Goal: Task Accomplishment & Management: Use online tool/utility

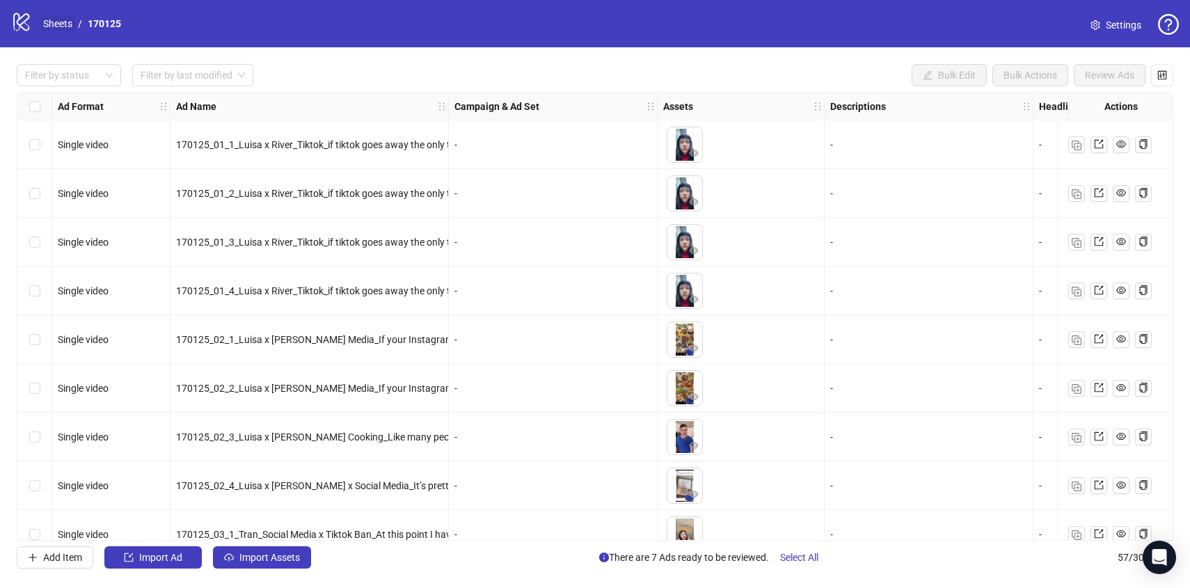
click at [45, 23] on link "Sheets" at bounding box center [57, 23] width 35 height 15
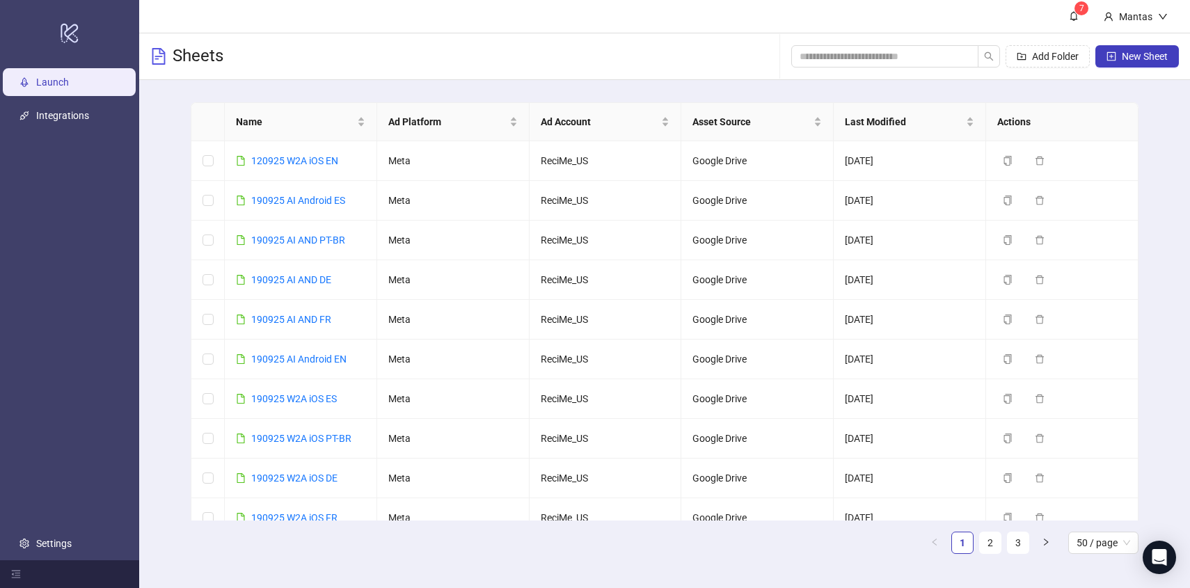
click at [69, 88] on link "Launch" at bounding box center [52, 82] width 33 height 11
click at [1011, 159] on icon "copy" at bounding box center [1007, 161] width 10 height 10
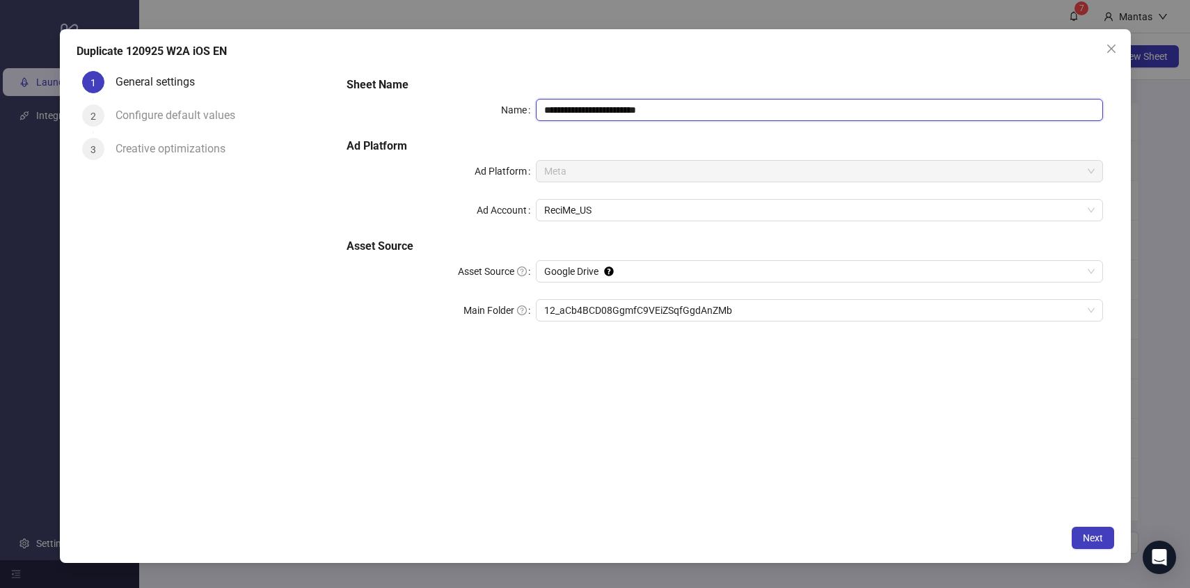
click at [554, 106] on input "**********" at bounding box center [819, 110] width 567 height 22
click at [711, 107] on input "**********" at bounding box center [819, 110] width 567 height 22
click at [643, 301] on span "12_aCb4BCD08GgmfC9VEiZSqfGgdAnZMb" at bounding box center [819, 310] width 550 height 21
type input "**********"
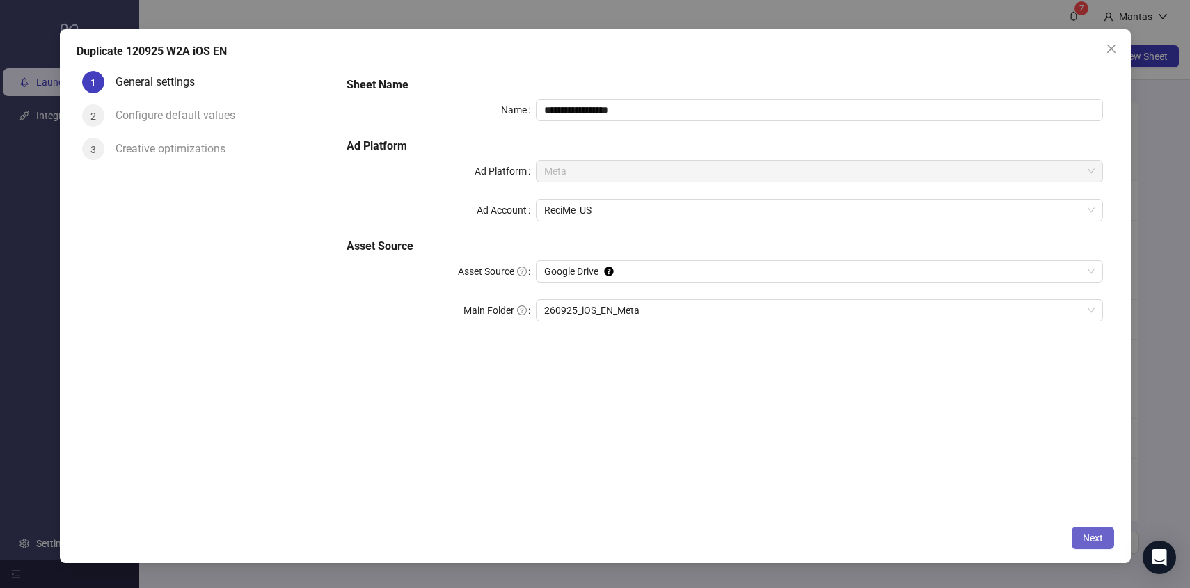
click at [1103, 541] on button "Next" at bounding box center [1092, 538] width 42 height 22
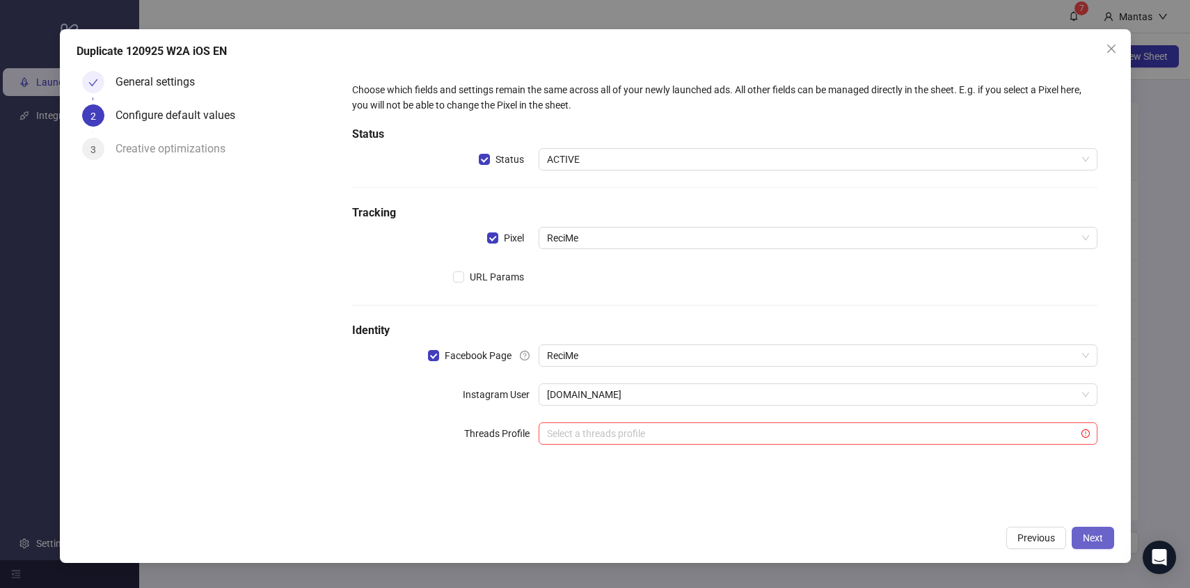
click at [1105, 533] on button "Next" at bounding box center [1092, 538] width 42 height 22
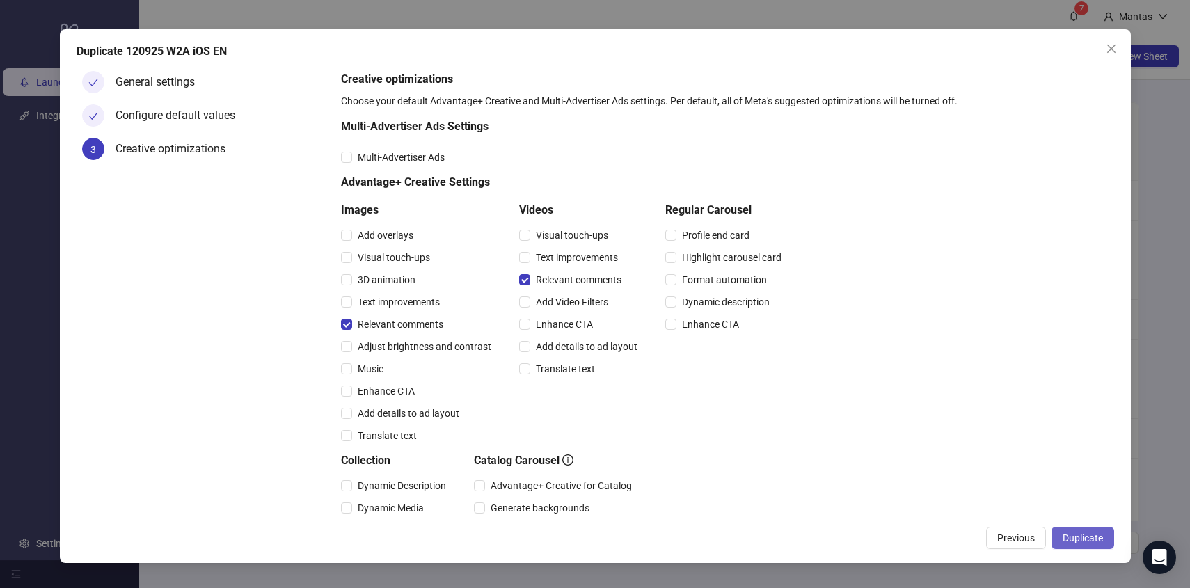
click at [1090, 536] on span "Duplicate" at bounding box center [1082, 537] width 40 height 11
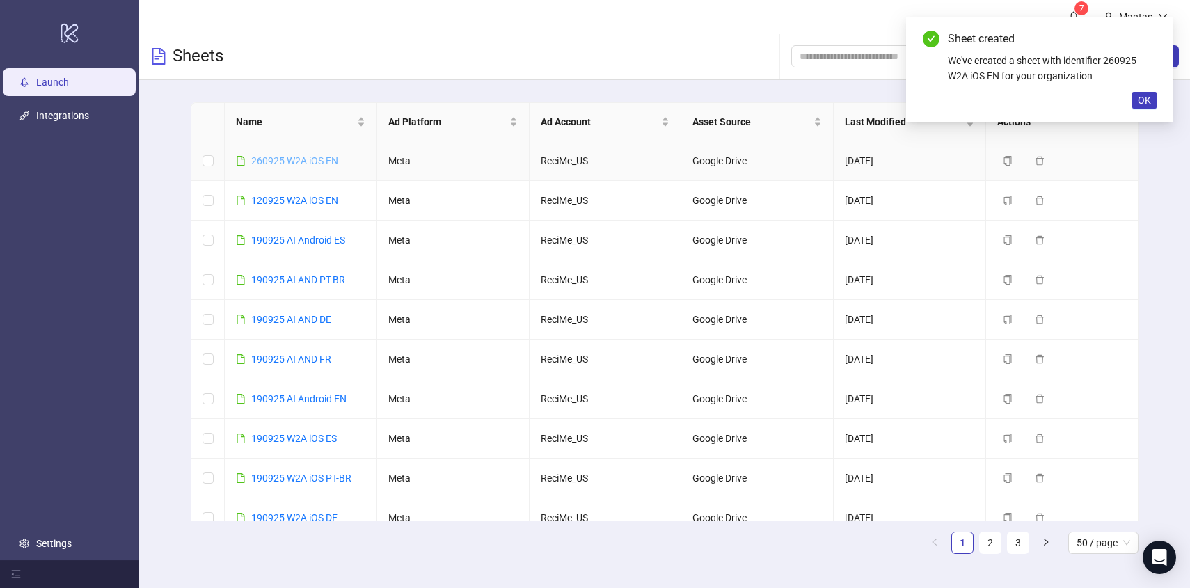
click at [306, 166] on link "260925 W2A iOS EN" at bounding box center [294, 160] width 87 height 11
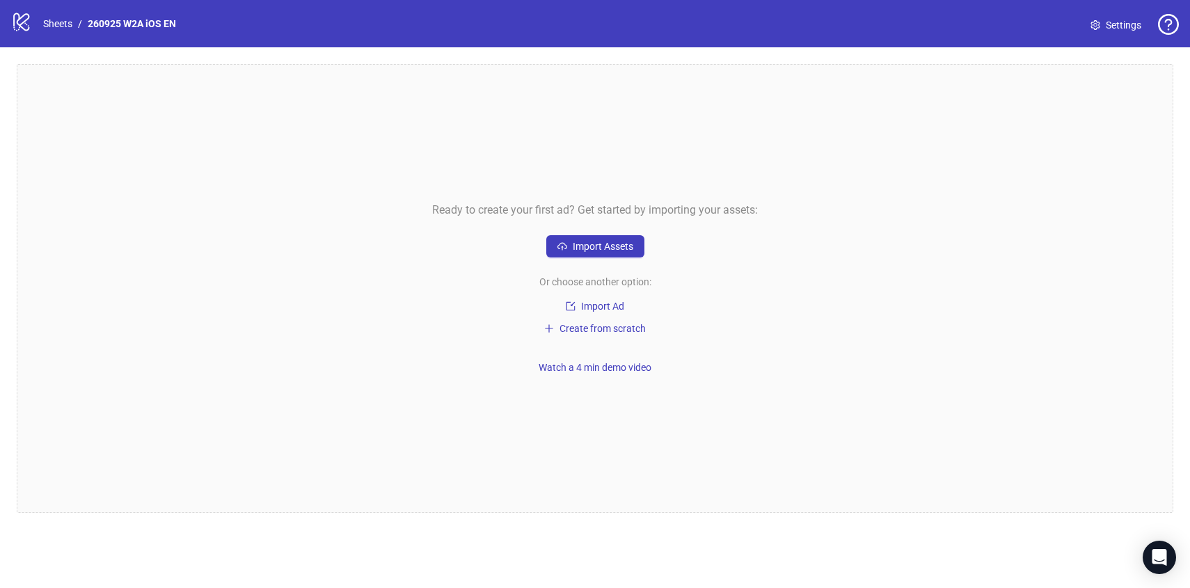
click at [568, 234] on div "Ready to create your first ad? Get started by importing your assets: Import Ass…" at bounding box center [595, 288] width 1156 height 449
click at [574, 241] on span "Import Assets" at bounding box center [603, 246] width 61 height 11
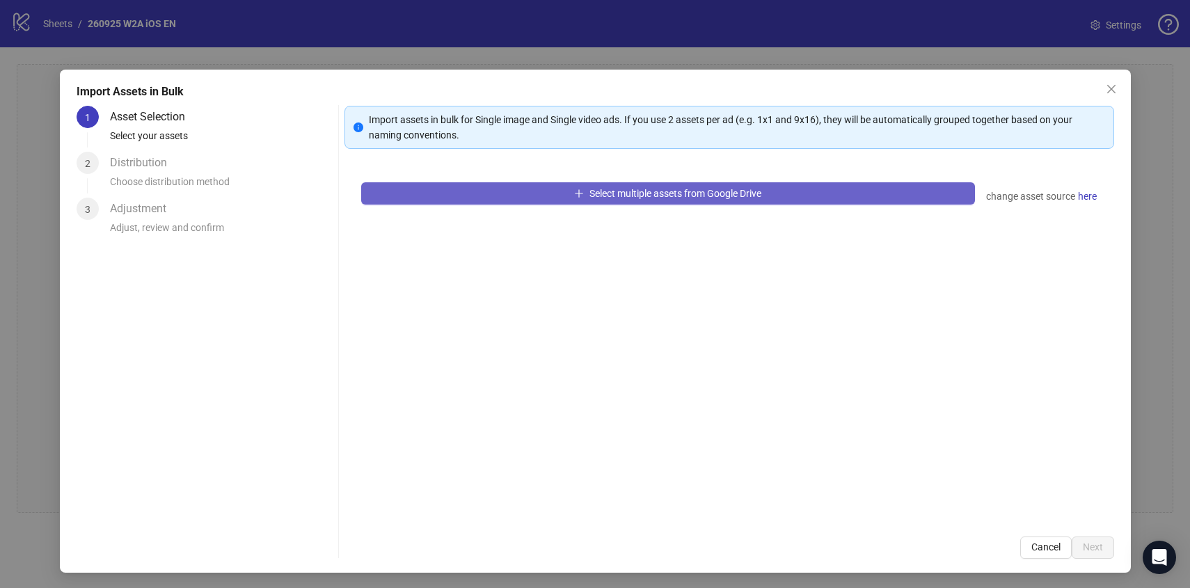
click at [560, 191] on button "Select multiple assets from Google Drive" at bounding box center [668, 193] width 614 height 22
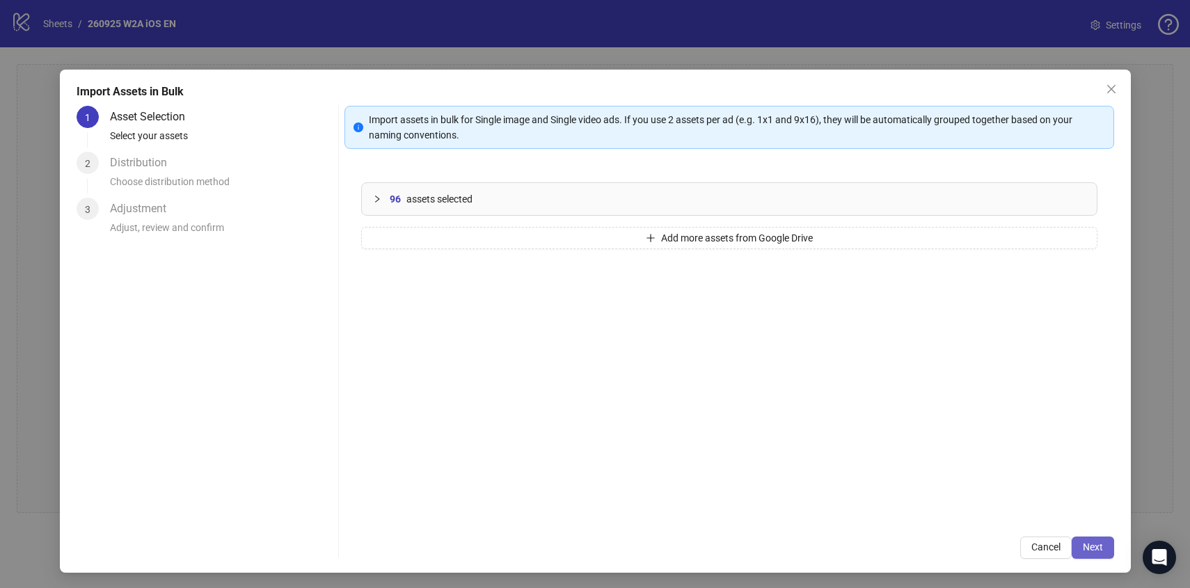
click at [1087, 541] on button "Next" at bounding box center [1092, 547] width 42 height 22
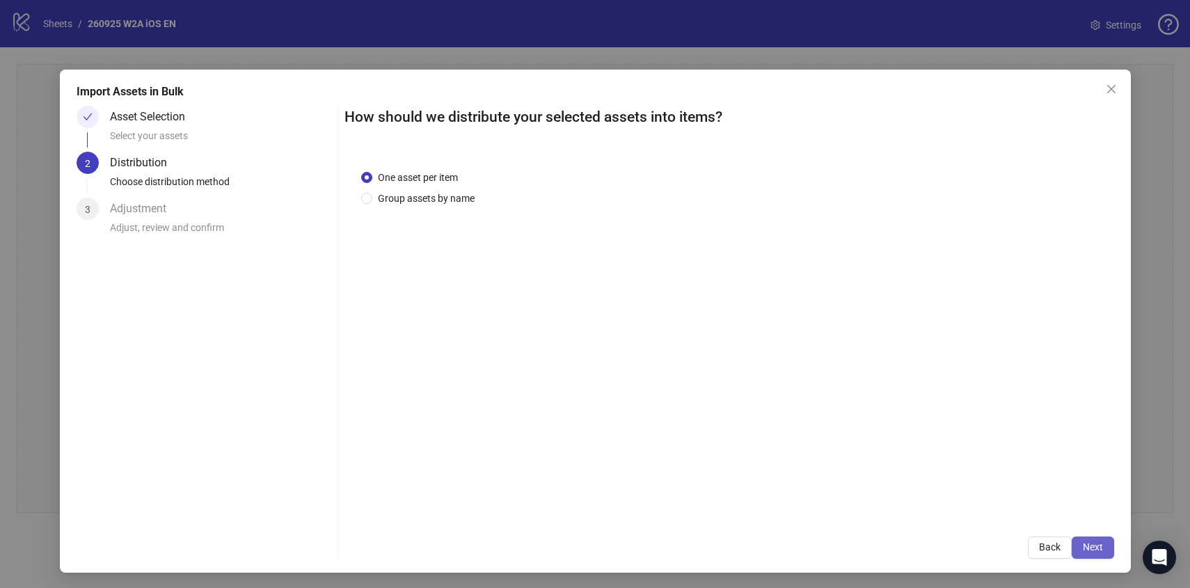
click at [1087, 539] on button "Next" at bounding box center [1092, 547] width 42 height 22
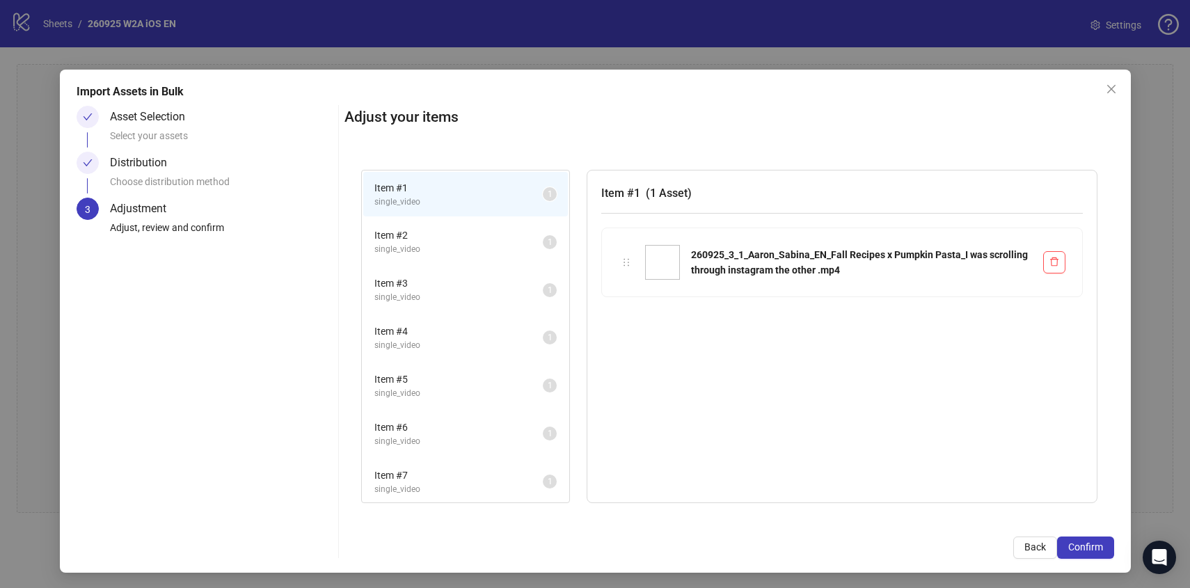
click at [1087, 539] on button "Confirm" at bounding box center [1085, 547] width 57 height 22
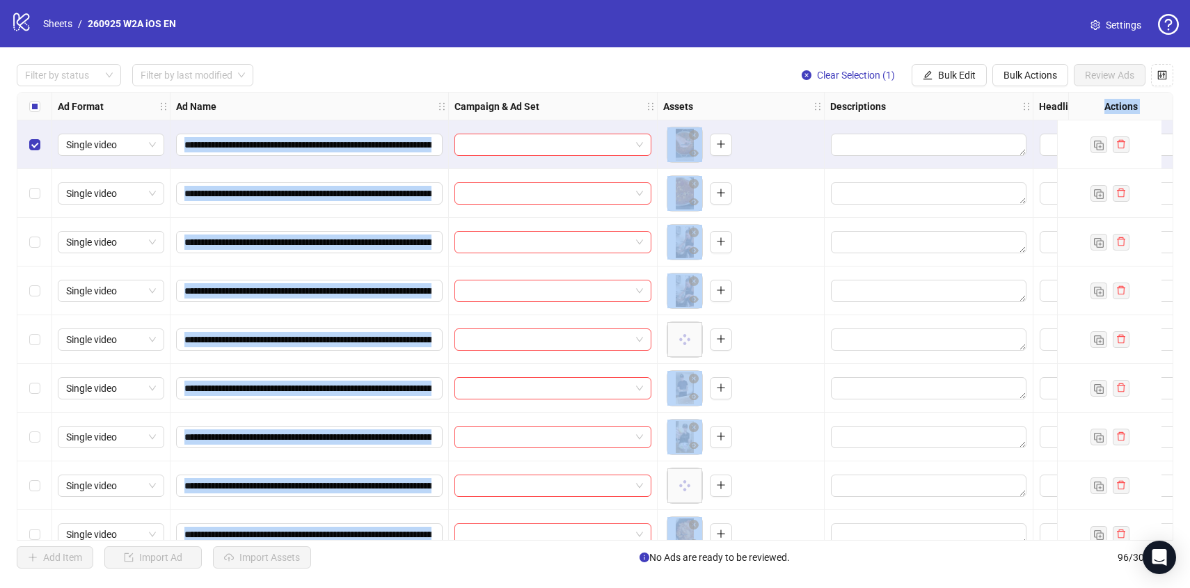
click at [35, 280] on div "Select row 4" at bounding box center [34, 290] width 35 height 49
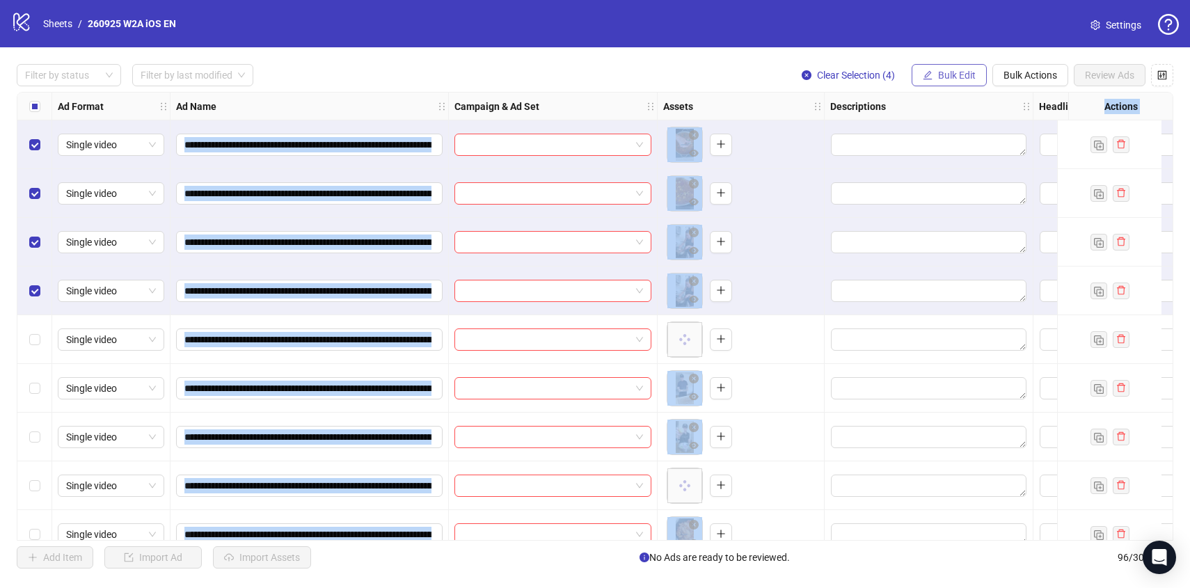
click at [944, 73] on span "Bulk Edit" at bounding box center [957, 75] width 38 height 11
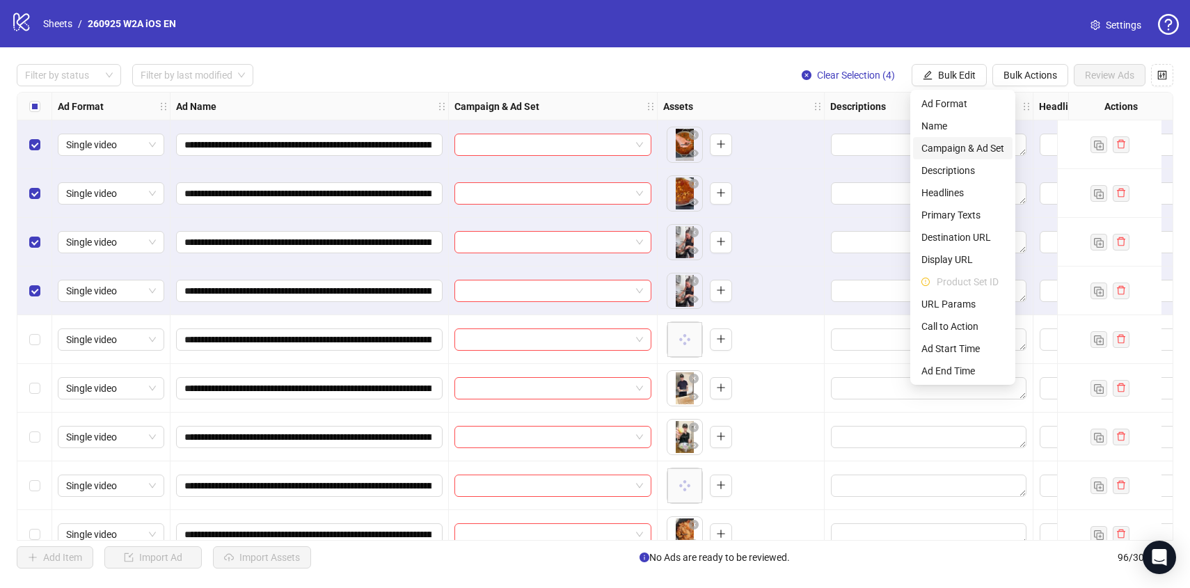
click at [931, 145] on span "Campaign & Ad Set" at bounding box center [962, 148] width 83 height 15
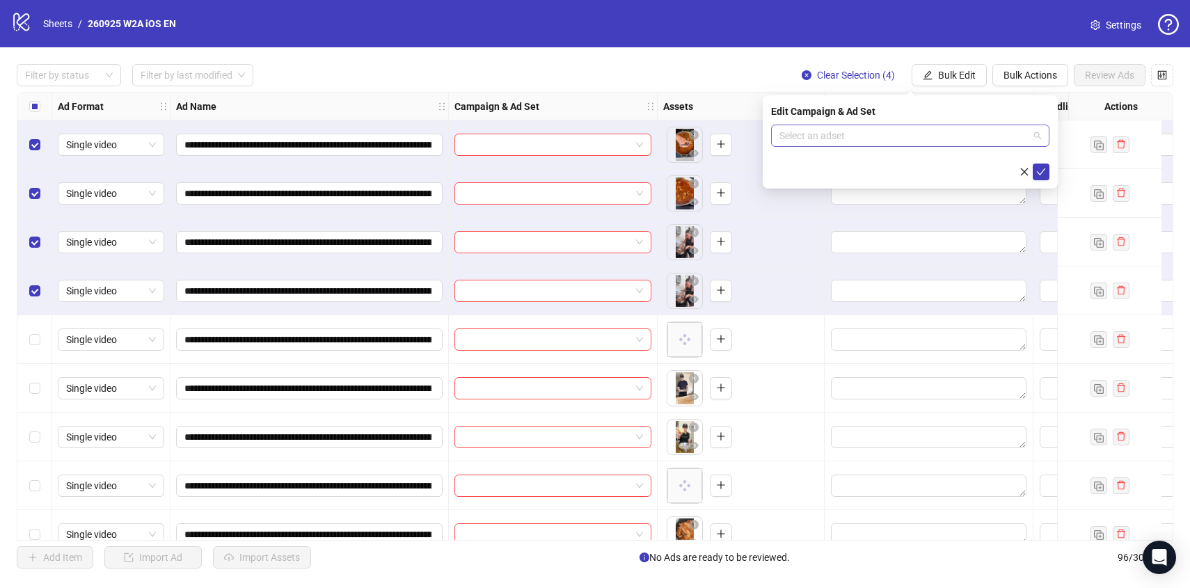
click at [866, 139] on input "search" at bounding box center [903, 135] width 249 height 21
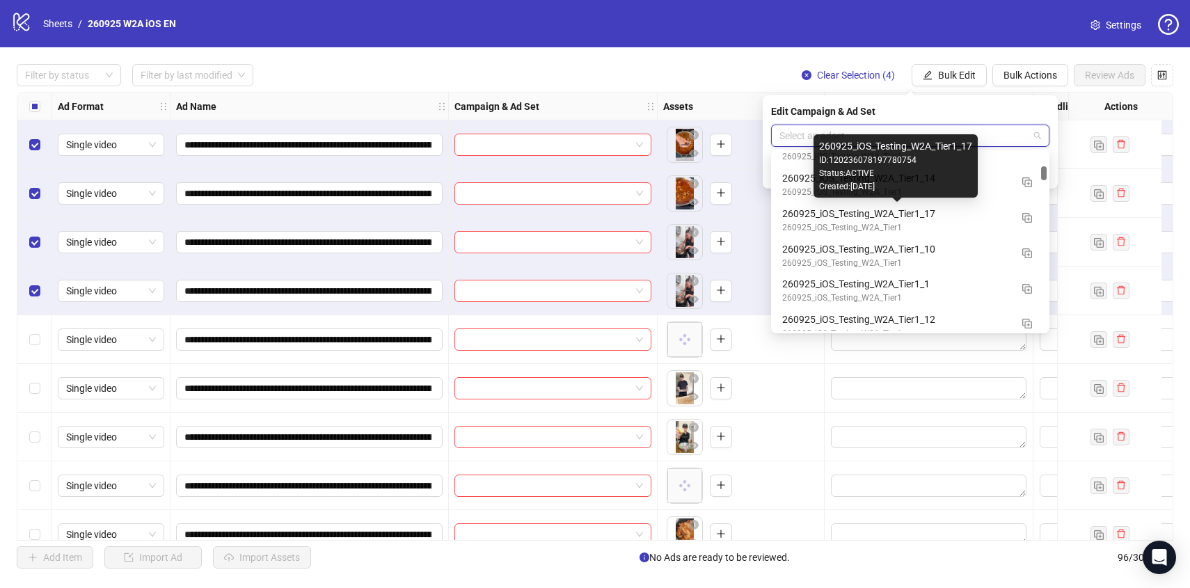
scroll to position [1619, 0]
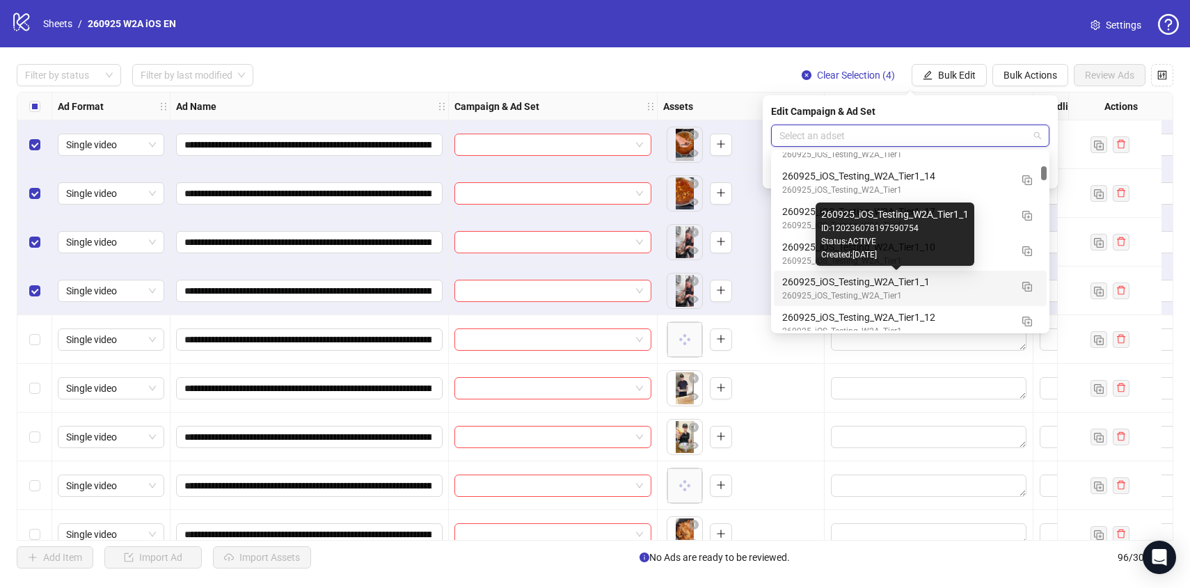
click at [879, 287] on div "260925_iOS_Testing_W2A_Tier1_1" at bounding box center [896, 281] width 228 height 15
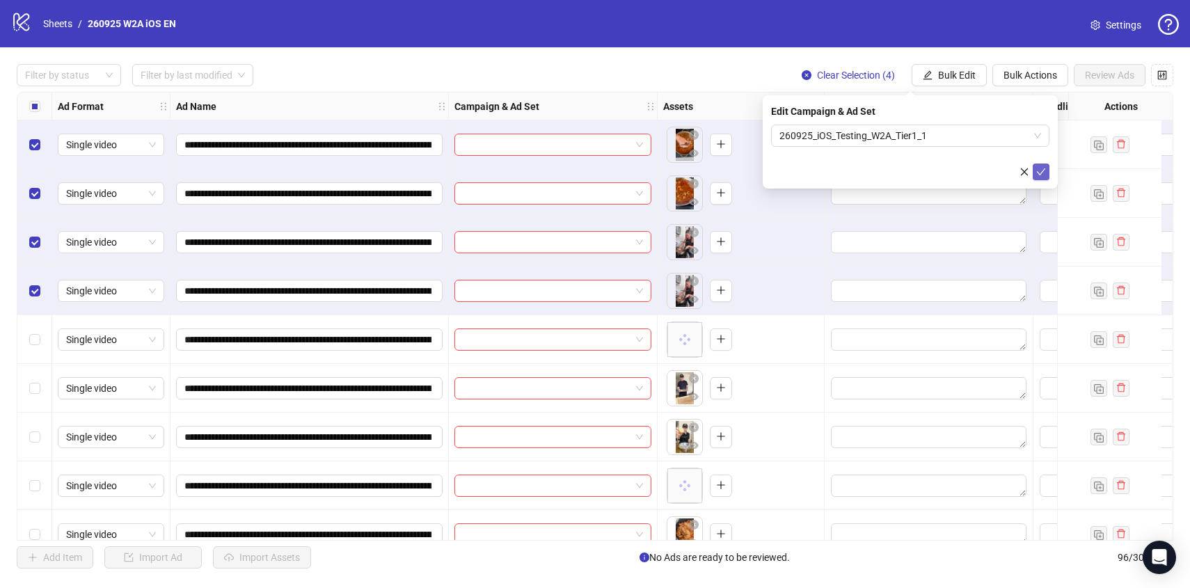
click at [1036, 165] on button "submit" at bounding box center [1040, 171] width 17 height 17
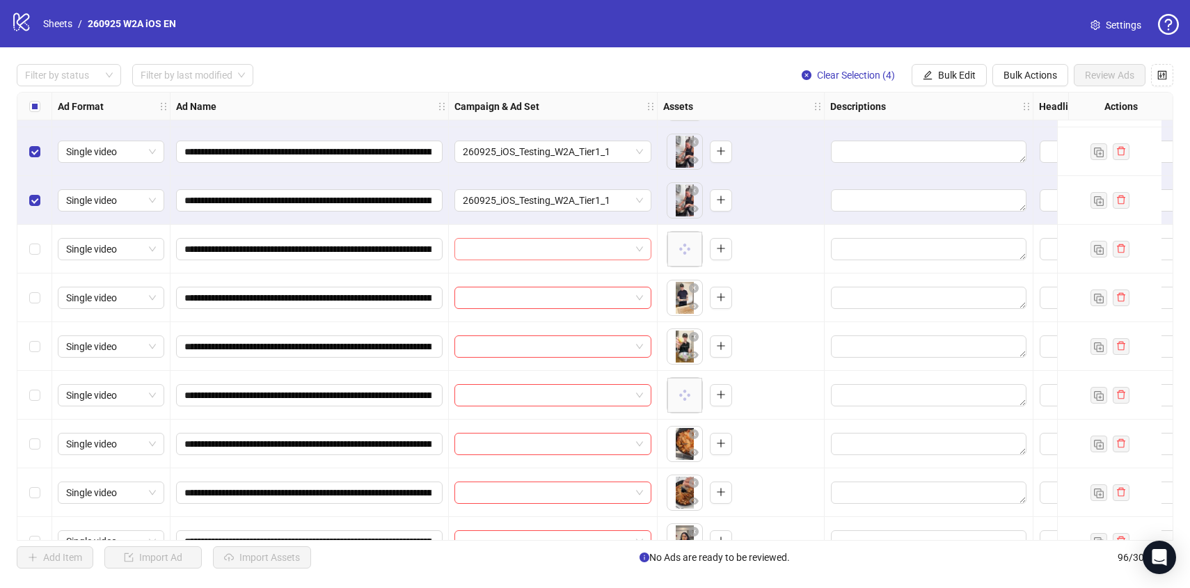
scroll to position [94, 0]
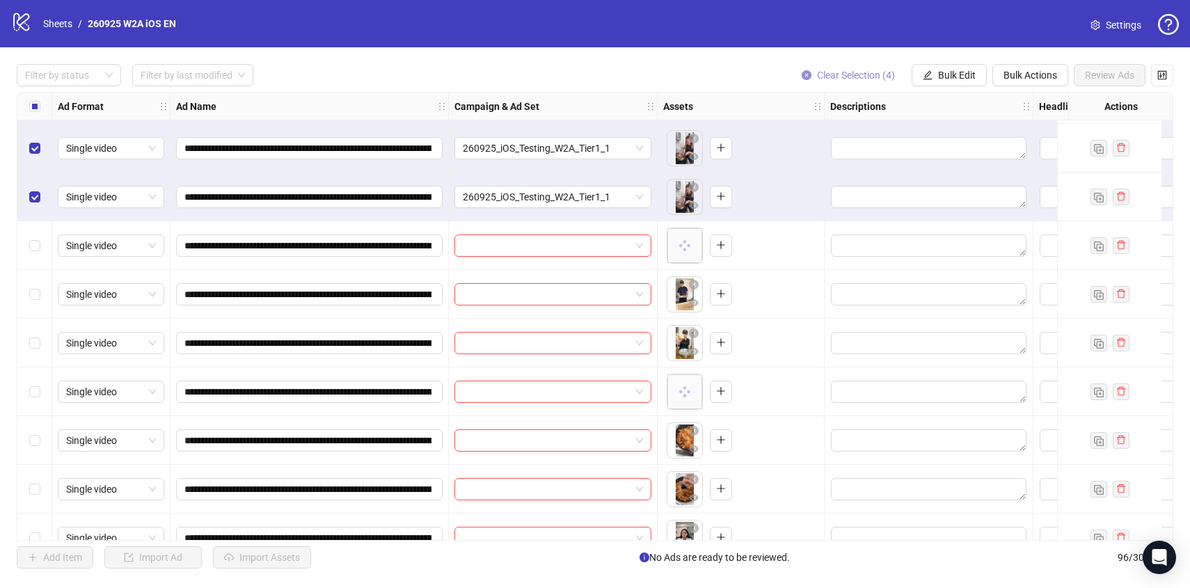
click at [844, 73] on span "Clear Selection (4)" at bounding box center [856, 75] width 78 height 11
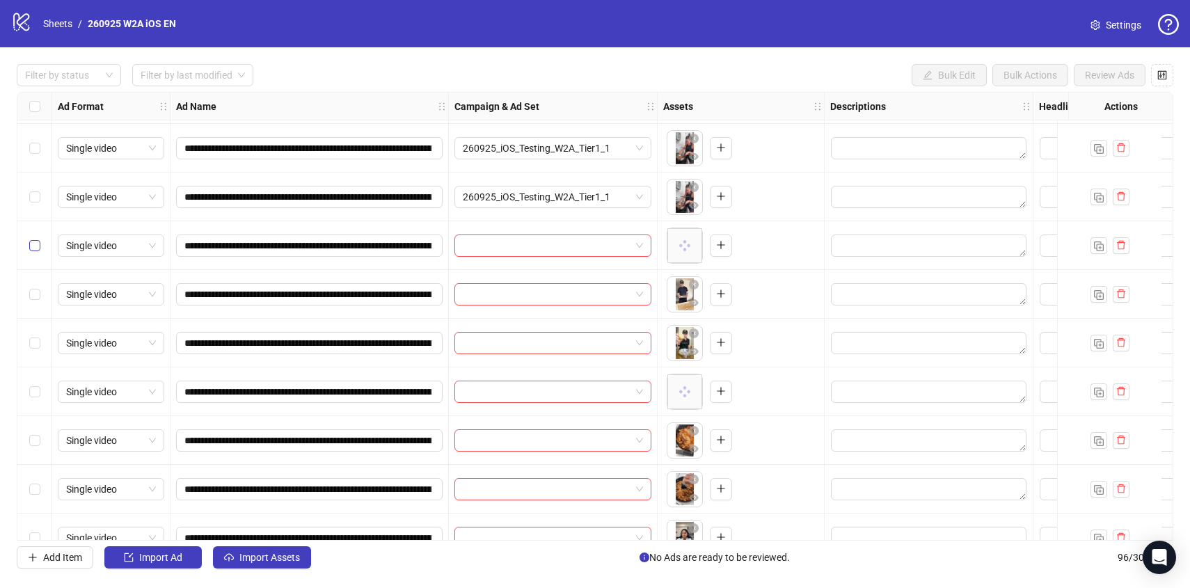
click at [39, 239] on label "Select row 5" at bounding box center [34, 245] width 11 height 15
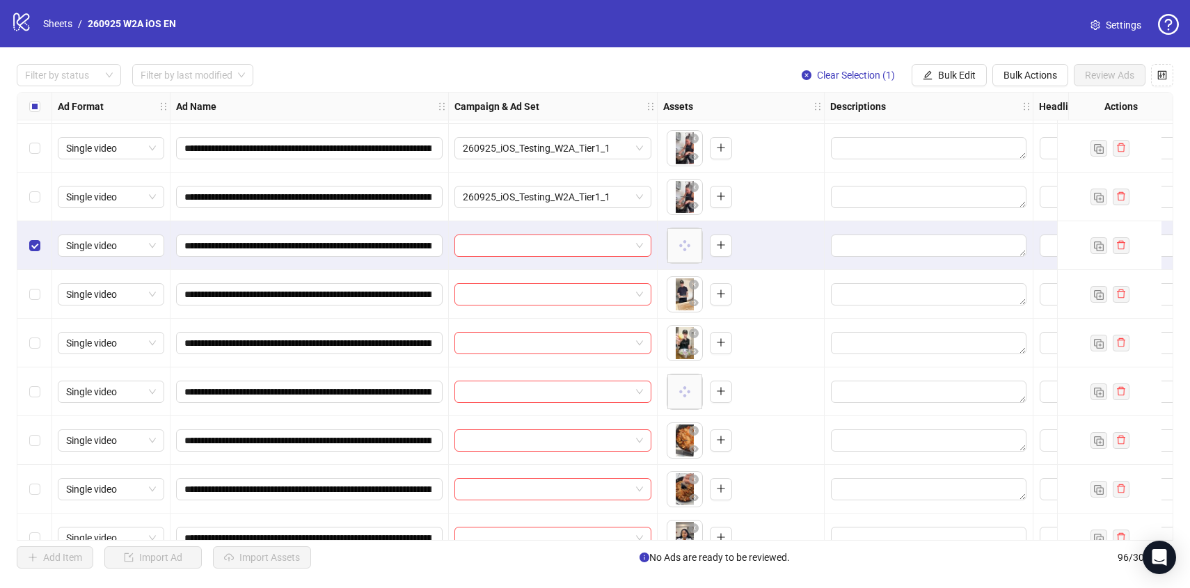
click at [40, 396] on div "Select row 8" at bounding box center [34, 391] width 35 height 49
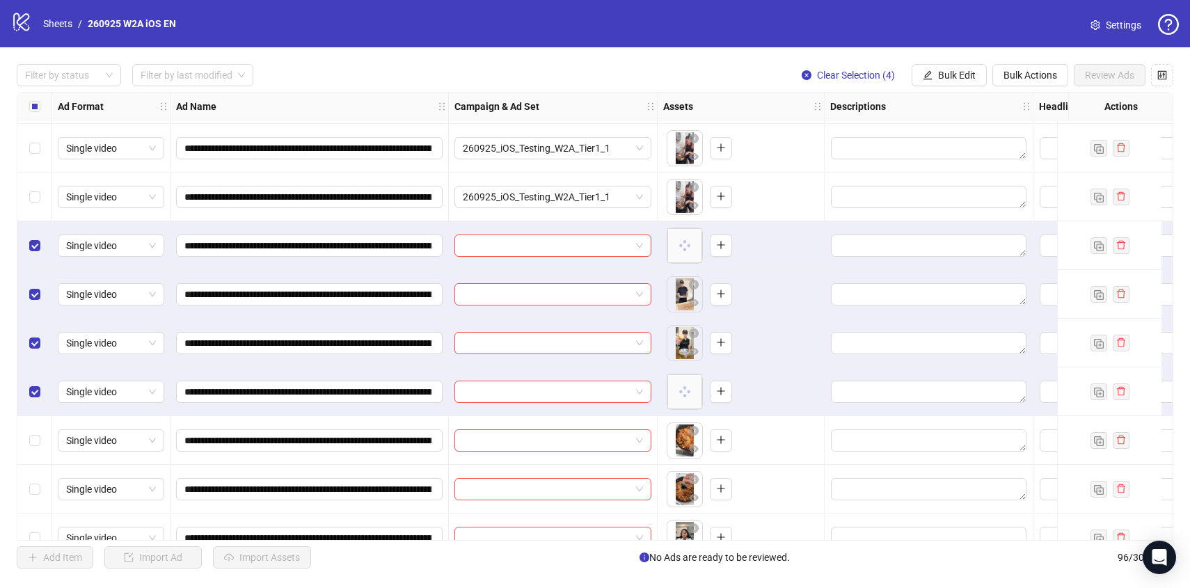
click at [948, 63] on div "**********" at bounding box center [595, 316] width 1190 height 538
click at [947, 77] on span "Bulk Edit" at bounding box center [957, 75] width 38 height 11
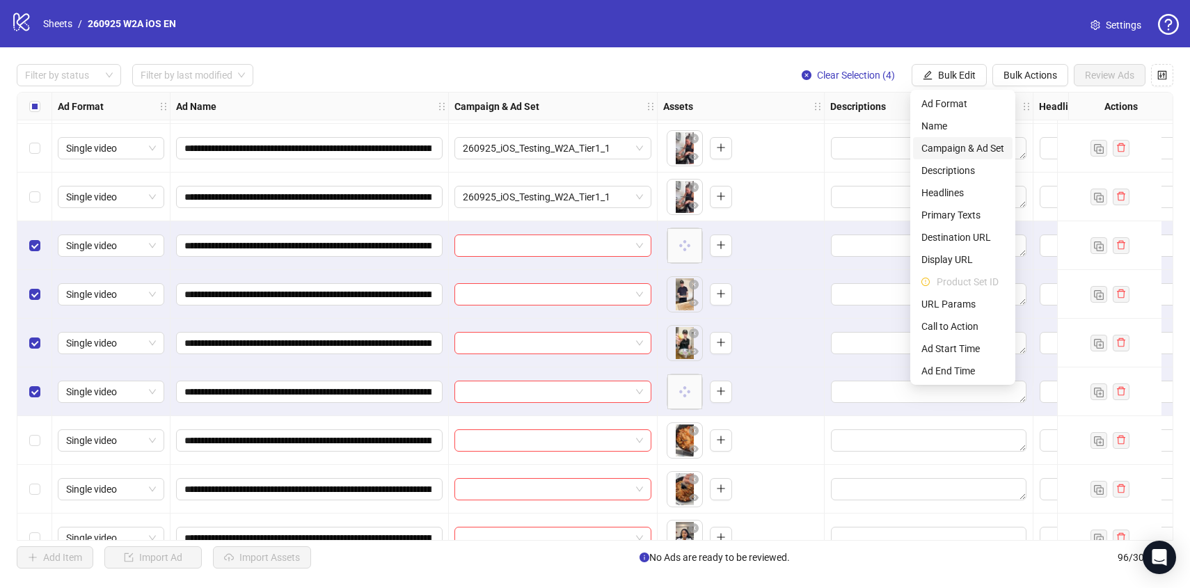
click at [957, 147] on span "Campaign & Ad Set" at bounding box center [962, 148] width 83 height 15
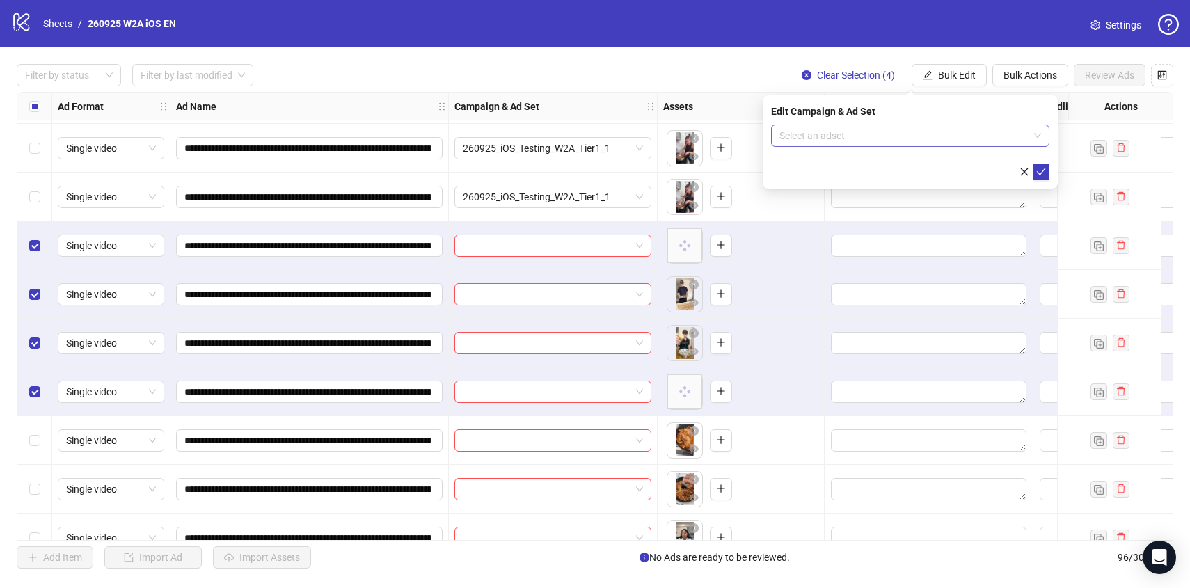
click at [932, 125] on input "search" at bounding box center [903, 135] width 249 height 21
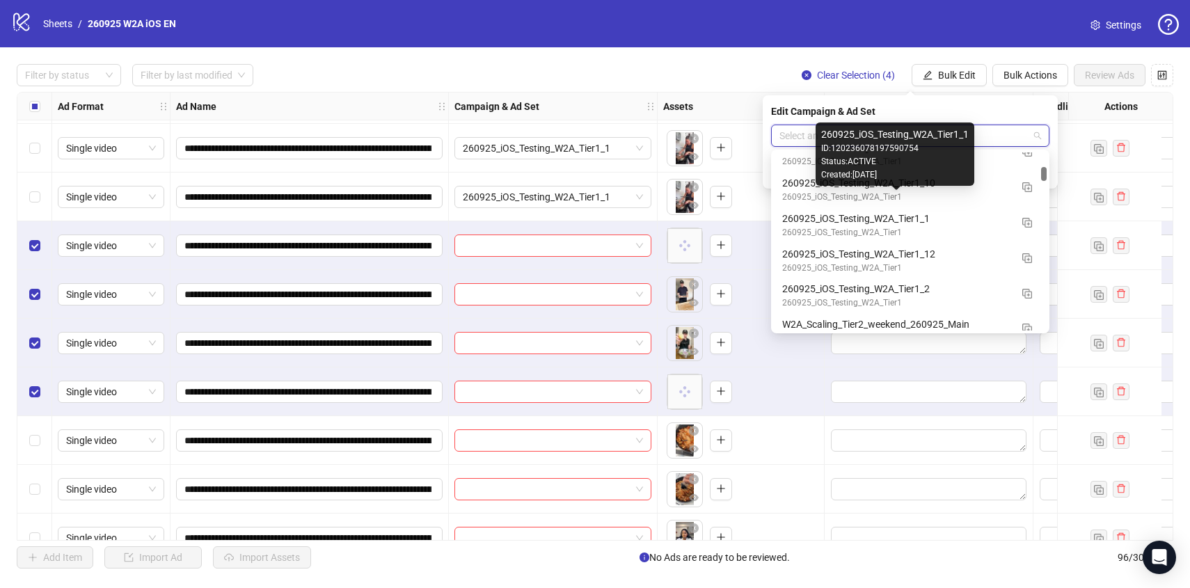
scroll to position [1706, 0]
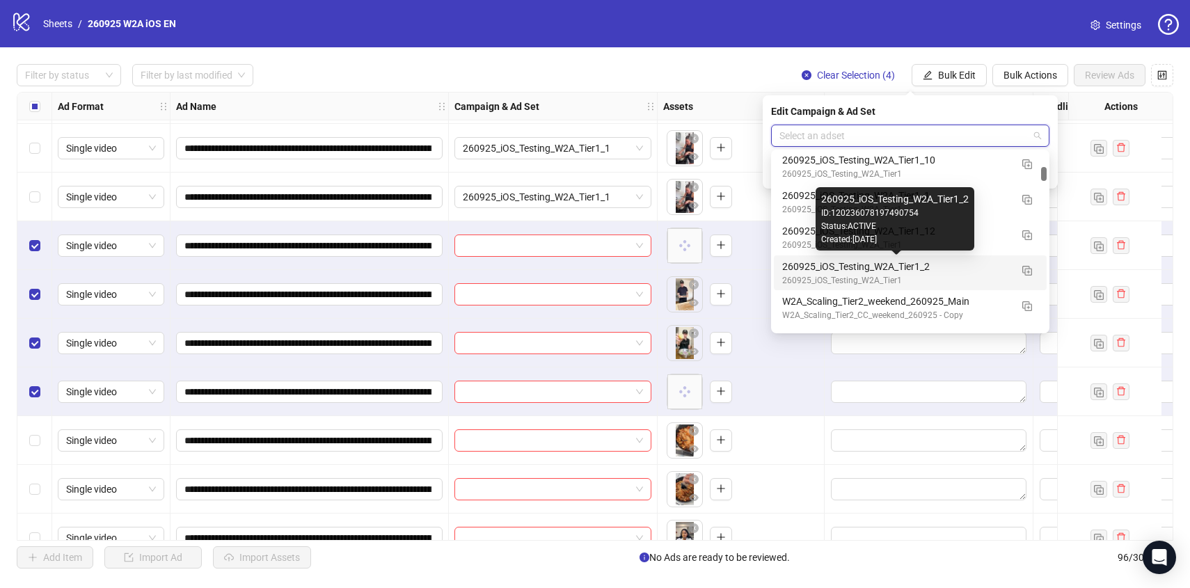
click at [929, 271] on div "260925_iOS_Testing_W2A_Tier1_2" at bounding box center [896, 266] width 228 height 15
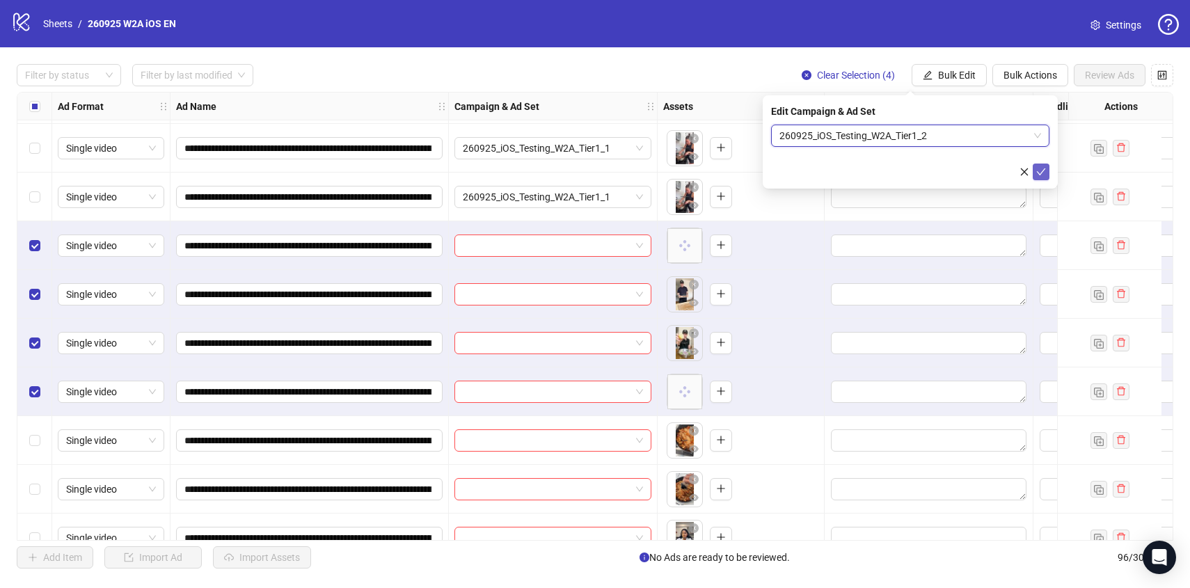
click at [1036, 169] on icon "check" at bounding box center [1041, 172] width 10 height 10
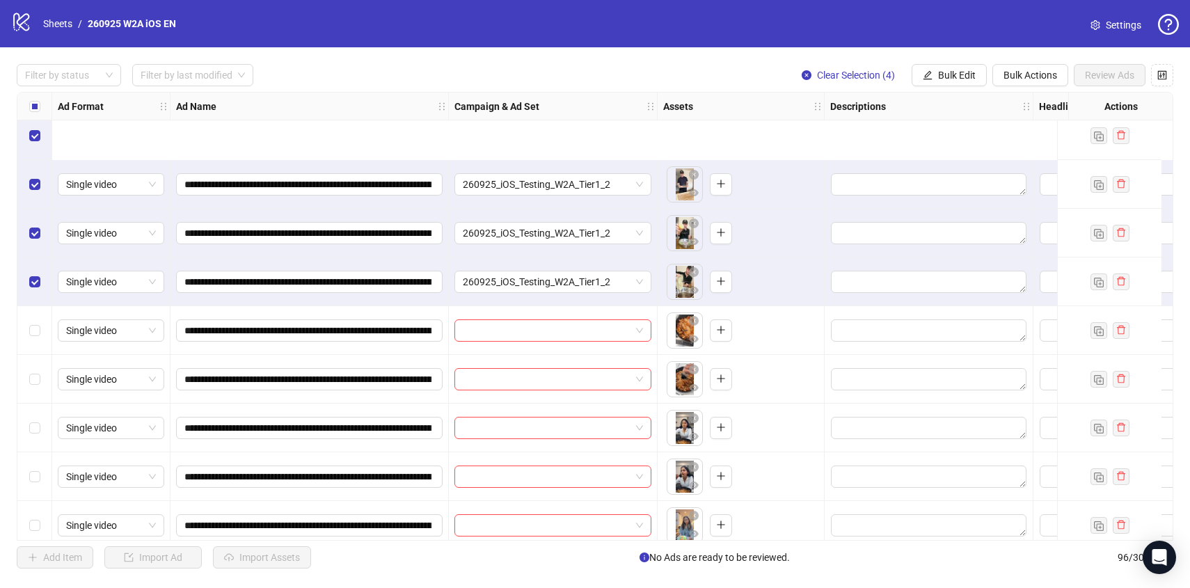
scroll to position [398, 0]
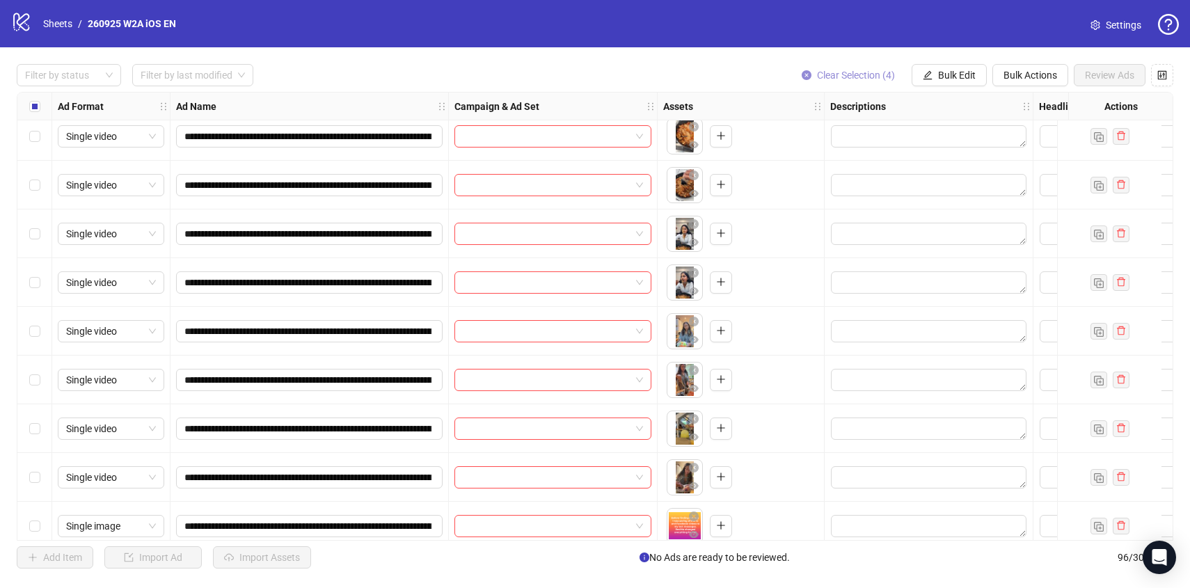
click at [846, 76] on span "Clear Selection (4)" at bounding box center [856, 75] width 78 height 11
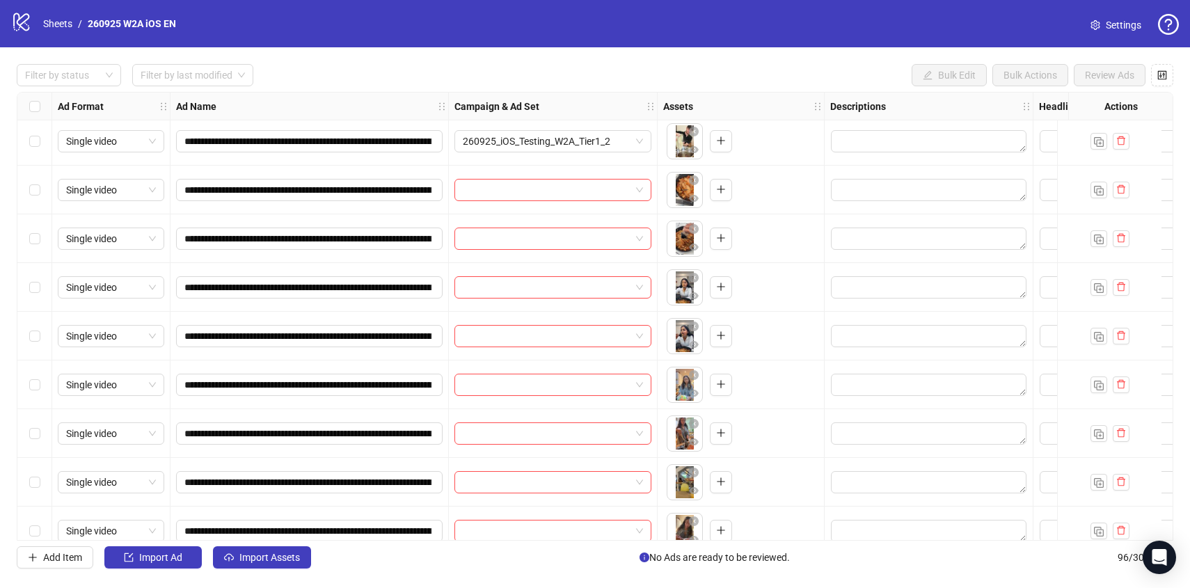
scroll to position [323, 0]
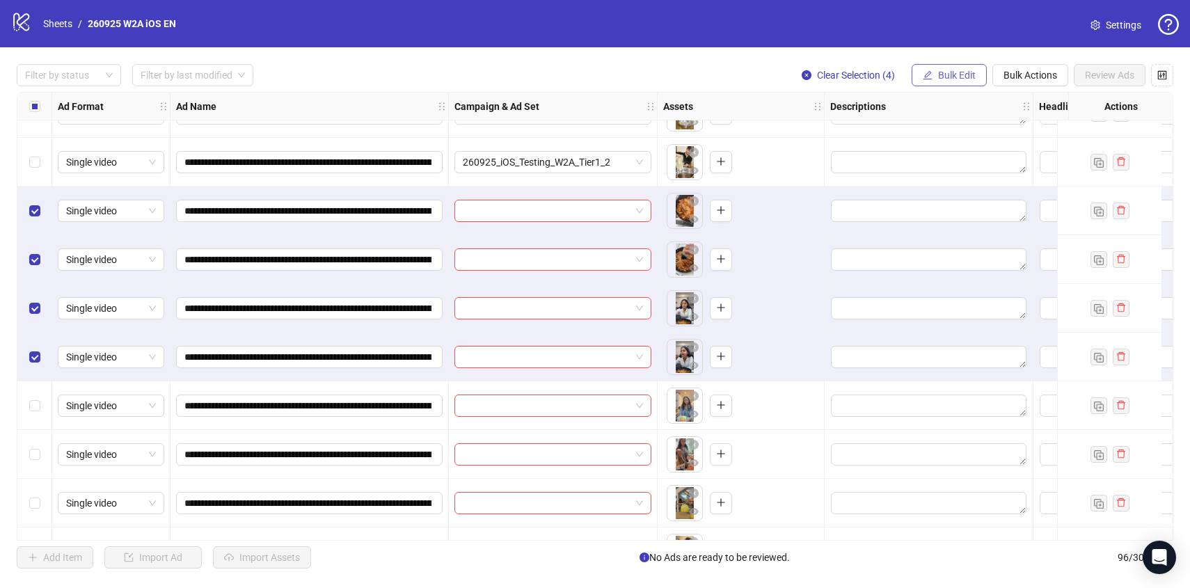
click at [944, 80] on span "Bulk Edit" at bounding box center [957, 75] width 38 height 11
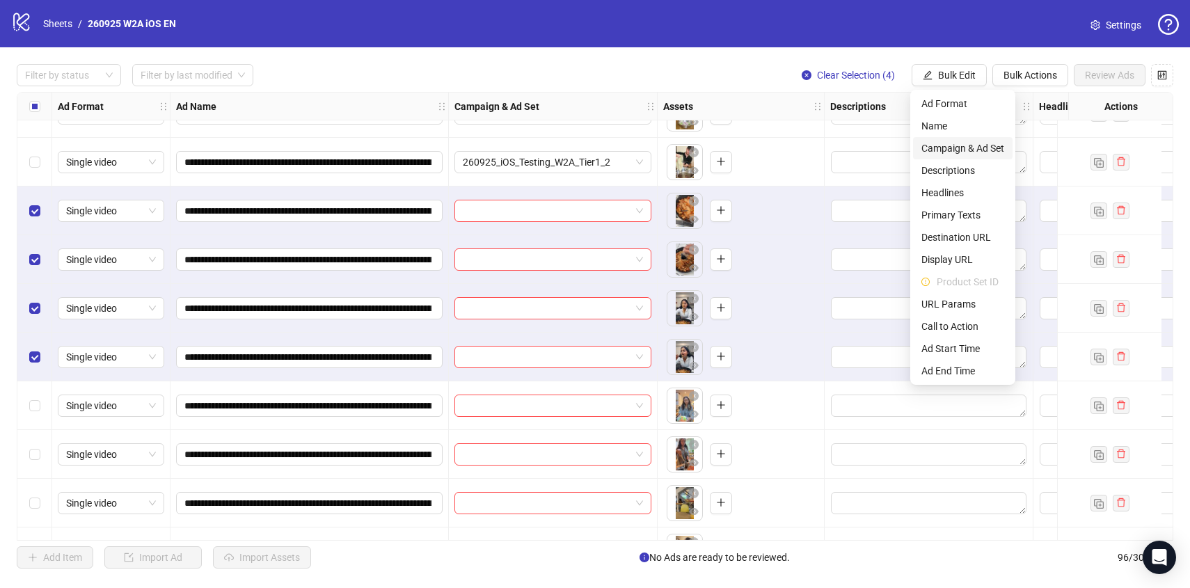
click at [972, 148] on span "Campaign & Ad Set" at bounding box center [962, 148] width 83 height 15
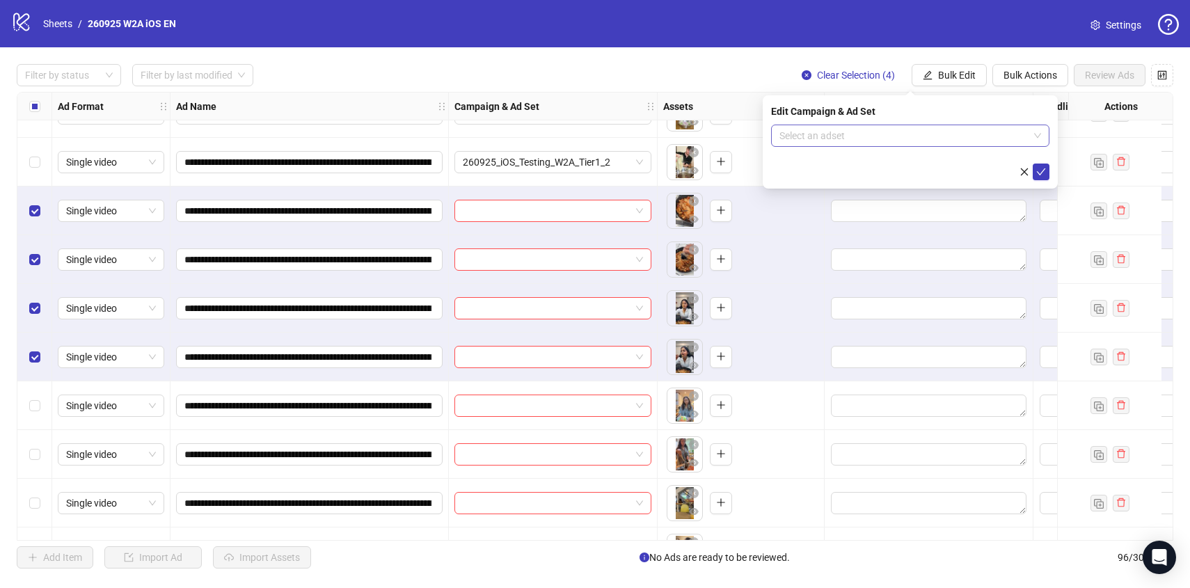
click at [952, 134] on input "search" at bounding box center [903, 135] width 249 height 21
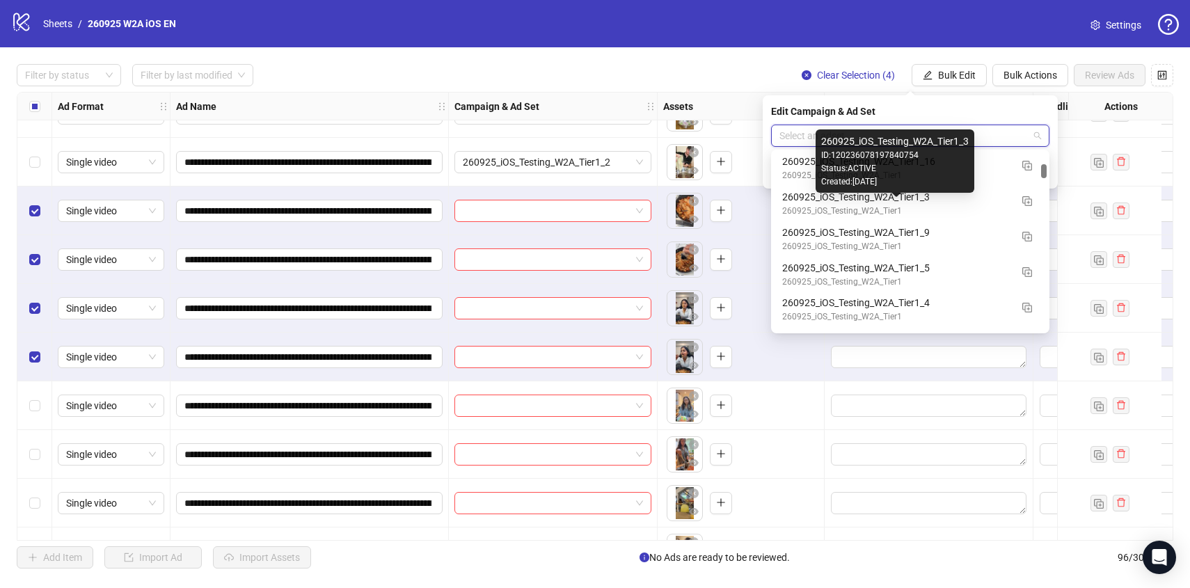
scroll to position [1435, 0]
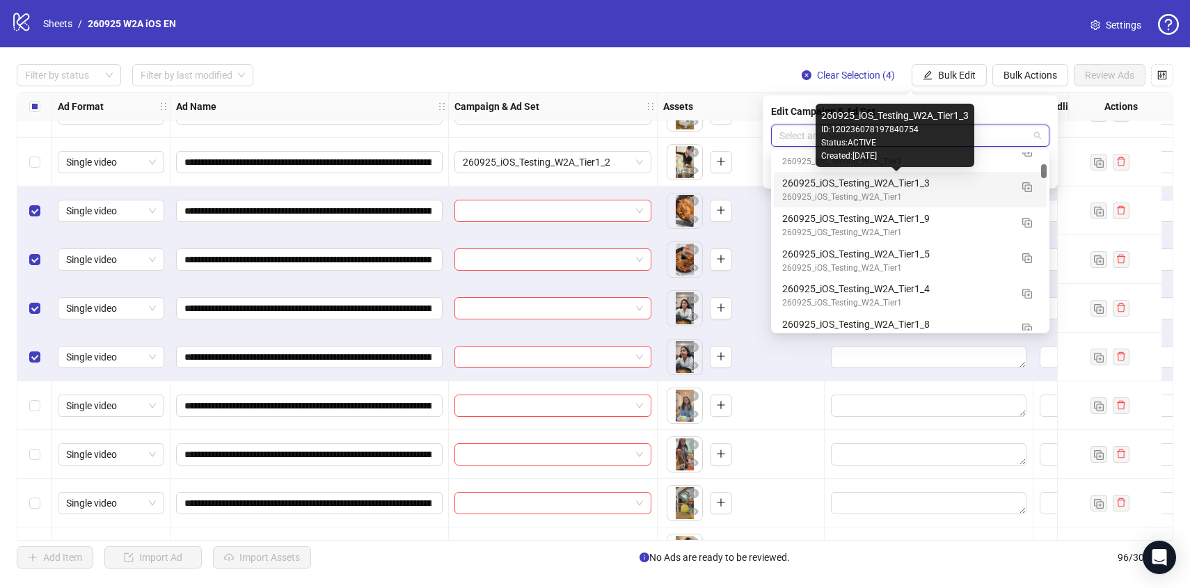
click at [984, 186] on div "260925_iOS_Testing_W2A_Tier1_3" at bounding box center [896, 182] width 228 height 15
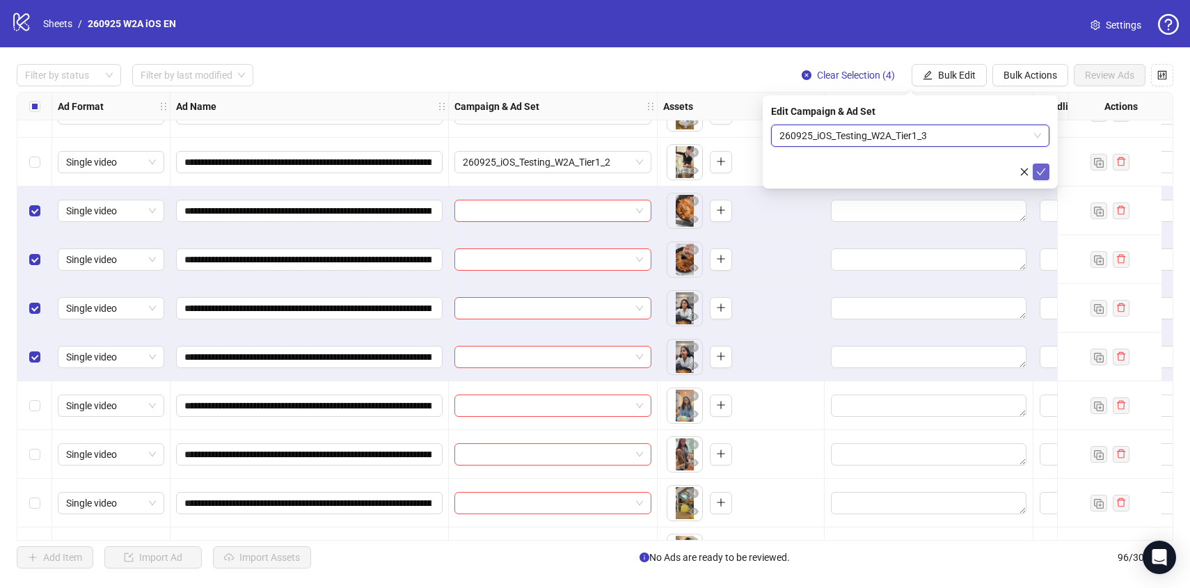
click at [1048, 177] on button "submit" at bounding box center [1040, 171] width 17 height 17
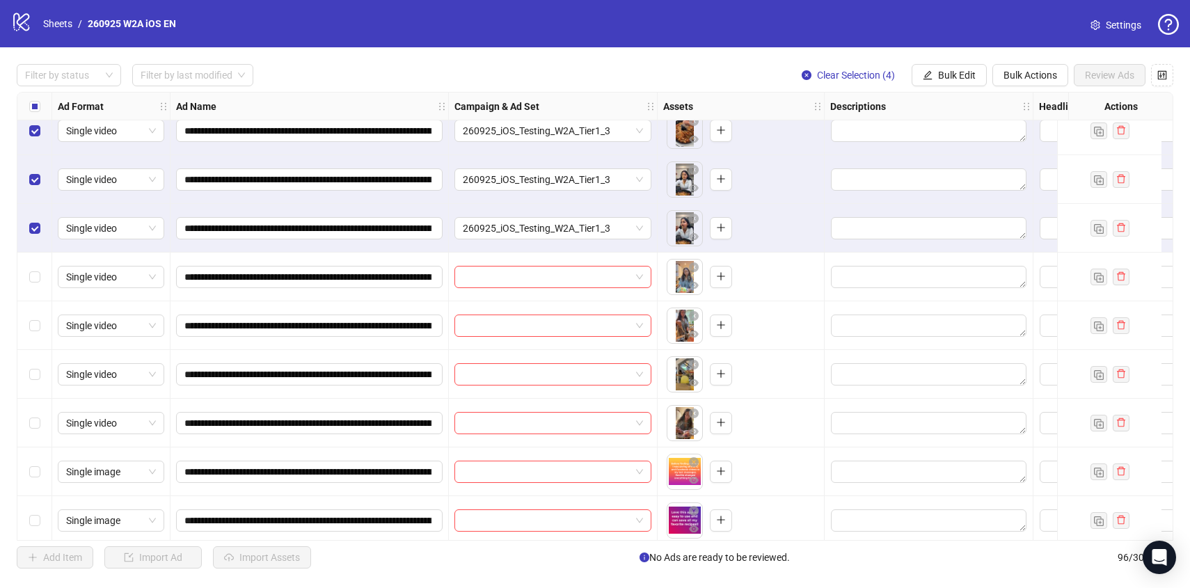
scroll to position [456, 0]
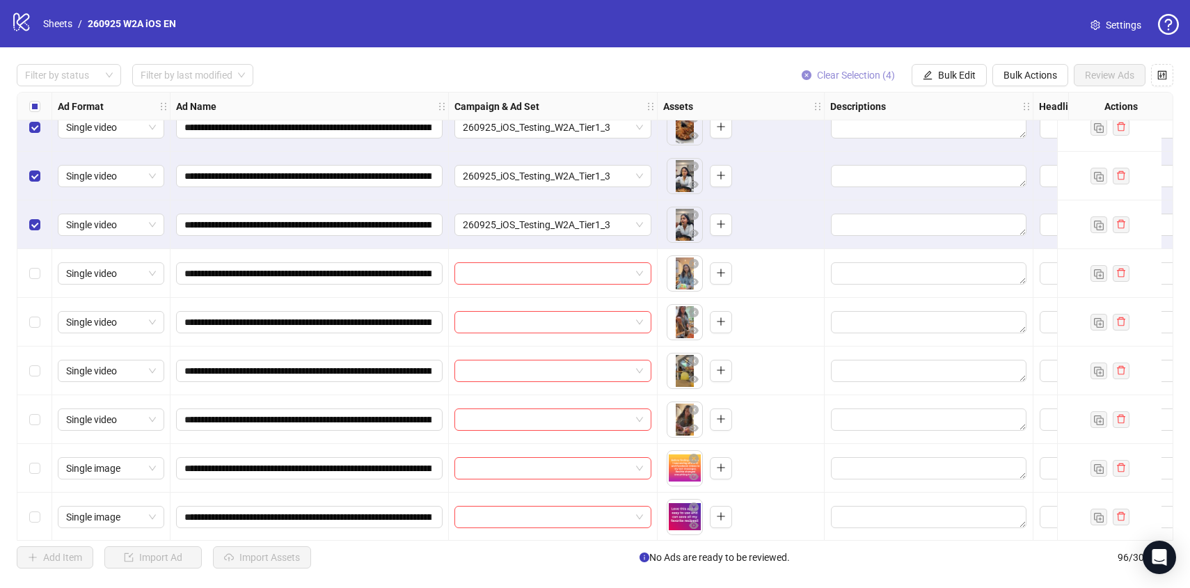
click at [867, 82] on button "Clear Selection (4)" at bounding box center [847, 75] width 115 height 22
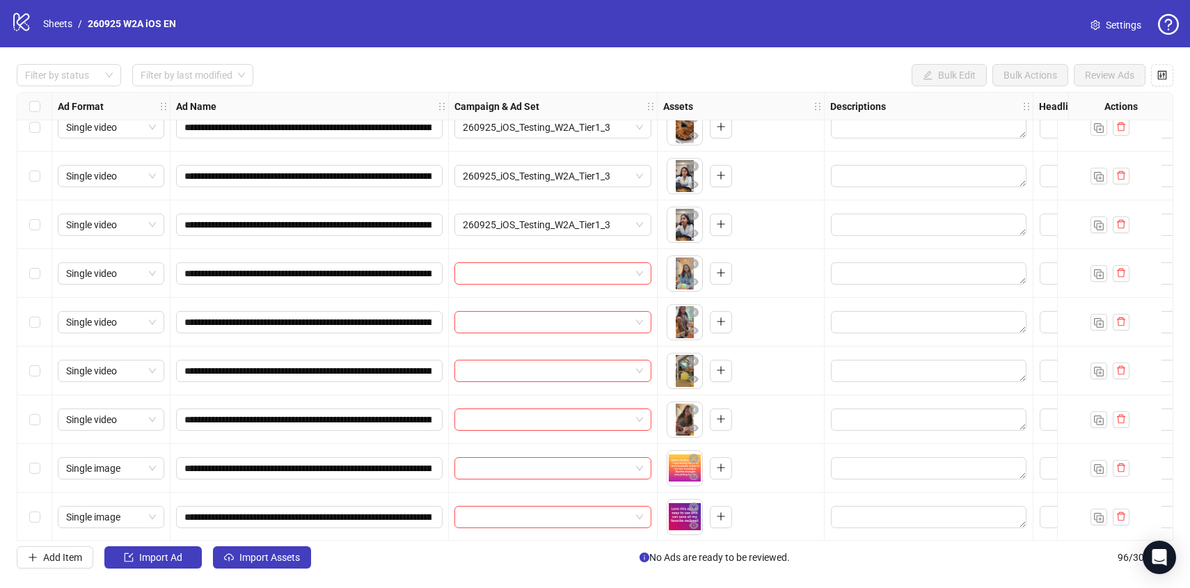
scroll to position [512, 0]
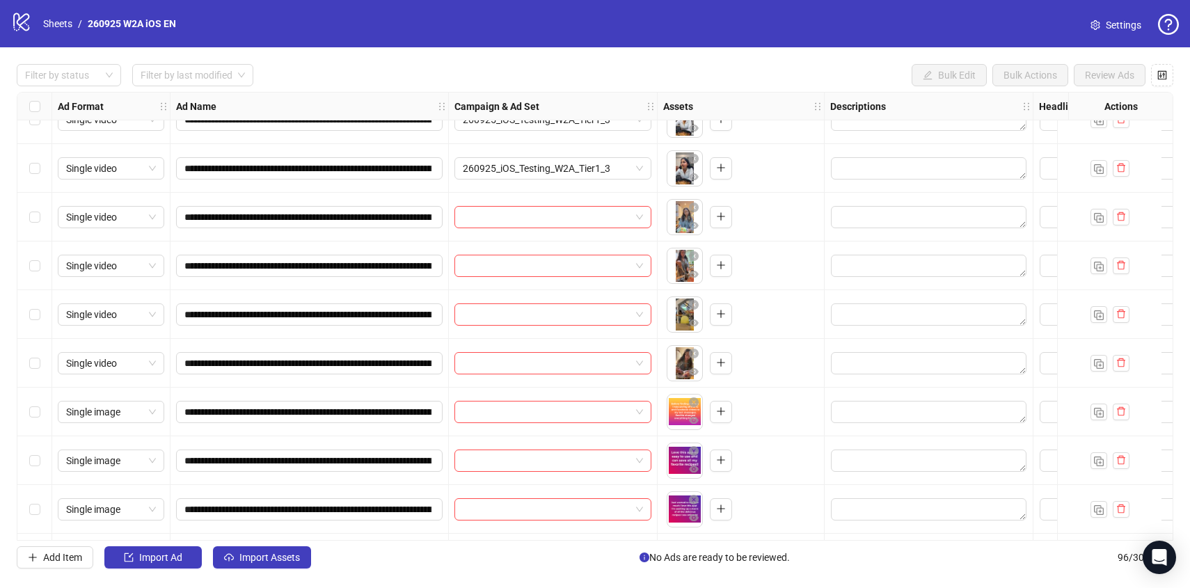
click at [37, 227] on div "Select row 13" at bounding box center [34, 217] width 35 height 49
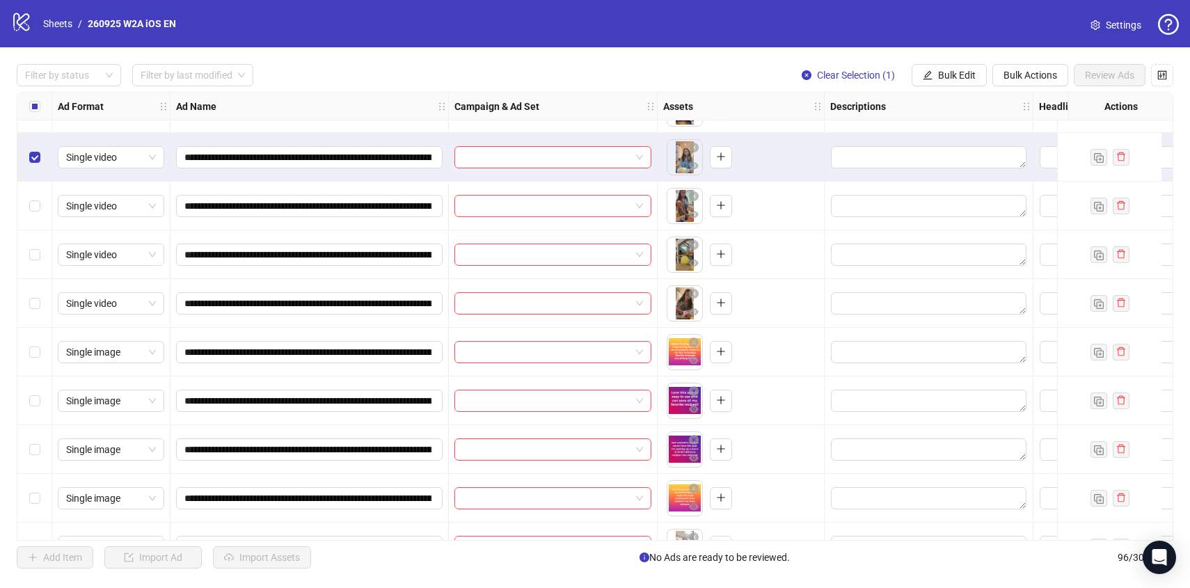
scroll to position [574, 0]
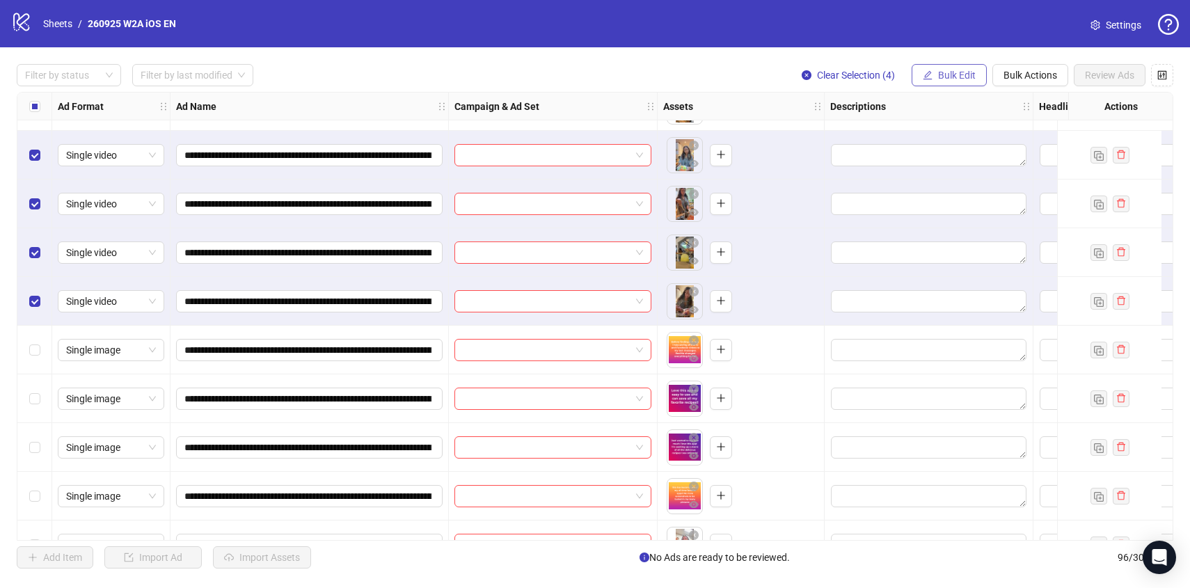
click at [942, 83] on button "Bulk Edit" at bounding box center [948, 75] width 75 height 22
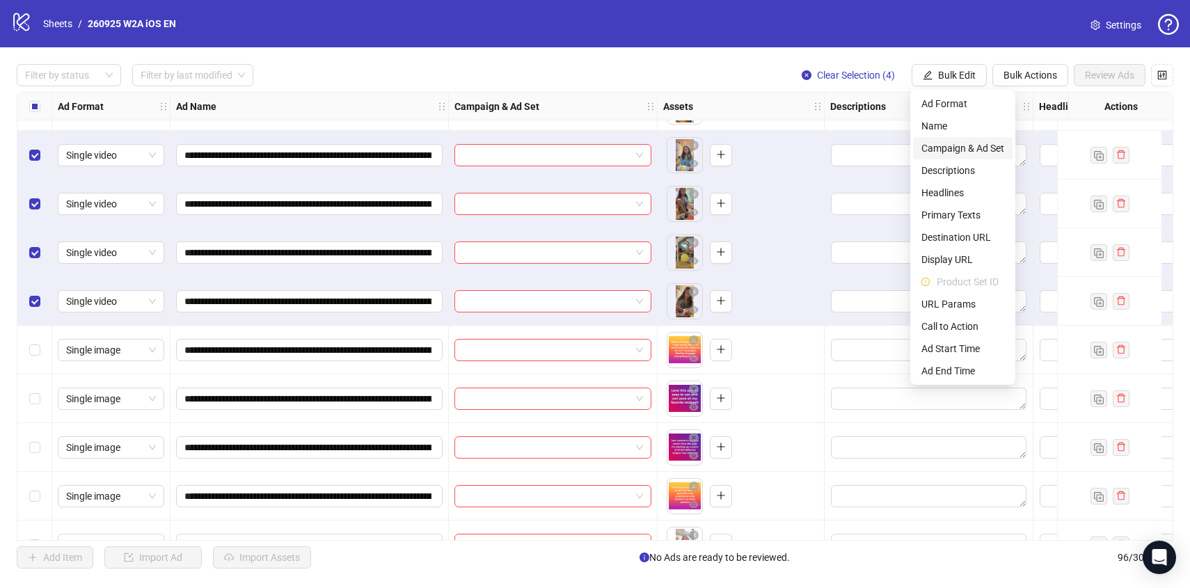
click at [953, 142] on span "Campaign & Ad Set" at bounding box center [962, 148] width 83 height 15
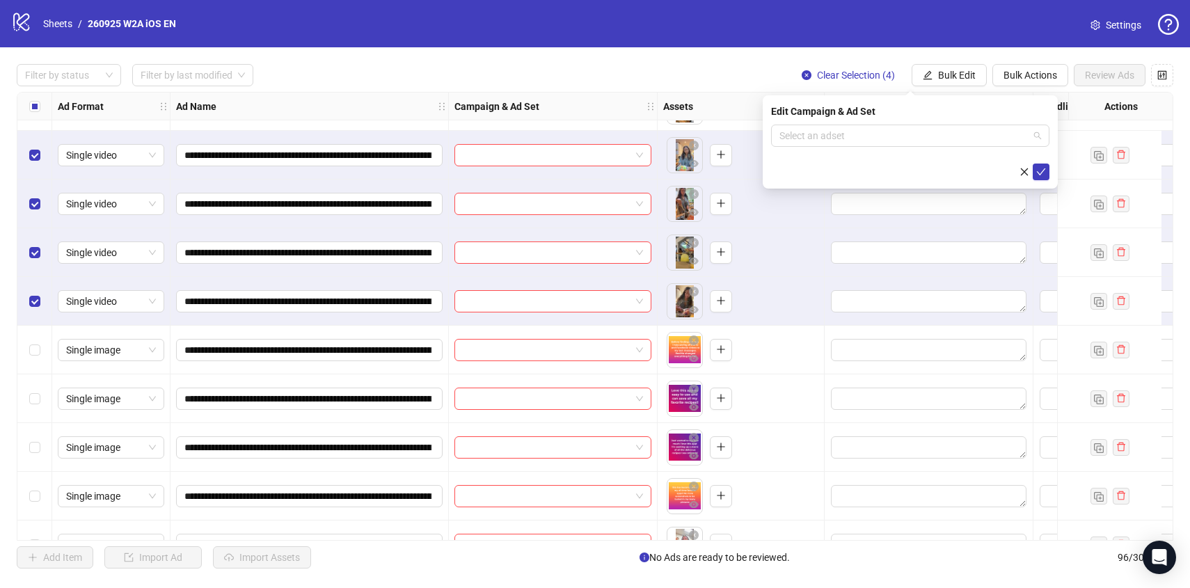
click at [953, 142] on input "search" at bounding box center [903, 135] width 249 height 21
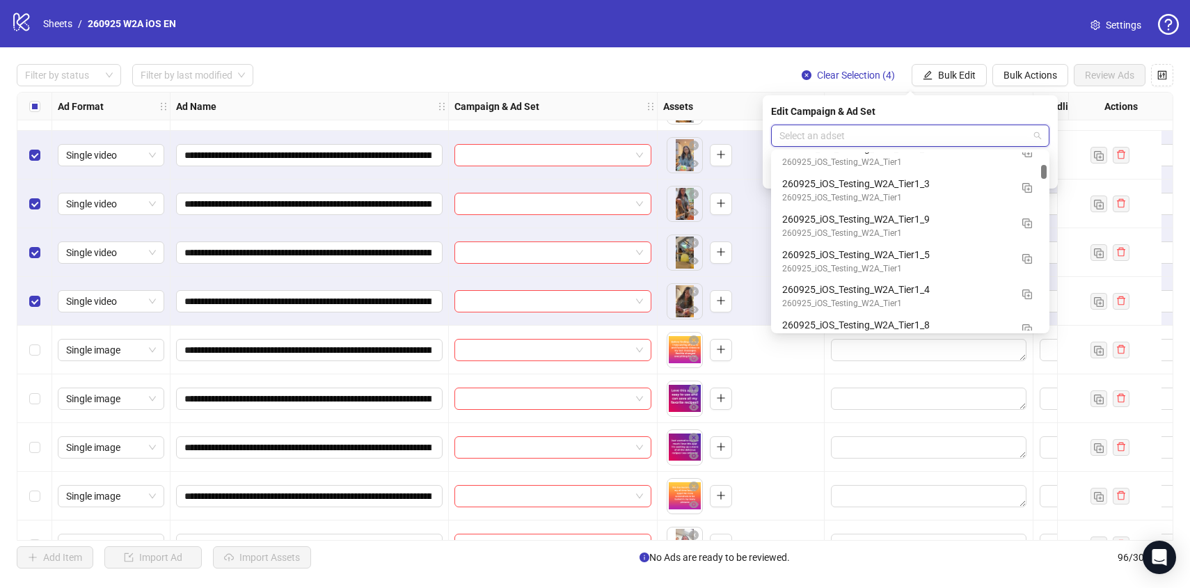
scroll to position [1441, 0]
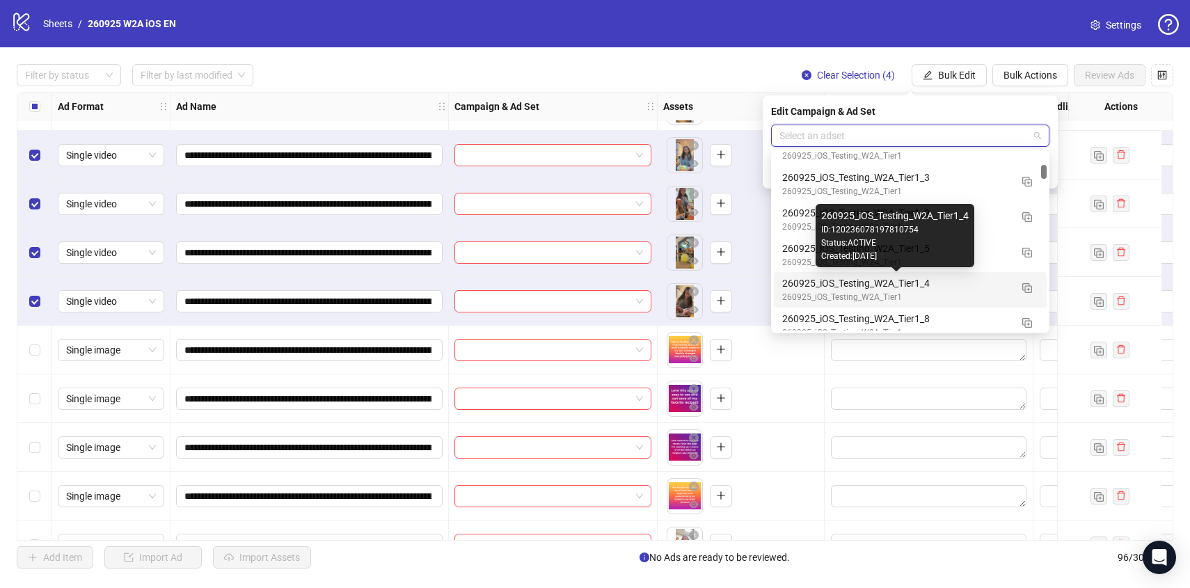
click at [935, 277] on div "260925_iOS_Testing_W2A_Tier1_4" at bounding box center [896, 282] width 228 height 15
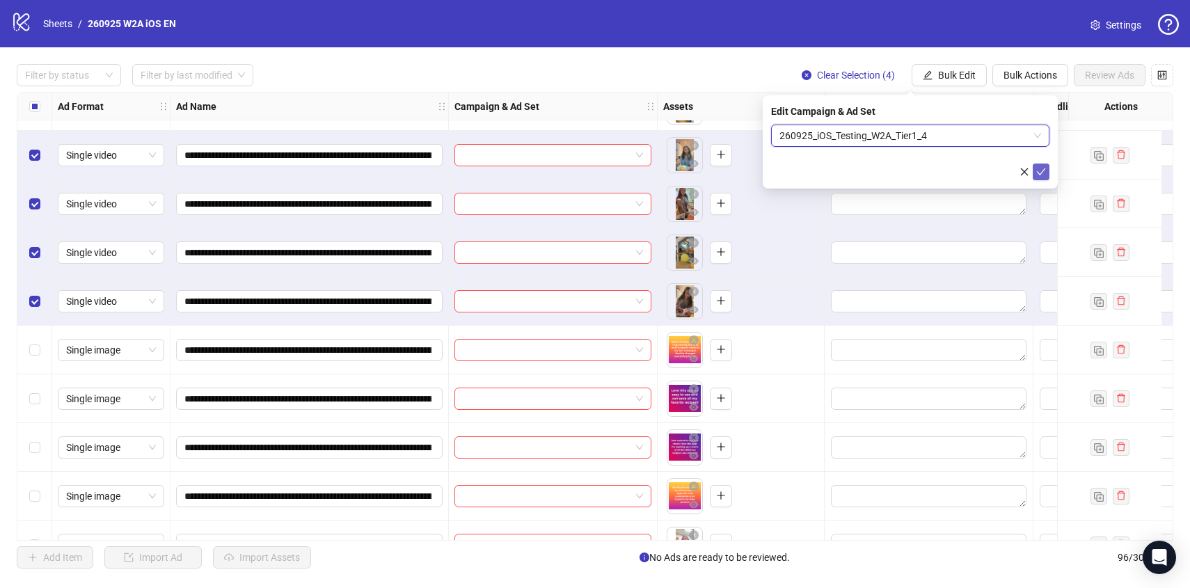
click at [1042, 171] on icon "check" at bounding box center [1041, 172] width 10 height 10
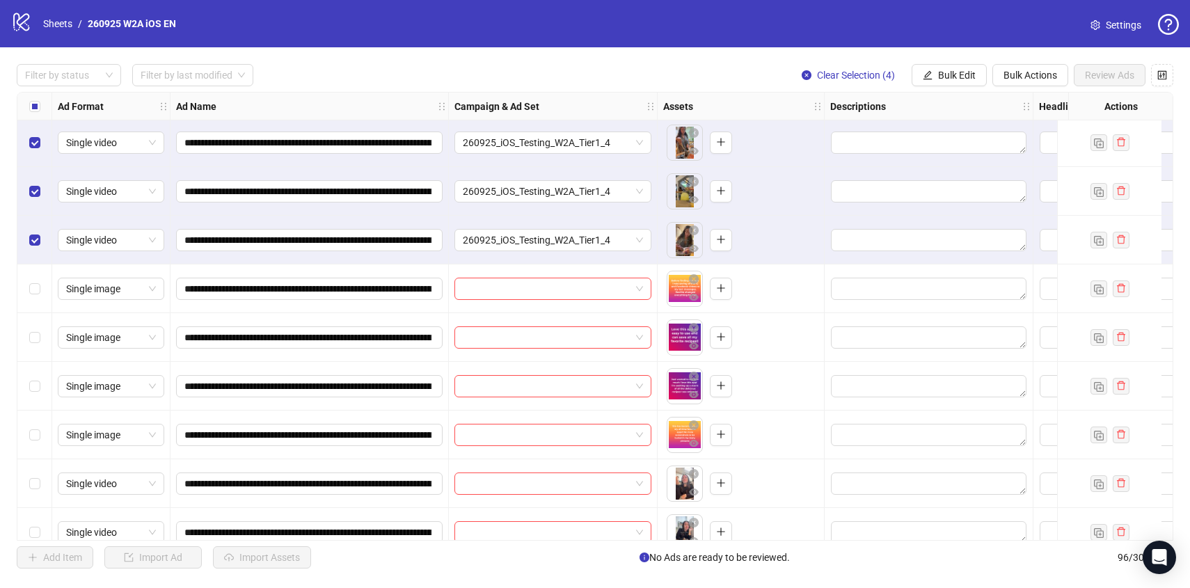
scroll to position [659, 0]
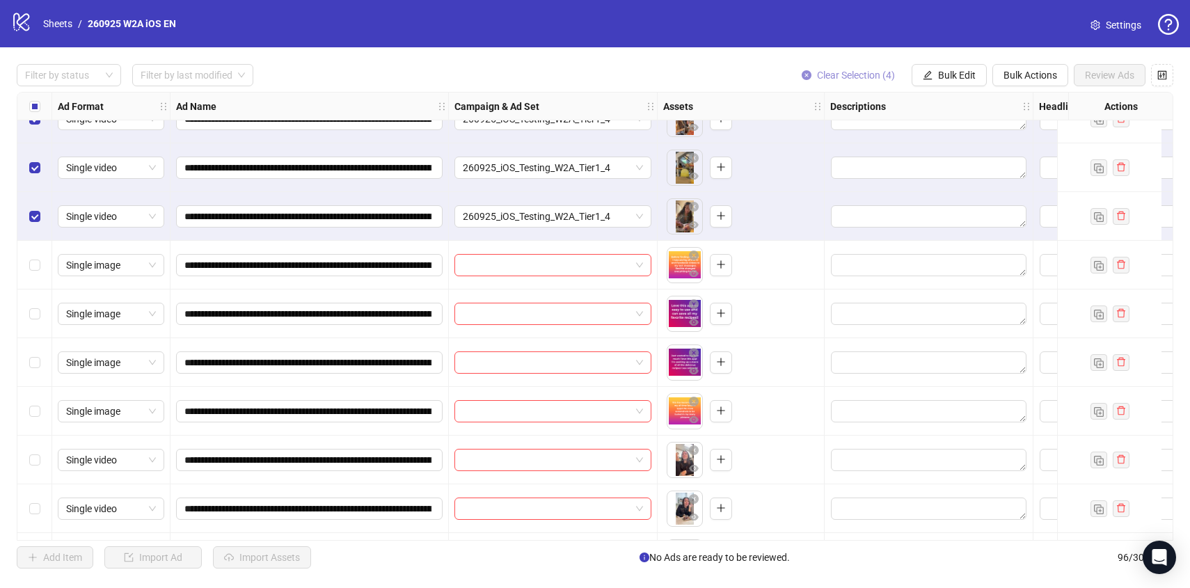
click at [844, 81] on span "Clear Selection (4)" at bounding box center [856, 75] width 78 height 11
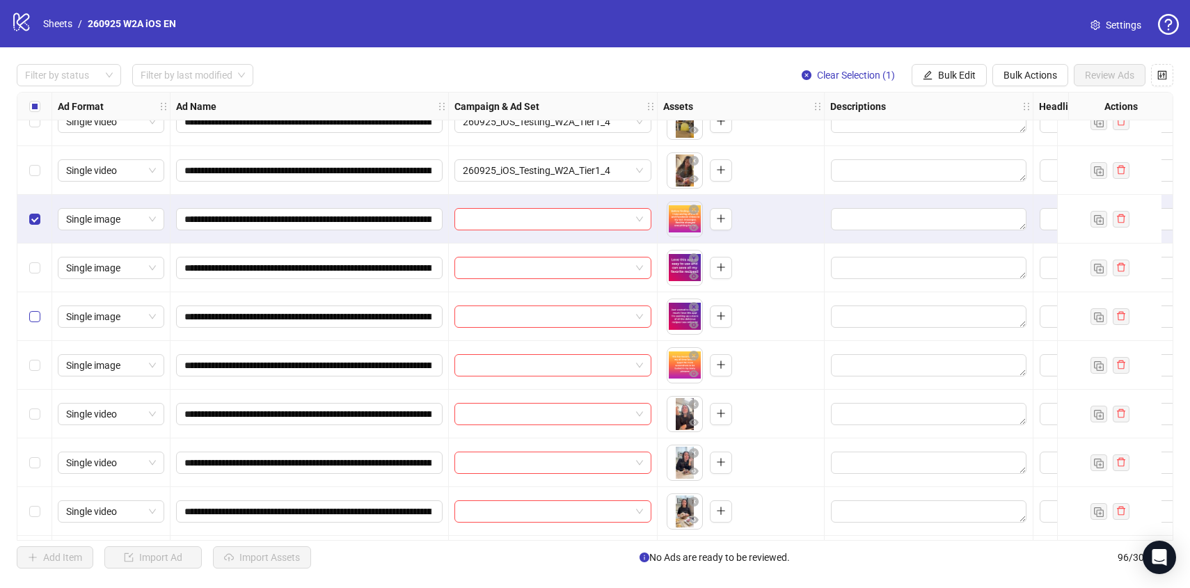
scroll to position [709, 0]
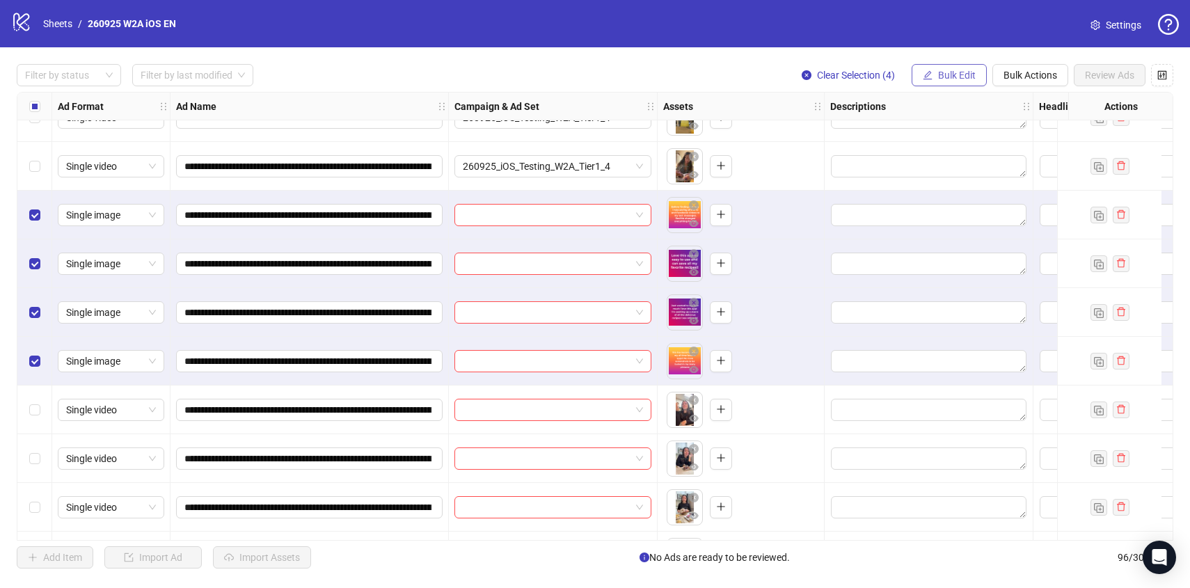
click at [969, 77] on span "Bulk Edit" at bounding box center [957, 75] width 38 height 11
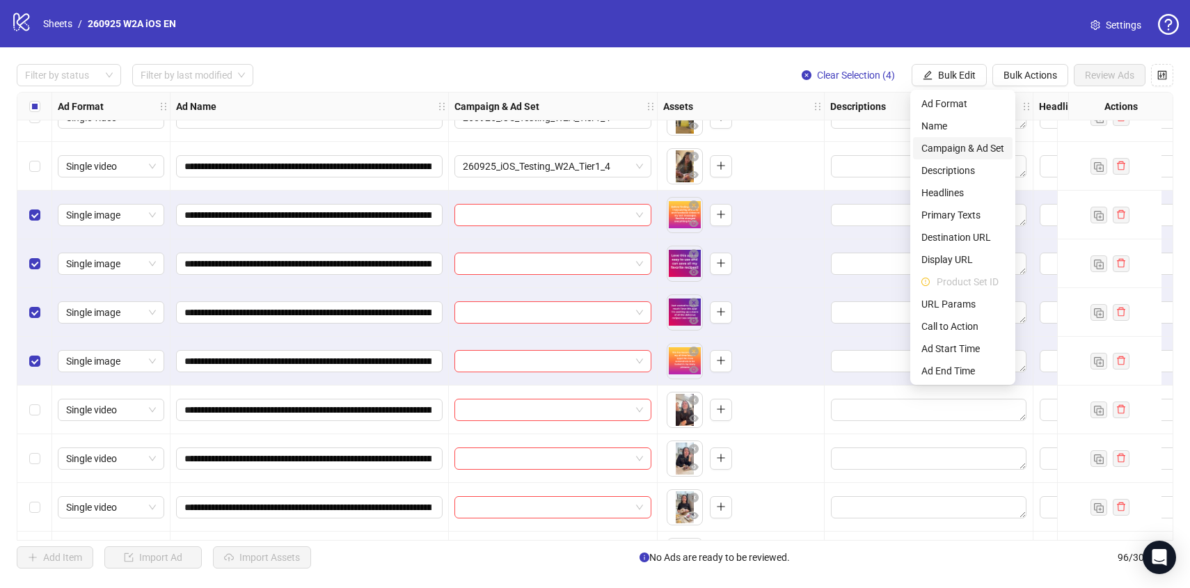
click at [956, 147] on span "Campaign & Ad Set" at bounding box center [962, 148] width 83 height 15
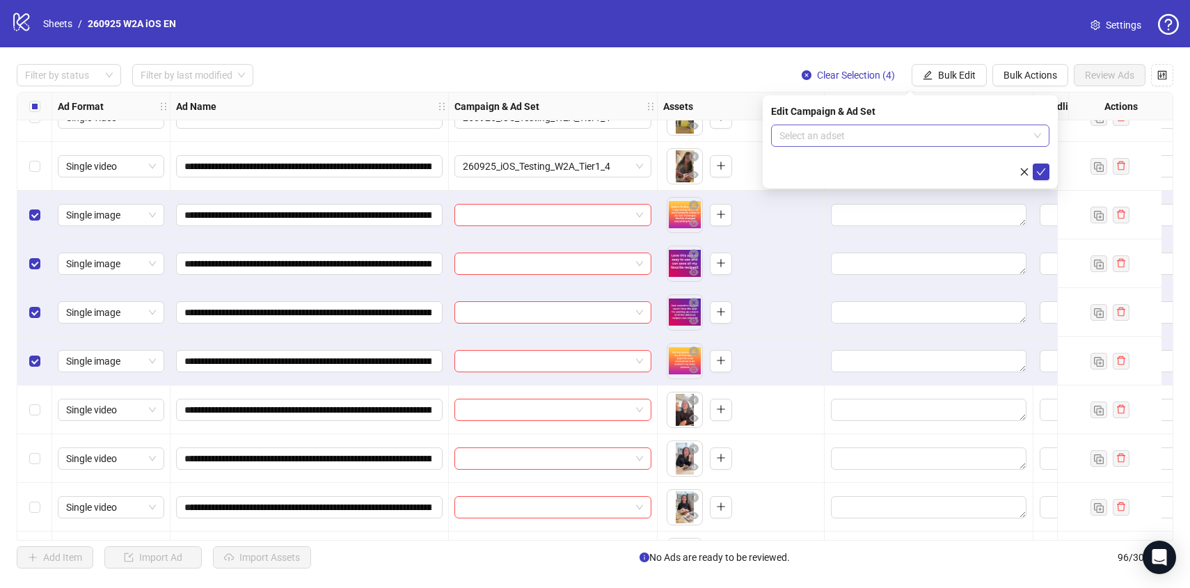
click at [957, 141] on input "search" at bounding box center [903, 135] width 249 height 21
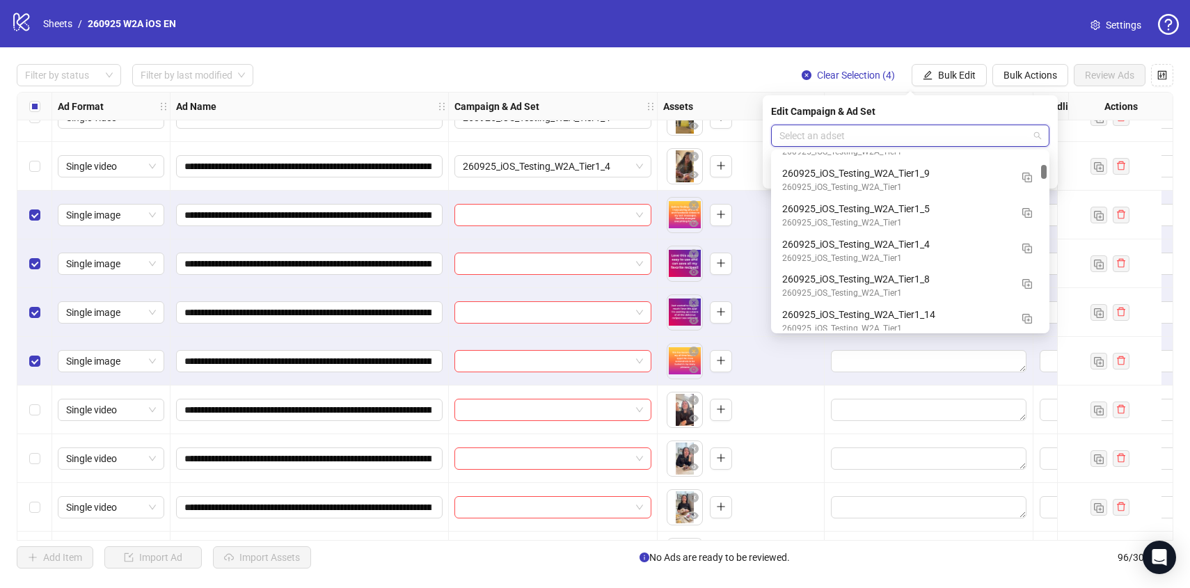
scroll to position [1482, 0]
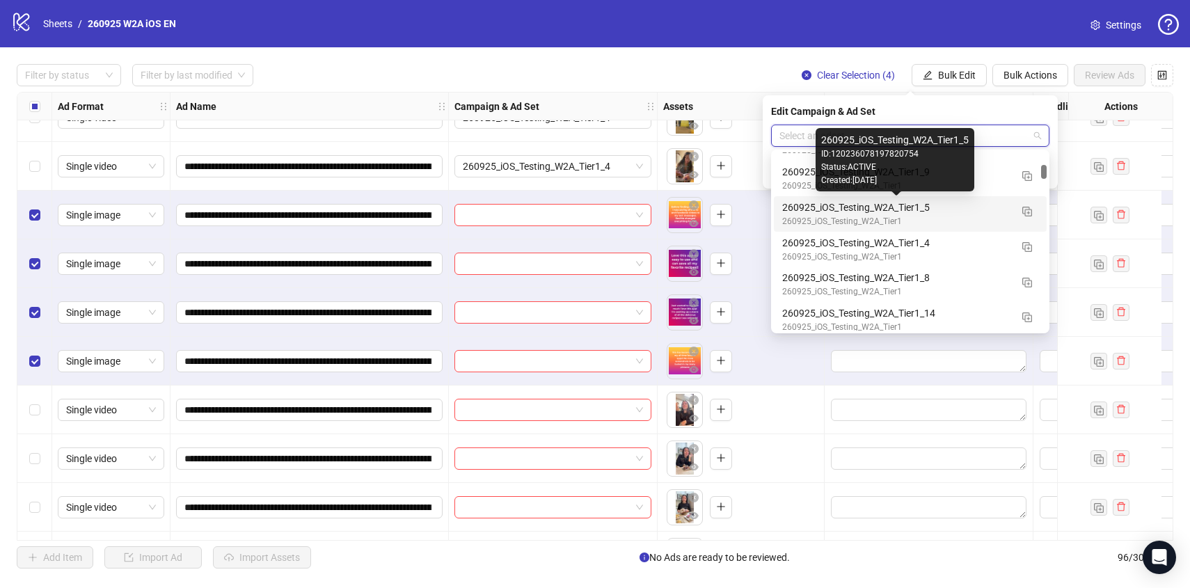
click at [958, 207] on div "260925_iOS_Testing_W2A_Tier1_5" at bounding box center [896, 207] width 228 height 15
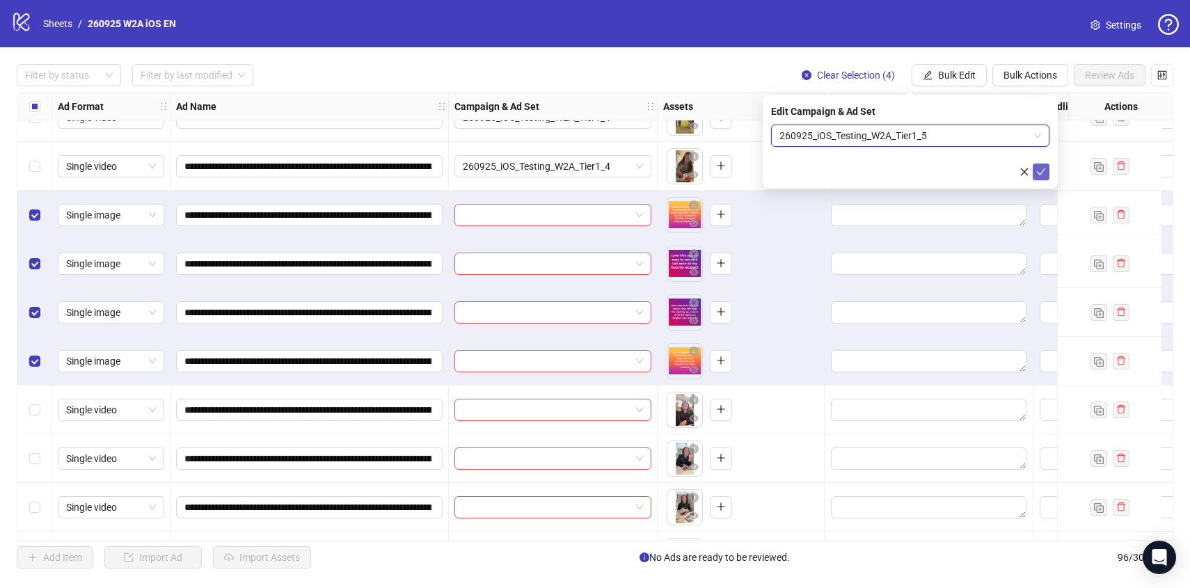
click at [1042, 169] on icon "check" at bounding box center [1041, 172] width 10 height 10
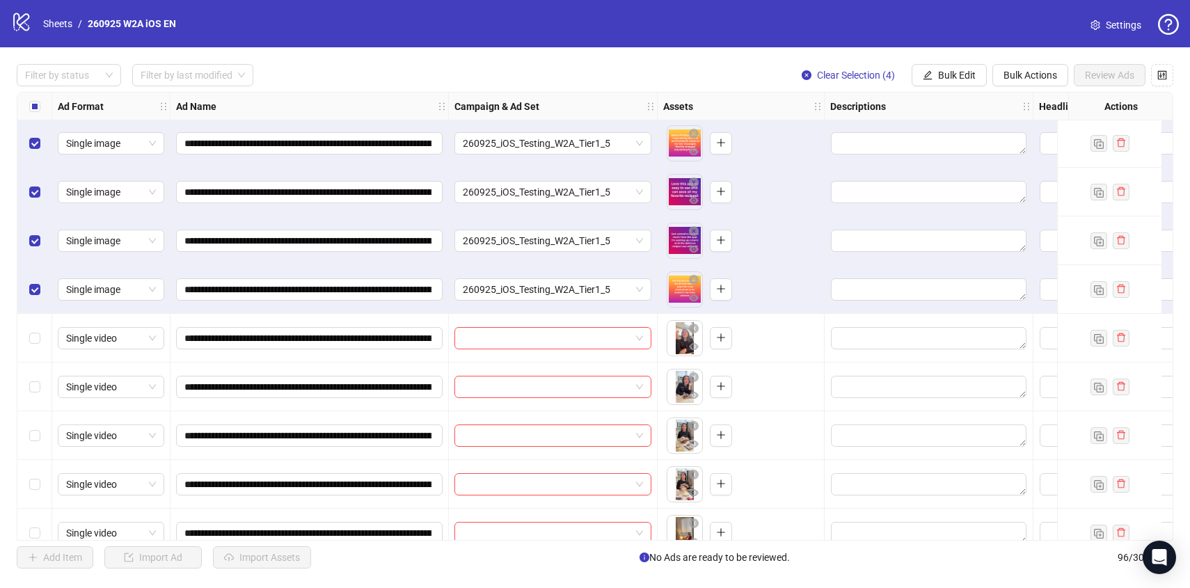
scroll to position [786, 0]
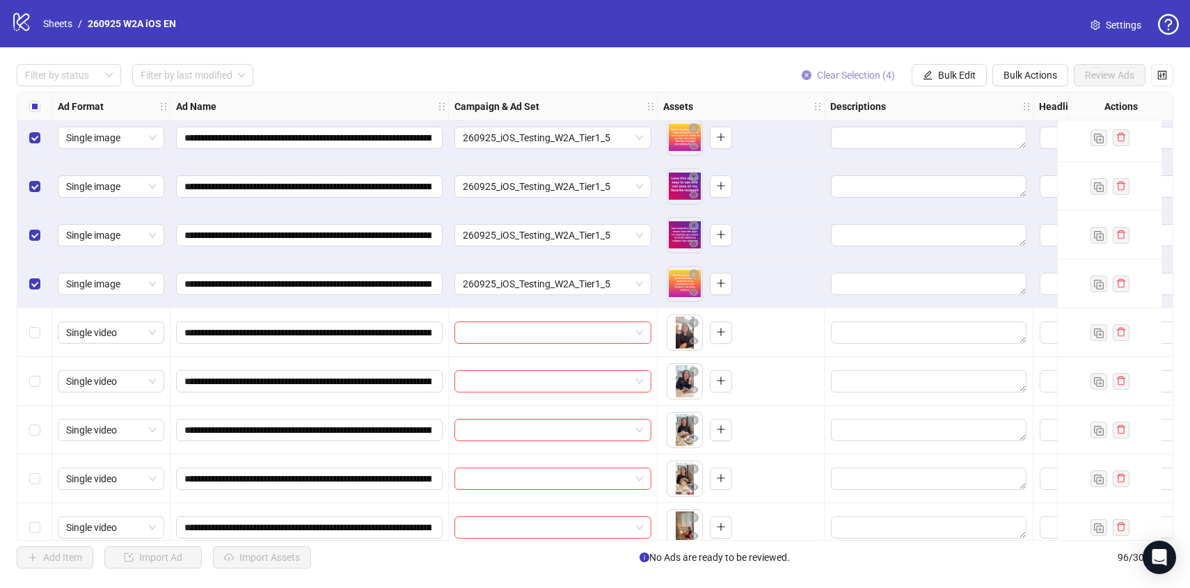
click at [843, 70] on span "Clear Selection (4)" at bounding box center [856, 75] width 78 height 11
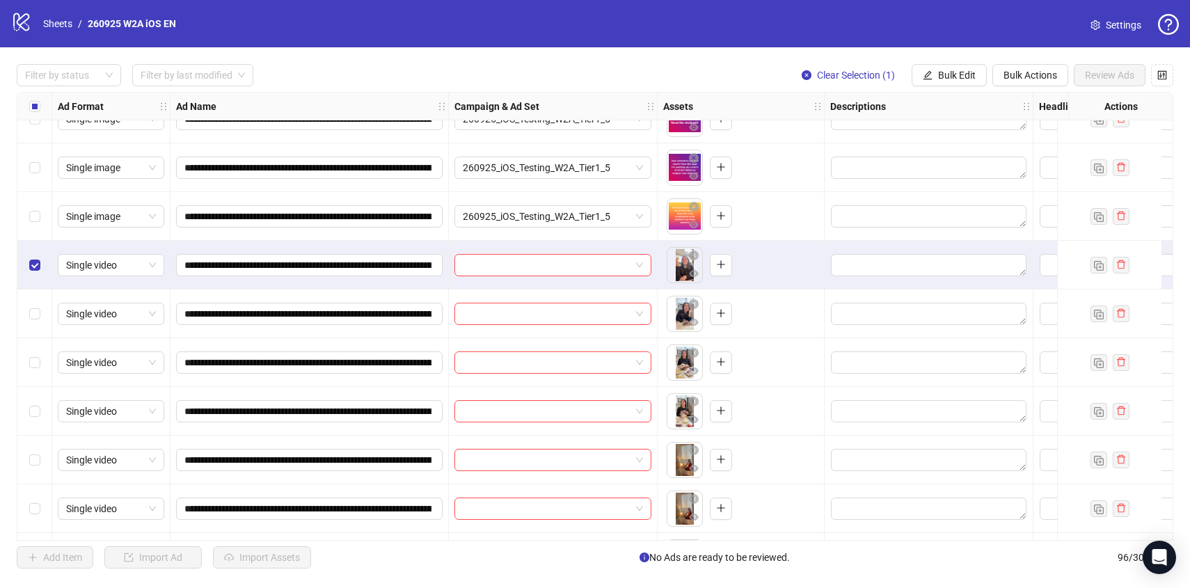
scroll to position [895, 0]
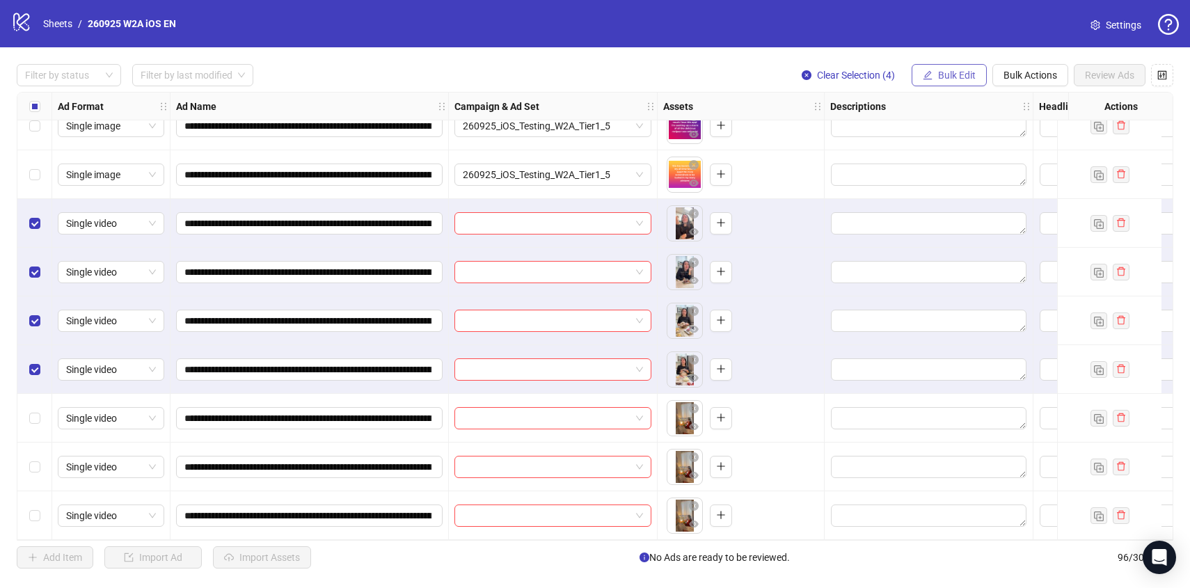
click at [951, 84] on button "Bulk Edit" at bounding box center [948, 75] width 75 height 22
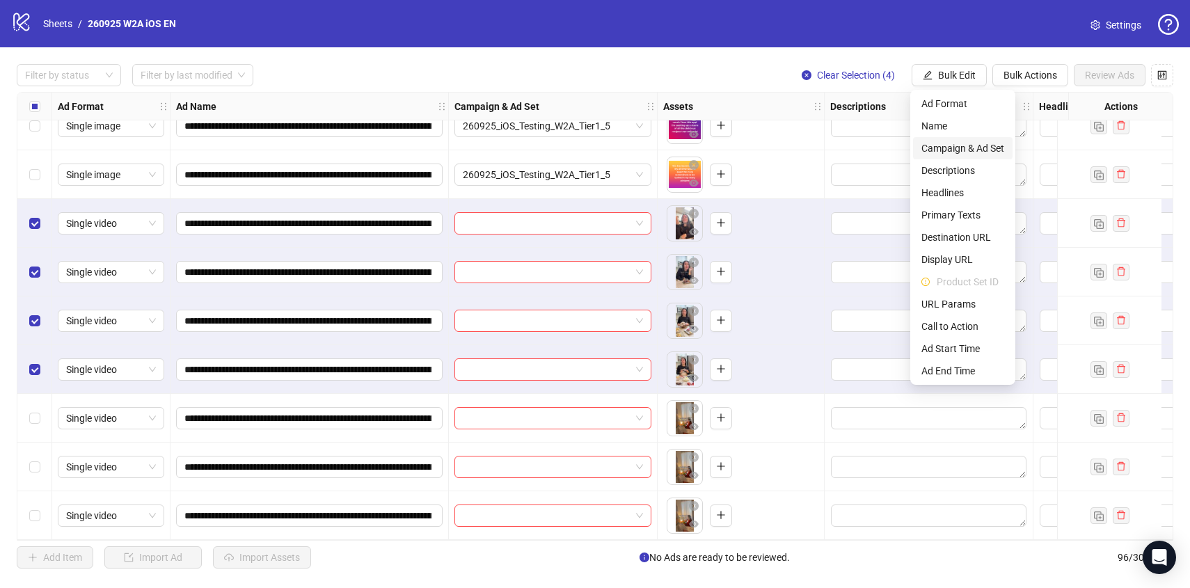
click at [945, 147] on span "Campaign & Ad Set" at bounding box center [962, 148] width 83 height 15
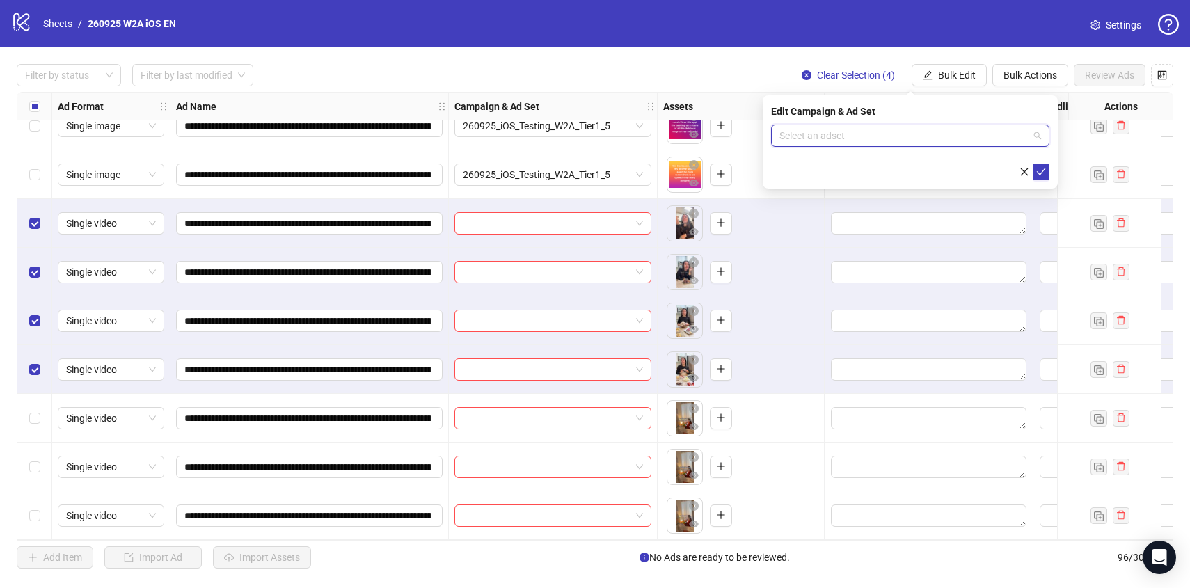
click at [941, 142] on input "search" at bounding box center [903, 135] width 249 height 21
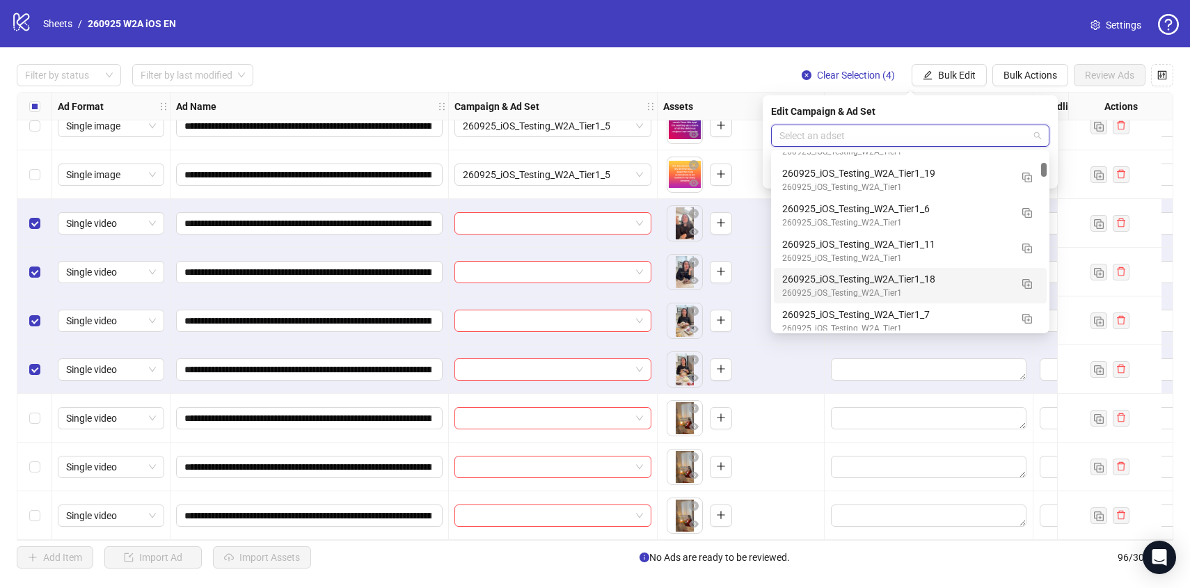
scroll to position [1228, 0]
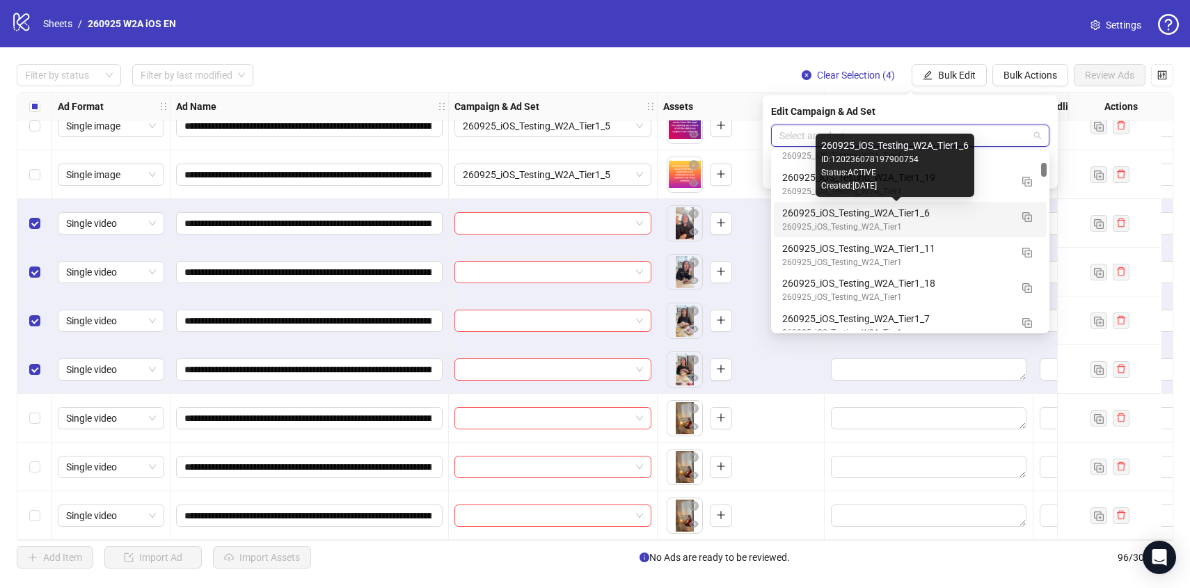
click at [980, 209] on div "260925_iOS_Testing_W2A_Tier1_6" at bounding box center [896, 212] width 228 height 15
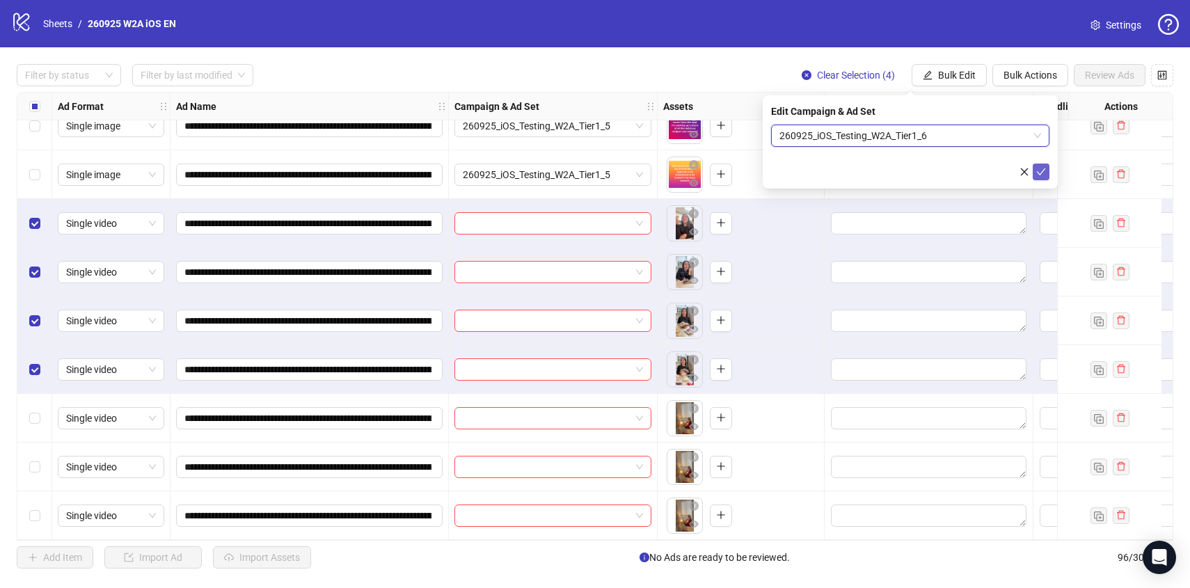
click at [1034, 173] on button "submit" at bounding box center [1040, 171] width 17 height 17
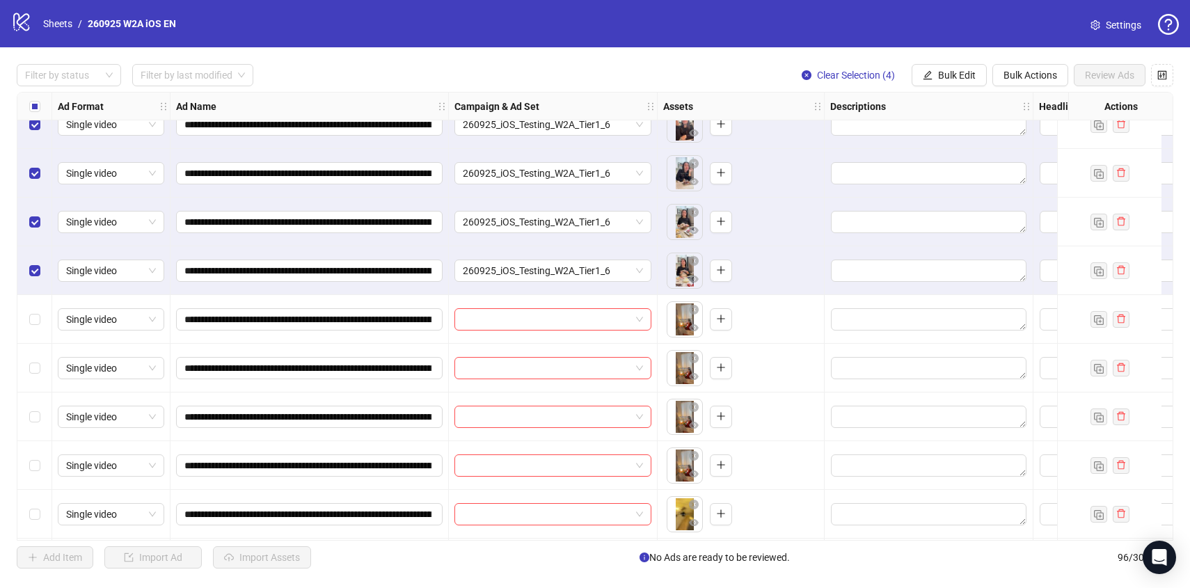
scroll to position [995, 0]
click at [844, 80] on span "Clear Selection (4)" at bounding box center [856, 75] width 78 height 11
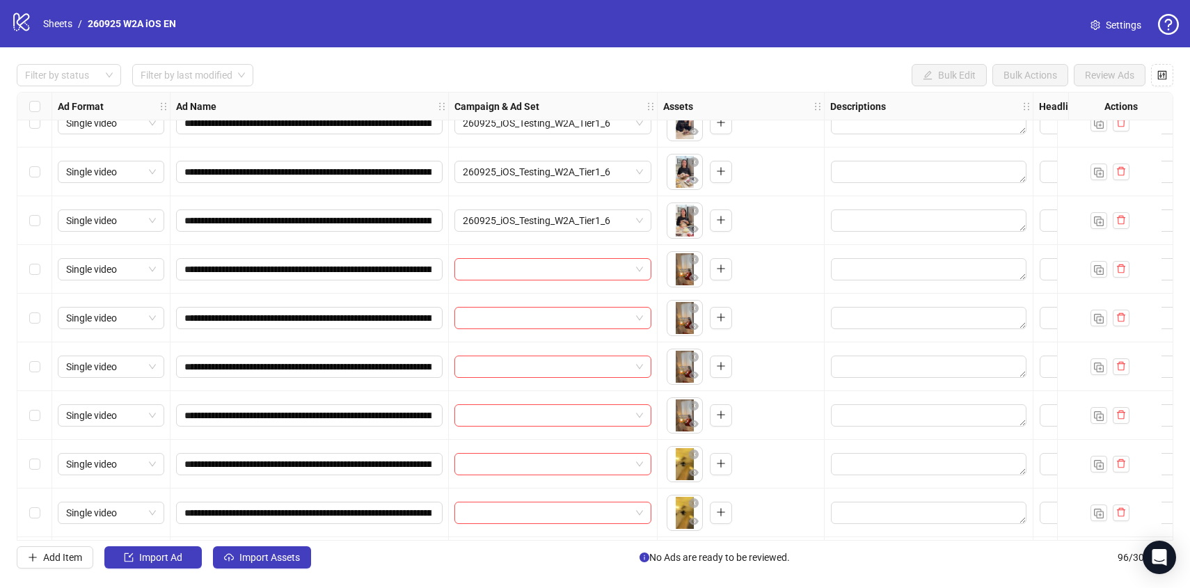
scroll to position [1076, 0]
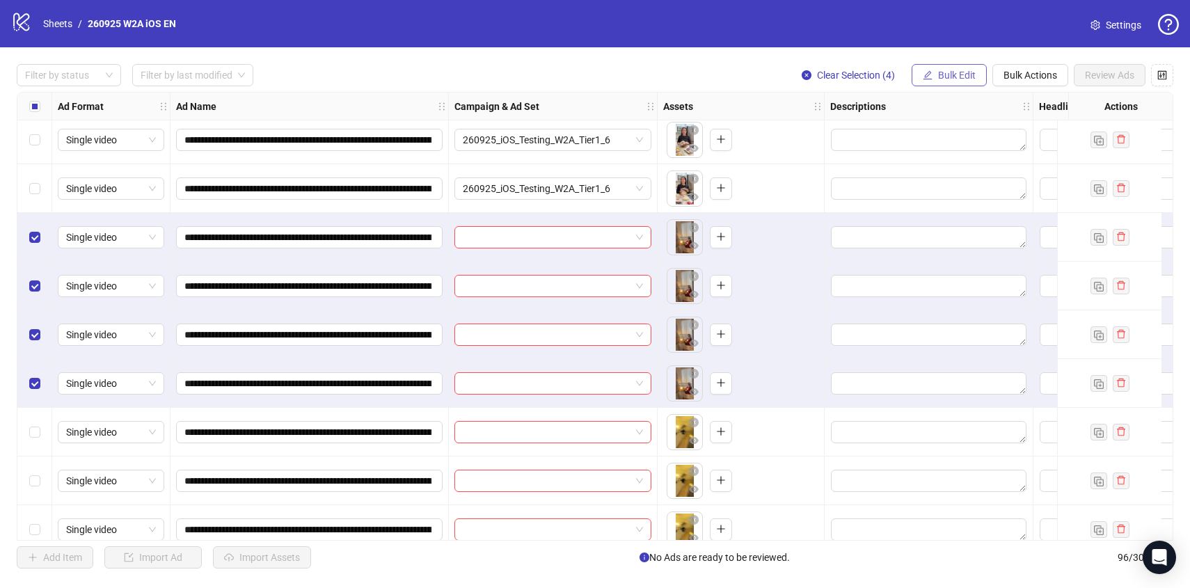
click at [960, 75] on span "Bulk Edit" at bounding box center [957, 75] width 38 height 11
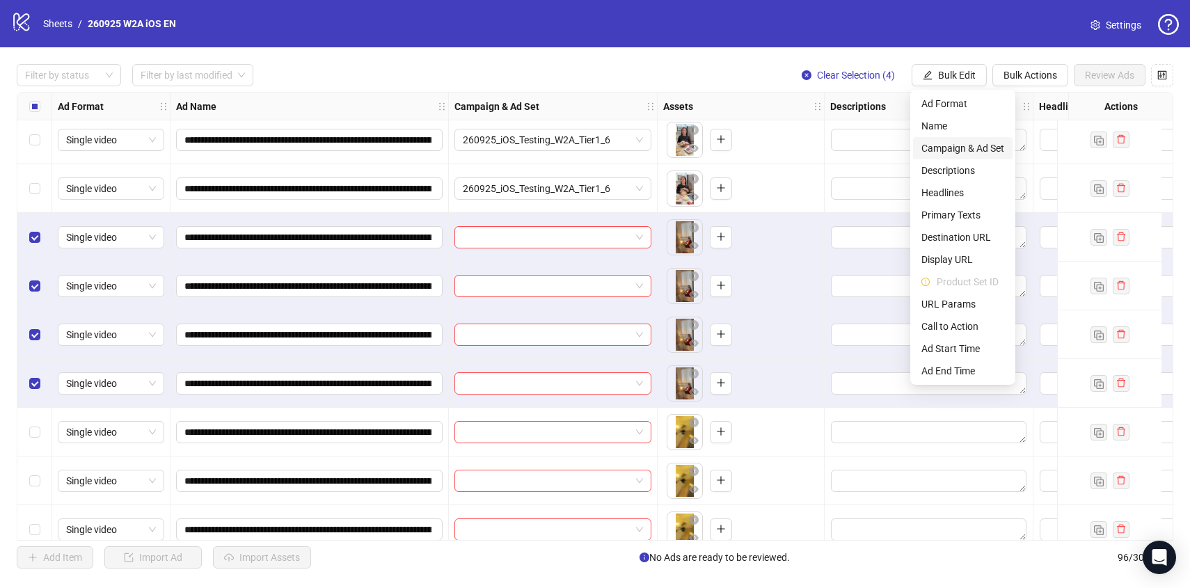
click at [986, 154] on span "Campaign & Ad Set" at bounding box center [962, 148] width 83 height 15
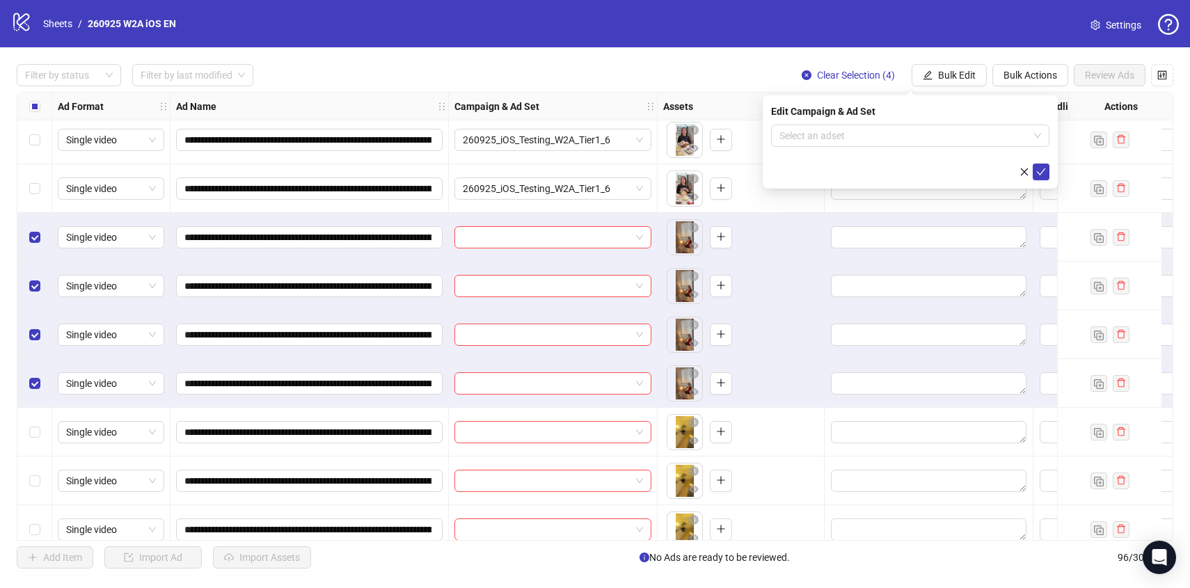
click at [980, 147] on form "Select an adset" at bounding box center [910, 153] width 278 height 56
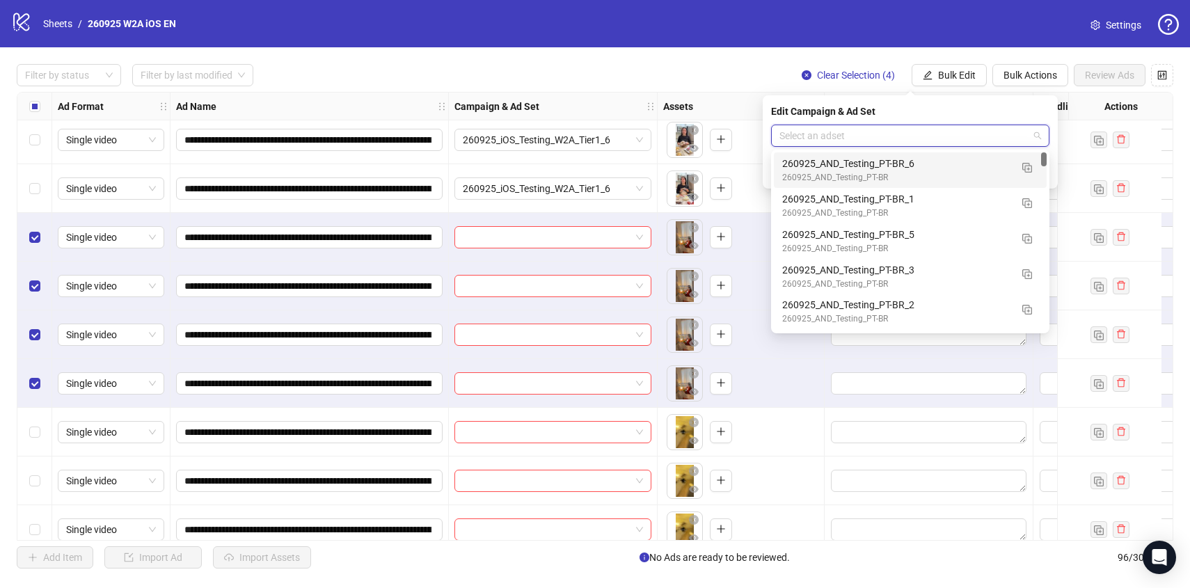
click at [978, 145] on input "search" at bounding box center [903, 135] width 249 height 21
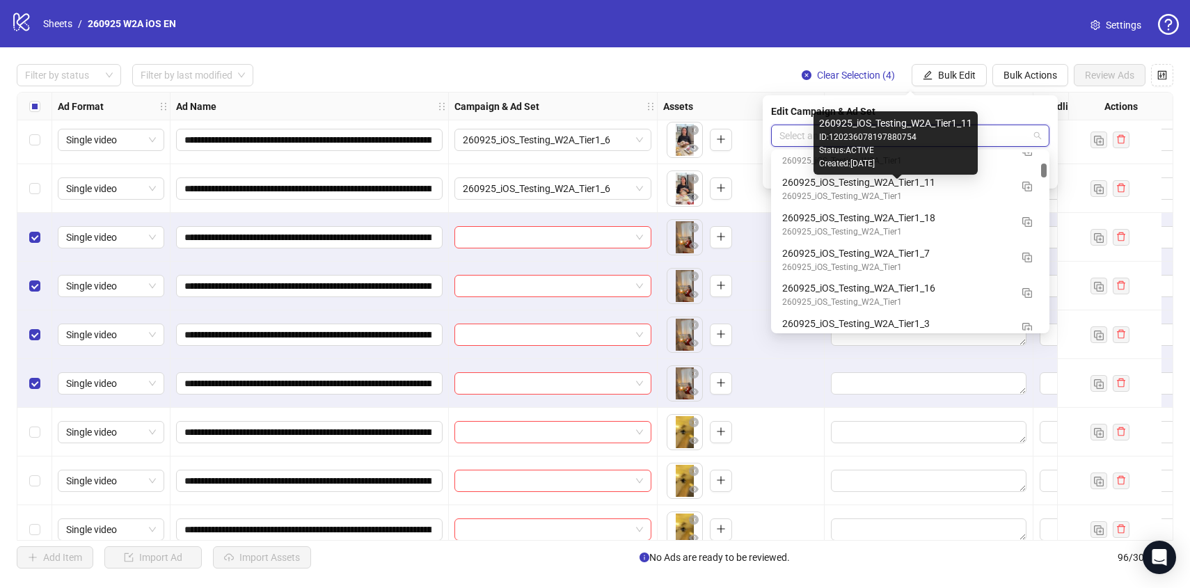
scroll to position [1295, 0]
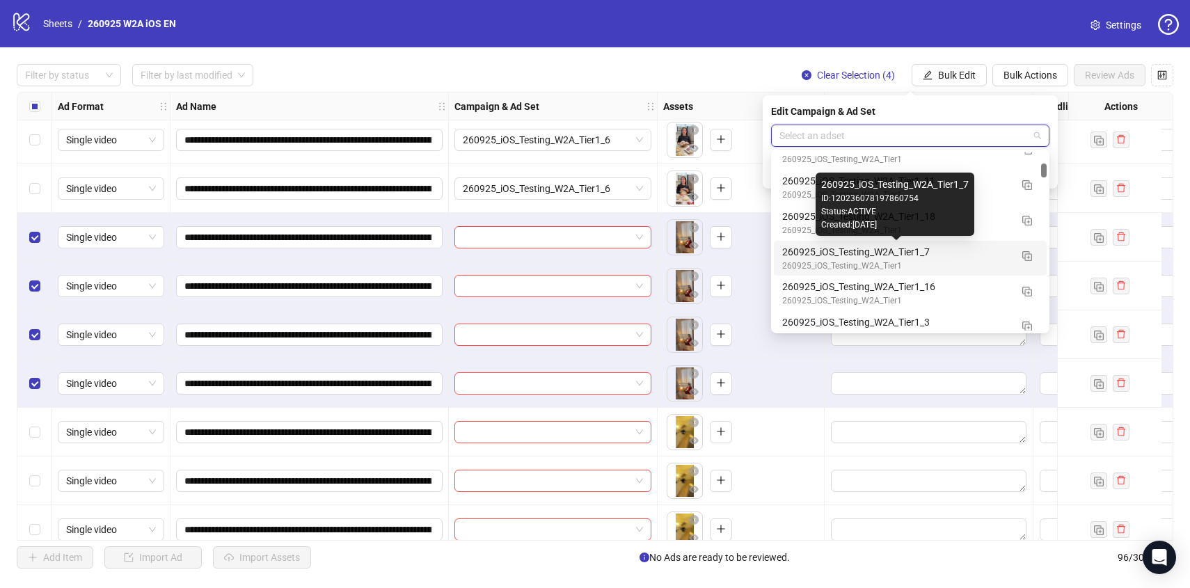
click at [967, 255] on div "260925_iOS_Testing_W2A_Tier1_7" at bounding box center [896, 251] width 228 height 15
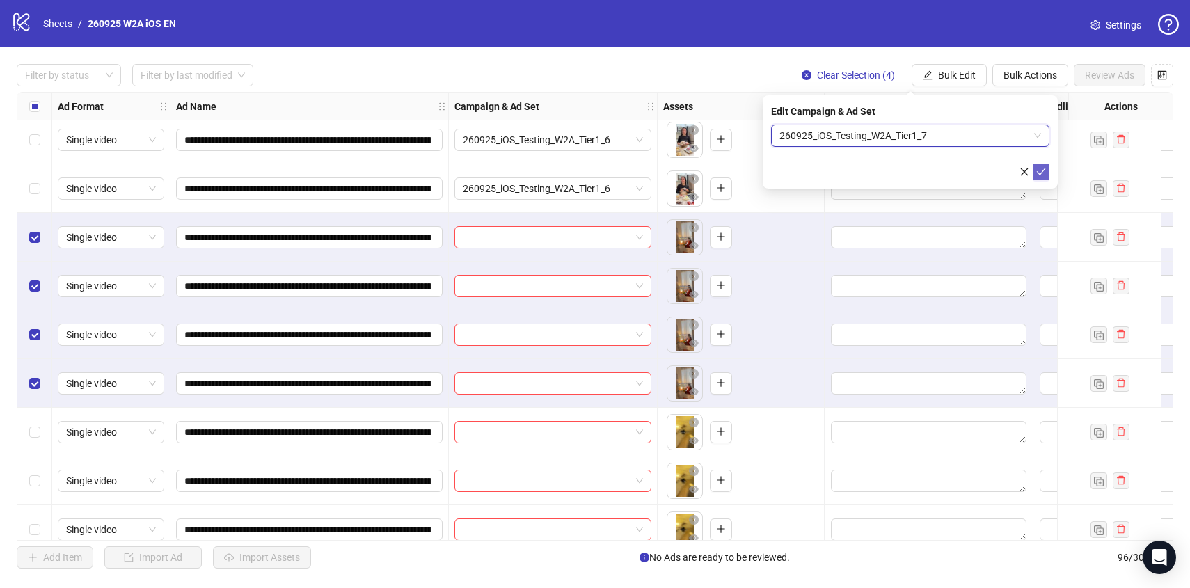
click at [1044, 173] on icon "check" at bounding box center [1041, 172] width 10 height 10
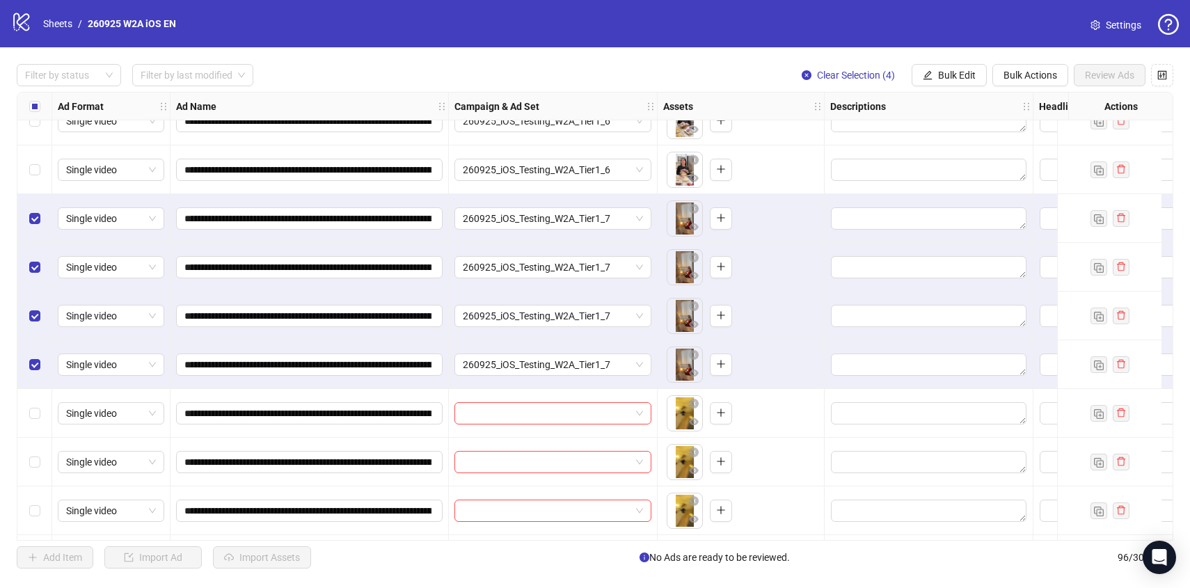
scroll to position [1177, 0]
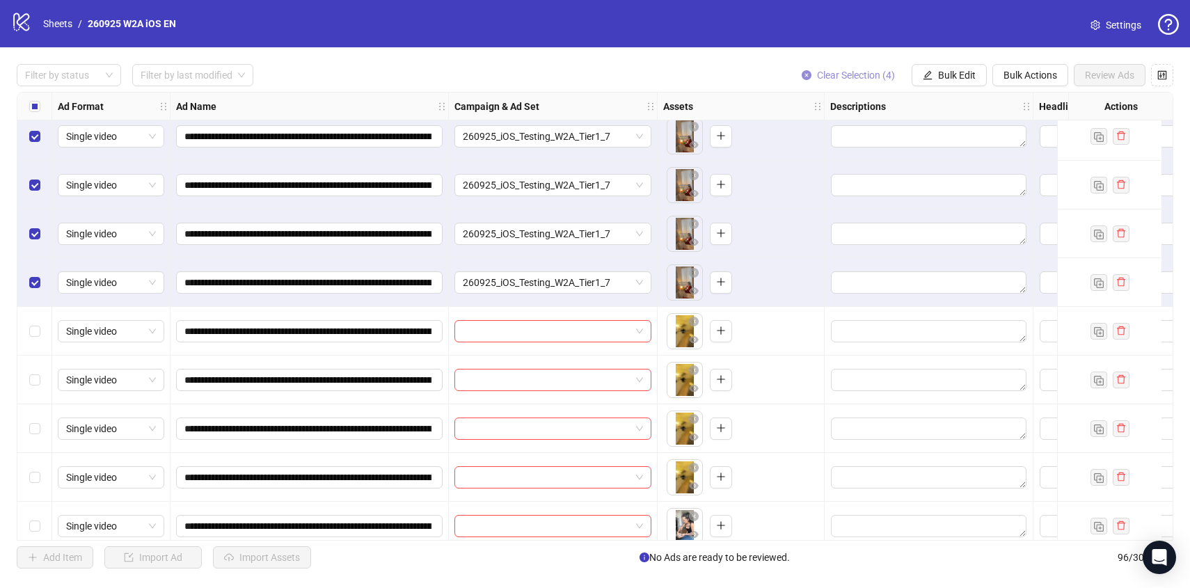
click at [823, 67] on button "Clear Selection (4)" at bounding box center [847, 75] width 115 height 22
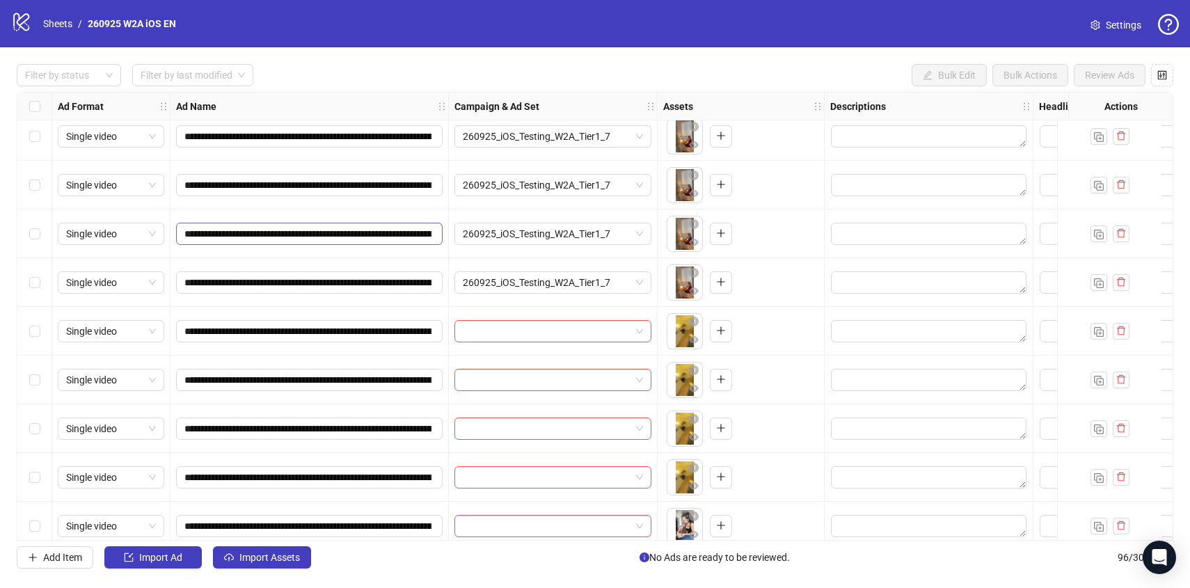
scroll to position [1233, 0]
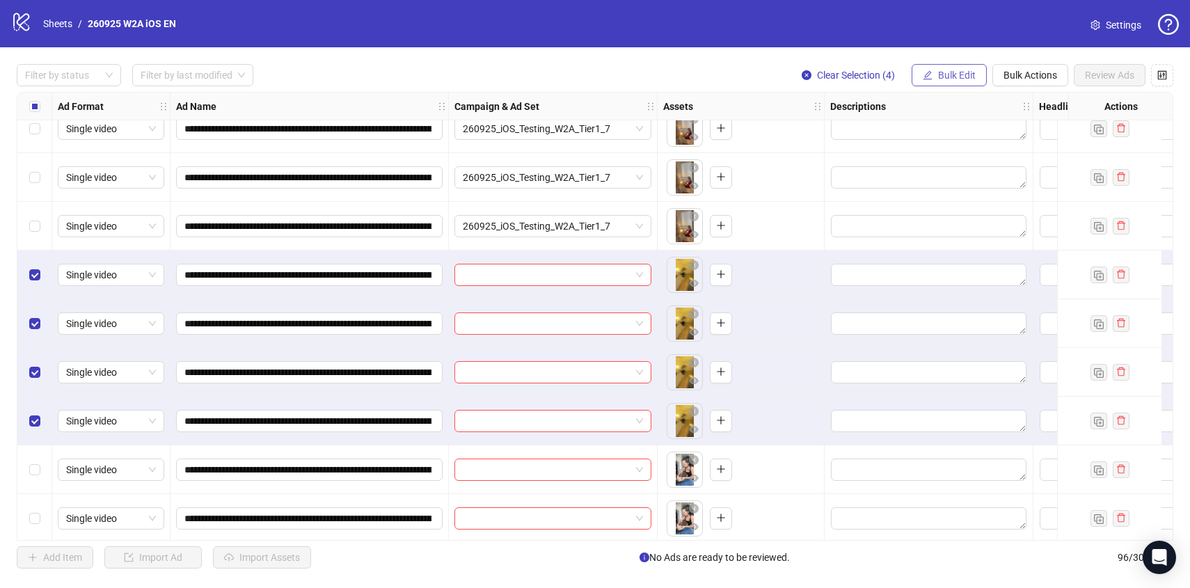
click at [960, 77] on span "Bulk Edit" at bounding box center [957, 75] width 38 height 11
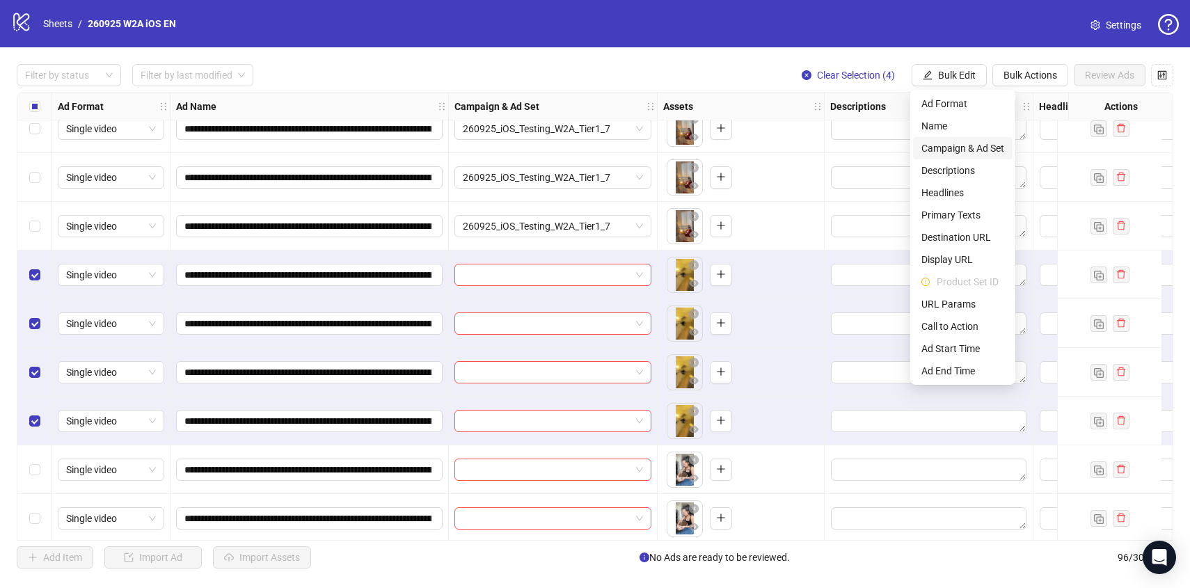
click at [947, 146] on span "Campaign & Ad Set" at bounding box center [962, 148] width 83 height 15
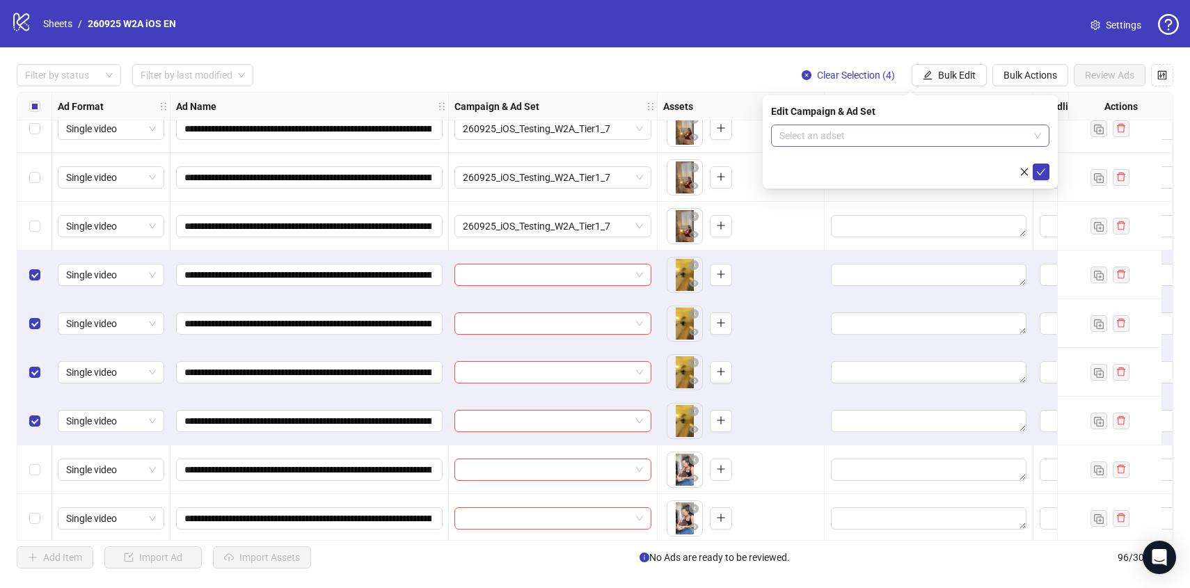
click at [948, 144] on input "search" at bounding box center [903, 135] width 249 height 21
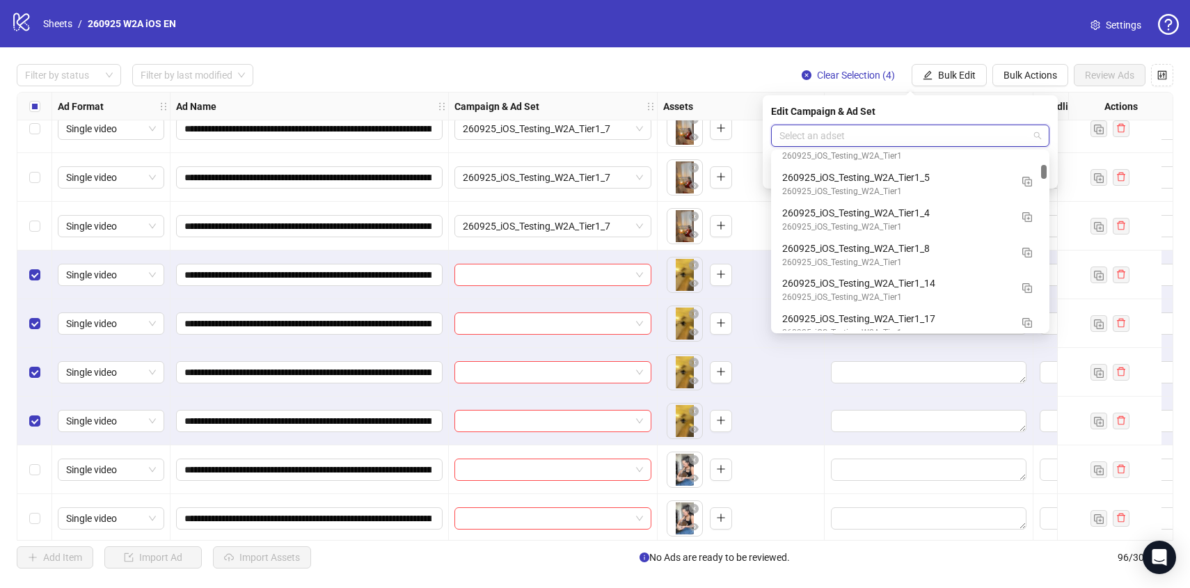
scroll to position [1517, 0]
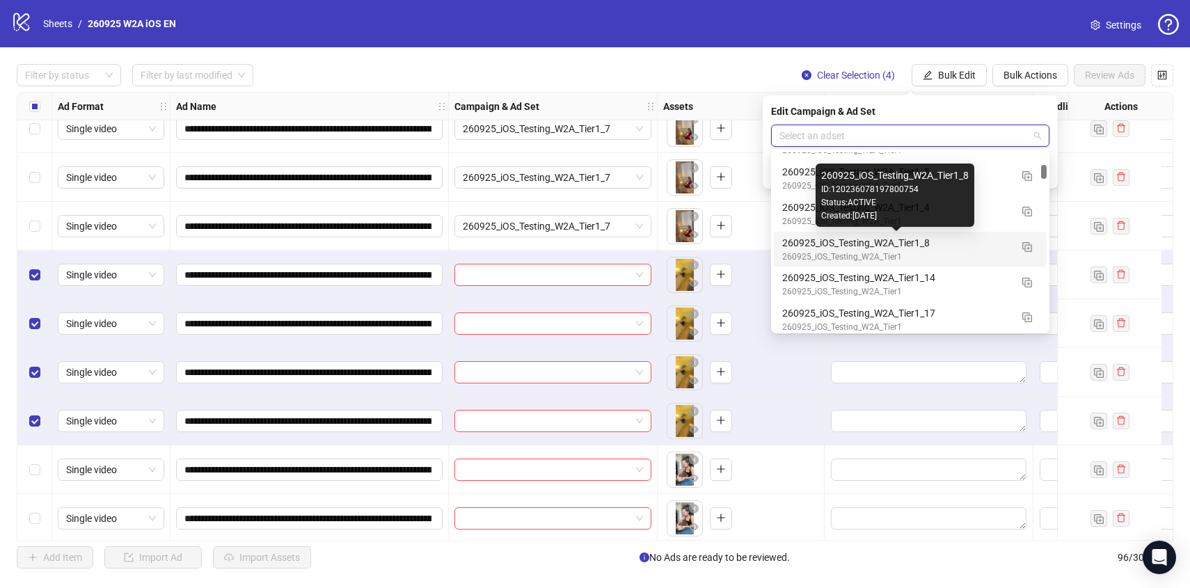
click at [991, 243] on div "260925_iOS_Testing_W2A_Tier1_8" at bounding box center [896, 242] width 228 height 15
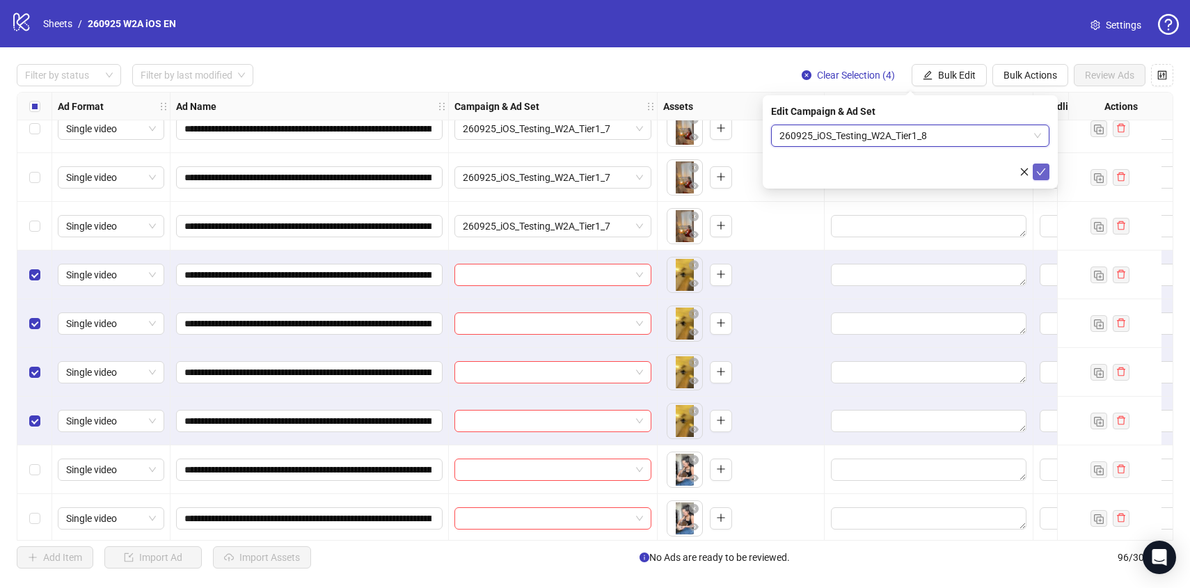
click at [1036, 171] on icon "check" at bounding box center [1040, 171] width 9 height 7
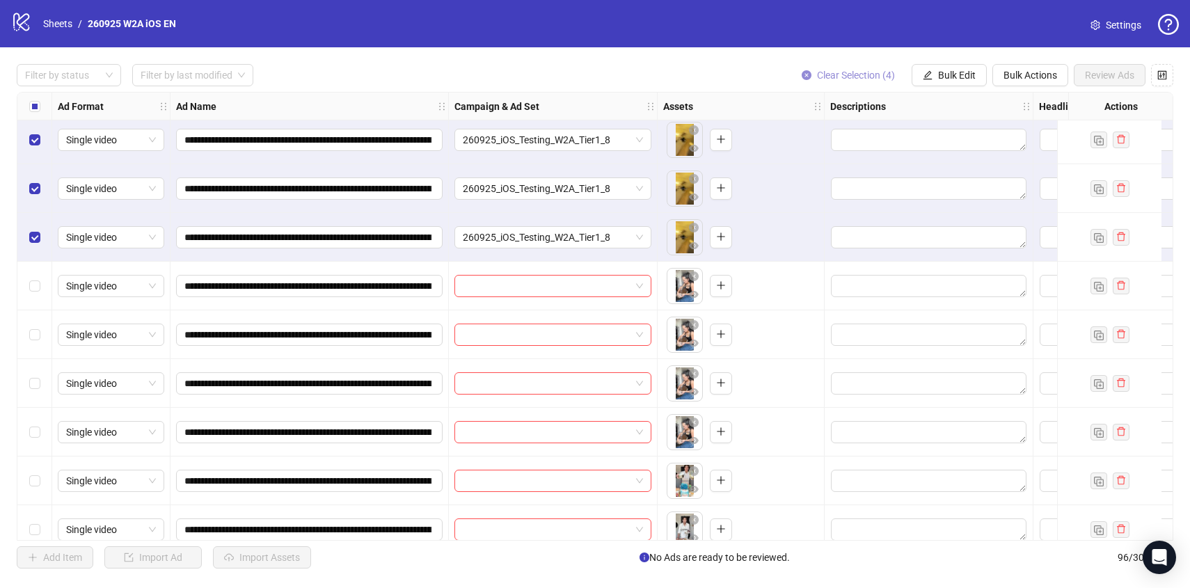
scroll to position [1423, 0]
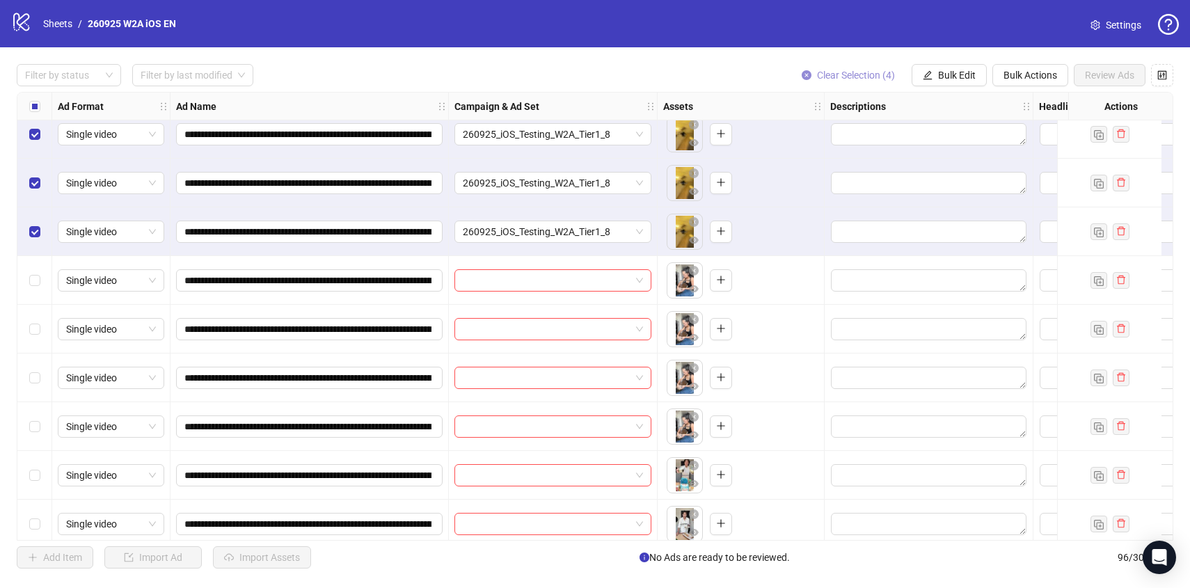
click at [824, 66] on button "Clear Selection (4)" at bounding box center [847, 75] width 115 height 22
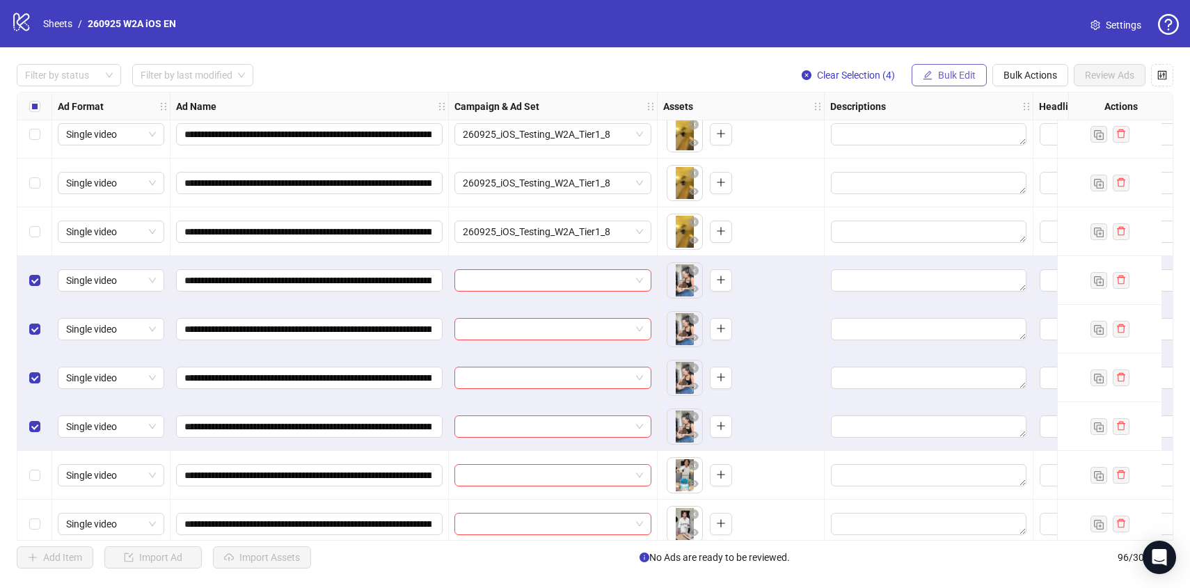
click at [928, 70] on icon "edit" at bounding box center [927, 75] width 10 height 10
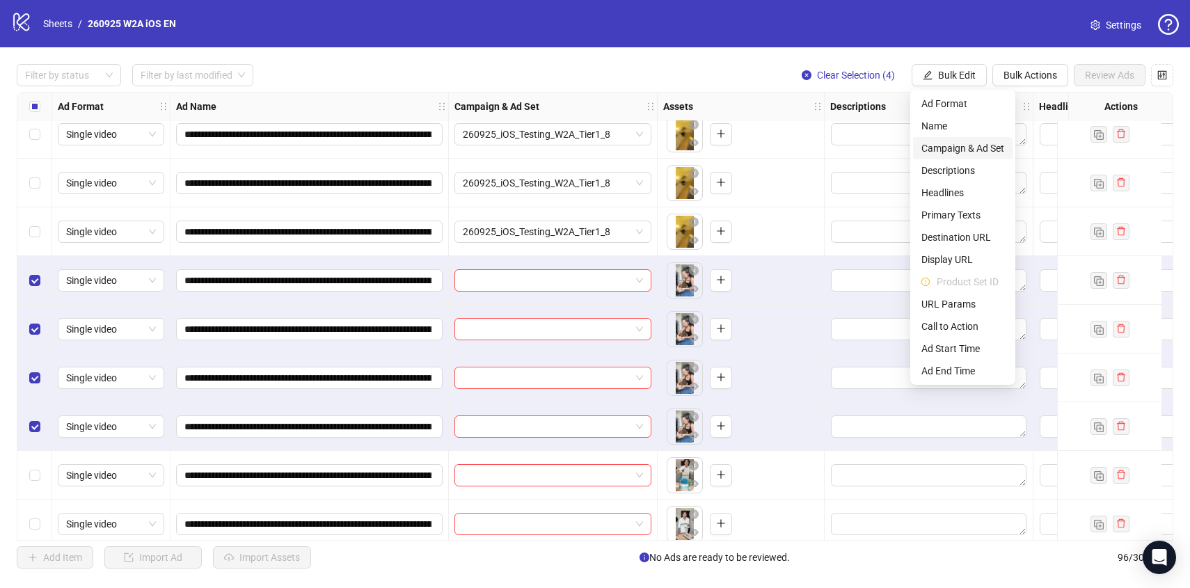
click at [970, 147] on span "Campaign & Ad Set" at bounding box center [962, 148] width 83 height 15
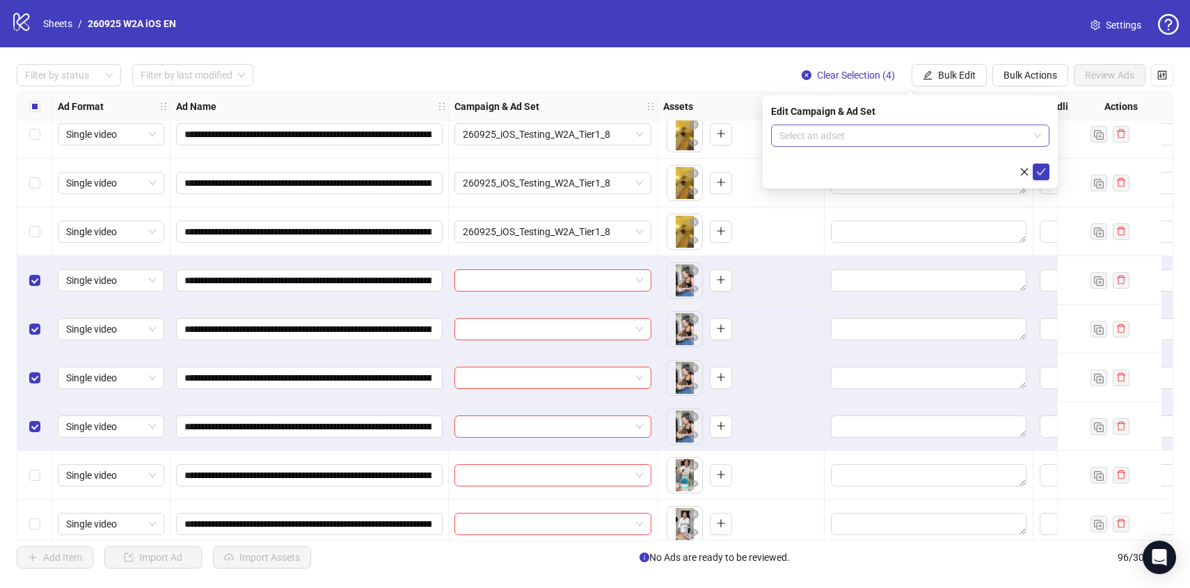
click at [968, 138] on input "search" at bounding box center [903, 135] width 249 height 21
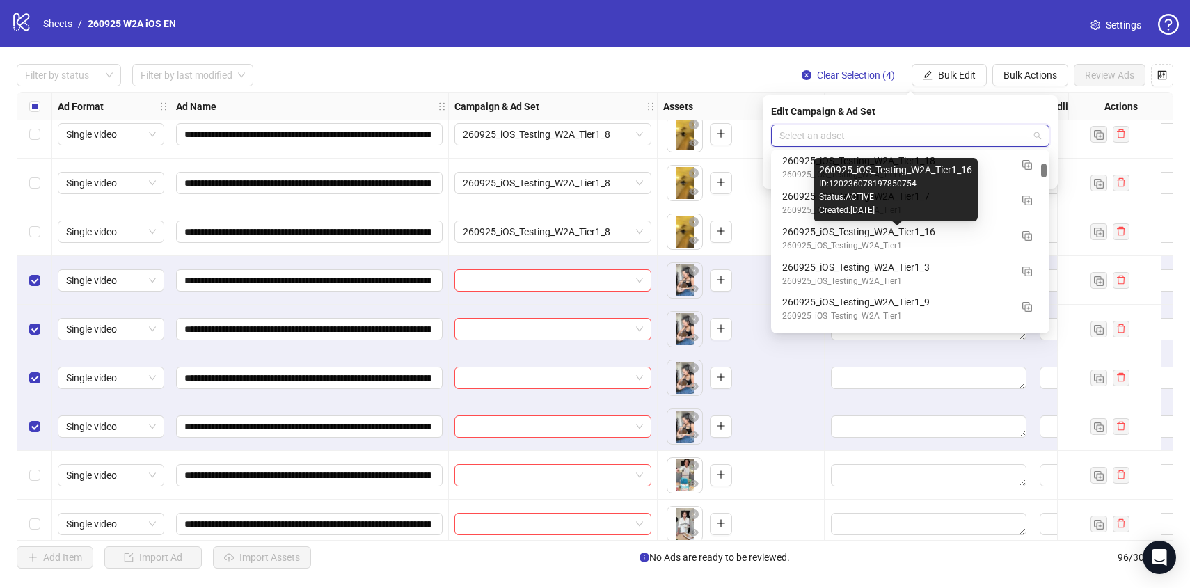
scroll to position [1354, 0]
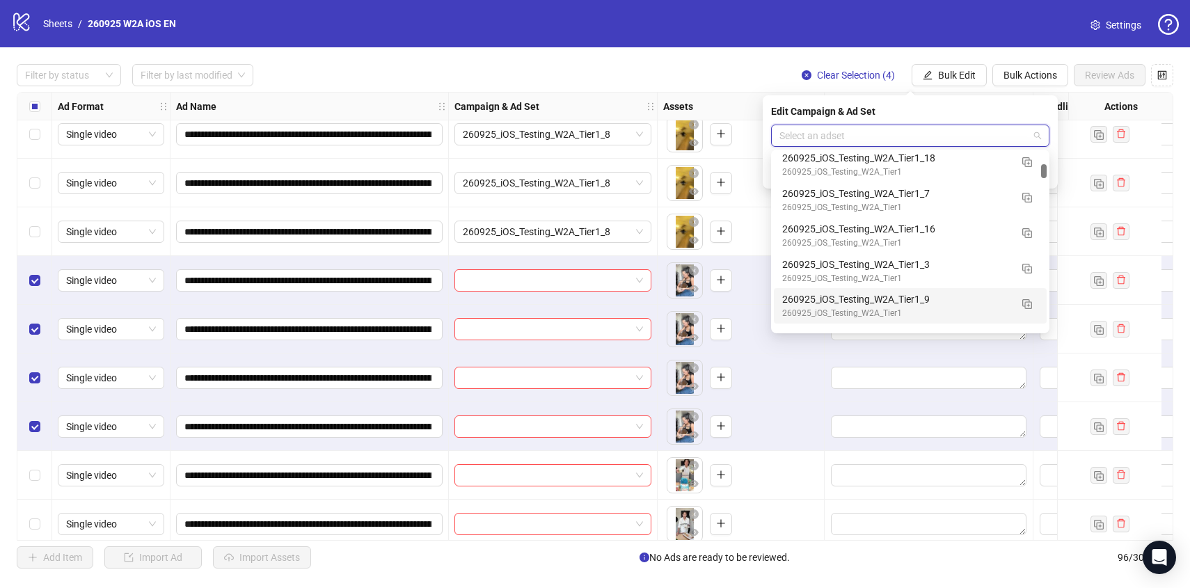
click at [955, 302] on div "260925_iOS_Testing_W2A_Tier1_9" at bounding box center [896, 298] width 228 height 15
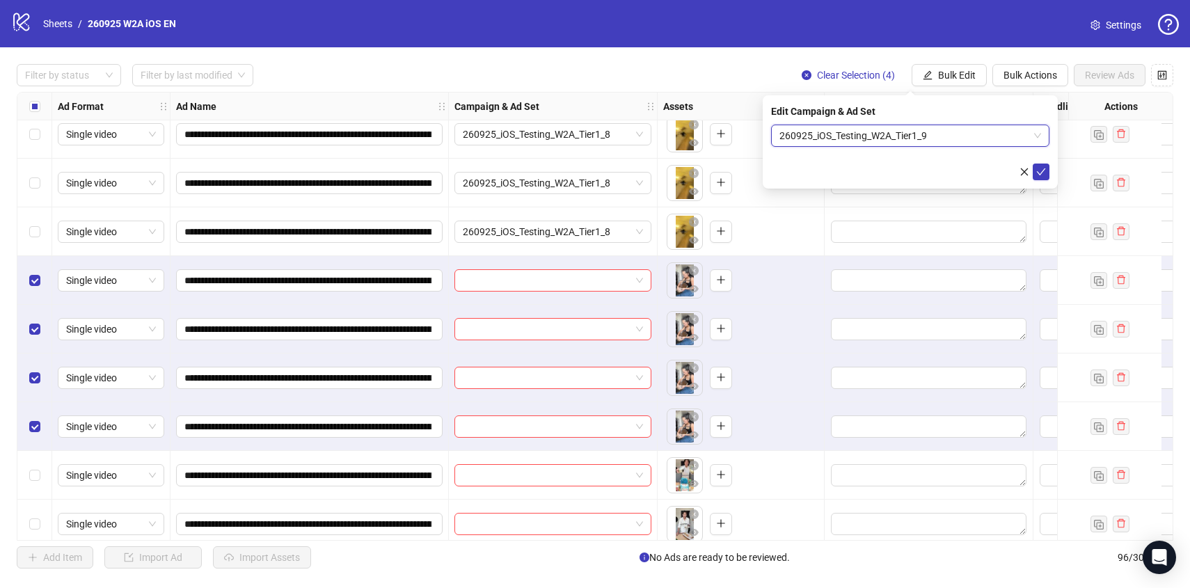
click at [1041, 181] on div "Edit Campaign & Ad Set 260925_iOS_Testing_W2A_Tier1_9 260925_iOS_Testing_W2A_Ti…" at bounding box center [909, 141] width 295 height 93
click at [1041, 179] on button "submit" at bounding box center [1040, 171] width 17 height 17
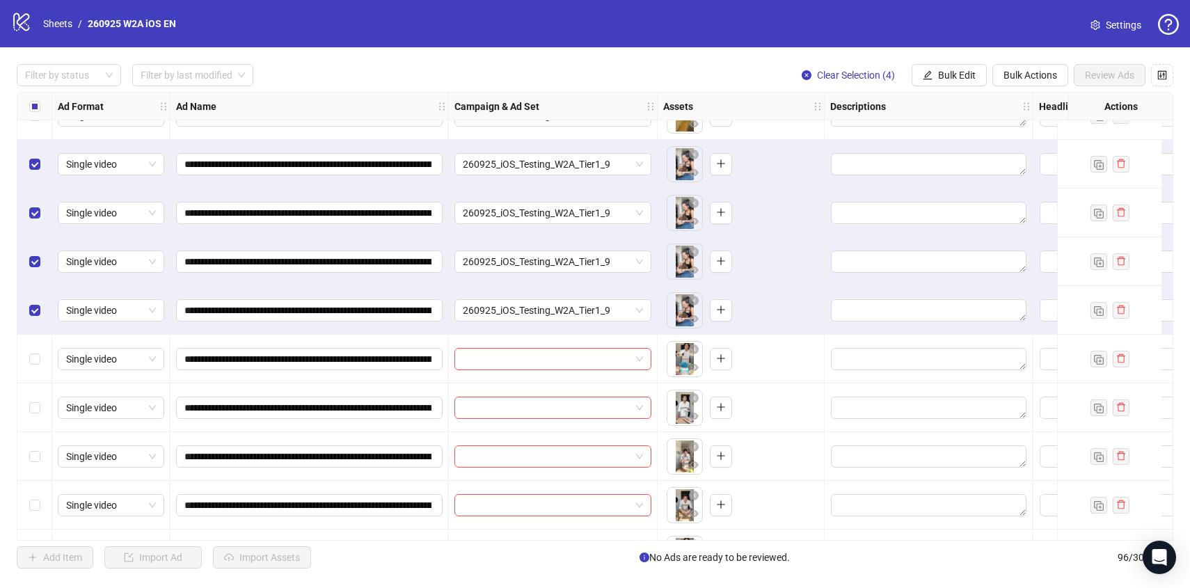
scroll to position [1547, 0]
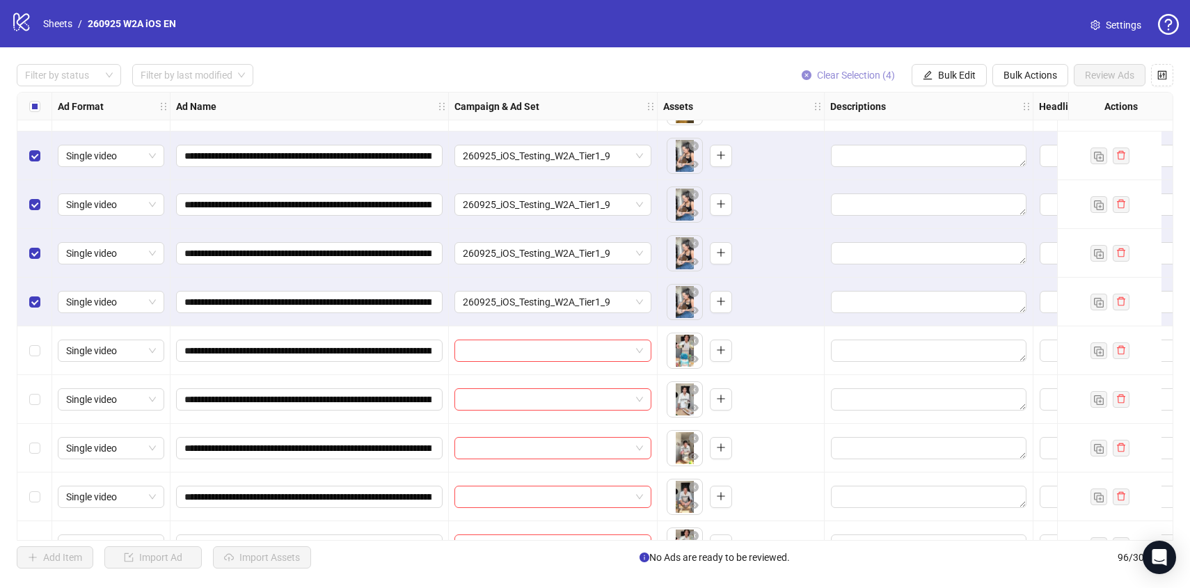
click at [838, 72] on span "Clear Selection (4)" at bounding box center [856, 75] width 78 height 11
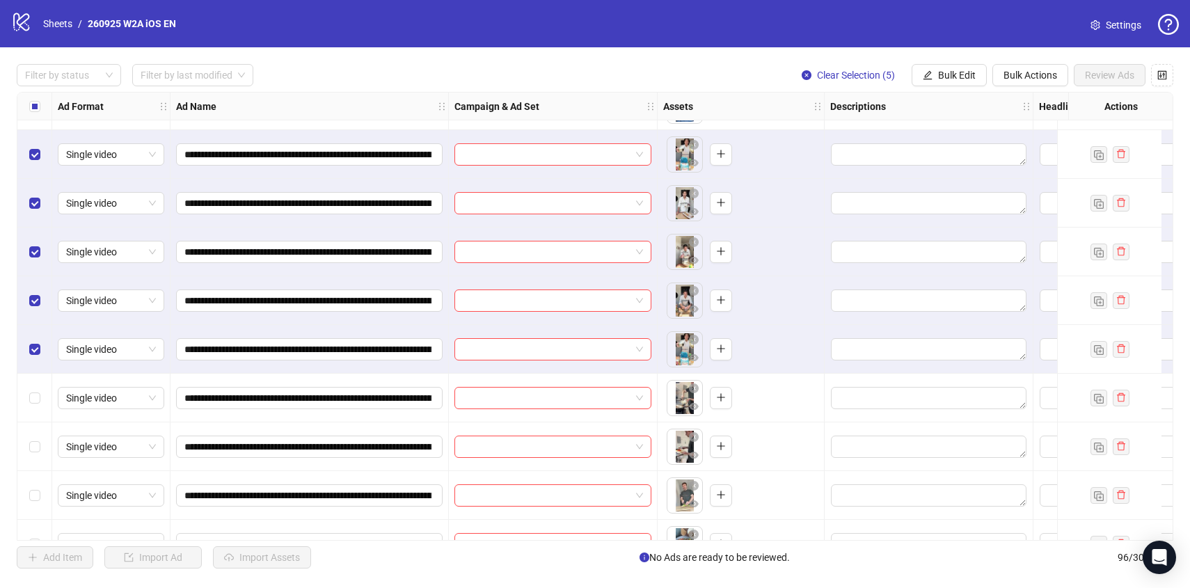
scroll to position [1743, 0]
click at [952, 67] on button "Bulk Edit" at bounding box center [948, 75] width 75 height 22
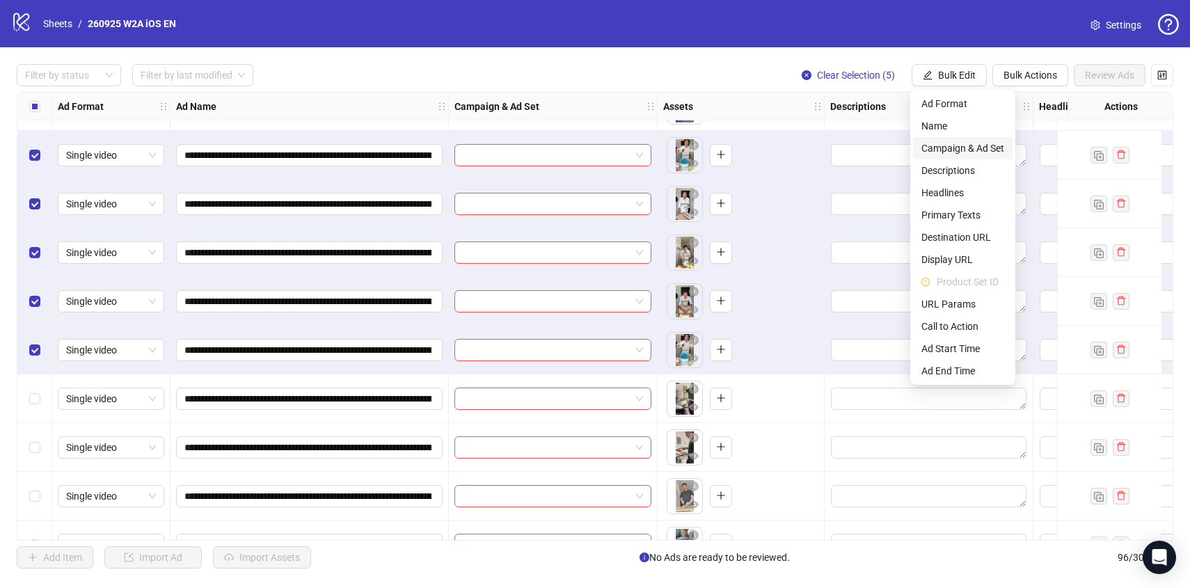
click at [954, 141] on span "Campaign & Ad Set" at bounding box center [962, 148] width 83 height 15
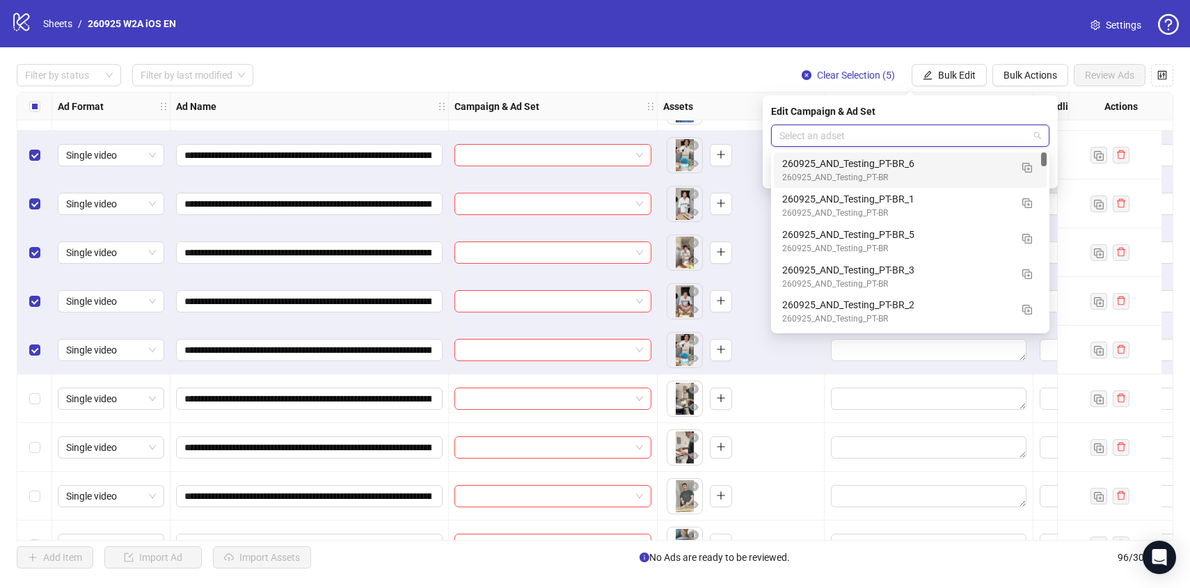
click at [954, 138] on input "search" at bounding box center [903, 135] width 249 height 21
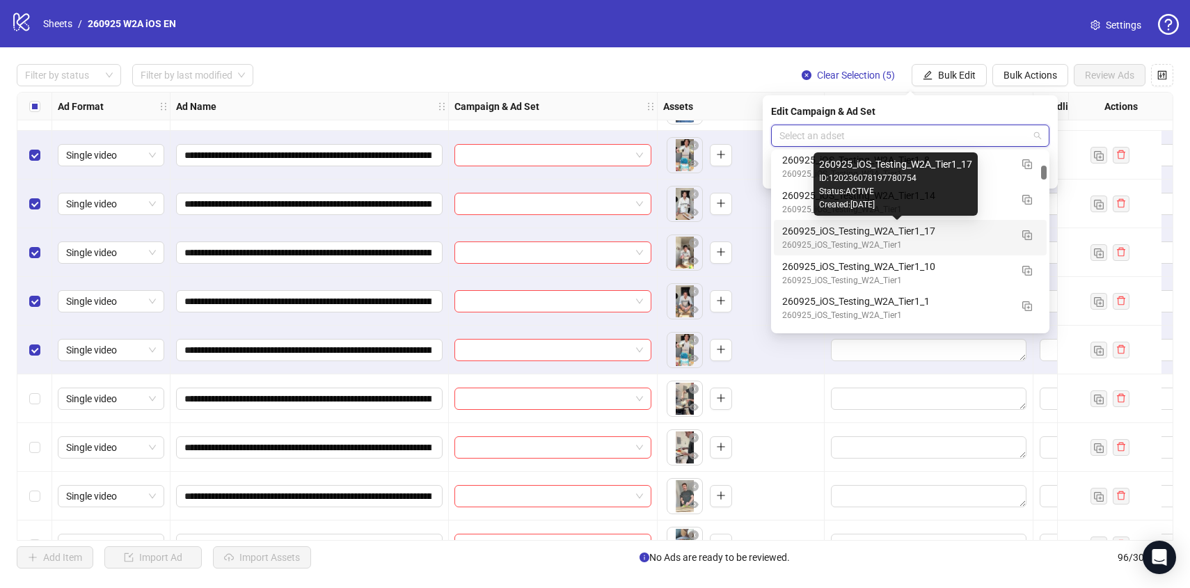
scroll to position [1600, 0]
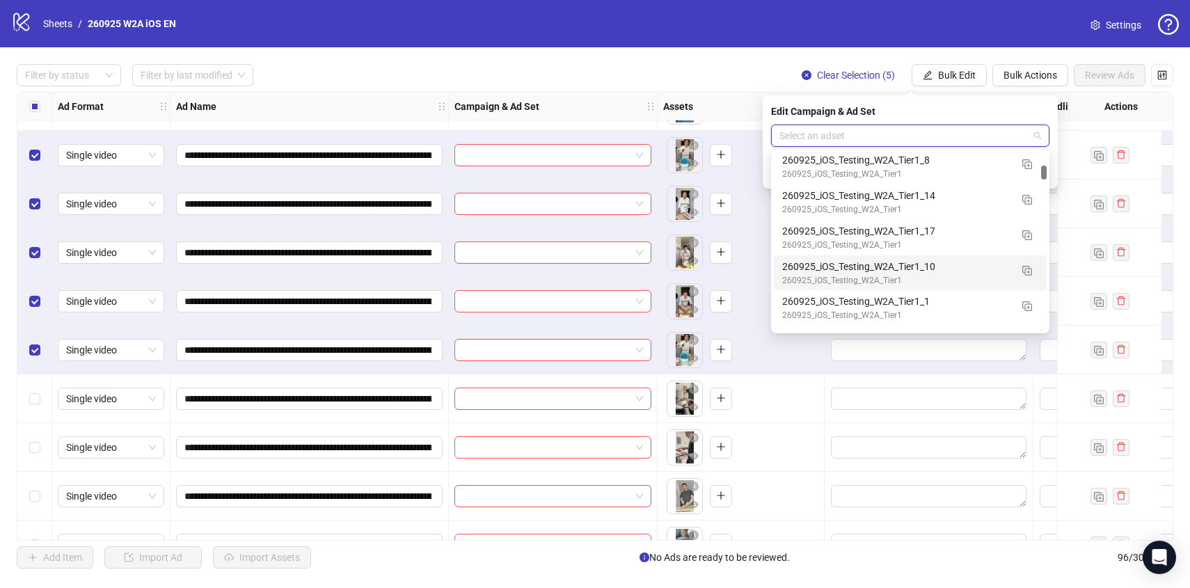
click at [990, 280] on div "260925_iOS_Testing_W2A_Tier1" at bounding box center [896, 280] width 228 height 13
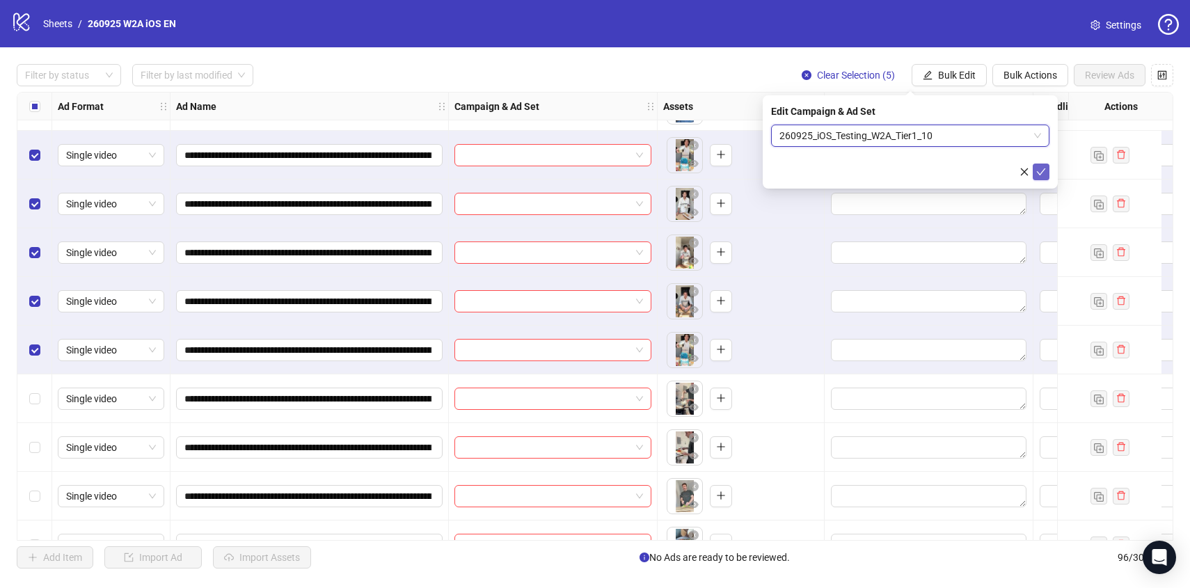
click at [1043, 177] on button "submit" at bounding box center [1040, 171] width 17 height 17
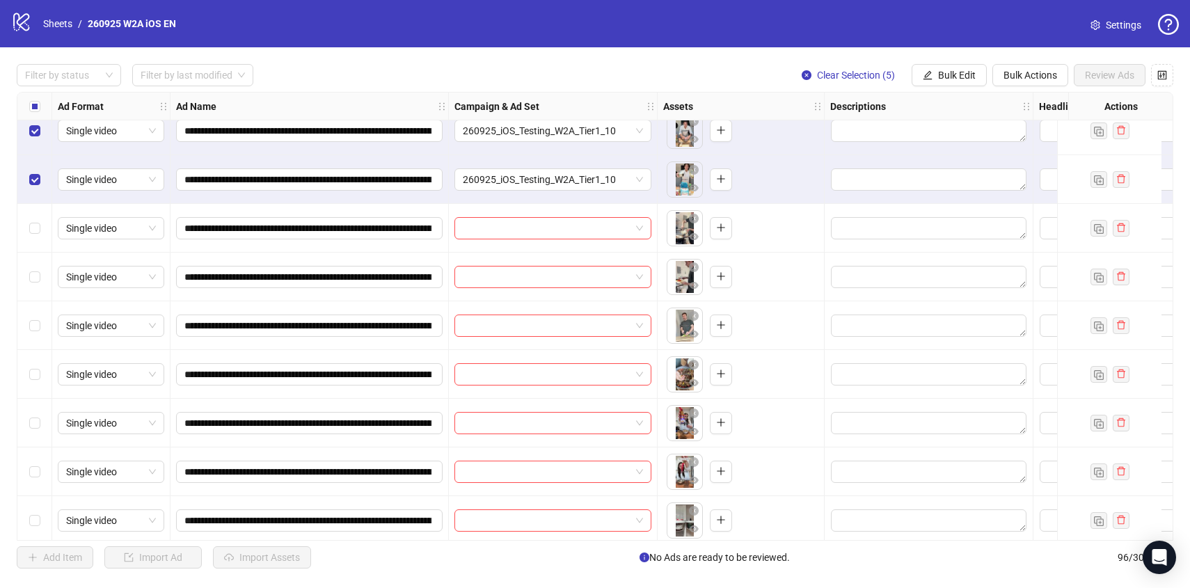
scroll to position [1933, 0]
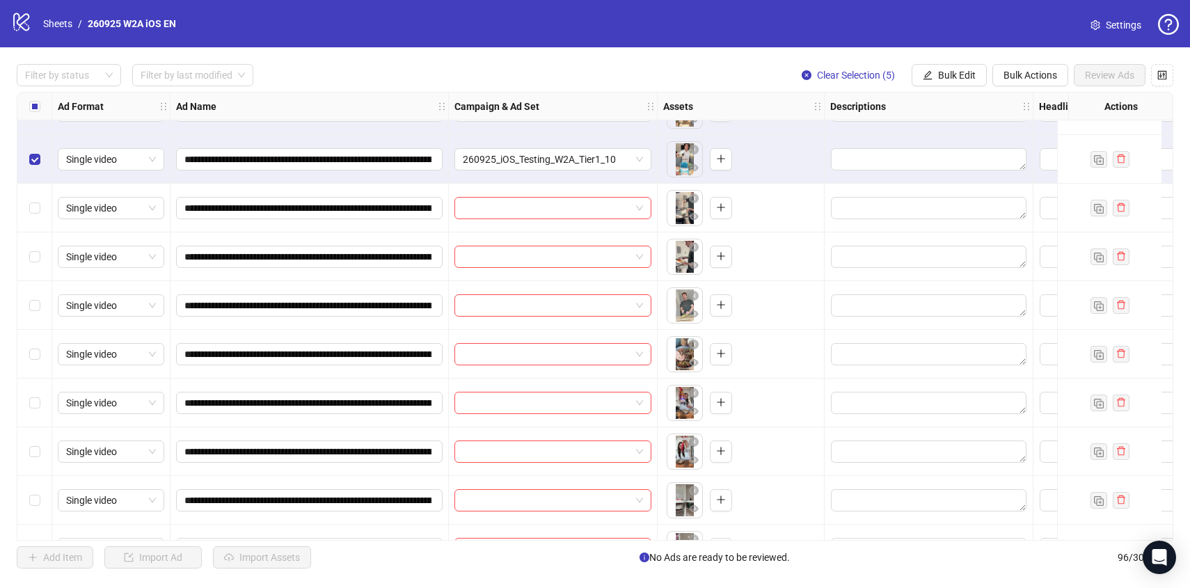
click at [833, 83] on button "Clear Selection (5)" at bounding box center [847, 75] width 115 height 22
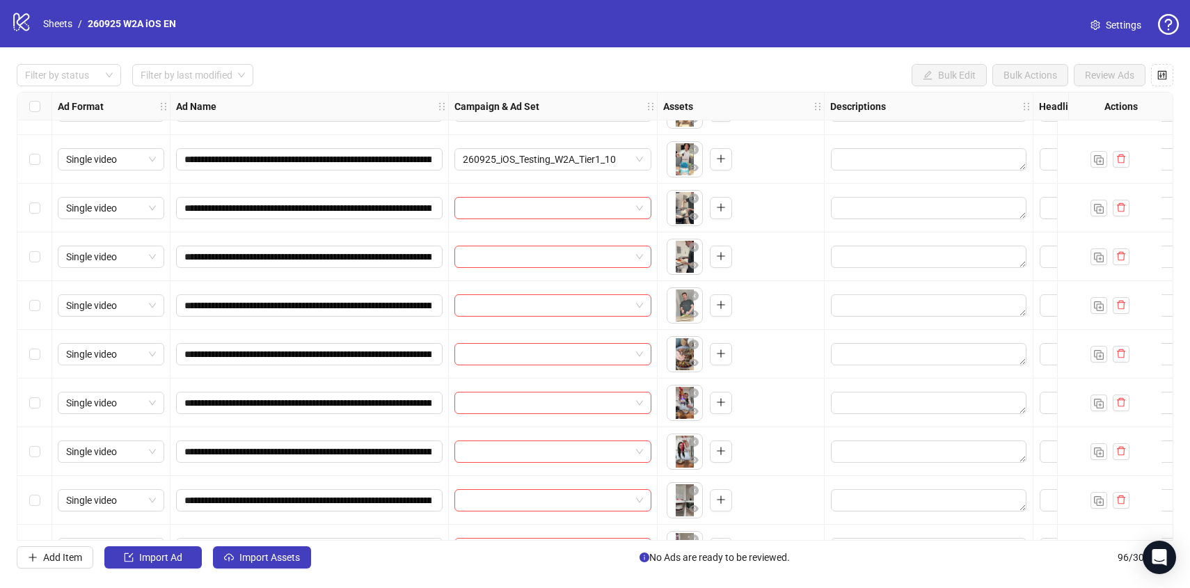
scroll to position [1959, 0]
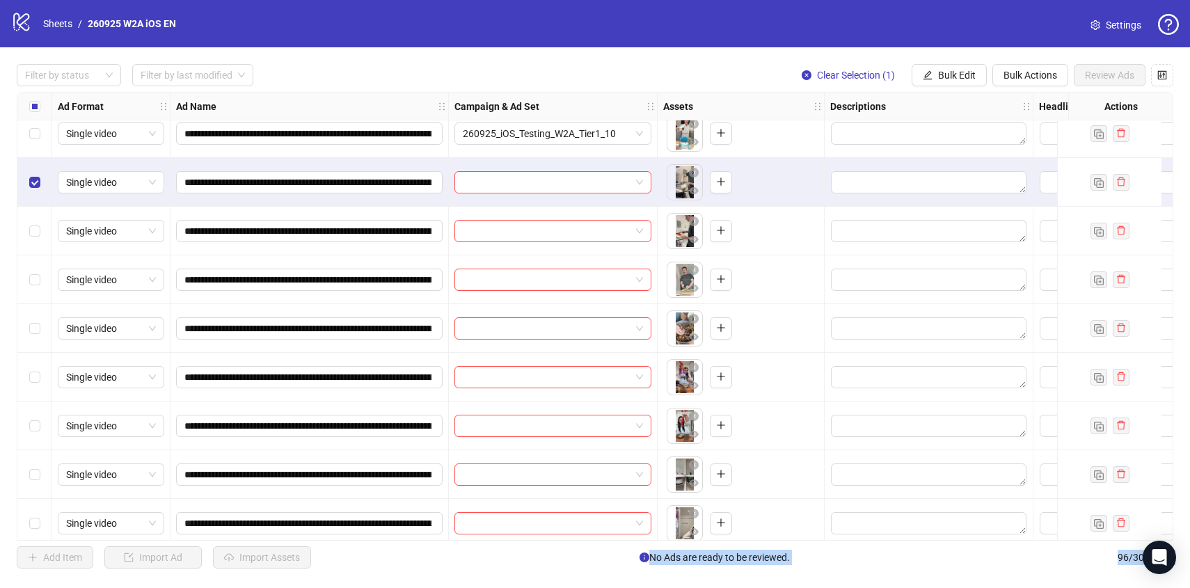
click at [35, 337] on div "Select row 45" at bounding box center [34, 328] width 35 height 49
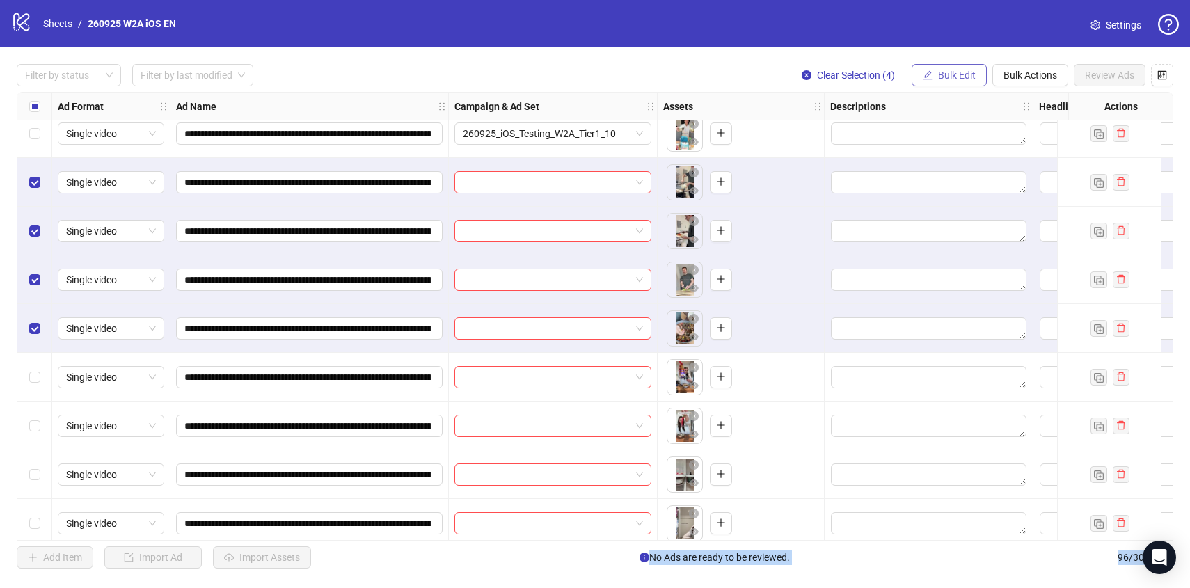
click at [963, 75] on span "Bulk Edit" at bounding box center [957, 75] width 38 height 11
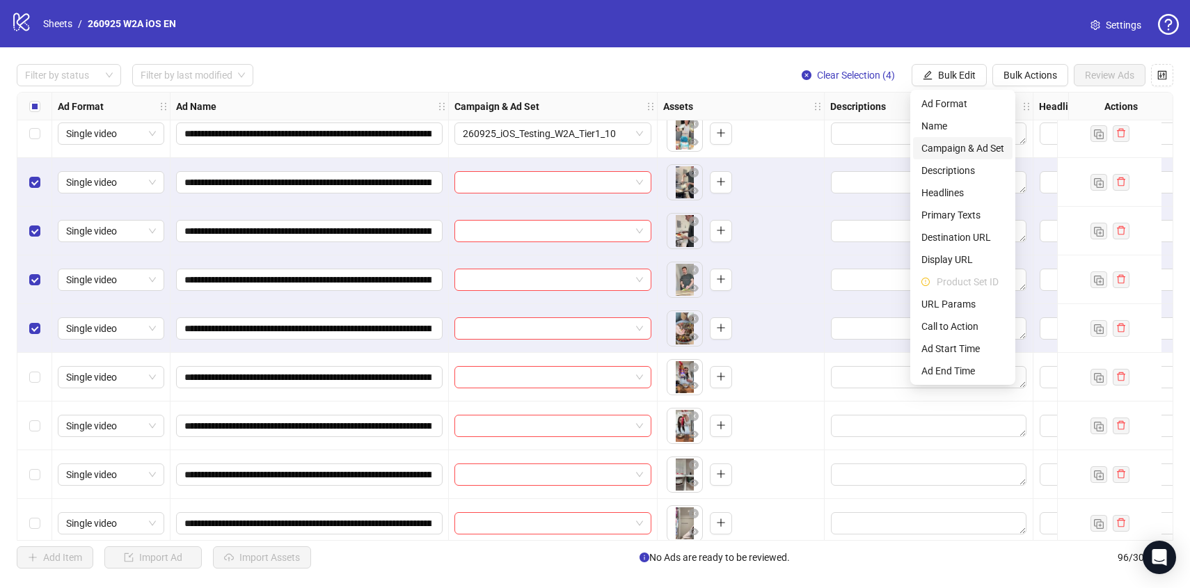
click at [948, 144] on span "Campaign & Ad Set" at bounding box center [962, 148] width 83 height 15
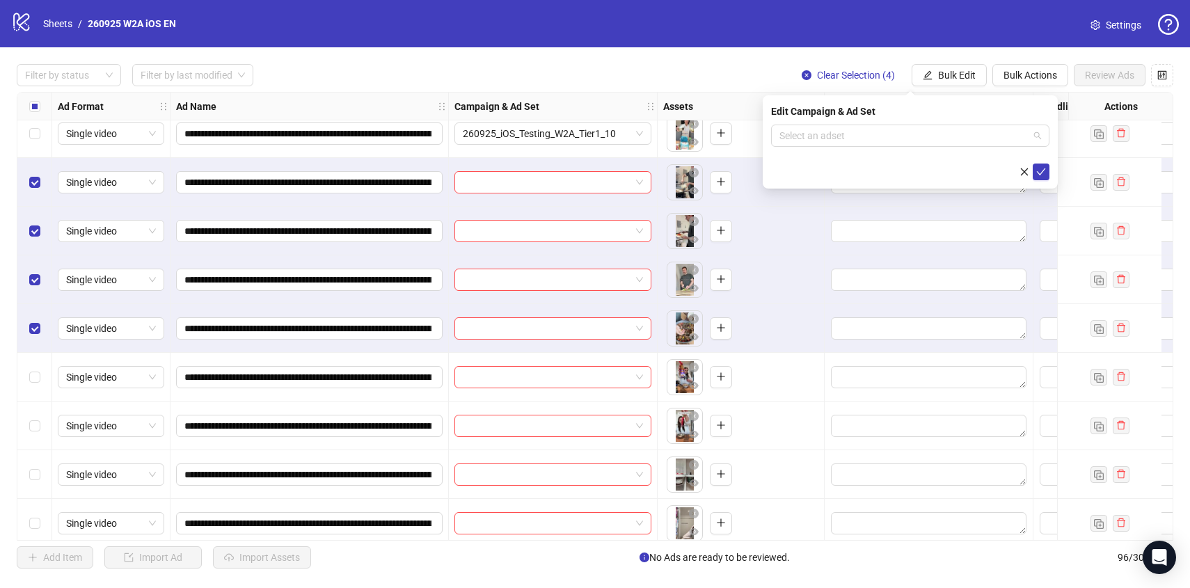
click at [948, 144] on input "search" at bounding box center [903, 135] width 249 height 21
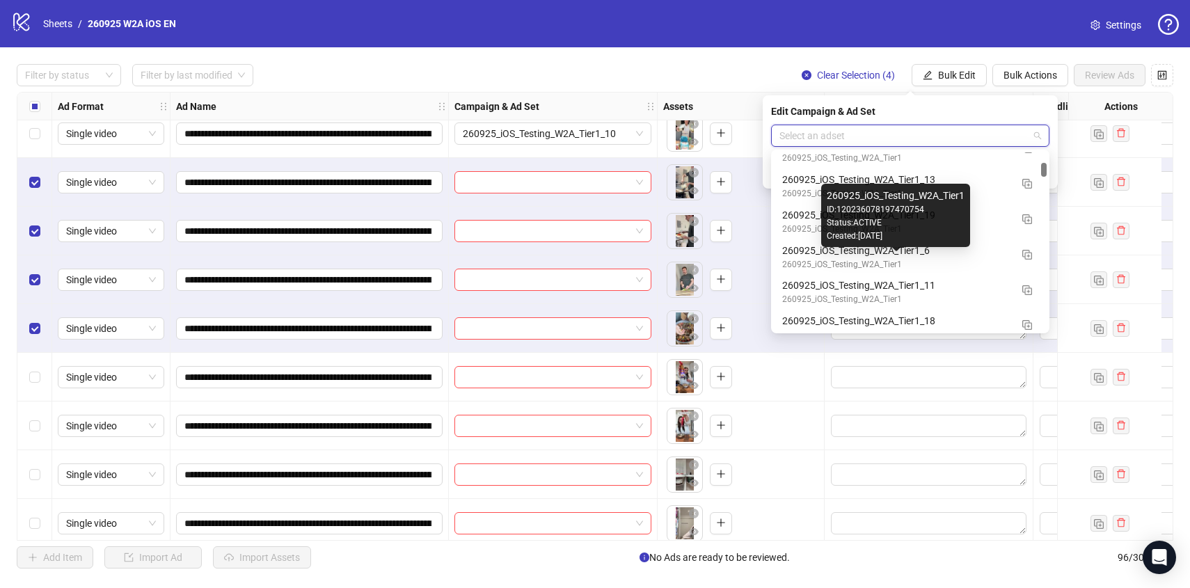
scroll to position [1196, 0]
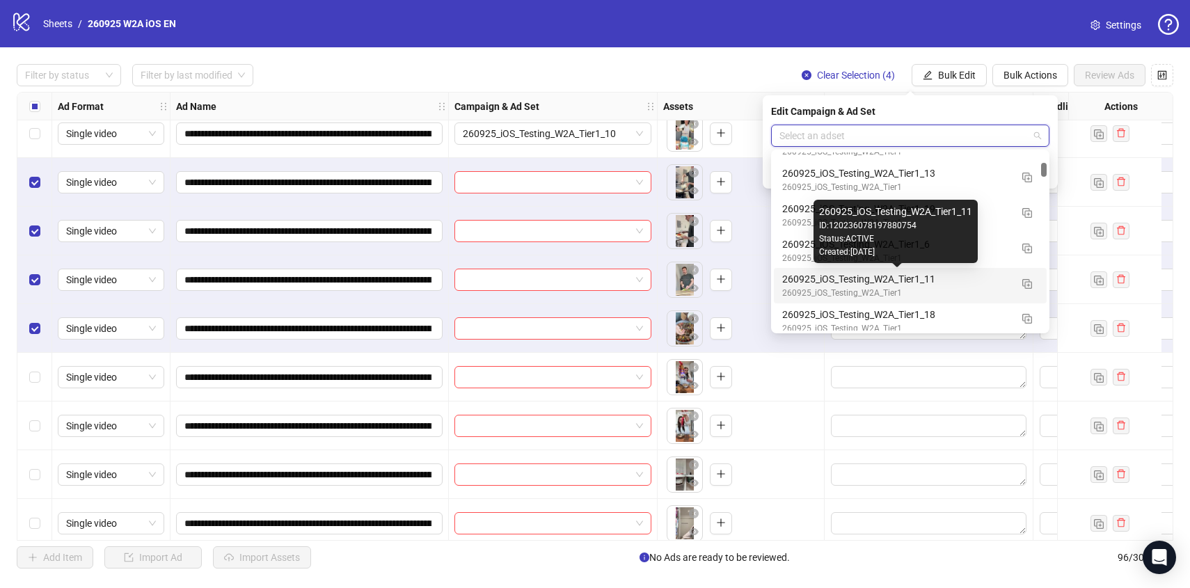
click at [972, 275] on div "260925_iOS_Testing_W2A_Tier1_11" at bounding box center [896, 278] width 228 height 15
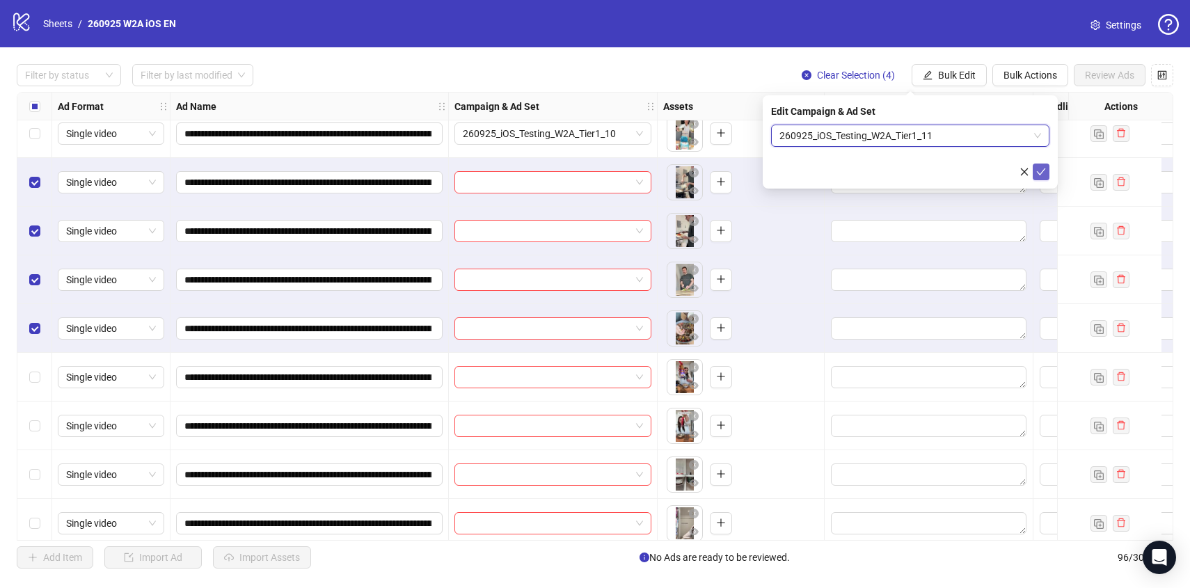
click at [1038, 170] on icon "check" at bounding box center [1041, 172] width 10 height 10
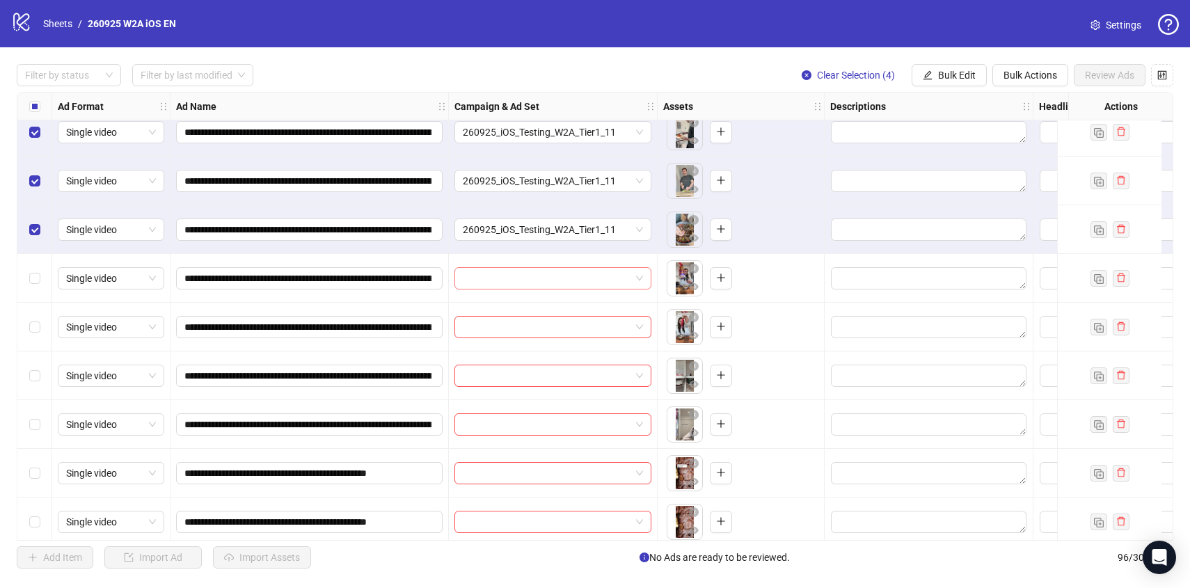
scroll to position [2061, 0]
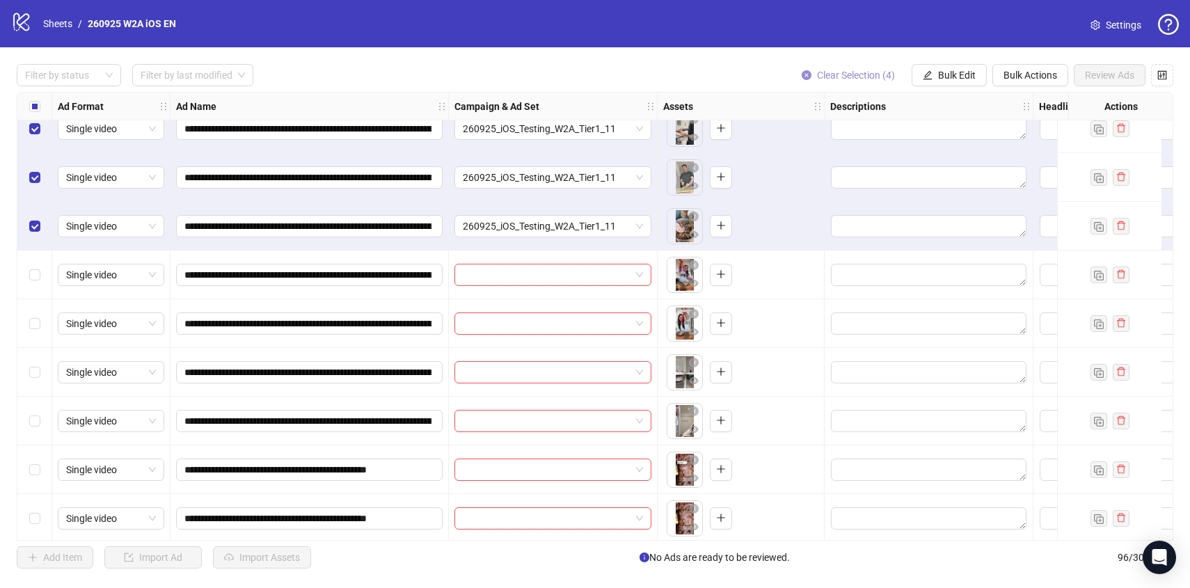
click at [854, 77] on span "Clear Selection (4)" at bounding box center [856, 75] width 78 height 11
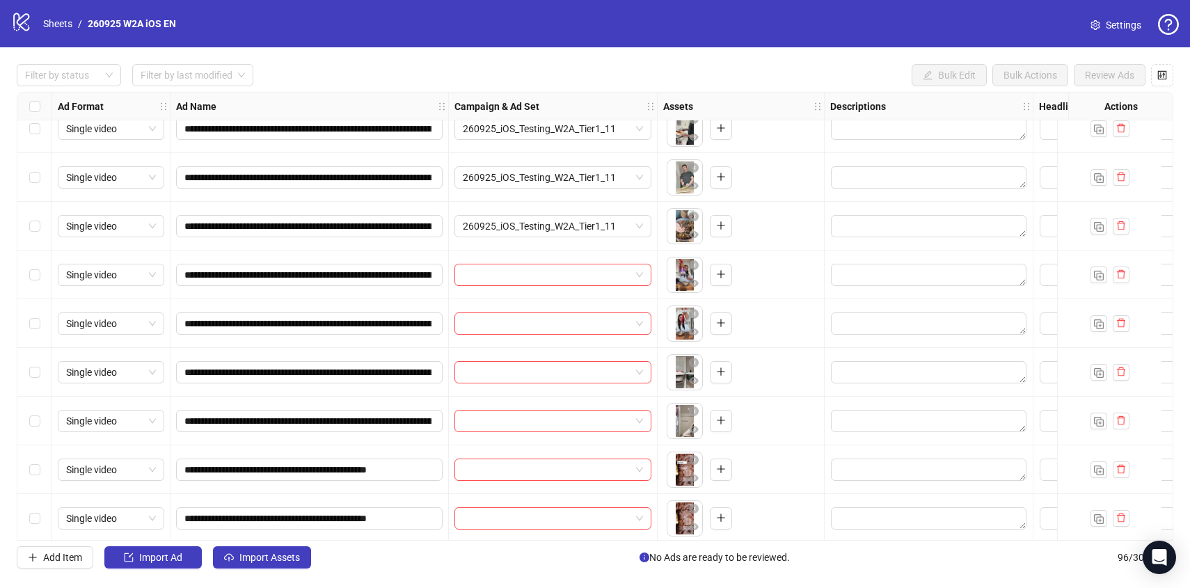
scroll to position [2085, 0]
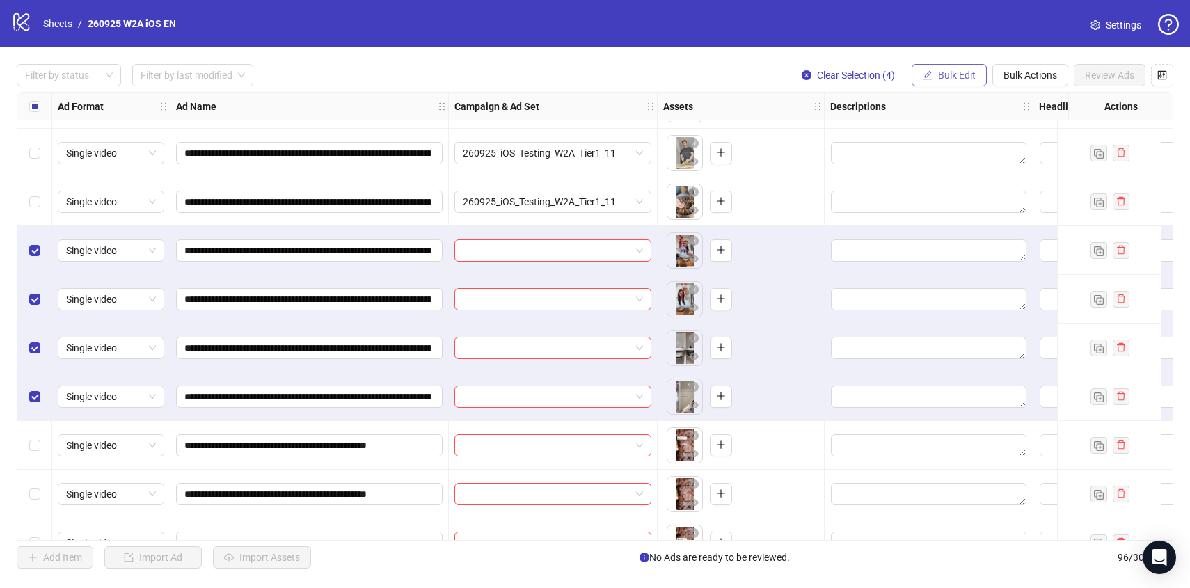
click at [954, 68] on button "Bulk Edit" at bounding box center [948, 75] width 75 height 22
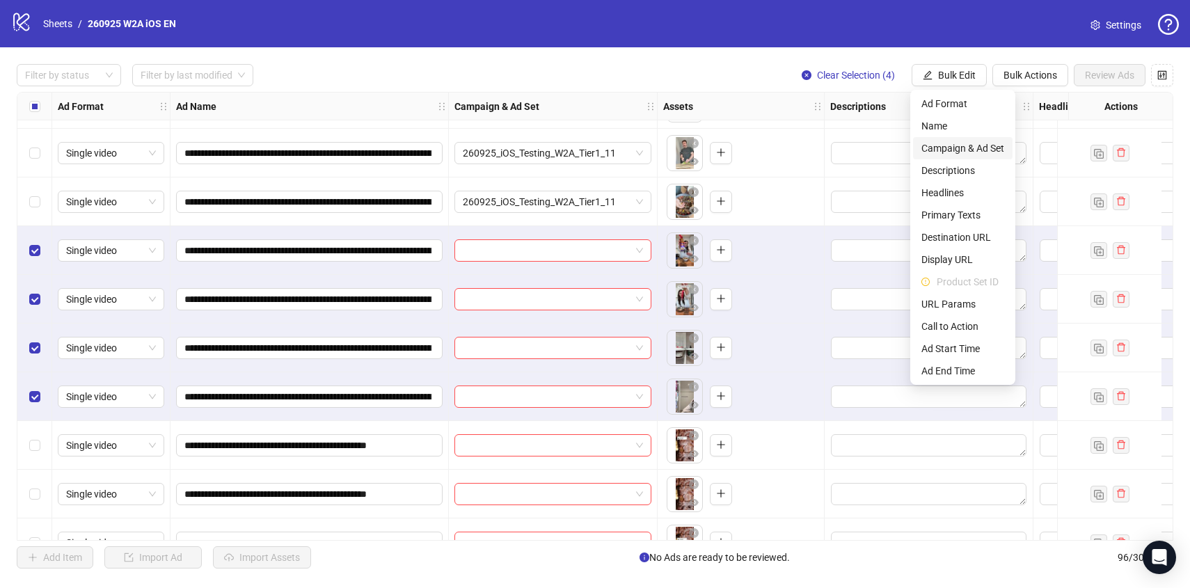
click at [978, 151] on span "Campaign & Ad Set" at bounding box center [962, 148] width 83 height 15
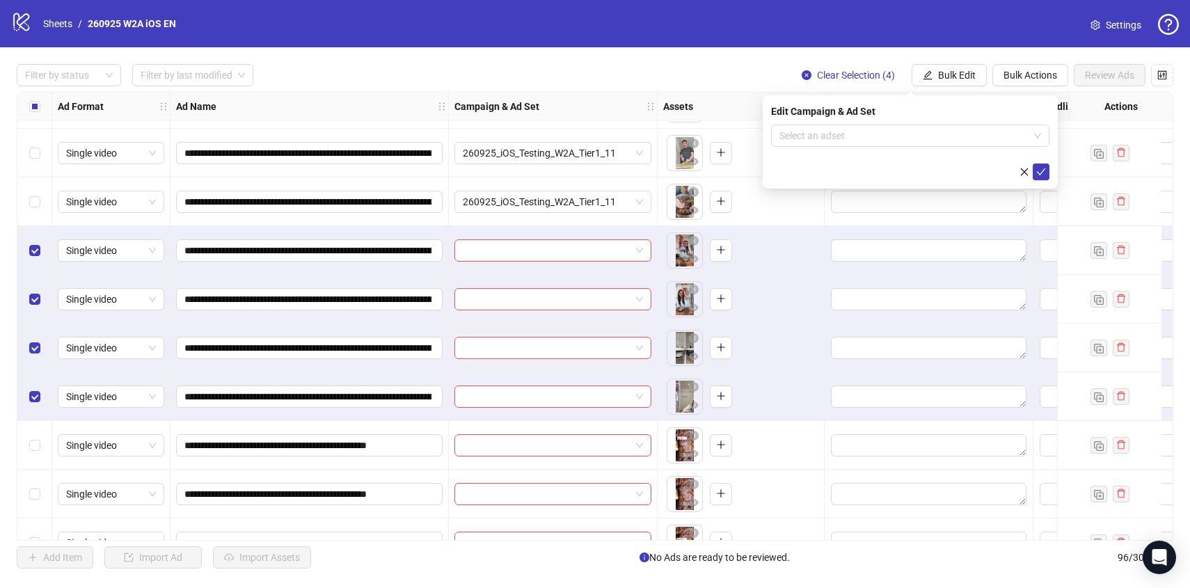
click at [965, 147] on form "Select an adset" at bounding box center [910, 153] width 278 height 56
click at [962, 145] on input "search" at bounding box center [903, 135] width 249 height 21
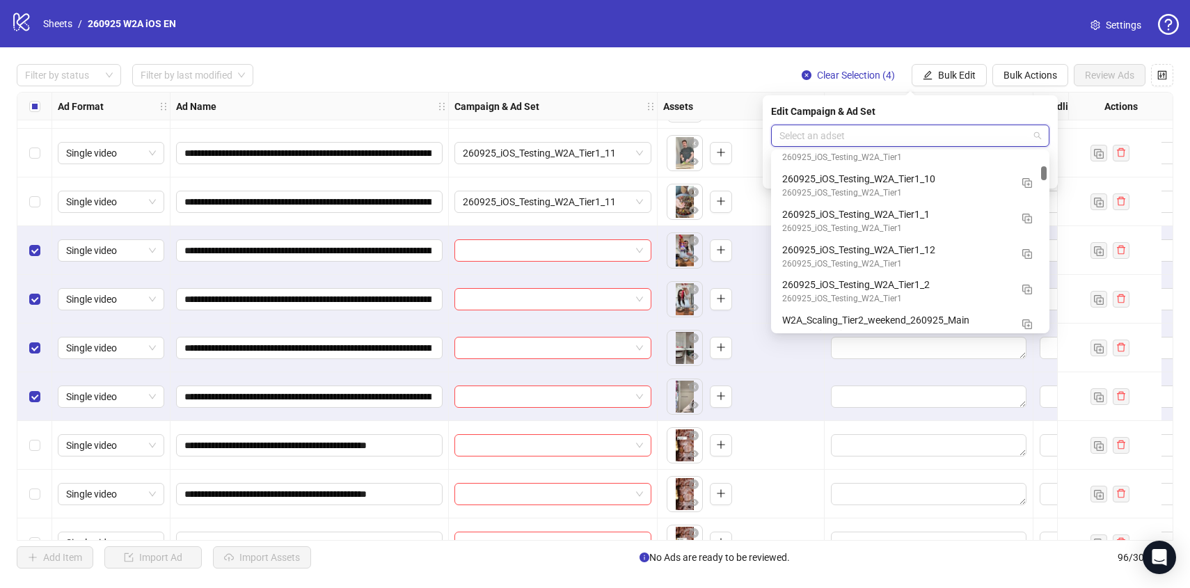
scroll to position [1692, 0]
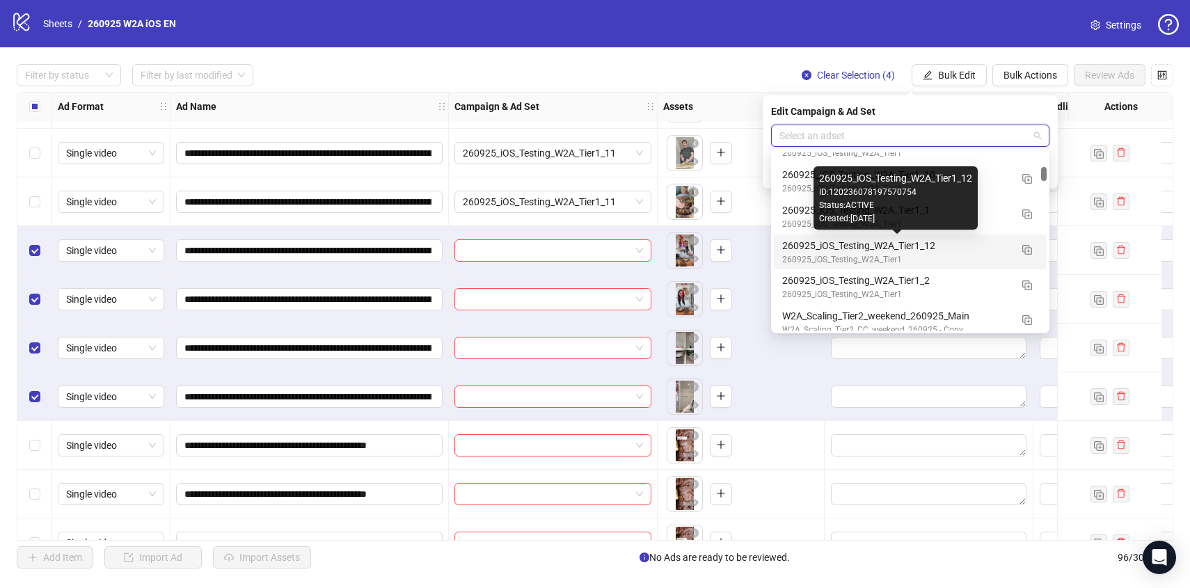
click at [962, 243] on div "260925_iOS_Testing_W2A_Tier1_12" at bounding box center [896, 245] width 228 height 15
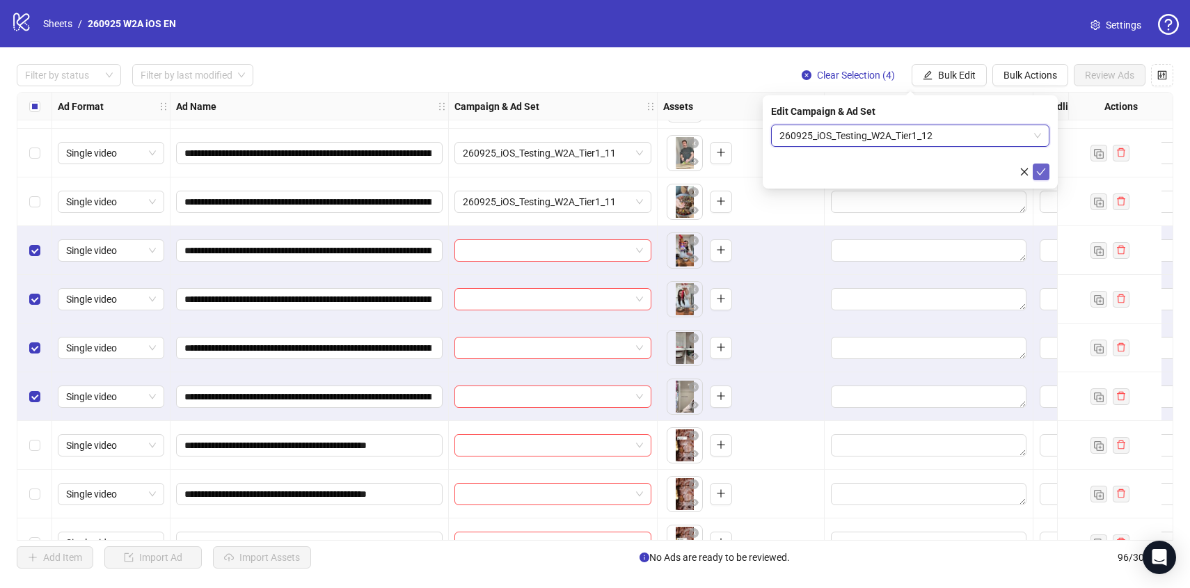
click at [1043, 167] on icon "check" at bounding box center [1041, 172] width 10 height 10
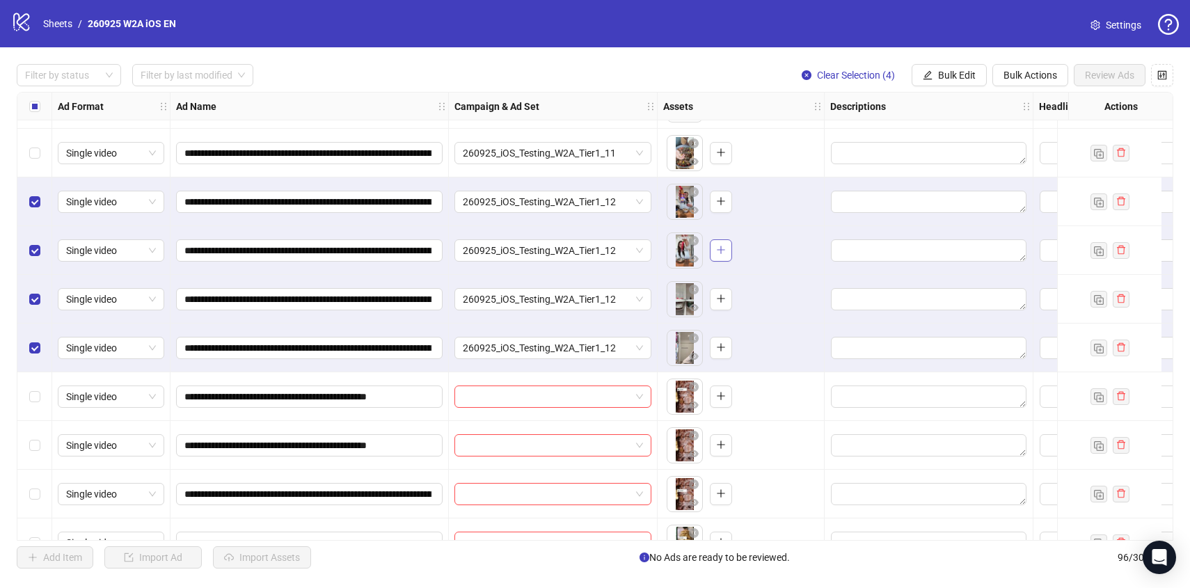
scroll to position [2193, 0]
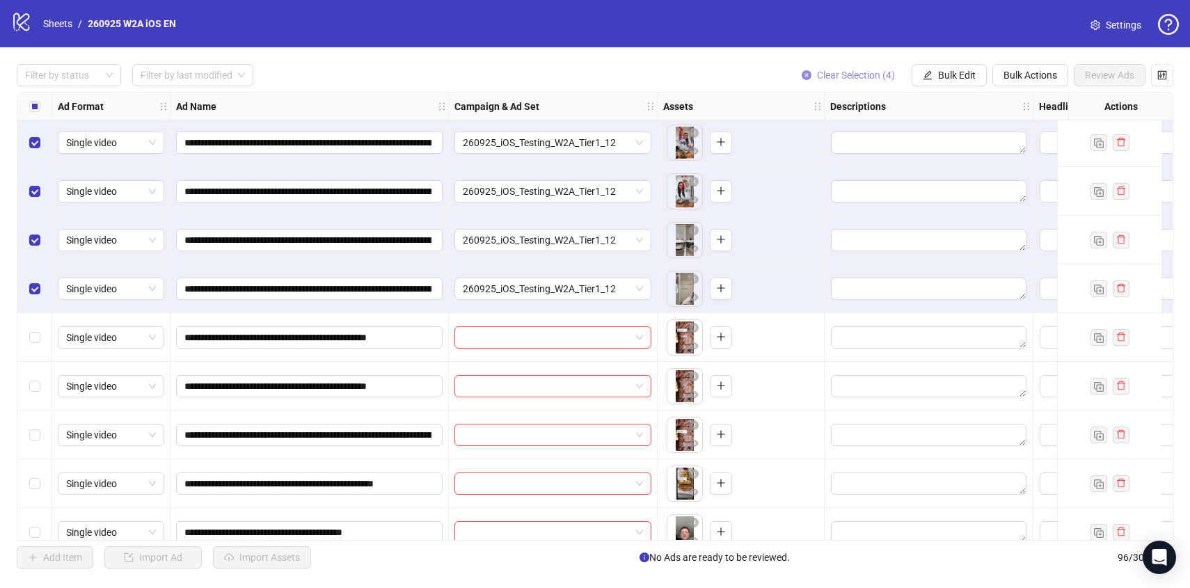
click at [856, 73] on span "Clear Selection (4)" at bounding box center [856, 75] width 78 height 11
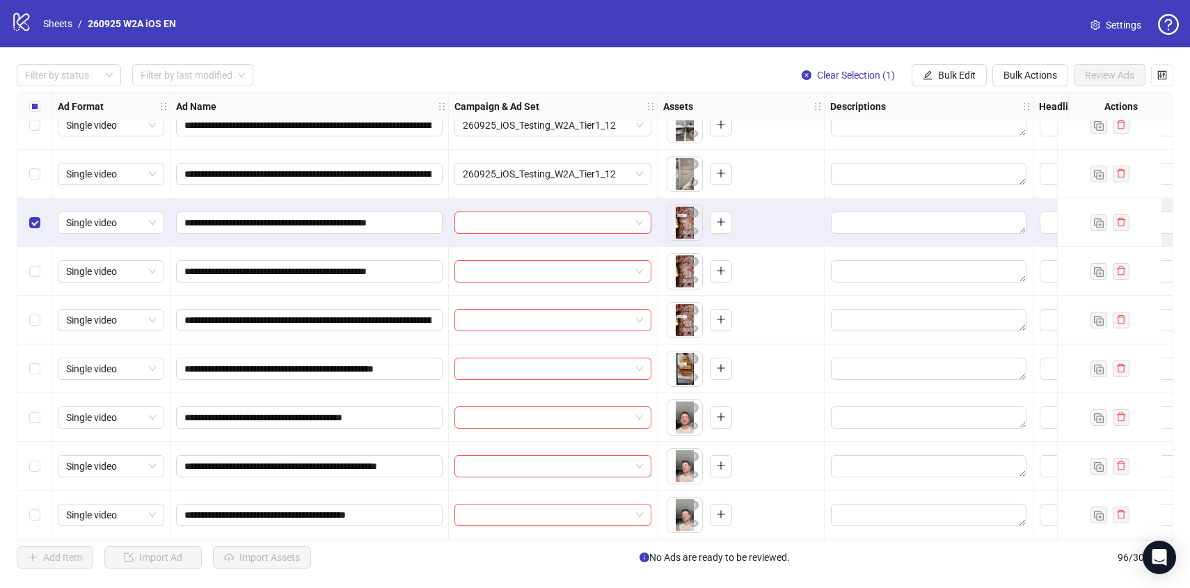
scroll to position [2313, 0]
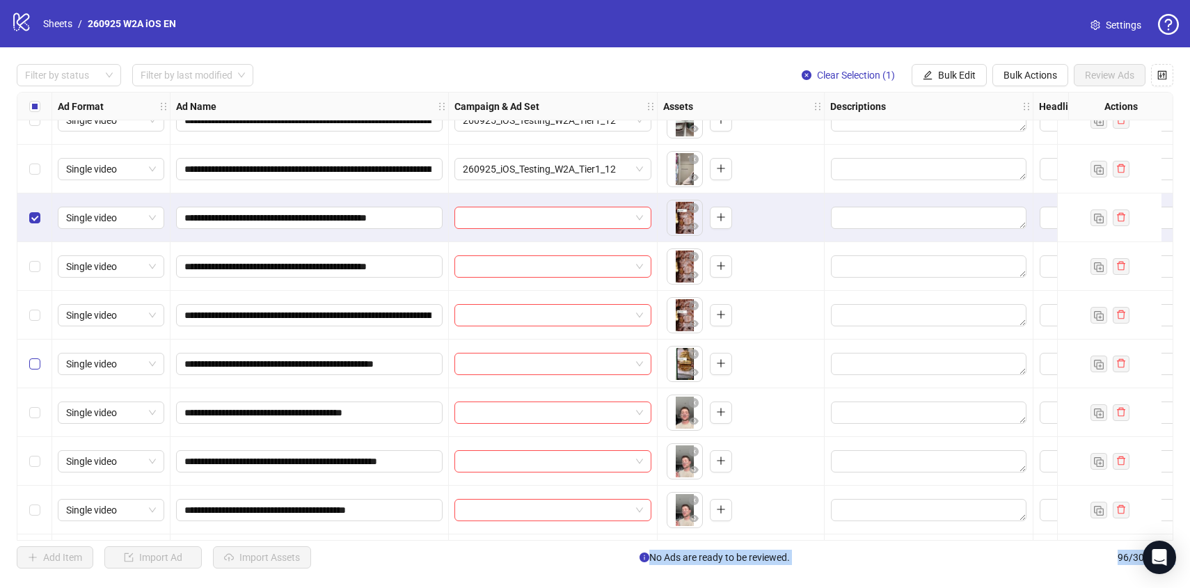
click at [31, 356] on label "Select row 53" at bounding box center [34, 363] width 11 height 15
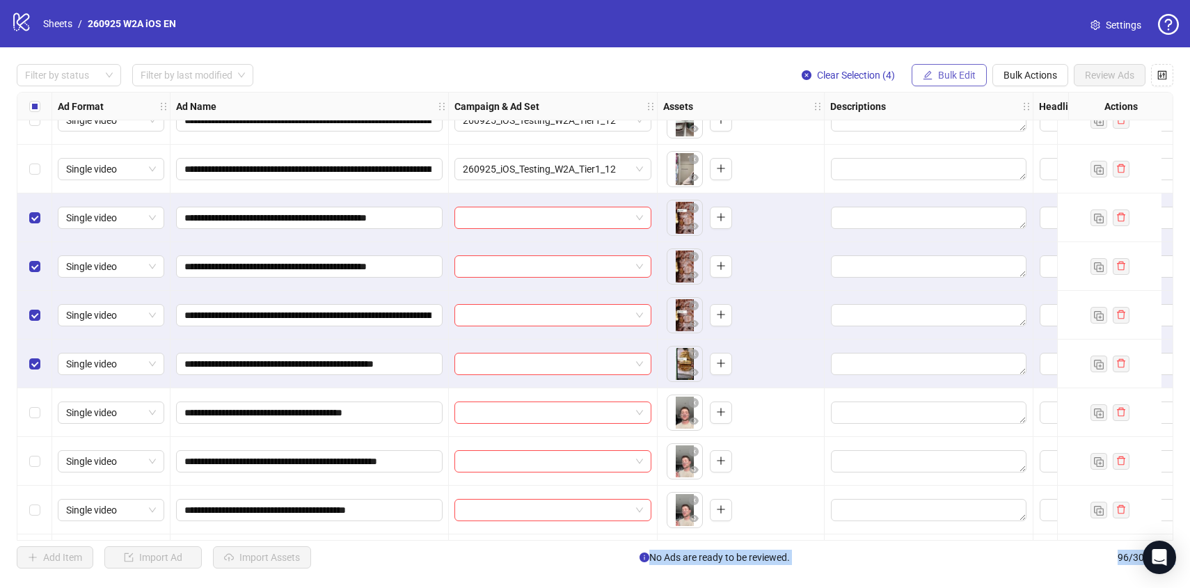
click at [970, 80] on span "Bulk Edit" at bounding box center [957, 75] width 38 height 11
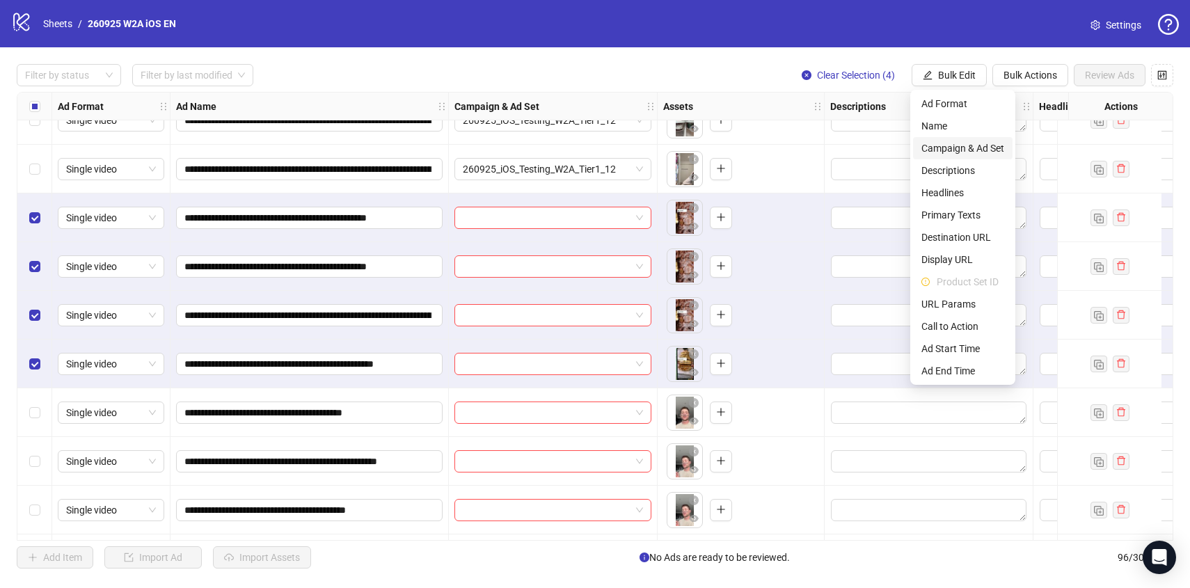
click at [960, 145] on span "Campaign & Ad Set" at bounding box center [962, 148] width 83 height 15
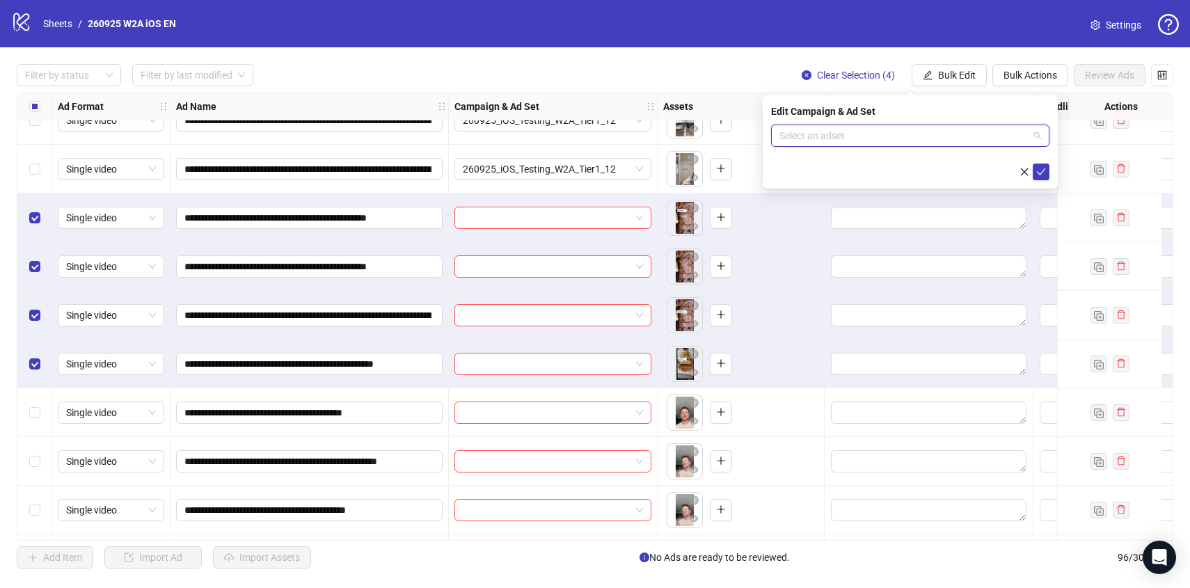
click at [959, 134] on input "search" at bounding box center [903, 135] width 249 height 21
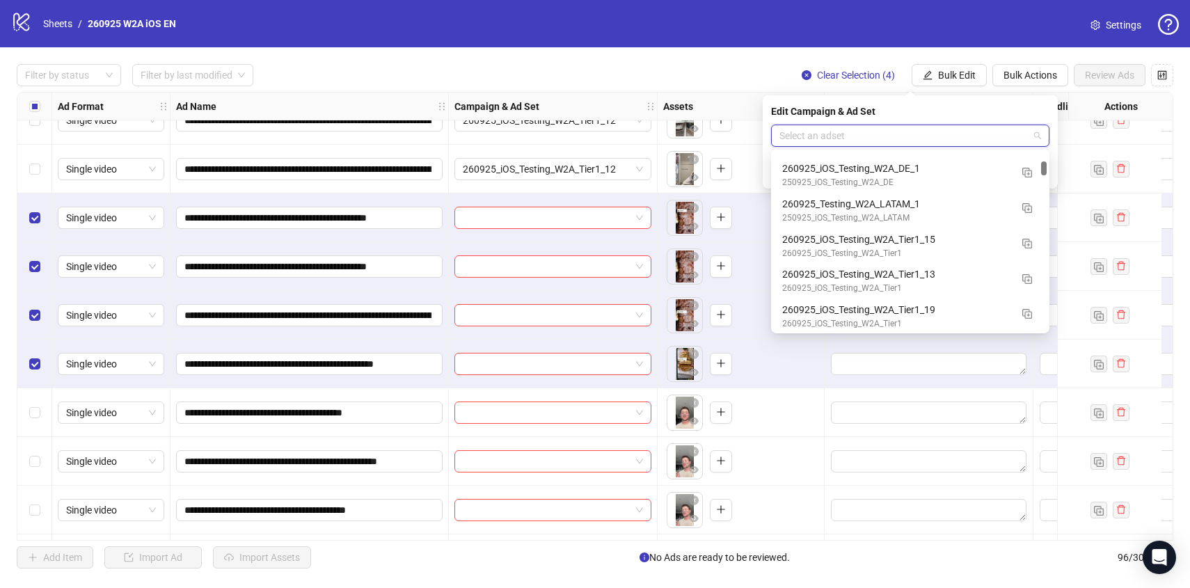
scroll to position [1106, 0]
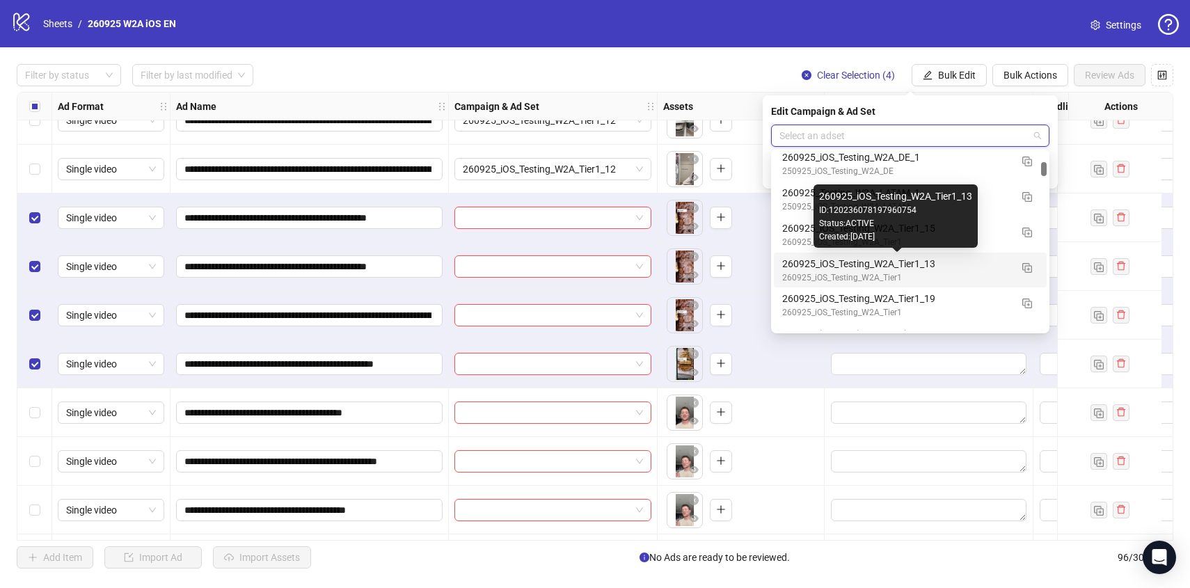
click at [966, 270] on div "260925_iOS_Testing_W2A_Tier1_13" at bounding box center [896, 263] width 228 height 15
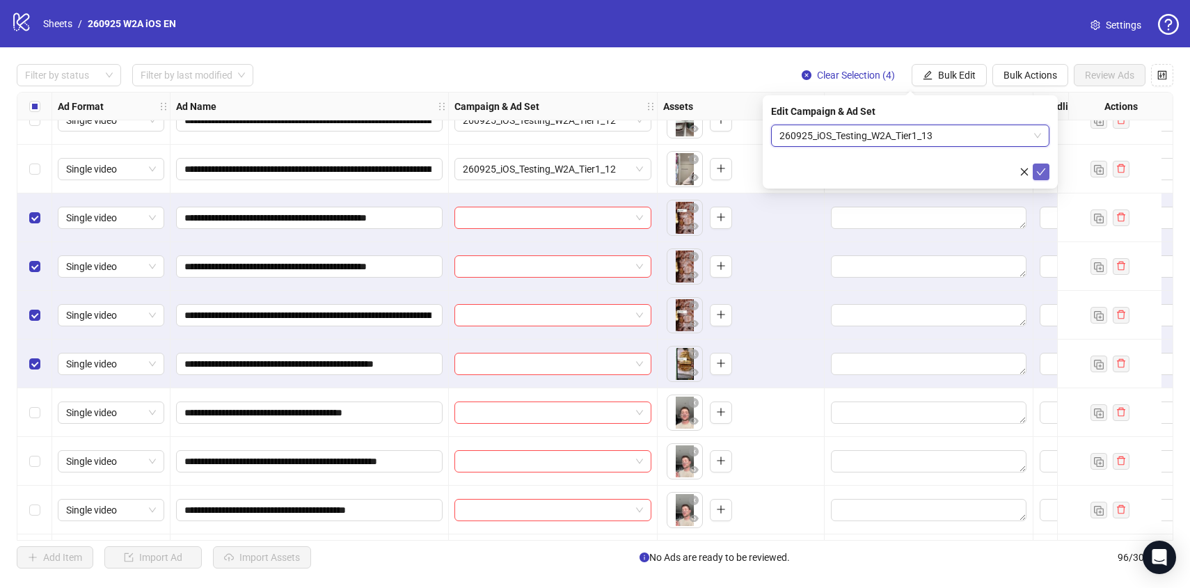
click at [1036, 173] on icon "check" at bounding box center [1041, 172] width 10 height 10
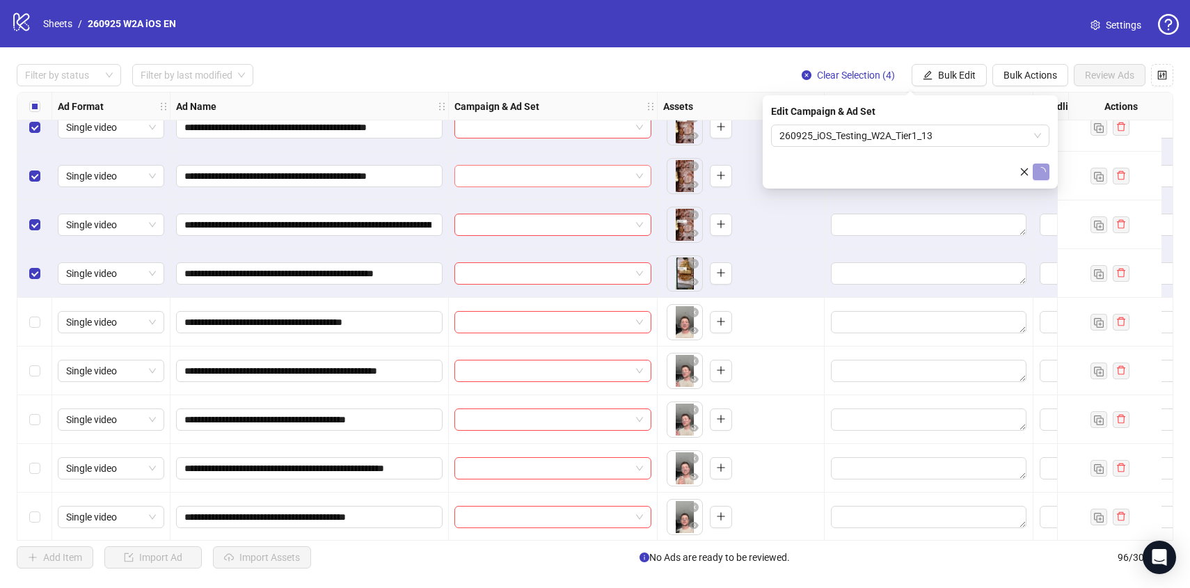
scroll to position [2409, 0]
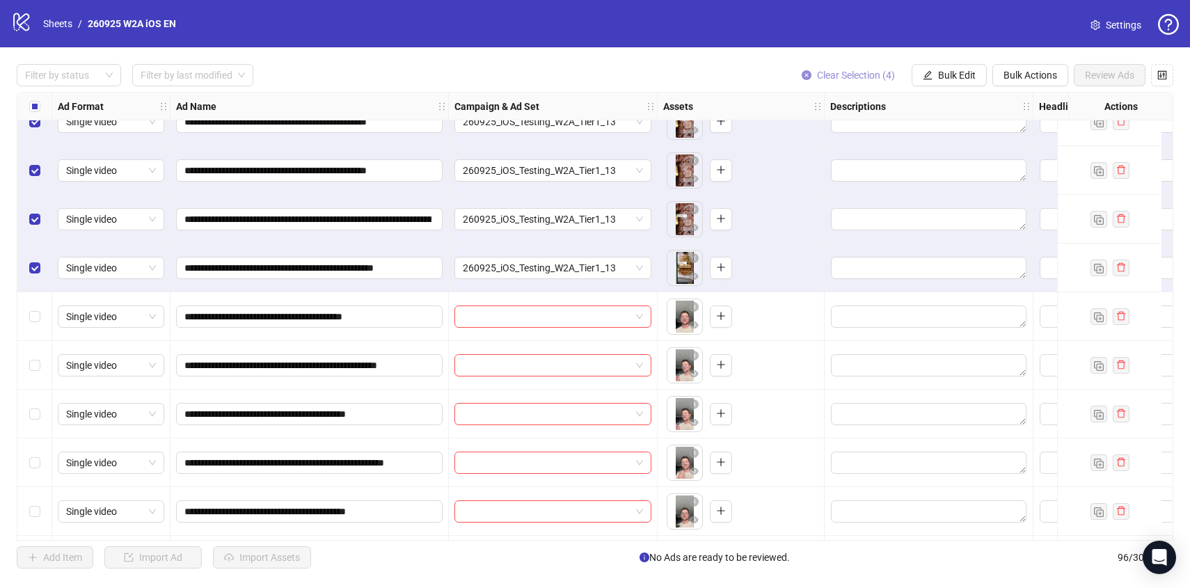
click at [839, 65] on button "Clear Selection (4)" at bounding box center [847, 75] width 115 height 22
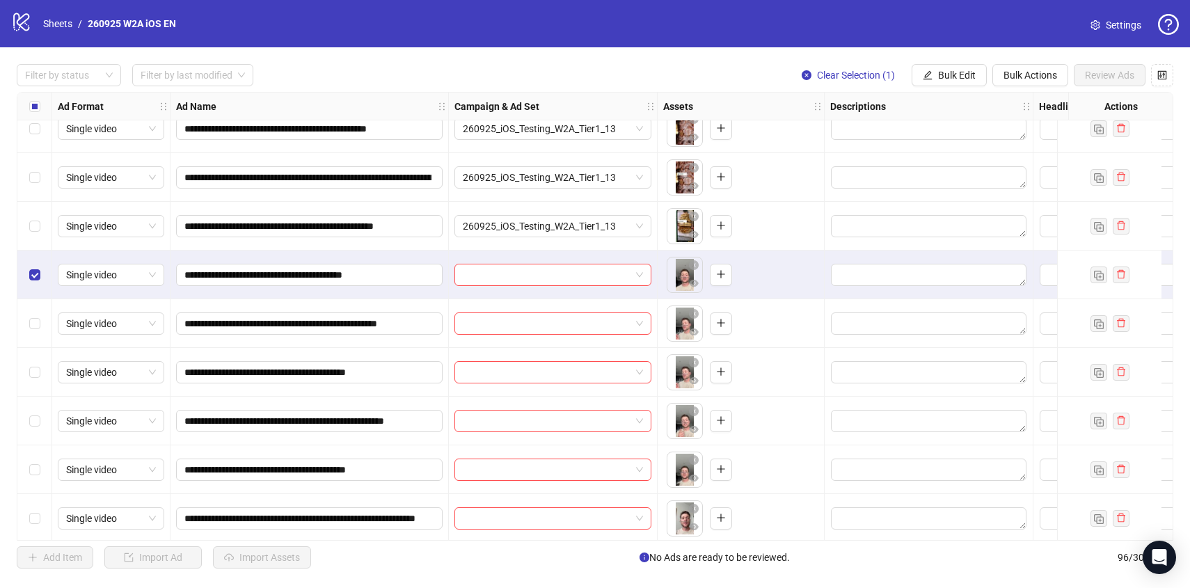
scroll to position [2469, 0]
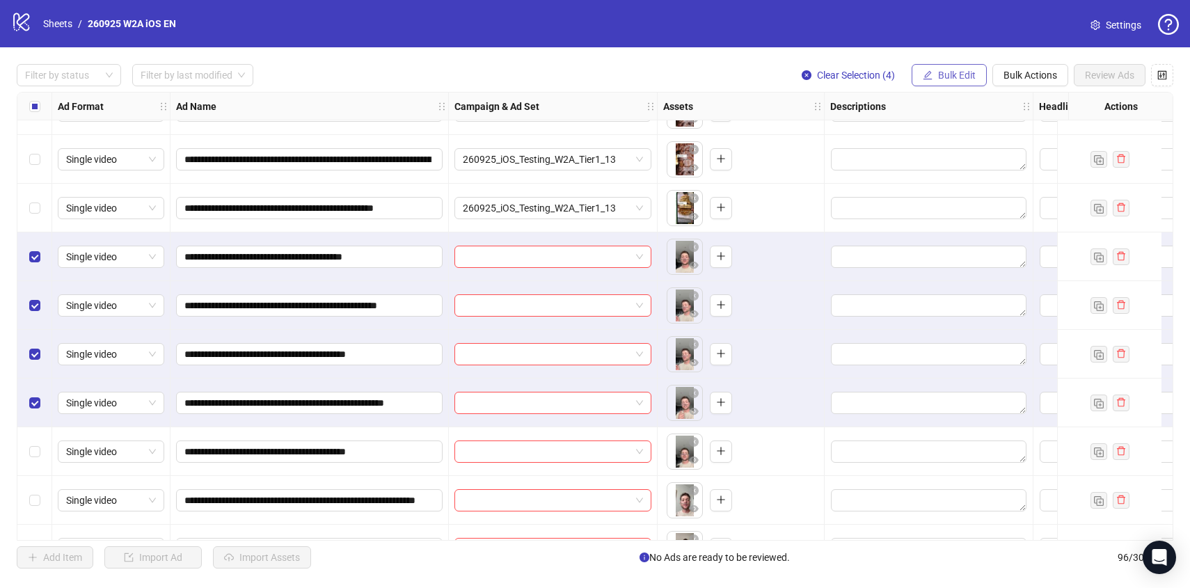
click at [924, 75] on icon "edit" at bounding box center [927, 75] width 10 height 10
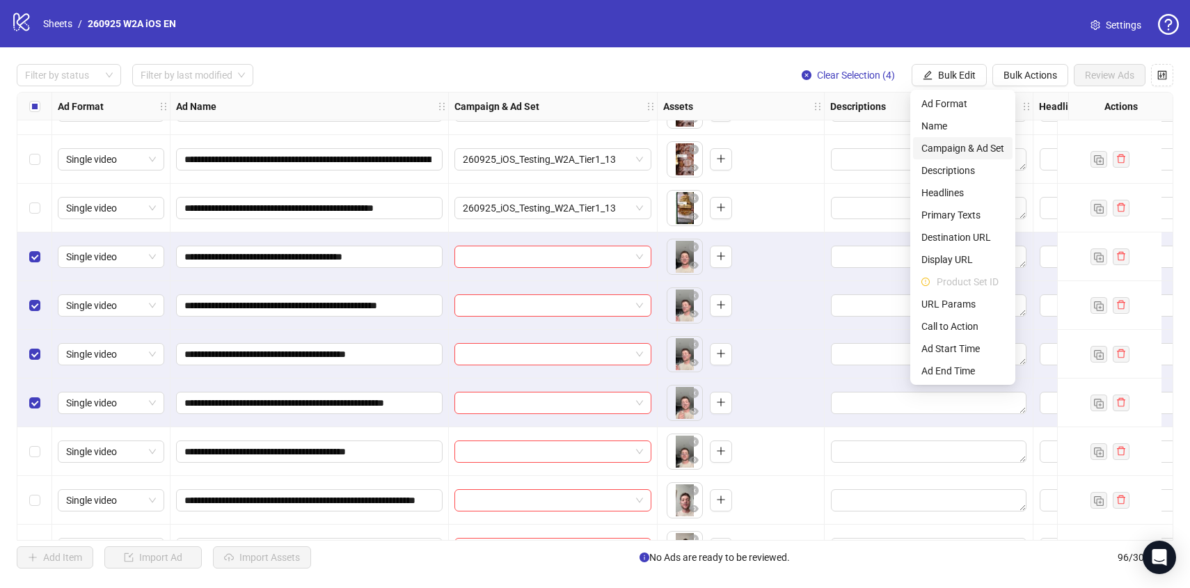
click at [975, 143] on span "Campaign & Ad Set" at bounding box center [962, 148] width 83 height 15
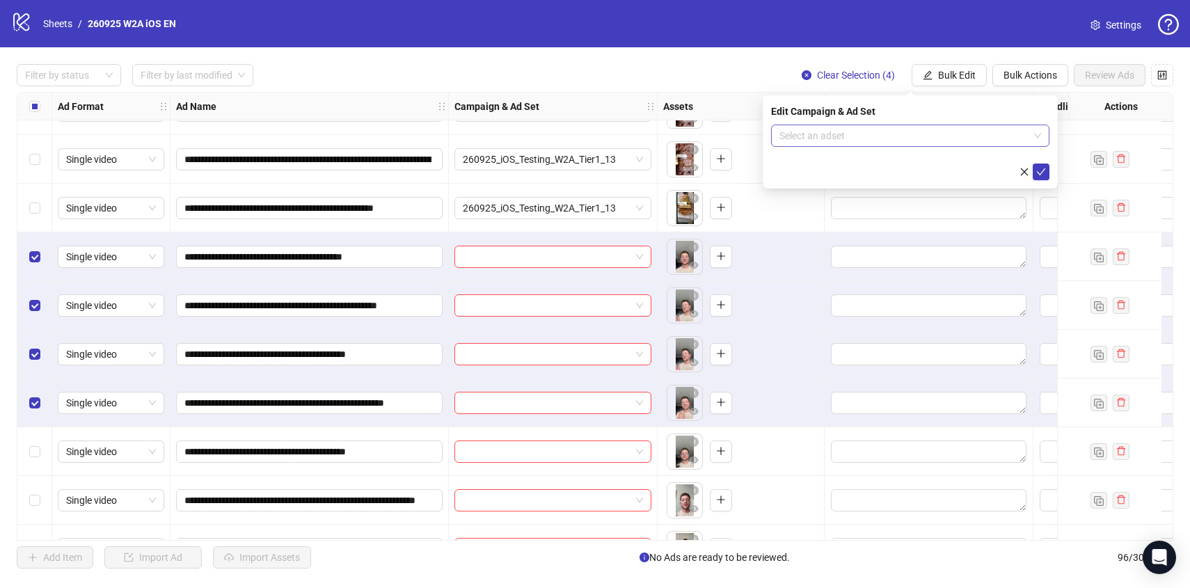
click at [975, 138] on input "search" at bounding box center [903, 135] width 249 height 21
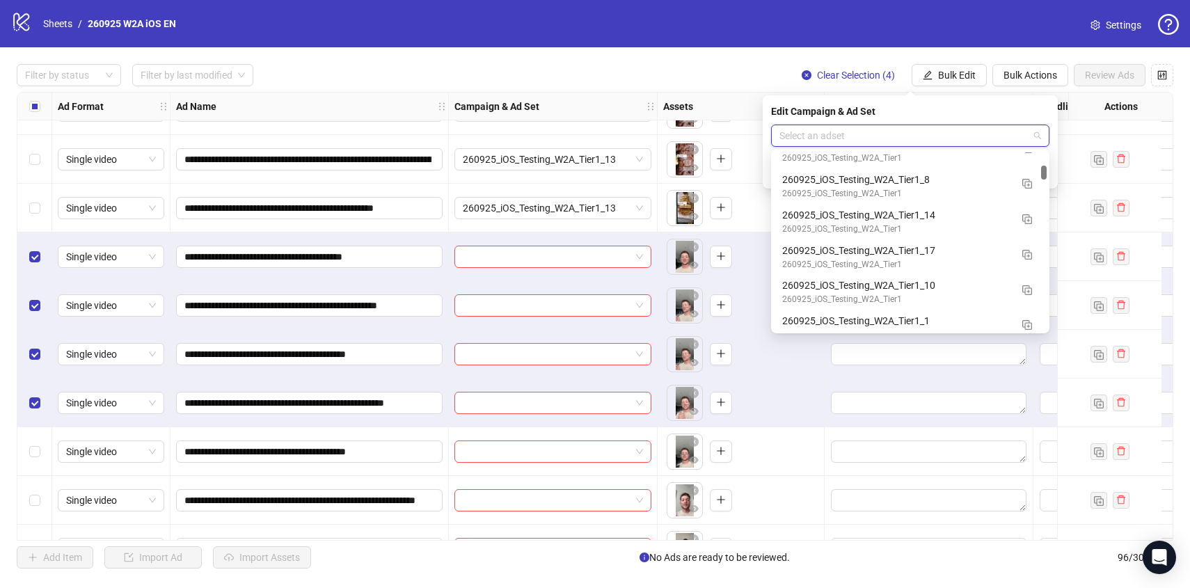
scroll to position [1580, 0]
click at [972, 225] on div "260925_iOS_Testing_W2A_Tier1" at bounding box center [896, 229] width 228 height 13
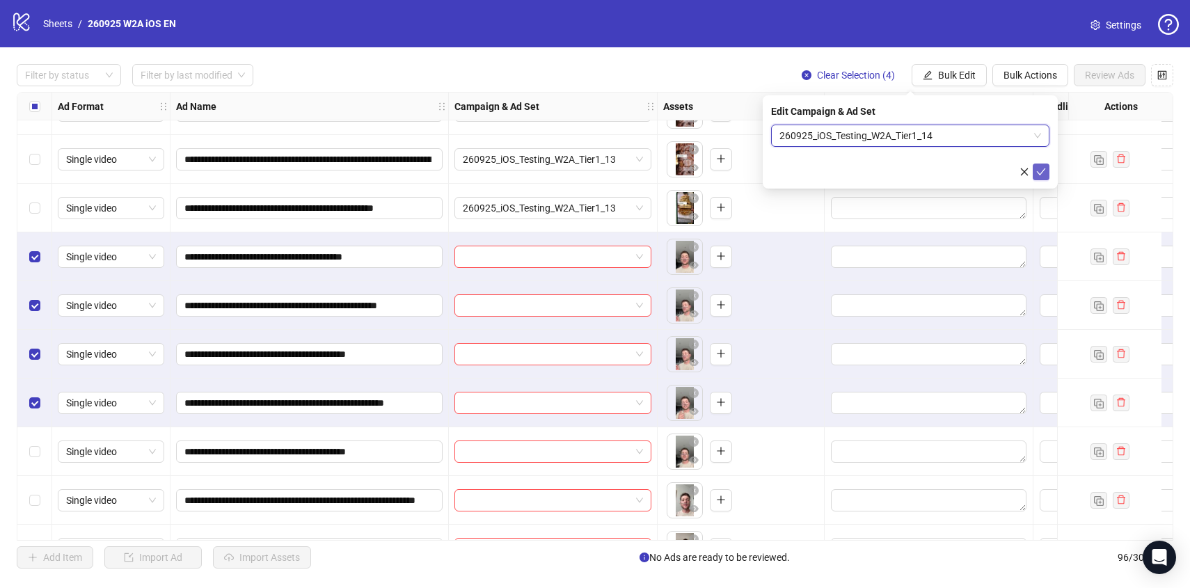
click at [1041, 168] on icon "check" at bounding box center [1041, 172] width 10 height 10
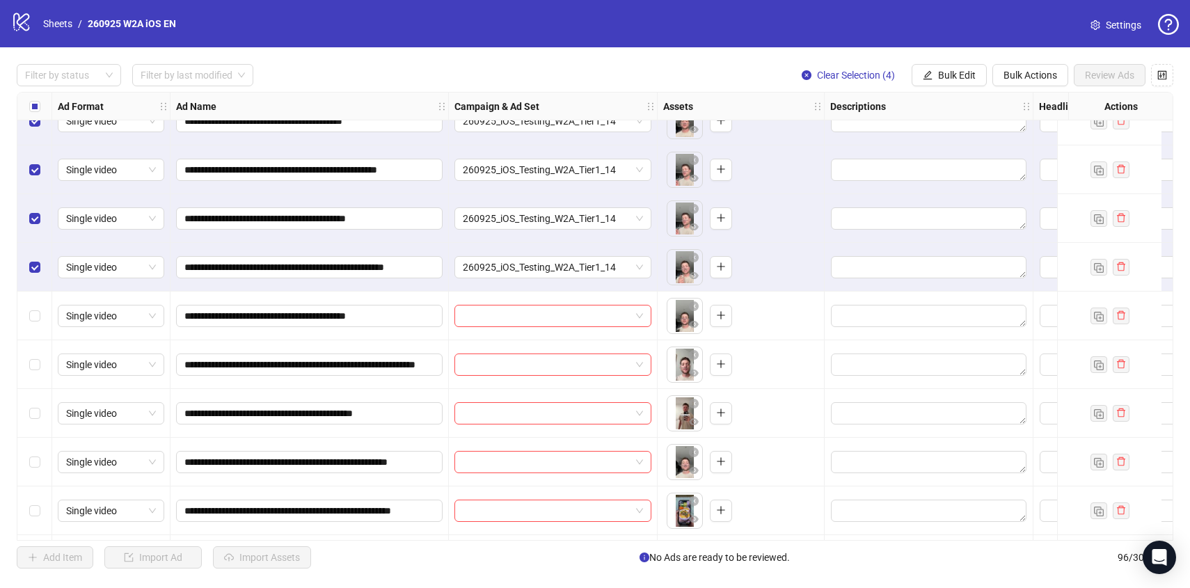
scroll to position [2696, 0]
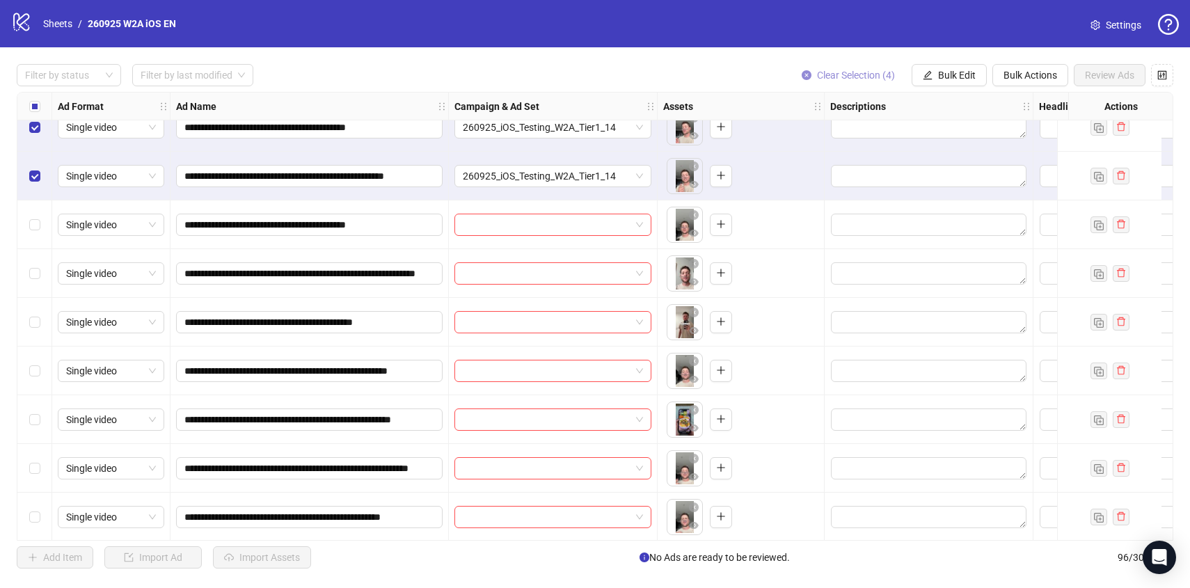
click at [859, 72] on span "Clear Selection (4)" at bounding box center [856, 75] width 78 height 11
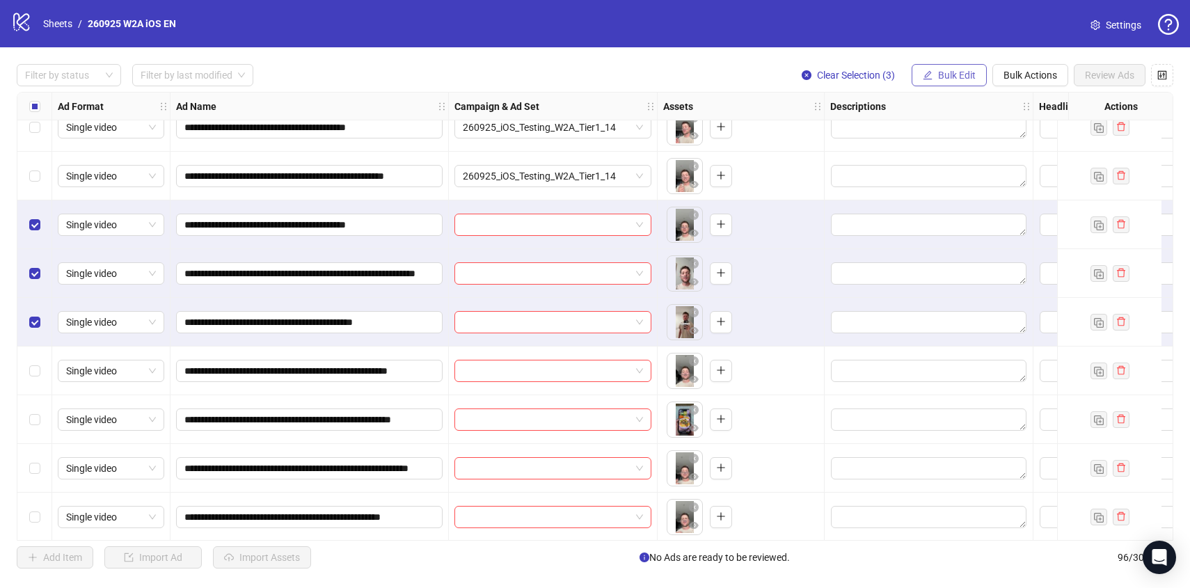
click at [968, 77] on span "Bulk Edit" at bounding box center [957, 75] width 38 height 11
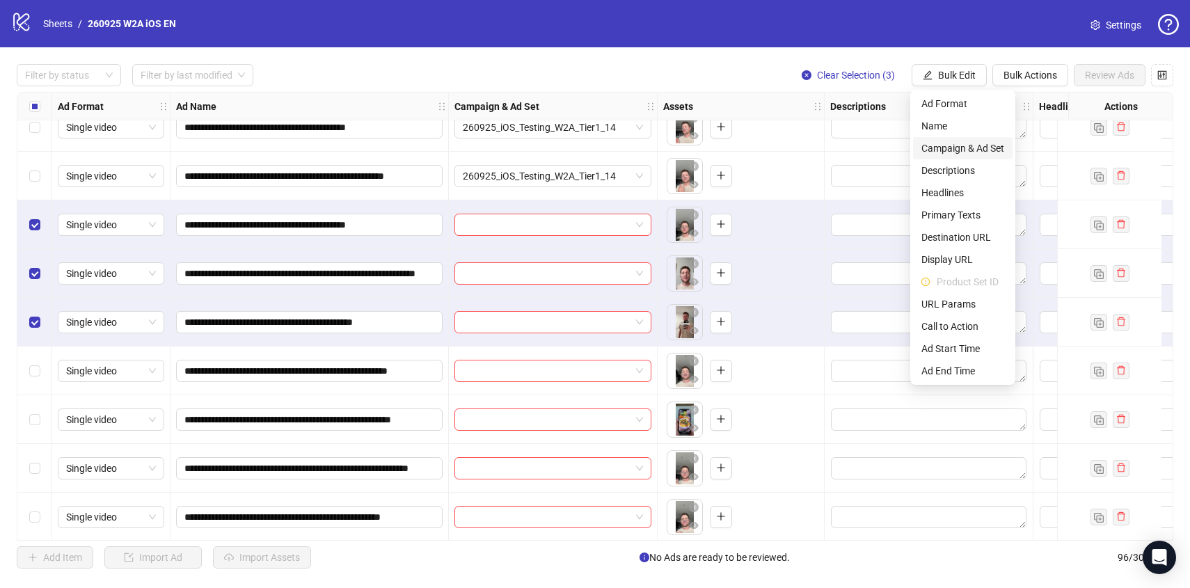
click at [965, 145] on span "Campaign & Ad Set" at bounding box center [962, 148] width 83 height 15
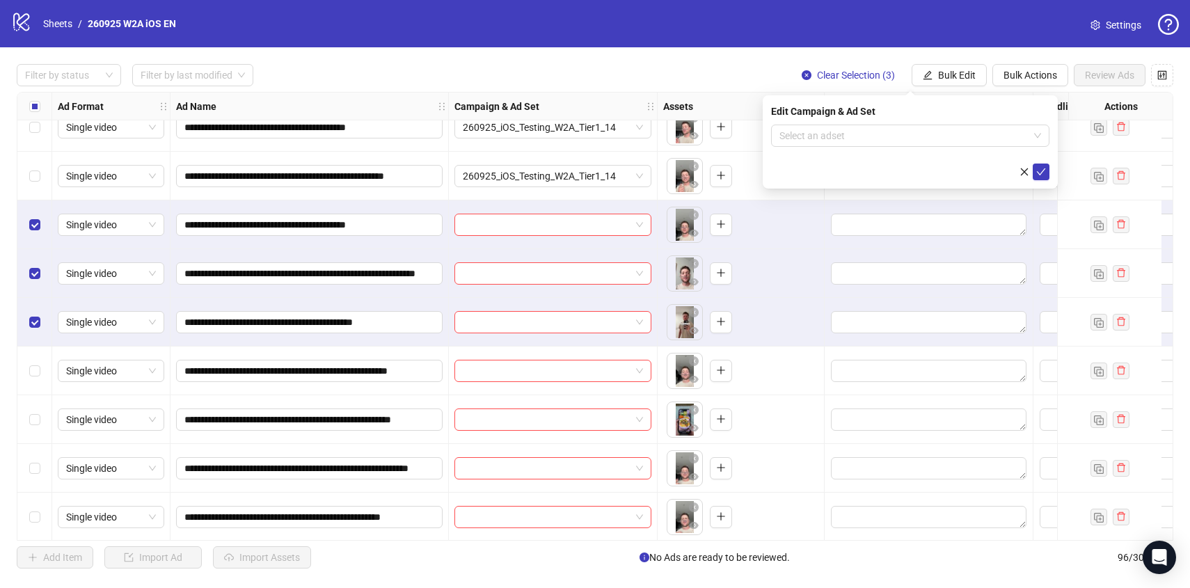
click at [965, 145] on input "search" at bounding box center [903, 135] width 249 height 21
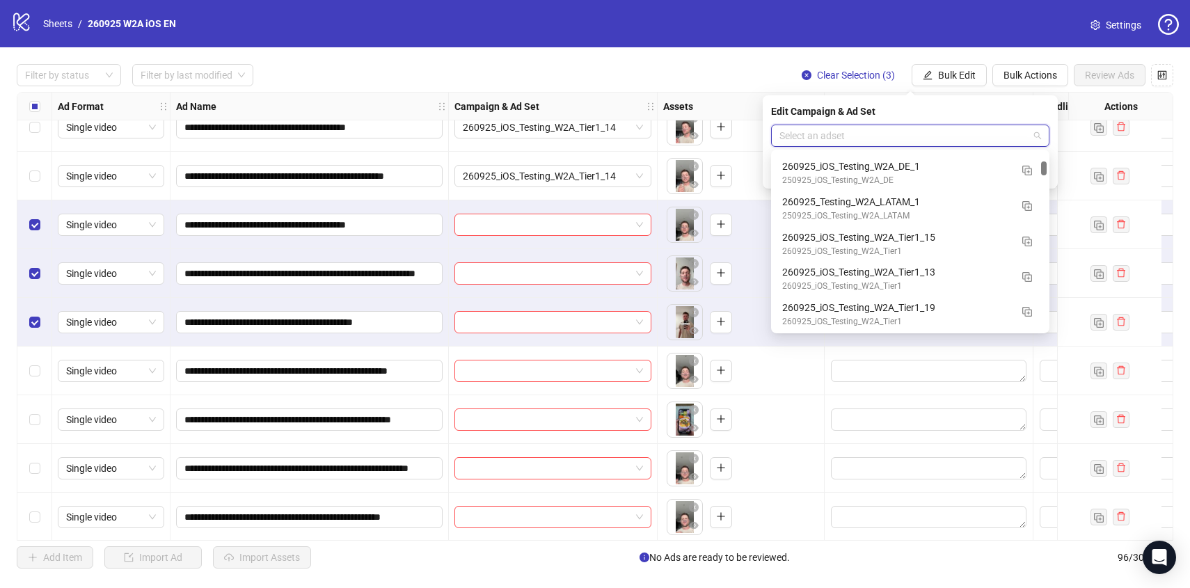
scroll to position [1096, 0]
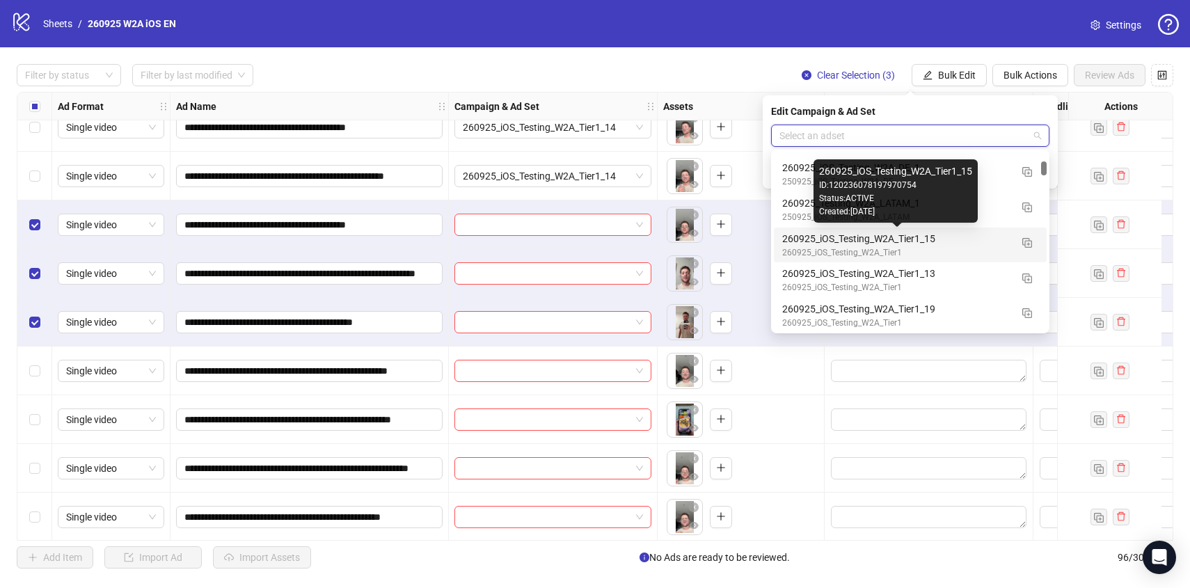
click at [975, 239] on div "260925_iOS_Testing_W2A_Tier1_15" at bounding box center [896, 238] width 228 height 15
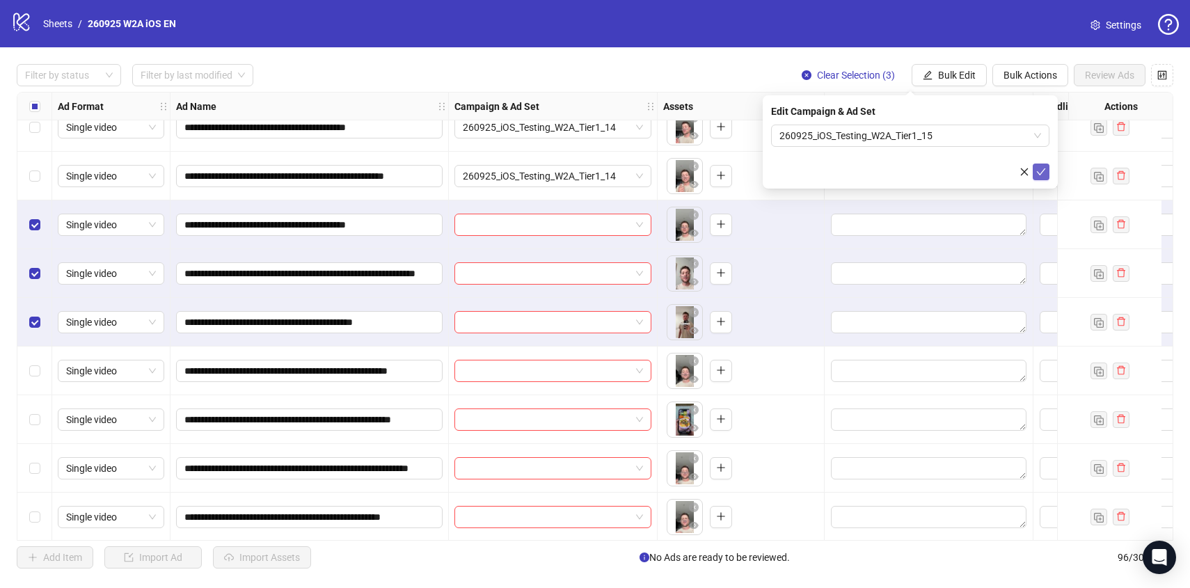
click at [1043, 177] on span "submit" at bounding box center [1041, 171] width 10 height 11
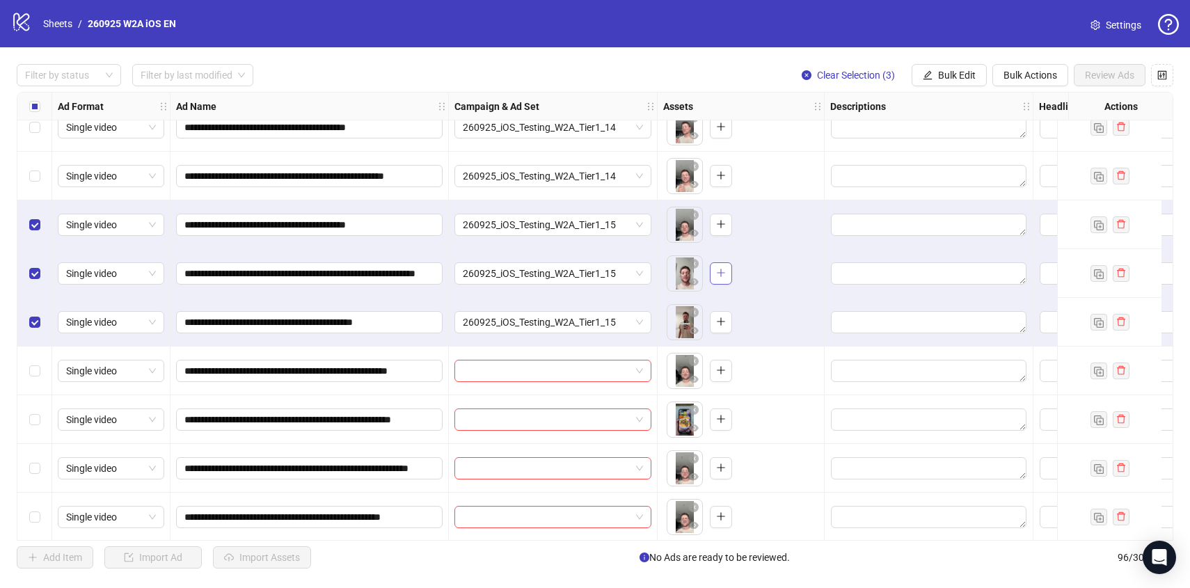
scroll to position [2838, 0]
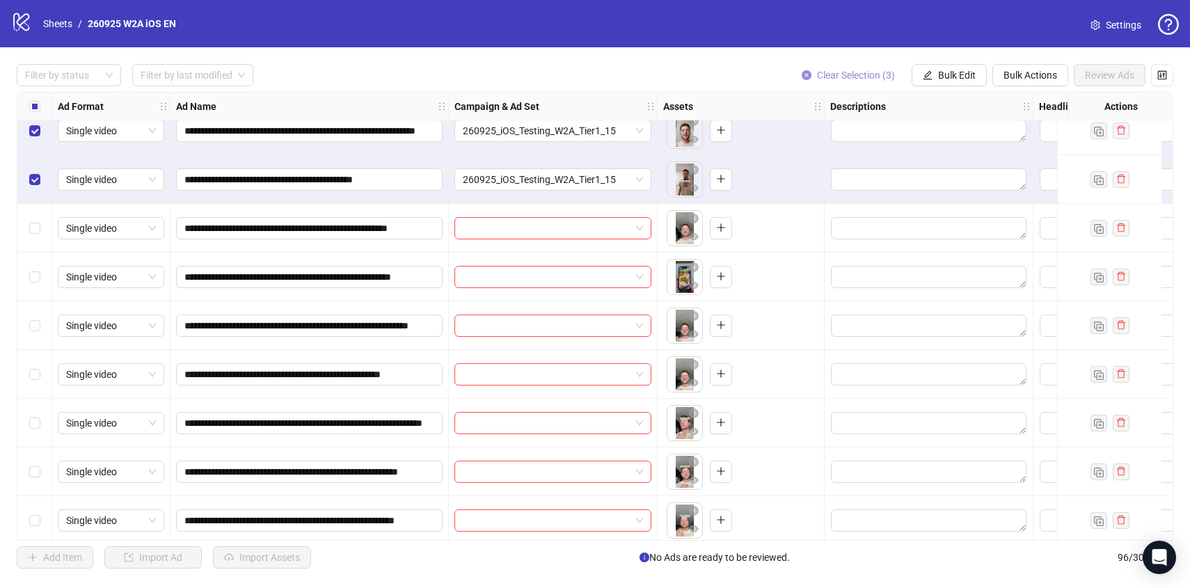
click at [835, 79] on span "Clear Selection (3)" at bounding box center [856, 75] width 78 height 11
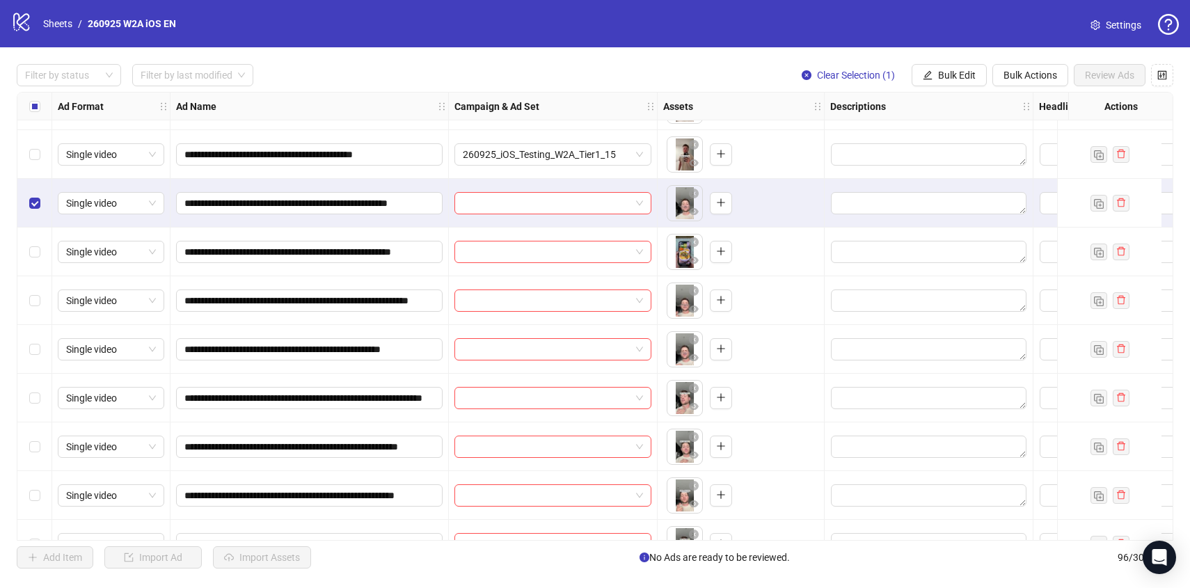
scroll to position [2865, 0]
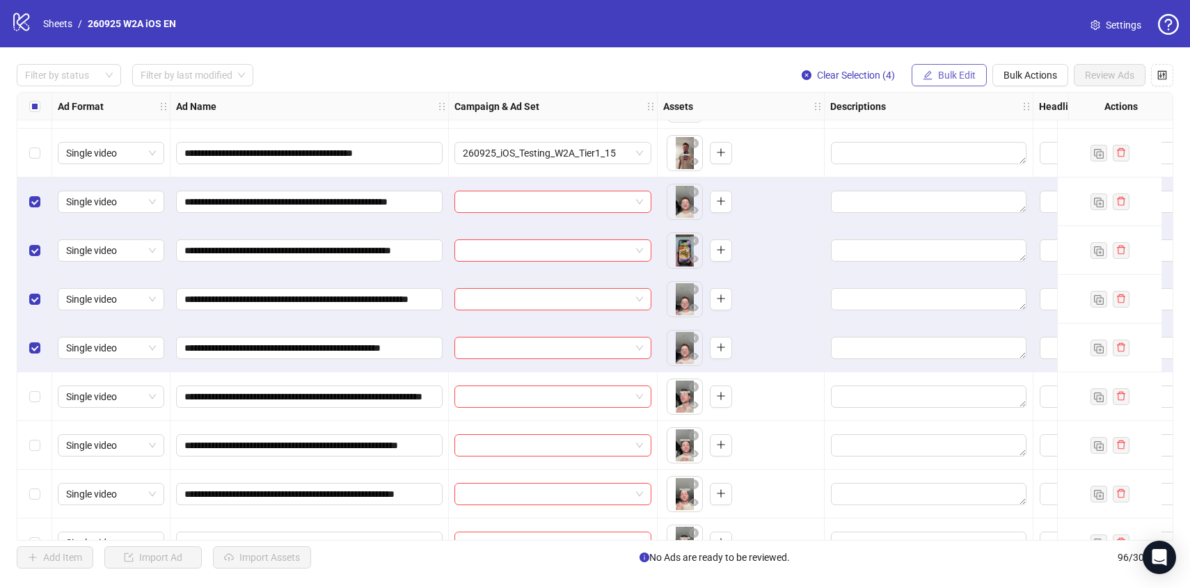
click at [938, 76] on span "Bulk Edit" at bounding box center [957, 75] width 38 height 11
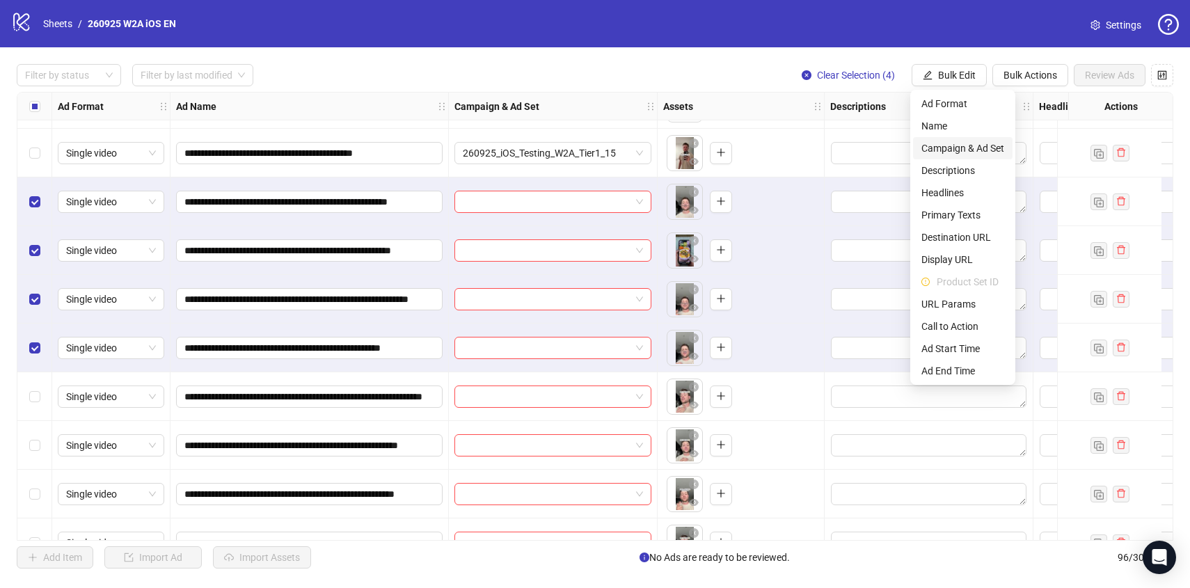
click at [954, 144] on span "Campaign & Ad Set" at bounding box center [962, 148] width 83 height 15
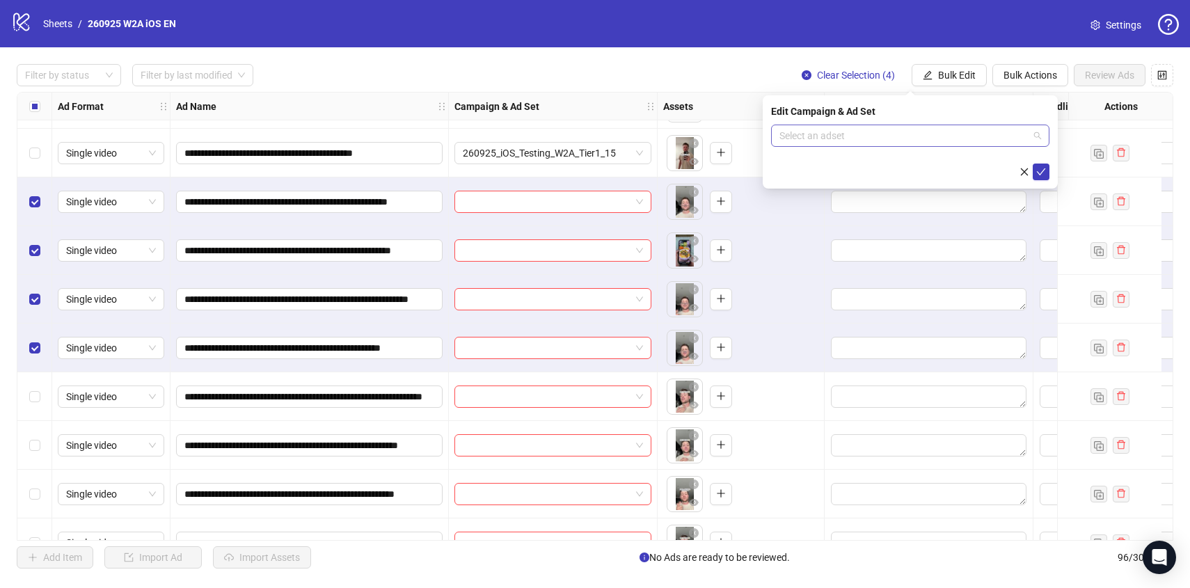
click at [956, 143] on input "search" at bounding box center [903, 135] width 249 height 21
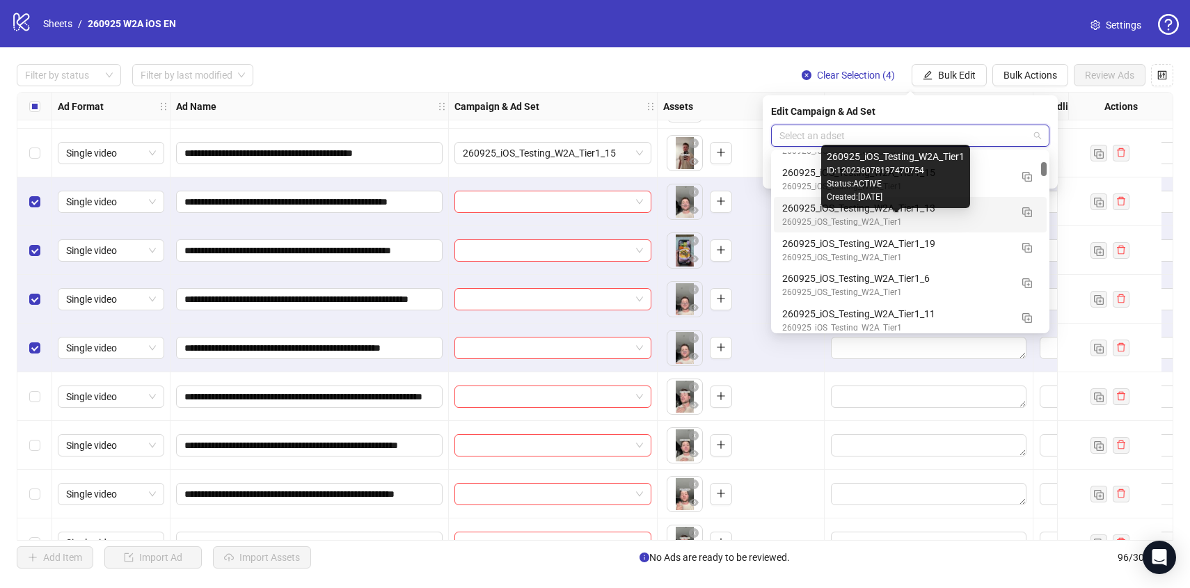
scroll to position [1161, 0]
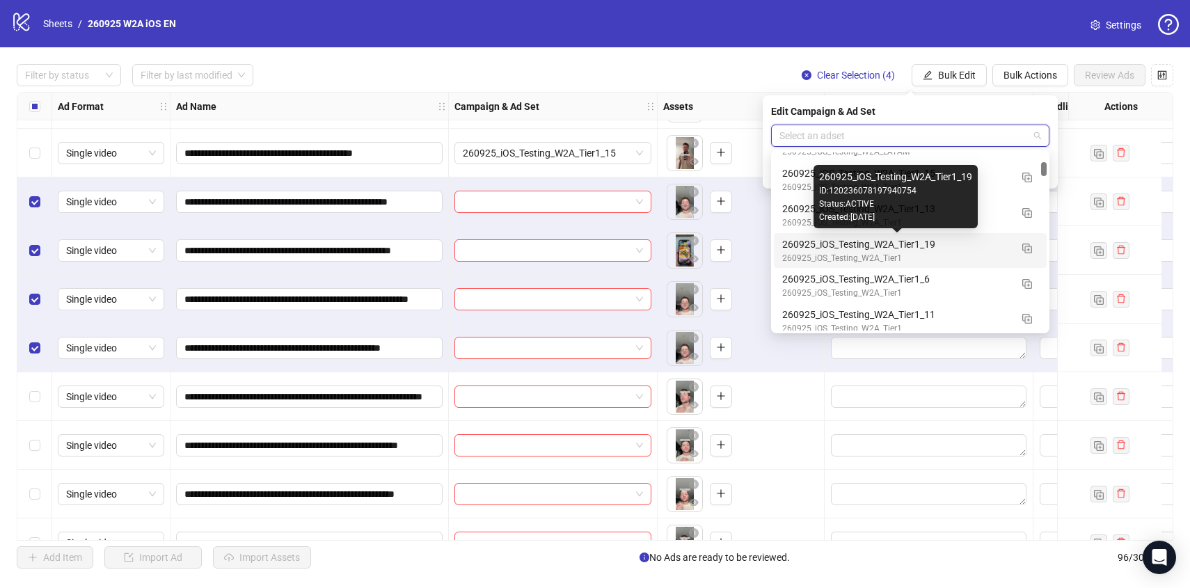
click at [978, 249] on div "260925_iOS_Testing_W2A_Tier1_19" at bounding box center [896, 244] width 228 height 15
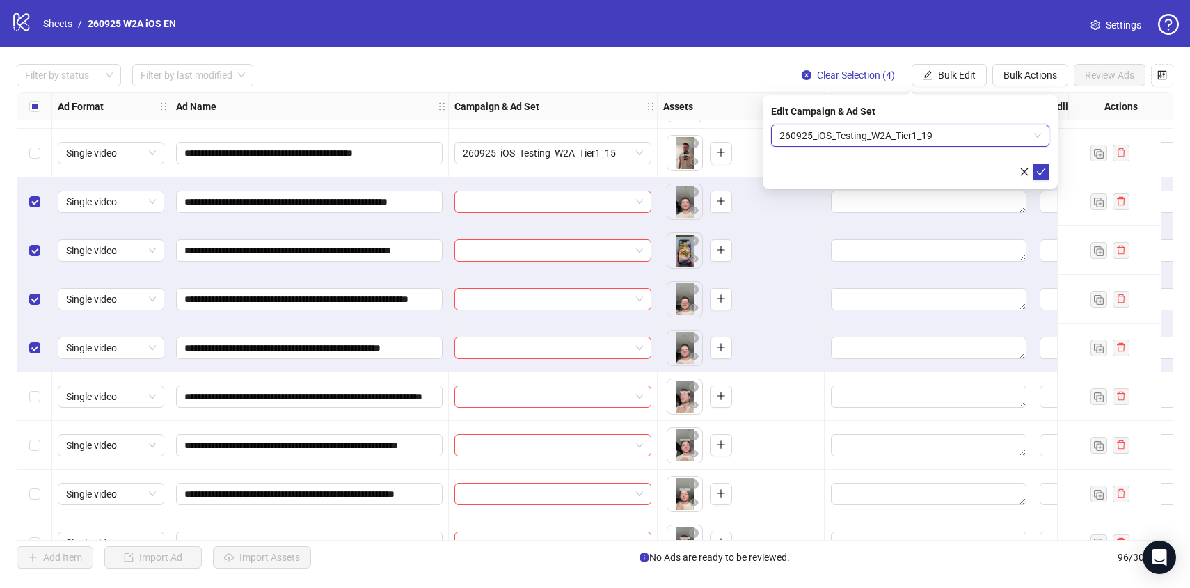
click at [968, 134] on span "260925_iOS_Testing_W2A_Tier1_19" at bounding box center [910, 135] width 262 height 21
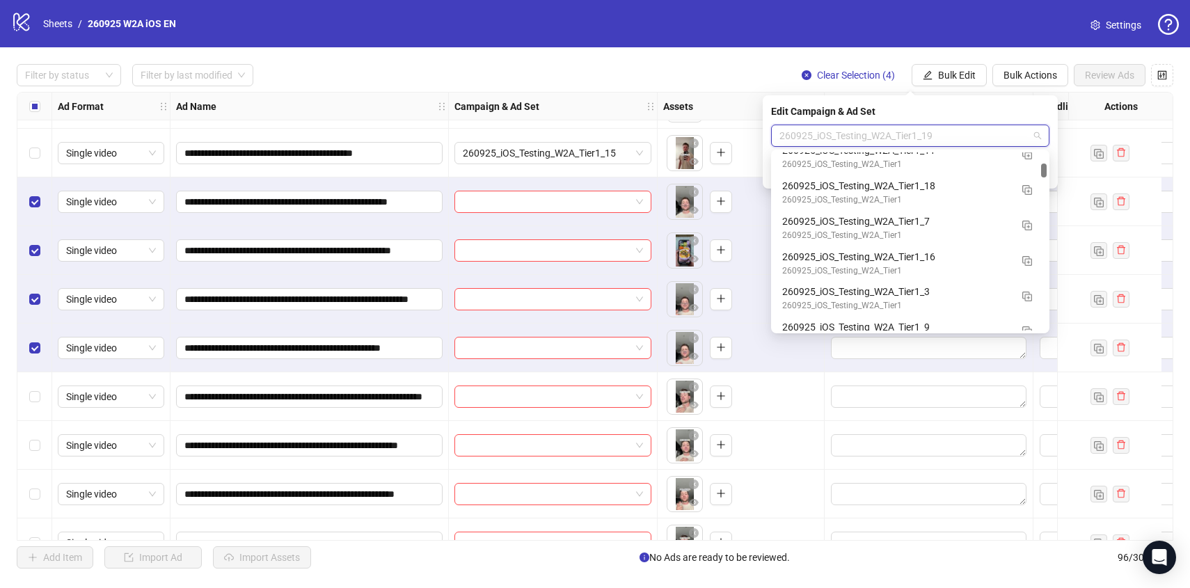
scroll to position [1338, 0]
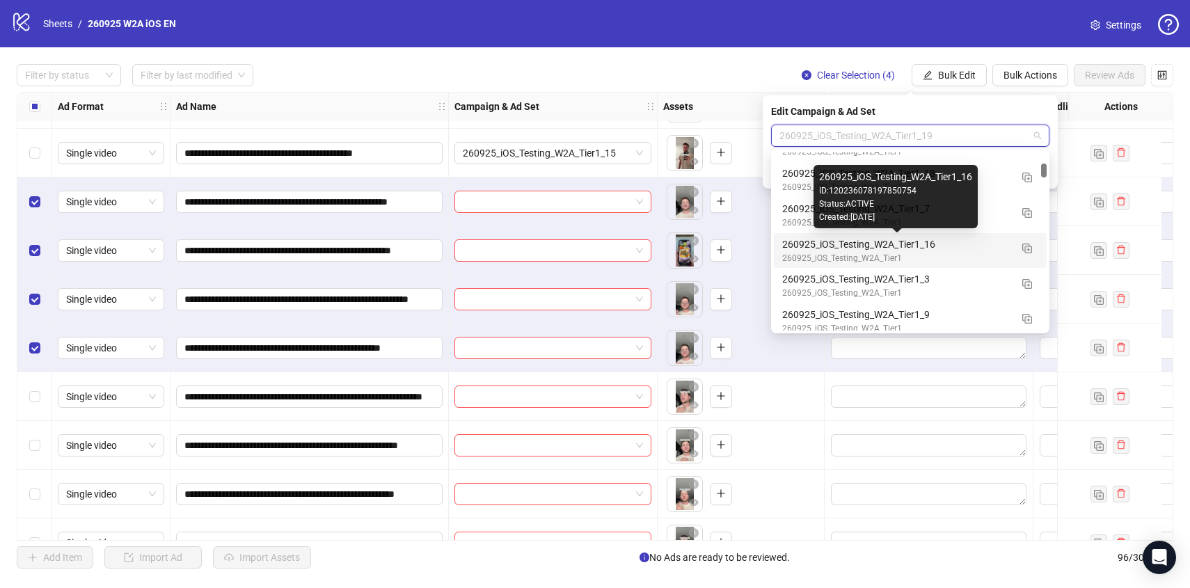
click at [988, 241] on div "260925_iOS_Testing_W2A_Tier1_16" at bounding box center [896, 244] width 228 height 15
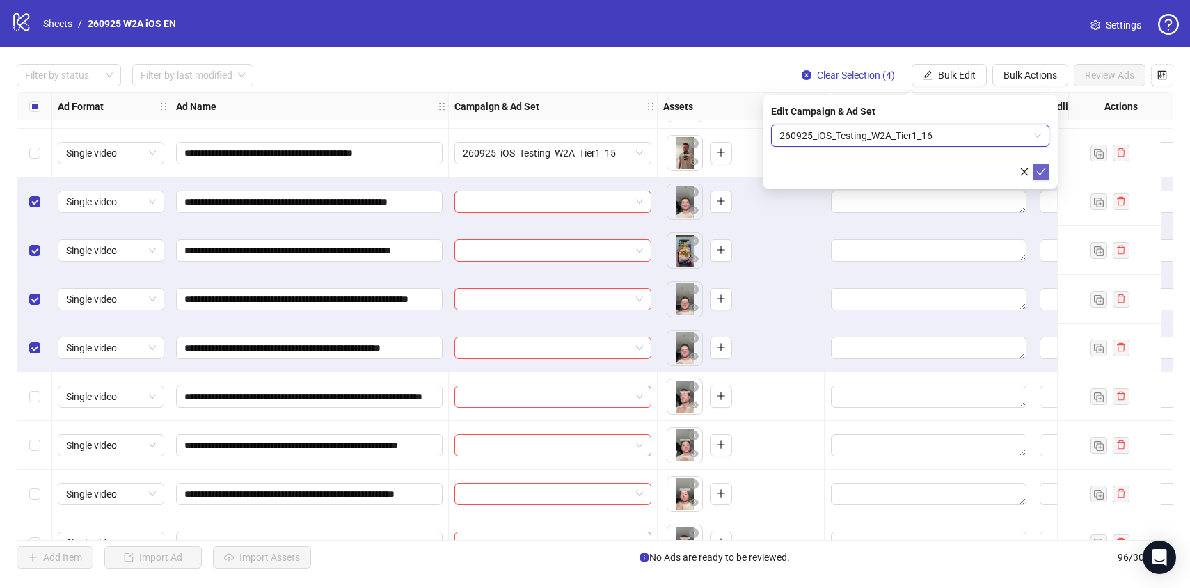
click at [1040, 167] on icon "check" at bounding box center [1041, 172] width 10 height 10
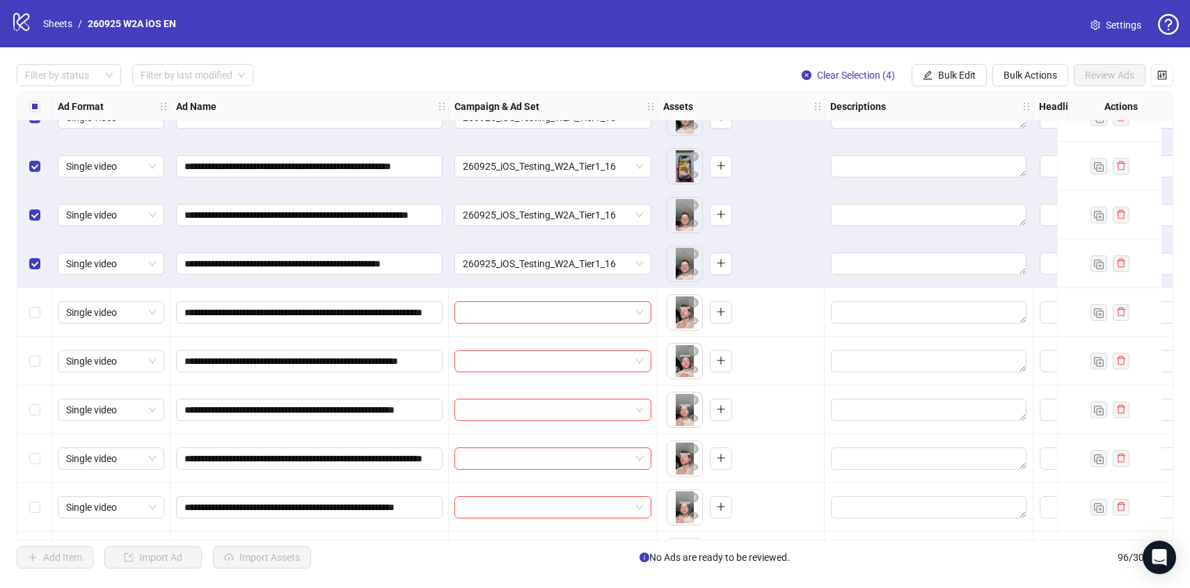
scroll to position [2975, 0]
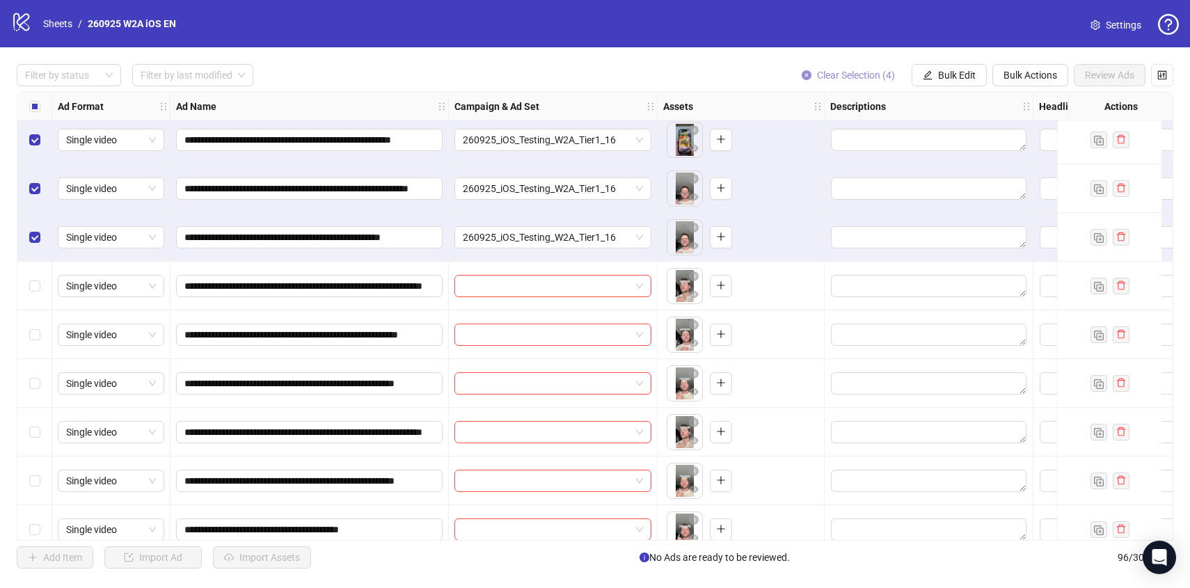
click at [856, 70] on span "Clear Selection (4)" at bounding box center [856, 75] width 78 height 11
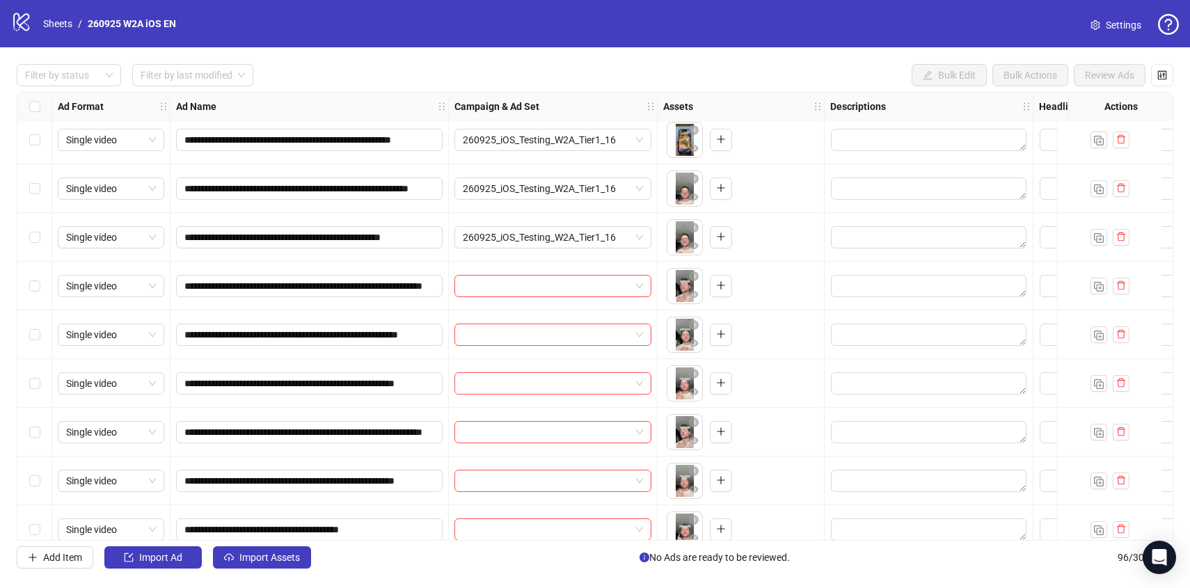
scroll to position [3039, 0]
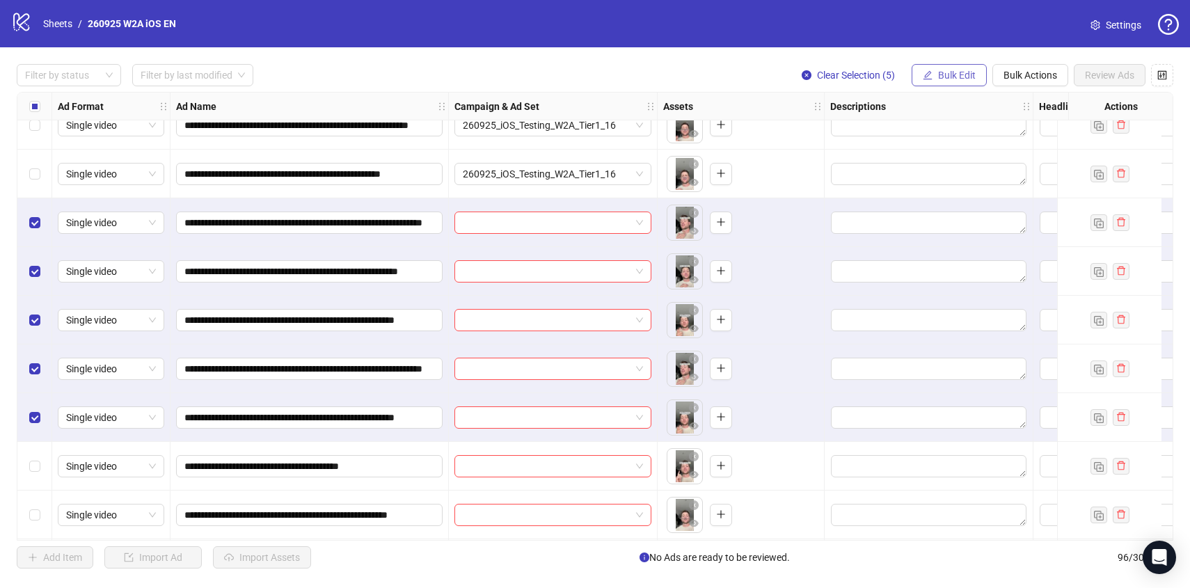
click at [976, 78] on button "Bulk Edit" at bounding box center [948, 75] width 75 height 22
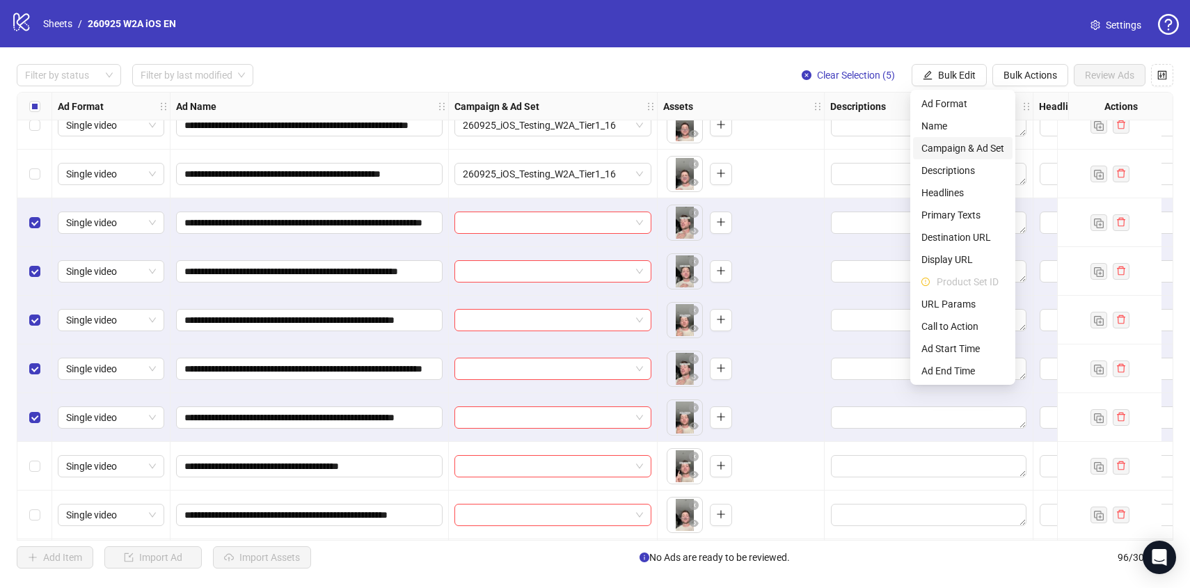
click at [973, 150] on span "Campaign & Ad Set" at bounding box center [962, 148] width 83 height 15
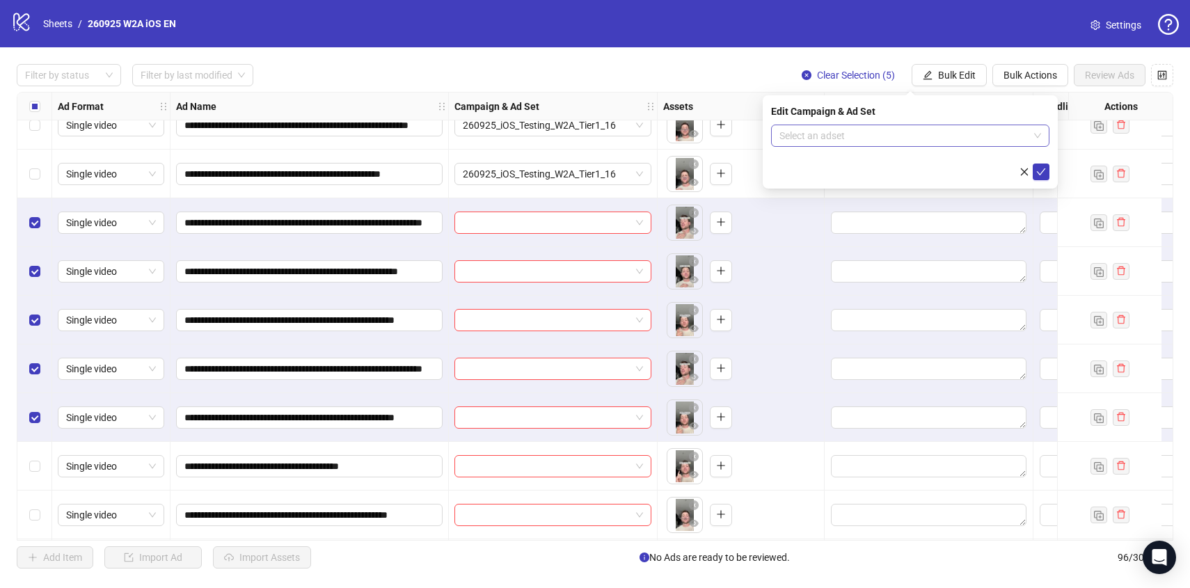
click at [974, 145] on input "search" at bounding box center [903, 135] width 249 height 21
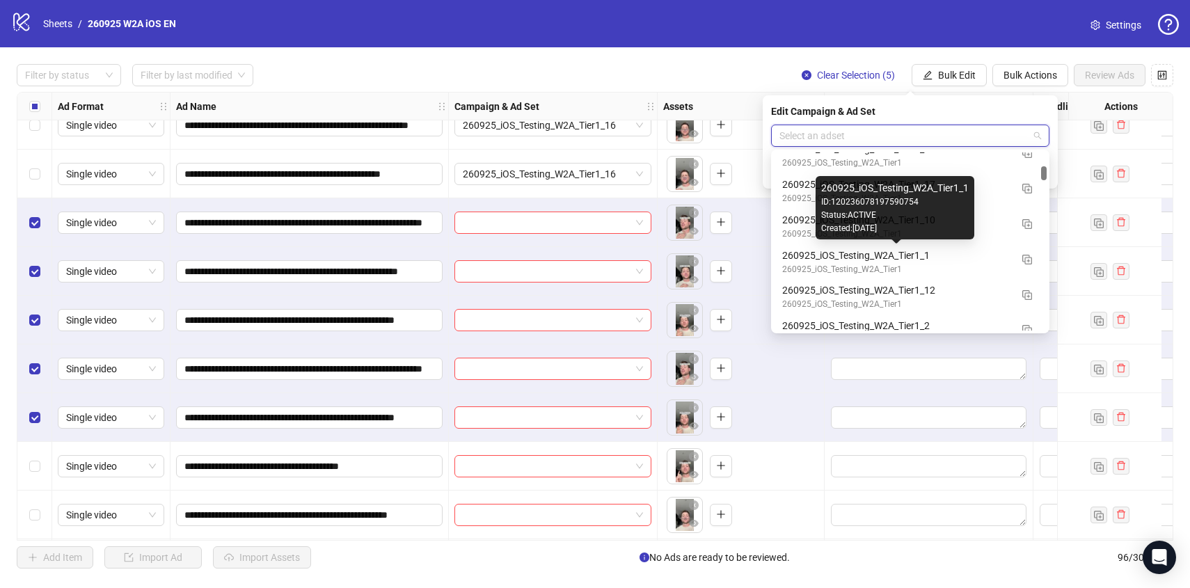
scroll to position [1647, 0]
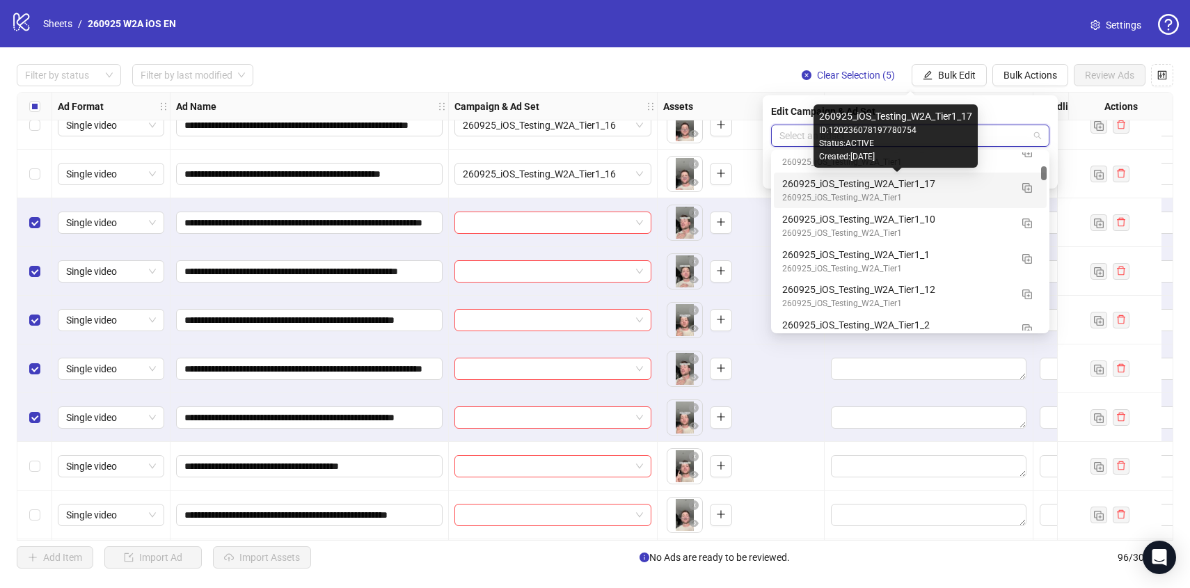
click at [999, 186] on div "260925_iOS_Testing_W2A_Tier1_17" at bounding box center [896, 183] width 228 height 15
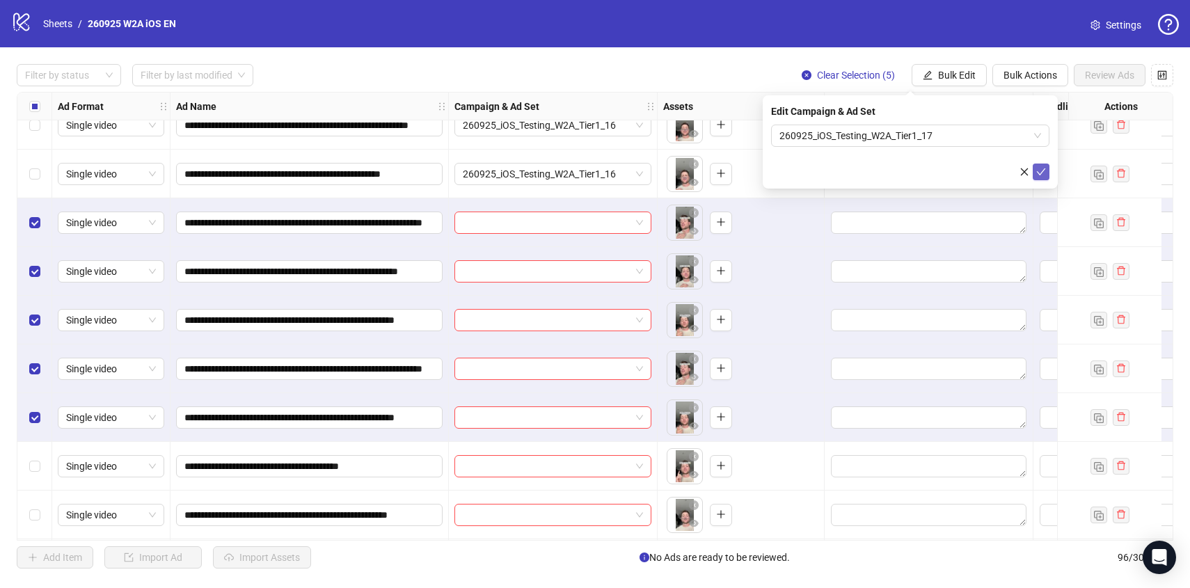
click at [1036, 170] on icon "check" at bounding box center [1041, 172] width 10 height 10
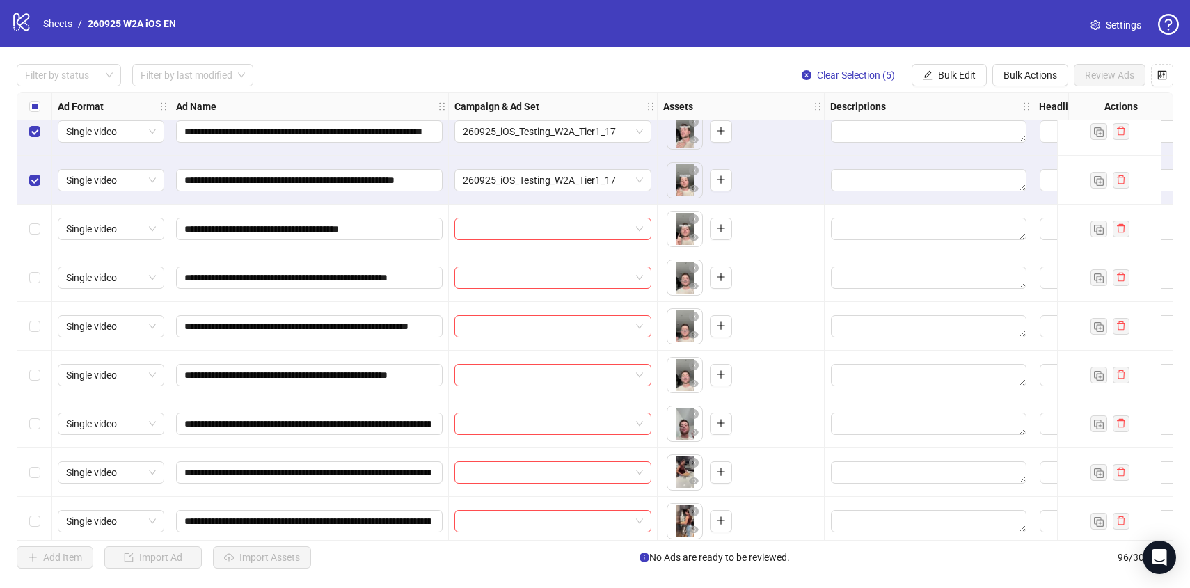
scroll to position [3279, 0]
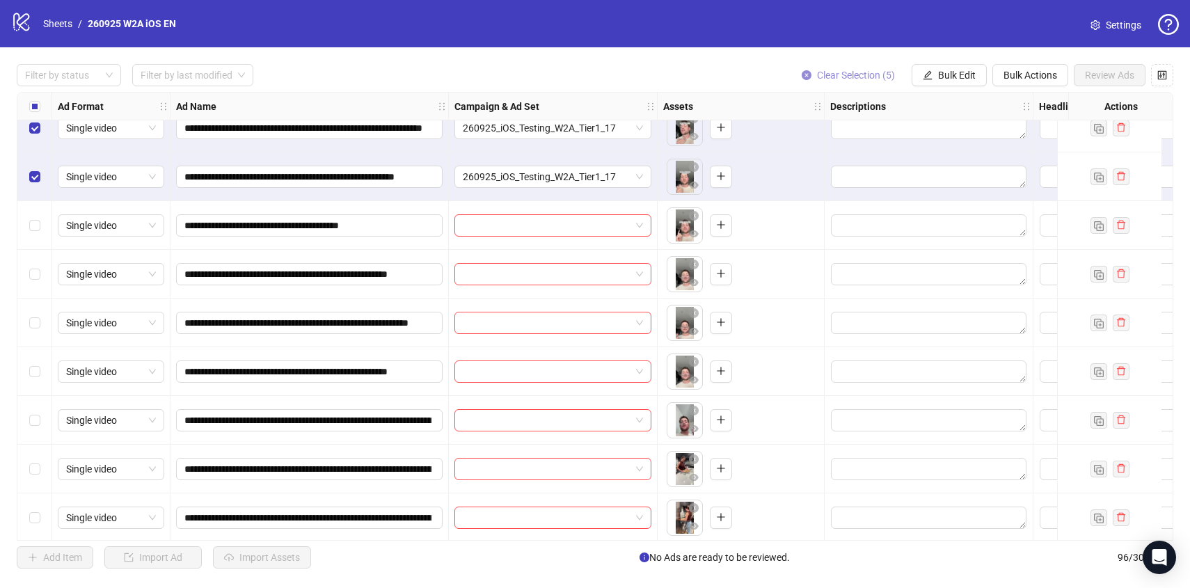
click at [874, 78] on span "Clear Selection (5)" at bounding box center [856, 75] width 78 height 11
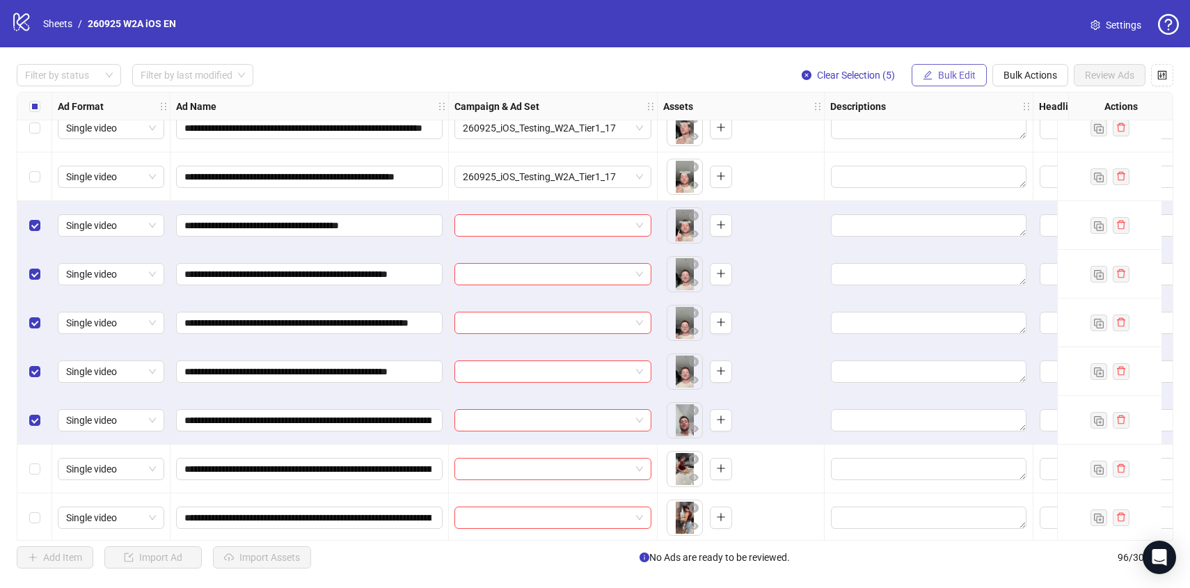
click at [945, 74] on span "Bulk Edit" at bounding box center [957, 75] width 38 height 11
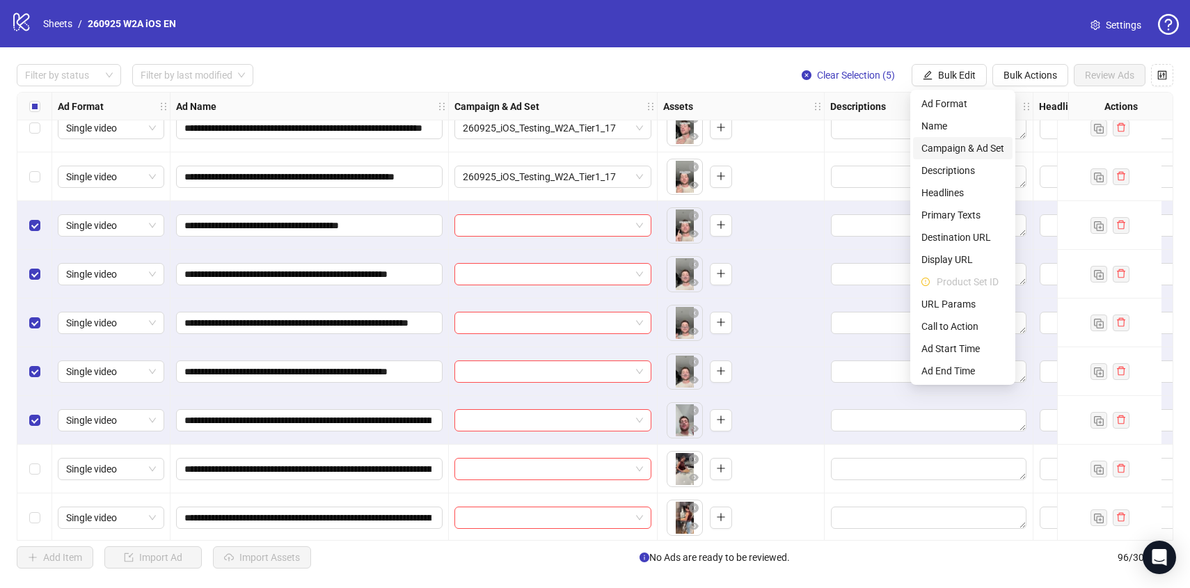
click at [976, 152] on span "Campaign & Ad Set" at bounding box center [962, 148] width 83 height 15
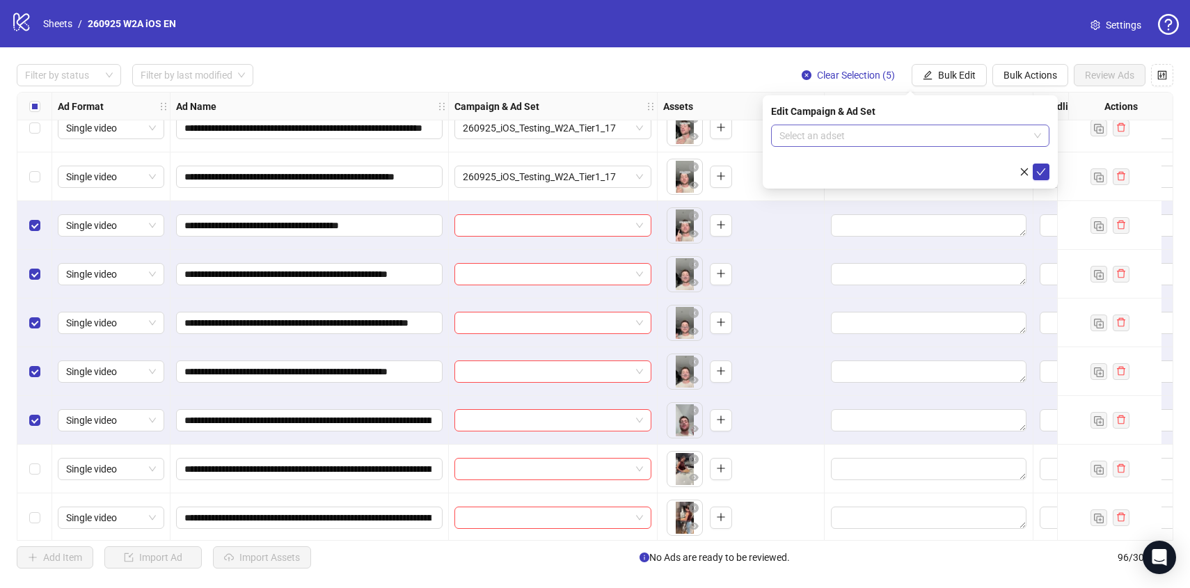
click at [977, 141] on input "search" at bounding box center [903, 135] width 249 height 21
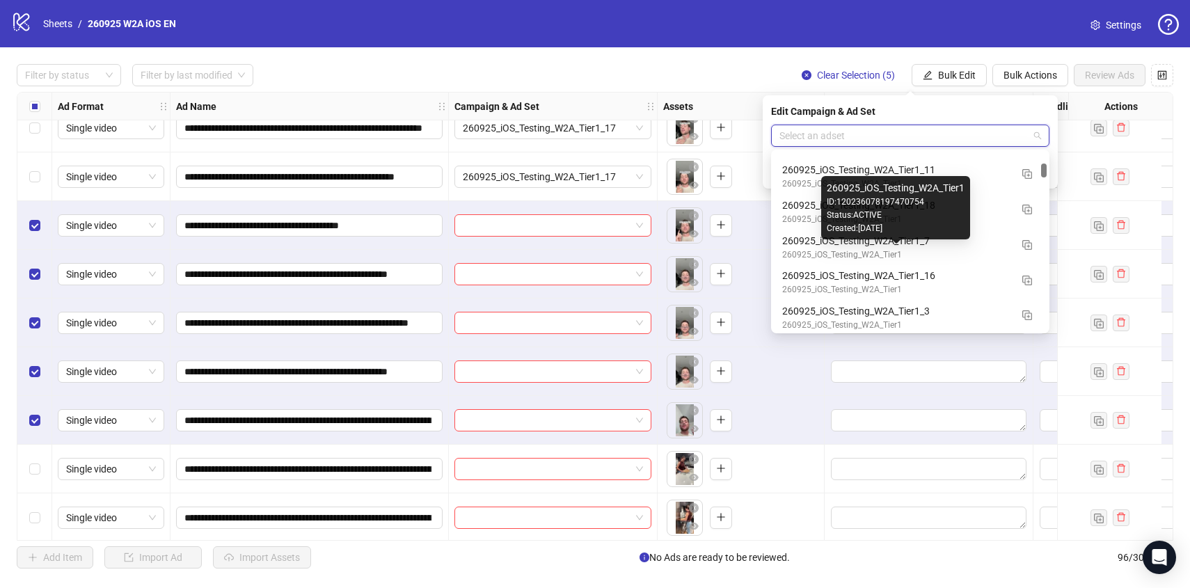
scroll to position [1313, 0]
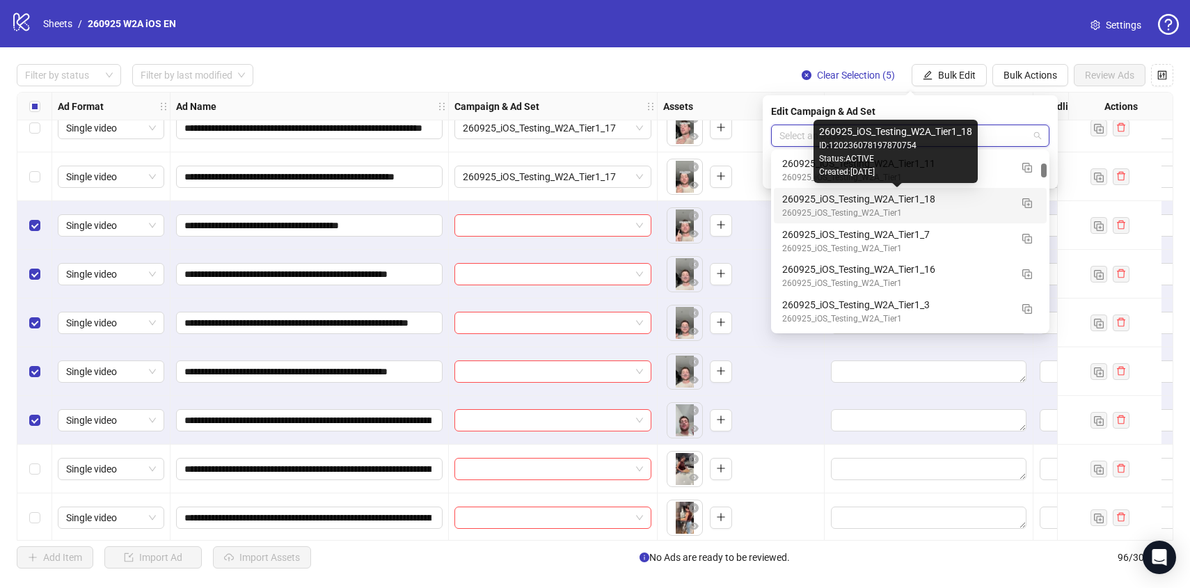
click at [988, 196] on div "260925_iOS_Testing_W2A_Tier1_18" at bounding box center [896, 198] width 228 height 15
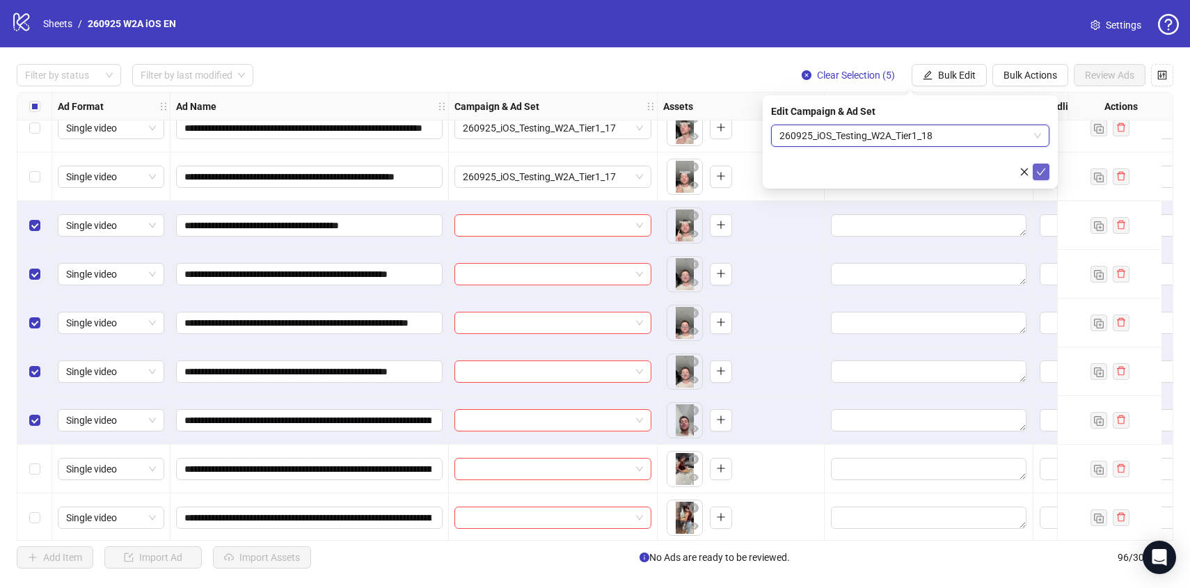
click at [1039, 163] on button "submit" at bounding box center [1040, 171] width 17 height 17
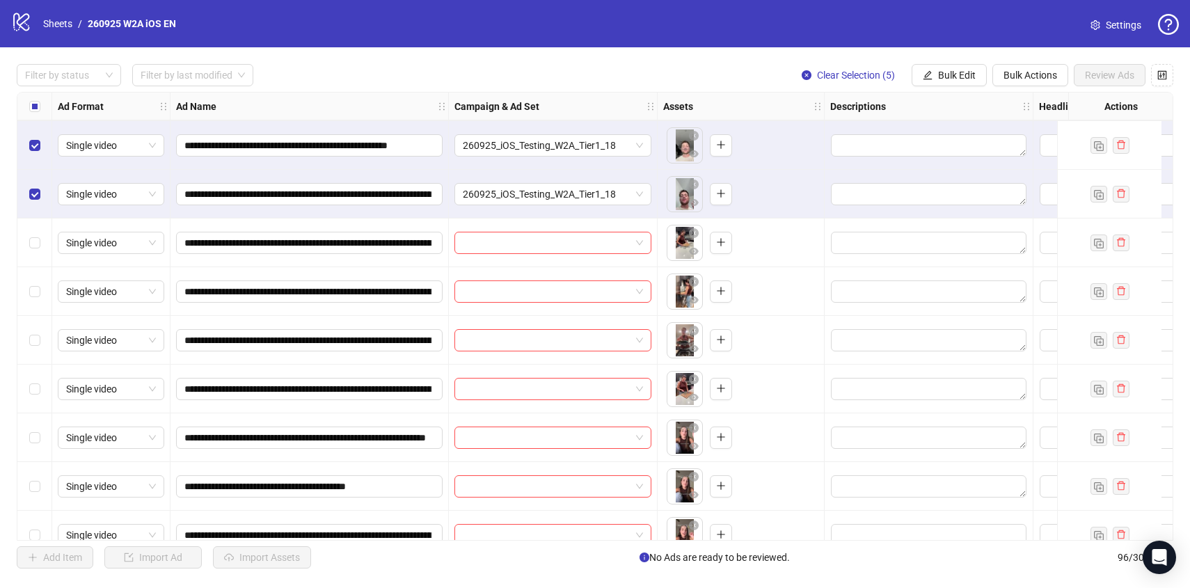
scroll to position [3537, 0]
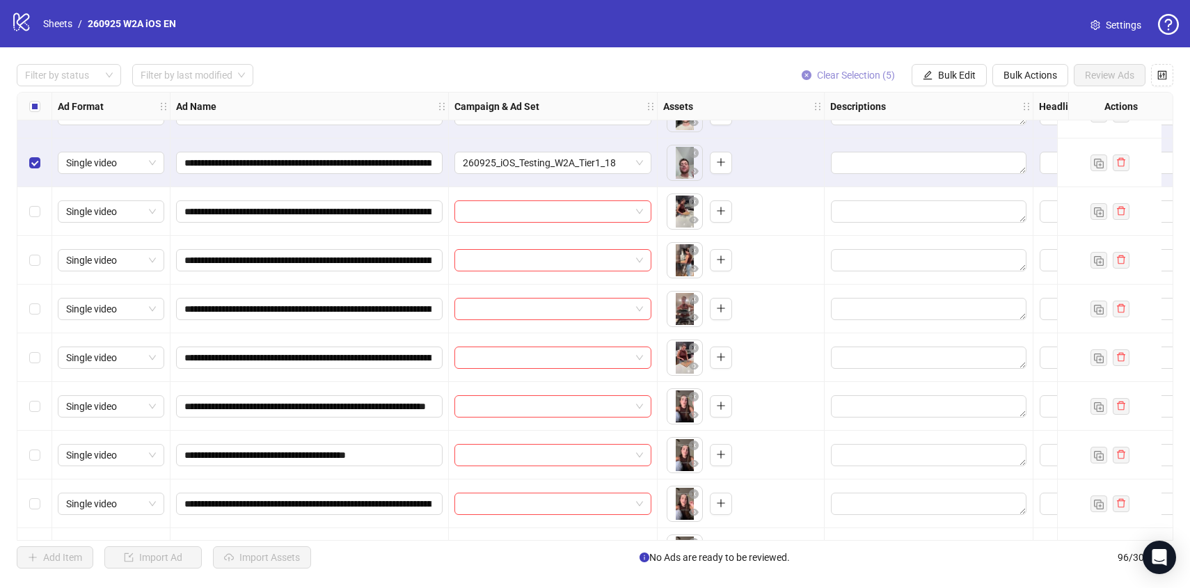
click at [857, 77] on span "Clear Selection (5)" at bounding box center [856, 75] width 78 height 11
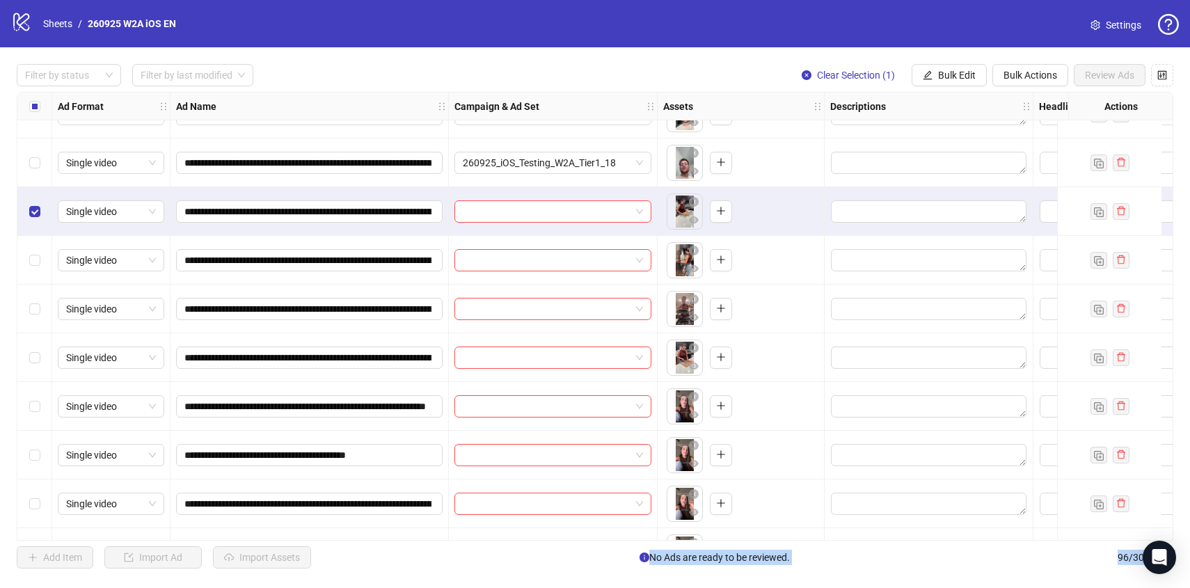
click at [40, 362] on div "Select row 78" at bounding box center [34, 357] width 35 height 49
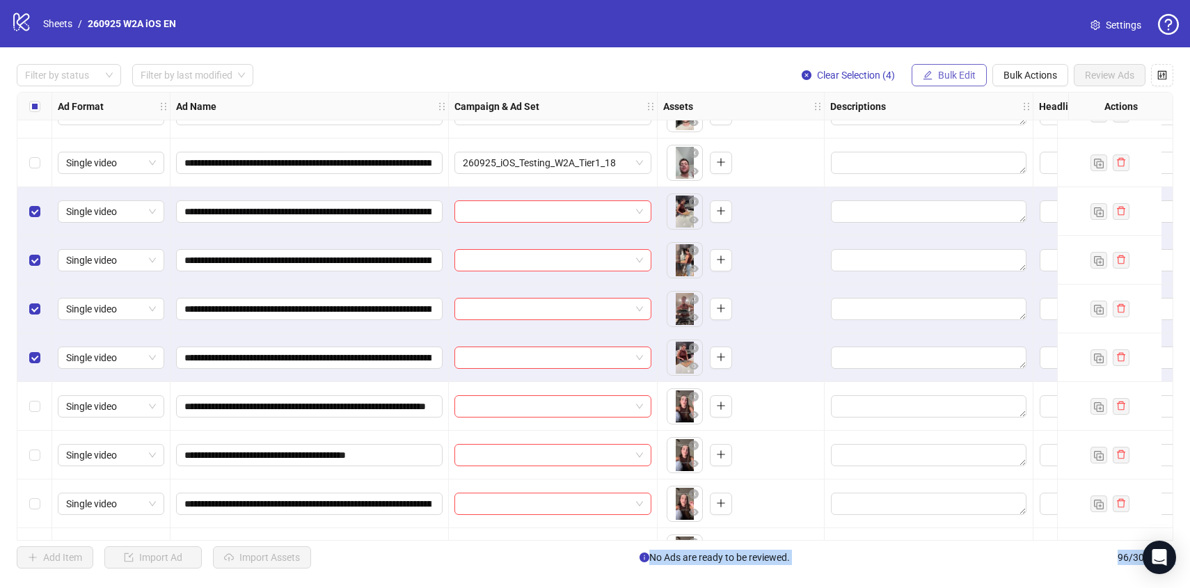
click at [939, 65] on button "Bulk Edit" at bounding box center [948, 75] width 75 height 22
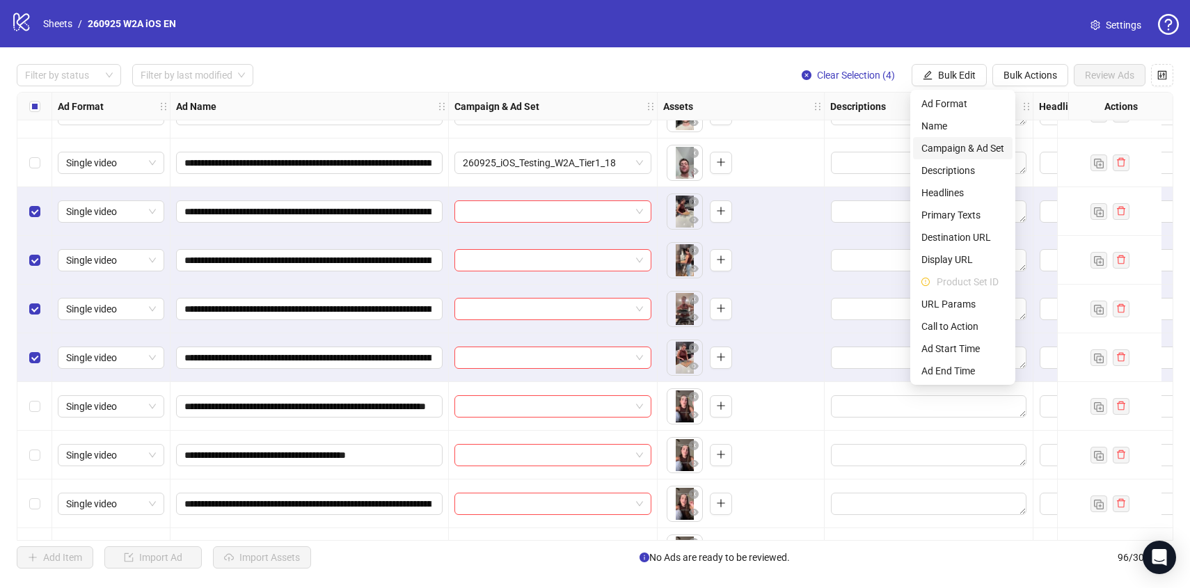
click at [968, 152] on span "Campaign & Ad Set" at bounding box center [962, 148] width 83 height 15
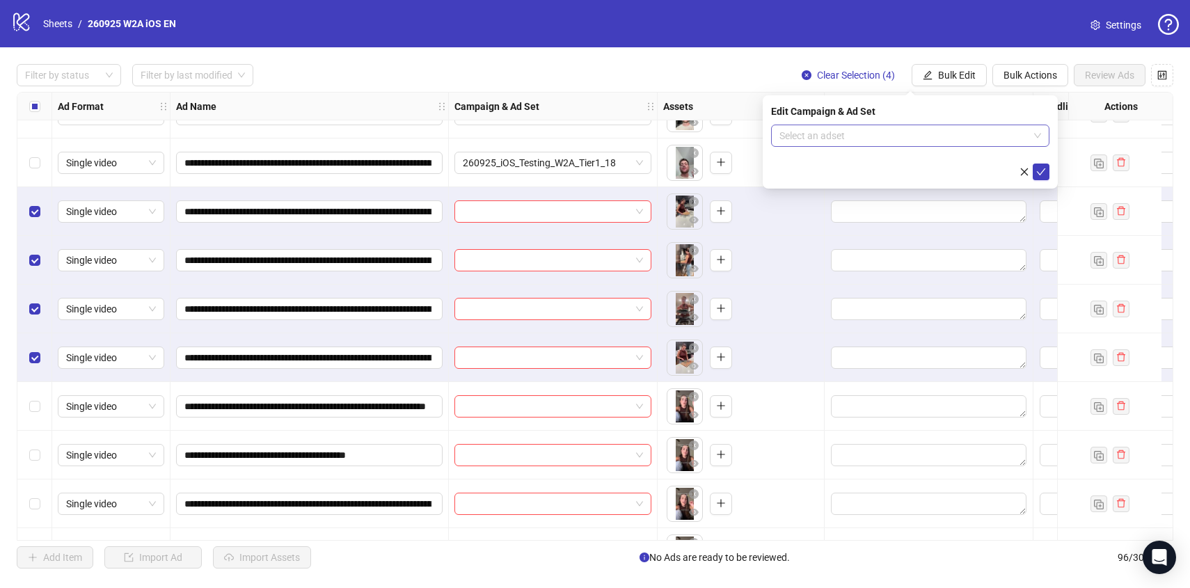
click at [968, 142] on input "search" at bounding box center [903, 135] width 249 height 21
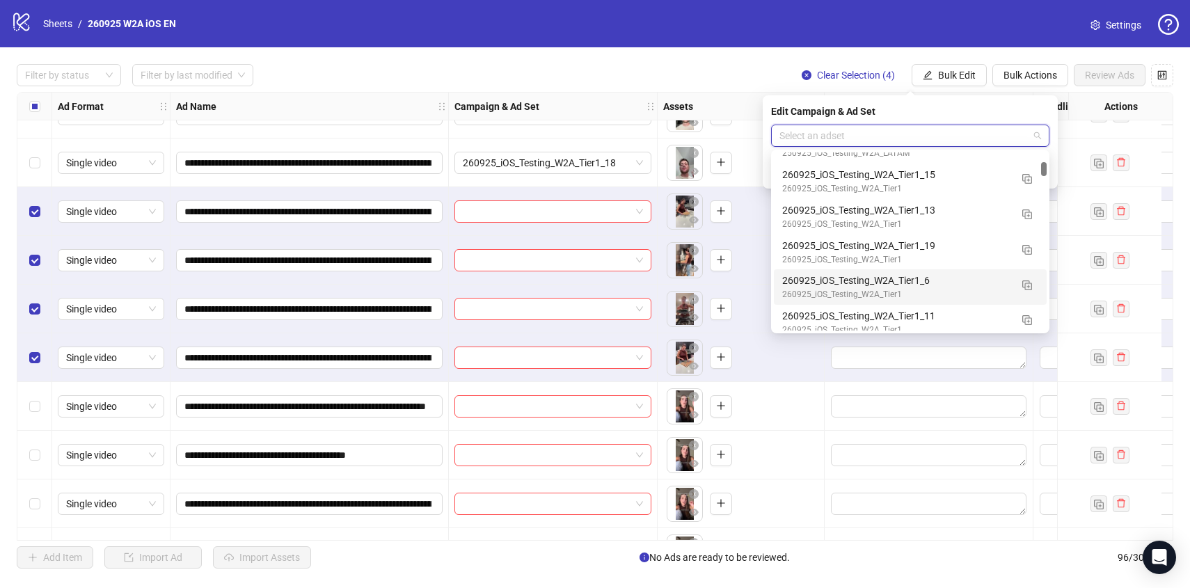
scroll to position [1155, 0]
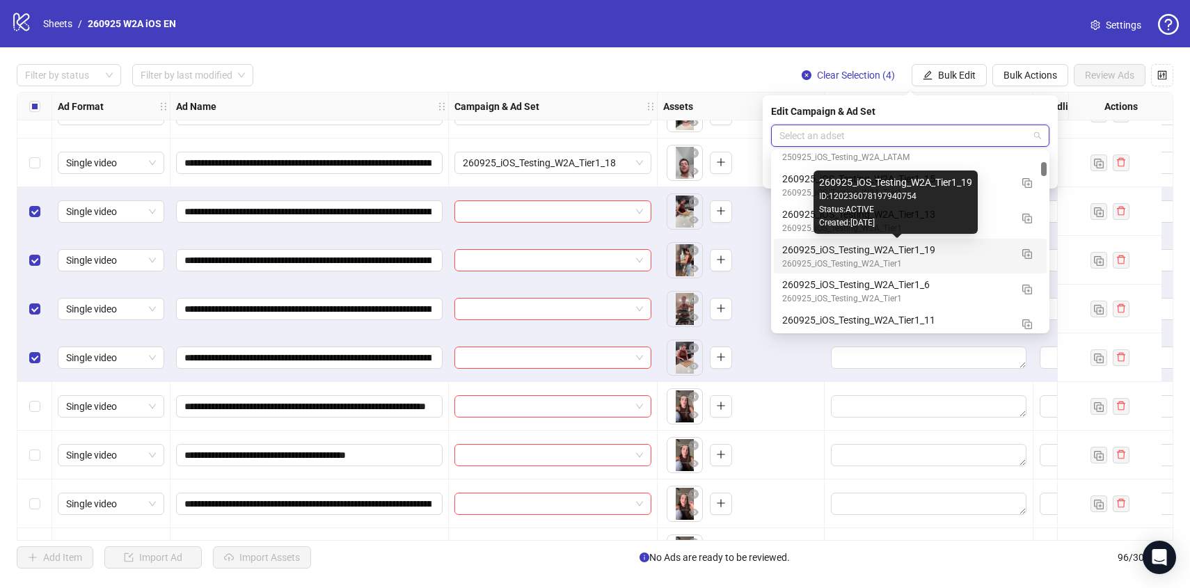
click at [986, 248] on div "260925_iOS_Testing_W2A_Tier1_19" at bounding box center [896, 249] width 228 height 15
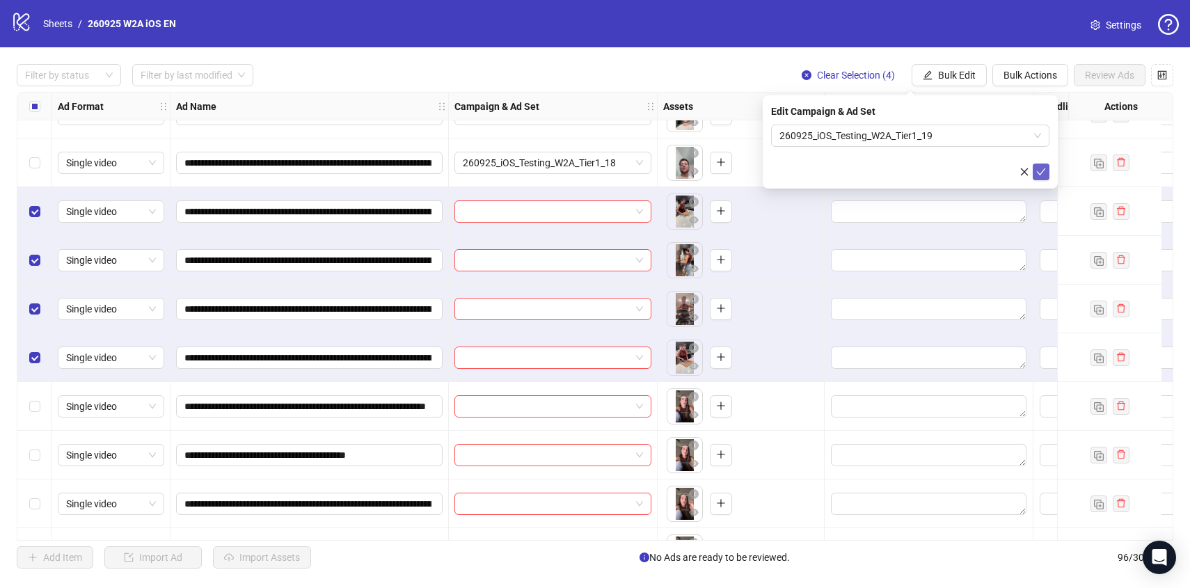
click at [1043, 173] on icon "check" at bounding box center [1041, 172] width 10 height 10
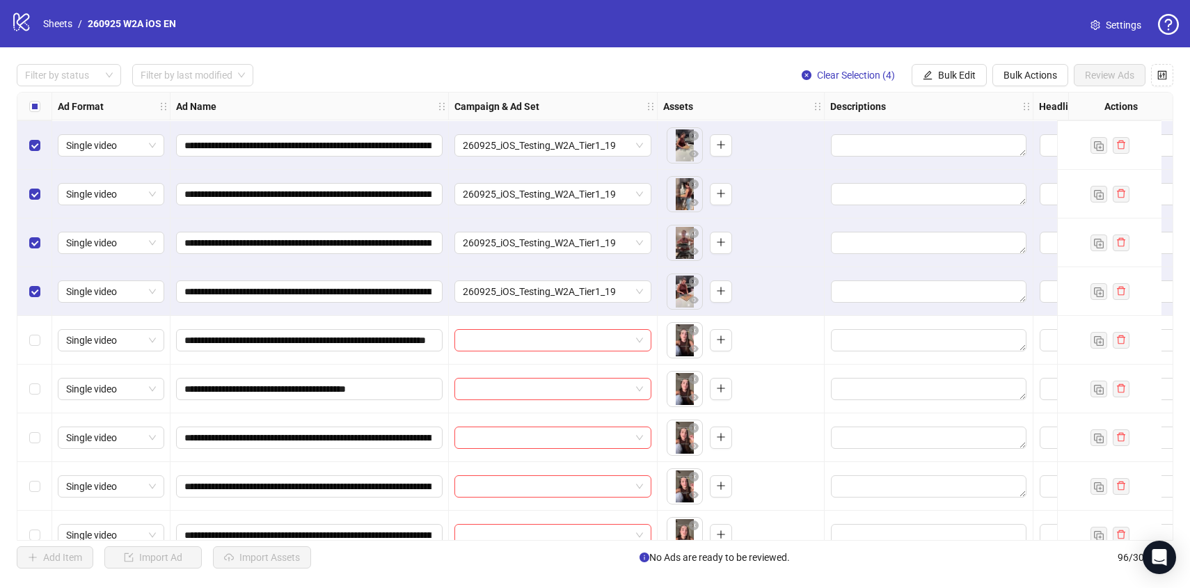
scroll to position [3697, 0]
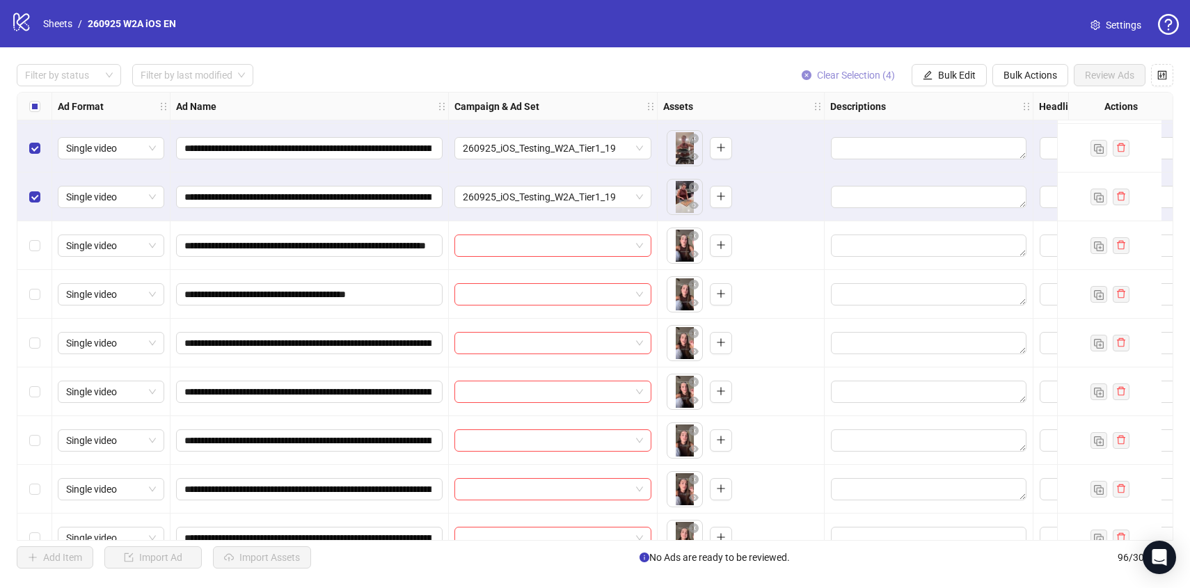
click at [836, 72] on span "Clear Selection (4)" at bounding box center [856, 75] width 78 height 11
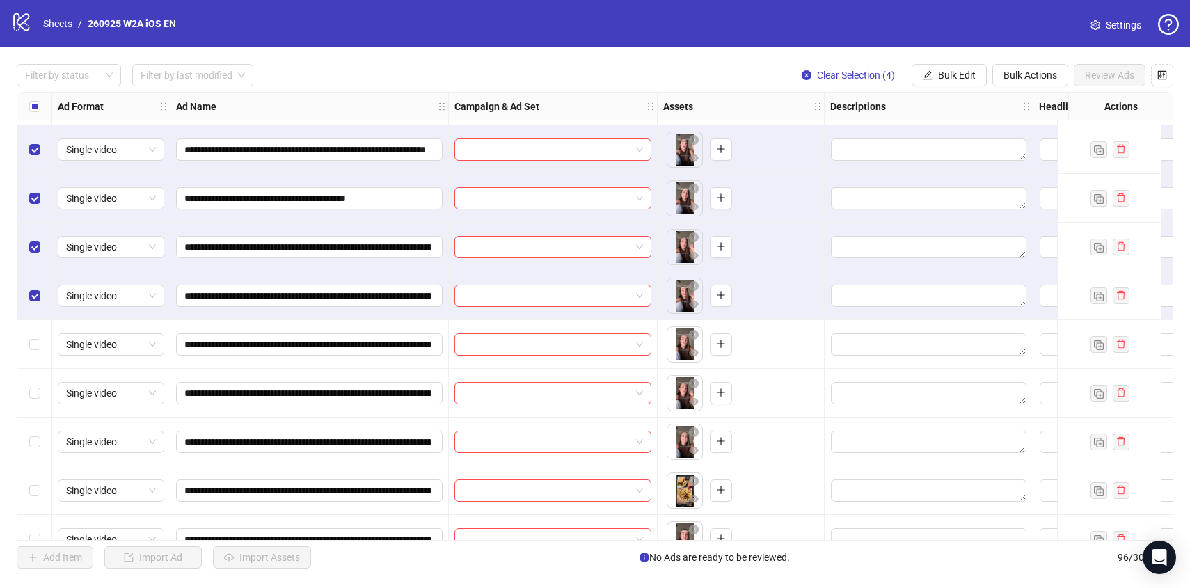
scroll to position [3790, 0]
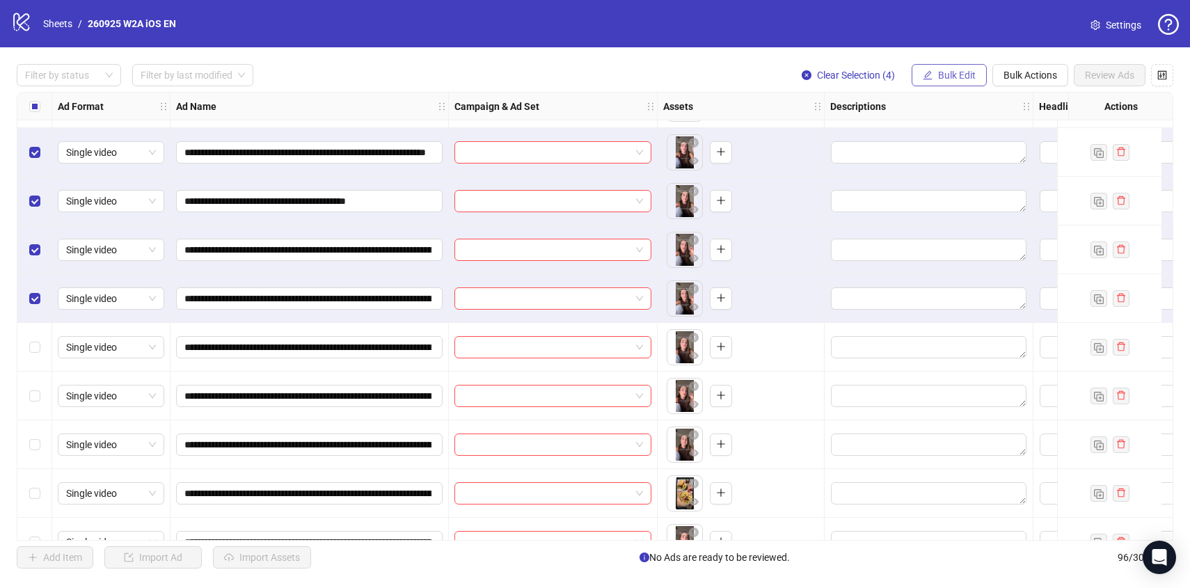
click at [943, 83] on button "Bulk Edit" at bounding box center [948, 75] width 75 height 22
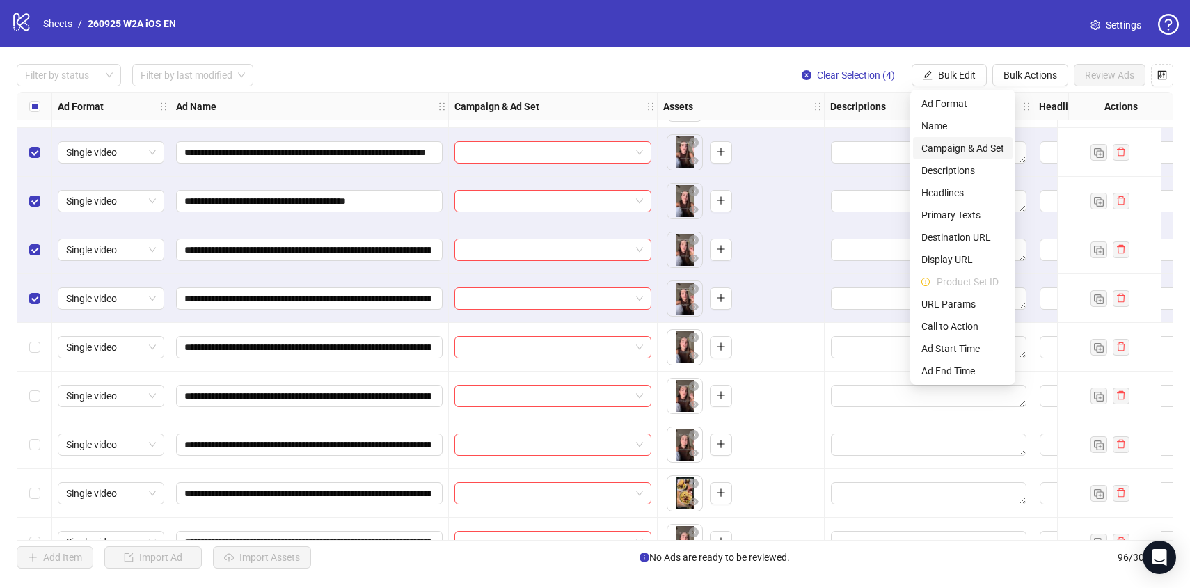
click at [952, 150] on span "Campaign & Ad Set" at bounding box center [962, 148] width 83 height 15
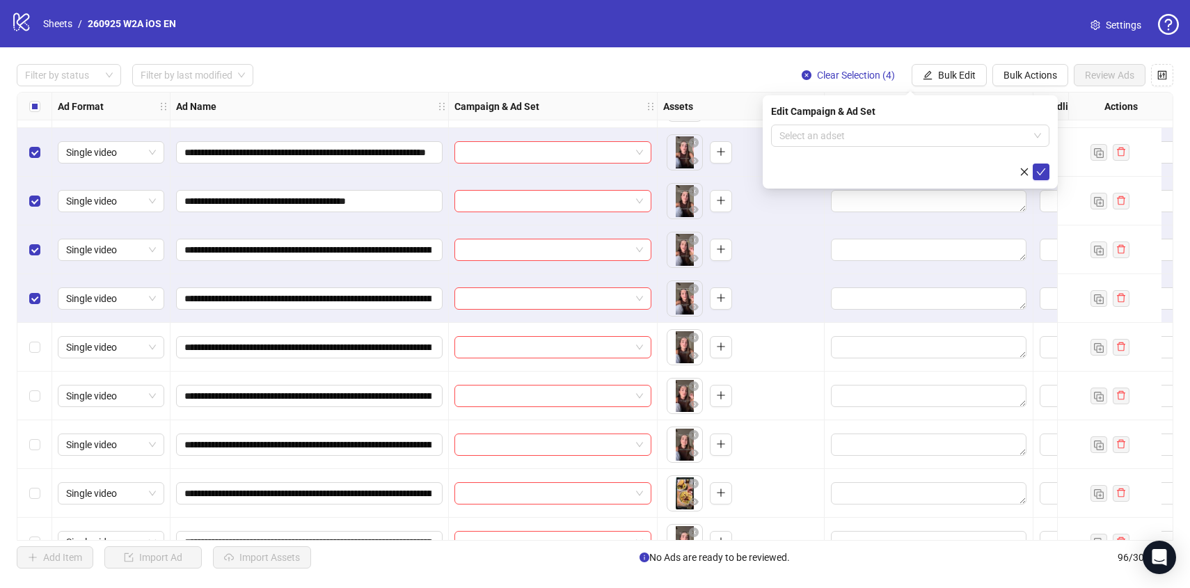
scroll to position [3714, 0]
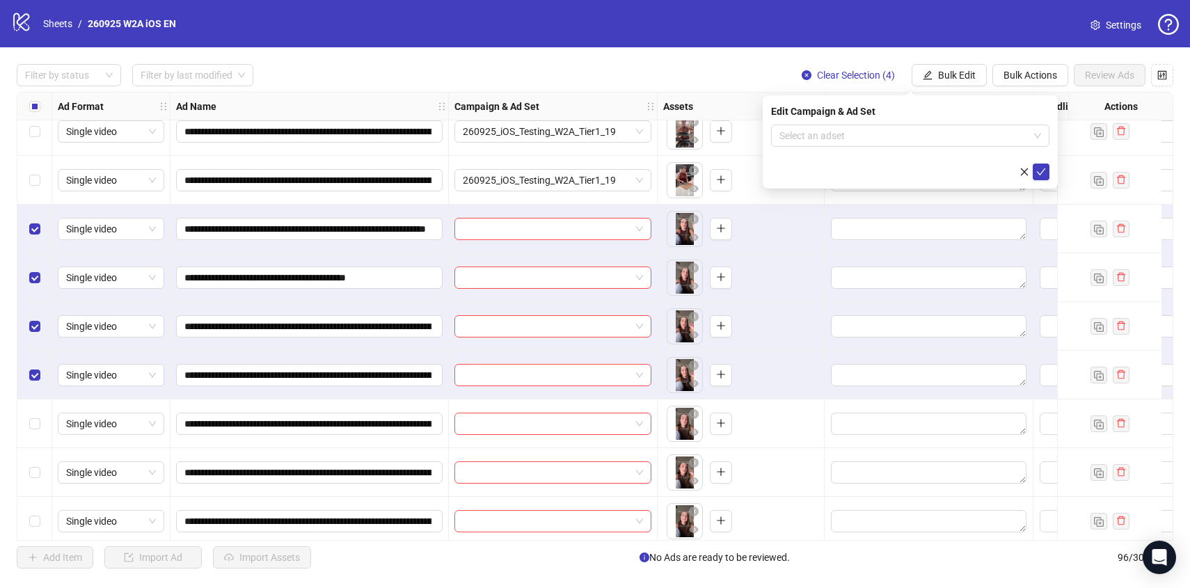
click at [887, 123] on div "Edit Campaign & Ad Set Select an adset" at bounding box center [909, 141] width 295 height 93
click at [879, 142] on input "search" at bounding box center [903, 135] width 249 height 21
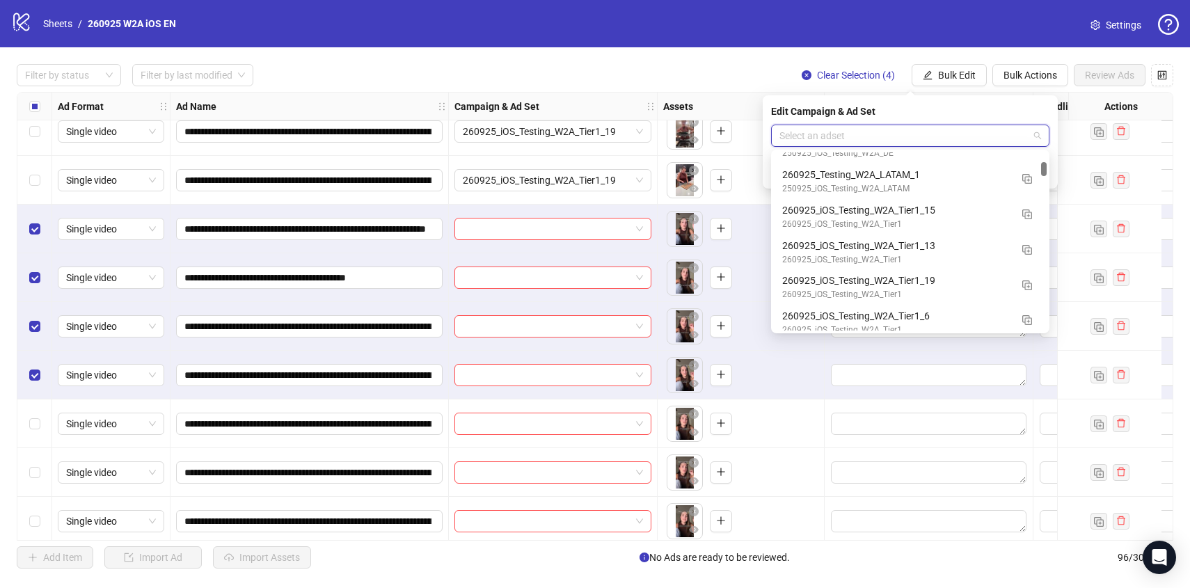
scroll to position [1125, 0]
click at [1025, 289] on span "button" at bounding box center [1027, 283] width 10 height 11
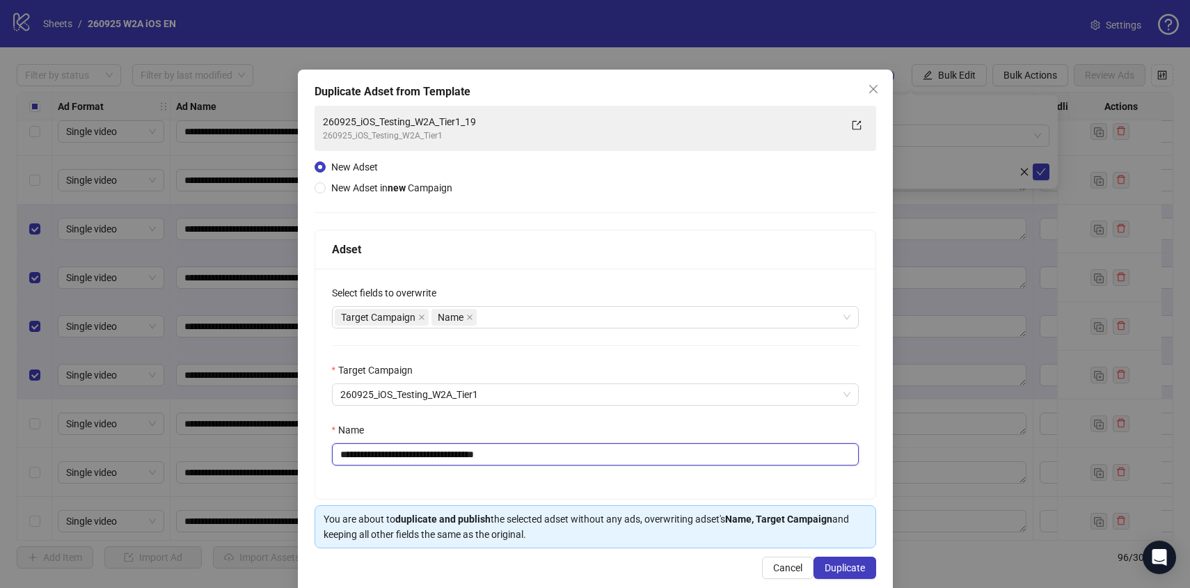
drag, startPoint x: 545, startPoint y: 451, endPoint x: 488, endPoint y: 448, distance: 57.8
click at [487, 448] on input "**********" at bounding box center [595, 454] width 527 height 22
type input "**********"
click at [851, 572] on span "Duplicate" at bounding box center [844, 567] width 40 height 11
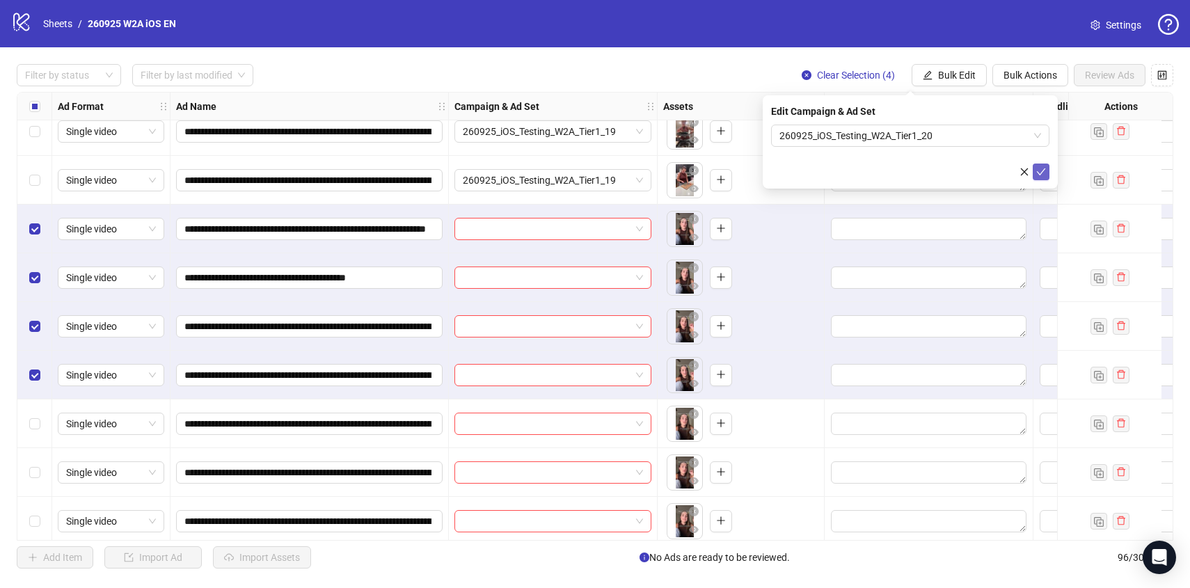
click at [1041, 175] on icon "check" at bounding box center [1041, 172] width 10 height 10
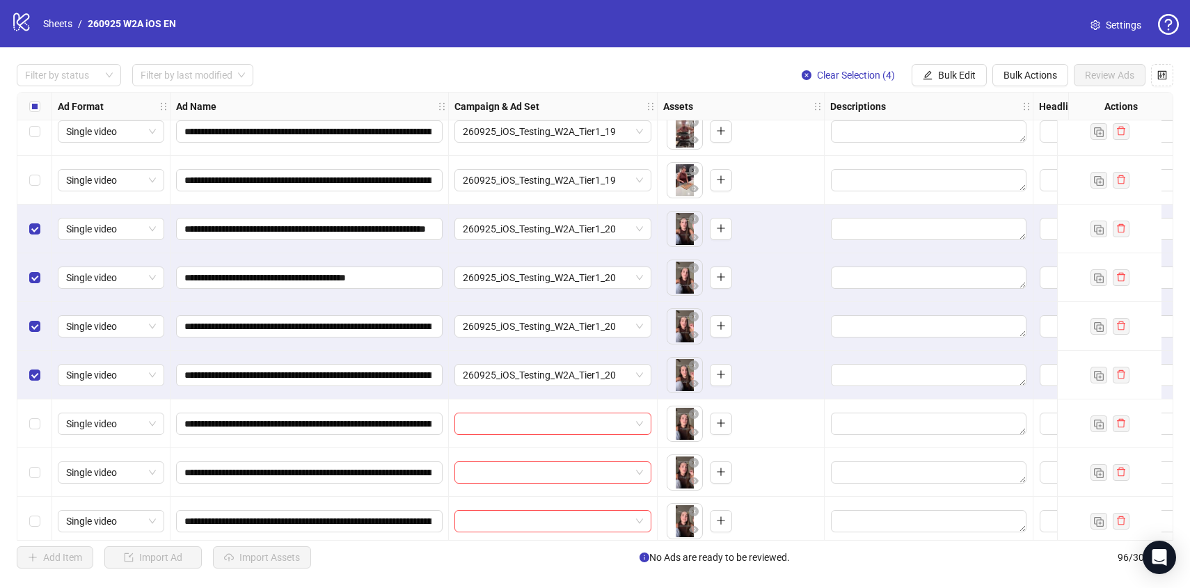
scroll to position [3803, 0]
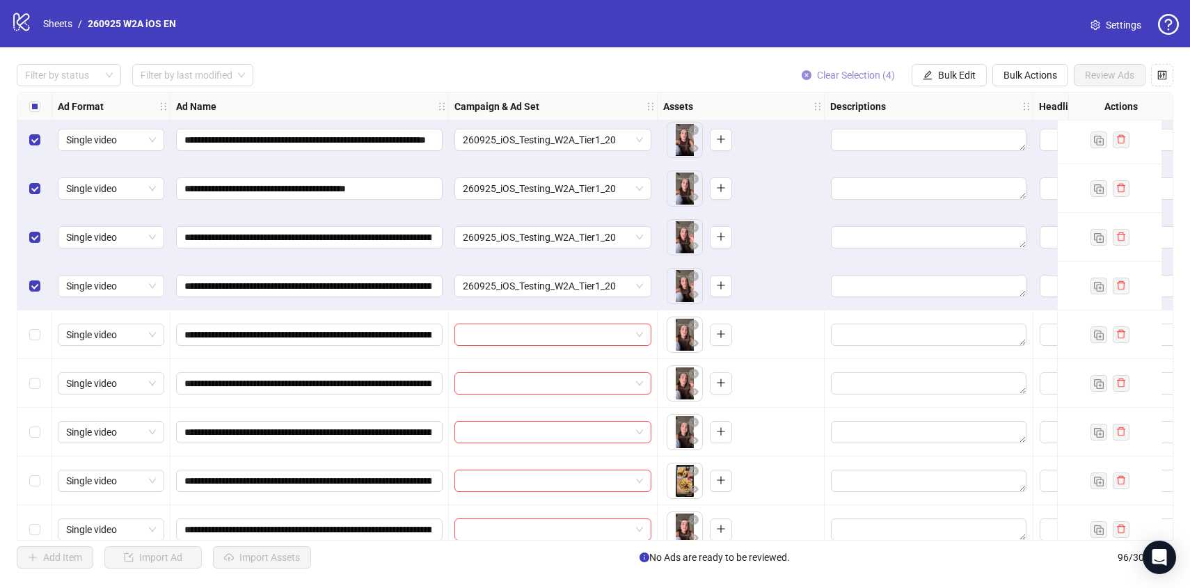
click at [878, 77] on span "Clear Selection (4)" at bounding box center [856, 75] width 78 height 11
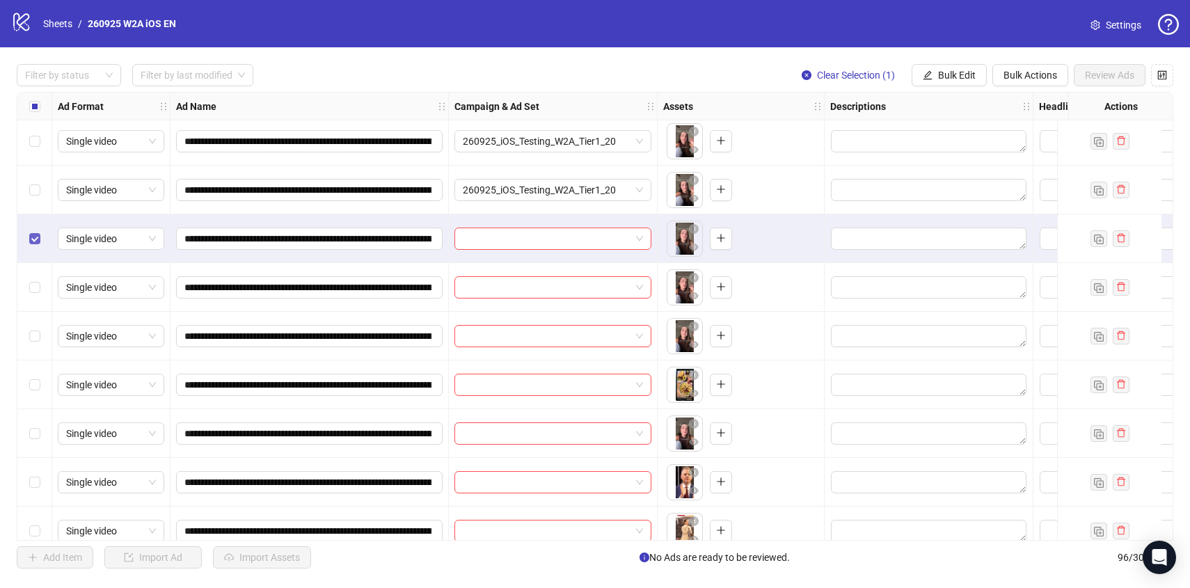
scroll to position [3908, 0]
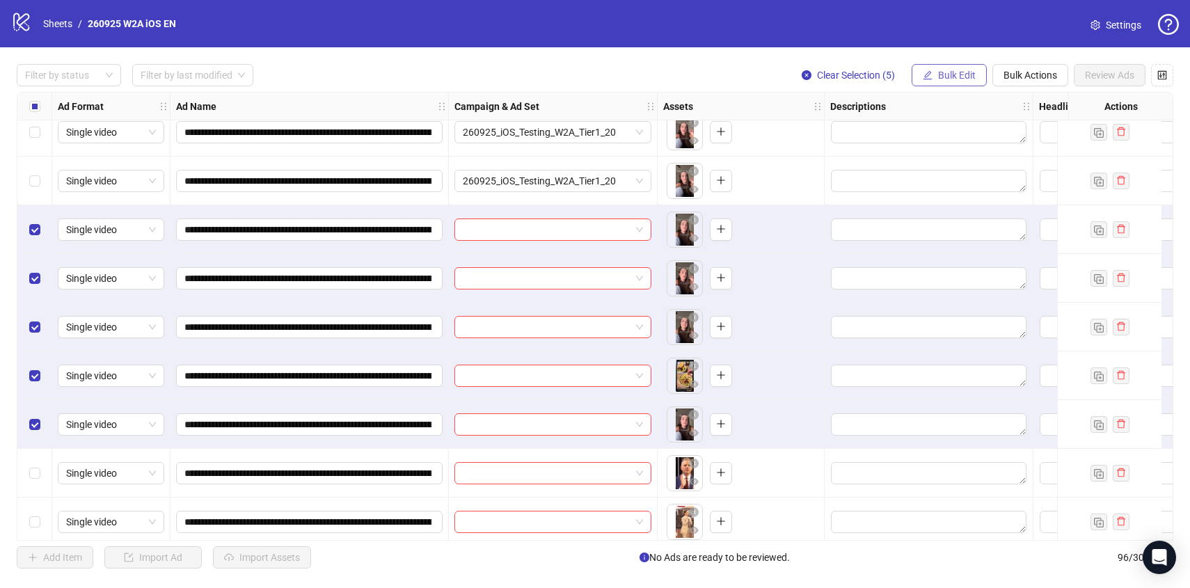
click at [966, 81] on span "Bulk Edit" at bounding box center [957, 75] width 38 height 11
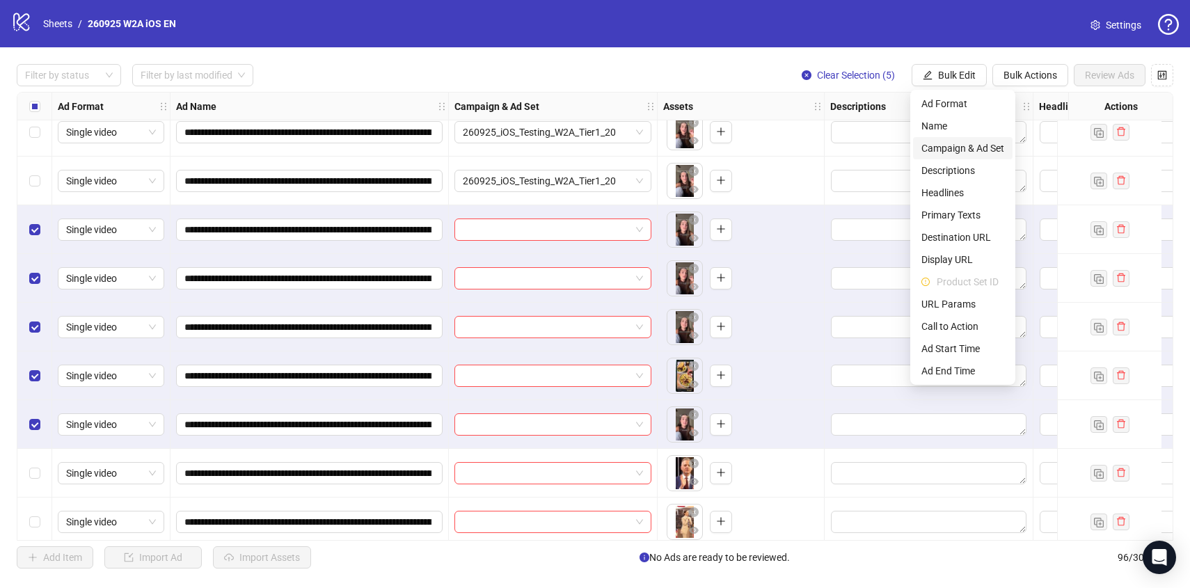
click at [985, 156] on li "Campaign & Ad Set" at bounding box center [962, 148] width 99 height 22
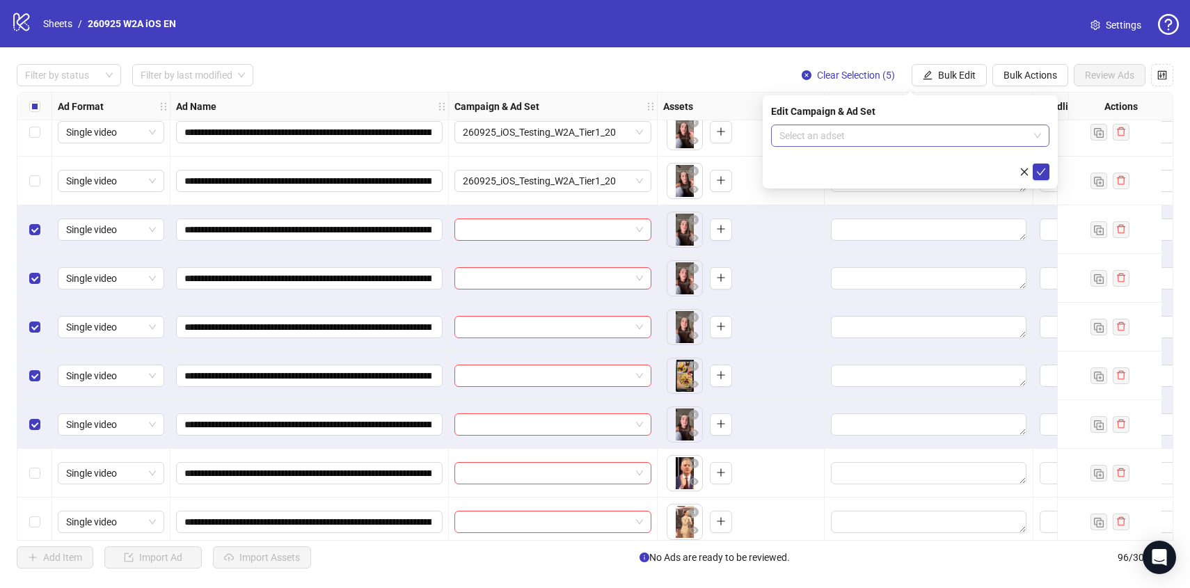
click at [969, 141] on input "search" at bounding box center [903, 135] width 249 height 21
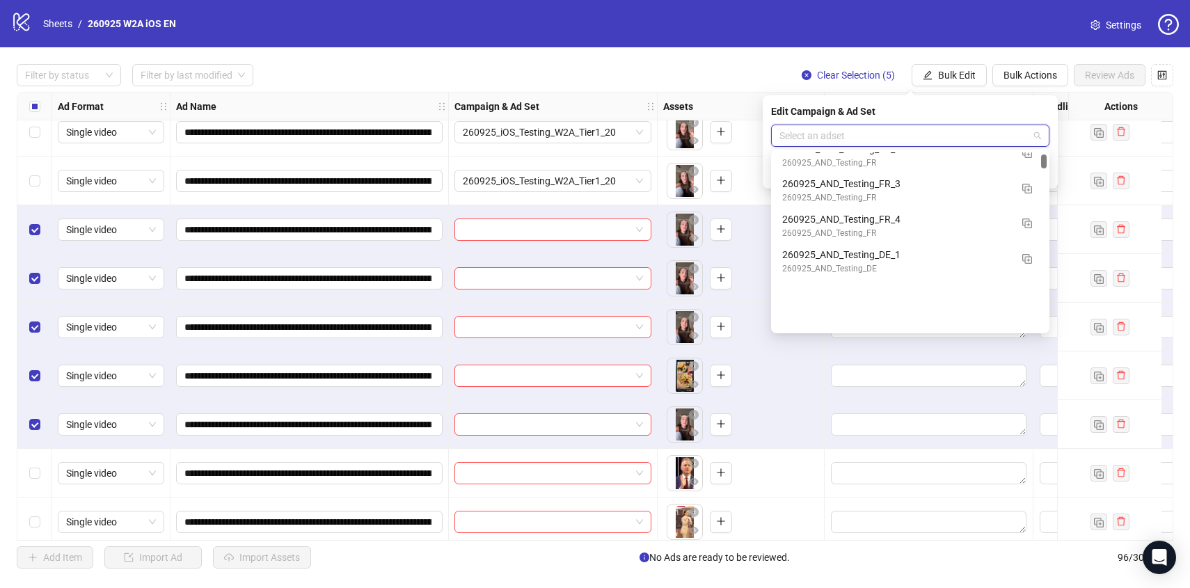
scroll to position [0, 0]
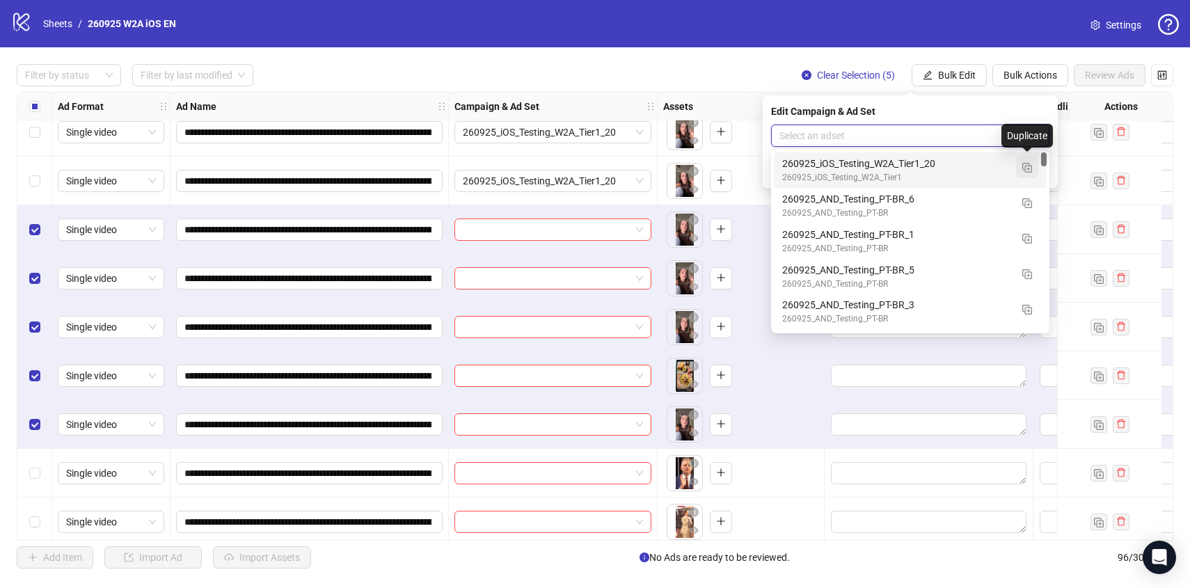
click at [1030, 166] on img "button" at bounding box center [1027, 168] width 10 height 10
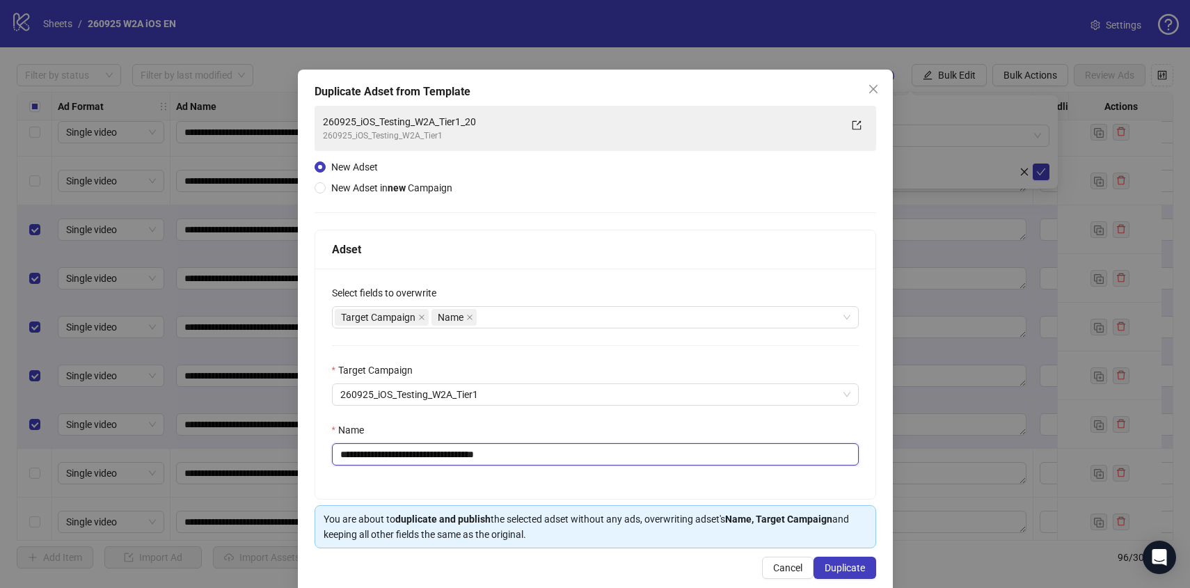
drag, startPoint x: 530, startPoint y: 454, endPoint x: 490, endPoint y: 452, distance: 39.7
click at [490, 452] on input "**********" at bounding box center [595, 454] width 527 height 22
type input "**********"
click at [624, 353] on div "**********" at bounding box center [595, 384] width 560 height 230
click at [860, 570] on span "Duplicate" at bounding box center [844, 567] width 40 height 11
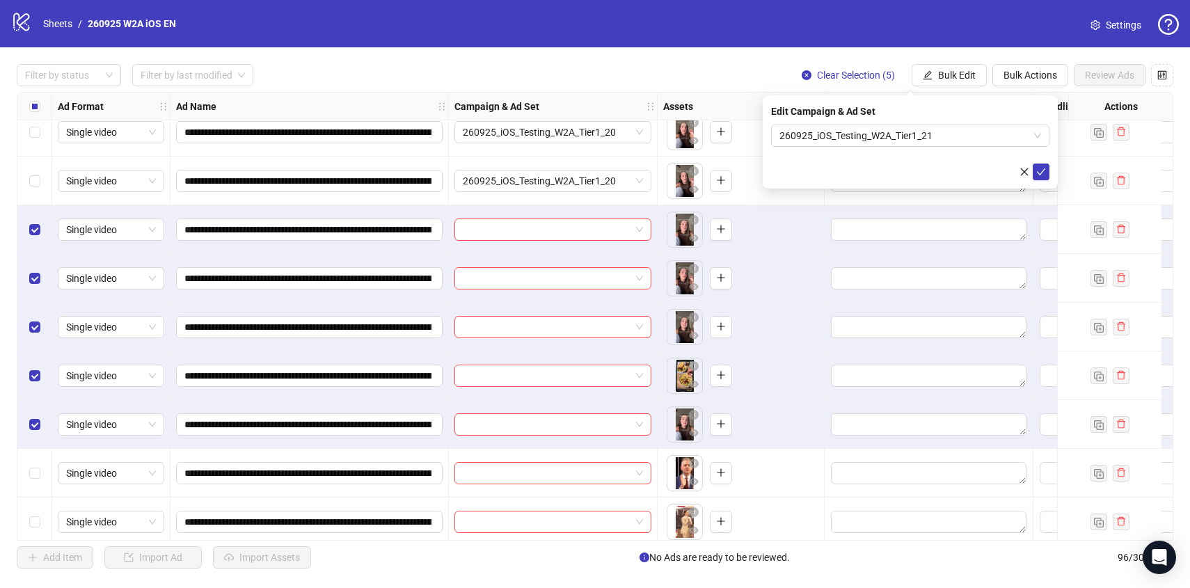
scroll to position [3928, 0]
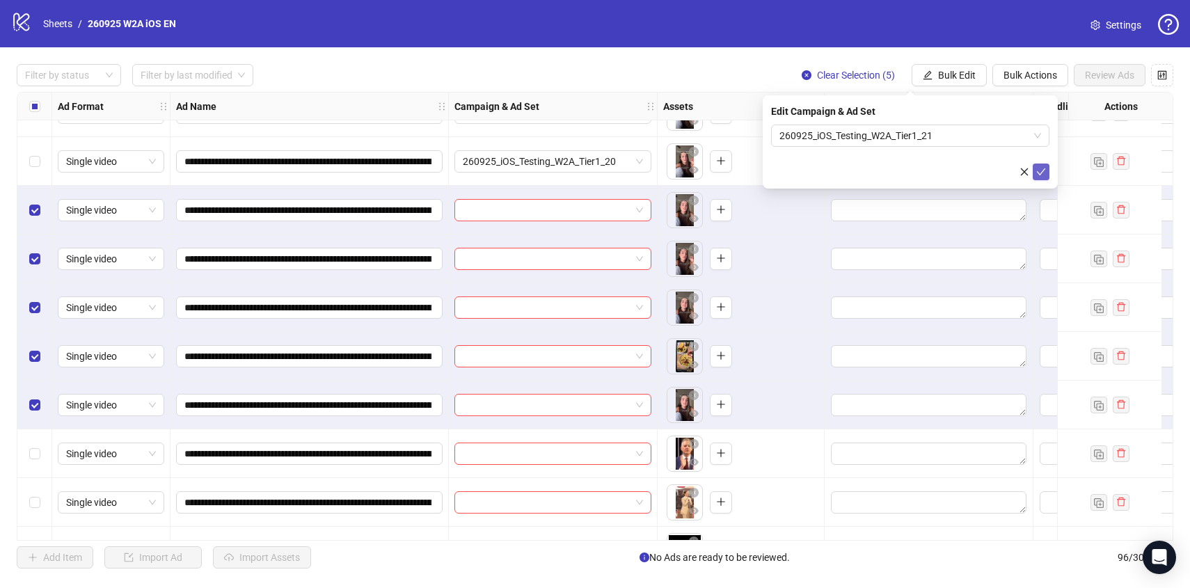
click at [1043, 175] on icon "check" at bounding box center [1041, 172] width 10 height 10
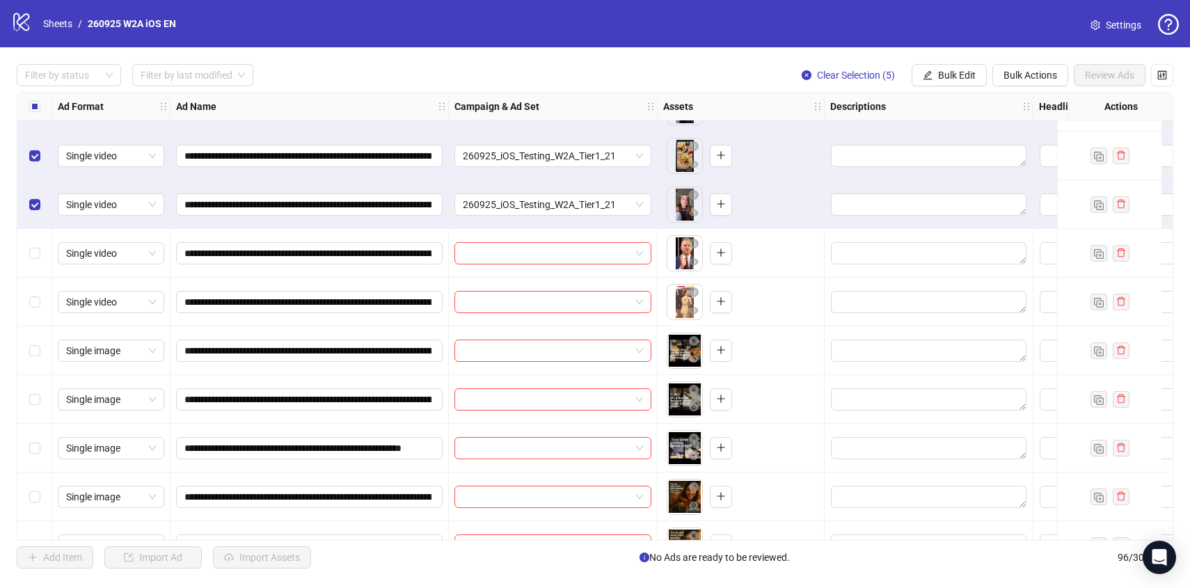
scroll to position [4149, 0]
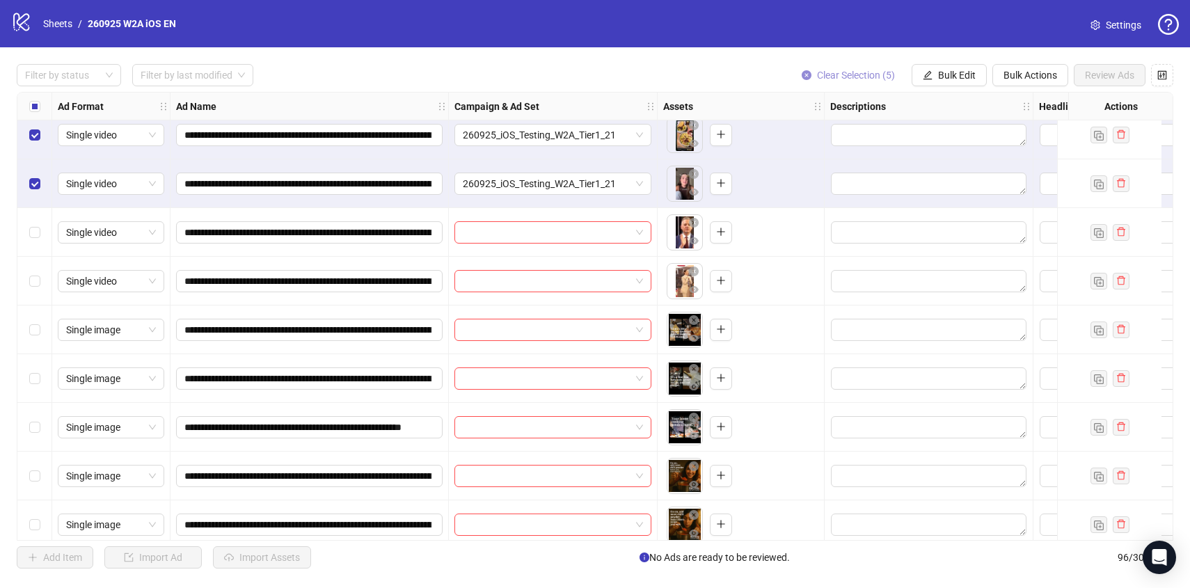
click at [831, 79] on span "Clear Selection (5)" at bounding box center [856, 75] width 78 height 11
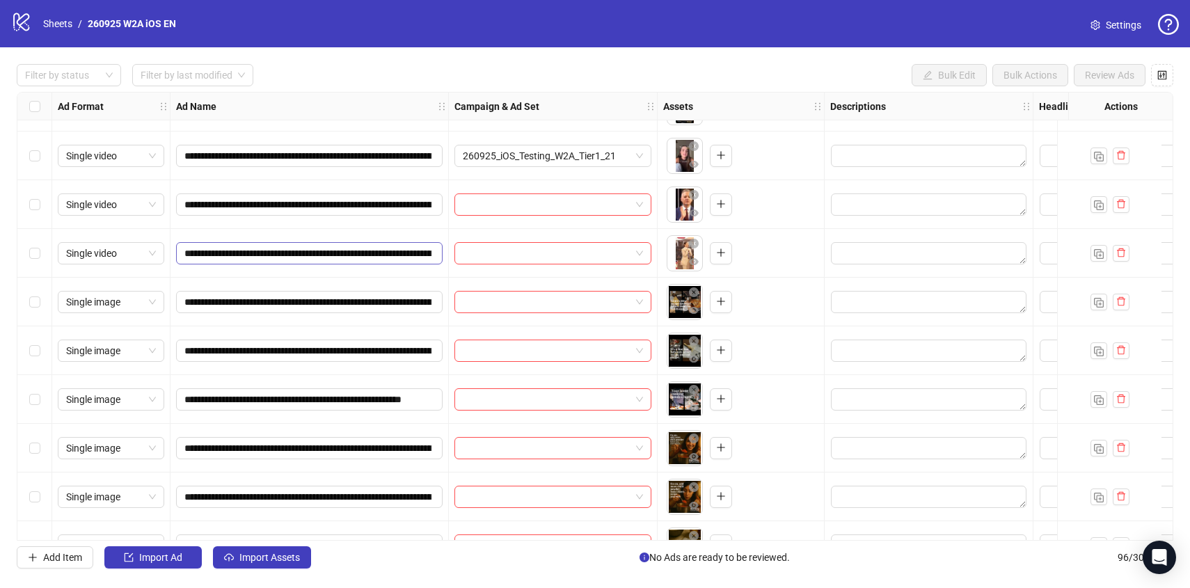
scroll to position [4180, 0]
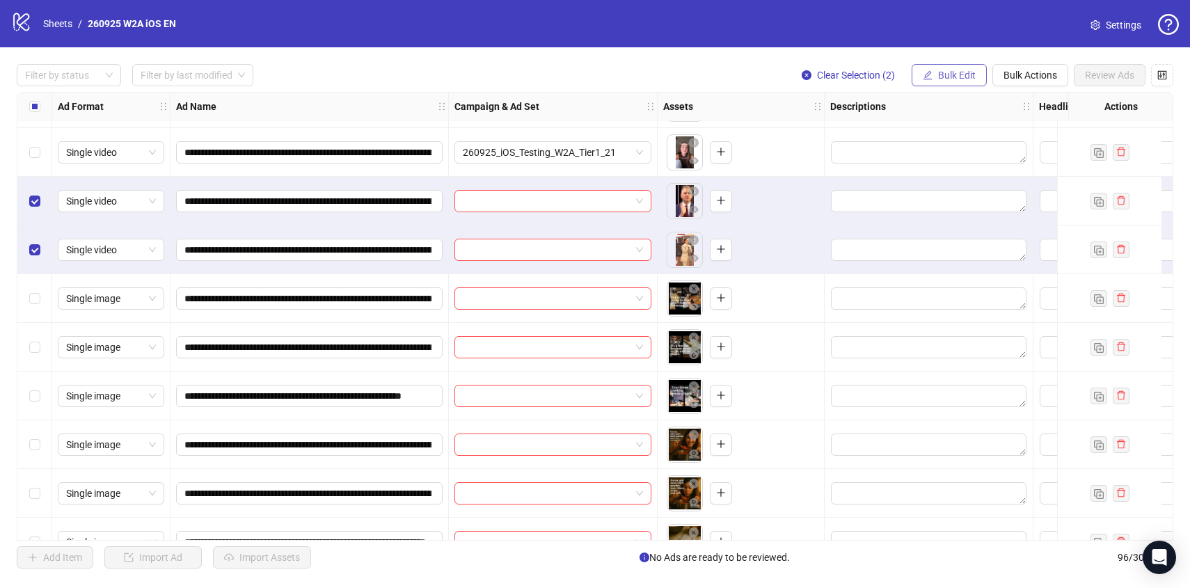
click at [959, 70] on span "Bulk Edit" at bounding box center [957, 75] width 38 height 11
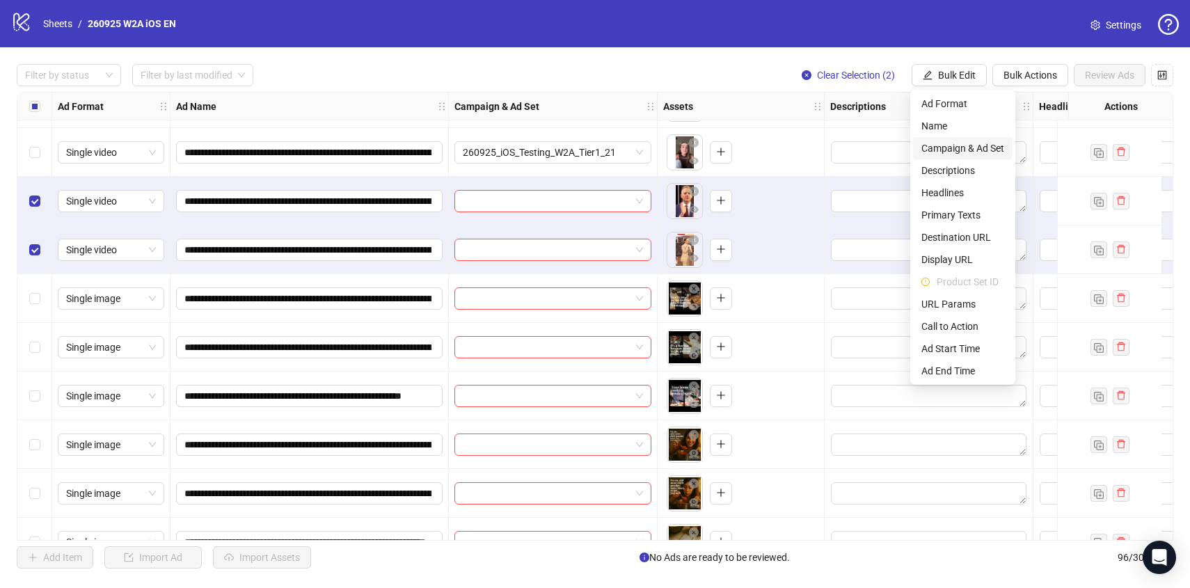
click at [977, 153] on span "Campaign & Ad Set" at bounding box center [962, 148] width 83 height 15
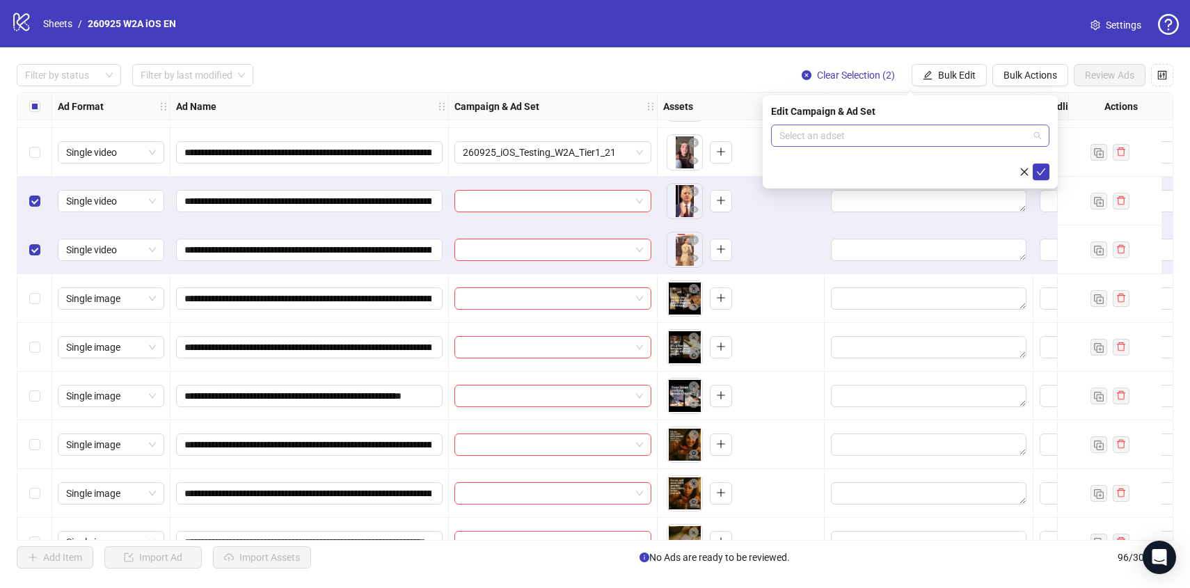
click at [1030, 136] on span at bounding box center [910, 135] width 262 height 21
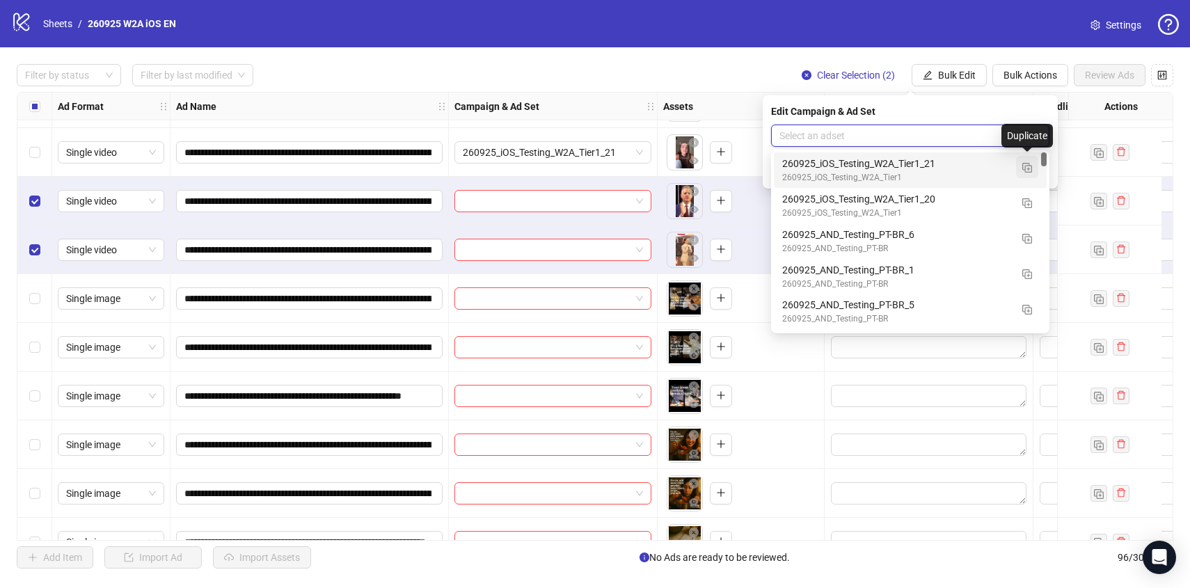
click at [1028, 164] on img "button" at bounding box center [1027, 168] width 10 height 10
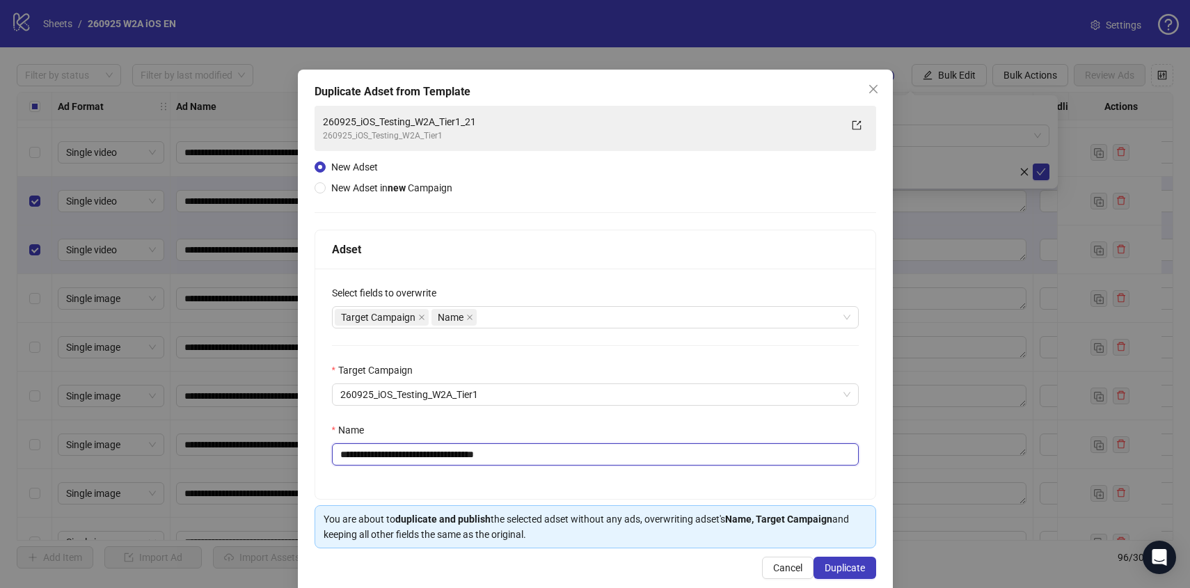
drag, startPoint x: 490, startPoint y: 456, endPoint x: 570, endPoint y: 453, distance: 79.4
click at [569, 452] on input "**********" at bounding box center [595, 454] width 527 height 22
type input "**********"
click at [573, 435] on div "Name" at bounding box center [595, 432] width 527 height 21
click at [859, 577] on button "Duplicate" at bounding box center [844, 568] width 63 height 22
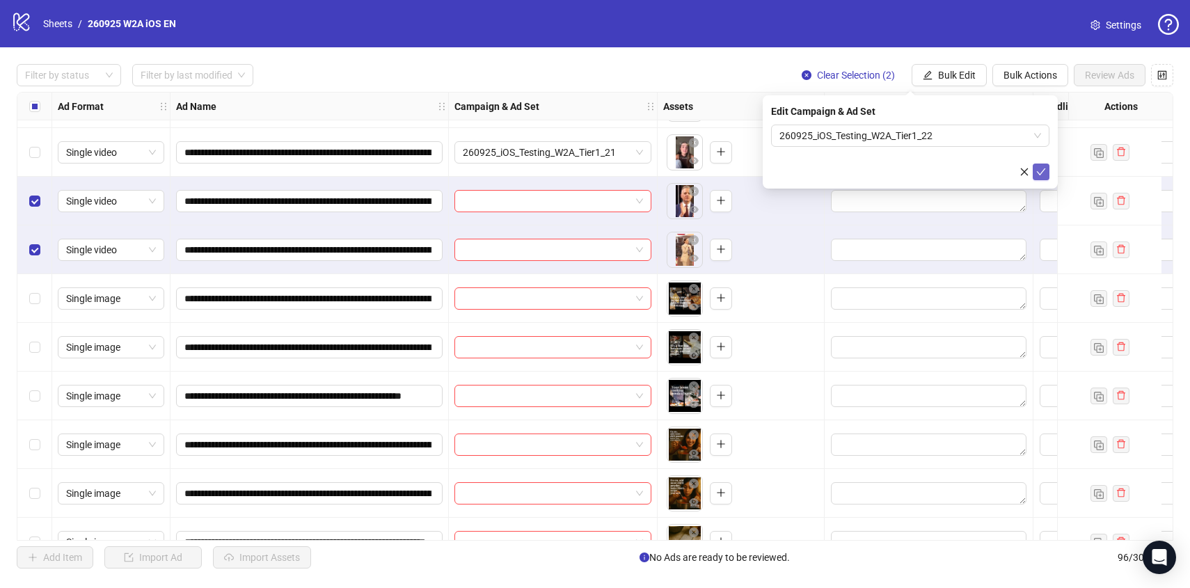
click at [1037, 167] on icon "check" at bounding box center [1041, 172] width 10 height 10
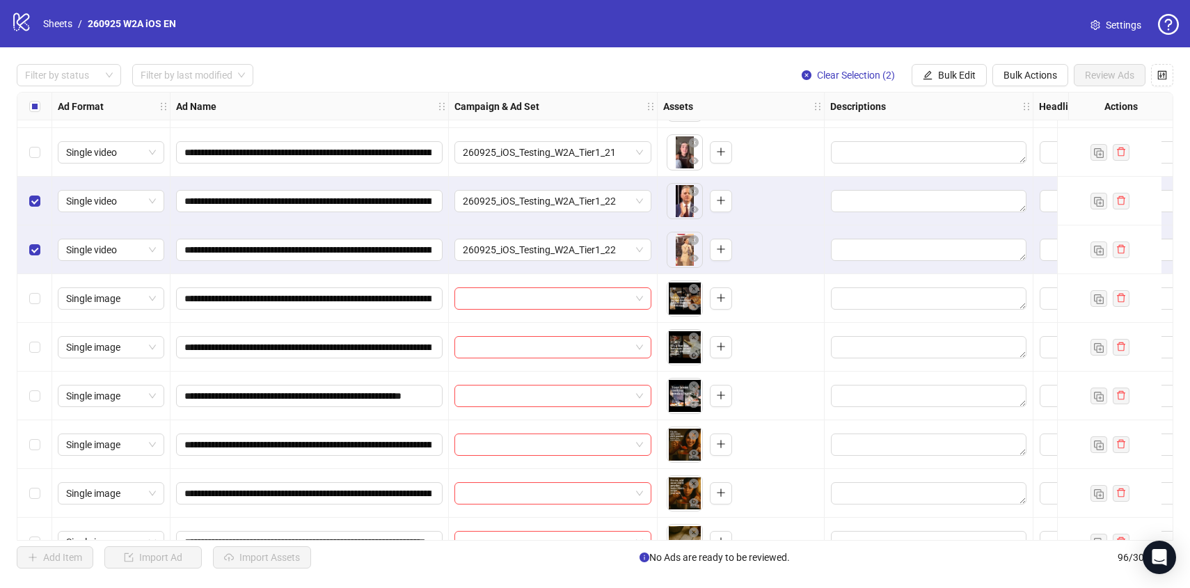
scroll to position [4226, 0]
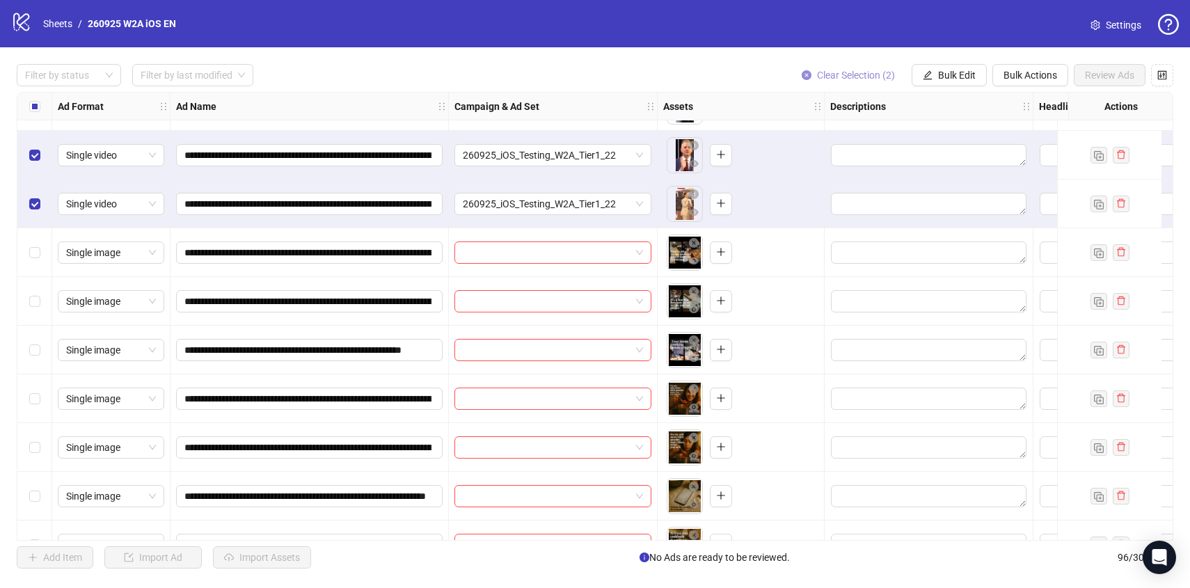
click at [869, 78] on span "Clear Selection (2)" at bounding box center [856, 75] width 78 height 11
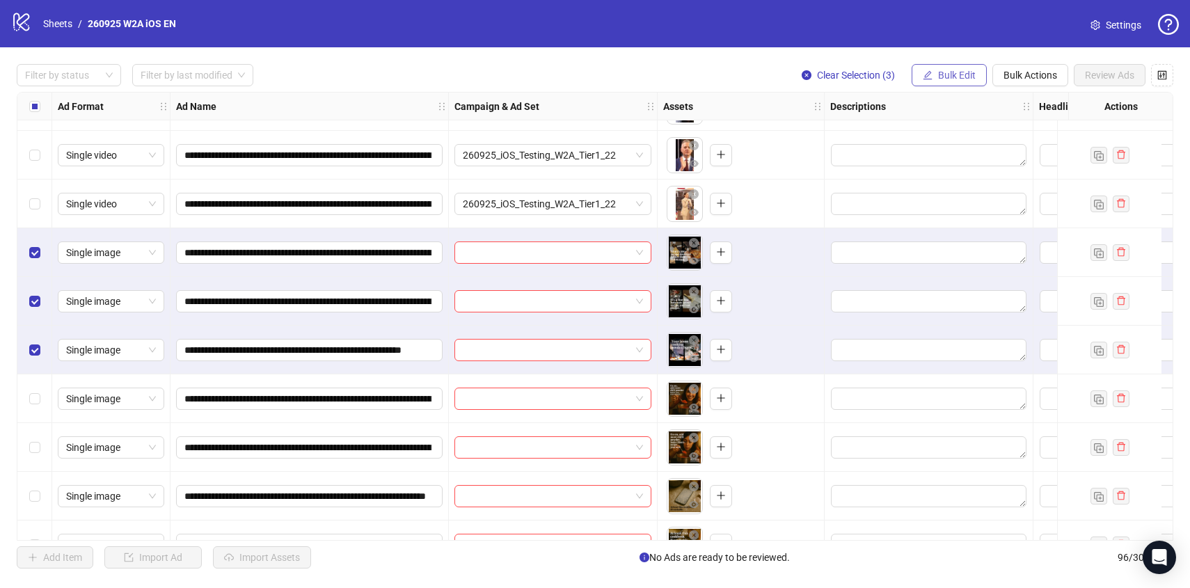
click at [952, 73] on span "Bulk Edit" at bounding box center [957, 75] width 38 height 11
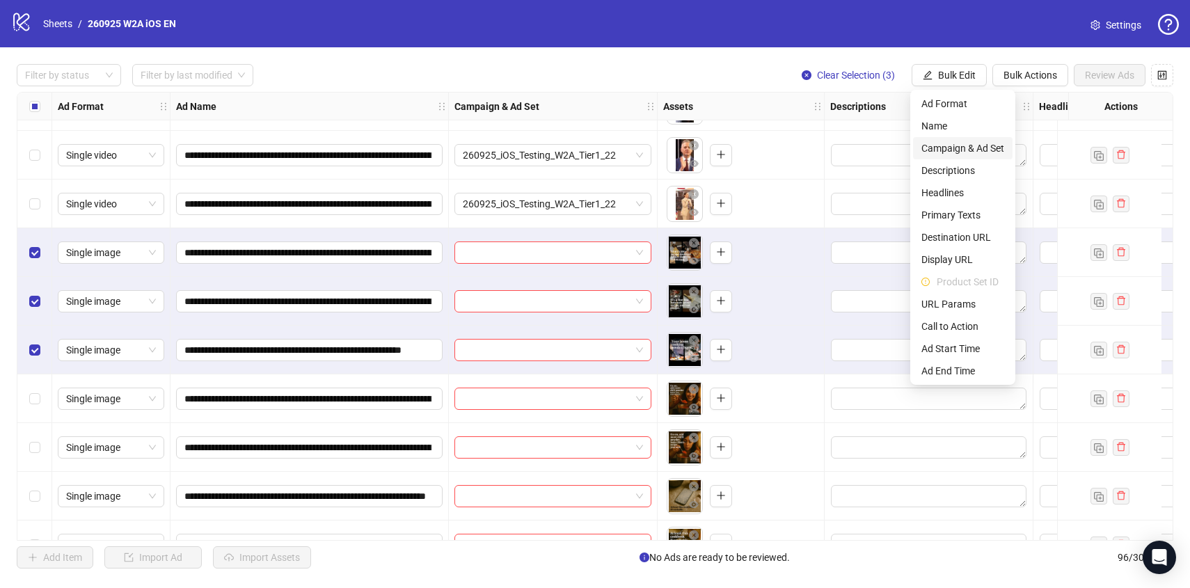
click at [960, 150] on span "Campaign & Ad Set" at bounding box center [962, 148] width 83 height 15
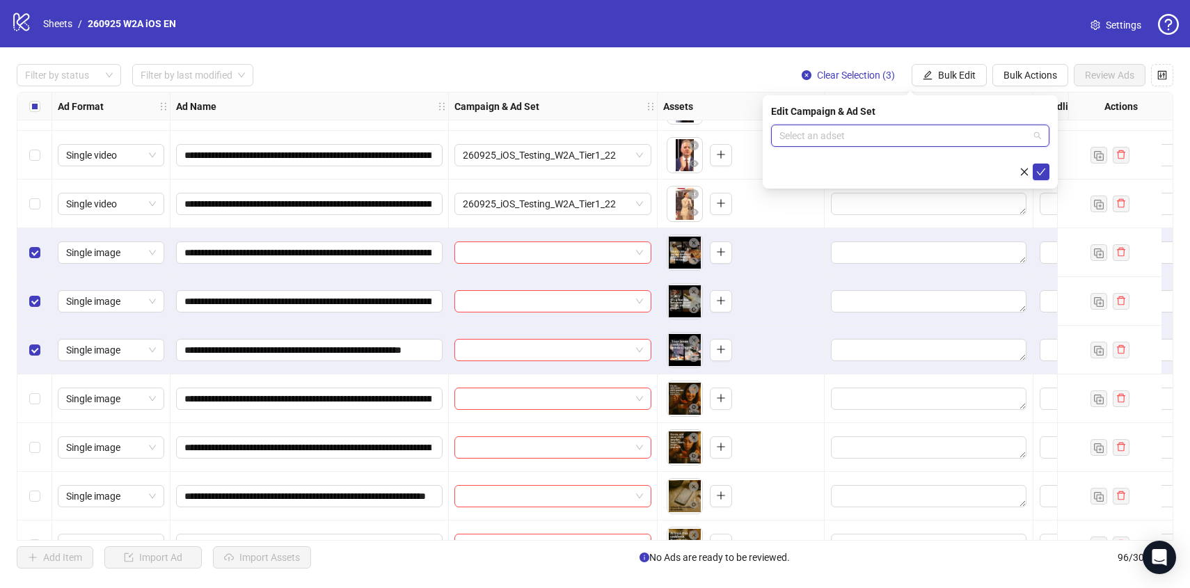
click at [986, 130] on input "search" at bounding box center [903, 135] width 249 height 21
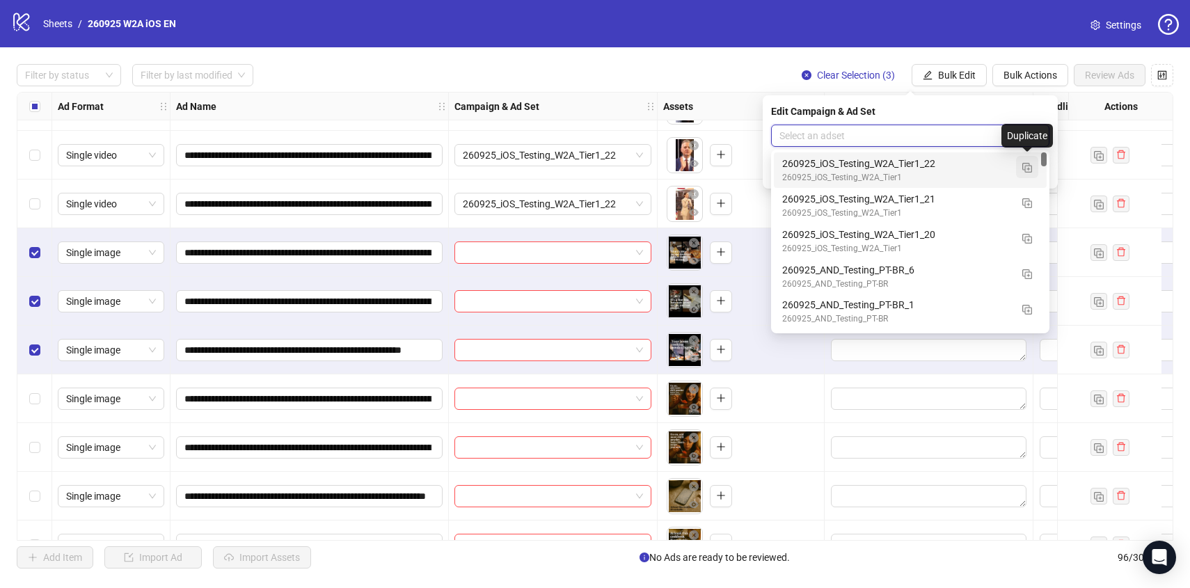
click at [1028, 167] on img "button" at bounding box center [1027, 168] width 10 height 10
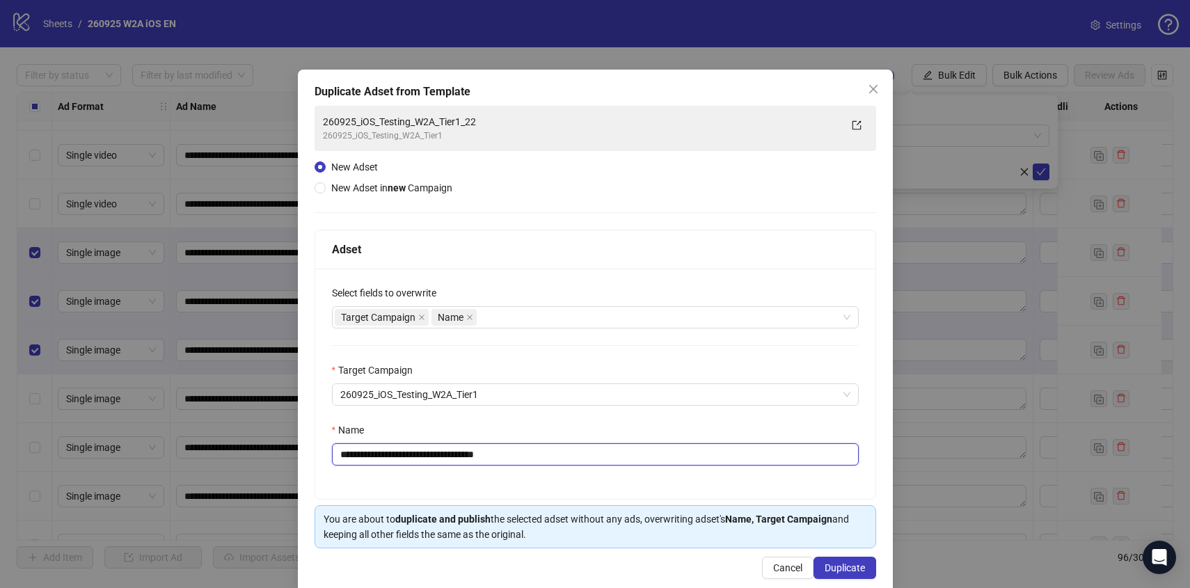
drag, startPoint x: 490, startPoint y: 451, endPoint x: 599, endPoint y: 446, distance: 109.3
click at [599, 446] on input "**********" at bounding box center [595, 454] width 527 height 22
click at [490, 449] on input "**********" at bounding box center [595, 454] width 527 height 22
drag, startPoint x: 565, startPoint y: 446, endPoint x: 504, endPoint y: 446, distance: 61.2
click at [504, 446] on input "**********" at bounding box center [595, 454] width 527 height 22
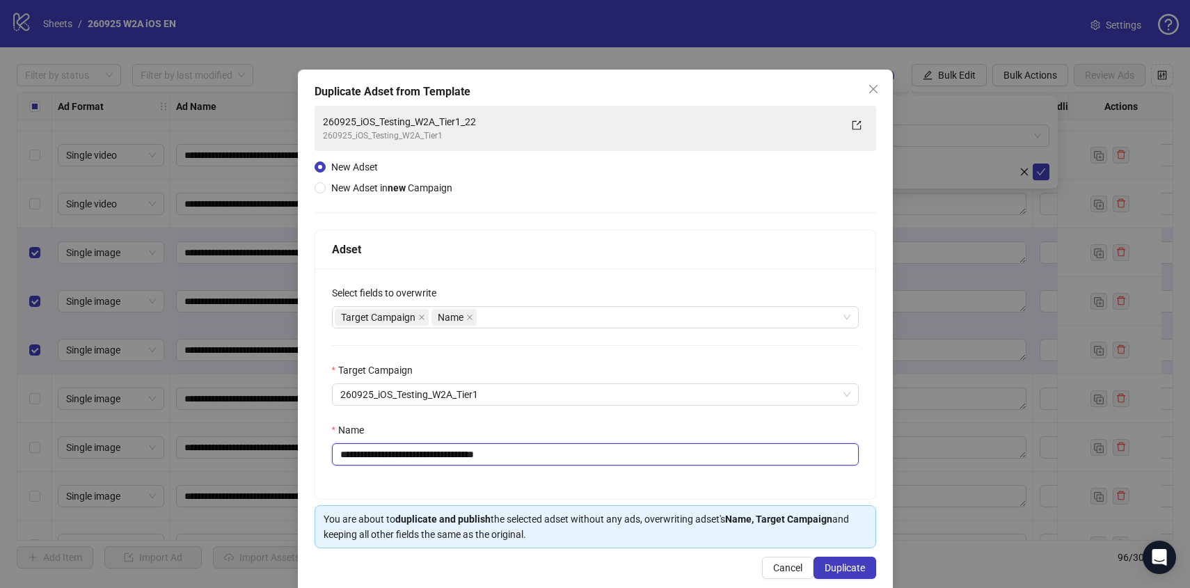
drag, startPoint x: 536, startPoint y: 449, endPoint x: 490, endPoint y: 449, distance: 46.6
click at [490, 449] on input "**********" at bounding box center [595, 454] width 527 height 22
type input "**********"
click at [525, 431] on div "Name" at bounding box center [595, 432] width 527 height 21
click at [856, 570] on span "Duplicate" at bounding box center [844, 567] width 40 height 11
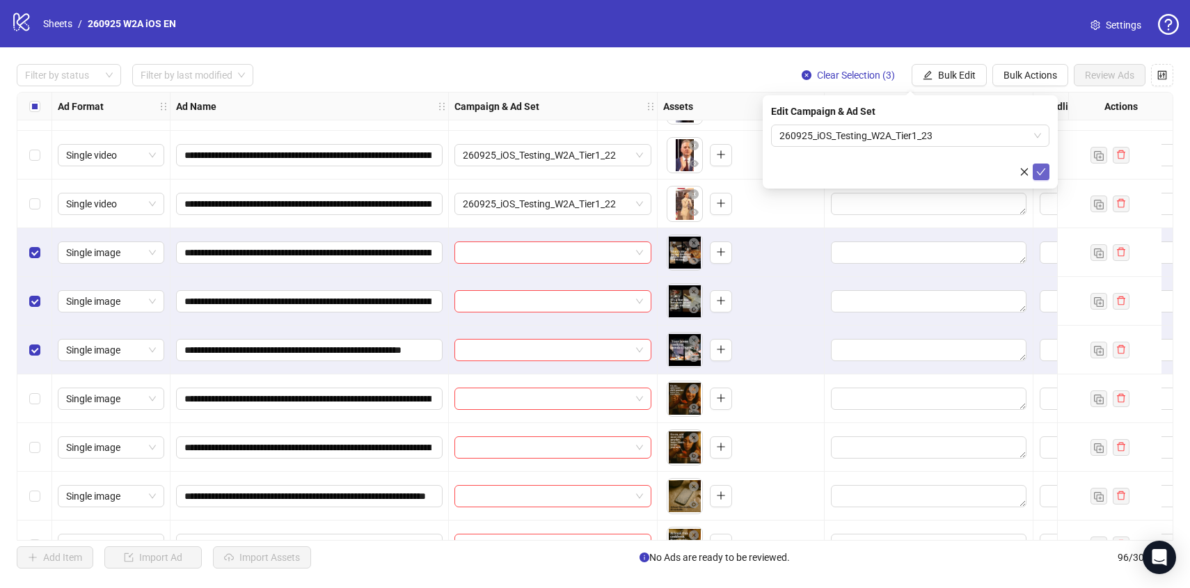
click at [1041, 170] on icon "check" at bounding box center [1041, 172] width 10 height 10
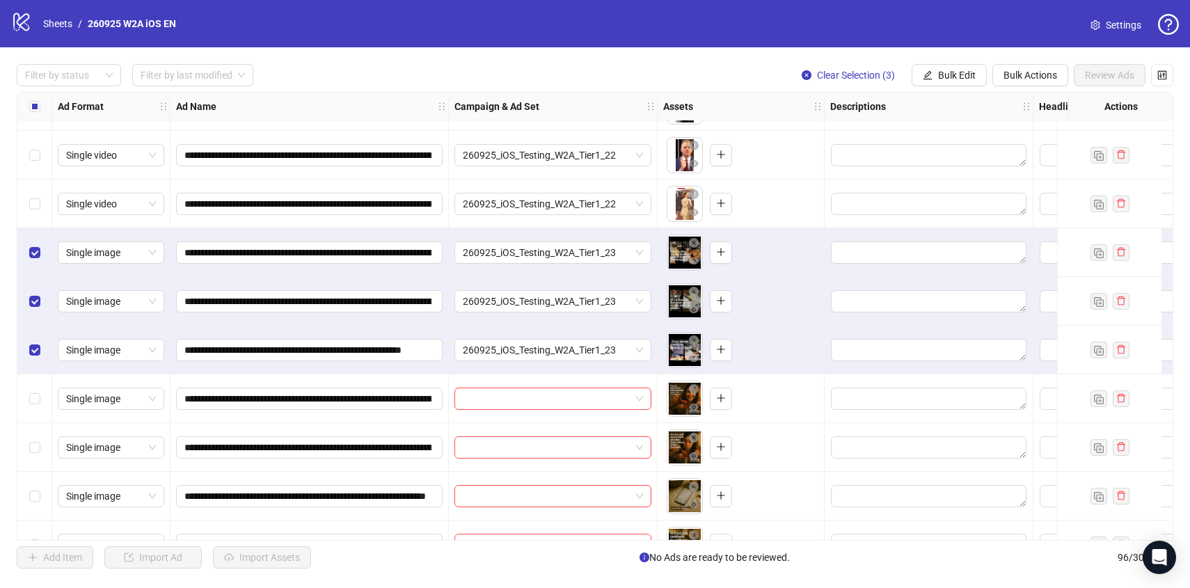
scroll to position [4261, 0]
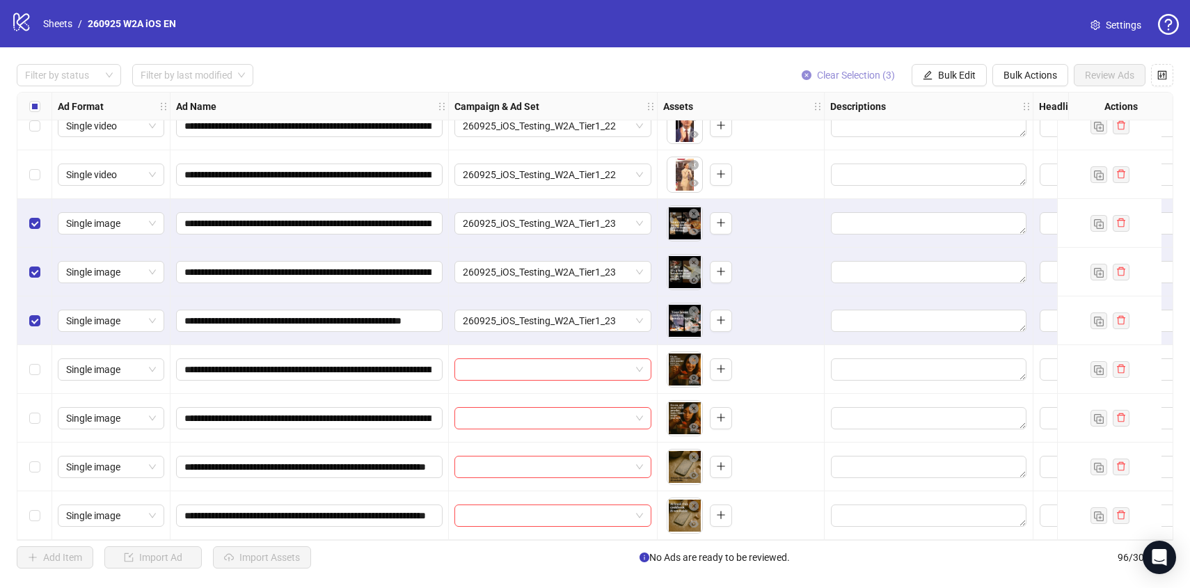
click at [855, 79] on span "Clear Selection (3)" at bounding box center [856, 75] width 78 height 11
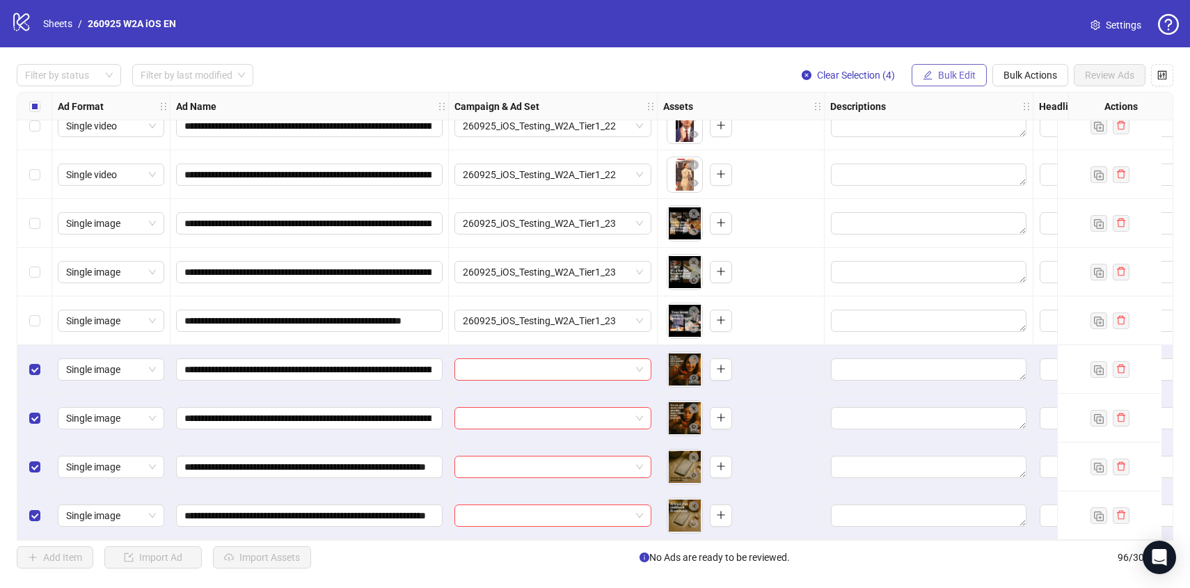
click at [927, 78] on icon "edit" at bounding box center [927, 74] width 9 height 9
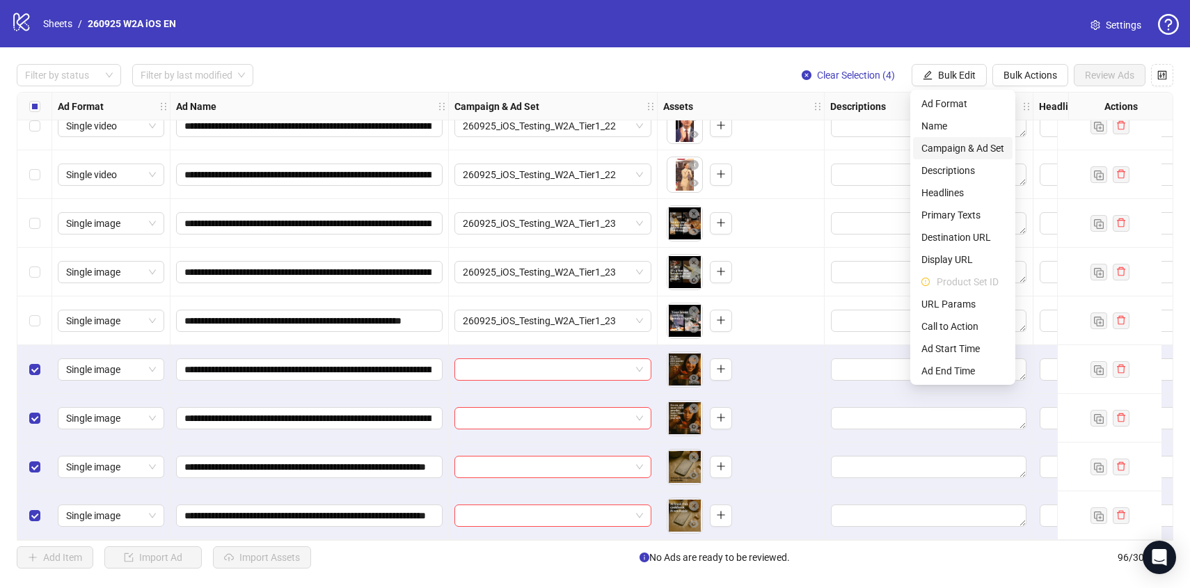
click at [945, 144] on span "Campaign & Ad Set" at bounding box center [962, 148] width 83 height 15
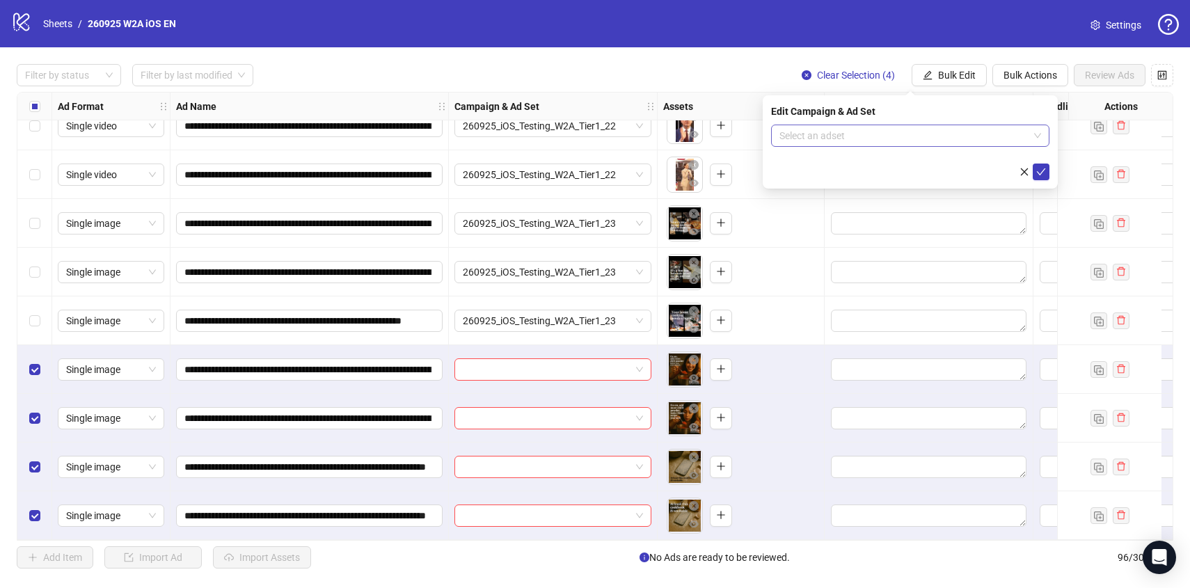
click at [922, 143] on input "search" at bounding box center [903, 135] width 249 height 21
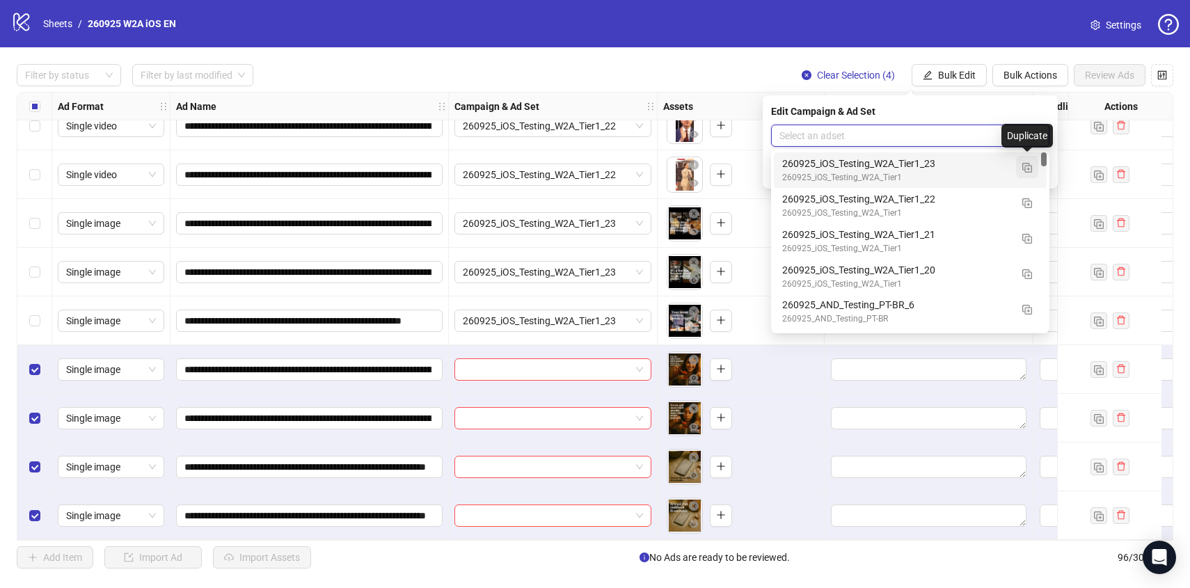
click at [1024, 161] on span "button" at bounding box center [1027, 166] width 10 height 11
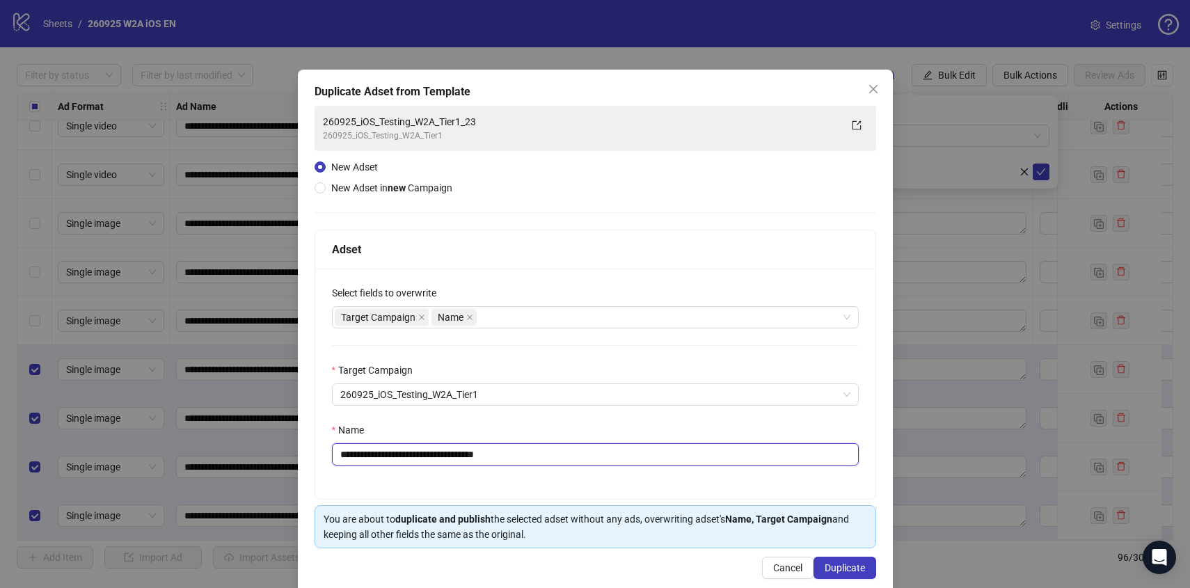
click at [541, 445] on input "**********" at bounding box center [595, 454] width 527 height 22
drag, startPoint x: 541, startPoint y: 445, endPoint x: 514, endPoint y: 446, distance: 26.4
click at [514, 446] on input "**********" at bounding box center [595, 454] width 527 height 22
click at [534, 453] on input "**********" at bounding box center [595, 454] width 527 height 22
click at [621, 401] on span "260925_iOS_Testing_W2A_Tier1" at bounding box center [595, 394] width 510 height 21
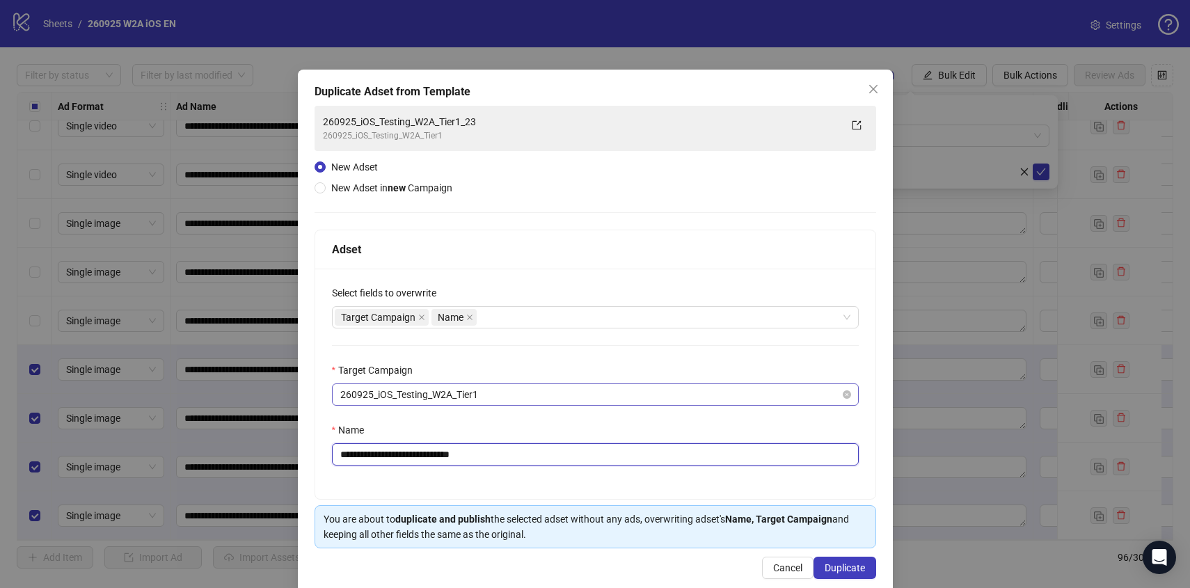
type input "**********"
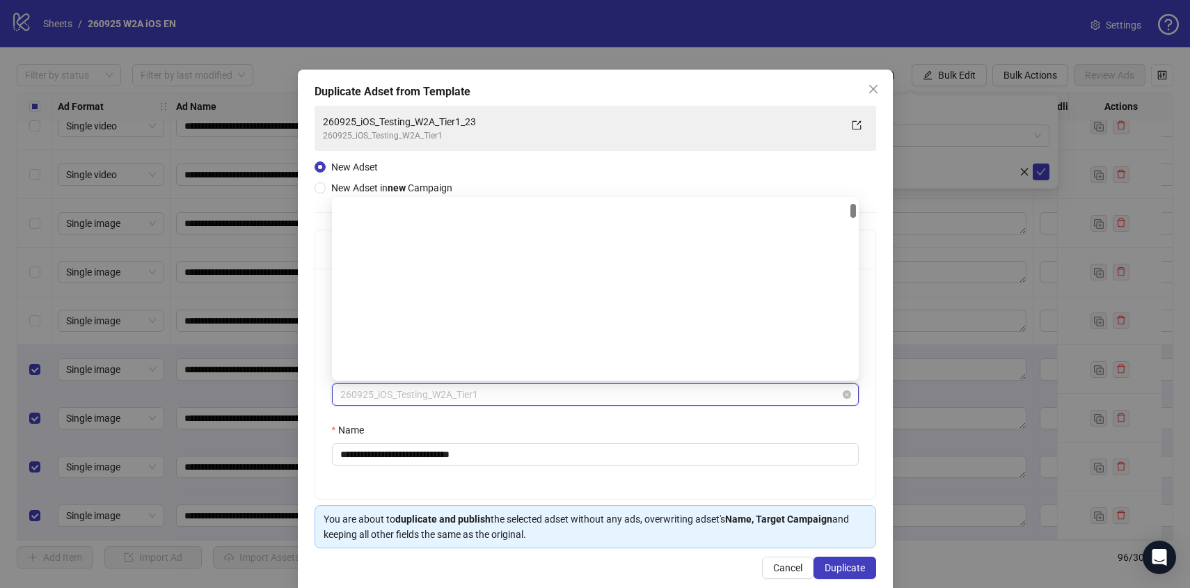
scroll to position [198, 0]
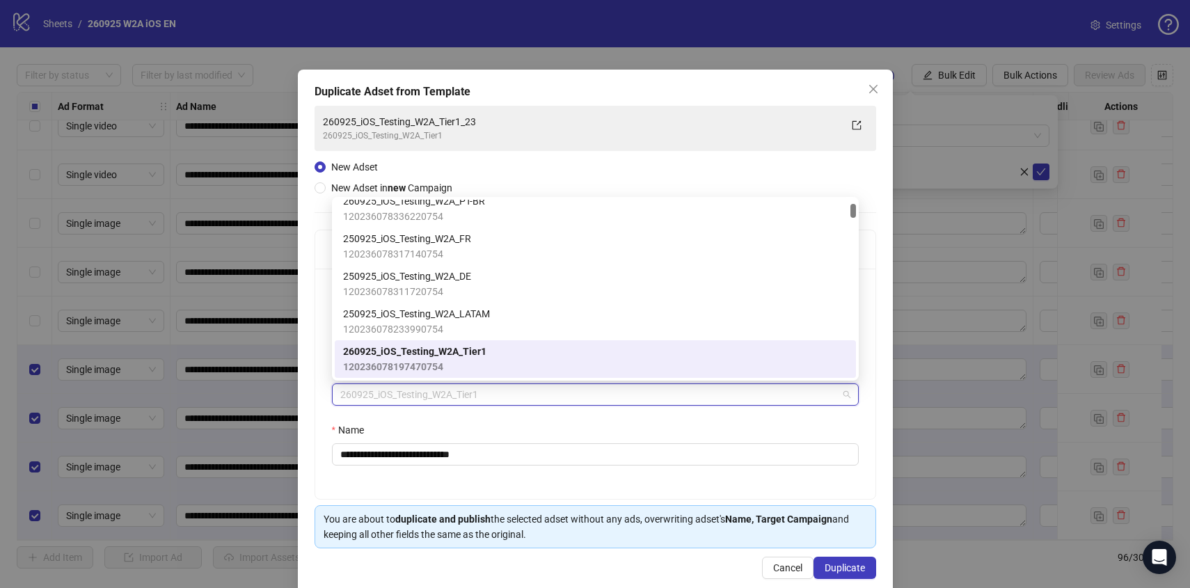
click at [614, 421] on div "**********" at bounding box center [595, 384] width 560 height 230
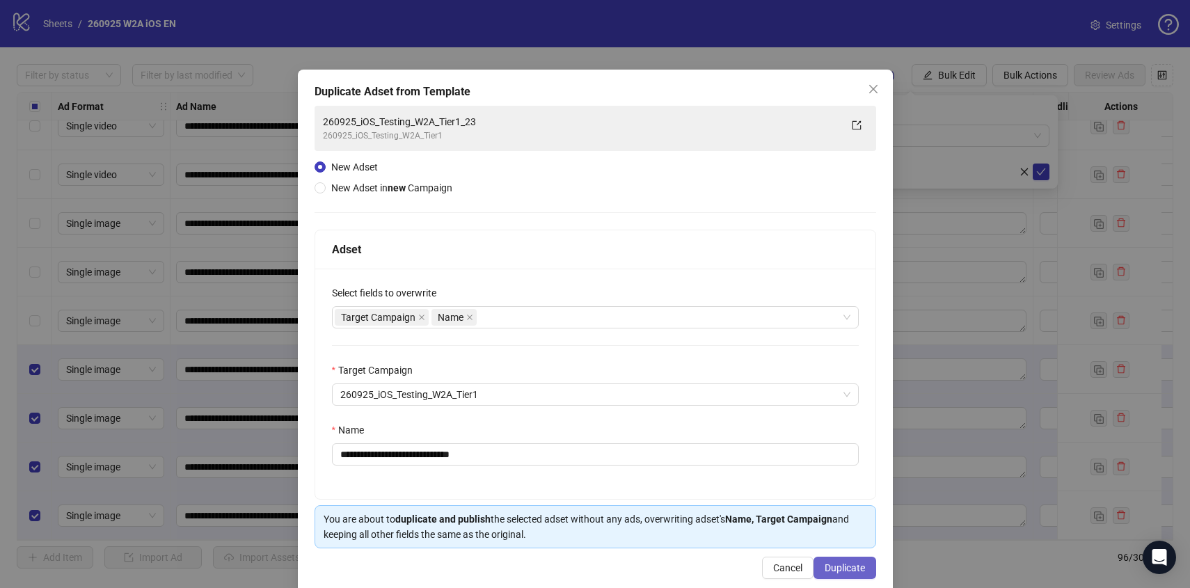
click at [842, 567] on span "Duplicate" at bounding box center [844, 567] width 40 height 11
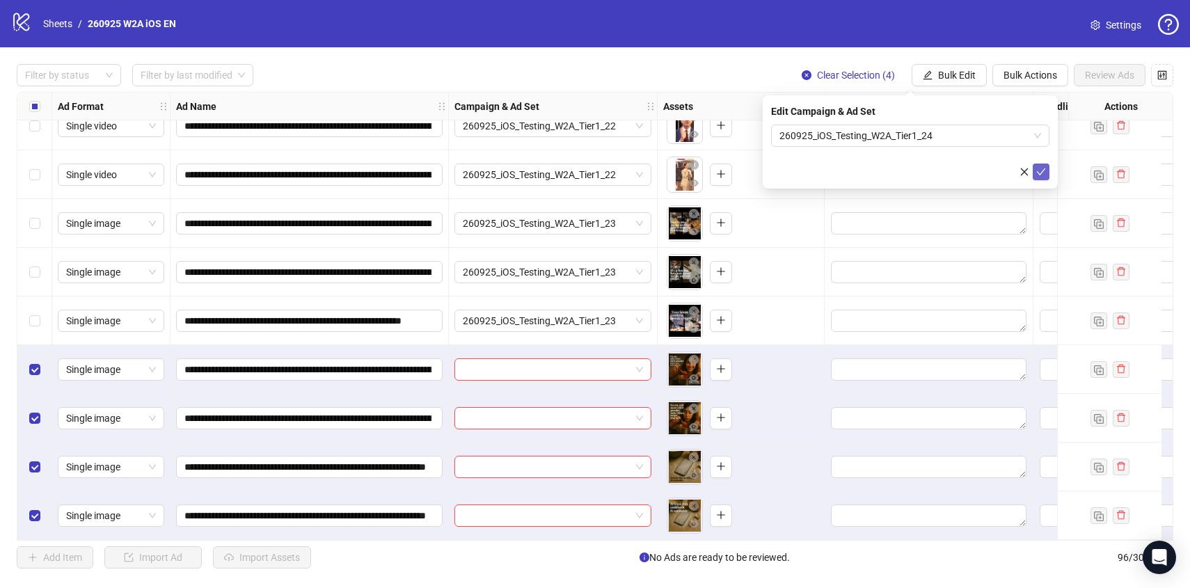
click at [1046, 173] on button "submit" at bounding box center [1040, 171] width 17 height 17
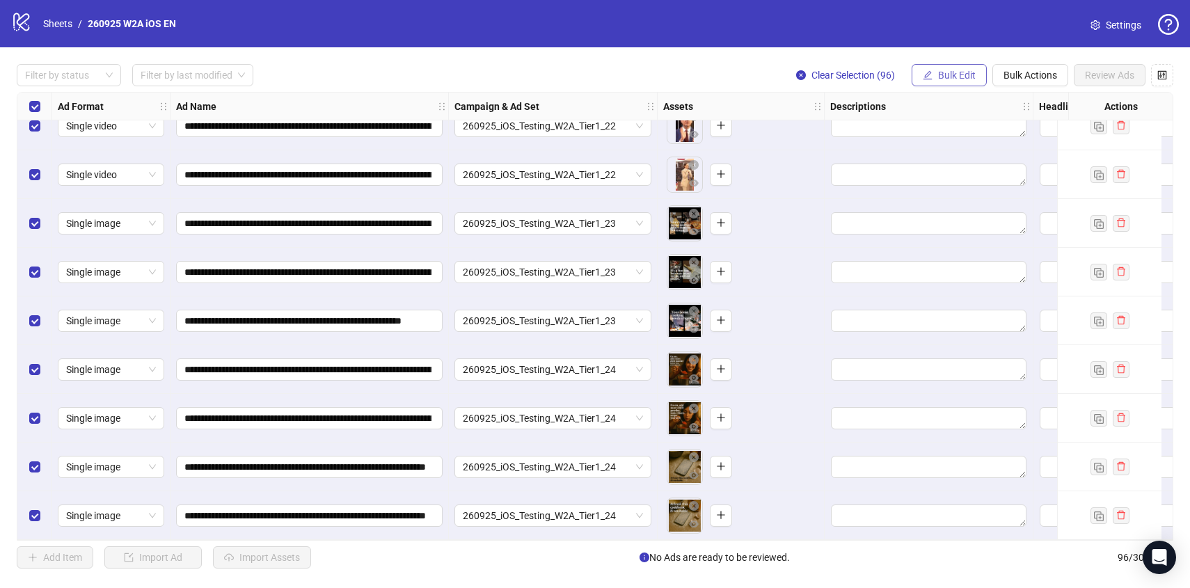
click at [955, 74] on span "Bulk Edit" at bounding box center [957, 75] width 38 height 11
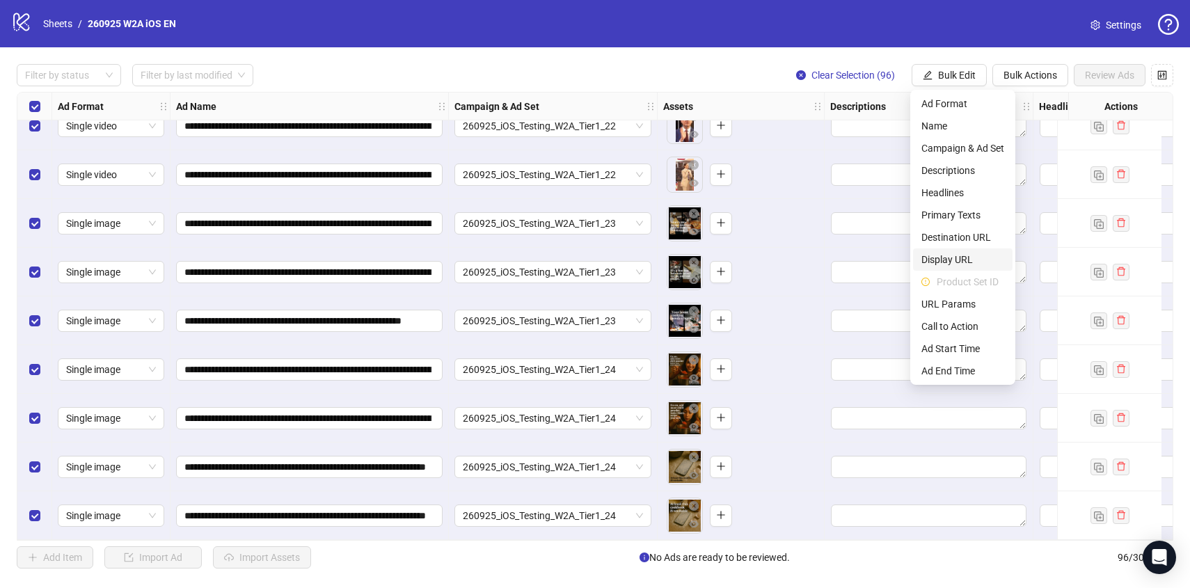
click at [970, 266] on span "Display URL" at bounding box center [962, 259] width 83 height 15
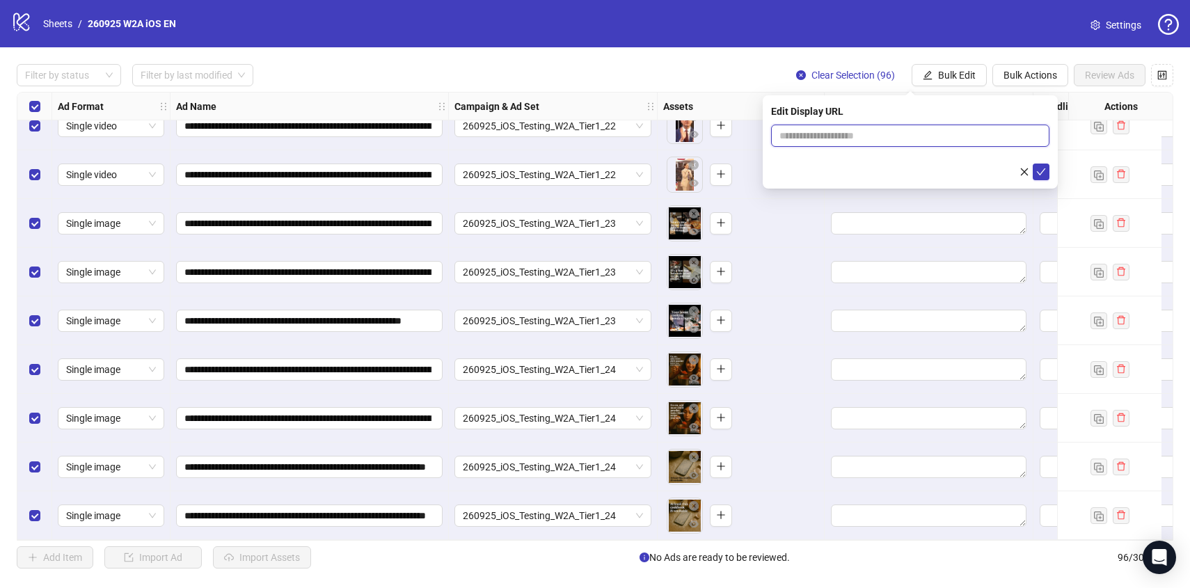
click at [851, 143] on input "text" at bounding box center [910, 136] width 278 height 22
click at [821, 115] on div "Edit Display URL" at bounding box center [910, 111] width 278 height 15
click at [933, 122] on div "Edit Display URL" at bounding box center [909, 141] width 295 height 93
click at [928, 149] on form at bounding box center [910, 153] width 278 height 56
click at [928, 144] on input "text" at bounding box center [910, 136] width 278 height 22
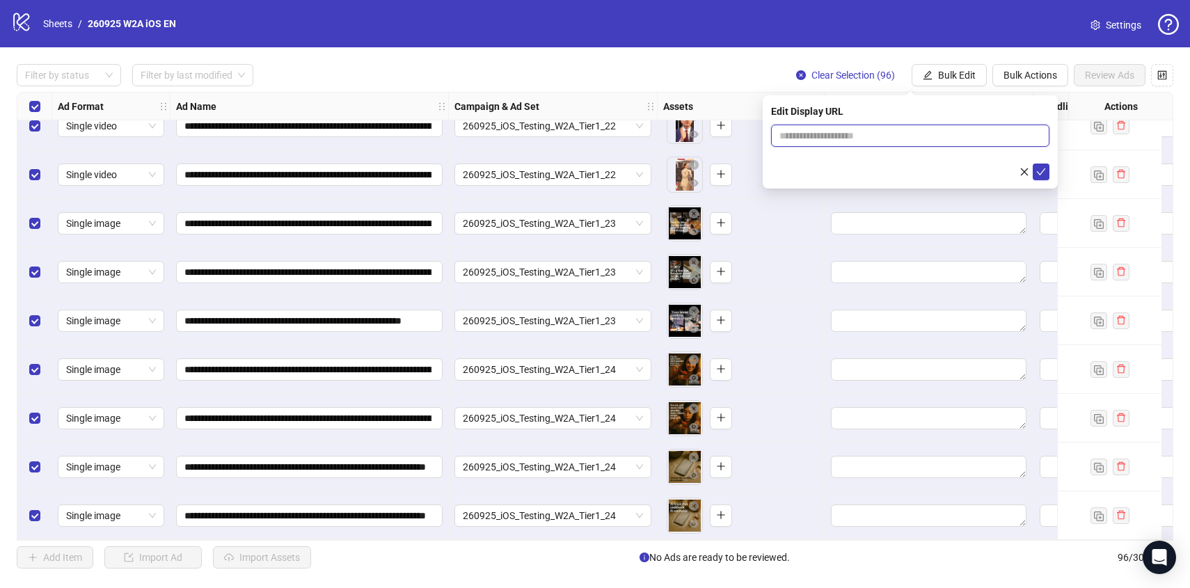
type input "**********"
click at [1043, 168] on icon "check" at bounding box center [1040, 171] width 9 height 7
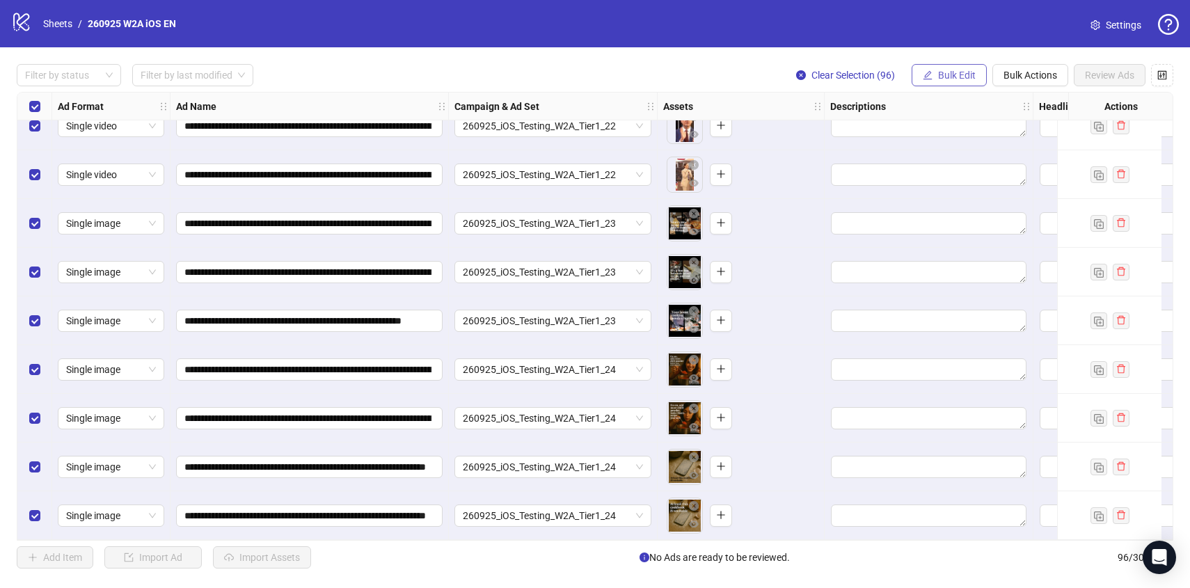
click at [946, 79] on span "Bulk Edit" at bounding box center [957, 75] width 38 height 11
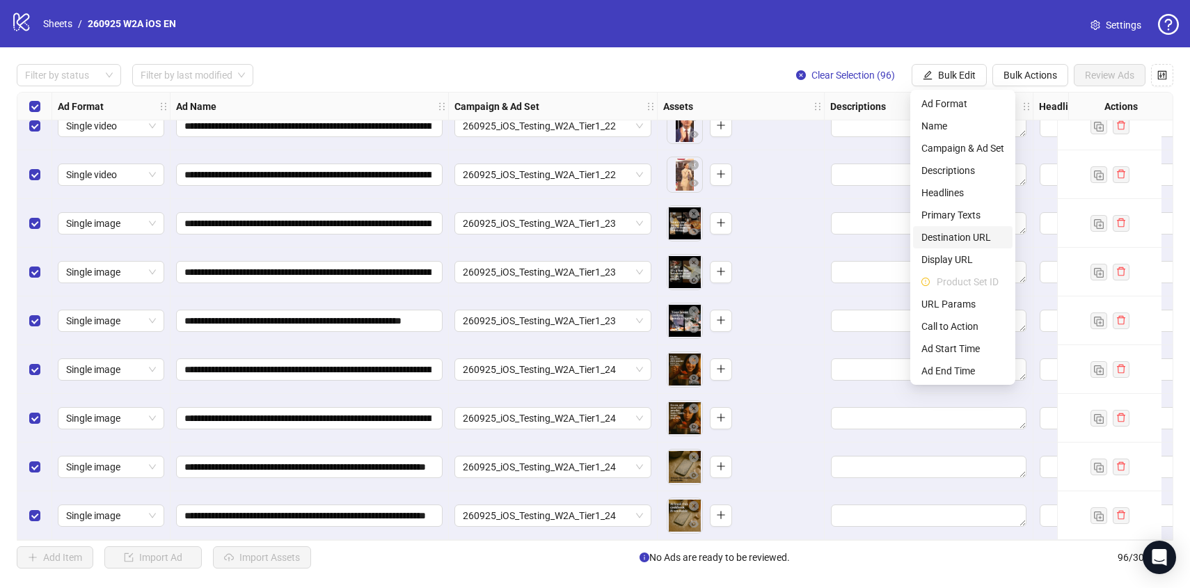
click at [970, 239] on span "Destination URL" at bounding box center [962, 237] width 83 height 15
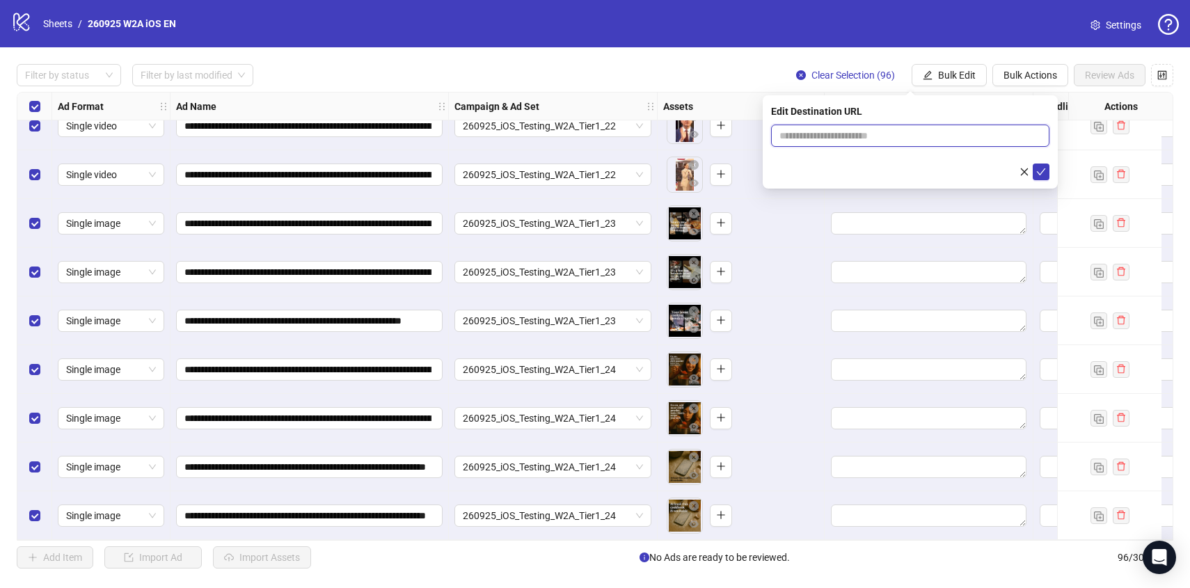
click at [861, 137] on input "text" at bounding box center [904, 135] width 250 height 15
click at [840, 113] on div "Edit Destination URL" at bounding box center [910, 111] width 278 height 15
click at [902, 141] on input "text" at bounding box center [904, 135] width 250 height 15
click at [889, 125] on span at bounding box center [910, 136] width 278 height 22
paste input "**********"
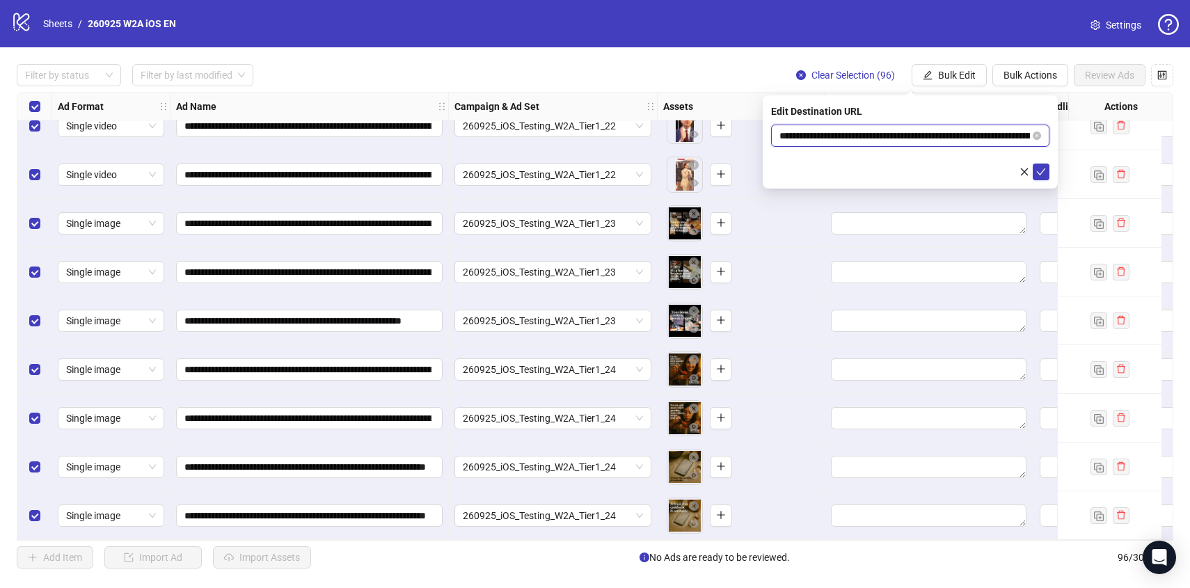
scroll to position [0, 1279]
type input "**********"
click at [1039, 168] on icon "check" at bounding box center [1041, 172] width 10 height 10
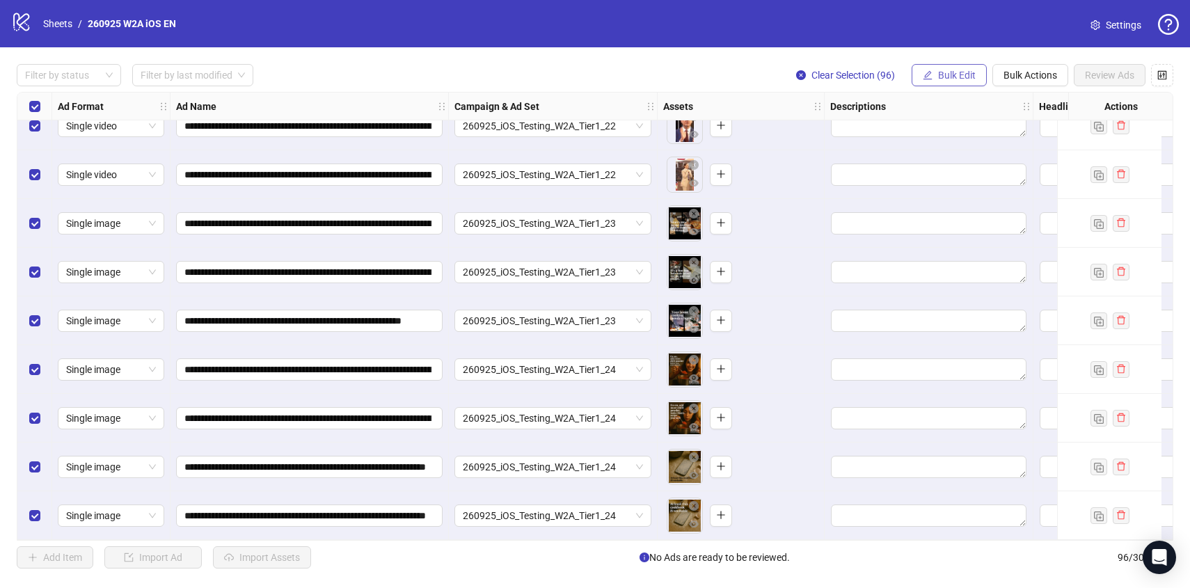
click at [952, 75] on span "Bulk Edit" at bounding box center [957, 75] width 38 height 11
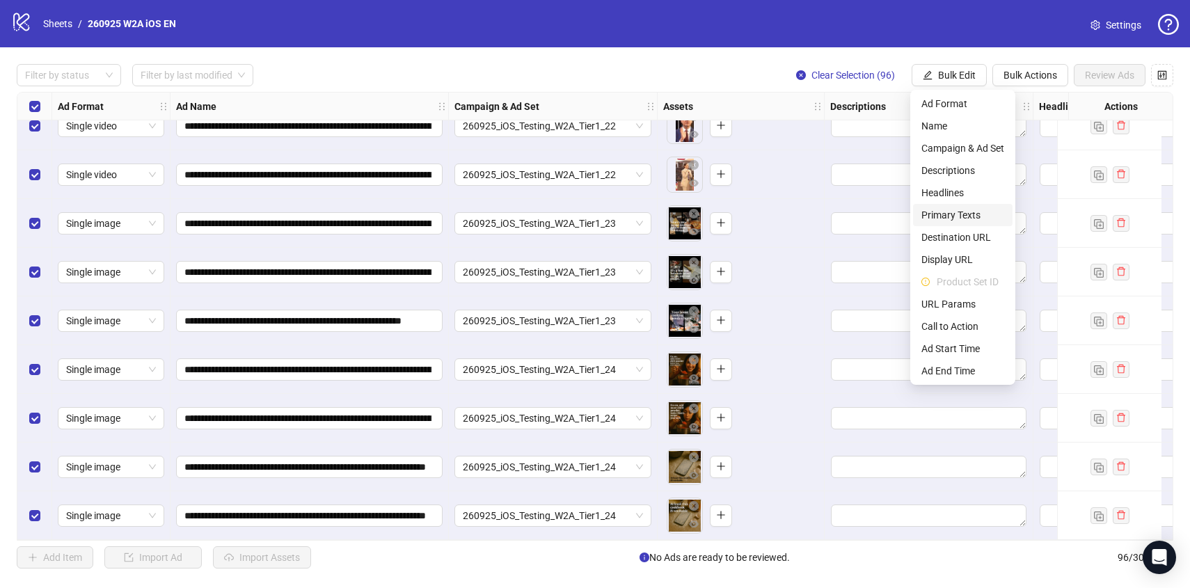
click at [951, 213] on span "Primary Texts" at bounding box center [962, 214] width 83 height 15
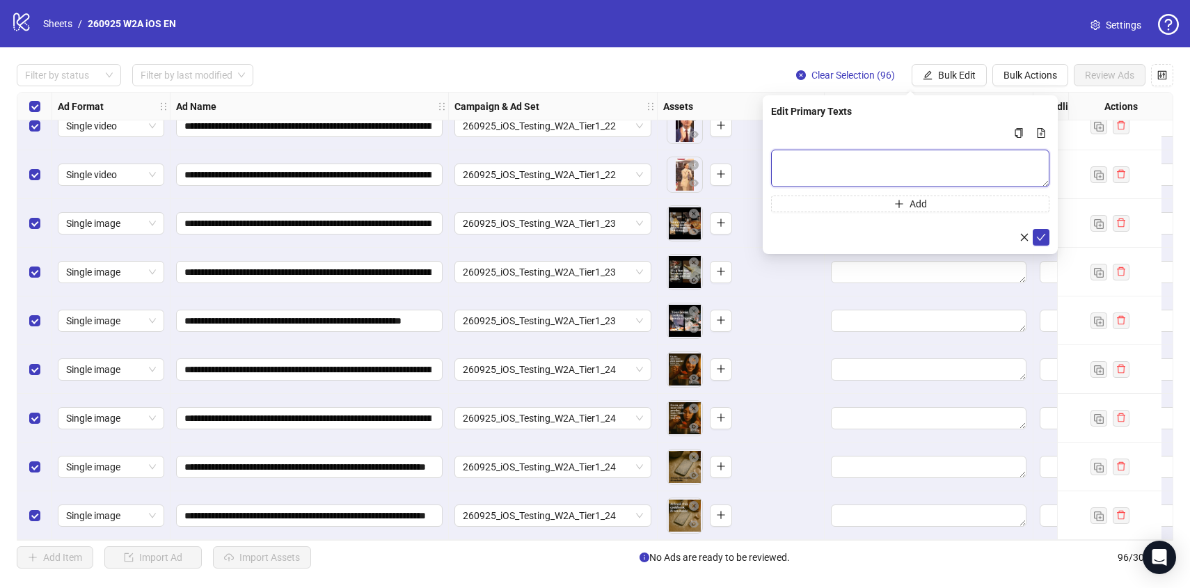
click at [866, 152] on textarea "Multi-text input container - paste or copy values" at bounding box center [910, 169] width 278 height 38
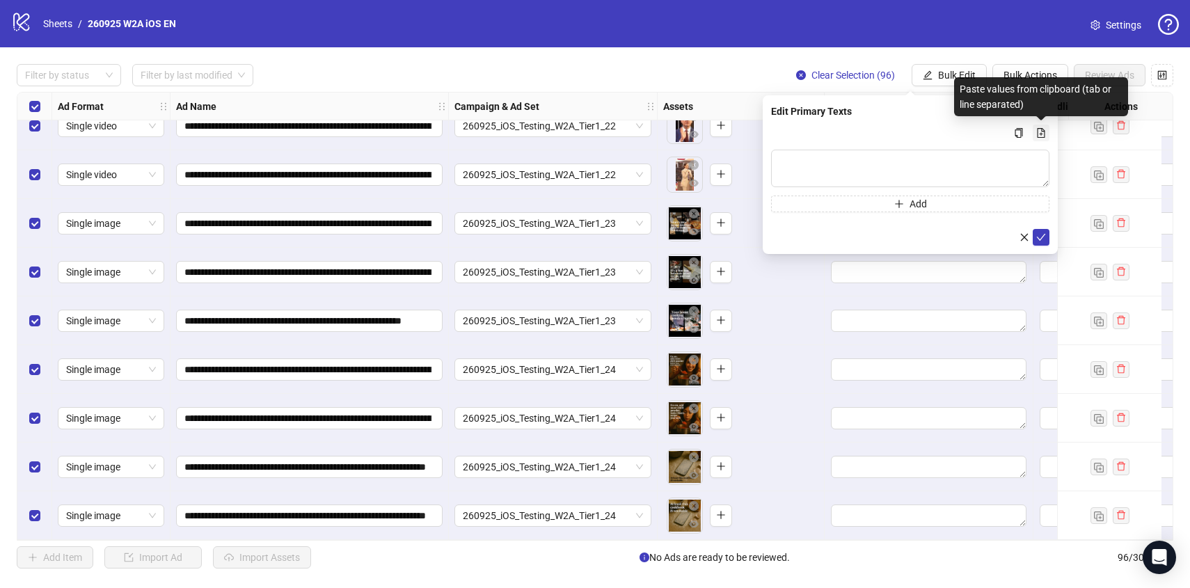
click at [1038, 134] on icon "file-add" at bounding box center [1041, 133] width 10 height 10
type textarea "**********"
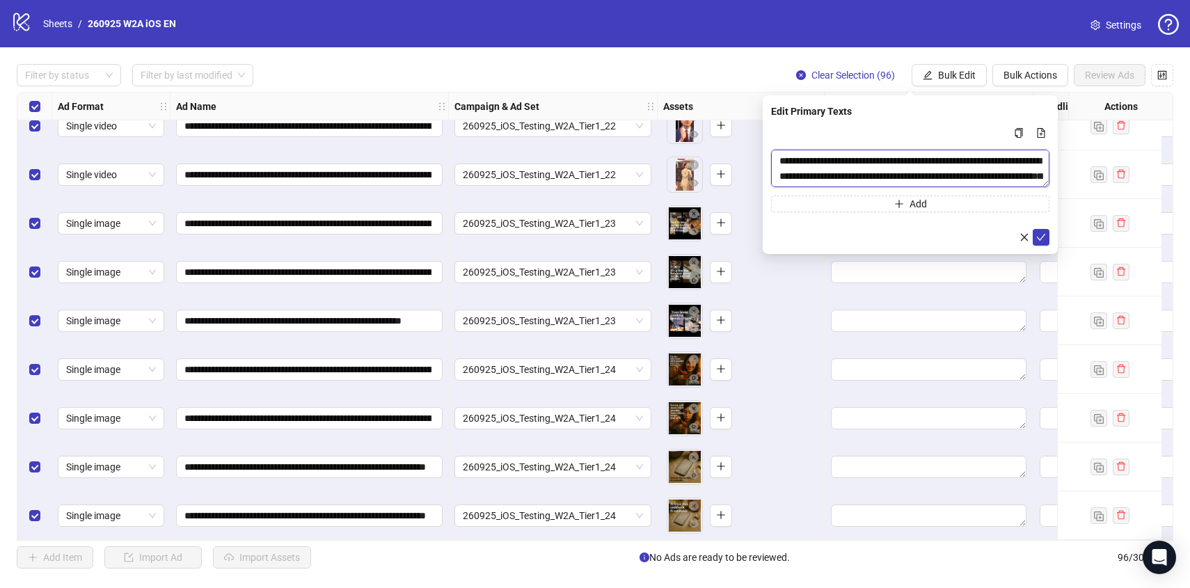
click at [931, 184] on textarea "**********" at bounding box center [910, 169] width 278 height 38
click at [931, 182] on textarea "**********" at bounding box center [910, 169] width 278 height 38
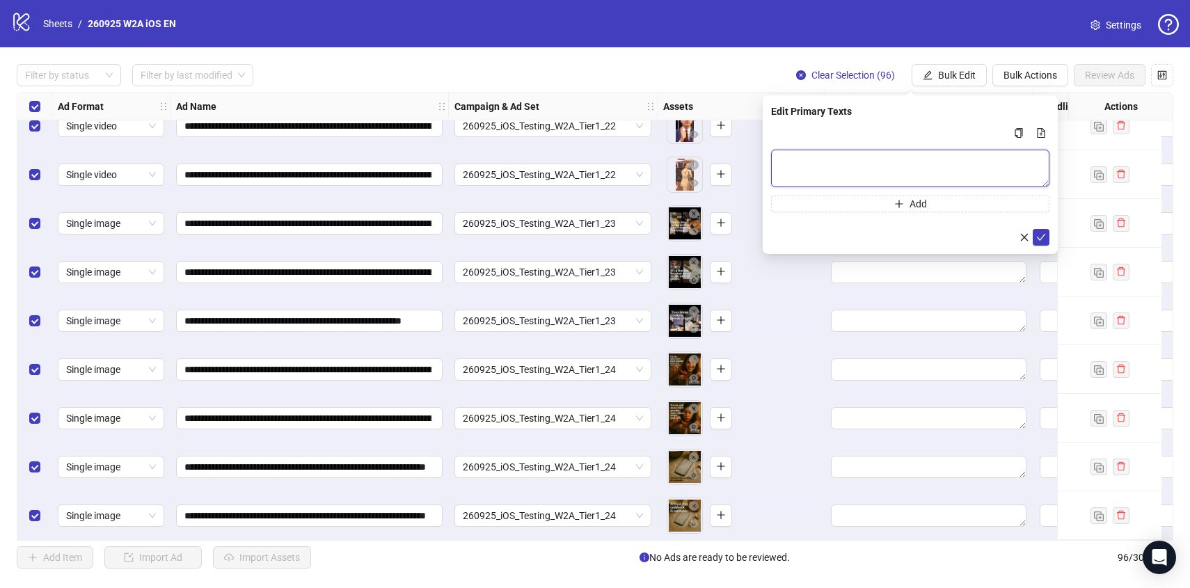
paste textarea "**********"
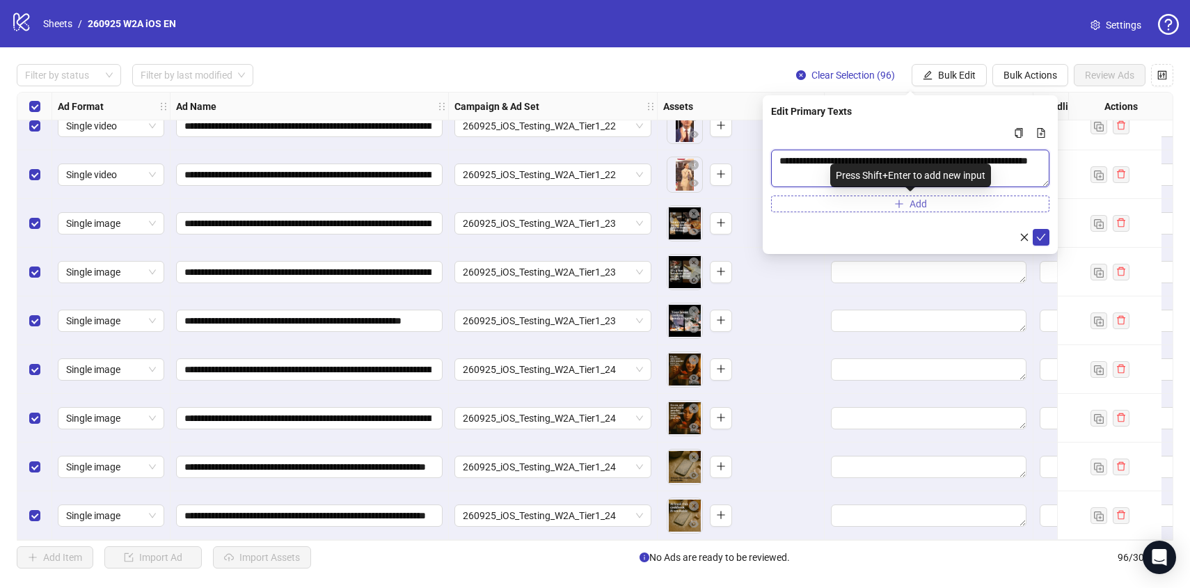
type textarea "**********"
click at [899, 202] on icon "plus" at bounding box center [899, 204] width 10 height 10
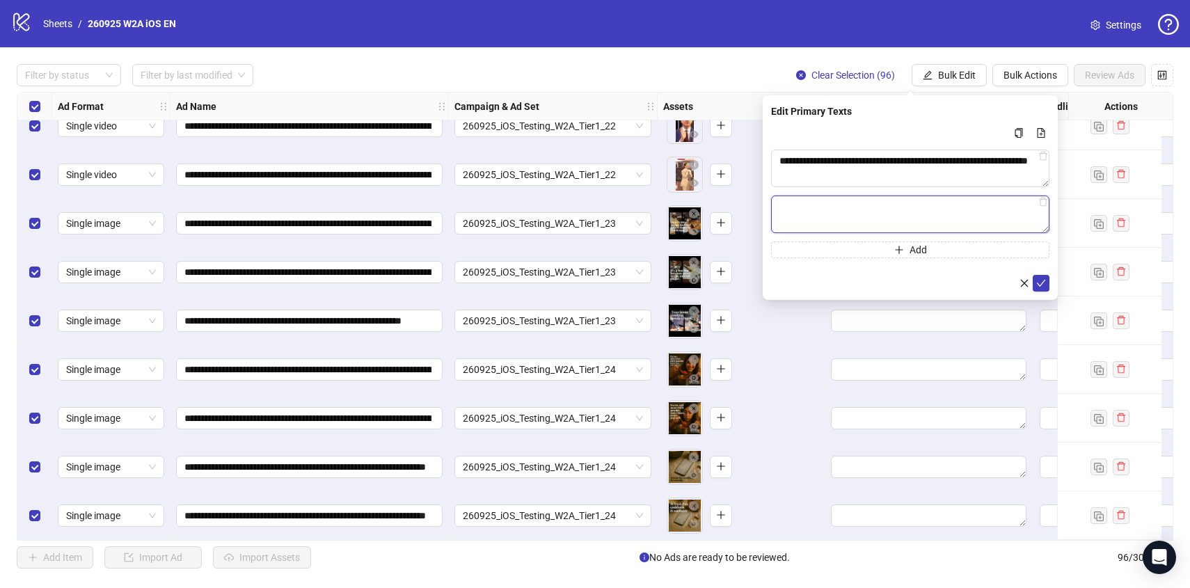
paste textarea "**********"
type textarea "**********"
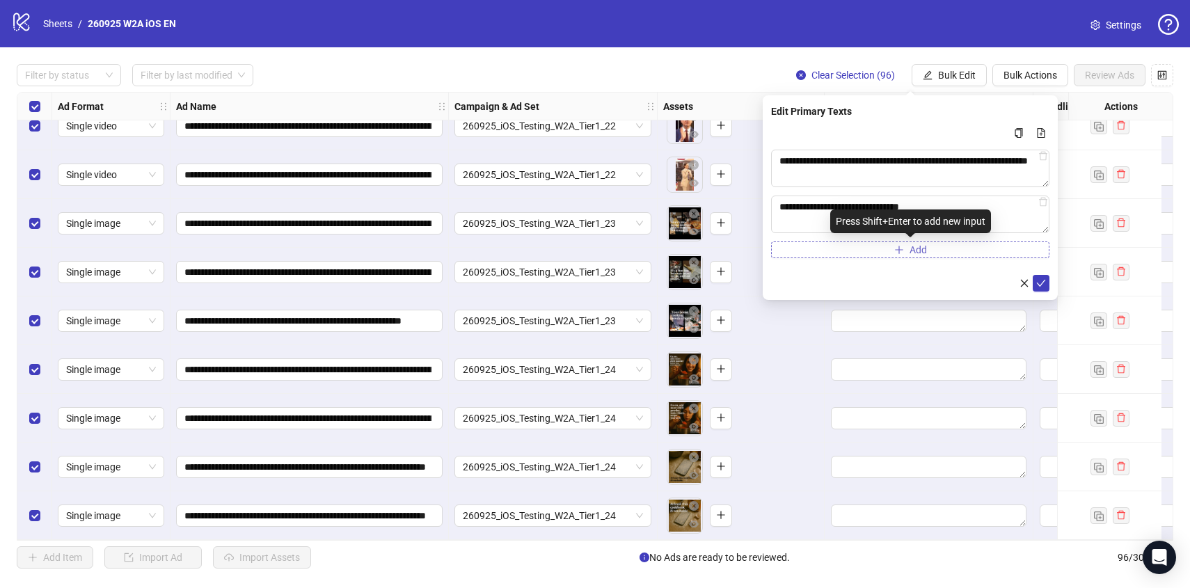
click at [892, 249] on button "Add" at bounding box center [910, 249] width 278 height 17
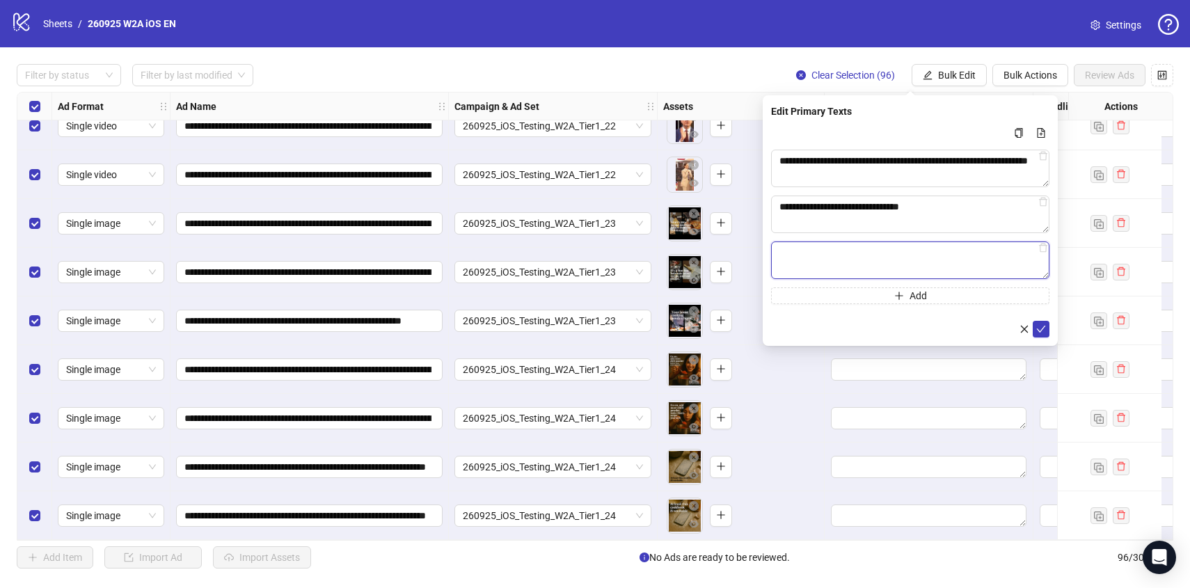
paste textarea "**********"
type textarea "**********"
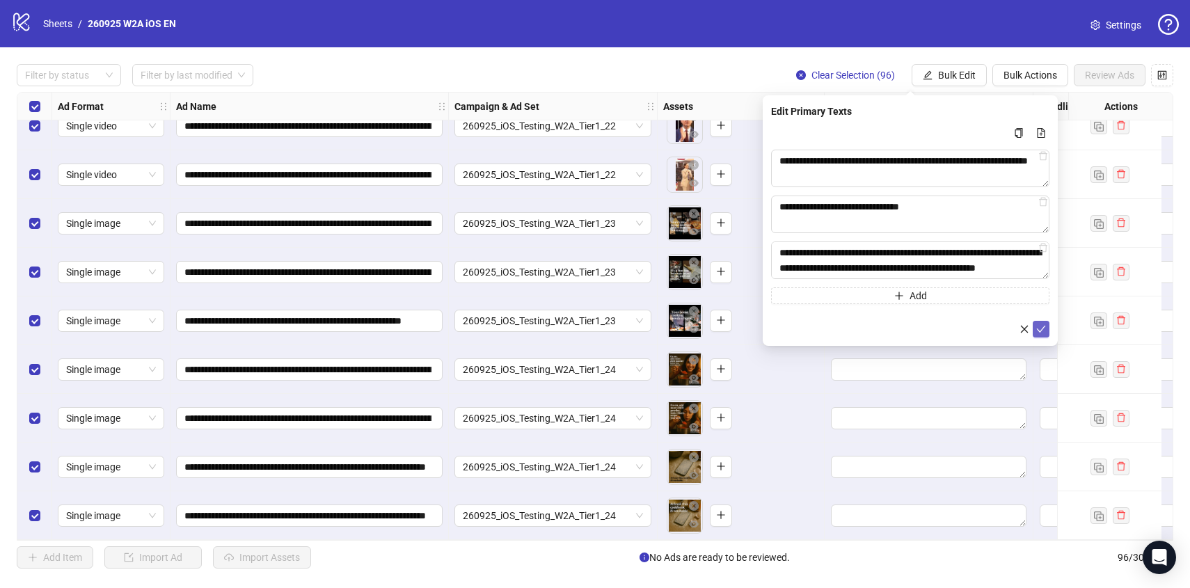
click at [1036, 324] on icon "check" at bounding box center [1041, 329] width 10 height 10
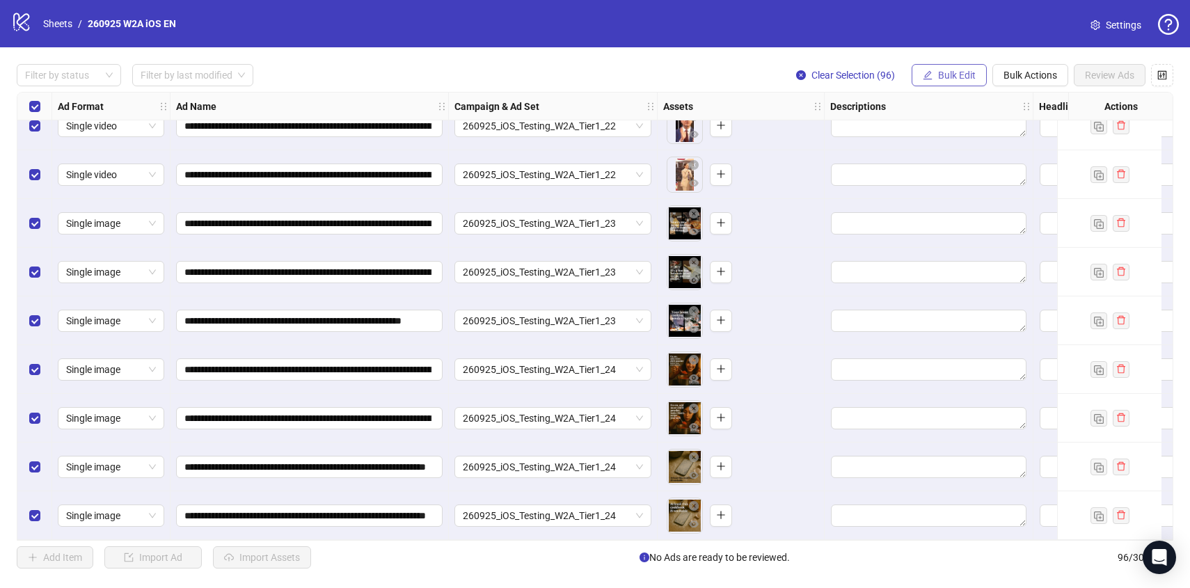
click at [941, 77] on span "Bulk Edit" at bounding box center [957, 75] width 38 height 11
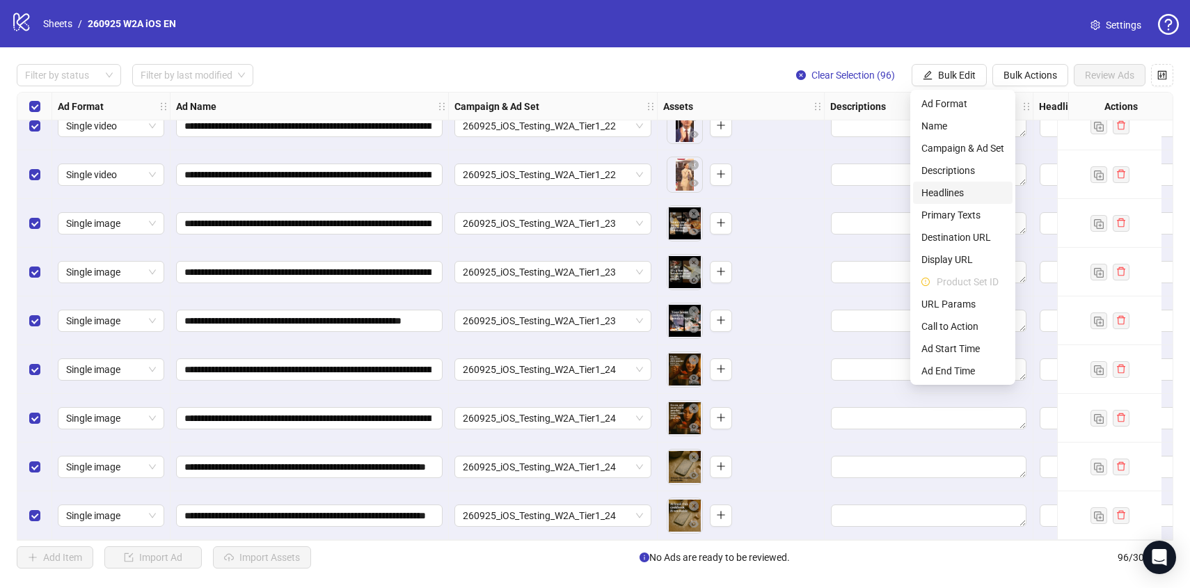
click at [947, 191] on span "Headlines" at bounding box center [962, 192] width 83 height 15
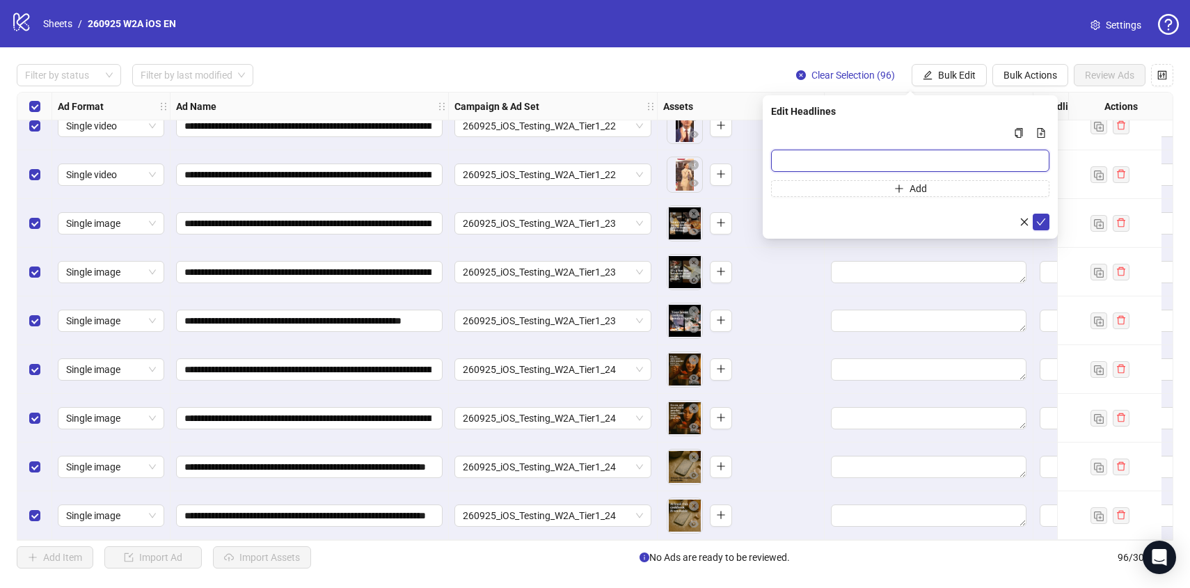
click at [842, 169] on input "Multi-input container - paste or copy values" at bounding box center [910, 161] width 278 height 22
paste input "**********"
type input "**********"
click at [1041, 216] on button "submit" at bounding box center [1040, 222] width 17 height 17
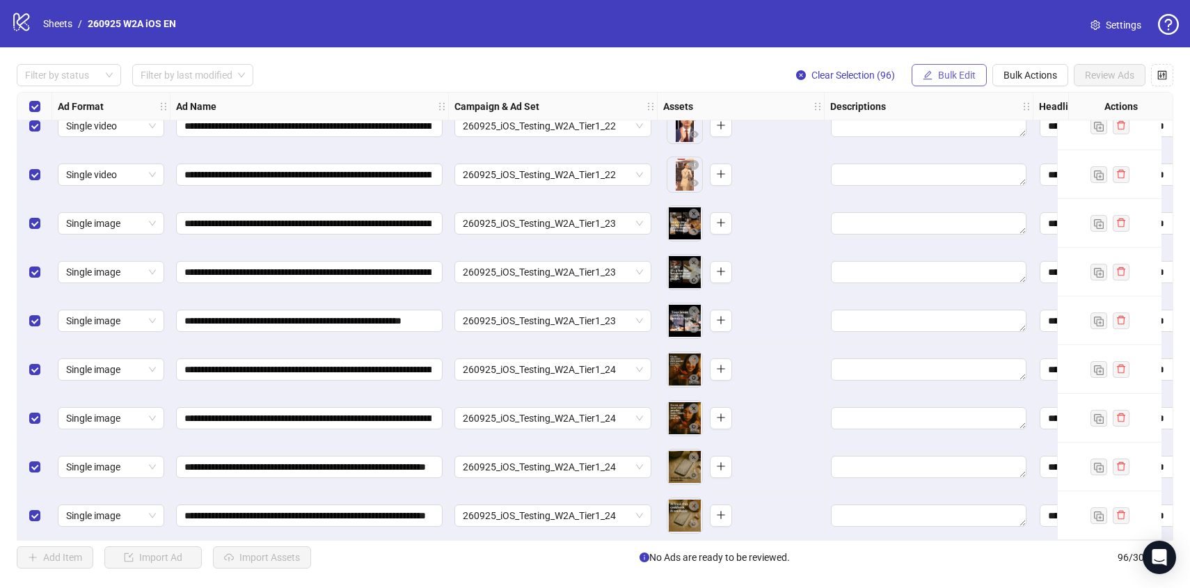
click at [945, 72] on span "Bulk Edit" at bounding box center [957, 75] width 38 height 11
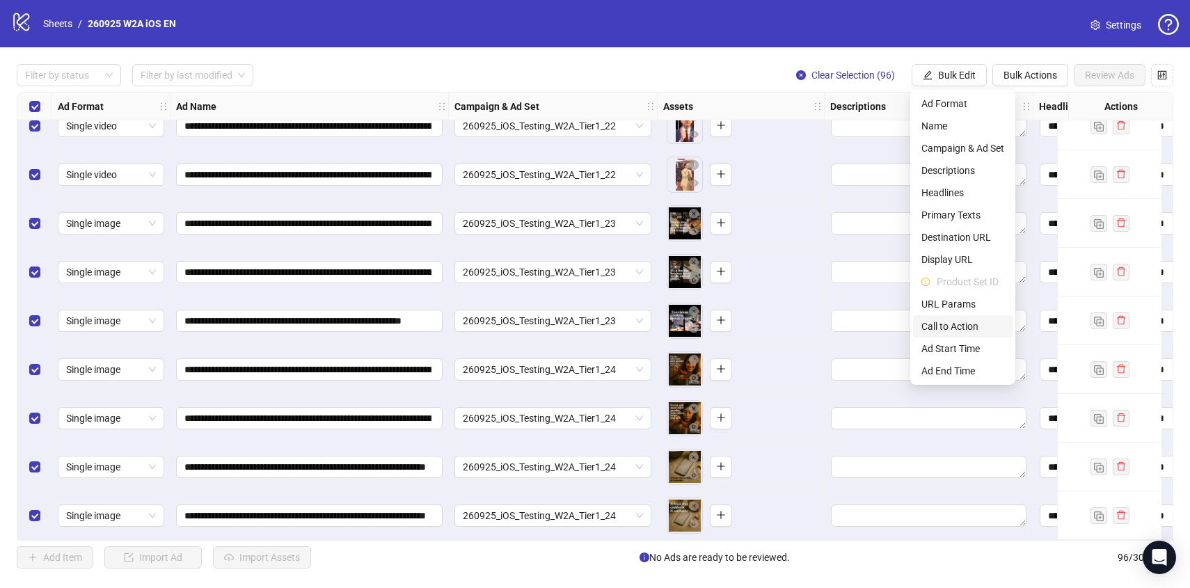
click at [976, 316] on li "Call to Action" at bounding box center [962, 326] width 99 height 22
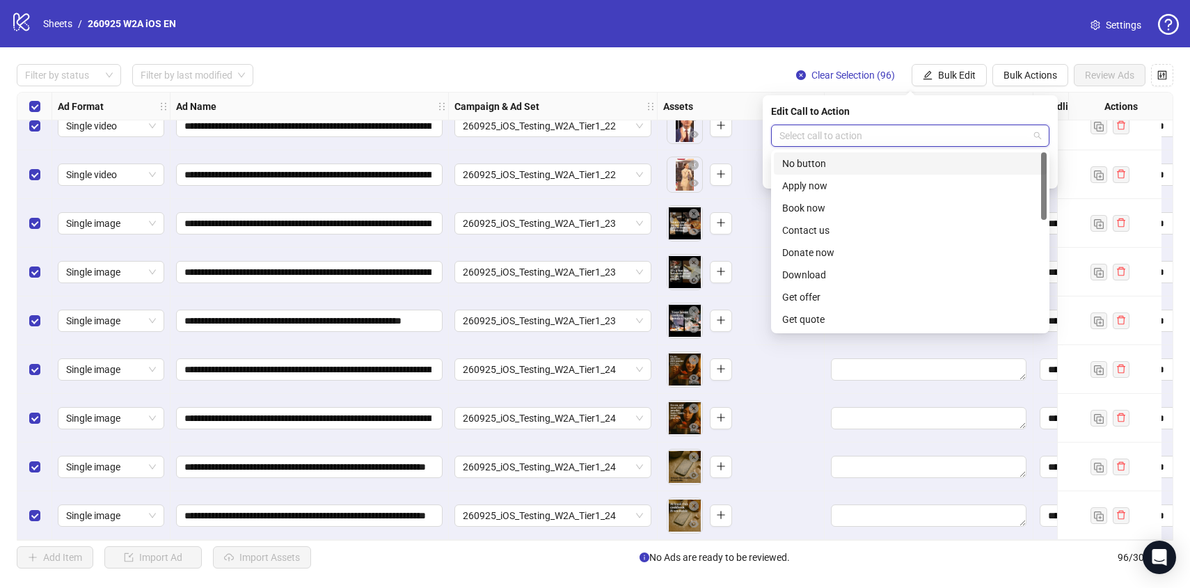
click at [886, 144] on input "search" at bounding box center [903, 135] width 249 height 21
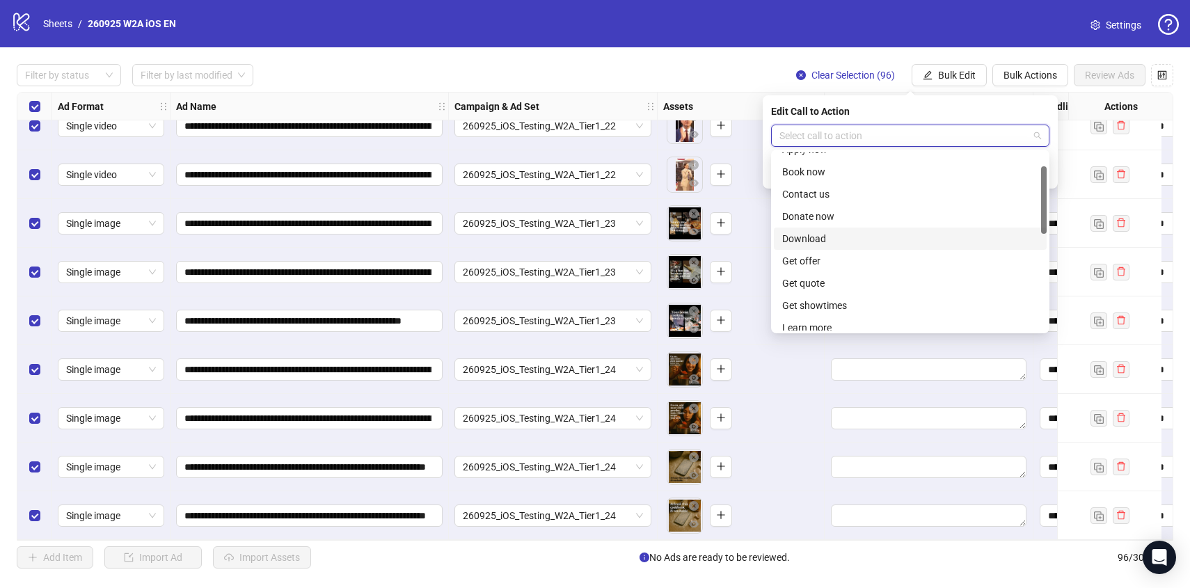
click at [850, 240] on div "Download" at bounding box center [910, 238] width 256 height 15
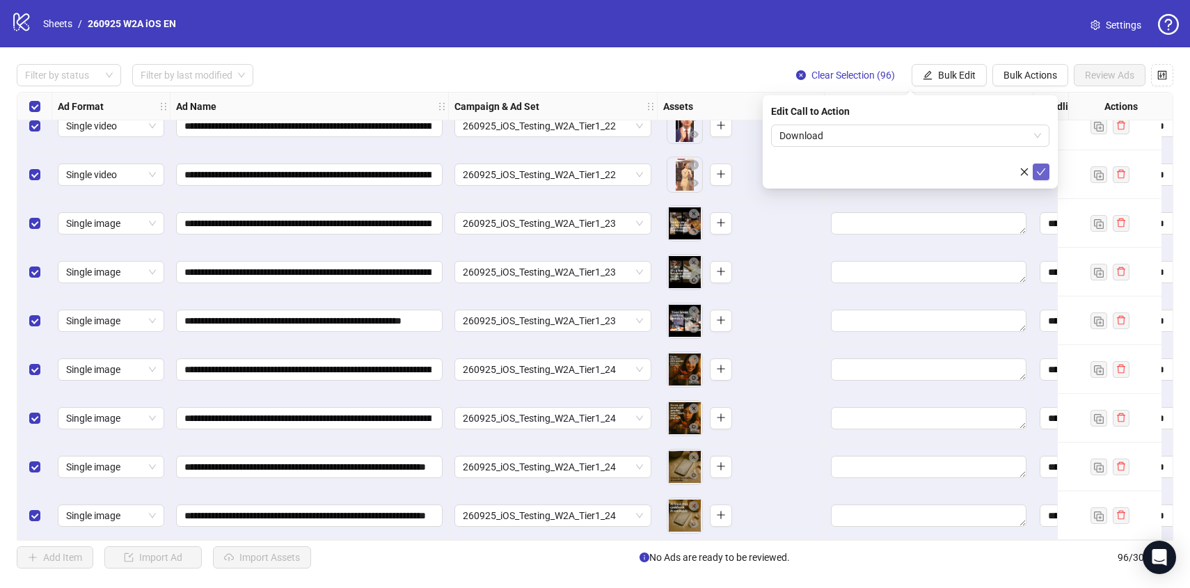
click at [1040, 174] on icon "check" at bounding box center [1041, 172] width 10 height 10
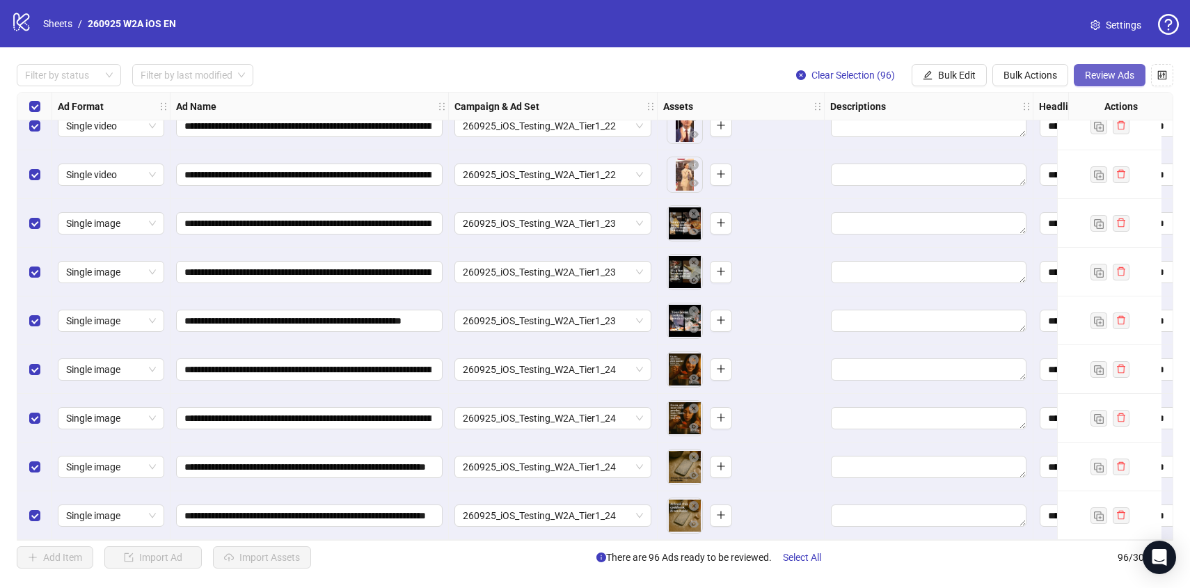
click at [1113, 82] on button "Review Ads" at bounding box center [1109, 75] width 72 height 22
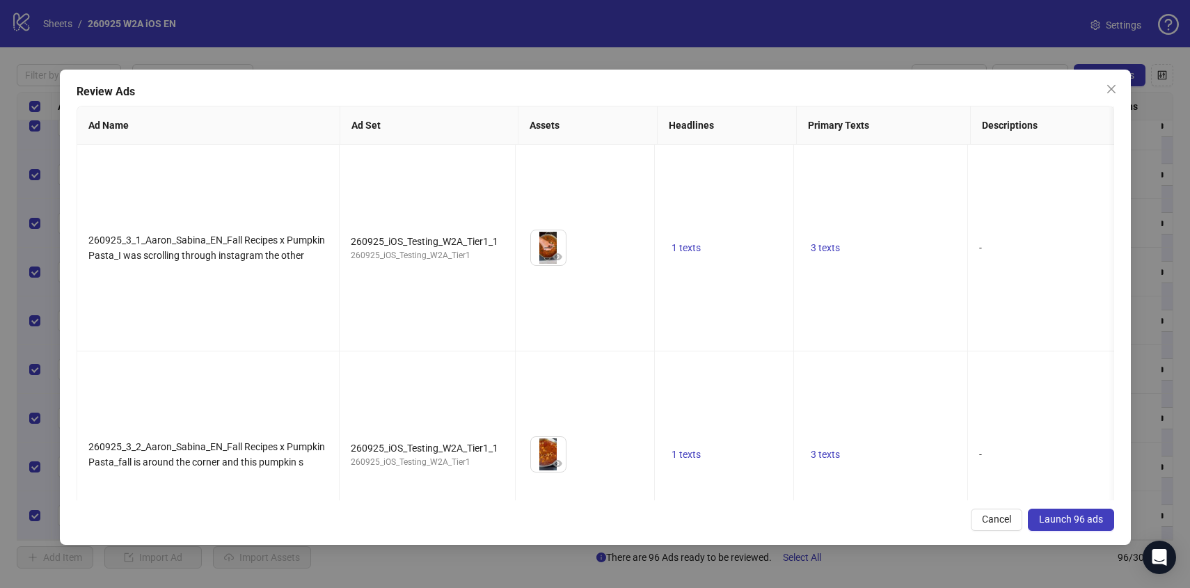
click at [1095, 524] on span "Launch 96 ads" at bounding box center [1071, 518] width 64 height 11
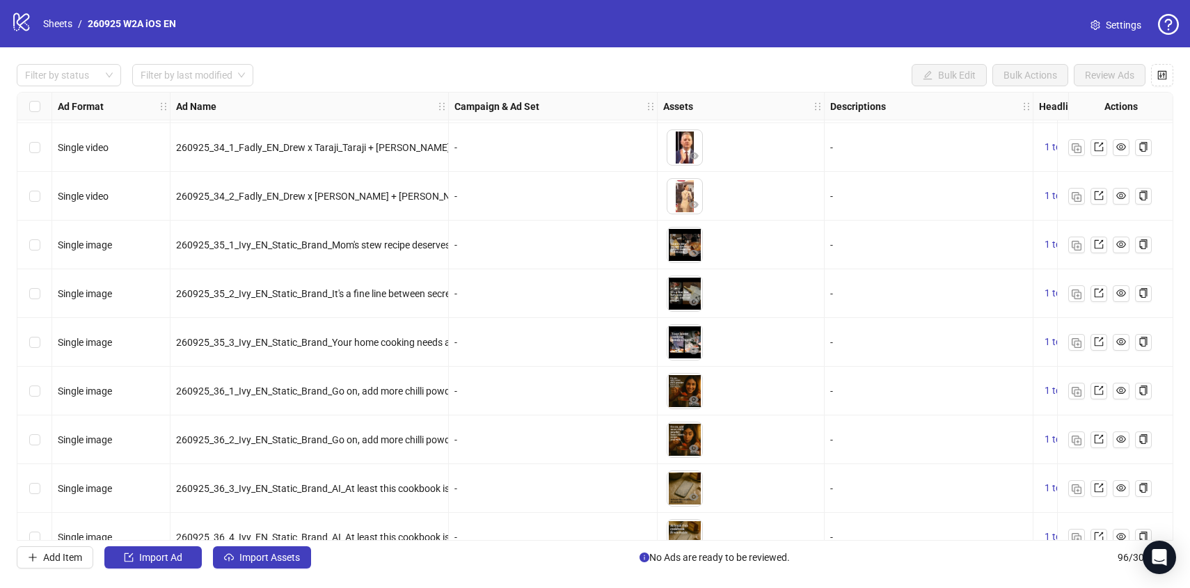
scroll to position [4204, 0]
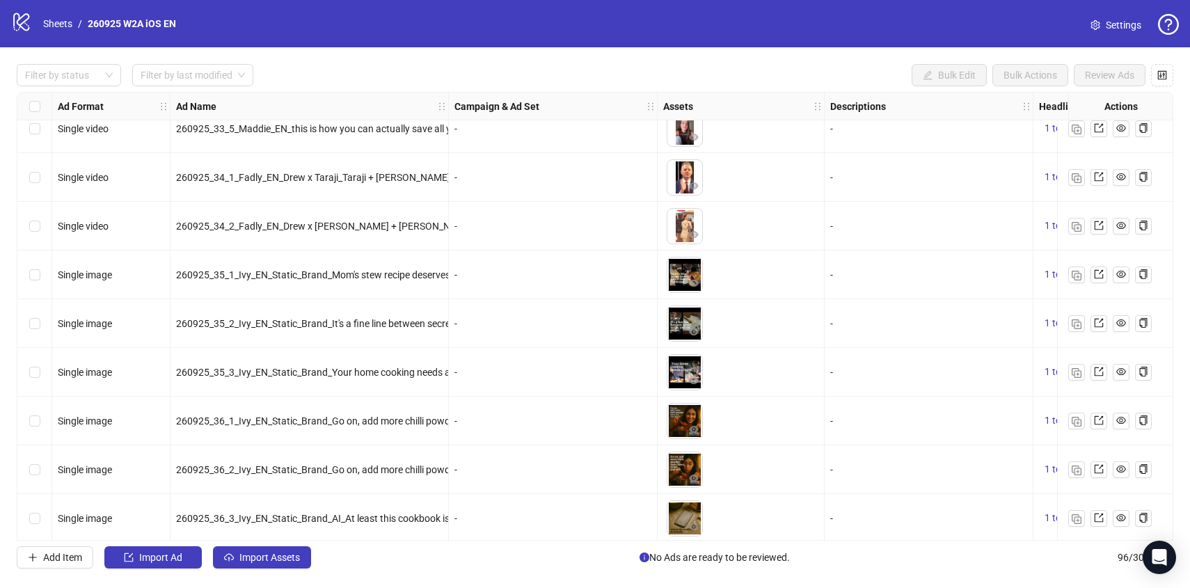
click at [49, 35] on div "logo/logo-mobile Sheets / 260925 W2A iOS EN" at bounding box center [96, 23] width 170 height 25
click at [53, 24] on link "Sheets" at bounding box center [57, 23] width 35 height 15
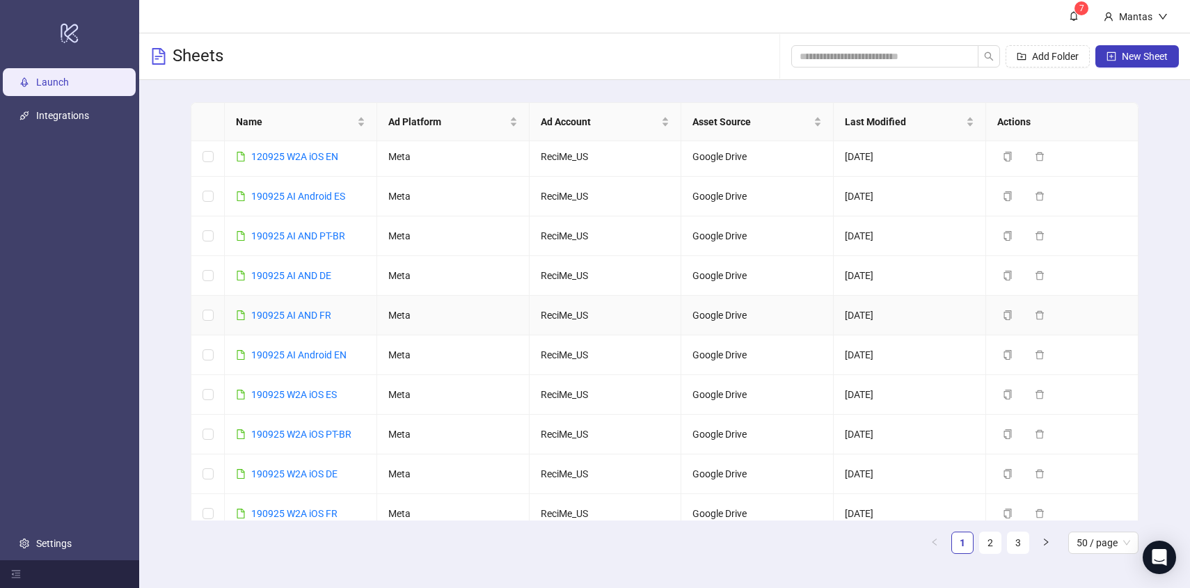
scroll to position [54, 0]
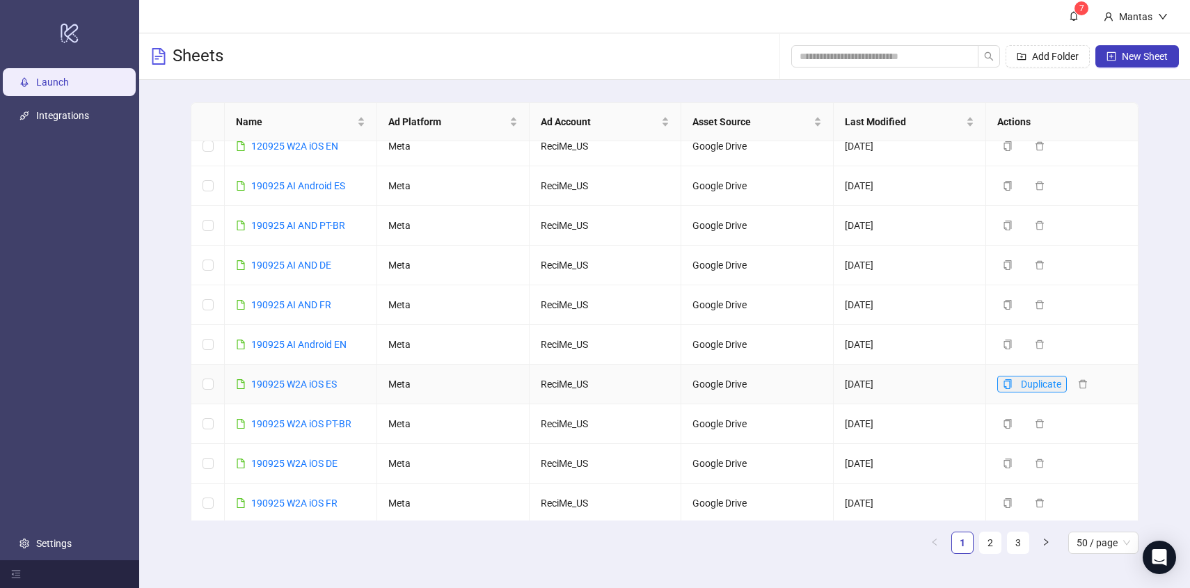
click at [1002, 376] on button "Duplicate" at bounding box center [1032, 384] width 70 height 17
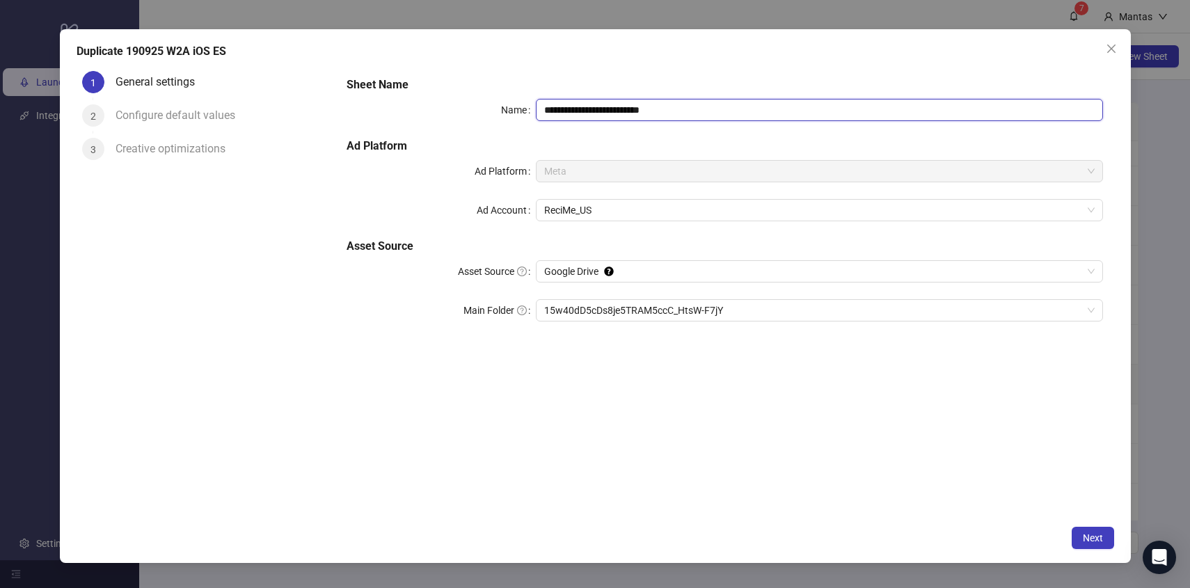
drag, startPoint x: 554, startPoint y: 108, endPoint x: 494, endPoint y: 108, distance: 59.8
click at [494, 108] on div "**********" at bounding box center [723, 110] width 755 height 22
drag, startPoint x: 685, startPoint y: 112, endPoint x: 635, endPoint y: 112, distance: 50.1
click at [635, 112] on input "**********" at bounding box center [819, 110] width 567 height 22
type input "**********"
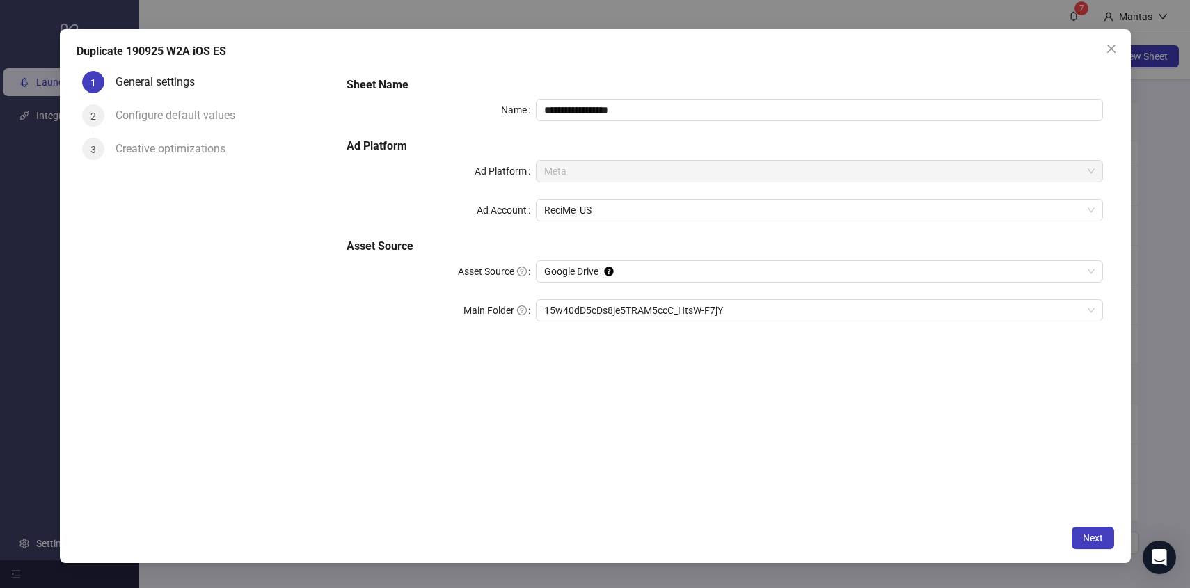
click at [458, 354] on div "**********" at bounding box center [724, 291] width 778 height 453
click at [643, 297] on div "**********" at bounding box center [724, 207] width 767 height 273
click at [630, 323] on div "**********" at bounding box center [724, 207] width 767 height 273
click at [631, 317] on span "15w40dD5cDs8je5TRAM5ccC_HtsW-F7jY" at bounding box center [819, 310] width 550 height 21
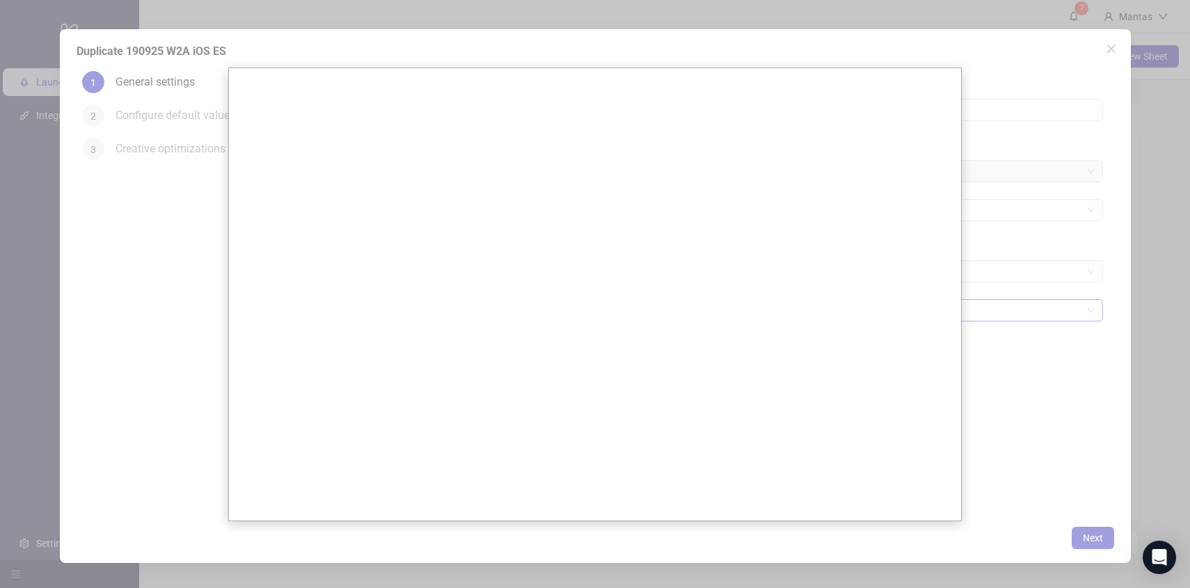
scroll to position [0, 0]
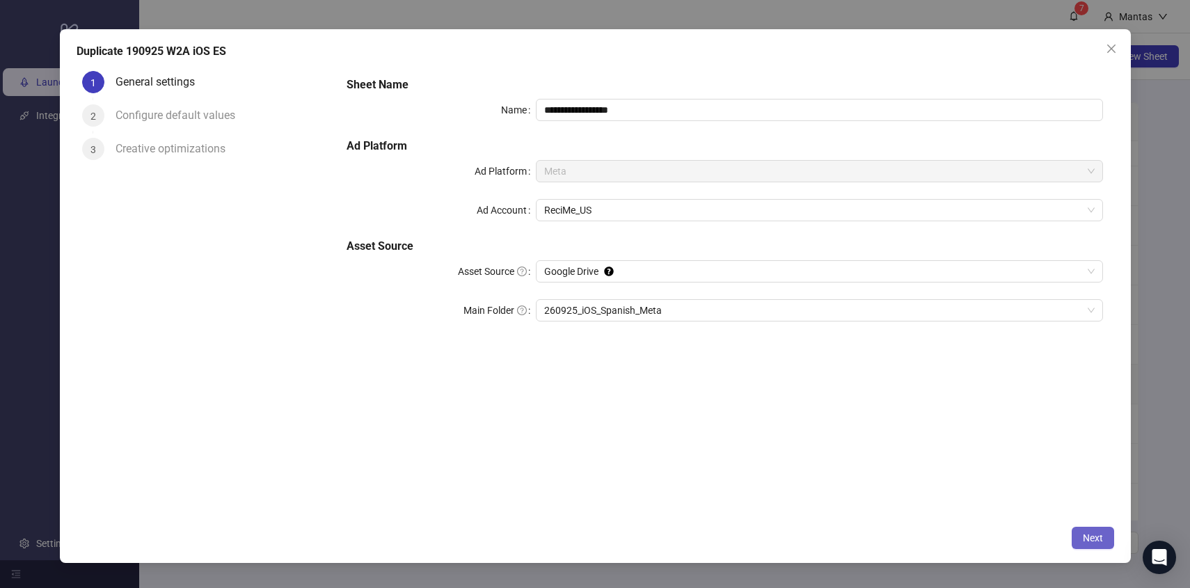
click at [1086, 541] on span "Next" at bounding box center [1092, 537] width 20 height 11
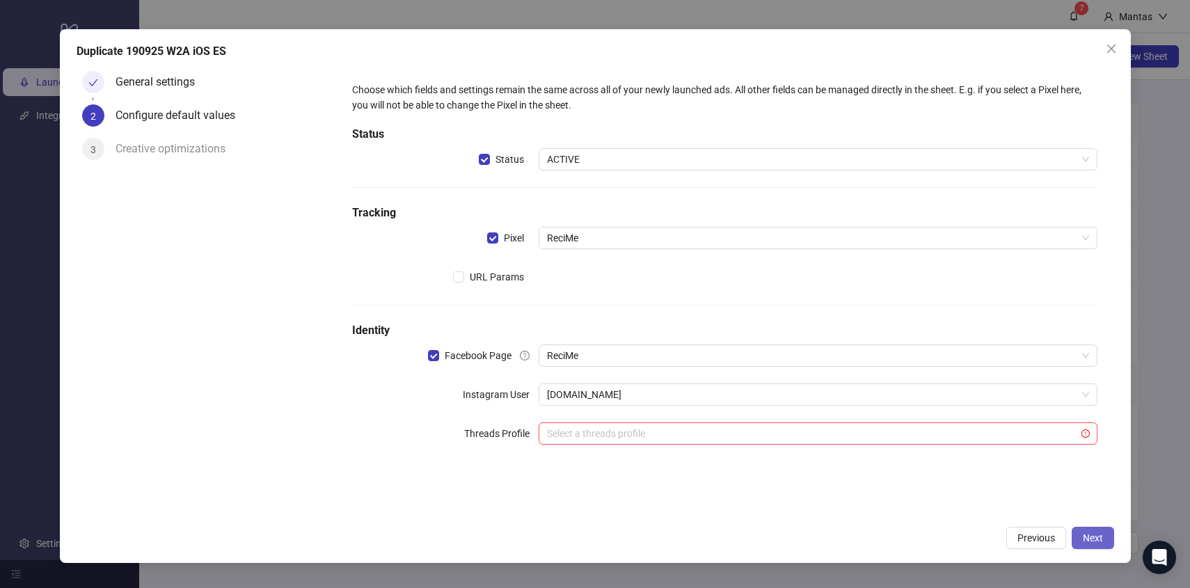
click at [1103, 534] on button "Next" at bounding box center [1092, 538] width 42 height 22
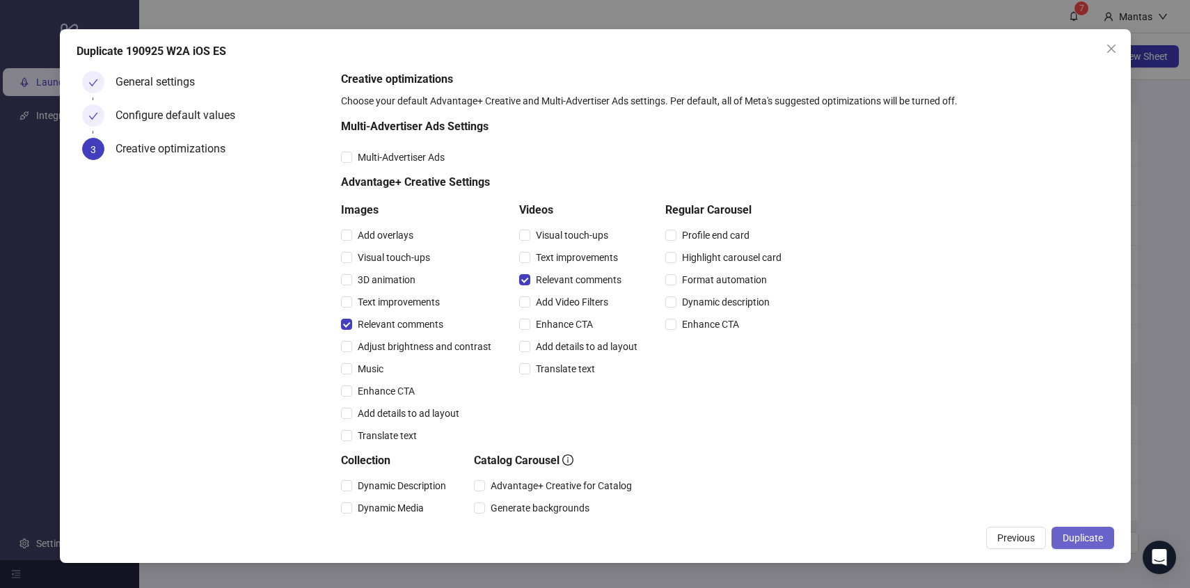
click at [1109, 541] on button "Duplicate" at bounding box center [1082, 538] width 63 height 22
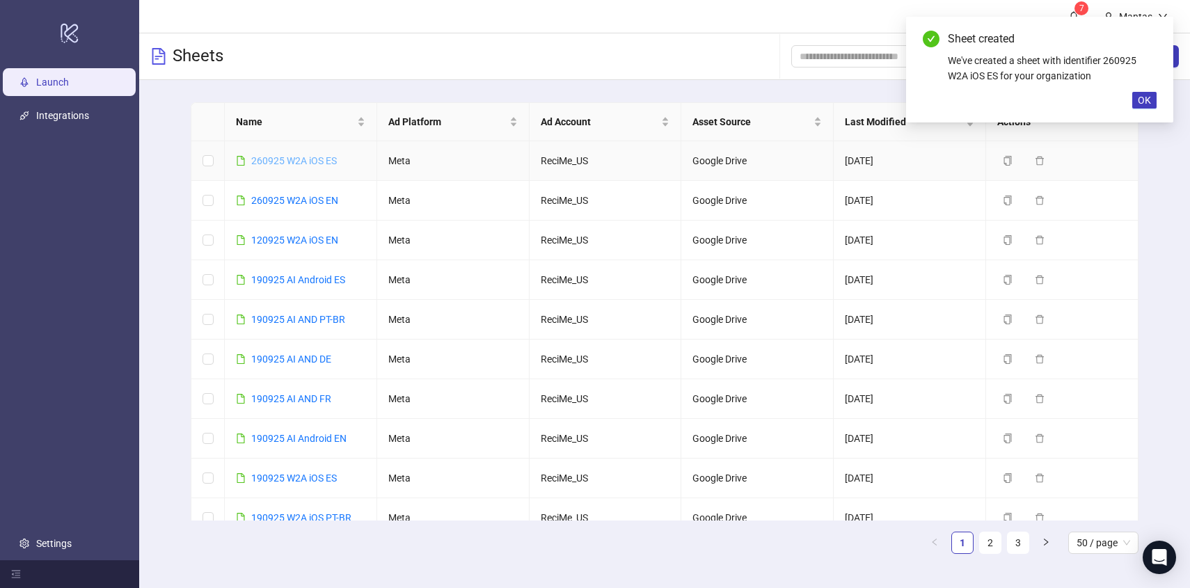
click at [275, 163] on link "260925 W2A iOS ES" at bounding box center [294, 160] width 86 height 11
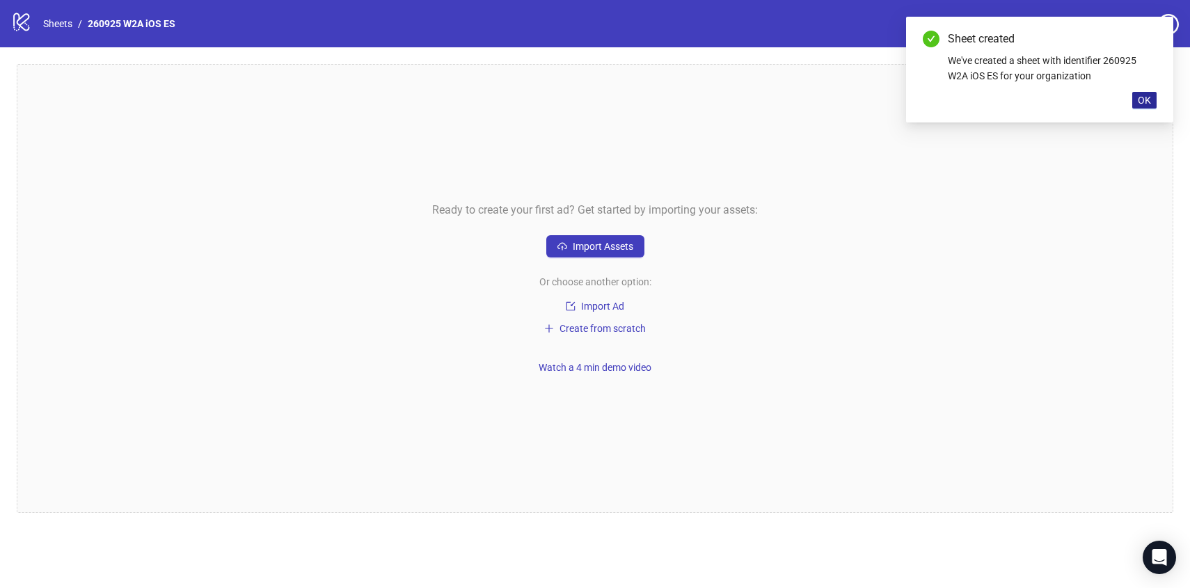
click at [1142, 100] on span "OK" at bounding box center [1143, 100] width 13 height 11
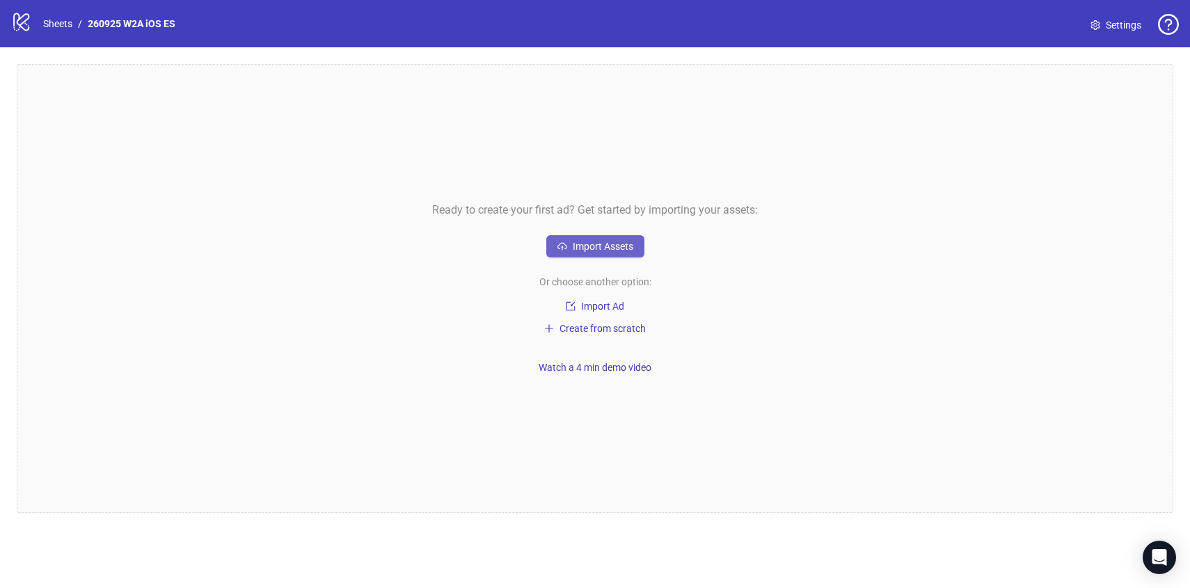
click at [621, 239] on button "Import Assets" at bounding box center [595, 246] width 98 height 22
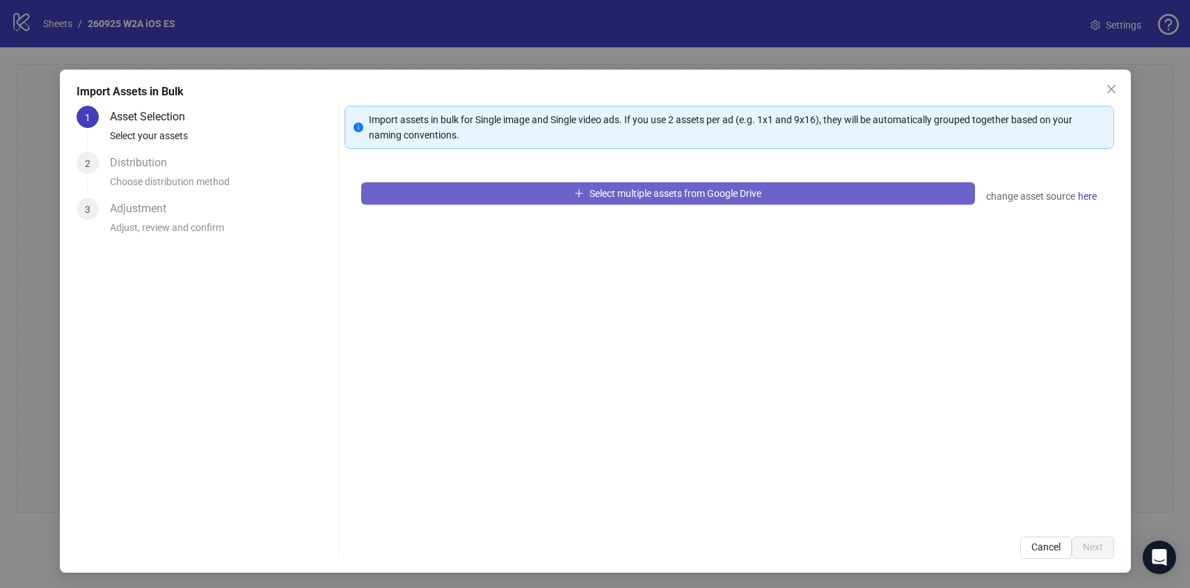
click at [466, 190] on button "Select multiple assets from Google Drive" at bounding box center [668, 193] width 614 height 22
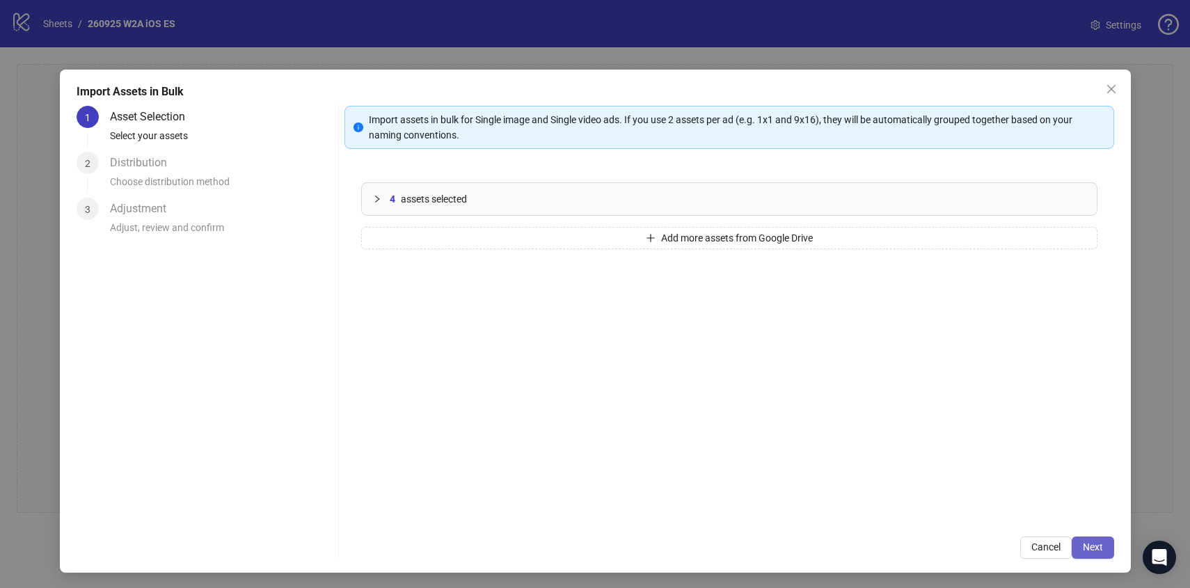
click at [1082, 542] on span "Next" at bounding box center [1092, 546] width 20 height 11
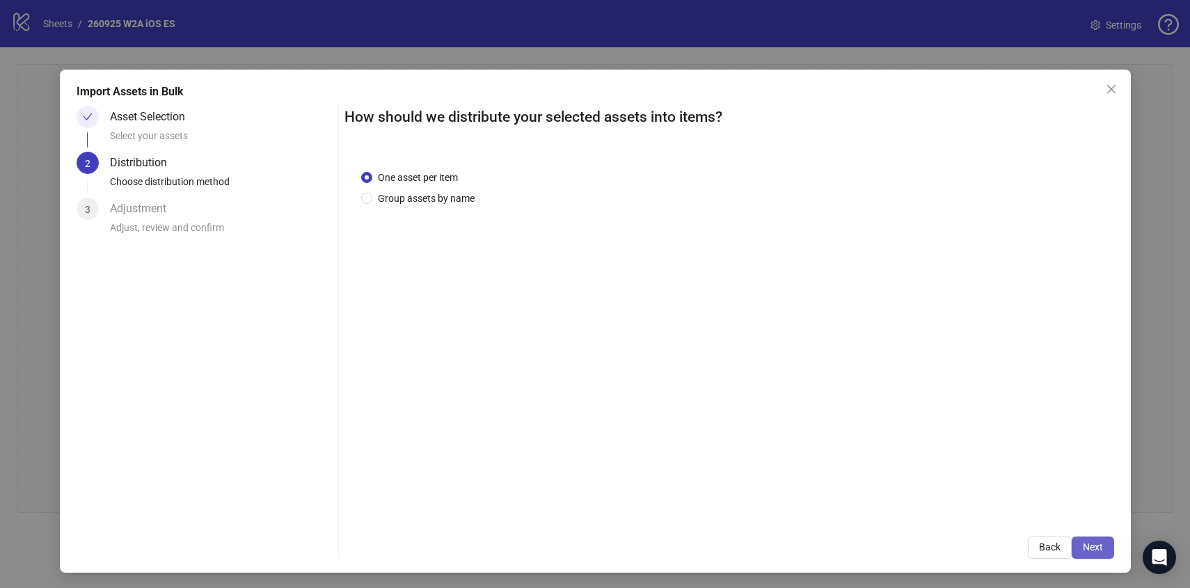
click at [1082, 541] on span "Next" at bounding box center [1092, 546] width 20 height 11
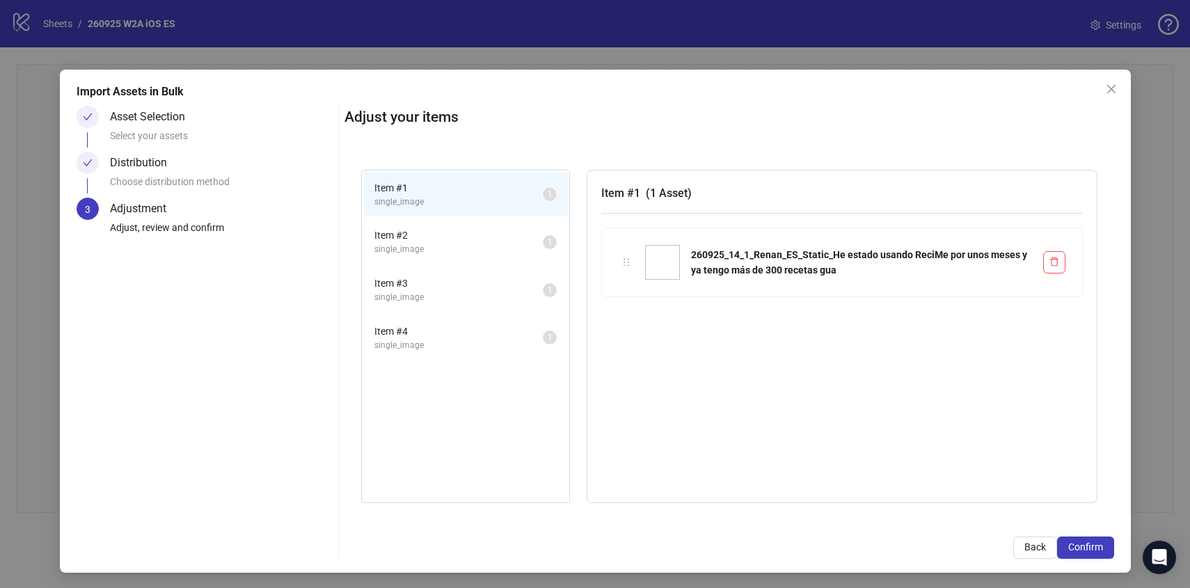
click at [1082, 541] on button "Confirm" at bounding box center [1085, 547] width 57 height 22
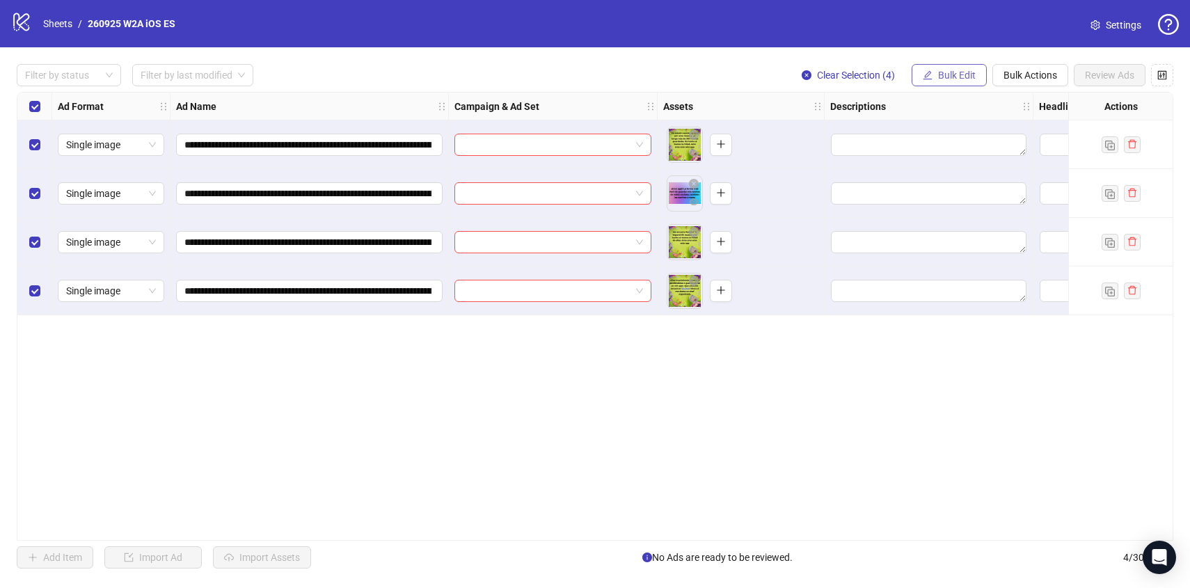
click at [948, 70] on span "Bulk Edit" at bounding box center [957, 75] width 38 height 11
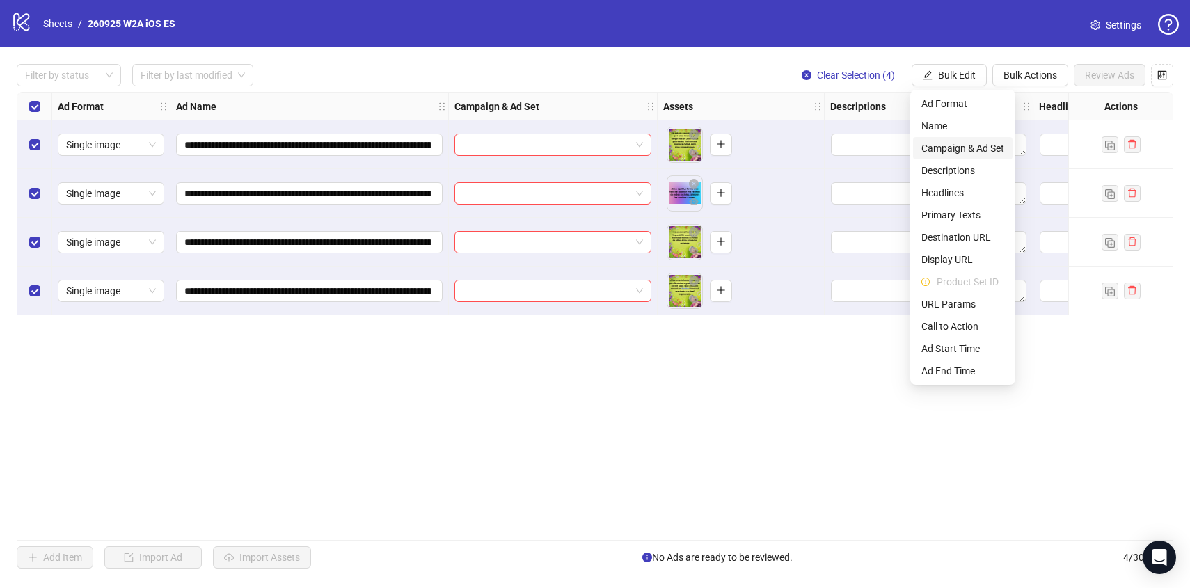
click at [958, 147] on span "Campaign & Ad Set" at bounding box center [962, 148] width 83 height 15
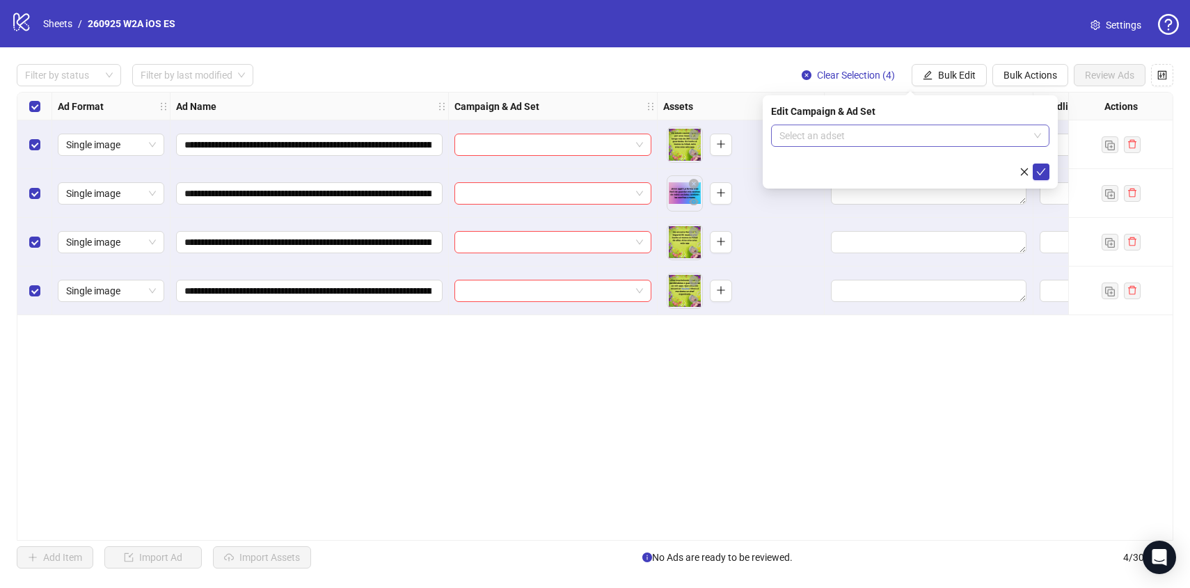
click at [947, 141] on input "search" at bounding box center [903, 135] width 249 height 21
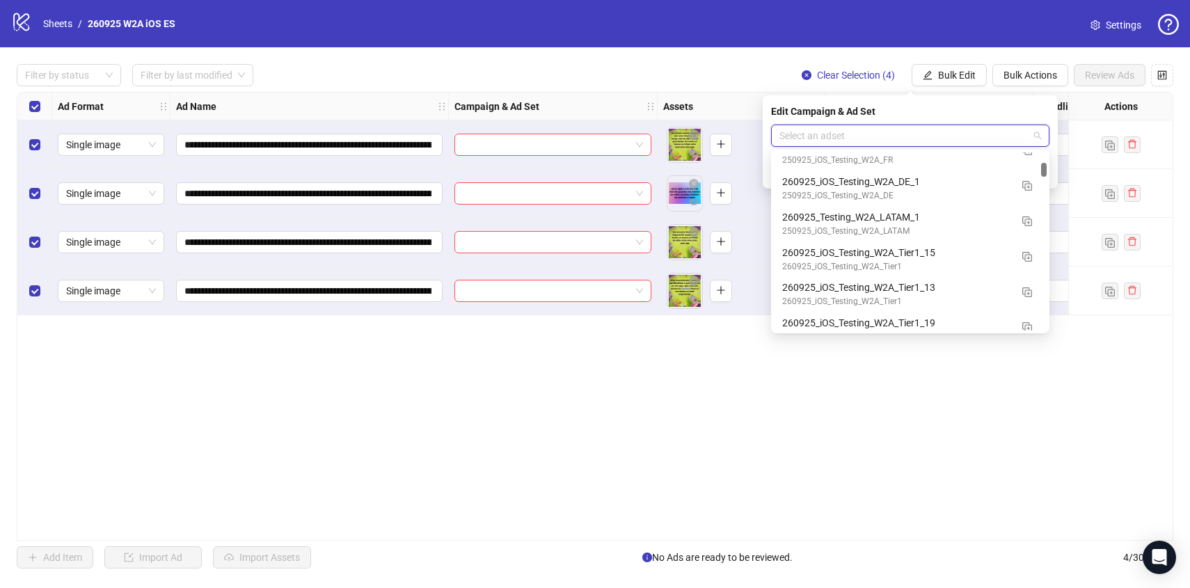
scroll to position [1270, 0]
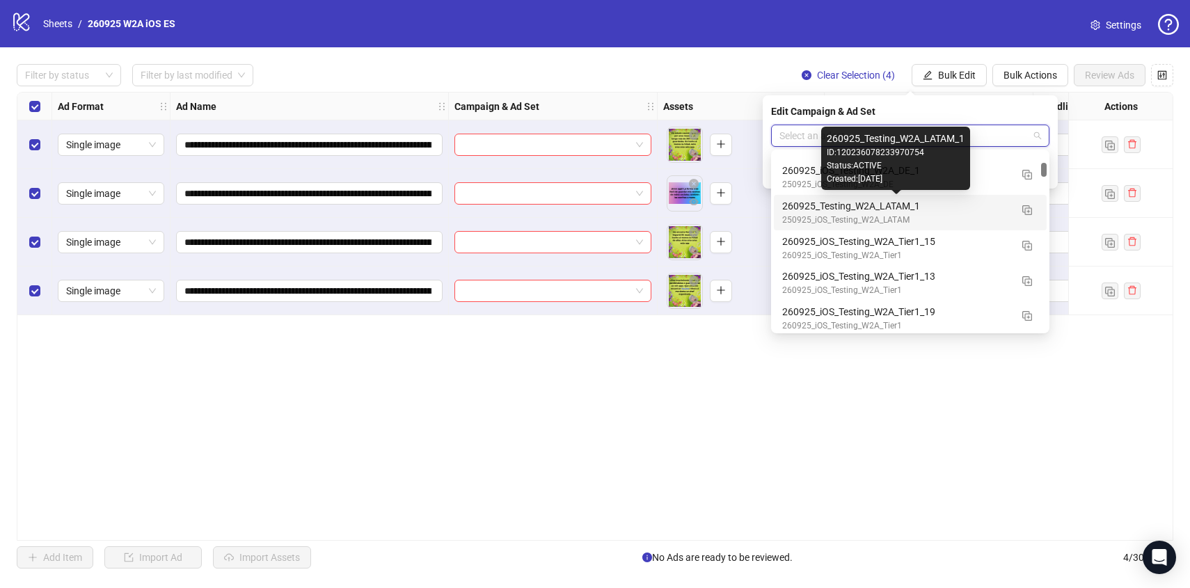
click at [976, 211] on div "260925_Testing_W2A_LATAM_1" at bounding box center [896, 205] width 228 height 15
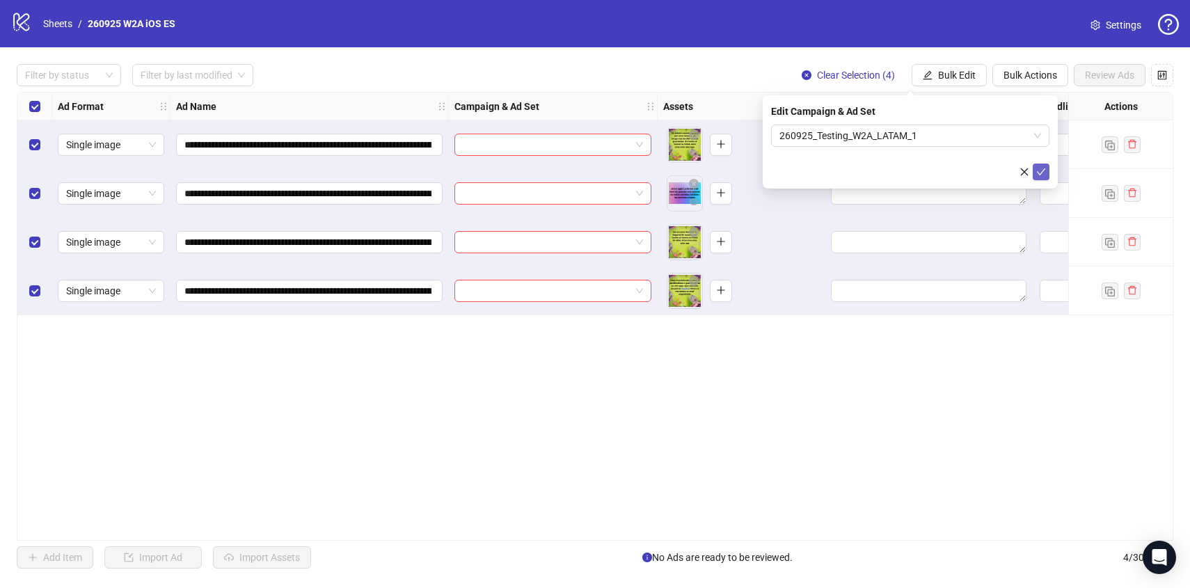
click at [1042, 168] on icon "check" at bounding box center [1041, 172] width 10 height 10
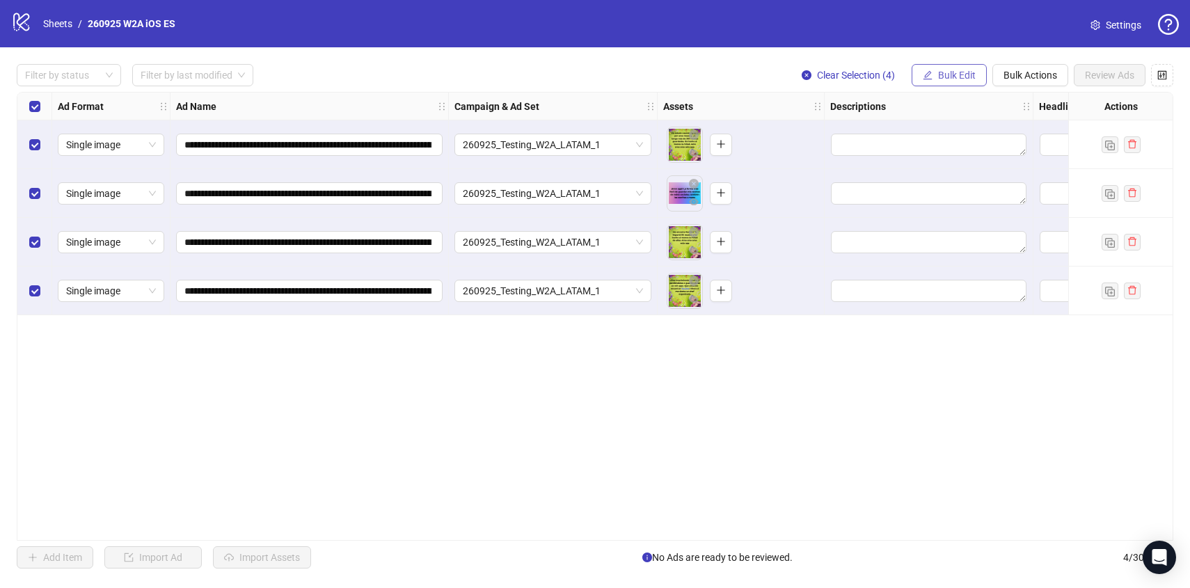
click at [957, 82] on button "Bulk Edit" at bounding box center [948, 75] width 75 height 22
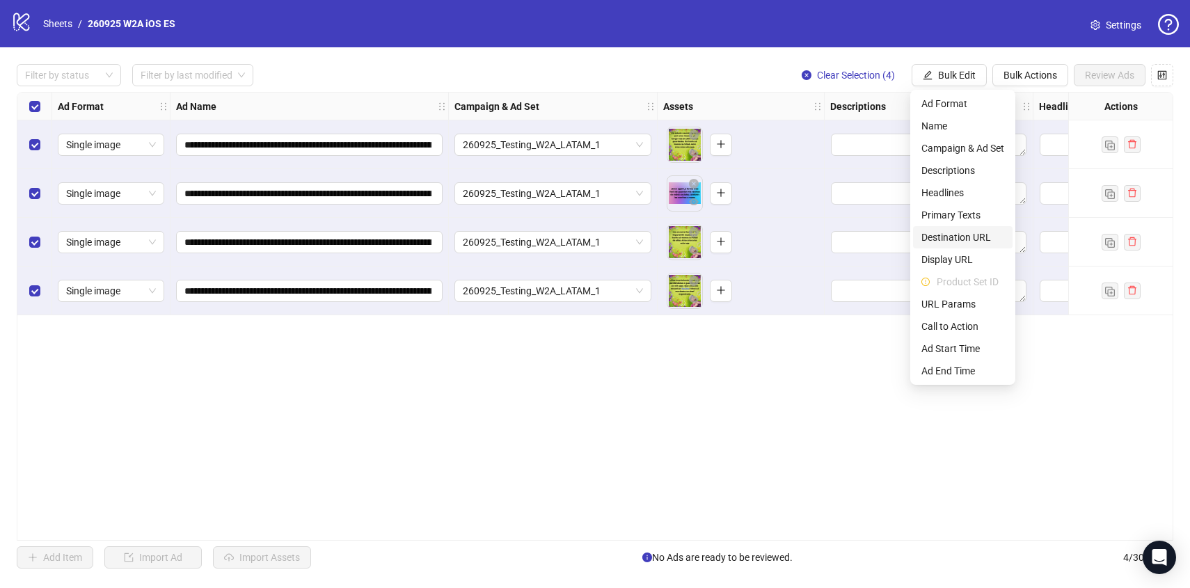
click at [950, 234] on span "Destination URL" at bounding box center [962, 237] width 83 height 15
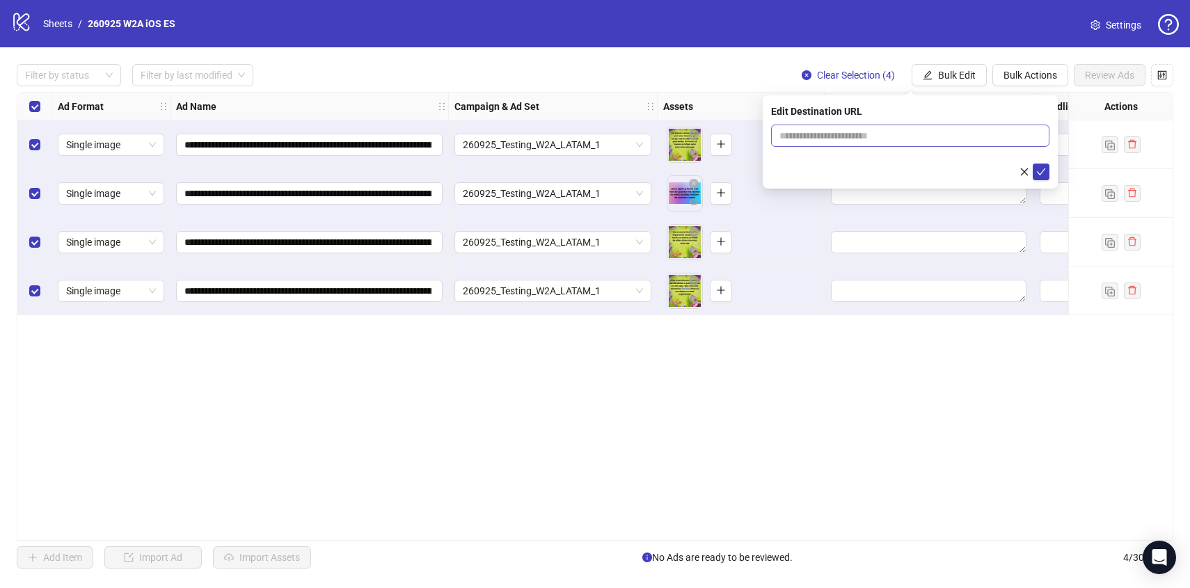
click at [886, 144] on span at bounding box center [910, 136] width 278 height 22
click at [885, 140] on input "text" at bounding box center [904, 135] width 250 height 15
paste input "**********"
type input "**********"
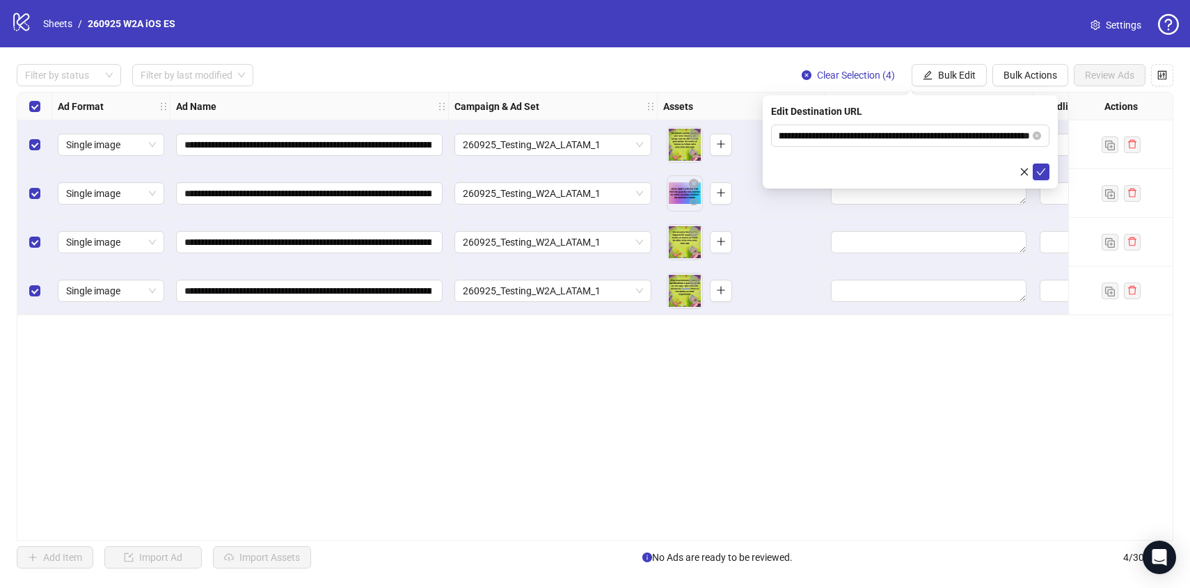
click at [1049, 173] on div "**********" at bounding box center [909, 141] width 295 height 93
click at [1044, 172] on icon "check" at bounding box center [1041, 172] width 10 height 10
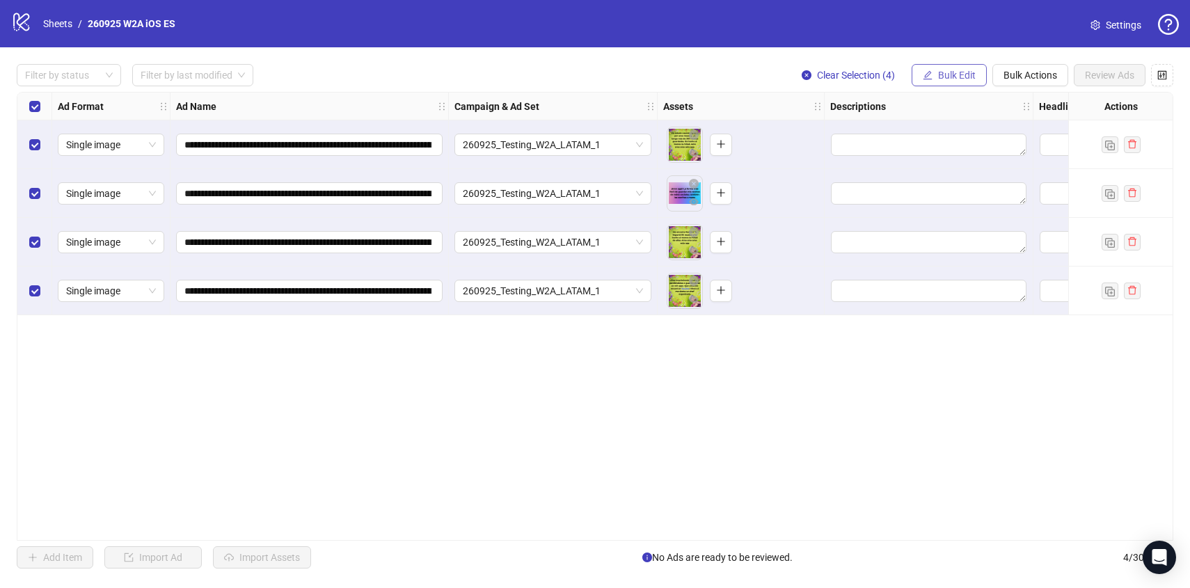
click at [960, 76] on span "Bulk Edit" at bounding box center [957, 75] width 38 height 11
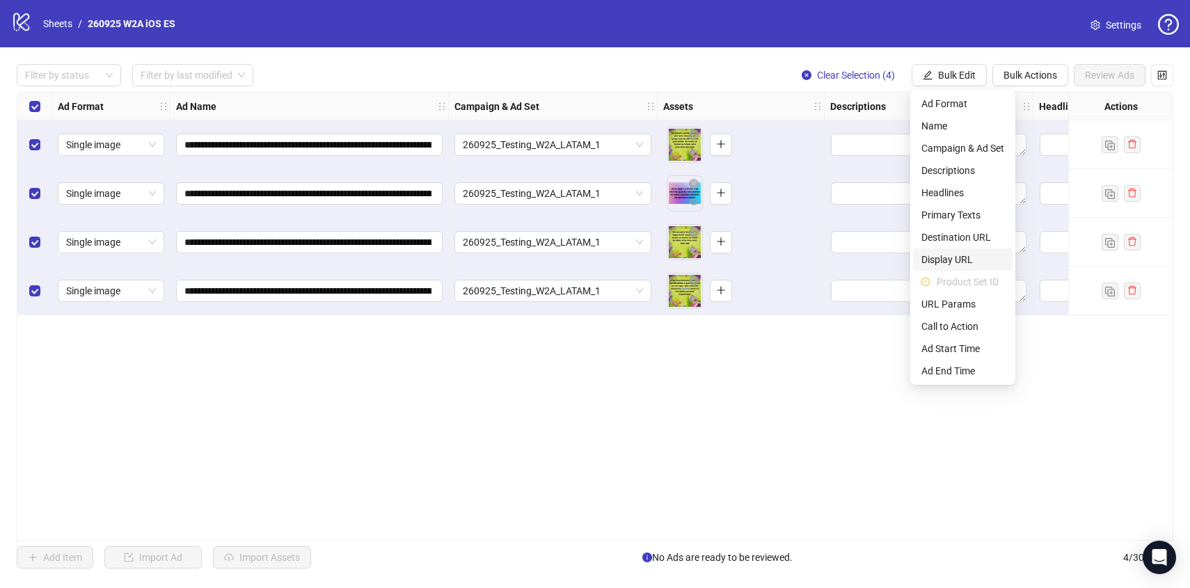
click at [952, 256] on span "Display URL" at bounding box center [962, 259] width 83 height 15
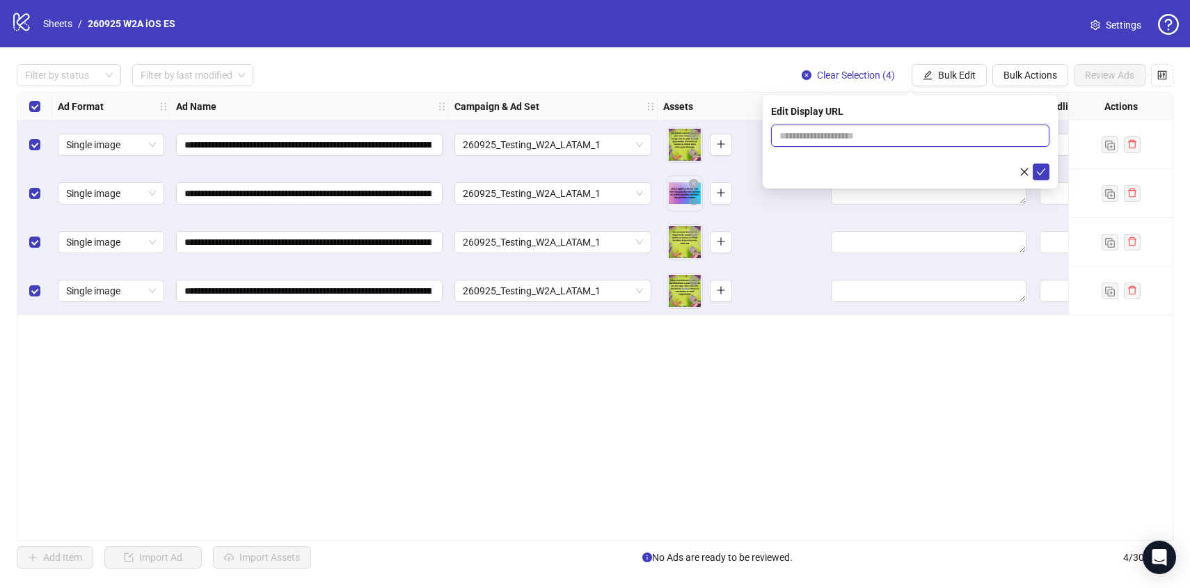
click at [895, 137] on input "text" at bounding box center [910, 136] width 278 height 22
type input "**********"
click at [1036, 173] on icon "check" at bounding box center [1041, 172] width 10 height 10
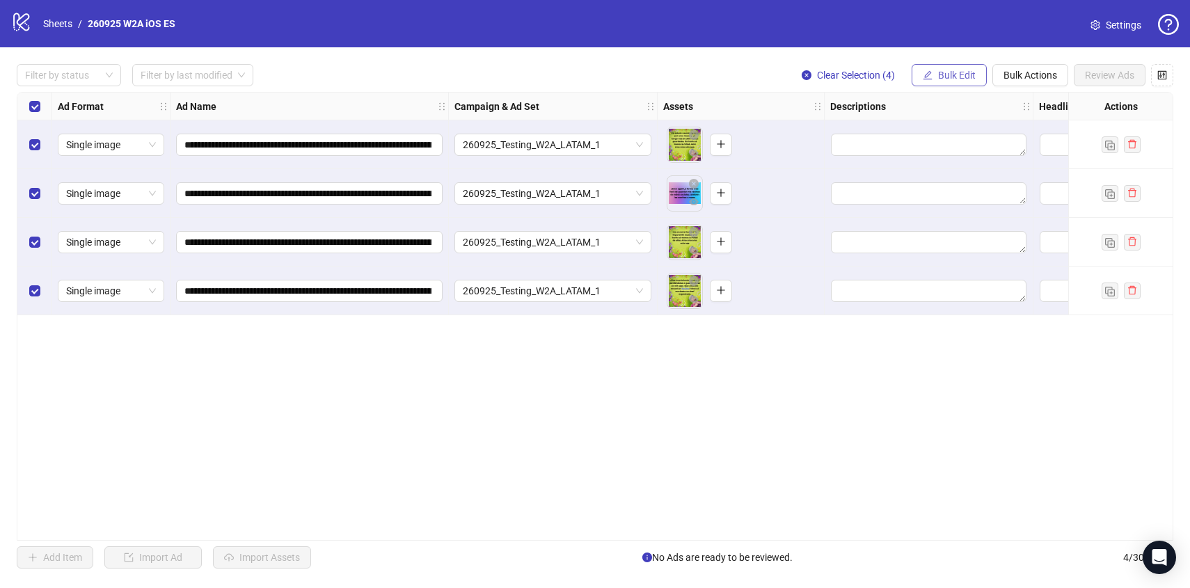
click at [945, 75] on span "Bulk Edit" at bounding box center [957, 75] width 38 height 11
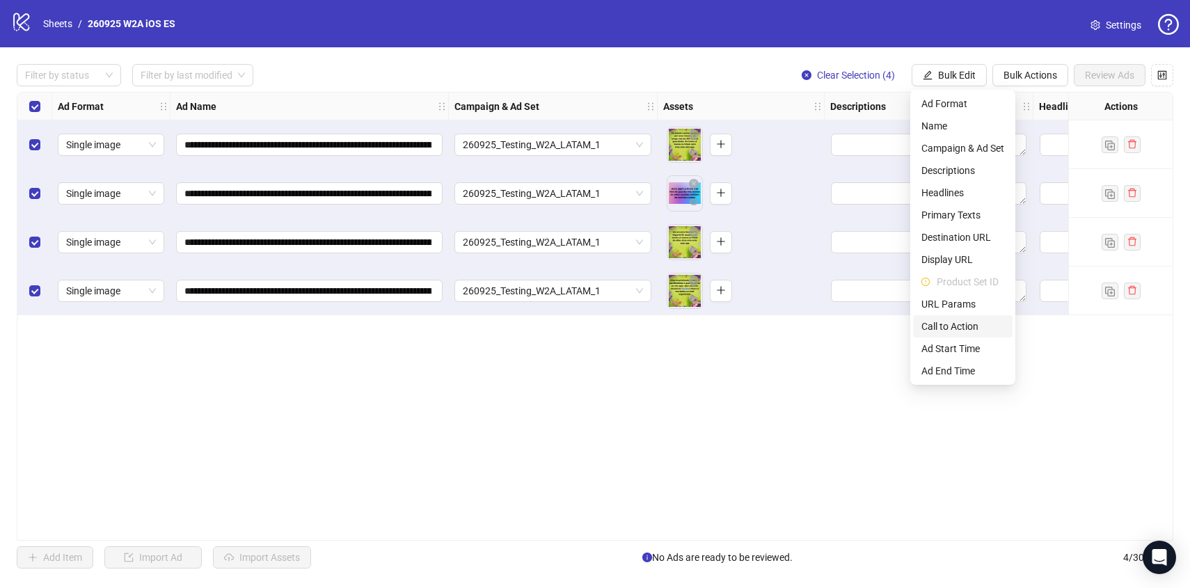
click at [967, 323] on span "Call to Action" at bounding box center [962, 326] width 83 height 15
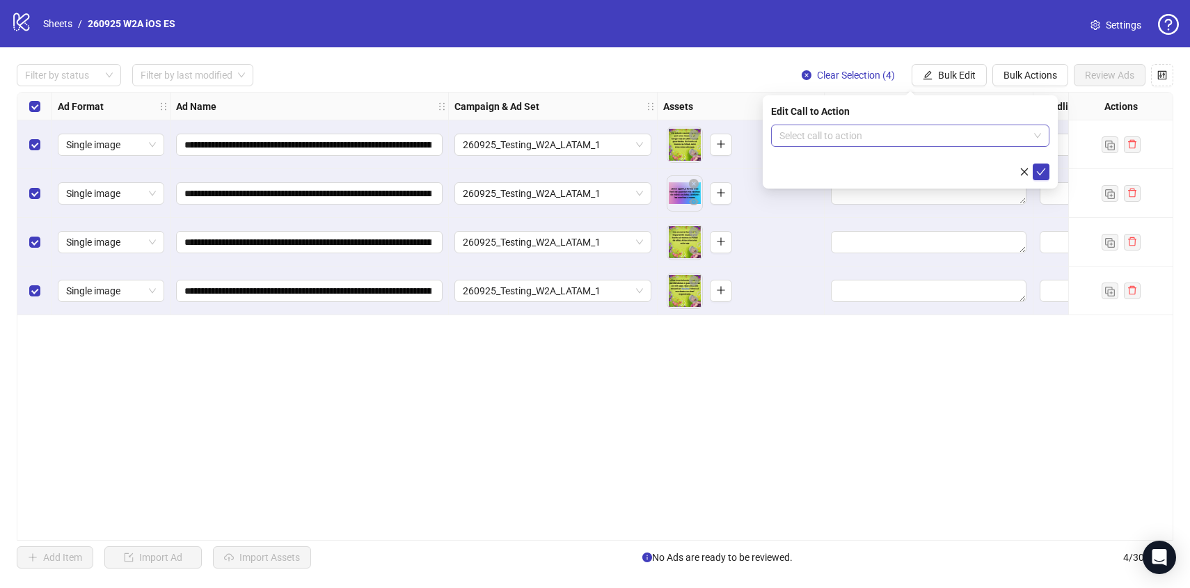
click at [867, 134] on input "search" at bounding box center [903, 135] width 249 height 21
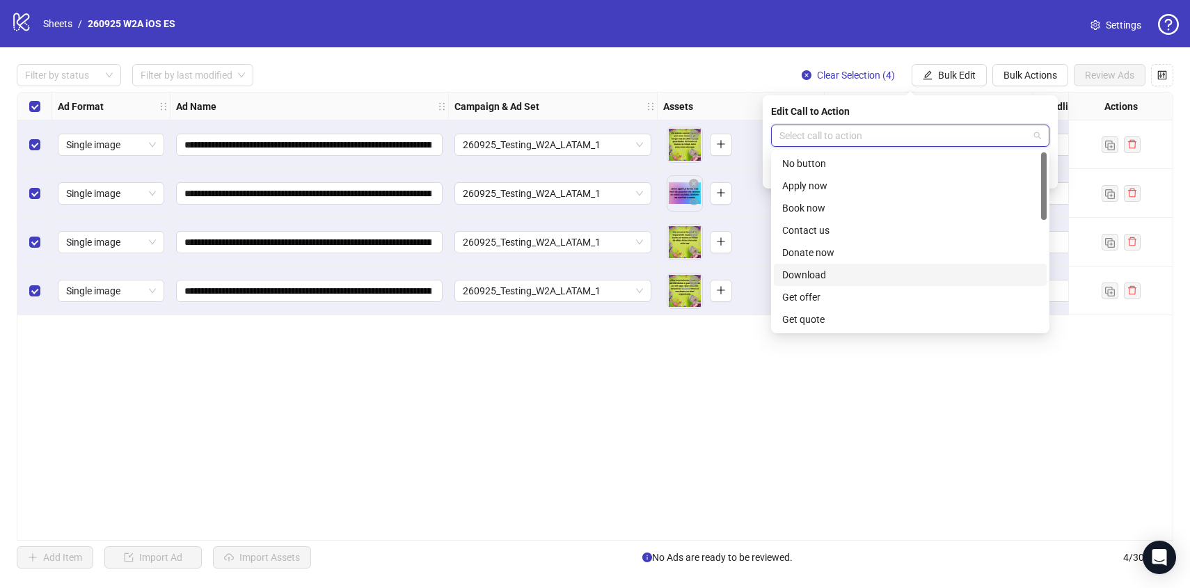
click at [864, 272] on div "Download" at bounding box center [910, 274] width 256 height 15
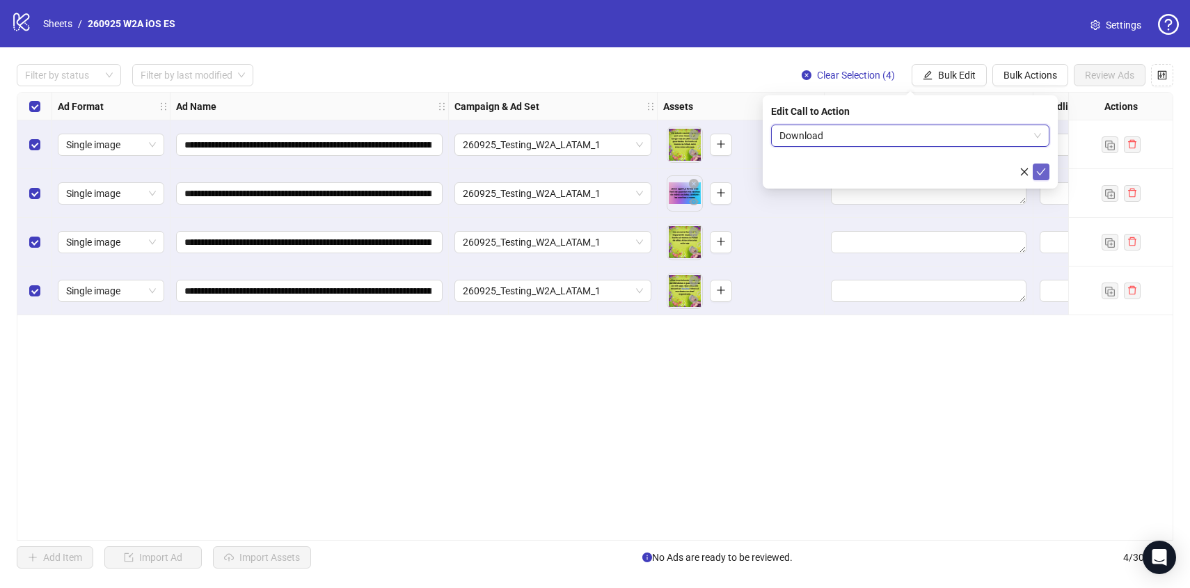
click at [1036, 173] on icon "check" at bounding box center [1041, 172] width 10 height 10
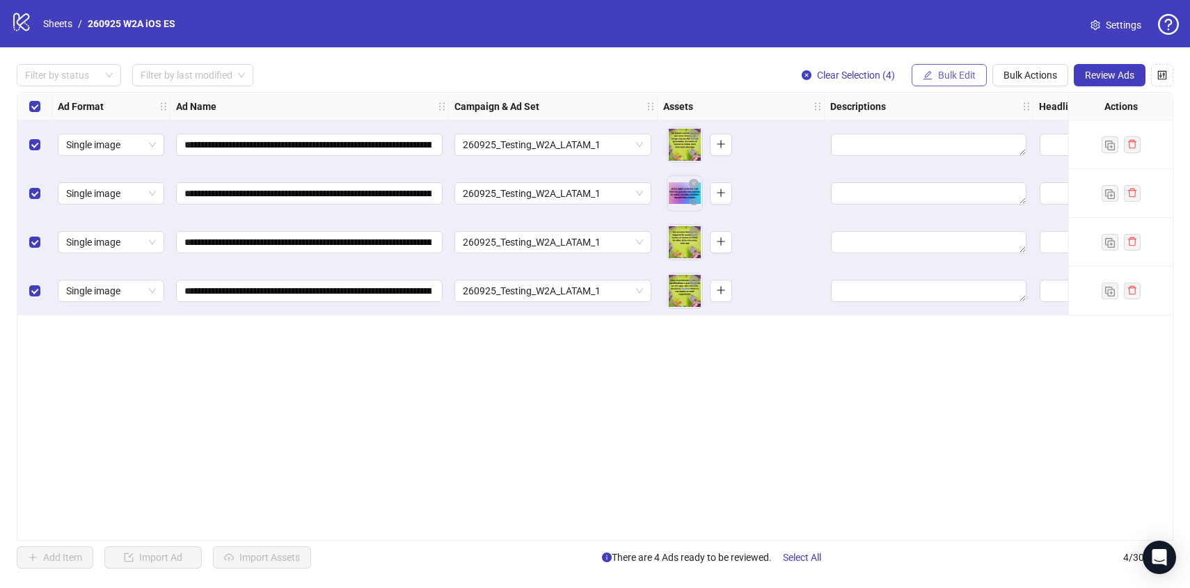
click at [928, 74] on icon "edit" at bounding box center [927, 75] width 10 height 10
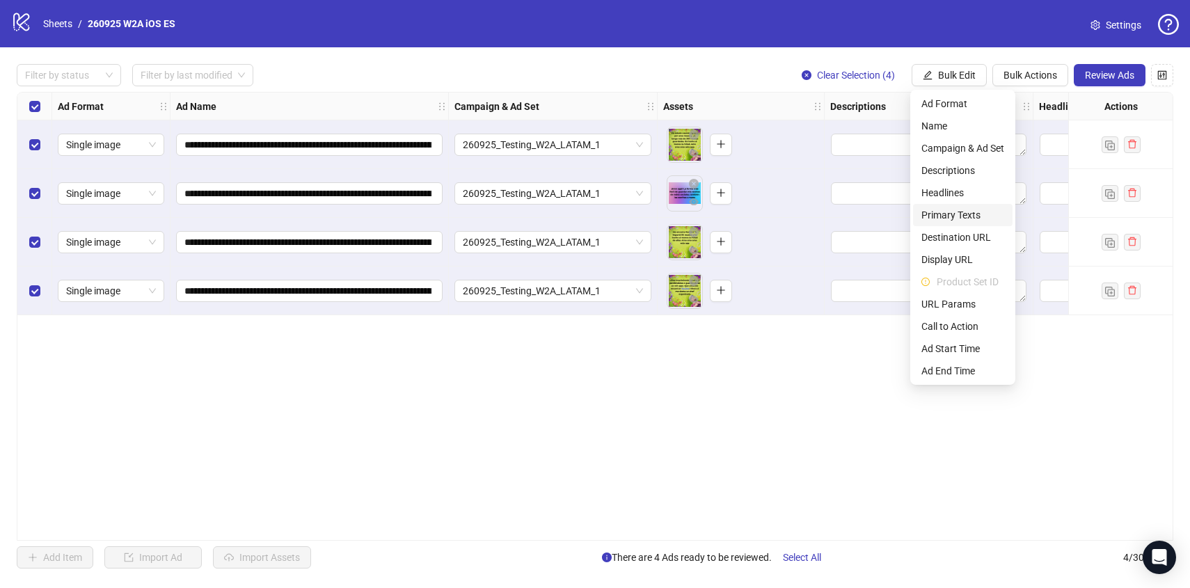
click at [945, 207] on span "Primary Texts" at bounding box center [962, 214] width 83 height 15
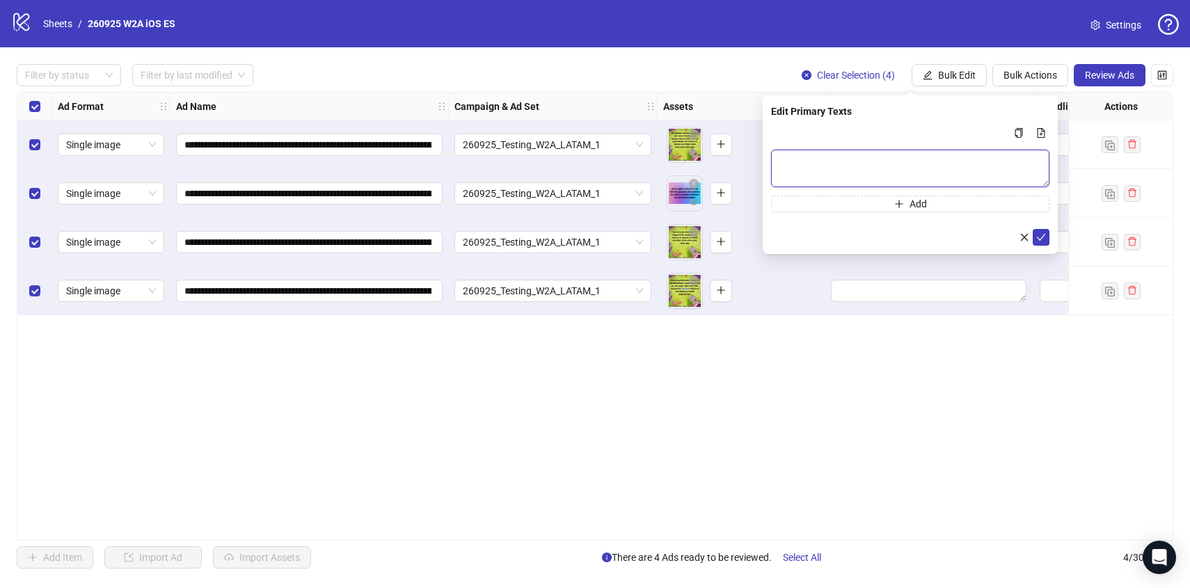
click at [840, 177] on textarea "Multi-text input container - paste or copy values" at bounding box center [910, 169] width 278 height 38
paste textarea "**********"
type textarea "**********"
click at [1039, 238] on icon "check" at bounding box center [1040, 237] width 9 height 7
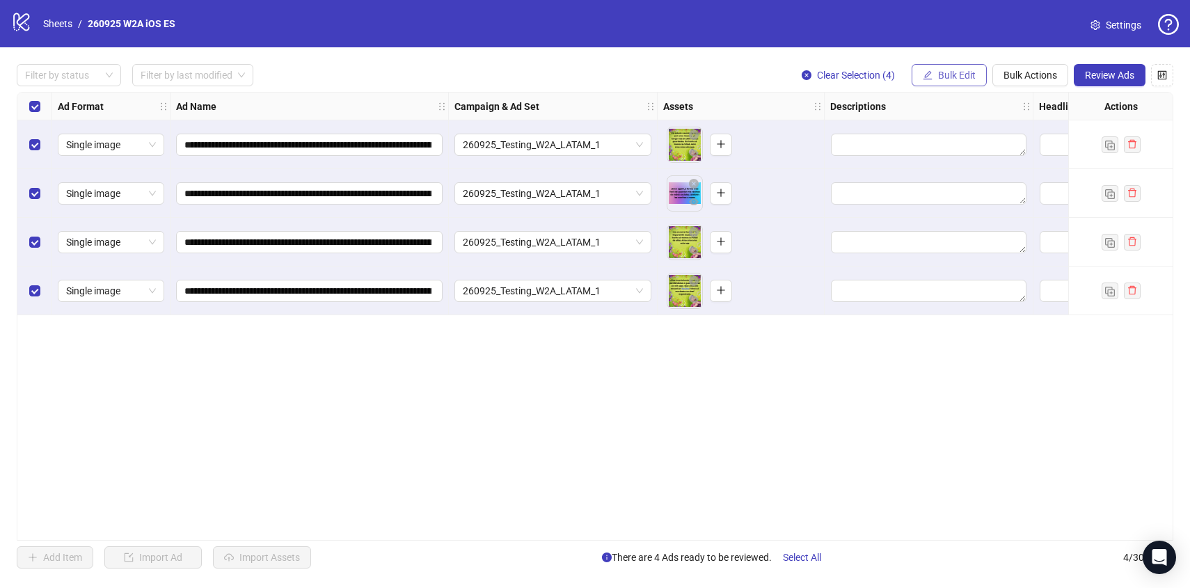
click at [962, 77] on span "Bulk Edit" at bounding box center [957, 75] width 38 height 11
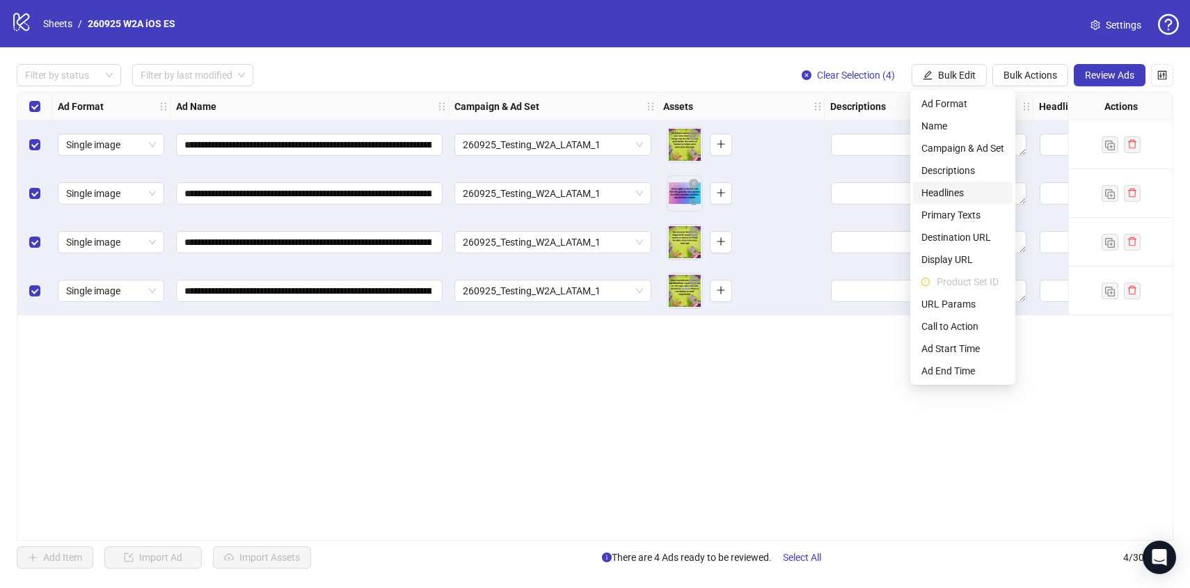
click at [958, 187] on span "Headlines" at bounding box center [962, 192] width 83 height 15
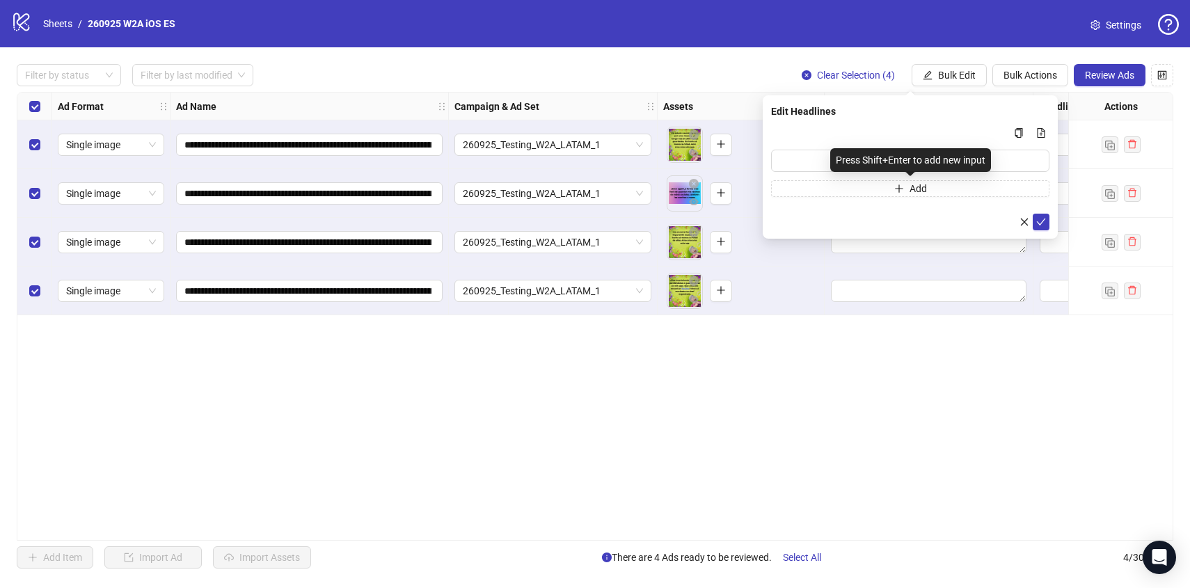
click at [854, 163] on div "Press Shift+Enter to add new input" at bounding box center [910, 160] width 161 height 24
click at [824, 161] on input "Multi-input container - paste or copy values" at bounding box center [910, 161] width 278 height 22
paste input "**********"
type input "**********"
click at [961, 186] on button "Add" at bounding box center [910, 188] width 278 height 17
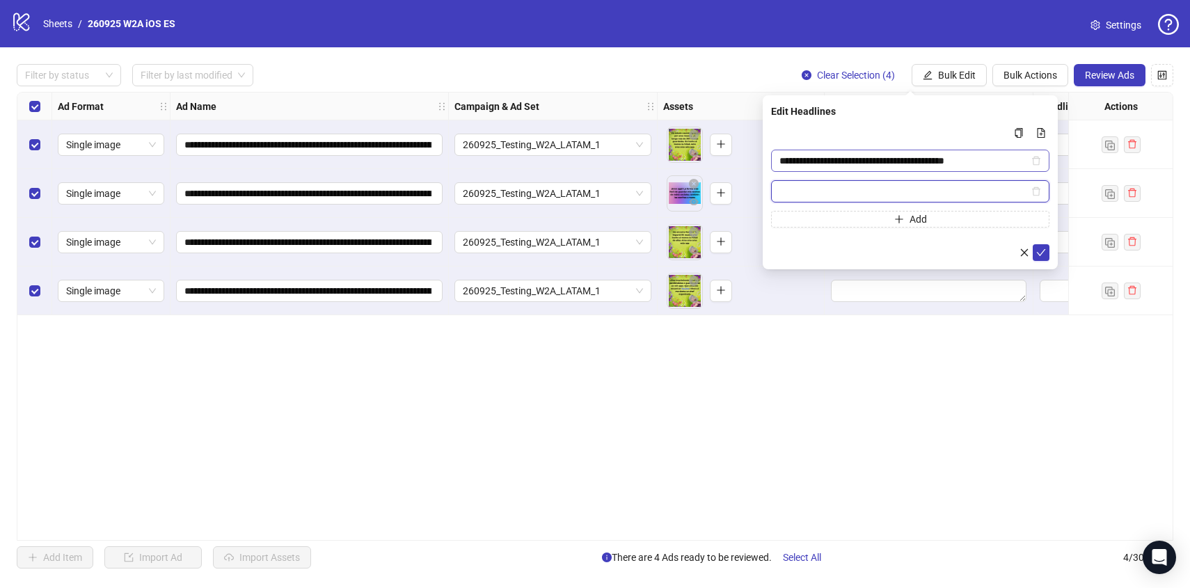
paste input "**********"
type input "**********"
click at [834, 224] on button "Add" at bounding box center [910, 219] width 278 height 17
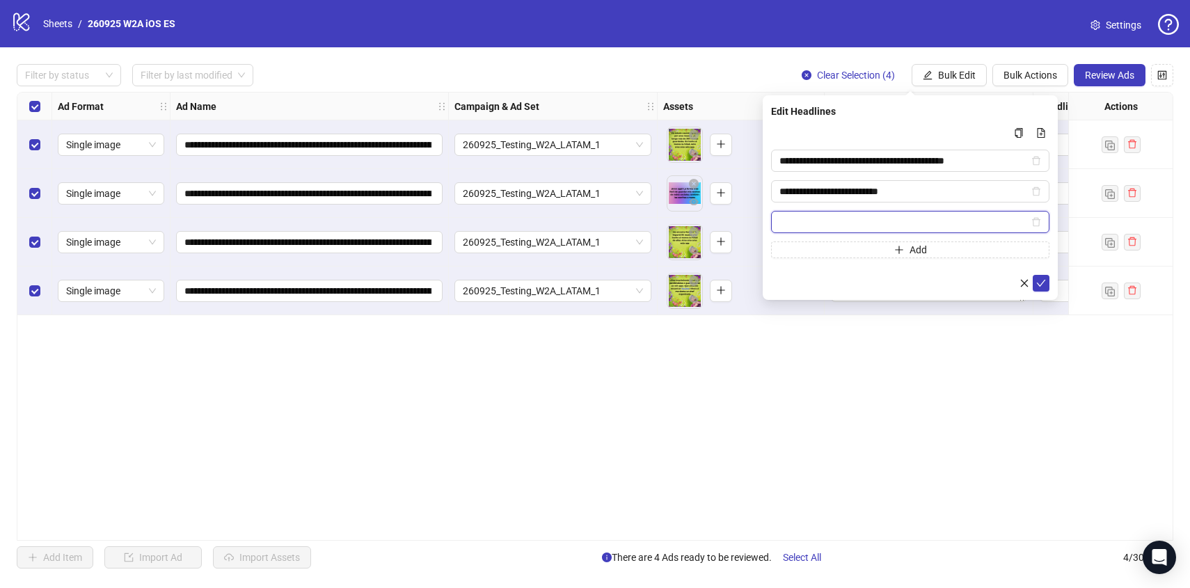
paste input "**********"
type input "**********"
click at [1042, 285] on icon "check" at bounding box center [1041, 283] width 10 height 10
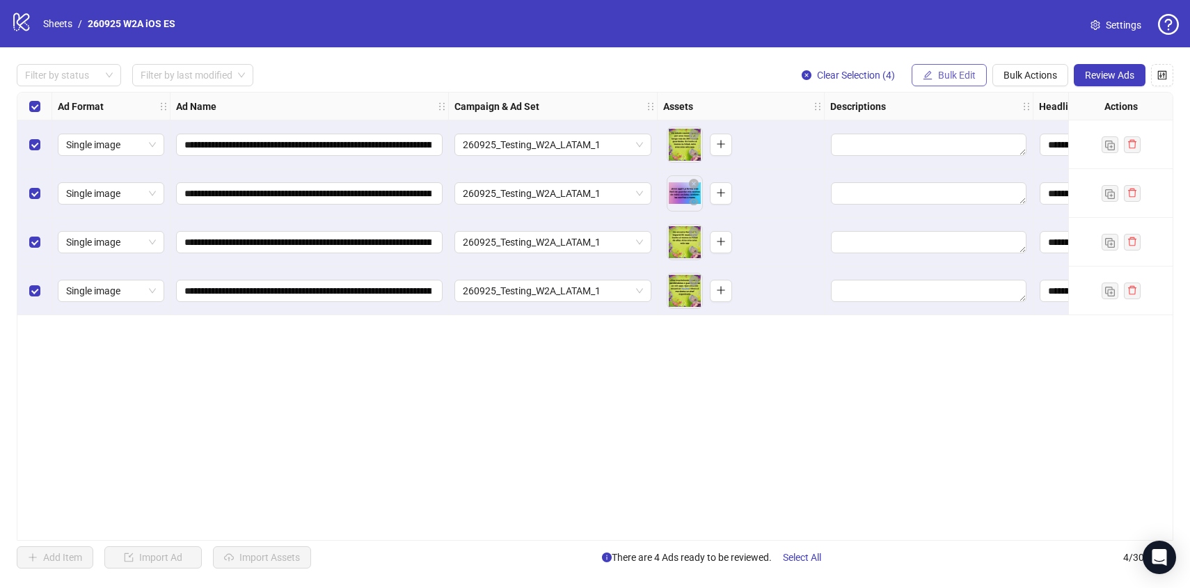
click at [958, 81] on span "Bulk Edit" at bounding box center [957, 75] width 38 height 11
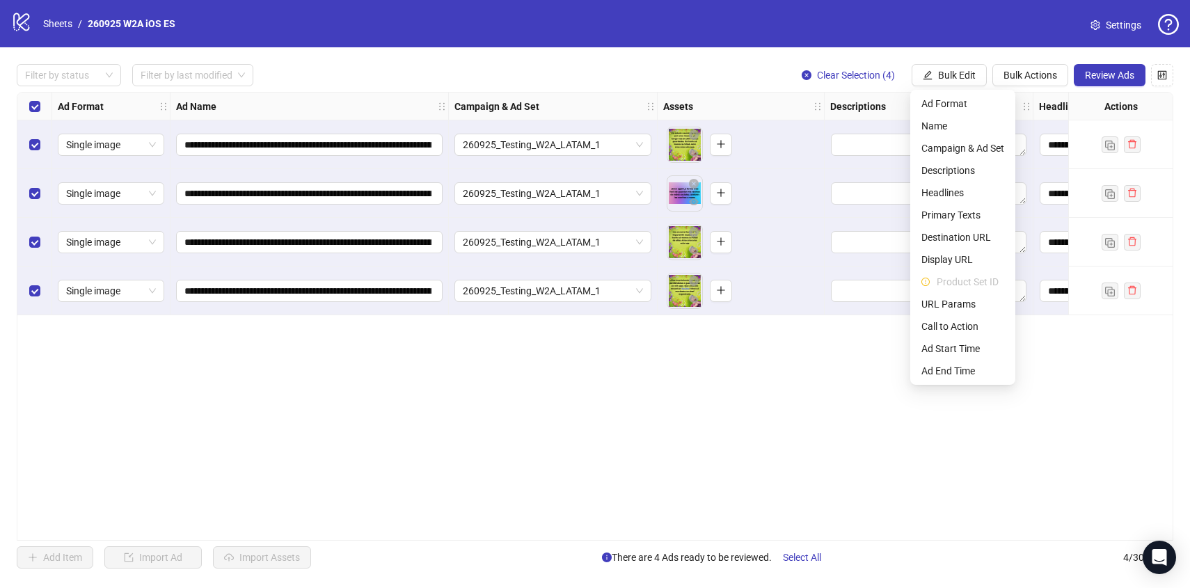
click at [838, 379] on div "**********" at bounding box center [595, 316] width 1156 height 449
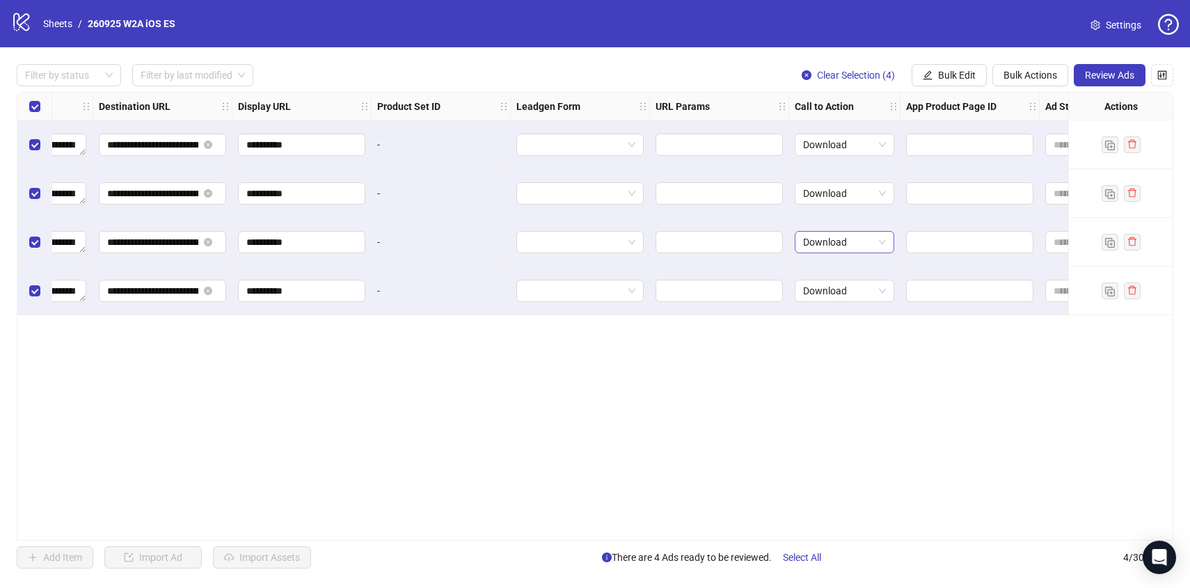
scroll to position [0, 1537]
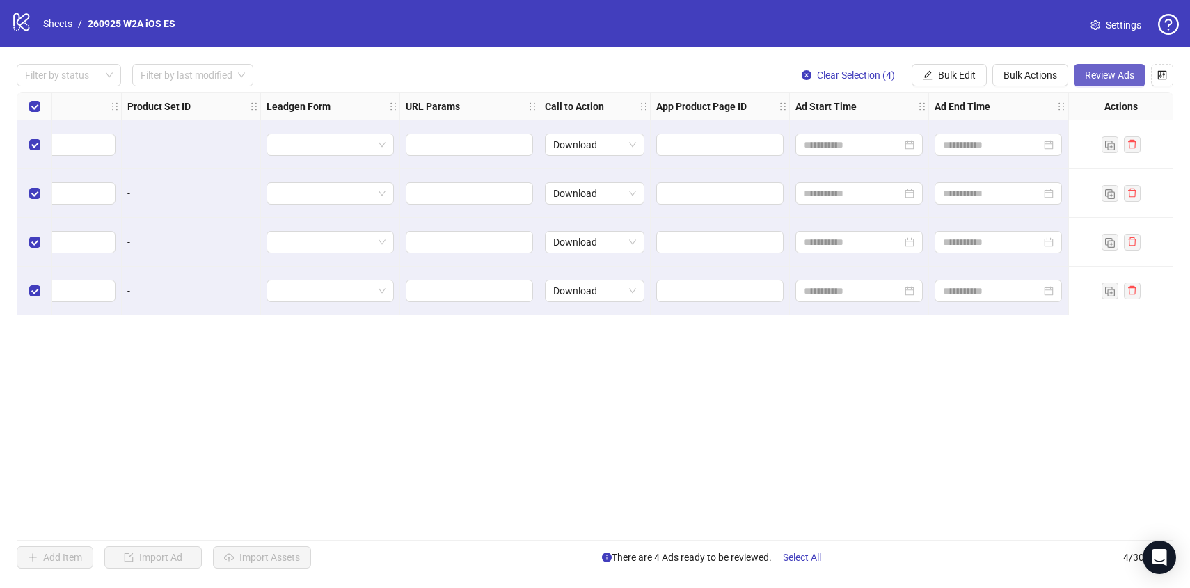
click at [1101, 68] on button "Review Ads" at bounding box center [1109, 75] width 72 height 22
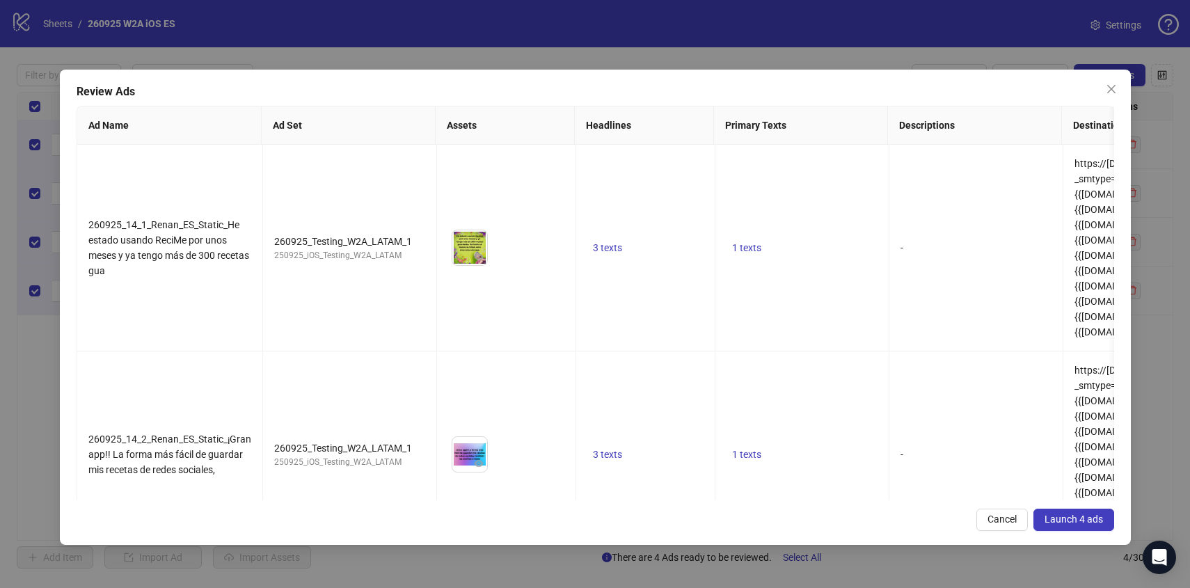
click at [1085, 520] on span "Launch 4 ads" at bounding box center [1073, 518] width 58 height 11
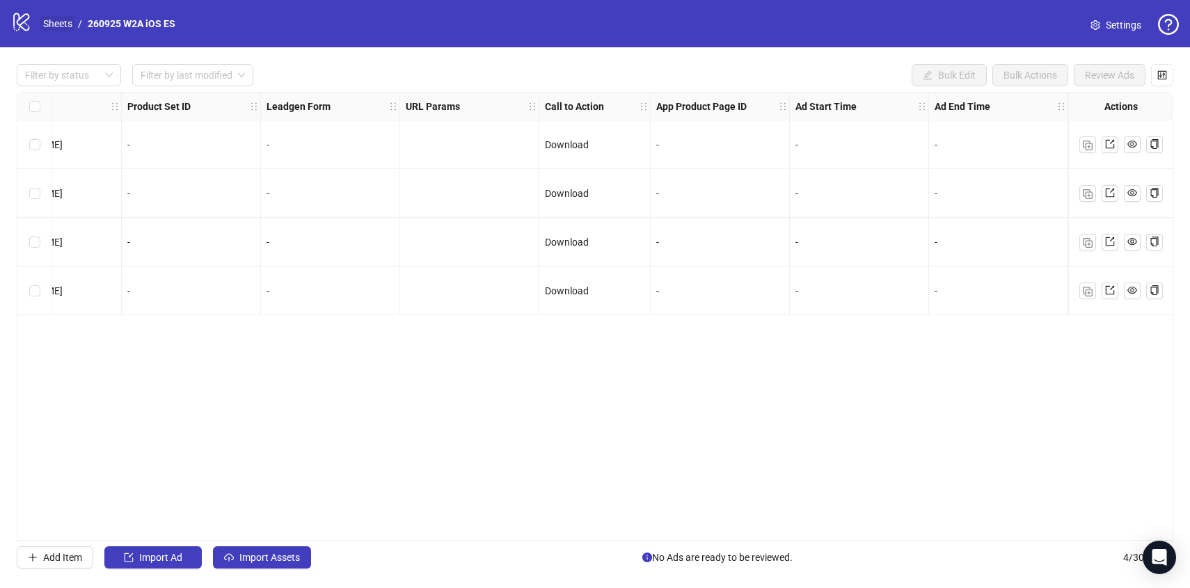
click at [59, 26] on link "Sheets" at bounding box center [57, 23] width 35 height 15
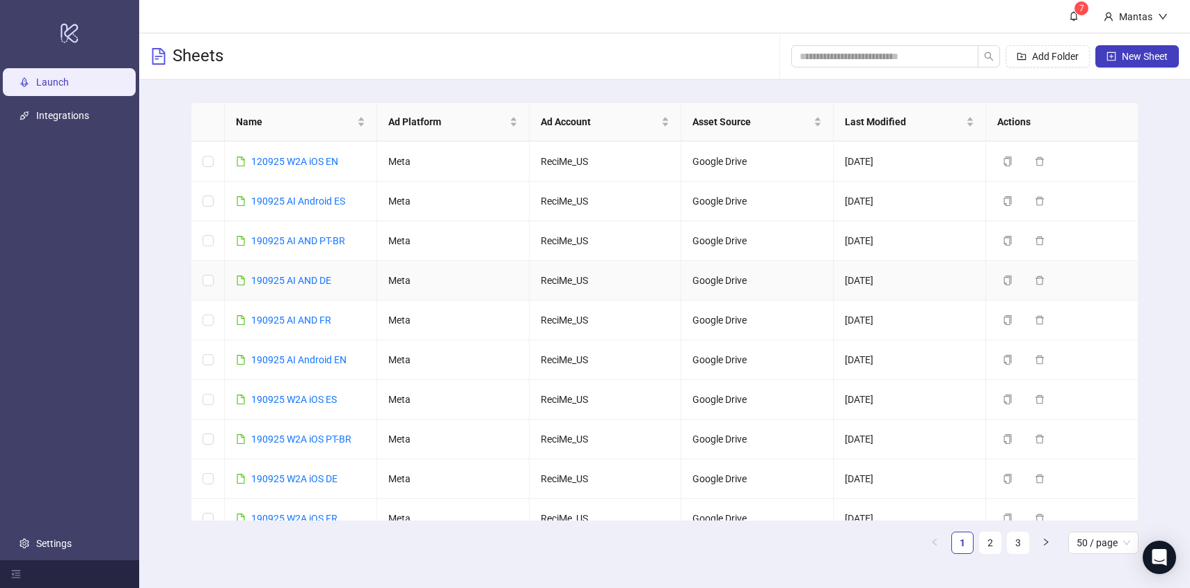
scroll to position [88, 0]
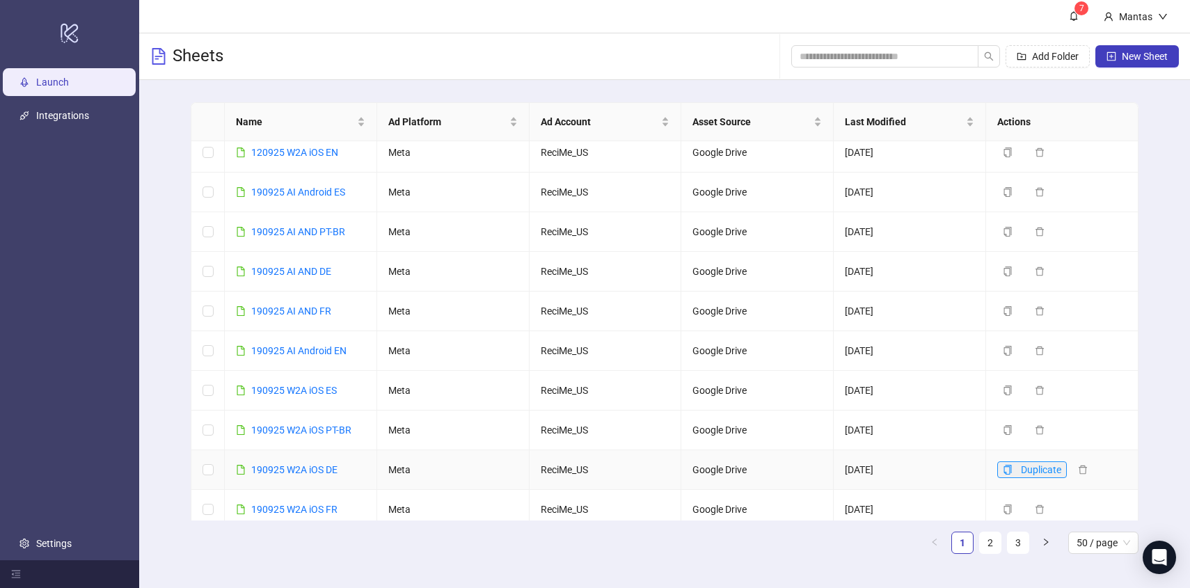
click at [1007, 470] on icon "copy" at bounding box center [1007, 470] width 10 height 10
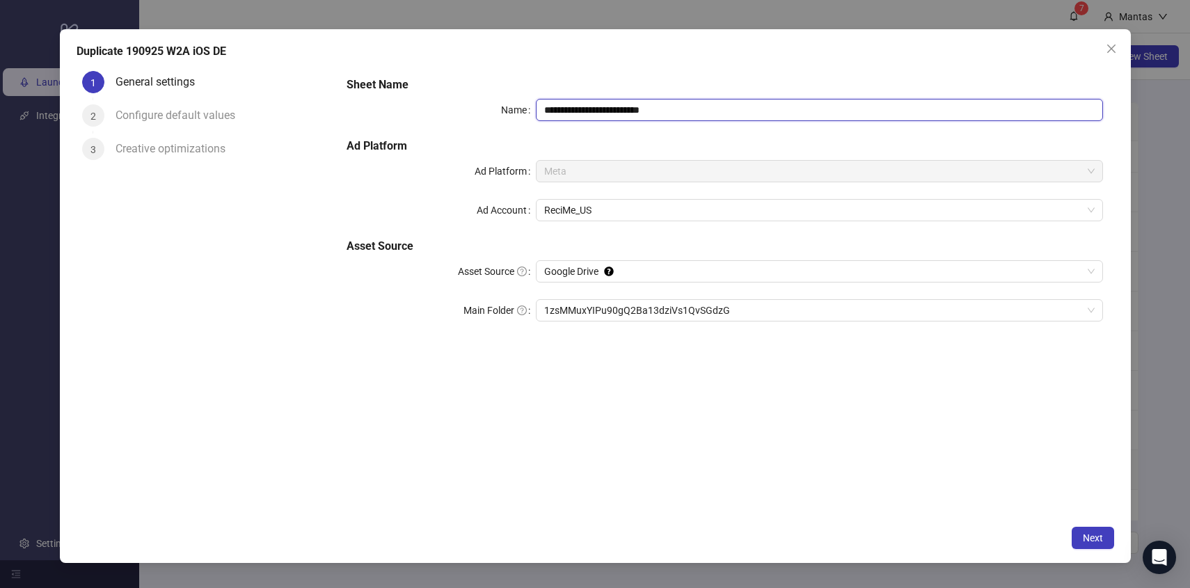
drag, startPoint x: 554, startPoint y: 106, endPoint x: 494, endPoint y: 107, distance: 60.5
click at [494, 107] on div "**********" at bounding box center [723, 110] width 755 height 22
drag, startPoint x: 634, startPoint y: 114, endPoint x: 833, endPoint y: 114, distance: 199.6
click at [826, 114] on input "**********" at bounding box center [819, 110] width 567 height 22
click at [601, 305] on span "1zsMMuxYIPu90gQ2Ba13dziVs1QvSGdzG" at bounding box center [819, 310] width 550 height 21
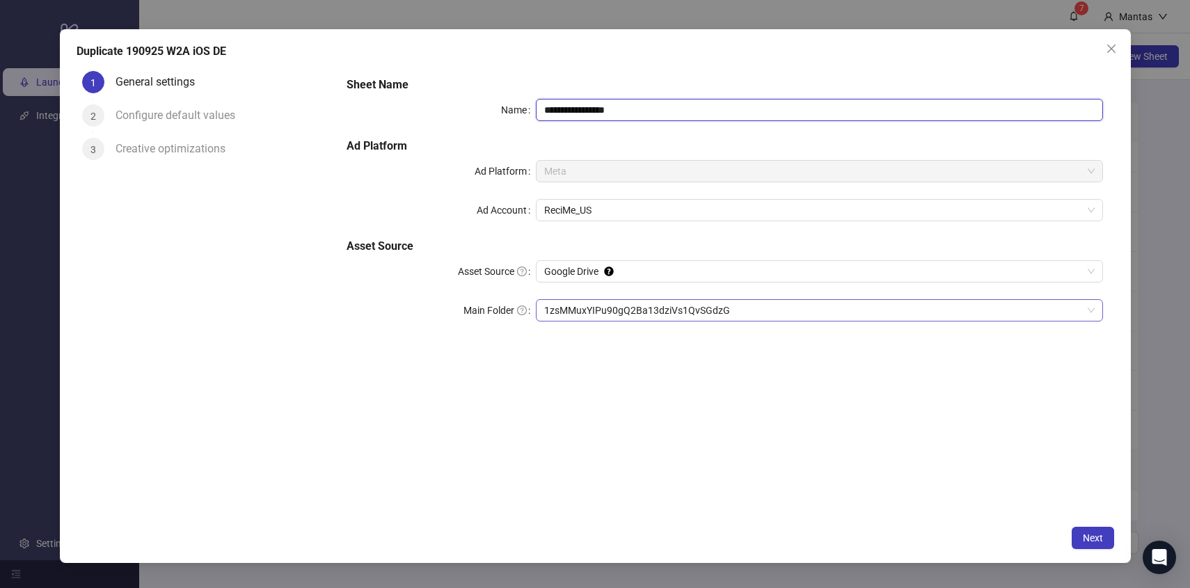
type input "**********"
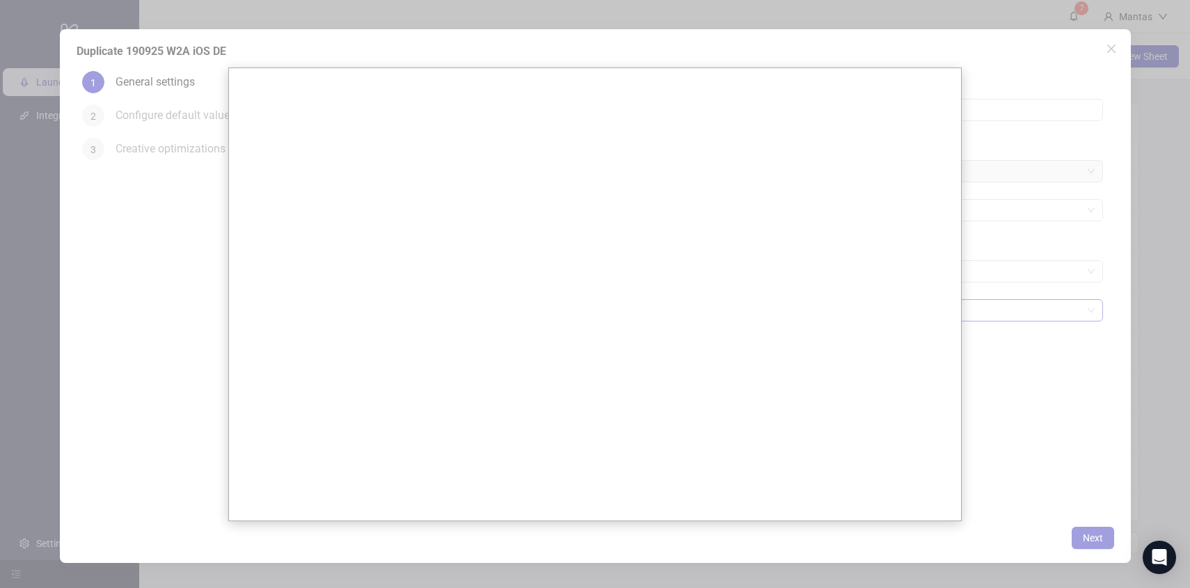
scroll to position [0, 0]
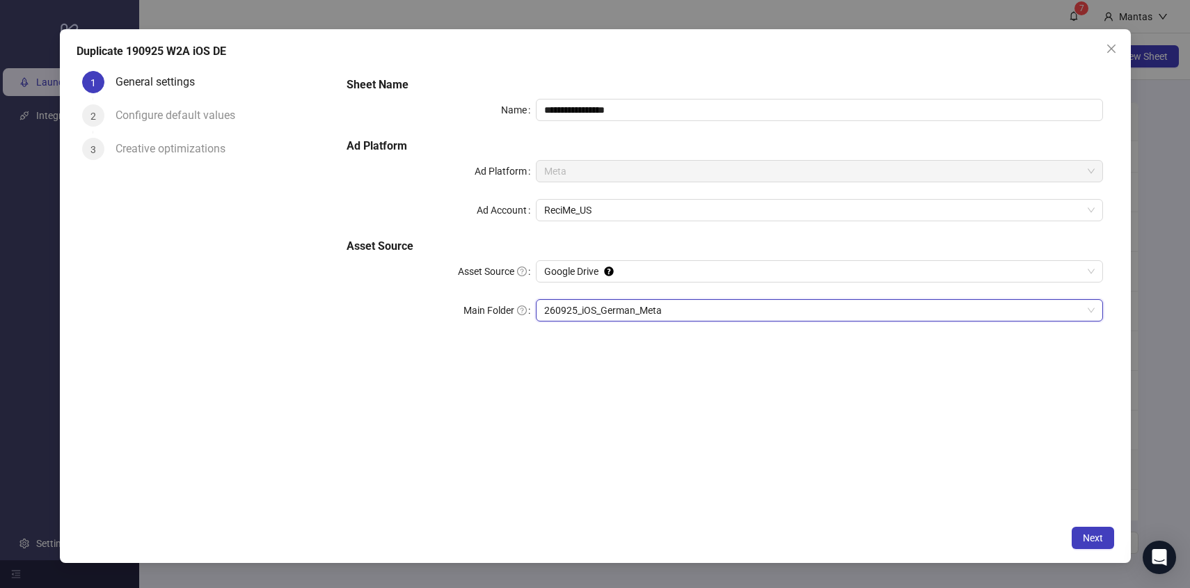
click at [1089, 525] on div "**********" at bounding box center [595, 296] width 1071 height 534
click at [1089, 529] on button "Next" at bounding box center [1092, 538] width 42 height 22
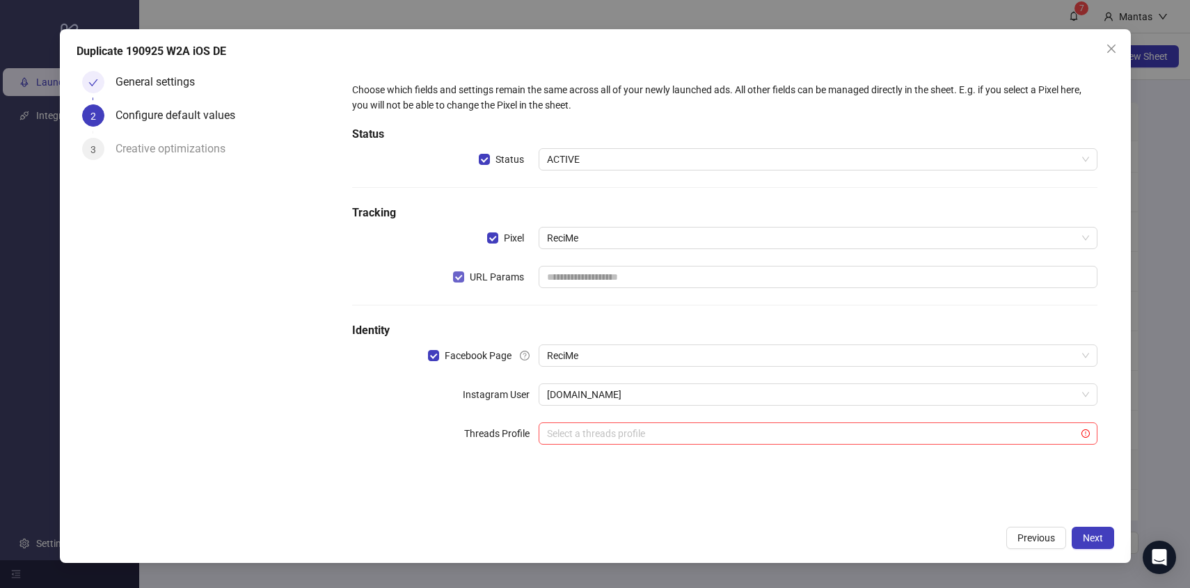
click at [472, 271] on span "URL Params" at bounding box center [496, 276] width 65 height 15
click at [1095, 534] on span "Next" at bounding box center [1092, 537] width 20 height 11
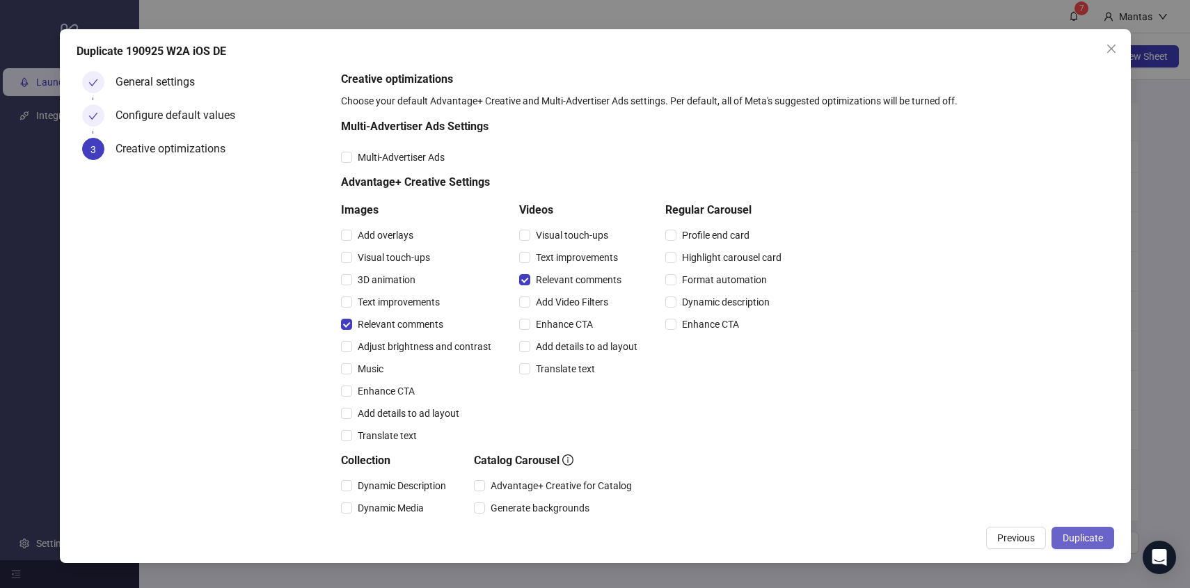
click at [1105, 540] on button "Duplicate" at bounding box center [1082, 538] width 63 height 22
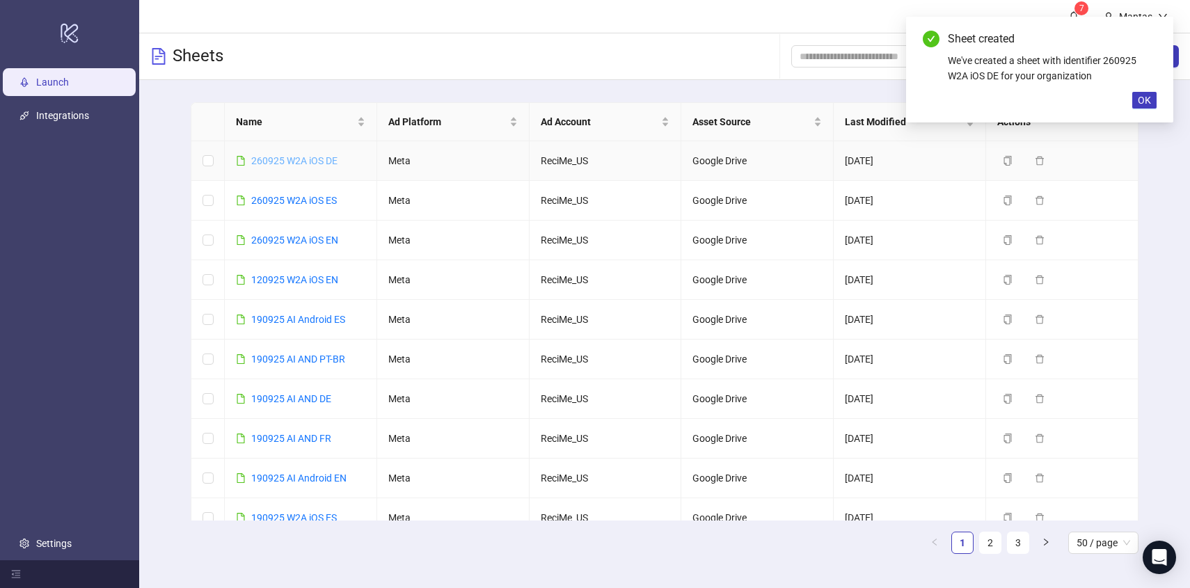
click at [301, 157] on link "260925 W2A iOS DE" at bounding box center [294, 160] width 86 height 11
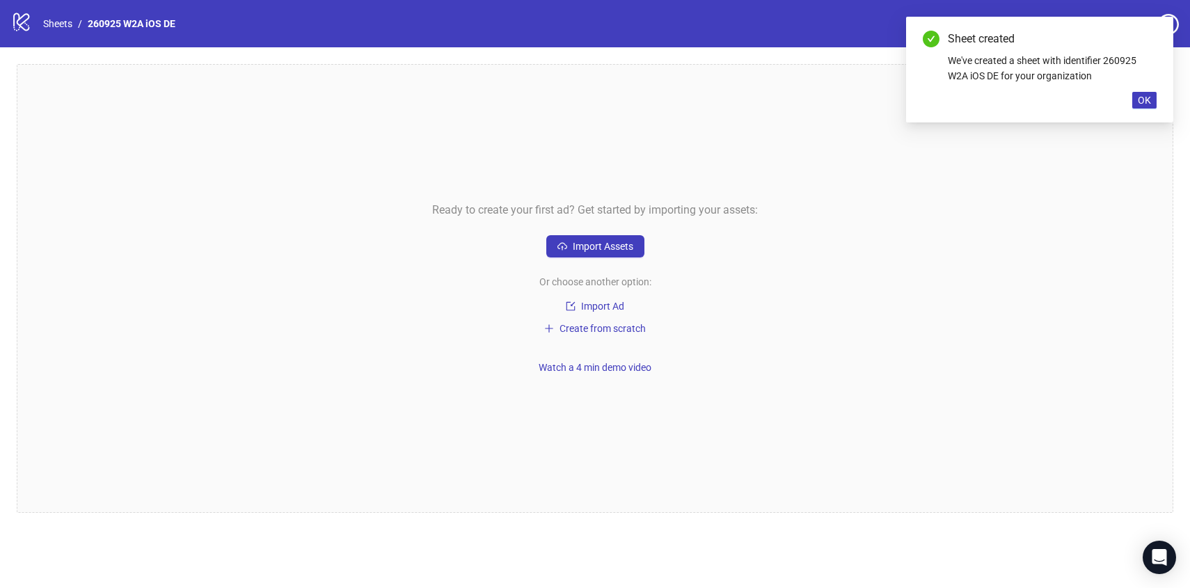
click at [1157, 101] on div "Sheet created We've created a sheet with identifier 260925 W2A iOS DE for your …" at bounding box center [1039, 70] width 267 height 106
click at [1145, 101] on span "OK" at bounding box center [1143, 100] width 13 height 11
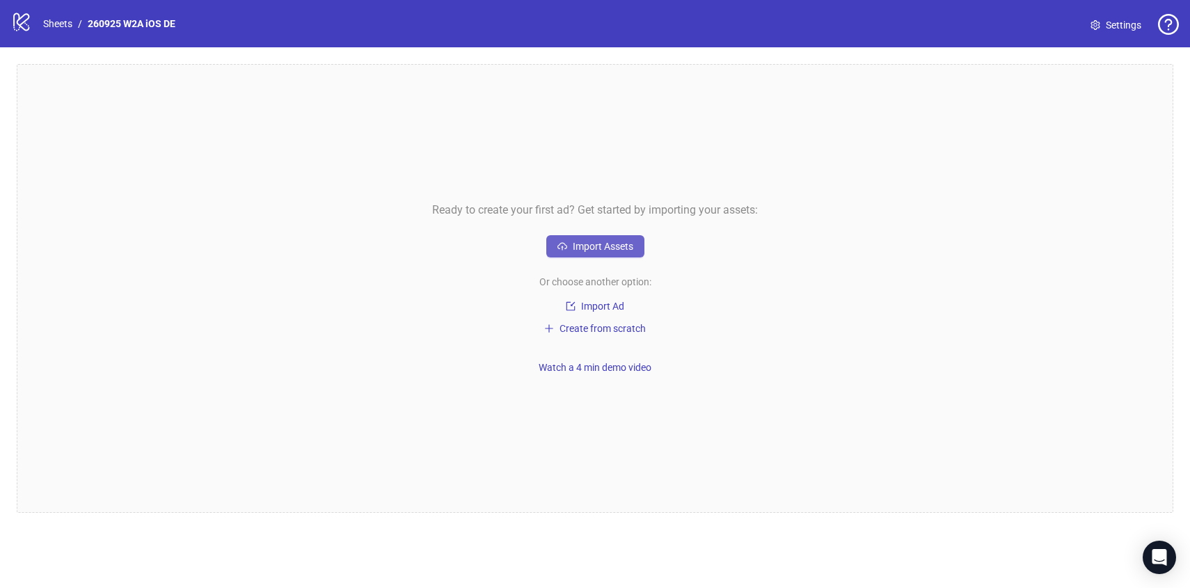
click at [591, 248] on span "Import Assets" at bounding box center [603, 246] width 61 height 11
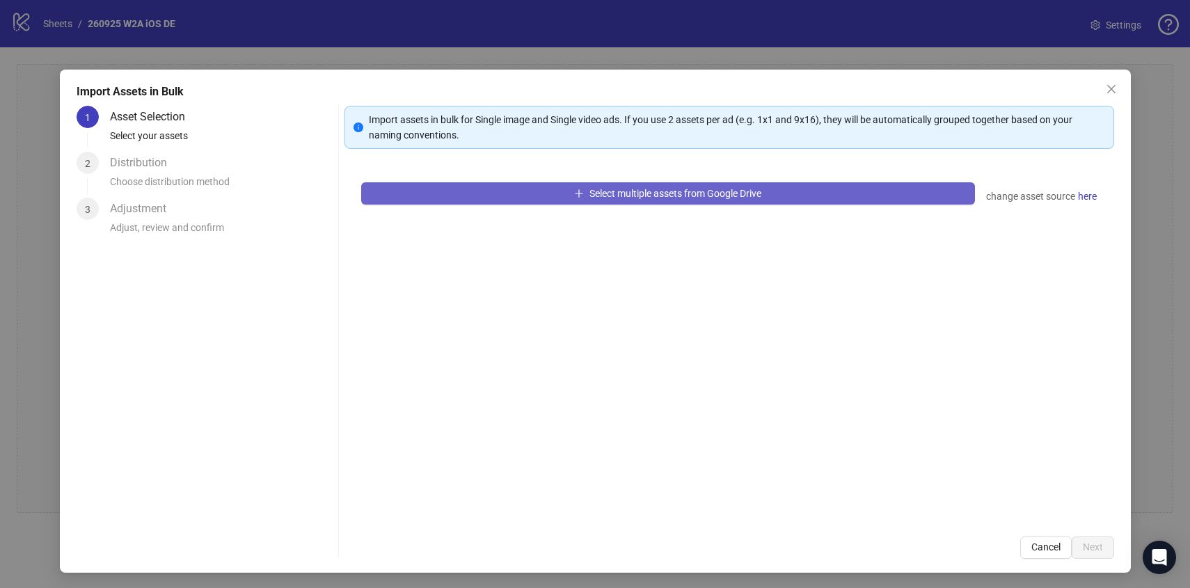
click at [461, 193] on button "Select multiple assets from Google Drive" at bounding box center [668, 193] width 614 height 22
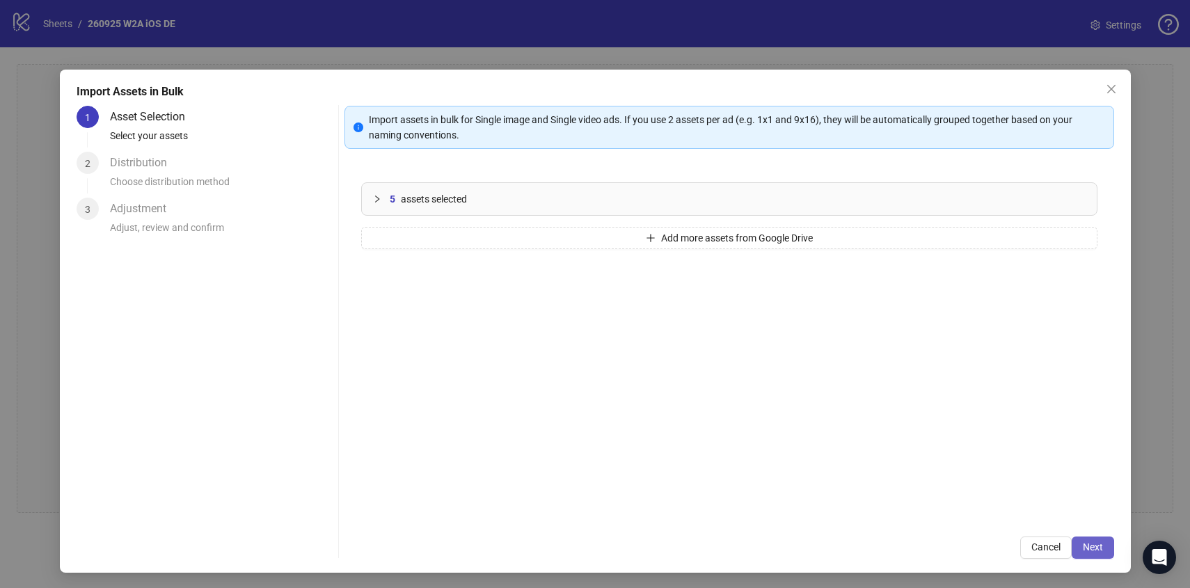
click at [1113, 552] on button "Next" at bounding box center [1092, 547] width 42 height 22
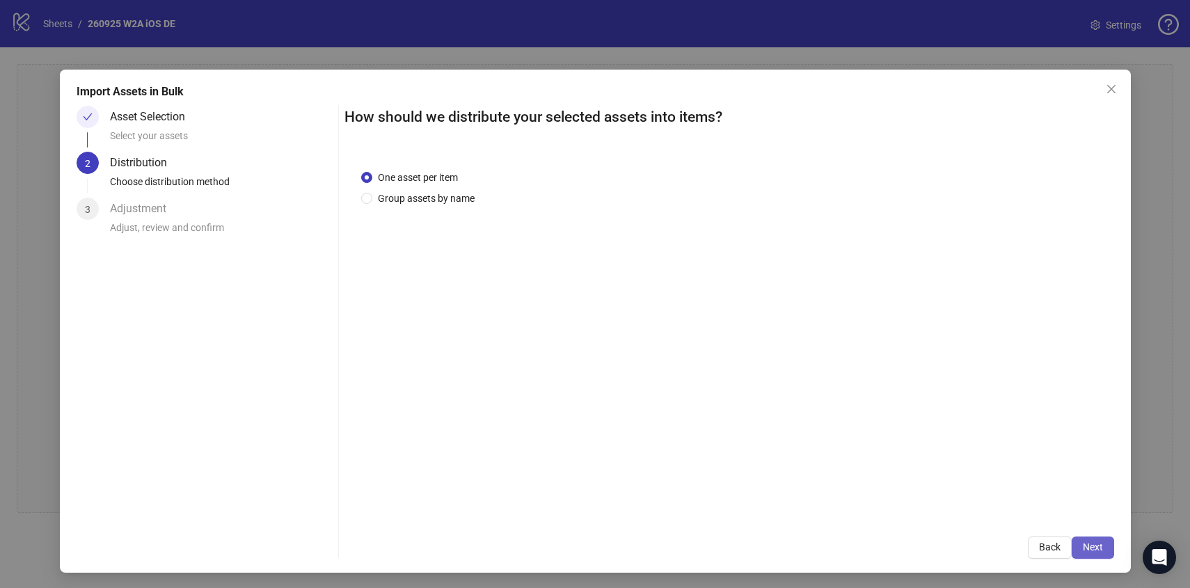
click at [1096, 545] on span "Next" at bounding box center [1092, 546] width 20 height 11
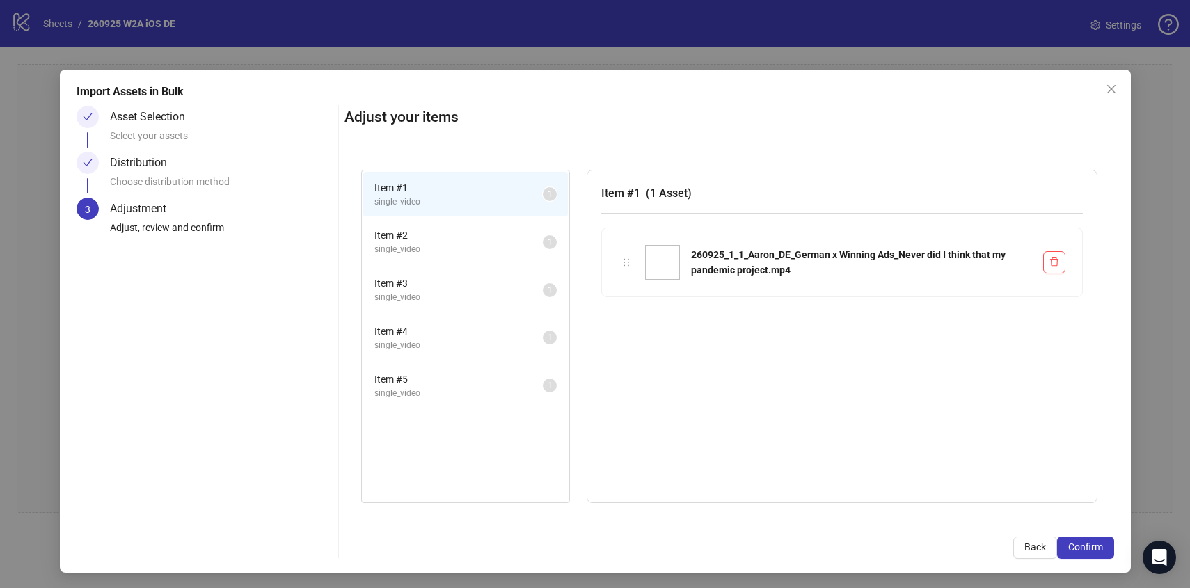
click at [1096, 545] on span "Confirm" at bounding box center [1085, 546] width 35 height 11
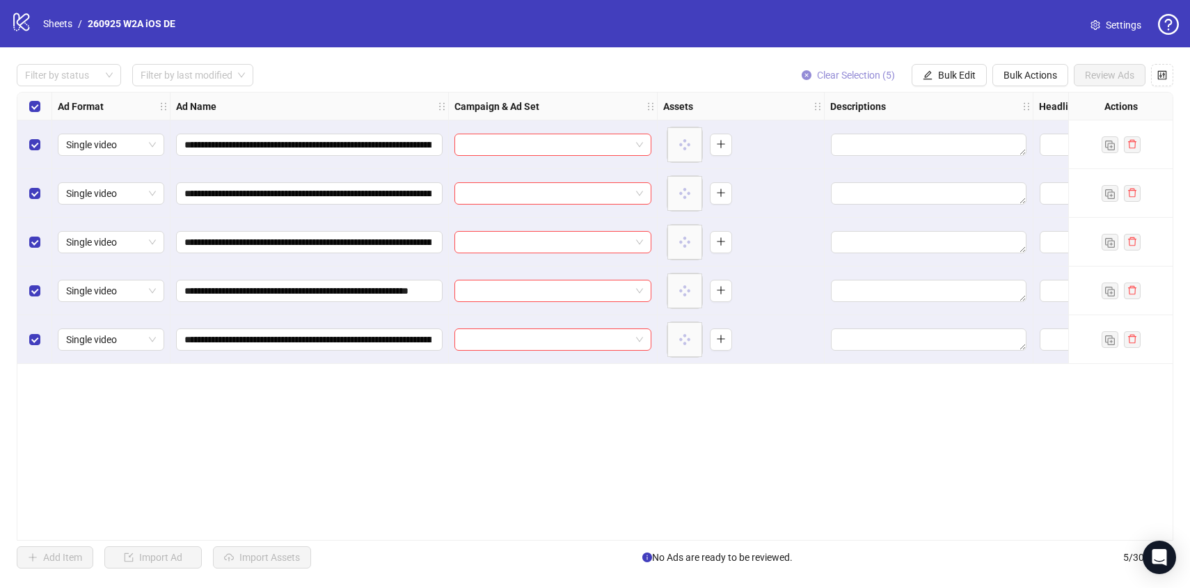
click at [838, 70] on span "Clear Selection (5)" at bounding box center [856, 75] width 78 height 11
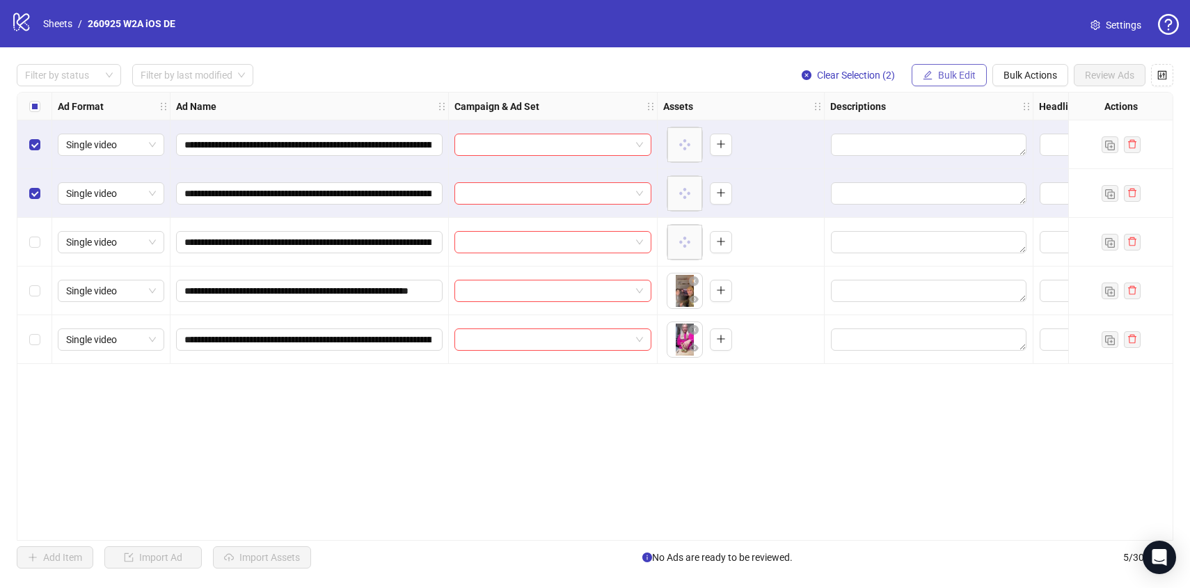
click at [963, 77] on span "Bulk Edit" at bounding box center [957, 75] width 38 height 11
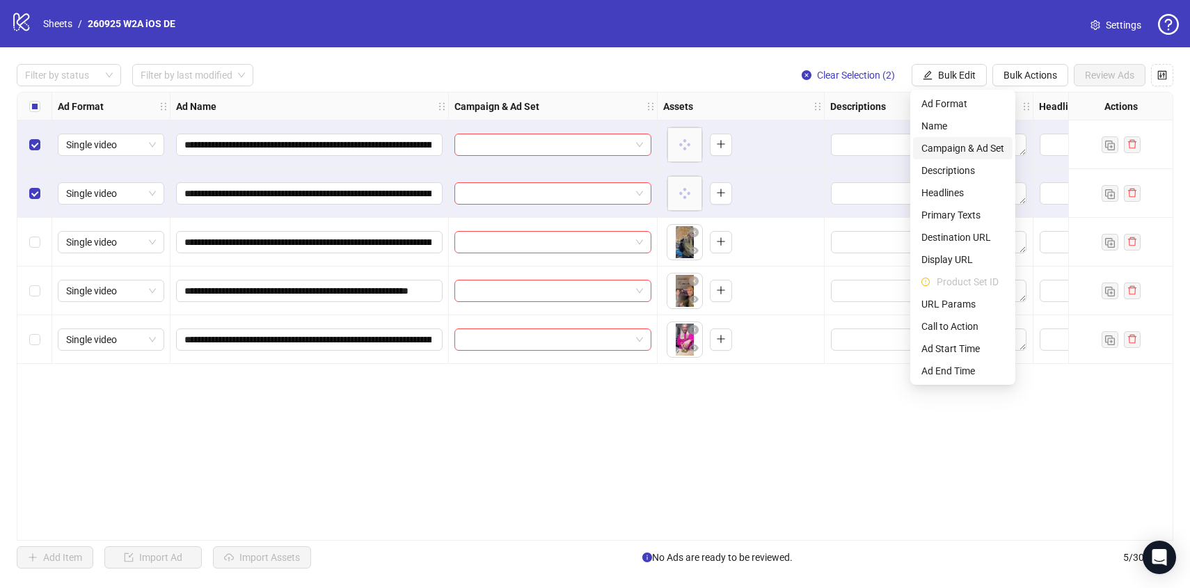
click at [965, 145] on span "Campaign & Ad Set" at bounding box center [962, 148] width 83 height 15
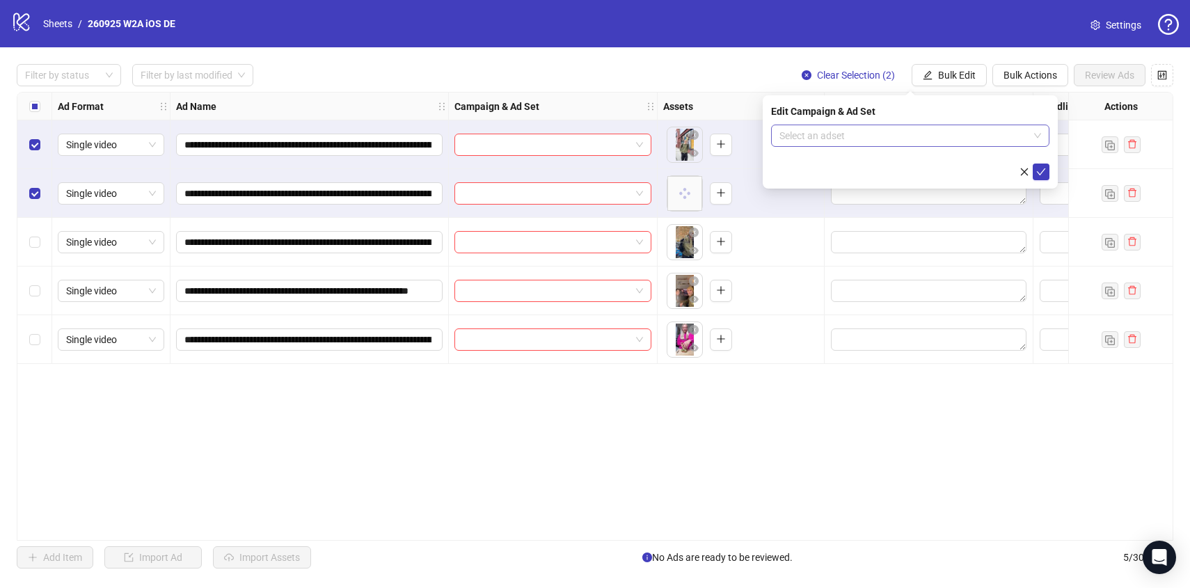
click at [940, 133] on input "search" at bounding box center [903, 135] width 249 height 21
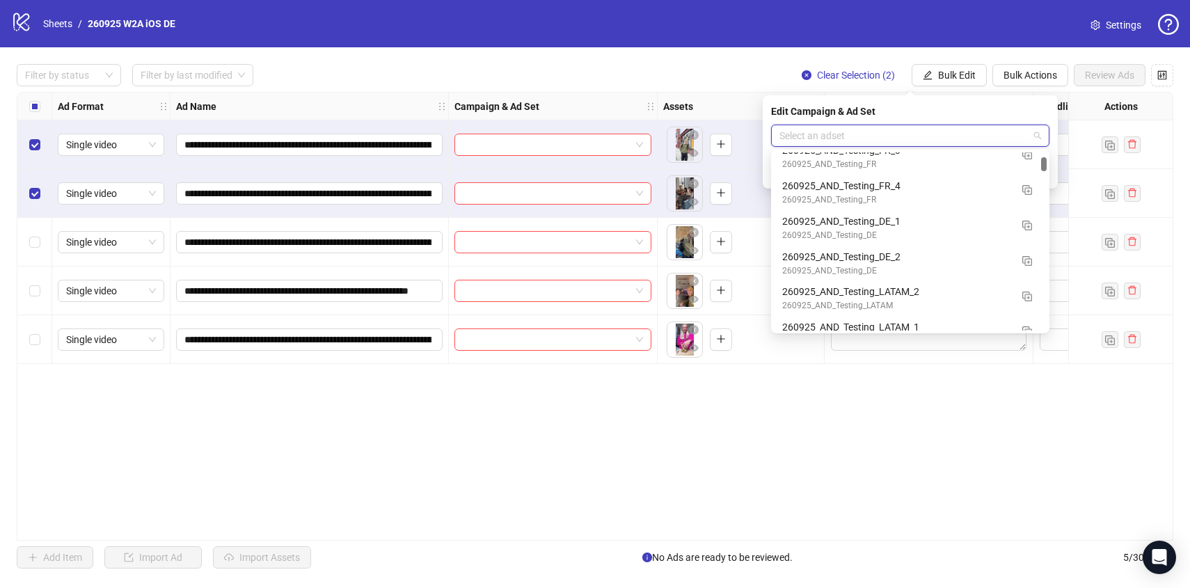
scroll to position [553, 0]
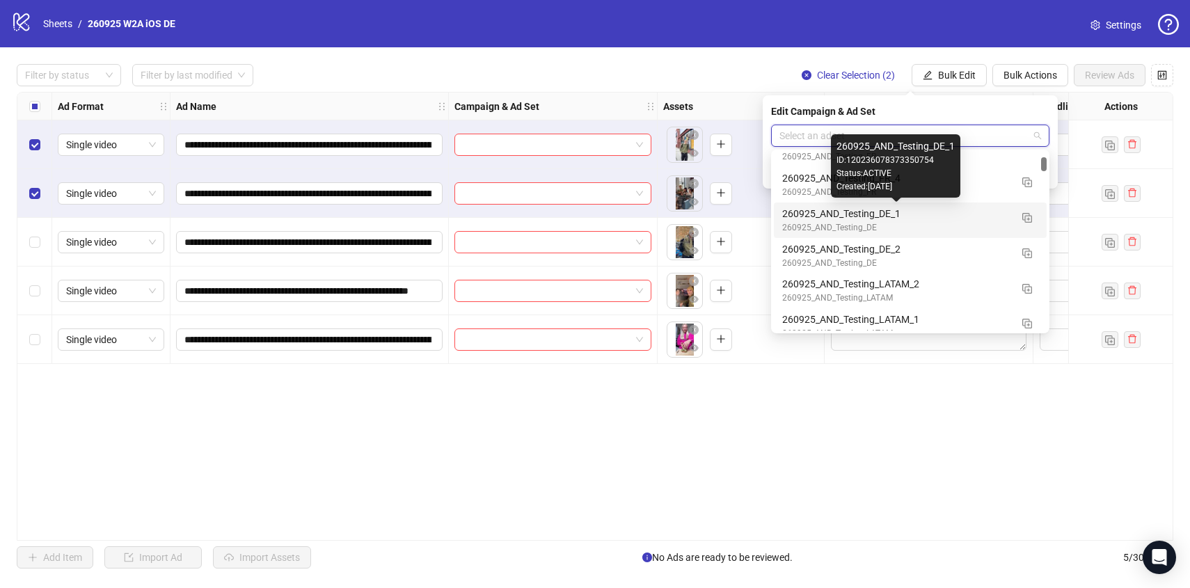
click at [977, 212] on div "260925_AND_Testing_DE_1" at bounding box center [896, 213] width 228 height 15
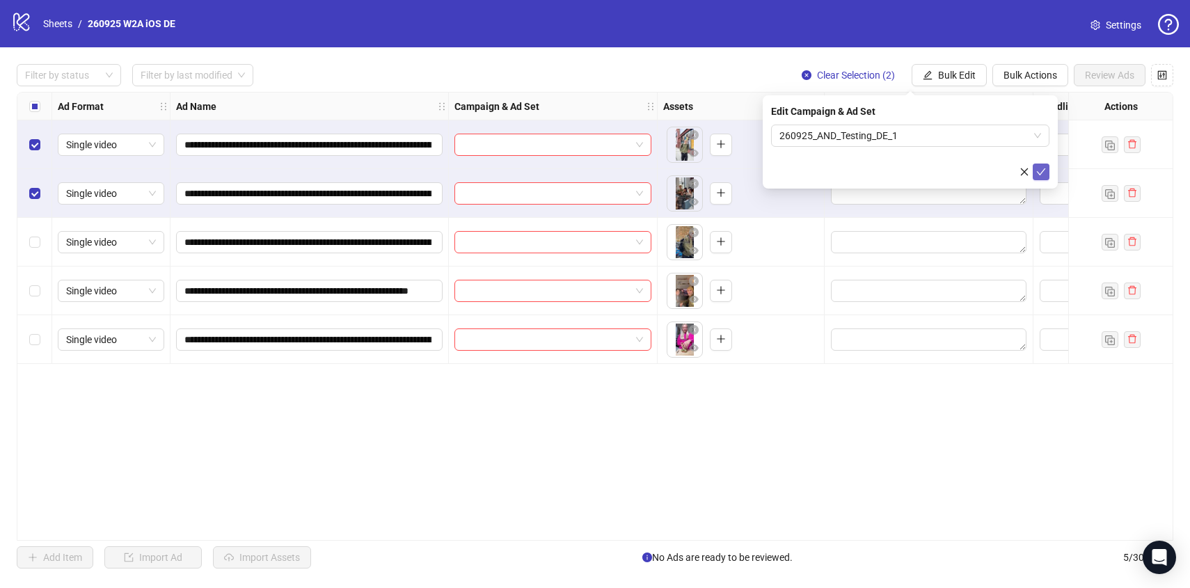
click at [1041, 173] on icon "check" at bounding box center [1041, 172] width 10 height 10
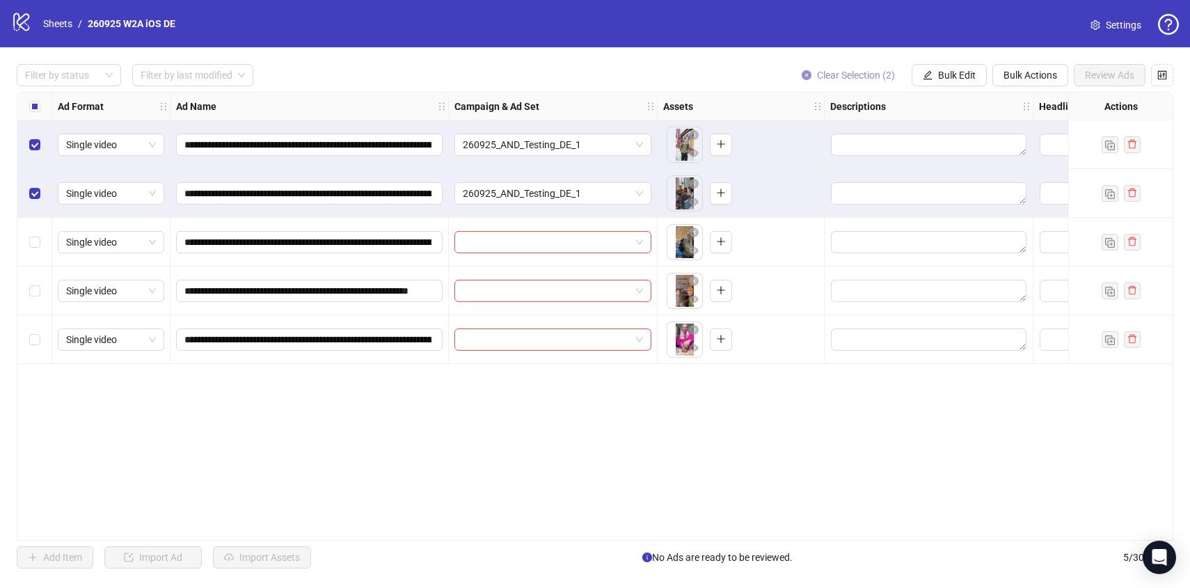
click at [833, 72] on span "Clear Selection (2)" at bounding box center [856, 75] width 78 height 11
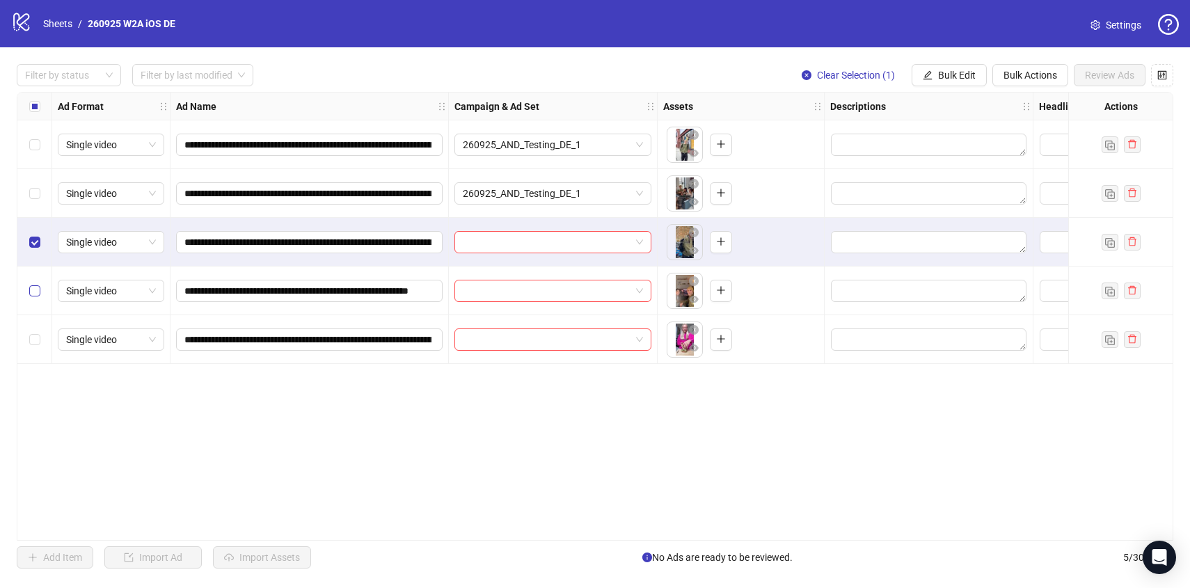
click at [33, 296] on label "Select row 4" at bounding box center [34, 290] width 11 height 15
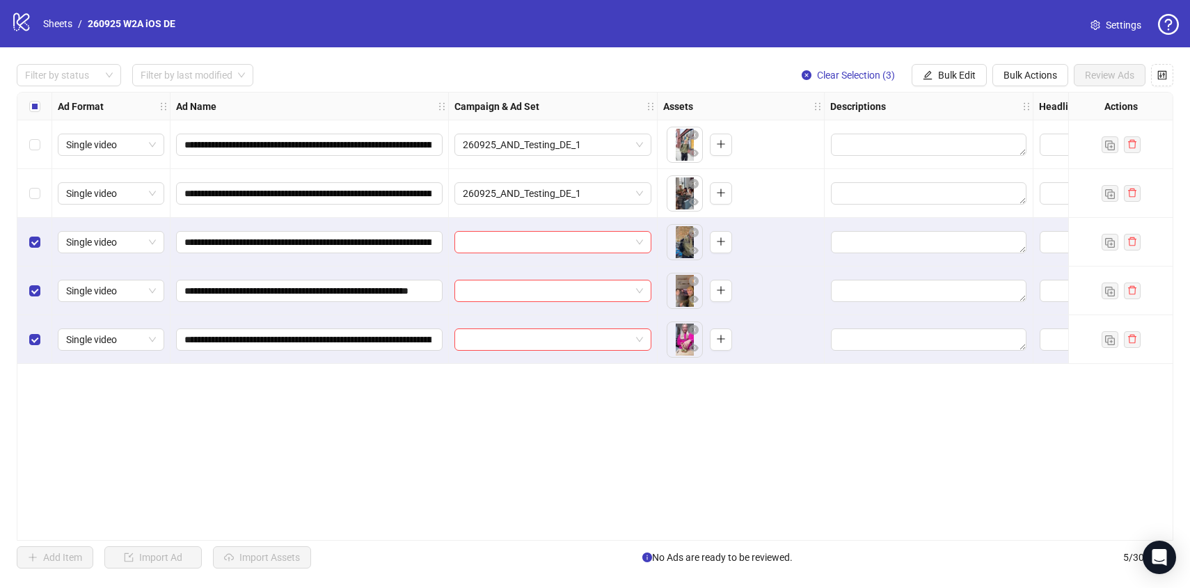
click at [972, 88] on div "**********" at bounding box center [595, 316] width 1190 height 538
click at [969, 74] on span "Bulk Edit" at bounding box center [957, 75] width 38 height 11
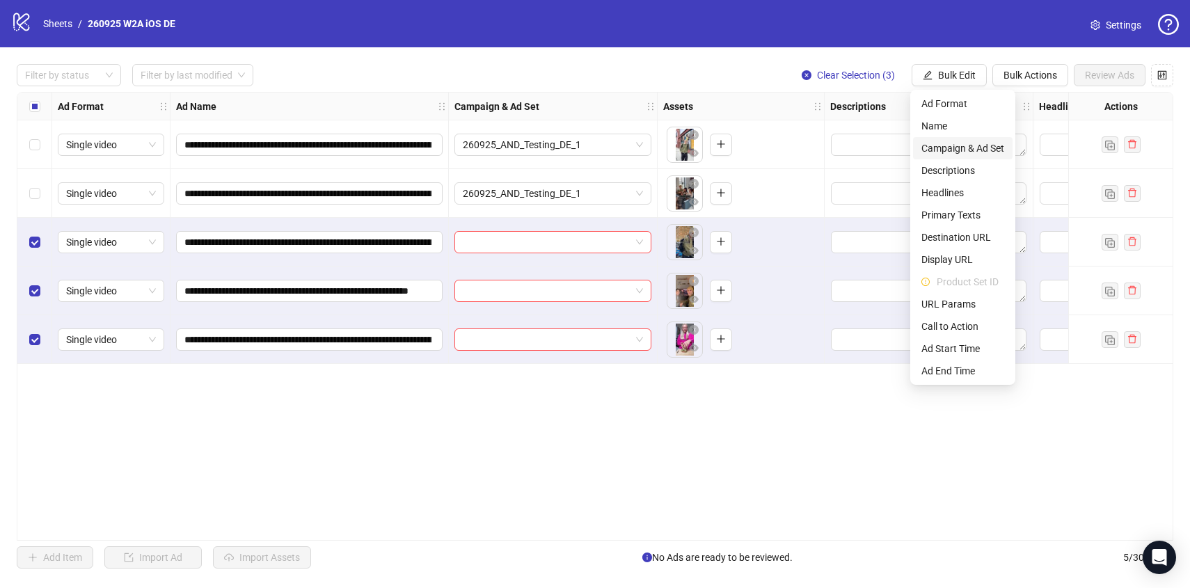
click at [961, 141] on span "Campaign & Ad Set" at bounding box center [962, 148] width 83 height 15
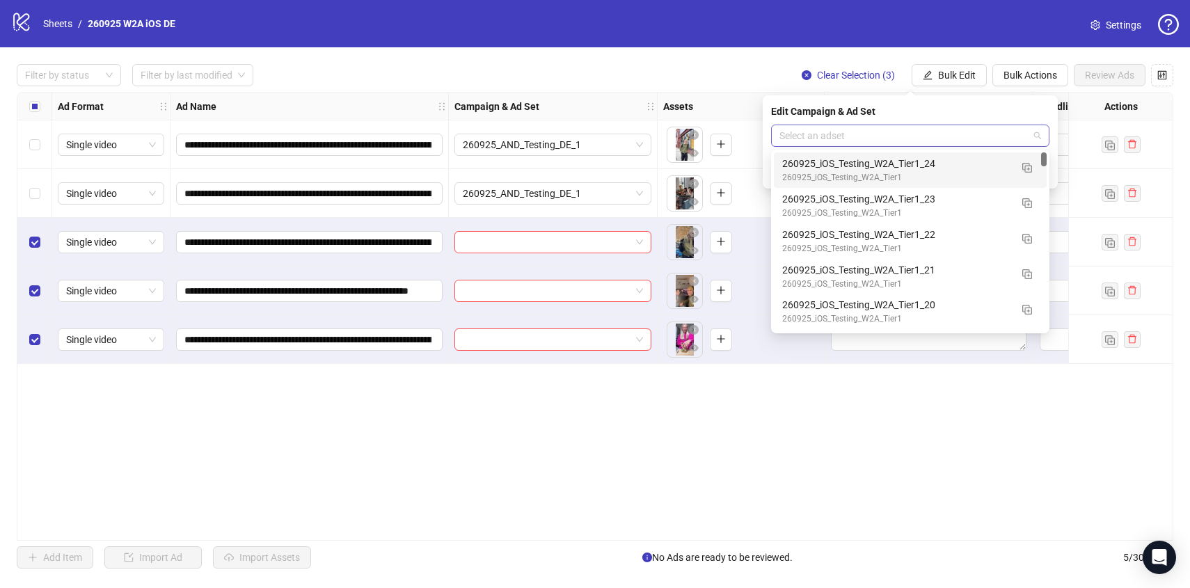
click at [954, 125] on div "Select an adset" at bounding box center [910, 136] width 278 height 22
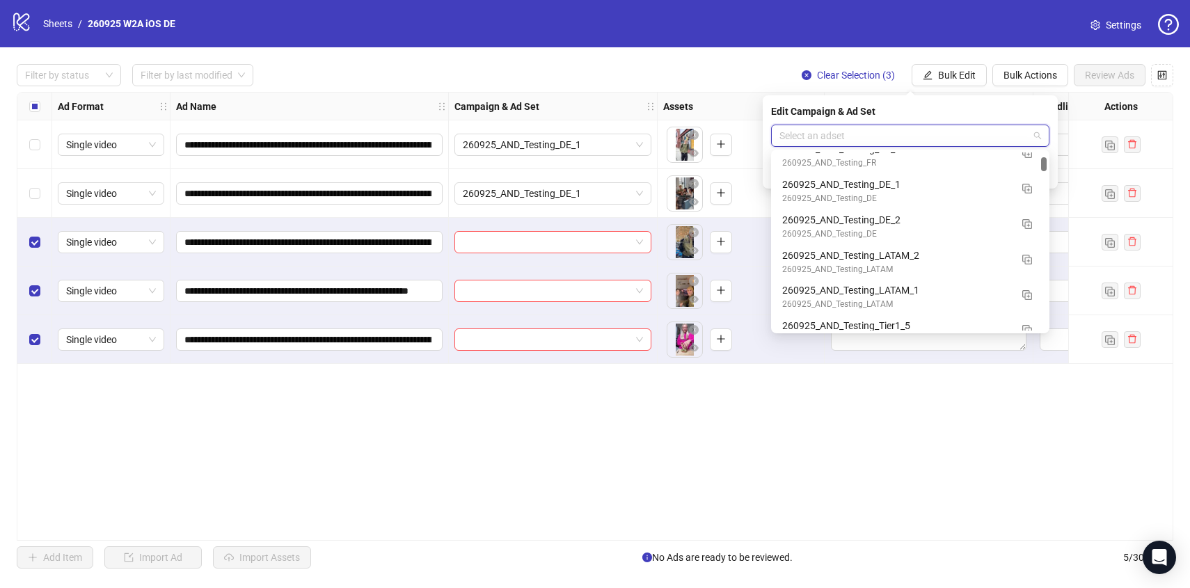
scroll to position [589, 0]
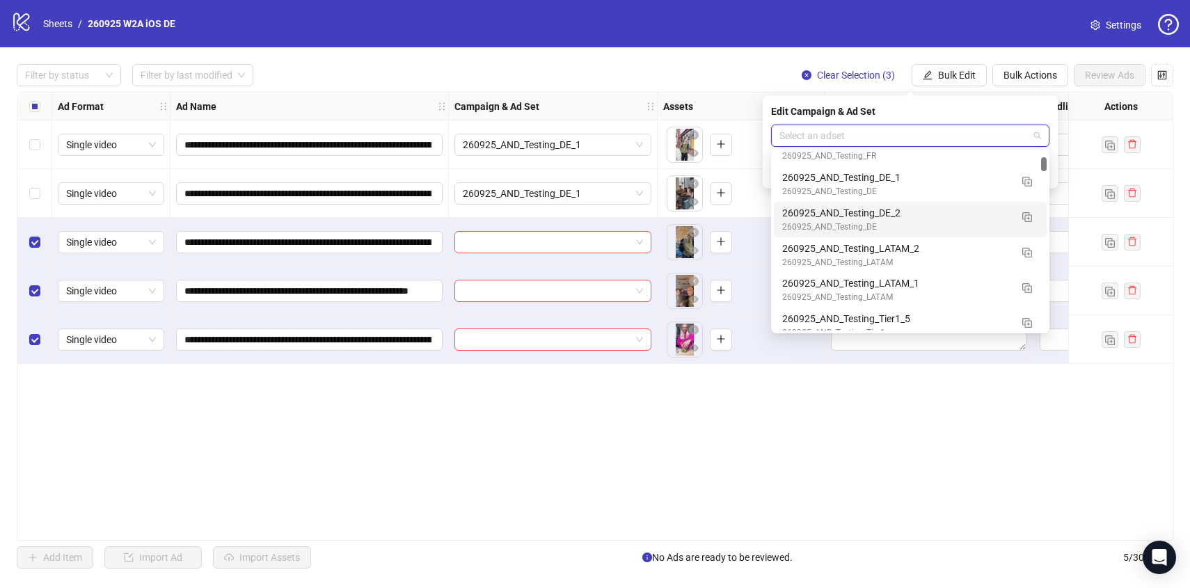
click at [973, 225] on div "260925_AND_Testing_DE" at bounding box center [896, 227] width 228 height 13
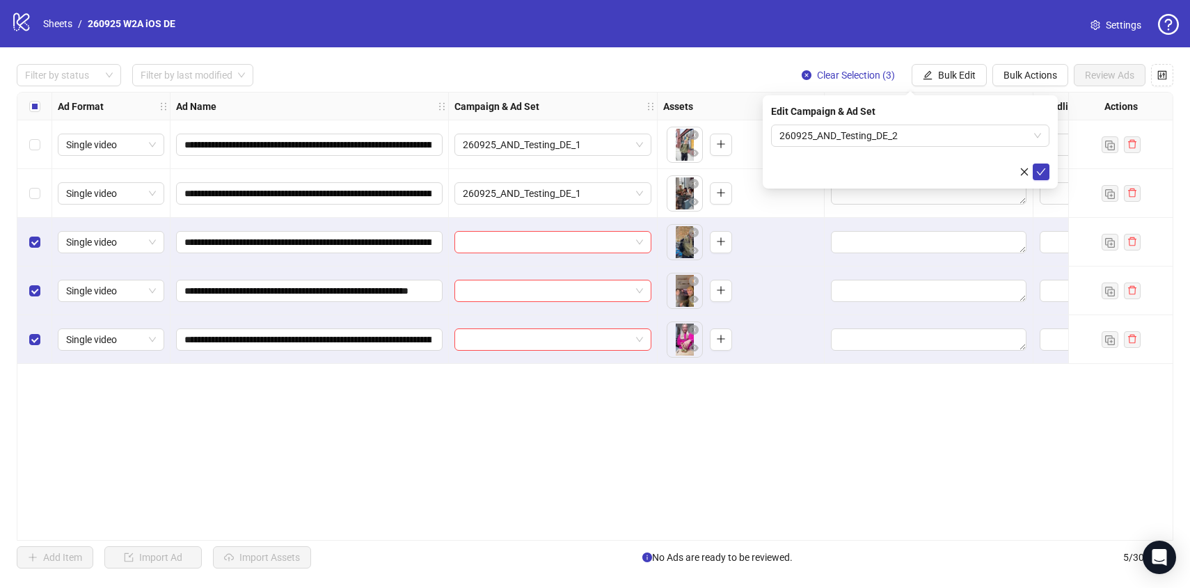
click at [1042, 180] on div "Edit Campaign & Ad Set 260925_AND_Testing_DE_2" at bounding box center [909, 141] width 295 height 93
click at [1042, 176] on span "submit" at bounding box center [1041, 171] width 10 height 11
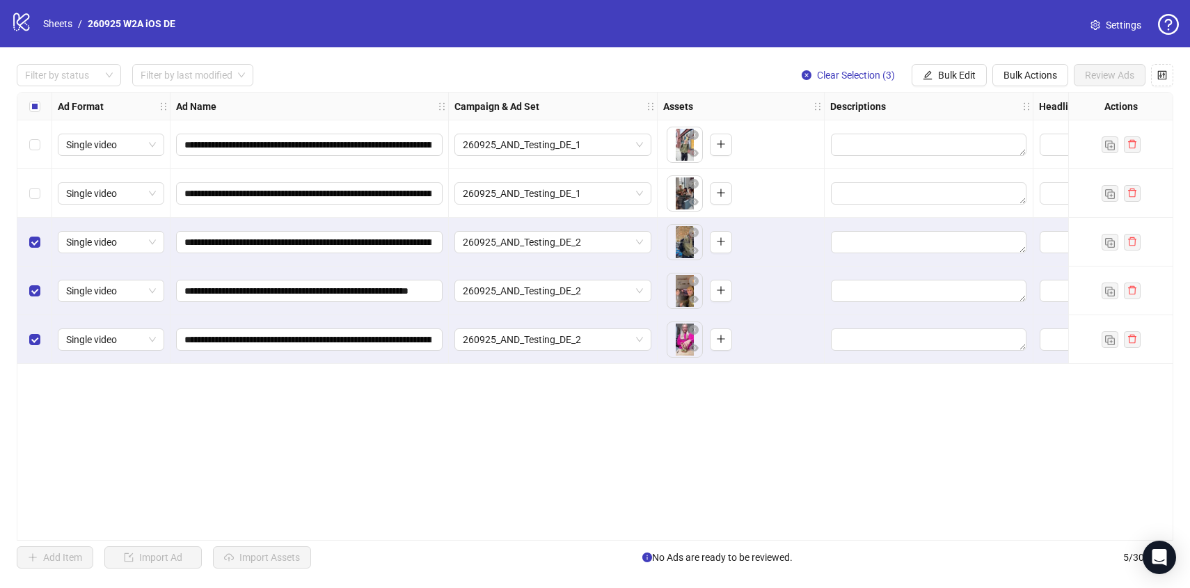
click at [35, 113] on label "Select all rows" at bounding box center [34, 106] width 11 height 15
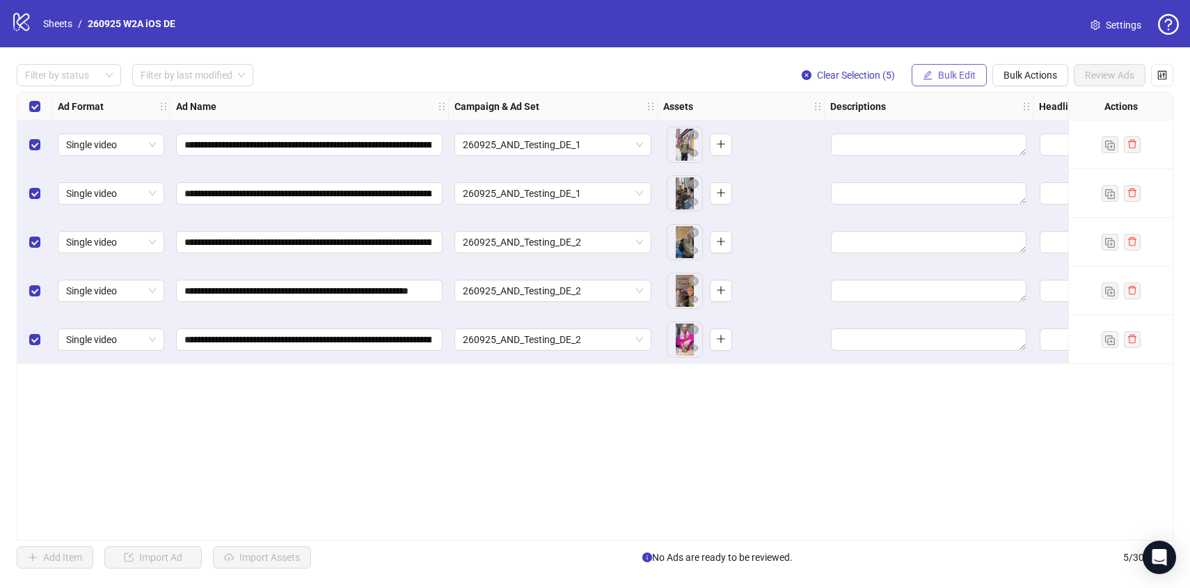
click at [966, 81] on button "Bulk Edit" at bounding box center [948, 75] width 75 height 22
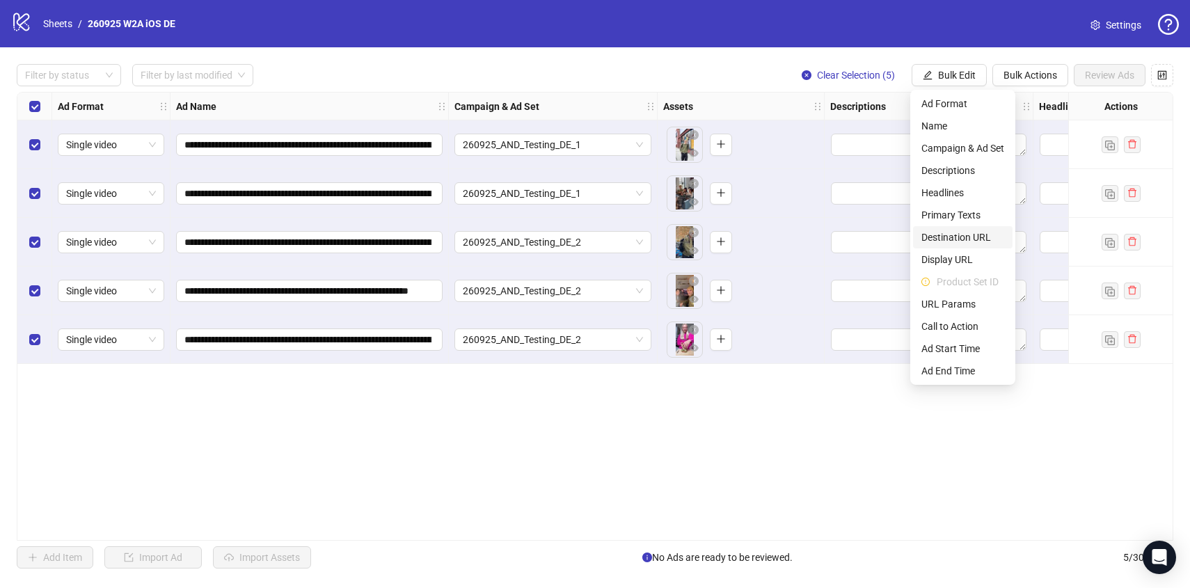
click at [952, 233] on span "Destination URL" at bounding box center [962, 237] width 83 height 15
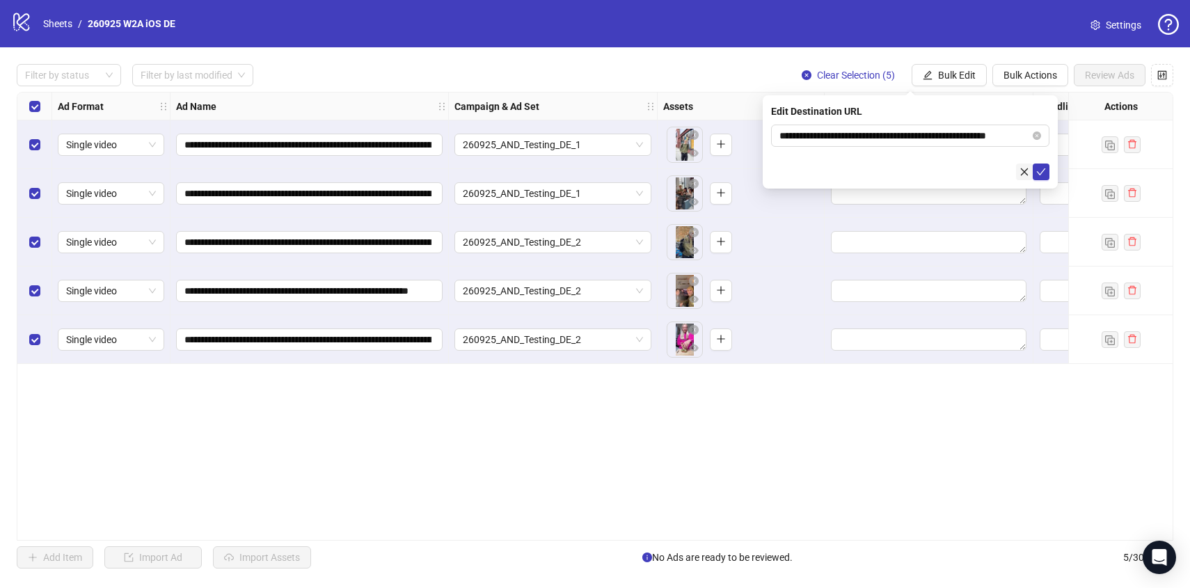
click at [1027, 168] on icon "close" at bounding box center [1024, 172] width 10 height 10
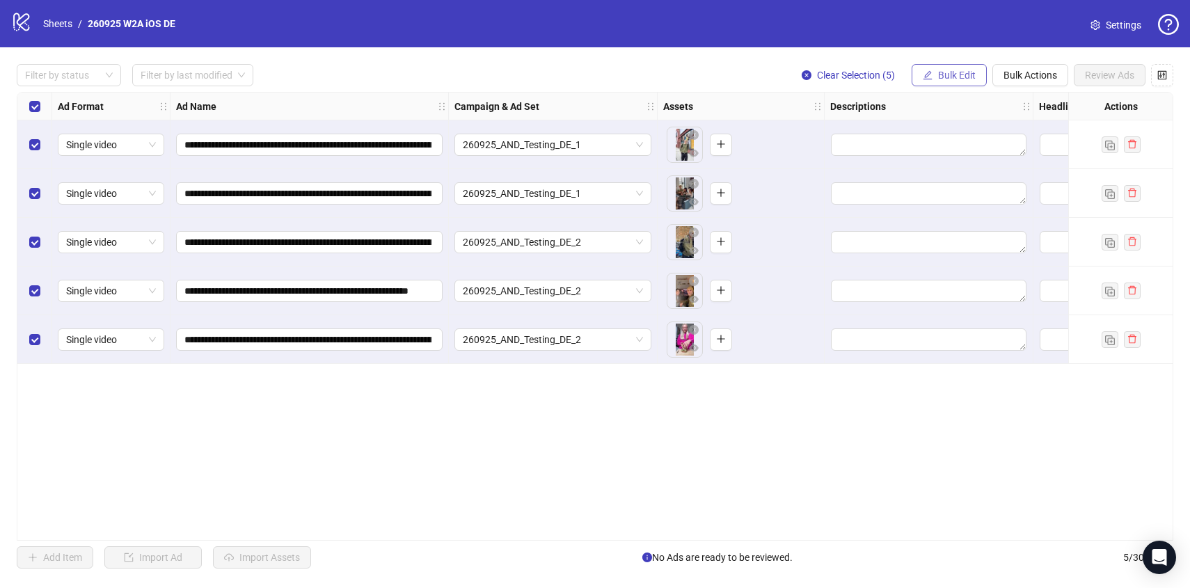
click at [962, 68] on button "Bulk Edit" at bounding box center [948, 75] width 75 height 22
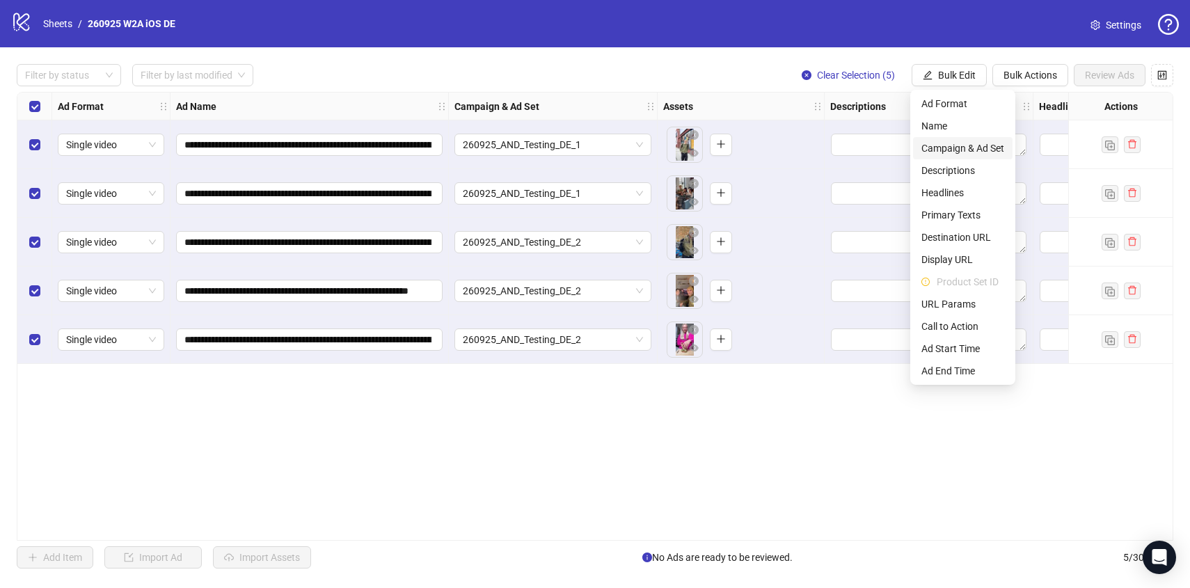
click at [962, 147] on span "Campaign & Ad Set" at bounding box center [962, 148] width 83 height 15
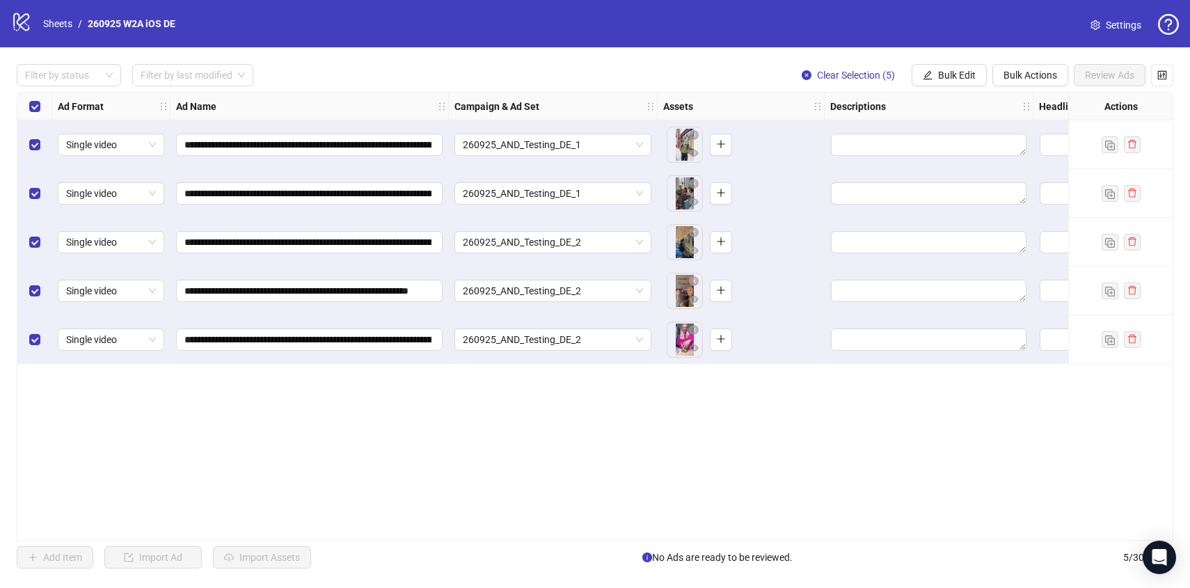
click at [505, 77] on div "Filter by status Filter by last modified Clear Selection (5) Bulk Edit Bulk Act…" at bounding box center [595, 75] width 1156 height 22
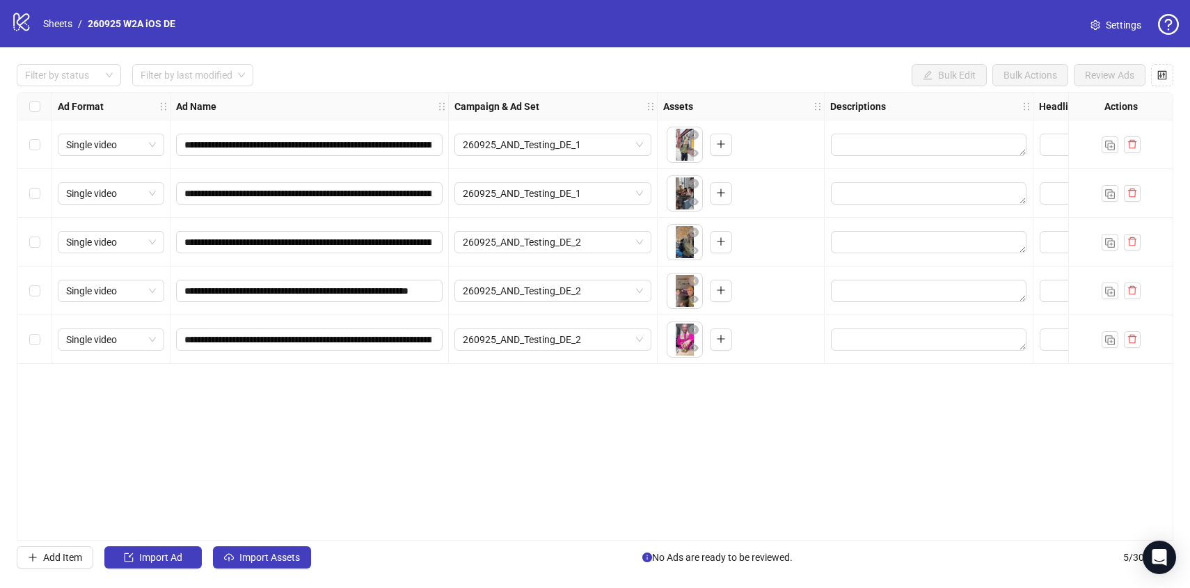
click at [28, 146] on div "Select row 1" at bounding box center [34, 144] width 35 height 49
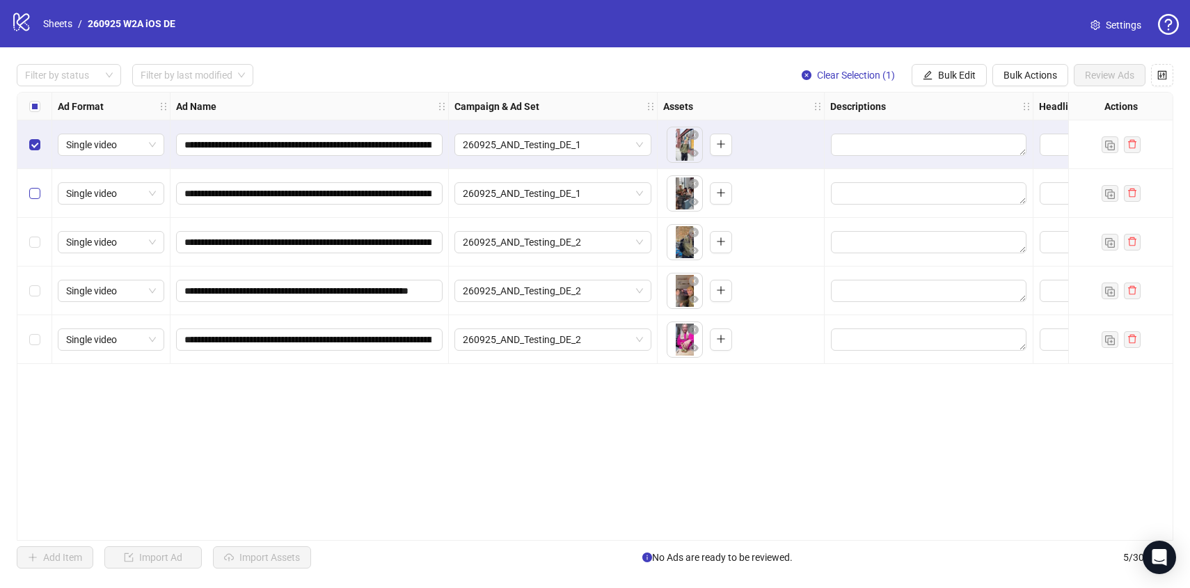
click at [29, 186] on label "Select row 2" at bounding box center [34, 193] width 11 height 15
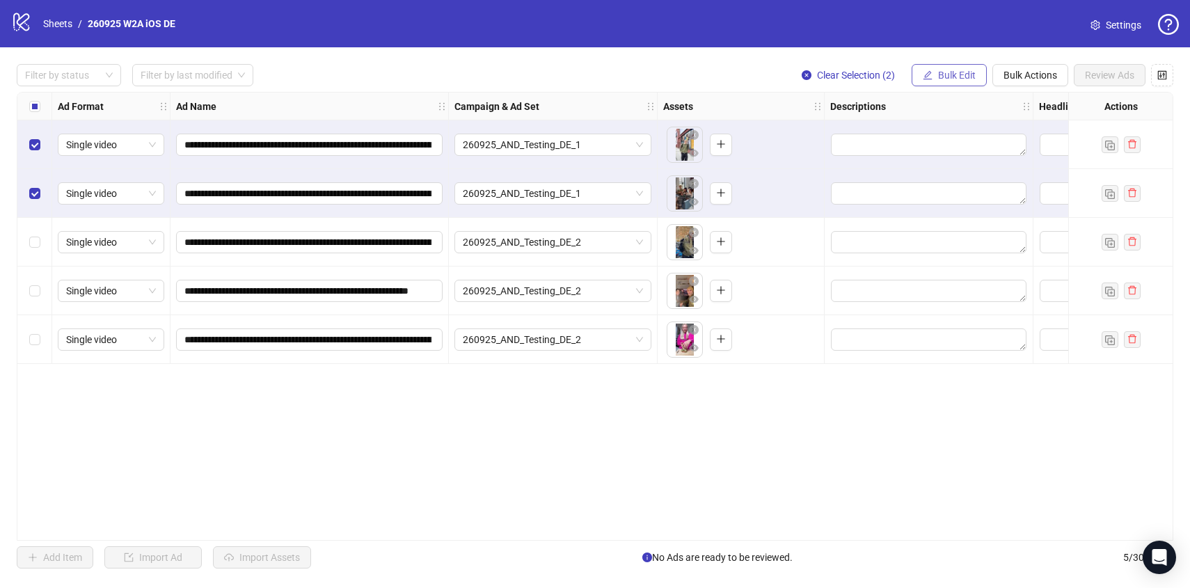
click at [974, 83] on button "Bulk Edit" at bounding box center [948, 75] width 75 height 22
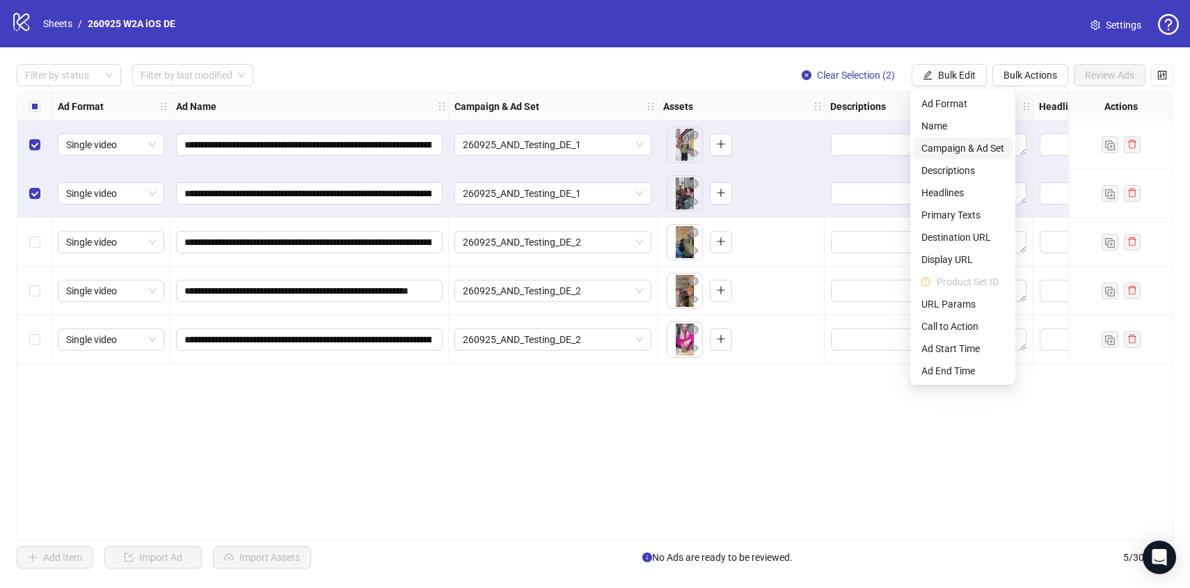
click at [979, 151] on span "Campaign & Ad Set" at bounding box center [962, 148] width 83 height 15
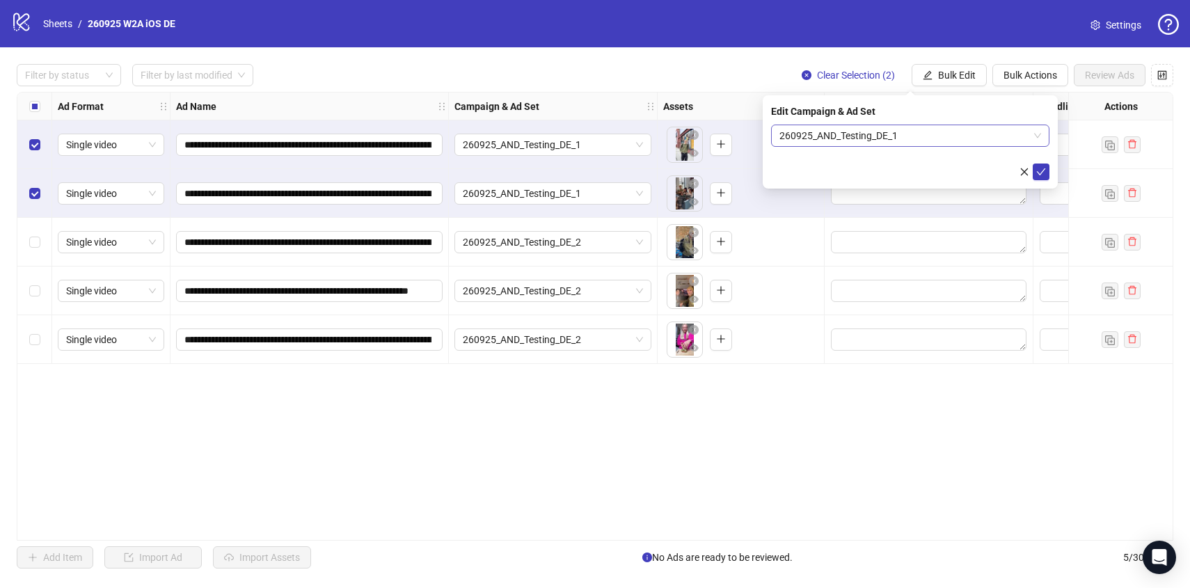
click at [972, 135] on span "260925_AND_Testing_DE_1" at bounding box center [910, 135] width 262 height 21
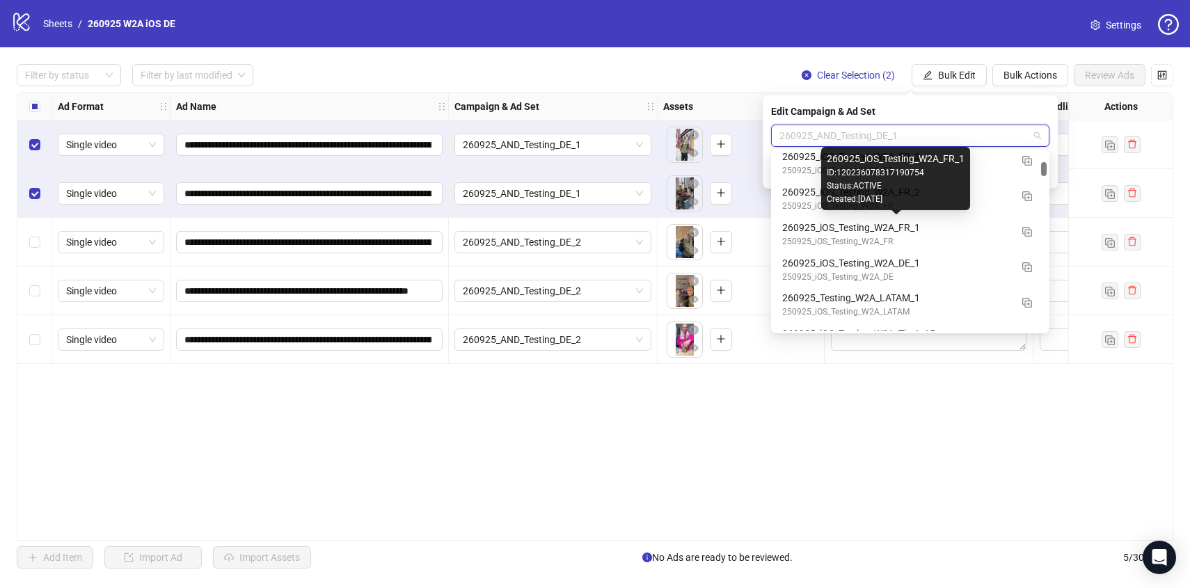
scroll to position [1186, 0]
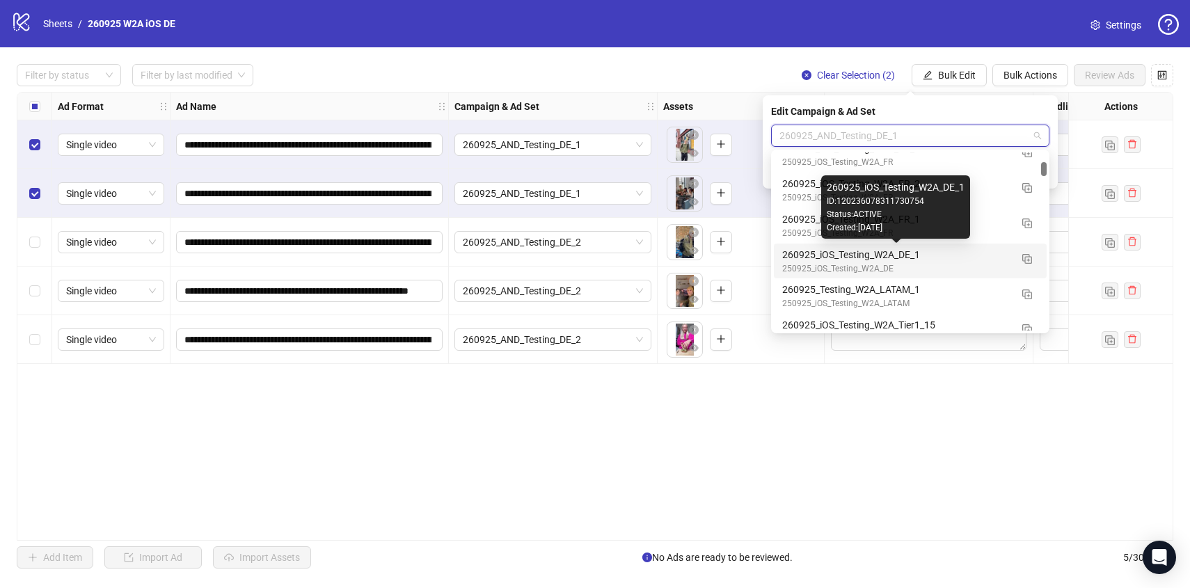
click at [958, 253] on div "260925_iOS_Testing_W2A_DE_1" at bounding box center [896, 254] width 228 height 15
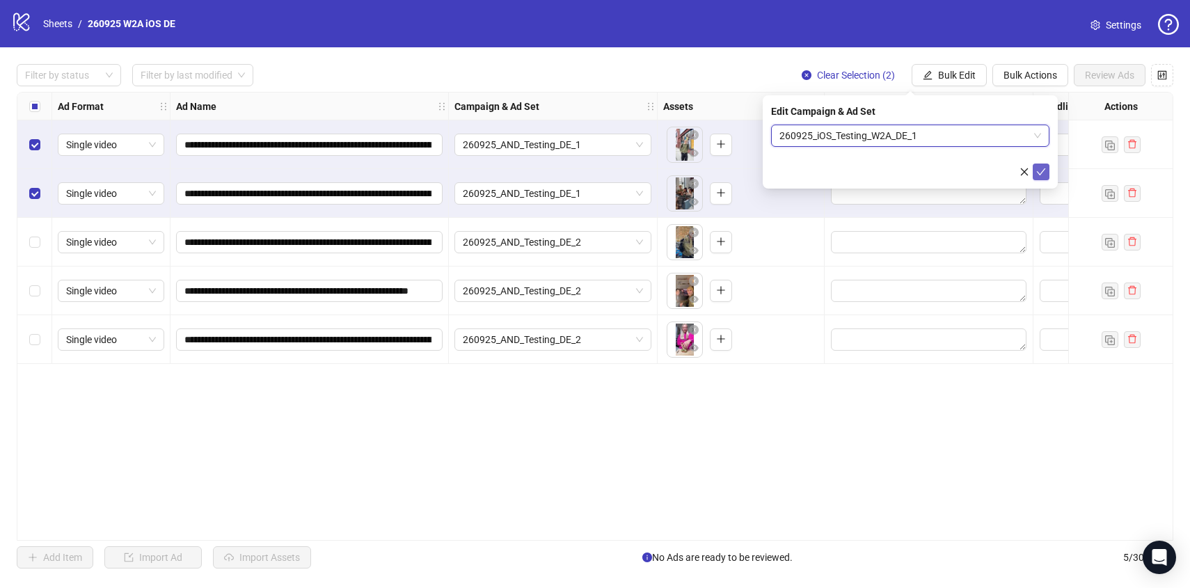
click at [1039, 167] on icon "check" at bounding box center [1041, 172] width 10 height 10
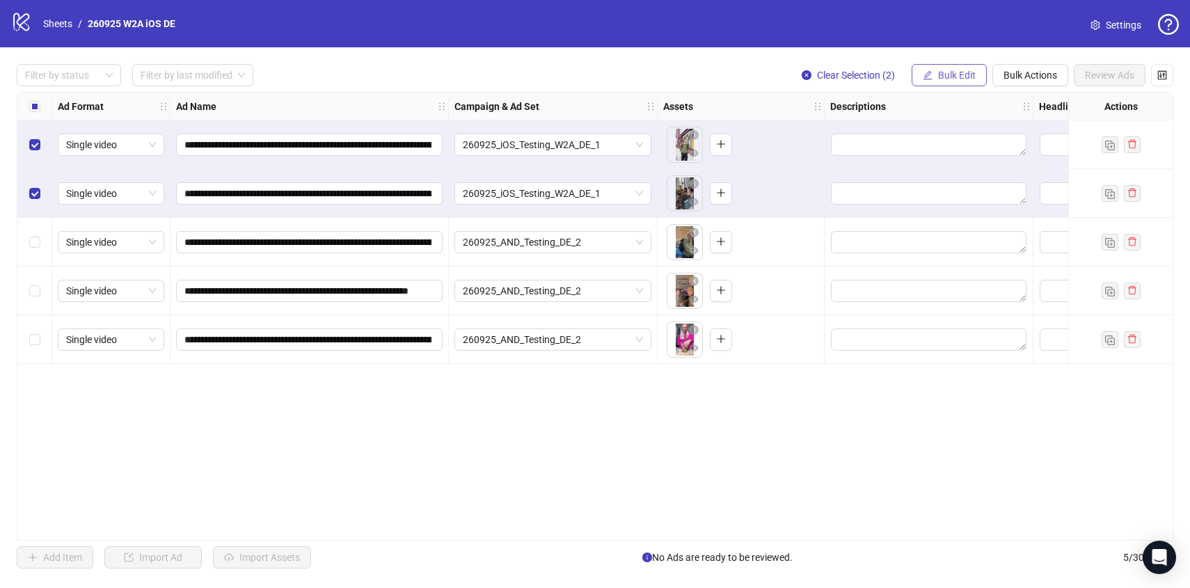
click at [956, 81] on span "Bulk Edit" at bounding box center [957, 75] width 38 height 11
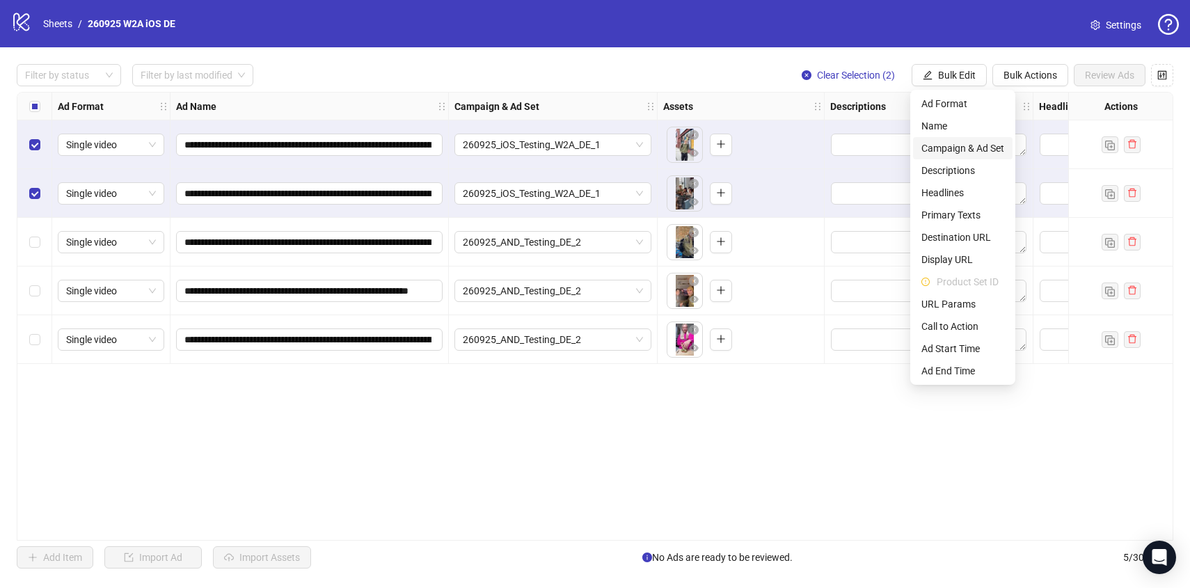
click at [967, 151] on span "Campaign & Ad Set" at bounding box center [962, 148] width 83 height 15
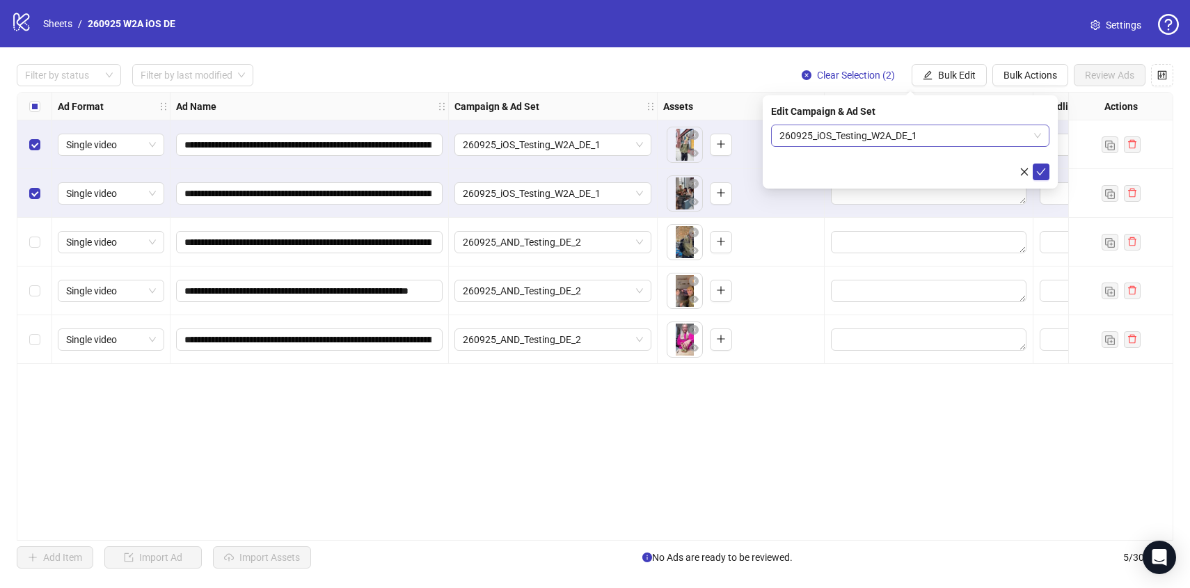
click at [954, 143] on span "260925_iOS_Testing_W2A_DE_1" at bounding box center [910, 135] width 262 height 21
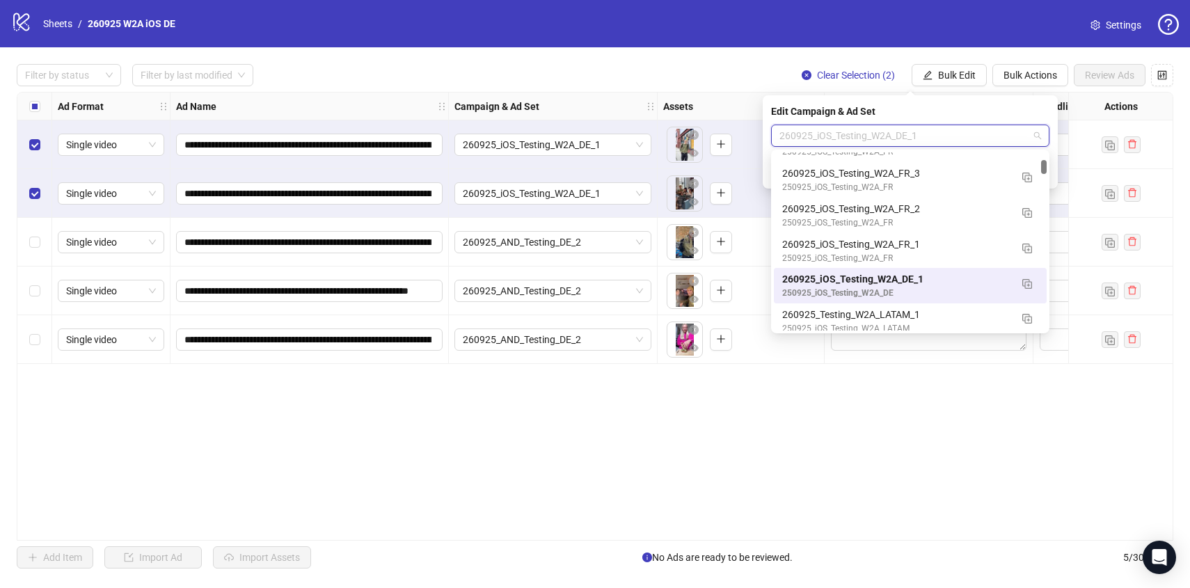
scroll to position [927, 0]
click at [1027, 275] on img "button" at bounding box center [1027, 280] width 10 height 10
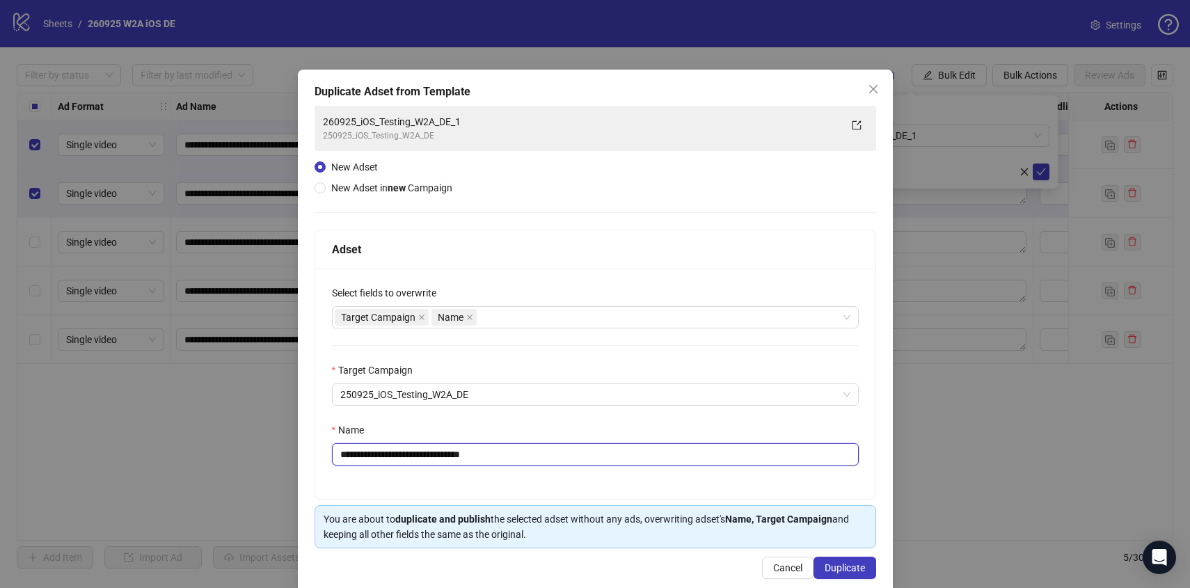
drag, startPoint x: 477, startPoint y: 451, endPoint x: 558, endPoint y: 447, distance: 81.5
click at [558, 447] on input "**********" at bounding box center [595, 454] width 527 height 22
click at [531, 438] on div "Name" at bounding box center [595, 432] width 527 height 21
click at [521, 460] on input "**********" at bounding box center [595, 454] width 527 height 22
type input "**********"
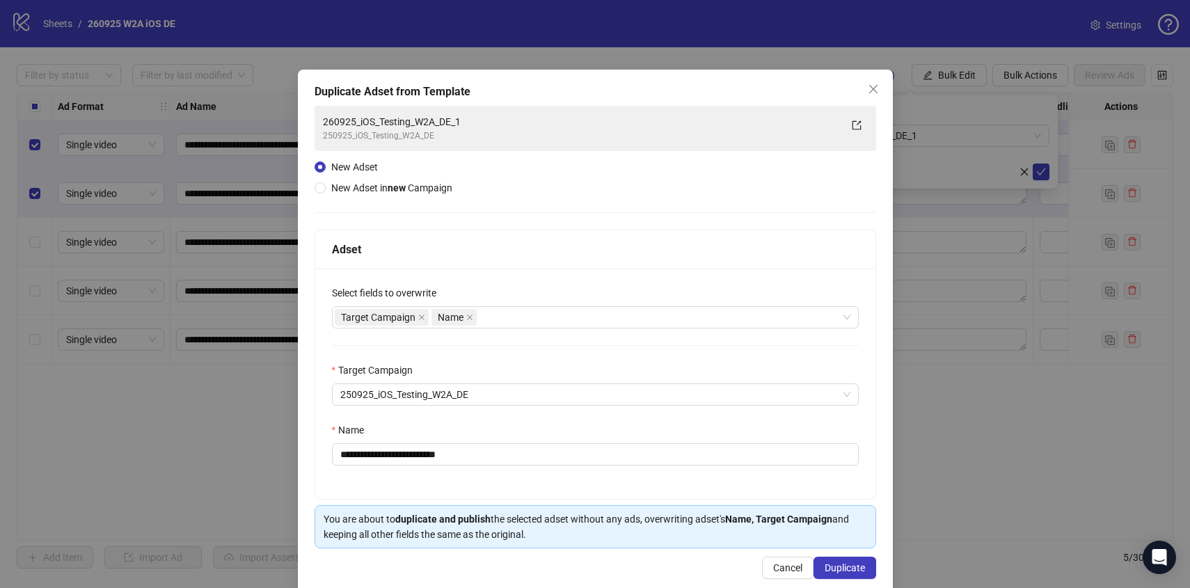
click at [592, 419] on div "**********" at bounding box center [595, 384] width 560 height 230
click at [850, 561] on button "Duplicate" at bounding box center [844, 568] width 63 height 22
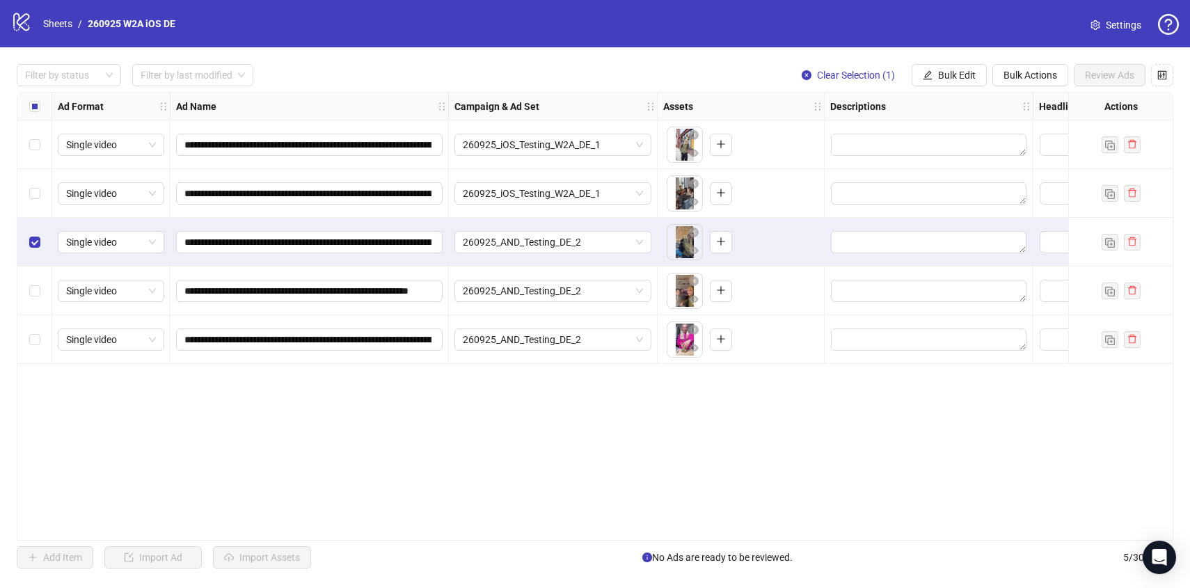
click at [34, 279] on div "Select row 4" at bounding box center [34, 290] width 35 height 49
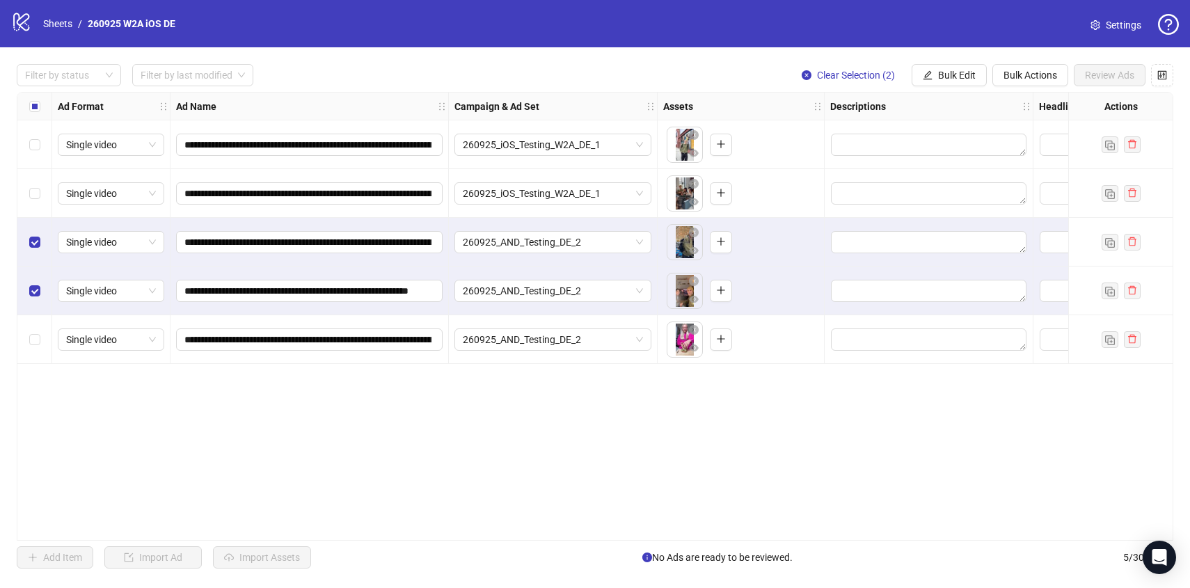
click at [38, 319] on div "Select row 5" at bounding box center [34, 339] width 35 height 49
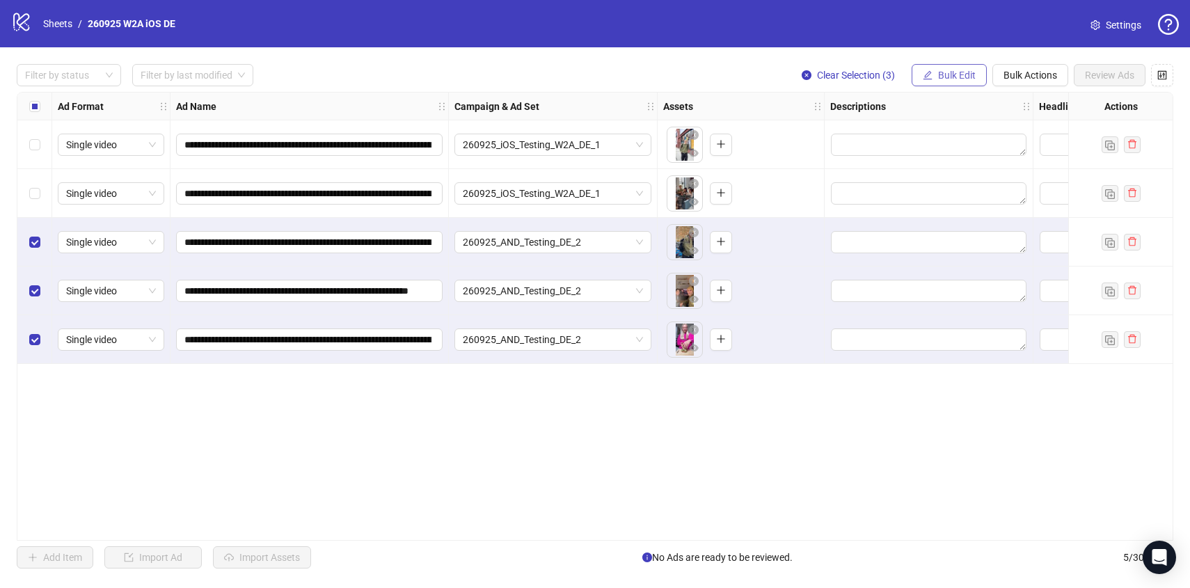
click at [943, 77] on span "Bulk Edit" at bounding box center [957, 75] width 38 height 11
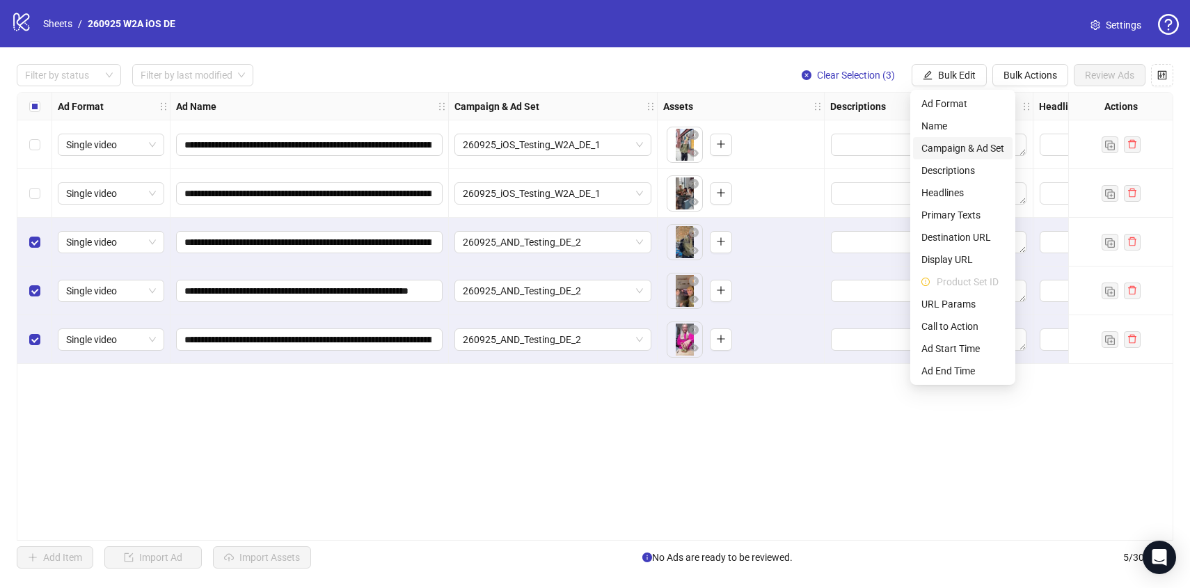
click at [941, 137] on li "Campaign & Ad Set" at bounding box center [962, 148] width 99 height 22
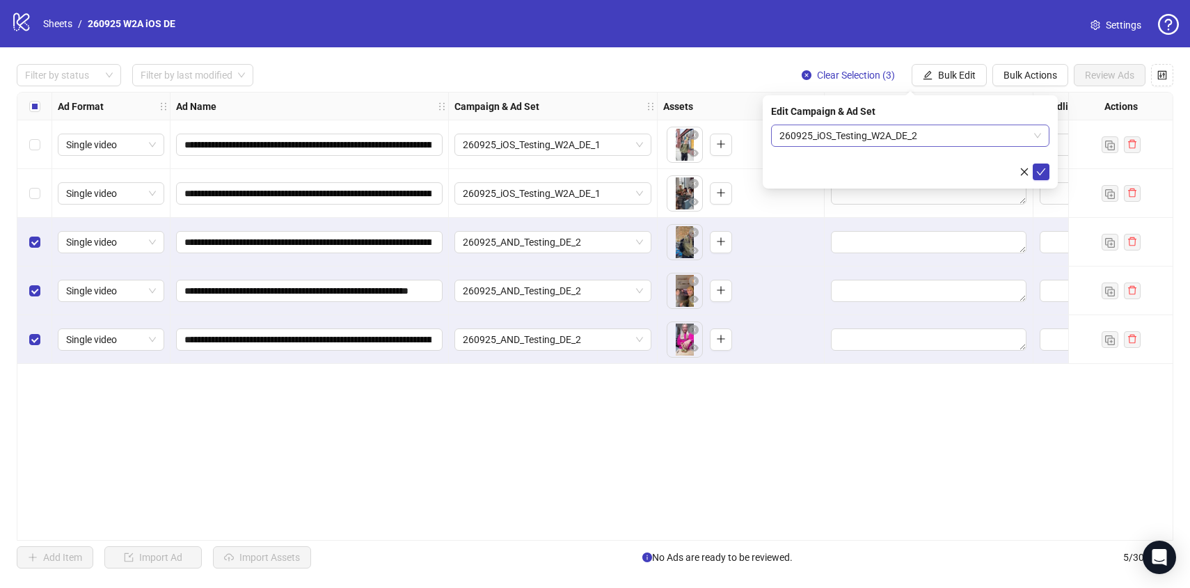
click at [941, 134] on span "260925_iOS_Testing_W2A_DE_2" at bounding box center [910, 135] width 262 height 21
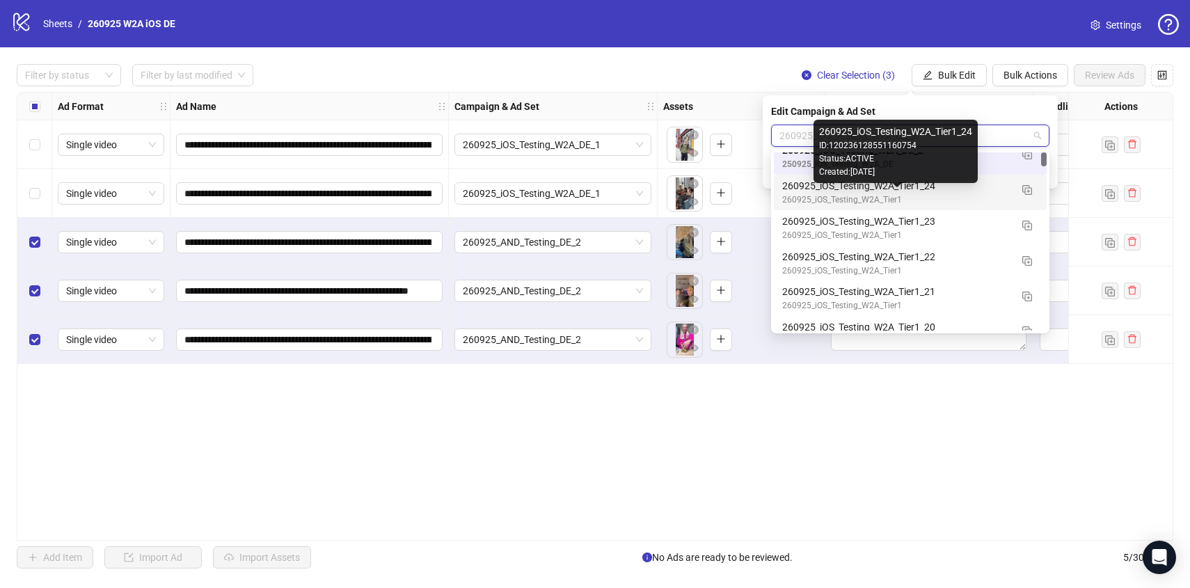
scroll to position [0, 0]
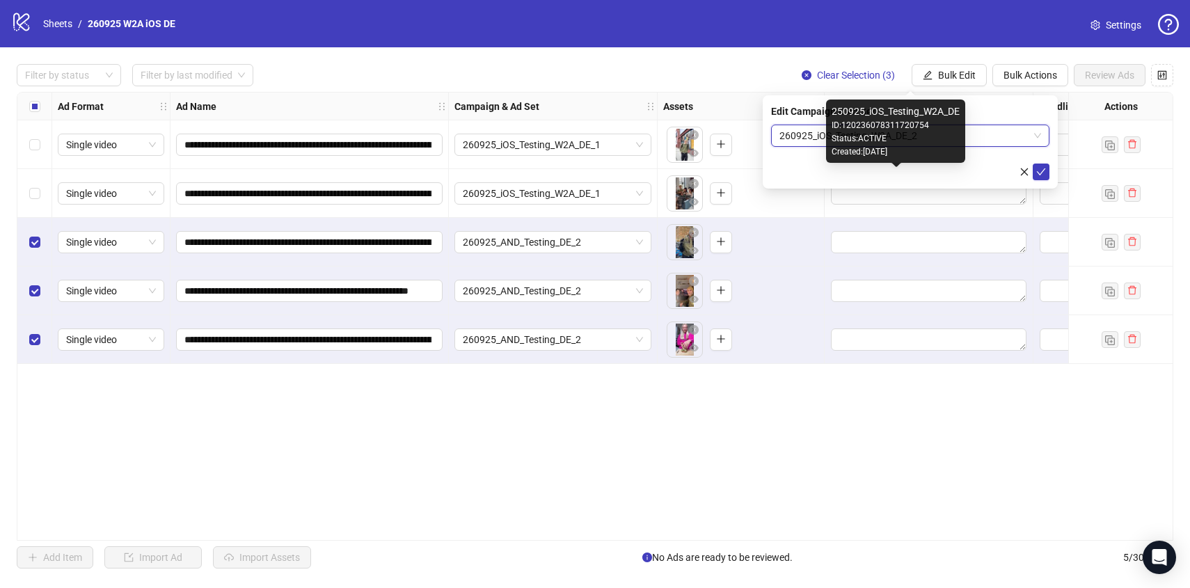
click at [963, 161] on div "250925_iOS_Testing_W2A_DE ID: 120236078311720754 Status: ACTIVE Created: 2025-0…" at bounding box center [895, 130] width 139 height 63
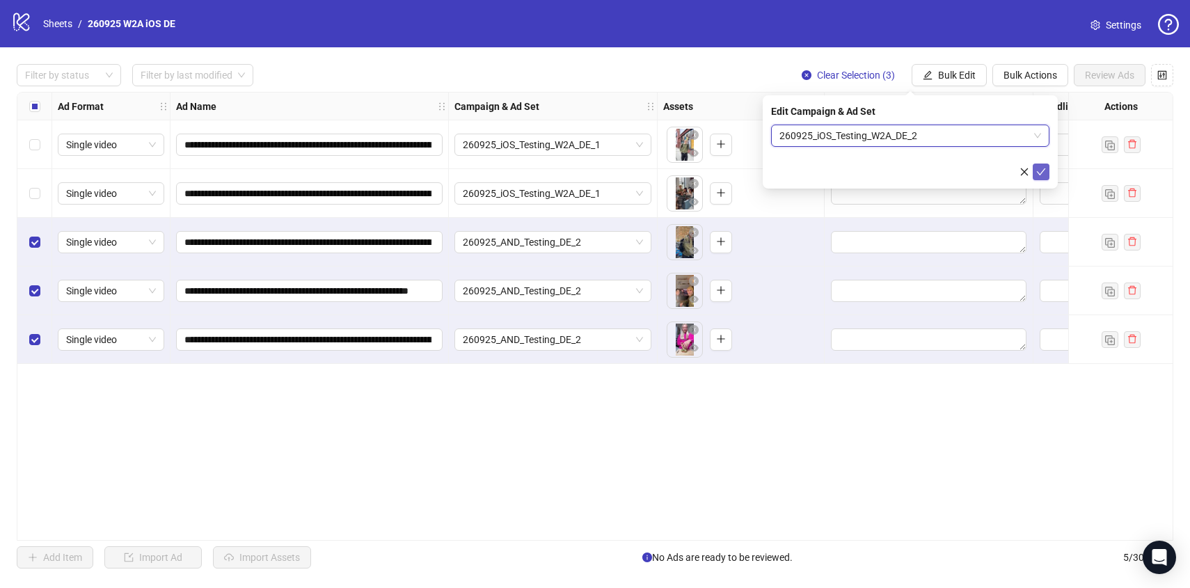
click at [1043, 173] on icon "check" at bounding box center [1041, 172] width 10 height 10
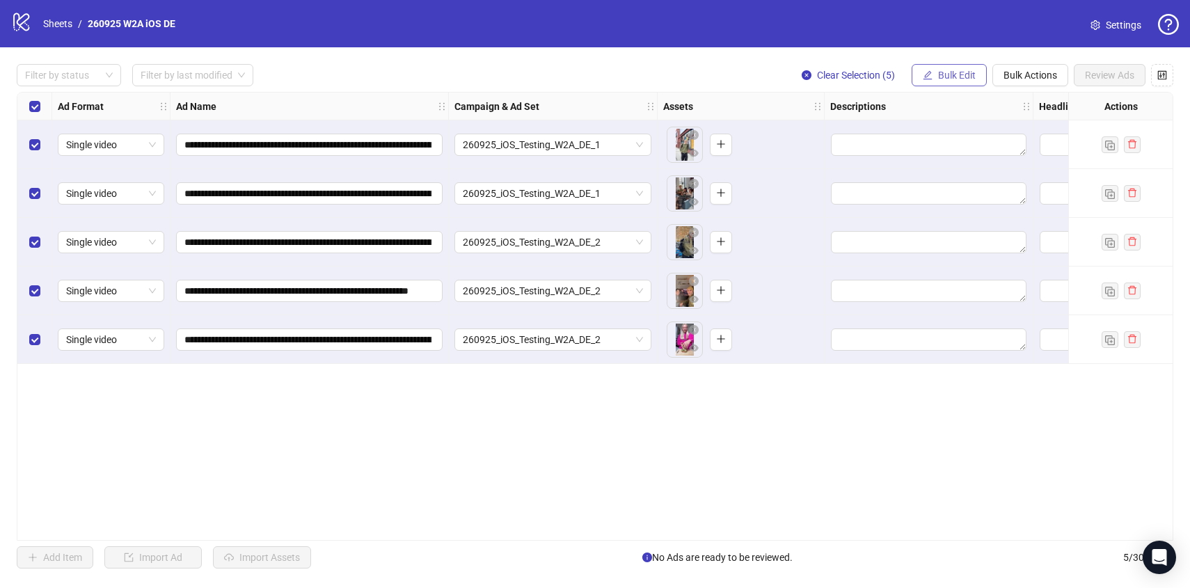
click at [952, 76] on span "Bulk Edit" at bounding box center [957, 75] width 38 height 11
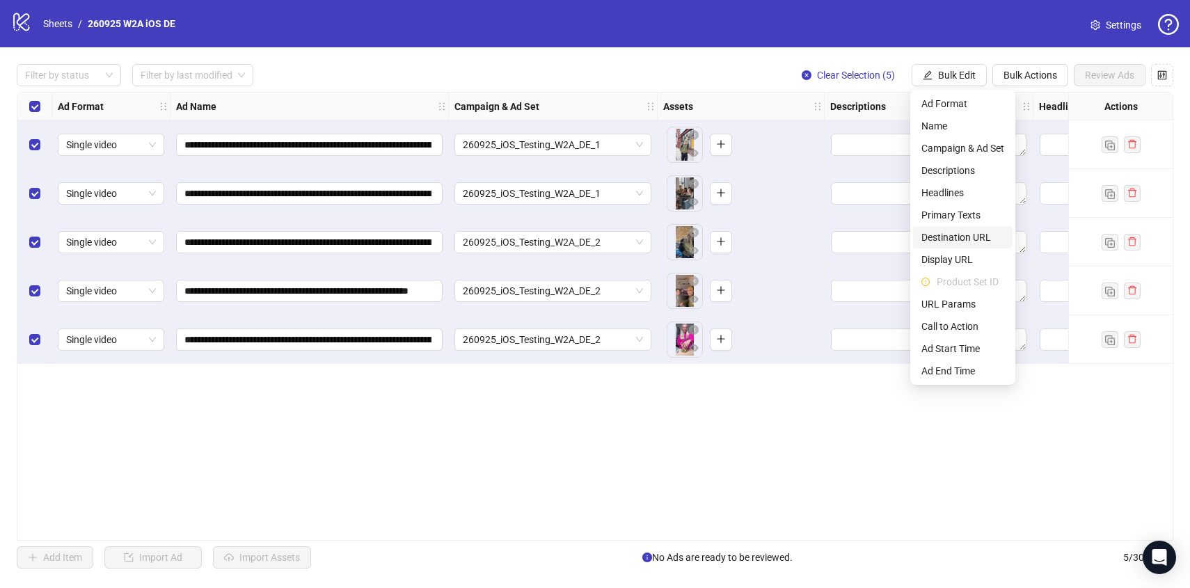
click at [970, 238] on span "Destination URL" at bounding box center [962, 237] width 83 height 15
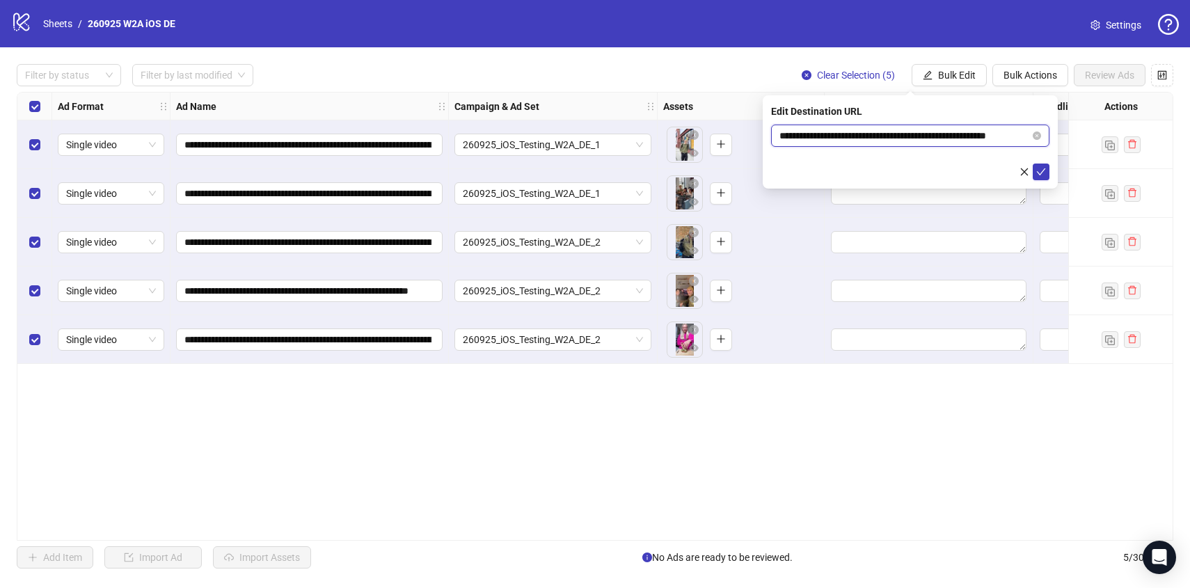
click at [904, 137] on input "**********" at bounding box center [904, 135] width 250 height 15
paste input "**********"
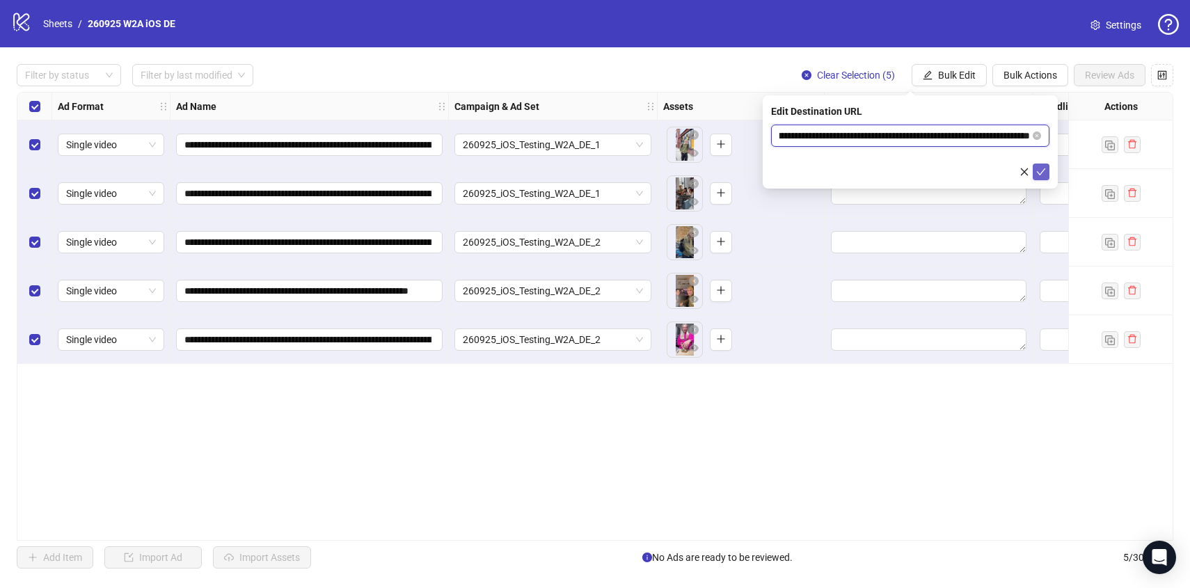
type input "**********"
click at [1035, 164] on button "submit" at bounding box center [1040, 171] width 17 height 17
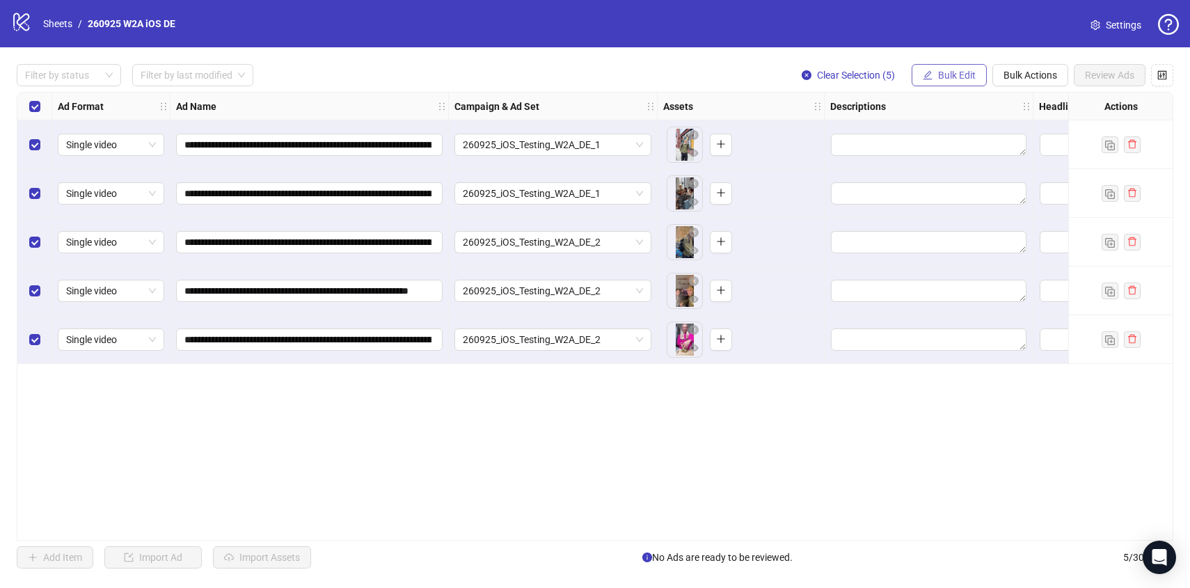
click at [938, 77] on span "Bulk Edit" at bounding box center [957, 75] width 38 height 11
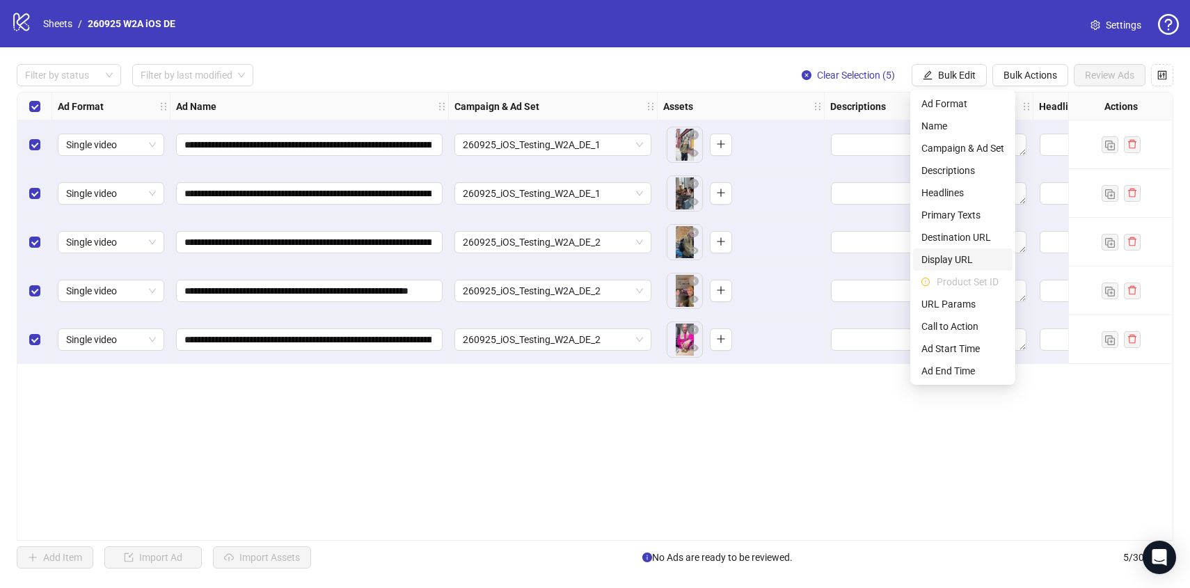
click at [954, 265] on span "Display URL" at bounding box center [962, 259] width 83 height 15
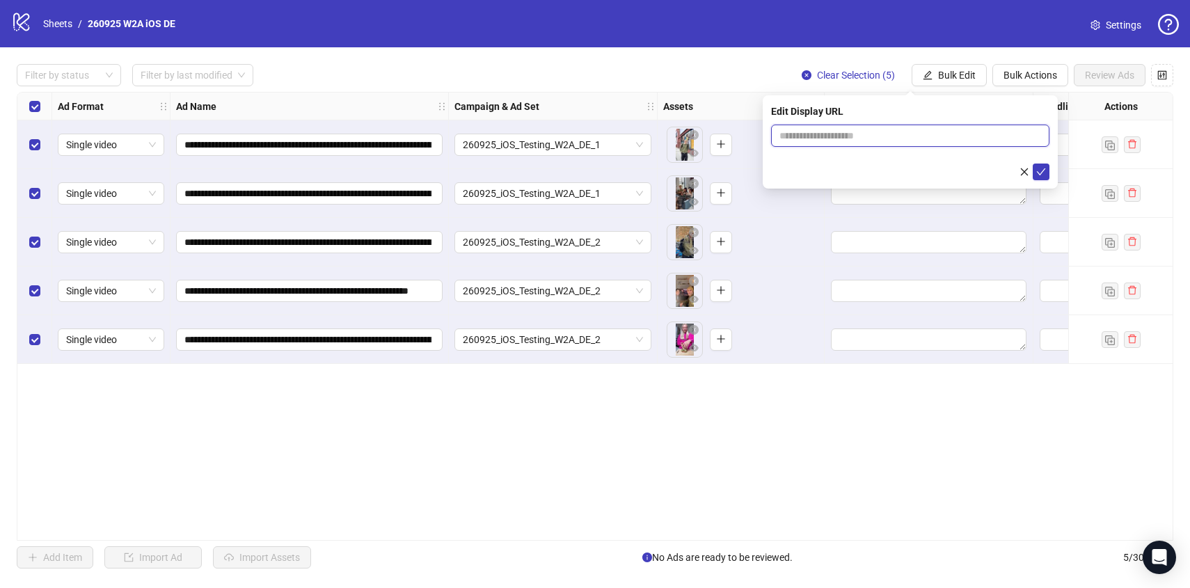
click at [874, 139] on input "text" at bounding box center [910, 136] width 278 height 22
type input "**********"
click at [1040, 173] on icon "check" at bounding box center [1040, 171] width 9 height 7
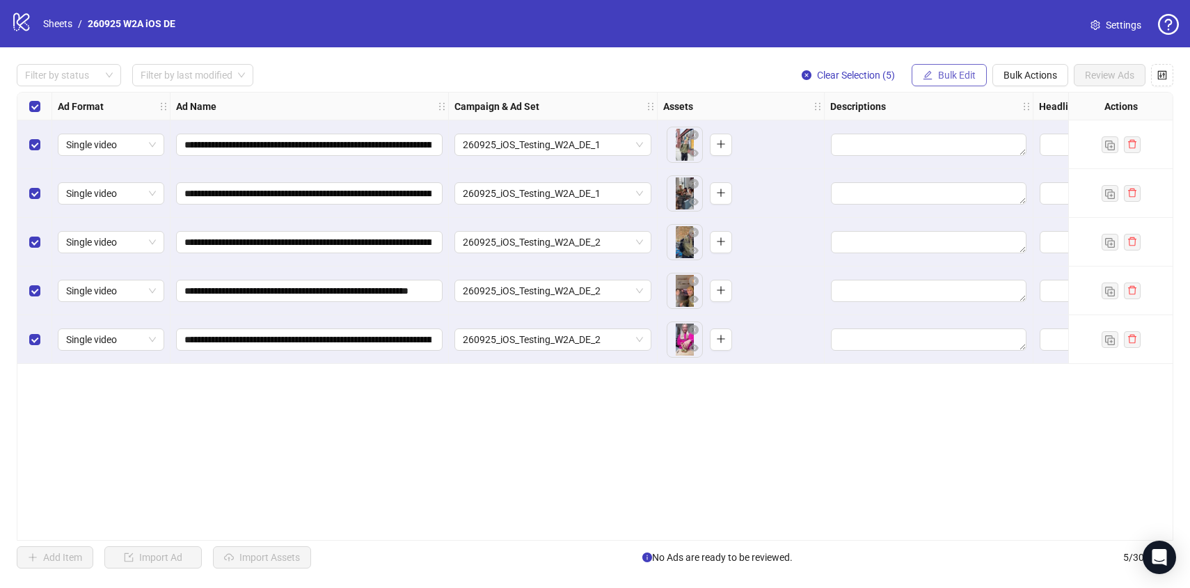
click at [955, 75] on span "Bulk Edit" at bounding box center [957, 75] width 38 height 11
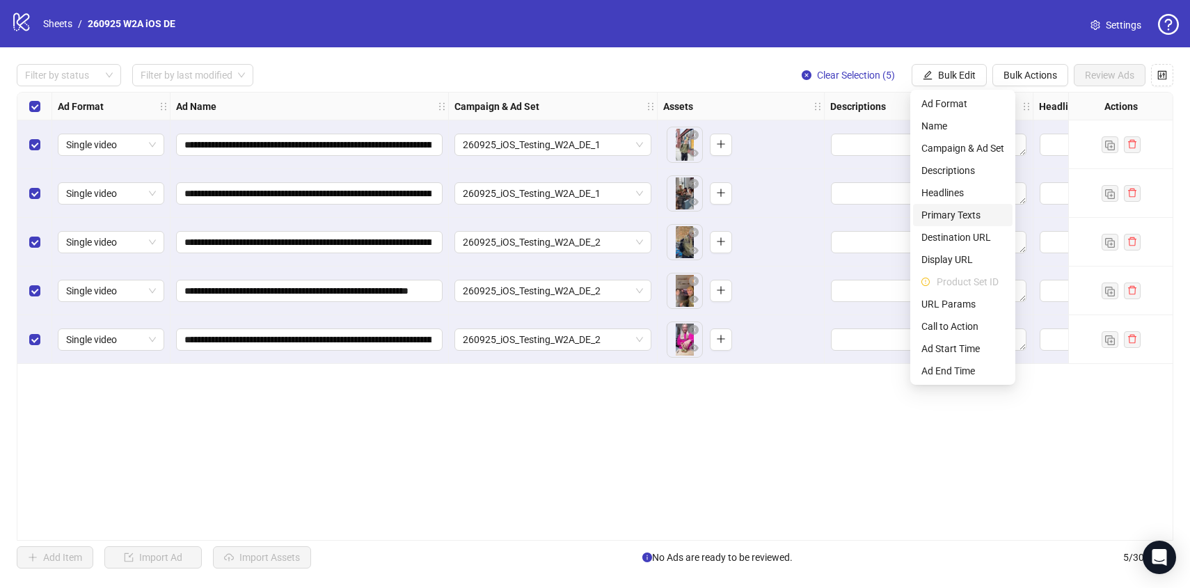
click at [956, 216] on span "Primary Texts" at bounding box center [962, 214] width 83 height 15
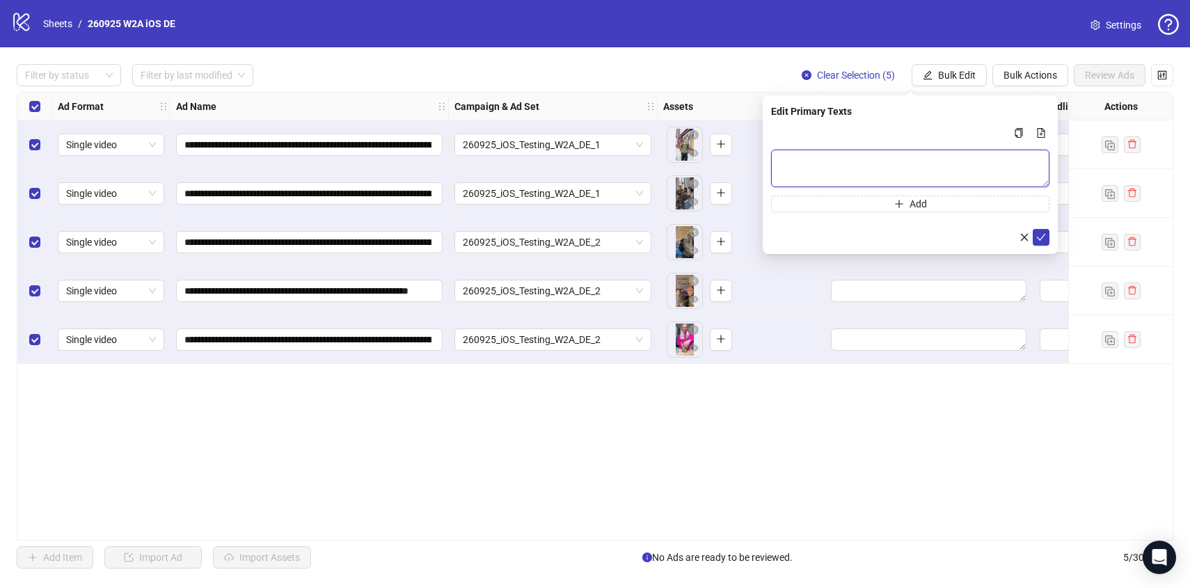
click at [860, 174] on textarea "Multi-text input container - paste or copy values" at bounding box center [910, 169] width 278 height 38
paste textarea "**********"
type textarea "**********"
click at [1044, 237] on icon "check" at bounding box center [1041, 237] width 10 height 10
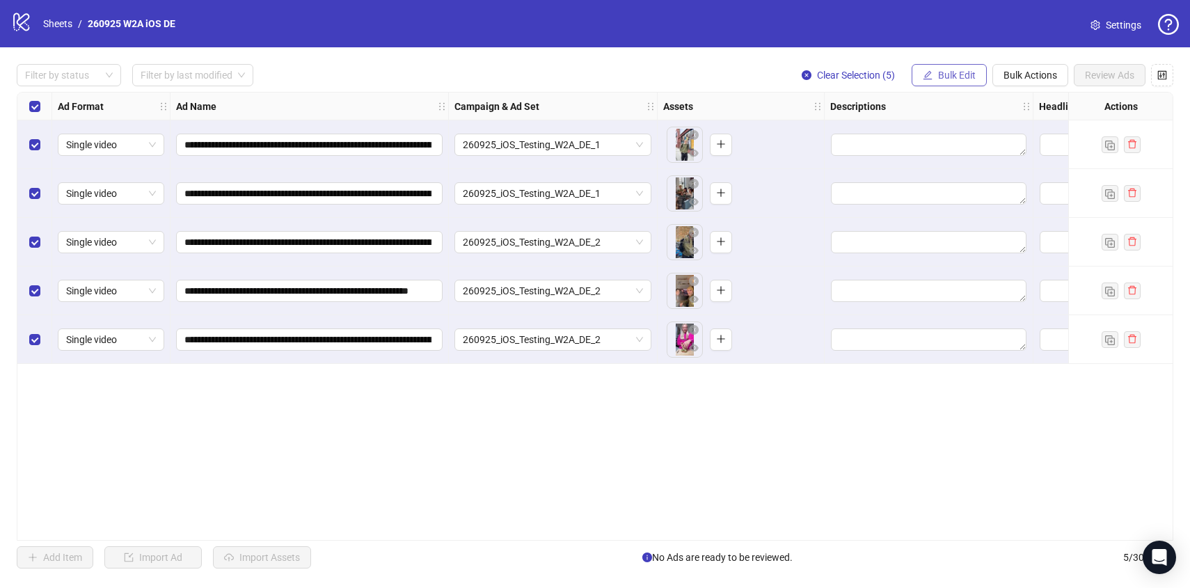
click at [952, 81] on span "Bulk Edit" at bounding box center [957, 75] width 38 height 11
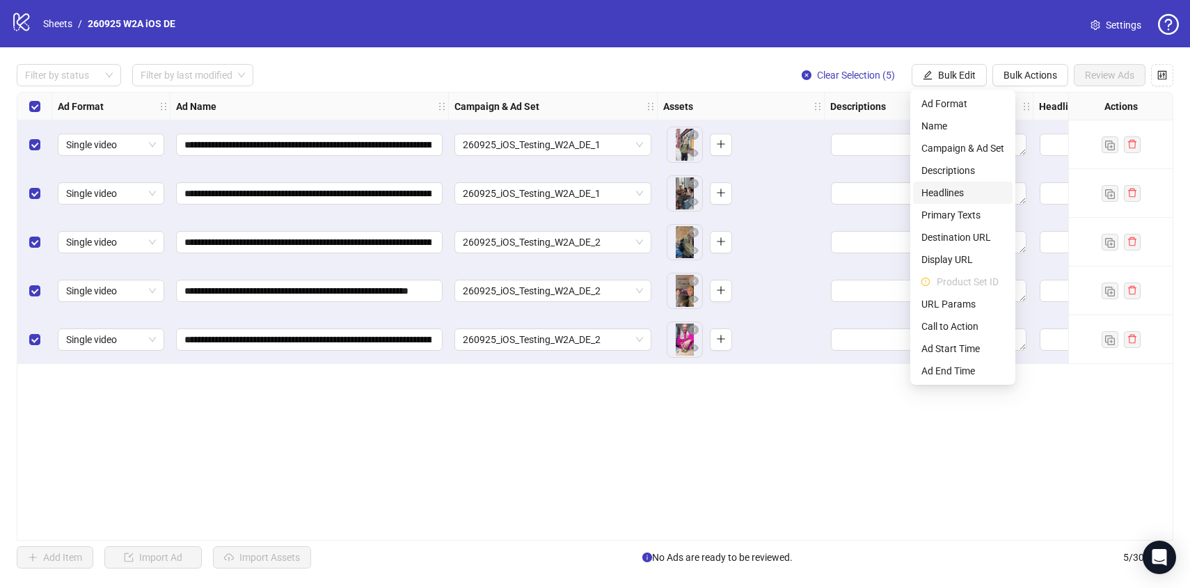
click at [955, 194] on span "Headlines" at bounding box center [962, 192] width 83 height 15
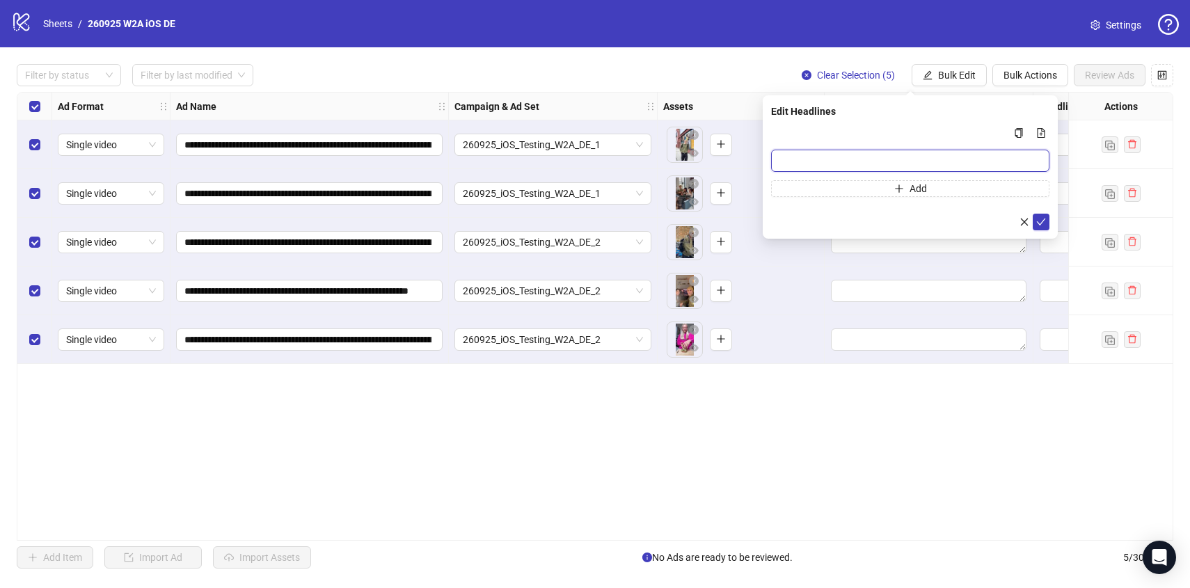
click at [899, 165] on input "Multi-input container - paste or copy values" at bounding box center [910, 161] width 278 height 22
paste input "**********"
type input "**********"
click at [1040, 218] on icon "check" at bounding box center [1041, 222] width 10 height 10
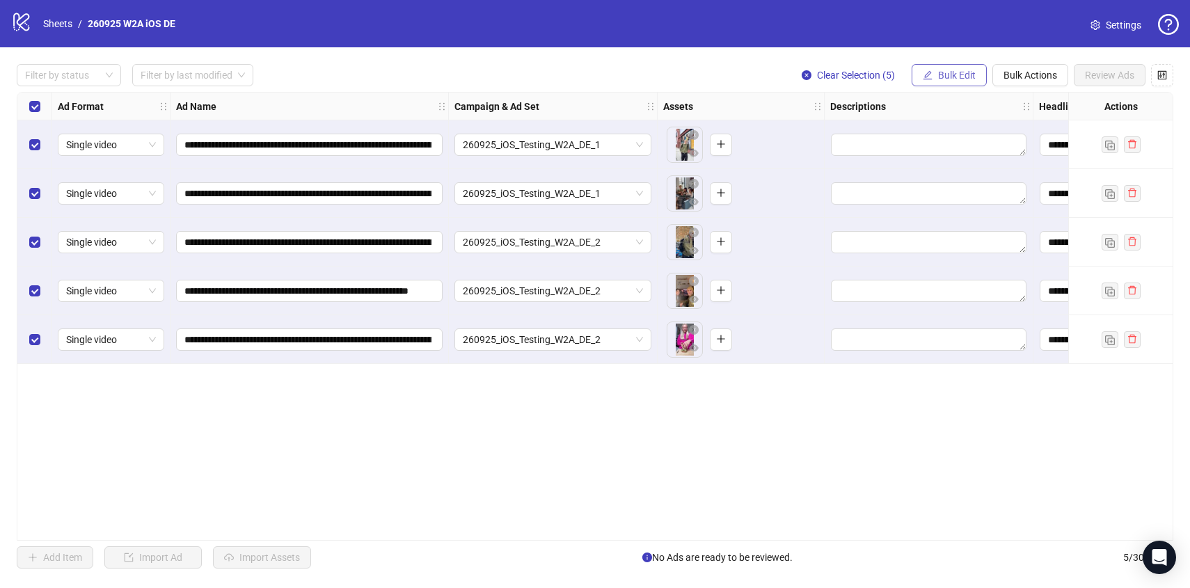
click at [951, 78] on span "Bulk Edit" at bounding box center [957, 75] width 38 height 11
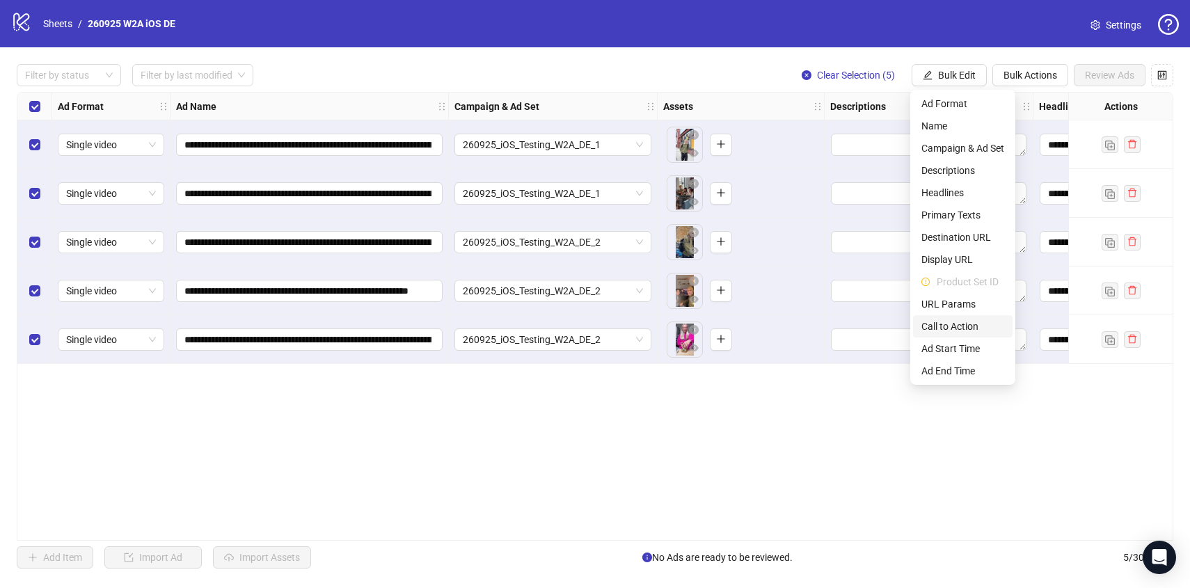
click at [960, 324] on span "Call to Action" at bounding box center [962, 326] width 83 height 15
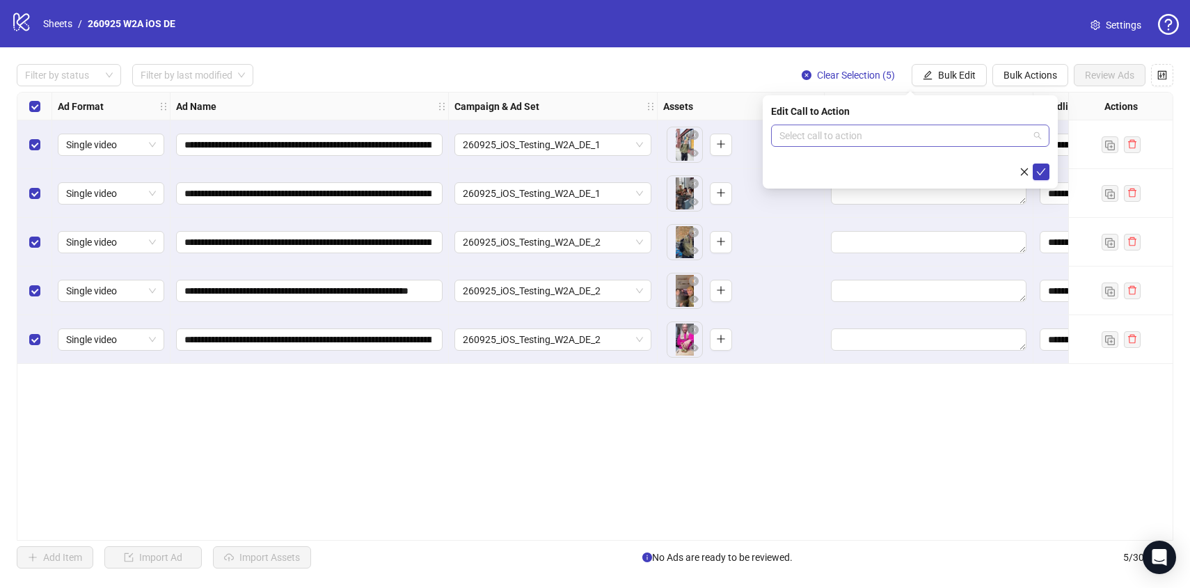
click at [856, 136] on input "search" at bounding box center [903, 135] width 249 height 21
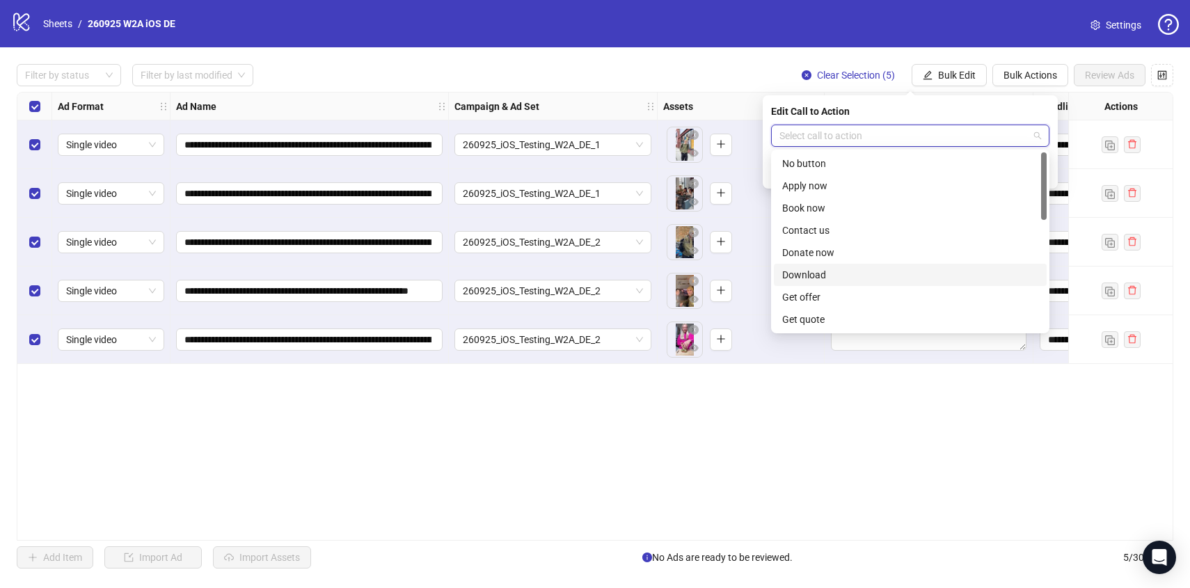
click at [846, 277] on div "Download" at bounding box center [910, 274] width 256 height 15
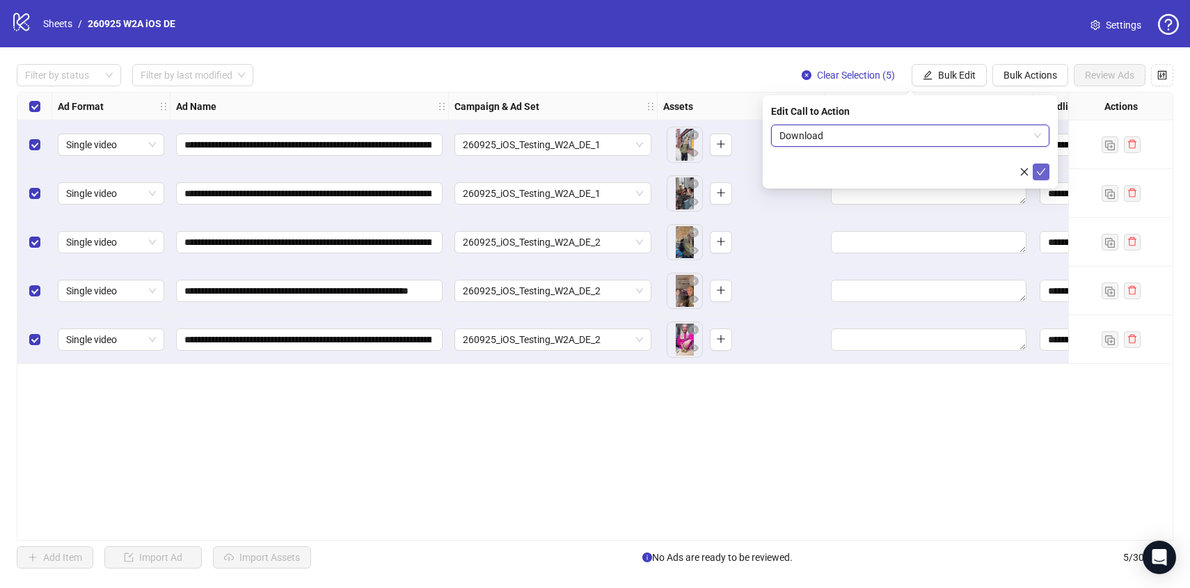
click at [1043, 171] on icon "check" at bounding box center [1041, 172] width 10 height 10
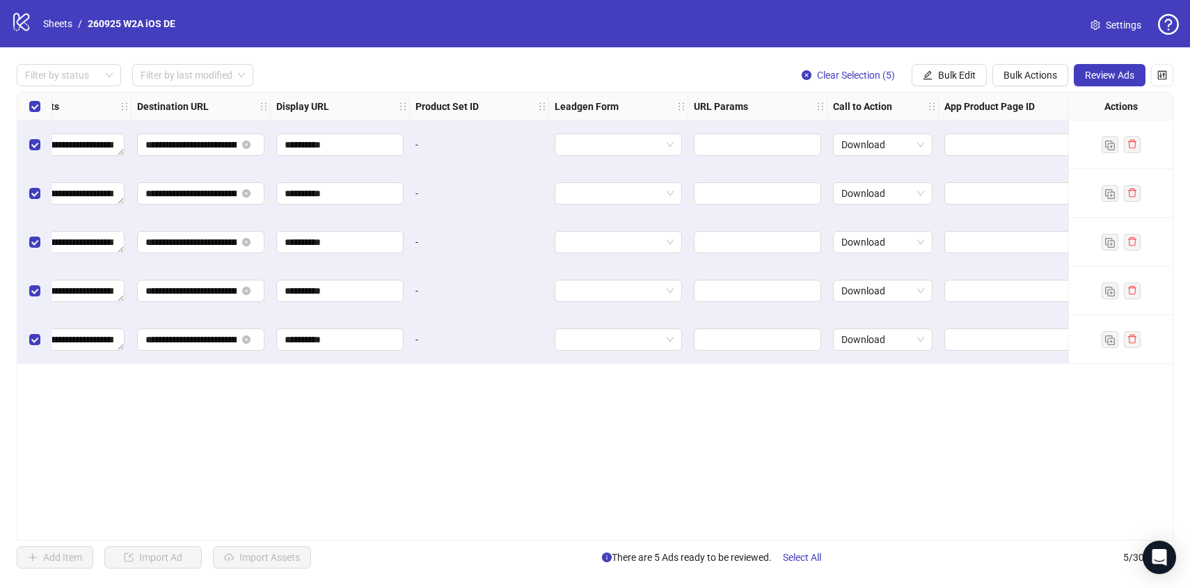
scroll to position [0, 1537]
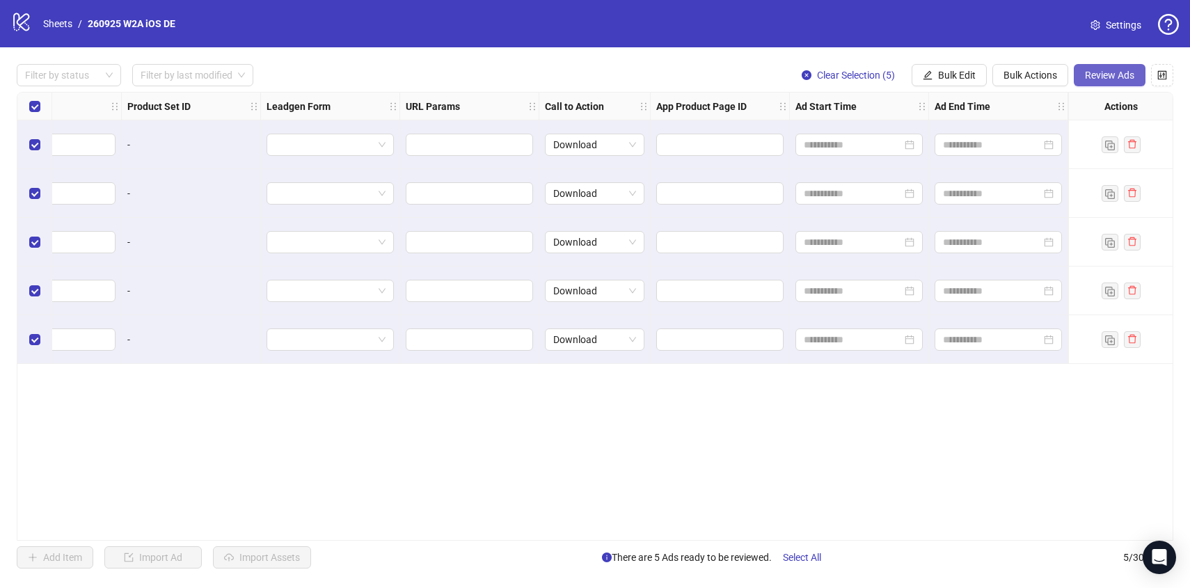
click at [1108, 80] on span "Review Ads" at bounding box center [1108, 75] width 49 height 11
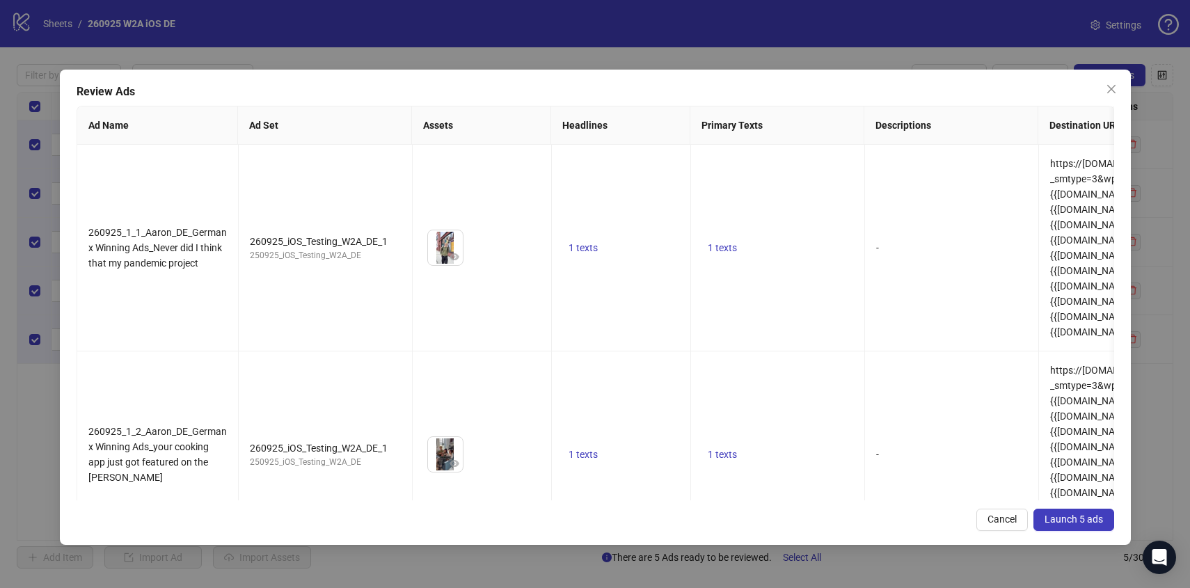
click at [1077, 516] on span "Launch 5 ads" at bounding box center [1073, 518] width 58 height 11
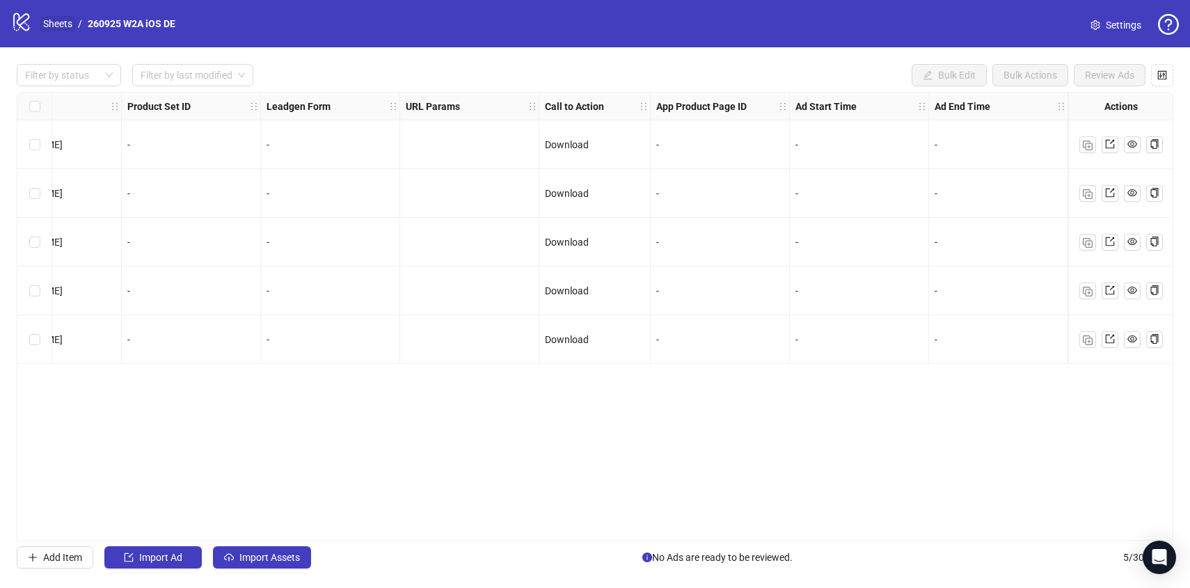
click at [45, 17] on link "Sheets" at bounding box center [57, 23] width 35 height 15
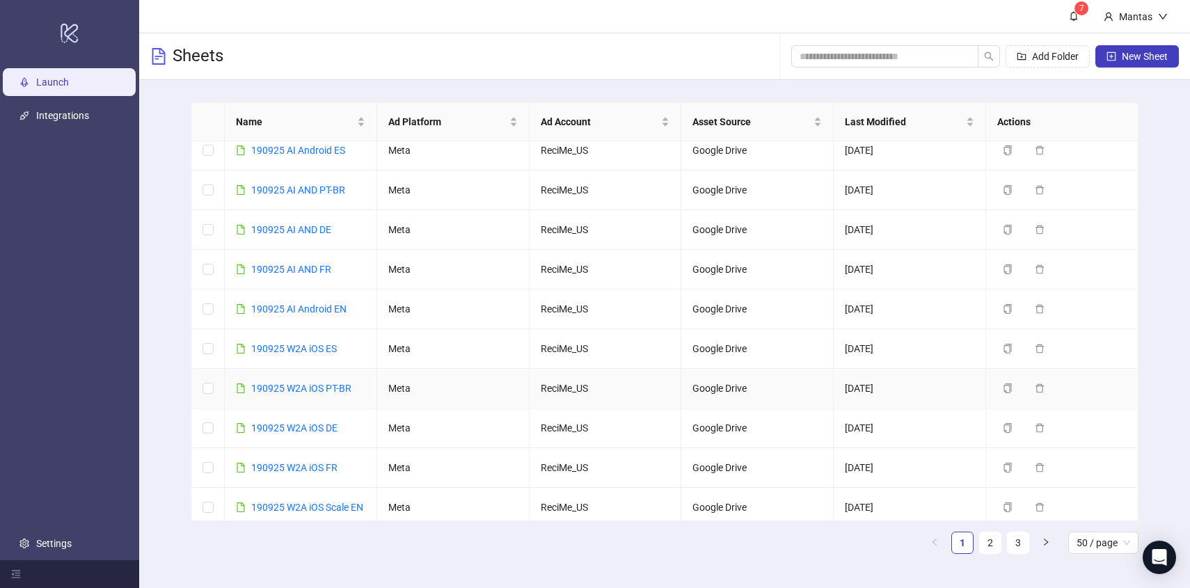
scroll to position [199, 0]
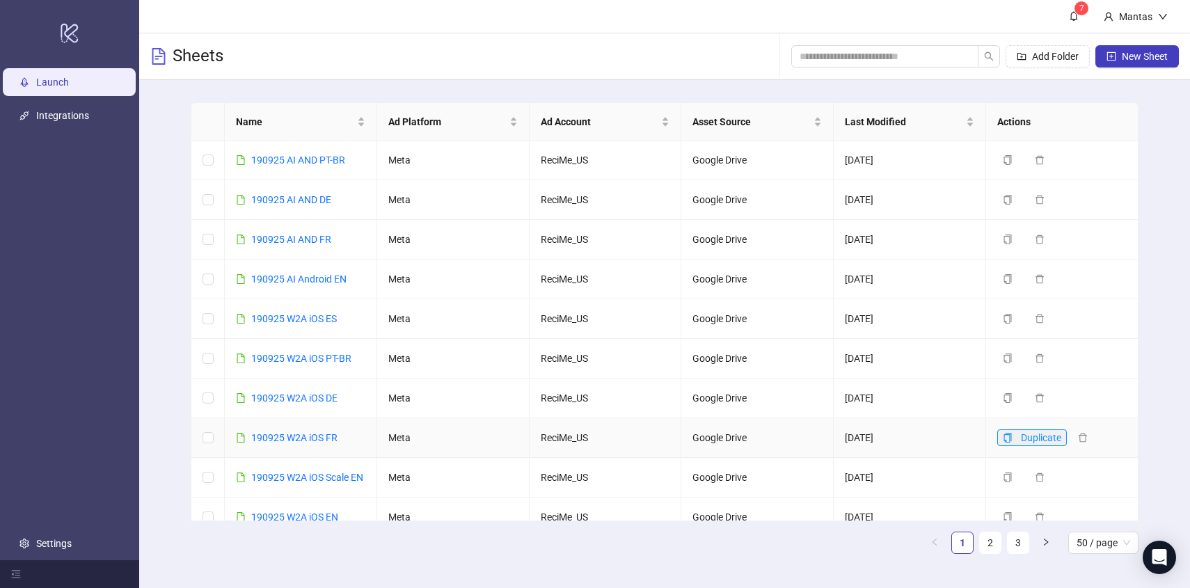
click at [1005, 440] on icon "copy" at bounding box center [1008, 438] width 8 height 10
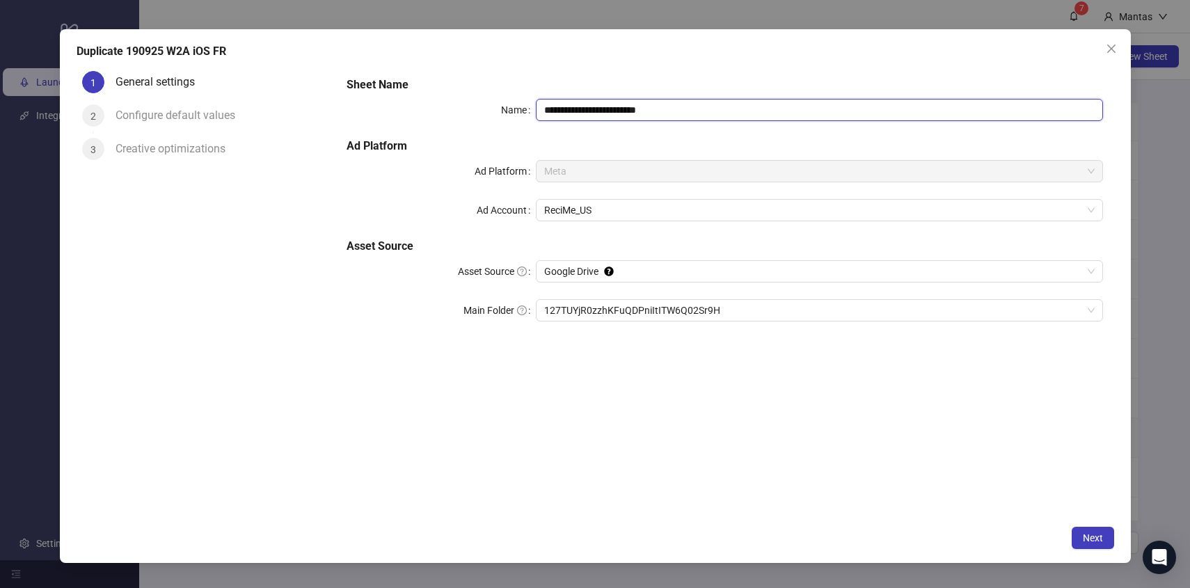
drag, startPoint x: 554, startPoint y: 111, endPoint x: 506, endPoint y: 112, distance: 48.0
click at [506, 112] on div "**********" at bounding box center [723, 110] width 755 height 22
drag, startPoint x: 632, startPoint y: 108, endPoint x: 729, endPoint y: 104, distance: 96.8
click at [729, 104] on input "**********" at bounding box center [819, 110] width 567 height 22
click at [601, 316] on span "127TUYjR0zzhKFuQDPniItITW6Q02Sr9H" at bounding box center [819, 310] width 550 height 21
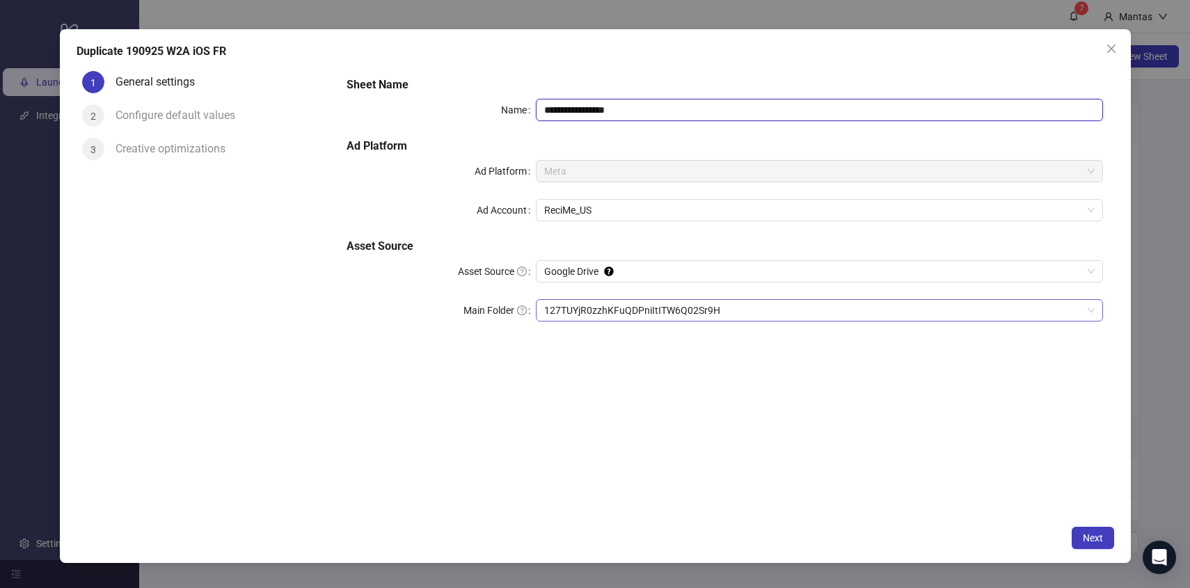
type input "**********"
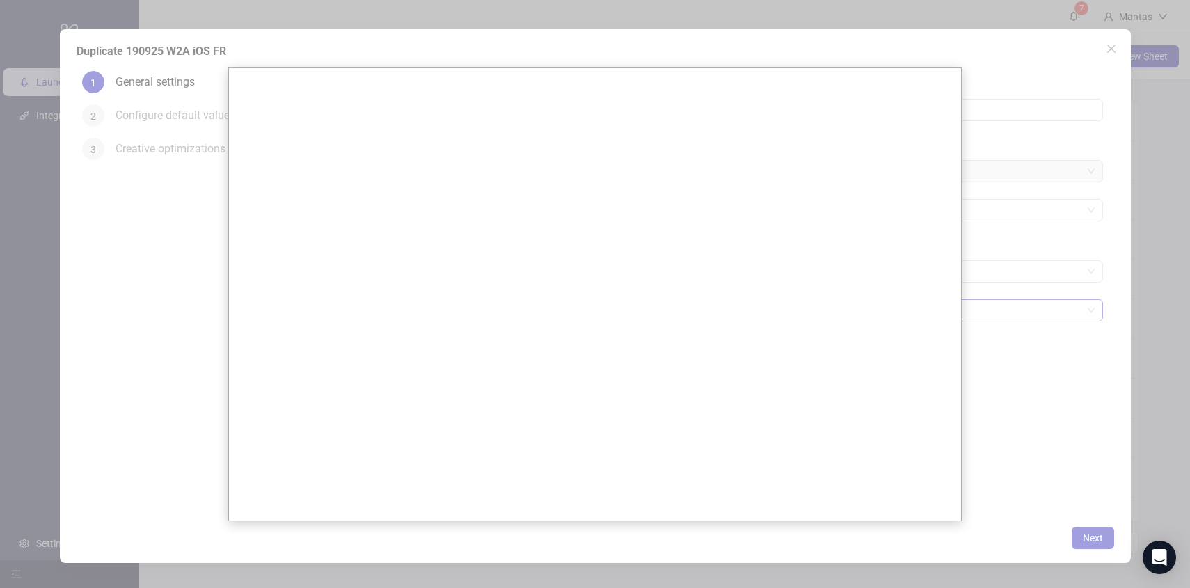
scroll to position [0, 0]
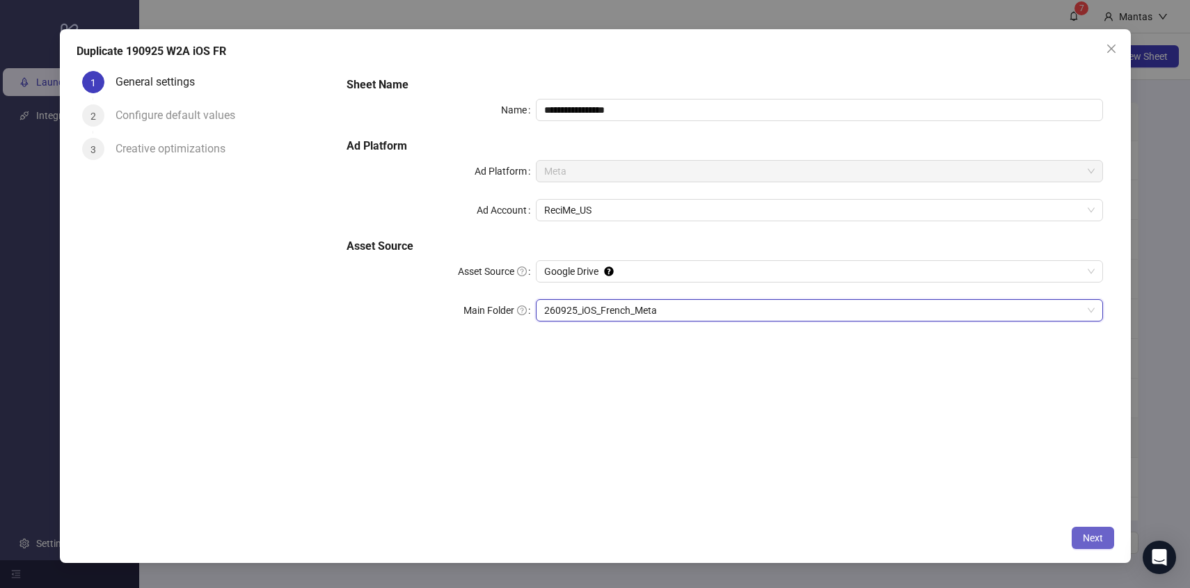
click at [1088, 533] on span "Next" at bounding box center [1092, 537] width 20 height 11
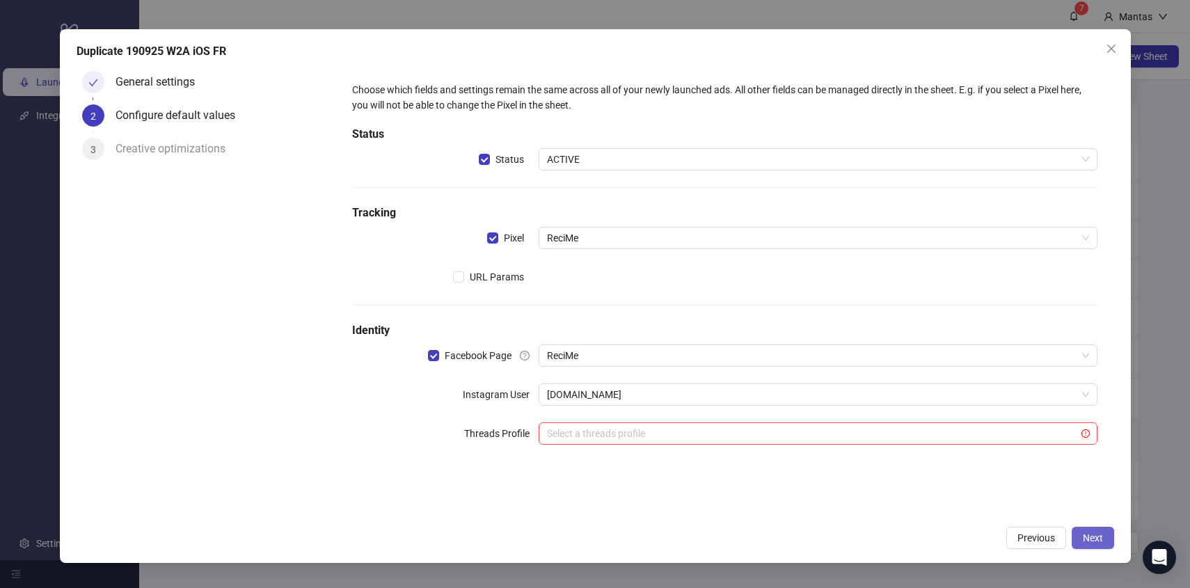
click at [1105, 540] on button "Next" at bounding box center [1092, 538] width 42 height 22
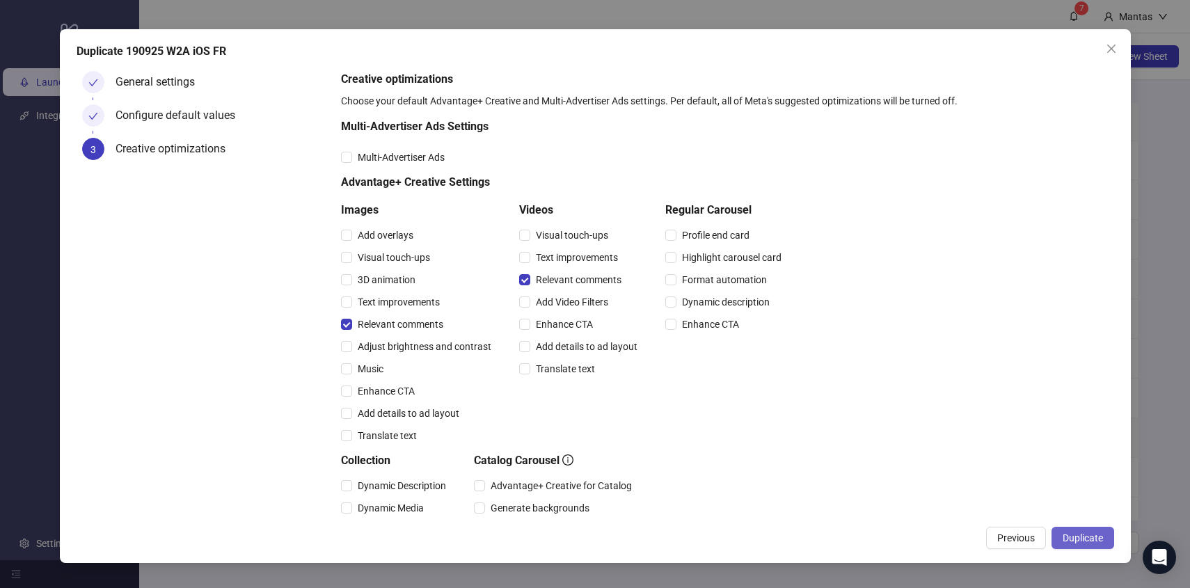
click at [1078, 531] on button "Duplicate" at bounding box center [1082, 538] width 63 height 22
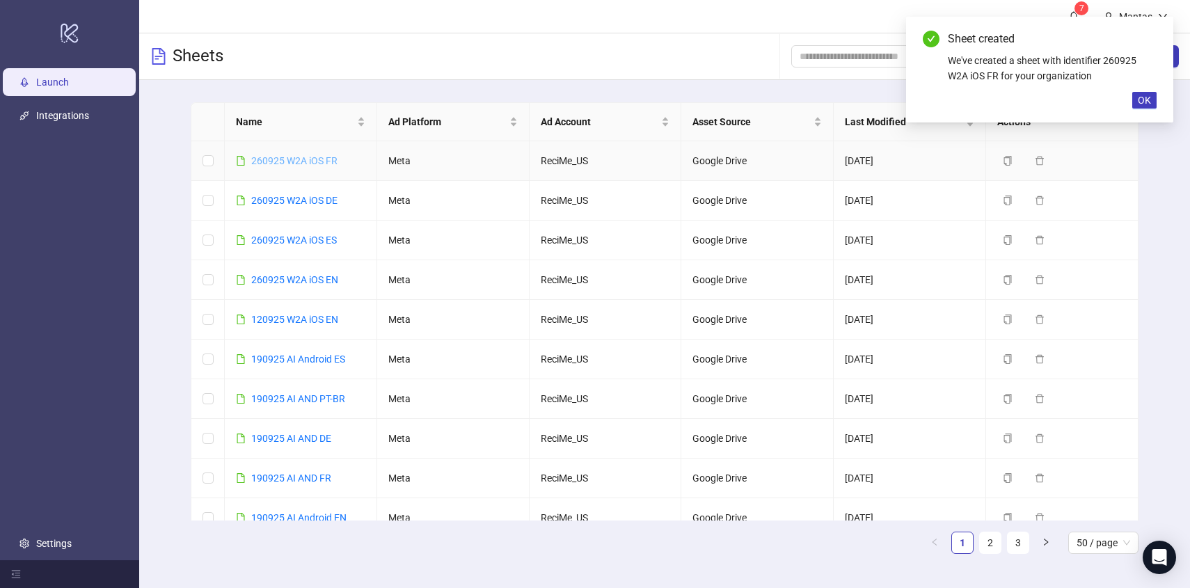
click at [294, 157] on link "260925 W2A iOS FR" at bounding box center [294, 160] width 86 height 11
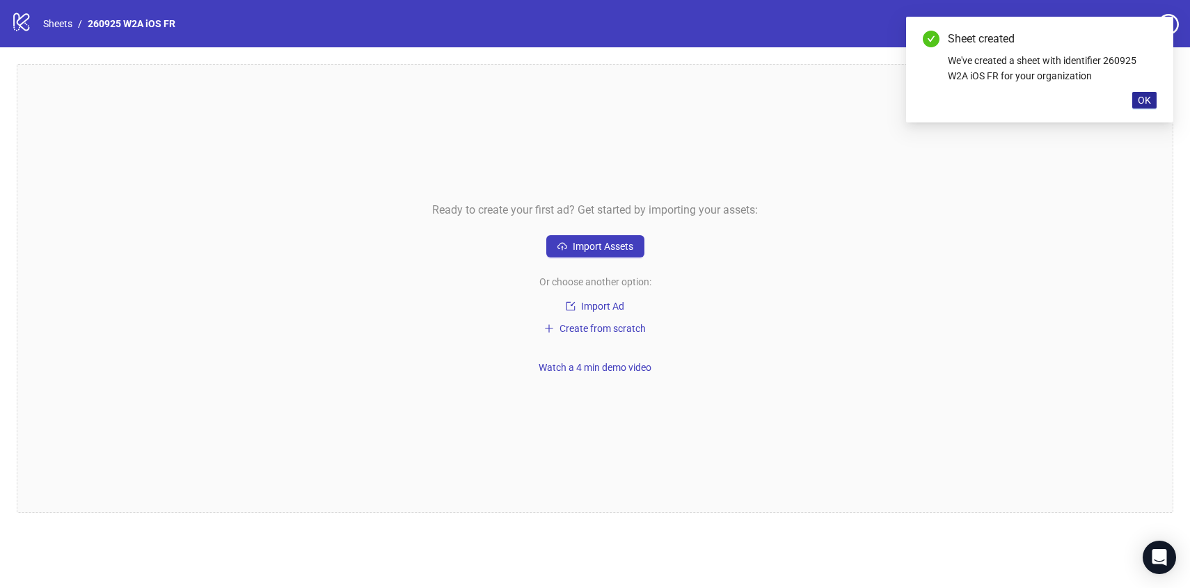
click at [1147, 97] on span "OK" at bounding box center [1143, 100] width 13 height 11
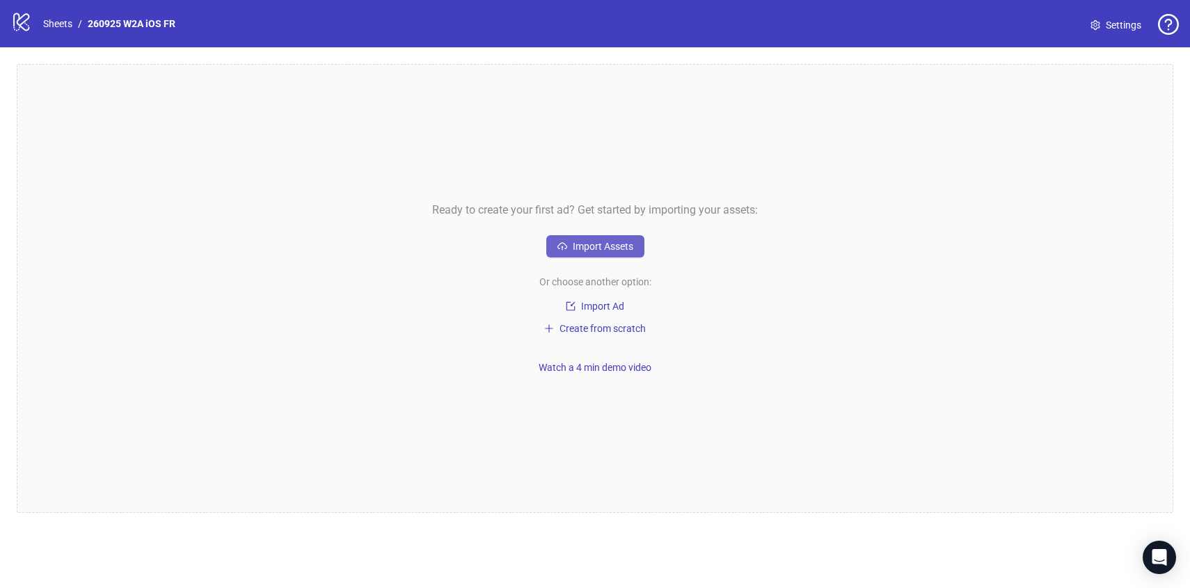
click at [639, 248] on button "Import Assets" at bounding box center [595, 246] width 98 height 22
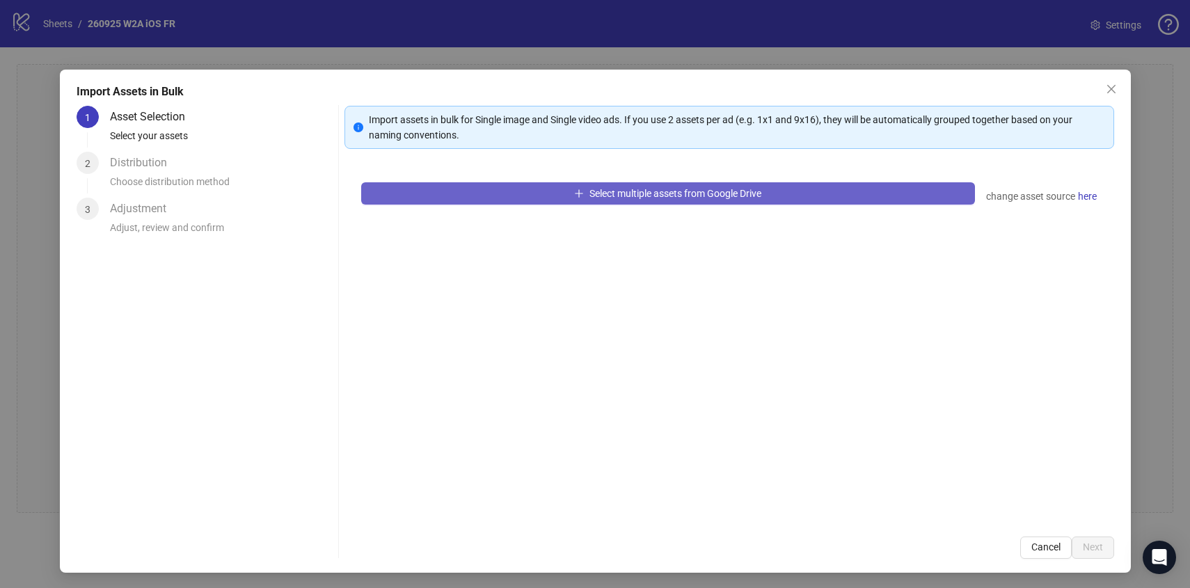
click at [586, 188] on button "Select multiple assets from Google Drive" at bounding box center [668, 193] width 614 height 22
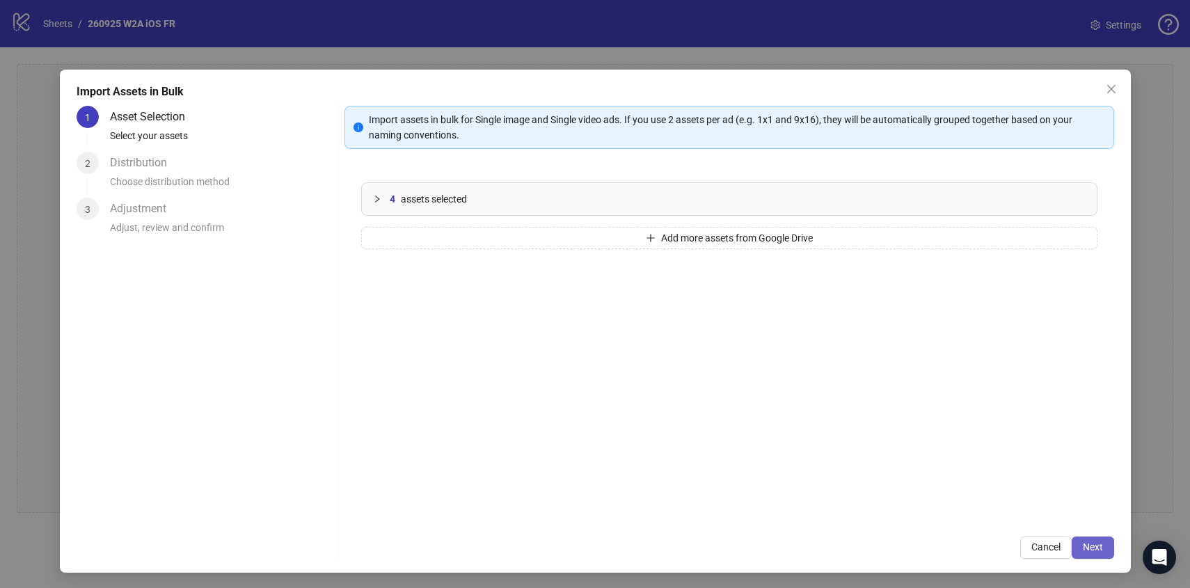
click at [1098, 549] on span "Next" at bounding box center [1092, 546] width 20 height 11
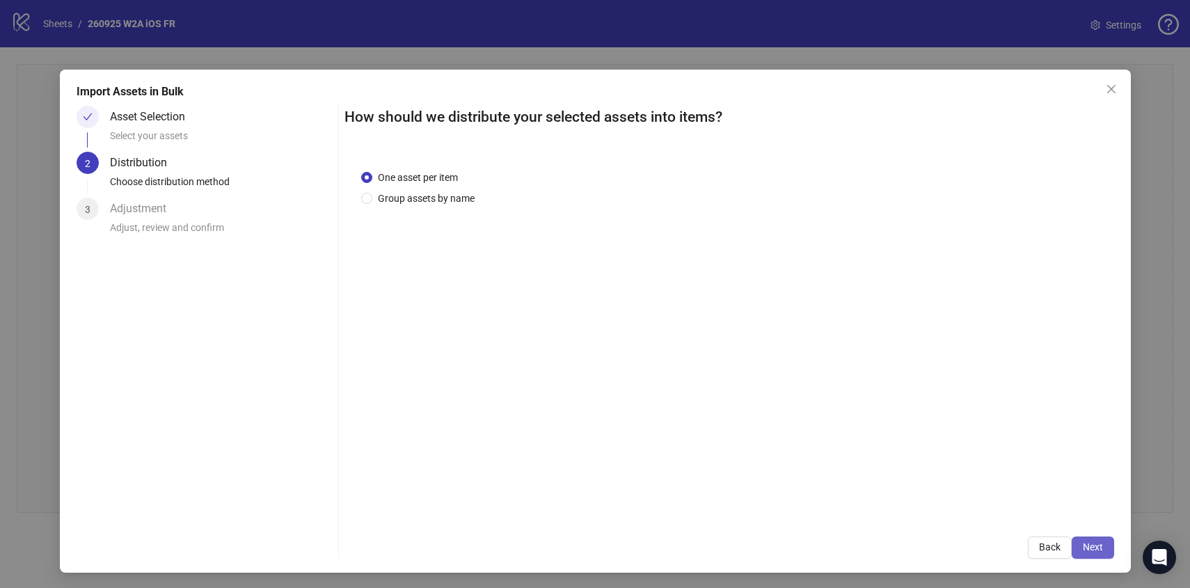
click at [1098, 543] on span "Next" at bounding box center [1092, 546] width 20 height 11
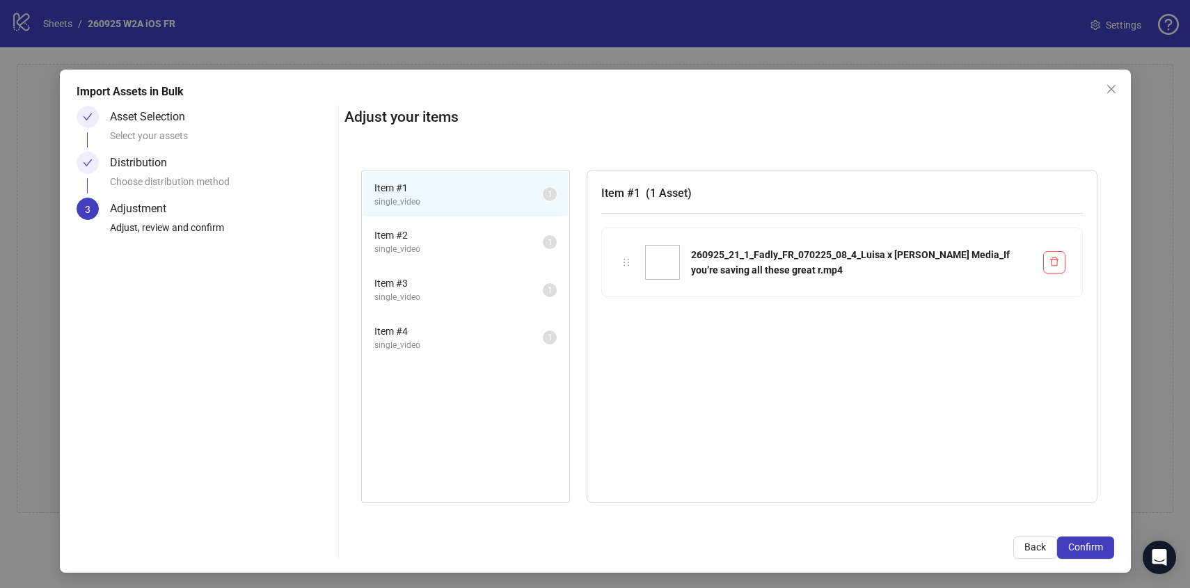
click at [1098, 543] on span "Confirm" at bounding box center [1085, 546] width 35 height 11
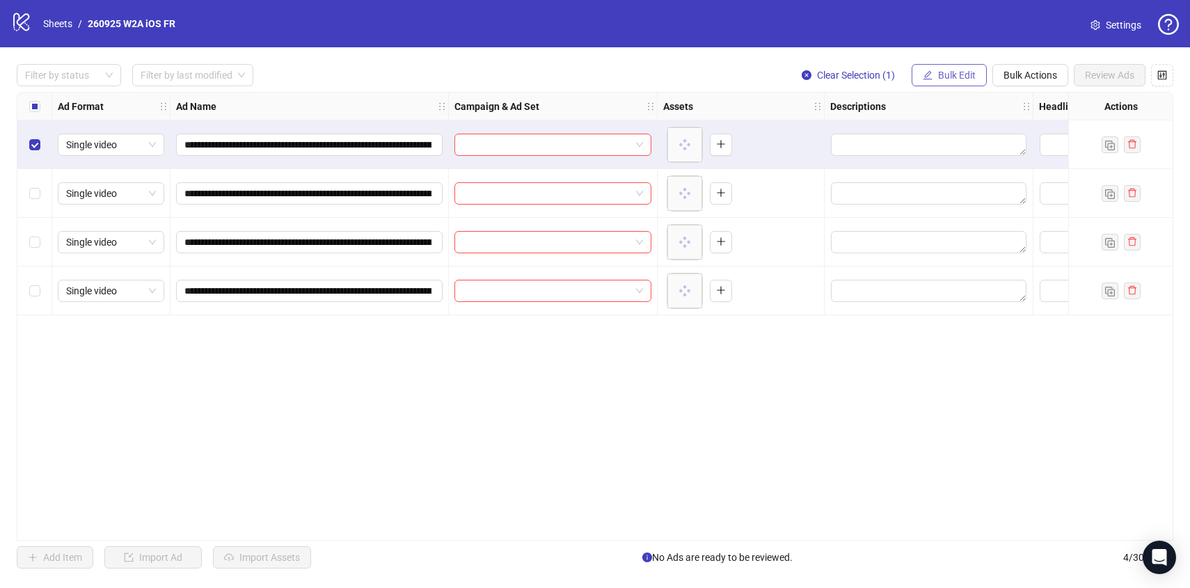
click at [954, 77] on span "Bulk Edit" at bounding box center [957, 75] width 38 height 11
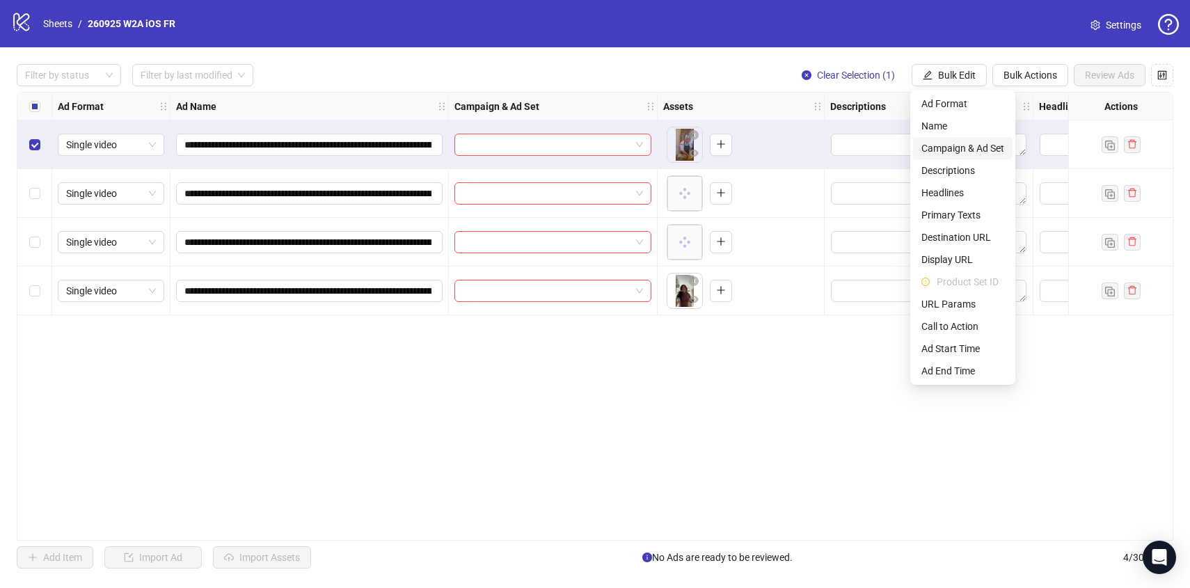
click at [961, 150] on span "Campaign & Ad Set" at bounding box center [962, 148] width 83 height 15
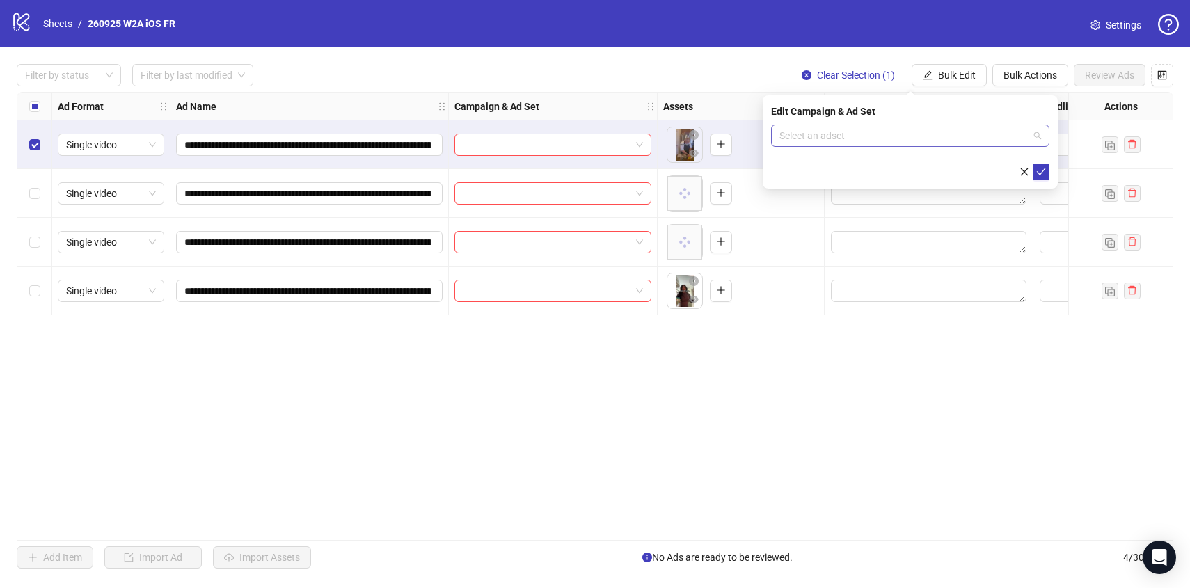
click at [950, 130] on input "search" at bounding box center [903, 135] width 249 height 21
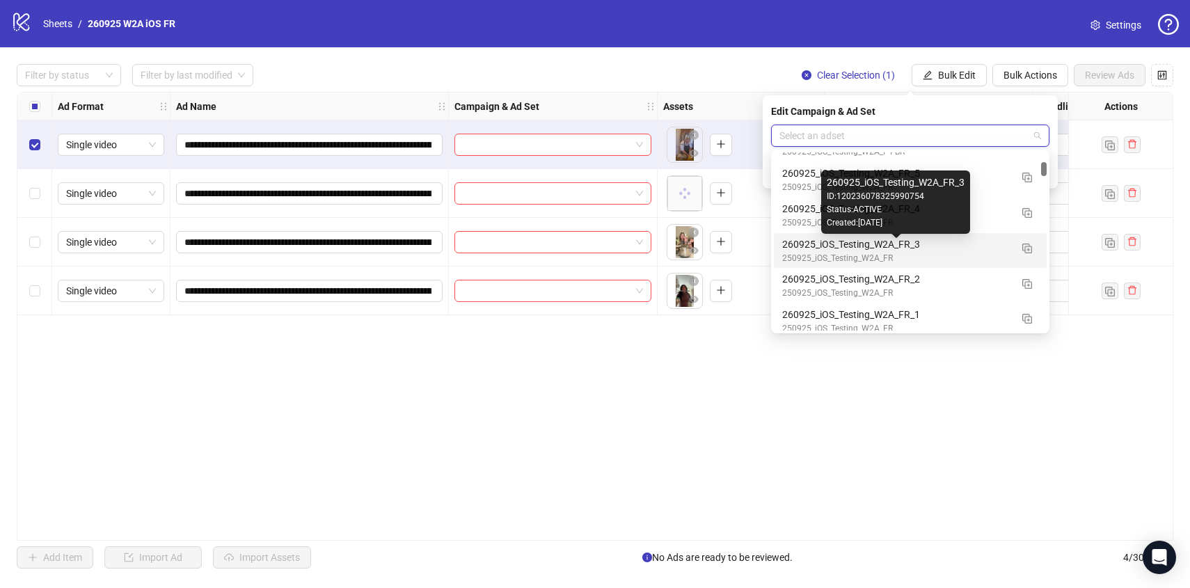
scroll to position [1126, 0]
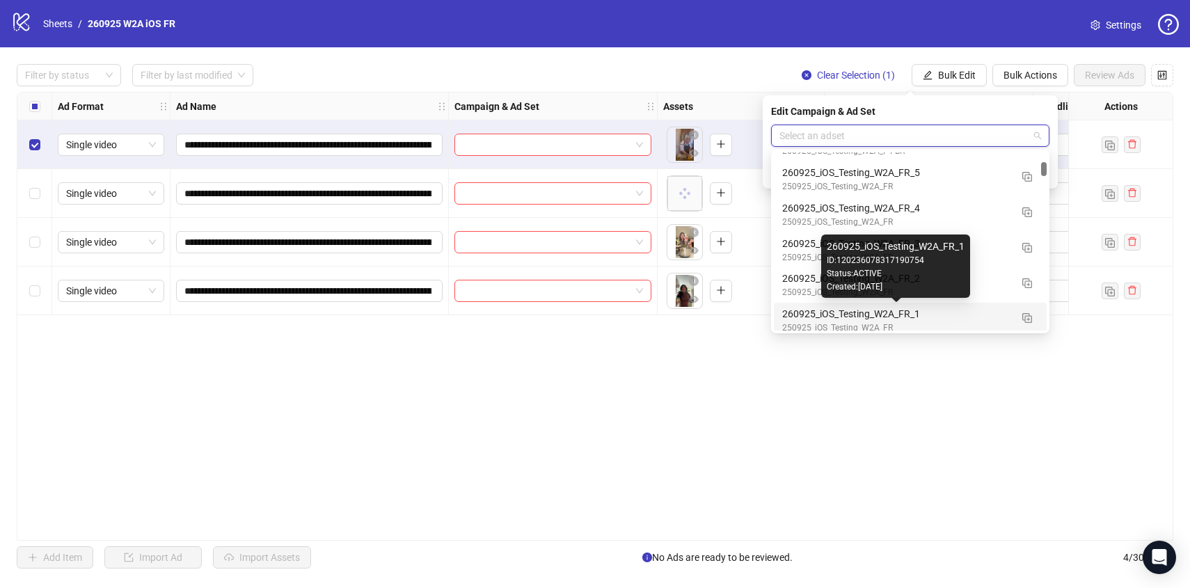
click at [964, 312] on div "260925_iOS_Testing_W2A_FR_1" at bounding box center [896, 313] width 228 height 15
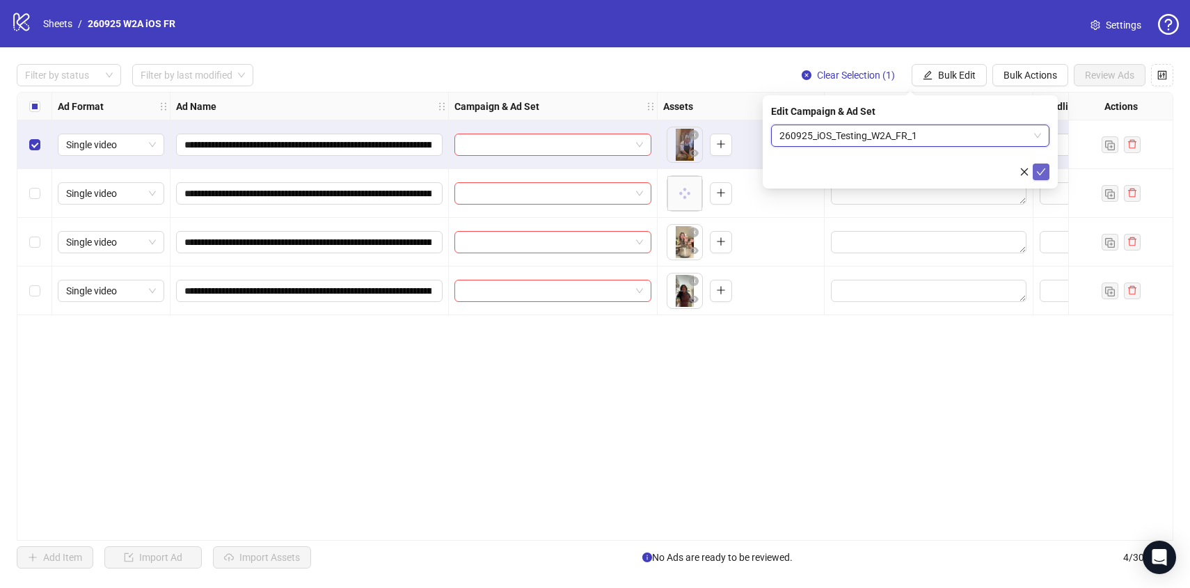
click at [1039, 164] on button "submit" at bounding box center [1040, 171] width 17 height 17
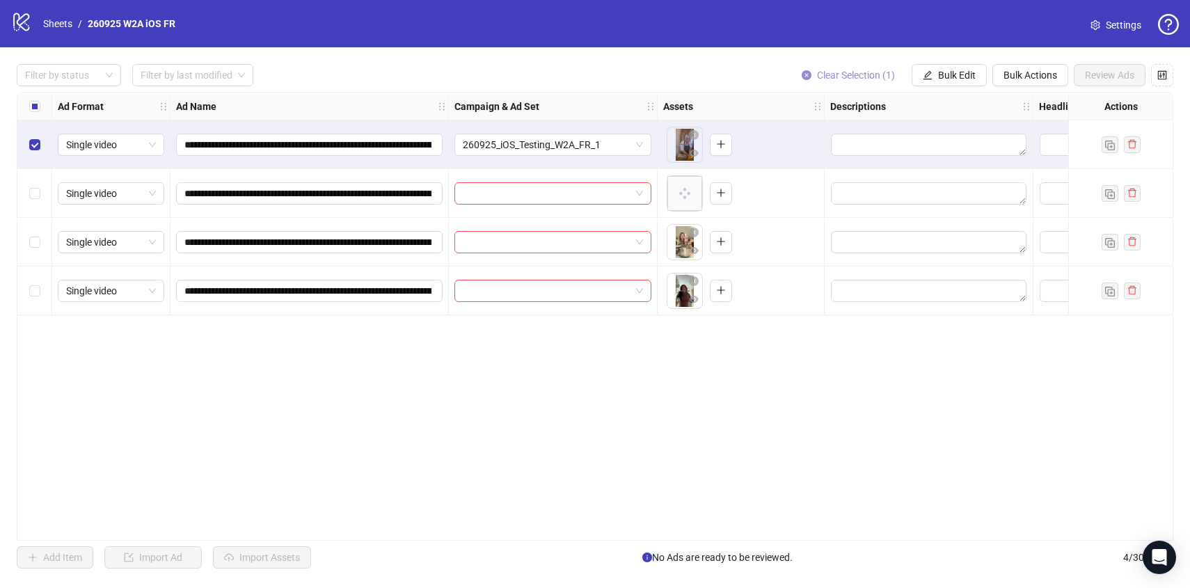
click at [838, 67] on button "Clear Selection (1)" at bounding box center [847, 75] width 115 height 22
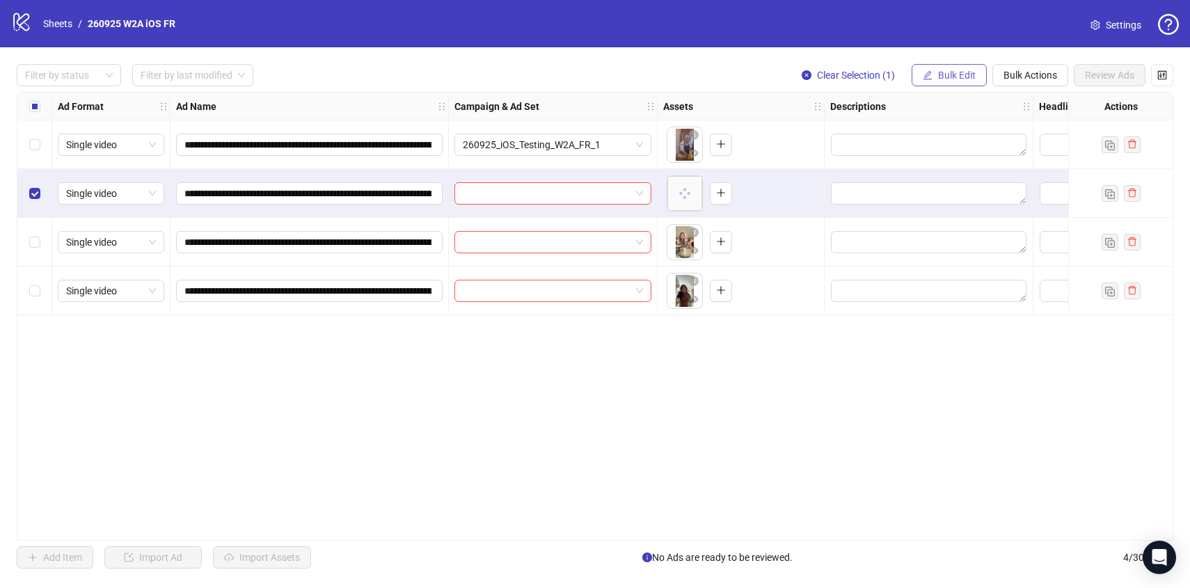
click at [963, 78] on span "Bulk Edit" at bounding box center [957, 75] width 38 height 11
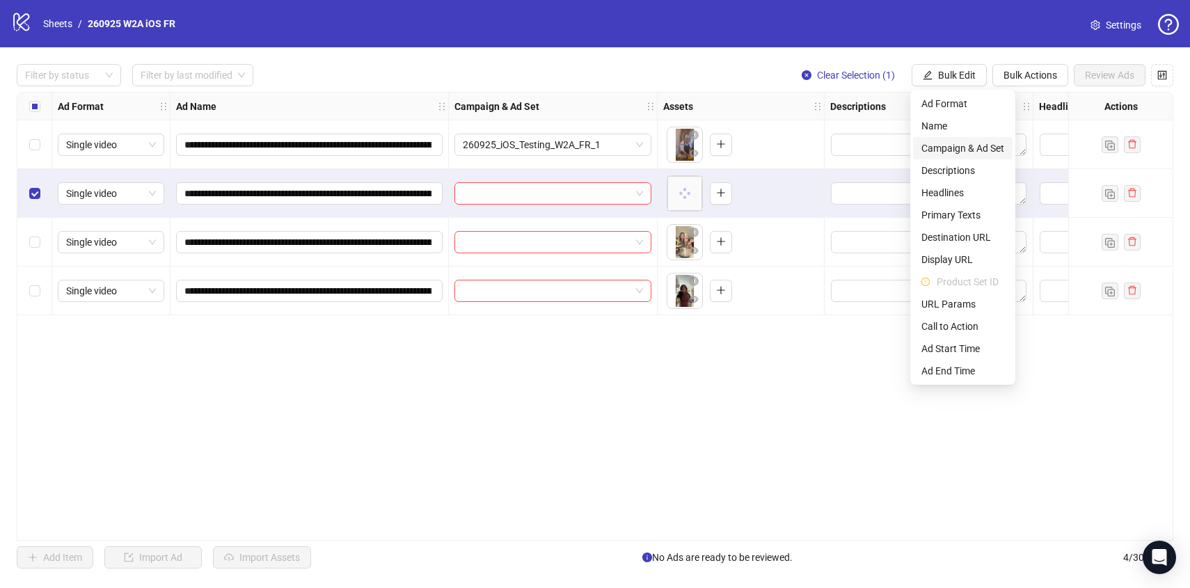
click at [973, 154] on span "Campaign & Ad Set" at bounding box center [962, 148] width 83 height 15
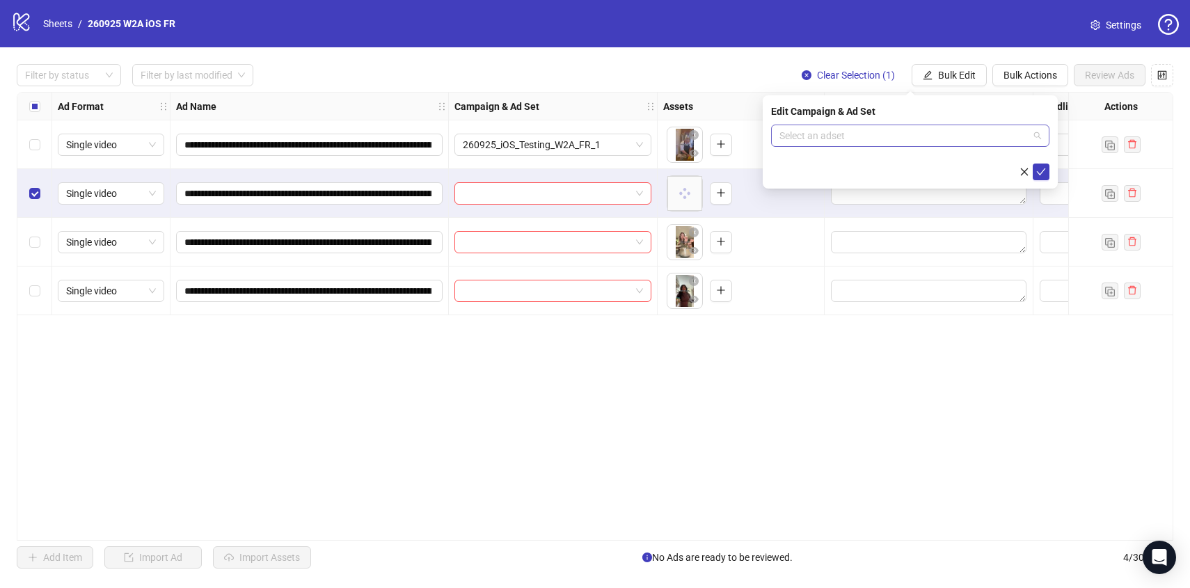
click at [970, 136] on input "search" at bounding box center [903, 135] width 249 height 21
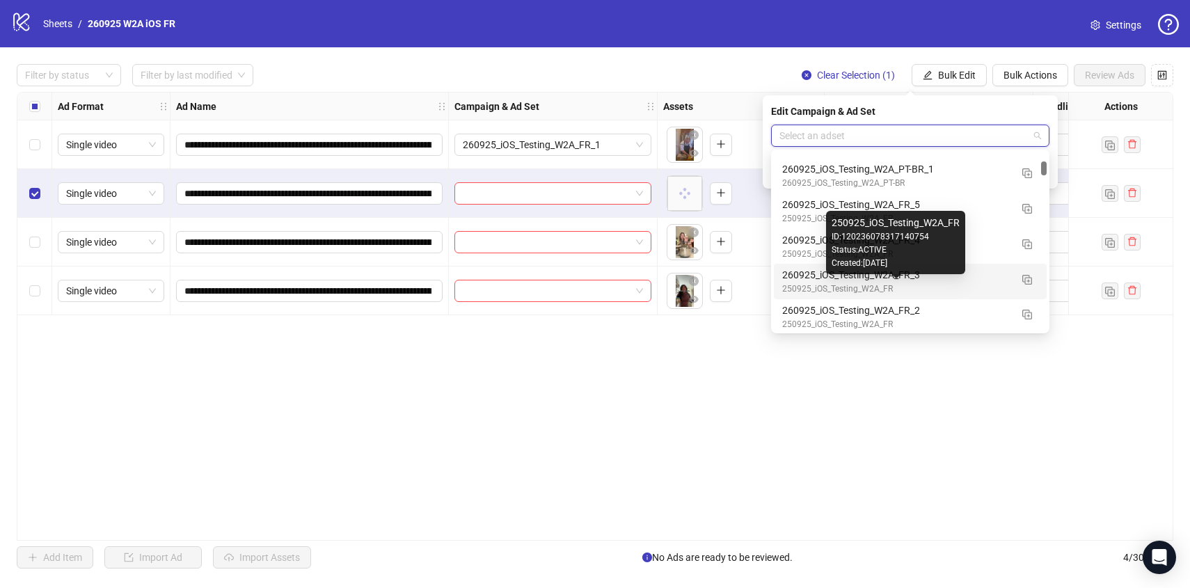
scroll to position [1103, 0]
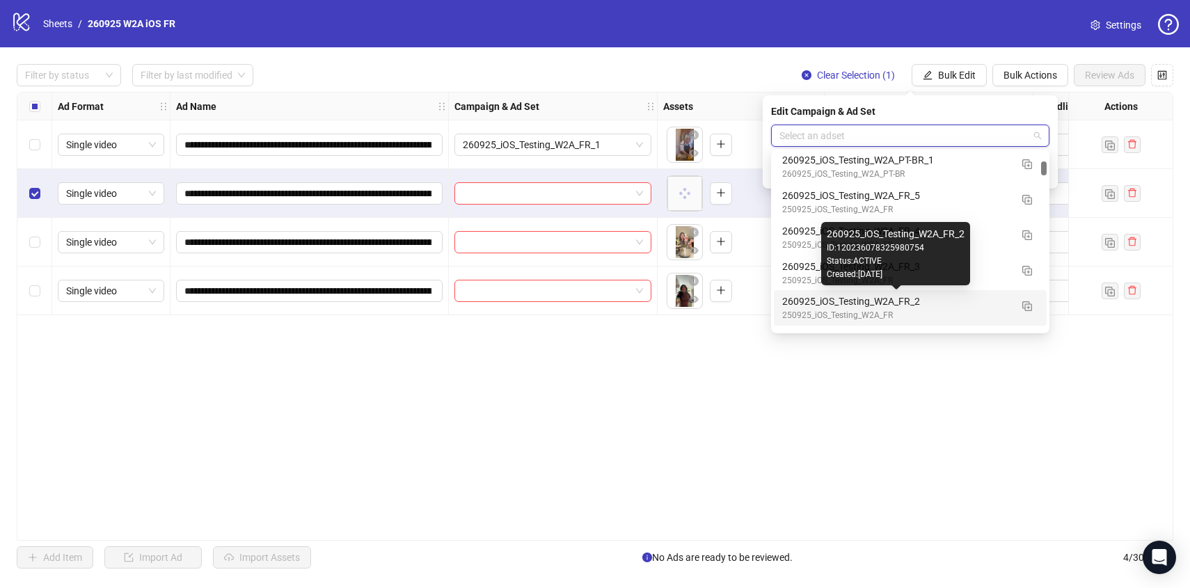
click at [976, 301] on div "260925_iOS_Testing_W2A_FR_2" at bounding box center [896, 301] width 228 height 15
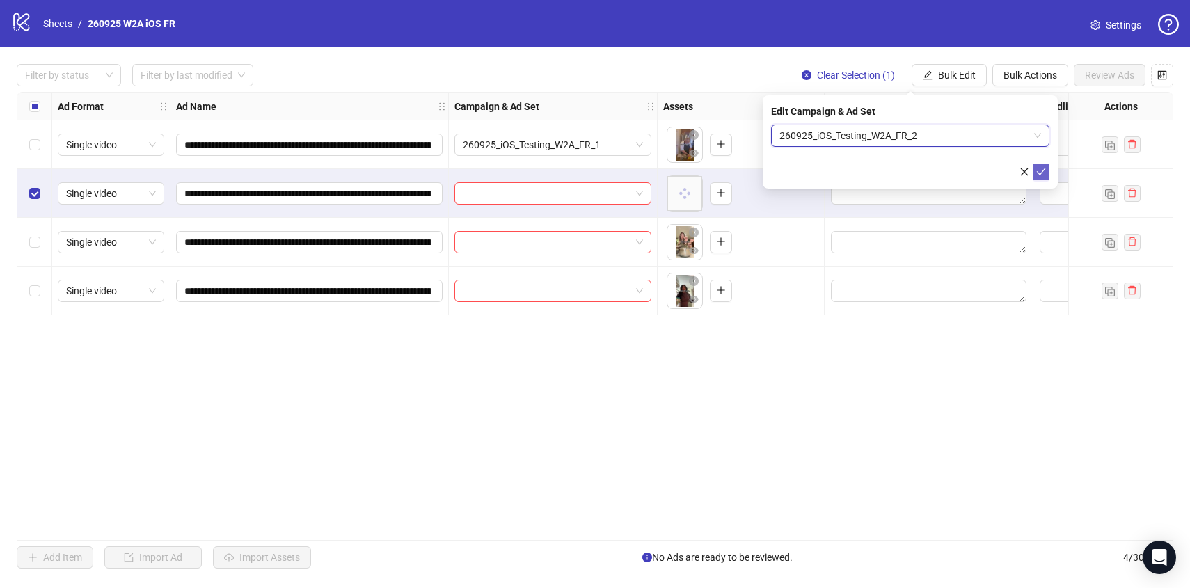
click at [1045, 174] on icon "check" at bounding box center [1041, 172] width 10 height 10
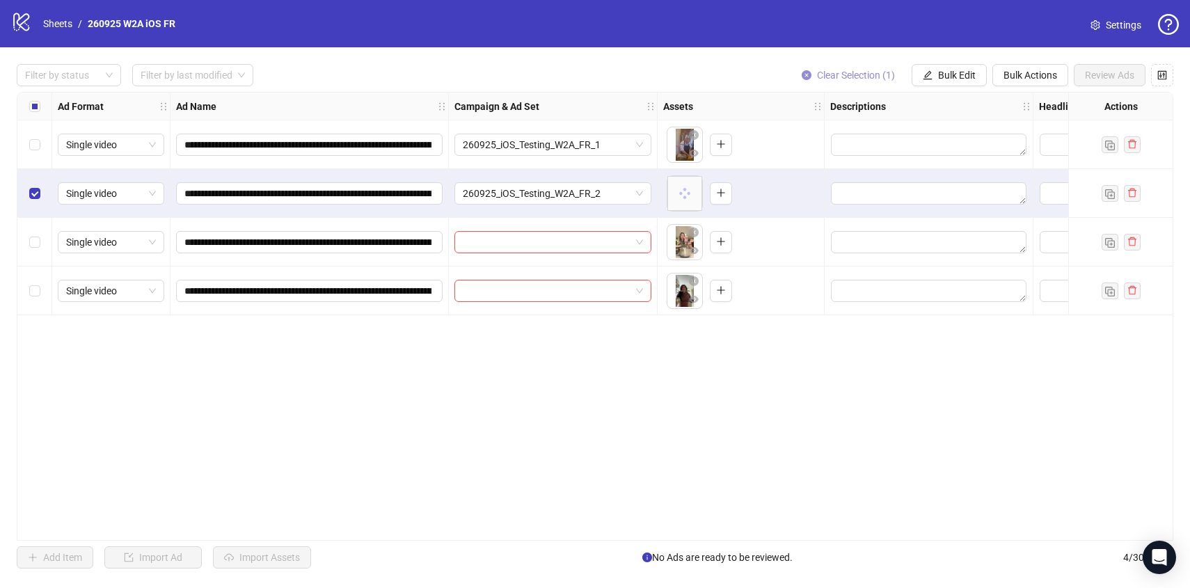
click at [849, 79] on span "Clear Selection (1)" at bounding box center [856, 75] width 78 height 11
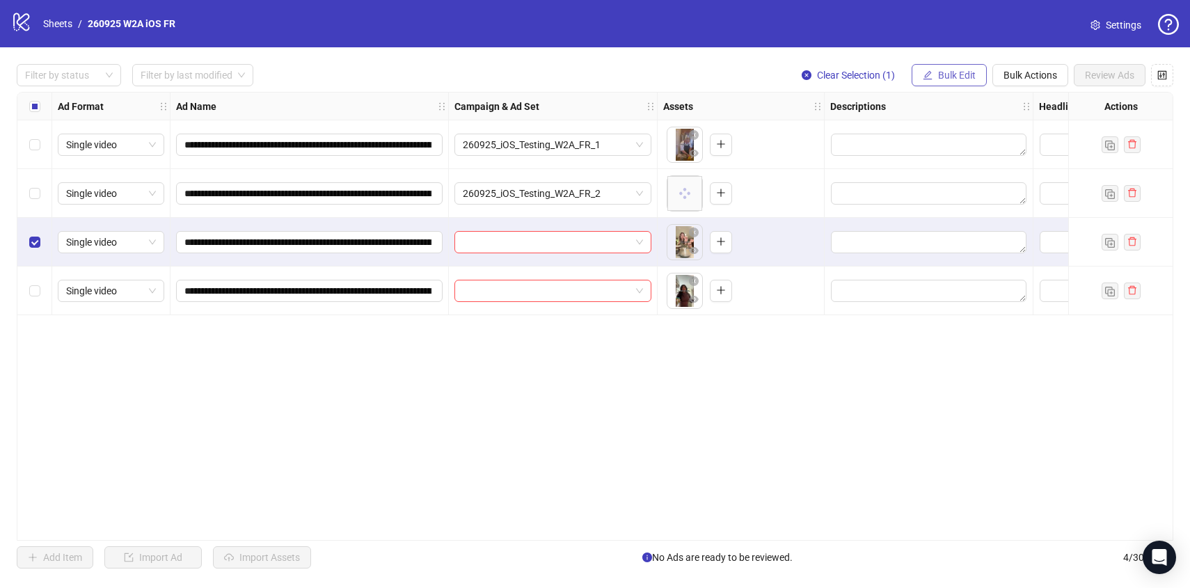
click at [938, 74] on span "Bulk Edit" at bounding box center [957, 75] width 38 height 11
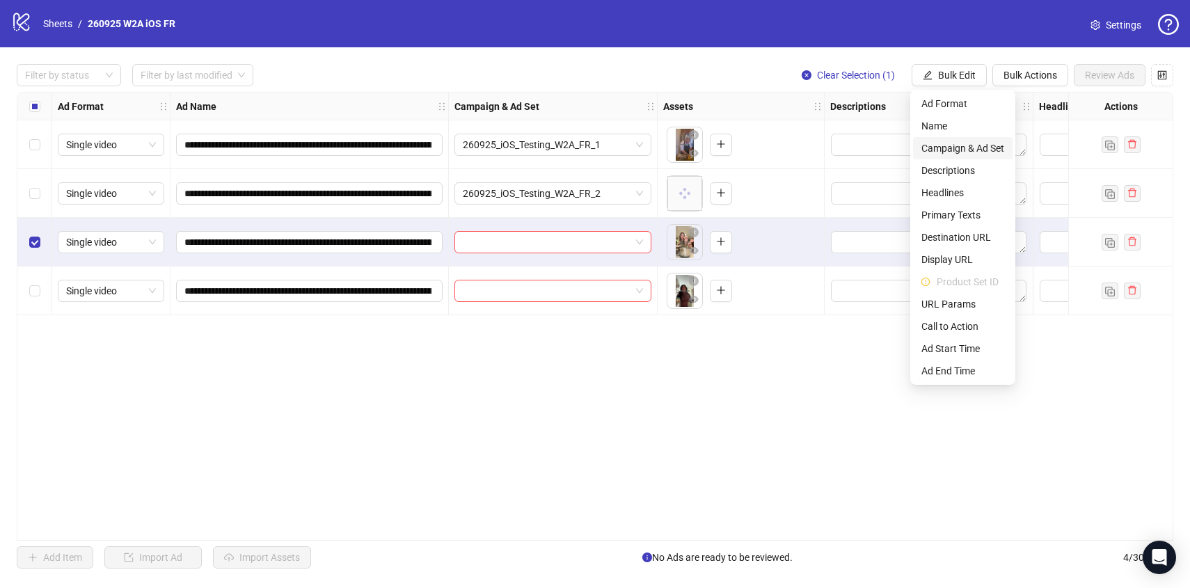
click at [970, 154] on span "Campaign & Ad Set" at bounding box center [962, 148] width 83 height 15
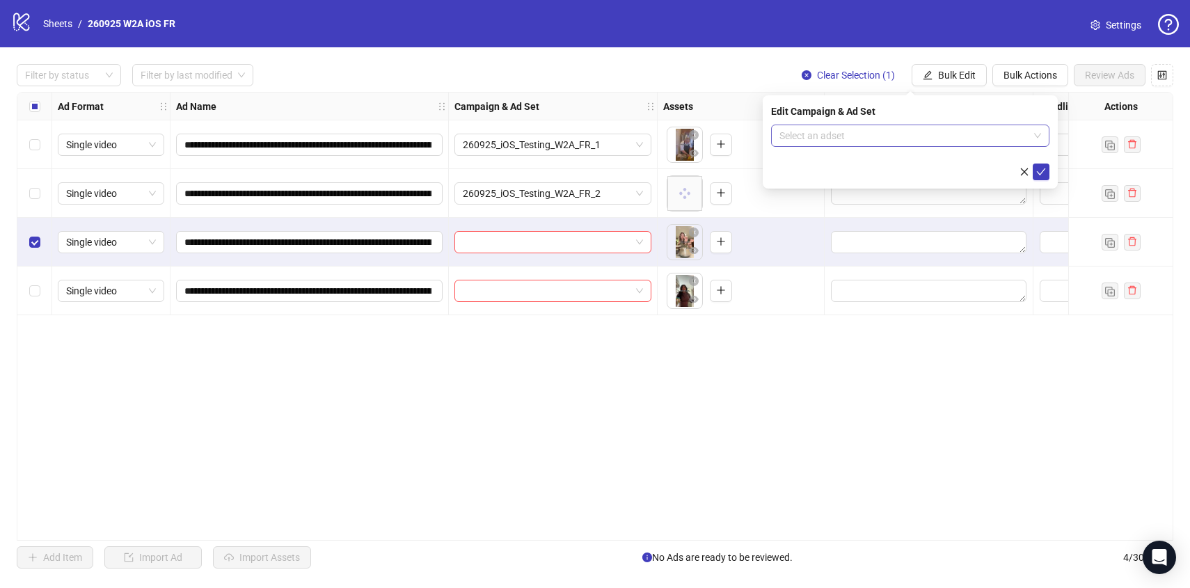
click at [970, 145] on input "search" at bounding box center [903, 135] width 249 height 21
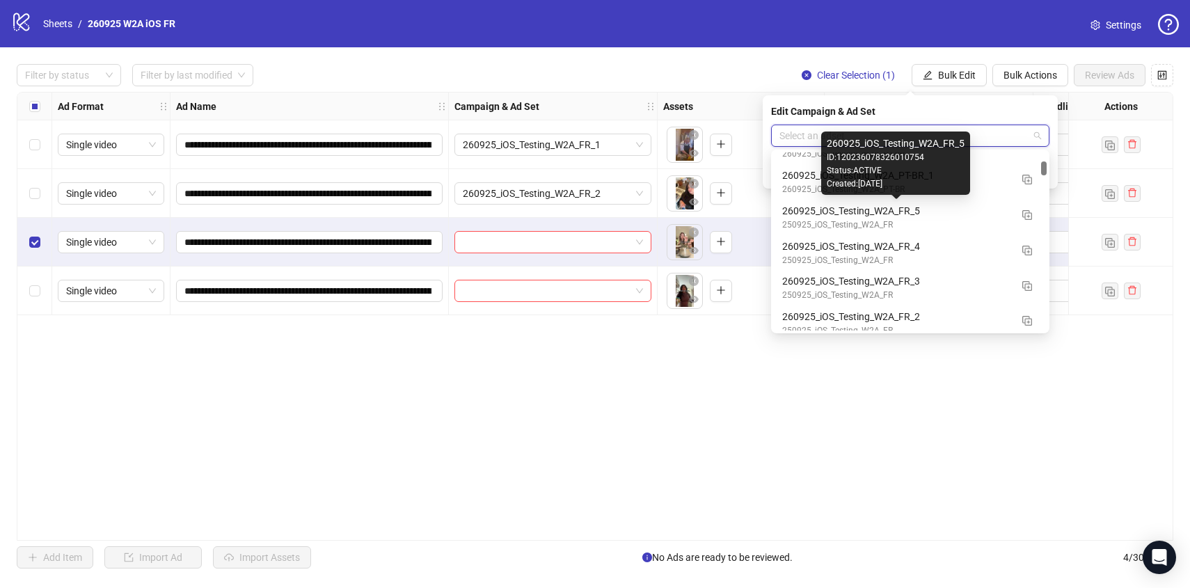
scroll to position [1091, 0]
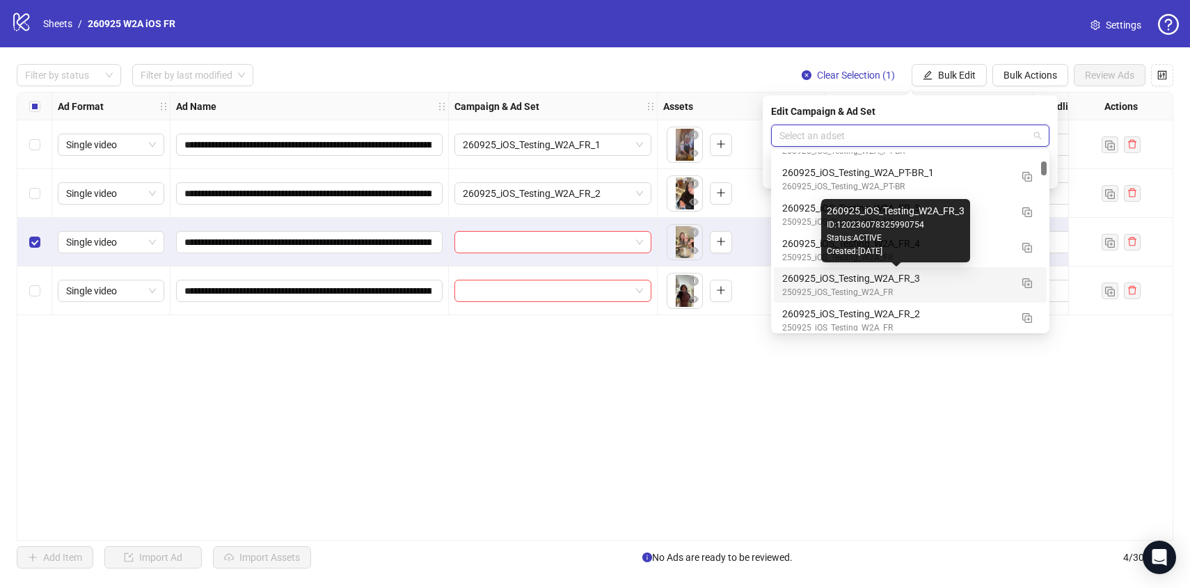
click at [985, 281] on div "260925_iOS_Testing_W2A_FR_3" at bounding box center [896, 278] width 228 height 15
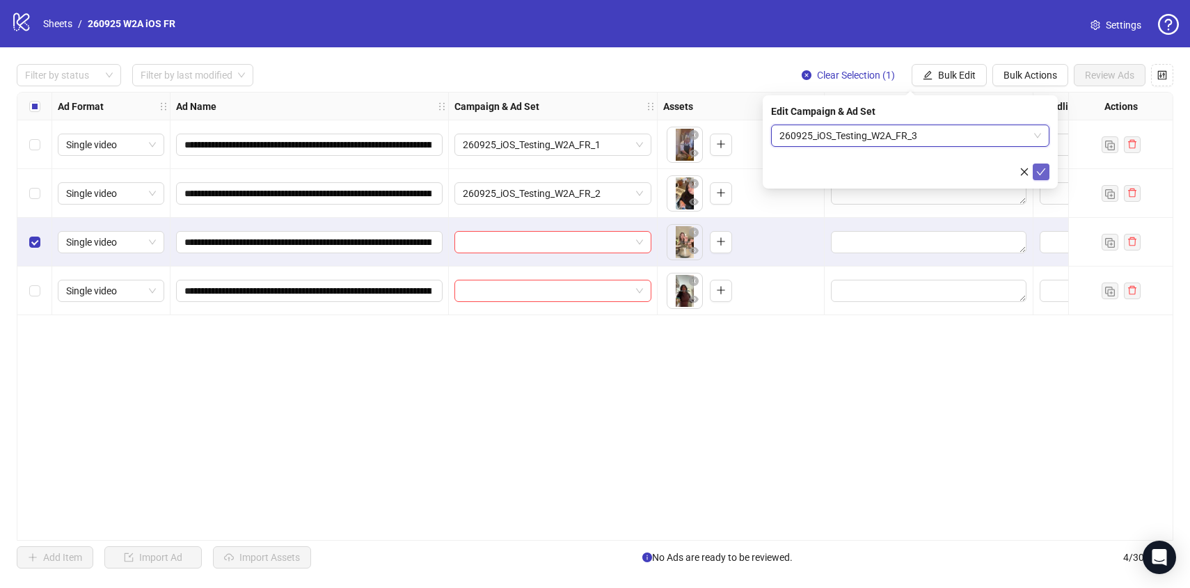
click at [1043, 176] on span "submit" at bounding box center [1041, 171] width 10 height 11
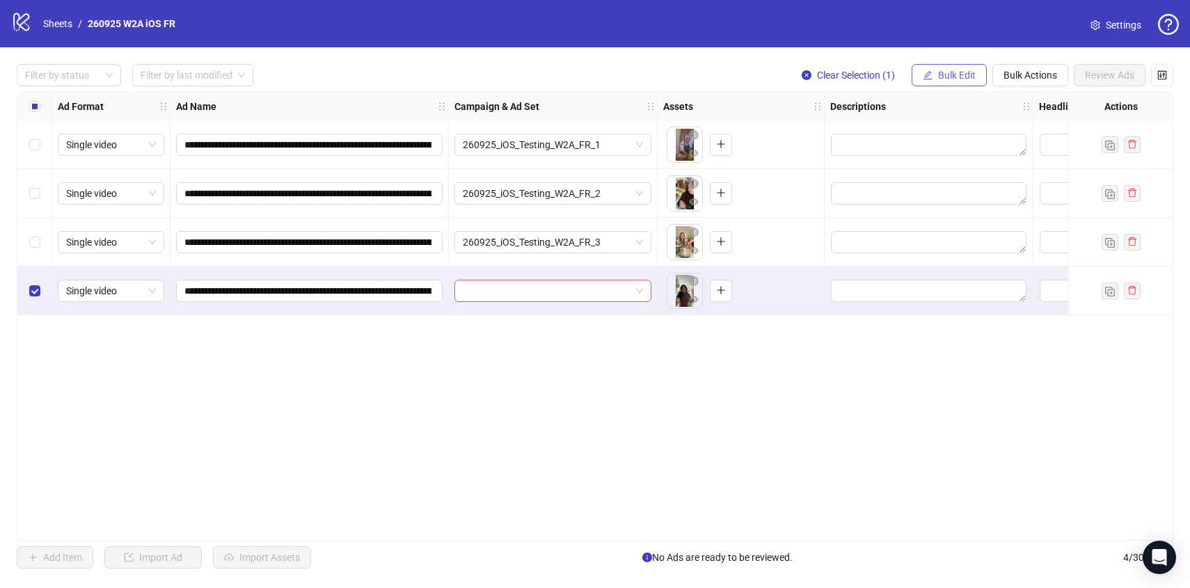
click at [945, 81] on button "Bulk Edit" at bounding box center [948, 75] width 75 height 22
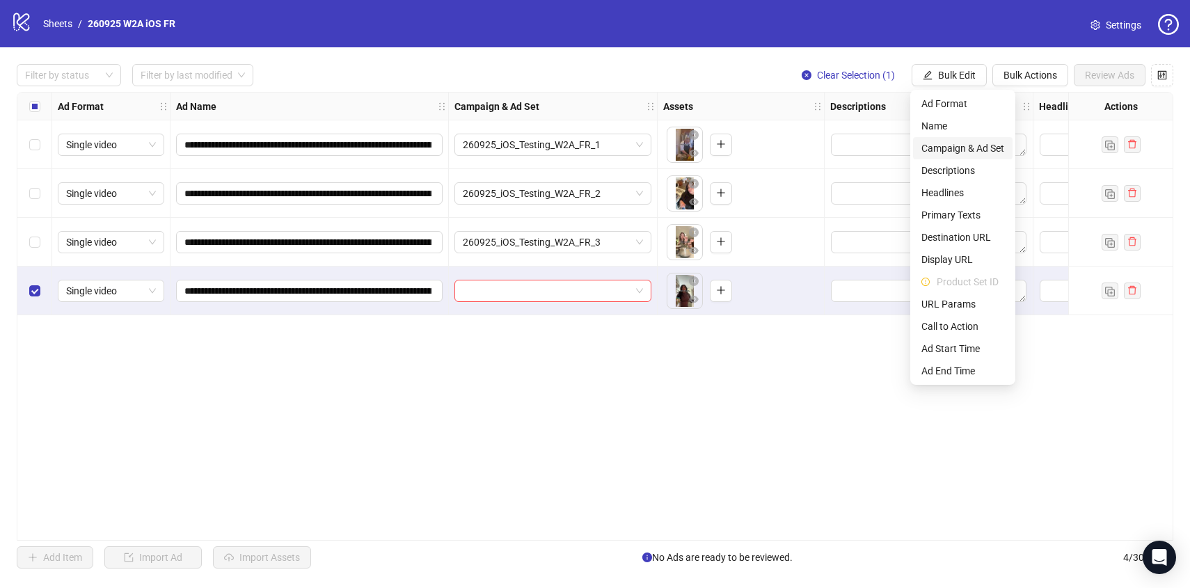
click at [972, 141] on span "Campaign & Ad Set" at bounding box center [962, 148] width 83 height 15
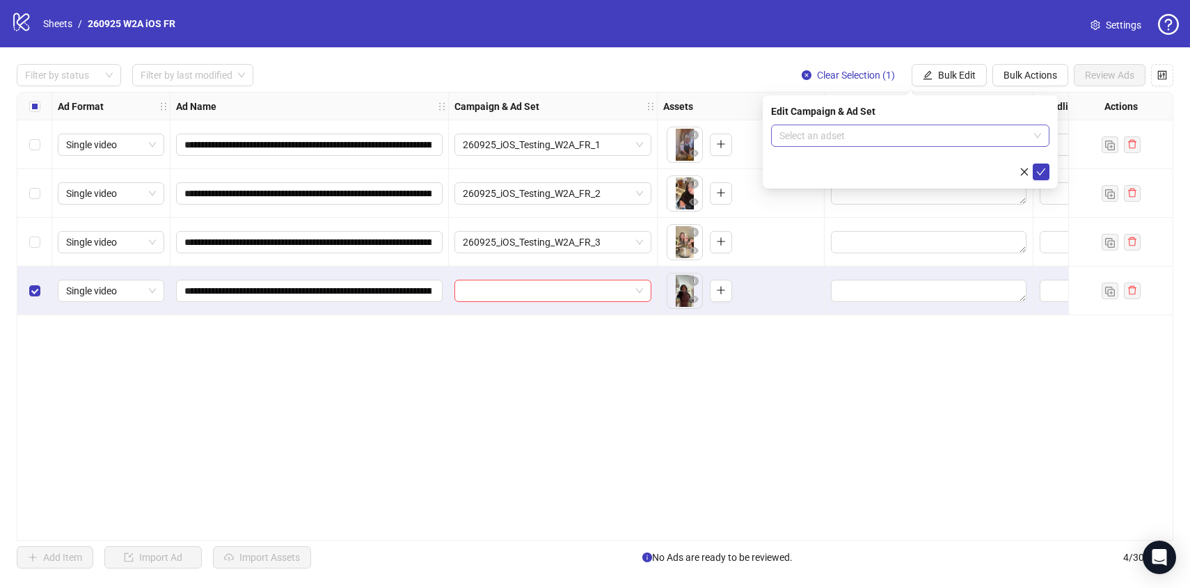
click at [972, 141] on input "search" at bounding box center [903, 135] width 249 height 21
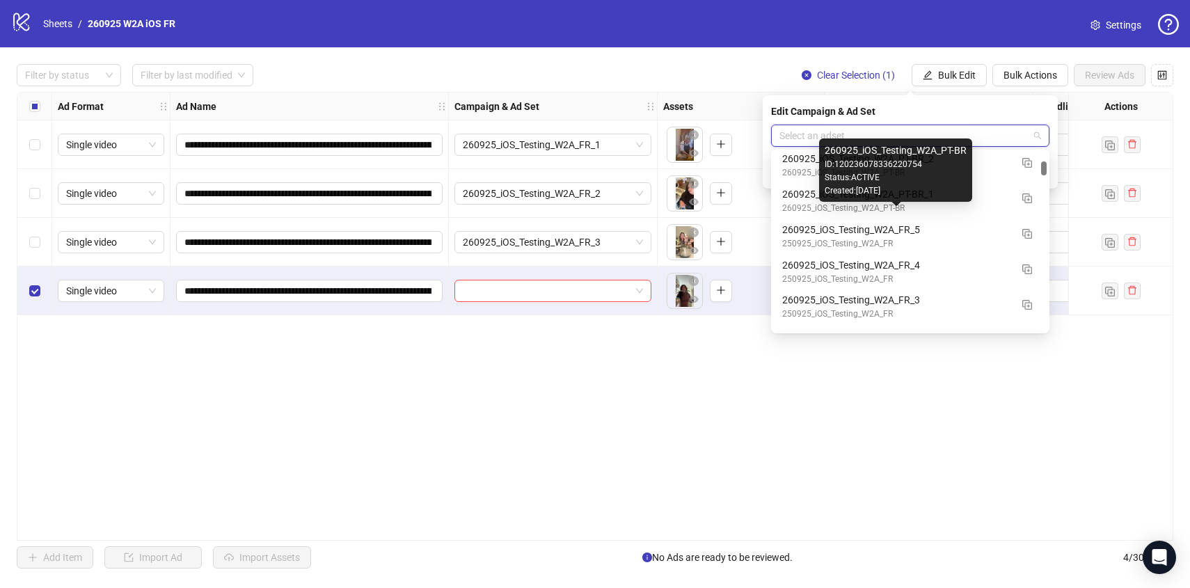
scroll to position [1071, 0]
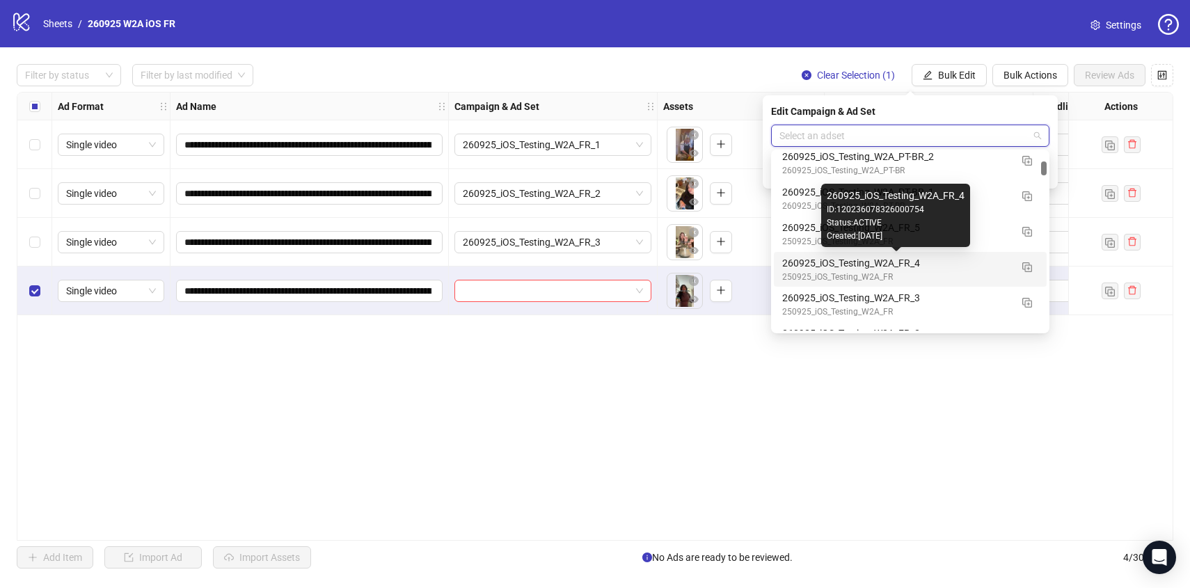
click at [974, 266] on div "260925_iOS_Testing_W2A_FR_4" at bounding box center [896, 262] width 228 height 15
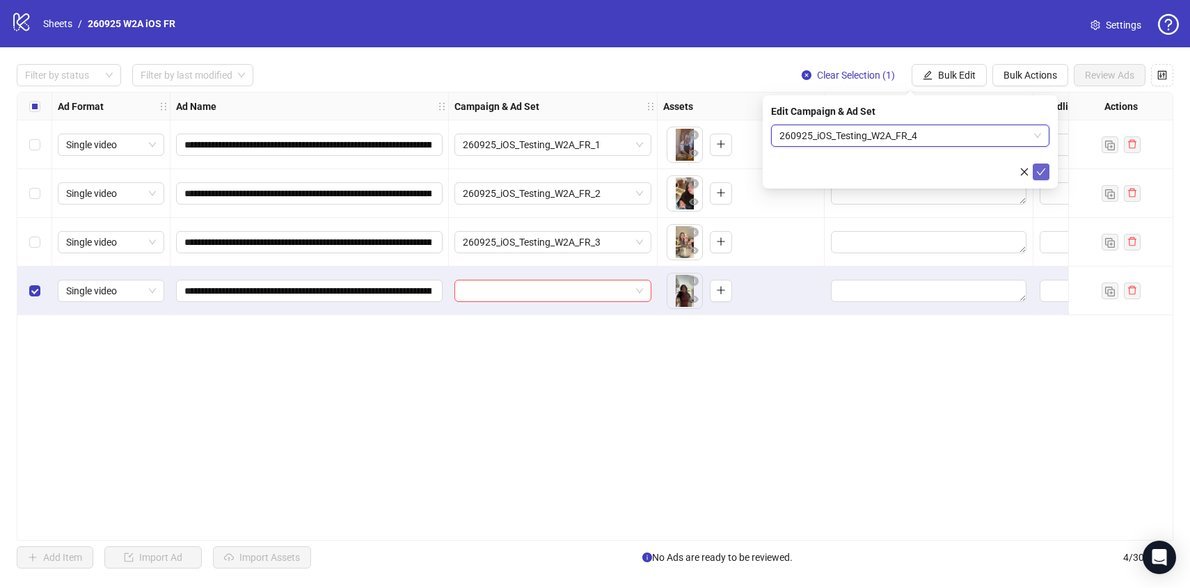
click at [1042, 170] on icon "check" at bounding box center [1040, 171] width 9 height 7
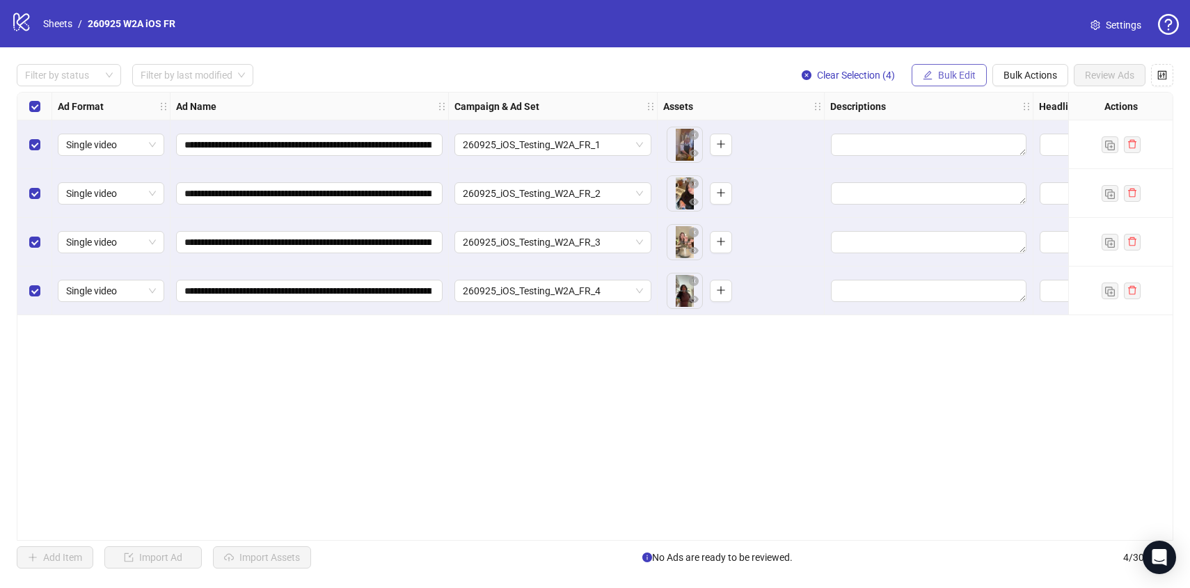
click at [947, 72] on span "Bulk Edit" at bounding box center [957, 75] width 38 height 11
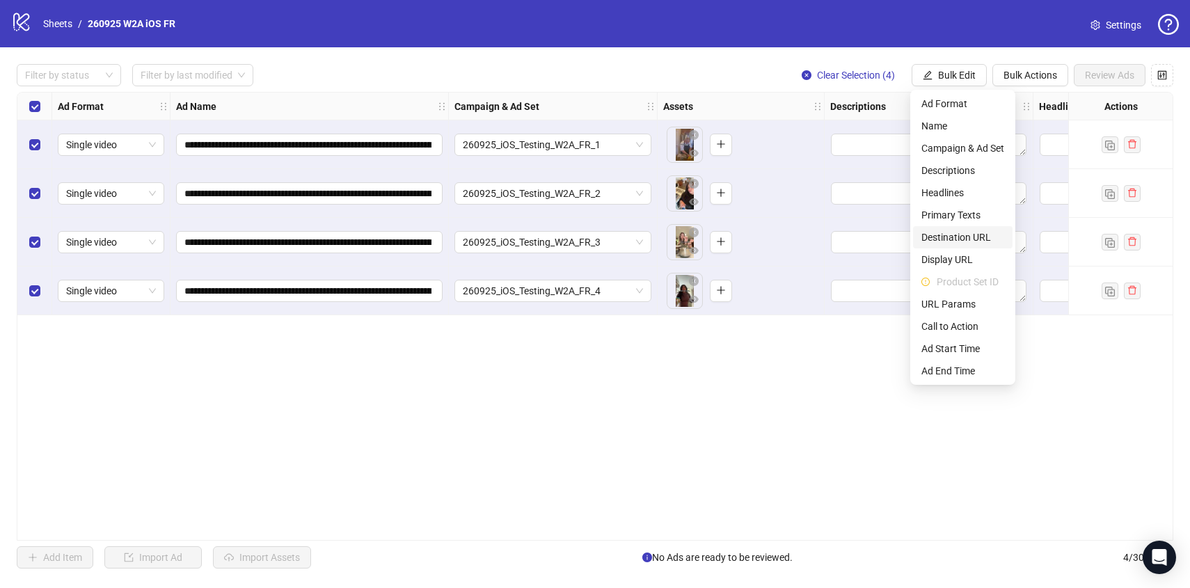
click at [956, 240] on span "Destination URL" at bounding box center [962, 237] width 83 height 15
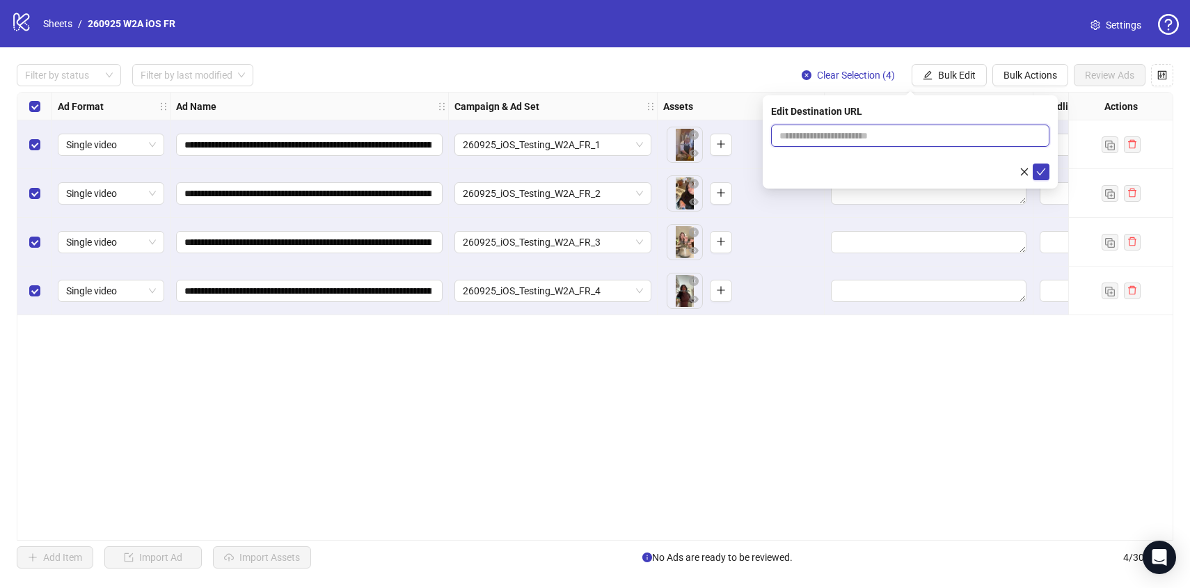
click at [831, 135] on input "text" at bounding box center [904, 135] width 250 height 15
paste input "**********"
type input "**********"
click at [1043, 178] on button "submit" at bounding box center [1040, 171] width 17 height 17
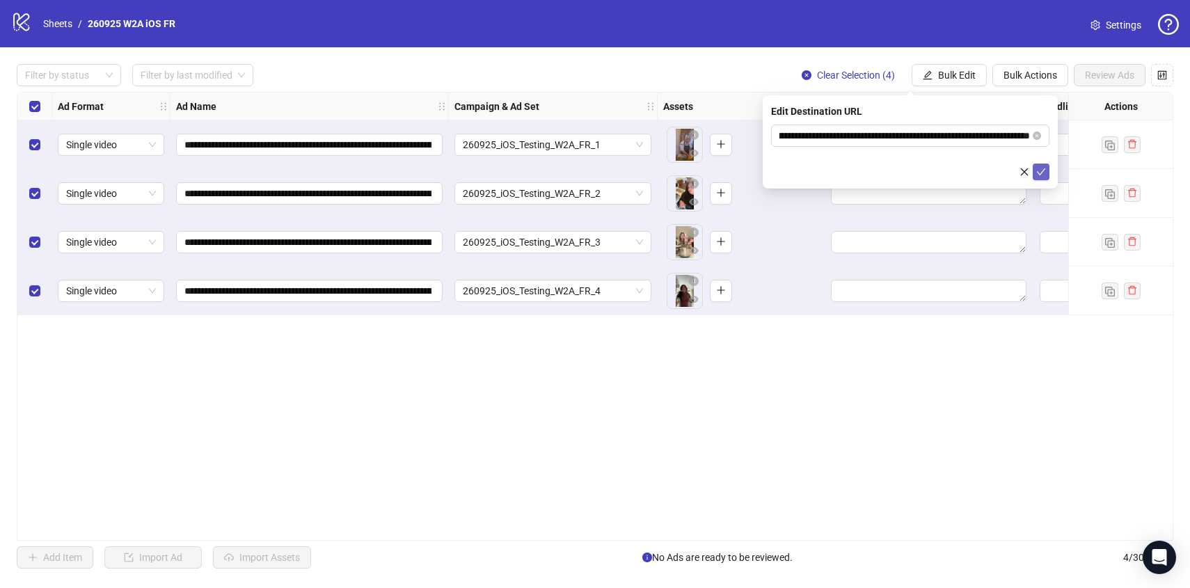
scroll to position [0, 0]
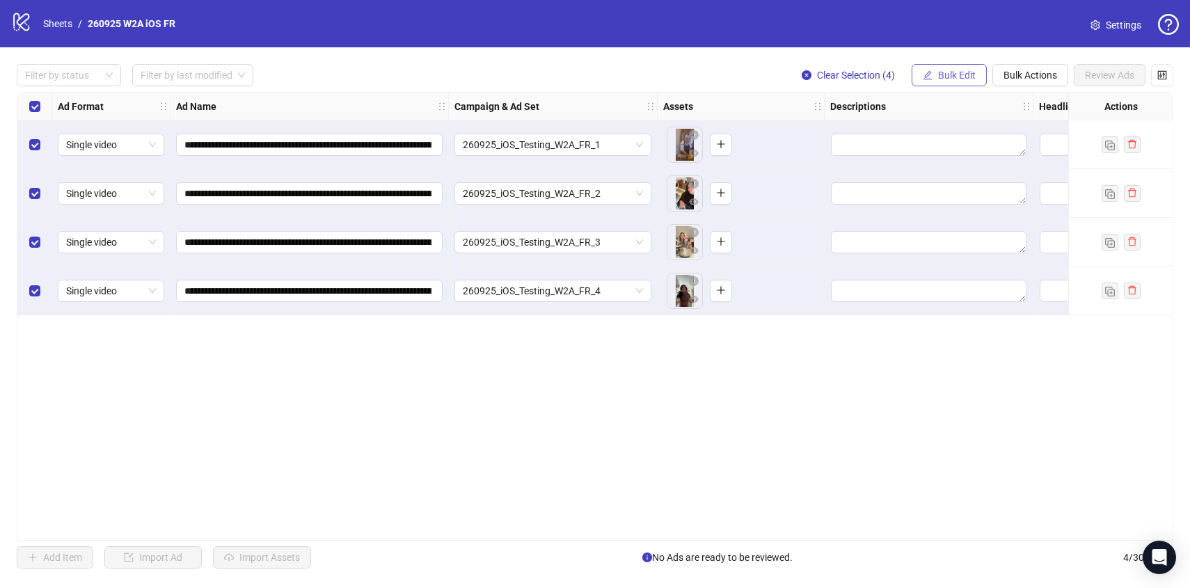
click at [954, 74] on span "Bulk Edit" at bounding box center [957, 75] width 38 height 11
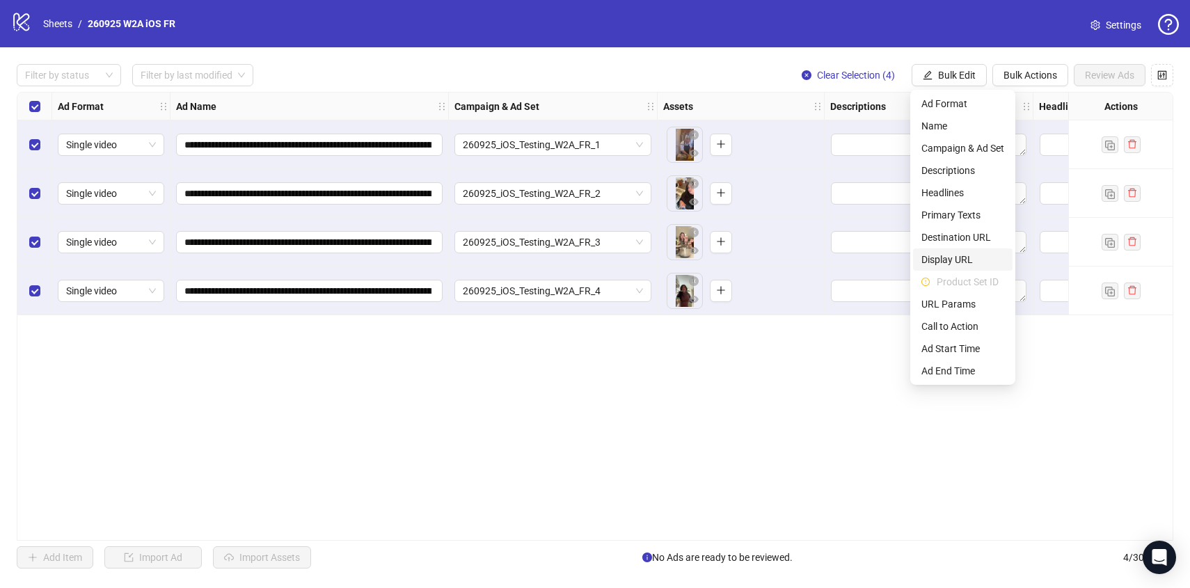
click at [947, 259] on span "Display URL" at bounding box center [962, 259] width 83 height 15
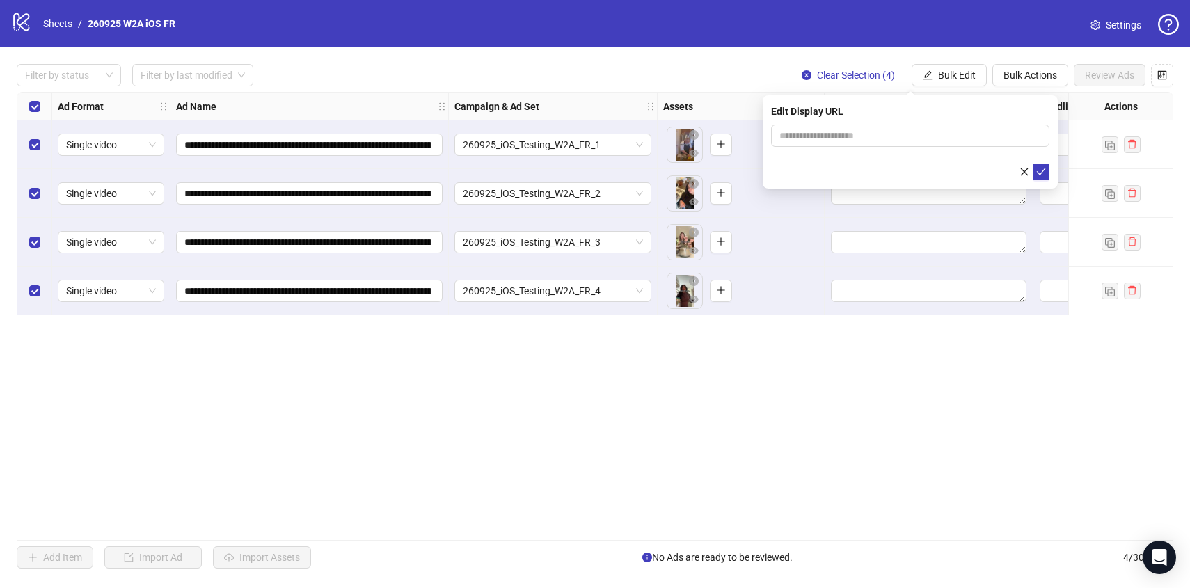
click at [849, 147] on form at bounding box center [910, 153] width 278 height 56
click at [846, 131] on input "text" at bounding box center [910, 136] width 278 height 22
type input "**********"
click at [1045, 170] on icon "check" at bounding box center [1041, 172] width 10 height 10
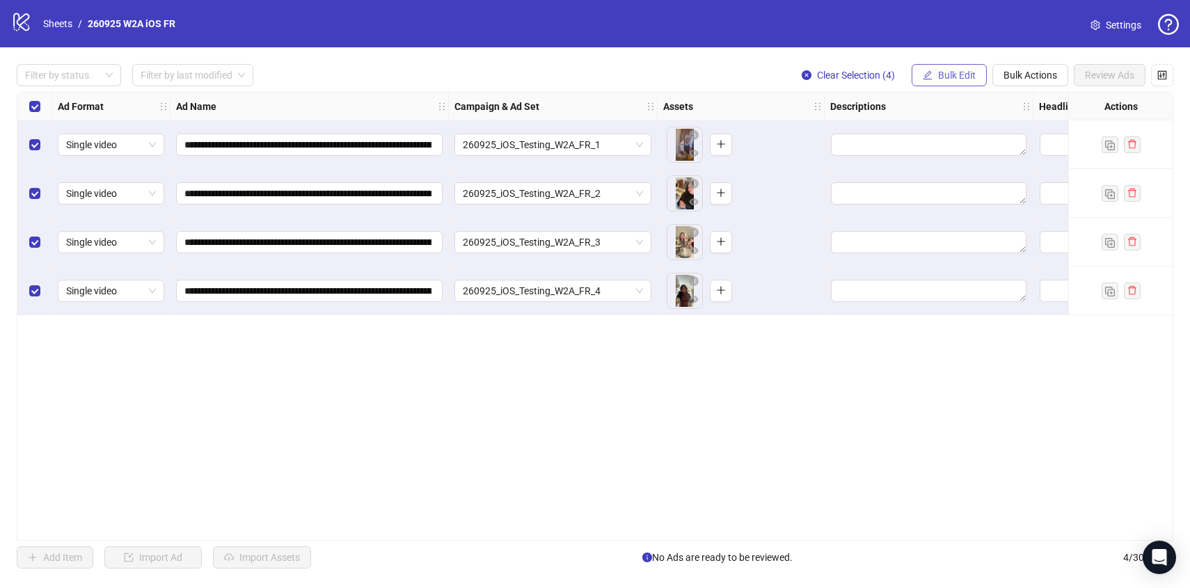
click at [959, 83] on button "Bulk Edit" at bounding box center [948, 75] width 75 height 22
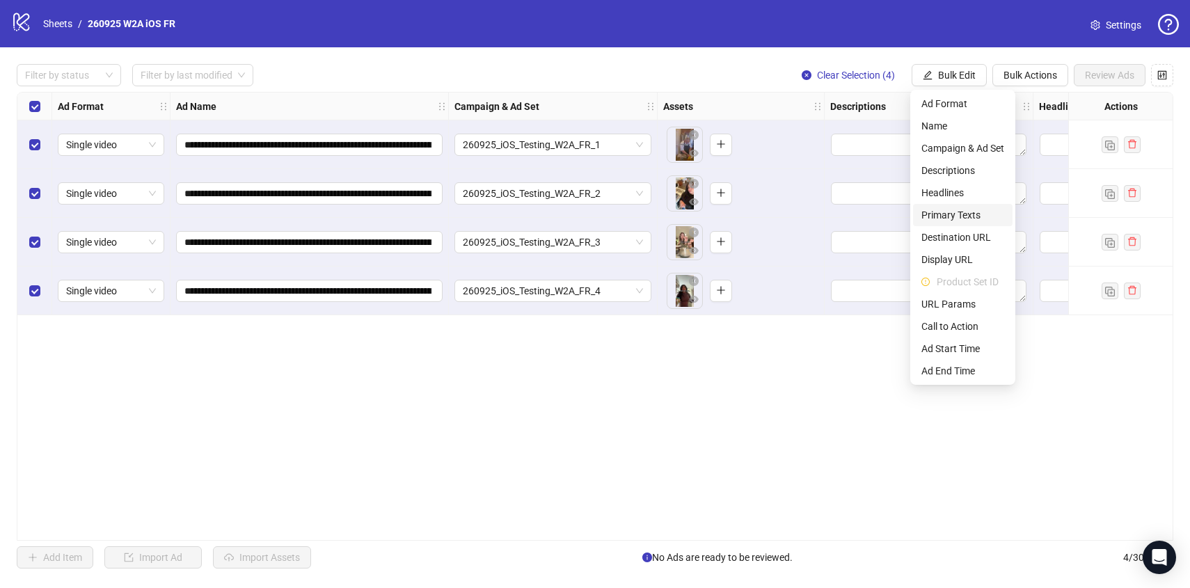
click at [947, 215] on span "Primary Texts" at bounding box center [962, 214] width 83 height 15
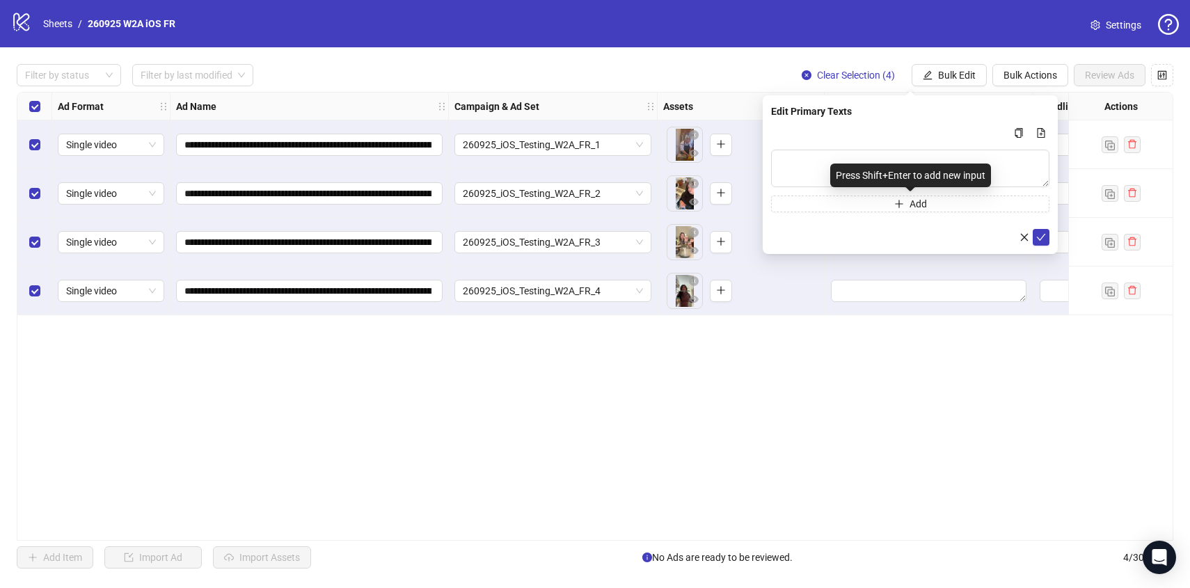
click at [917, 166] on div "Press Shift+Enter to add new input" at bounding box center [910, 175] width 161 height 24
click at [914, 160] on textarea "Multi-text input container - paste or copy values" at bounding box center [910, 169] width 278 height 38
paste textarea "**********"
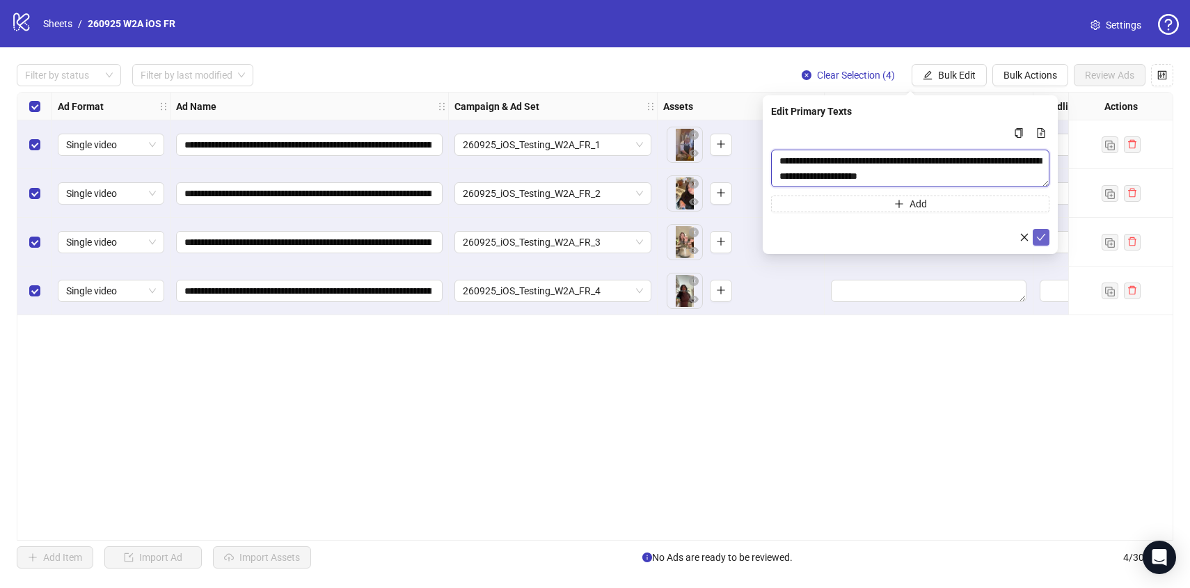
type textarea "**********"
click at [1047, 242] on button "submit" at bounding box center [1040, 237] width 17 height 17
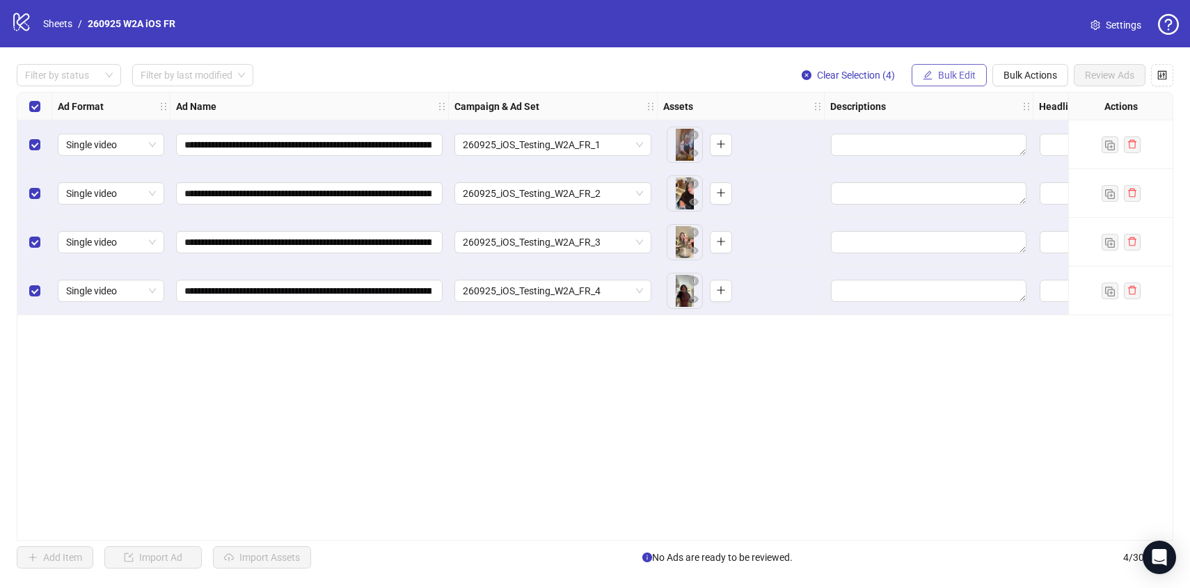
click at [962, 70] on span "Bulk Edit" at bounding box center [957, 75] width 38 height 11
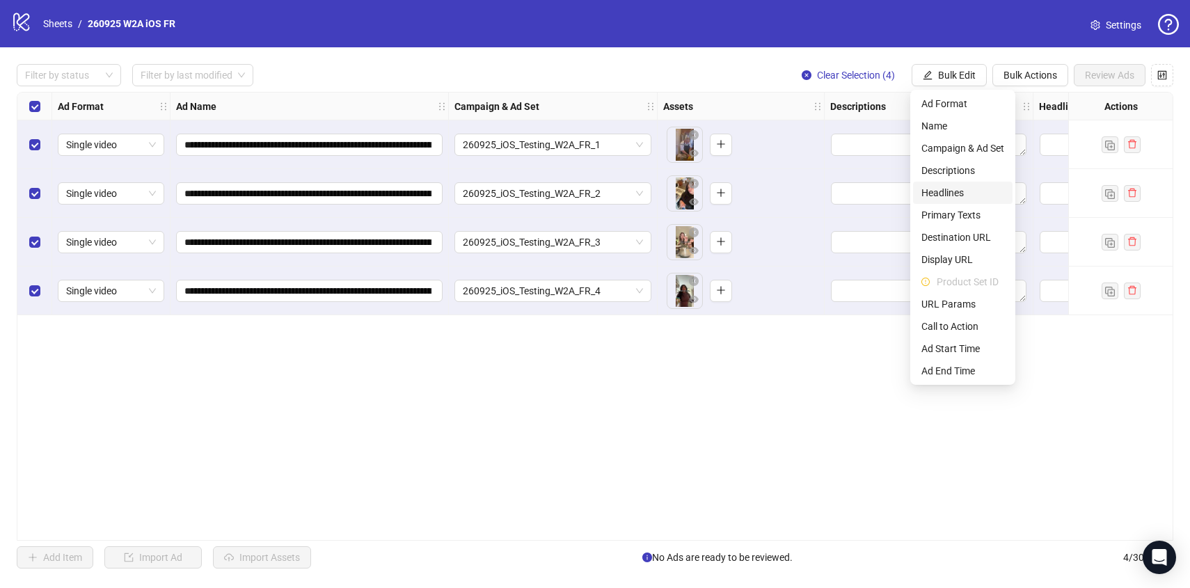
click at [945, 199] on span "Headlines" at bounding box center [962, 192] width 83 height 15
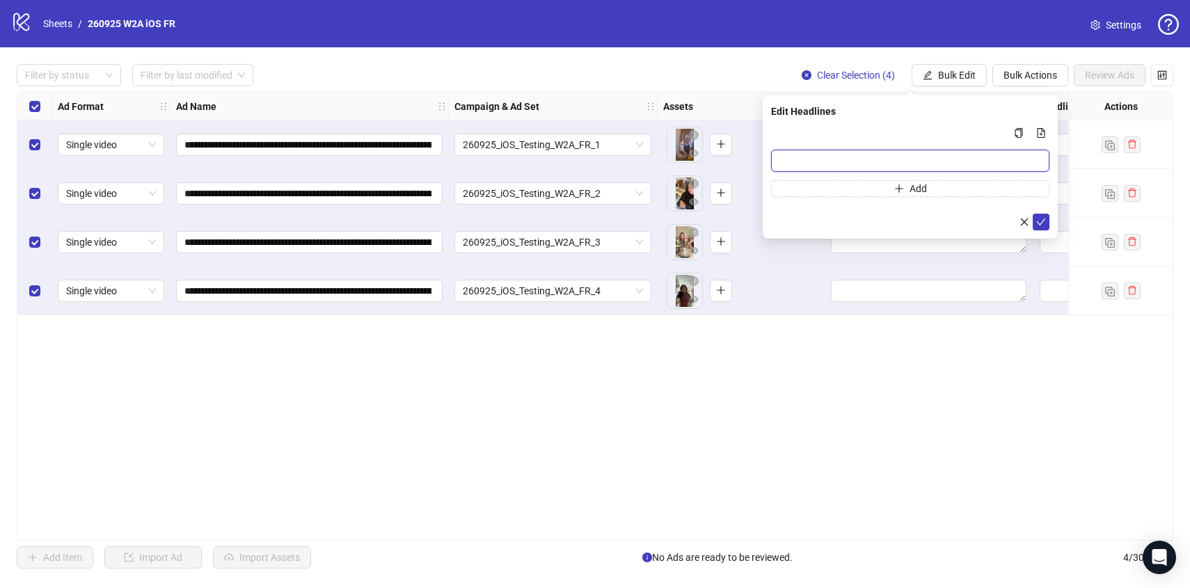
click at [908, 160] on input "Multi-input container - paste or copy values" at bounding box center [910, 161] width 278 height 22
paste input "**********"
type input "**********"
click at [1037, 214] on button "submit" at bounding box center [1040, 222] width 17 height 17
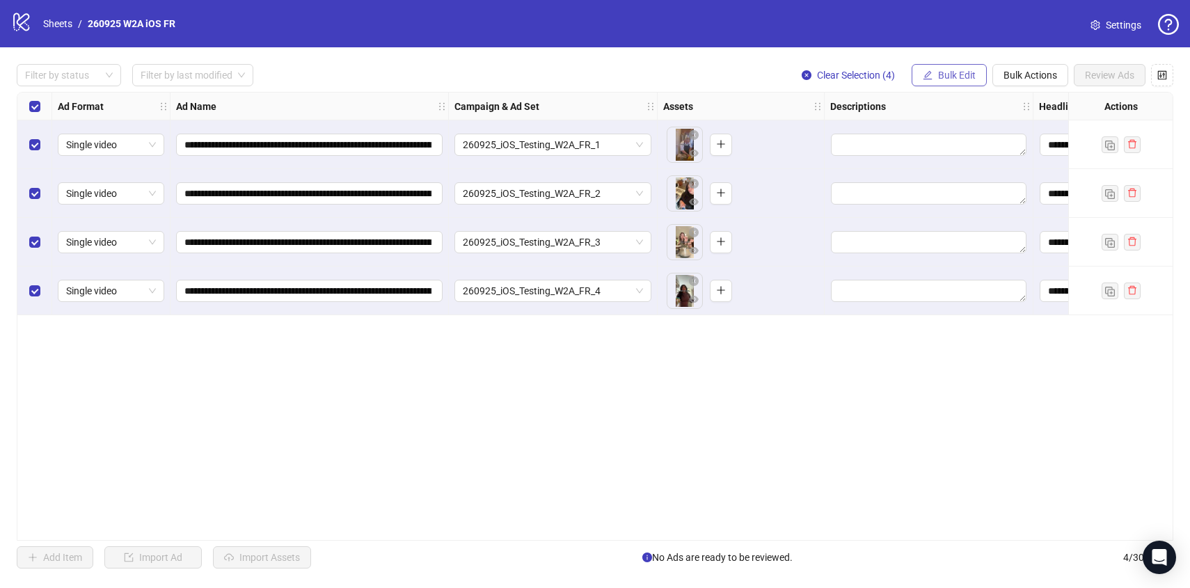
click at [966, 80] on span "Bulk Edit" at bounding box center [957, 75] width 38 height 11
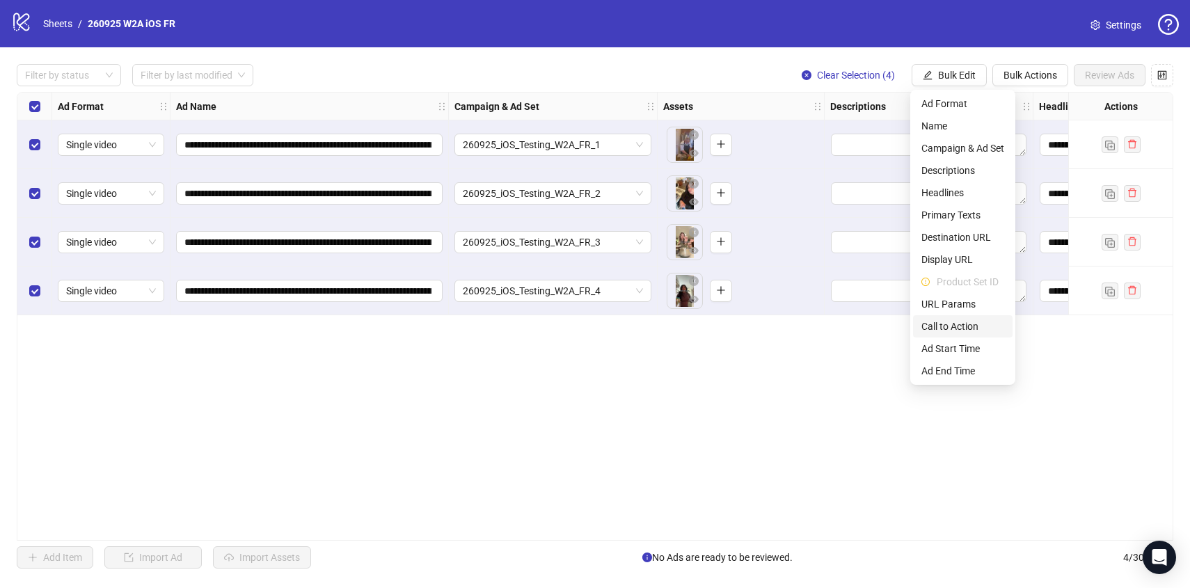
click at [956, 323] on span "Call to Action" at bounding box center [962, 326] width 83 height 15
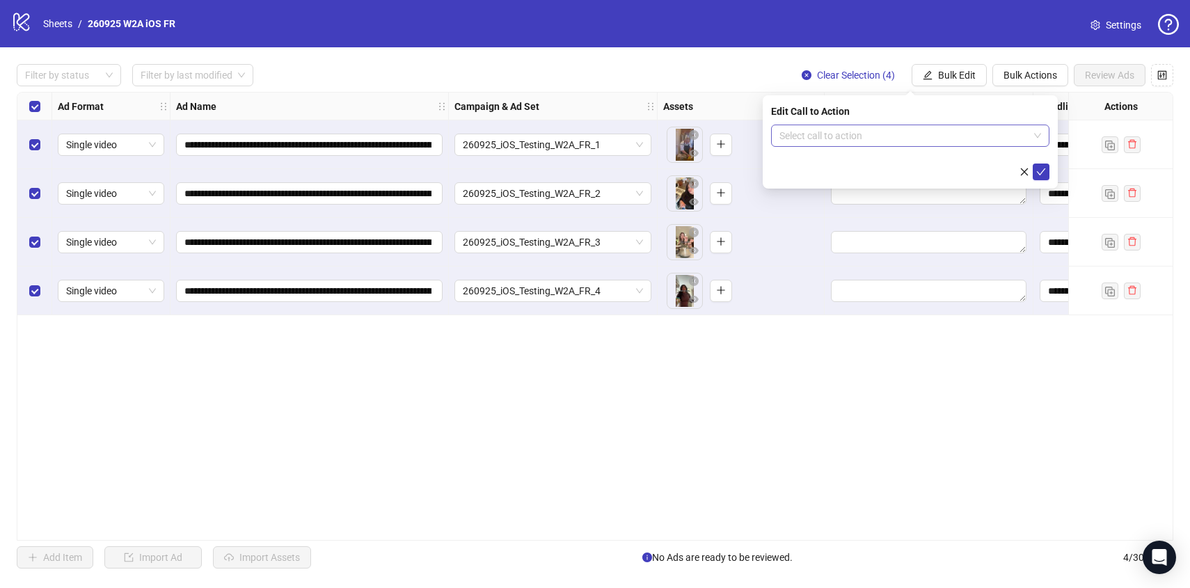
click at [884, 143] on input "search" at bounding box center [903, 135] width 249 height 21
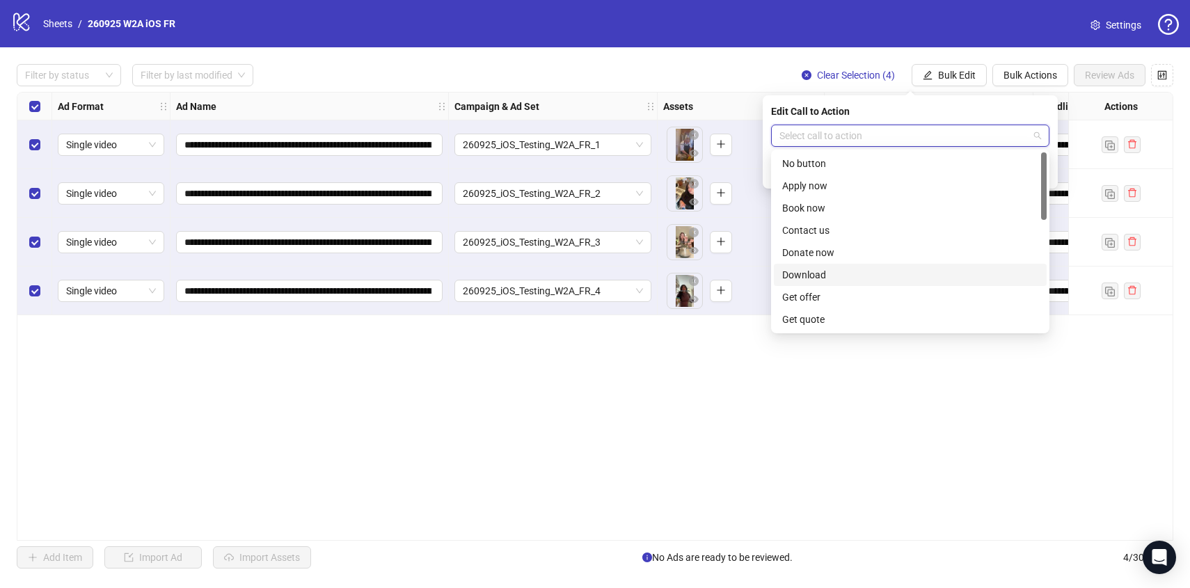
click at [868, 274] on div "Download" at bounding box center [910, 274] width 256 height 15
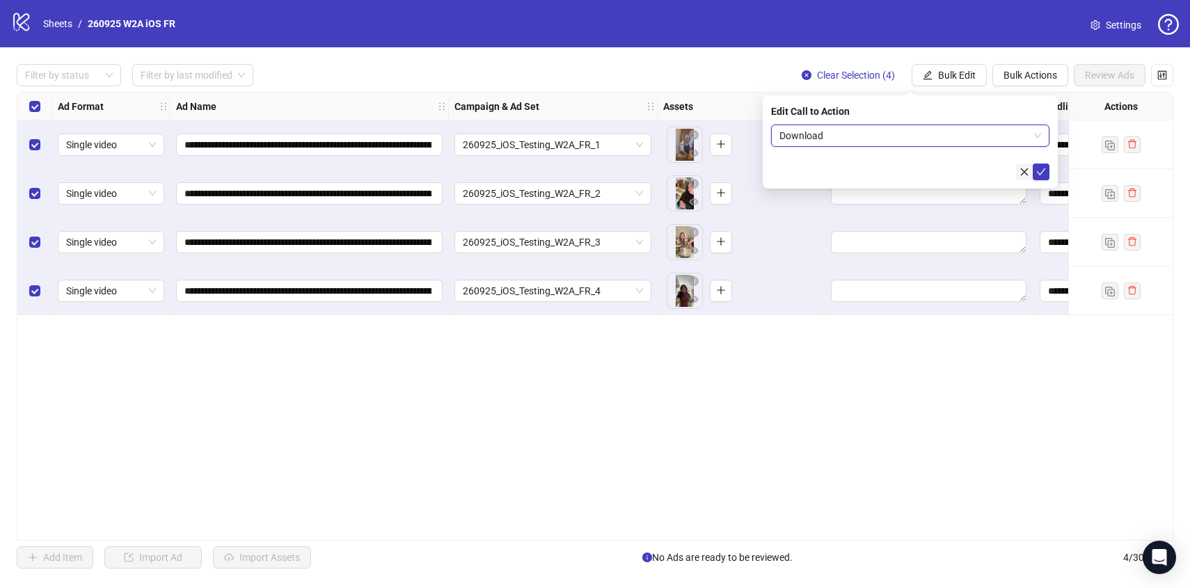
click at [1033, 173] on button "submit" at bounding box center [1040, 171] width 17 height 17
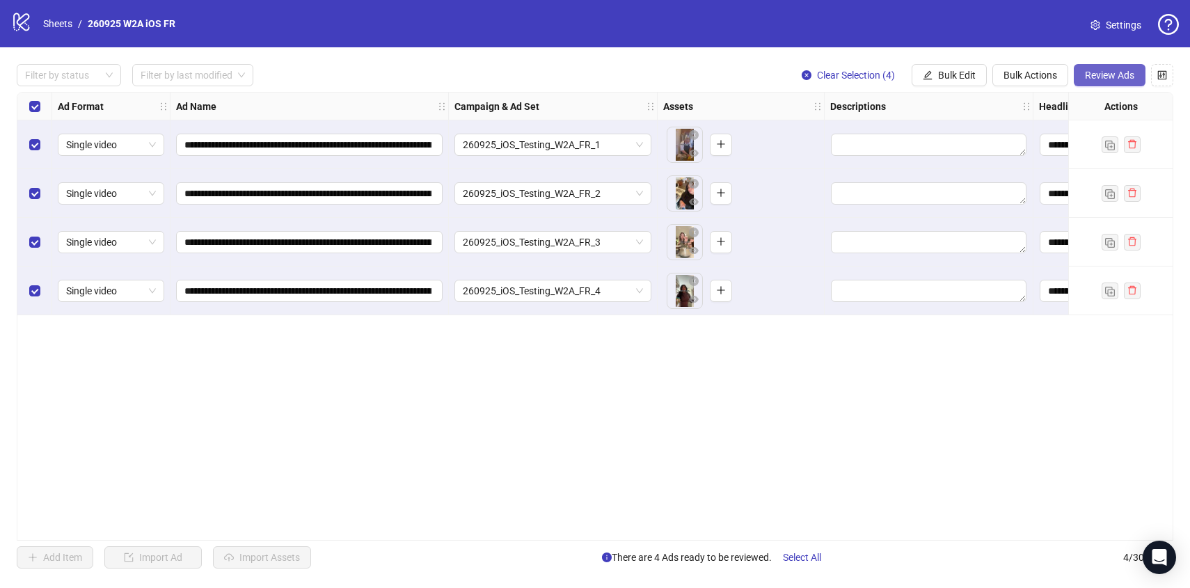
click at [1121, 73] on span "Review Ads" at bounding box center [1108, 75] width 49 height 11
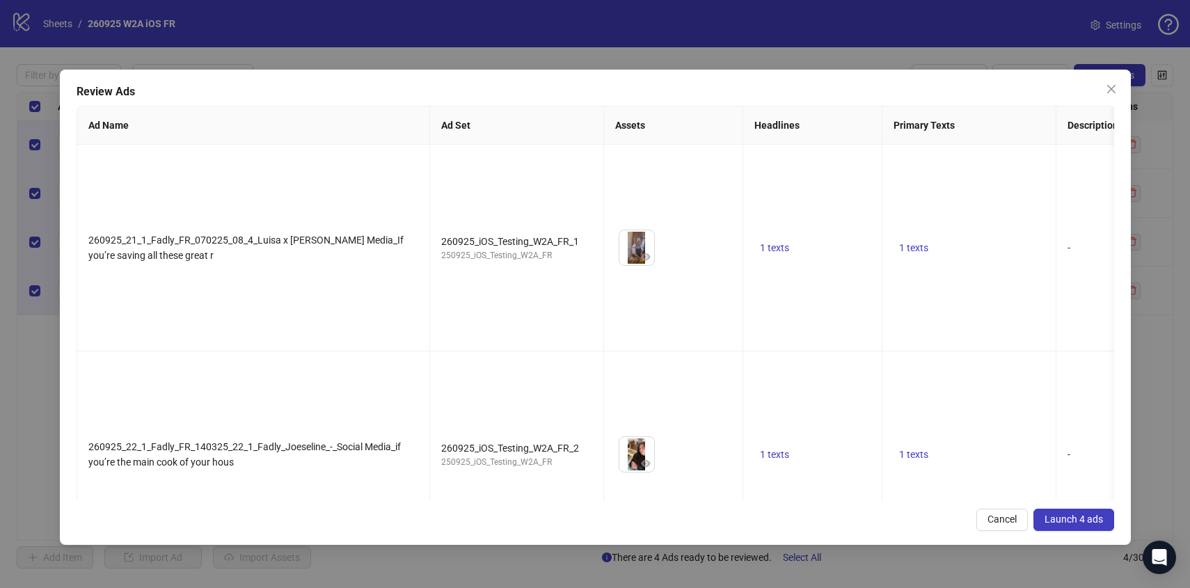
click at [1075, 517] on span "Launch 4 ads" at bounding box center [1073, 518] width 58 height 11
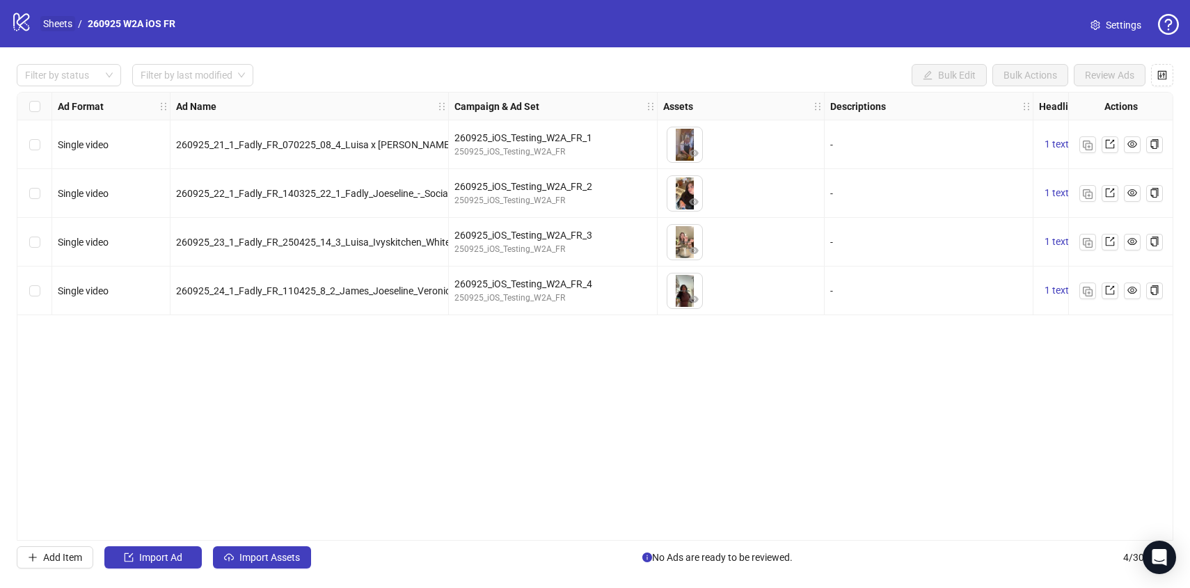
click at [61, 30] on link "Sheets" at bounding box center [57, 23] width 35 height 15
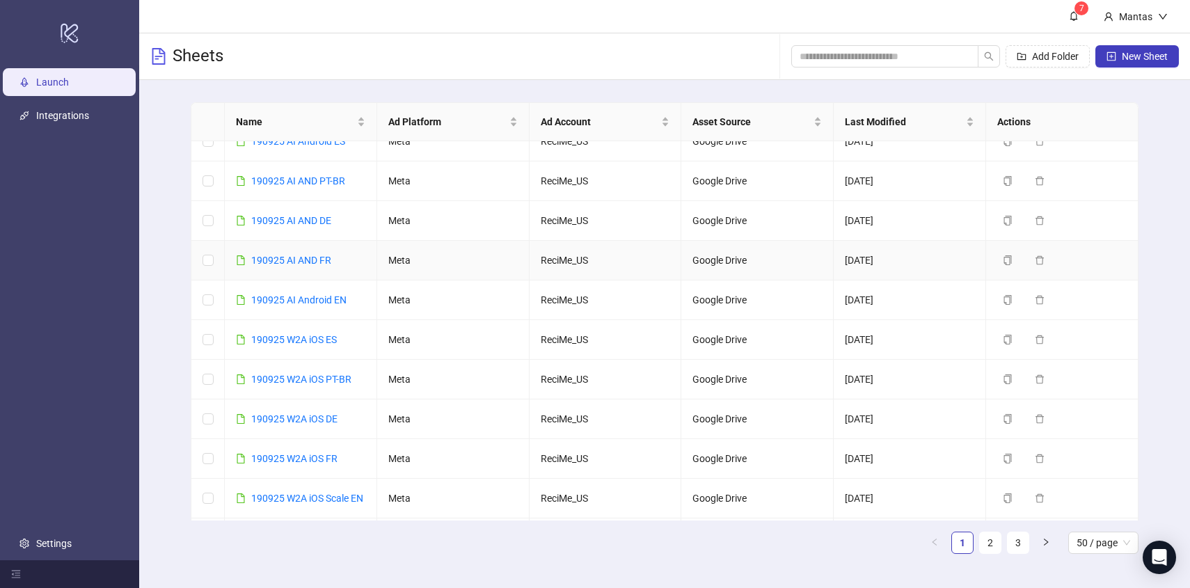
scroll to position [218, 0]
click at [1016, 375] on button "Duplicate" at bounding box center [1032, 378] width 70 height 17
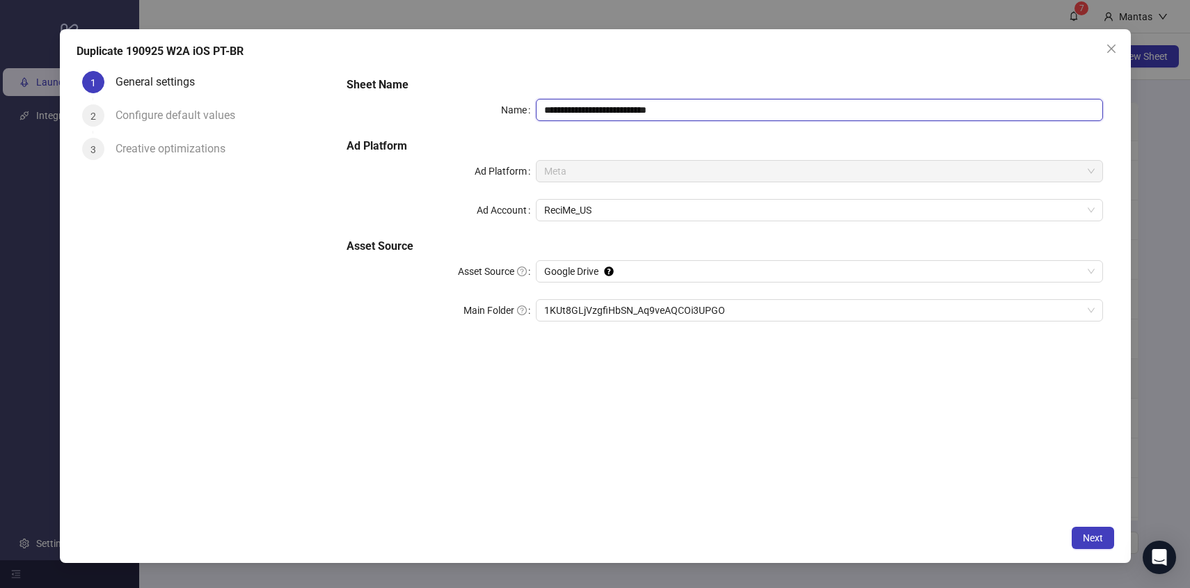
drag, startPoint x: 552, startPoint y: 106, endPoint x: 524, endPoint y: 109, distance: 28.7
click at [524, 109] on div "**********" at bounding box center [723, 110] width 755 height 22
drag, startPoint x: 645, startPoint y: 106, endPoint x: 726, endPoint y: 111, distance: 80.8
click at [726, 111] on input "**********" at bounding box center [819, 110] width 567 height 22
type input "**********"
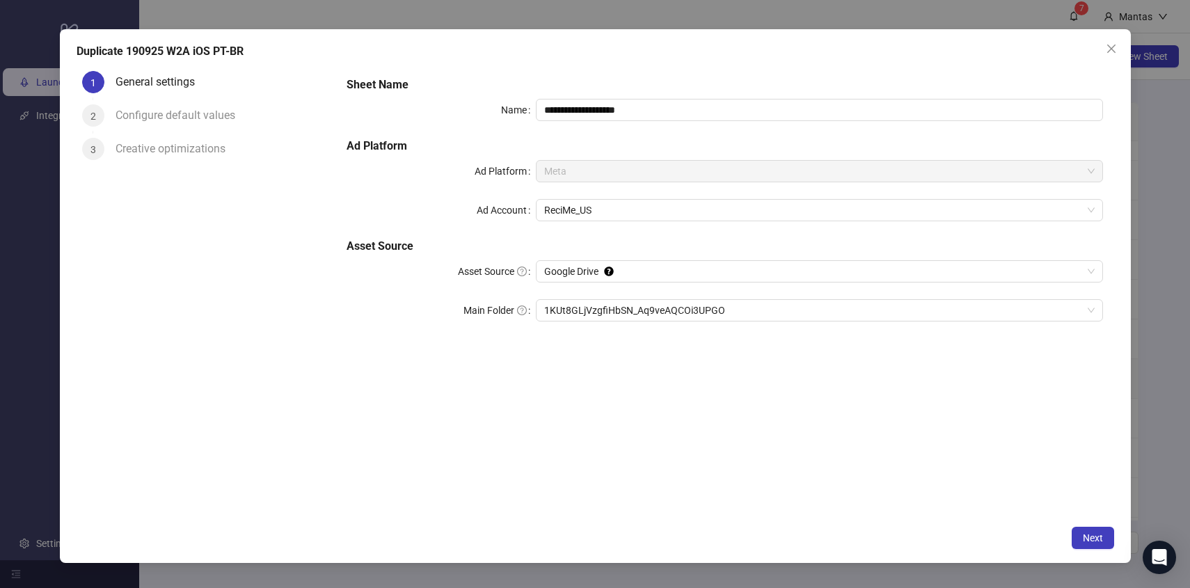
click at [539, 375] on div "**********" at bounding box center [724, 291] width 778 height 453
click at [585, 305] on span "1KUt8GLjVzgfiHbSN_Aq9veAQCOi3UPGO" at bounding box center [819, 310] width 550 height 21
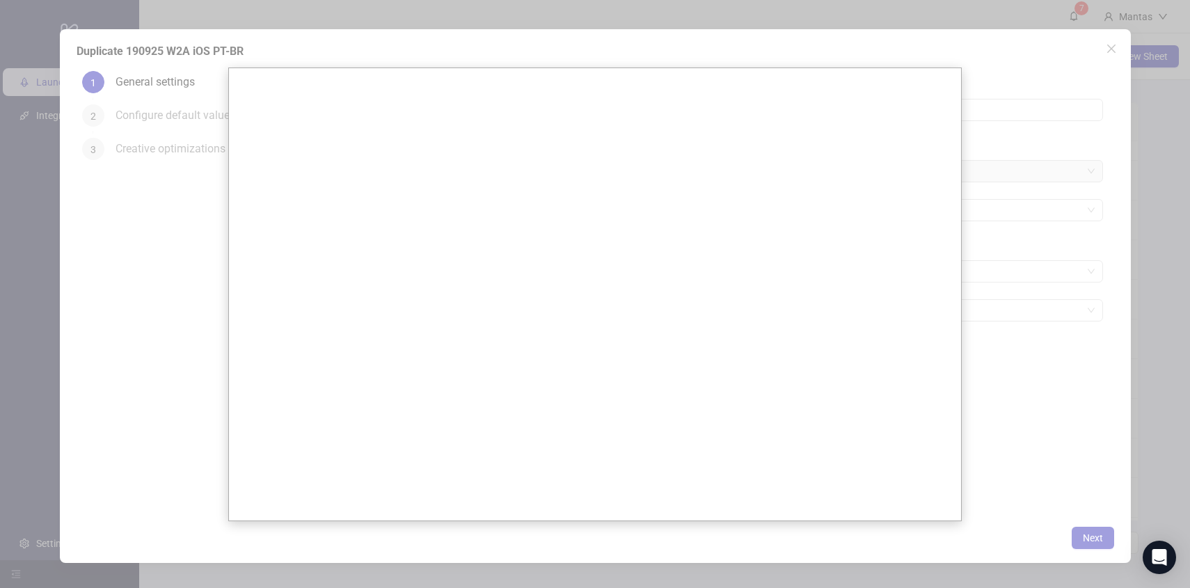
scroll to position [0, 0]
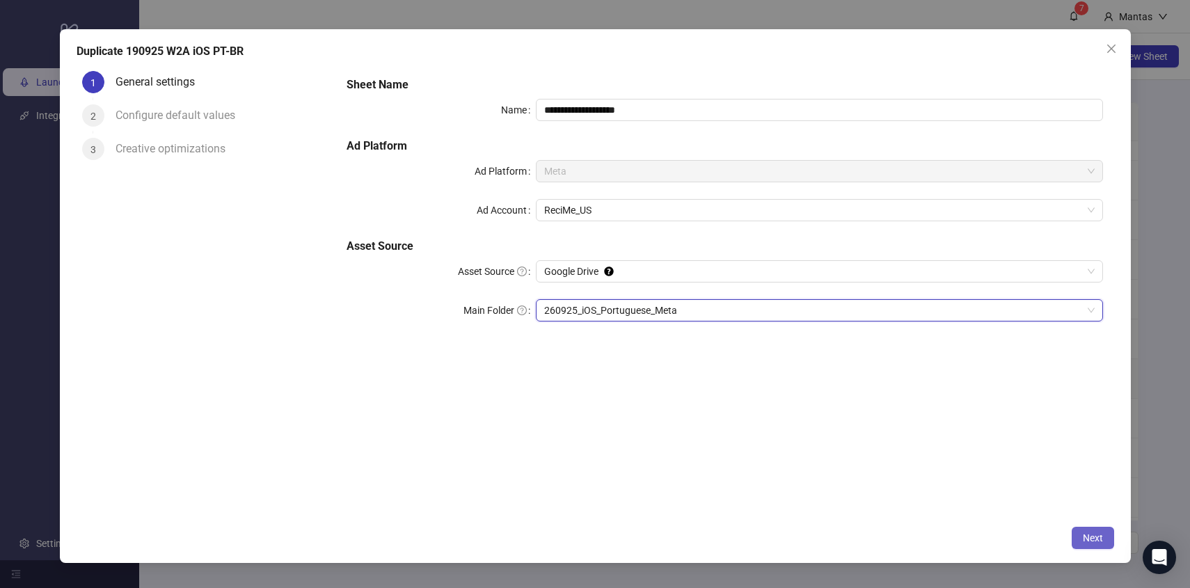
click at [1090, 531] on button "Next" at bounding box center [1092, 538] width 42 height 22
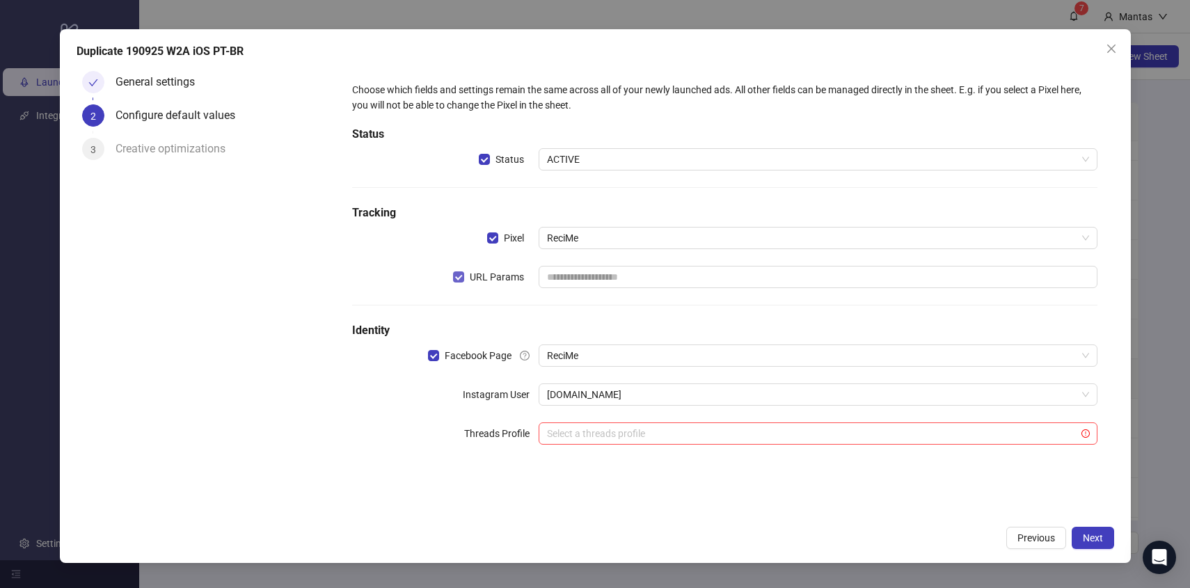
click at [473, 278] on span "URL Params" at bounding box center [496, 276] width 65 height 15
click at [1106, 542] on button "Next" at bounding box center [1092, 538] width 42 height 22
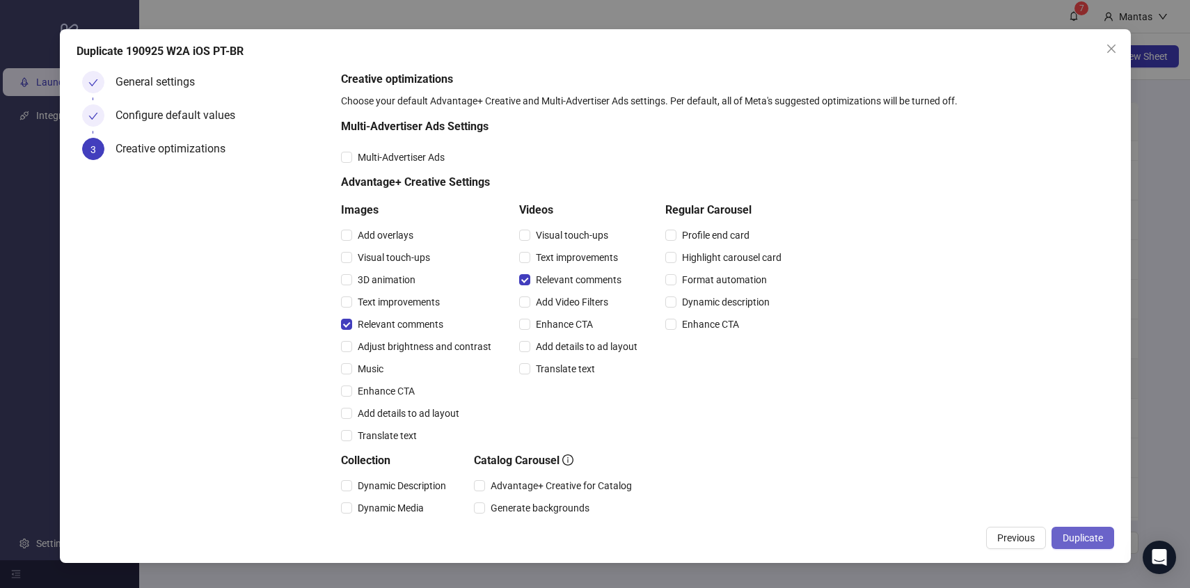
click at [1087, 529] on button "Duplicate" at bounding box center [1082, 538] width 63 height 22
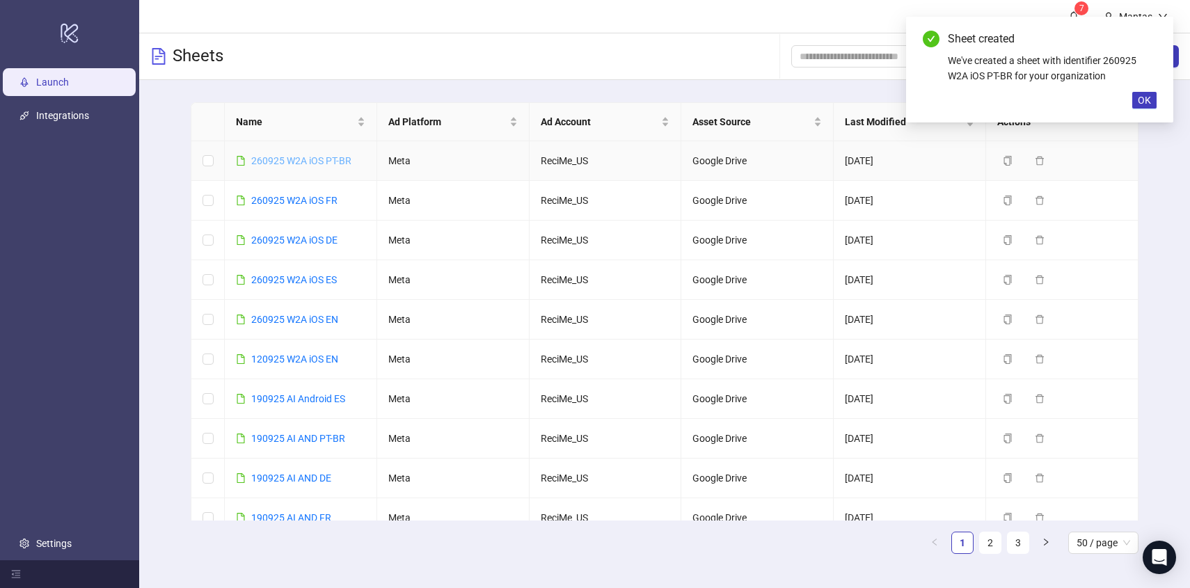
click at [282, 165] on link "260925 W2A iOS PT-BR" at bounding box center [301, 160] width 100 height 11
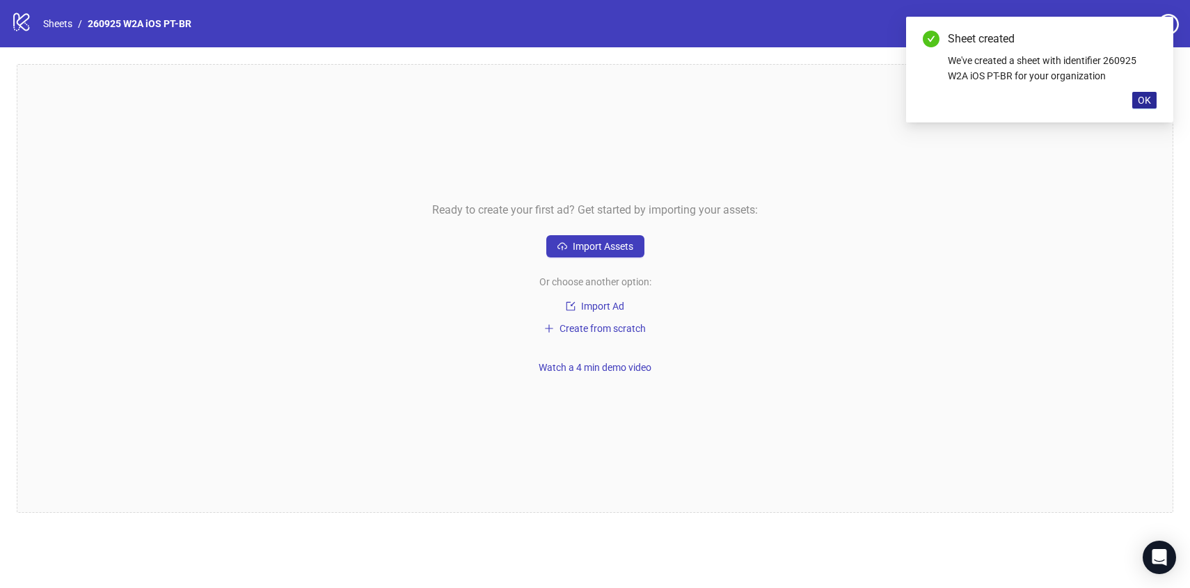
click at [1142, 99] on span "OK" at bounding box center [1143, 100] width 13 height 11
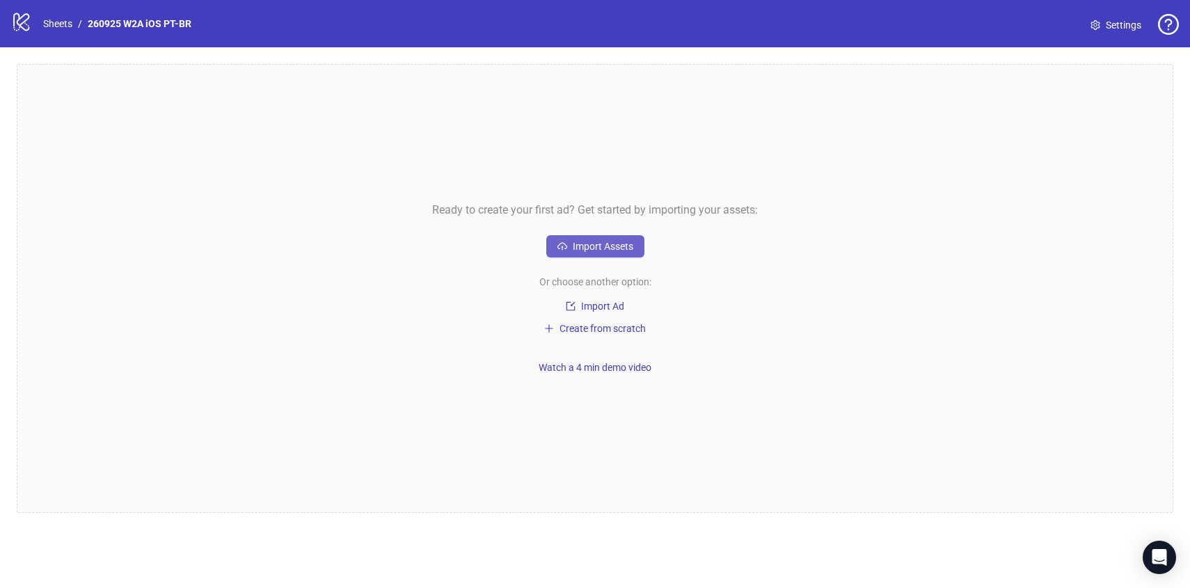
click at [628, 248] on span "Import Assets" at bounding box center [603, 246] width 61 height 11
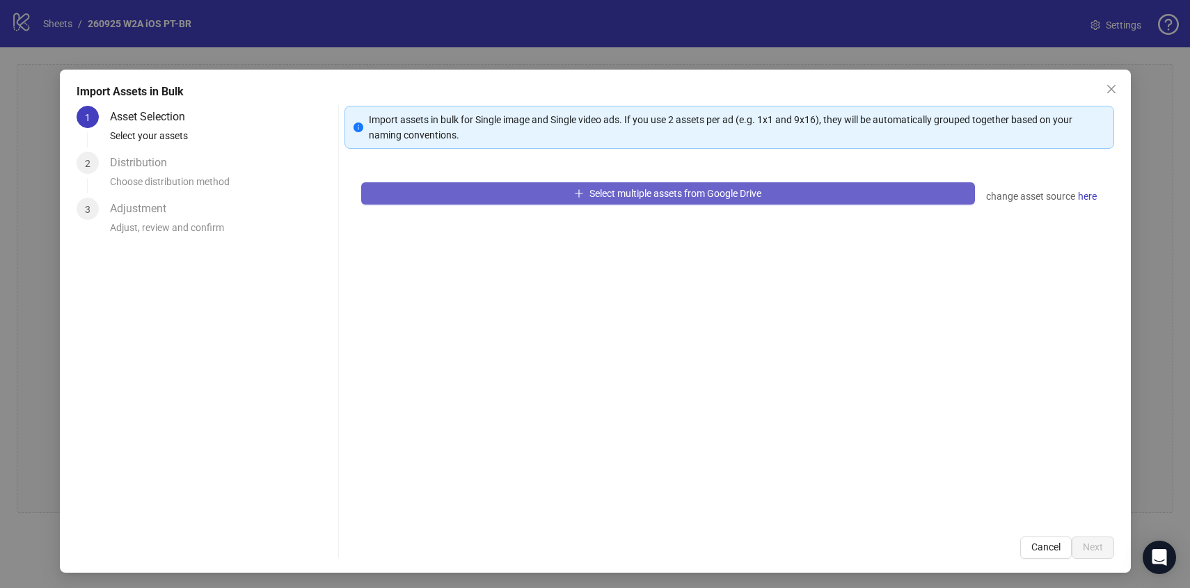
click at [431, 195] on button "Select multiple assets from Google Drive" at bounding box center [668, 193] width 614 height 22
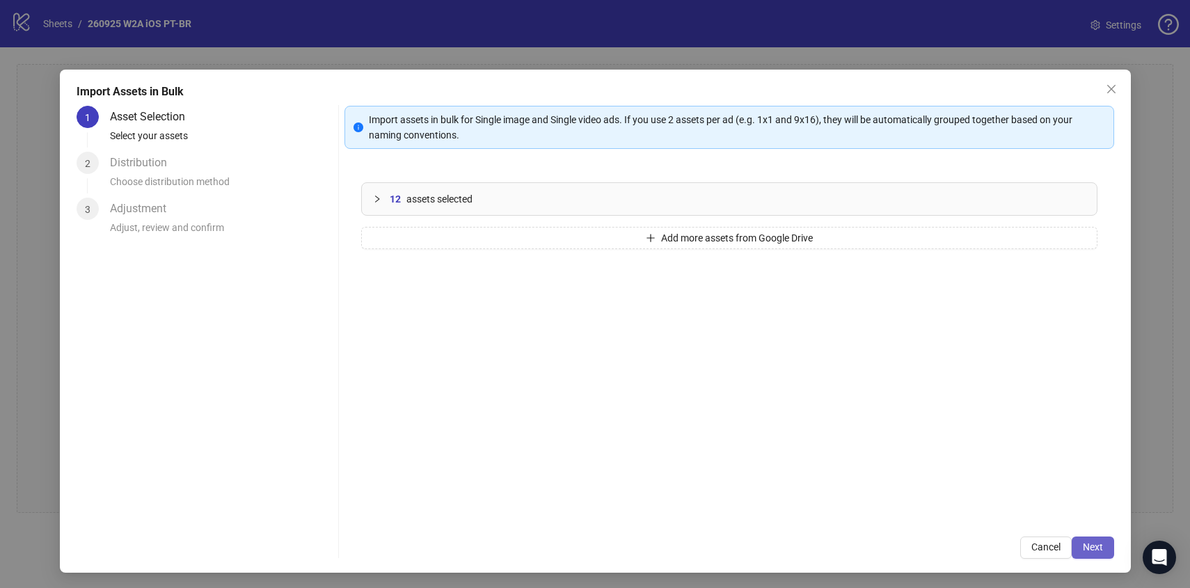
click at [1095, 556] on button "Next" at bounding box center [1092, 547] width 42 height 22
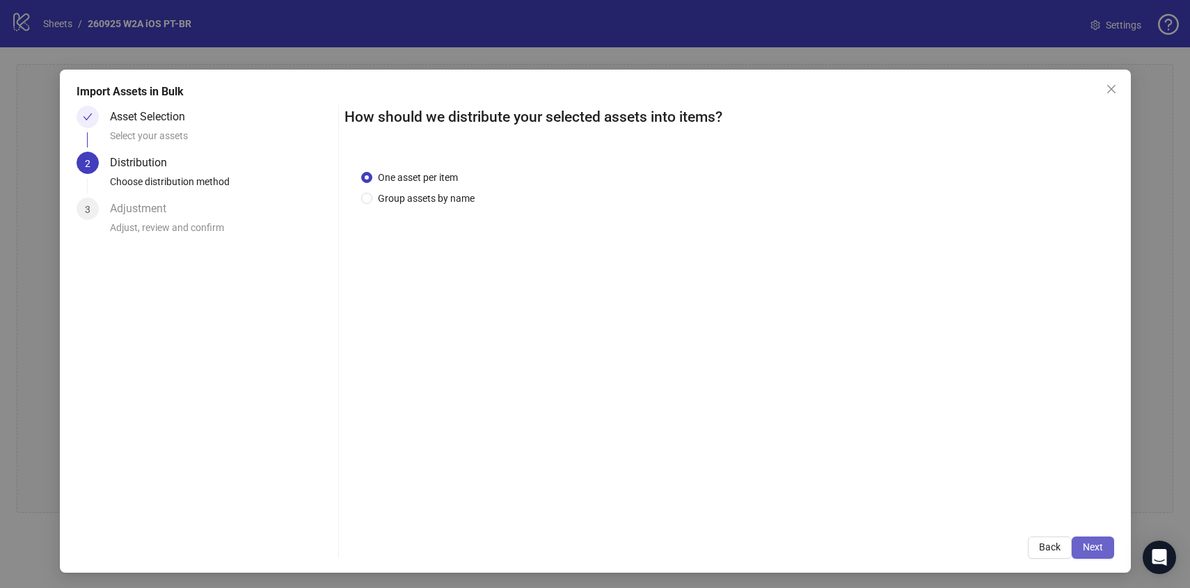
click at [1094, 550] on span "Next" at bounding box center [1092, 546] width 20 height 11
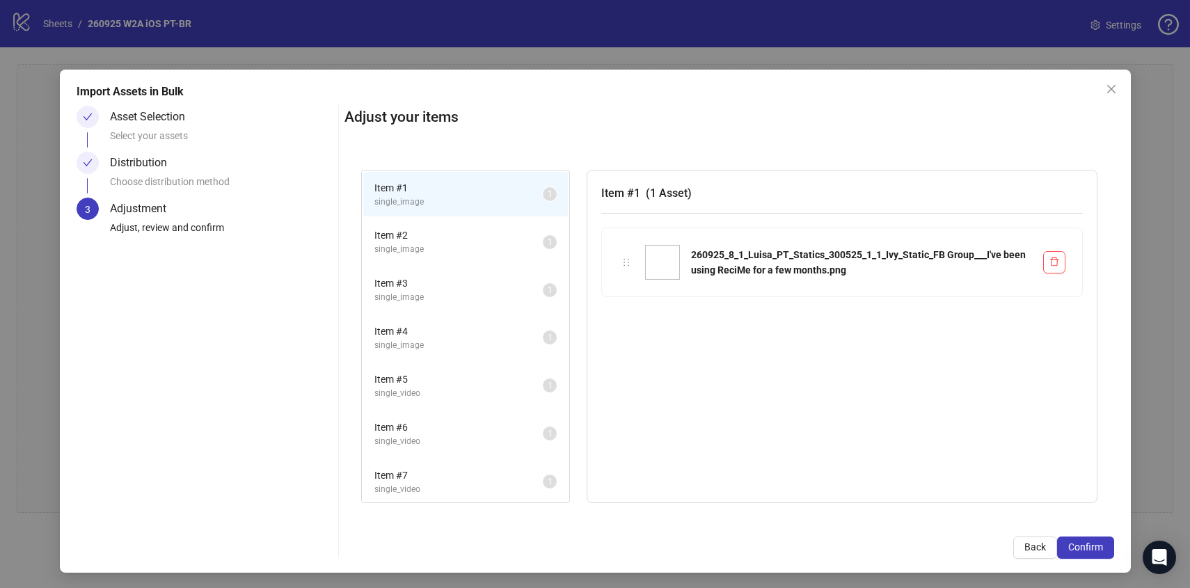
click at [1094, 550] on span "Confirm" at bounding box center [1085, 546] width 35 height 11
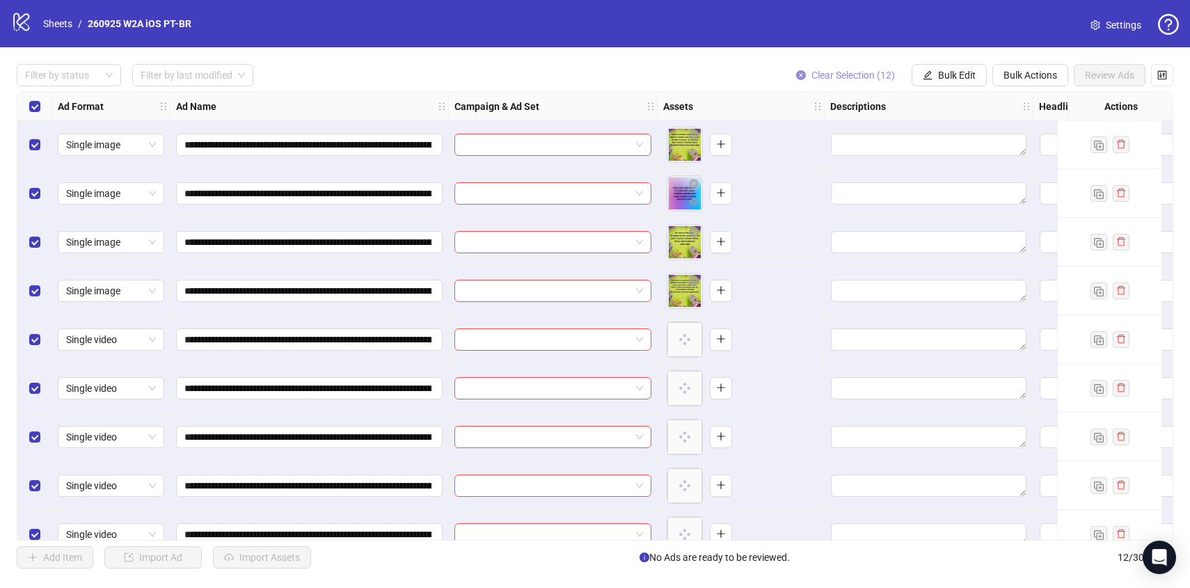
click at [824, 80] on span "Clear Selection (12)" at bounding box center [852, 75] width 83 height 11
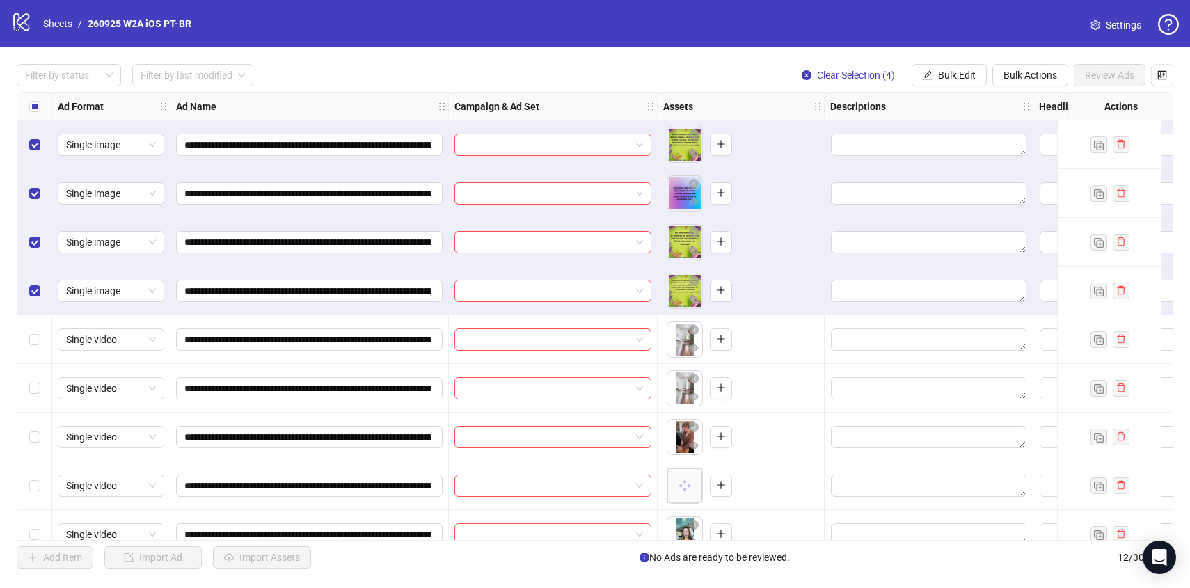
click at [954, 61] on div "**********" at bounding box center [595, 316] width 1190 height 538
click at [950, 77] on span "Bulk Edit" at bounding box center [957, 75] width 38 height 11
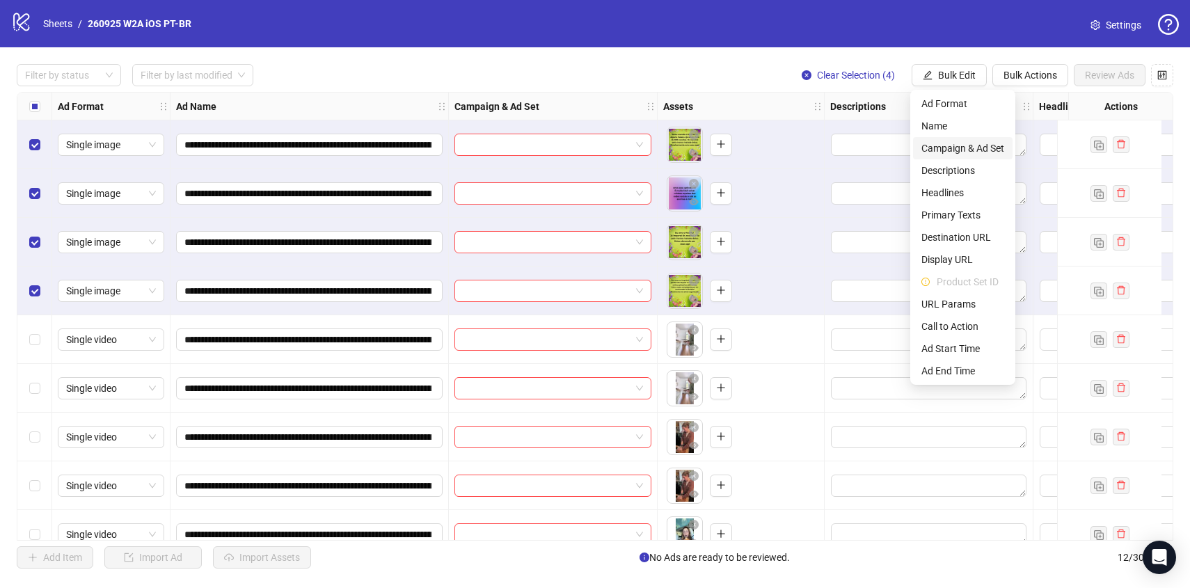
click at [954, 142] on span "Campaign & Ad Set" at bounding box center [962, 148] width 83 height 15
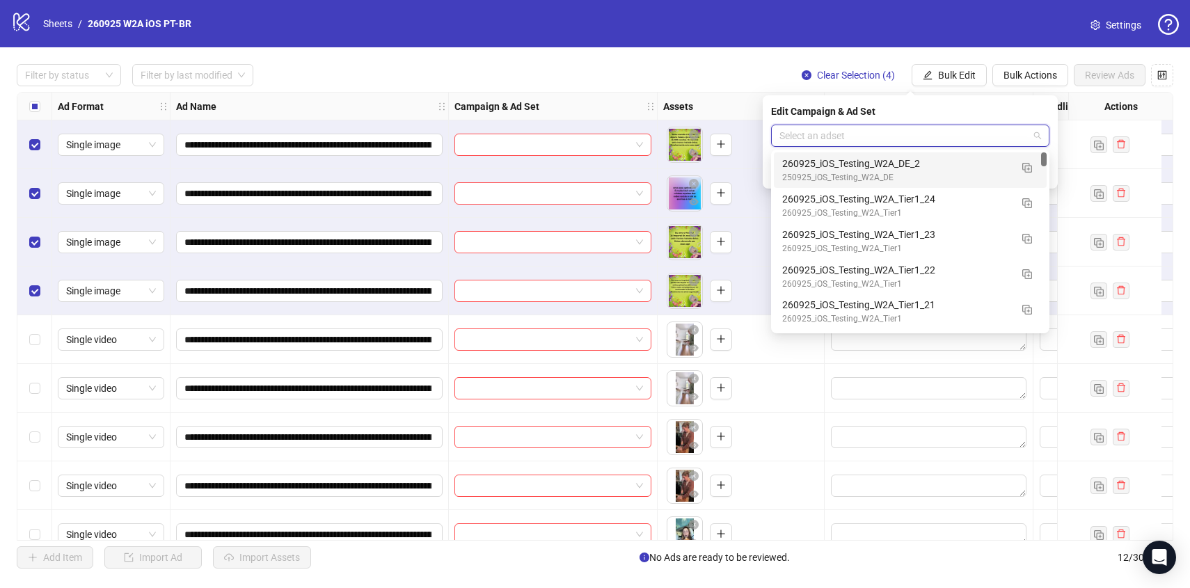
click at [954, 135] on input "search" at bounding box center [903, 135] width 249 height 21
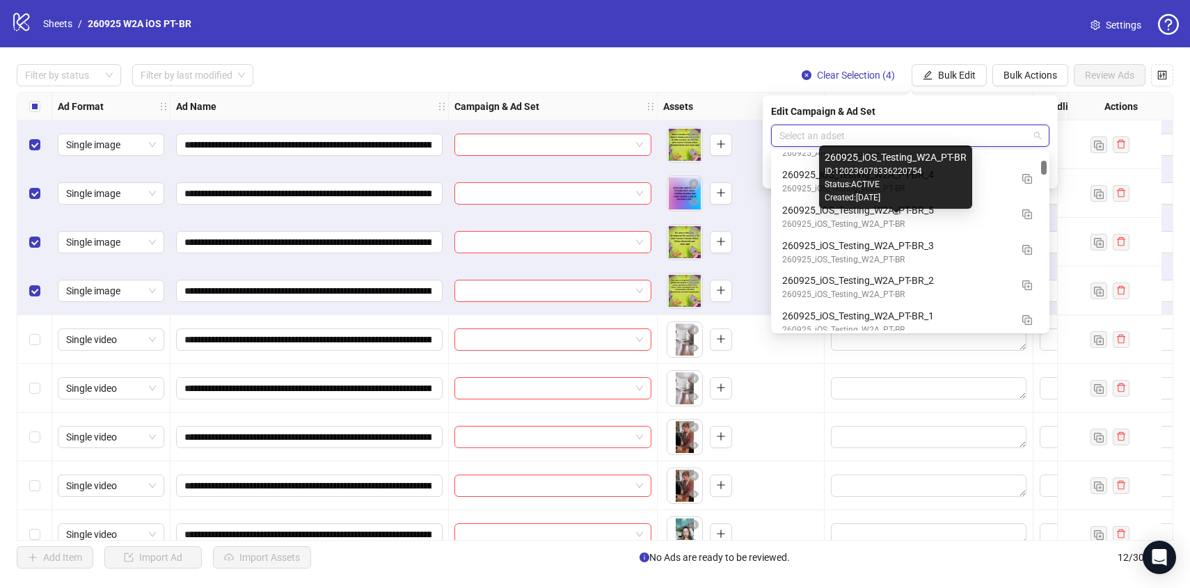
scroll to position [988, 0]
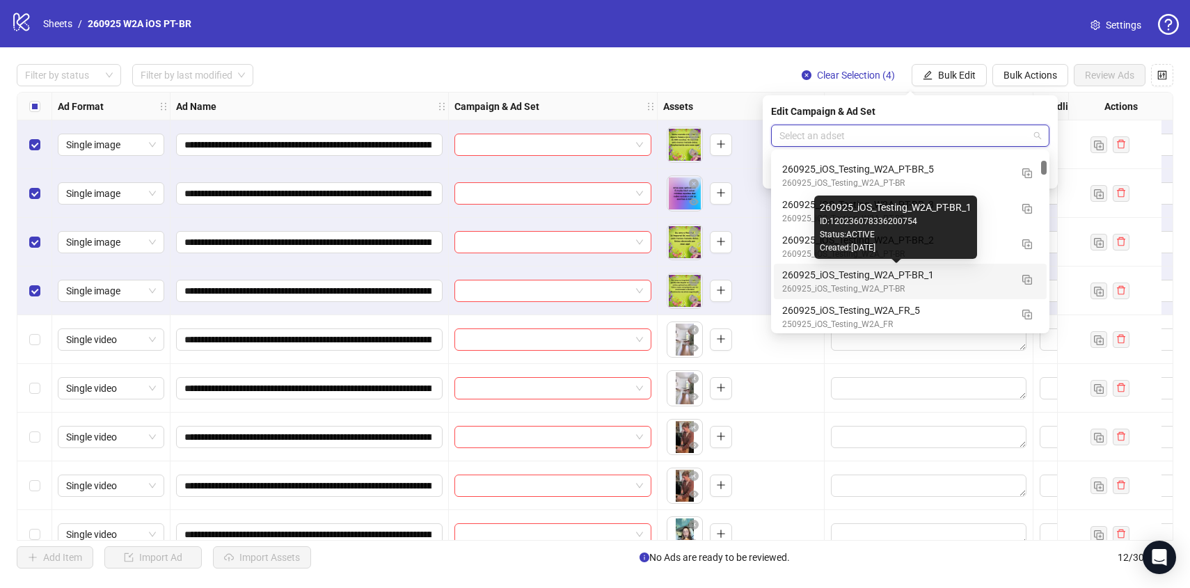
click at [952, 279] on div "260925_iOS_Testing_W2A_PT-BR_1" at bounding box center [896, 274] width 228 height 15
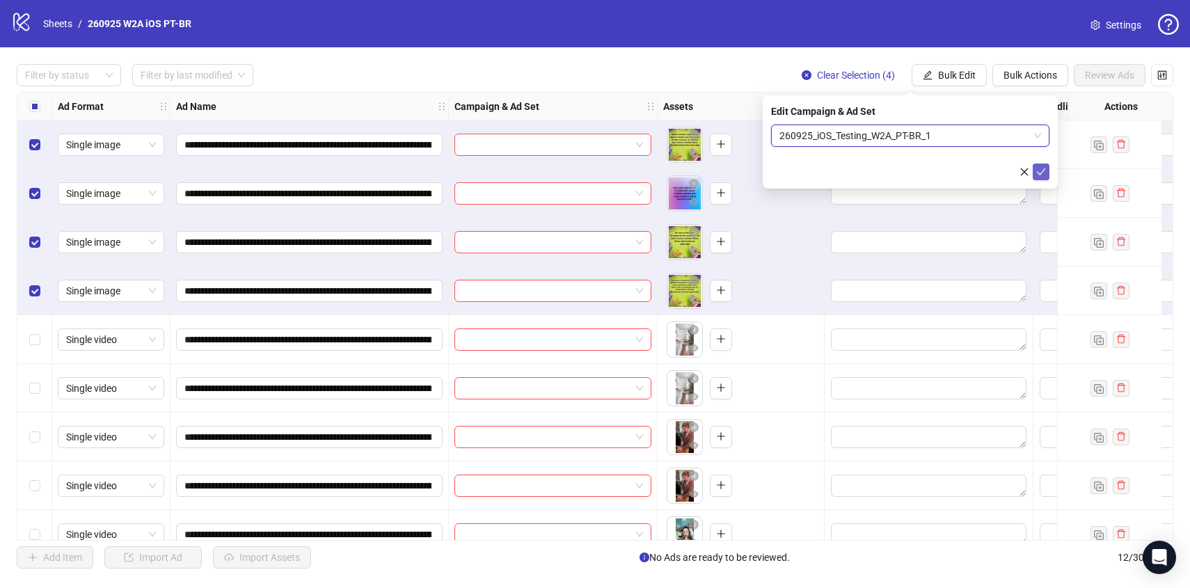
click at [1046, 172] on button "submit" at bounding box center [1040, 171] width 17 height 17
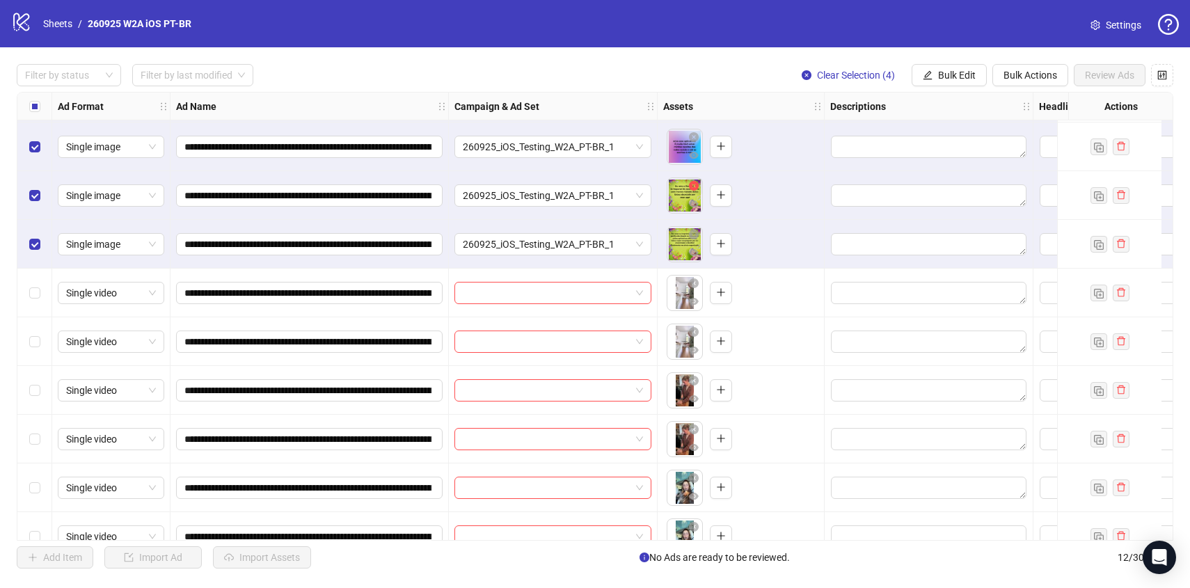
scroll to position [49, 0]
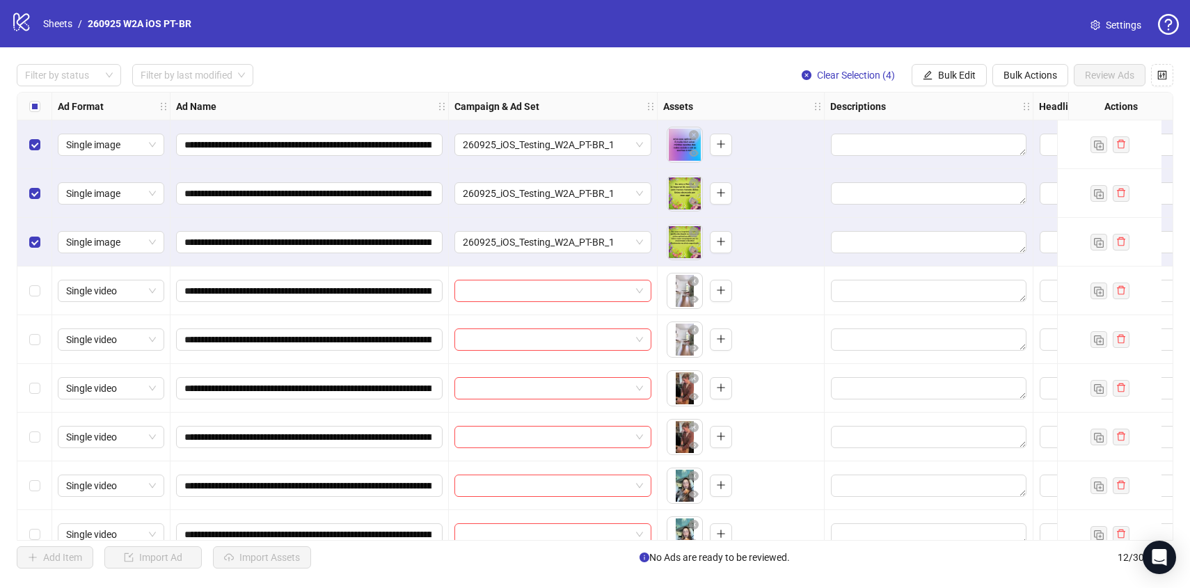
click at [866, 73] on span "Clear Selection (4)" at bounding box center [856, 75] width 78 height 11
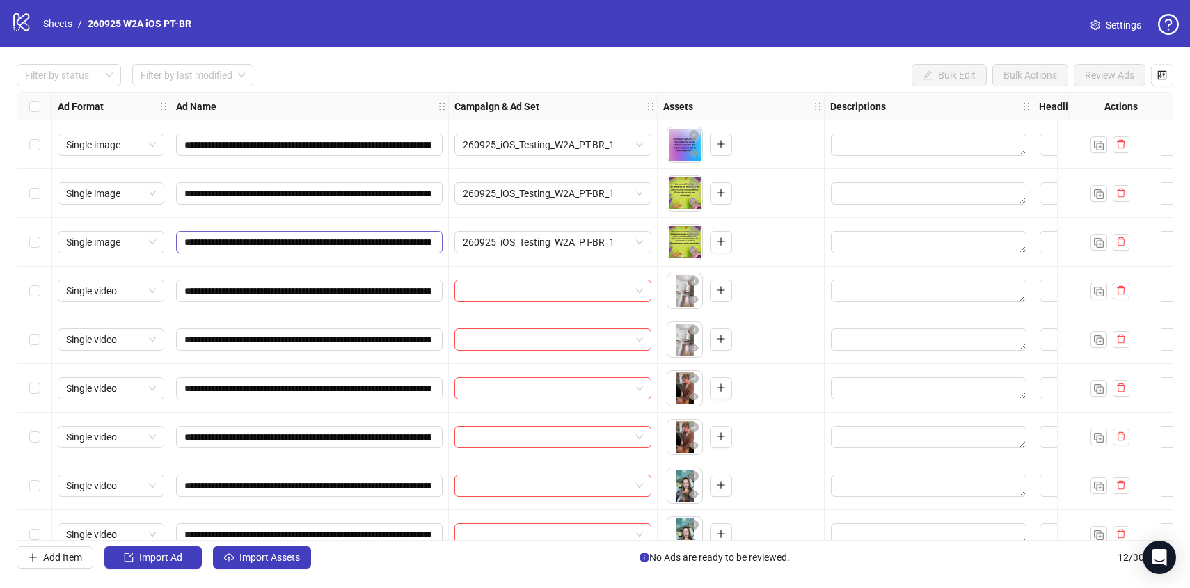
scroll to position [97, 0]
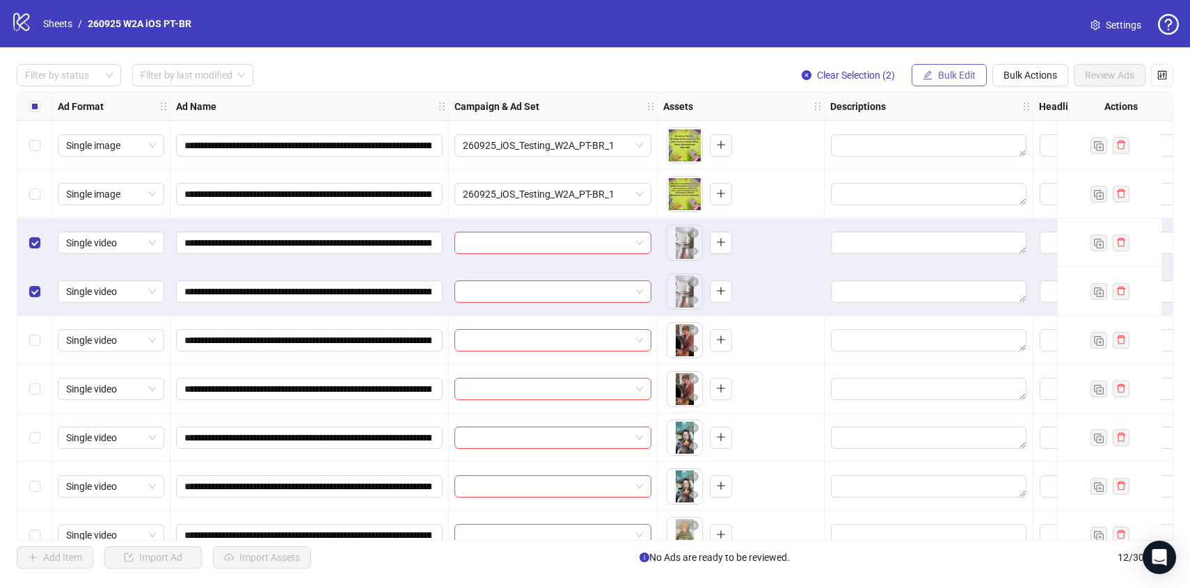
click at [941, 77] on span "Bulk Edit" at bounding box center [957, 75] width 38 height 11
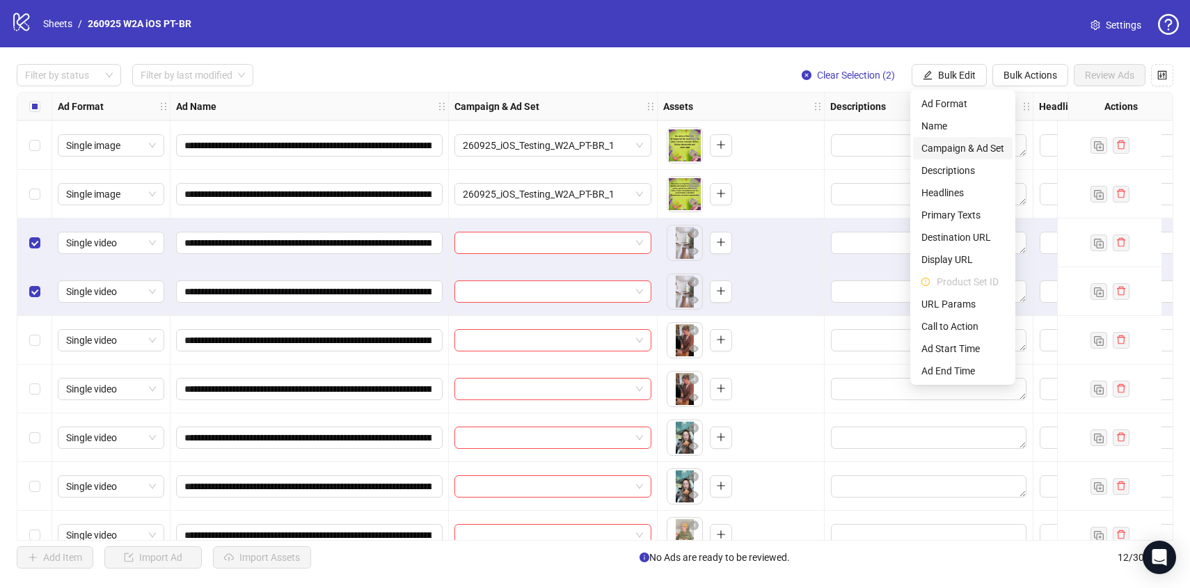
click at [969, 154] on span "Campaign & Ad Set" at bounding box center [962, 148] width 83 height 15
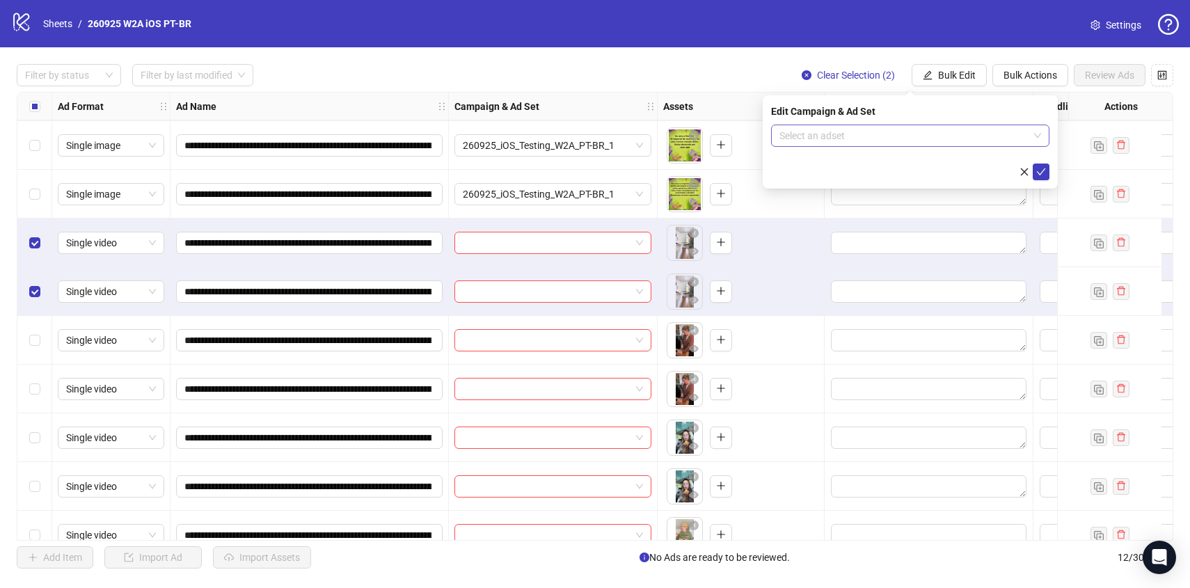
click at [970, 138] on input "search" at bounding box center [903, 135] width 249 height 21
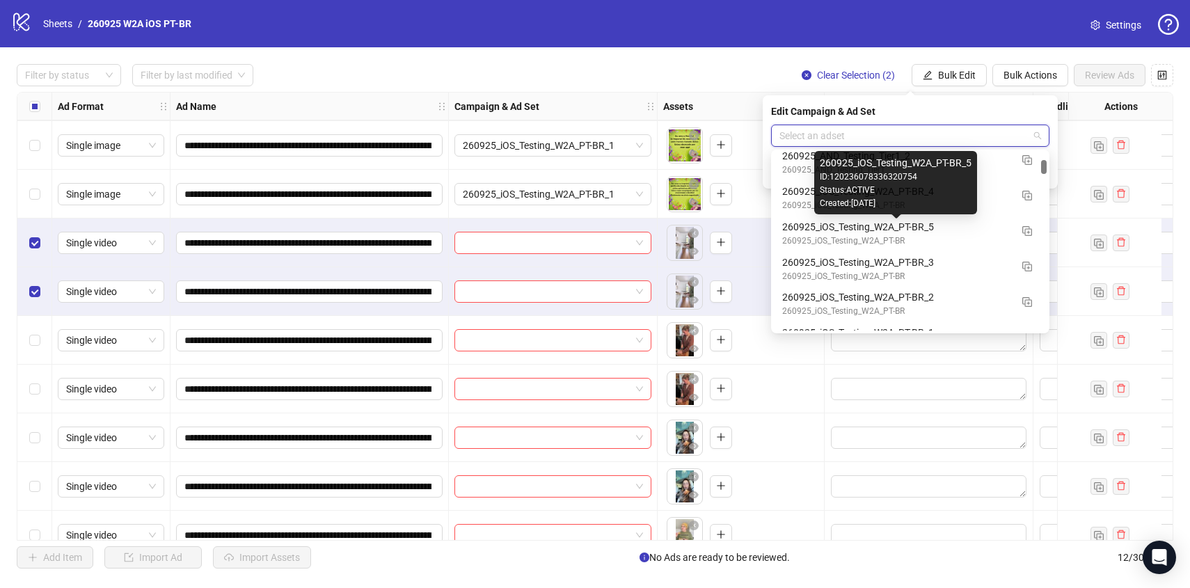
scroll to position [935, 0]
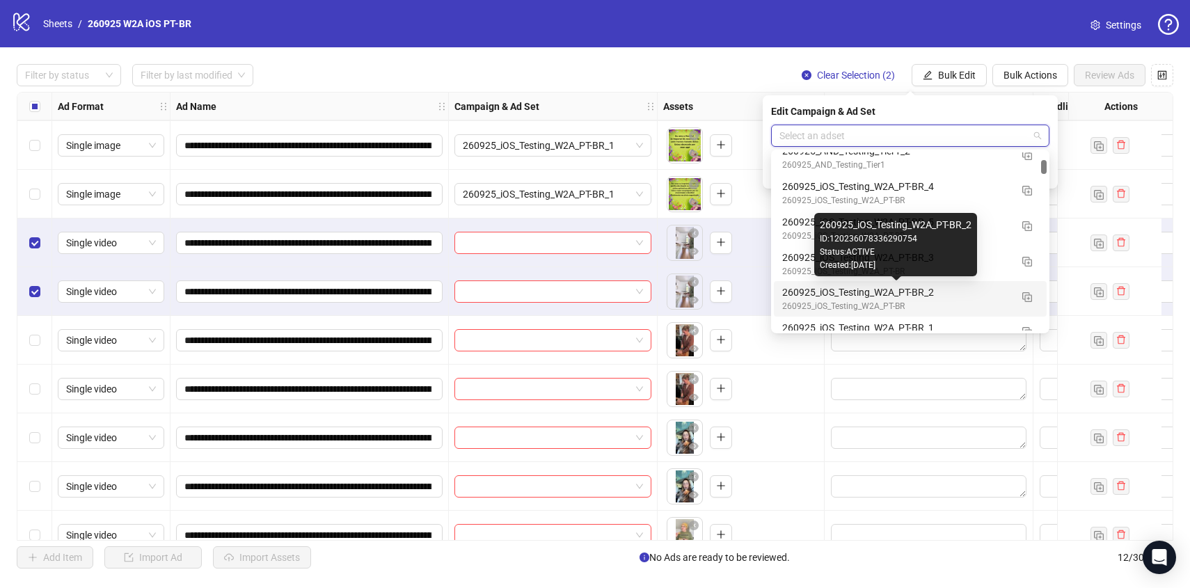
click at [974, 298] on div "260925_iOS_Testing_W2A_PT-BR_2" at bounding box center [896, 292] width 228 height 15
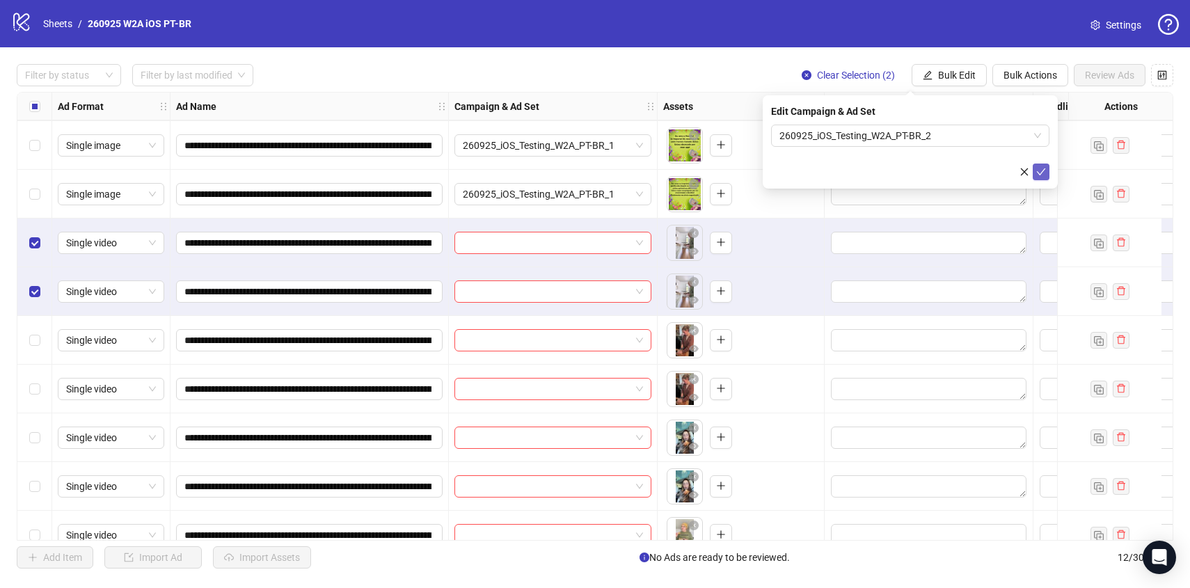
click at [1036, 173] on icon "check" at bounding box center [1041, 172] width 10 height 10
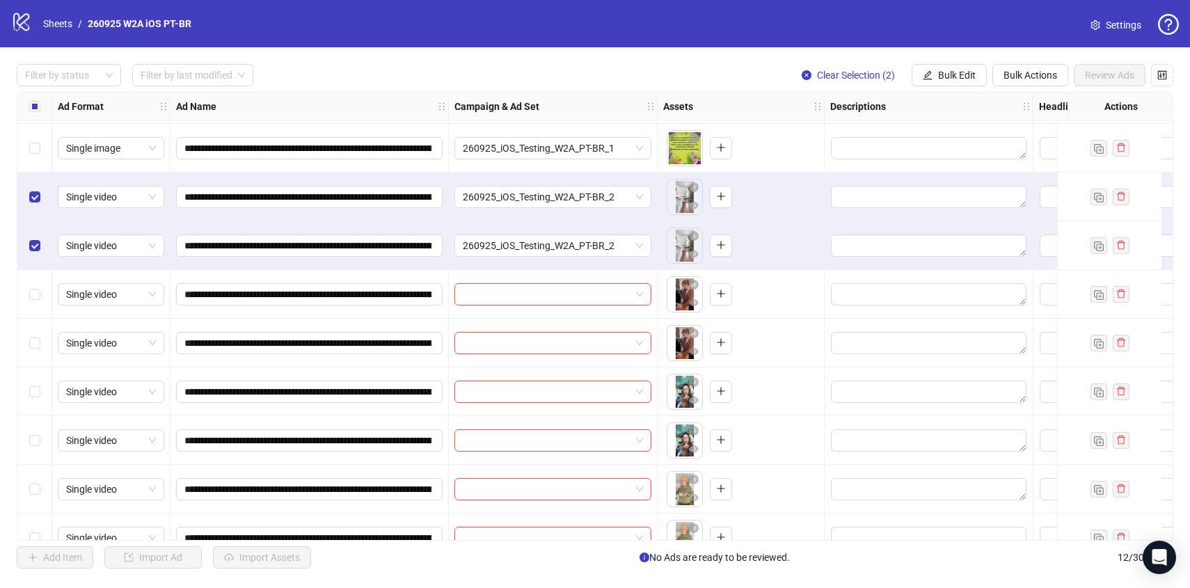
scroll to position [170, 0]
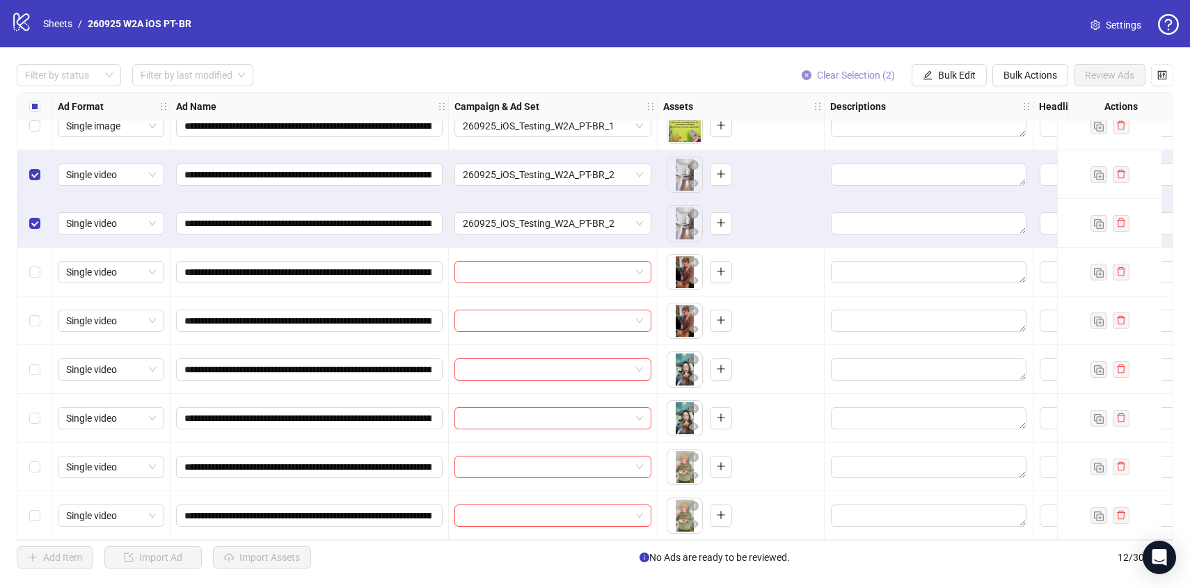
click at [831, 74] on span "Clear Selection (2)" at bounding box center [856, 75] width 78 height 11
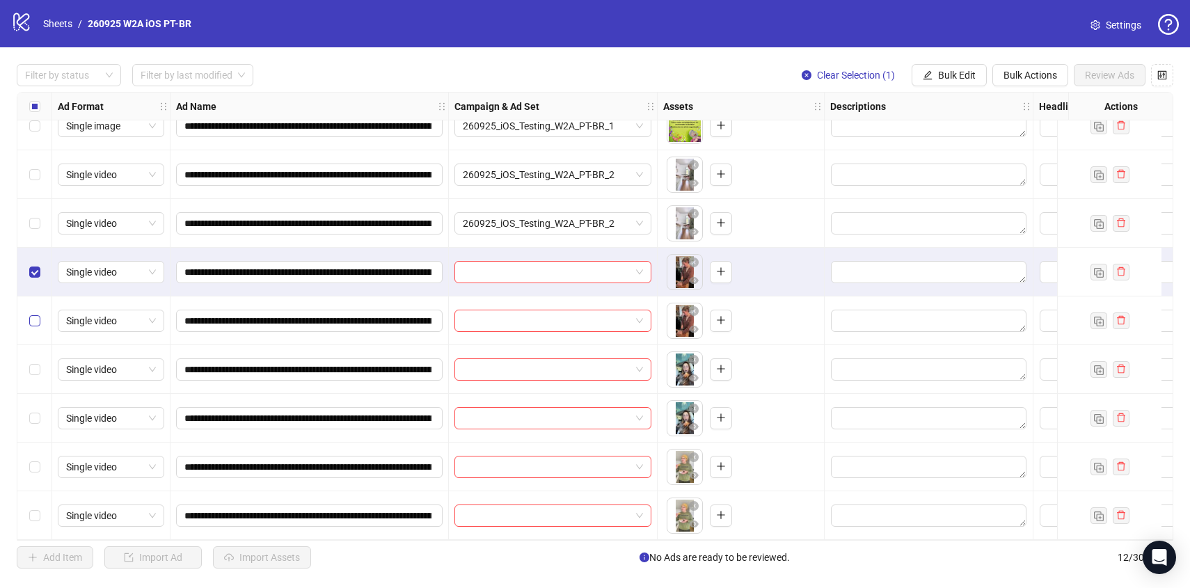
click at [36, 320] on label "Select row 8" at bounding box center [34, 320] width 11 height 15
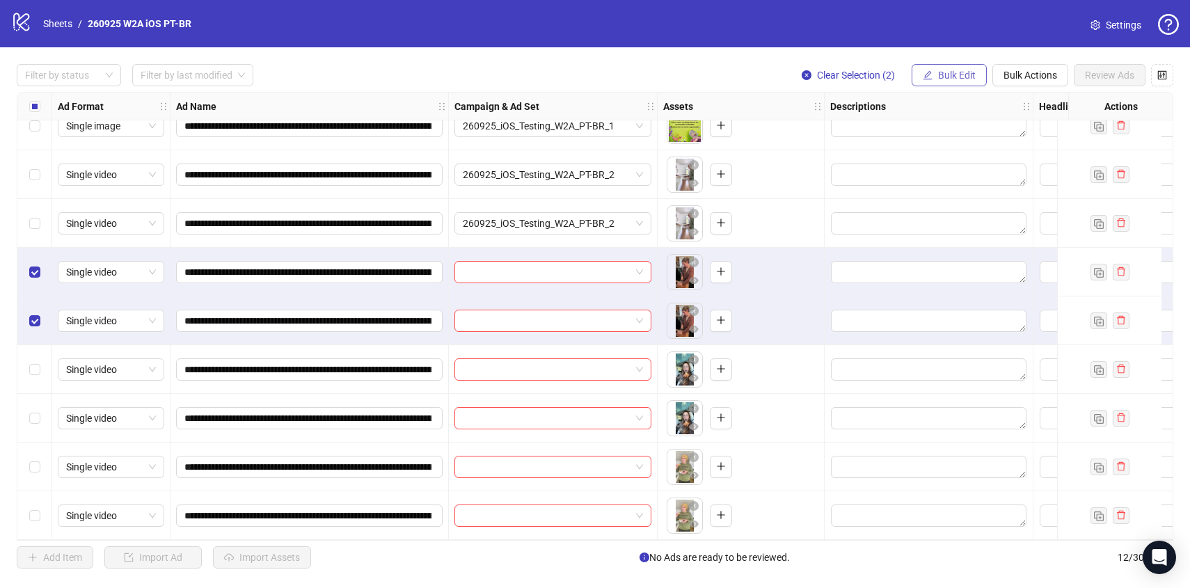
click at [935, 68] on button "Bulk Edit" at bounding box center [948, 75] width 75 height 22
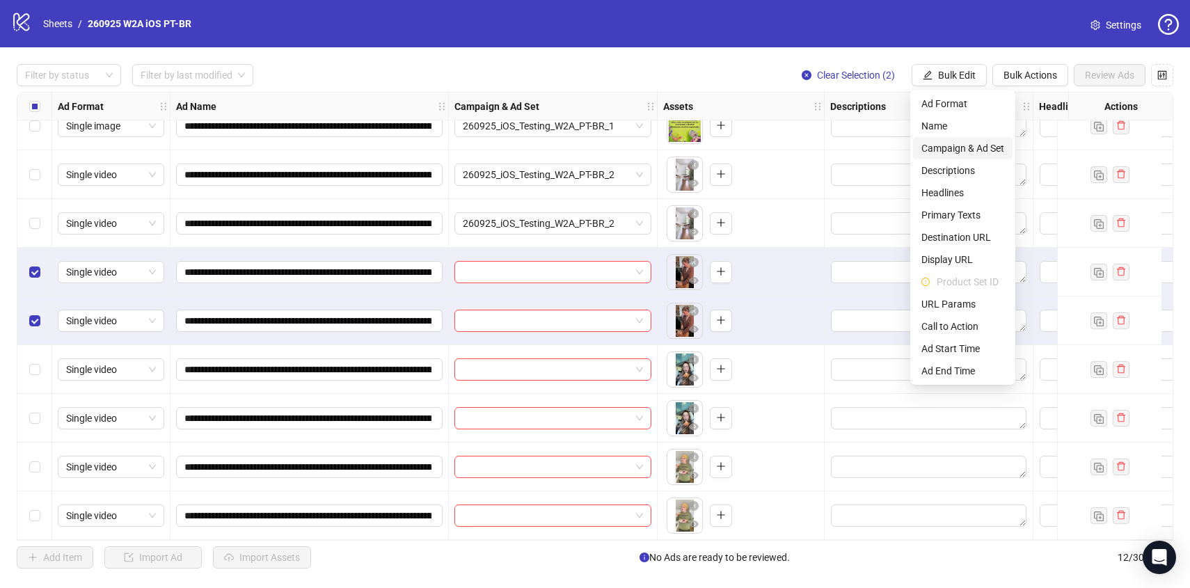
click at [948, 145] on span "Campaign & Ad Set" at bounding box center [962, 148] width 83 height 15
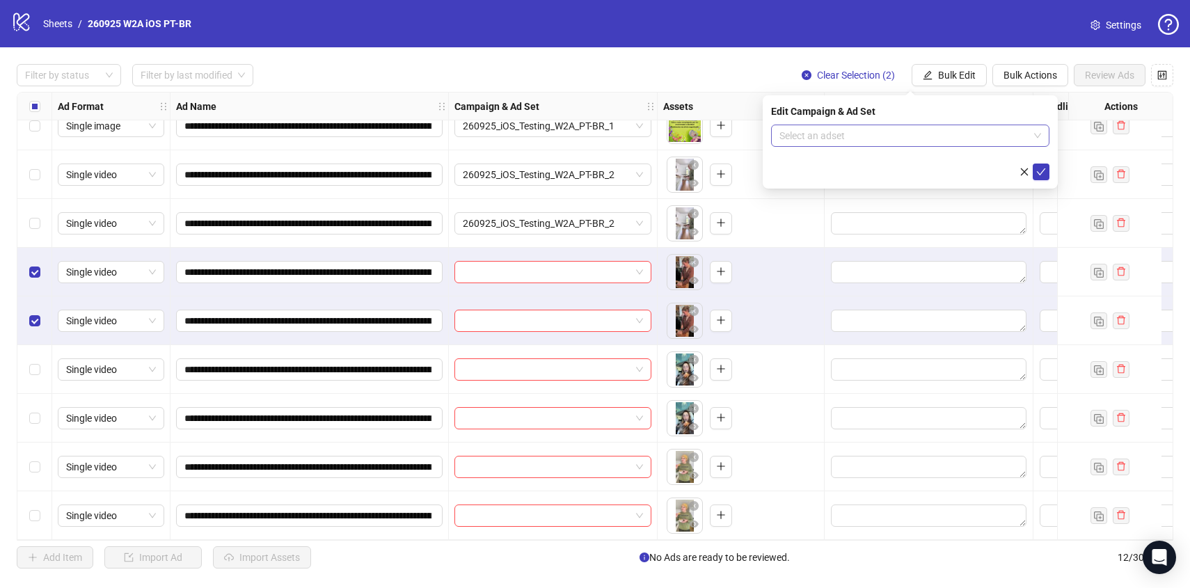
click at [952, 129] on input "search" at bounding box center [903, 135] width 249 height 21
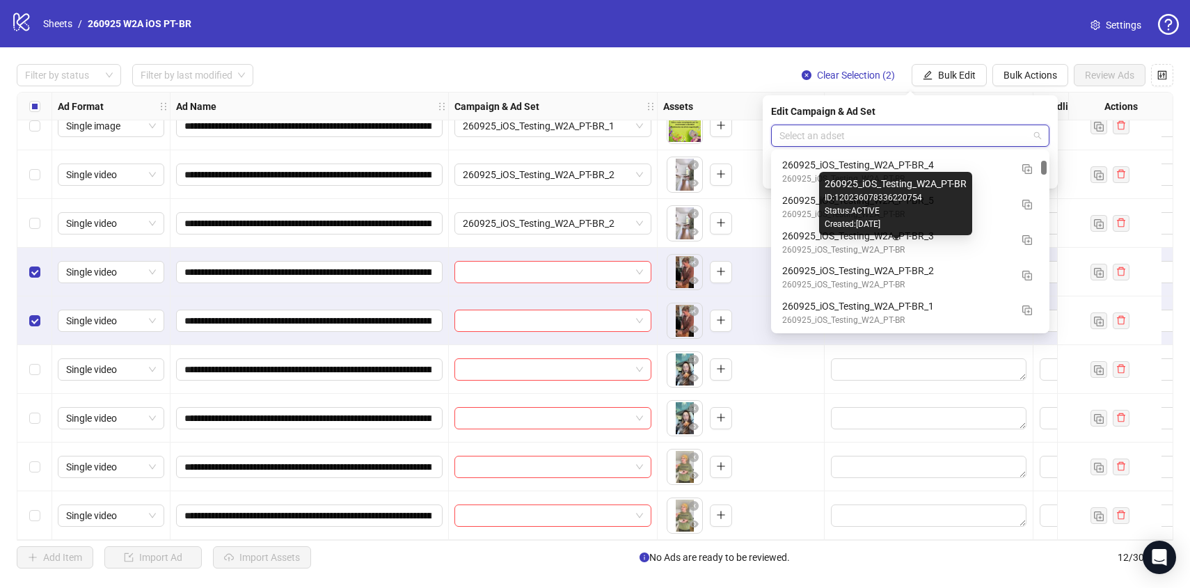
scroll to position [959, 0]
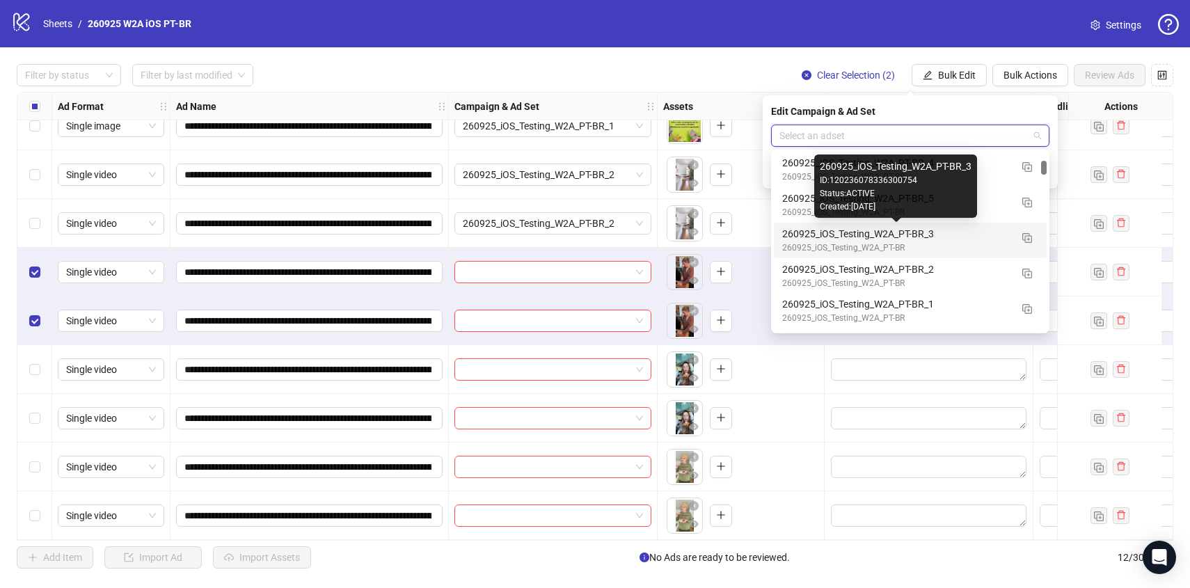
click at [985, 236] on div "260925_iOS_Testing_W2A_PT-BR_3" at bounding box center [896, 233] width 228 height 15
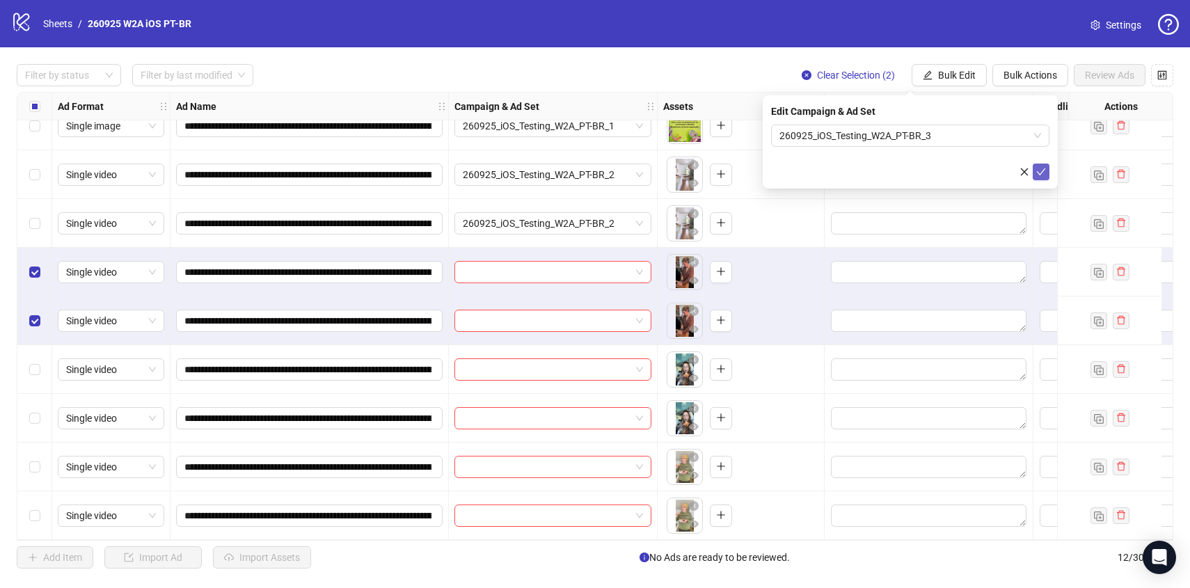
click at [1041, 177] on span "submit" at bounding box center [1041, 171] width 10 height 11
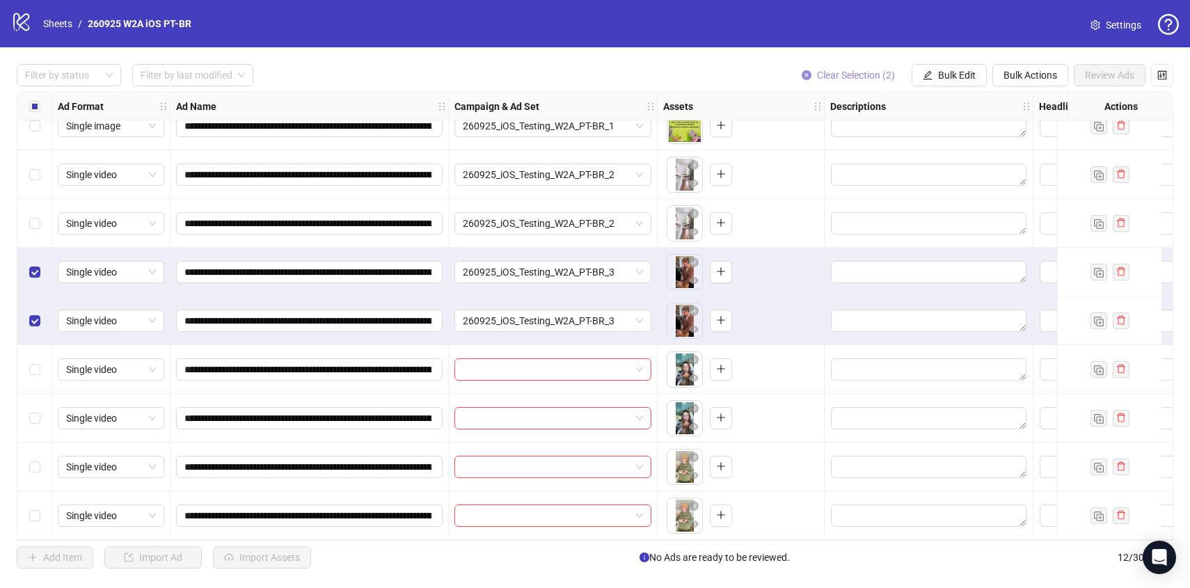
click at [842, 74] on span "Clear Selection (2)" at bounding box center [856, 75] width 78 height 11
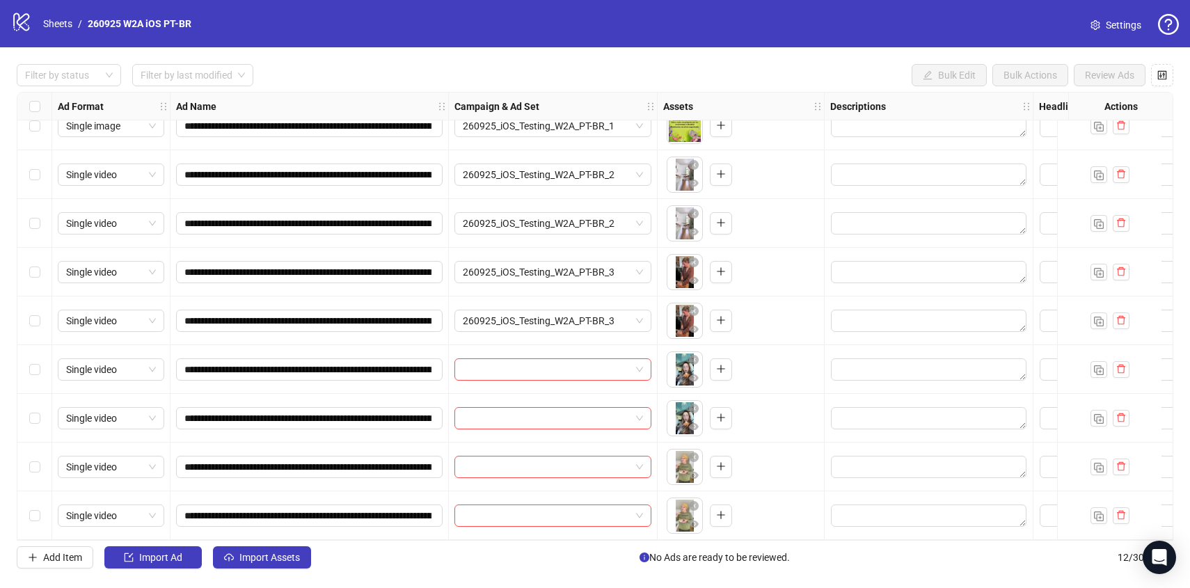
click at [14, 360] on div "**********" at bounding box center [595, 316] width 1190 height 538
click at [35, 370] on label "Select row 9" at bounding box center [34, 369] width 11 height 15
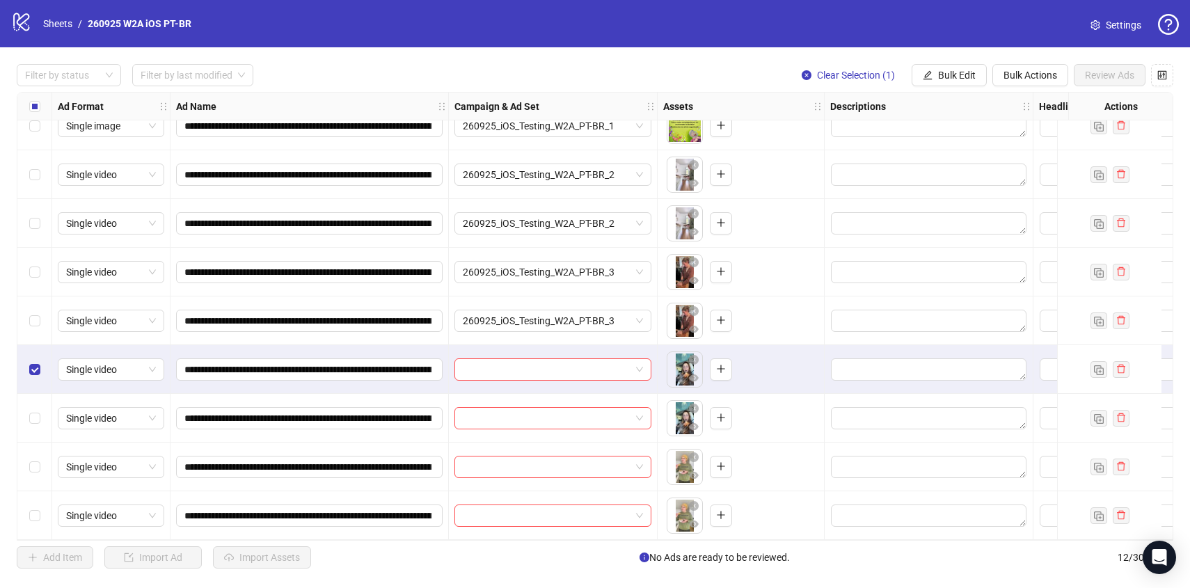
click at [28, 411] on div "Select row 10" at bounding box center [34, 418] width 35 height 49
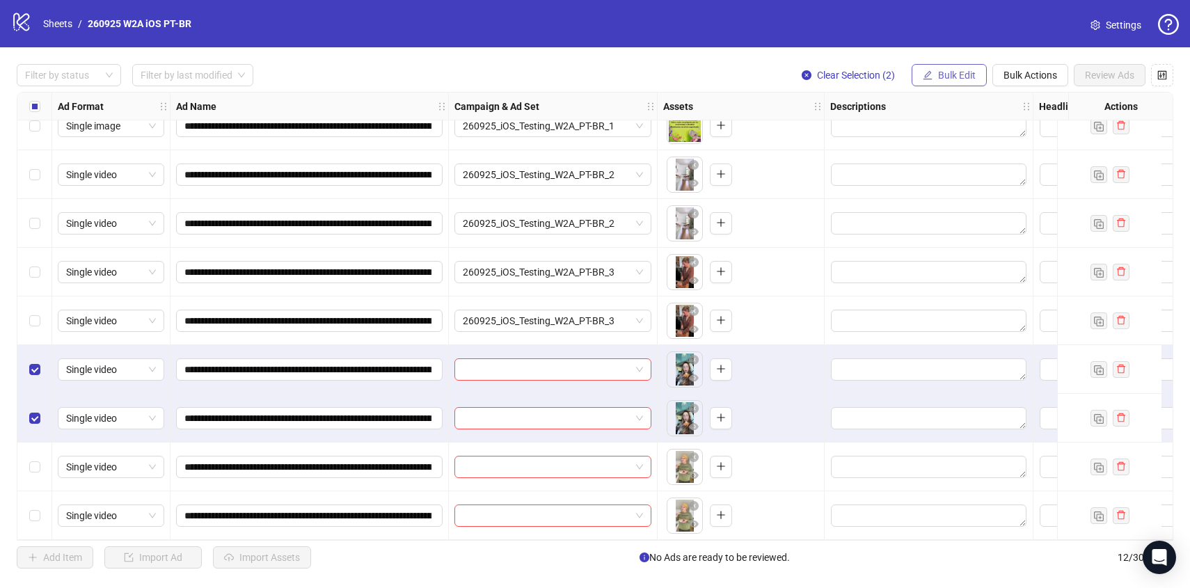
click at [961, 71] on span "Bulk Edit" at bounding box center [957, 75] width 38 height 11
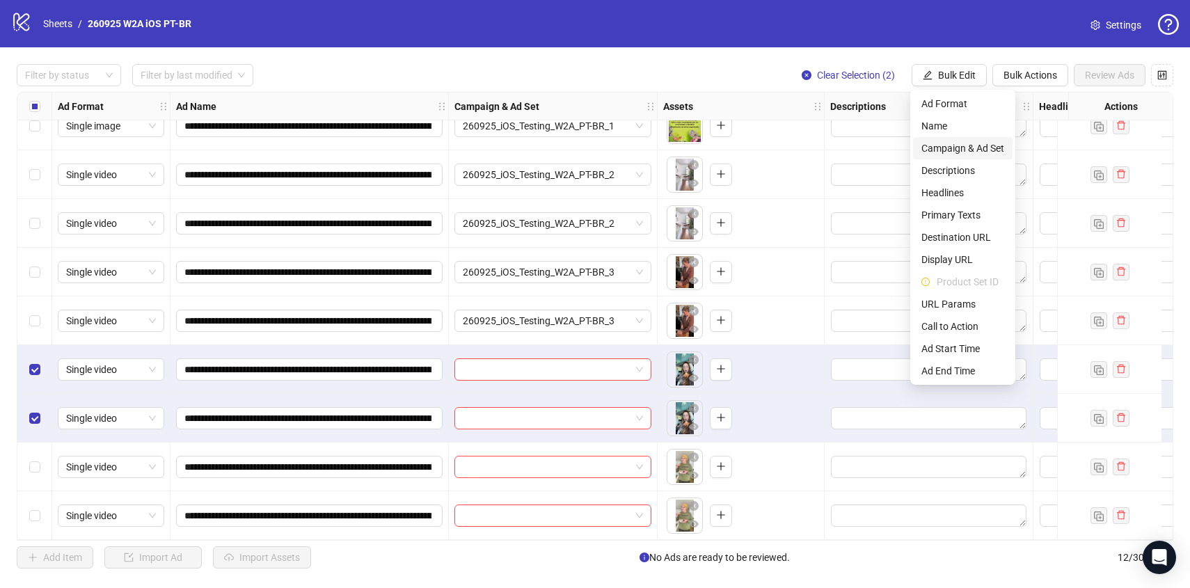
click at [950, 150] on span "Campaign & Ad Set" at bounding box center [962, 148] width 83 height 15
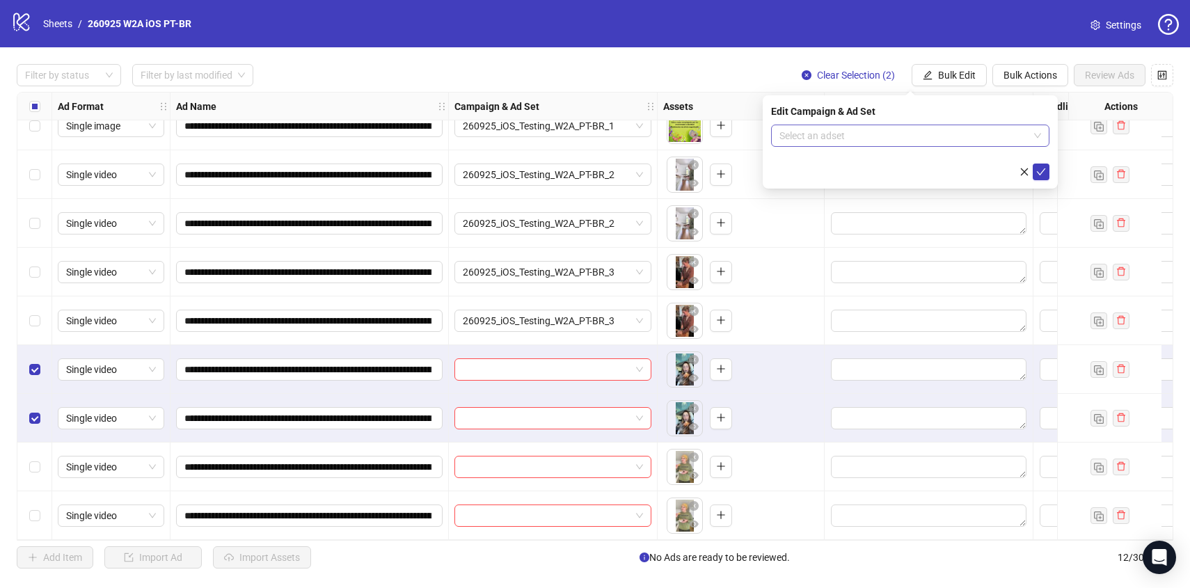
click at [940, 138] on input "search" at bounding box center [903, 135] width 249 height 21
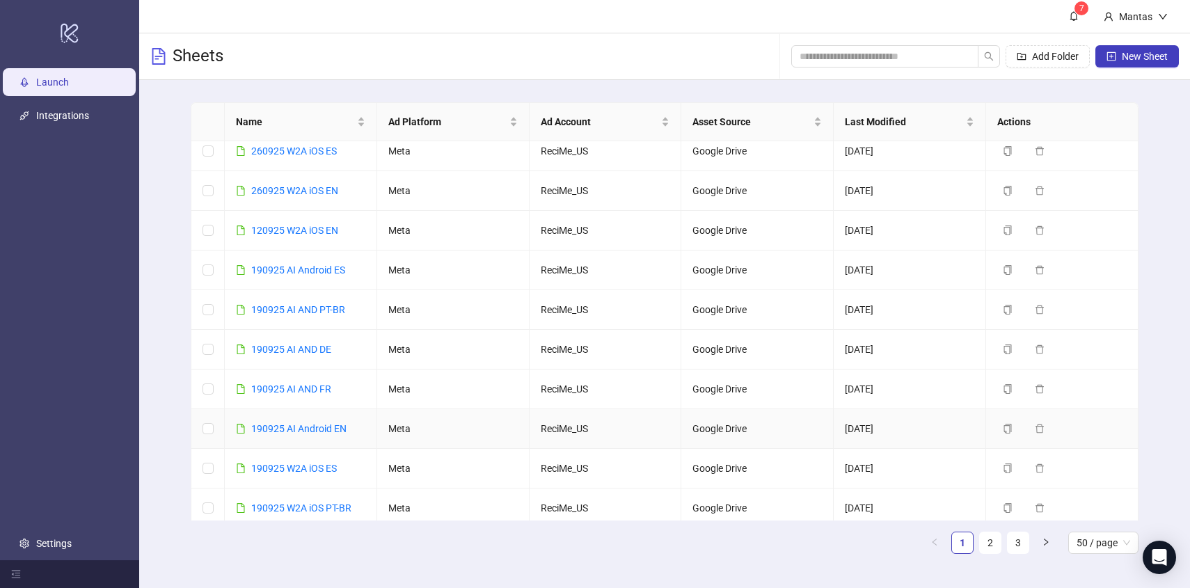
scroll to position [130, 0]
click at [1009, 424] on icon "copy" at bounding box center [1008, 427] width 8 height 10
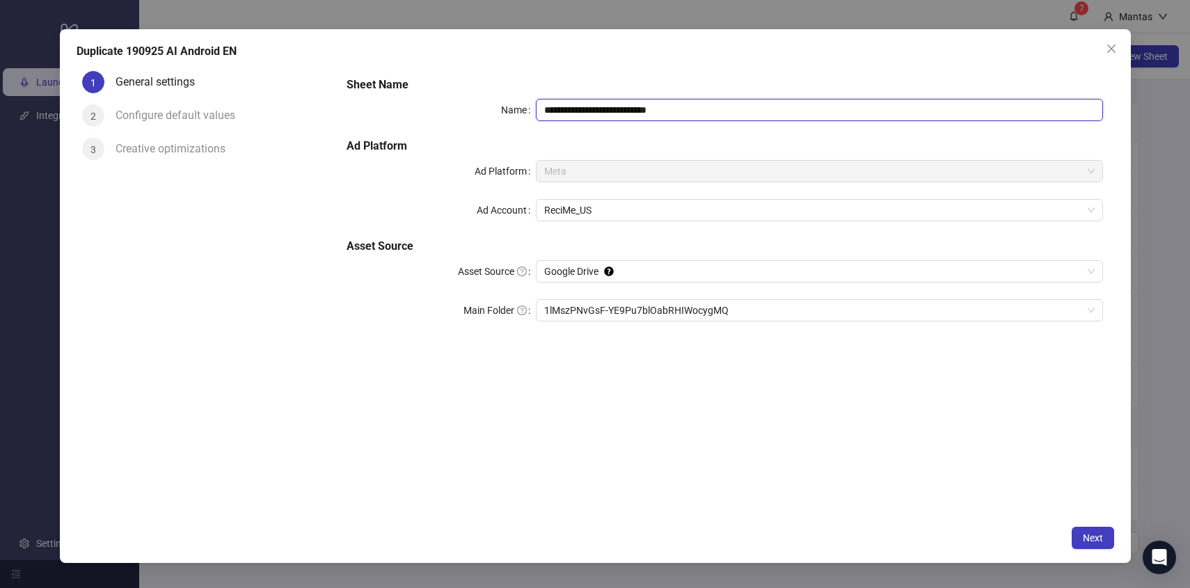
drag, startPoint x: 554, startPoint y: 109, endPoint x: 510, endPoint y: 109, distance: 43.8
click at [510, 109] on div "**********" at bounding box center [723, 110] width 755 height 22
drag, startPoint x: 640, startPoint y: 109, endPoint x: 717, endPoint y: 108, distance: 77.2
click at [716, 108] on input "**********" at bounding box center [819, 110] width 567 height 22
click at [570, 310] on span "1lMszPNvGsF-YE9Pu7blOabRHIWocygMQ" at bounding box center [819, 310] width 550 height 21
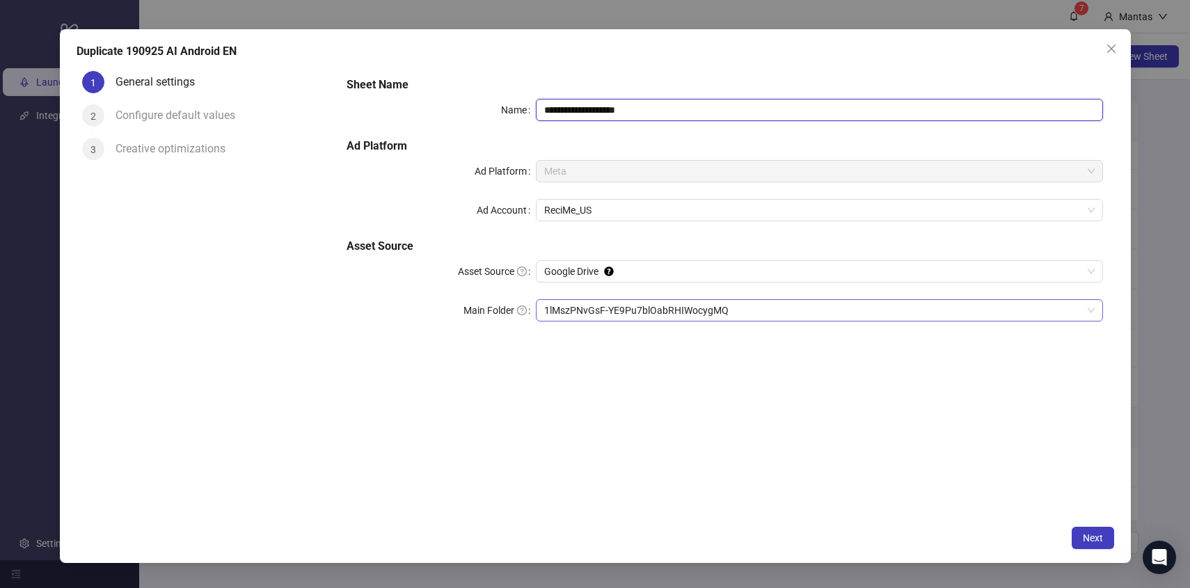
type input "**********"
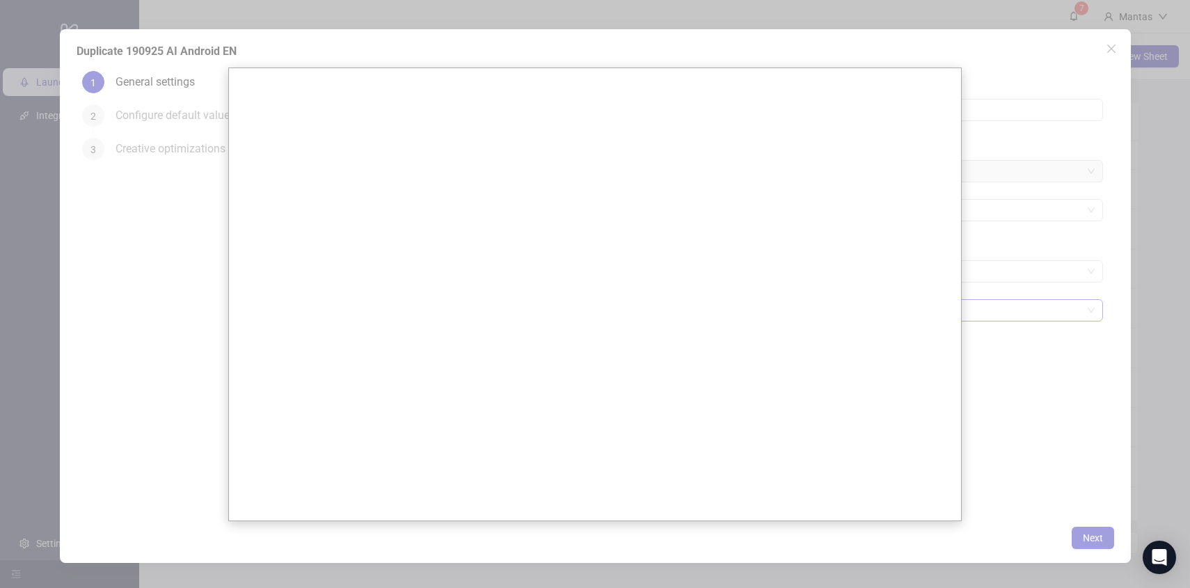
scroll to position [0, 0]
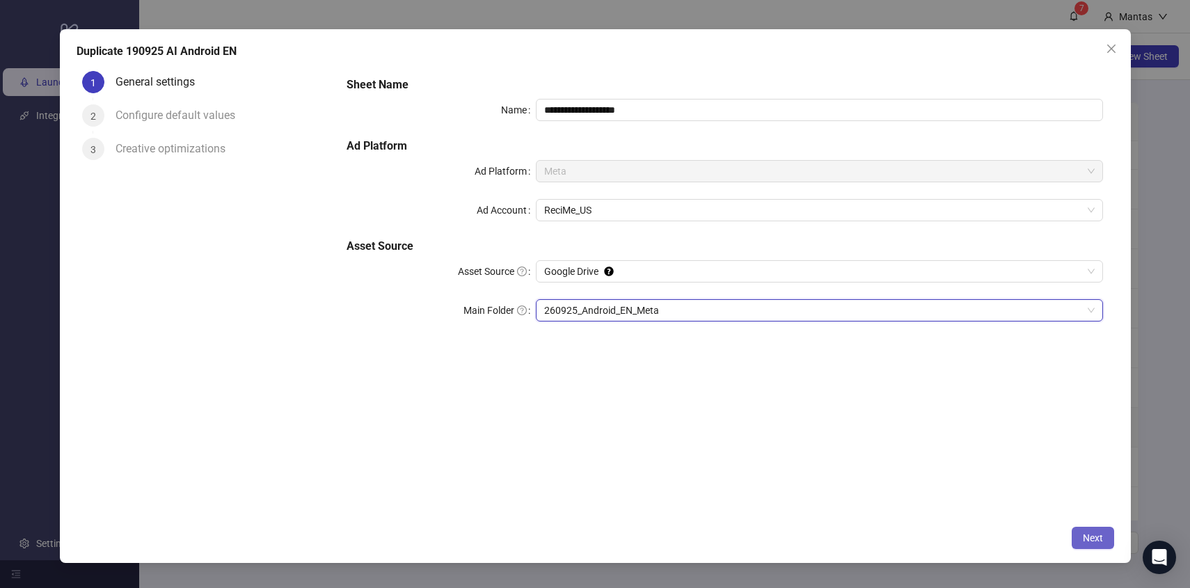
click at [1105, 545] on button "Next" at bounding box center [1092, 538] width 42 height 22
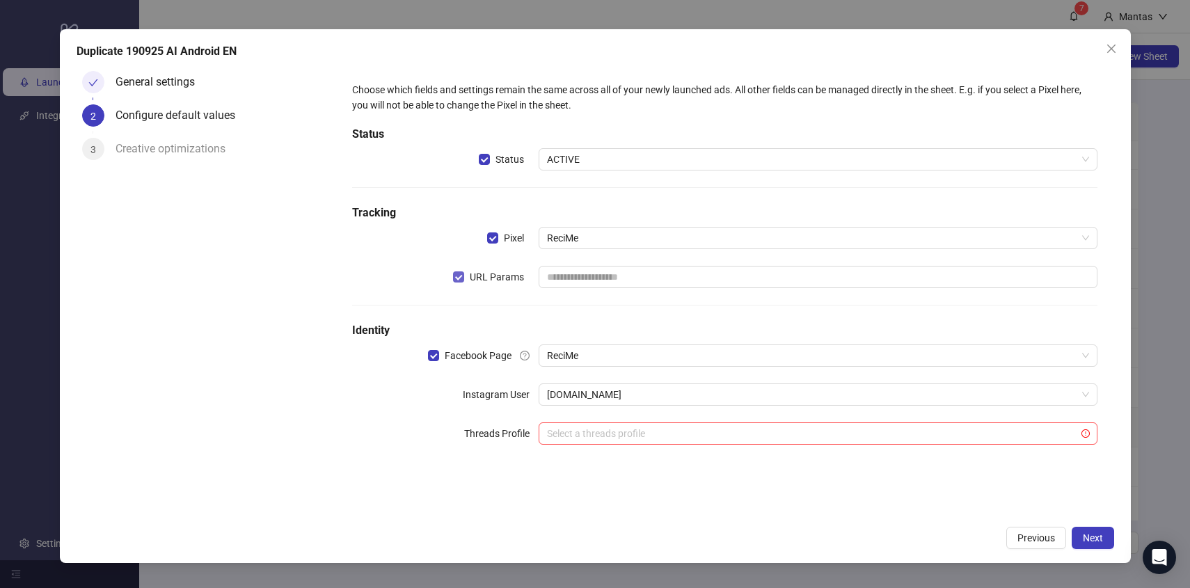
click at [468, 272] on span "URL Params" at bounding box center [496, 276] width 65 height 15
click at [1091, 536] on span "Next" at bounding box center [1092, 537] width 20 height 11
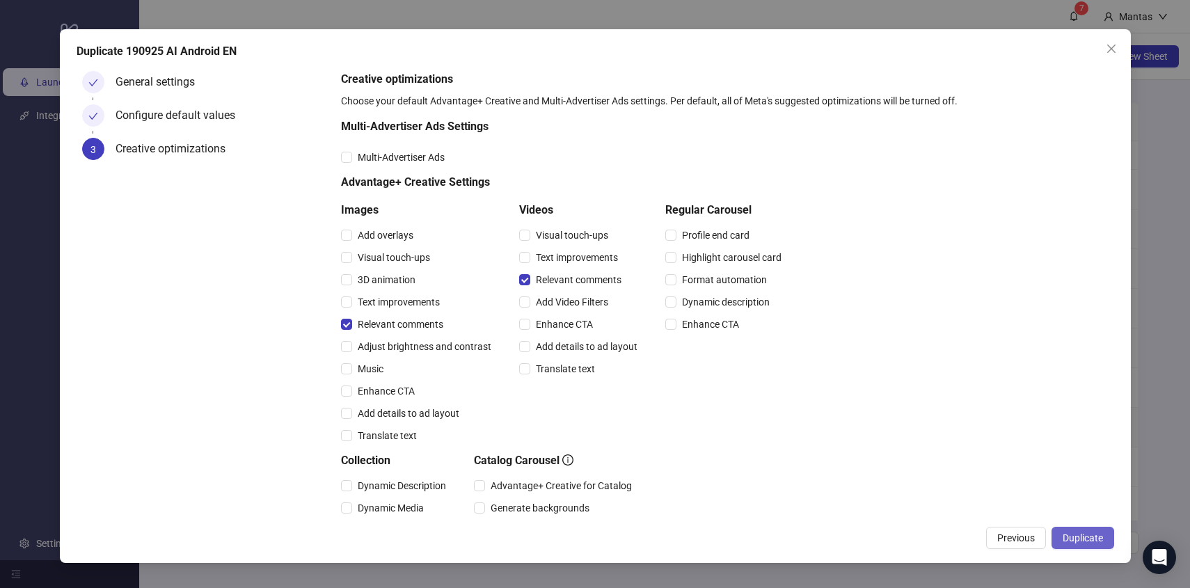
click at [1087, 532] on span "Duplicate" at bounding box center [1082, 537] width 40 height 11
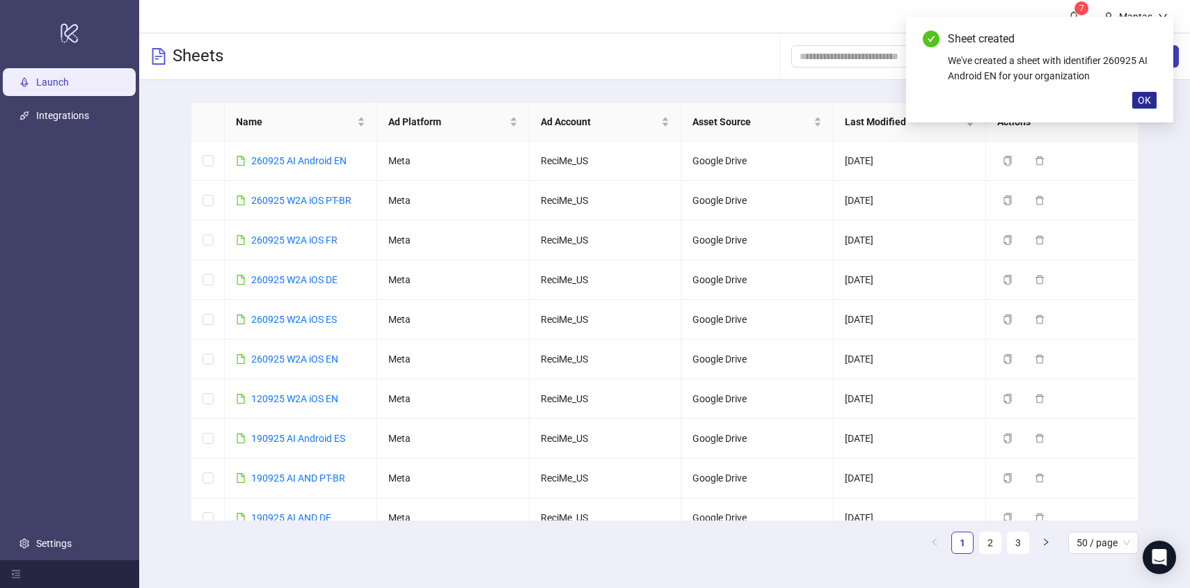
click at [1139, 102] on span "OK" at bounding box center [1143, 100] width 13 height 11
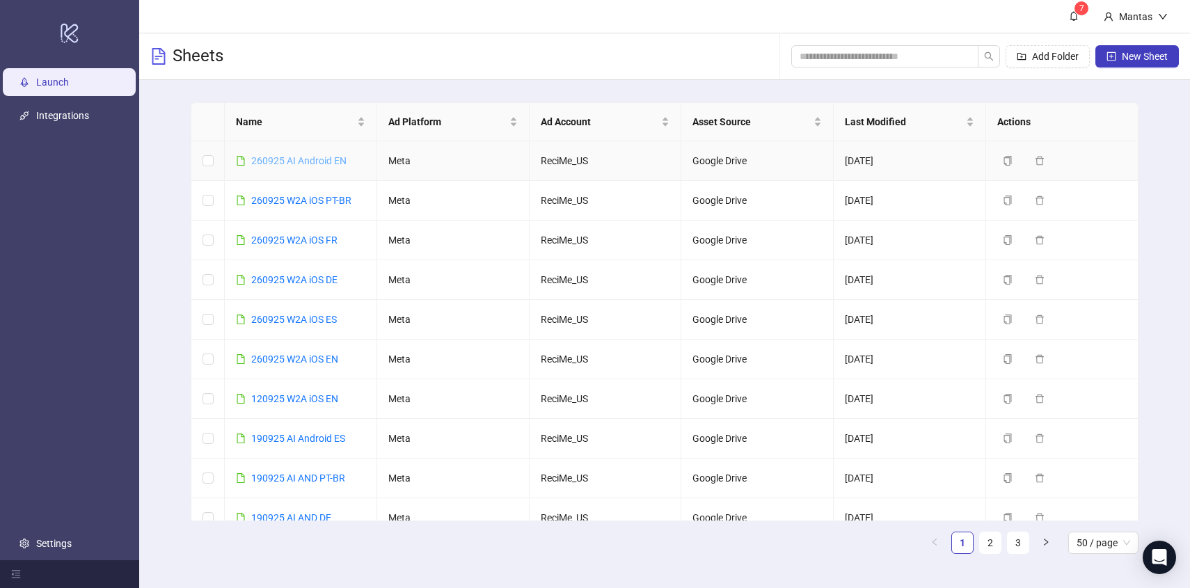
click at [306, 162] on link "260925 AI Android EN" at bounding box center [298, 160] width 95 height 11
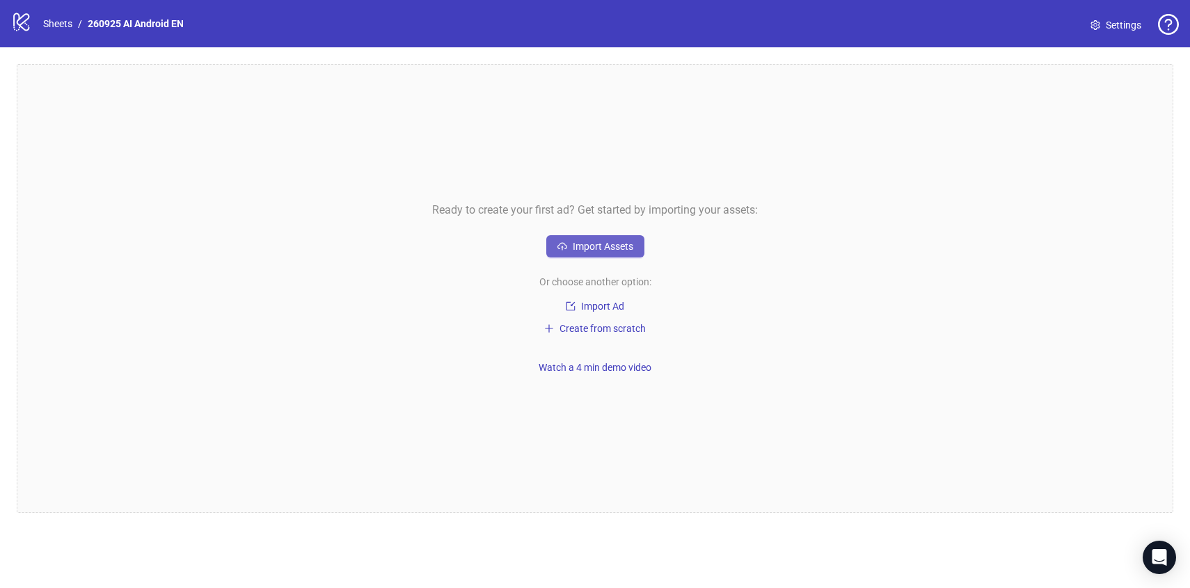
click at [560, 256] on button "Import Assets" at bounding box center [595, 246] width 98 height 22
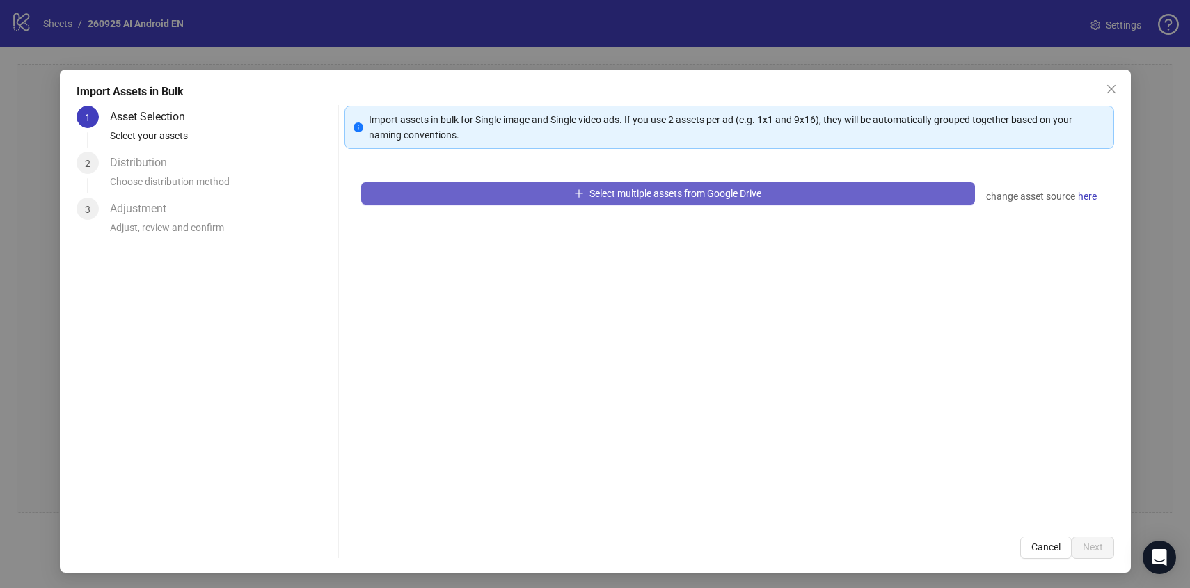
click at [515, 186] on button "Select multiple assets from Google Drive" at bounding box center [668, 193] width 614 height 22
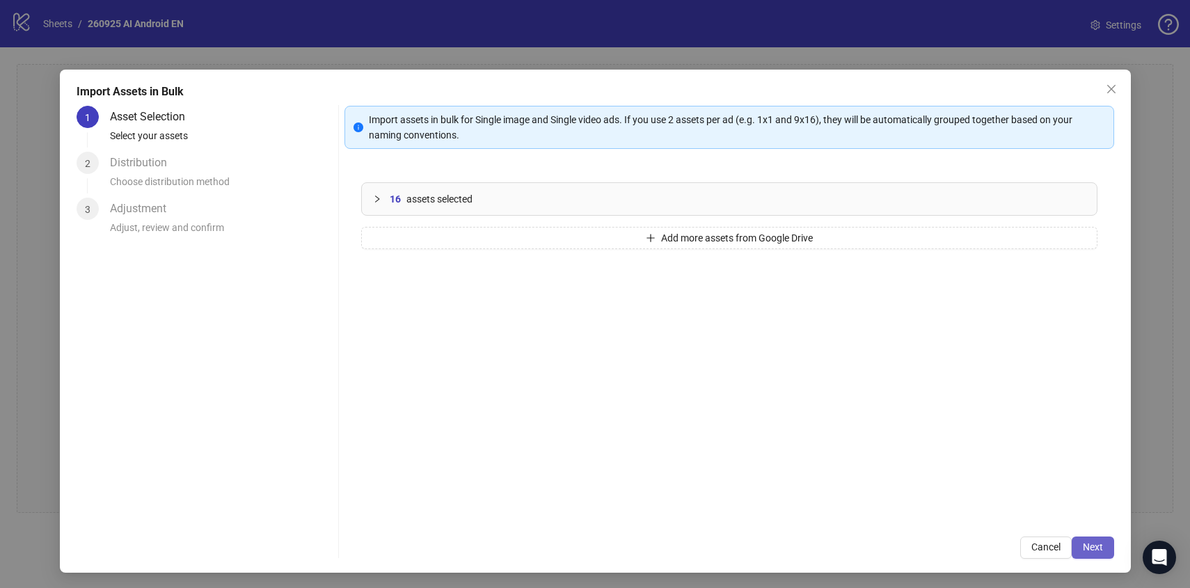
click at [1082, 551] on span "Next" at bounding box center [1092, 546] width 20 height 11
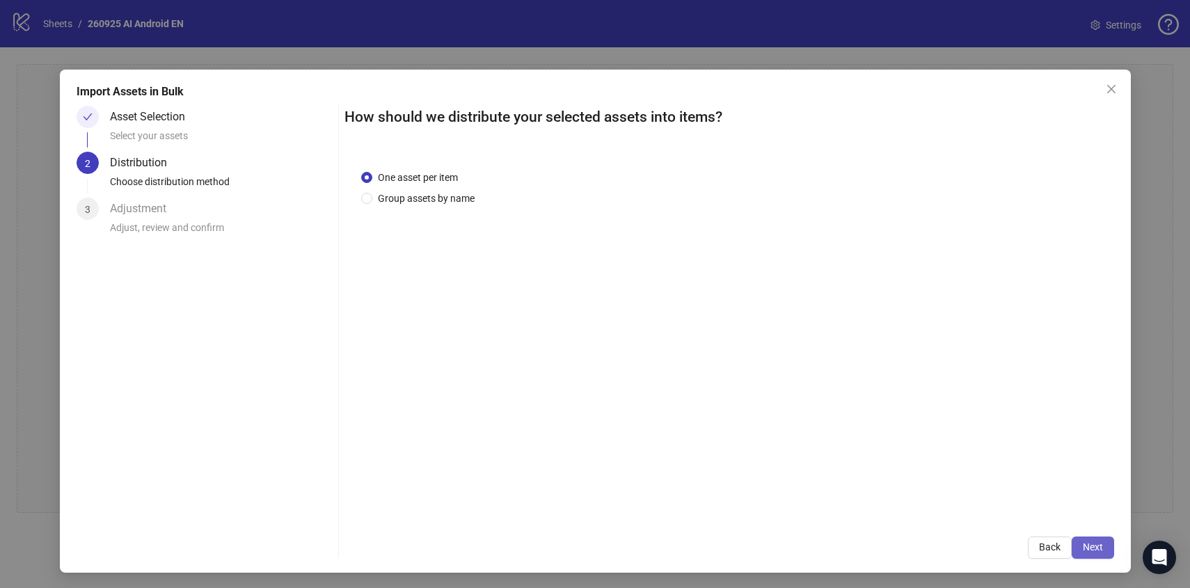
click at [1082, 550] on span "Next" at bounding box center [1092, 546] width 20 height 11
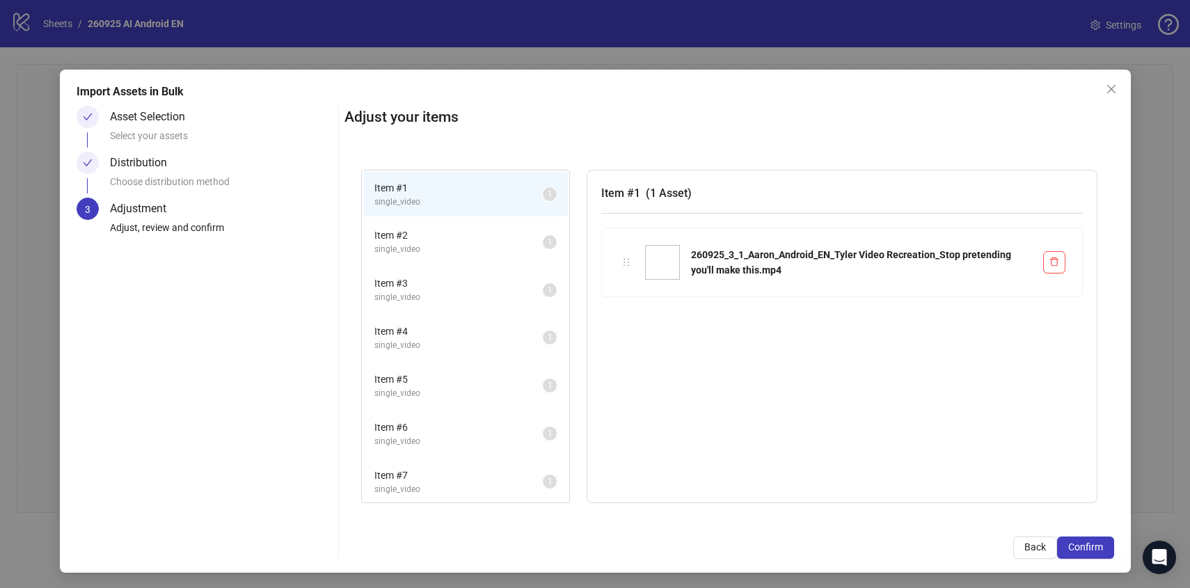
click at [1082, 550] on span "Confirm" at bounding box center [1085, 546] width 35 height 11
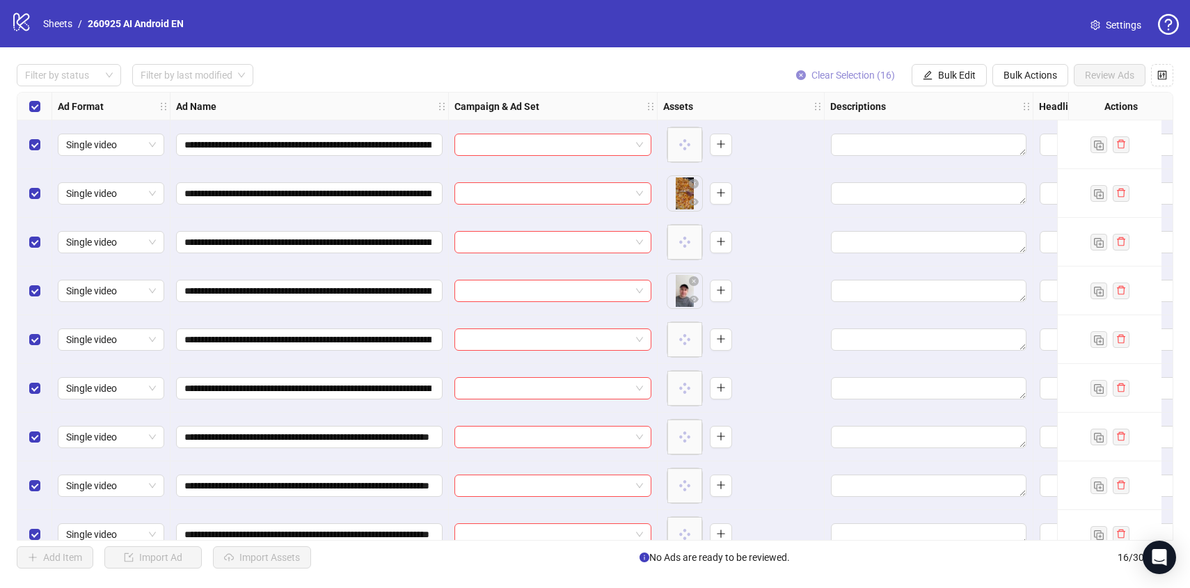
click at [878, 77] on span "Clear Selection (16)" at bounding box center [852, 75] width 83 height 11
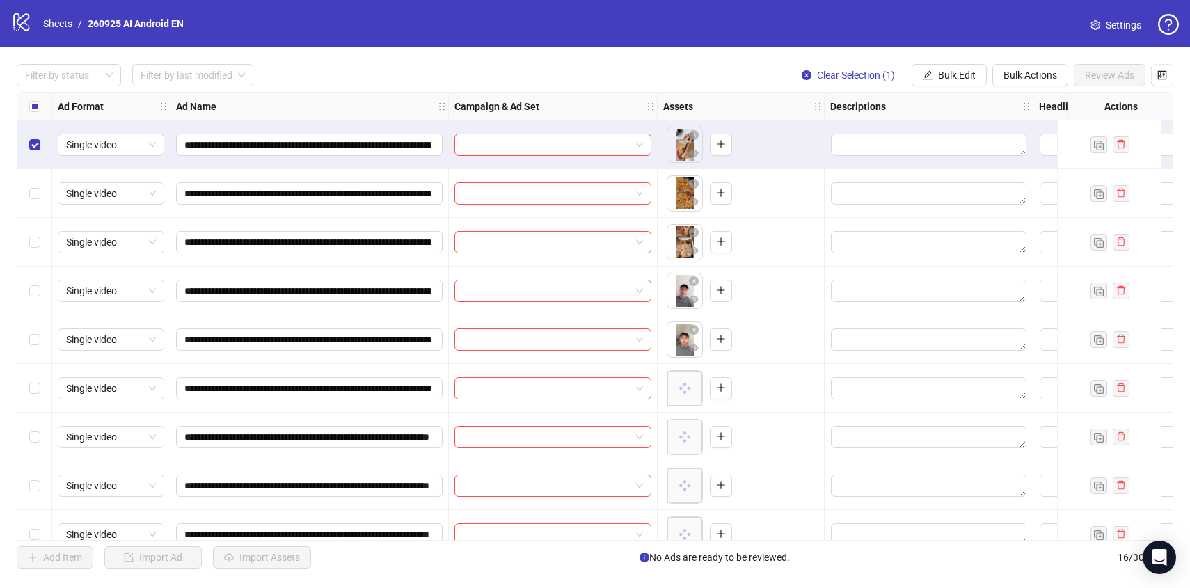
click at [29, 182] on div "Select row 2" at bounding box center [34, 193] width 35 height 49
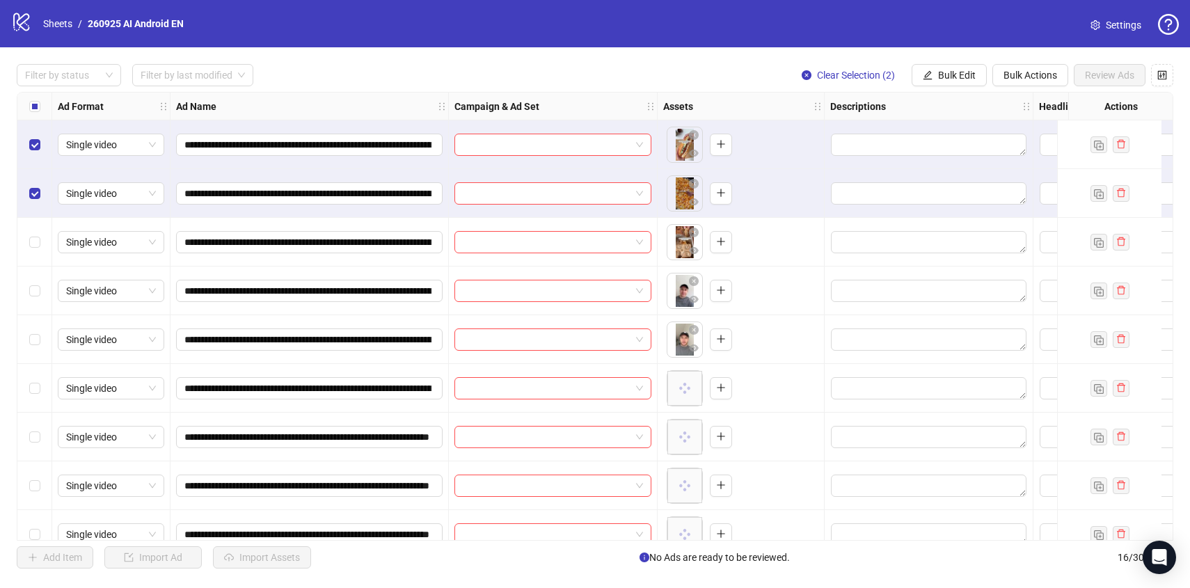
click at [41, 239] on div "Select row 3" at bounding box center [34, 242] width 35 height 49
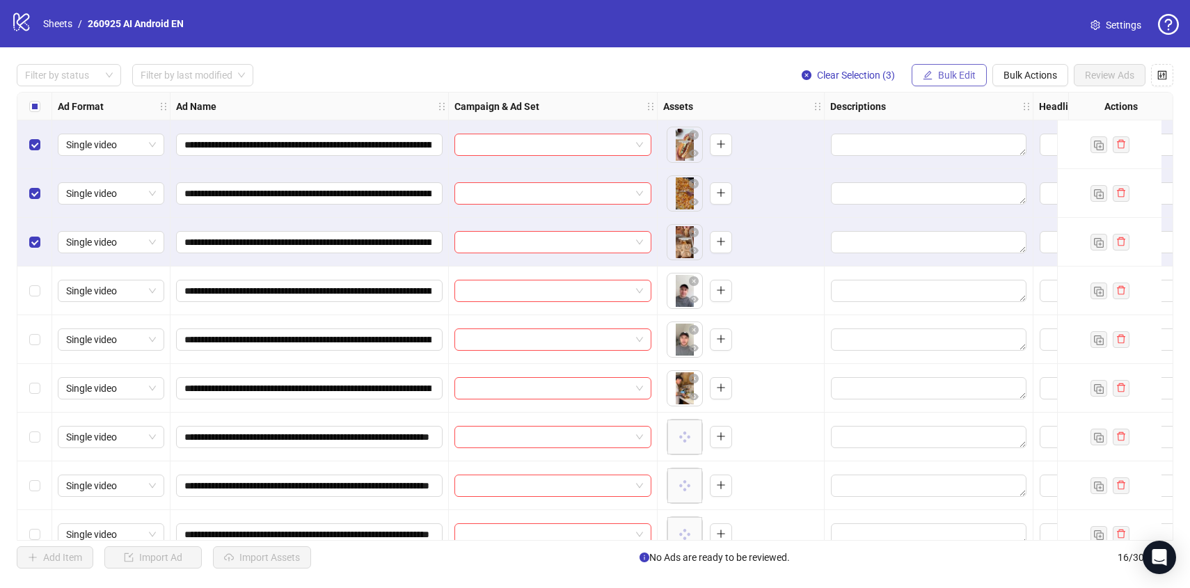
click at [930, 86] on button "Bulk Edit" at bounding box center [948, 75] width 75 height 22
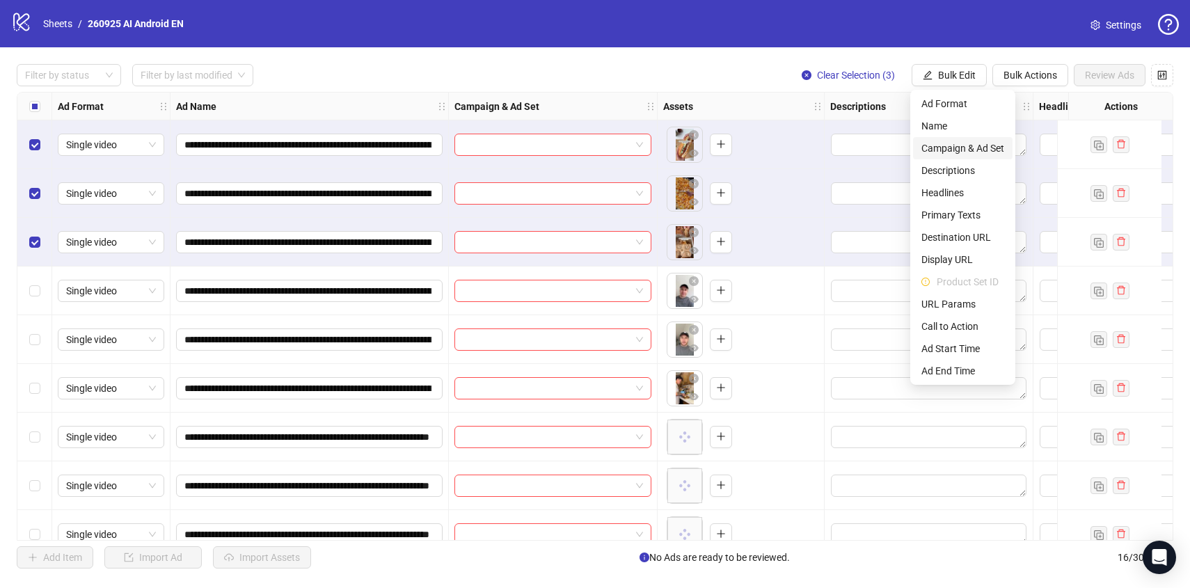
click at [943, 145] on span "Campaign & Ad Set" at bounding box center [962, 148] width 83 height 15
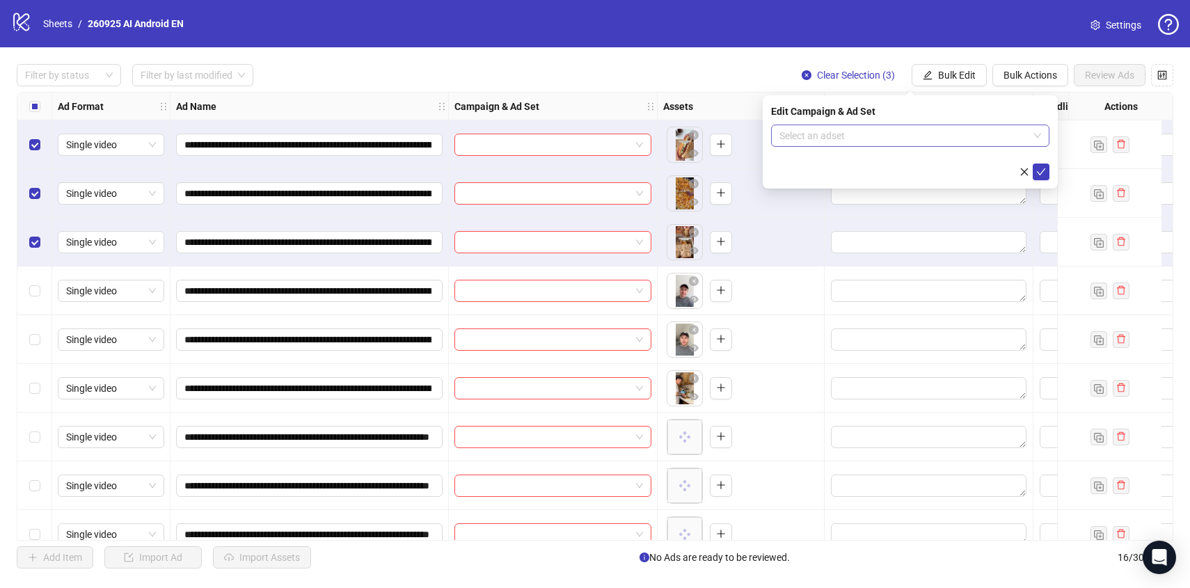
click at [943, 135] on input "search" at bounding box center [903, 135] width 249 height 21
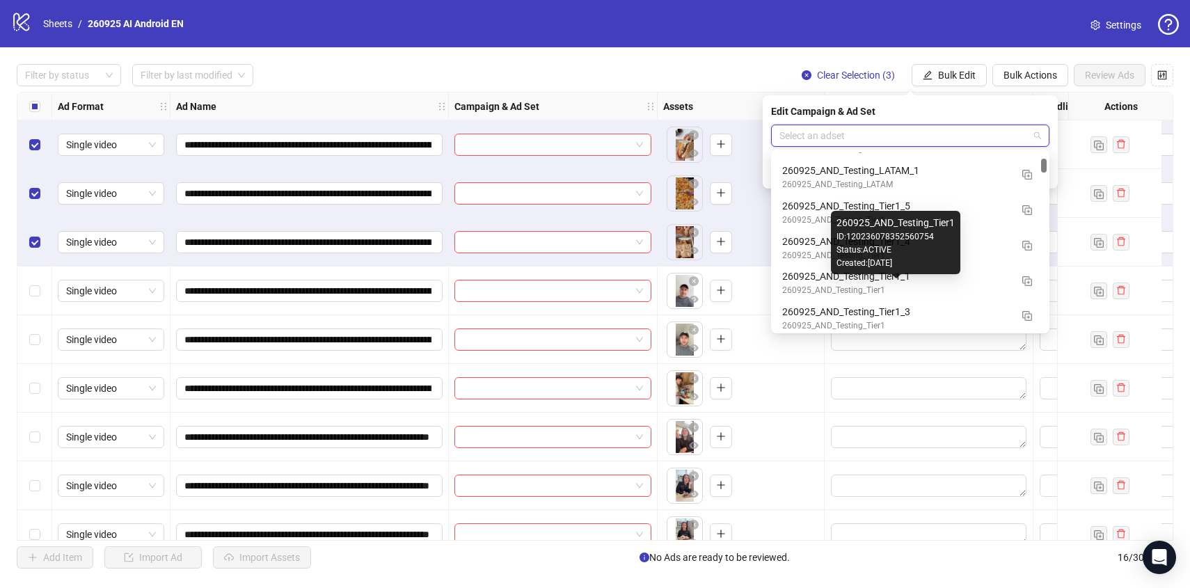
scroll to position [747, 0]
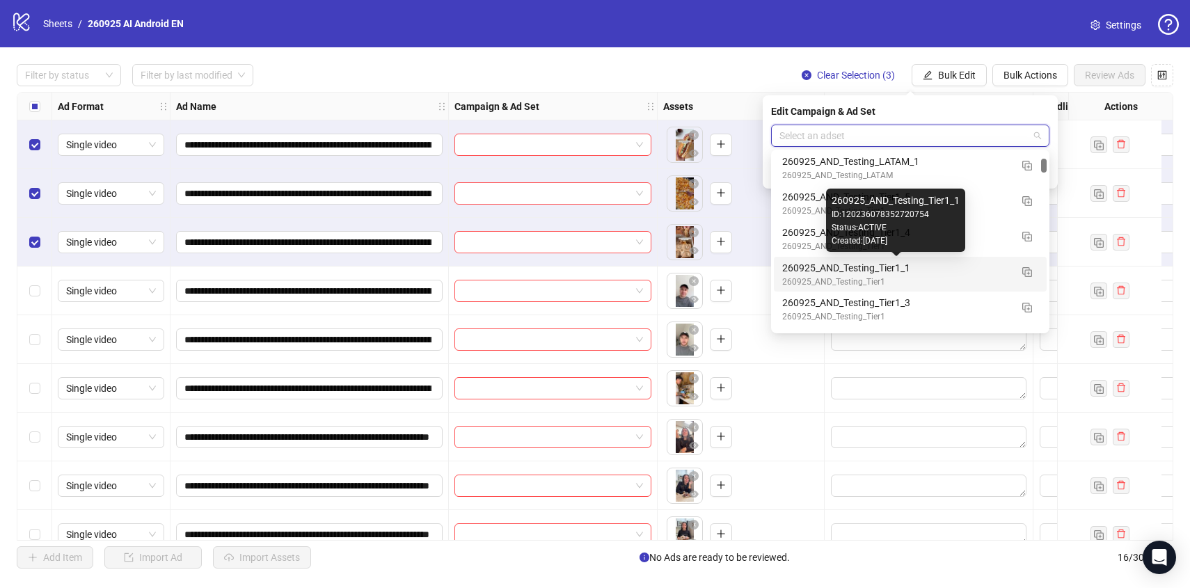
click at [979, 272] on div "260925_AND_Testing_Tier1_1" at bounding box center [896, 267] width 228 height 15
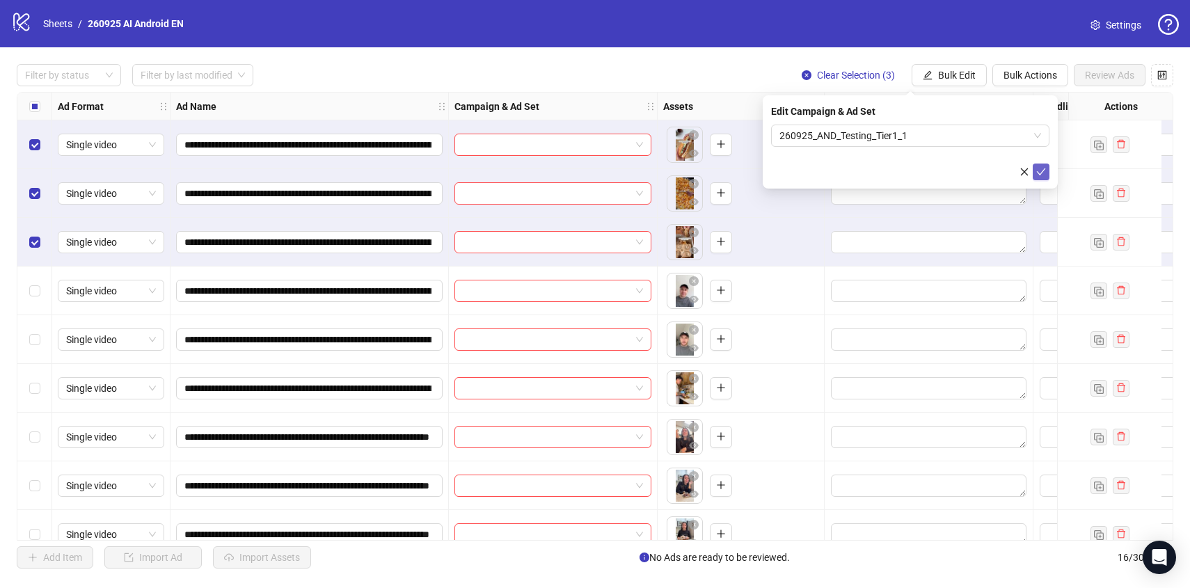
click at [1040, 167] on icon "check" at bounding box center [1041, 172] width 10 height 10
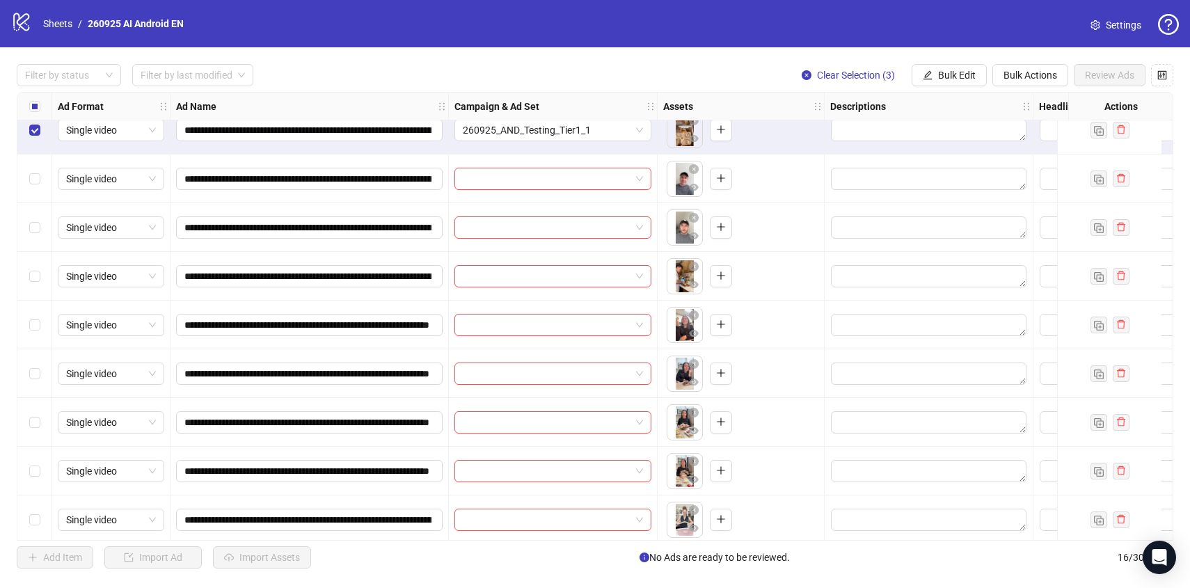
scroll to position [117, 0]
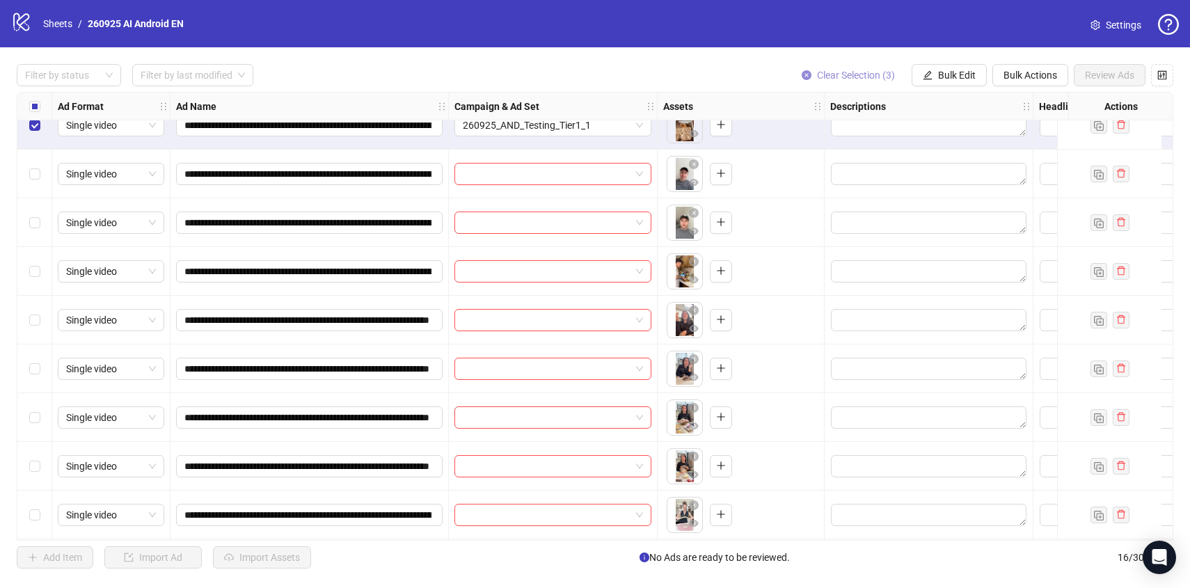
click at [838, 77] on span "Clear Selection (3)" at bounding box center [856, 75] width 78 height 11
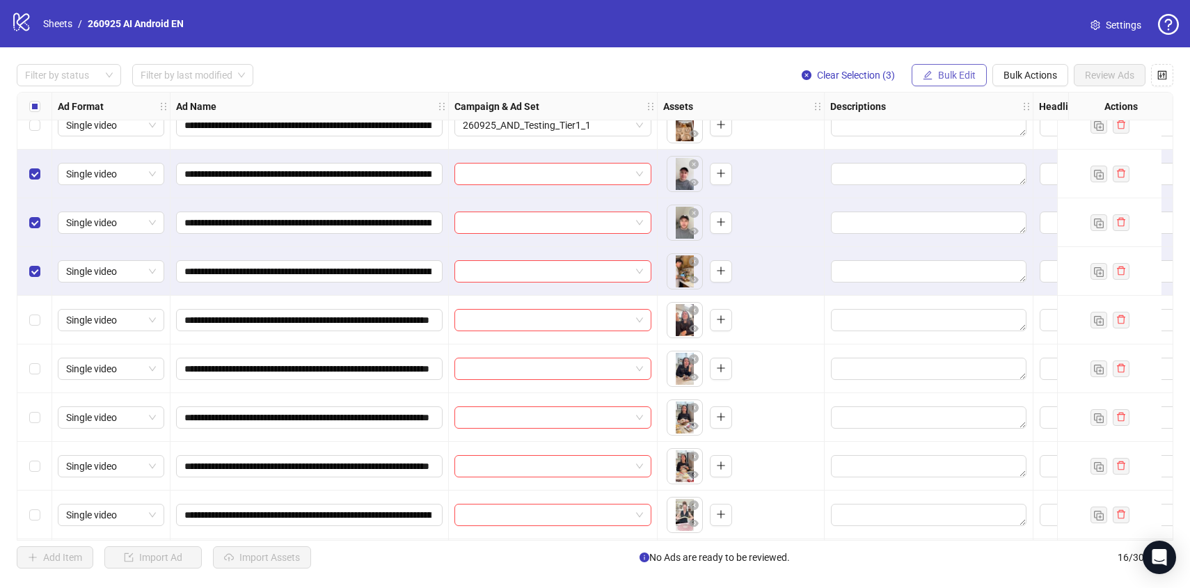
click at [945, 72] on span "Bulk Edit" at bounding box center [957, 75] width 38 height 11
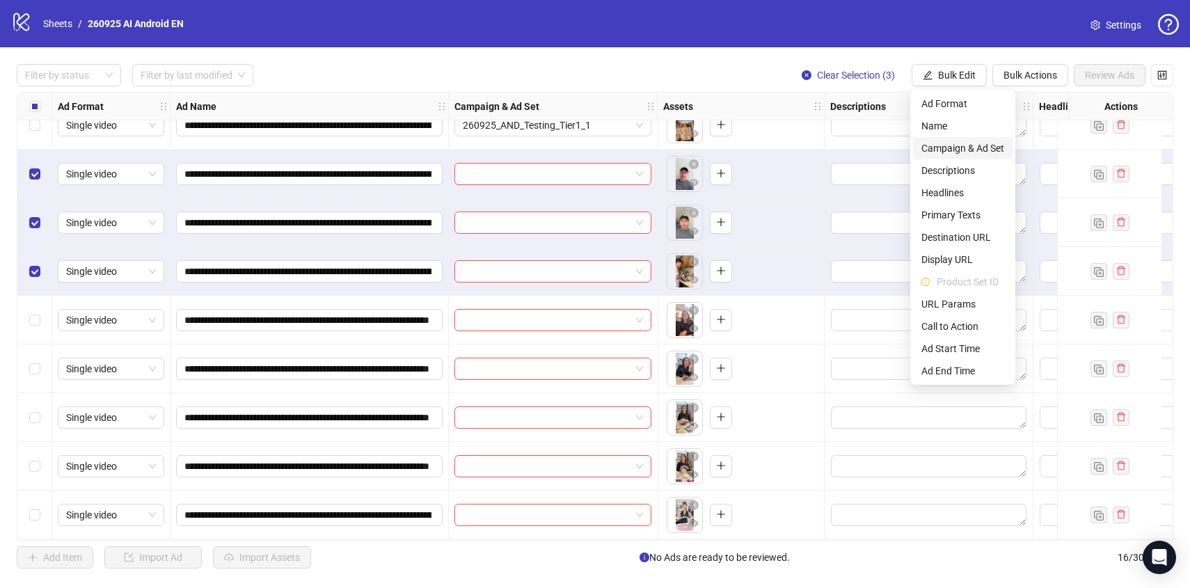
click at [952, 154] on span "Campaign & Ad Set" at bounding box center [962, 148] width 83 height 15
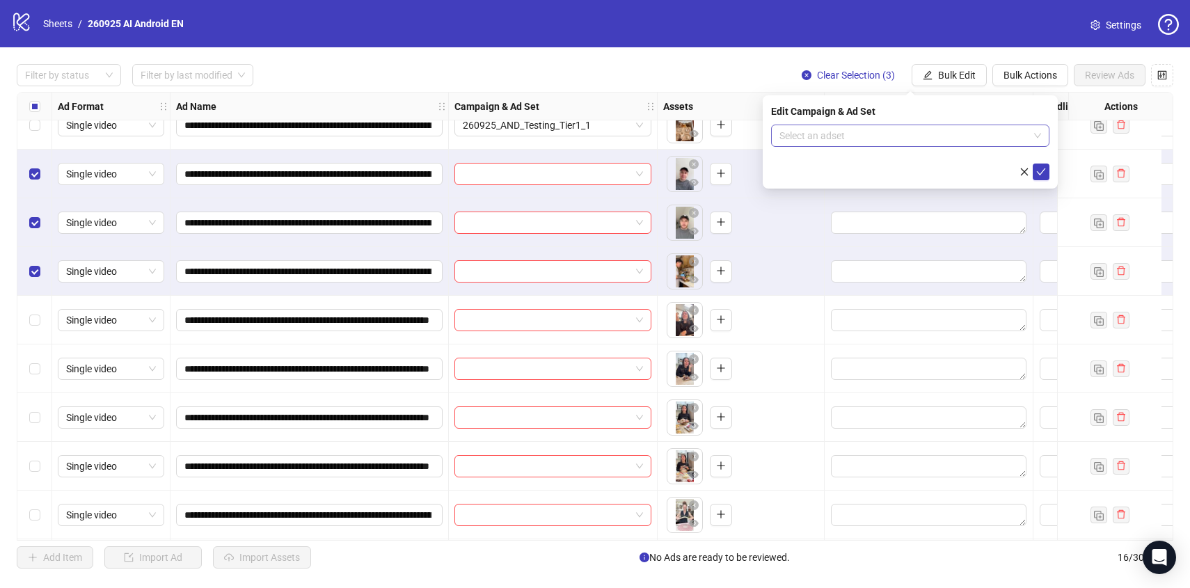
click at [942, 135] on input "search" at bounding box center [903, 135] width 249 height 21
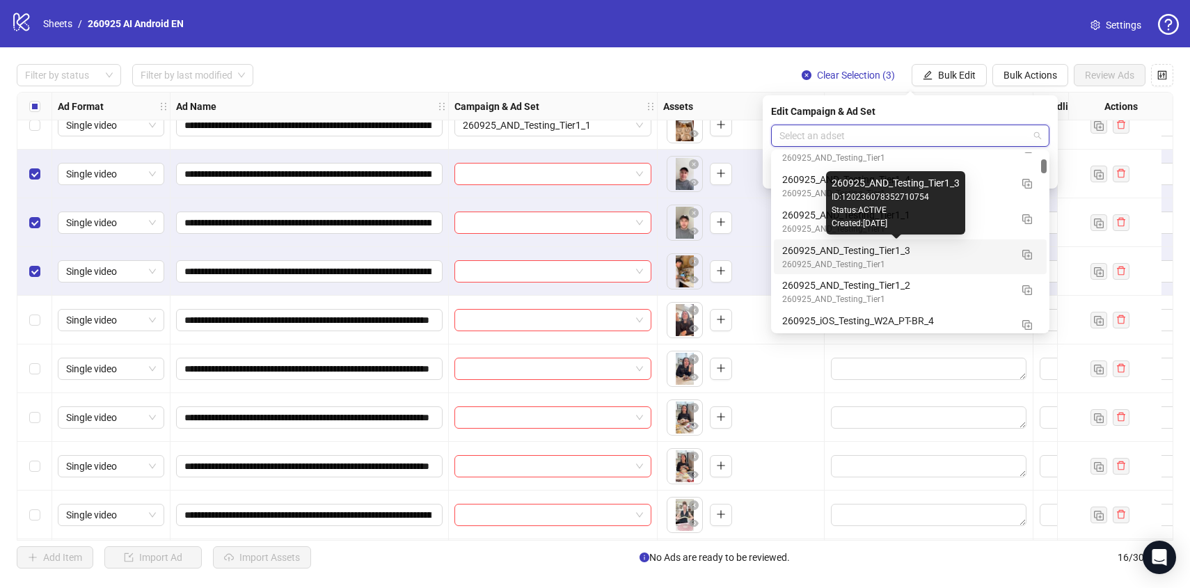
scroll to position [800, 0]
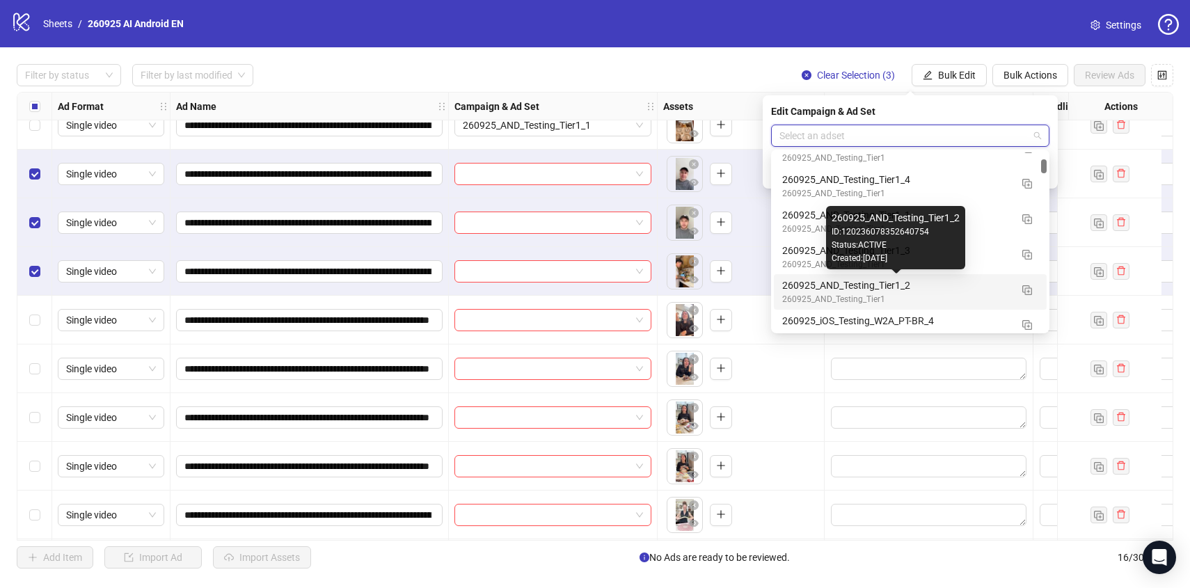
click at [969, 292] on div "260925_AND_Testing_Tier1_2" at bounding box center [896, 285] width 228 height 15
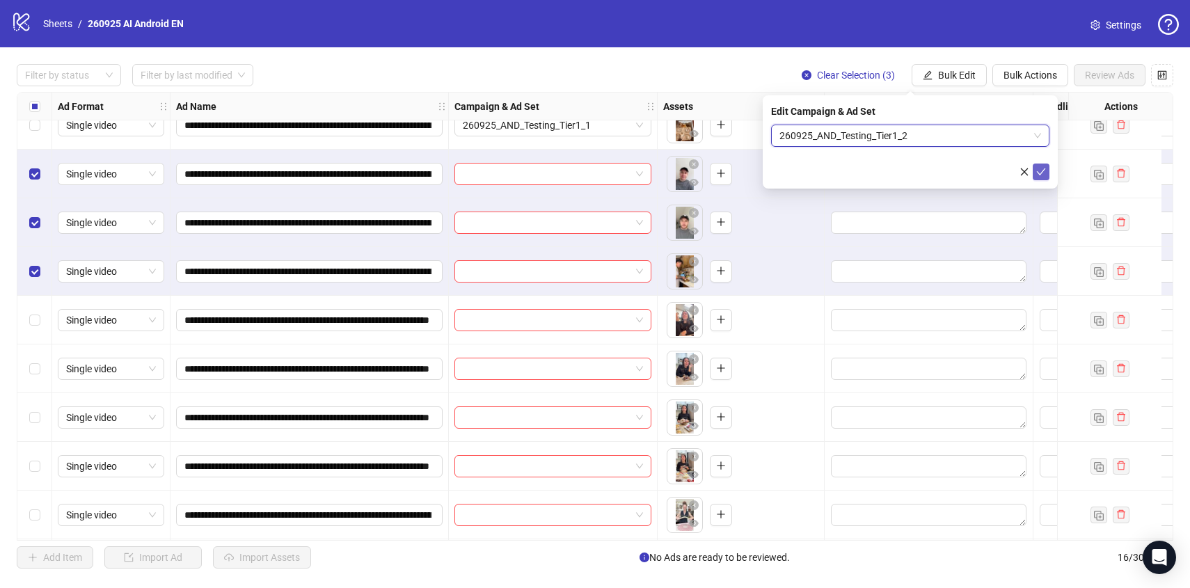
click at [1041, 176] on span "submit" at bounding box center [1041, 171] width 10 height 11
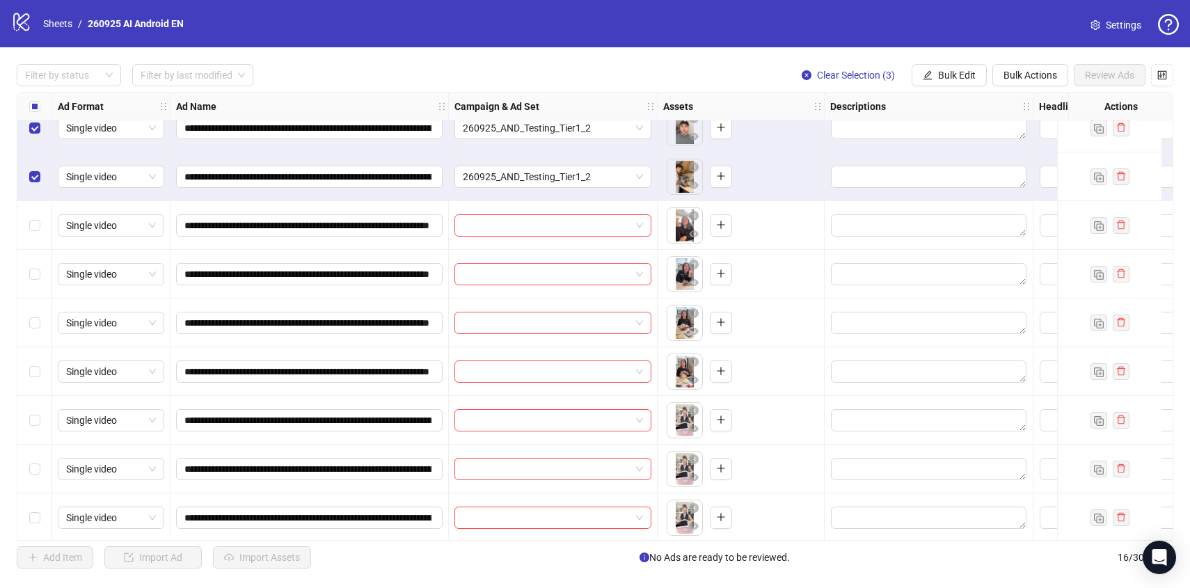
scroll to position [216, 0]
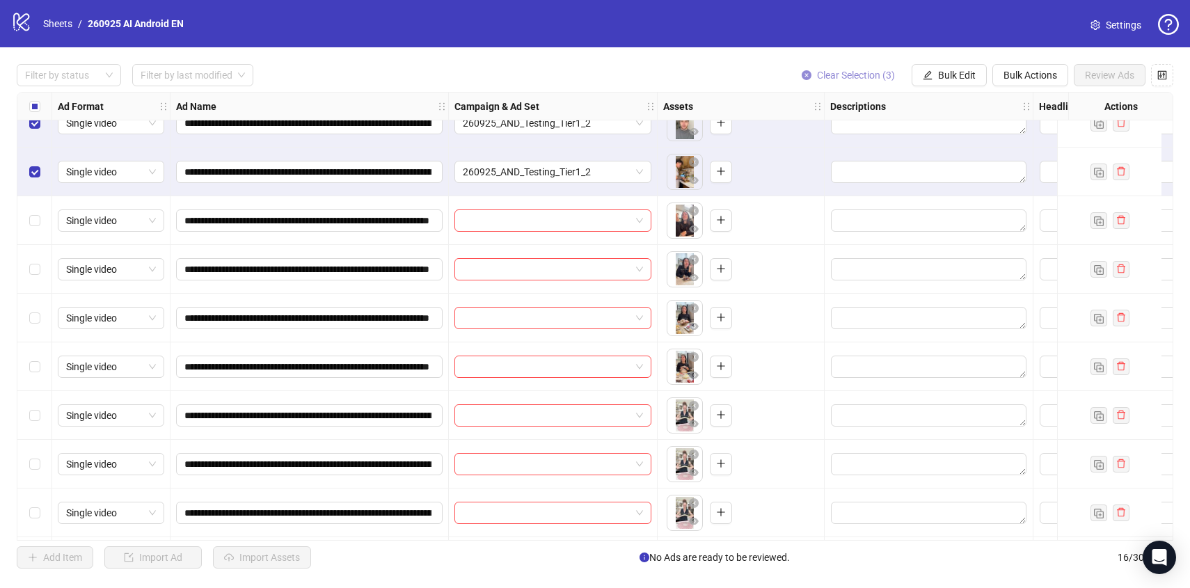
click at [855, 79] on span "Clear Selection (3)" at bounding box center [856, 75] width 78 height 11
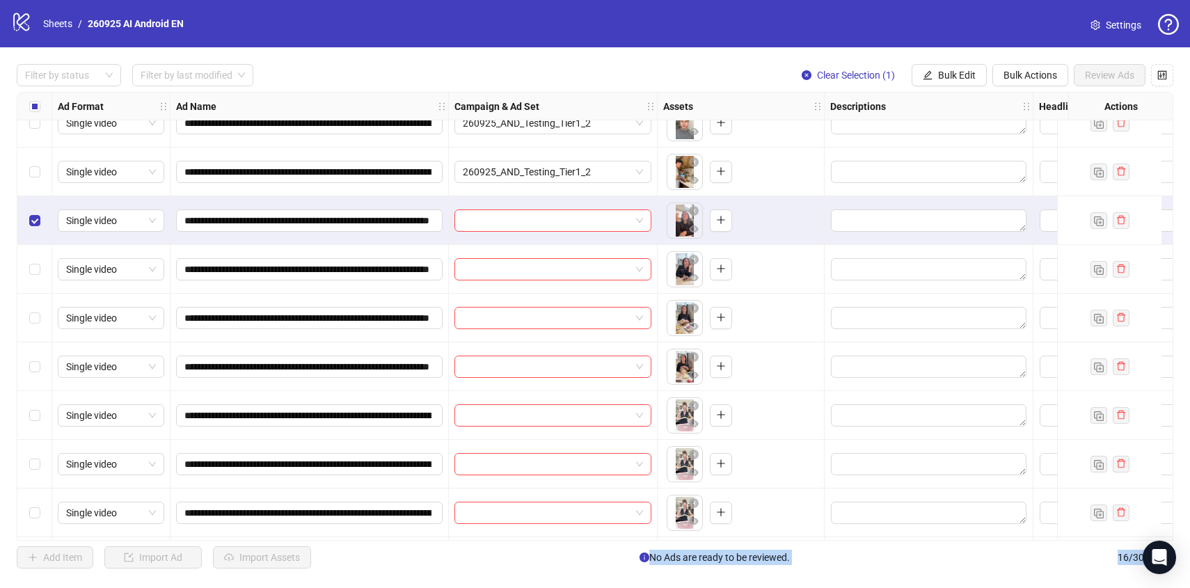
click at [26, 367] on div "Select row 10" at bounding box center [34, 366] width 35 height 49
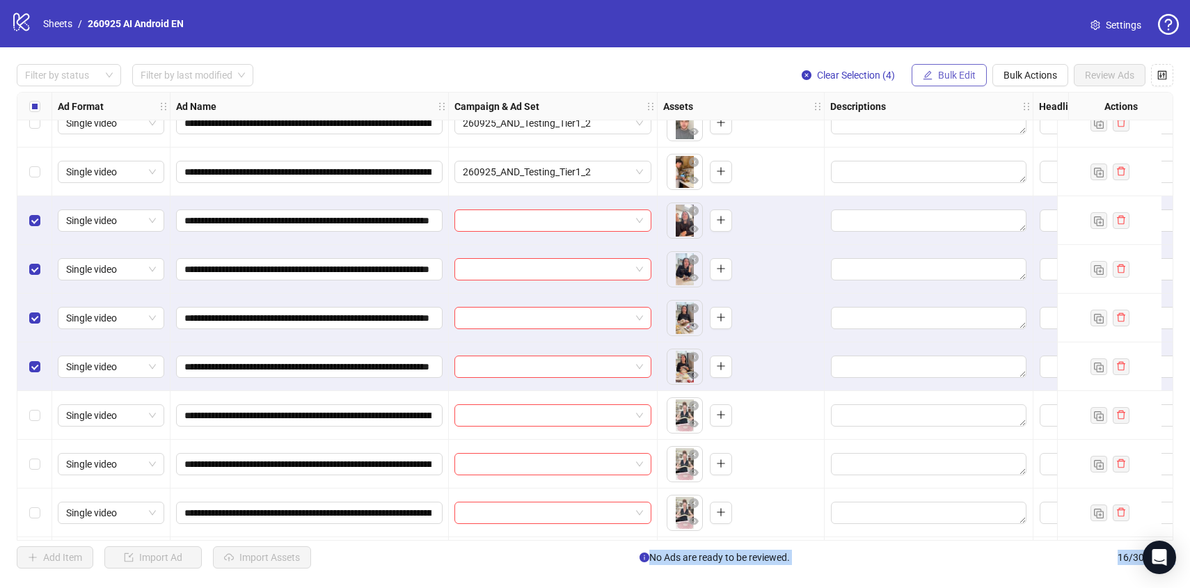
click at [936, 65] on button "Bulk Edit" at bounding box center [948, 75] width 75 height 22
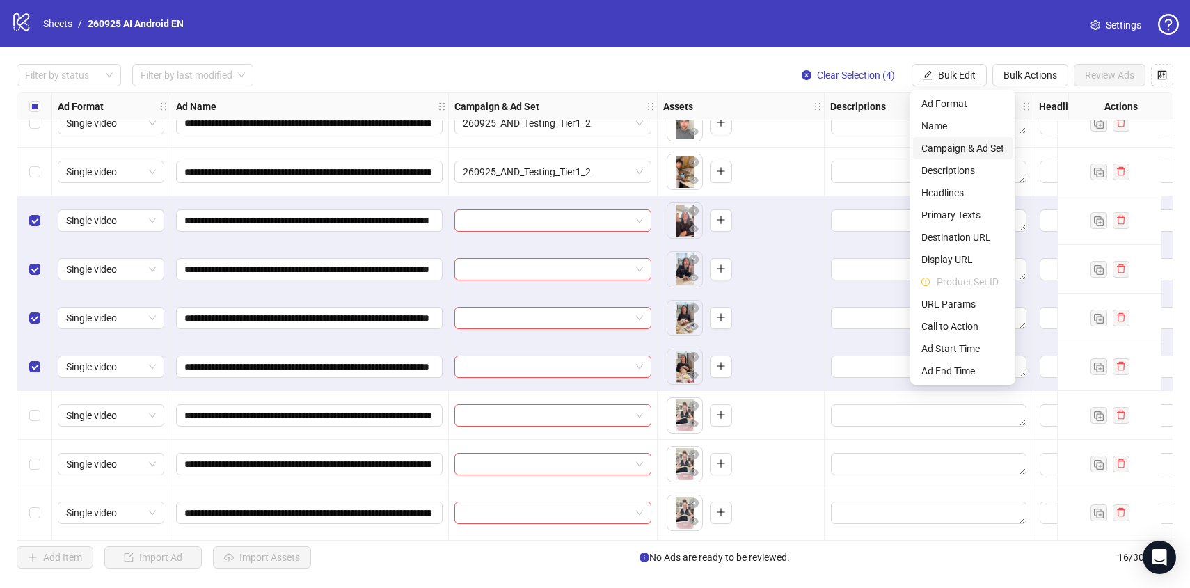
click at [958, 147] on span "Campaign & Ad Set" at bounding box center [962, 148] width 83 height 15
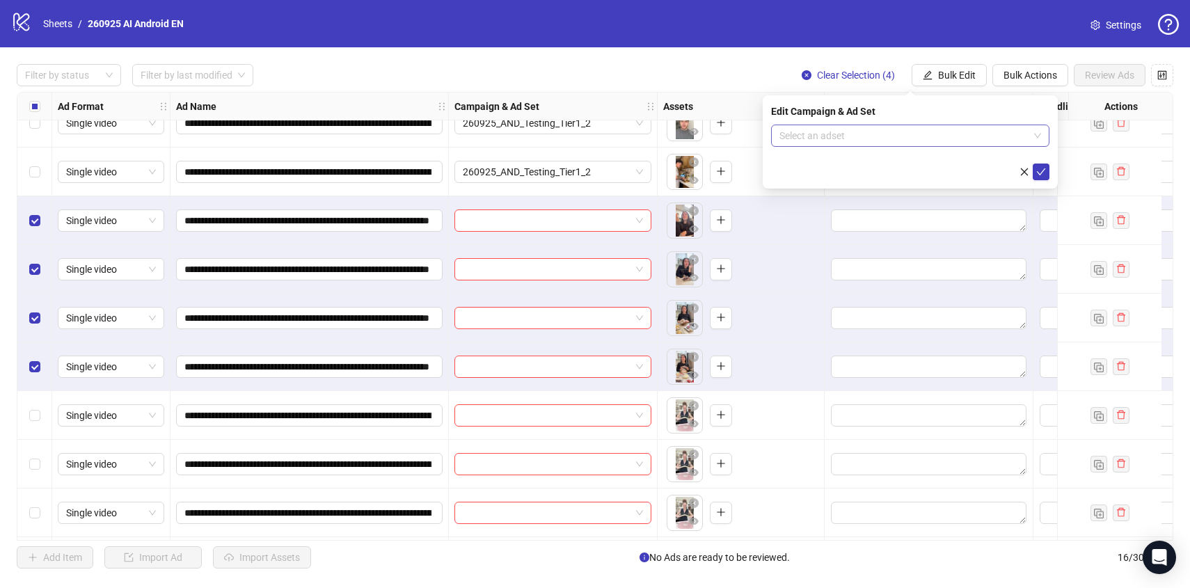
click at [959, 138] on input "search" at bounding box center [903, 135] width 249 height 21
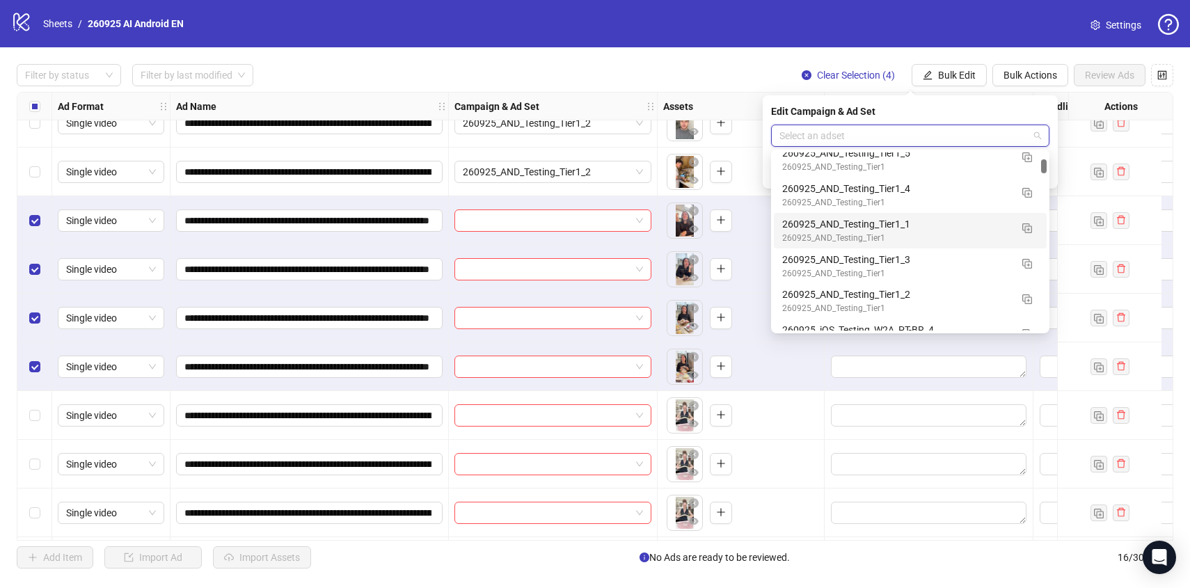
scroll to position [792, 0]
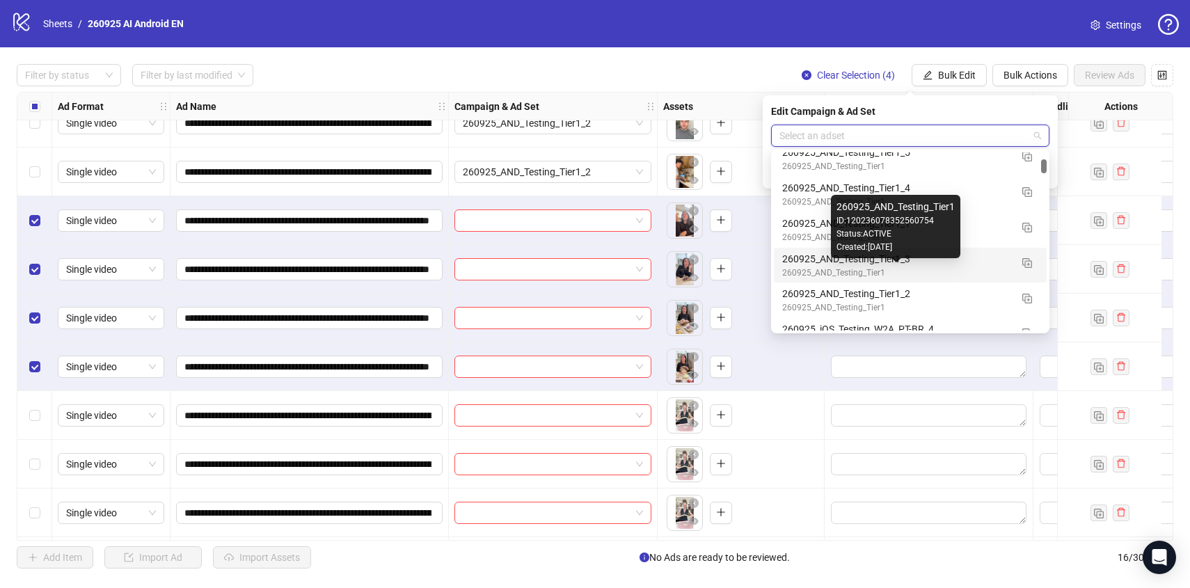
click at [967, 266] on div "260925_AND_Testing_Tier1" at bounding box center [896, 272] width 228 height 13
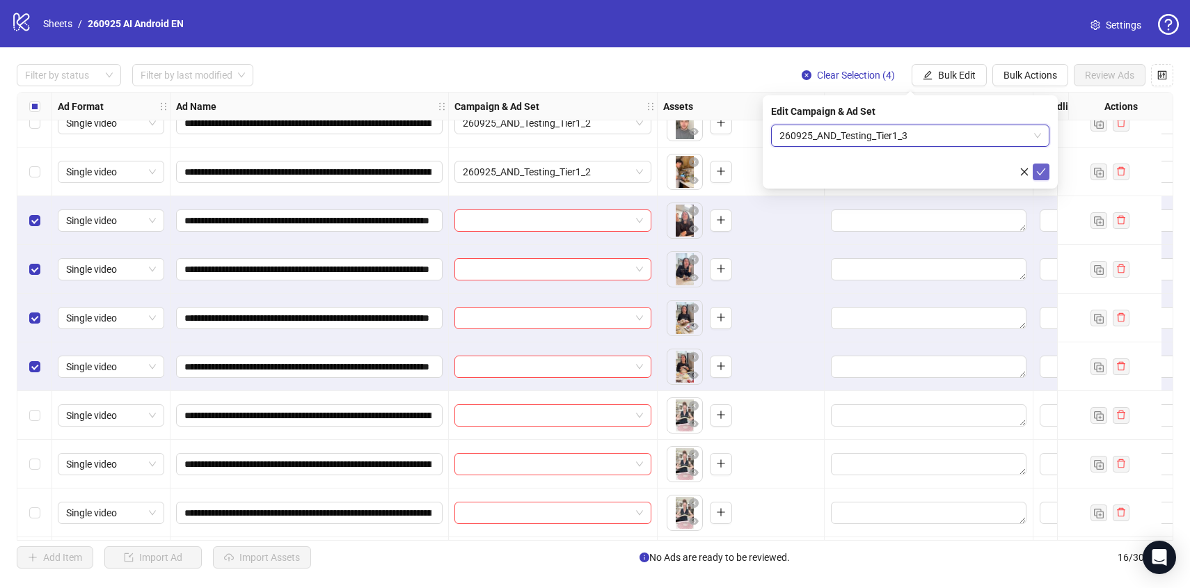
click at [1040, 167] on icon "check" at bounding box center [1041, 172] width 10 height 10
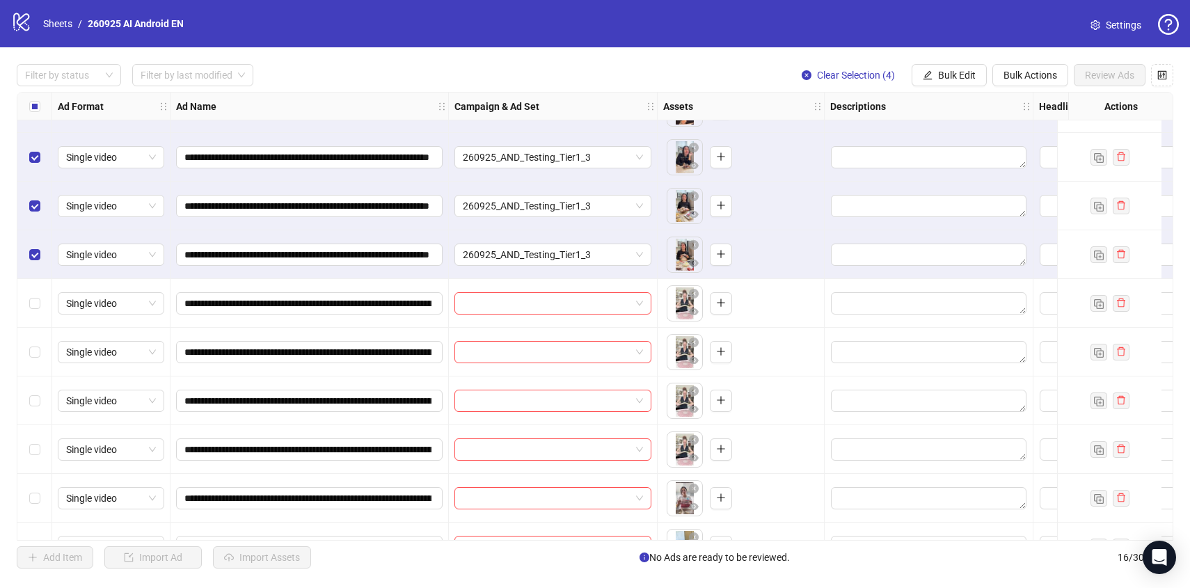
scroll to position [332, 0]
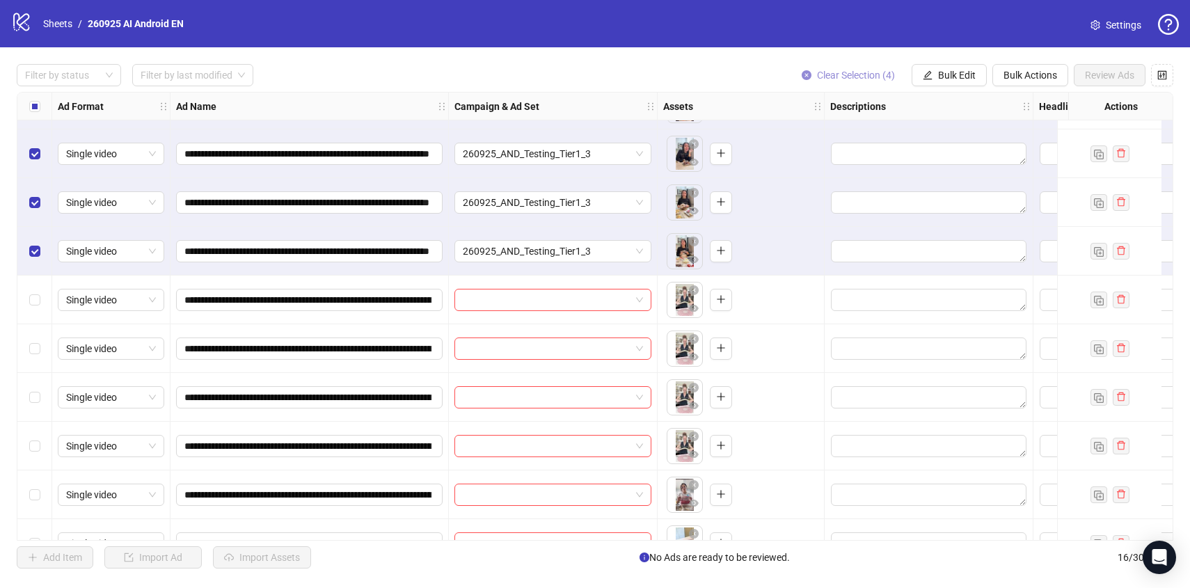
click at [835, 77] on span "Clear Selection (4)" at bounding box center [856, 75] width 78 height 11
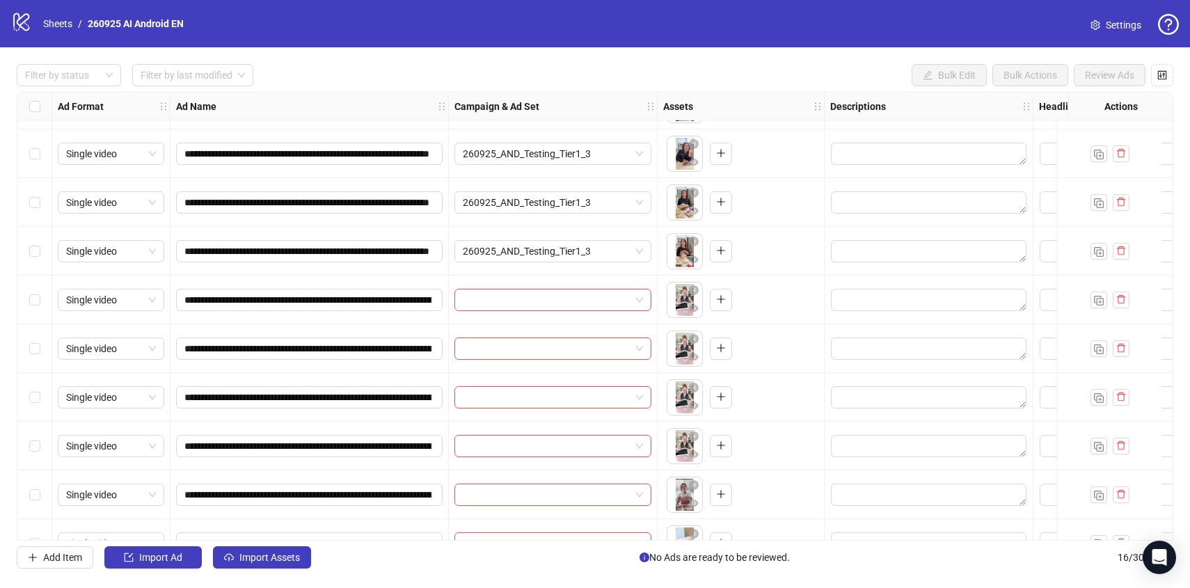
scroll to position [365, 0]
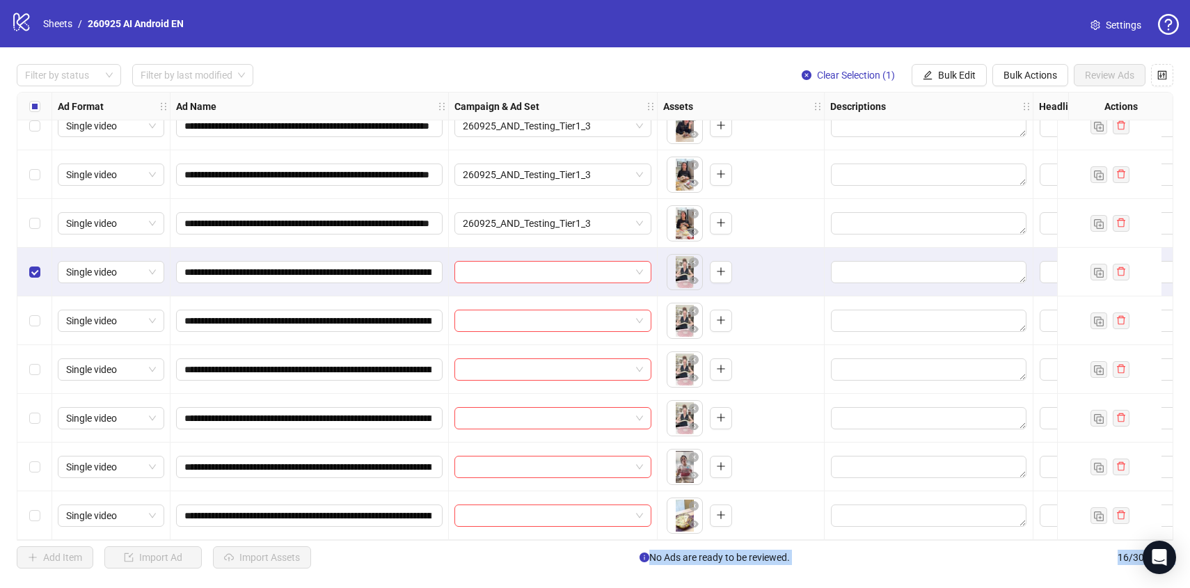
click at [40, 417] on div "Select row 14" at bounding box center [34, 418] width 35 height 49
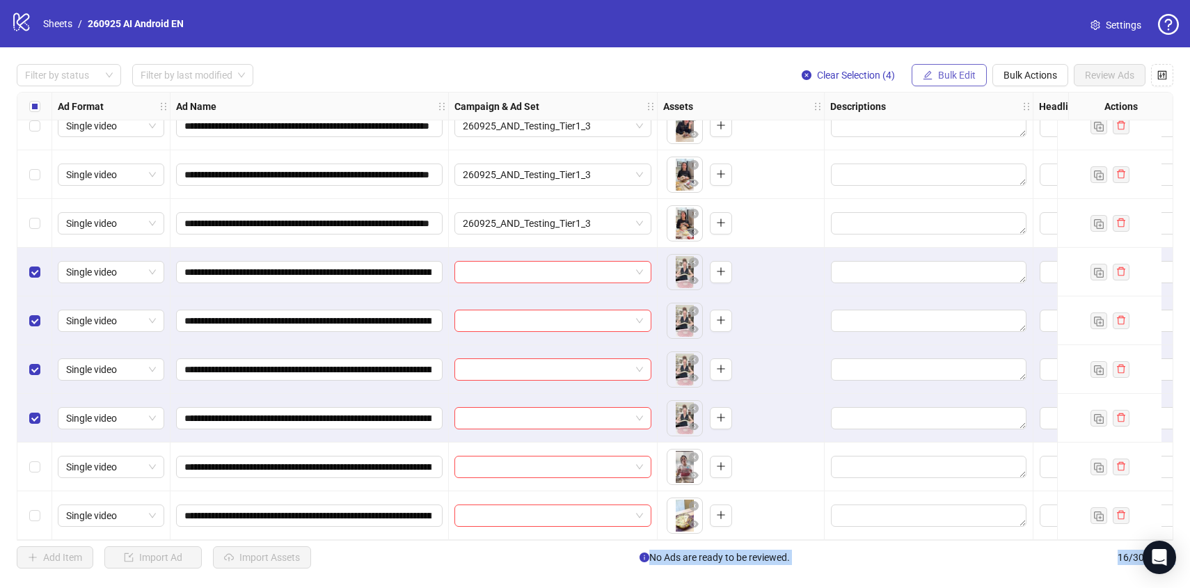
click at [960, 80] on span "Bulk Edit" at bounding box center [957, 75] width 38 height 11
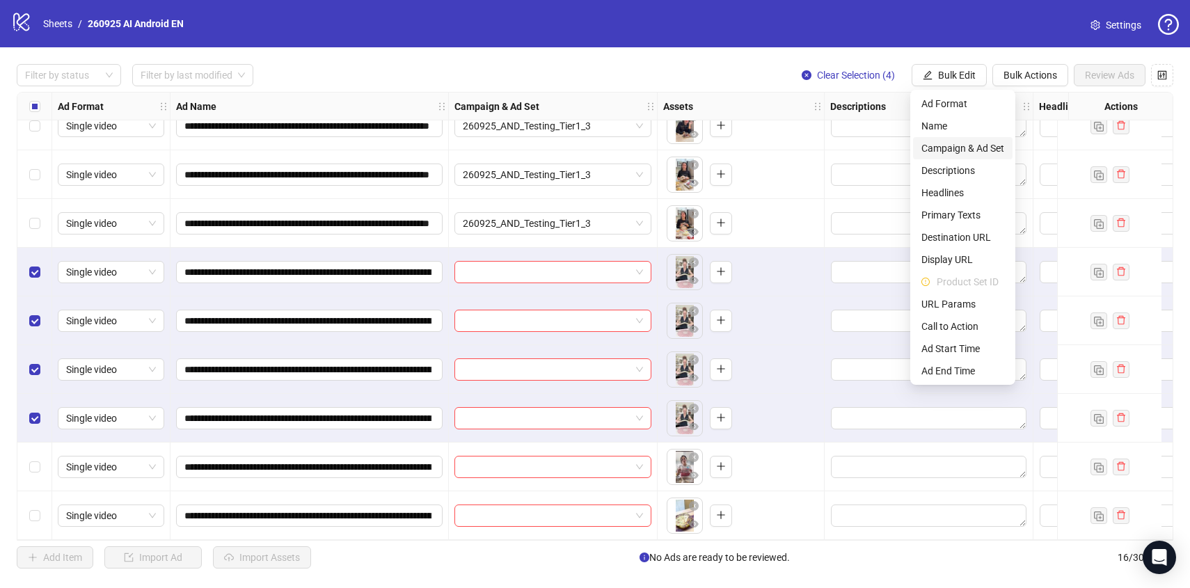
click at [946, 150] on span "Campaign & Ad Set" at bounding box center [962, 148] width 83 height 15
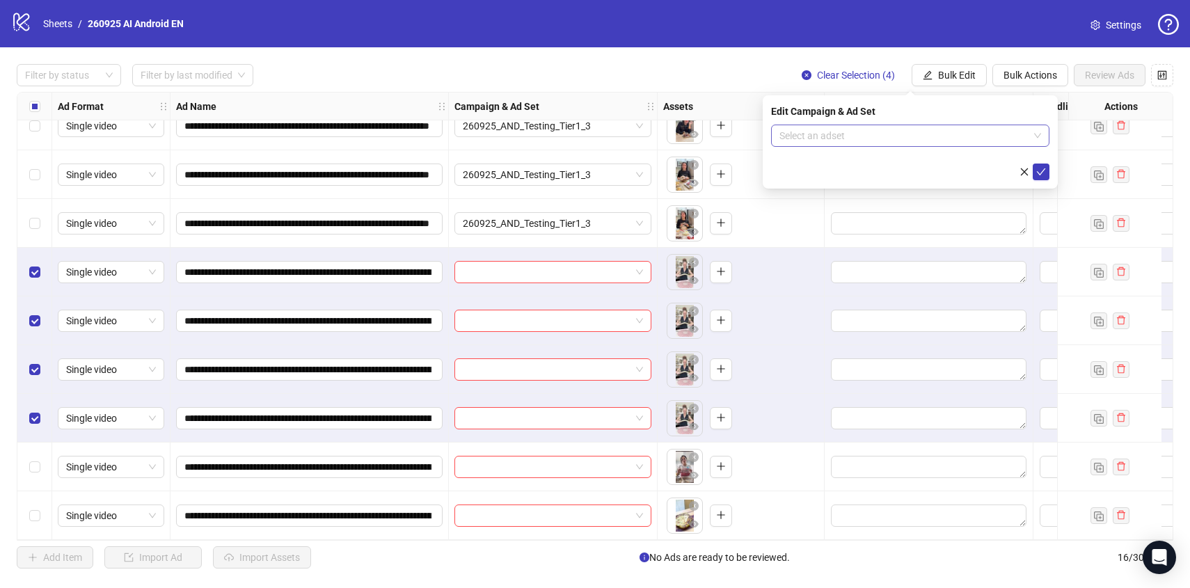
click at [947, 137] on input "search" at bounding box center [903, 135] width 249 height 21
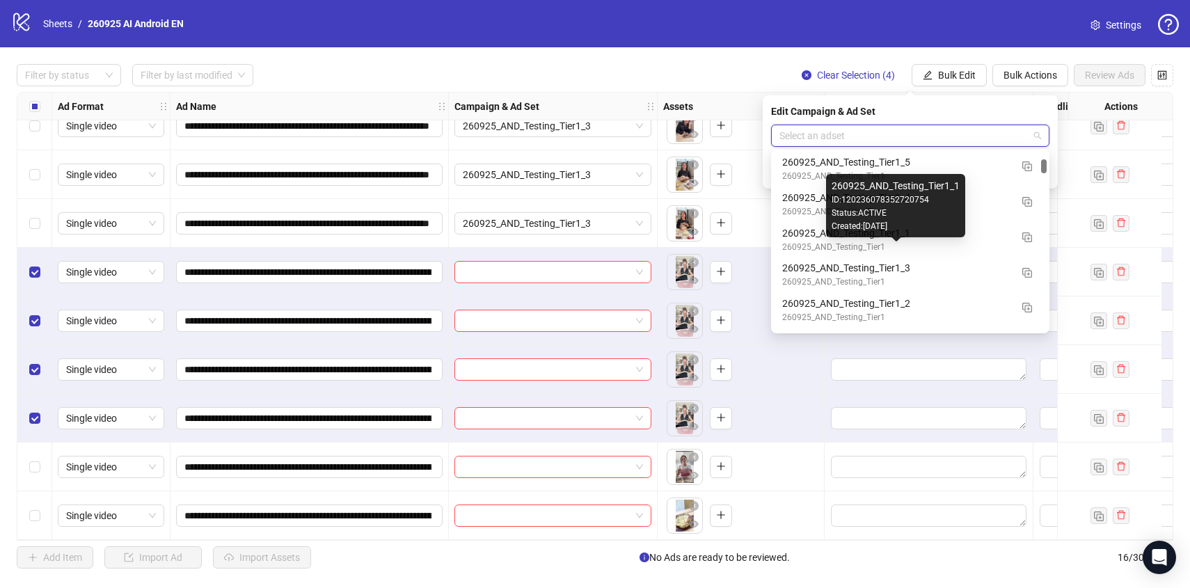
scroll to position [783, 0]
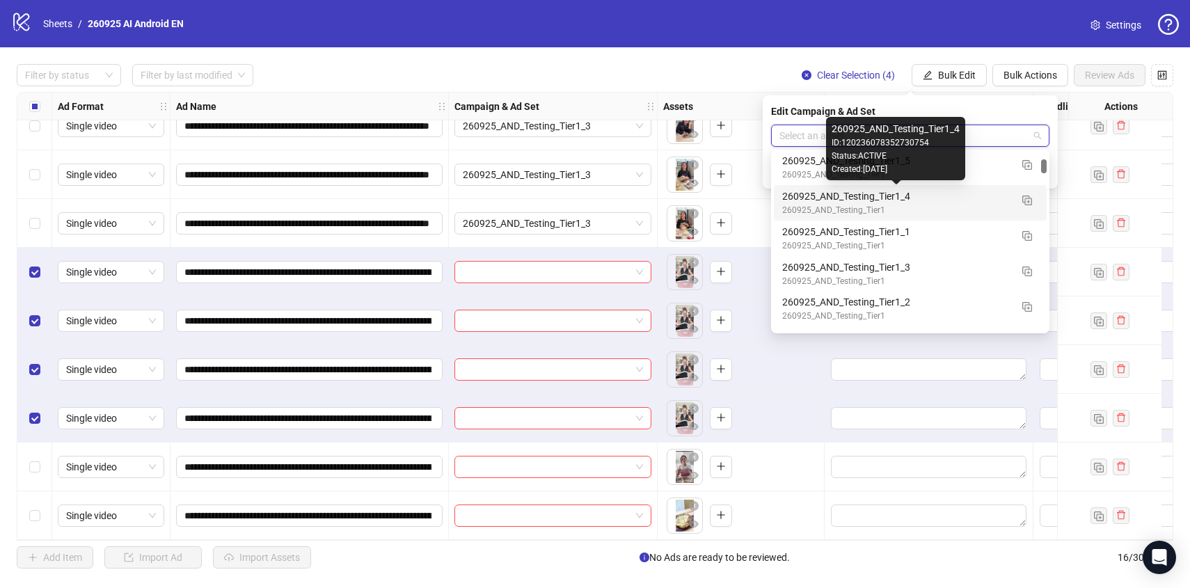
click at [979, 194] on div "260925_AND_Testing_Tier1_4" at bounding box center [896, 196] width 228 height 15
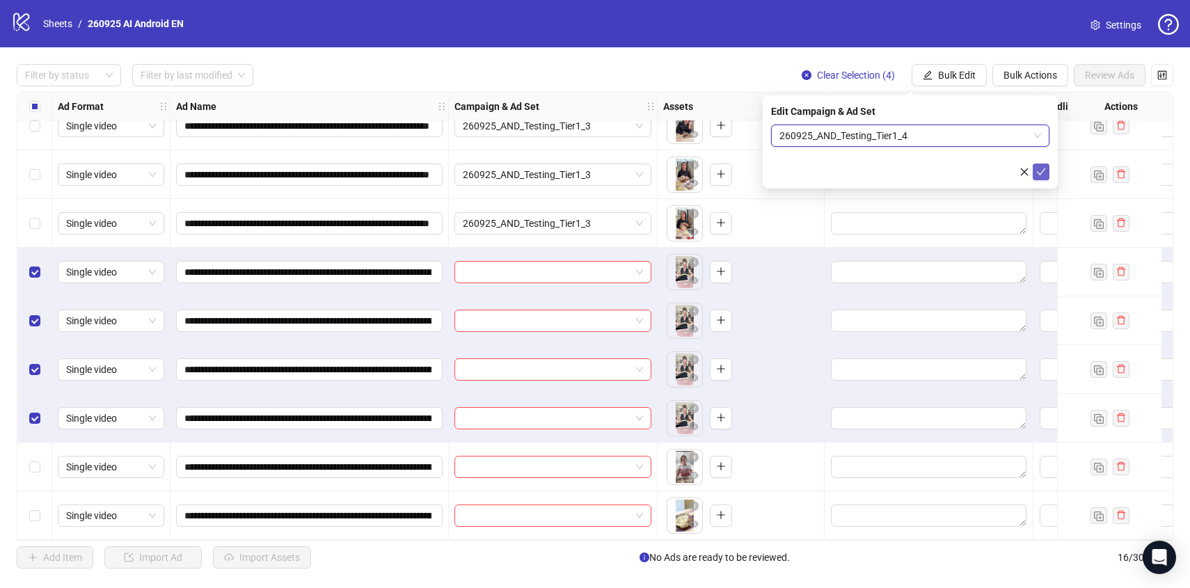
click at [1043, 169] on icon "check" at bounding box center [1041, 172] width 10 height 10
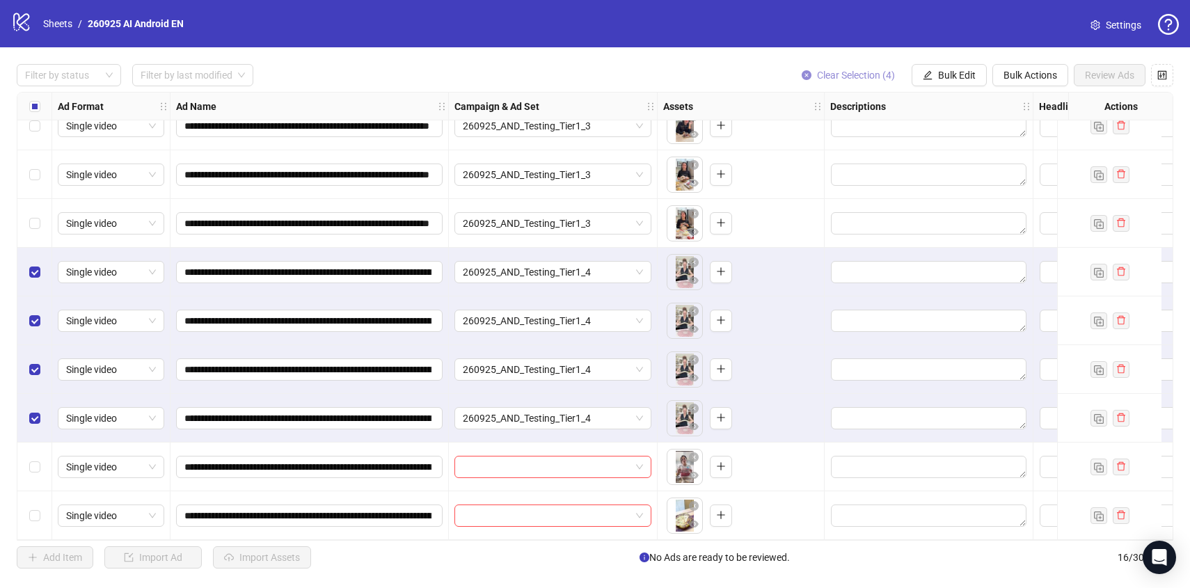
click at [851, 70] on span "Clear Selection (4)" at bounding box center [856, 75] width 78 height 11
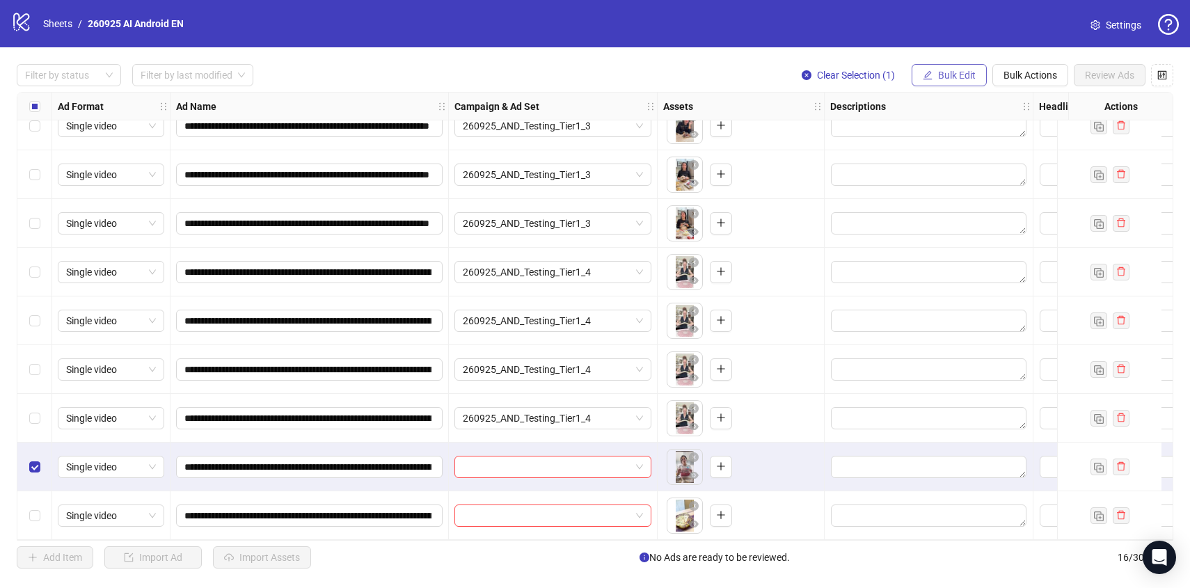
click at [939, 67] on button "Bulk Edit" at bounding box center [948, 75] width 75 height 22
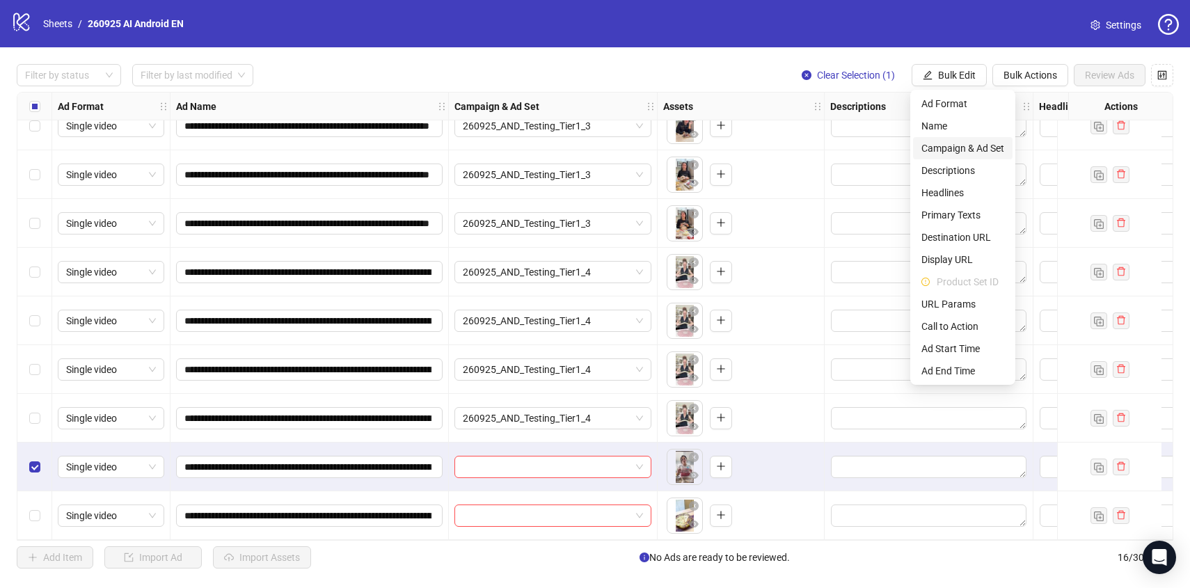
click at [958, 147] on span "Campaign & Ad Set" at bounding box center [962, 148] width 83 height 15
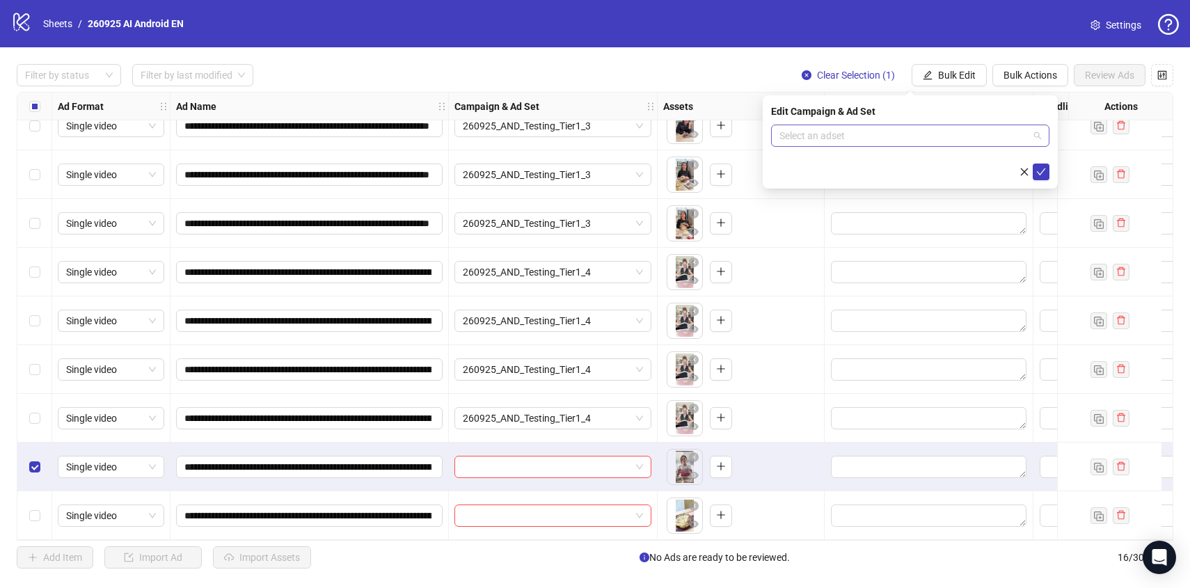
click at [954, 140] on input "search" at bounding box center [903, 135] width 249 height 21
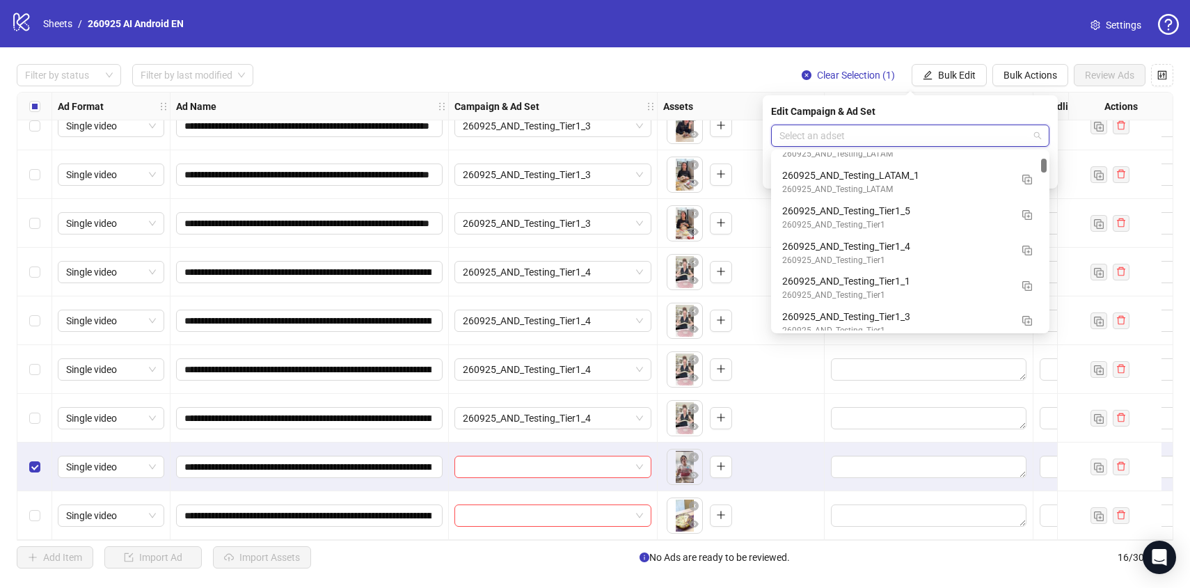
scroll to position [734, 0]
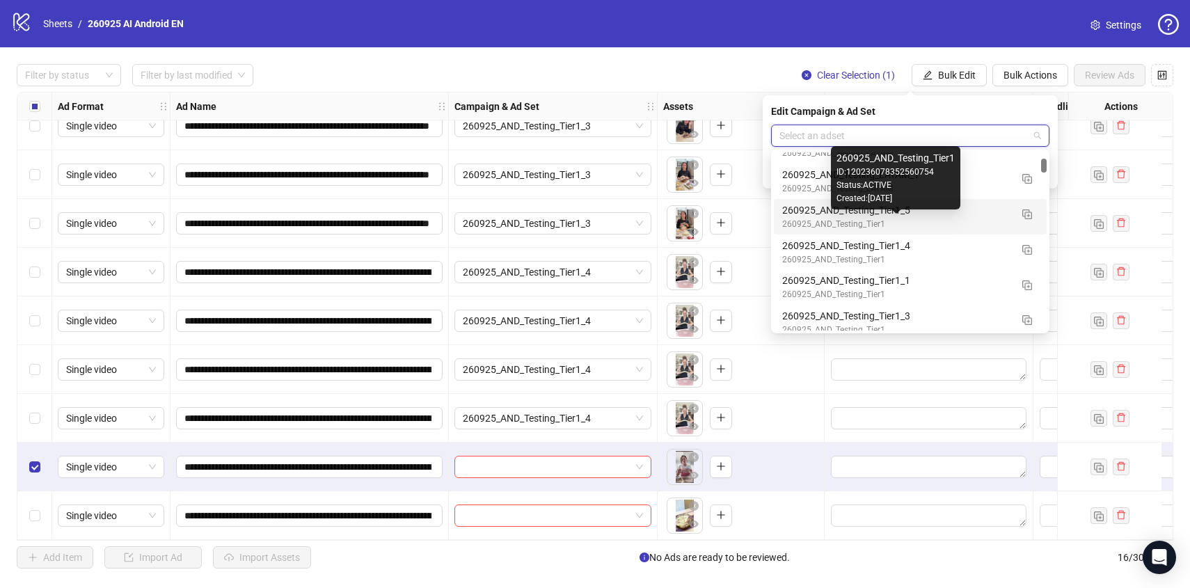
click at [970, 222] on div "260925_AND_Testing_Tier1" at bounding box center [896, 224] width 228 height 13
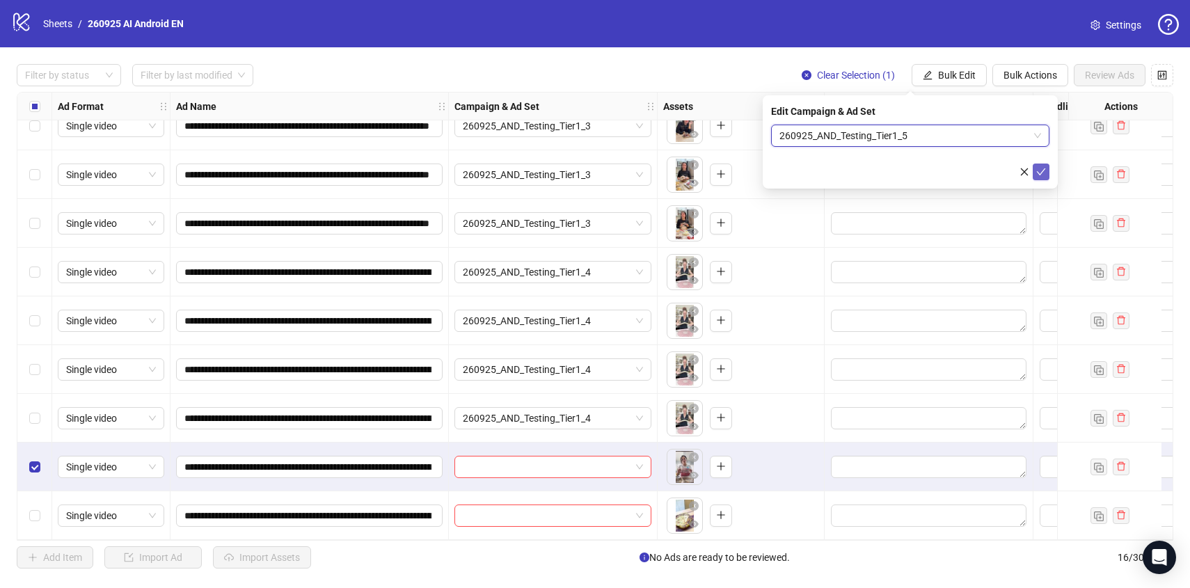
click at [1043, 168] on icon "check" at bounding box center [1040, 171] width 9 height 7
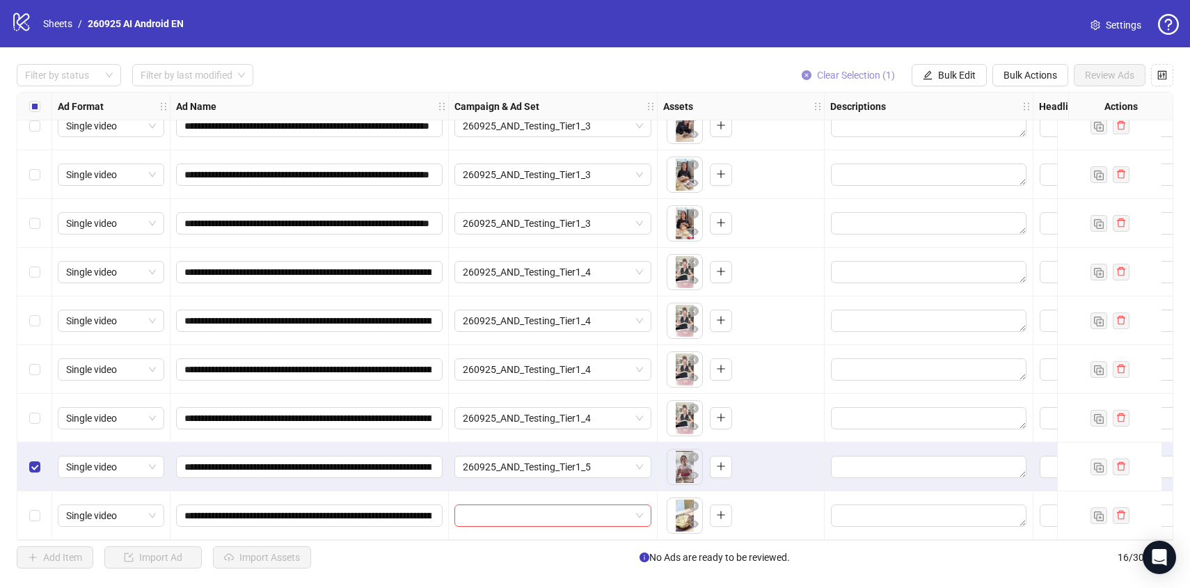
click at [851, 69] on button "Clear Selection (1)" at bounding box center [847, 75] width 115 height 22
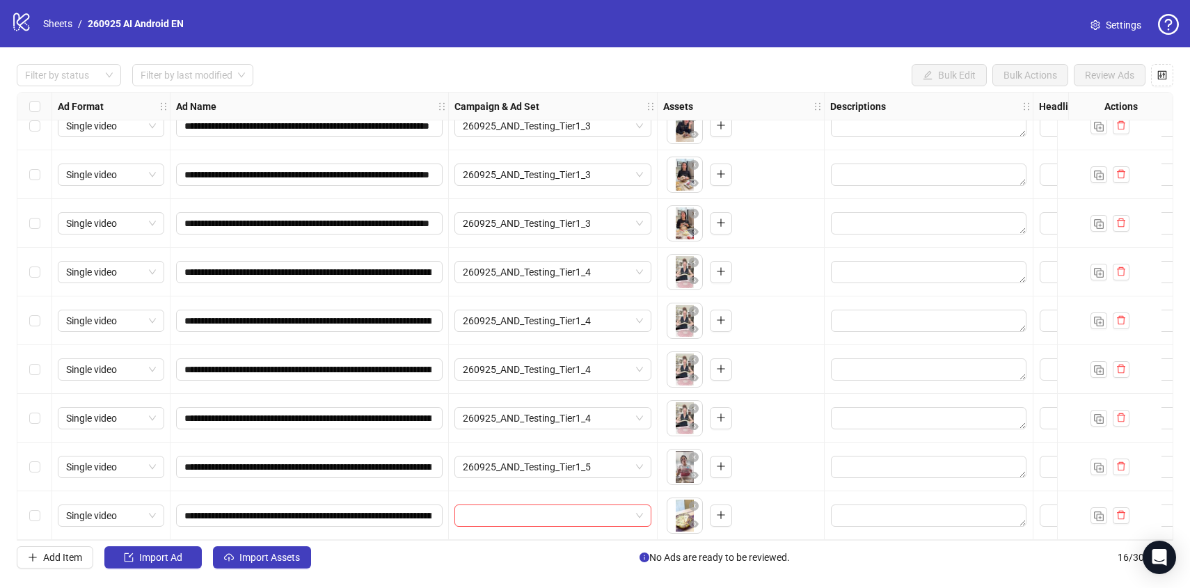
click at [27, 504] on div "Select row 16" at bounding box center [34, 515] width 35 height 49
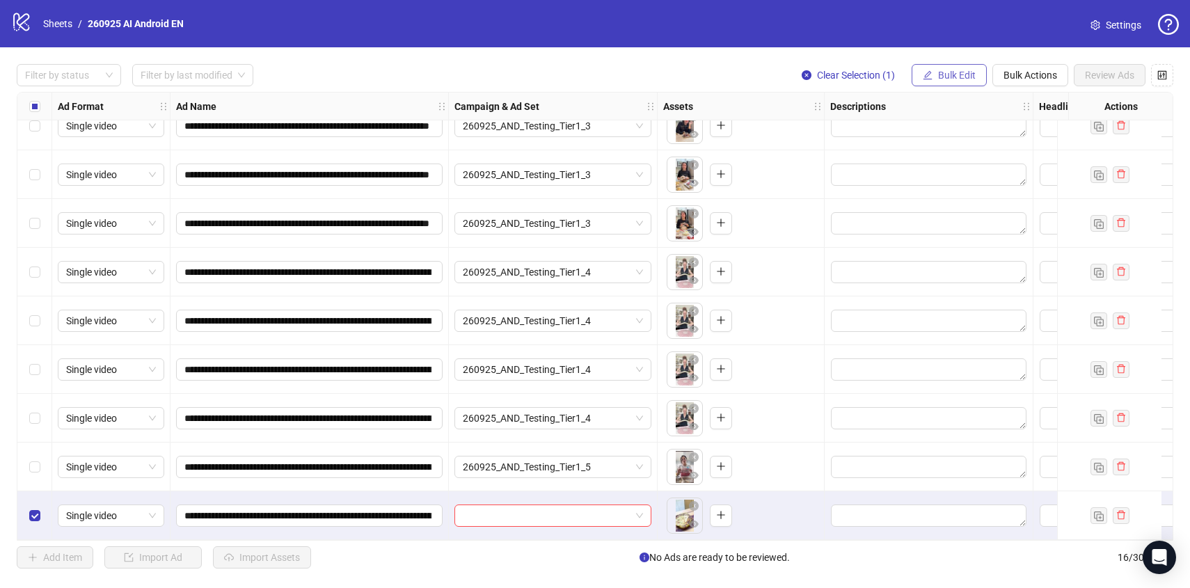
click at [940, 78] on span "Bulk Edit" at bounding box center [957, 75] width 38 height 11
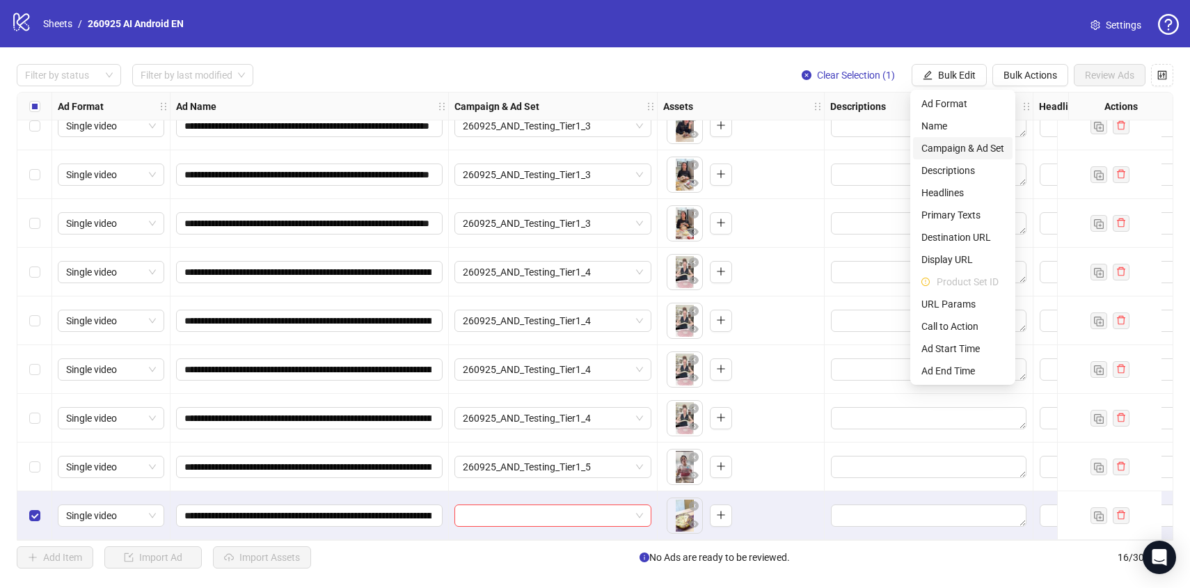
click at [959, 147] on span "Campaign & Ad Set" at bounding box center [962, 148] width 83 height 15
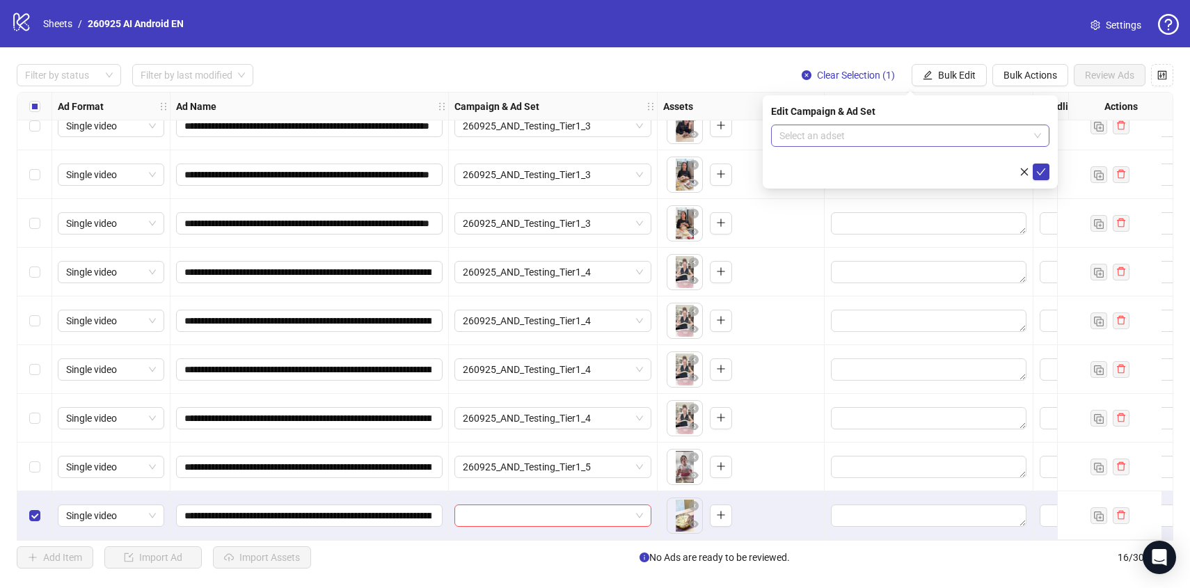
click at [956, 134] on input "search" at bounding box center [903, 135] width 249 height 21
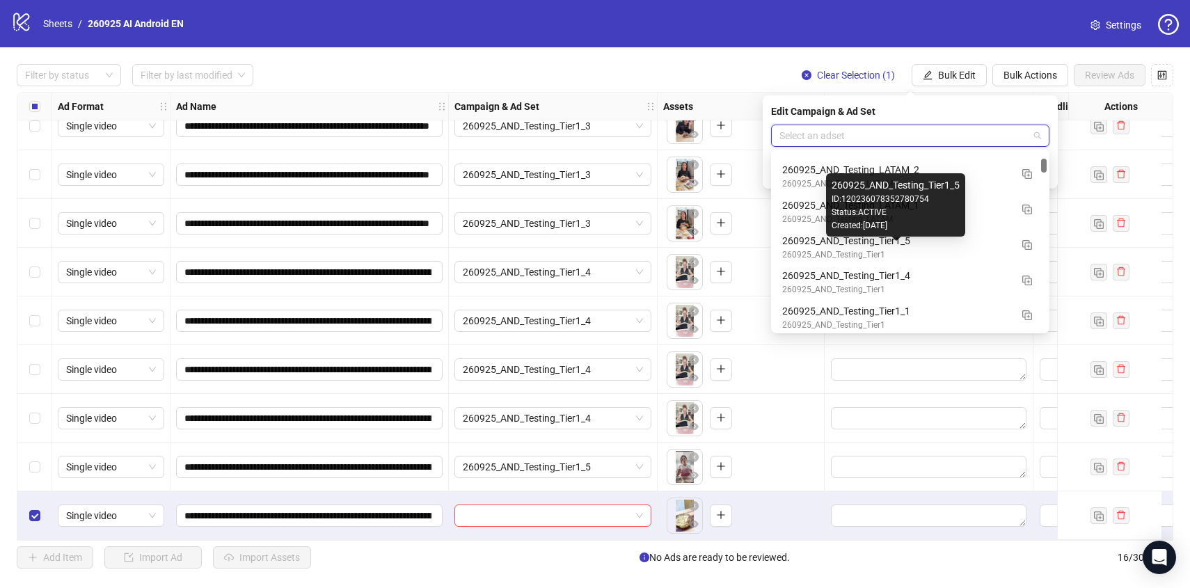
scroll to position [712, 0]
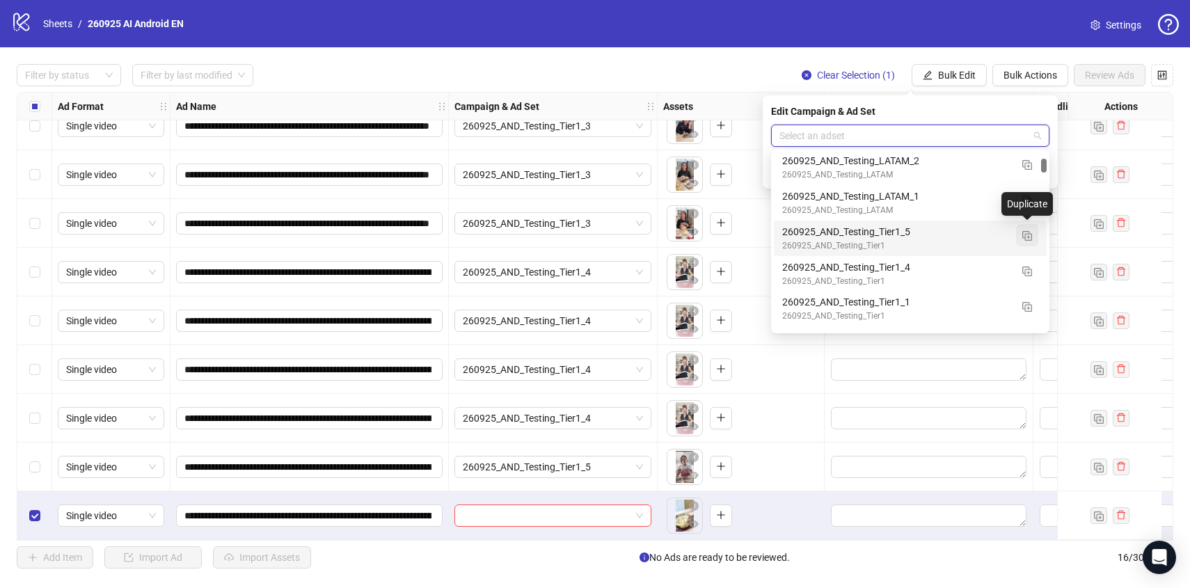
click at [1025, 232] on img "button" at bounding box center [1027, 236] width 10 height 10
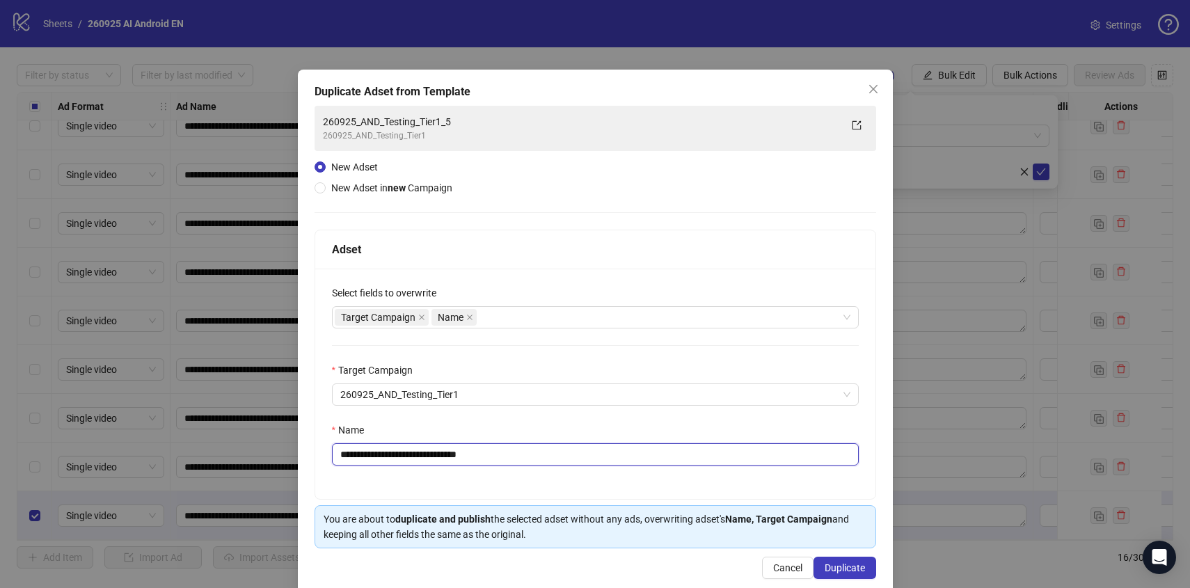
drag, startPoint x: 467, startPoint y: 455, endPoint x: 548, endPoint y: 449, distance: 81.6
click at [547, 449] on input "**********" at bounding box center [595, 454] width 527 height 22
type input "**********"
click at [577, 362] on div "Target Campaign" at bounding box center [595, 372] width 527 height 21
click at [833, 574] on button "Duplicate" at bounding box center [844, 568] width 63 height 22
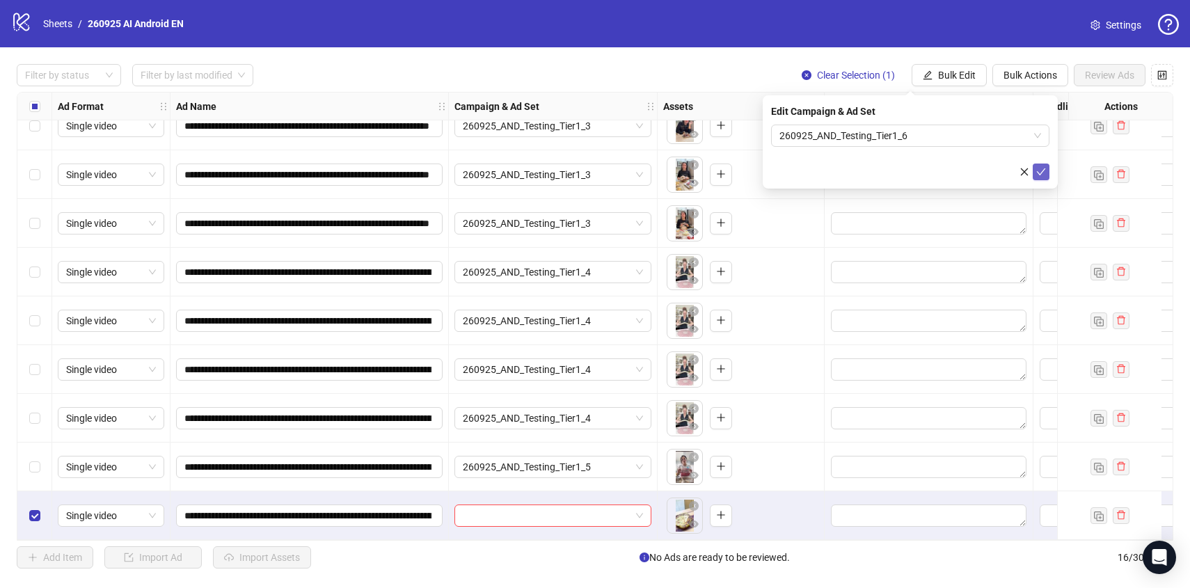
click at [1042, 168] on icon "check" at bounding box center [1041, 172] width 10 height 10
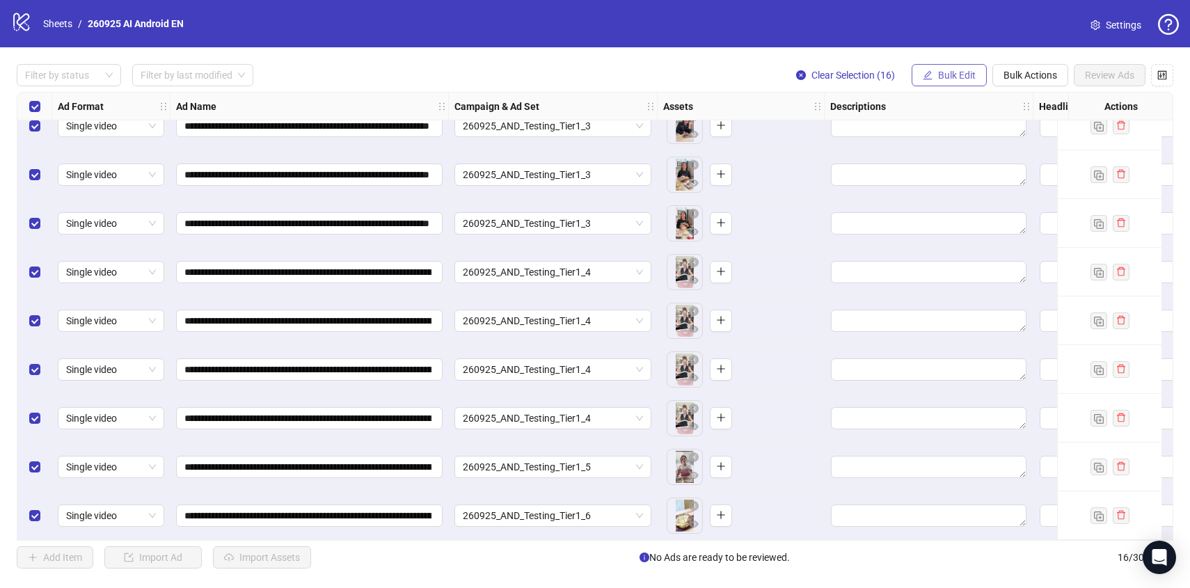
click at [966, 81] on span "Bulk Edit" at bounding box center [957, 75] width 38 height 11
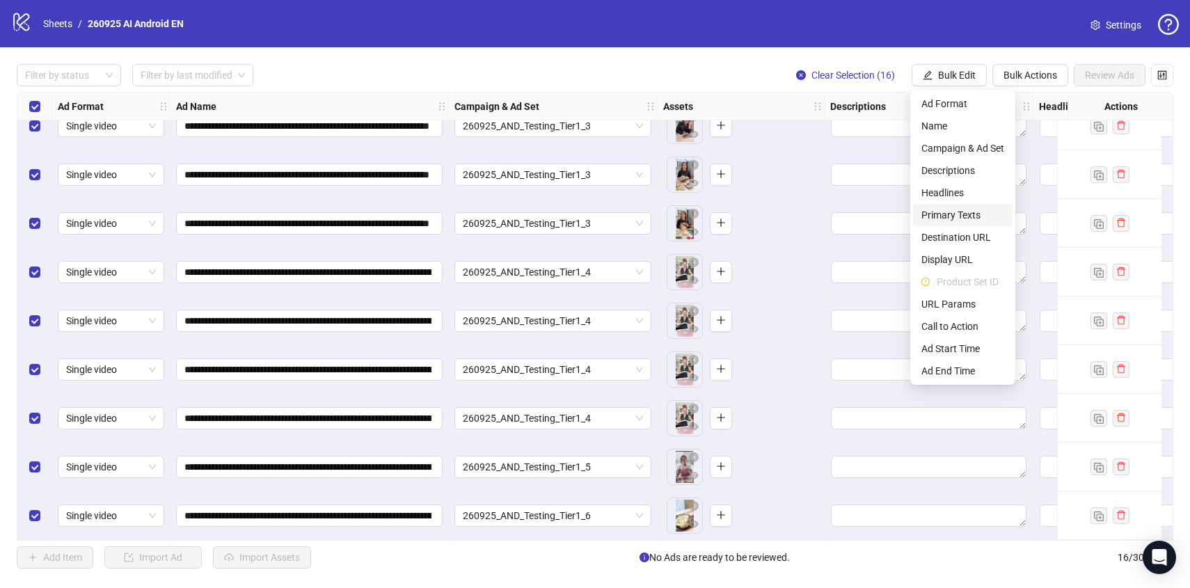
click at [952, 211] on span "Primary Texts" at bounding box center [962, 214] width 83 height 15
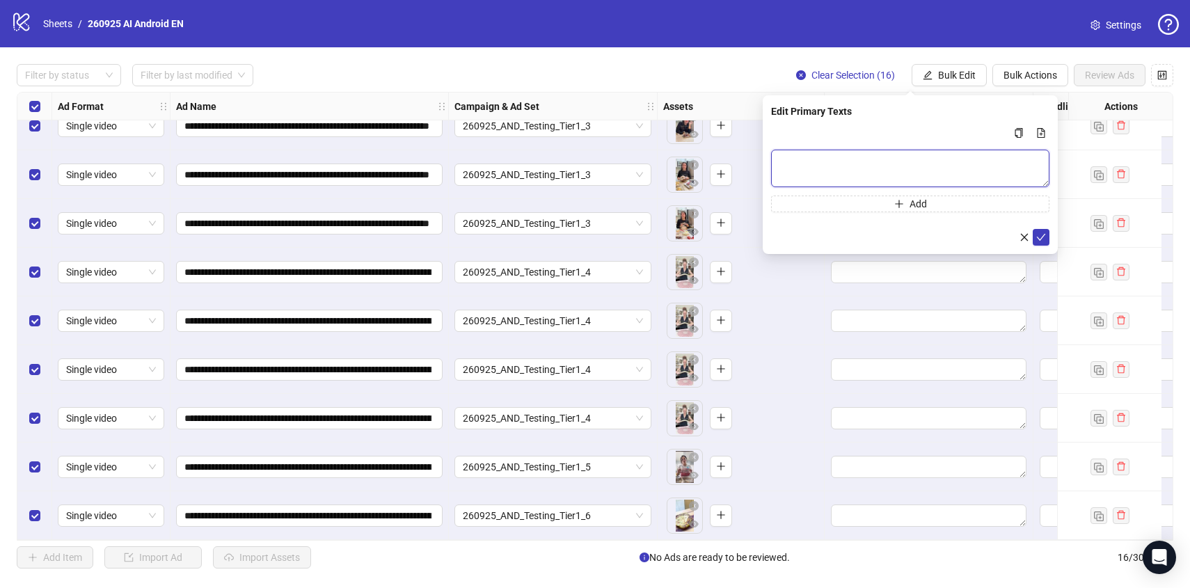
click at [811, 168] on textarea "Multi-text input container - paste or copy values" at bounding box center [910, 169] width 278 height 38
paste textarea "**********"
type textarea "**********"
click at [1042, 237] on icon "check" at bounding box center [1040, 237] width 9 height 7
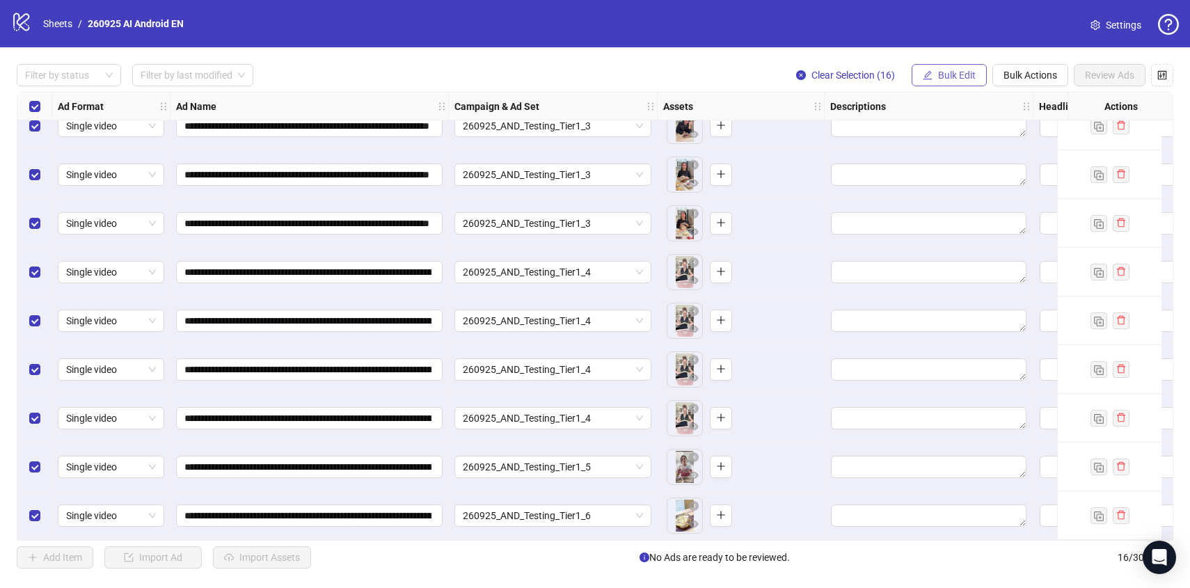
click at [960, 77] on span "Bulk Edit" at bounding box center [957, 75] width 38 height 11
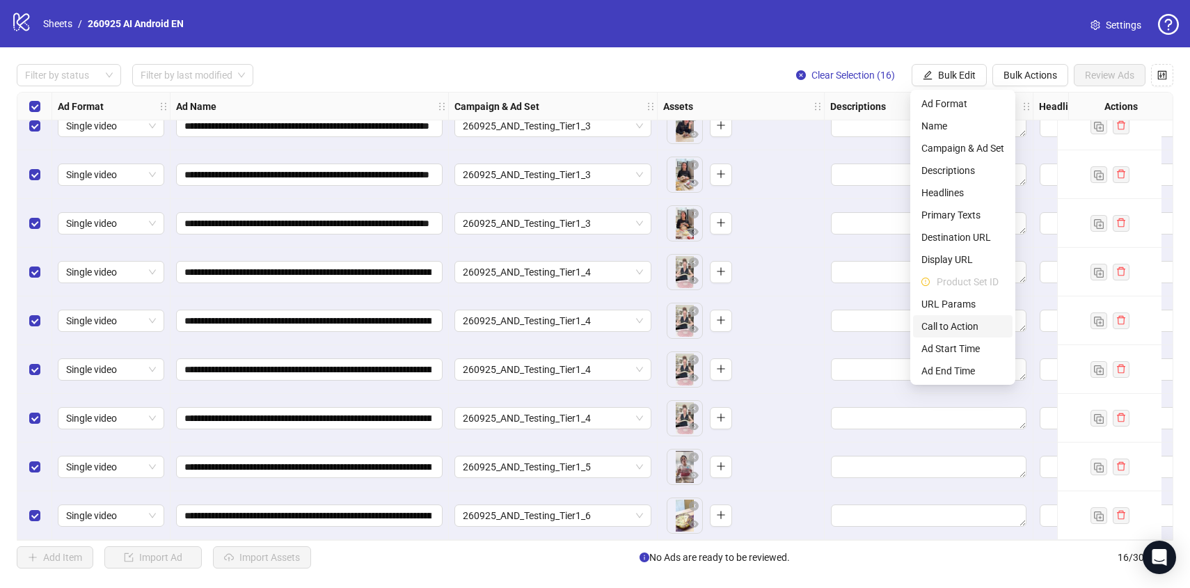
click at [959, 323] on span "Call to Action" at bounding box center [962, 326] width 83 height 15
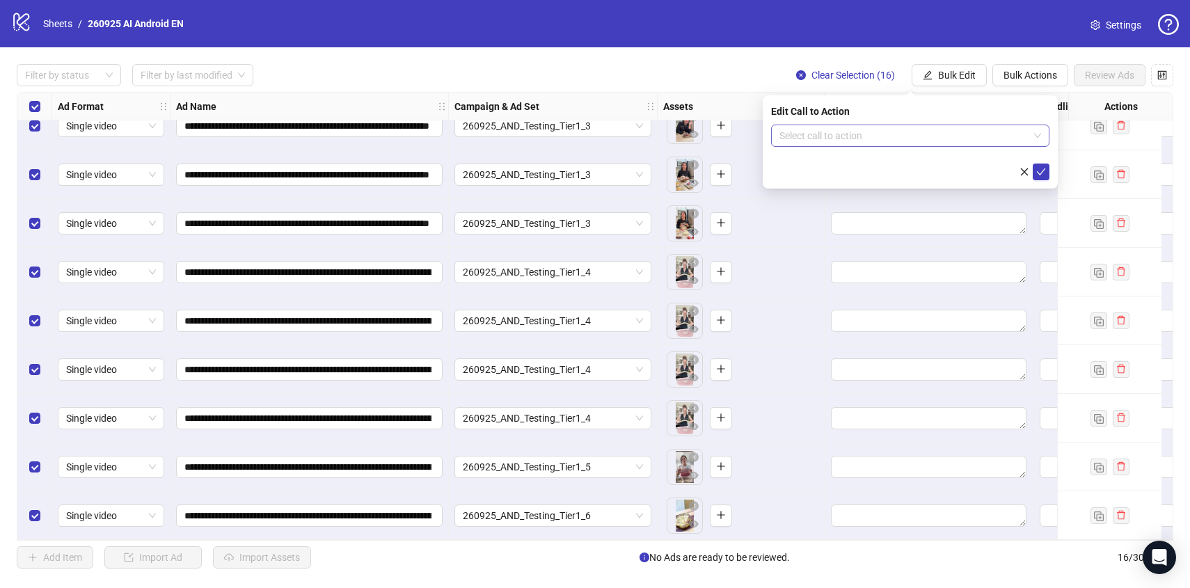
click at [902, 142] on input "search" at bounding box center [903, 135] width 249 height 21
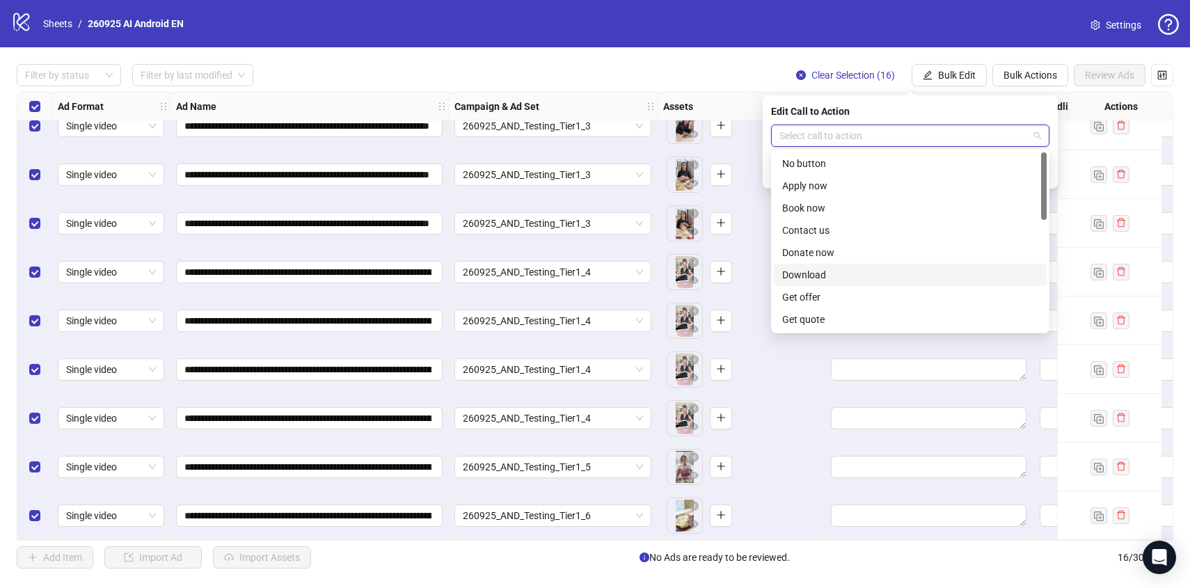
click at [853, 275] on div "Download" at bounding box center [910, 274] width 256 height 15
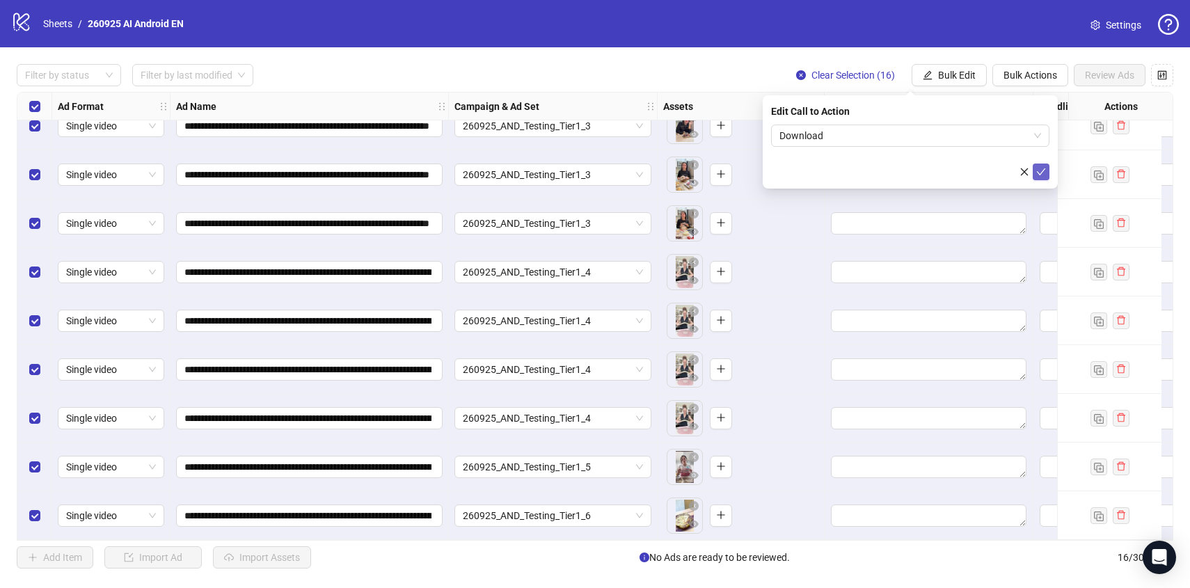
click at [1043, 175] on icon "check" at bounding box center [1041, 172] width 10 height 10
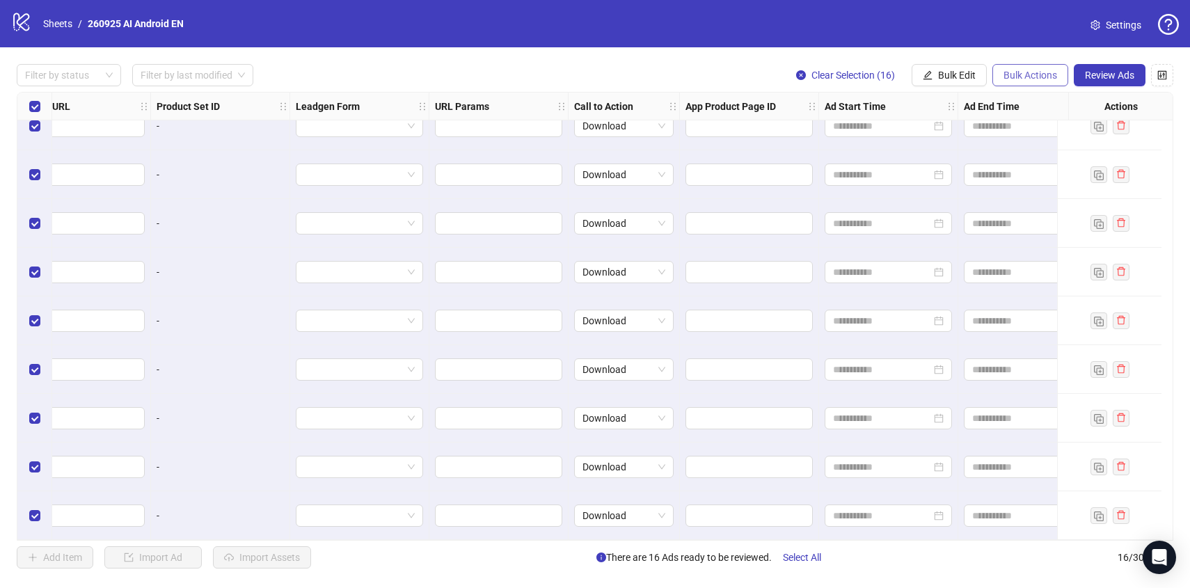
scroll to position [365, 1548]
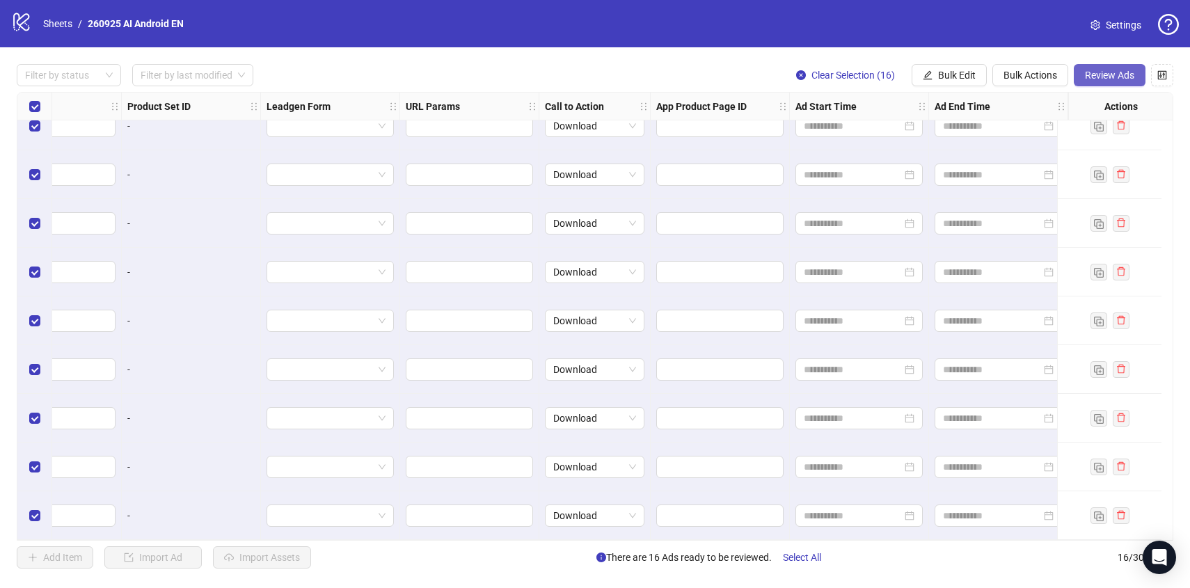
click at [1112, 67] on button "Review Ads" at bounding box center [1109, 75] width 72 height 22
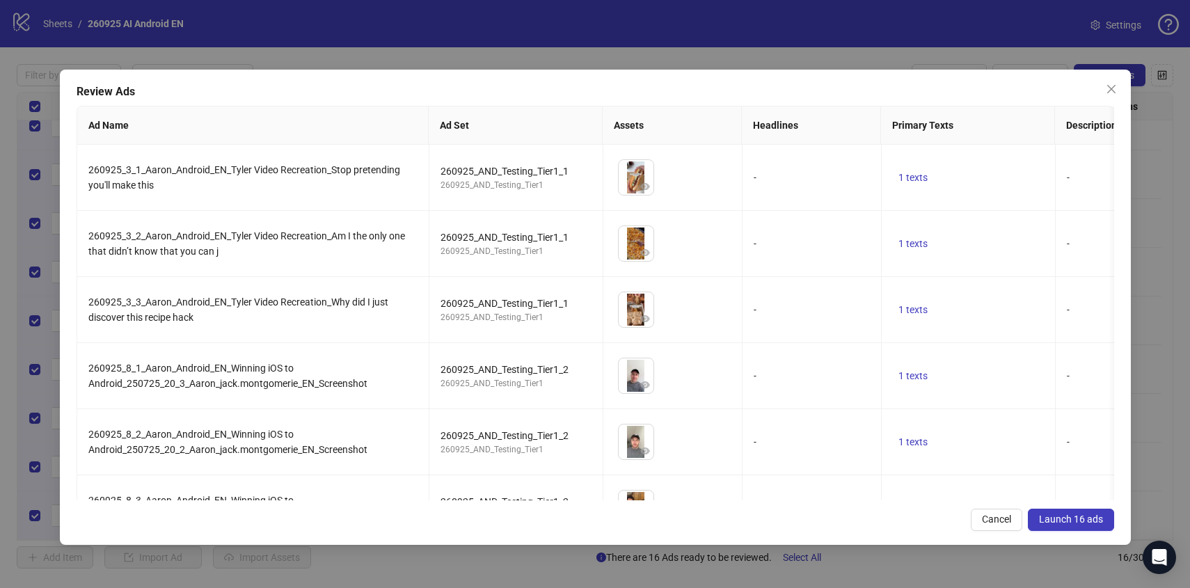
click at [1093, 520] on span "Launch 16 ads" at bounding box center [1071, 518] width 64 height 11
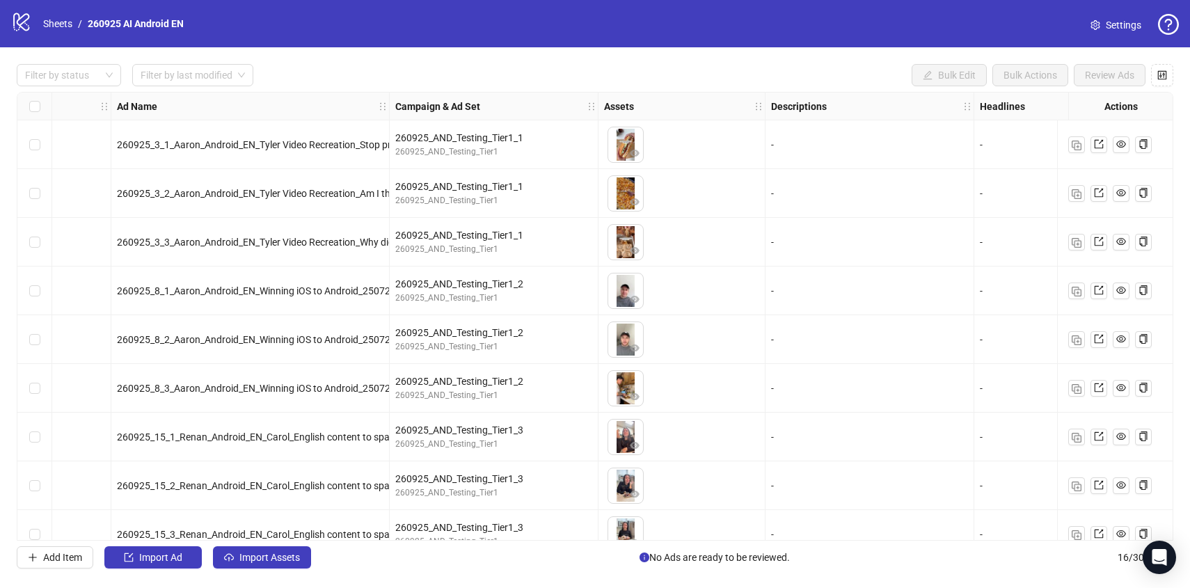
scroll to position [0, 0]
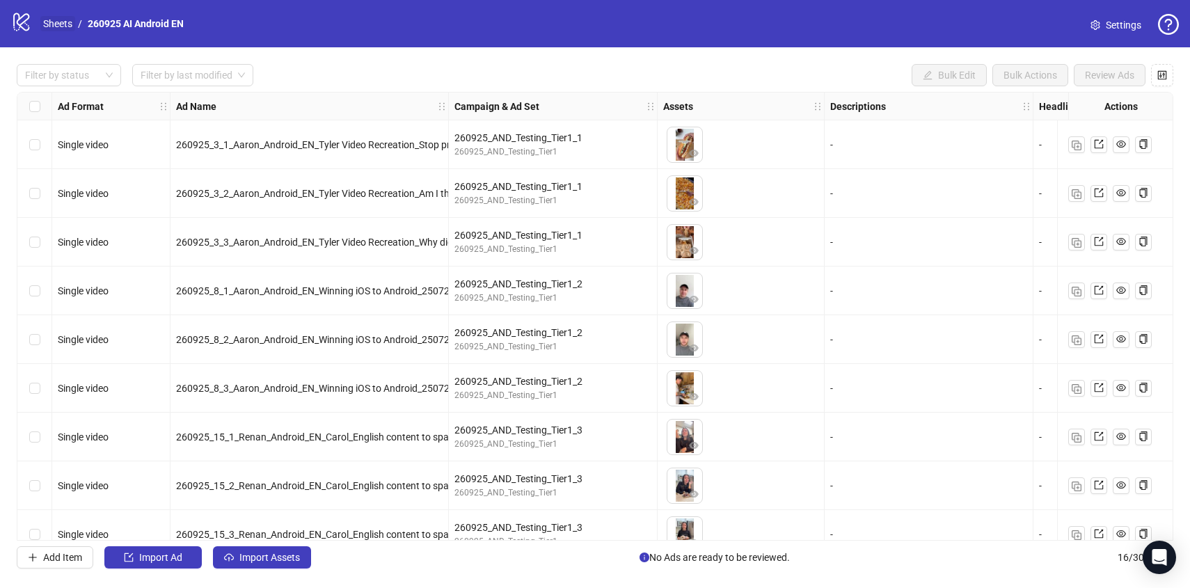
click at [51, 19] on link "Sheets" at bounding box center [57, 23] width 35 height 15
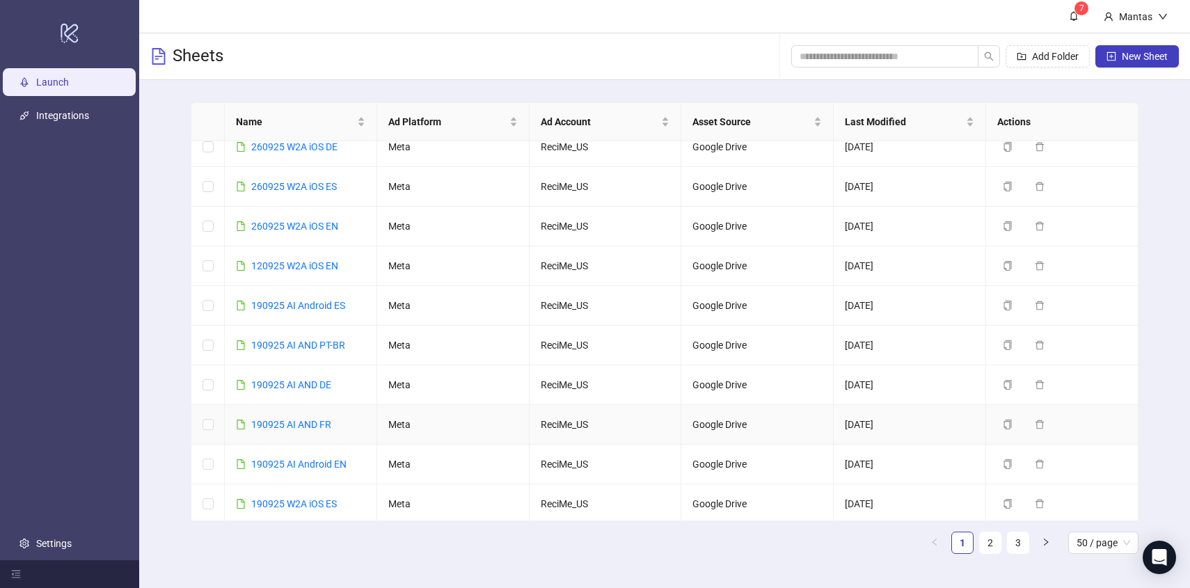
scroll to position [132, 0]
click at [1011, 304] on icon "copy" at bounding box center [1008, 306] width 8 height 10
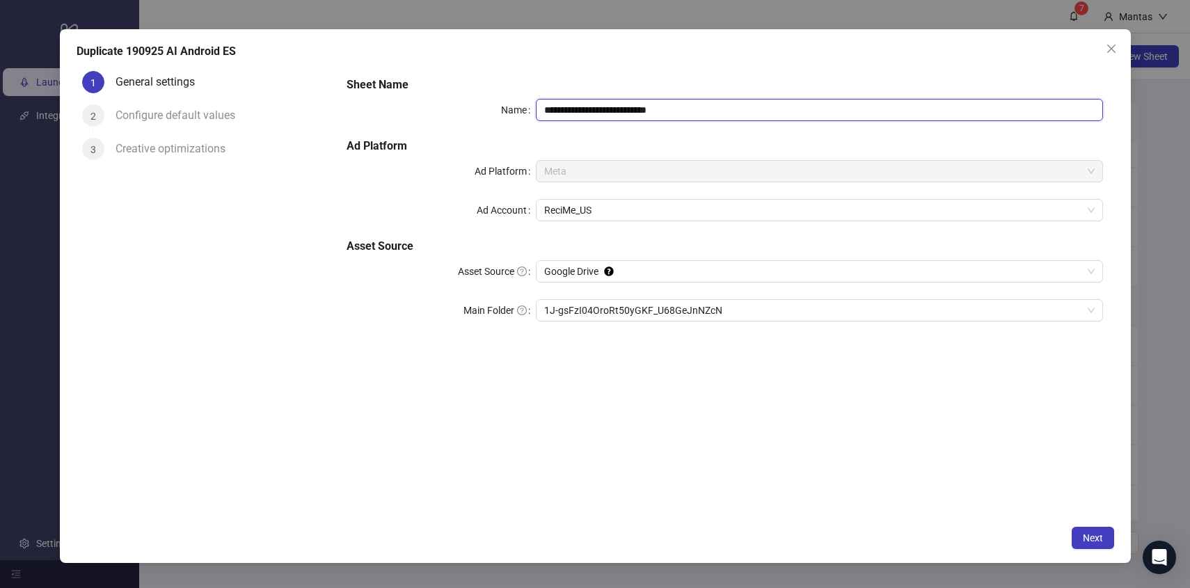
drag, startPoint x: 554, startPoint y: 106, endPoint x: 502, endPoint y: 107, distance: 51.5
click at [502, 107] on div "**********" at bounding box center [723, 110] width 755 height 22
drag, startPoint x: 640, startPoint y: 110, endPoint x: 736, endPoint y: 108, distance: 96.0
click at [736, 108] on input "**********" at bounding box center [819, 110] width 567 height 22
click at [608, 305] on span "1J-gsFzI04OroRt50yGKF_U68GeJnNZcN" at bounding box center [819, 310] width 550 height 21
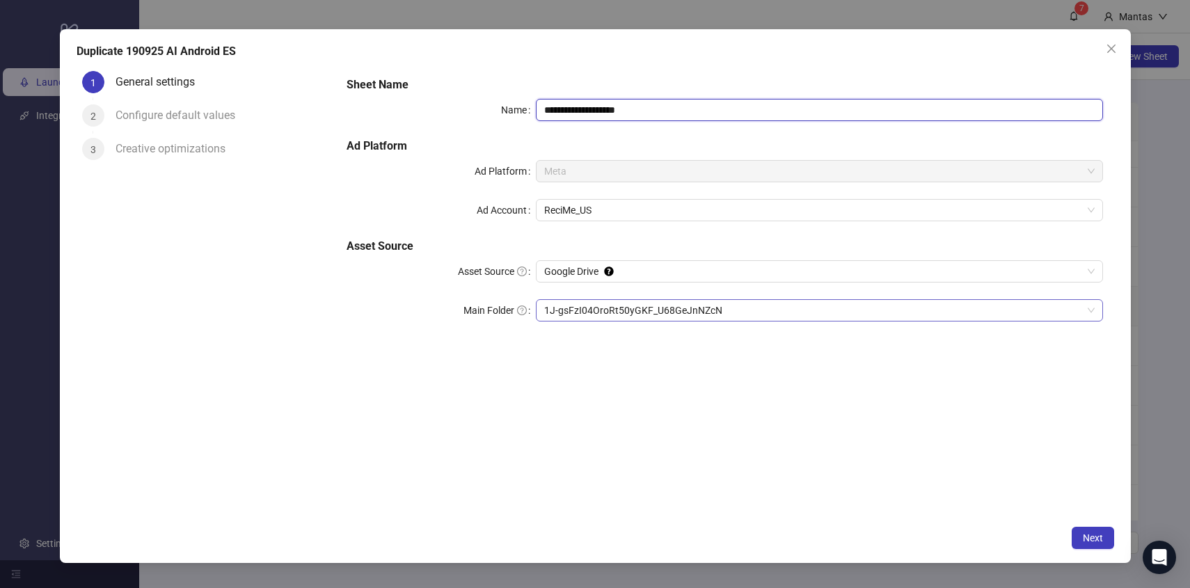
type input "**********"
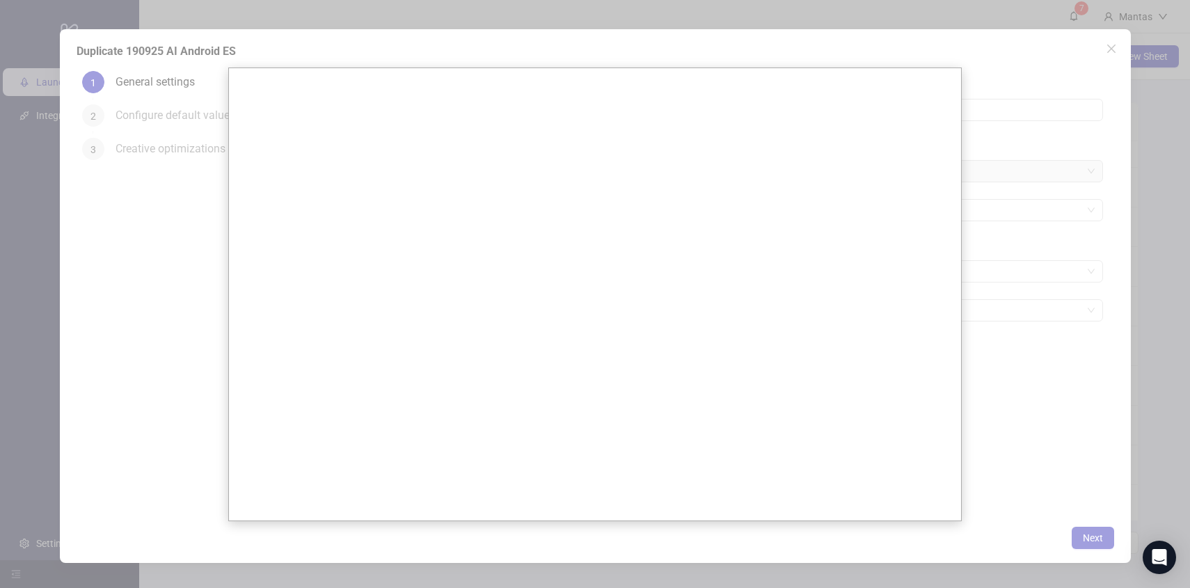
scroll to position [0, 0]
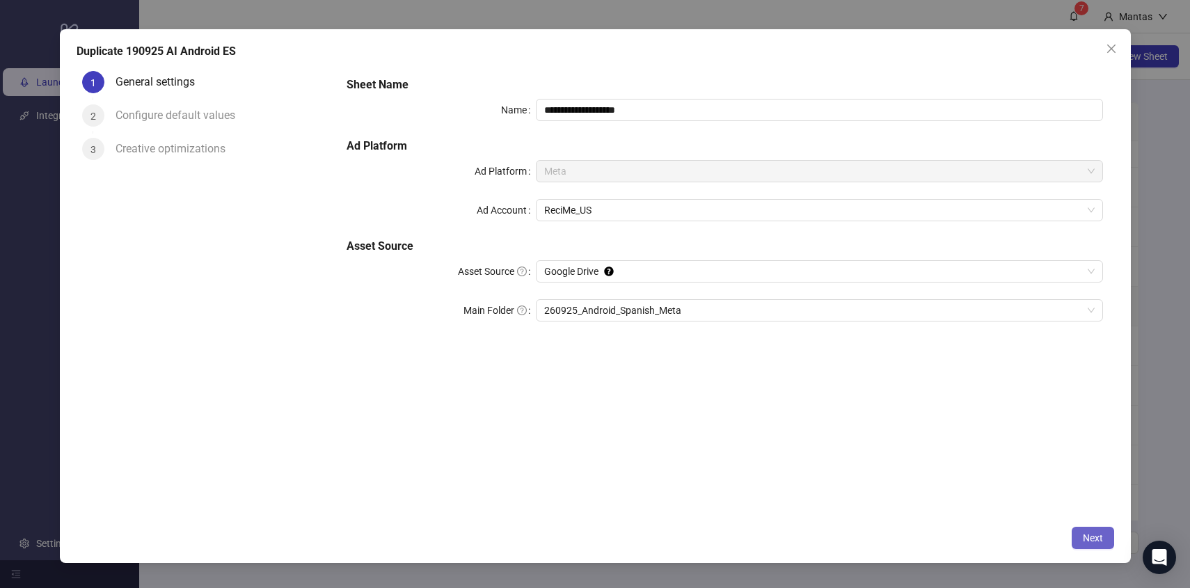
click at [1103, 533] on button "Next" at bounding box center [1092, 538] width 42 height 22
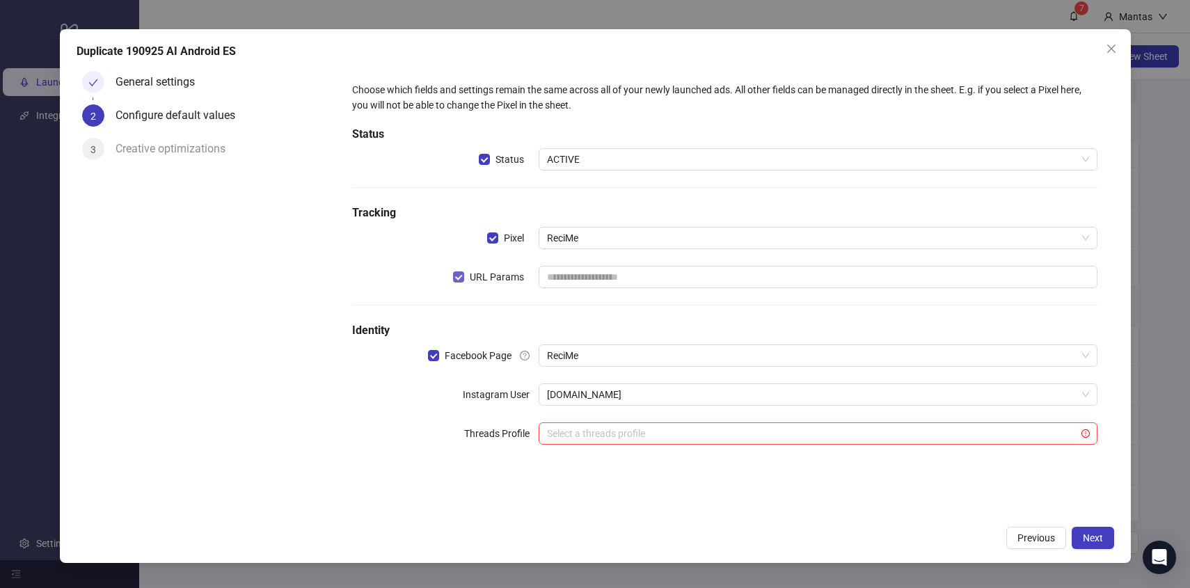
click at [472, 273] on span "URL Params" at bounding box center [496, 276] width 65 height 15
click at [1089, 530] on button "Next" at bounding box center [1092, 538] width 42 height 22
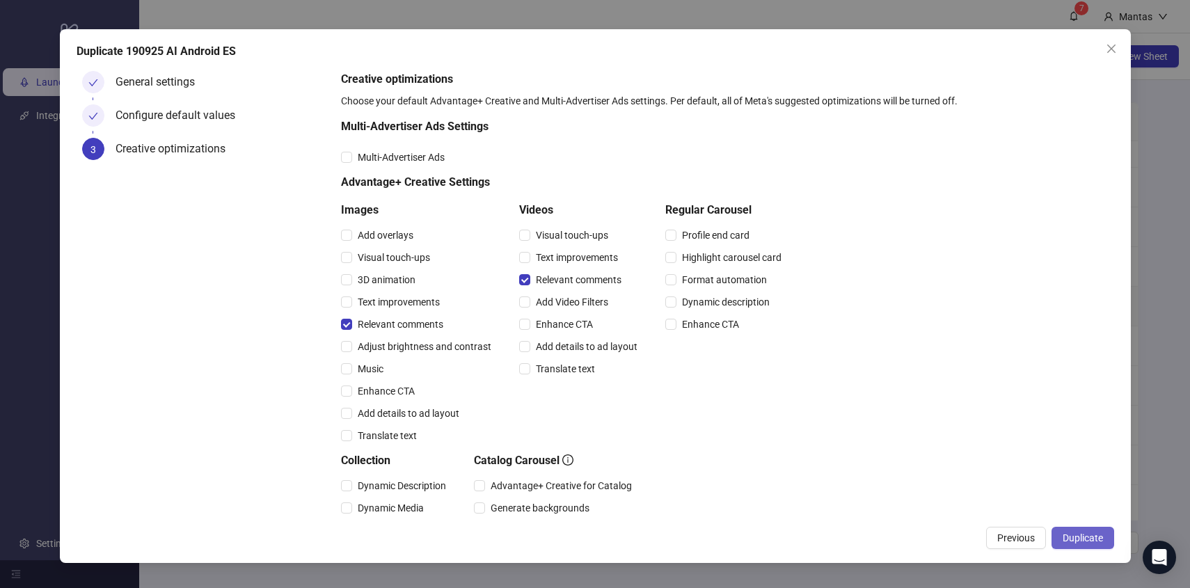
click at [1104, 539] on button "Duplicate" at bounding box center [1082, 538] width 63 height 22
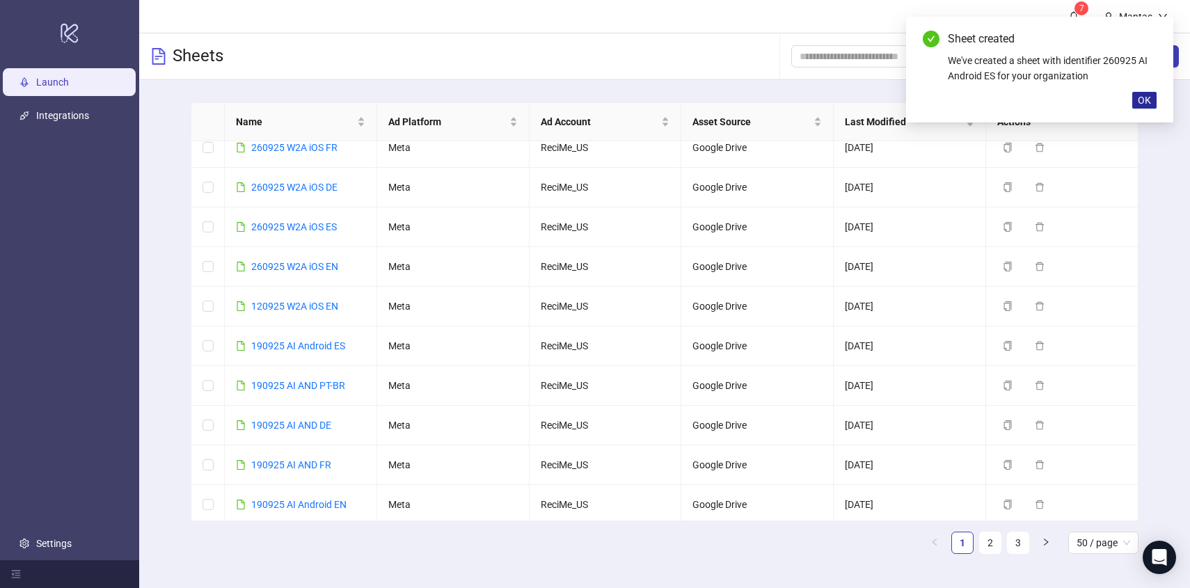
click at [1147, 97] on span "OK" at bounding box center [1143, 100] width 13 height 11
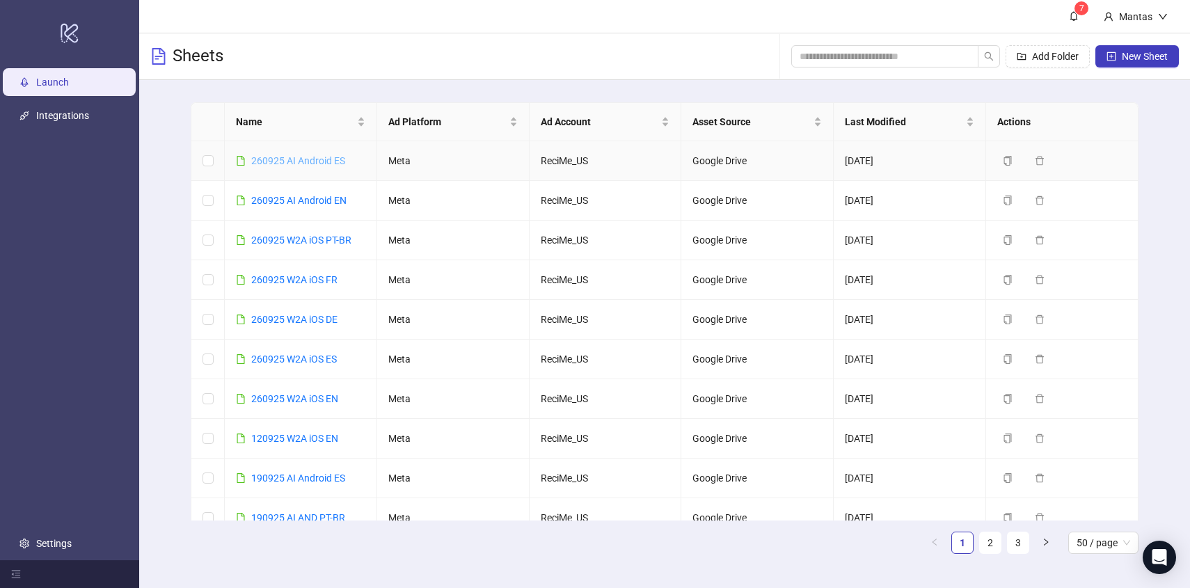
click at [297, 164] on link "260925 AI Android ES" at bounding box center [298, 160] width 94 height 11
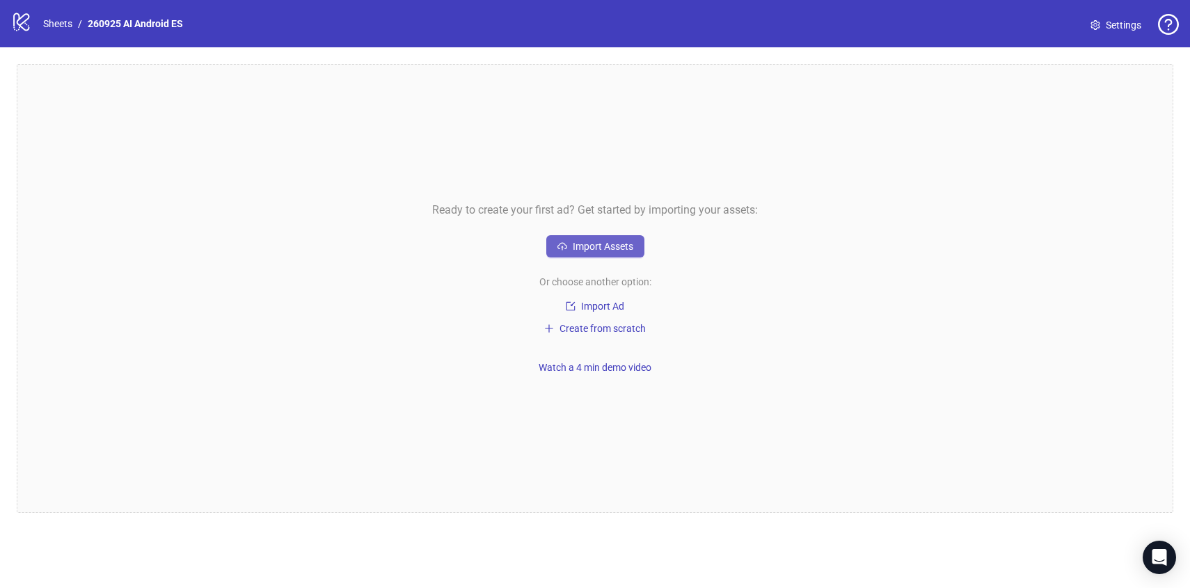
click at [586, 241] on span "Import Assets" at bounding box center [603, 246] width 61 height 11
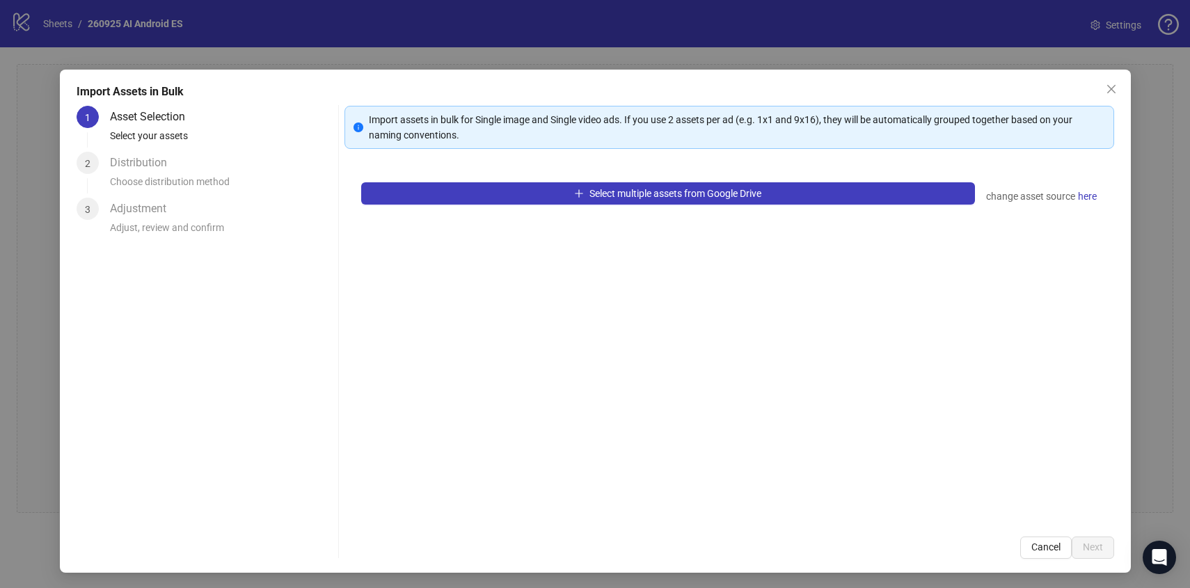
click at [566, 206] on div "Select multiple assets from Google Drive change asset source here" at bounding box center [728, 343] width 769 height 354
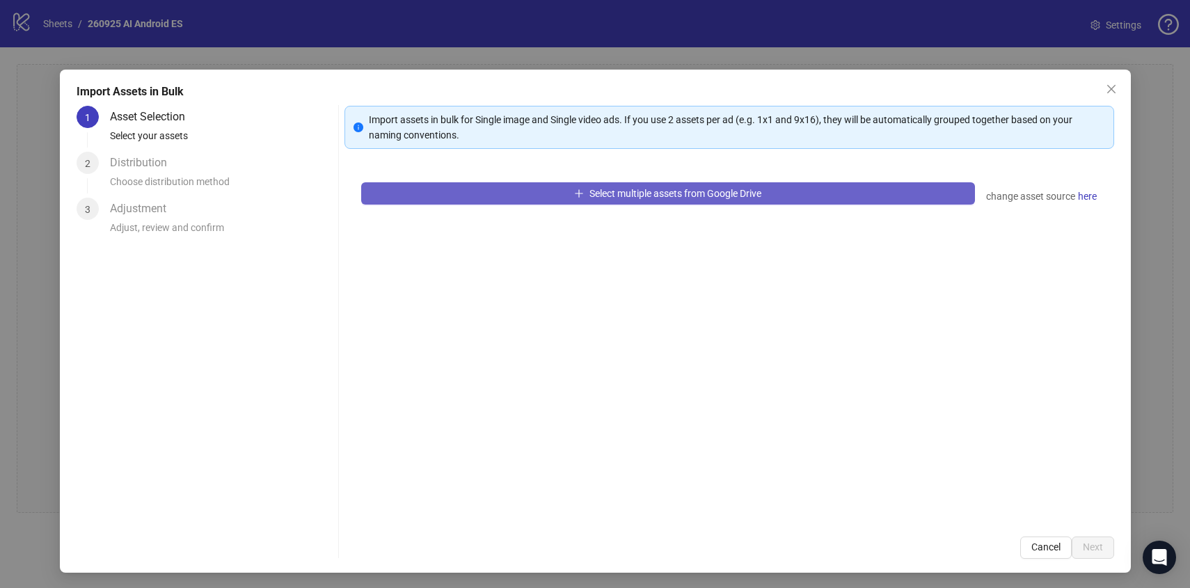
click at [560, 185] on button "Select multiple assets from Google Drive" at bounding box center [668, 193] width 614 height 22
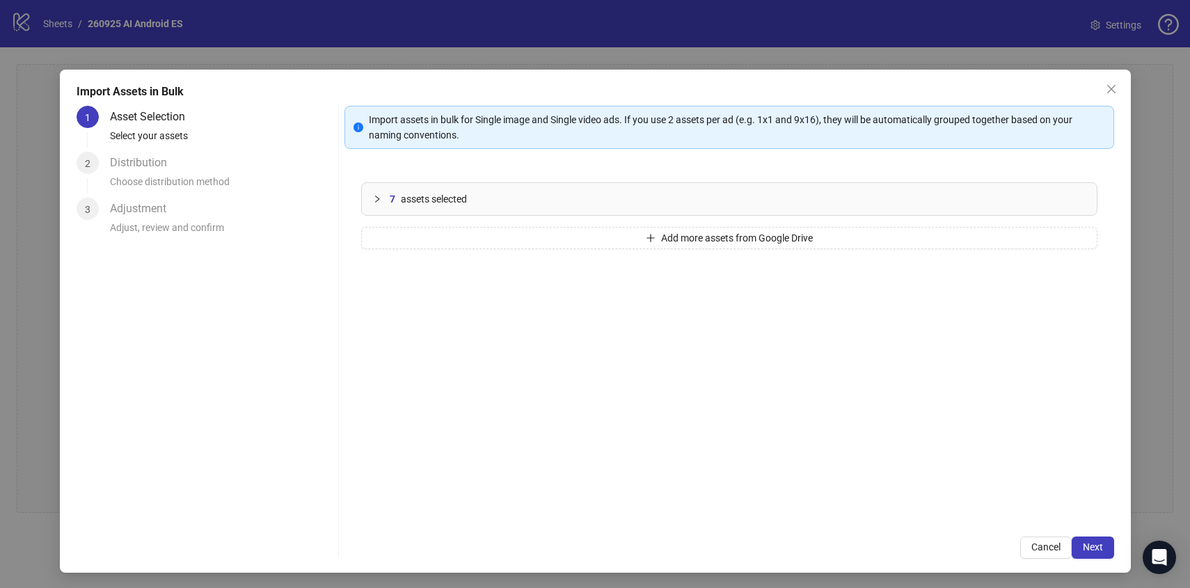
click at [1093, 547] on span "Next" at bounding box center [1092, 546] width 20 height 11
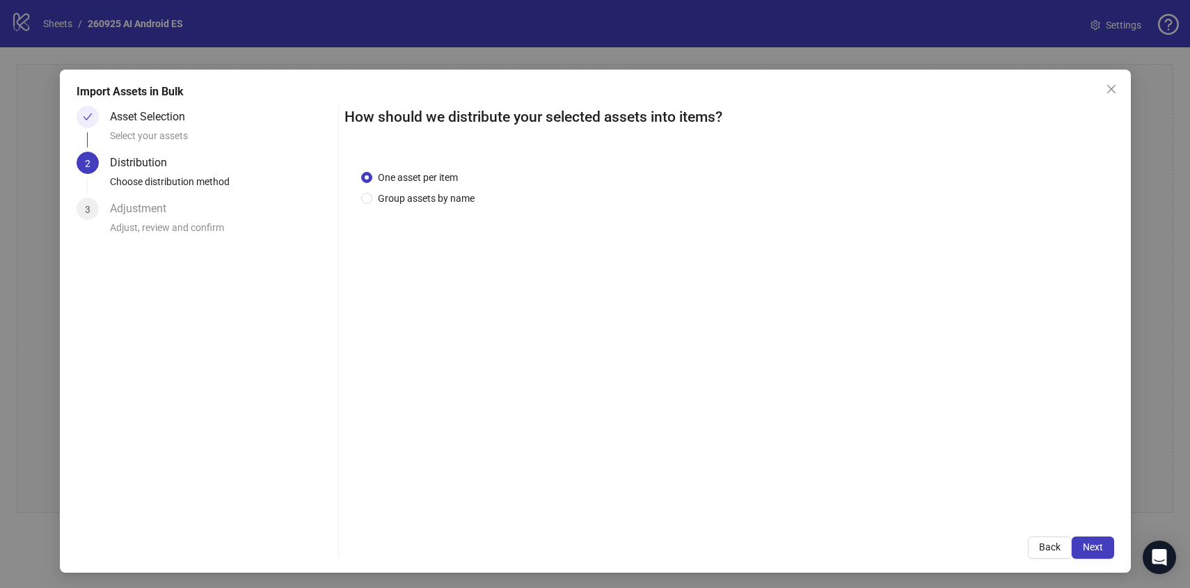
click at [1093, 547] on span "Next" at bounding box center [1092, 546] width 20 height 11
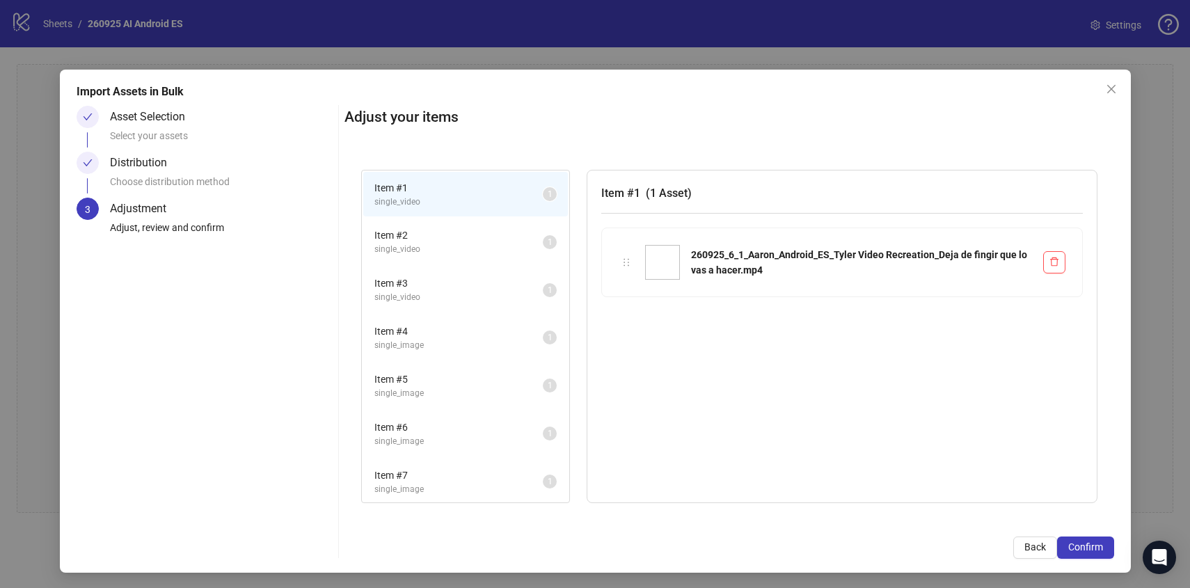
click at [1093, 547] on span "Confirm" at bounding box center [1085, 546] width 35 height 11
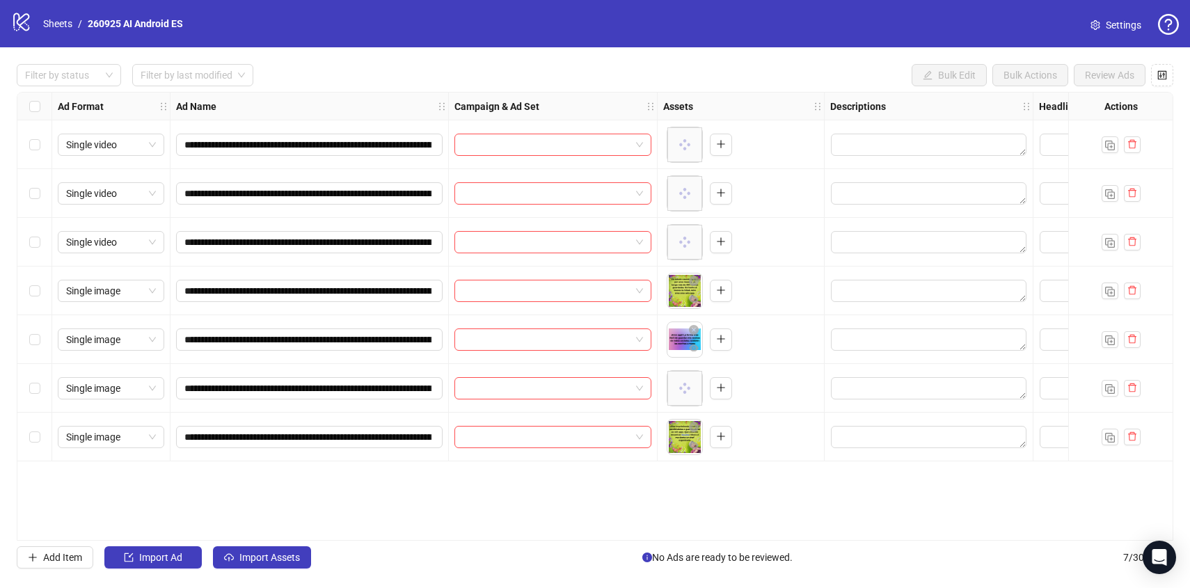
click at [26, 142] on div "Select row 1" at bounding box center [34, 144] width 35 height 49
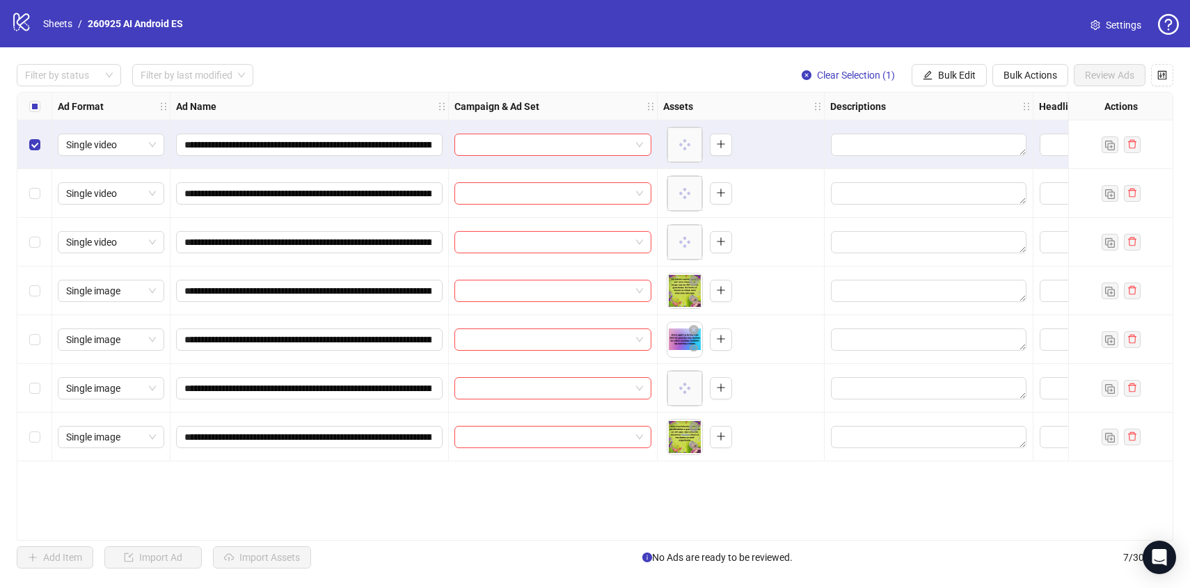
click at [29, 185] on div "Select row 2" at bounding box center [34, 193] width 35 height 49
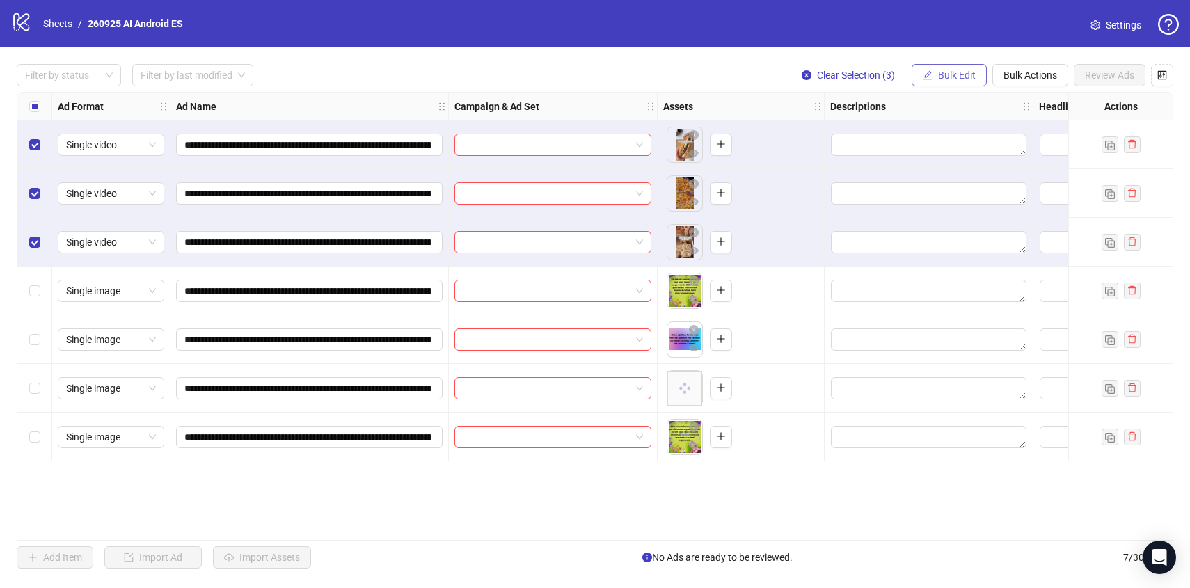
click at [966, 81] on span "Bulk Edit" at bounding box center [957, 75] width 38 height 11
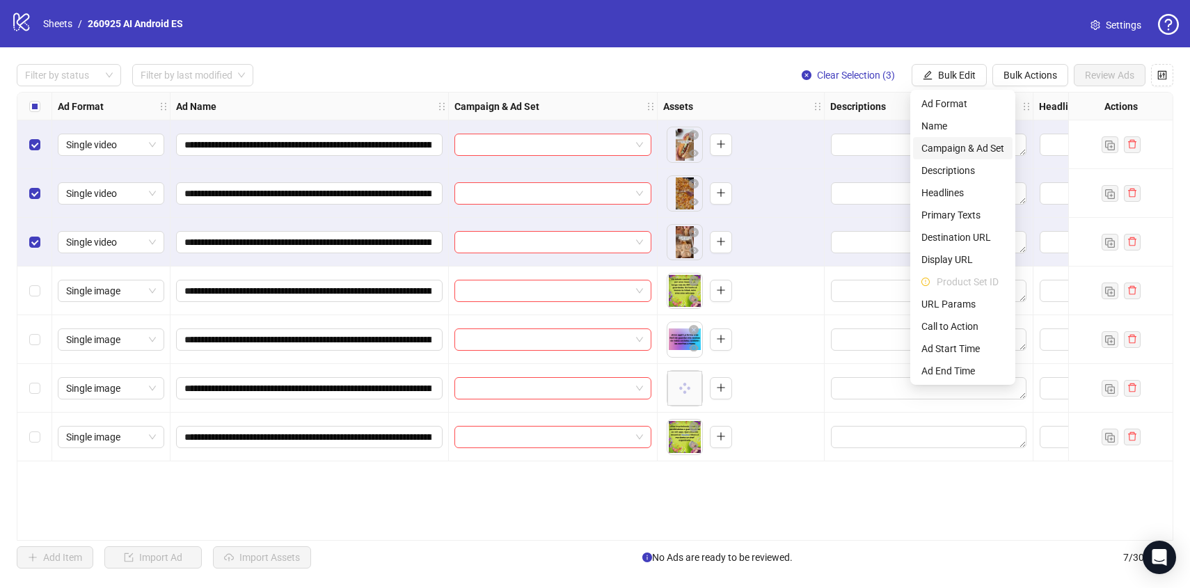
click at [960, 145] on span "Campaign & Ad Set" at bounding box center [962, 148] width 83 height 15
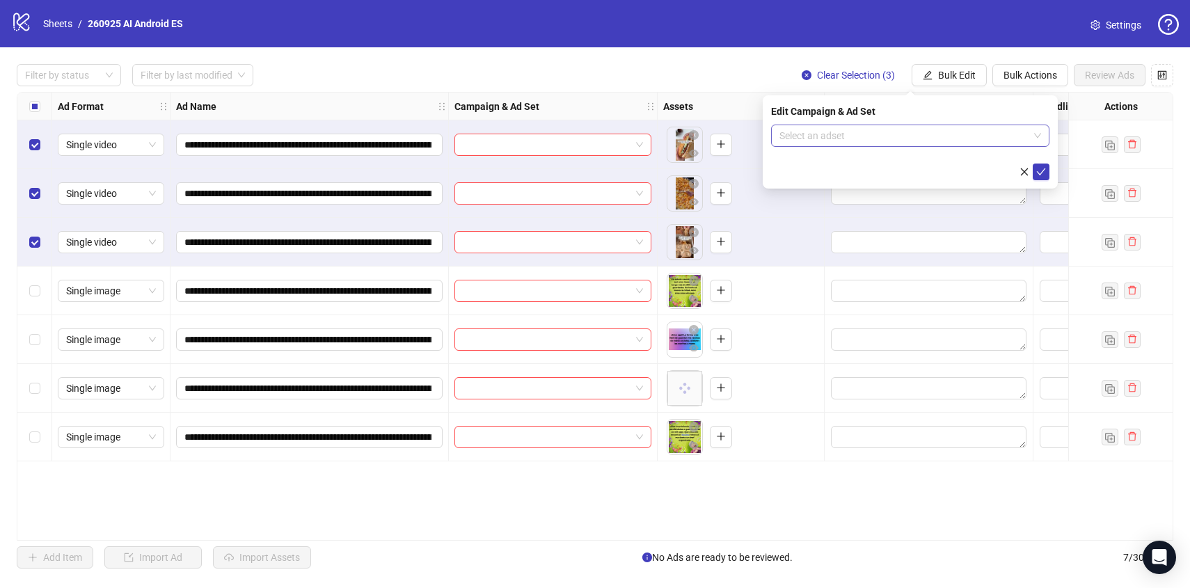
click at [940, 136] on input "search" at bounding box center [903, 135] width 249 height 21
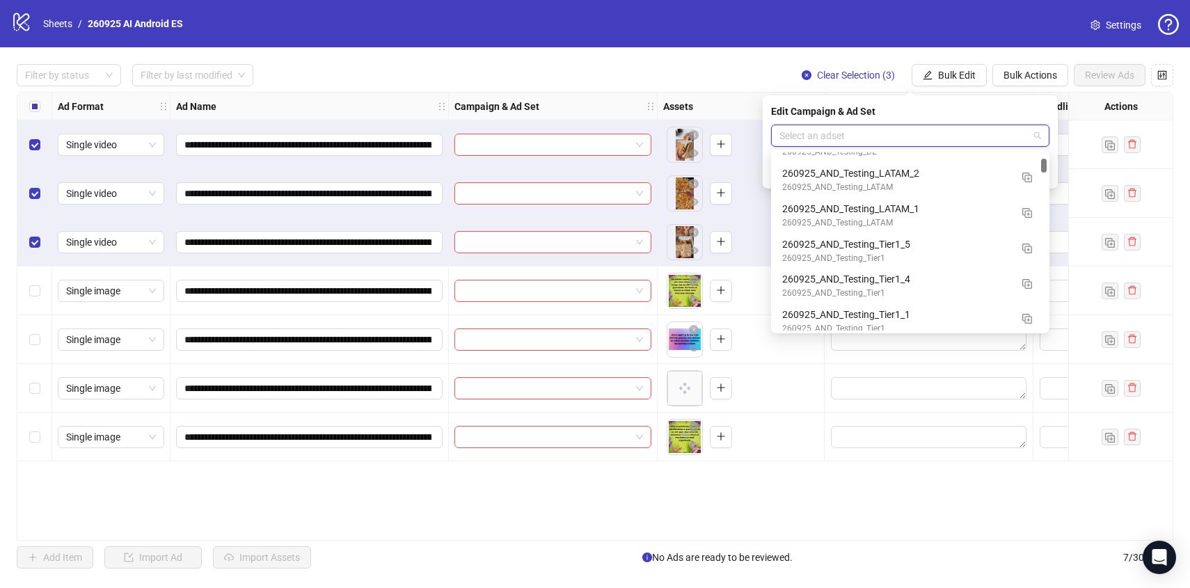
scroll to position [748, 0]
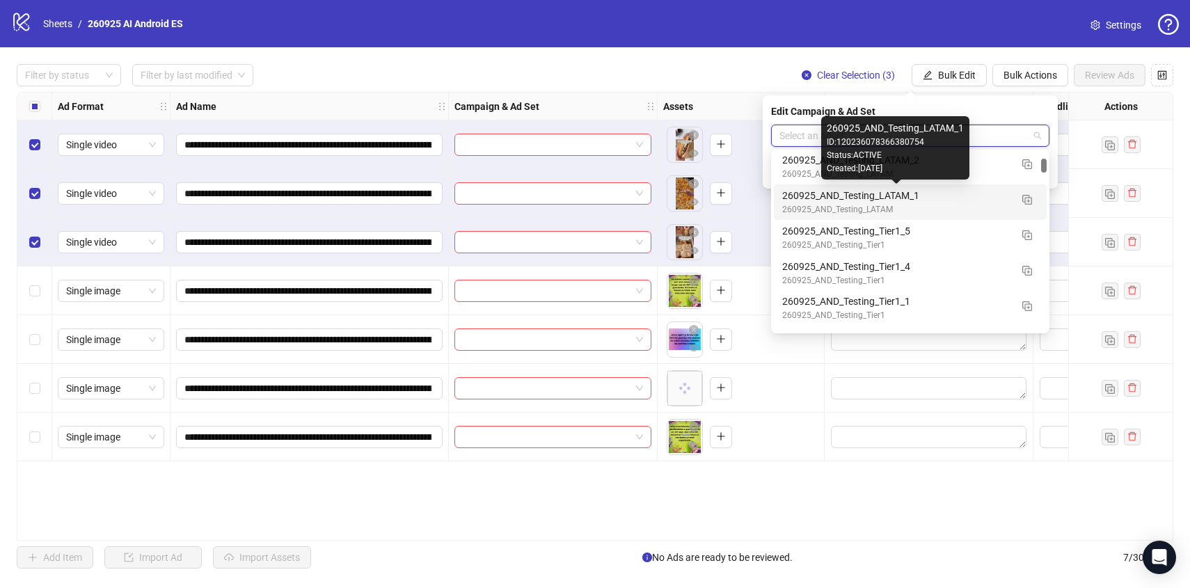
click at [980, 195] on div "260925_AND_Testing_LATAM_1" at bounding box center [896, 195] width 228 height 15
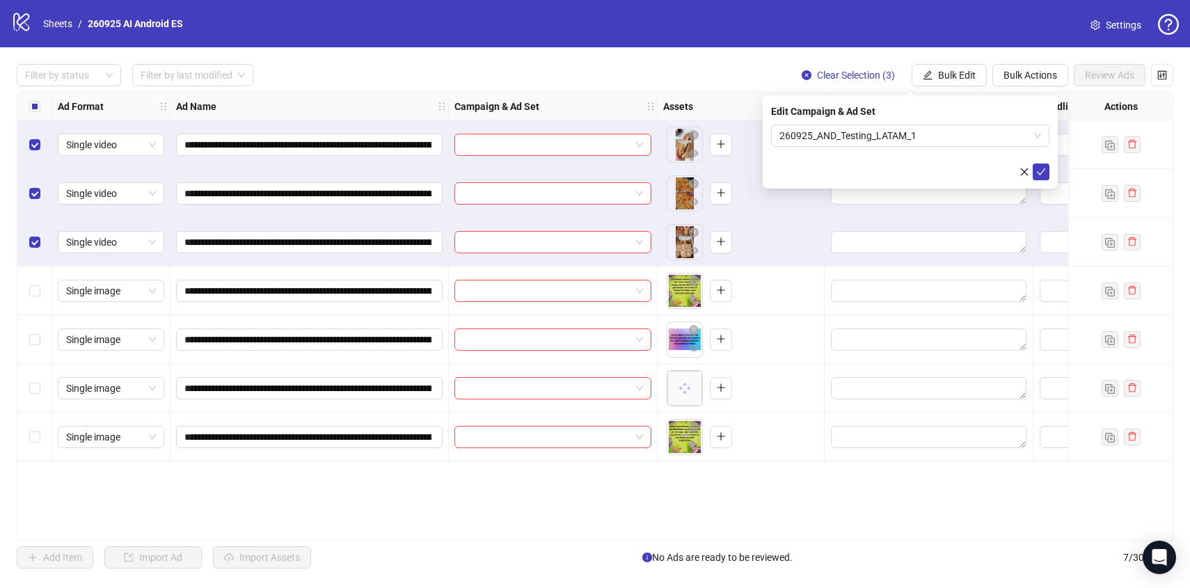
click at [1050, 167] on div "Edit Campaign & Ad Set 260925_AND_Testing_LATAM_1" at bounding box center [909, 141] width 295 height 93
click at [1046, 169] on button "submit" at bounding box center [1040, 171] width 17 height 17
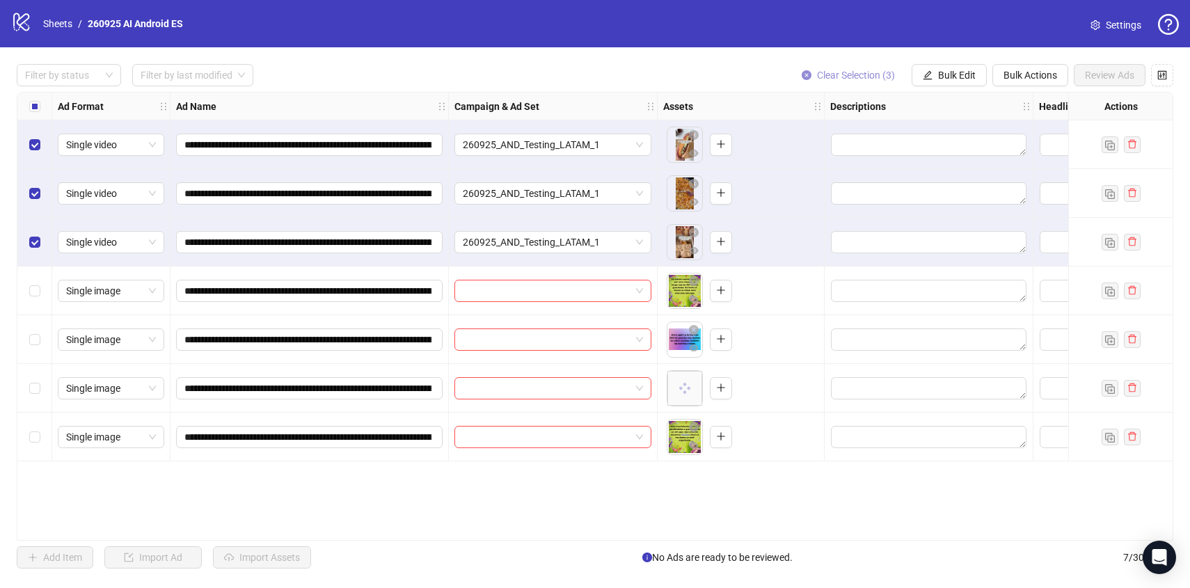
click at [838, 76] on span "Clear Selection (3)" at bounding box center [856, 75] width 78 height 11
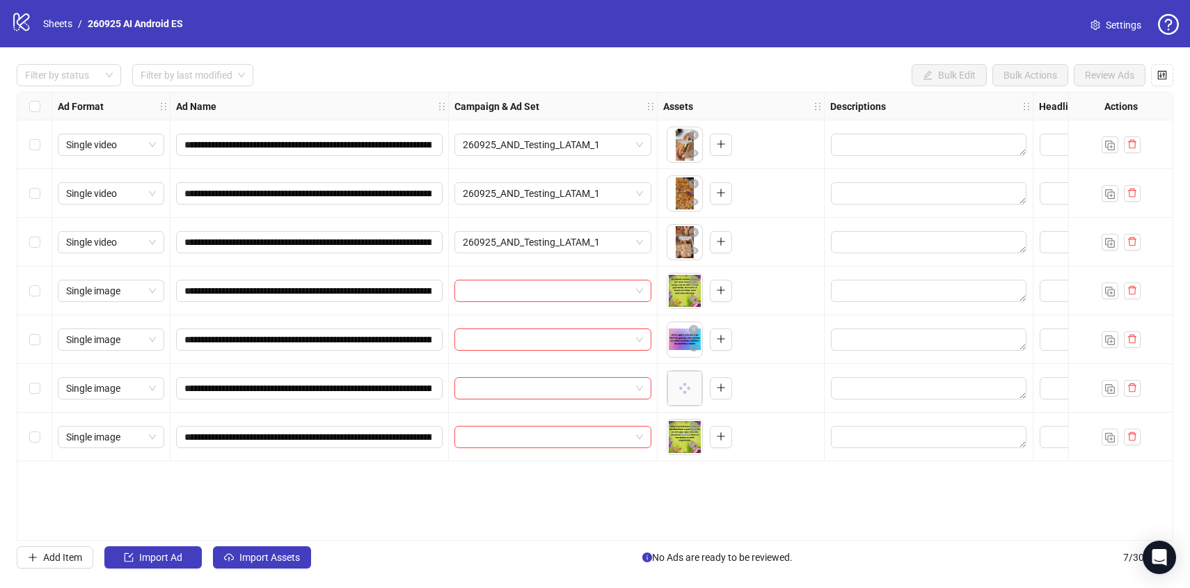
click at [24, 293] on div "Select row 4" at bounding box center [34, 290] width 35 height 49
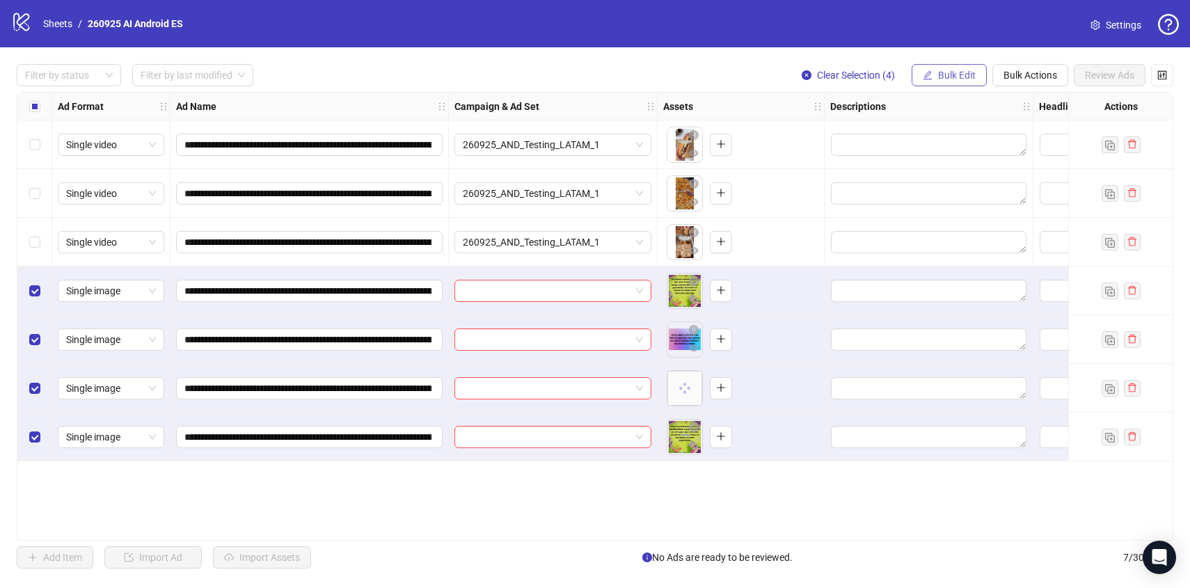
click at [957, 67] on button "Bulk Edit" at bounding box center [948, 75] width 75 height 22
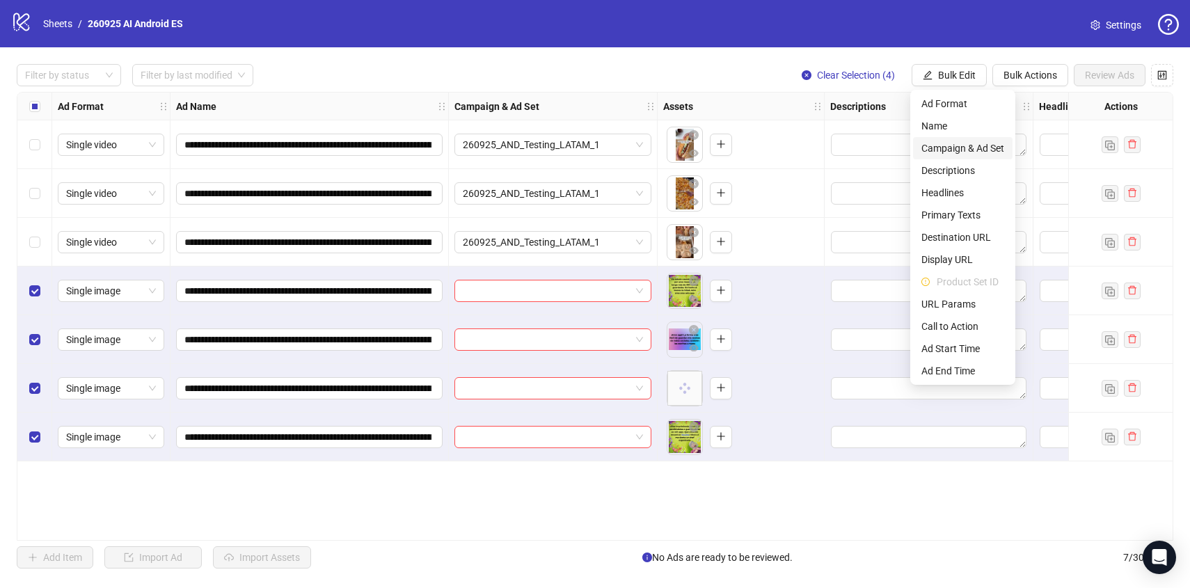
click at [963, 146] on span "Campaign & Ad Set" at bounding box center [962, 148] width 83 height 15
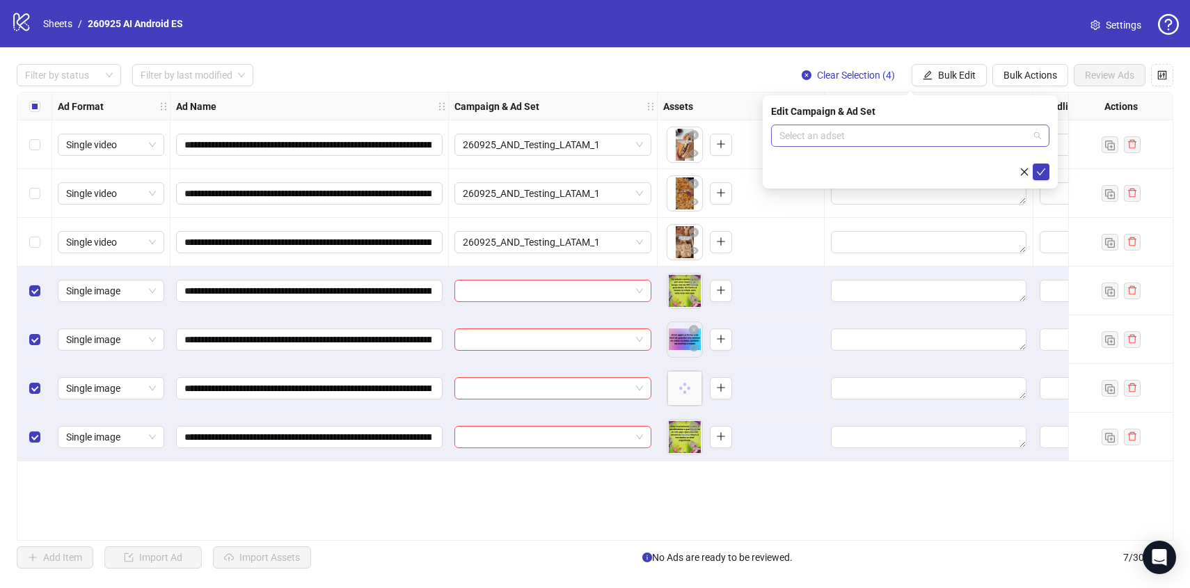
click at [963, 143] on input "search" at bounding box center [903, 135] width 249 height 21
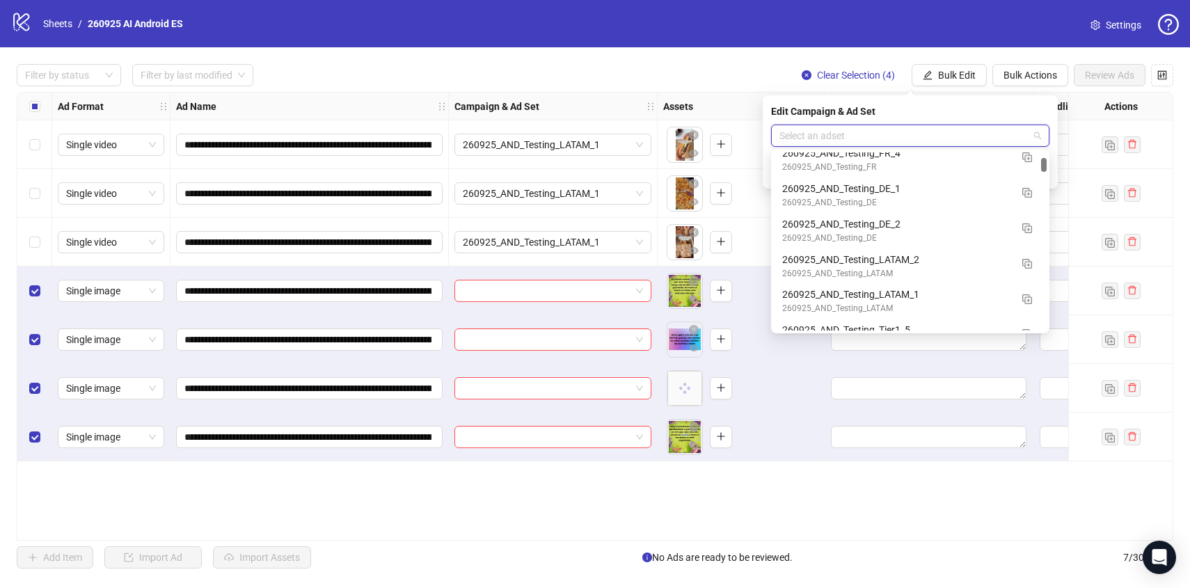
scroll to position [692, 0]
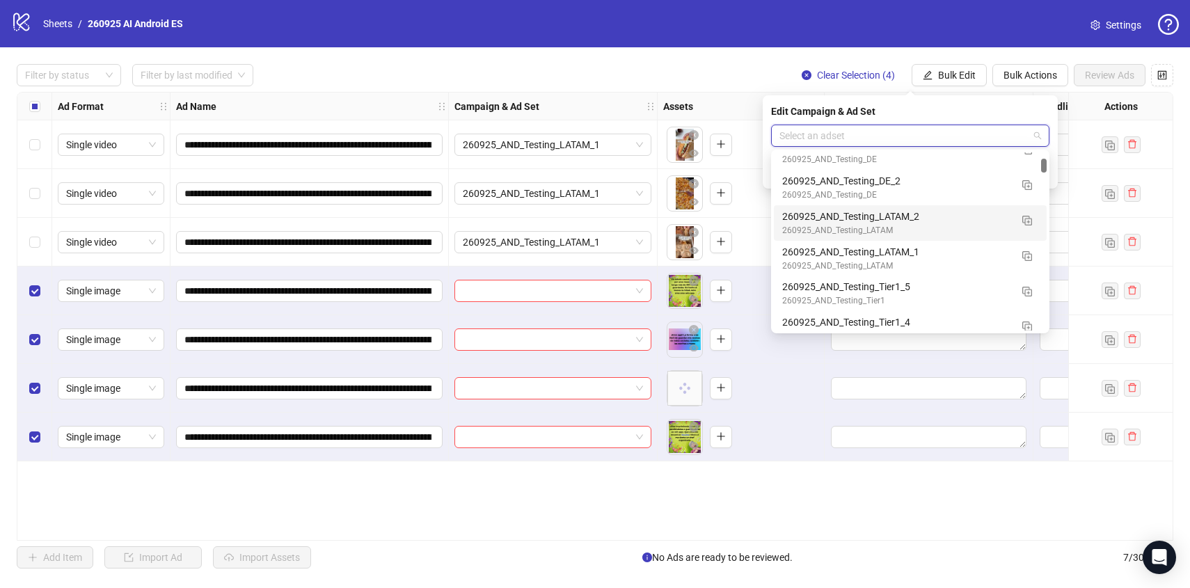
click at [952, 214] on div "260925_AND_Testing_LATAM_2" at bounding box center [896, 216] width 228 height 15
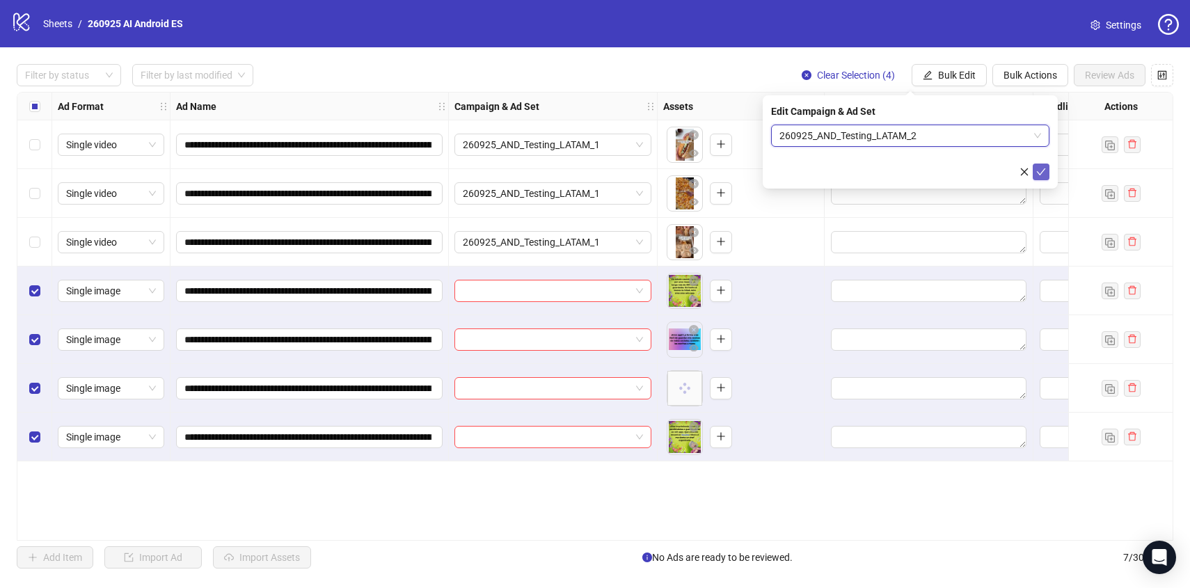
click at [1048, 173] on button "submit" at bounding box center [1040, 171] width 17 height 17
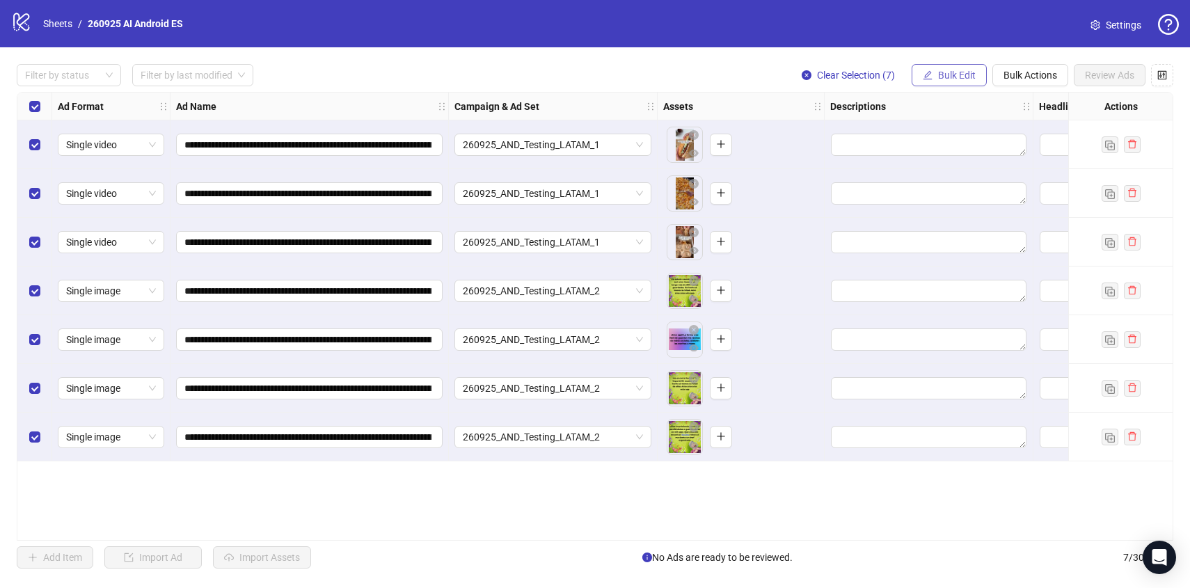
click at [968, 77] on span "Bulk Edit" at bounding box center [957, 75] width 38 height 11
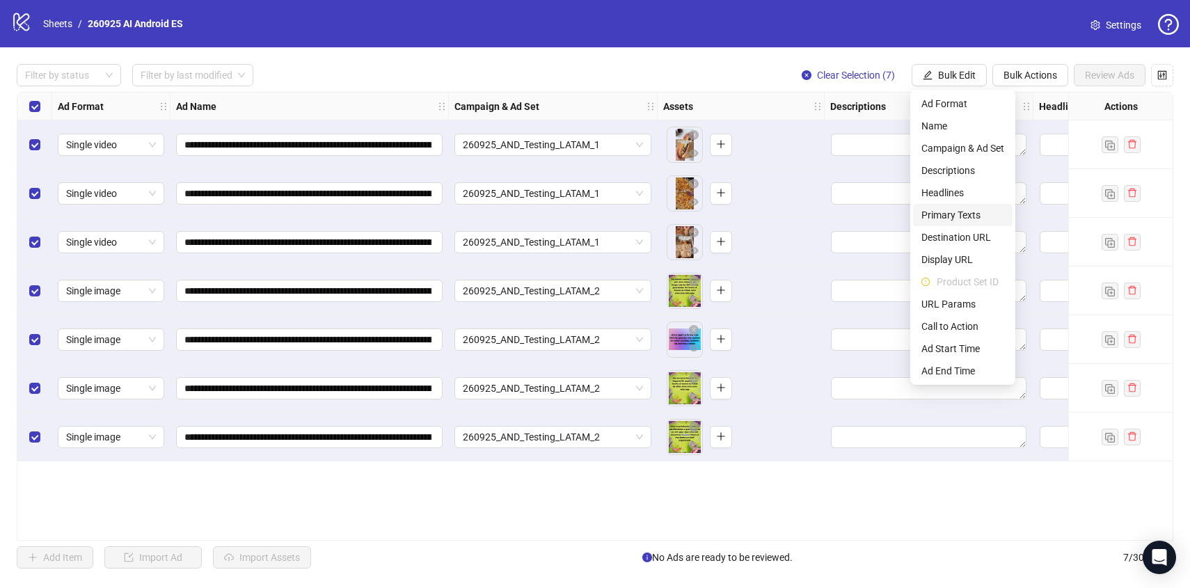
click at [951, 218] on span "Primary Texts" at bounding box center [962, 214] width 83 height 15
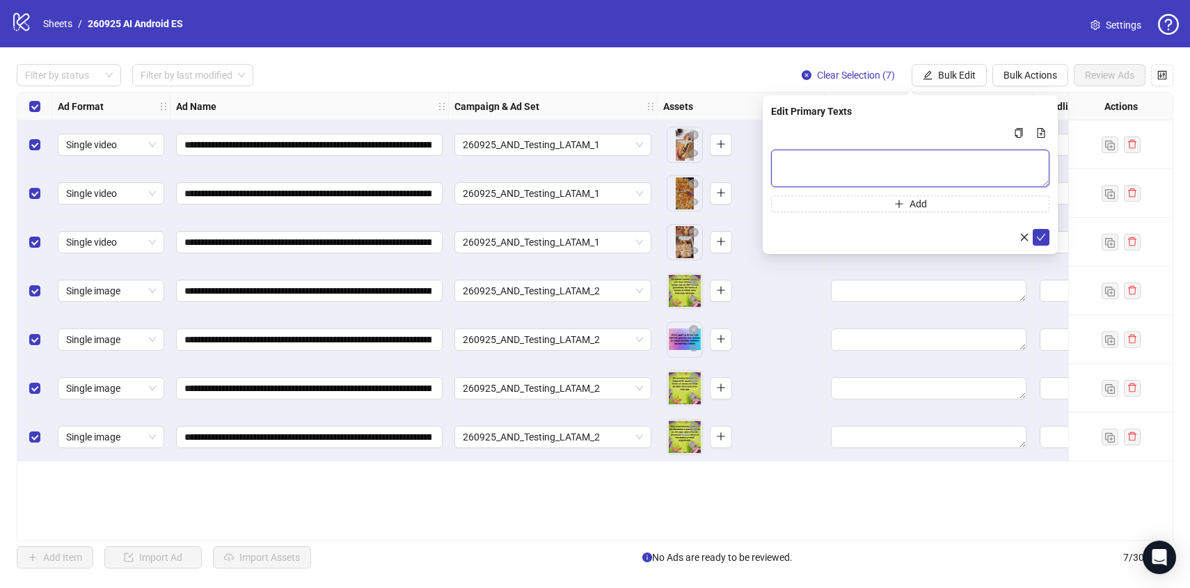
click at [888, 165] on textarea "Multi-text input container - paste or copy values" at bounding box center [910, 169] width 278 height 38
paste textarea "**********"
type textarea "**********"
click at [1046, 234] on button "submit" at bounding box center [1040, 237] width 17 height 17
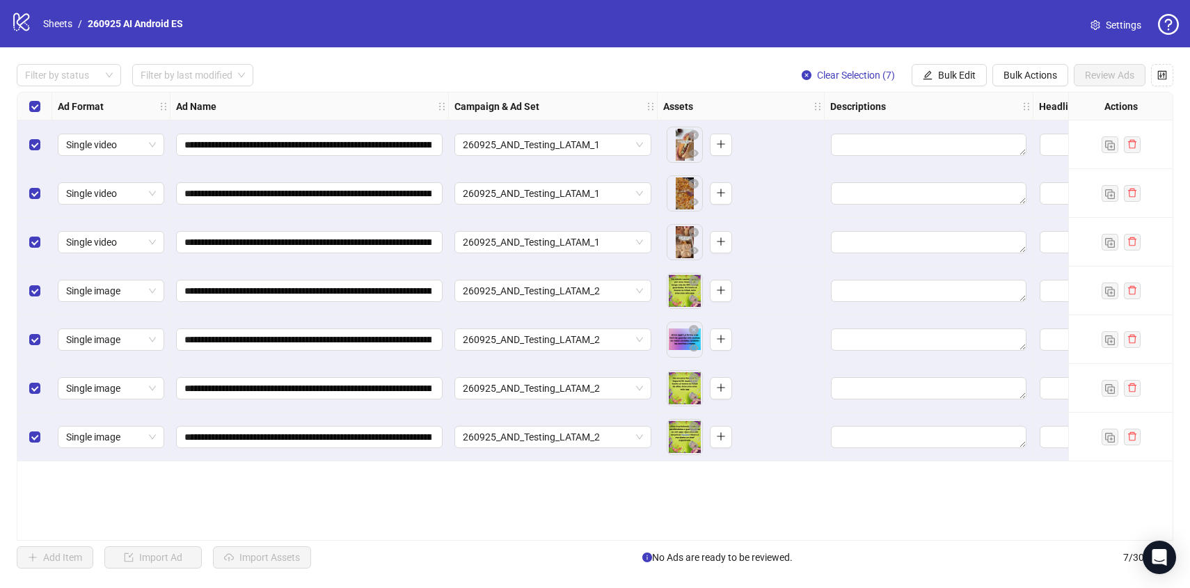
click at [943, 63] on div "**********" at bounding box center [595, 316] width 1190 height 538
click at [943, 67] on button "Bulk Edit" at bounding box center [948, 75] width 75 height 22
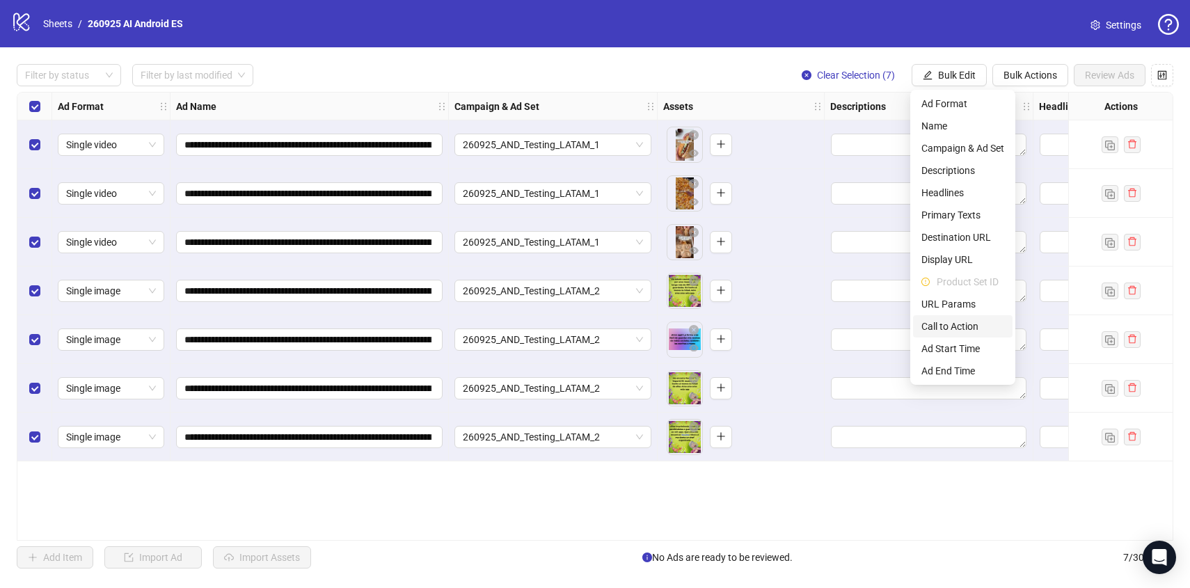
click at [952, 327] on span "Call to Action" at bounding box center [962, 326] width 83 height 15
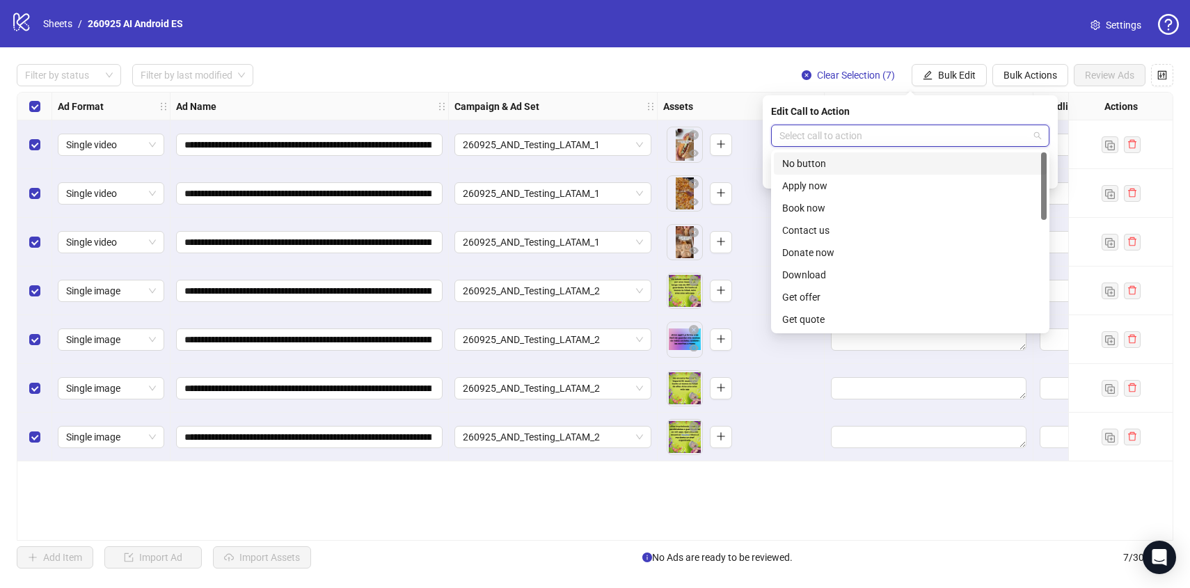
click at [856, 129] on input "search" at bounding box center [903, 135] width 249 height 21
click at [818, 271] on div "Download" at bounding box center [910, 274] width 256 height 15
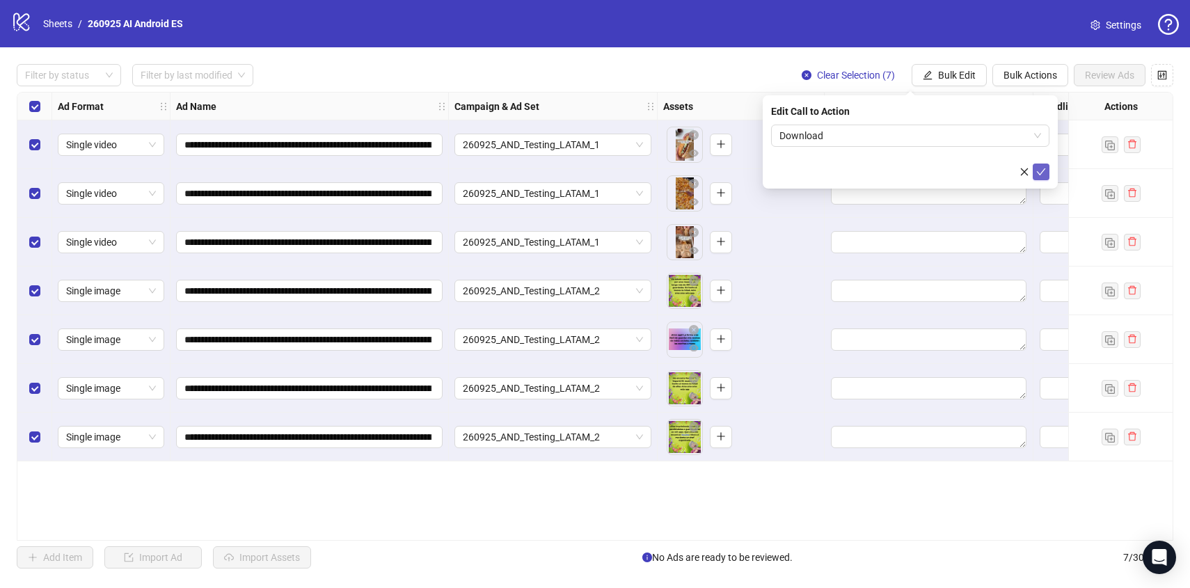
click at [1041, 175] on icon "check" at bounding box center [1041, 172] width 10 height 10
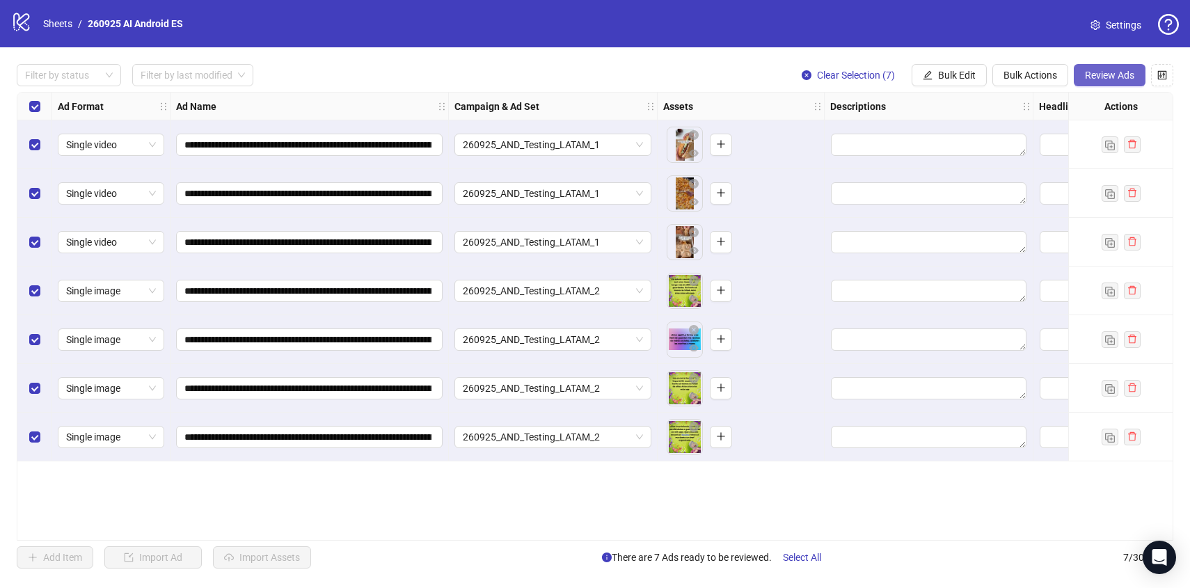
click at [1103, 81] on button "Review Ads" at bounding box center [1109, 75] width 72 height 22
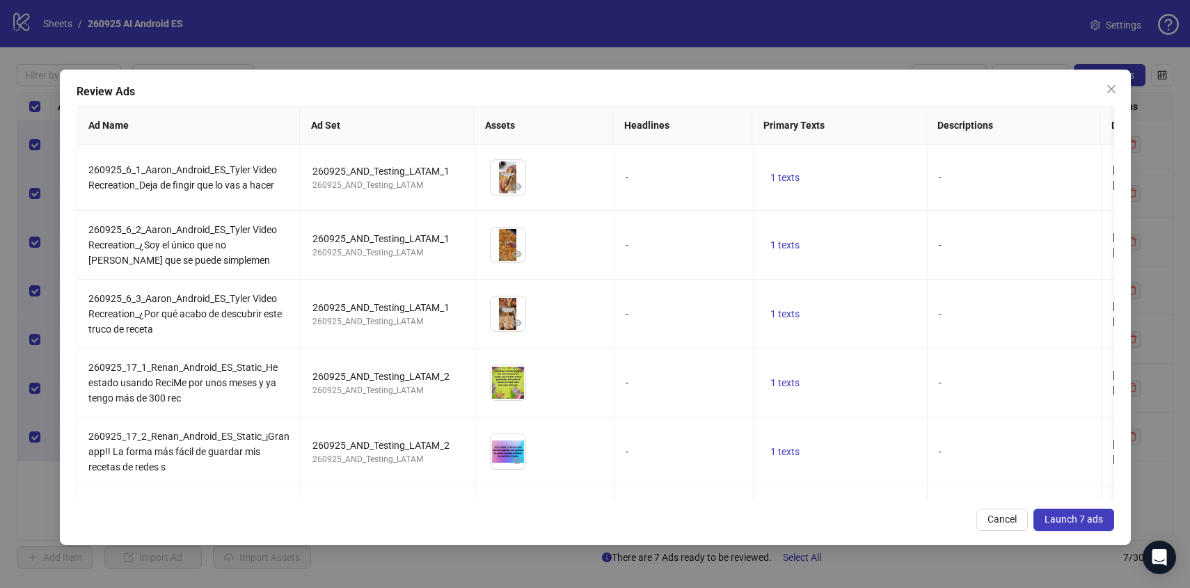
click at [1052, 516] on span "Launch 7 ads" at bounding box center [1073, 518] width 58 height 11
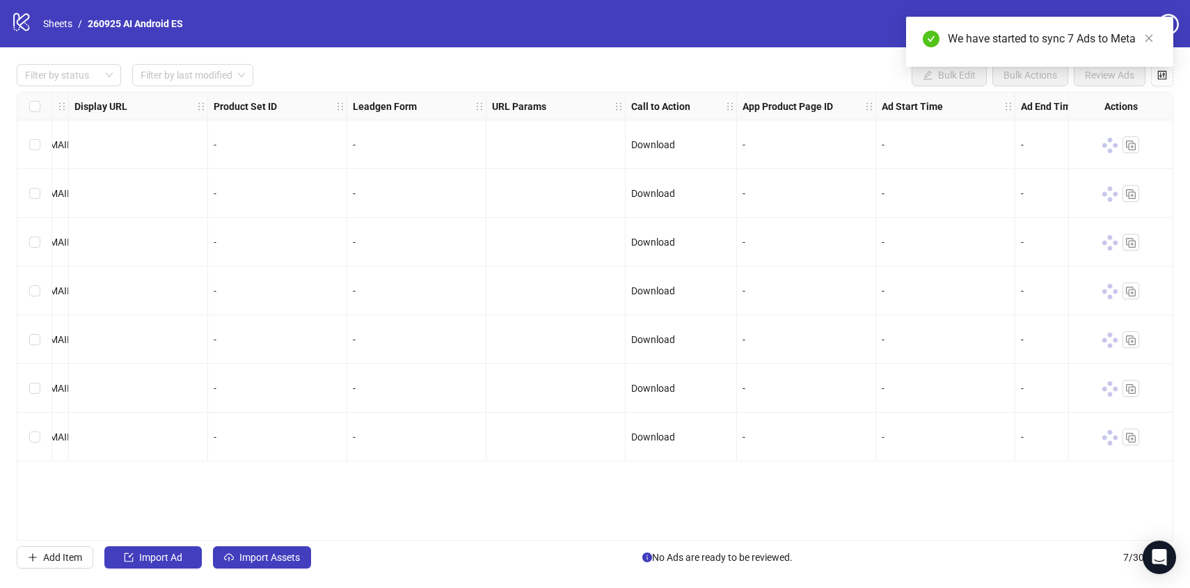
scroll to position [0, 1537]
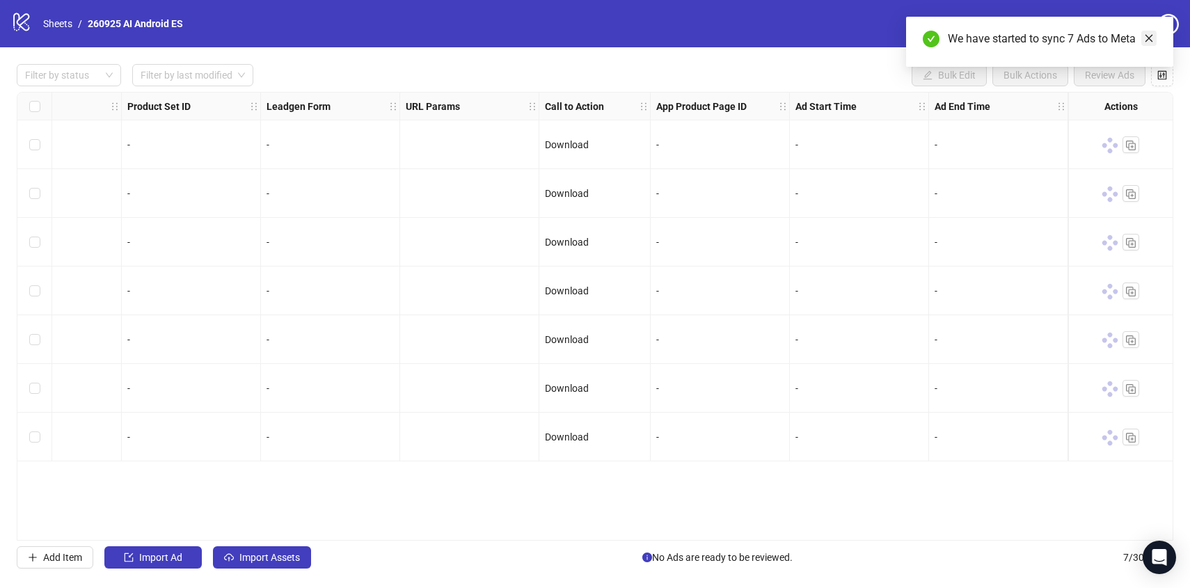
click at [1149, 42] on icon "close" at bounding box center [1149, 38] width 10 height 10
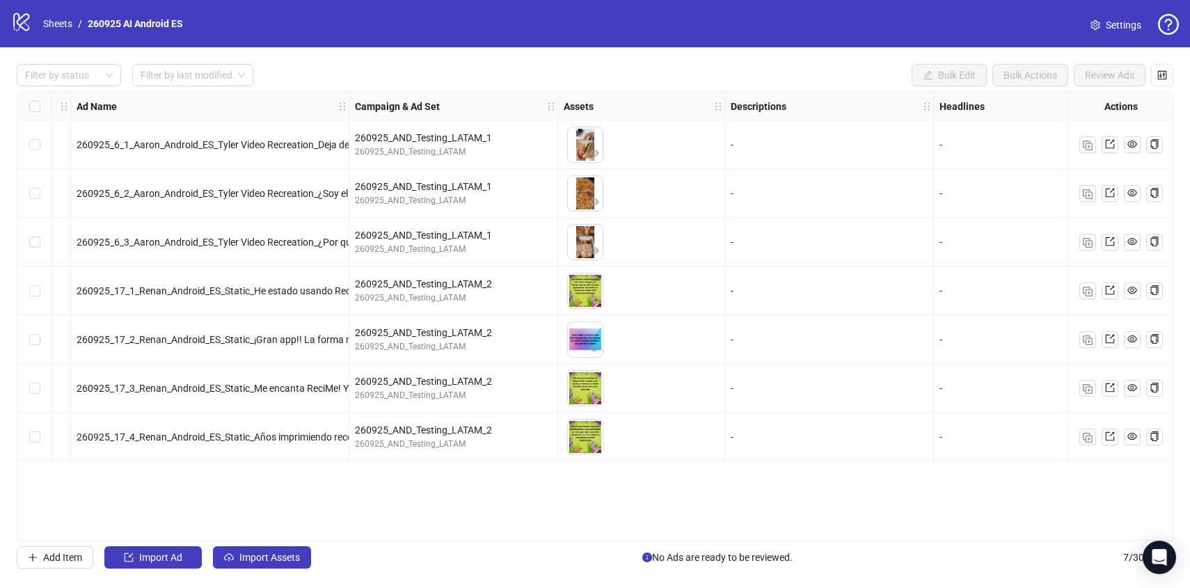
scroll to position [0, 0]
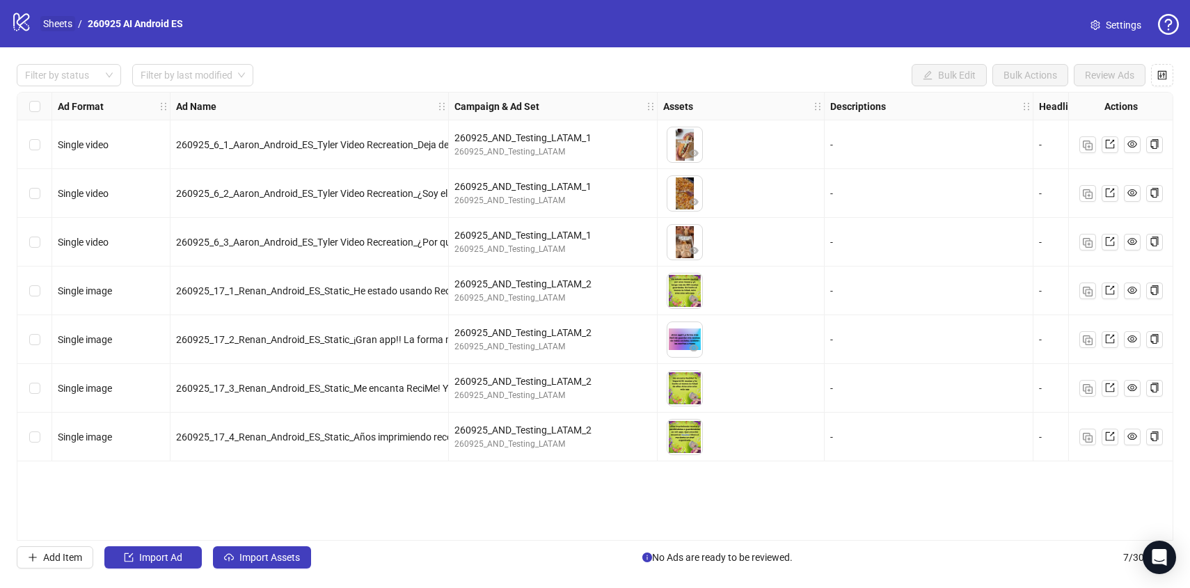
click at [61, 27] on link "Sheets" at bounding box center [57, 23] width 35 height 15
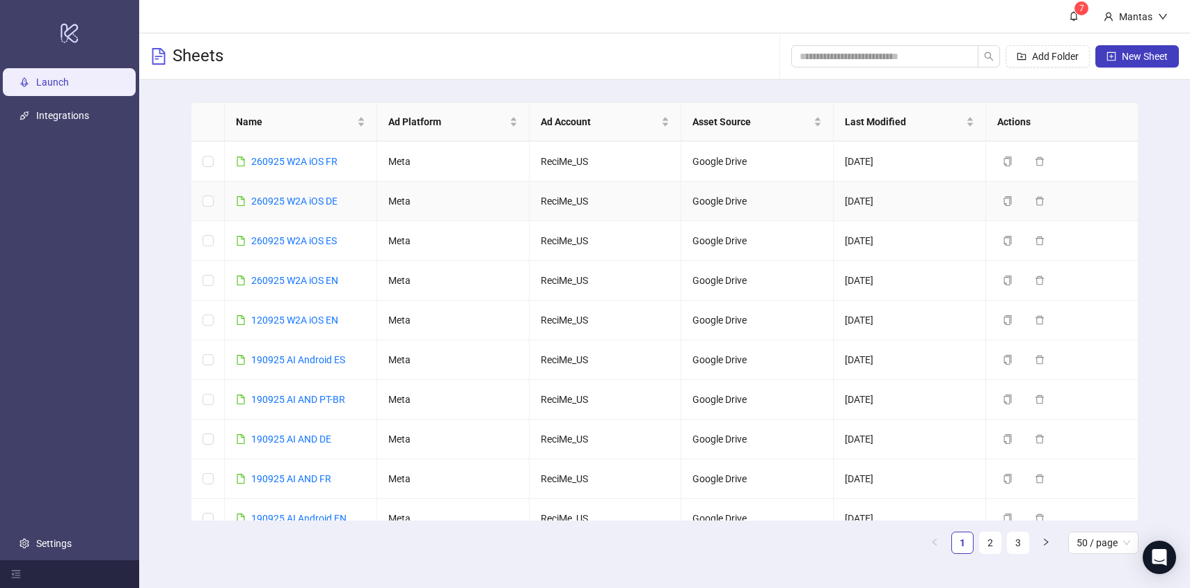
scroll to position [136, 0]
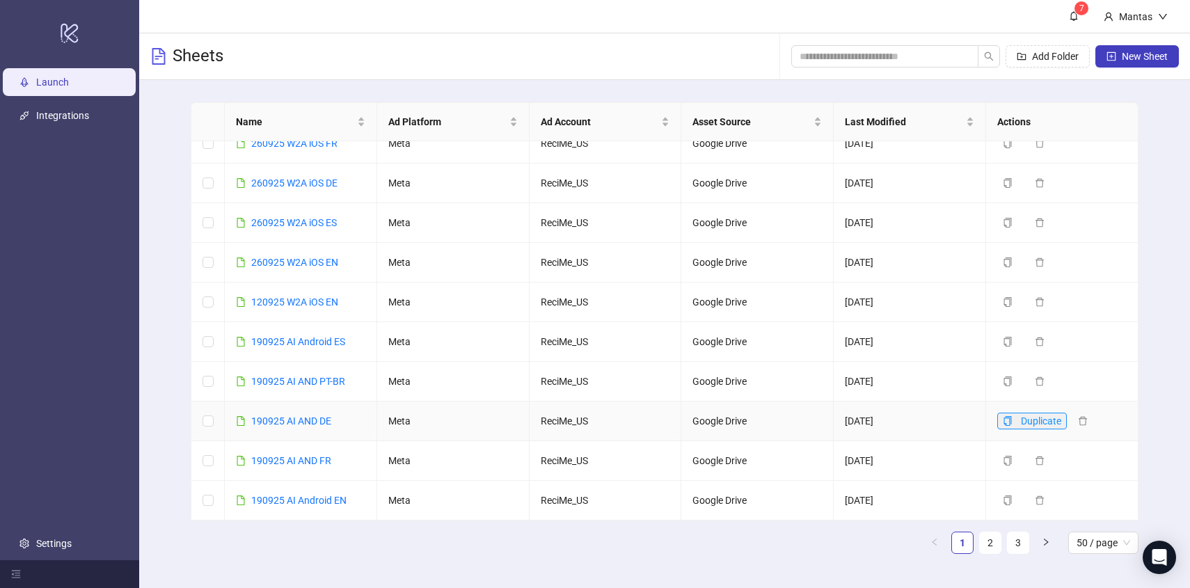
click at [1004, 417] on icon "copy" at bounding box center [1008, 421] width 8 height 10
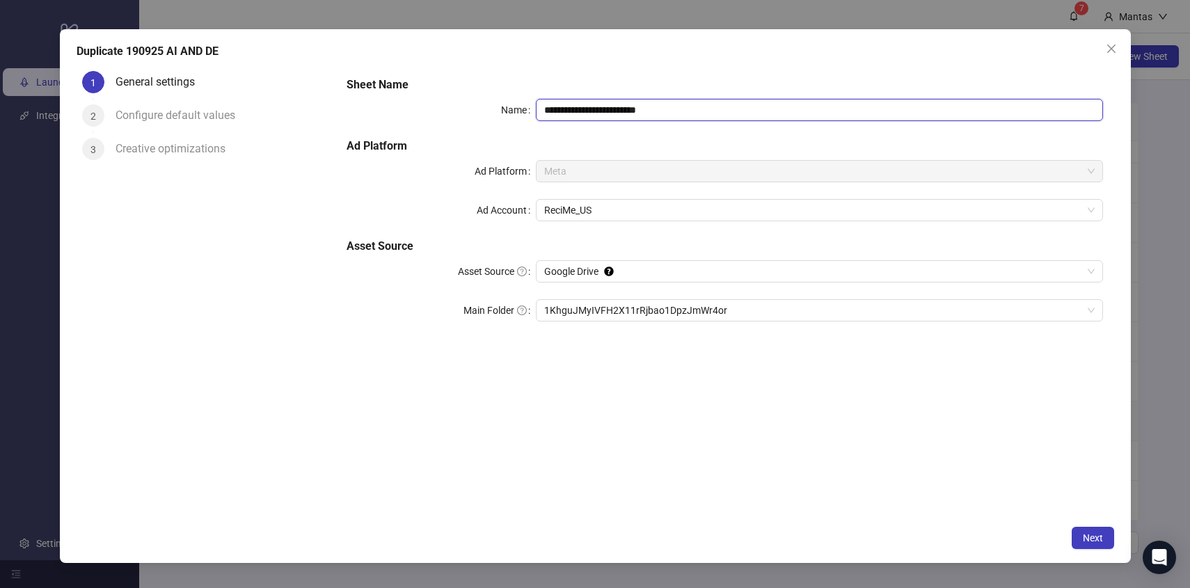
drag, startPoint x: 555, startPoint y: 107, endPoint x: 525, endPoint y: 106, distance: 30.6
click at [525, 106] on div "**********" at bounding box center [723, 110] width 755 height 22
drag, startPoint x: 625, startPoint y: 104, endPoint x: 700, endPoint y: 115, distance: 75.9
click at [700, 116] on input "**********" at bounding box center [819, 110] width 567 height 22
click at [568, 310] on span "1KhguJMyIVFH2X11rRjbao1DpzJmWr4or" at bounding box center [819, 310] width 550 height 21
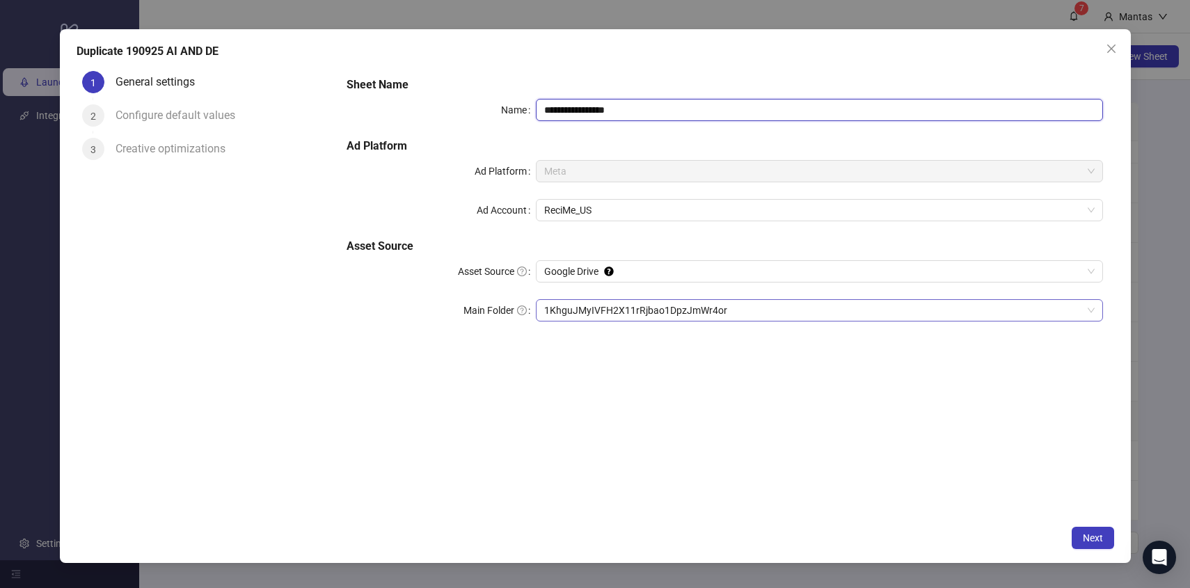
type input "**********"
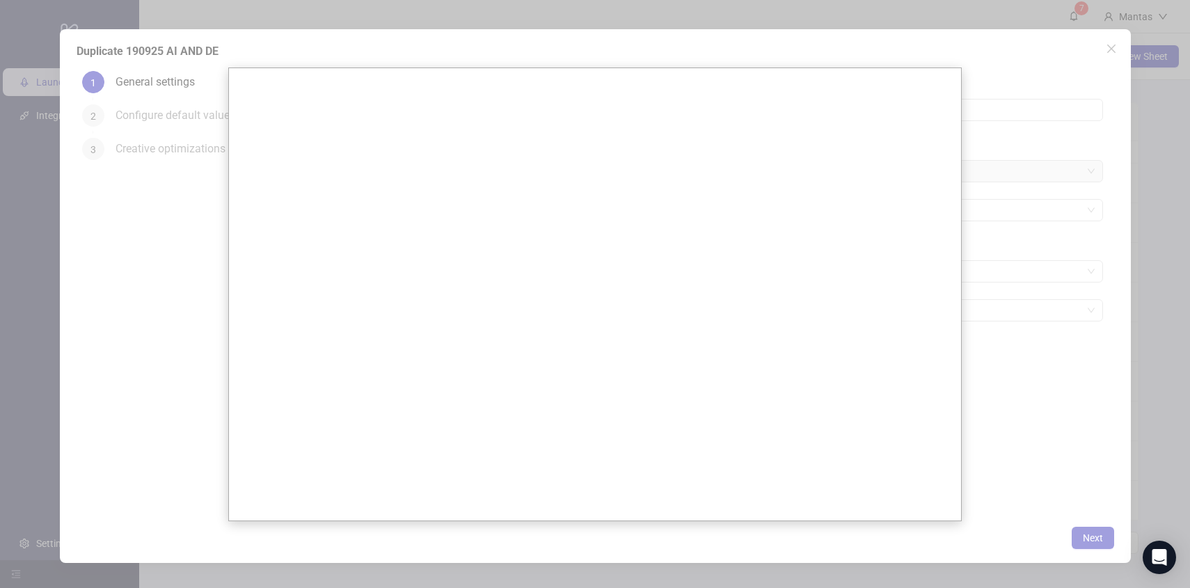
scroll to position [0, 0]
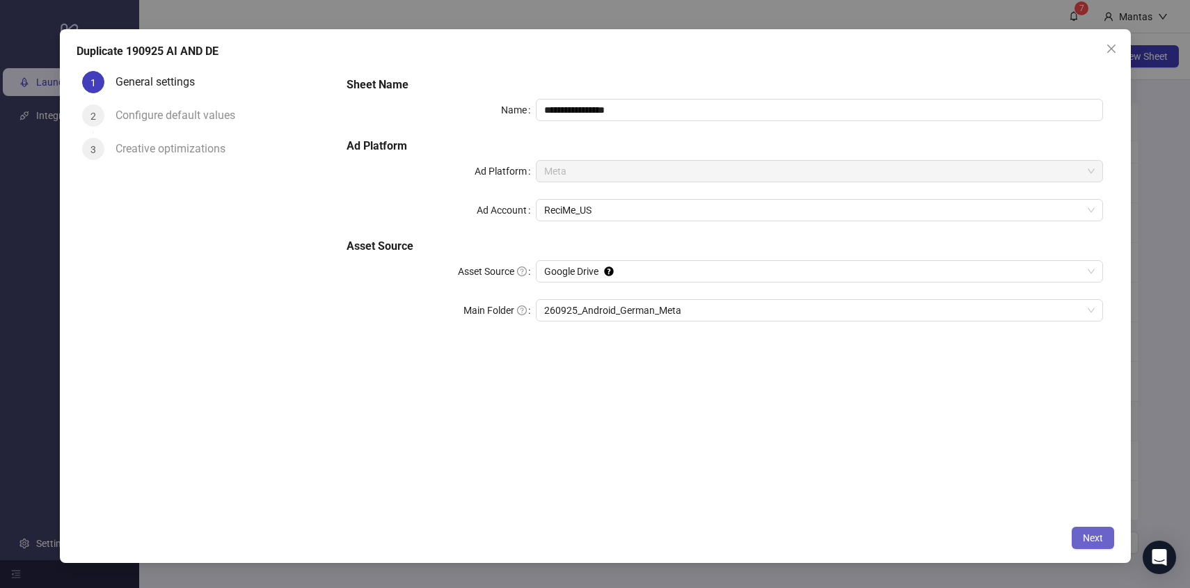
click at [1089, 534] on span "Next" at bounding box center [1092, 537] width 20 height 11
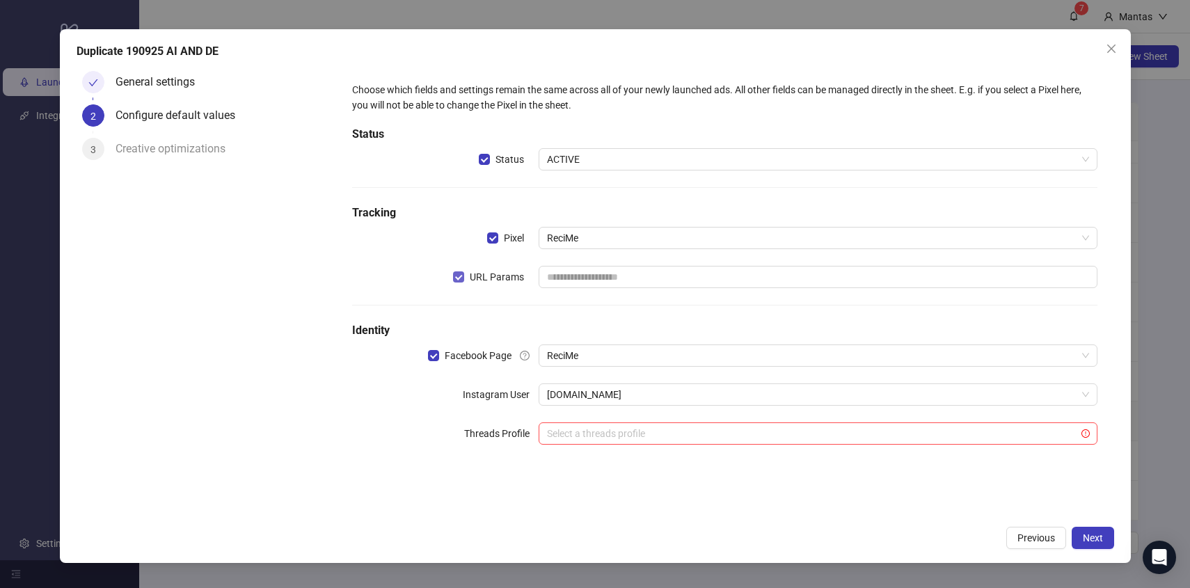
click at [477, 276] on span "URL Params" at bounding box center [496, 276] width 65 height 15
click at [1082, 529] on button "Next" at bounding box center [1092, 538] width 42 height 22
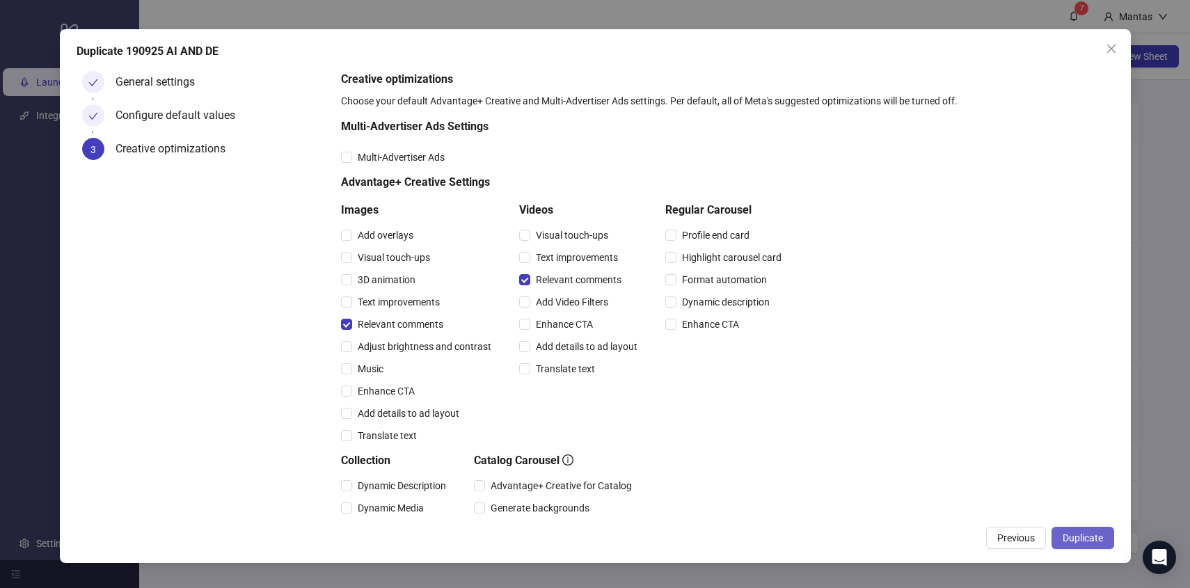
click at [1082, 530] on button "Duplicate" at bounding box center [1082, 538] width 63 height 22
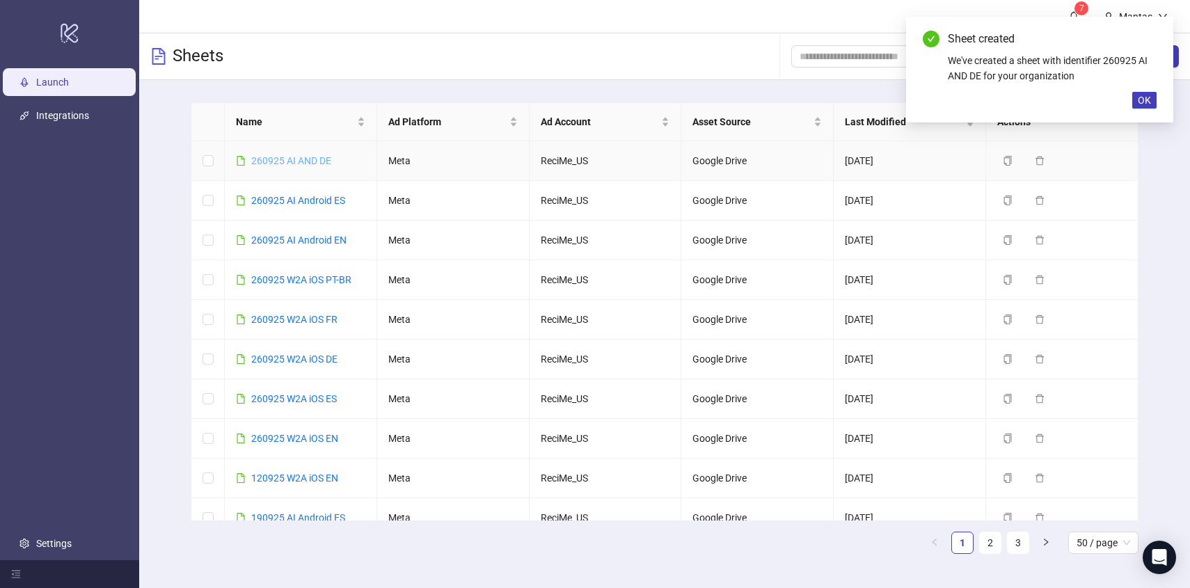
click at [275, 158] on link "260925 AI AND DE" at bounding box center [291, 160] width 80 height 11
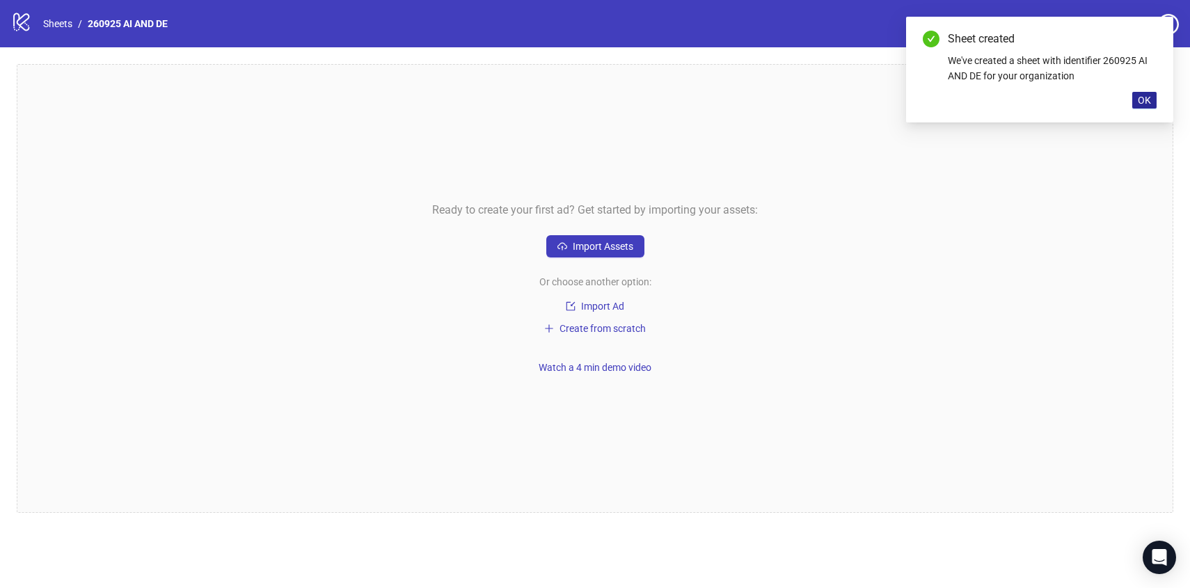
click at [1153, 104] on button "OK" at bounding box center [1144, 100] width 24 height 17
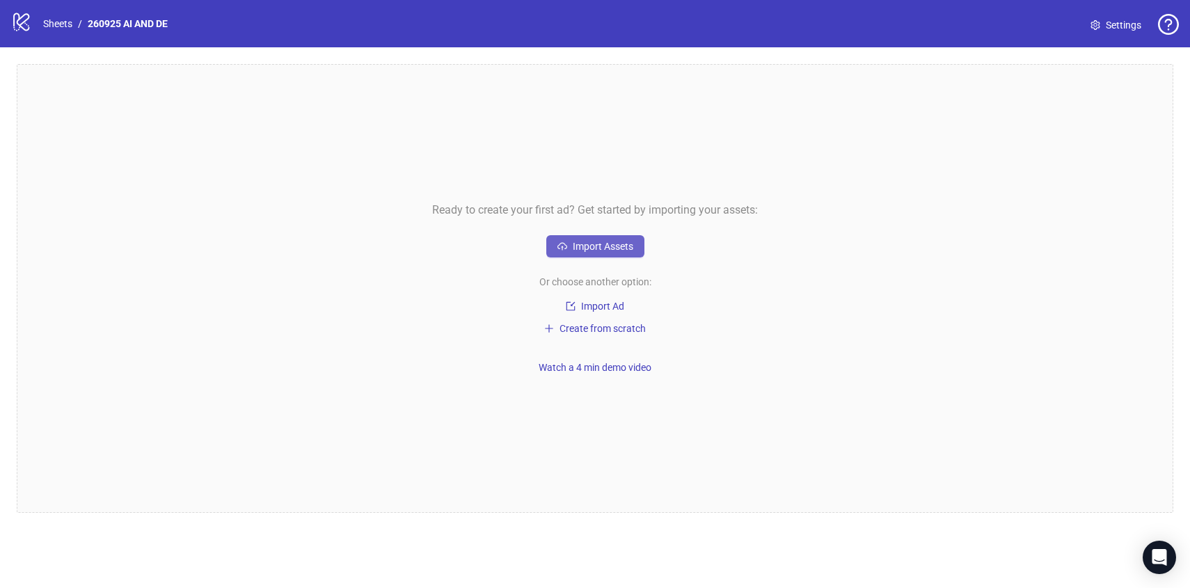
click at [593, 244] on span "Import Assets" at bounding box center [603, 246] width 61 height 11
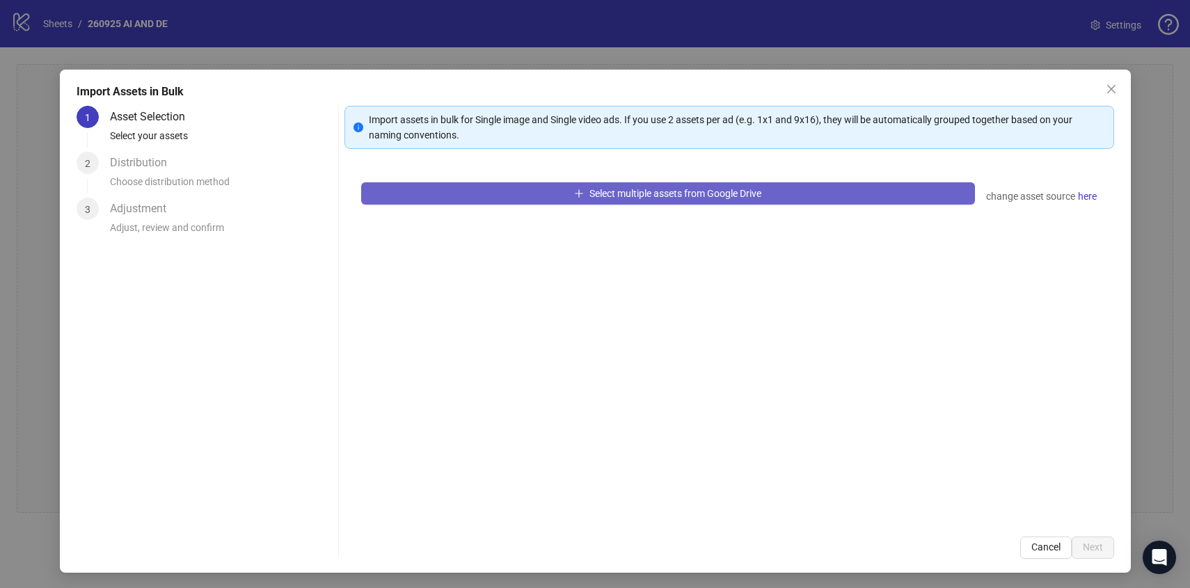
click at [469, 194] on button "Select multiple assets from Google Drive" at bounding box center [668, 193] width 614 height 22
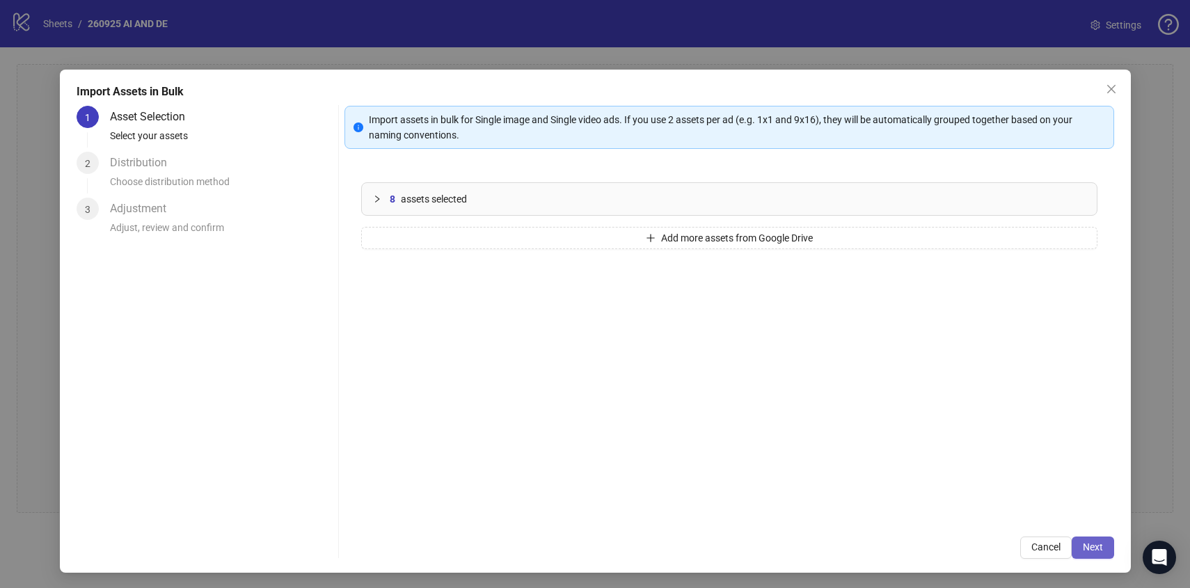
click at [1096, 549] on span "Next" at bounding box center [1092, 546] width 20 height 11
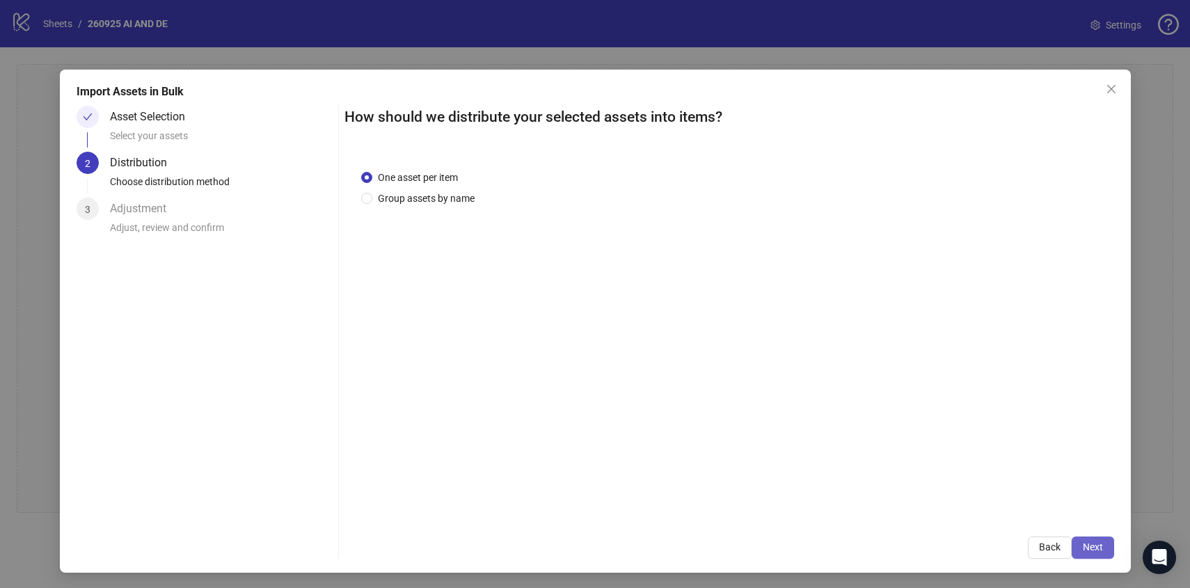
click at [1087, 542] on span "Next" at bounding box center [1092, 546] width 20 height 11
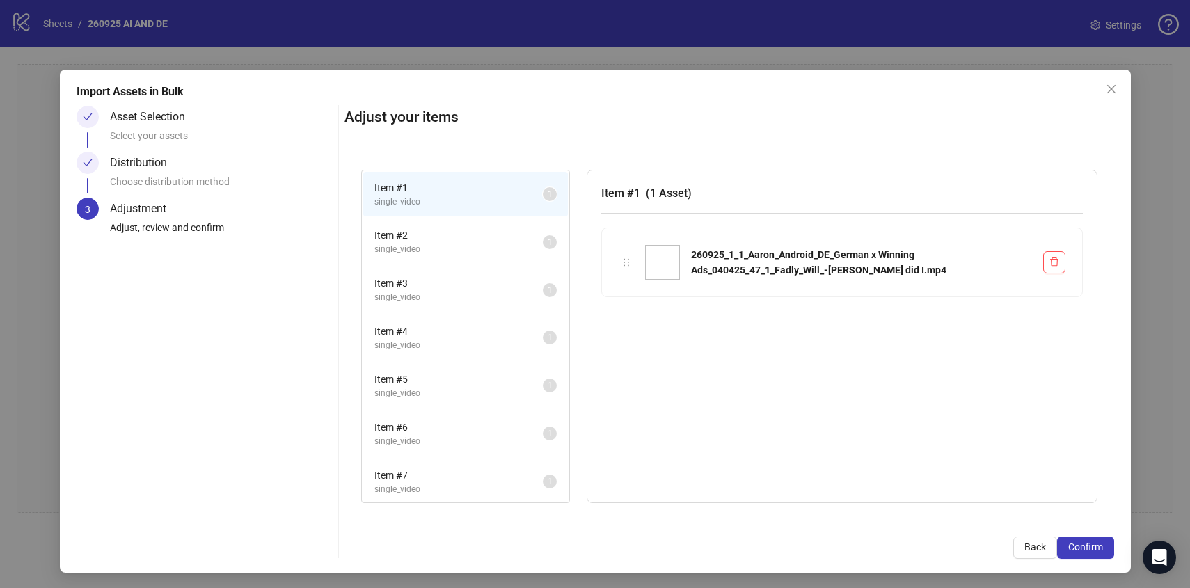
click at [1087, 542] on span "Confirm" at bounding box center [1085, 546] width 35 height 11
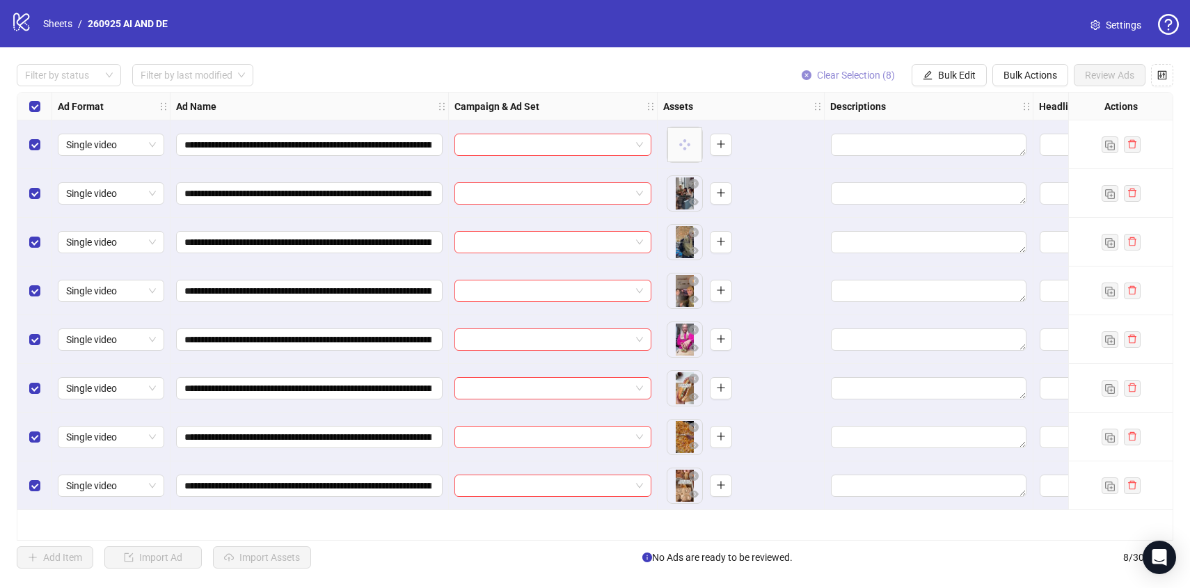
click at [851, 72] on span "Clear Selection (8)" at bounding box center [856, 75] width 78 height 11
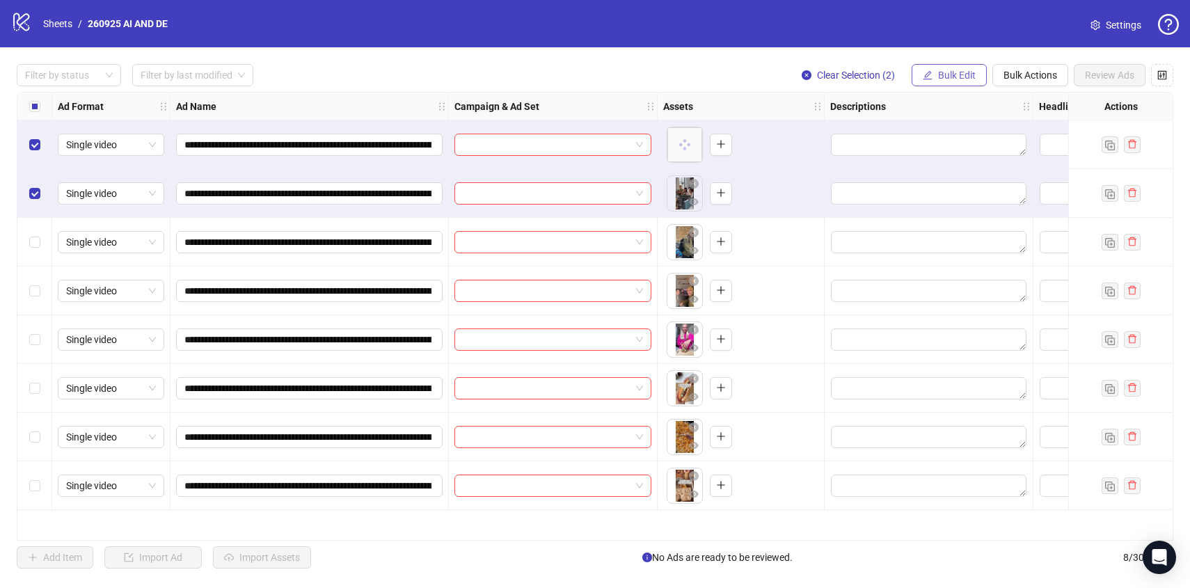
click at [965, 72] on span "Bulk Edit" at bounding box center [957, 75] width 38 height 11
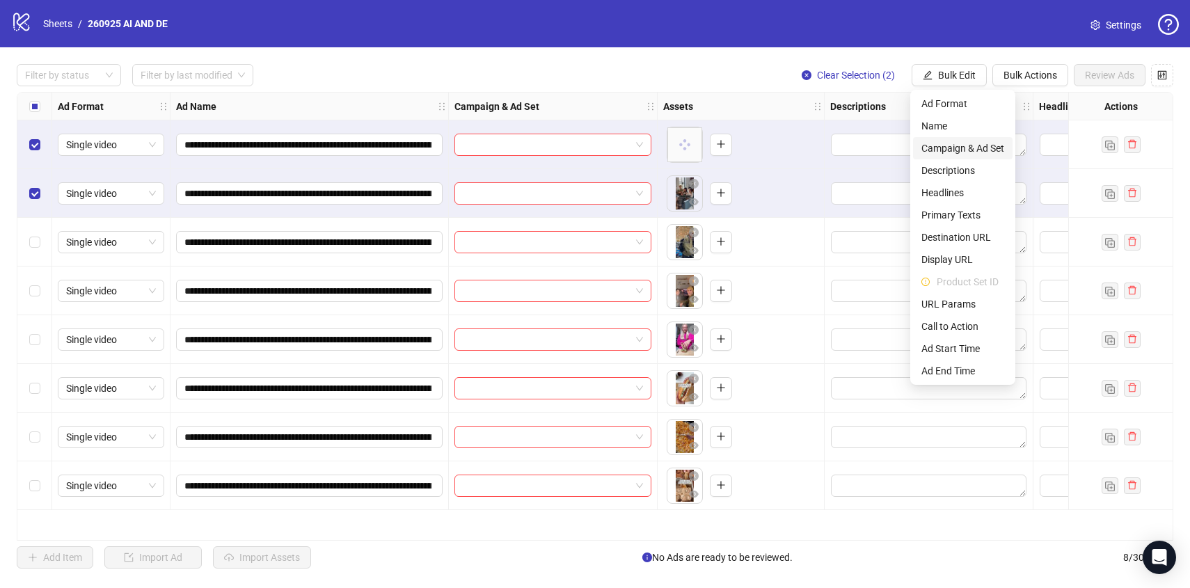
click at [961, 145] on span "Campaign & Ad Set" at bounding box center [962, 148] width 83 height 15
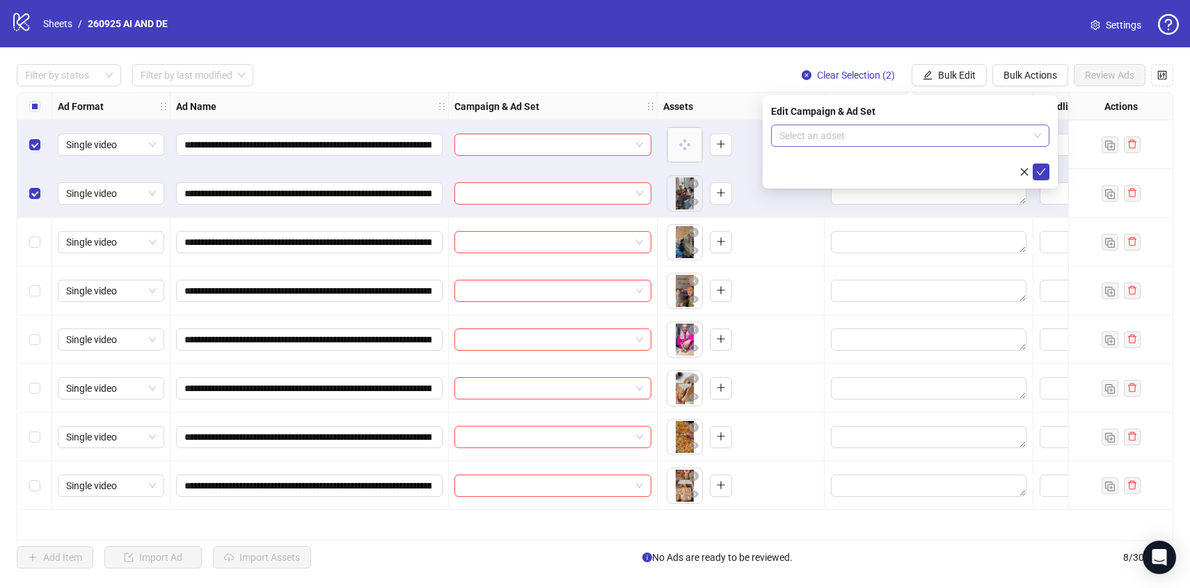
click at [948, 129] on input "search" at bounding box center [903, 135] width 249 height 21
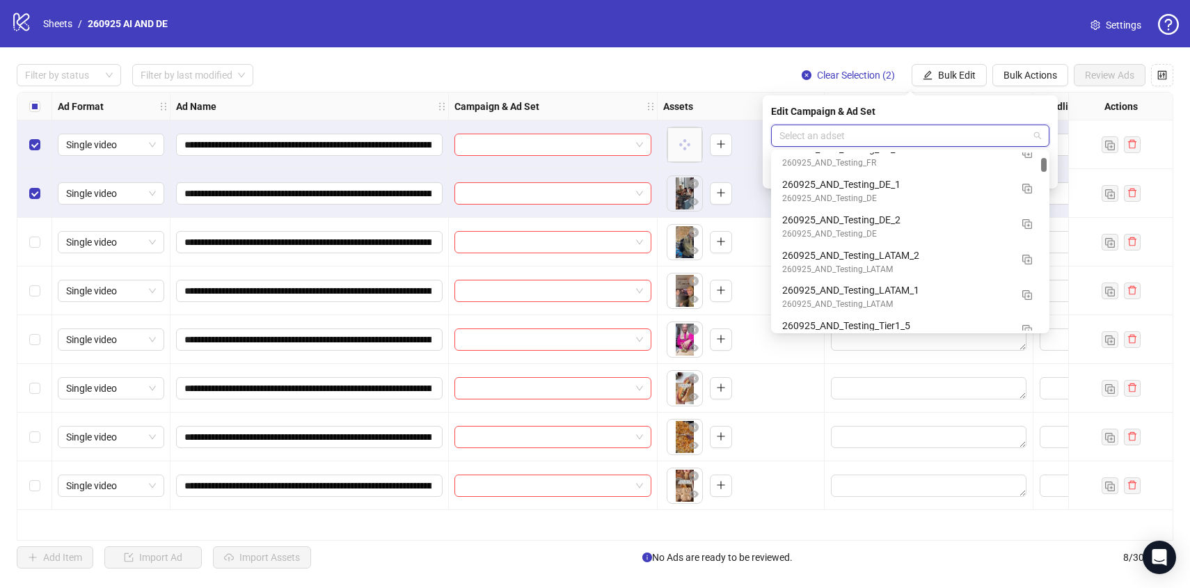
scroll to position [655, 0]
click at [992, 198] on div "260925_AND_Testing_DE" at bounding box center [896, 197] width 228 height 13
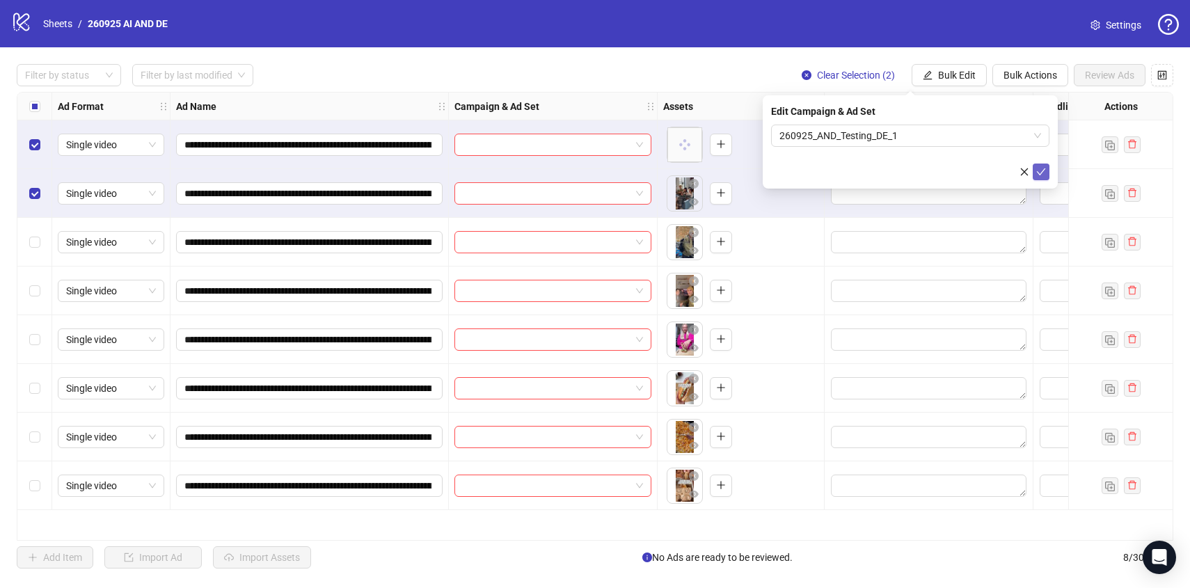
click at [1045, 170] on icon "check" at bounding box center [1041, 172] width 10 height 10
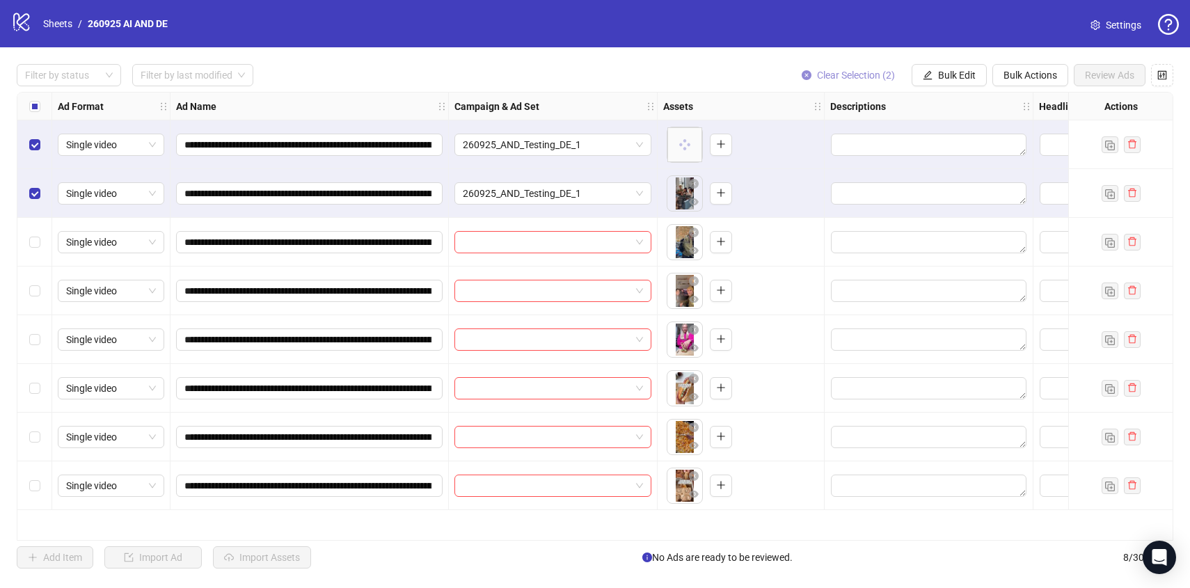
click at [844, 71] on span "Clear Selection (2)" at bounding box center [856, 75] width 78 height 11
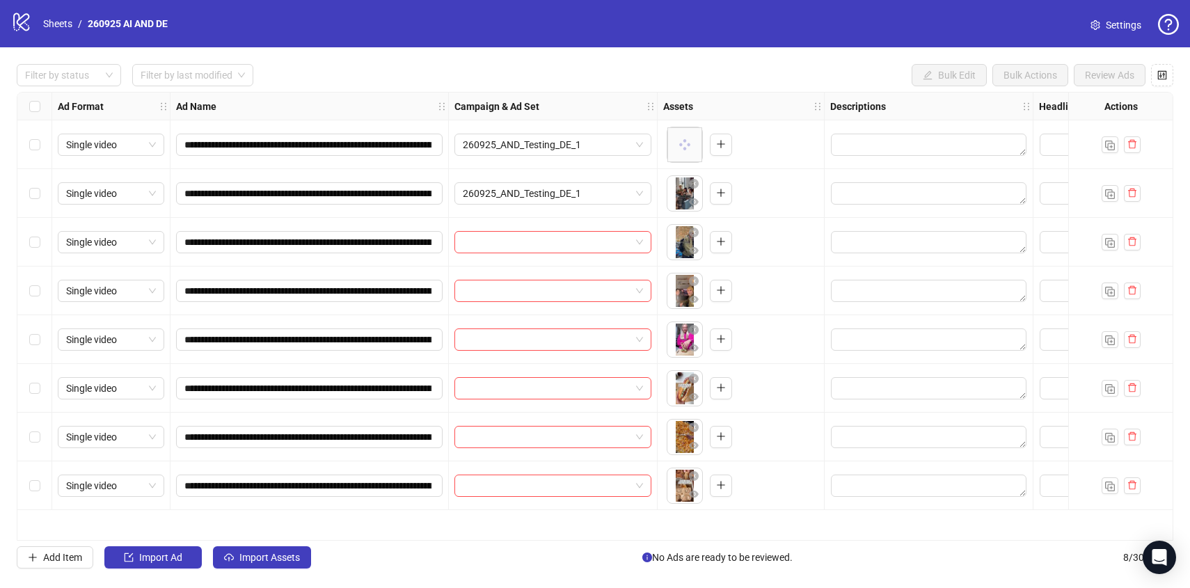
click at [42, 243] on div "Select row 3" at bounding box center [34, 242] width 35 height 49
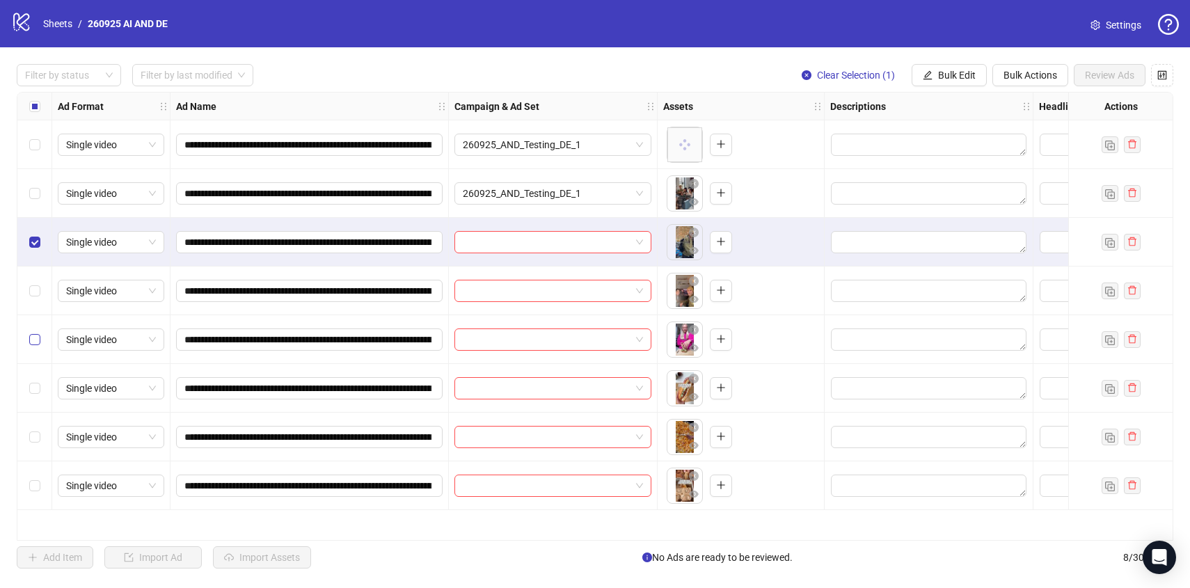
click at [35, 346] on label "Select row 5" at bounding box center [34, 339] width 11 height 15
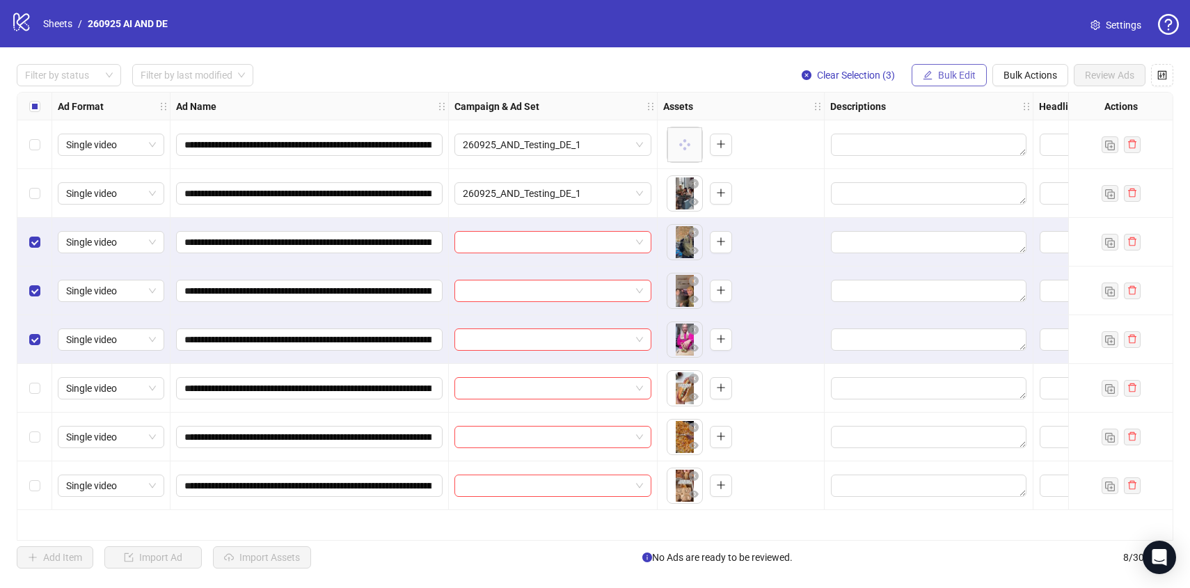
click at [959, 78] on span "Bulk Edit" at bounding box center [957, 75] width 38 height 11
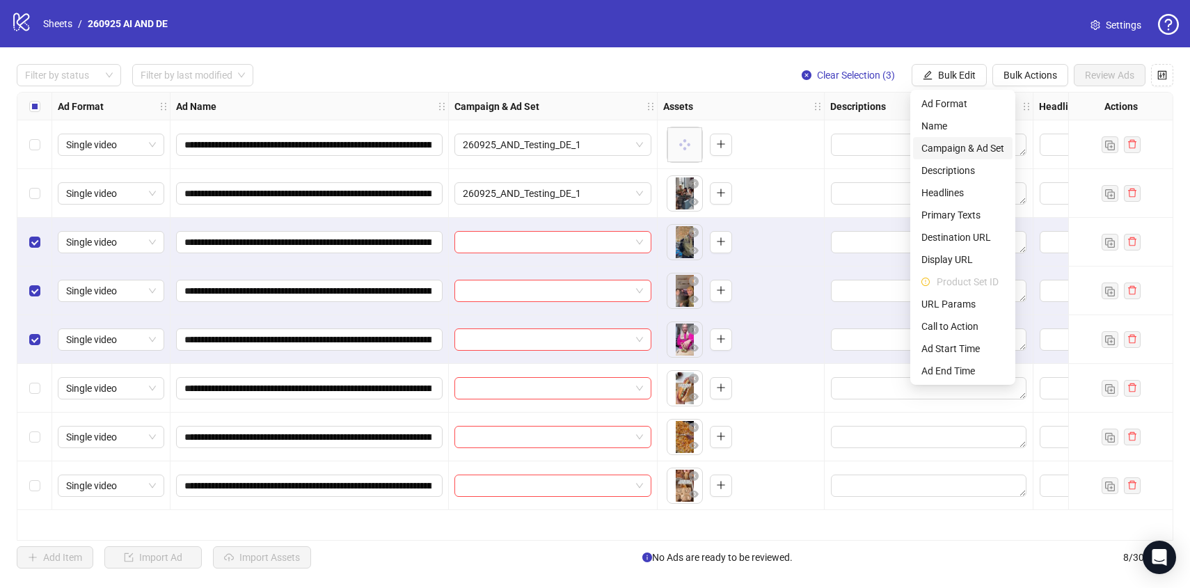
click at [956, 152] on span "Campaign & Ad Set" at bounding box center [962, 148] width 83 height 15
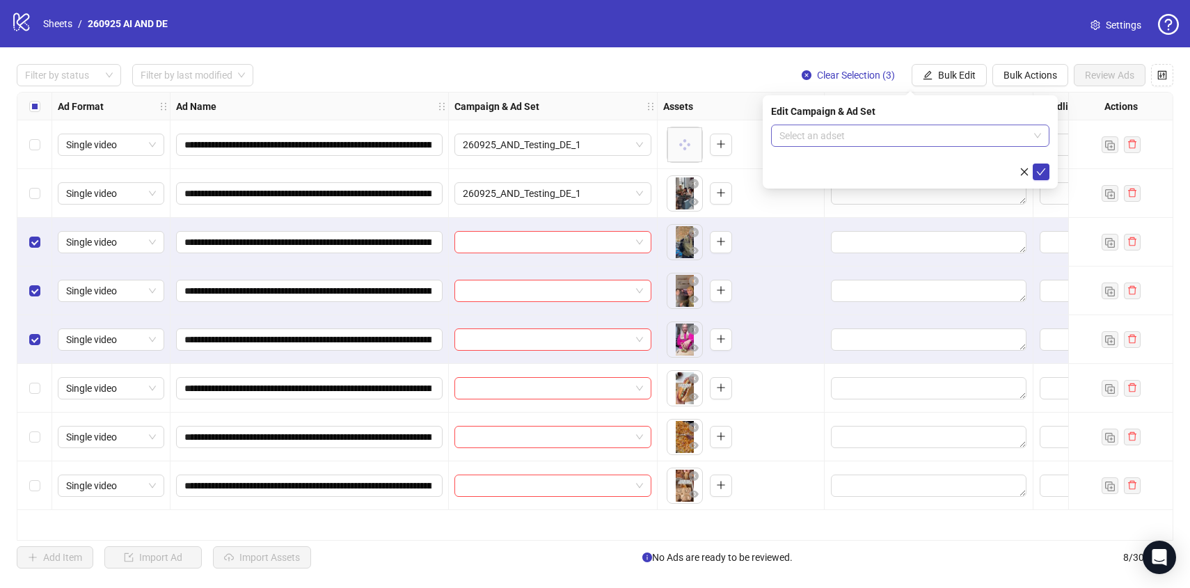
click at [942, 133] on input "search" at bounding box center [903, 135] width 249 height 21
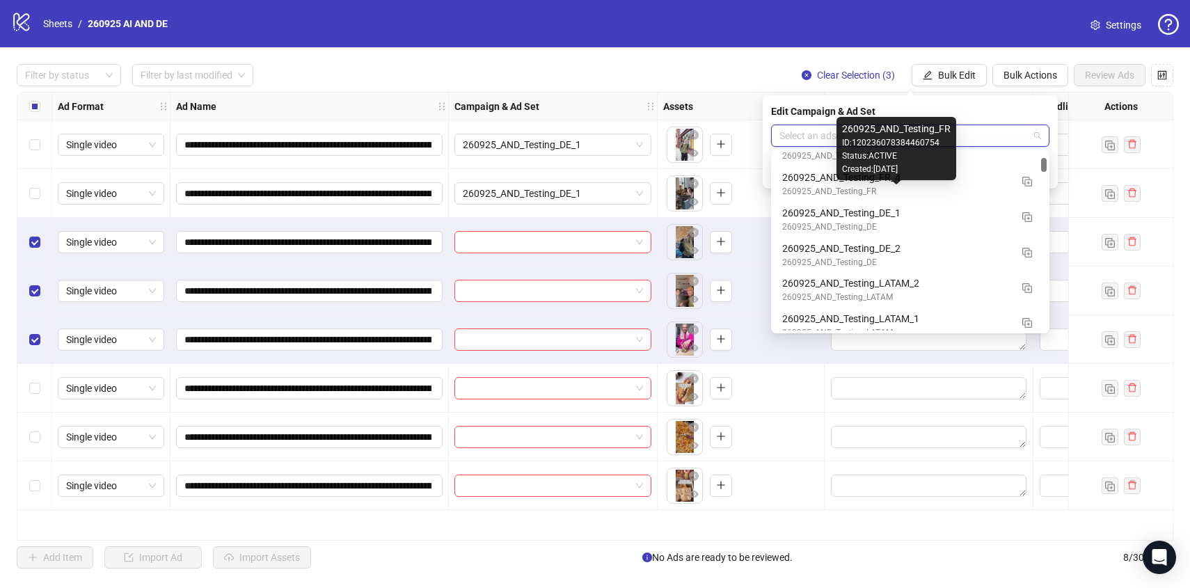
scroll to position [626, 0]
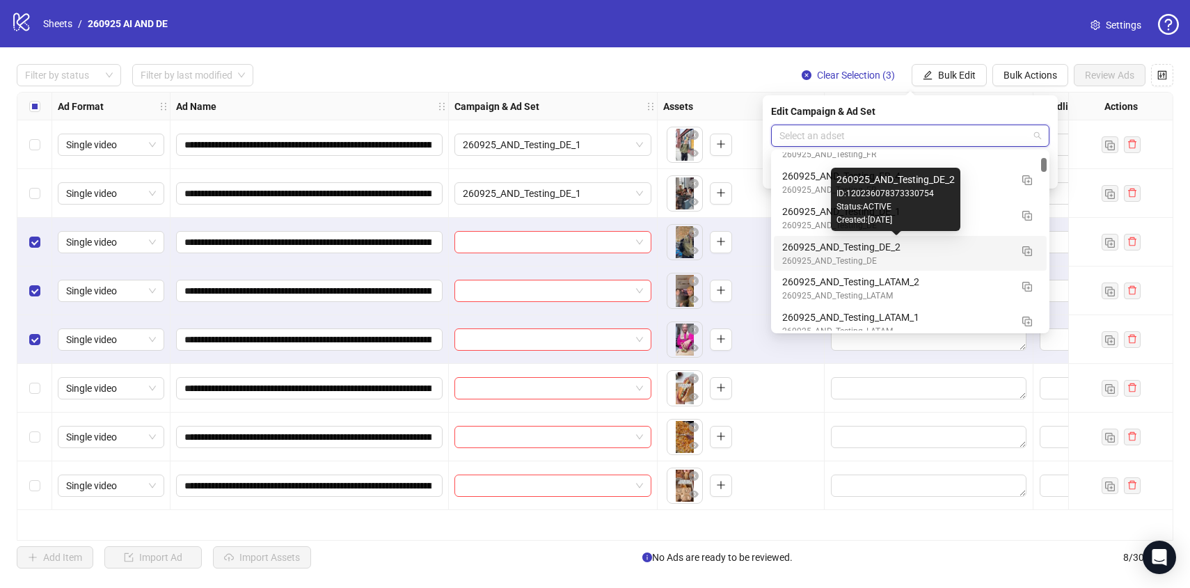
click at [958, 244] on div "260925_AND_Testing_DE_2" at bounding box center [896, 246] width 228 height 15
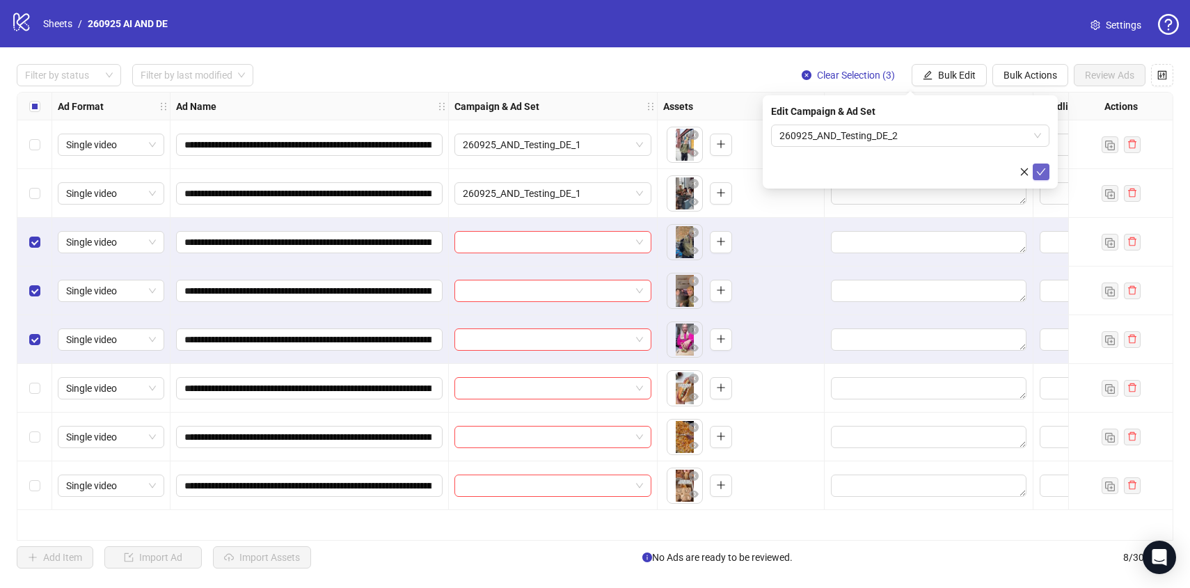
click at [1044, 169] on icon "check" at bounding box center [1041, 172] width 10 height 10
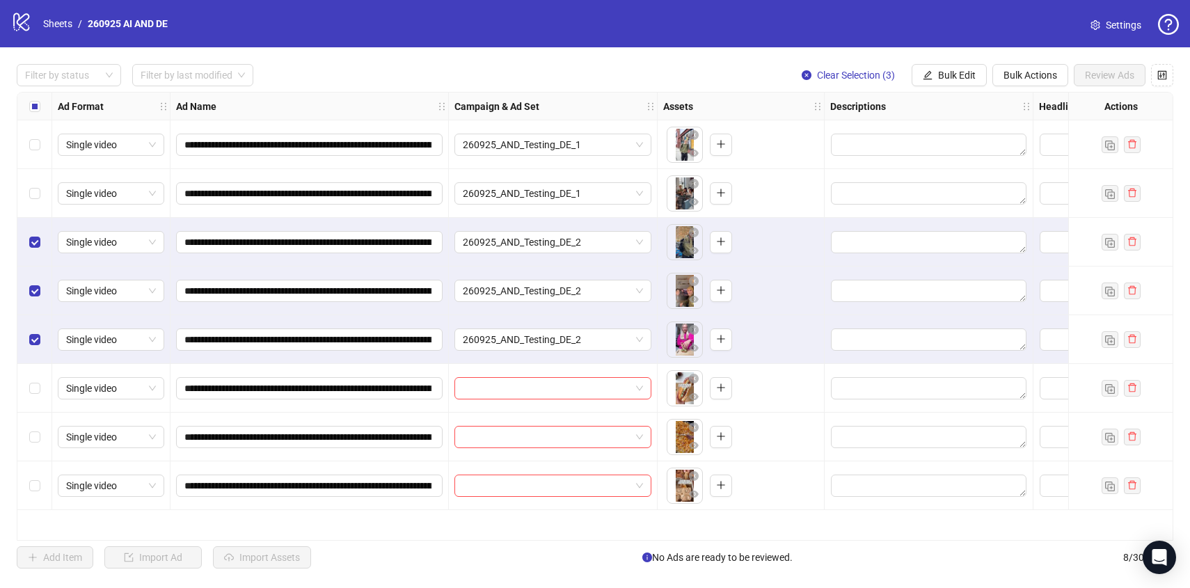
click at [26, 243] on div "Select row 3" at bounding box center [34, 242] width 35 height 49
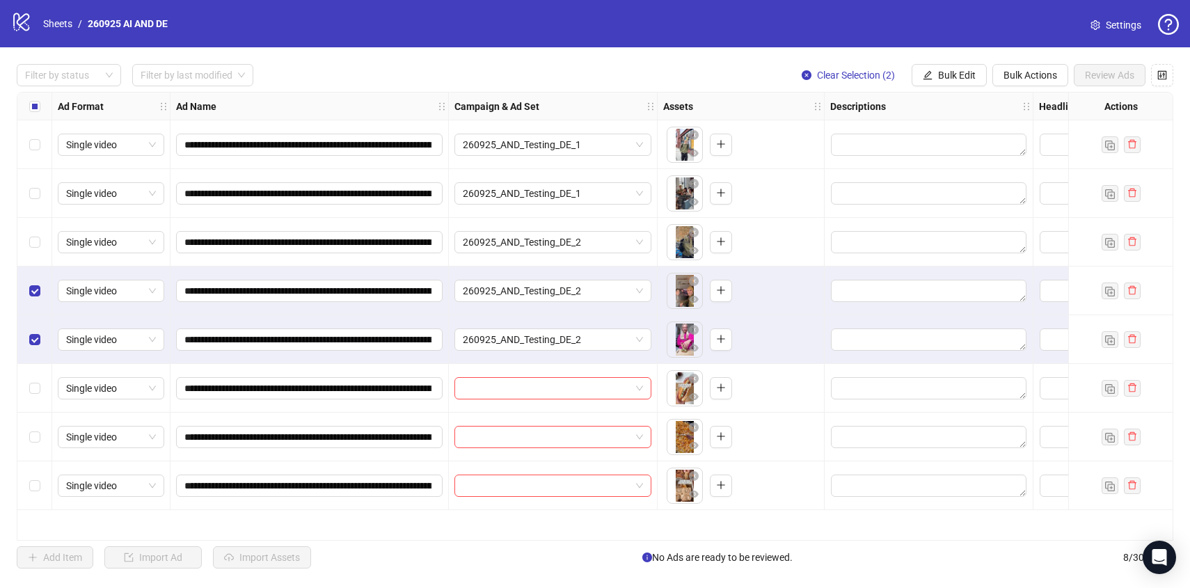
click at [26, 285] on div "Select row 4" at bounding box center [34, 290] width 35 height 49
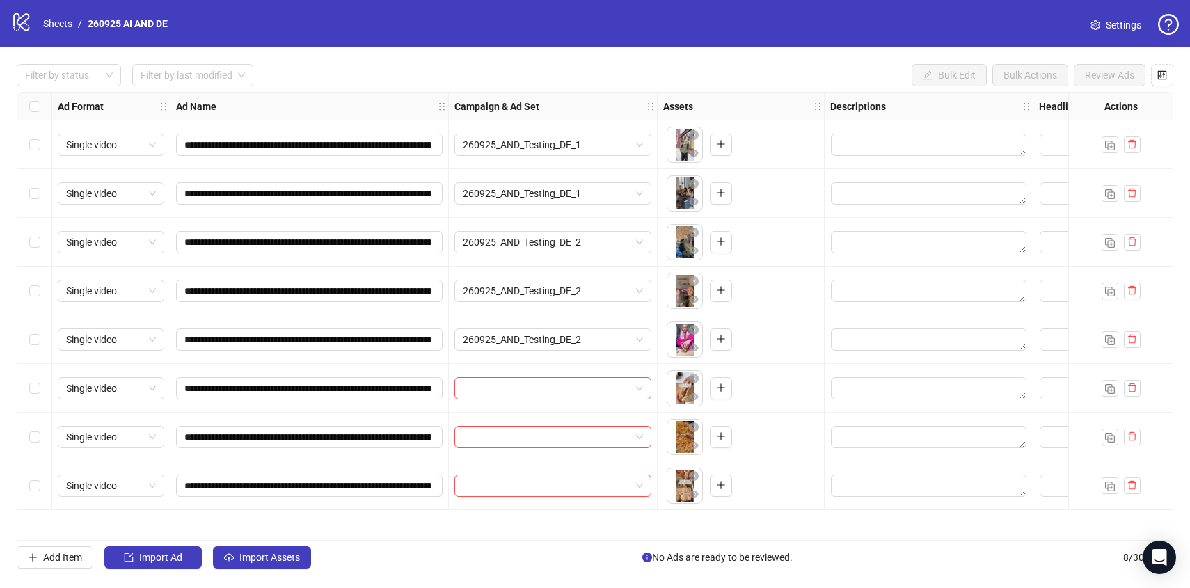
click at [27, 394] on div "Select row 6" at bounding box center [34, 388] width 35 height 49
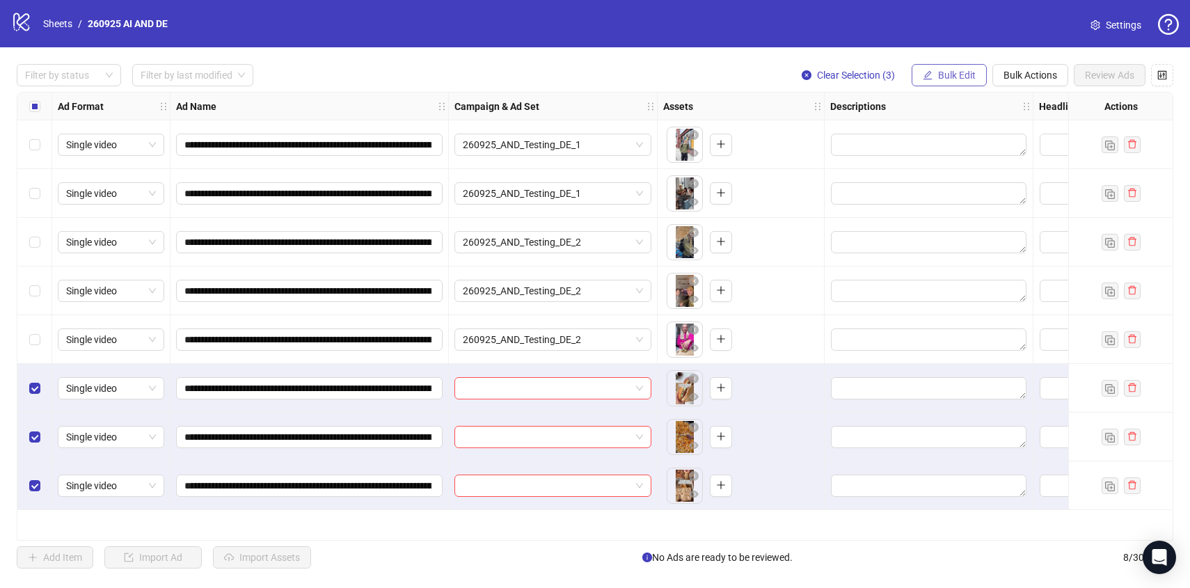
click at [950, 77] on span "Bulk Edit" at bounding box center [957, 75] width 38 height 11
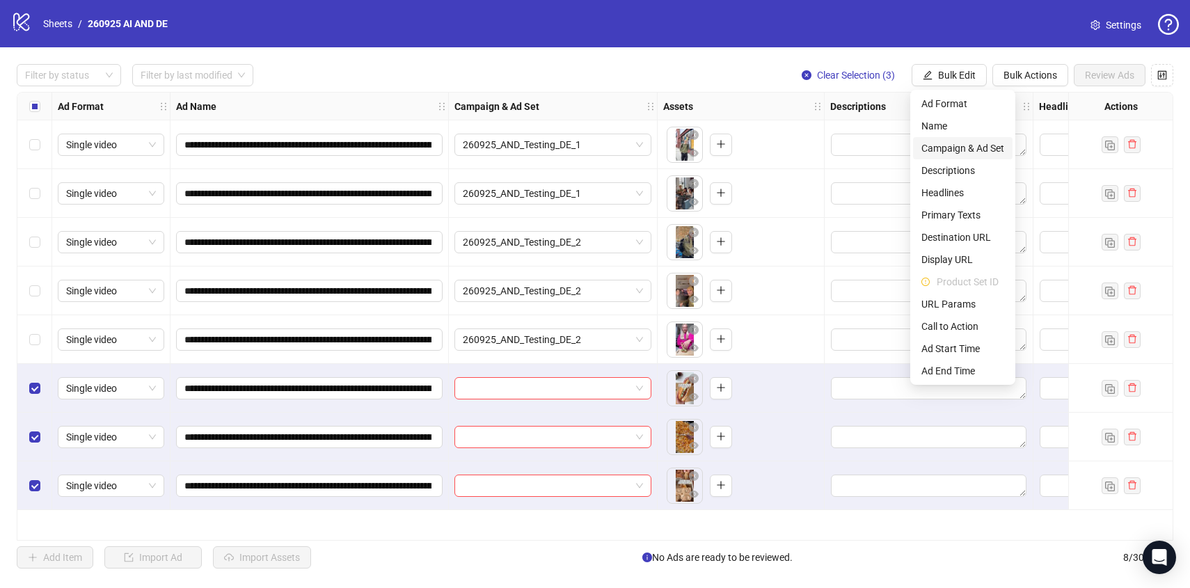
click at [958, 143] on span "Campaign & Ad Set" at bounding box center [962, 148] width 83 height 15
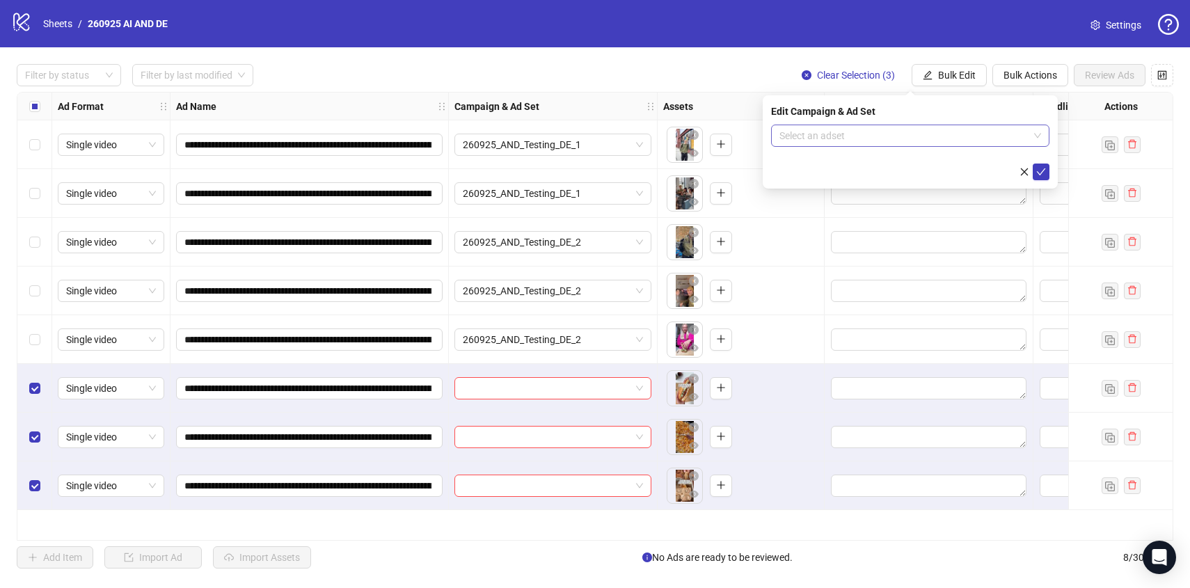
click at [943, 127] on input "search" at bounding box center [903, 135] width 249 height 21
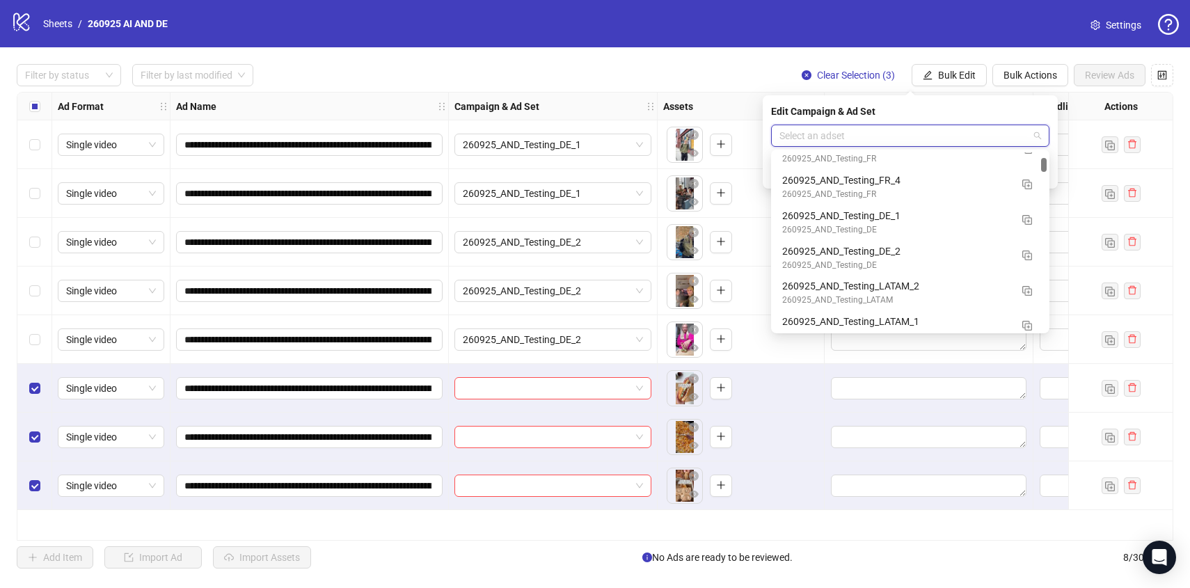
scroll to position [627, 0]
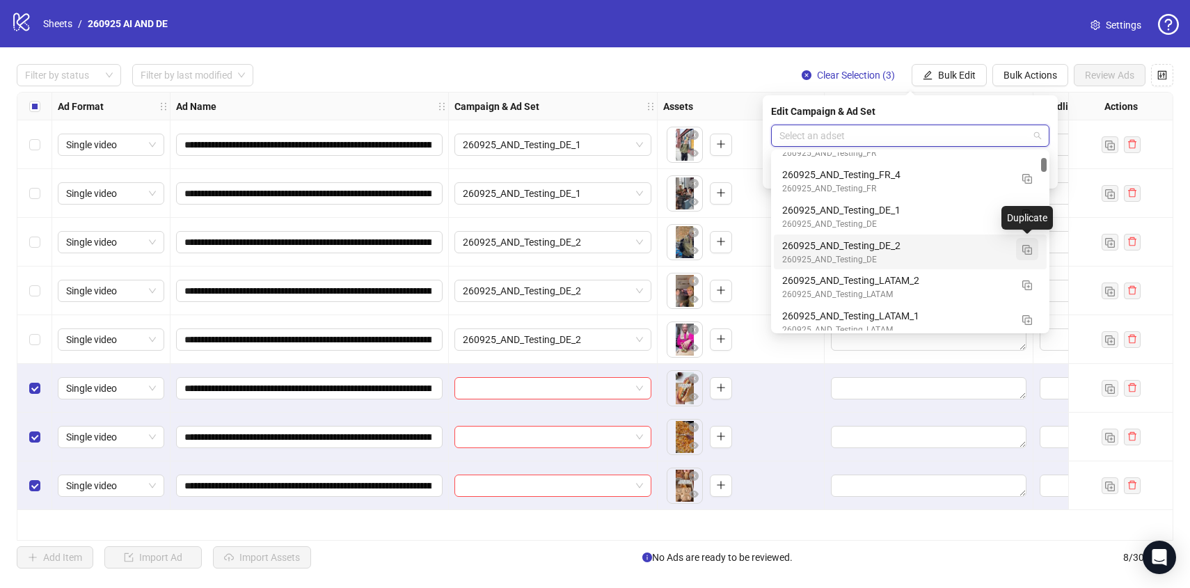
click at [1029, 252] on img "button" at bounding box center [1027, 250] width 10 height 10
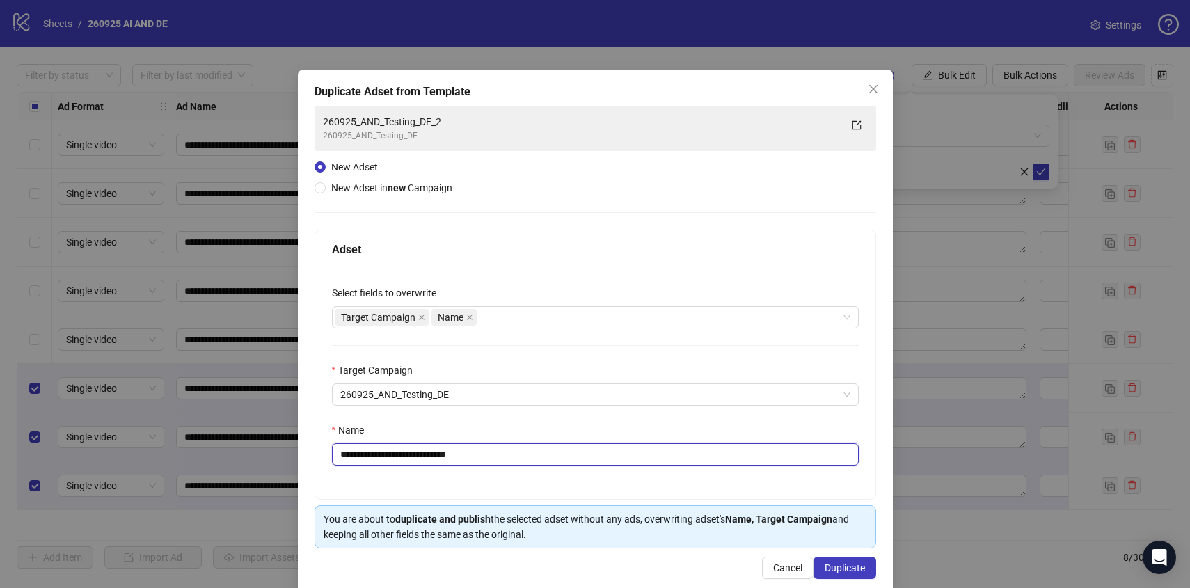
drag, startPoint x: 455, startPoint y: 450, endPoint x: 499, endPoint y: 451, distance: 43.8
click at [499, 451] on input "**********" at bounding box center [595, 454] width 527 height 22
type input "**********"
click at [851, 573] on span "Duplicate" at bounding box center [844, 567] width 40 height 11
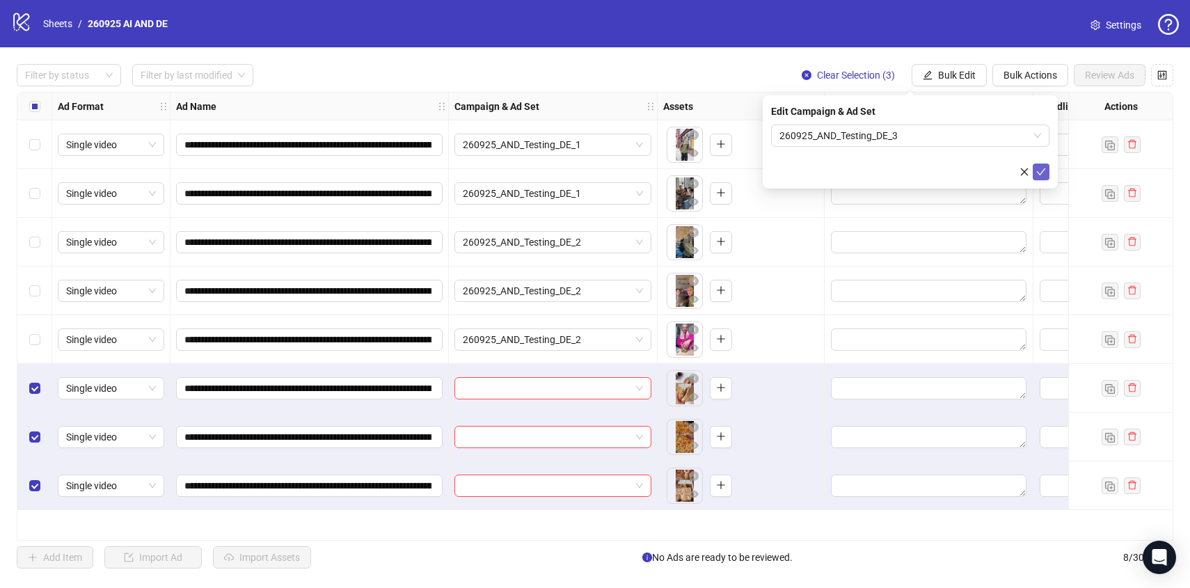
click at [1034, 168] on button "submit" at bounding box center [1040, 171] width 17 height 17
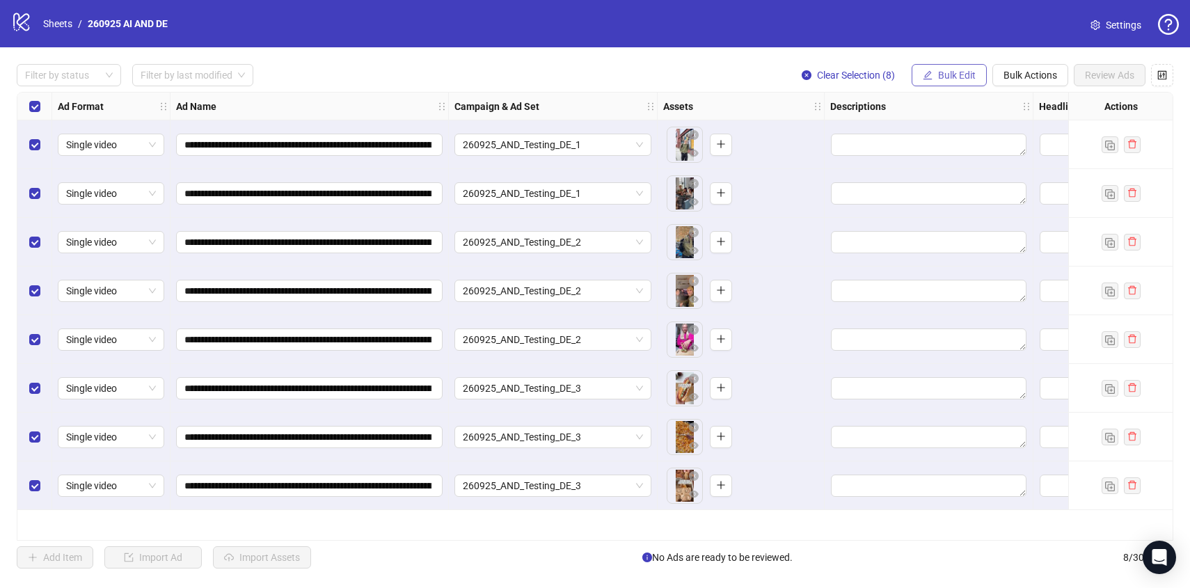
click at [945, 69] on button "Bulk Edit" at bounding box center [948, 75] width 75 height 22
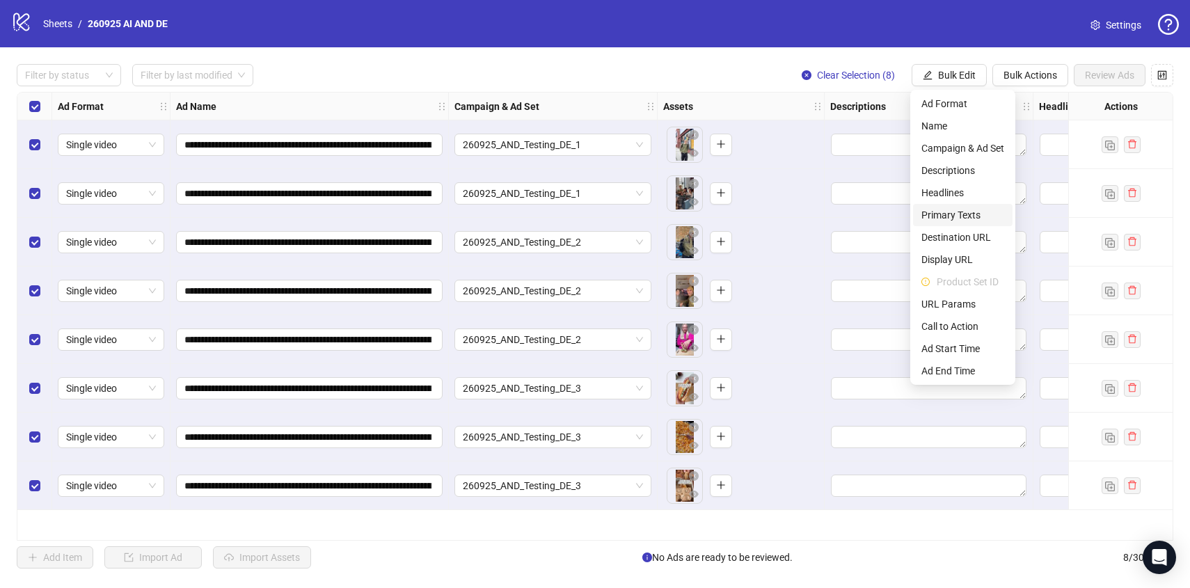
click at [950, 211] on span "Primary Texts" at bounding box center [962, 214] width 83 height 15
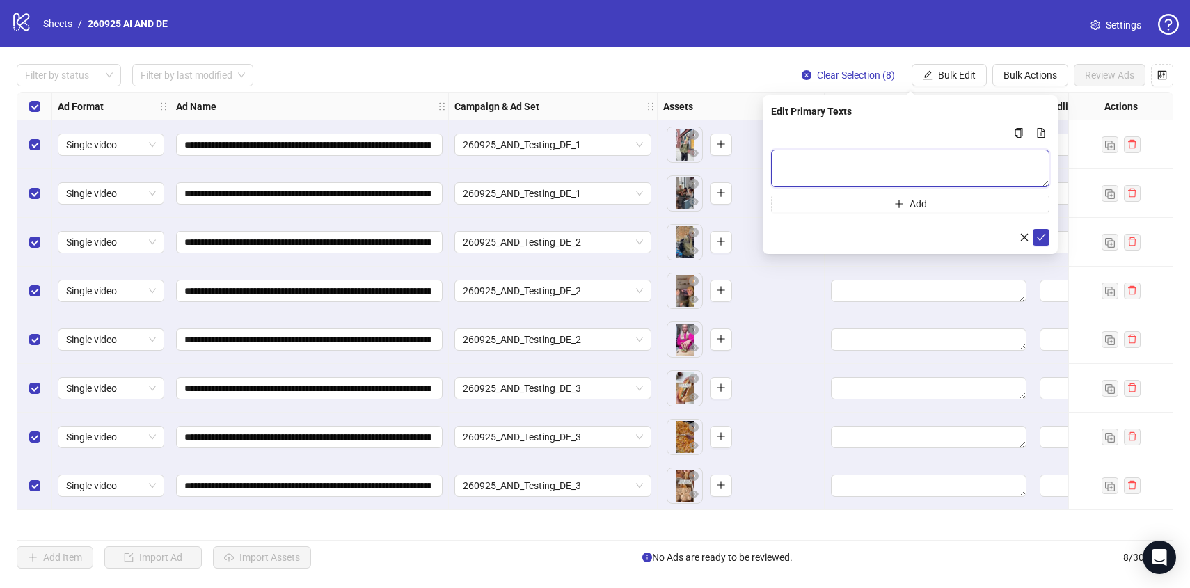
click at [872, 156] on textarea "Multi-text input container - paste or copy values" at bounding box center [910, 169] width 278 height 38
paste textarea "**********"
type textarea "**********"
click at [1039, 230] on button "submit" at bounding box center [1040, 237] width 17 height 17
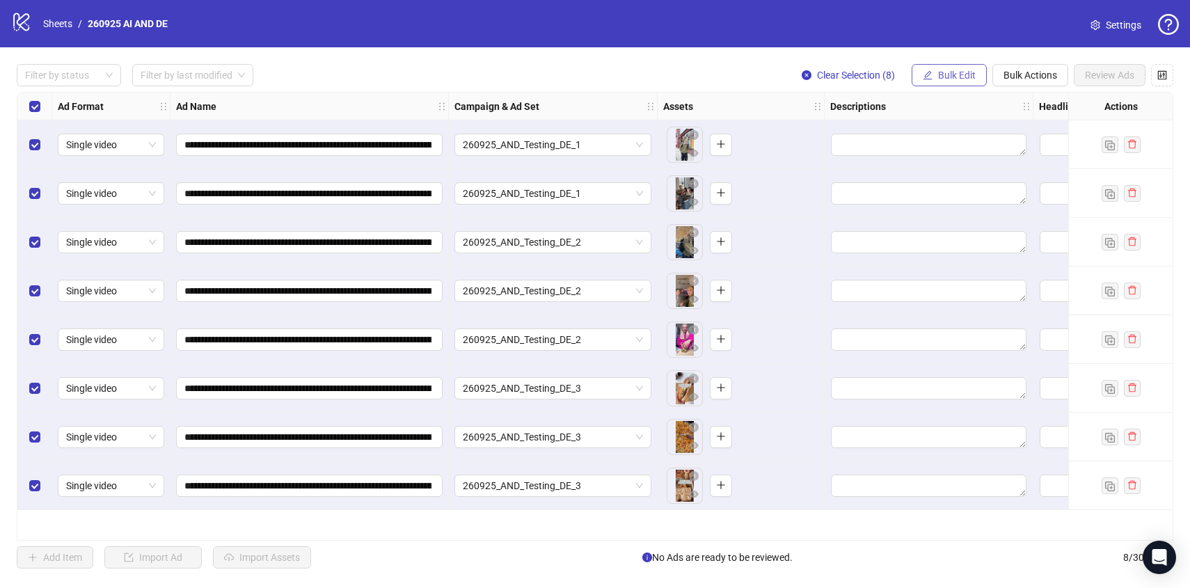
click at [940, 72] on span "Bulk Edit" at bounding box center [957, 75] width 38 height 11
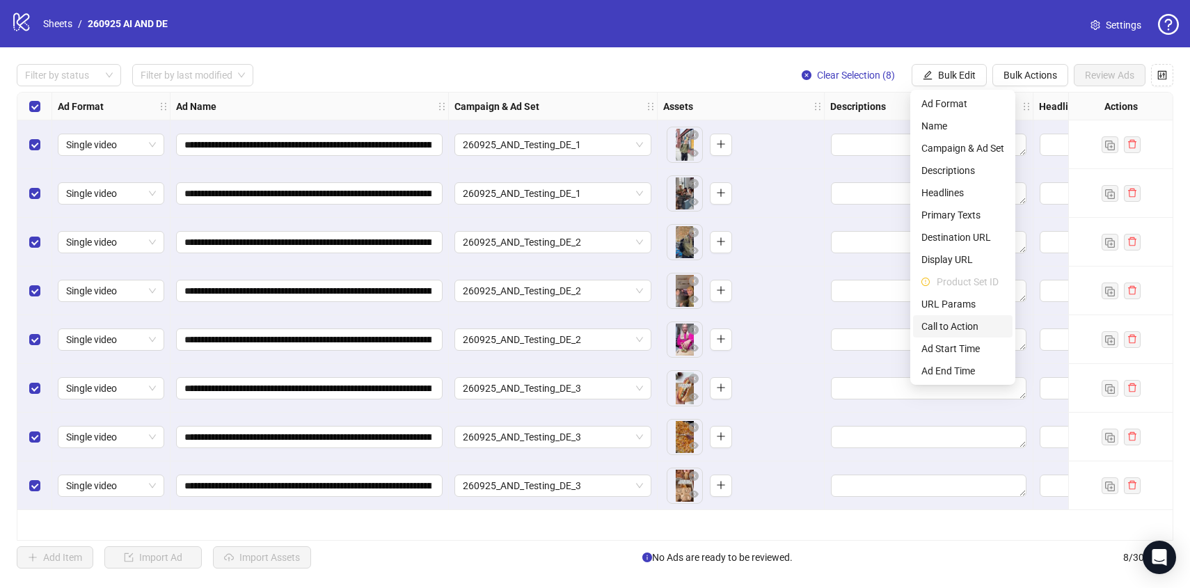
click at [950, 325] on span "Call to Action" at bounding box center [962, 326] width 83 height 15
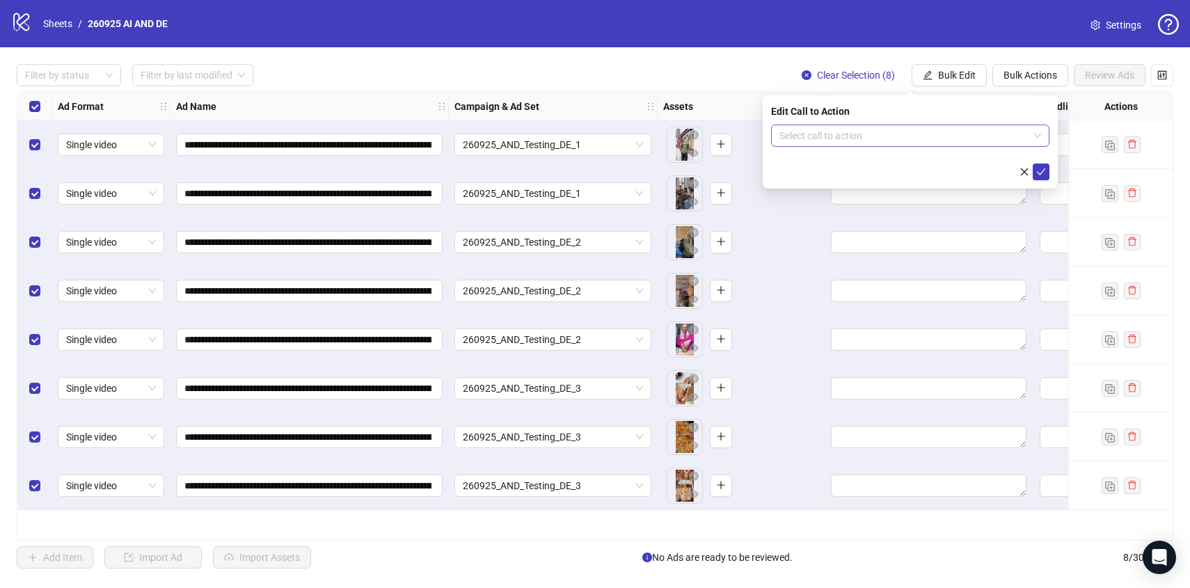
click at [851, 127] on input "search" at bounding box center [903, 135] width 249 height 21
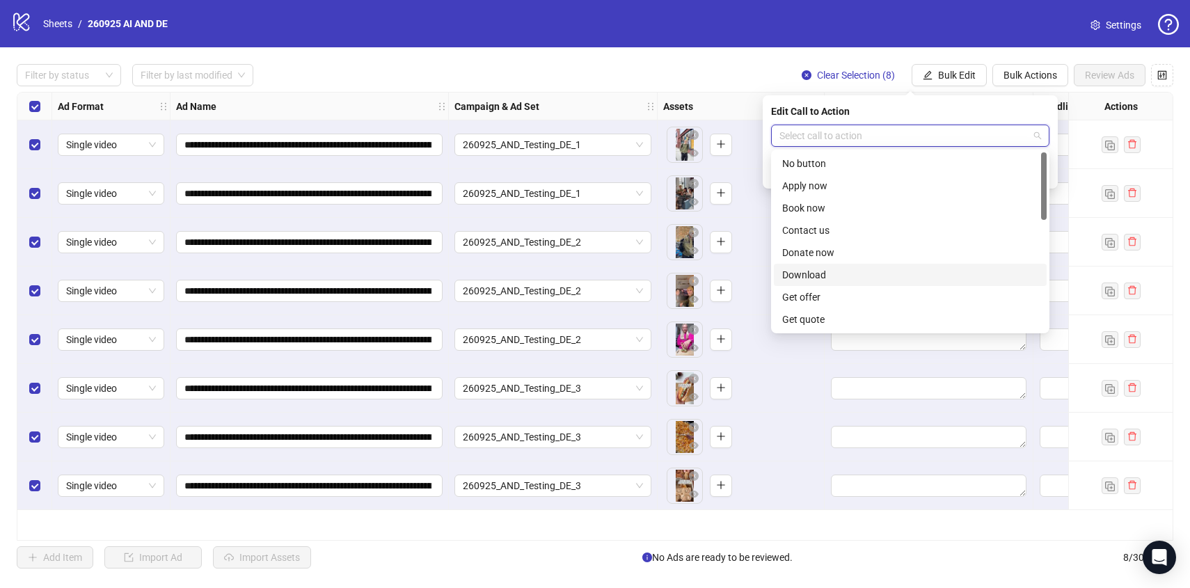
click at [833, 280] on div "Download" at bounding box center [910, 274] width 256 height 15
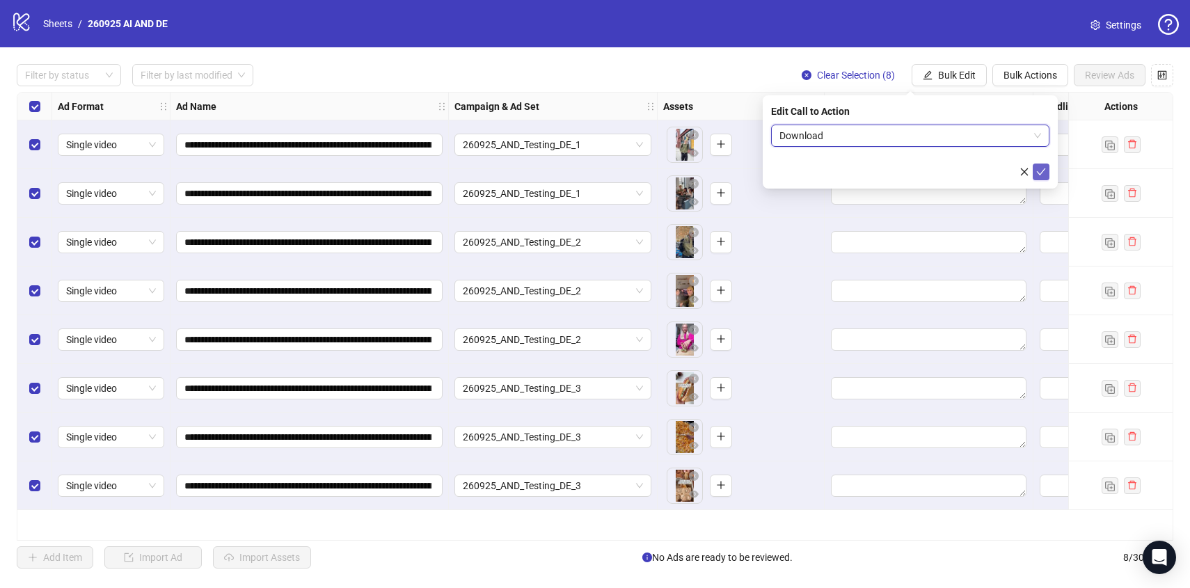
click at [1038, 170] on icon "check" at bounding box center [1041, 172] width 10 height 10
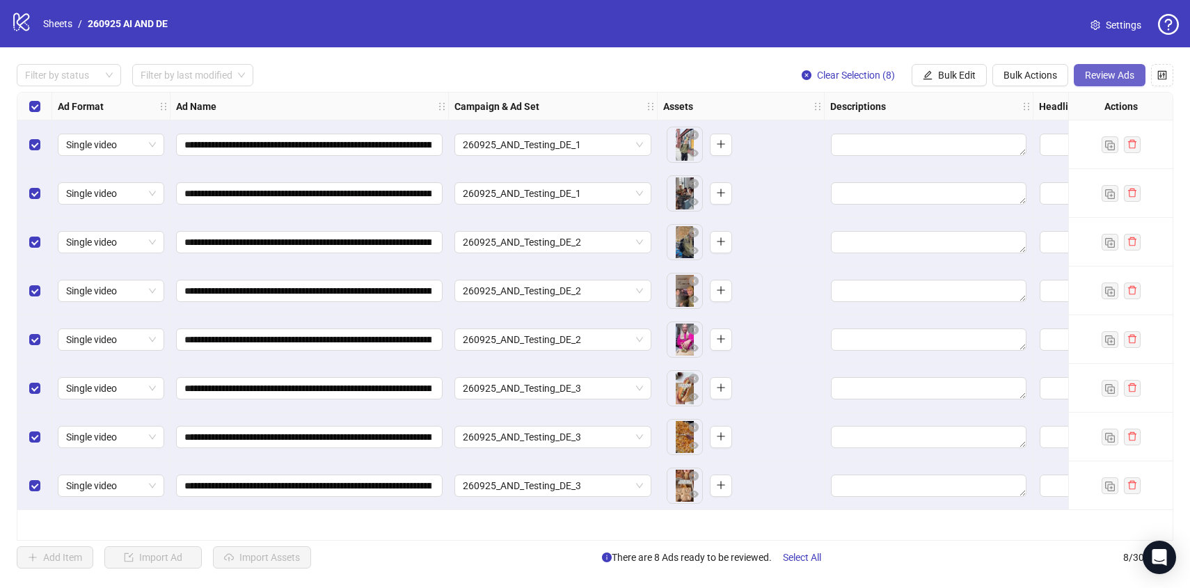
click at [1096, 74] on span "Review Ads" at bounding box center [1108, 75] width 49 height 11
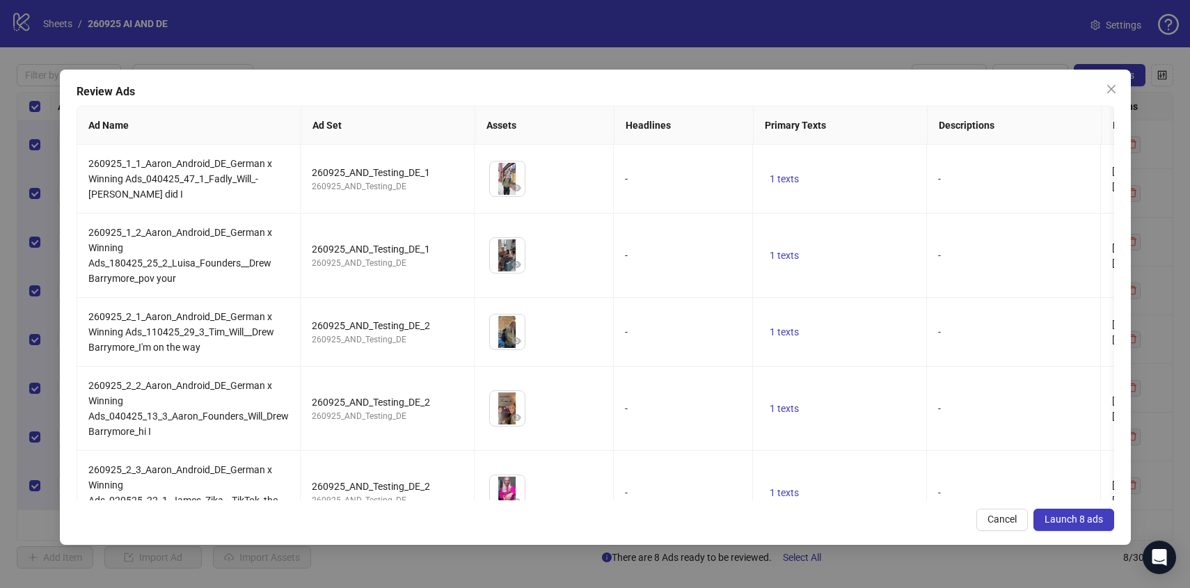
click at [1056, 517] on span "Launch 8 ads" at bounding box center [1073, 518] width 58 height 11
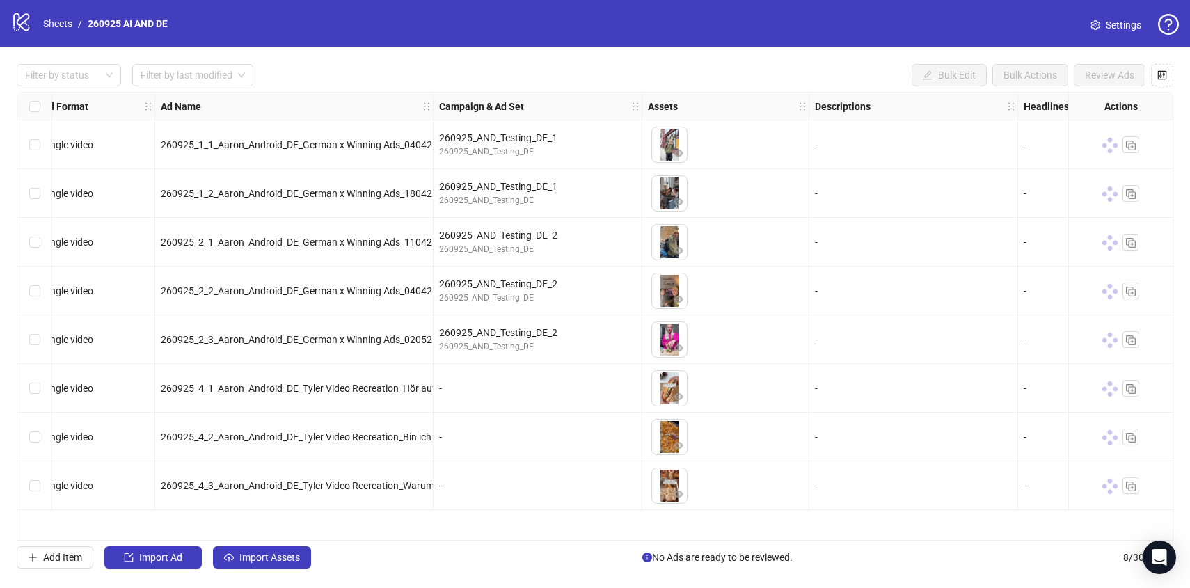
scroll to position [0, 0]
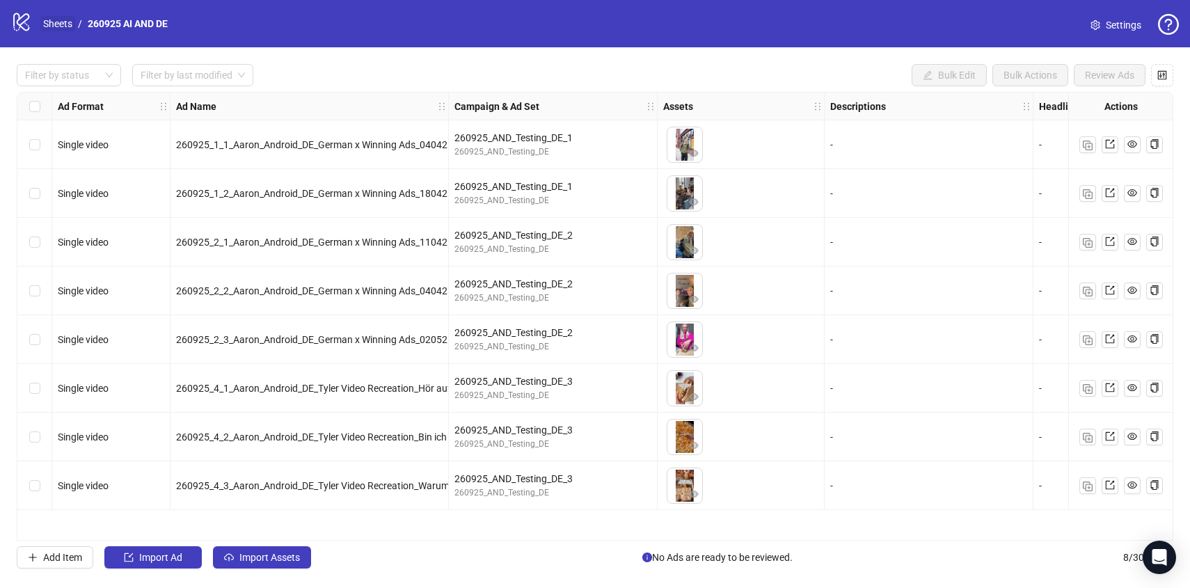
click at [62, 26] on link "Sheets" at bounding box center [57, 23] width 35 height 15
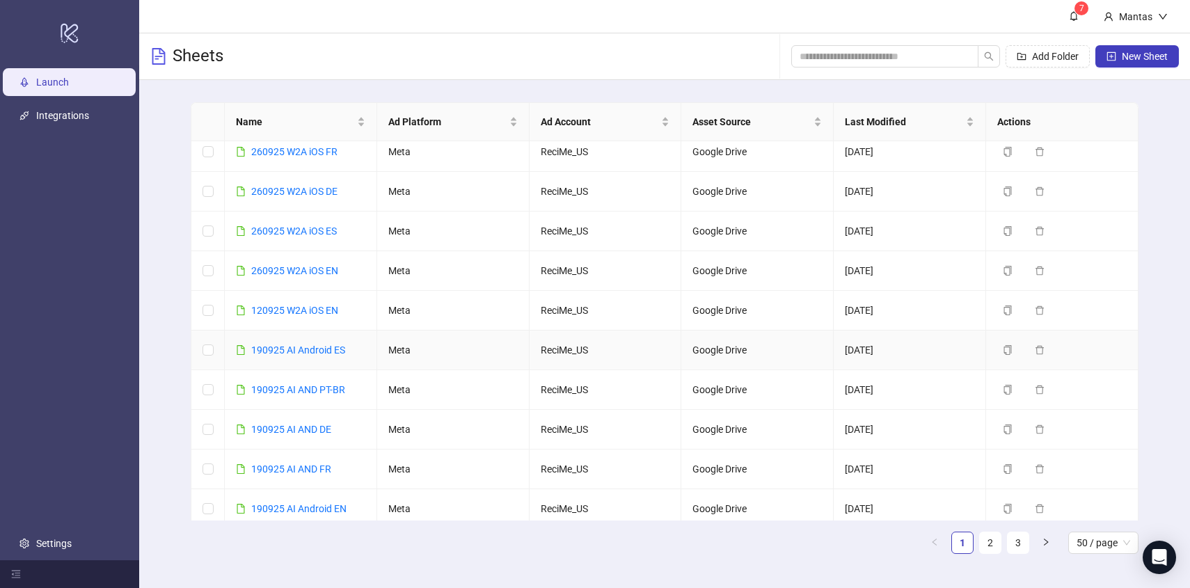
scroll to position [177, 0]
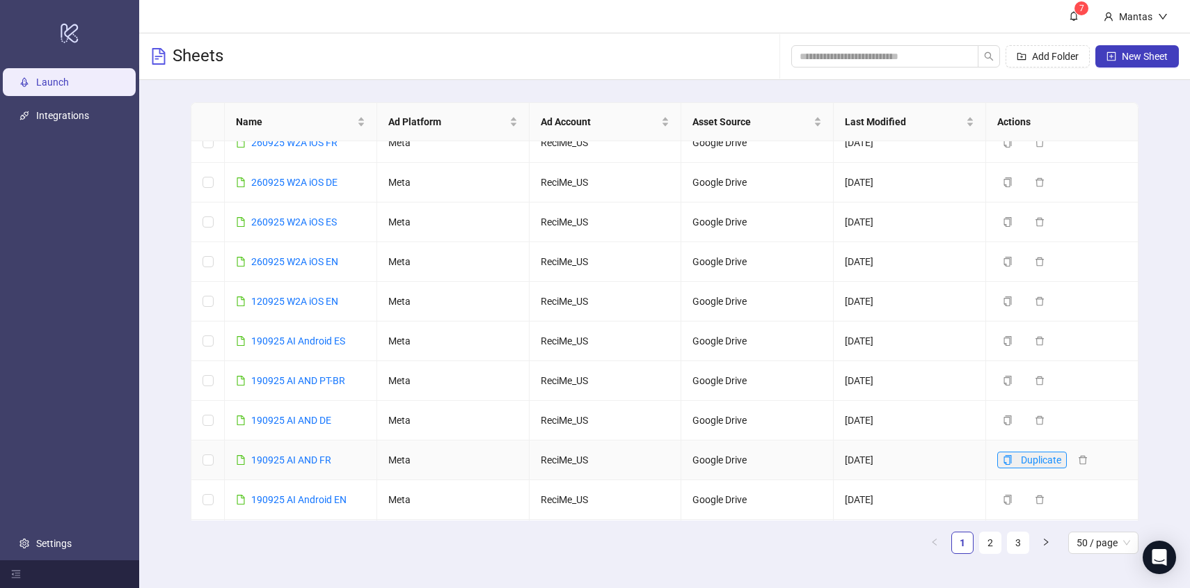
click at [1010, 459] on icon "copy" at bounding box center [1007, 460] width 10 height 10
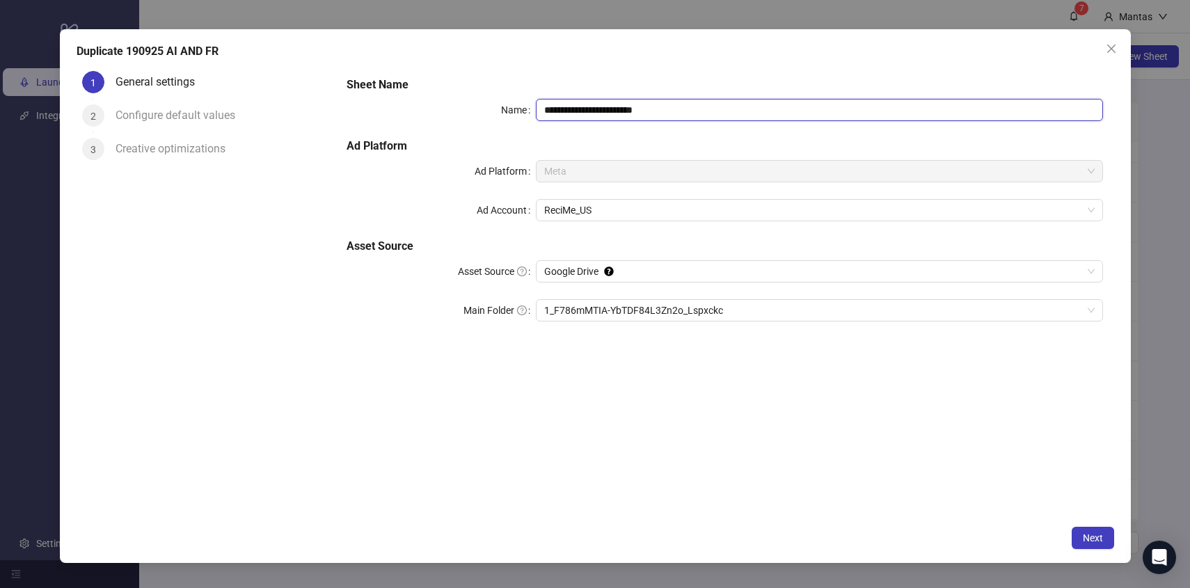
drag, startPoint x: 553, startPoint y: 109, endPoint x: 522, endPoint y: 111, distance: 30.6
click at [522, 111] on div "**********" at bounding box center [723, 110] width 755 height 22
drag, startPoint x: 626, startPoint y: 108, endPoint x: 692, endPoint y: 113, distance: 66.3
click at [692, 113] on input "**********" at bounding box center [819, 110] width 567 height 22
click at [575, 305] on span "1_F786mMTIA-YbTDF84L3Zn2o_Lspxckc" at bounding box center [819, 310] width 550 height 21
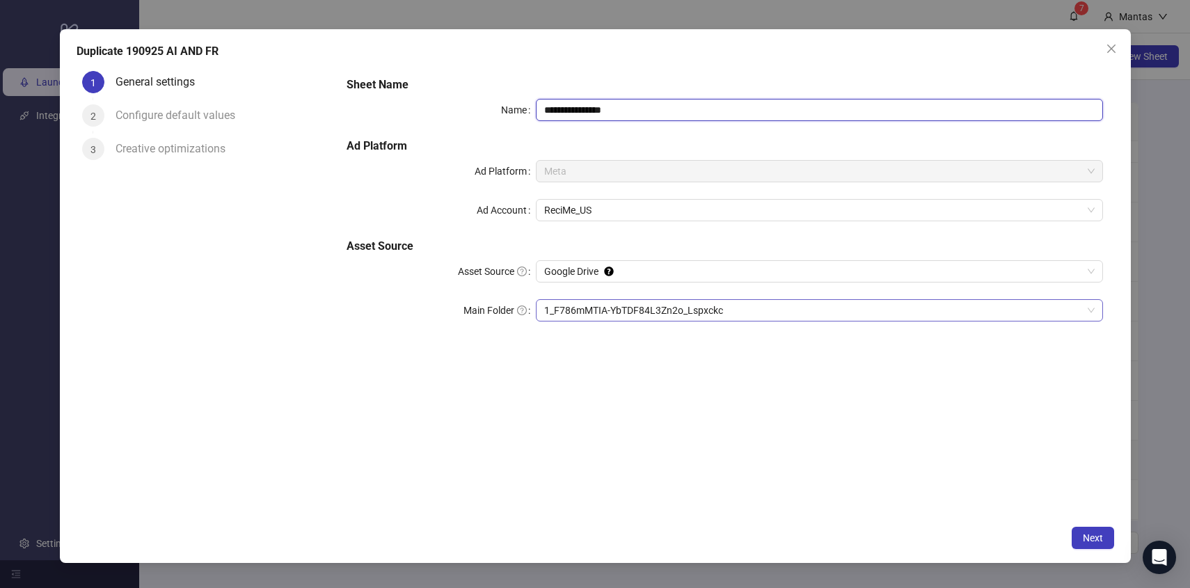
type input "**********"
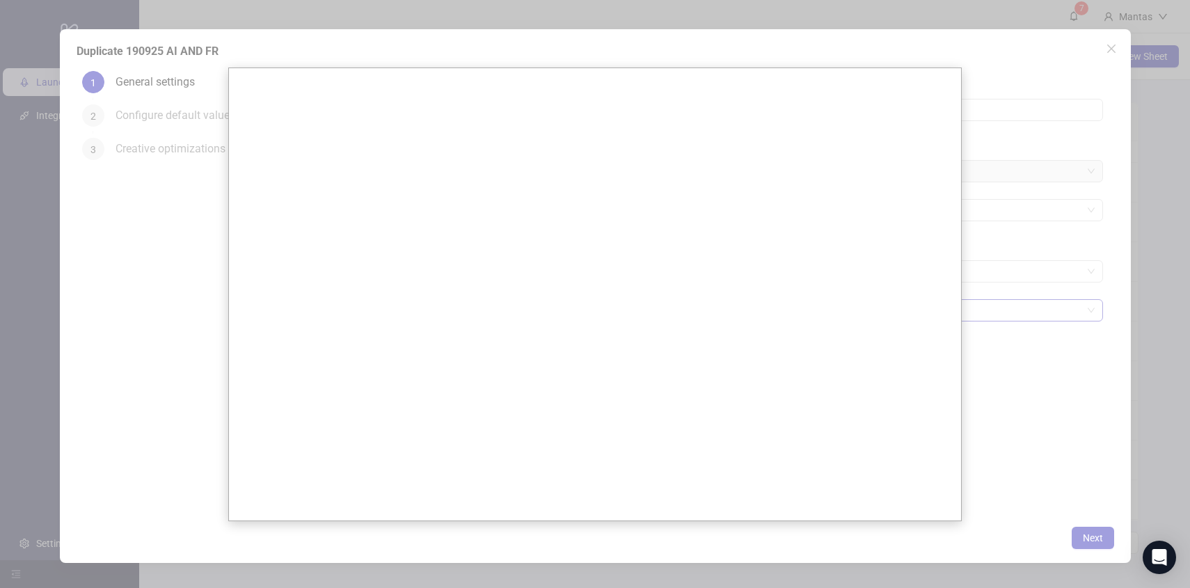
scroll to position [0, 0]
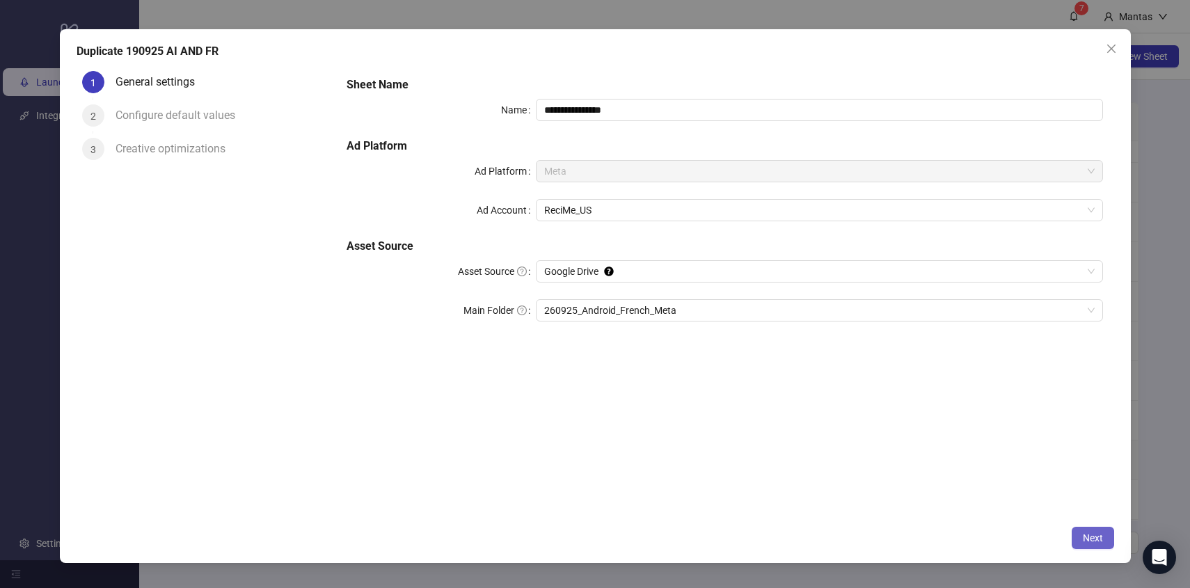
click at [1078, 529] on button "Next" at bounding box center [1092, 538] width 42 height 22
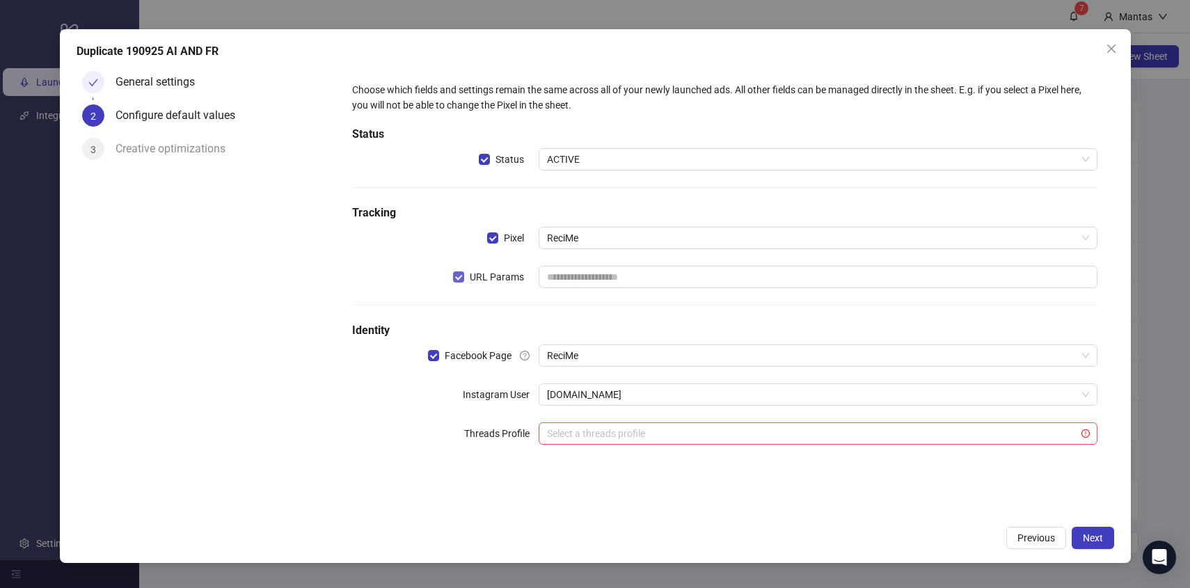
click at [503, 272] on span "URL Params" at bounding box center [496, 276] width 65 height 15
click at [1090, 532] on span "Next" at bounding box center [1092, 537] width 20 height 11
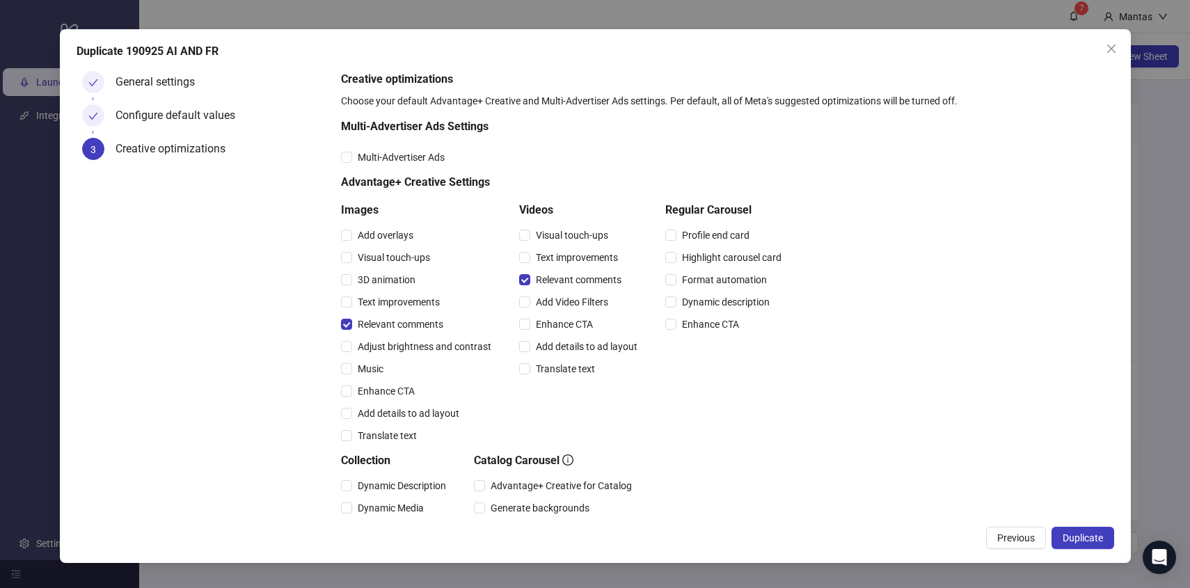
click at [1090, 532] on span "Duplicate" at bounding box center [1082, 537] width 40 height 11
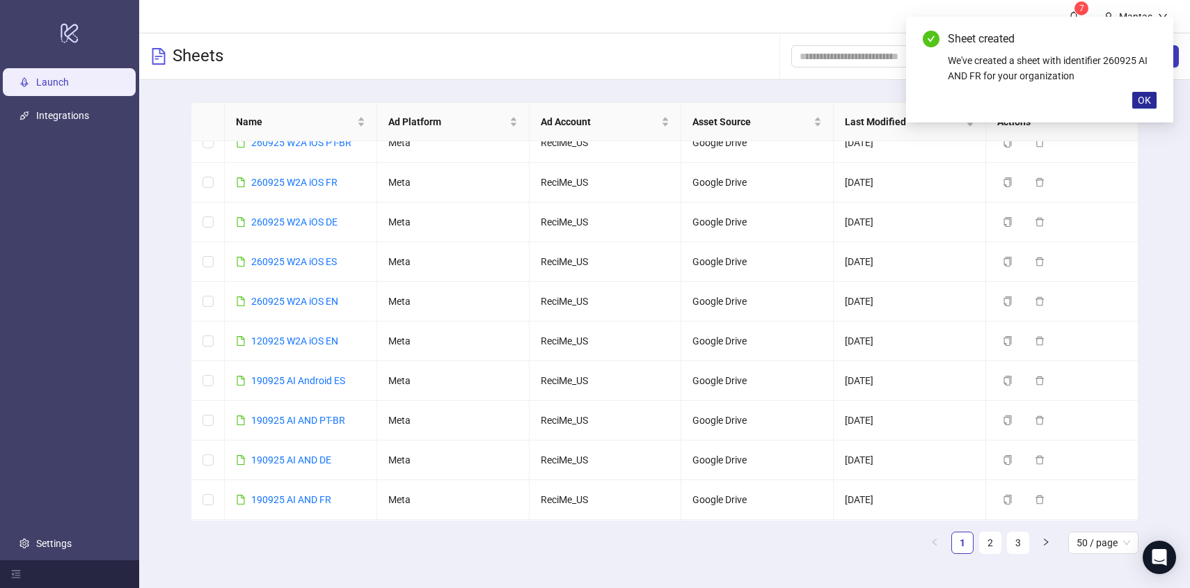
click at [1139, 102] on span "OK" at bounding box center [1143, 100] width 13 height 11
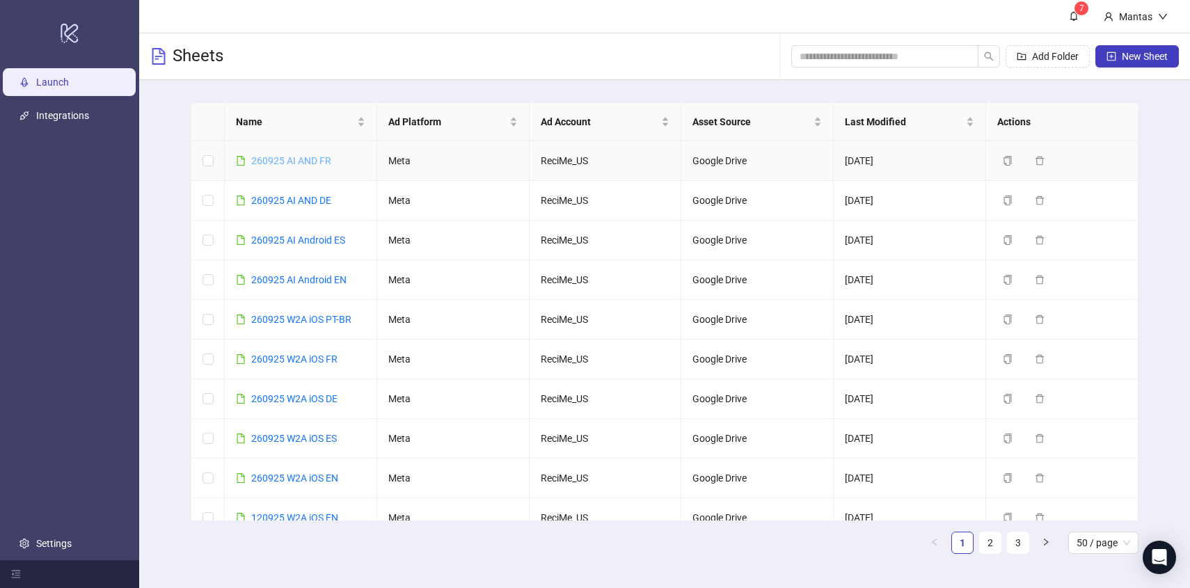
click at [270, 160] on link "260925 AI AND FR" at bounding box center [291, 160] width 80 height 11
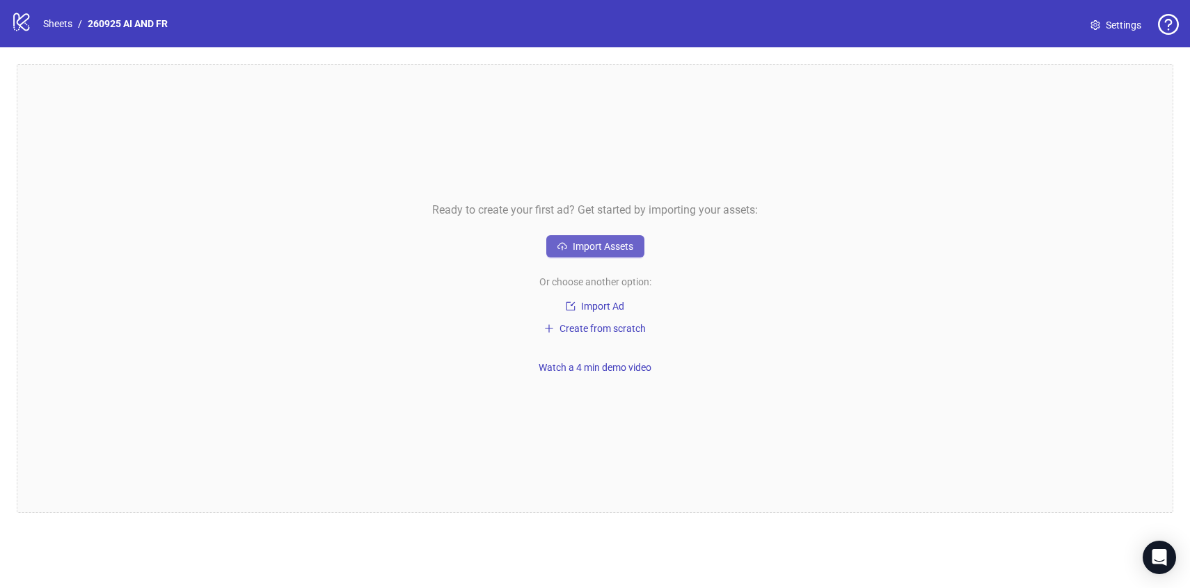
click at [580, 243] on span "Import Assets" at bounding box center [603, 246] width 61 height 11
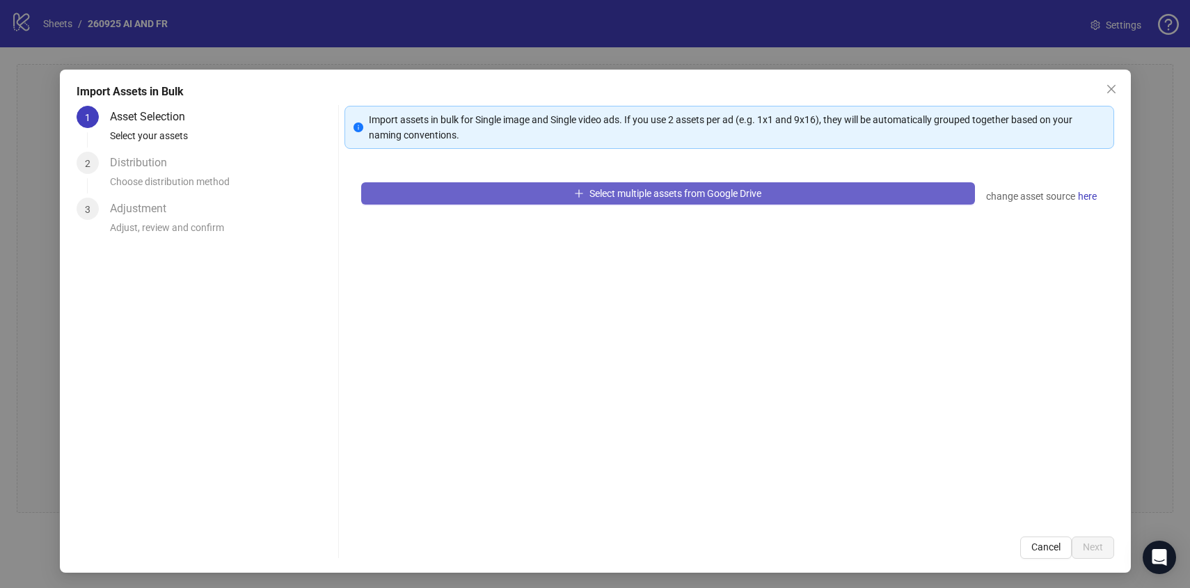
click at [577, 203] on button "Select multiple assets from Google Drive" at bounding box center [668, 193] width 614 height 22
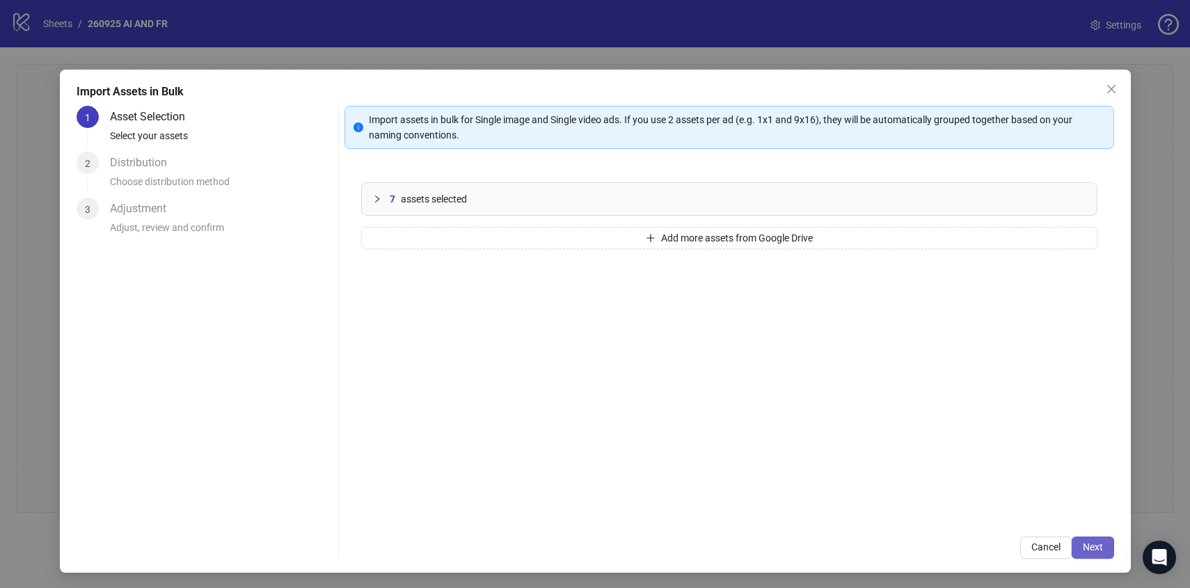
click at [1091, 540] on button "Next" at bounding box center [1092, 547] width 42 height 22
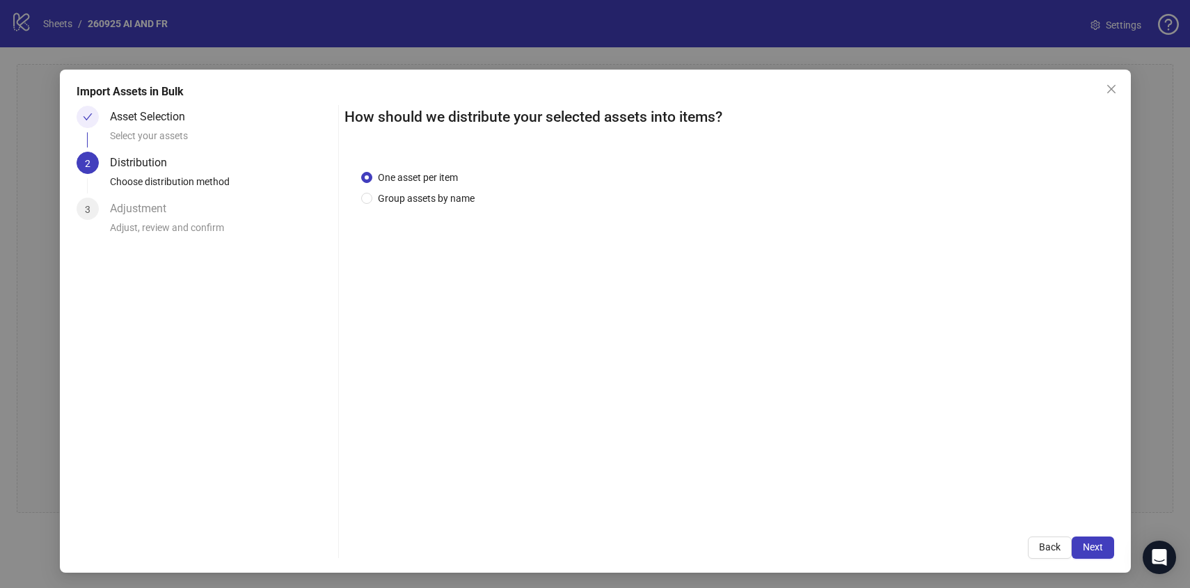
click at [1091, 540] on button "Next" at bounding box center [1092, 547] width 42 height 22
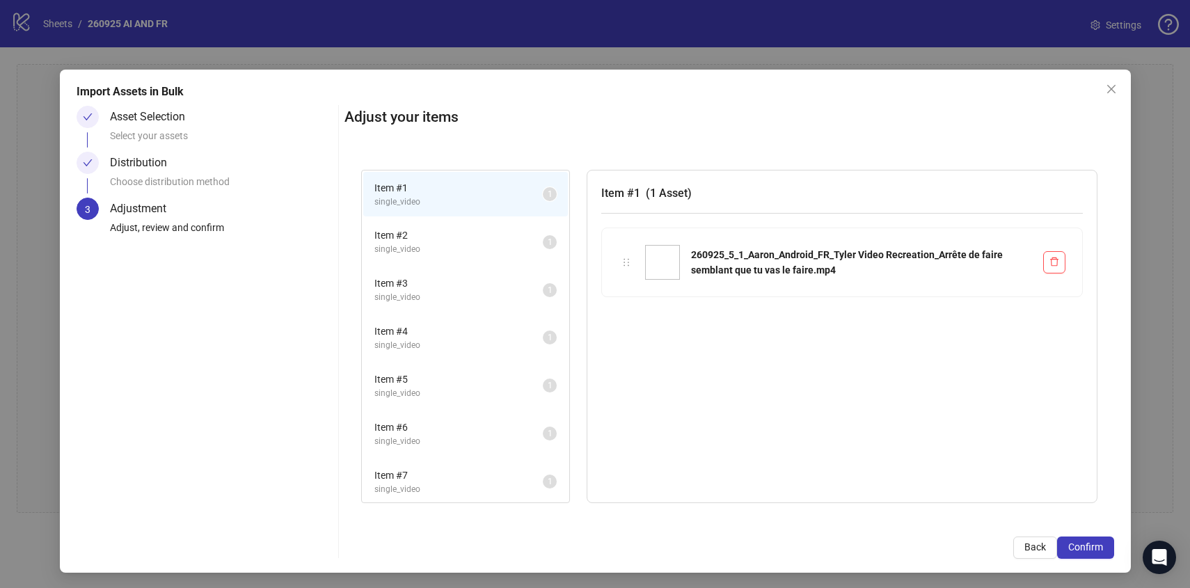
click at [1091, 540] on button "Confirm" at bounding box center [1085, 547] width 57 height 22
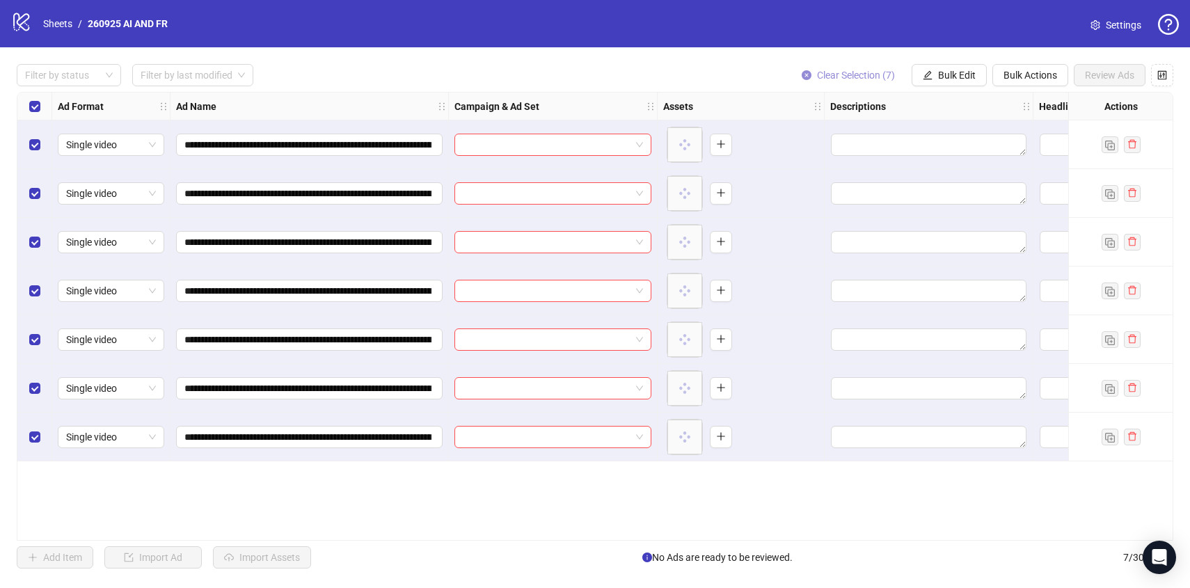
click at [870, 73] on span "Clear Selection (7)" at bounding box center [856, 75] width 78 height 11
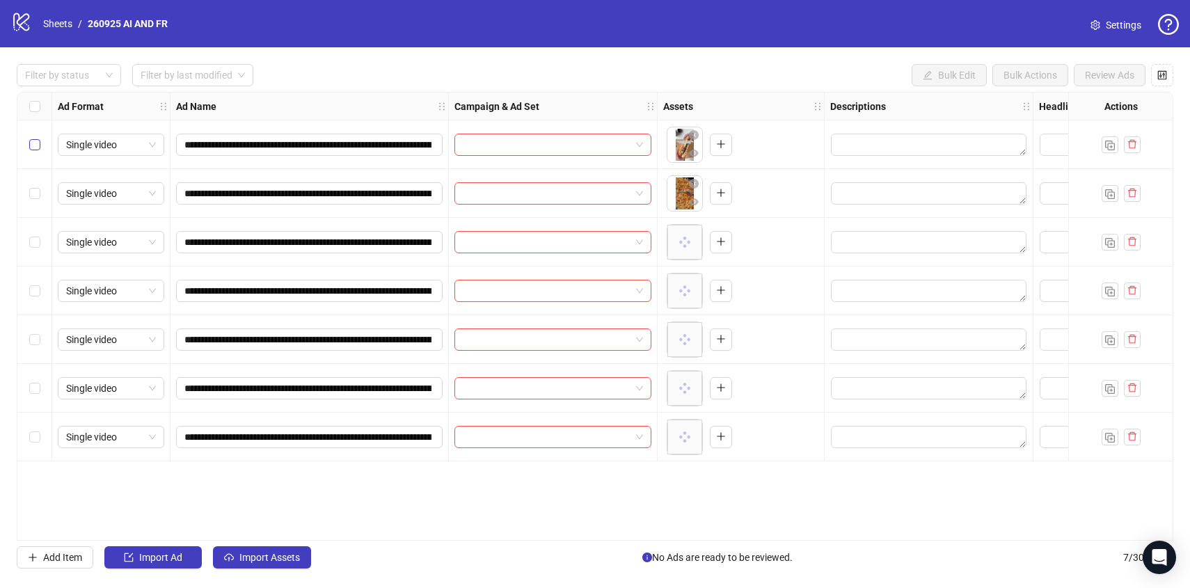
click at [31, 152] on label "Select row 1" at bounding box center [34, 144] width 11 height 15
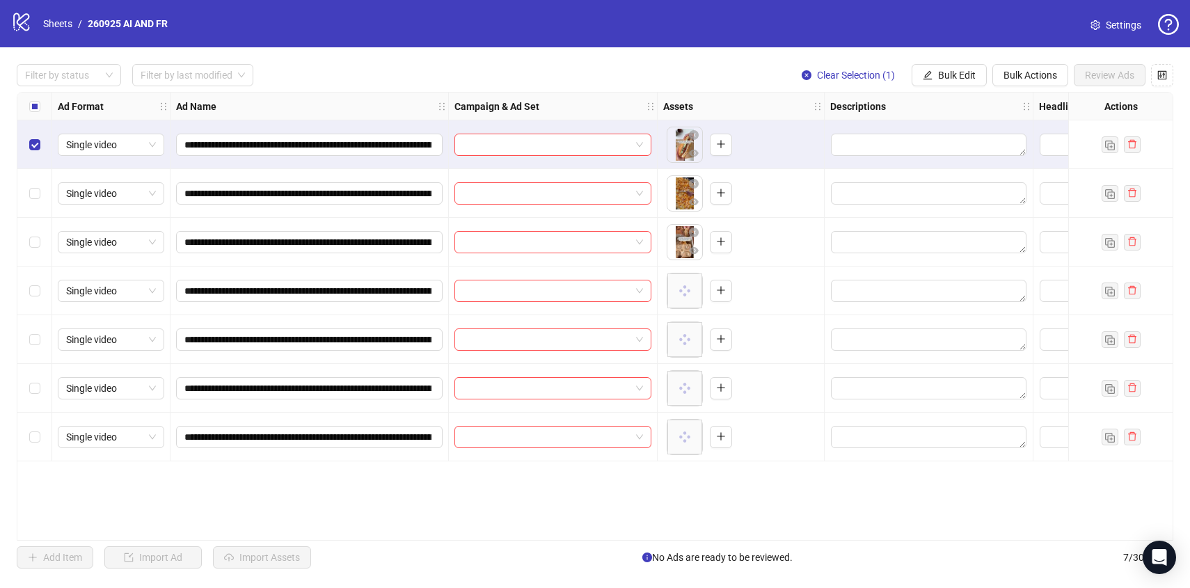
click at [42, 201] on div "Select row 2" at bounding box center [34, 193] width 35 height 49
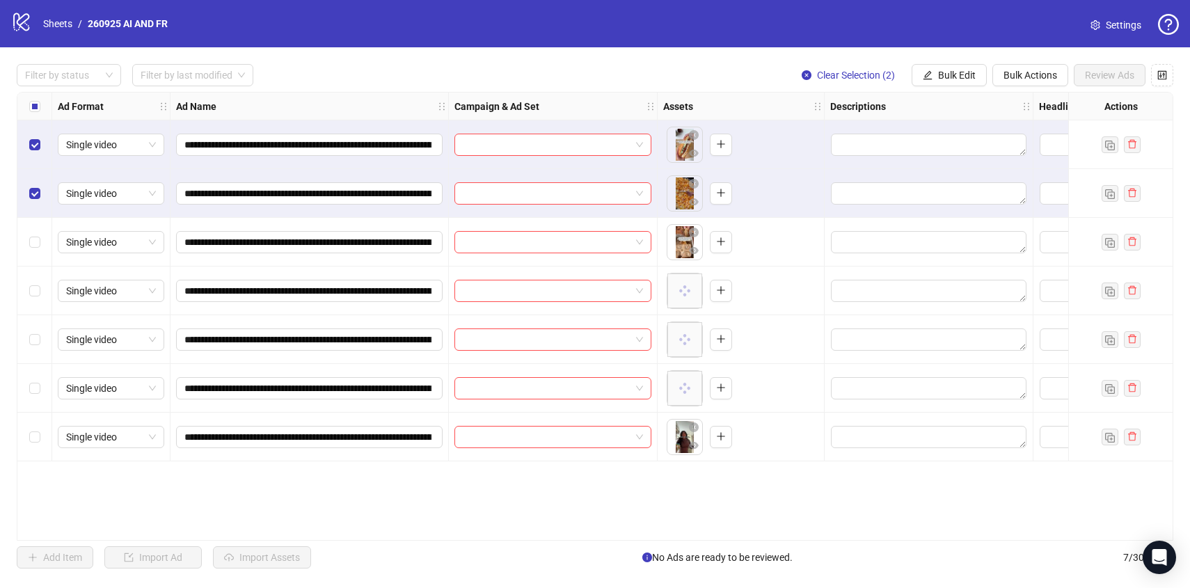
click at [26, 234] on div "Select row 3" at bounding box center [34, 242] width 35 height 49
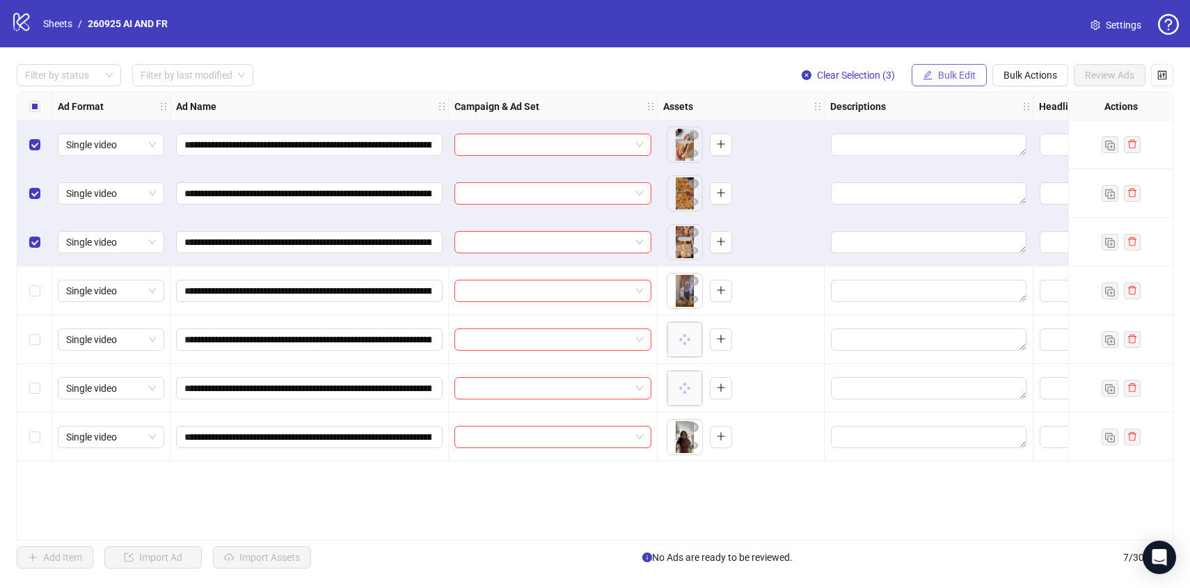
click at [970, 72] on span "Bulk Edit" at bounding box center [957, 75] width 38 height 11
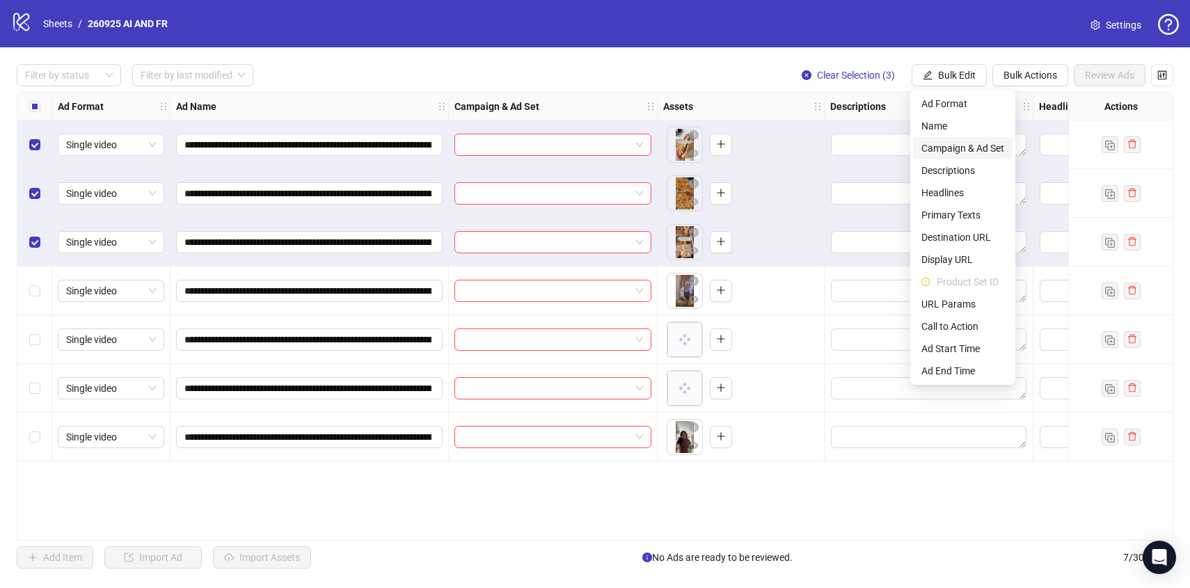
click at [955, 143] on span "Campaign & Ad Set" at bounding box center [962, 148] width 83 height 15
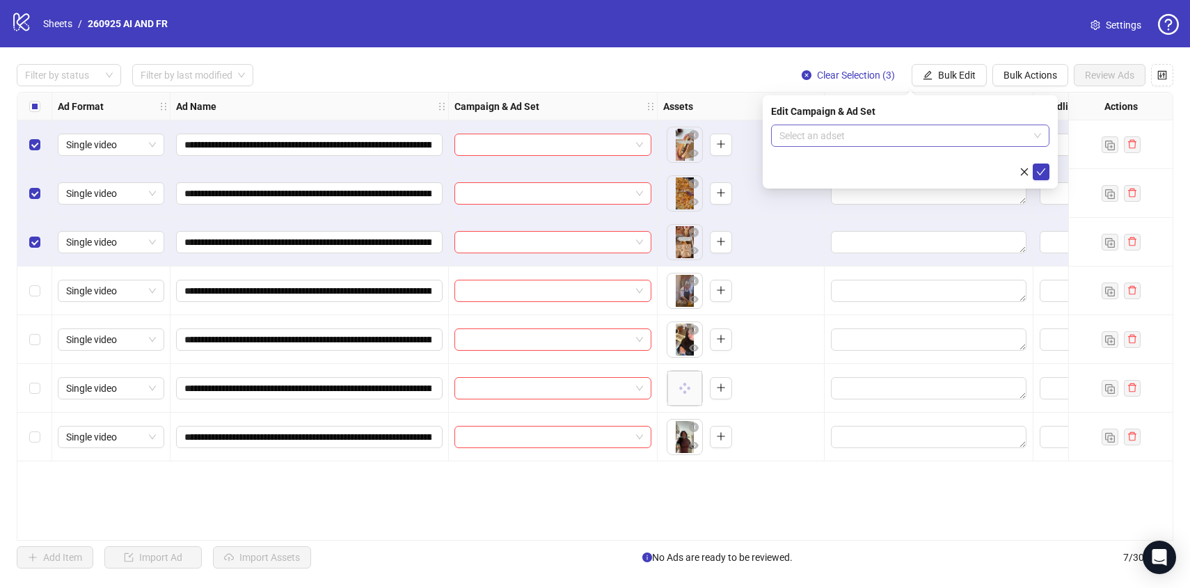
click at [957, 135] on input "search" at bounding box center [903, 135] width 249 height 21
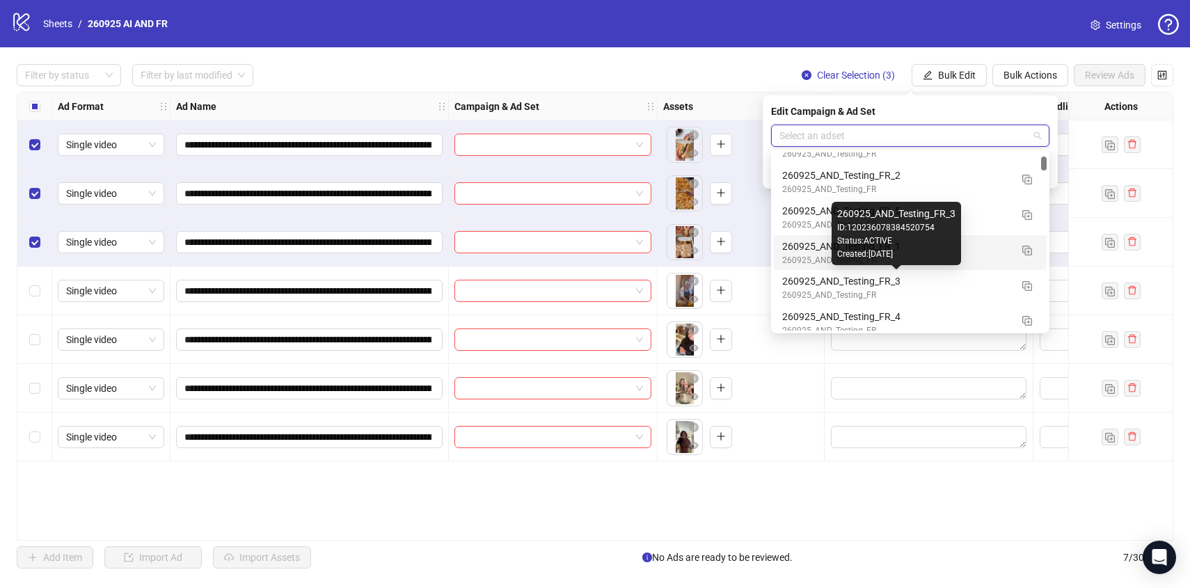
scroll to position [522, 0]
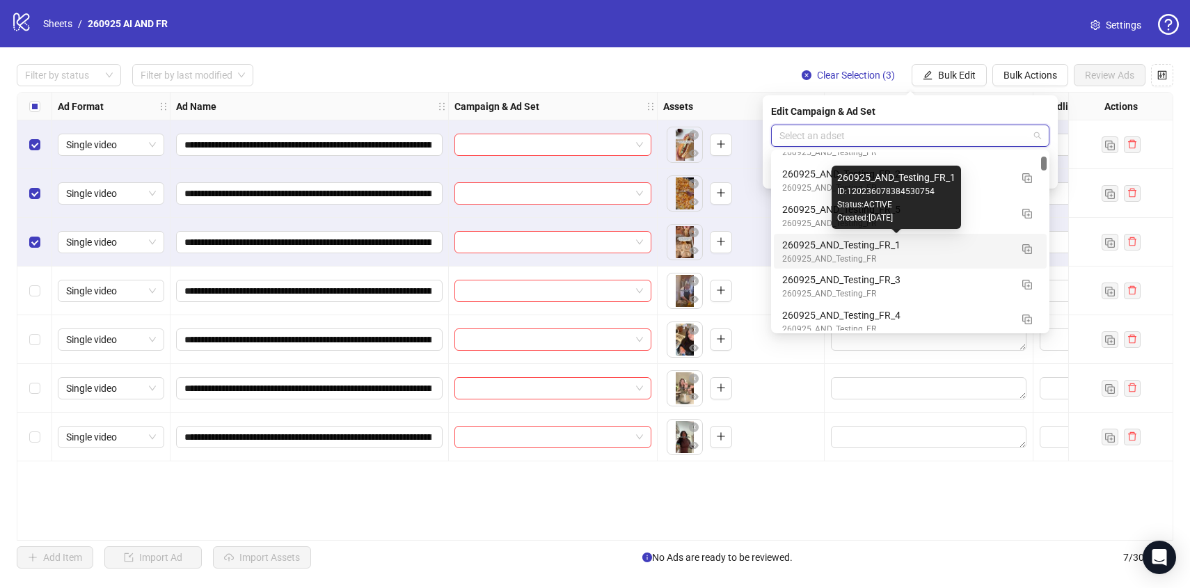
click at [987, 249] on div "260925_AND_Testing_FR_1" at bounding box center [896, 244] width 228 height 15
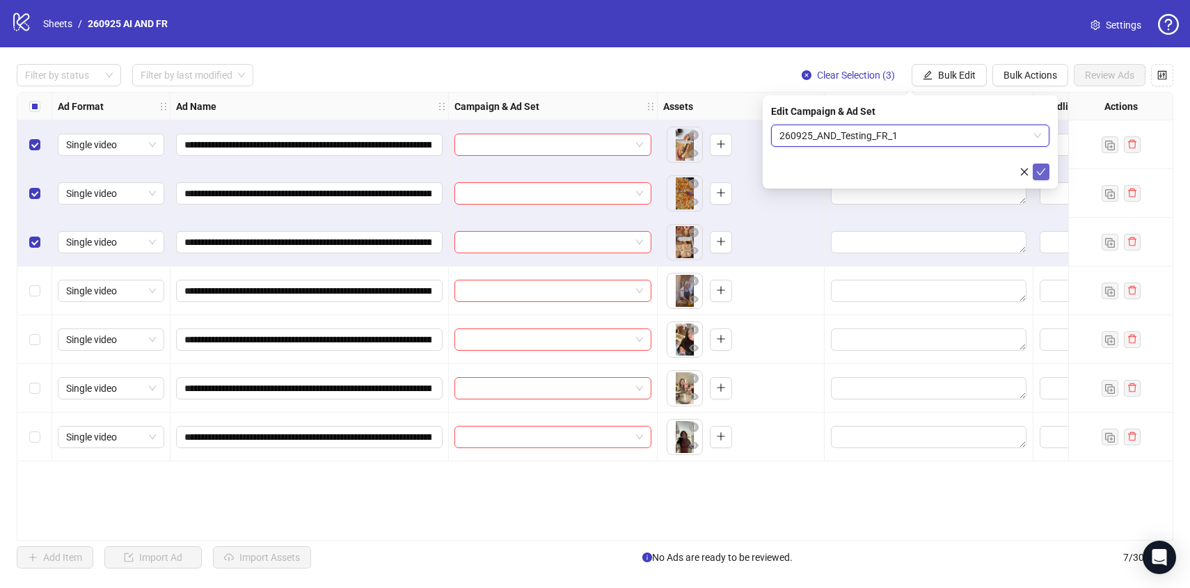
click at [1043, 173] on icon "check" at bounding box center [1041, 172] width 10 height 10
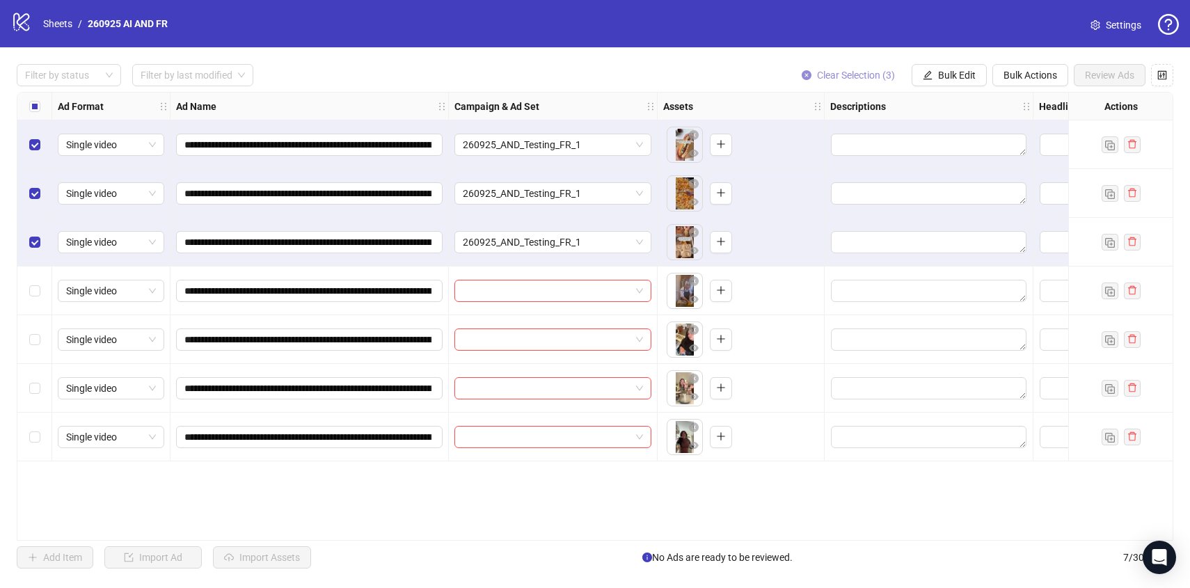
click at [824, 76] on span "Clear Selection (3)" at bounding box center [856, 75] width 78 height 11
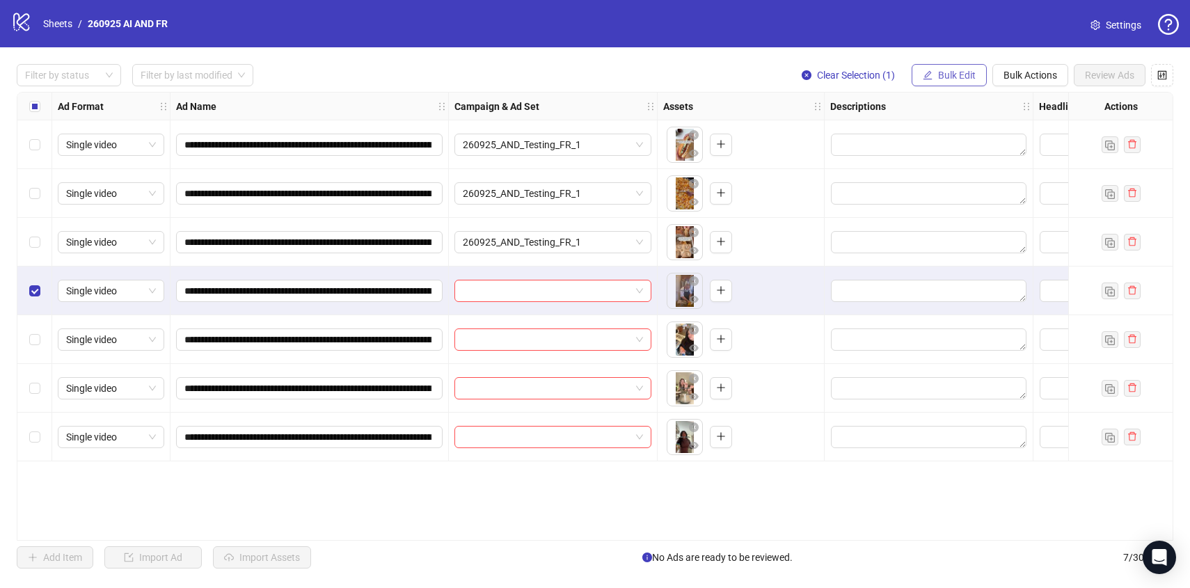
click at [960, 72] on span "Bulk Edit" at bounding box center [957, 75] width 38 height 11
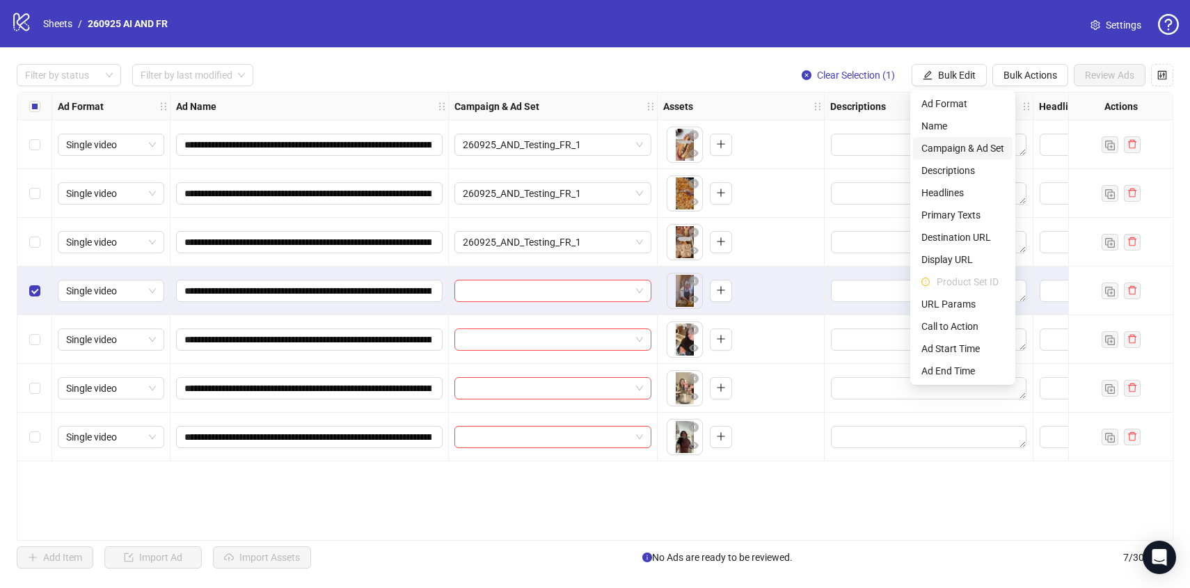
click at [970, 138] on li "Campaign & Ad Set" at bounding box center [962, 148] width 99 height 22
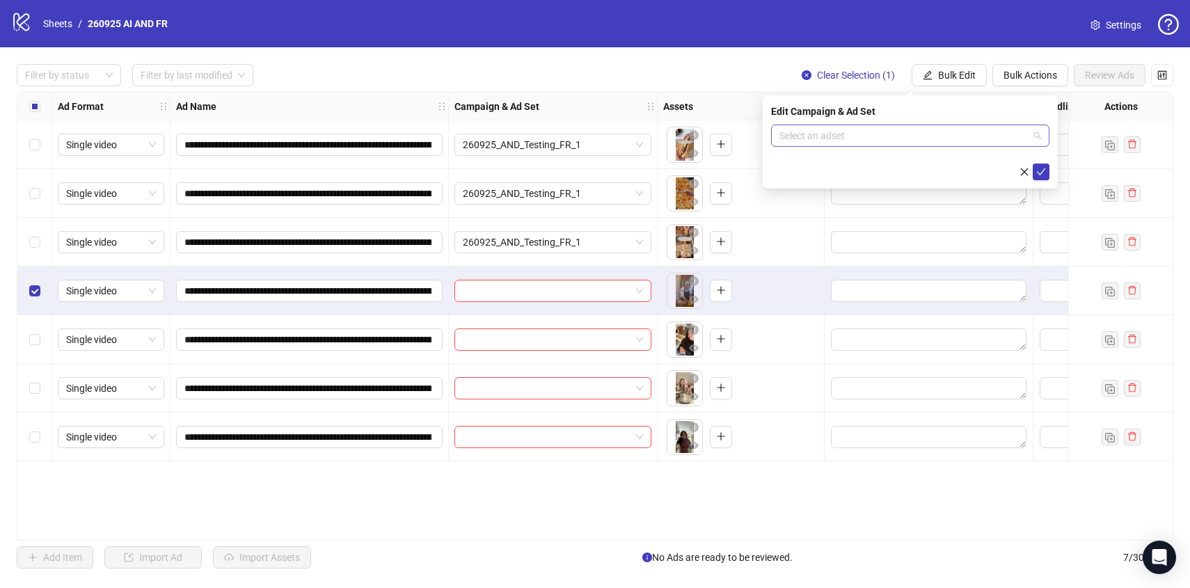
click at [971, 138] on input "search" at bounding box center [903, 135] width 249 height 21
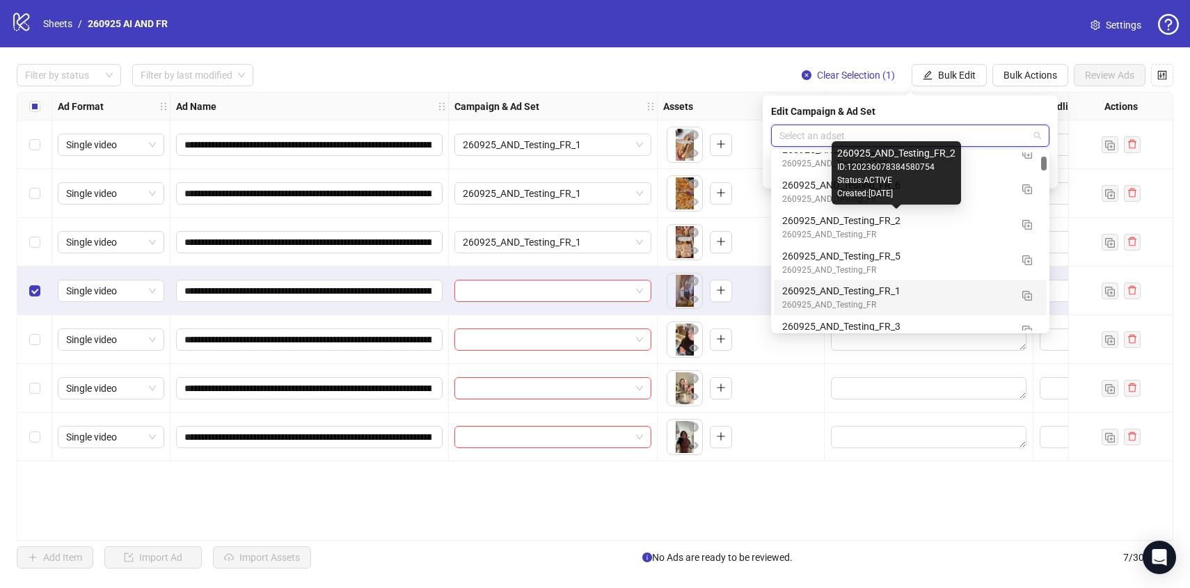
scroll to position [474, 0]
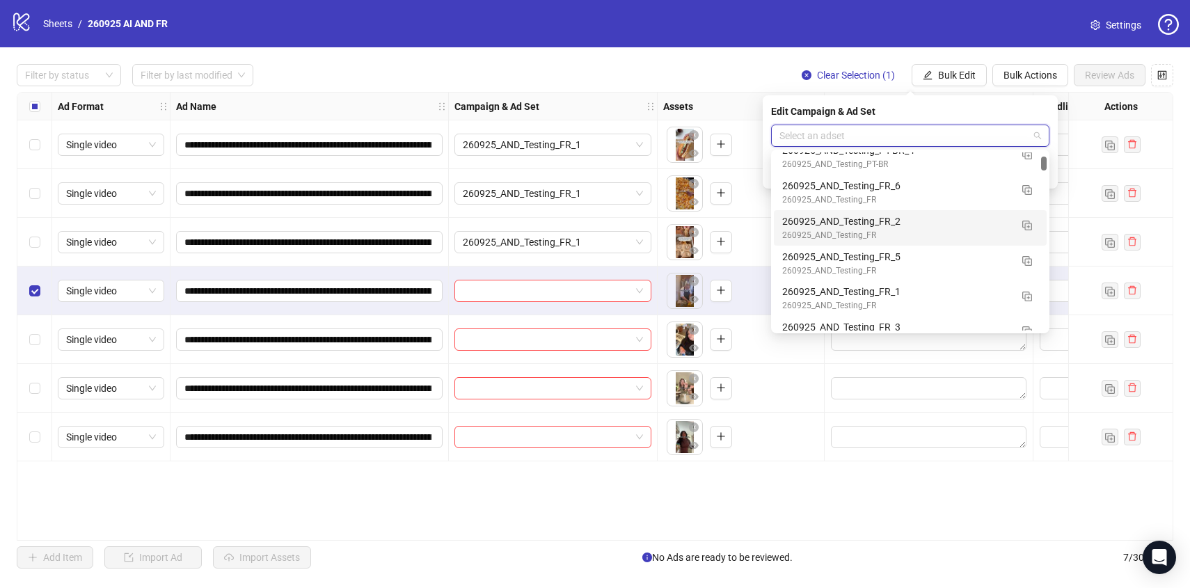
click at [977, 221] on div "260925_AND_Testing_FR_2" at bounding box center [896, 221] width 228 height 15
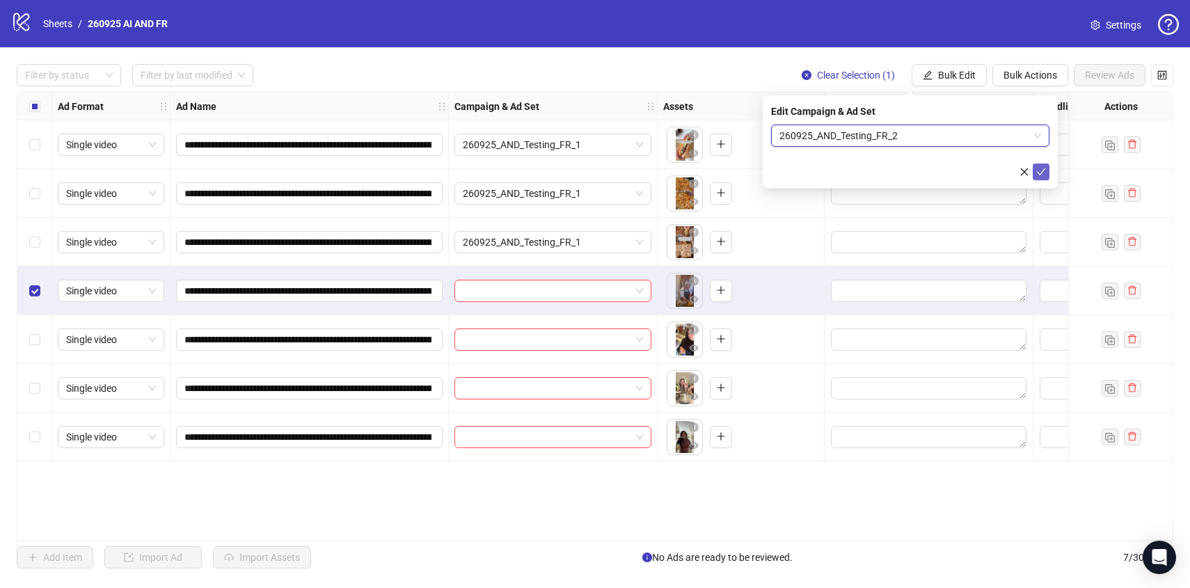
click at [1048, 175] on button "submit" at bounding box center [1040, 171] width 17 height 17
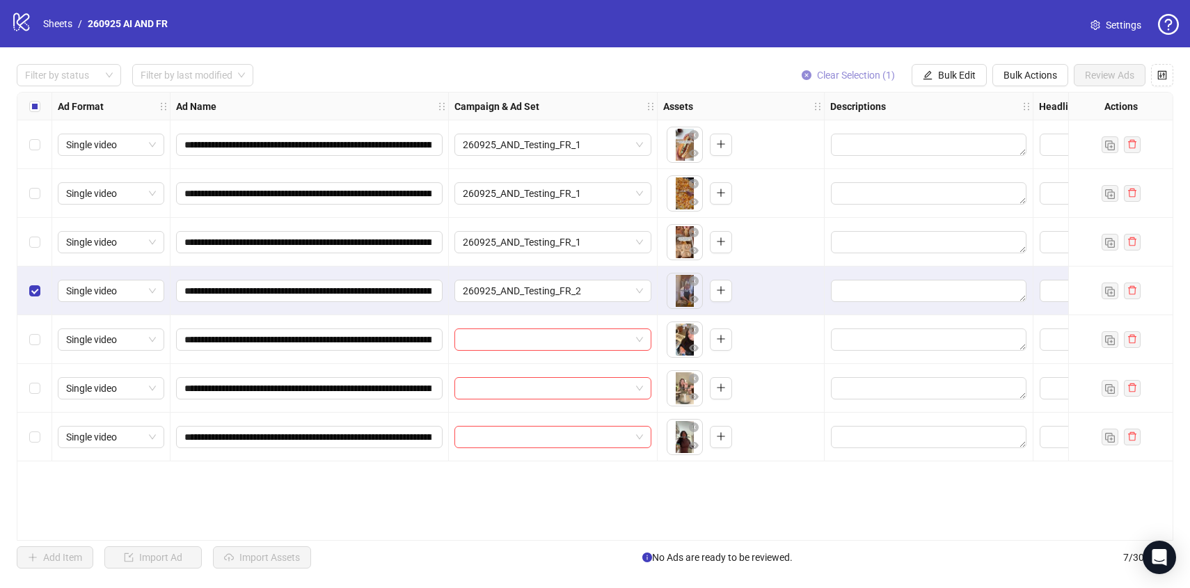
click at [817, 77] on span "Clear Selection (1)" at bounding box center [856, 75] width 78 height 11
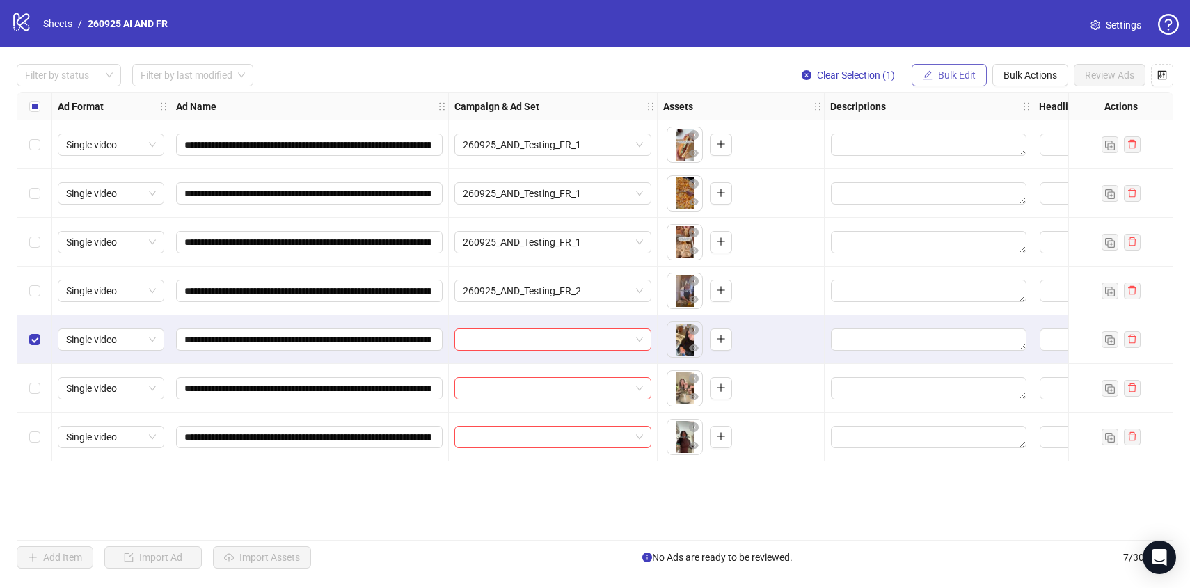
click at [958, 77] on span "Bulk Edit" at bounding box center [957, 75] width 38 height 11
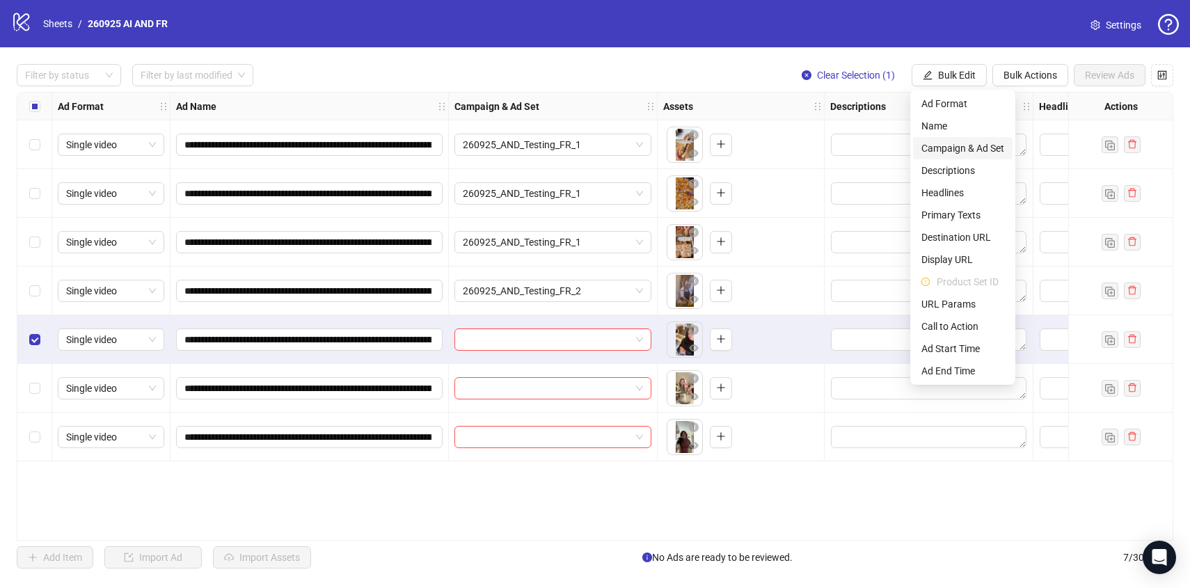
click at [962, 144] on span "Campaign & Ad Set" at bounding box center [962, 148] width 83 height 15
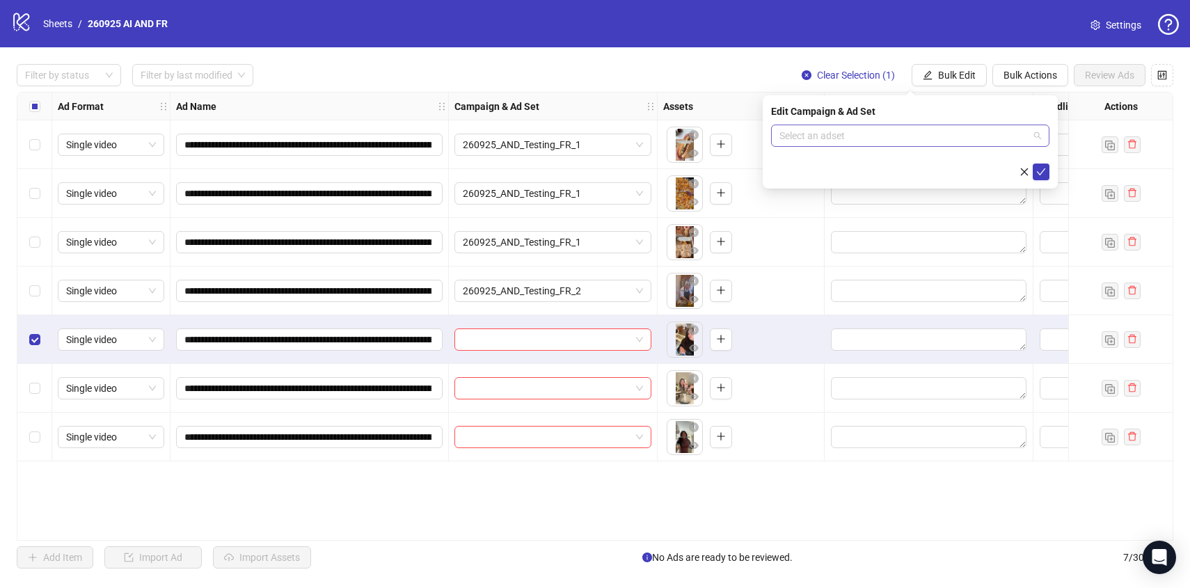
click at [957, 134] on input "search" at bounding box center [903, 135] width 249 height 21
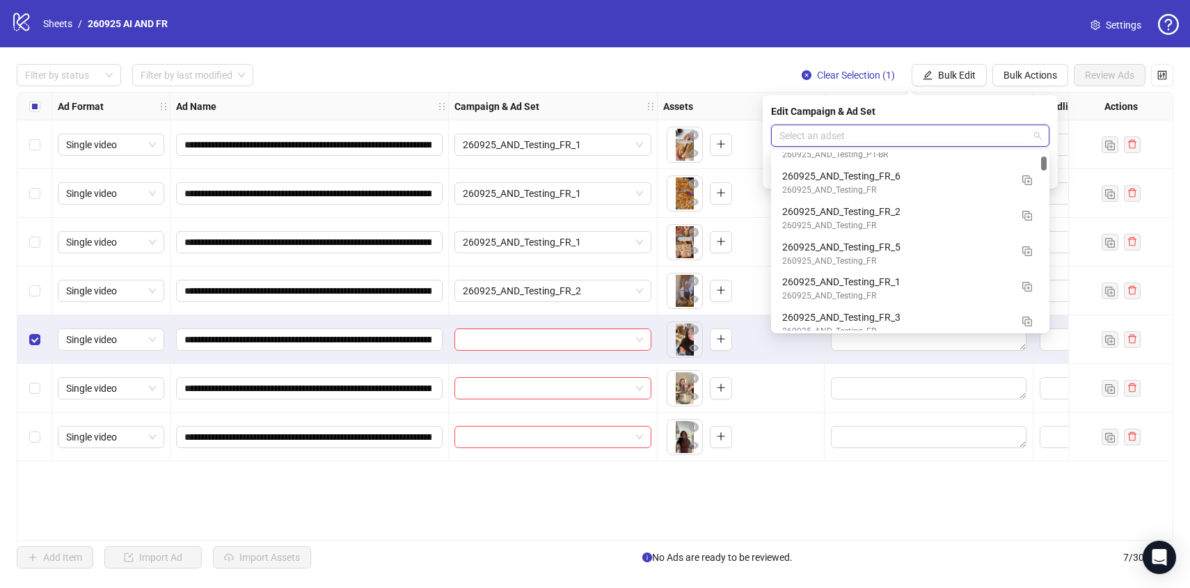
scroll to position [486, 0]
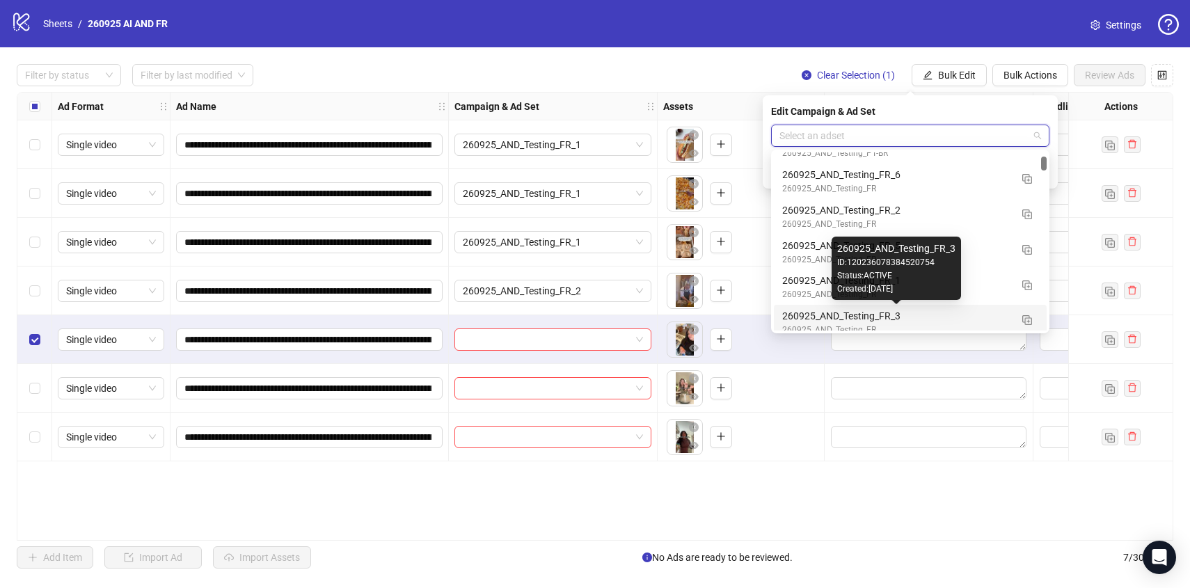
click at [958, 314] on div "260925_AND_Testing_FR_3" at bounding box center [896, 315] width 228 height 15
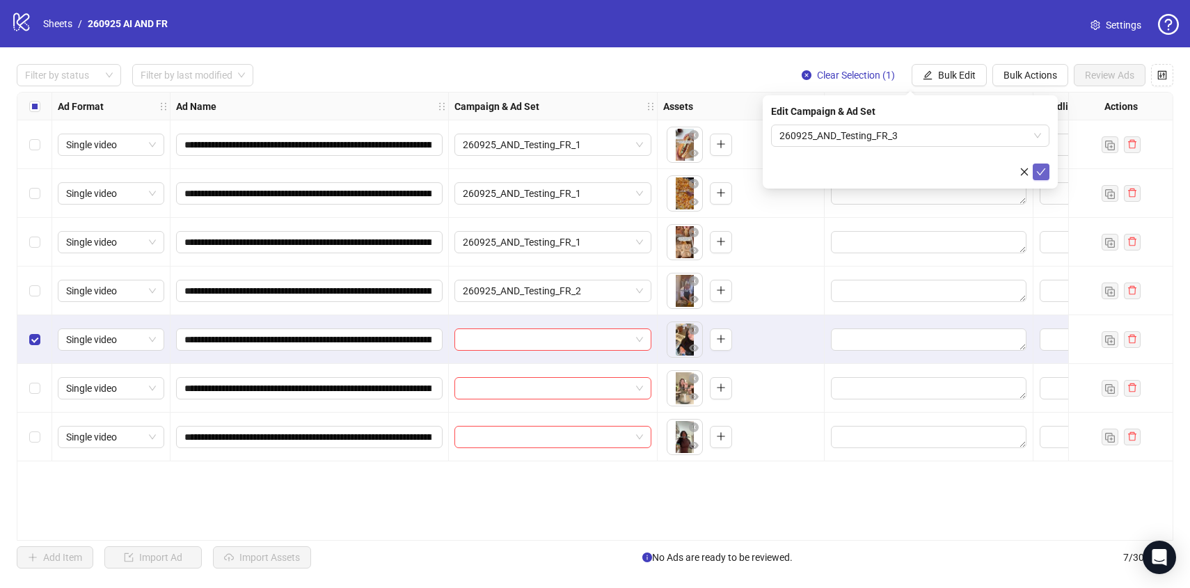
click at [1041, 174] on icon "check" at bounding box center [1041, 172] width 10 height 10
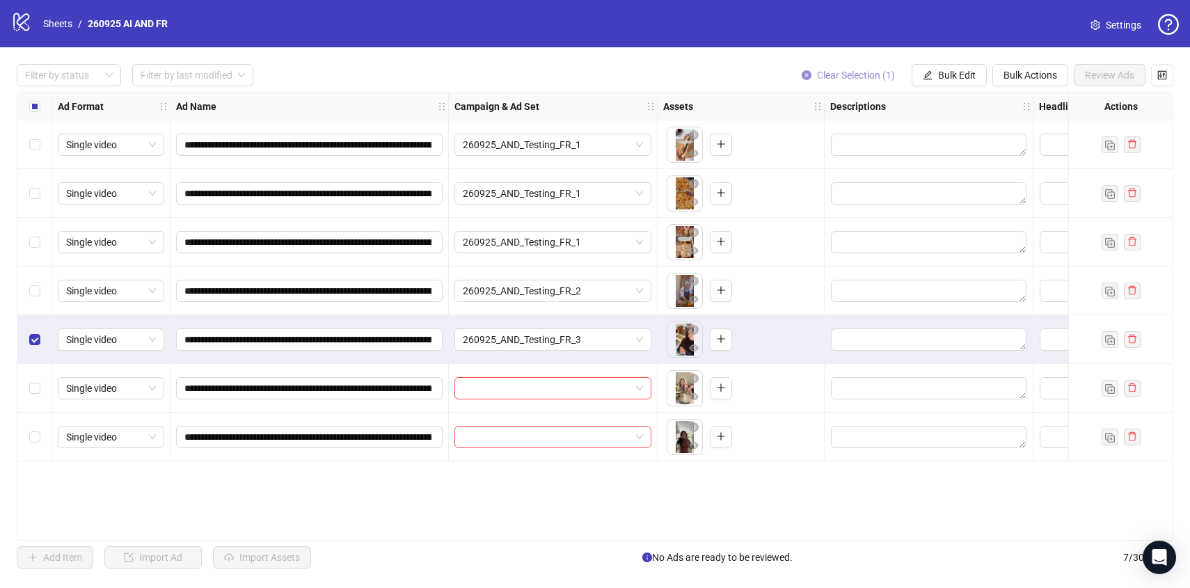
click at [838, 72] on span "Clear Selection (1)" at bounding box center [856, 75] width 78 height 11
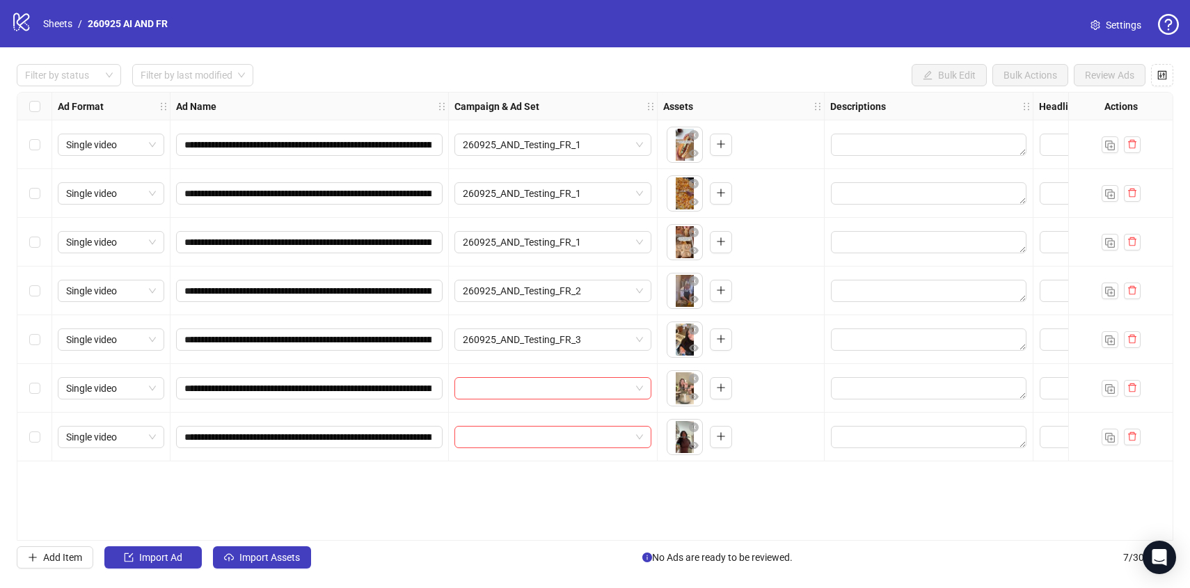
click at [26, 385] on div "Select row 6" at bounding box center [34, 388] width 35 height 49
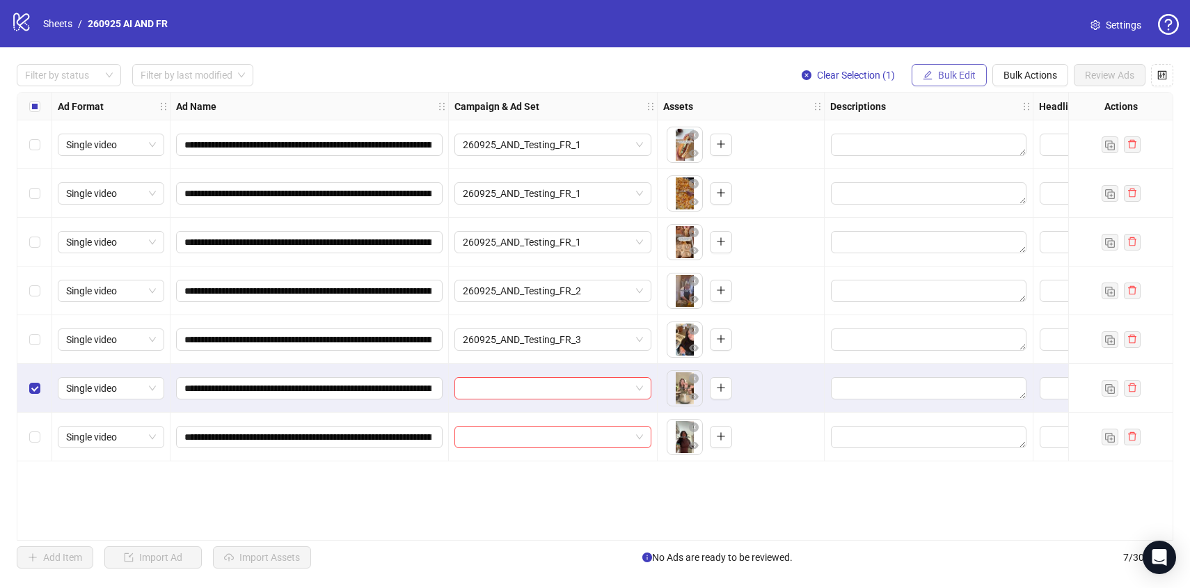
click at [956, 74] on span "Bulk Edit" at bounding box center [957, 75] width 38 height 11
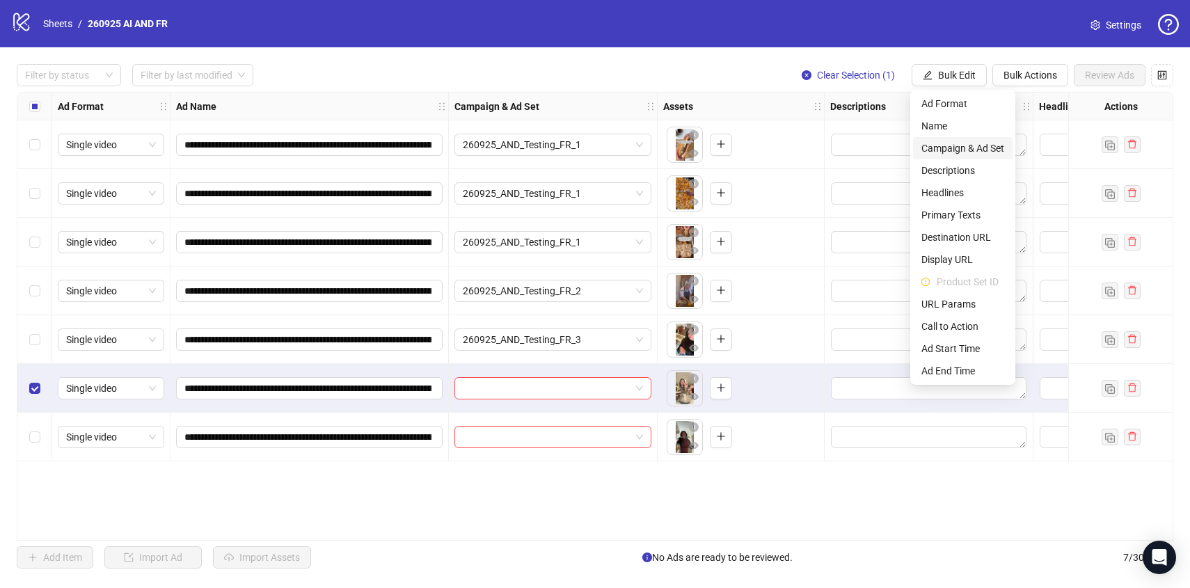
click at [953, 148] on span "Campaign & Ad Set" at bounding box center [962, 148] width 83 height 15
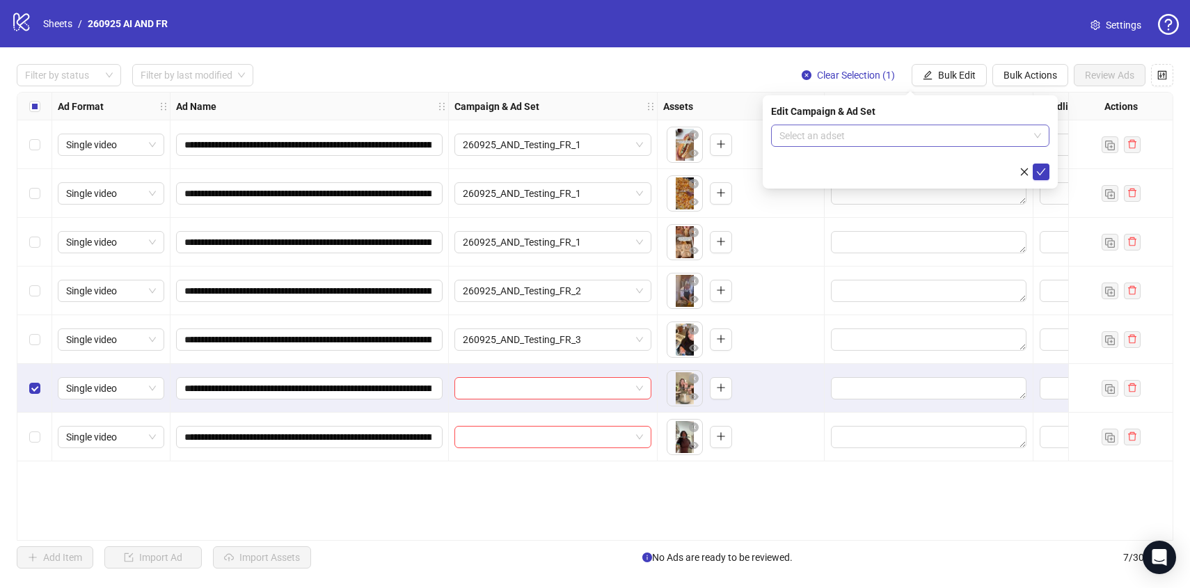
click at [955, 136] on input "search" at bounding box center [903, 135] width 249 height 21
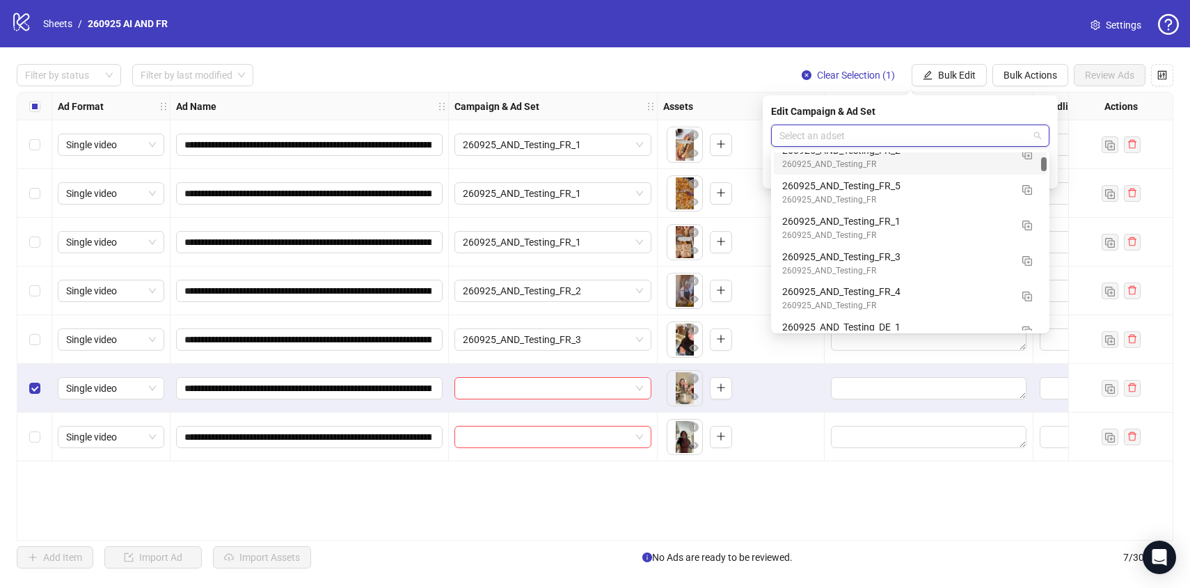
scroll to position [560, 0]
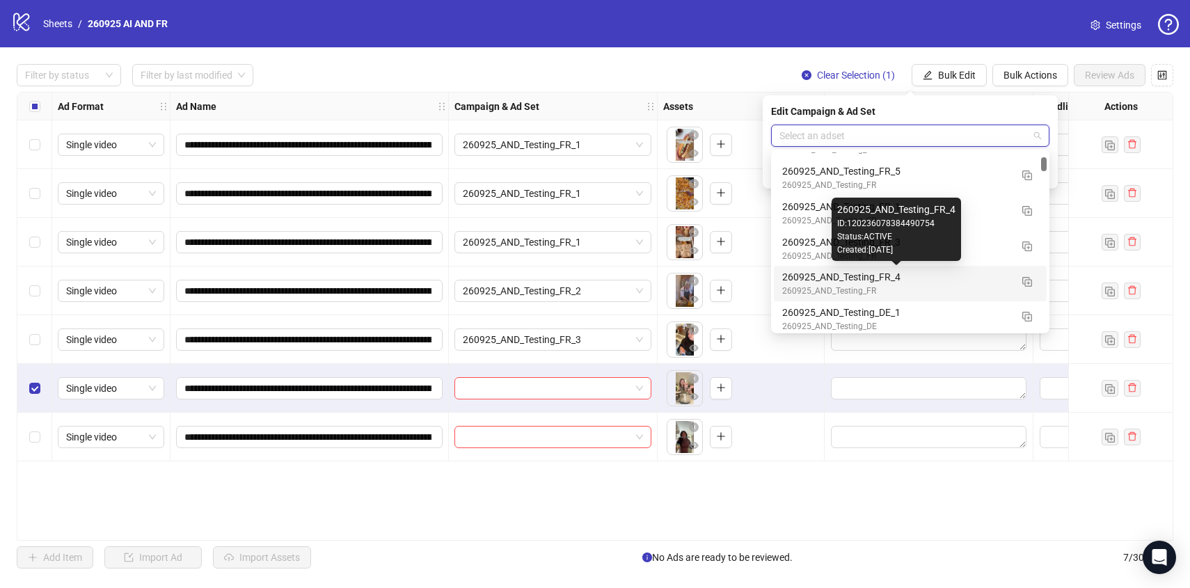
click at [965, 278] on div "260925_AND_Testing_FR_4" at bounding box center [896, 276] width 228 height 15
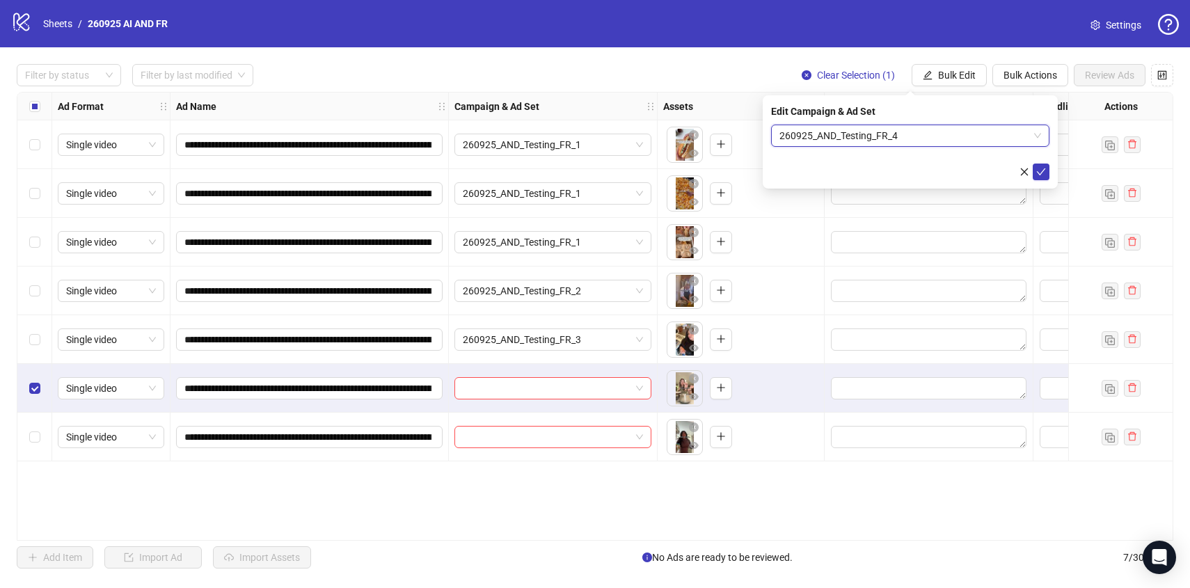
click at [1045, 180] on div "Edit Campaign & Ad Set 260925_AND_Testing_FR_4 260925_AND_Testing_FR_4" at bounding box center [909, 141] width 295 height 93
click at [1043, 174] on icon "check" at bounding box center [1041, 172] width 10 height 10
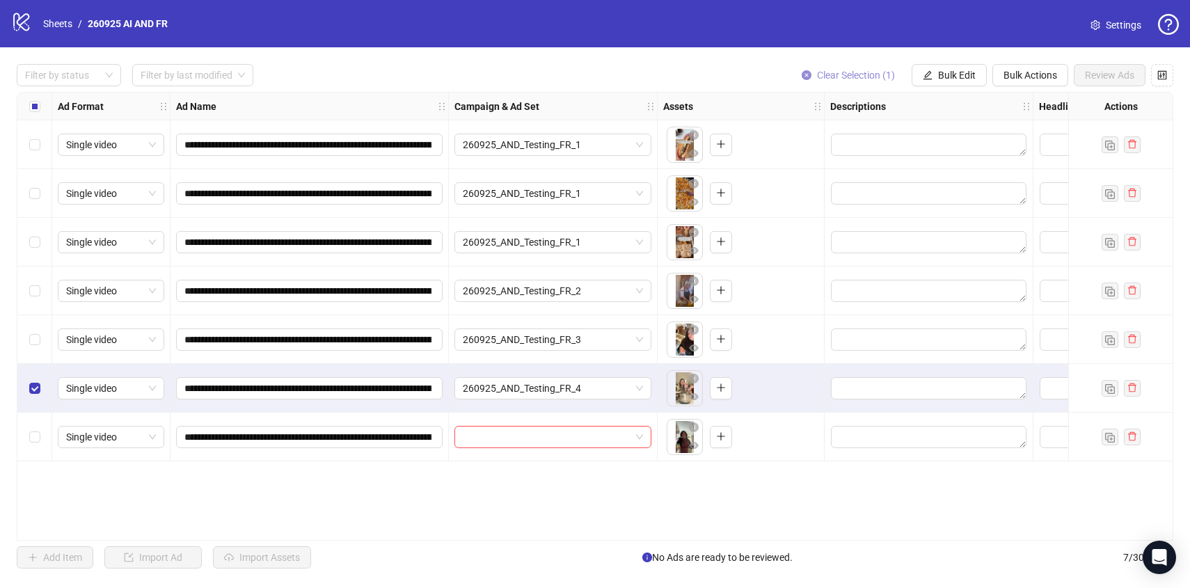
click at [847, 79] on span "Clear Selection (1)" at bounding box center [856, 75] width 78 height 11
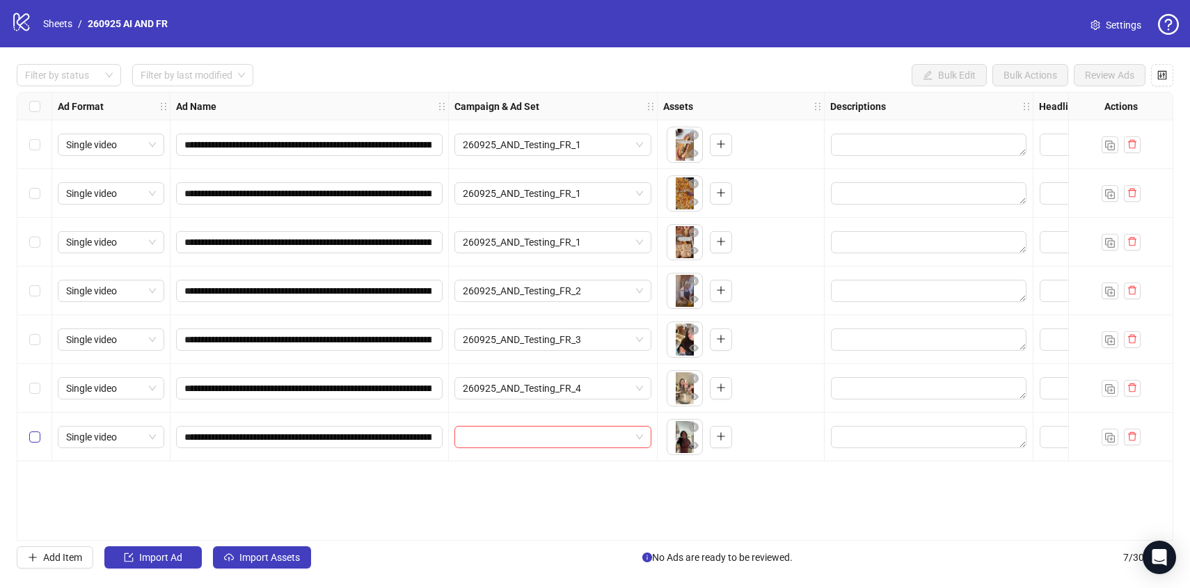
click at [34, 431] on label "Select row 7" at bounding box center [34, 436] width 11 height 15
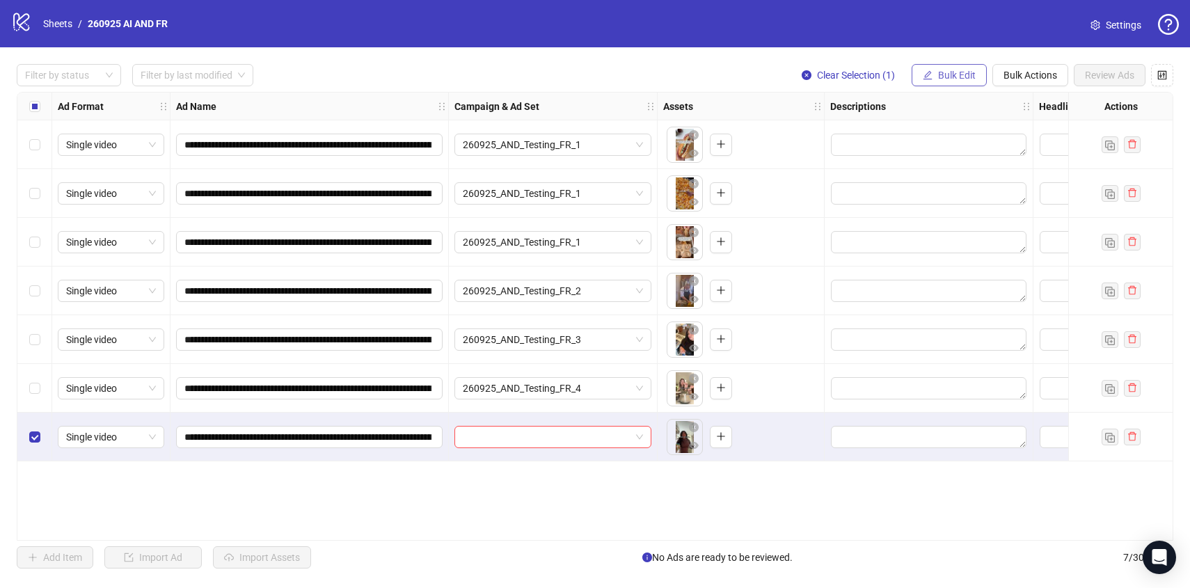
click at [956, 68] on button "Bulk Edit" at bounding box center [948, 75] width 75 height 22
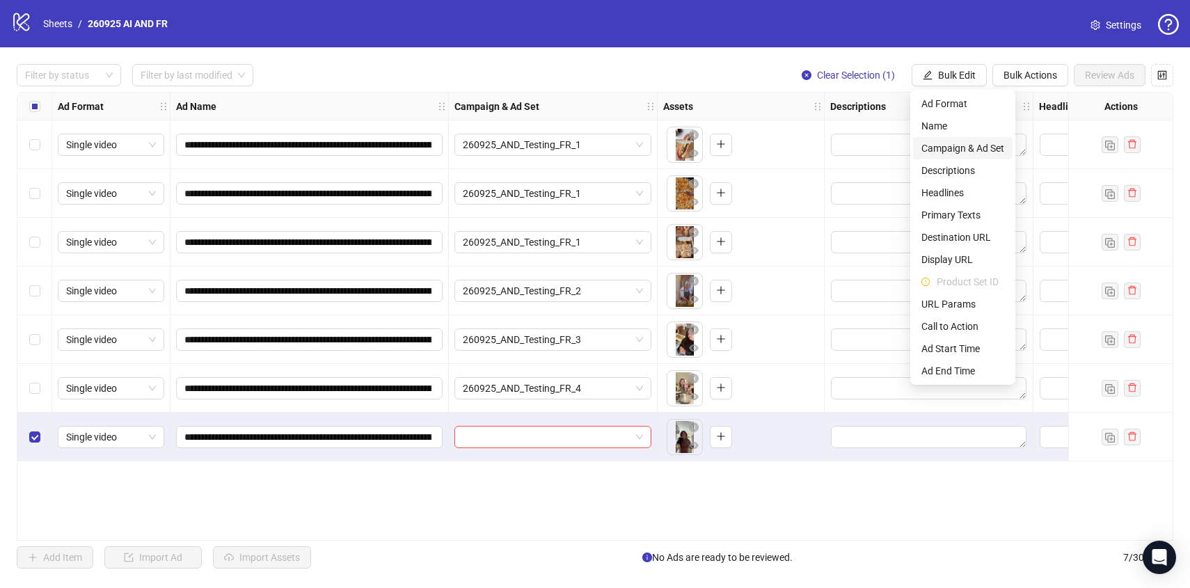
click at [969, 153] on span "Campaign & Ad Set" at bounding box center [962, 148] width 83 height 15
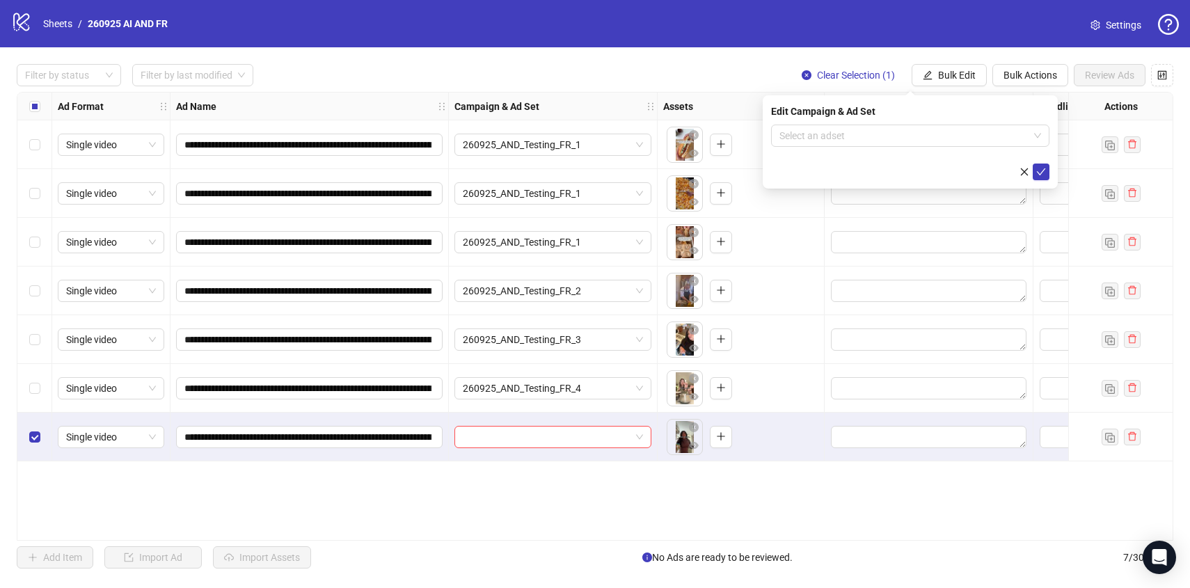
click at [974, 152] on form "Select an adset" at bounding box center [910, 153] width 278 height 56
click at [982, 140] on input "search" at bounding box center [903, 135] width 249 height 21
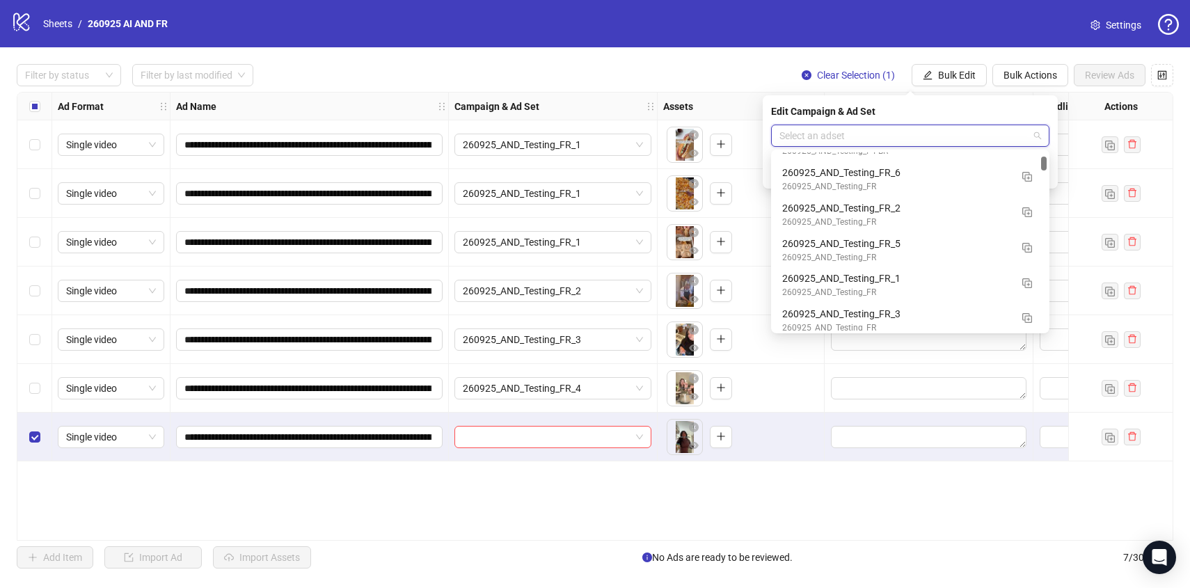
scroll to position [505, 0]
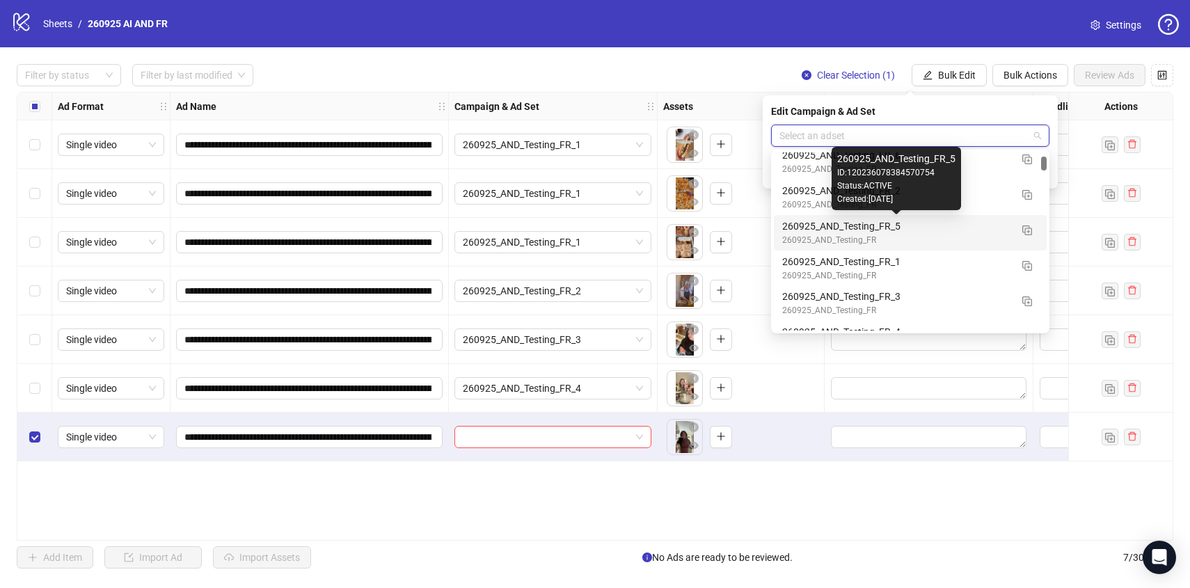
click at [973, 225] on div "260925_AND_Testing_FR_5" at bounding box center [896, 225] width 228 height 15
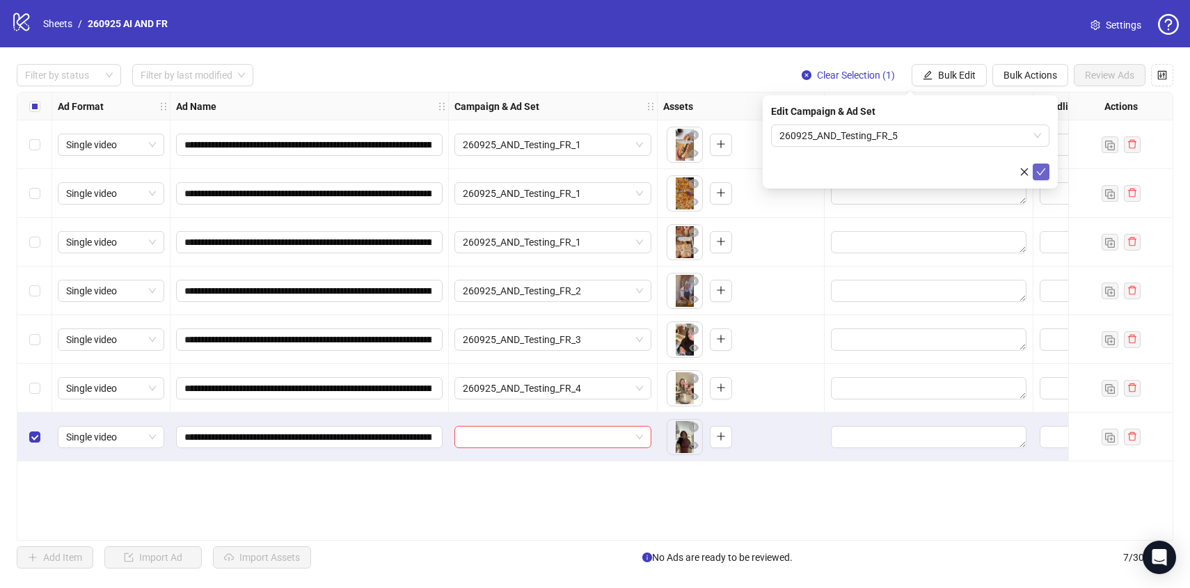
click at [1048, 174] on button "submit" at bounding box center [1040, 171] width 17 height 17
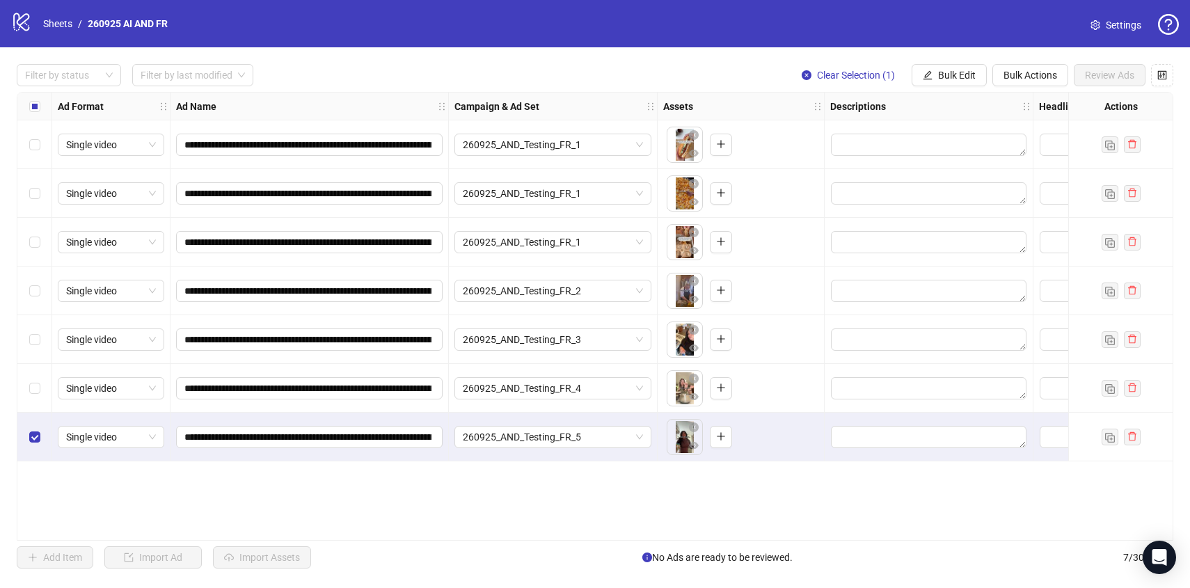
click at [41, 103] on div "Select all rows" at bounding box center [34, 107] width 35 height 28
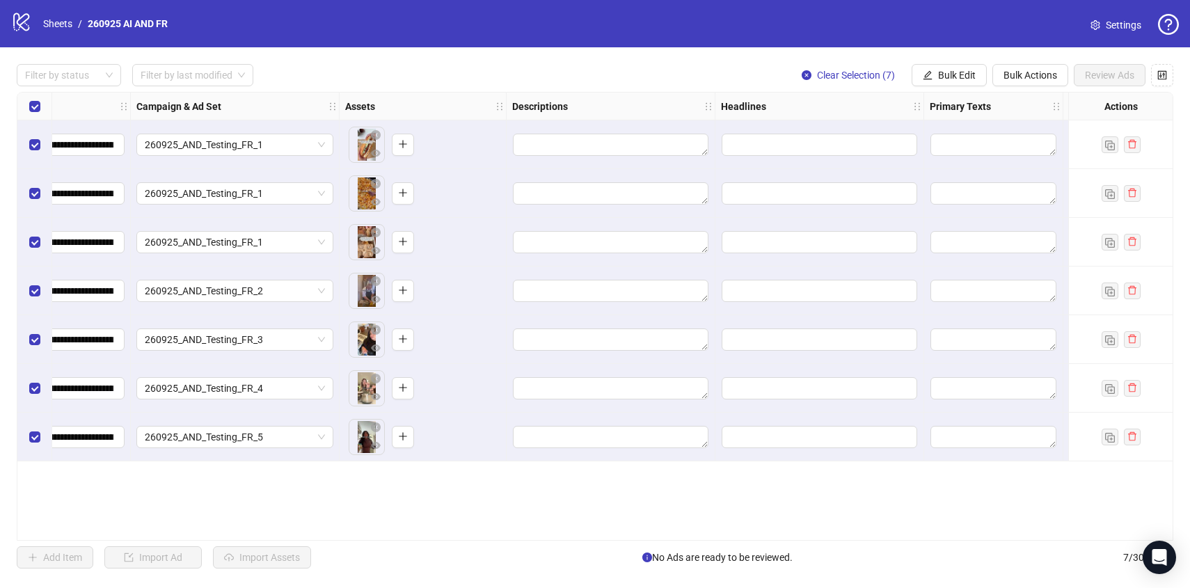
scroll to position [0, 566]
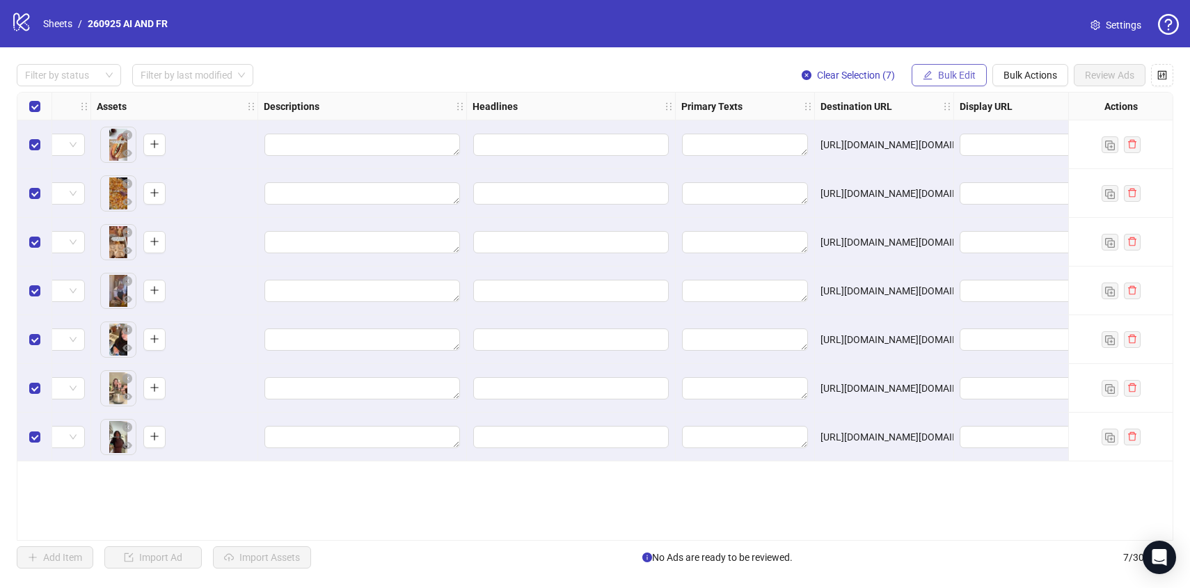
click at [959, 78] on span "Bulk Edit" at bounding box center [957, 75] width 38 height 11
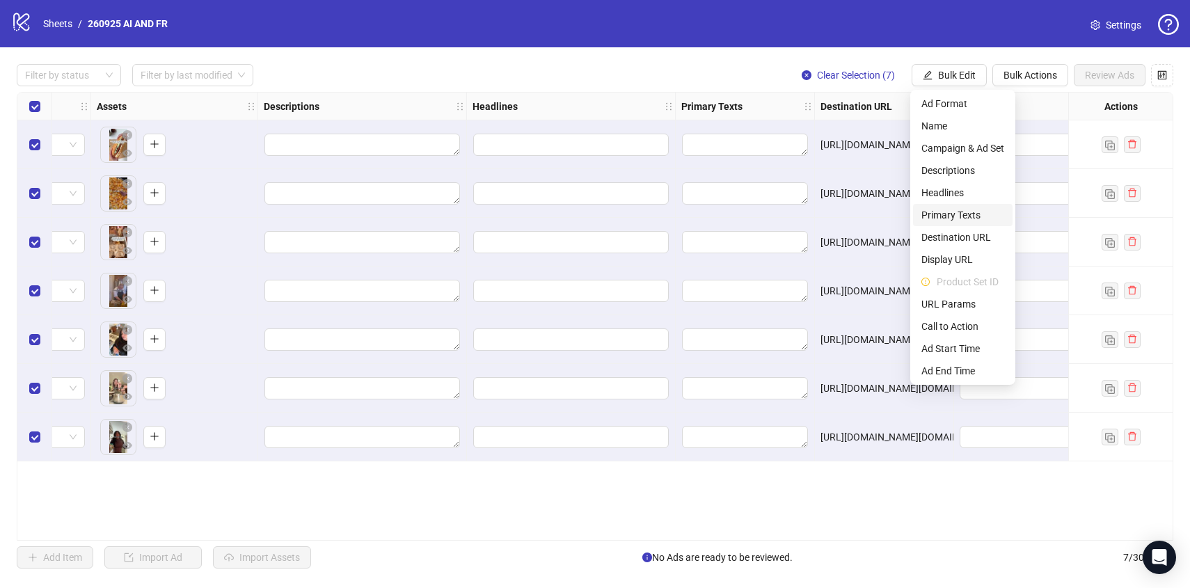
click at [951, 212] on span "Primary Texts" at bounding box center [962, 214] width 83 height 15
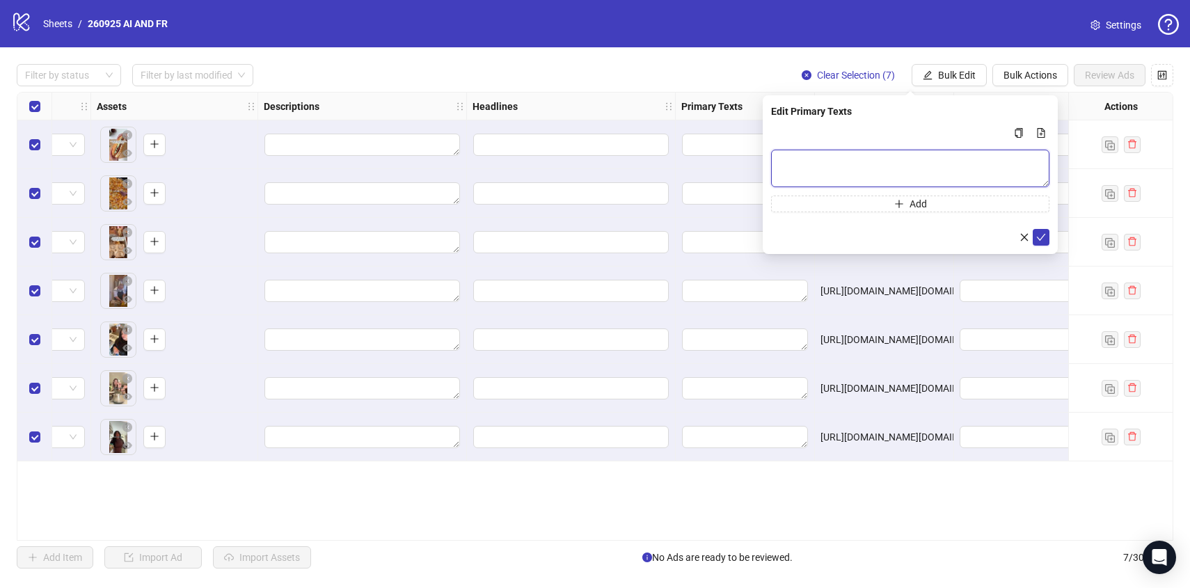
click at [867, 157] on textarea "Multi-text input container - paste or copy values" at bounding box center [910, 169] width 278 height 38
paste textarea "**********"
type textarea "**********"
click at [1042, 236] on icon "check" at bounding box center [1040, 237] width 9 height 7
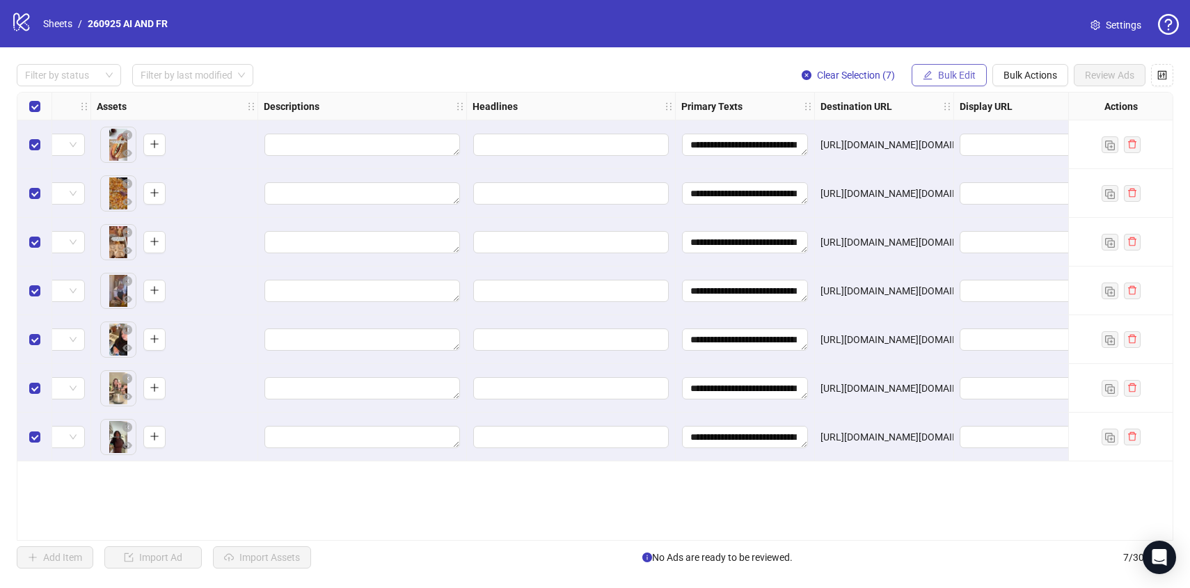
click at [963, 70] on span "Bulk Edit" at bounding box center [957, 75] width 38 height 11
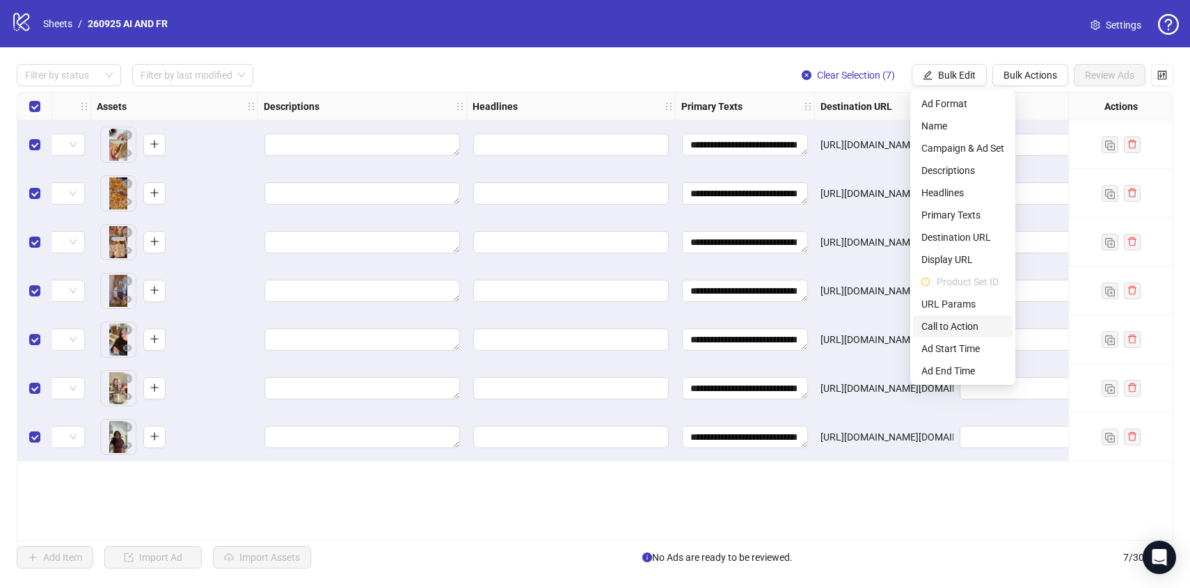
click at [954, 332] on span "Call to Action" at bounding box center [962, 326] width 83 height 15
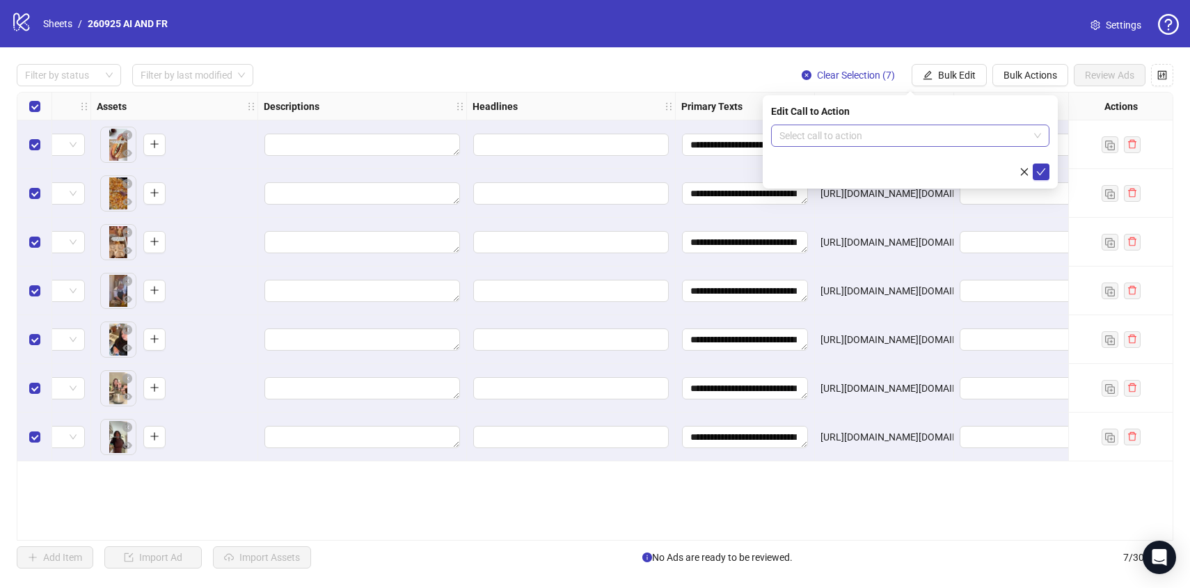
click at [825, 129] on input "search" at bounding box center [903, 135] width 249 height 21
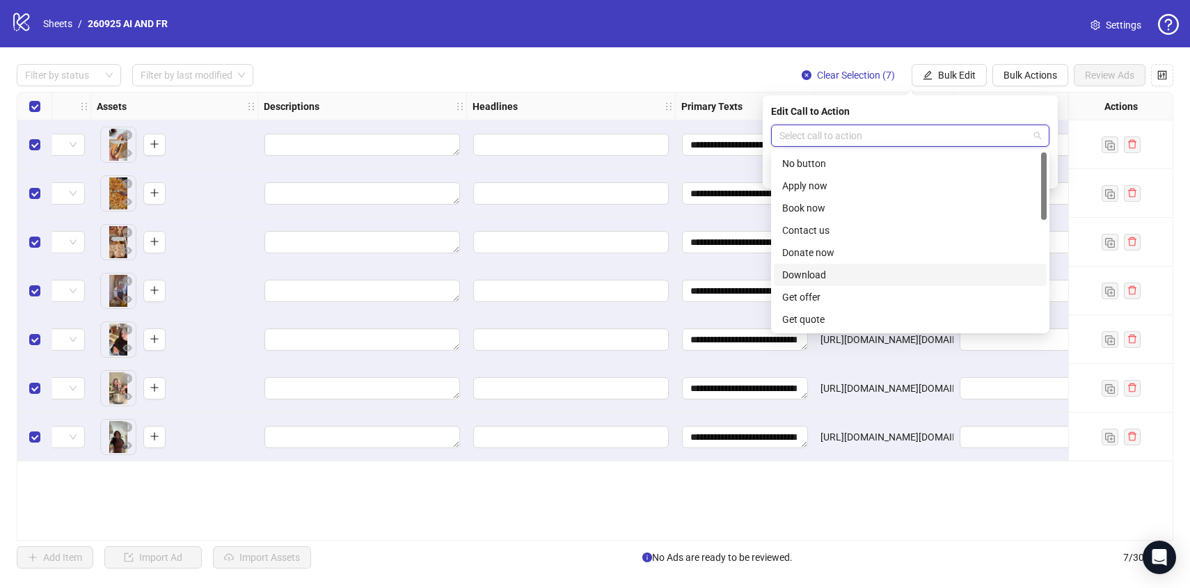
click at [821, 279] on div "Download" at bounding box center [910, 274] width 256 height 15
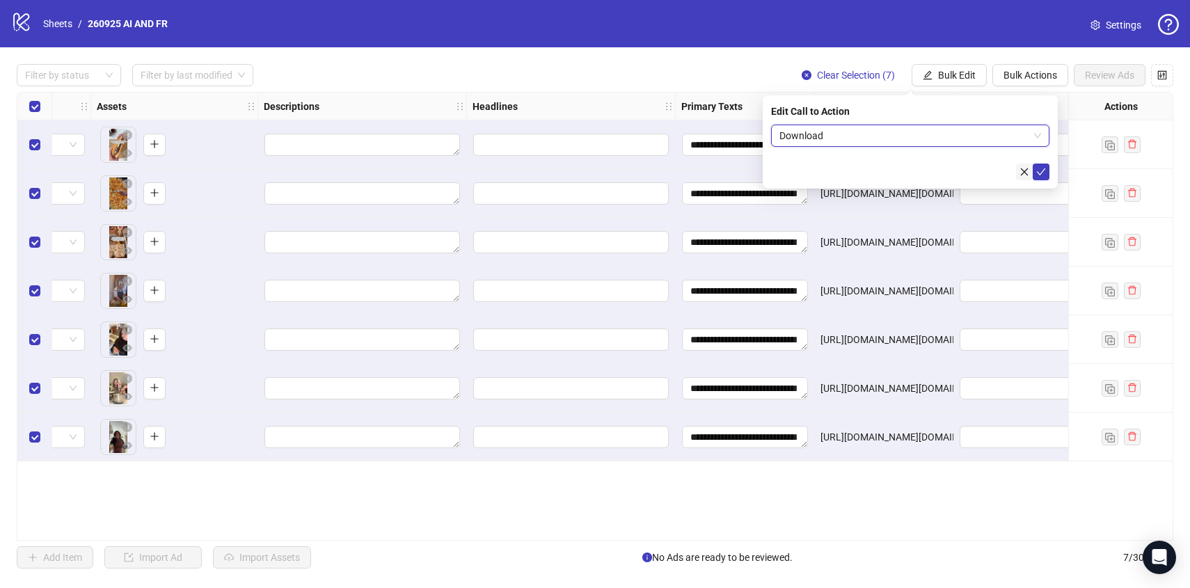
click at [1030, 175] on button "button" at bounding box center [1024, 171] width 17 height 17
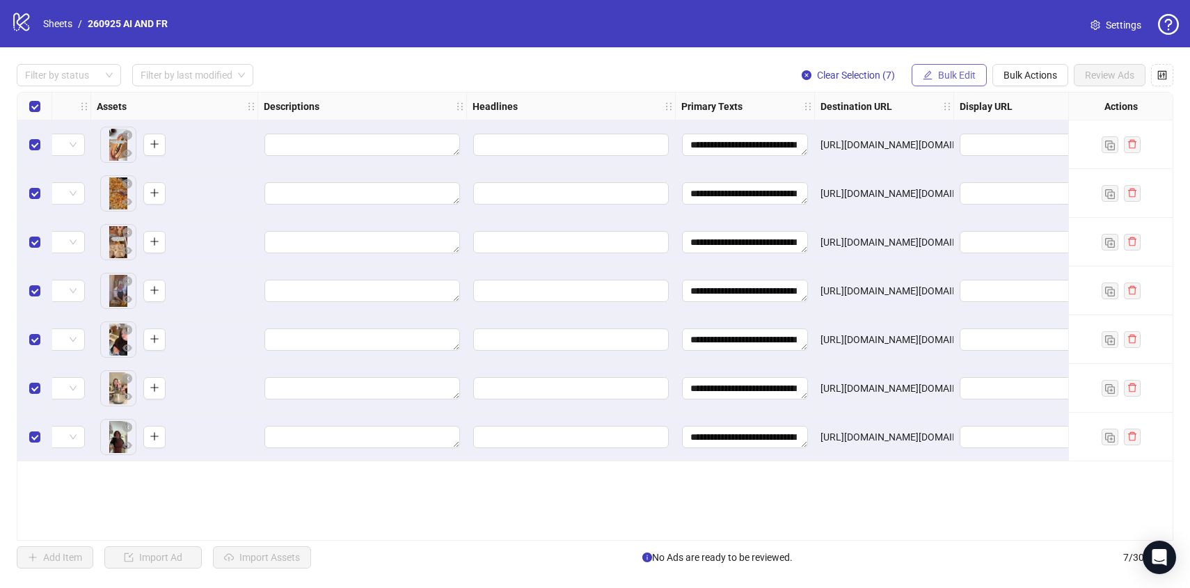
click at [966, 80] on span "Bulk Edit" at bounding box center [957, 75] width 38 height 11
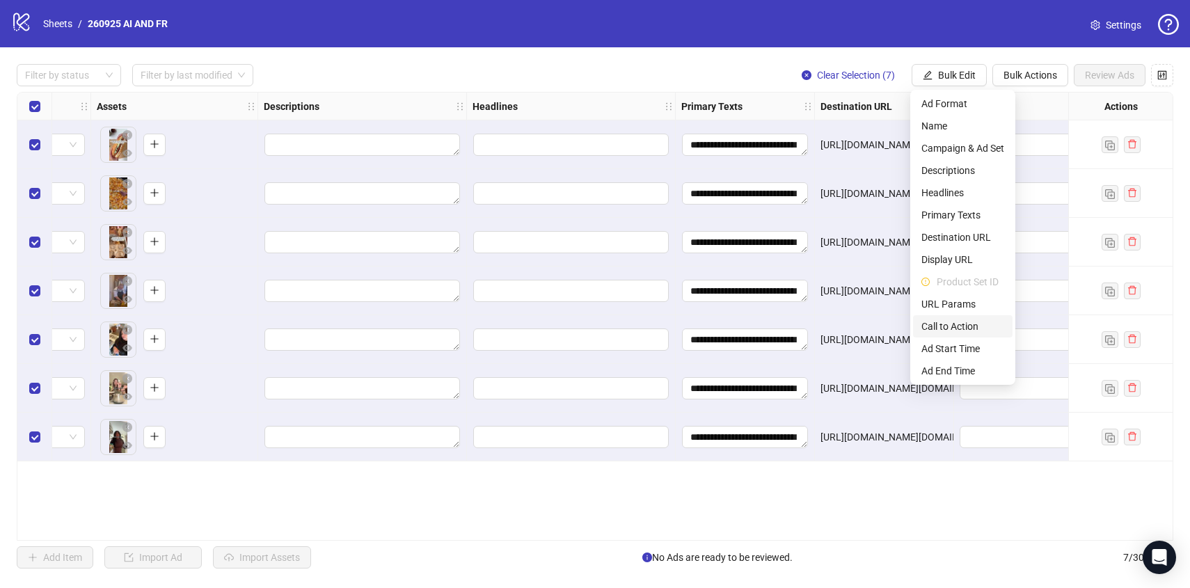
click at [958, 325] on span "Call to Action" at bounding box center [962, 326] width 83 height 15
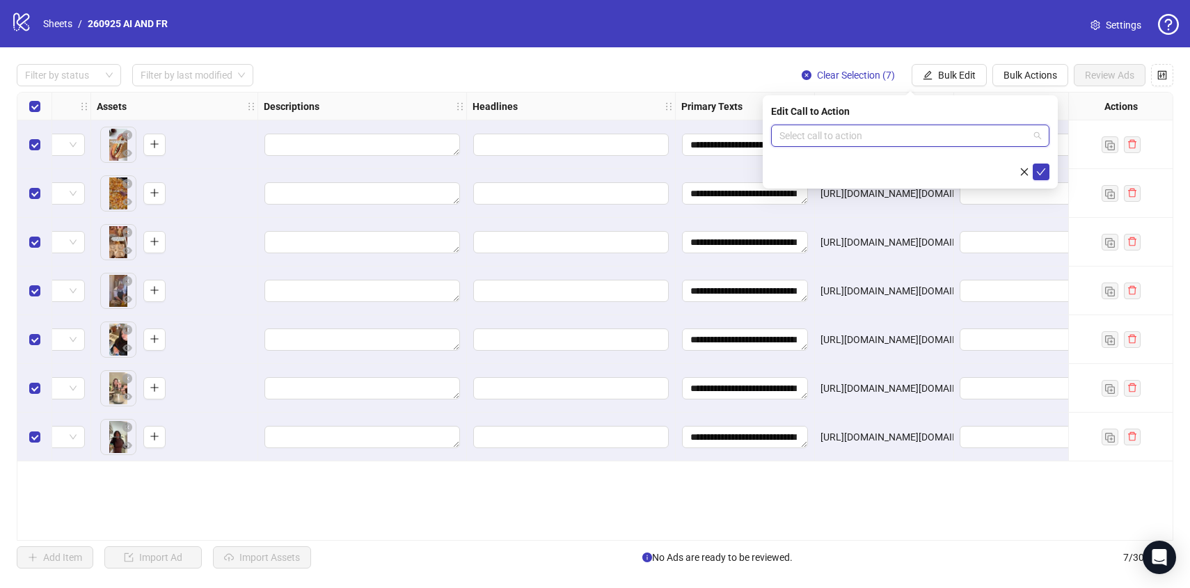
click at [884, 138] on input "search" at bounding box center [903, 135] width 249 height 21
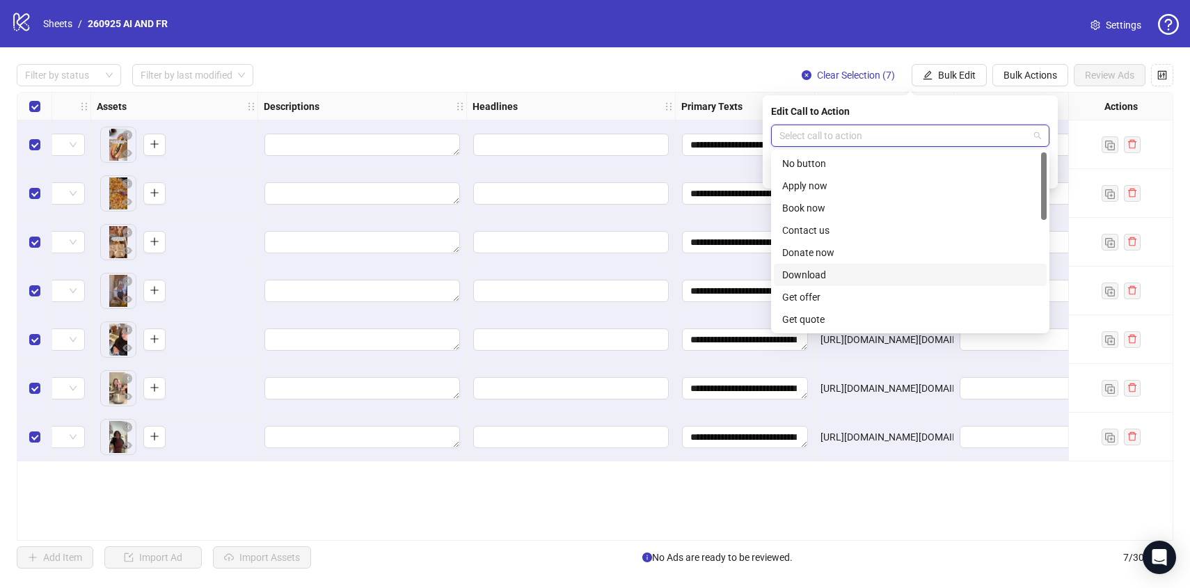
click at [872, 283] on div "Download" at bounding box center [910, 275] width 273 height 22
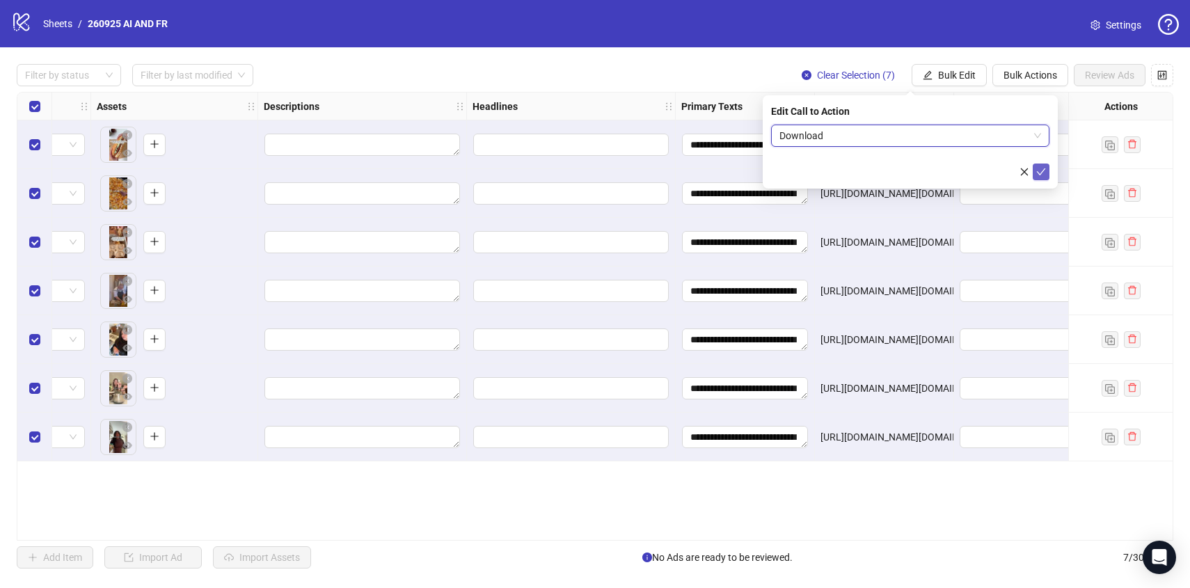
click at [1040, 173] on icon "check" at bounding box center [1040, 171] width 9 height 7
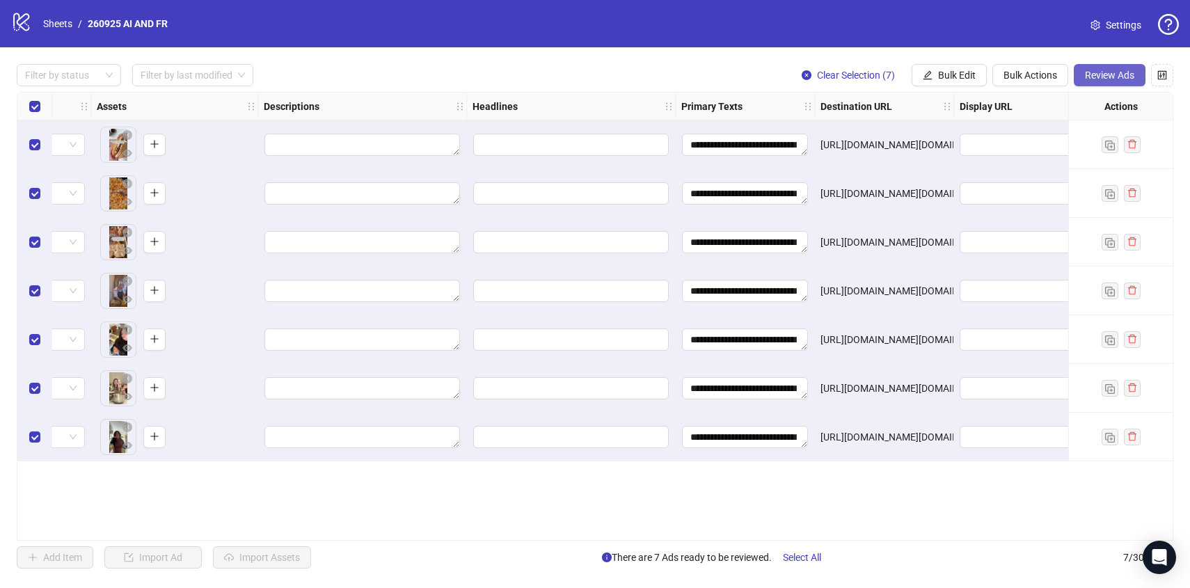
click at [1114, 77] on span "Review Ads" at bounding box center [1108, 75] width 49 height 11
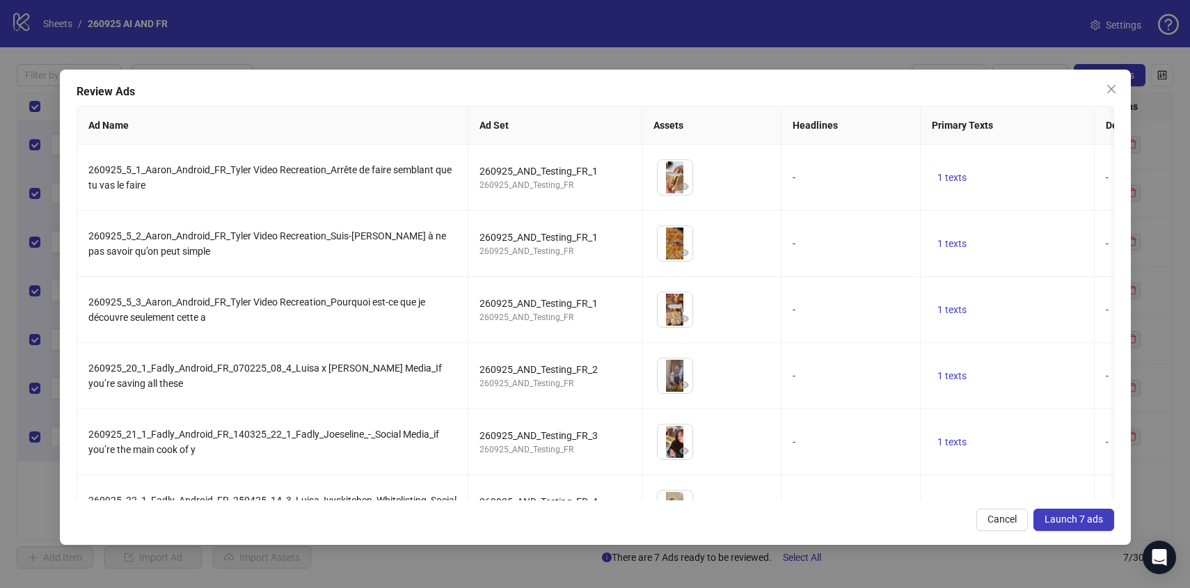
click at [1087, 523] on span "Launch 7 ads" at bounding box center [1073, 518] width 58 height 11
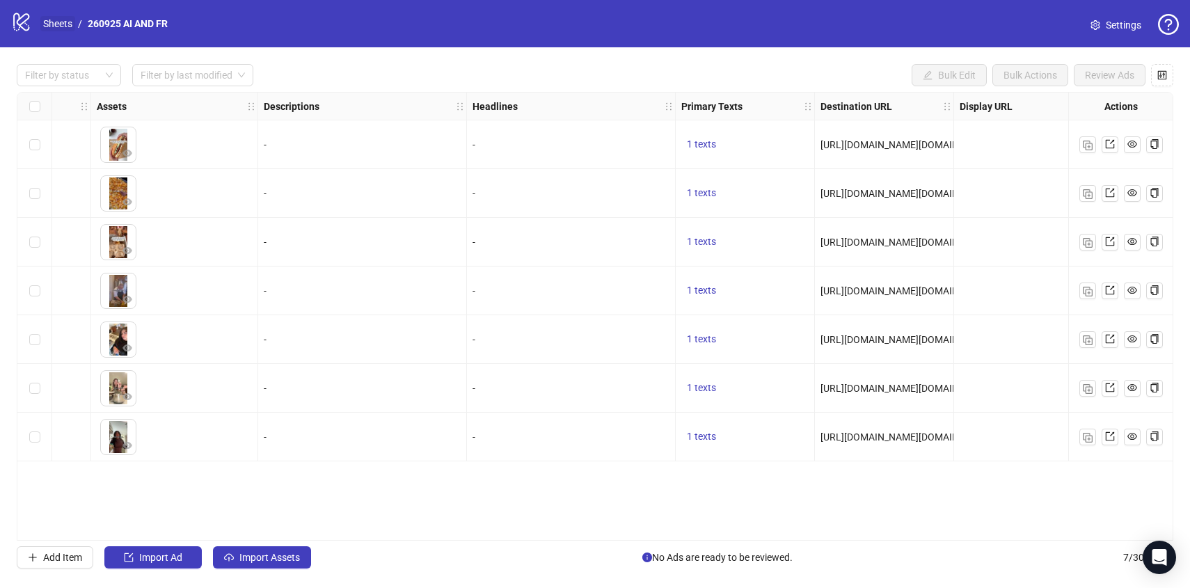
click at [61, 21] on link "Sheets" at bounding box center [57, 23] width 35 height 15
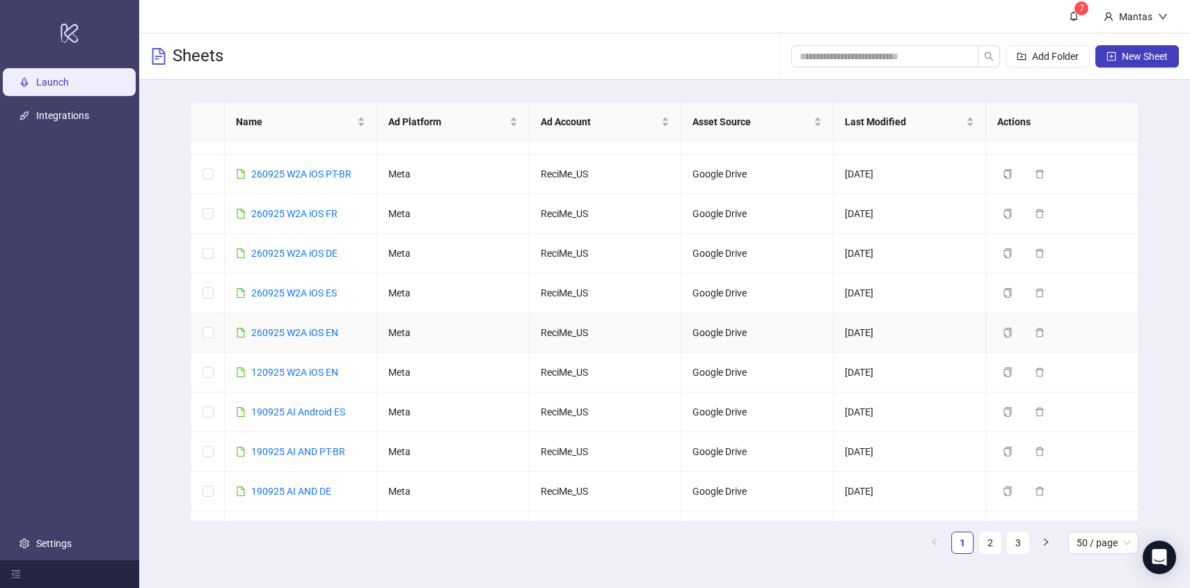
scroll to position [154, 0]
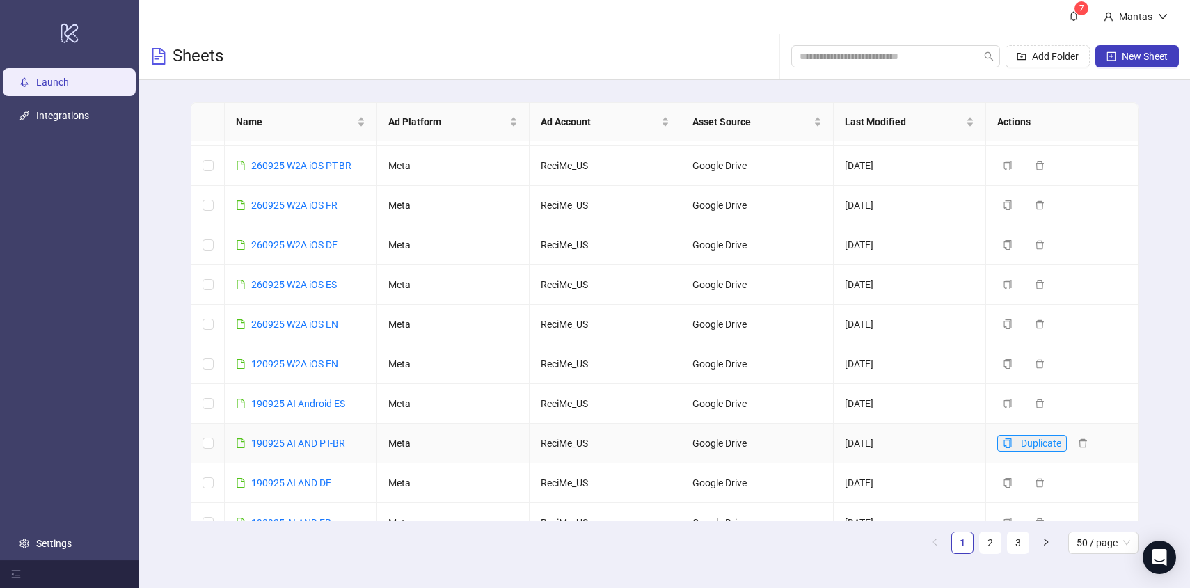
click at [1009, 440] on icon "copy" at bounding box center [1007, 443] width 10 height 10
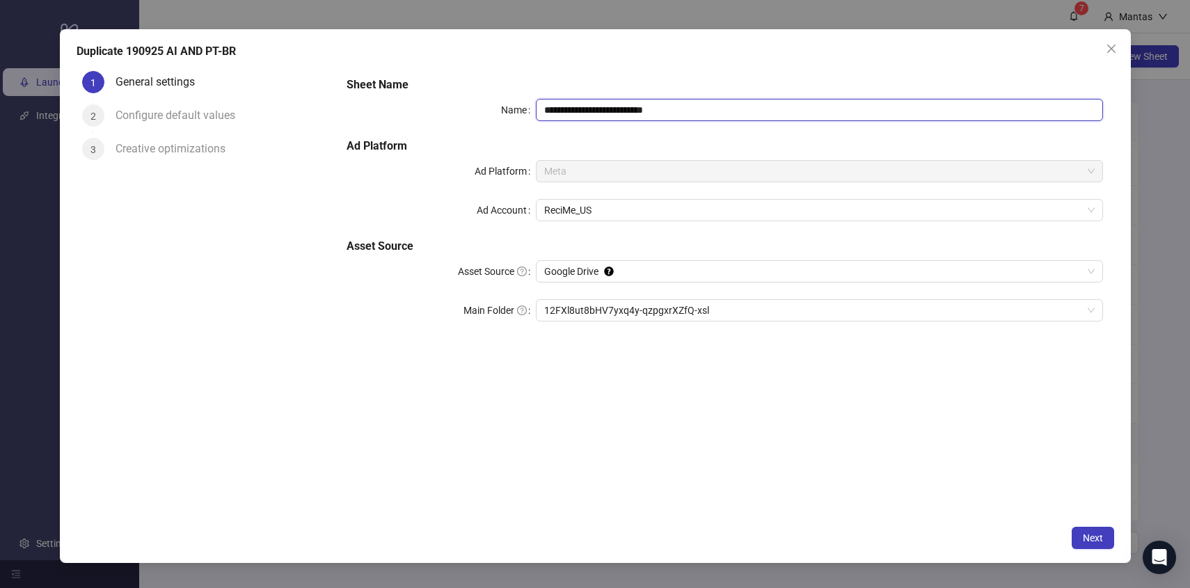
drag, startPoint x: 553, startPoint y: 107, endPoint x: 531, endPoint y: 108, distance: 21.6
click at [531, 108] on div "**********" at bounding box center [723, 110] width 755 height 22
drag, startPoint x: 642, startPoint y: 111, endPoint x: 742, endPoint y: 109, distance: 100.2
click at [742, 109] on input "**********" at bounding box center [819, 110] width 567 height 22
click at [623, 306] on span "12FXl8ut8bHV7yxq4y-qzpgxrXZfQ-xsl" at bounding box center [819, 310] width 550 height 21
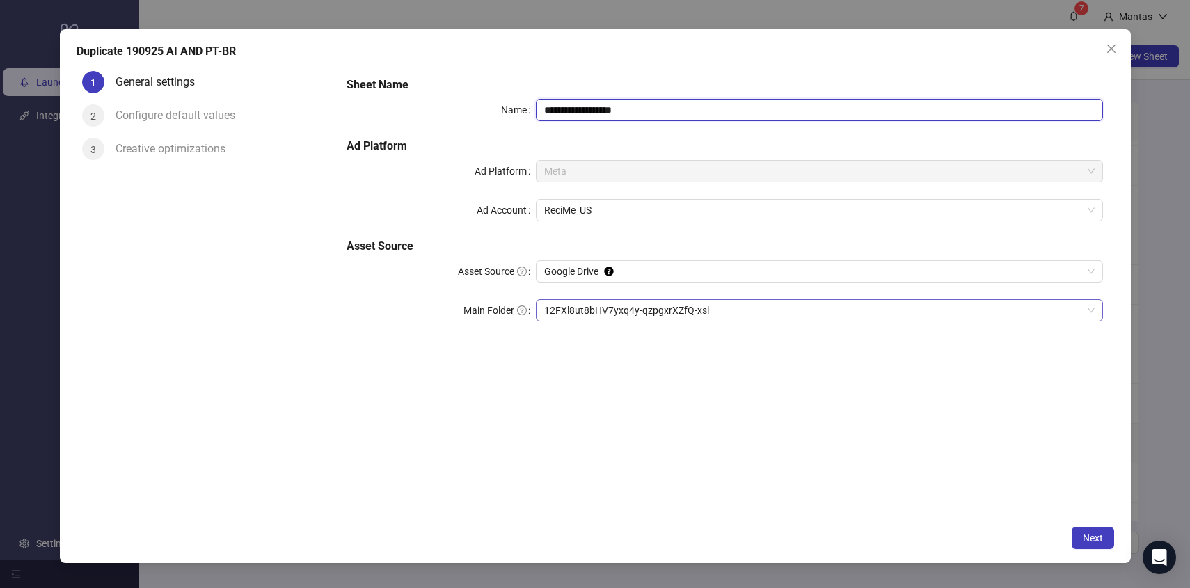
type input "**********"
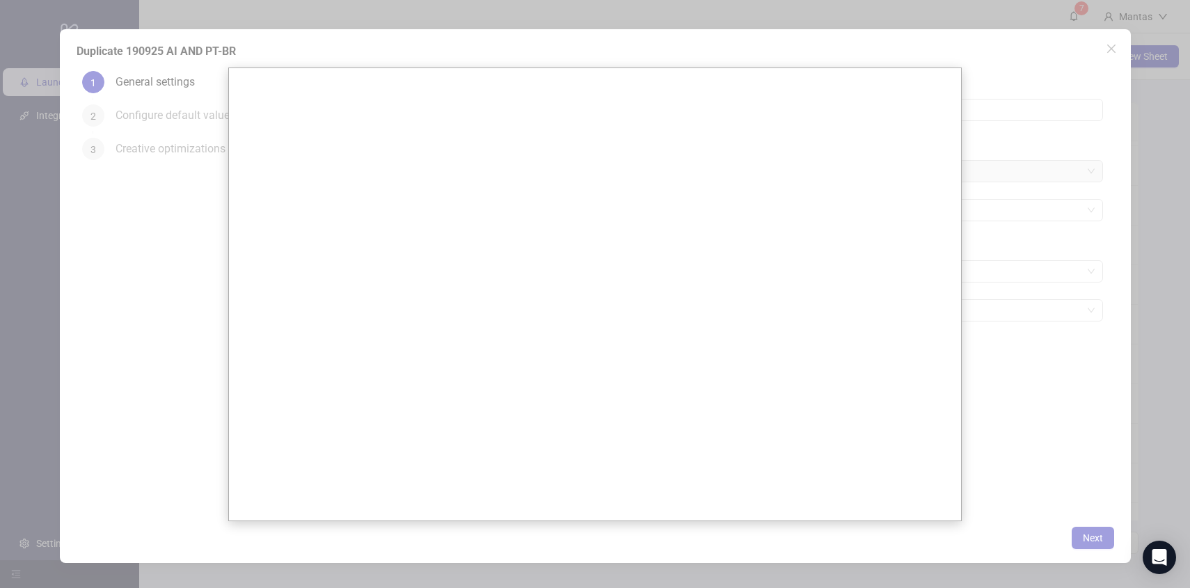
scroll to position [0, 0]
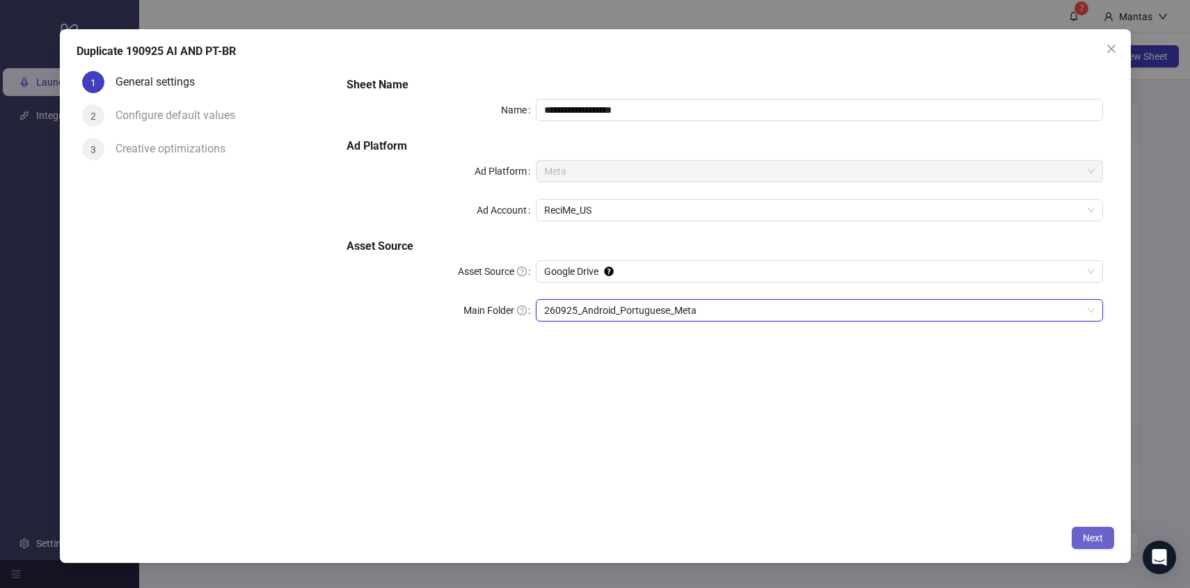
click at [1071, 534] on button "Next" at bounding box center [1092, 538] width 42 height 22
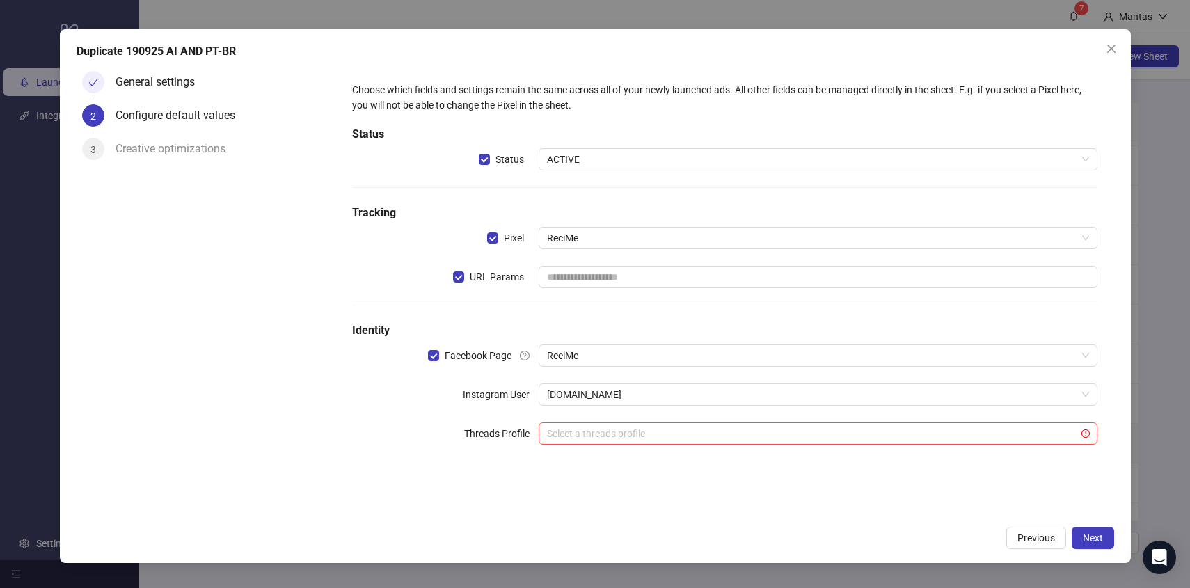
click at [481, 290] on div "Choose which fields and settings remain the same across all of your newly launc…" at bounding box center [723, 272] width 755 height 390
click at [481, 277] on span "URL Params" at bounding box center [496, 276] width 65 height 15
click at [1089, 545] on button "Next" at bounding box center [1092, 538] width 42 height 22
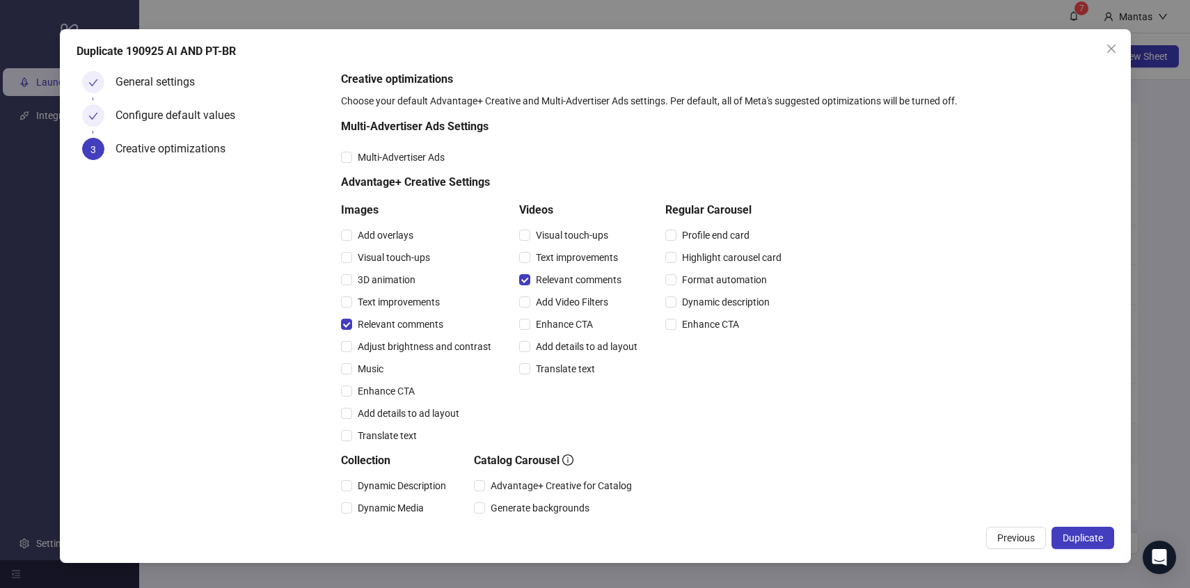
click at [1115, 539] on div "Duplicate 190925 AI AND PT-BR General settings Configure default values 3 Creat…" at bounding box center [595, 296] width 1071 height 534
click at [1105, 538] on button "Duplicate" at bounding box center [1082, 538] width 63 height 22
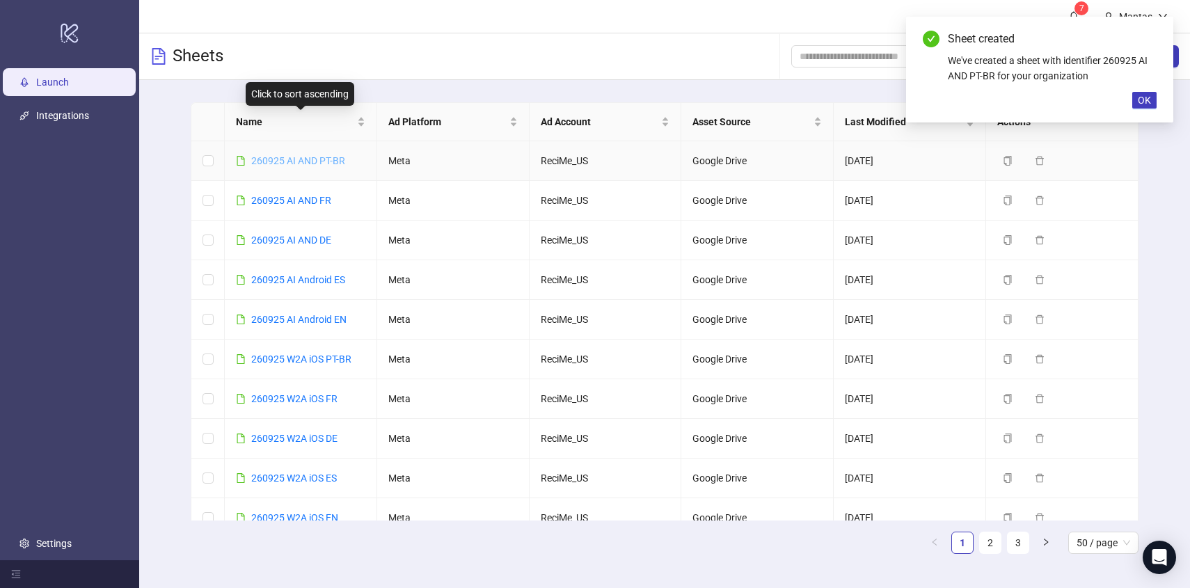
click at [313, 157] on link "260925 AI AND PT-BR" at bounding box center [298, 160] width 94 height 11
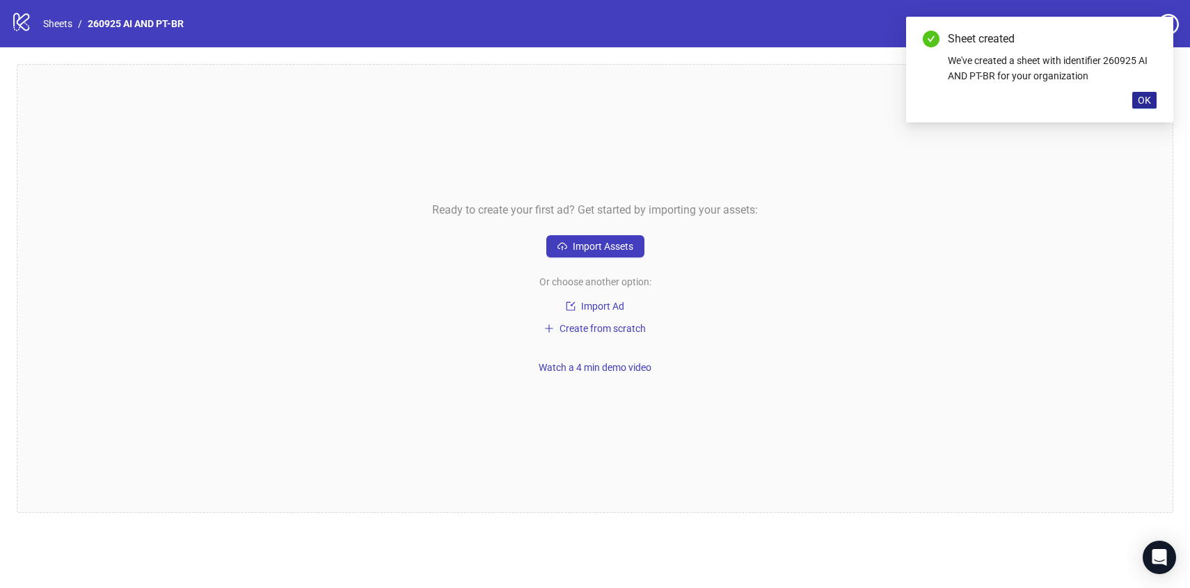
click at [1139, 98] on span "OK" at bounding box center [1143, 100] width 13 height 11
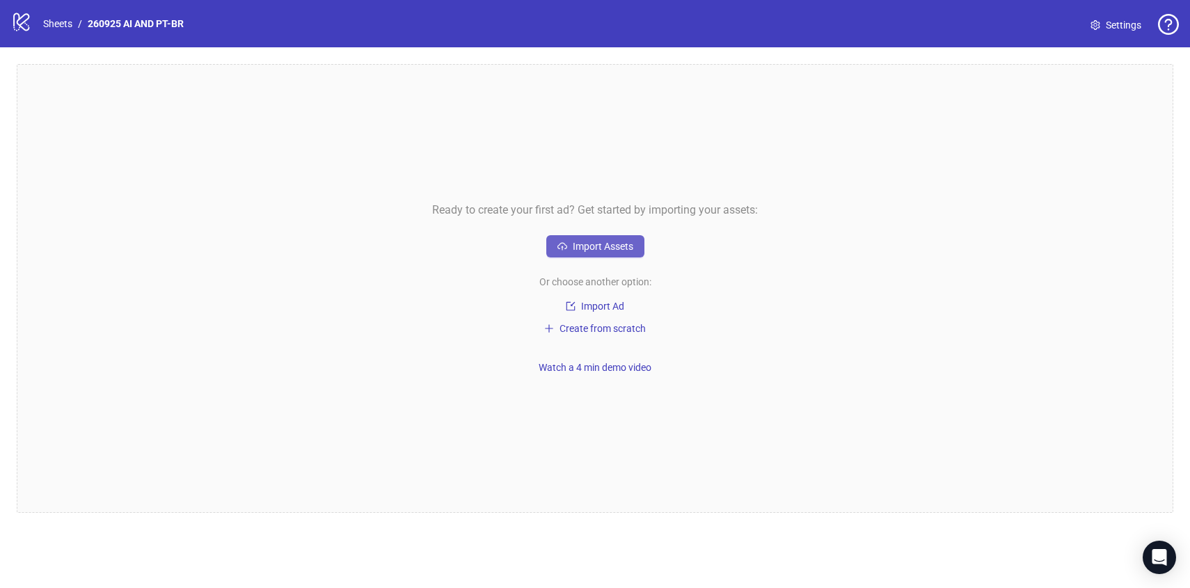
click at [618, 244] on span "Import Assets" at bounding box center [603, 246] width 61 height 11
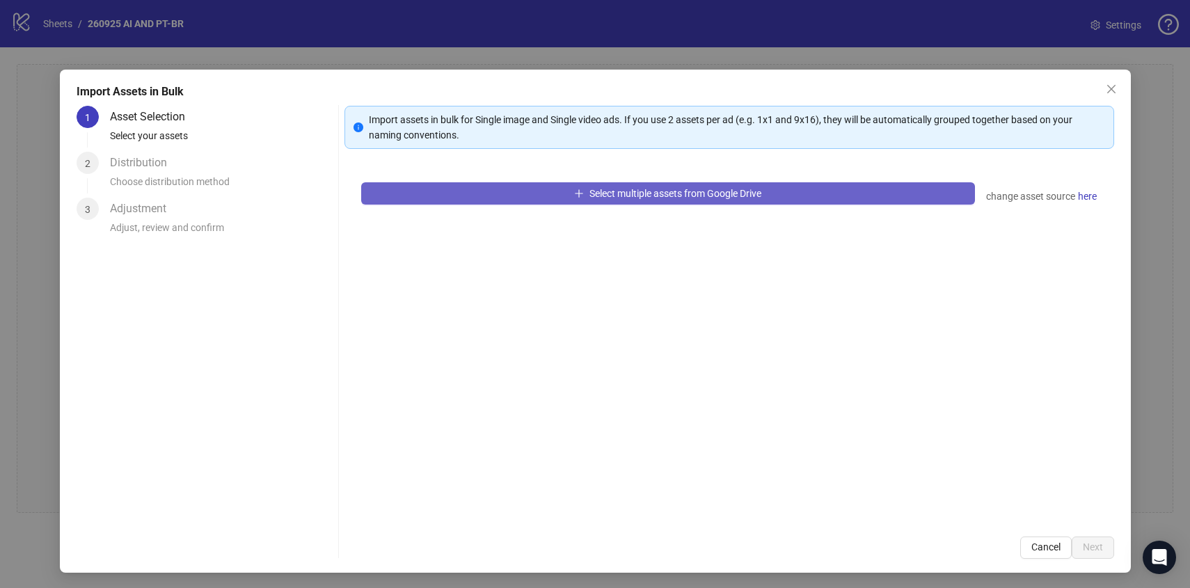
click at [561, 191] on button "Select multiple assets from Google Drive" at bounding box center [668, 193] width 614 height 22
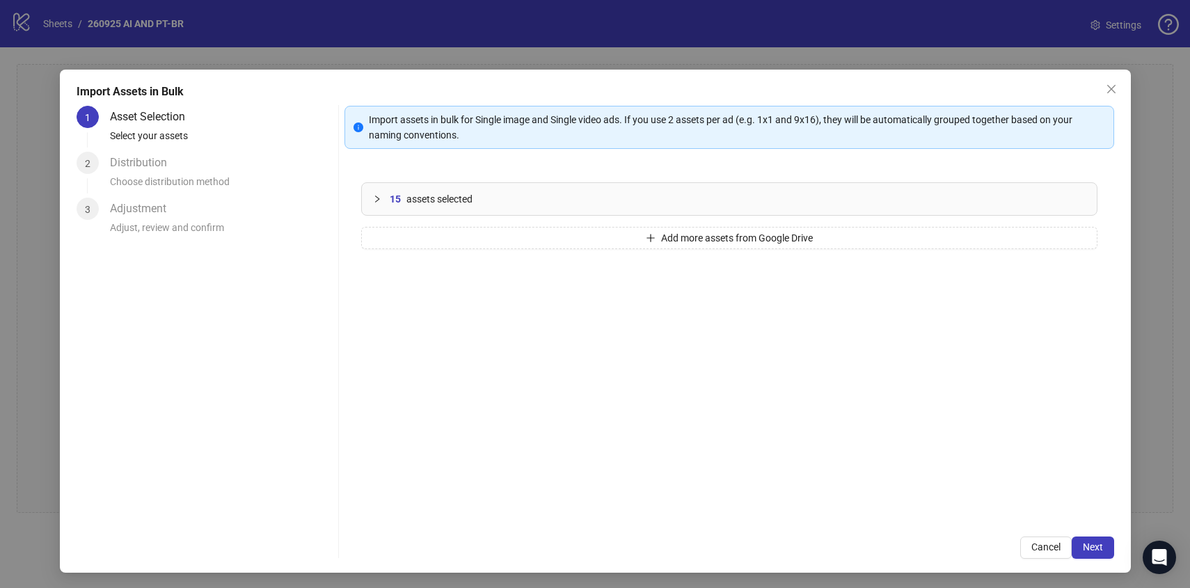
click at [1082, 540] on button "Next" at bounding box center [1092, 547] width 42 height 22
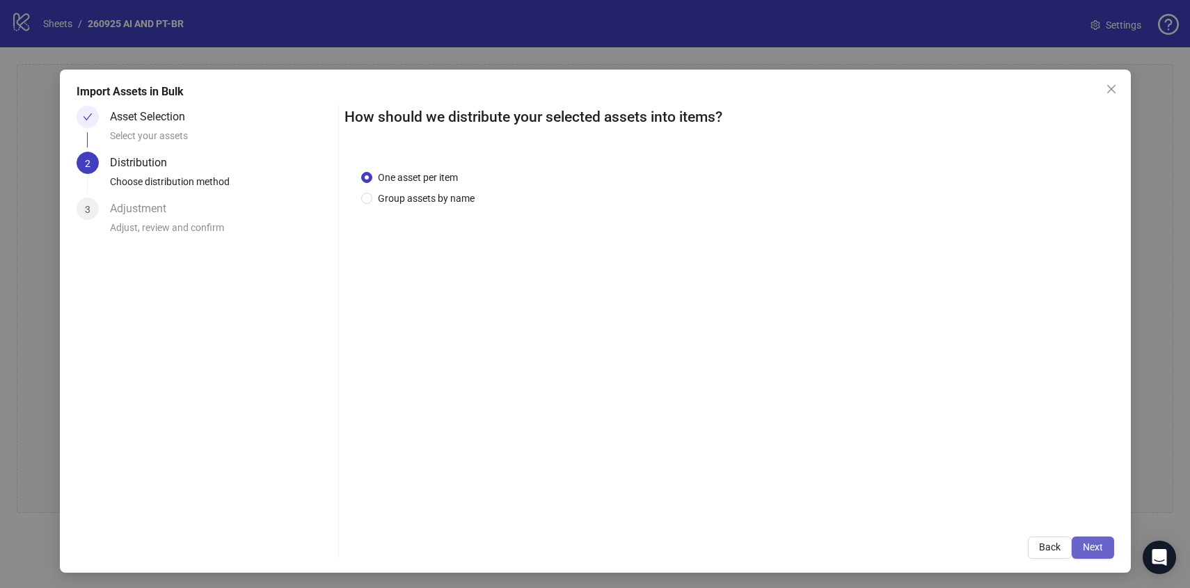
click at [1104, 543] on button "Next" at bounding box center [1092, 547] width 42 height 22
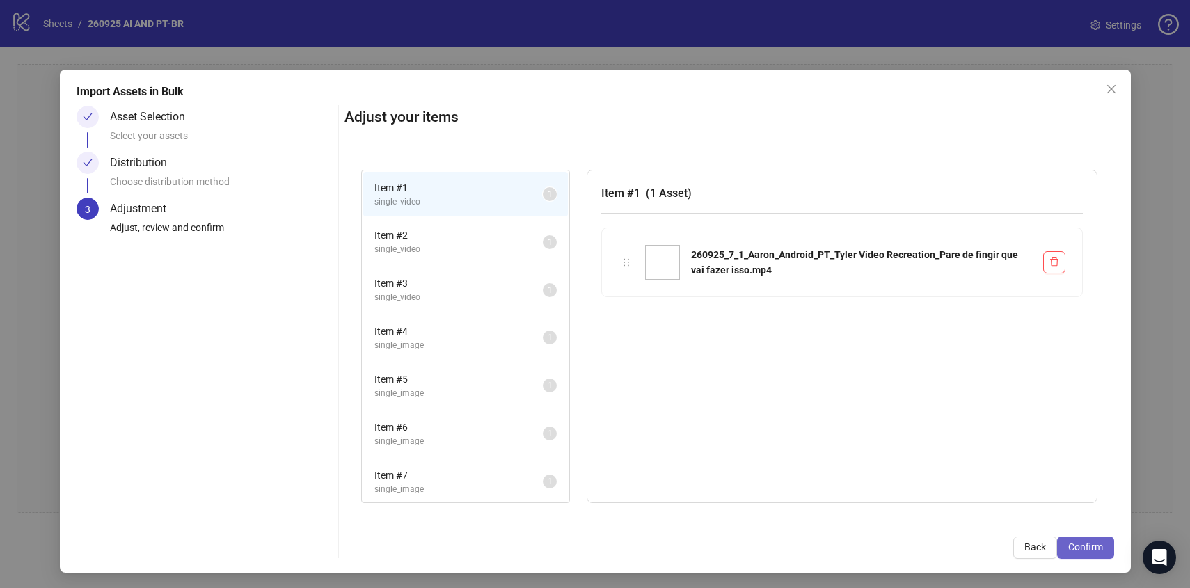
click at [1094, 552] on span "Confirm" at bounding box center [1085, 546] width 35 height 11
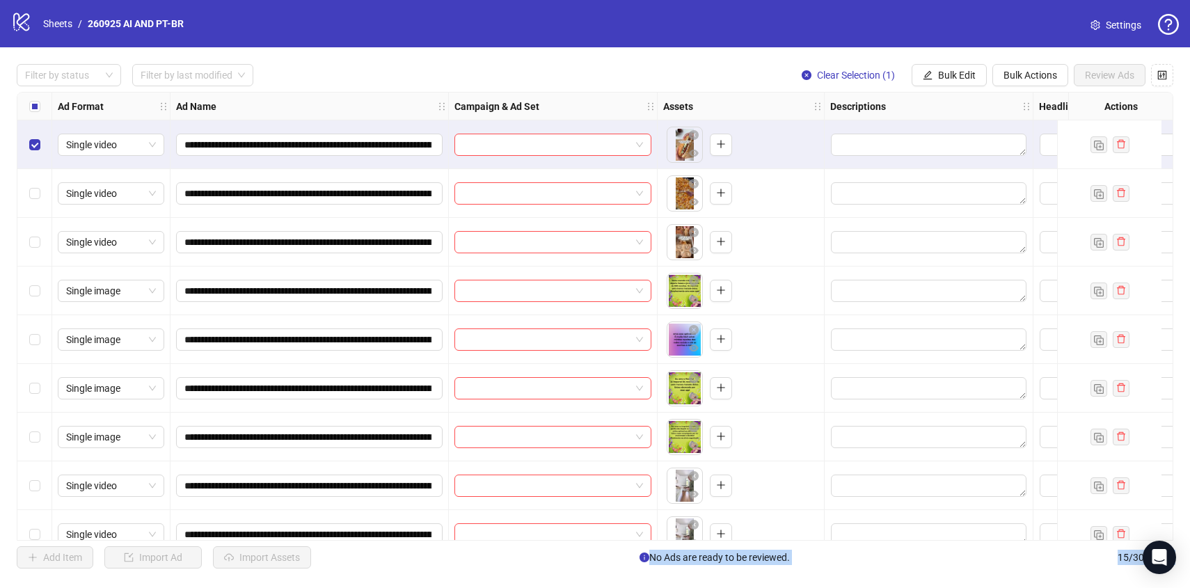
click at [28, 237] on div "Select row 3" at bounding box center [34, 242] width 35 height 49
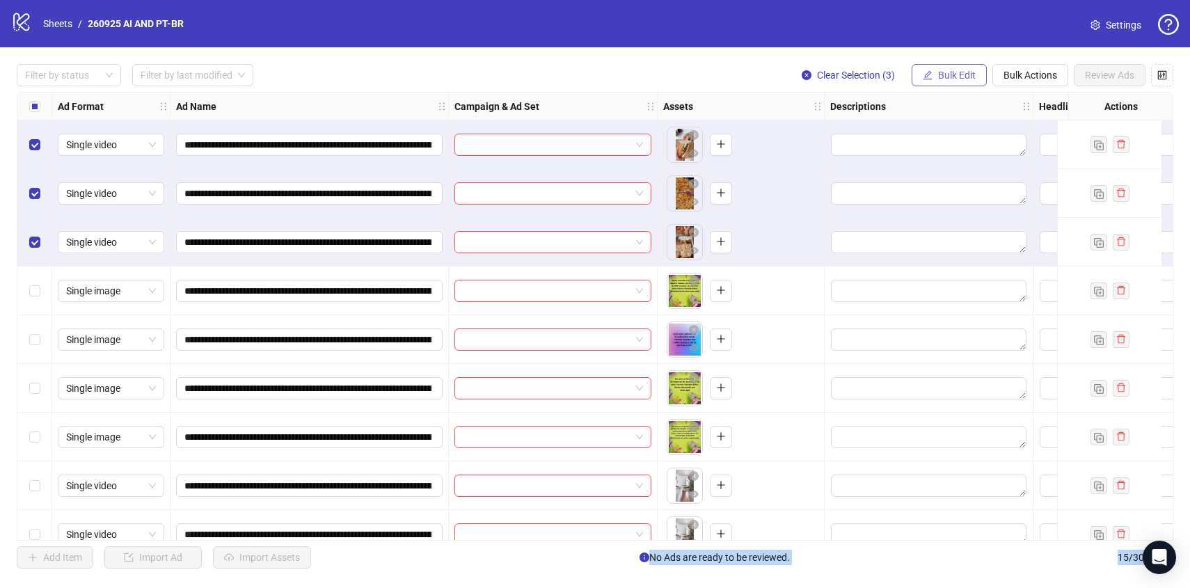
click at [934, 76] on button "Bulk Edit" at bounding box center [948, 75] width 75 height 22
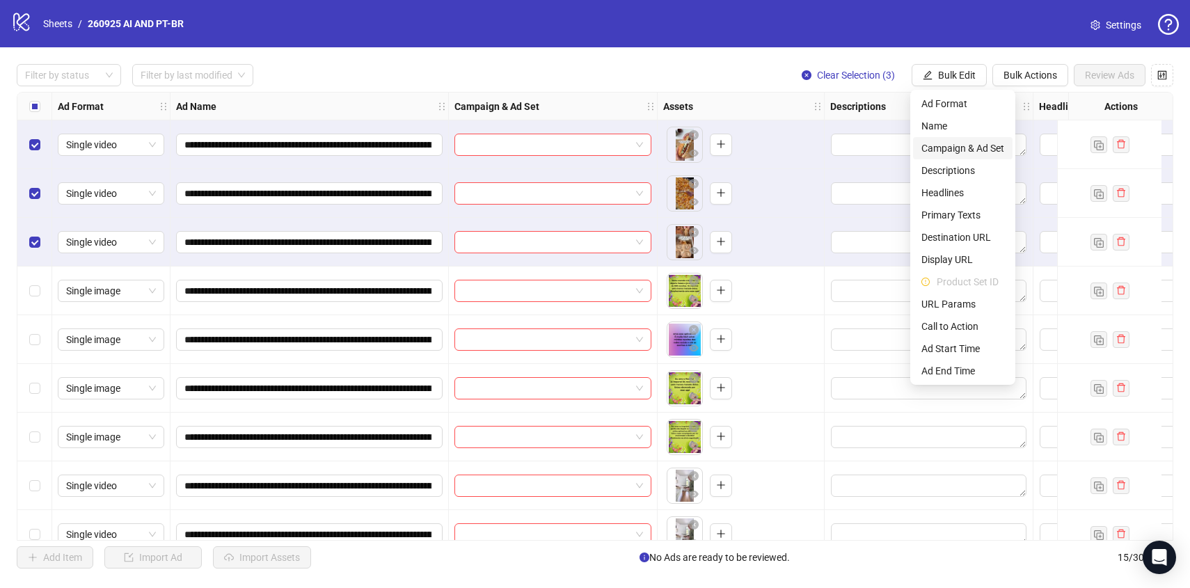
click at [954, 148] on span "Campaign & Ad Set" at bounding box center [962, 148] width 83 height 15
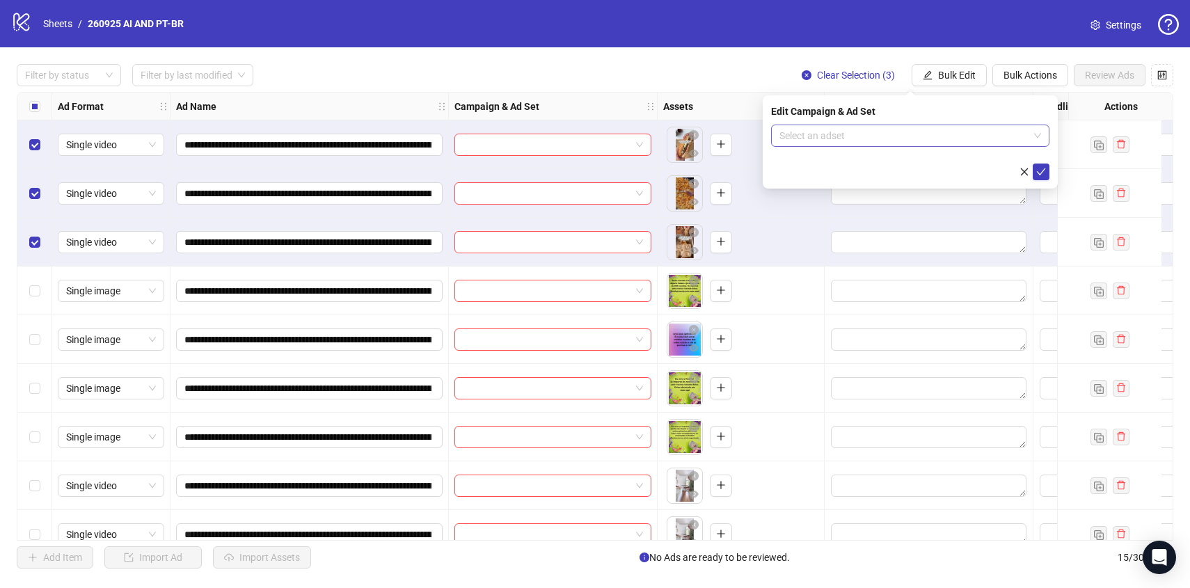
click at [954, 127] on input "search" at bounding box center [903, 135] width 249 height 21
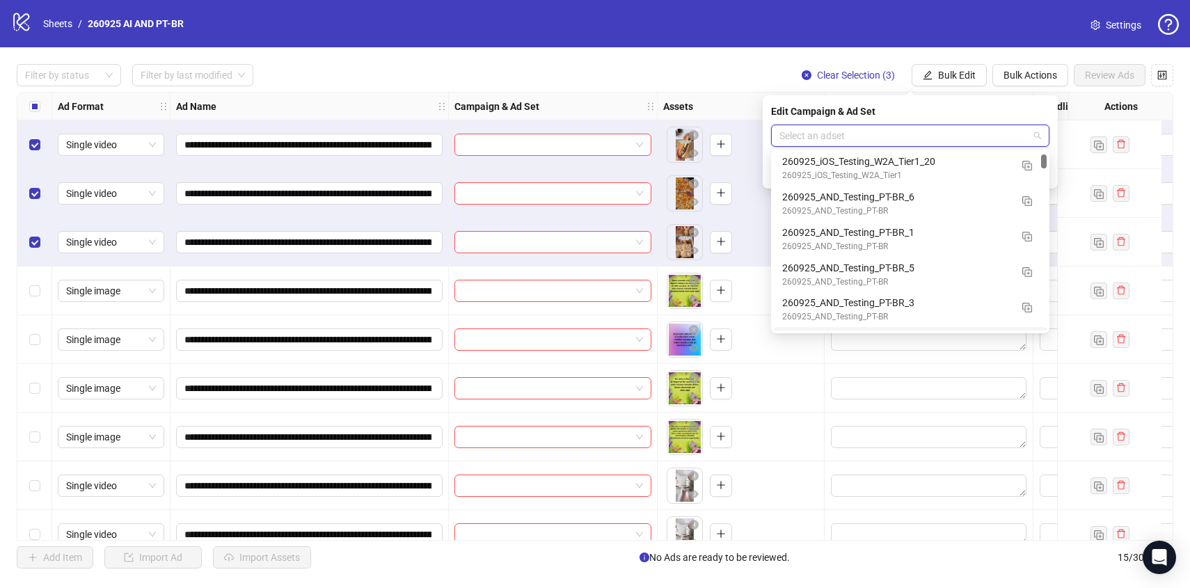
scroll to position [243, 0]
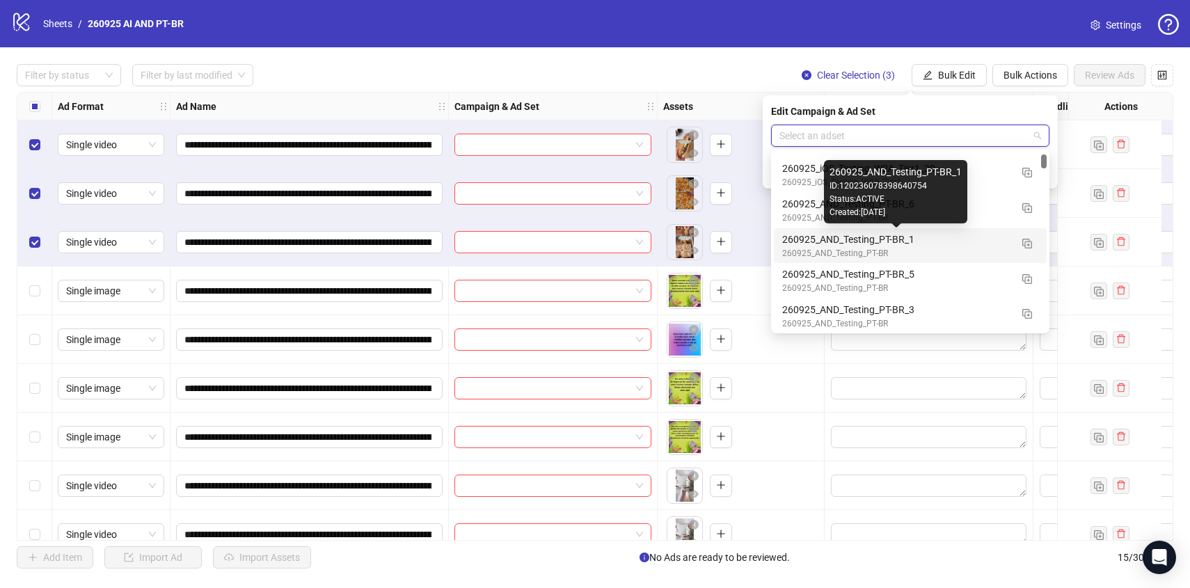
click at [991, 242] on div "260925_AND_Testing_PT-BR_1" at bounding box center [896, 239] width 228 height 15
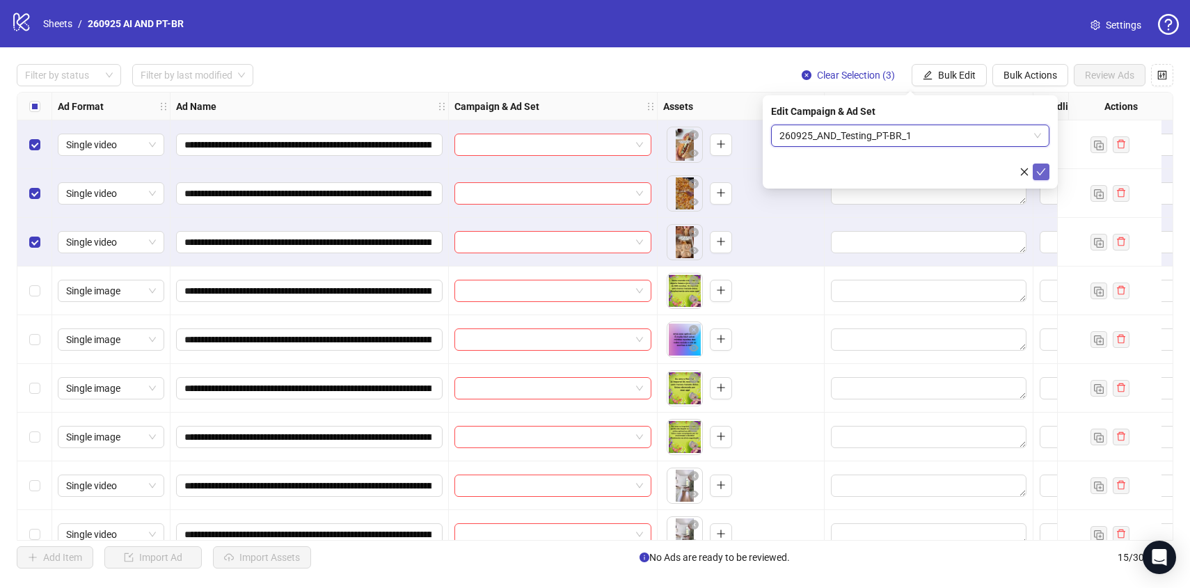
click at [1038, 170] on icon "check" at bounding box center [1041, 172] width 10 height 10
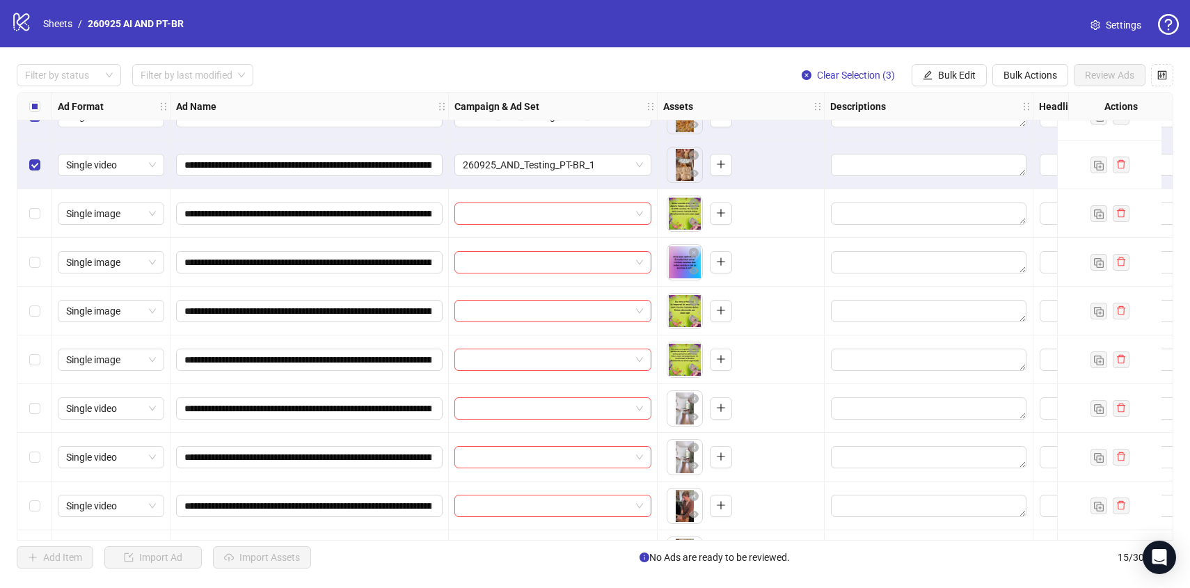
scroll to position [86, 0]
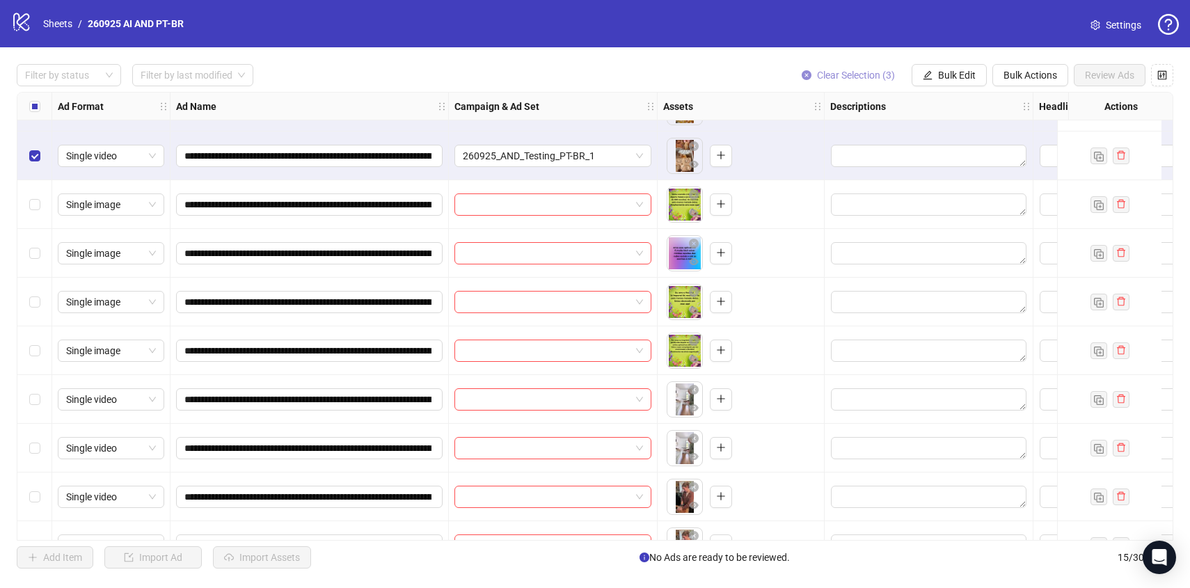
click at [817, 72] on span "Clear Selection (3)" at bounding box center [856, 75] width 78 height 11
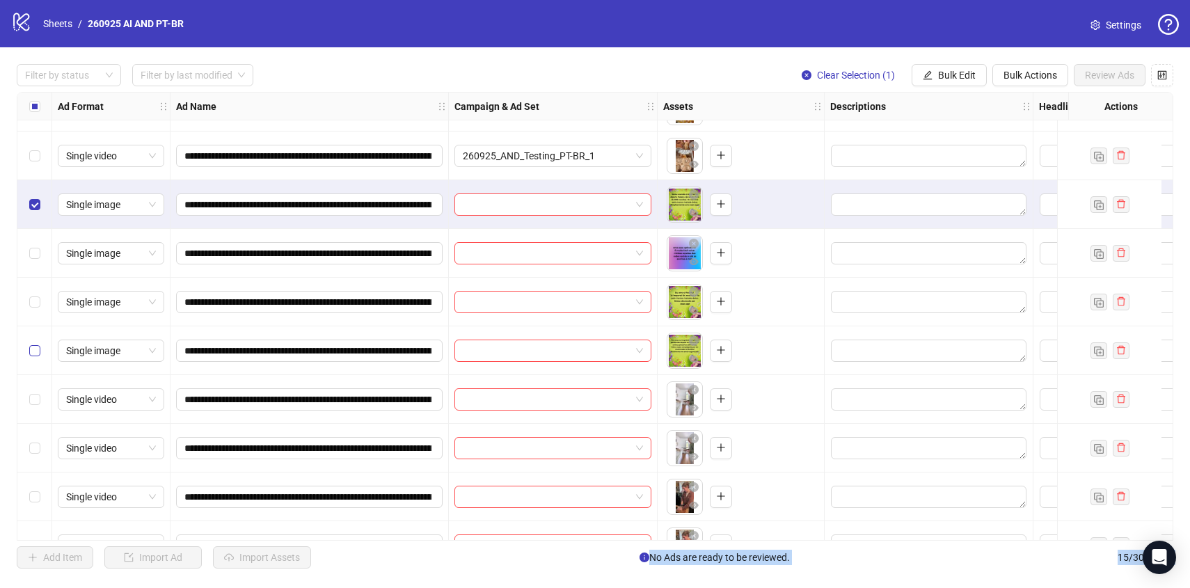
click at [37, 344] on label "Select row 7" at bounding box center [34, 350] width 11 height 15
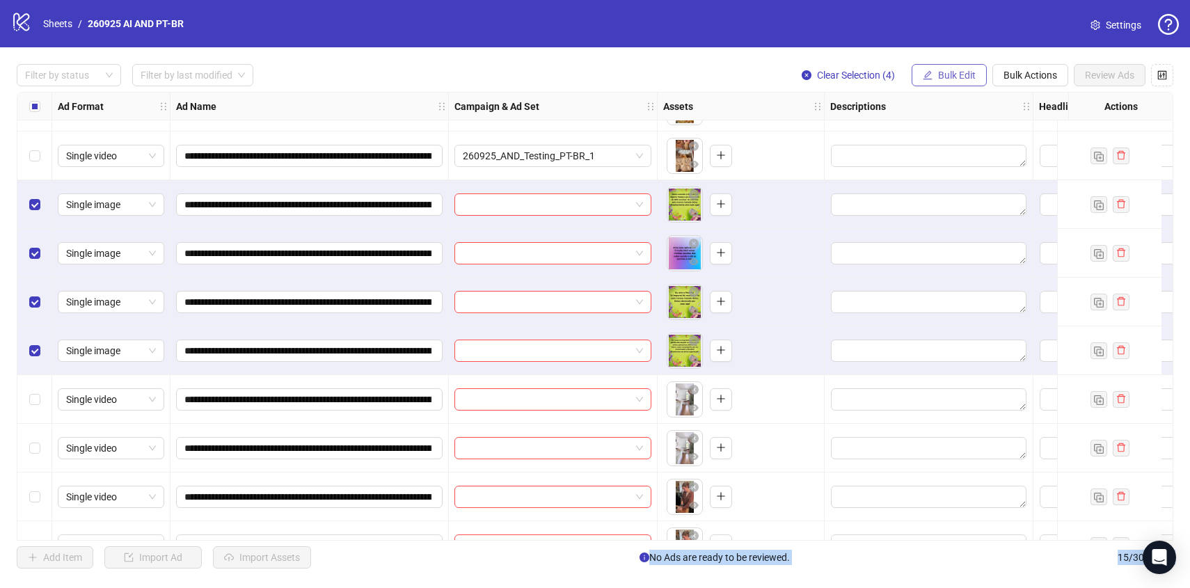
click at [963, 66] on button "Bulk Edit" at bounding box center [948, 75] width 75 height 22
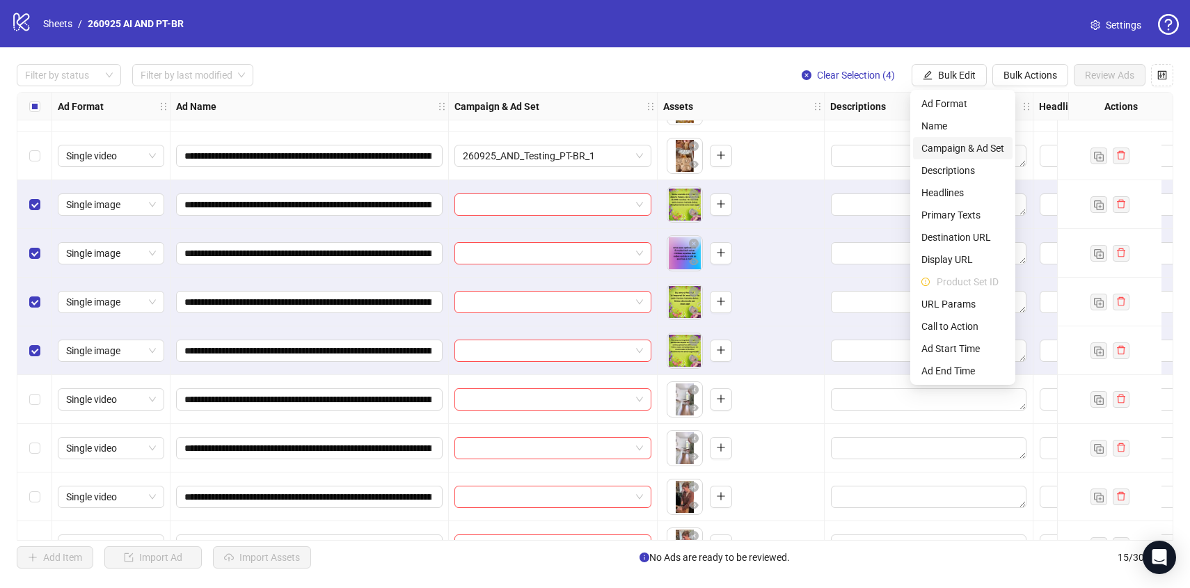
click at [979, 147] on span "Campaign & Ad Set" at bounding box center [962, 148] width 83 height 15
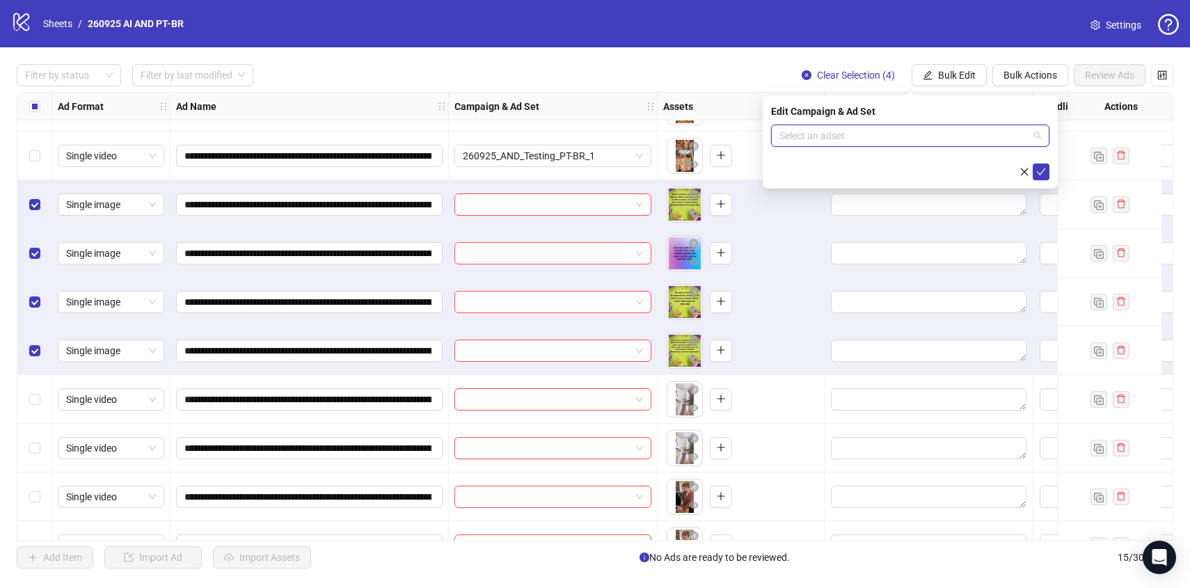
click at [982, 136] on input "search" at bounding box center [903, 135] width 249 height 21
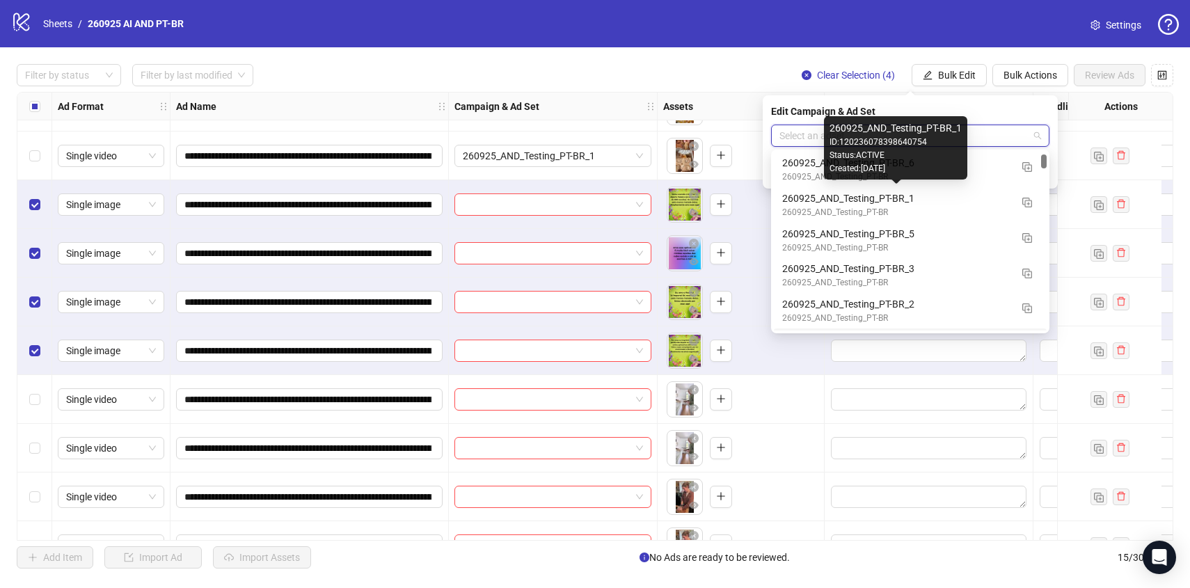
scroll to position [283, 0]
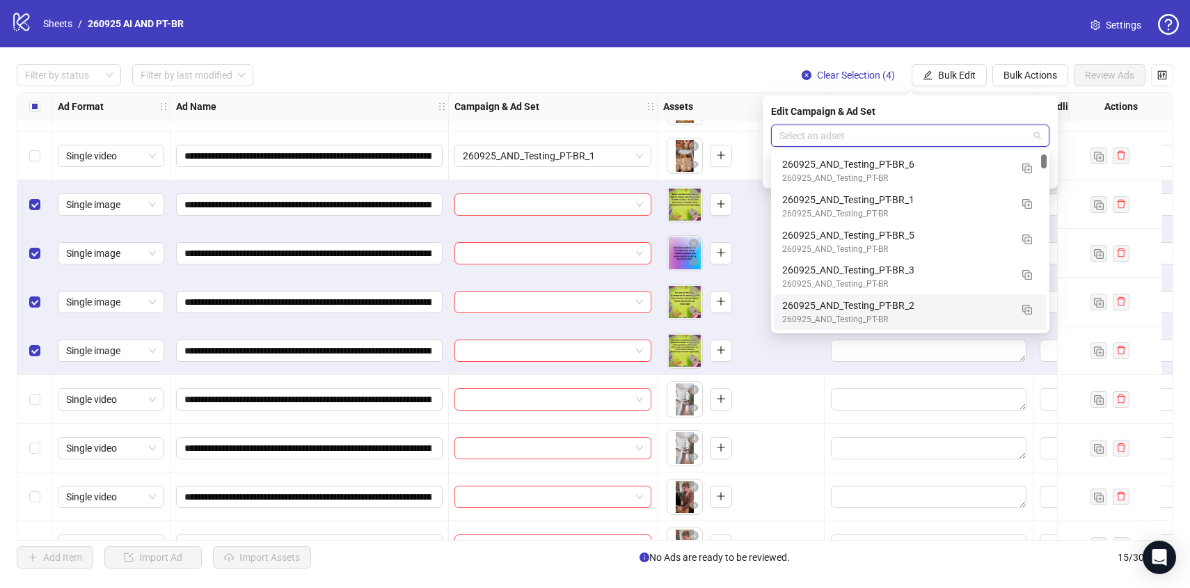
click at [966, 312] on div "260925_AND_Testing_PT-BR_2" at bounding box center [896, 305] width 228 height 15
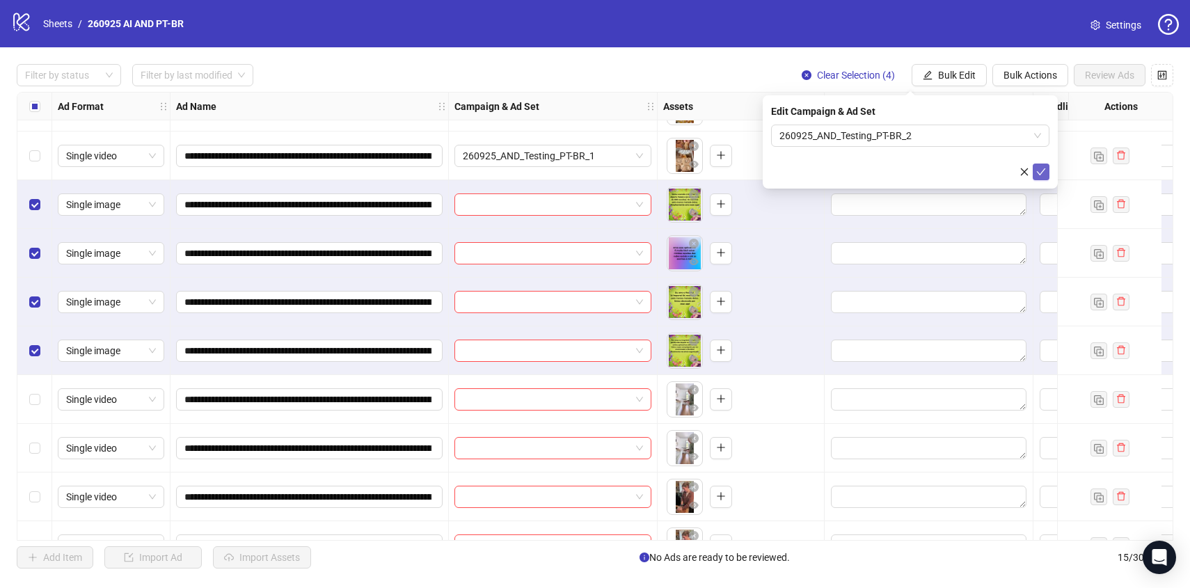
click at [1046, 170] on button "submit" at bounding box center [1040, 171] width 17 height 17
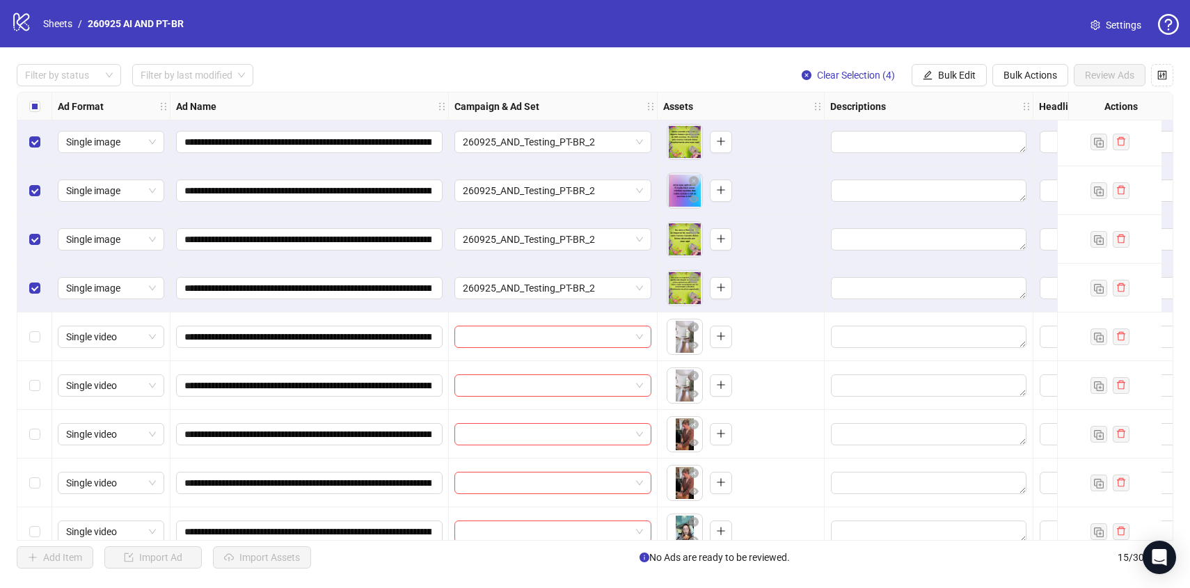
scroll to position [155, 0]
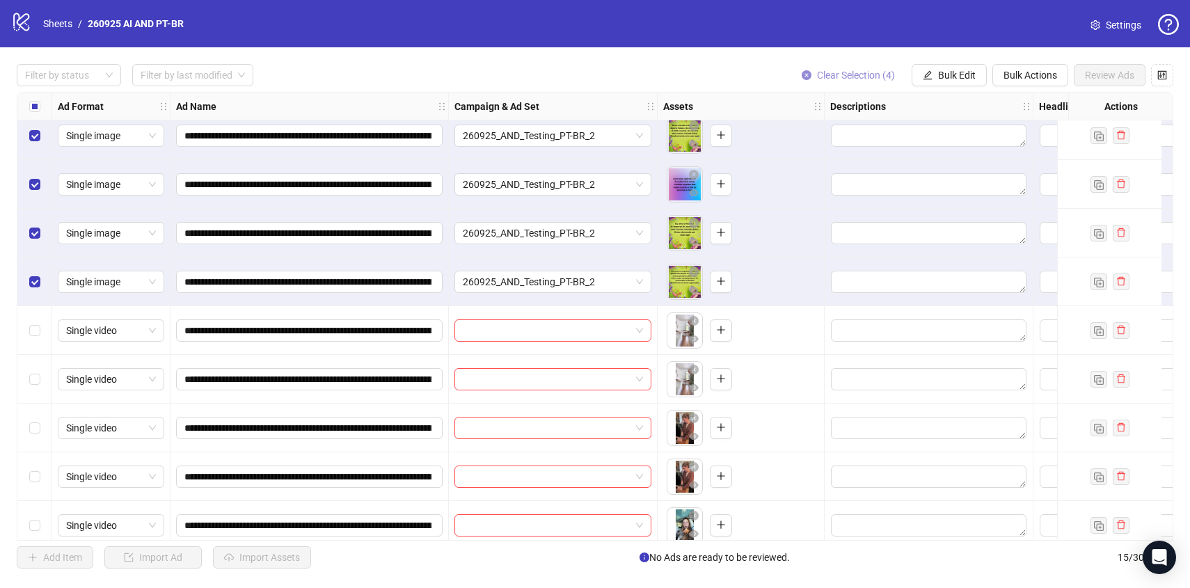
click at [830, 76] on span "Clear Selection (4)" at bounding box center [856, 75] width 78 height 11
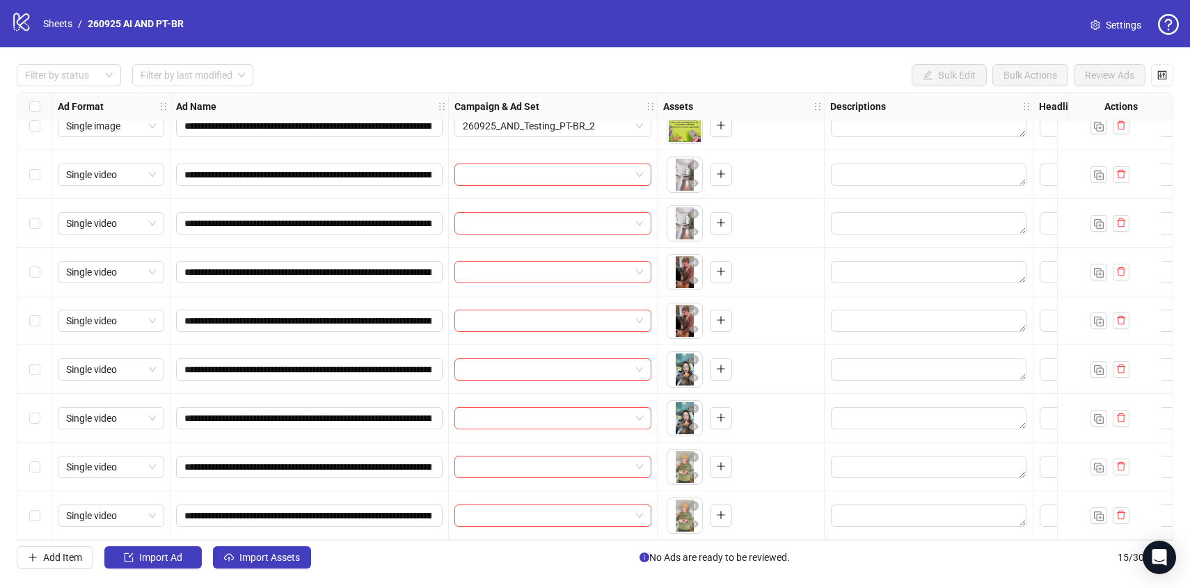
scroll to position [289, 0]
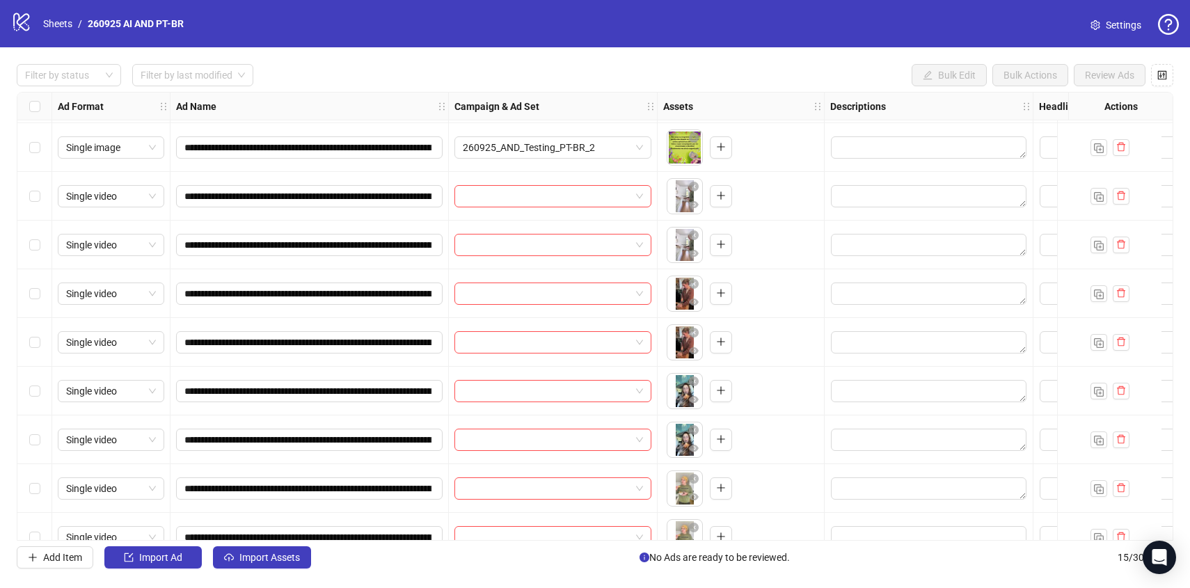
click at [42, 194] on div "Select row 8" at bounding box center [34, 196] width 35 height 49
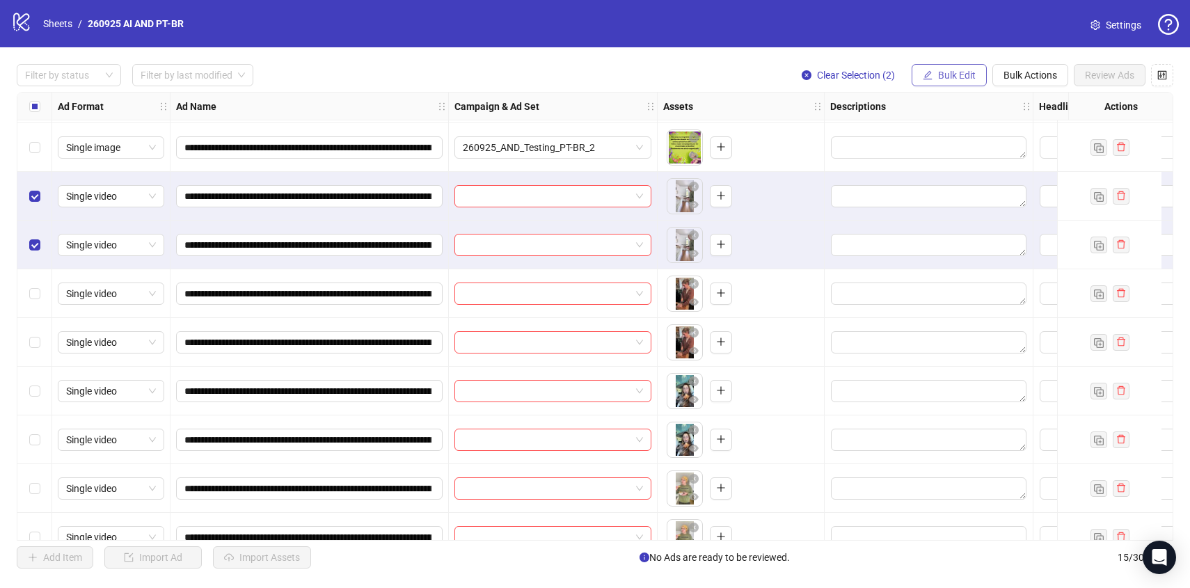
click at [941, 77] on span "Bulk Edit" at bounding box center [957, 75] width 38 height 11
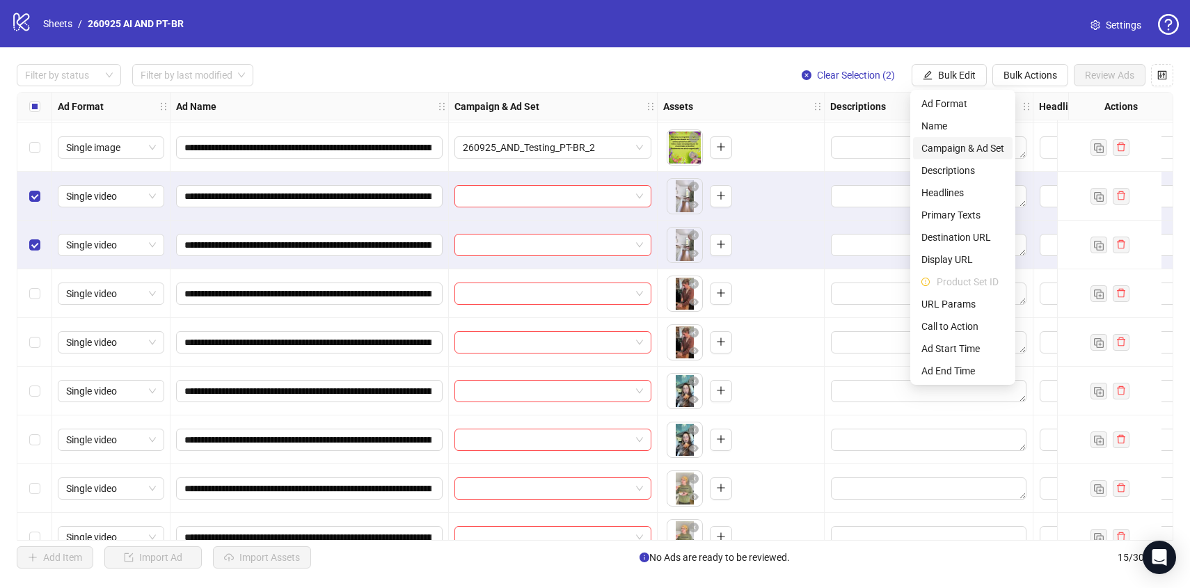
click at [962, 152] on span "Campaign & Ad Set" at bounding box center [962, 148] width 83 height 15
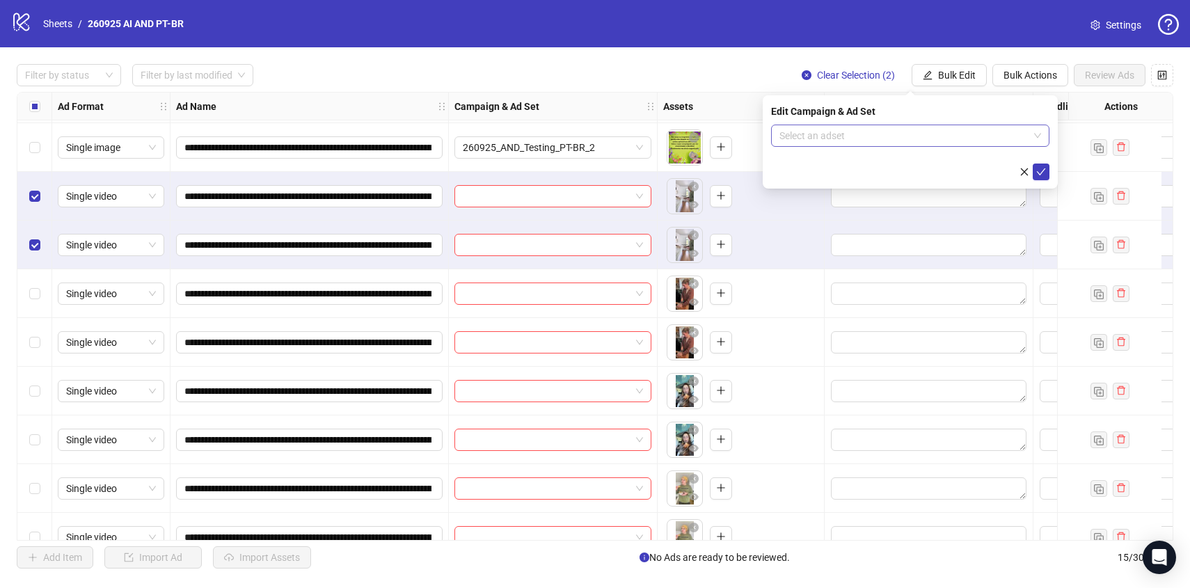
click at [962, 139] on input "search" at bounding box center [903, 135] width 249 height 21
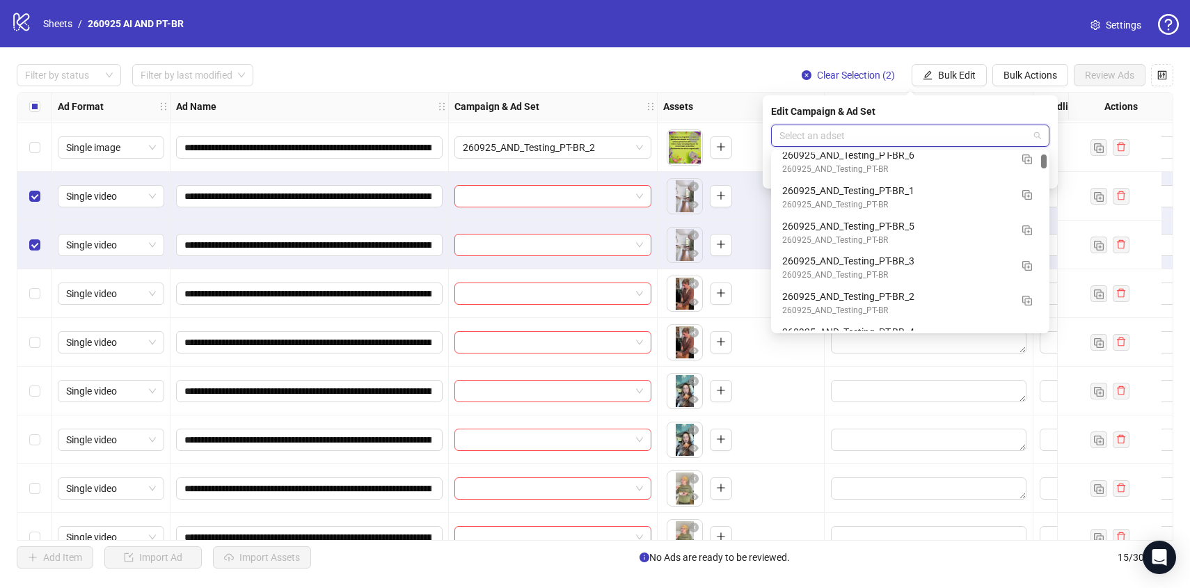
scroll to position [299, 0]
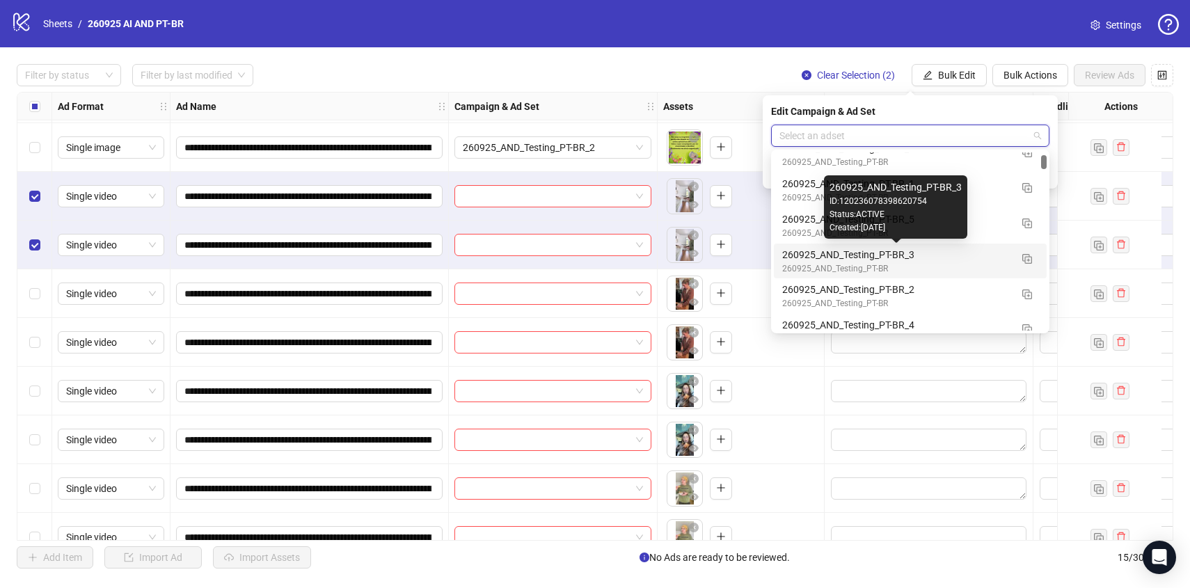
click at [981, 260] on div "260925_AND_Testing_PT-BR_3" at bounding box center [896, 254] width 228 height 15
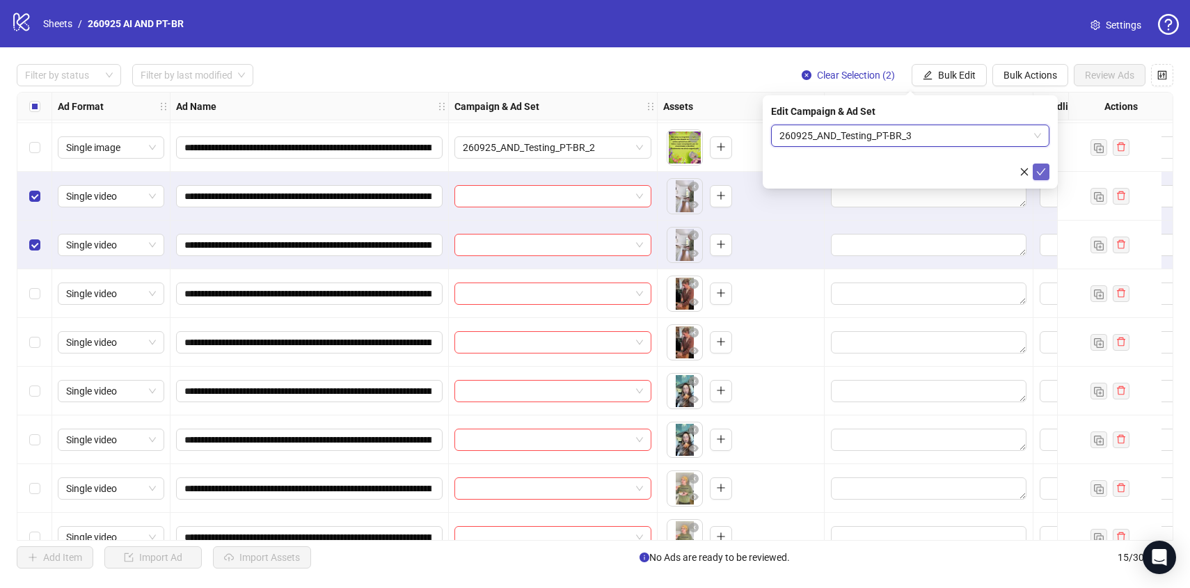
click at [1041, 169] on icon "check" at bounding box center [1041, 172] width 10 height 10
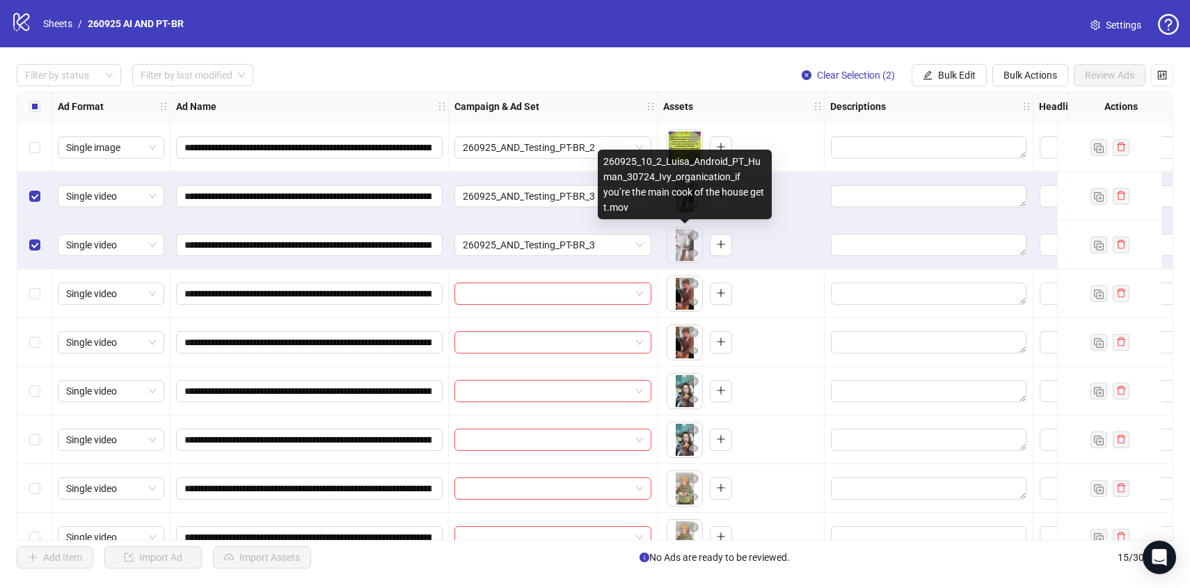
scroll to position [317, 0]
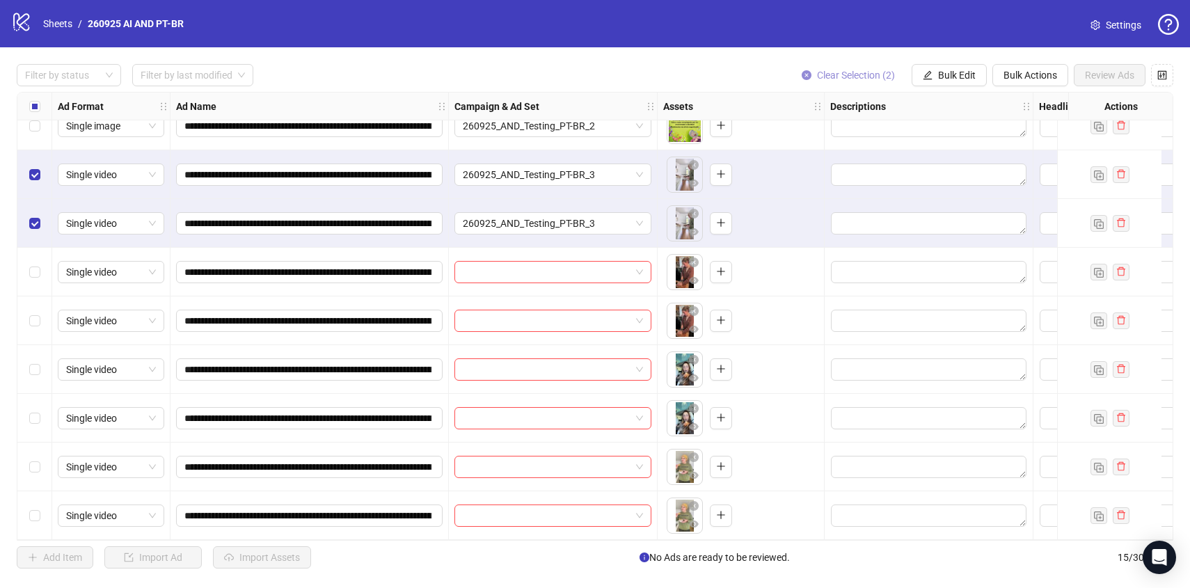
click at [859, 79] on span "Clear Selection (2)" at bounding box center [856, 75] width 78 height 11
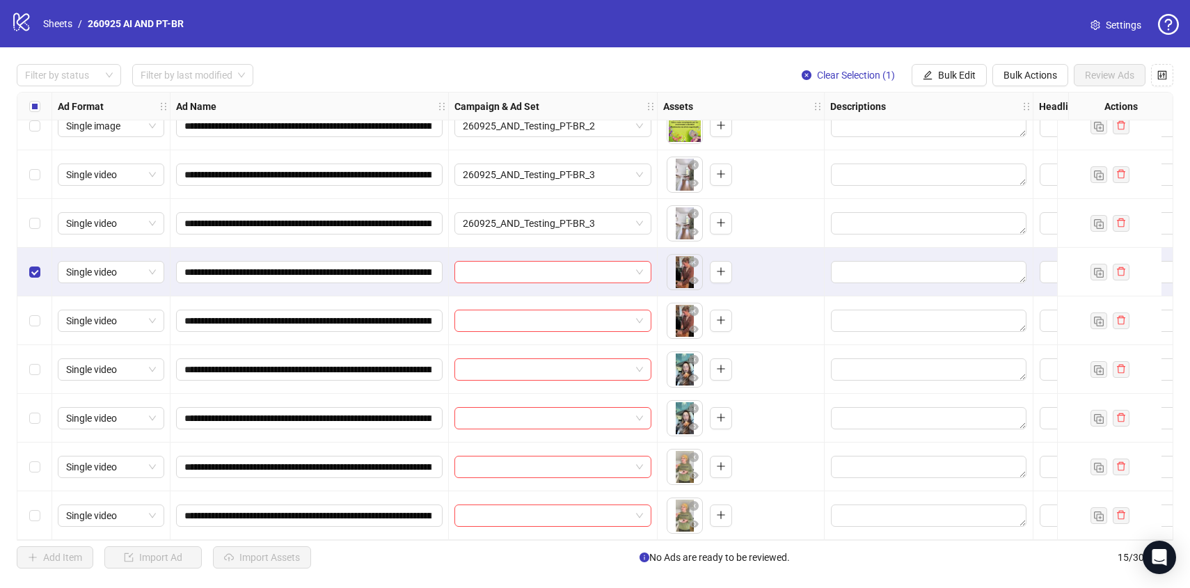
click at [36, 304] on div "Select row 11" at bounding box center [34, 320] width 35 height 49
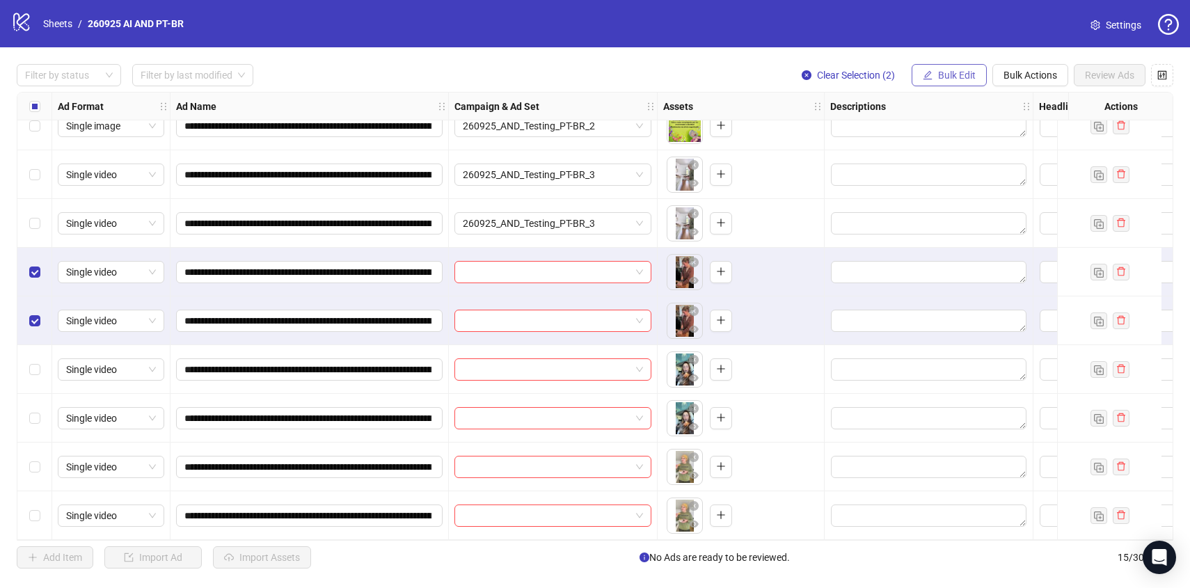
click at [954, 75] on span "Bulk Edit" at bounding box center [957, 75] width 38 height 11
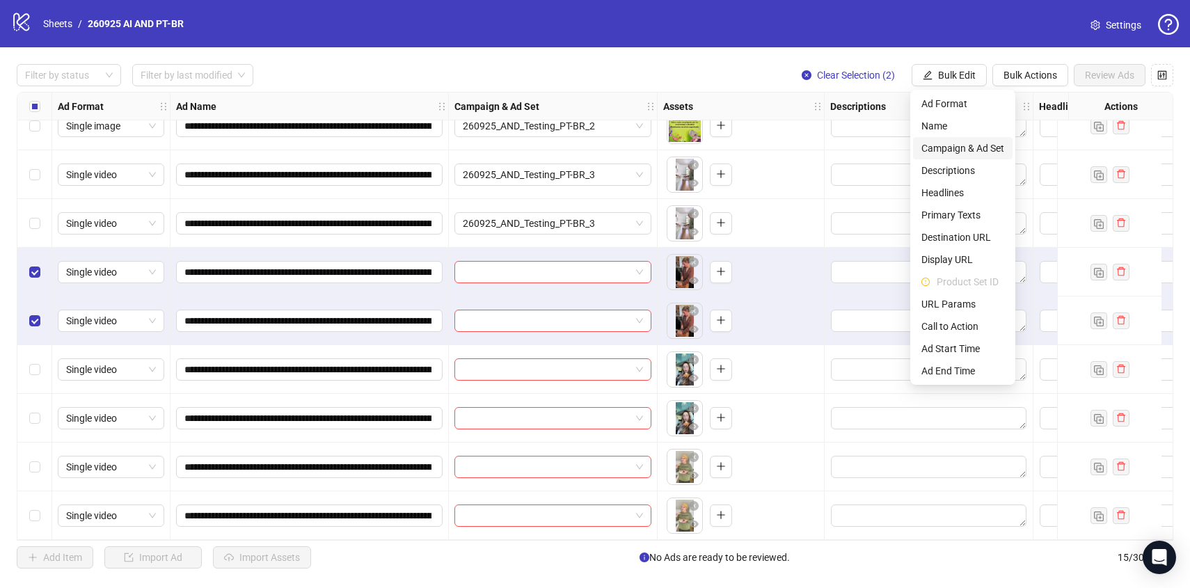
click at [967, 147] on span "Campaign & Ad Set" at bounding box center [962, 148] width 83 height 15
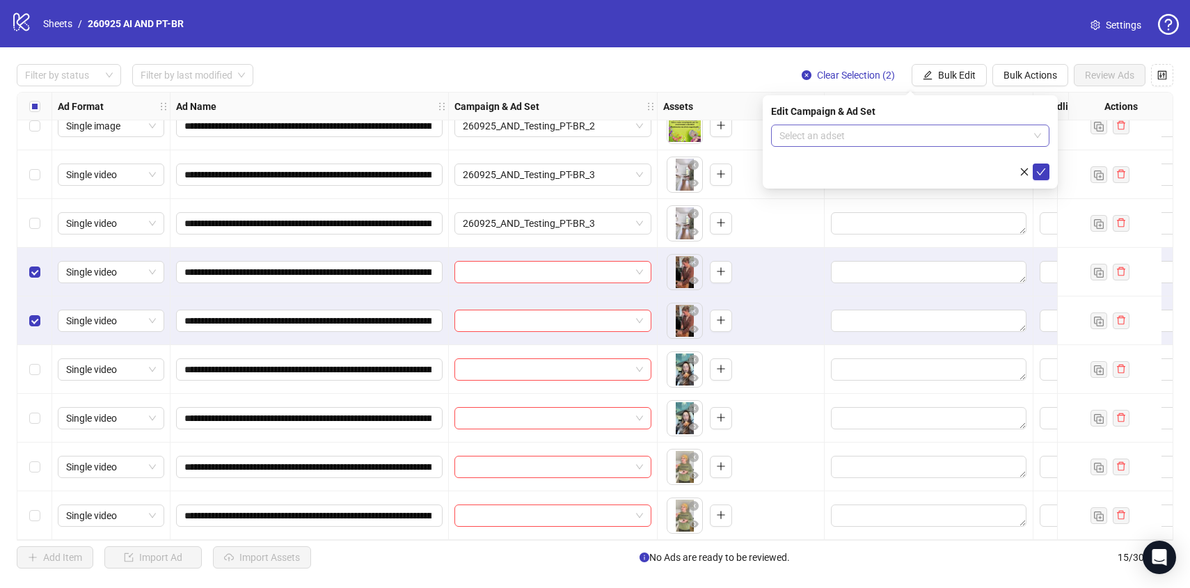
click at [967, 141] on input "search" at bounding box center [903, 135] width 249 height 21
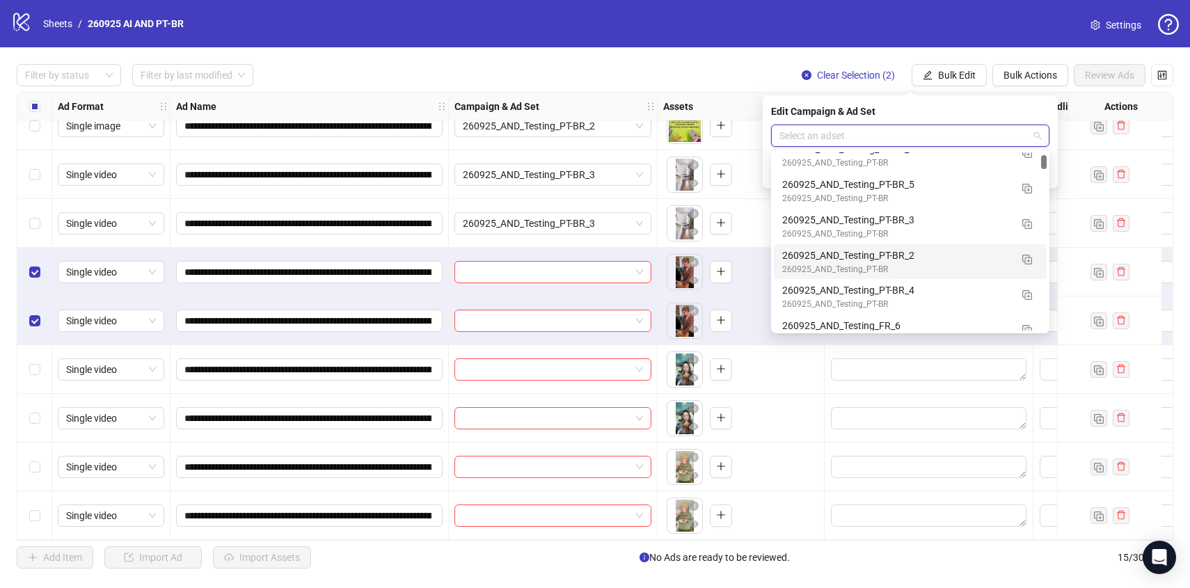
scroll to position [334, 0]
click at [954, 298] on div "260925_AND_Testing_PT-BR" at bounding box center [896, 304] width 228 height 13
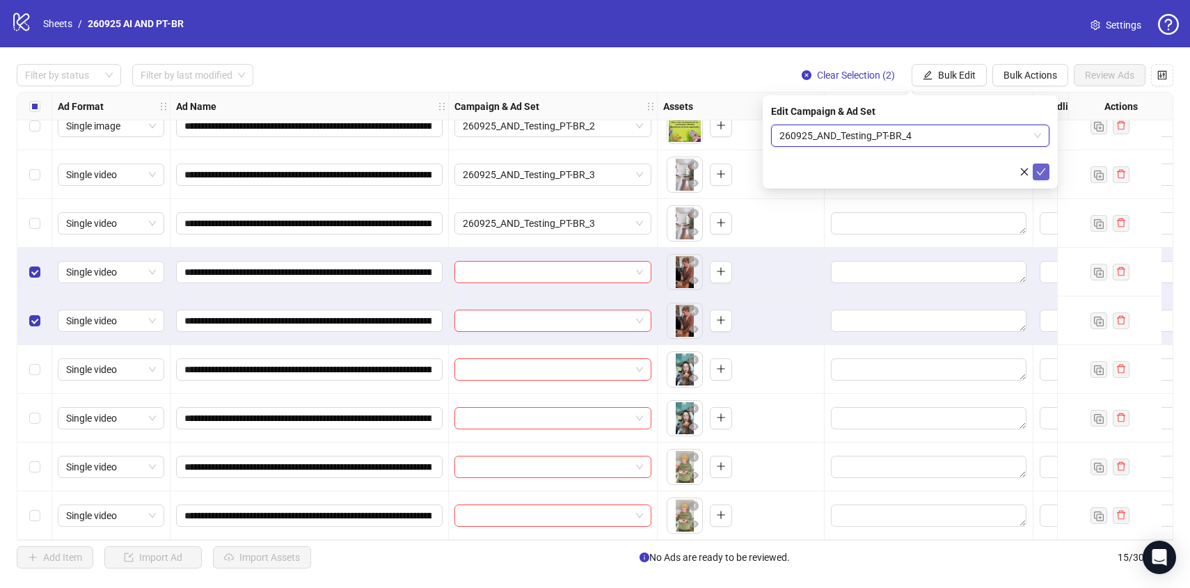
click at [1044, 167] on icon "check" at bounding box center [1041, 172] width 10 height 10
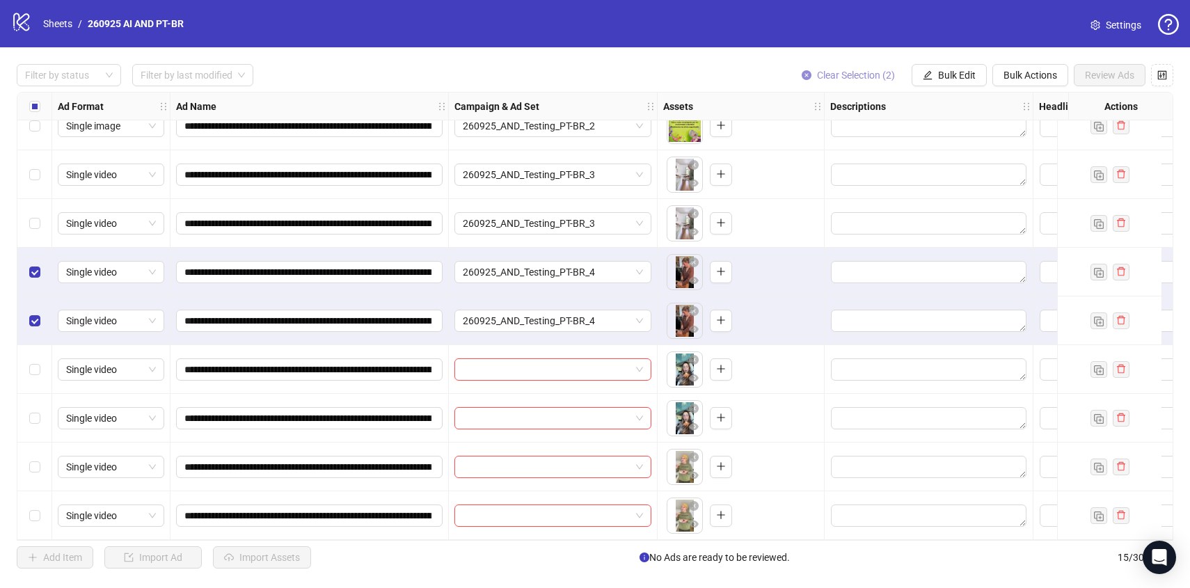
click at [858, 77] on span "Clear Selection (2)" at bounding box center [856, 75] width 78 height 11
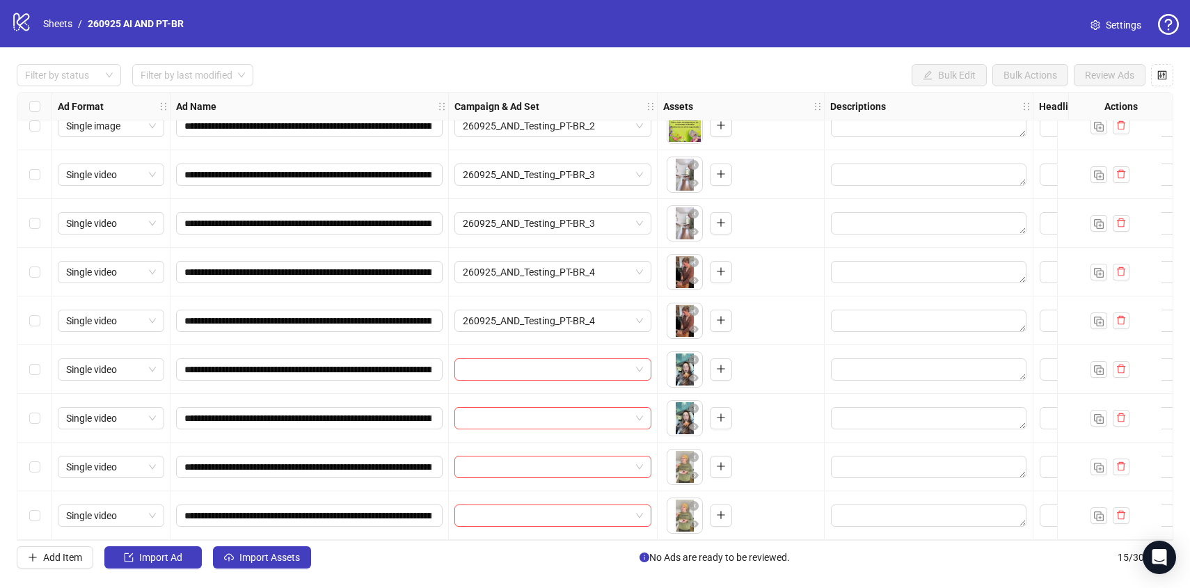
click at [35, 353] on div "Select row 12" at bounding box center [34, 369] width 35 height 49
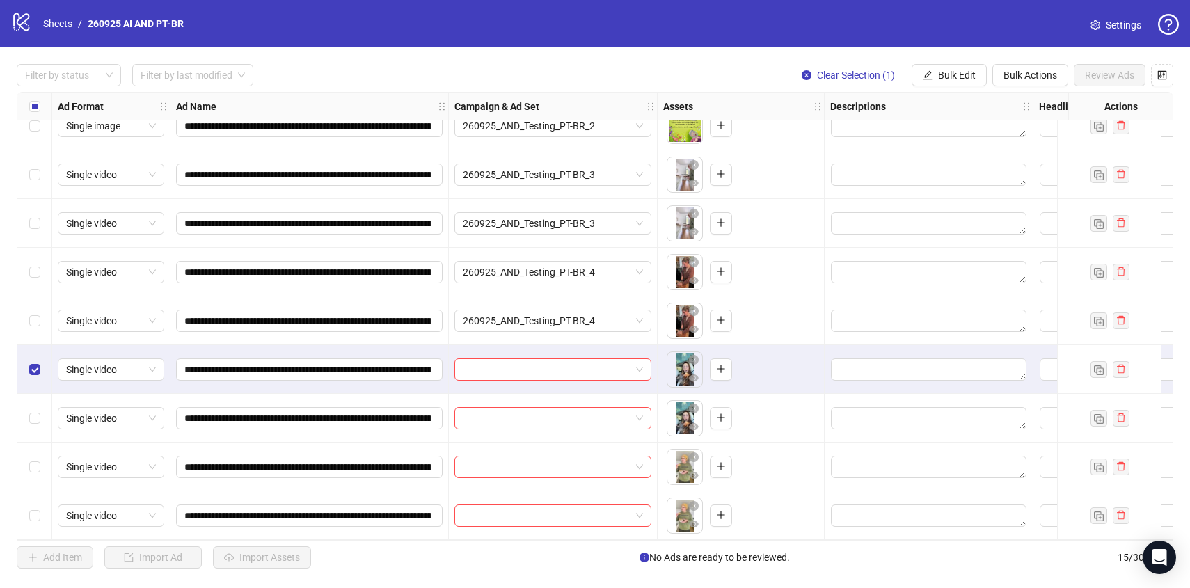
click at [35, 403] on div "Select row 13" at bounding box center [34, 418] width 35 height 49
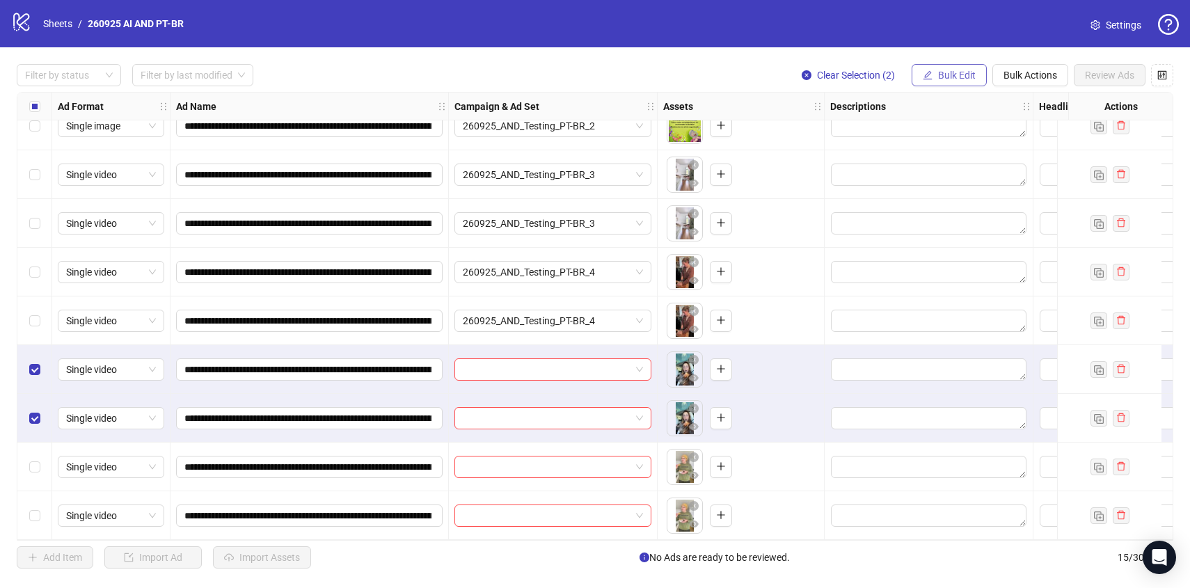
click at [938, 80] on span "Bulk Edit" at bounding box center [957, 75] width 38 height 11
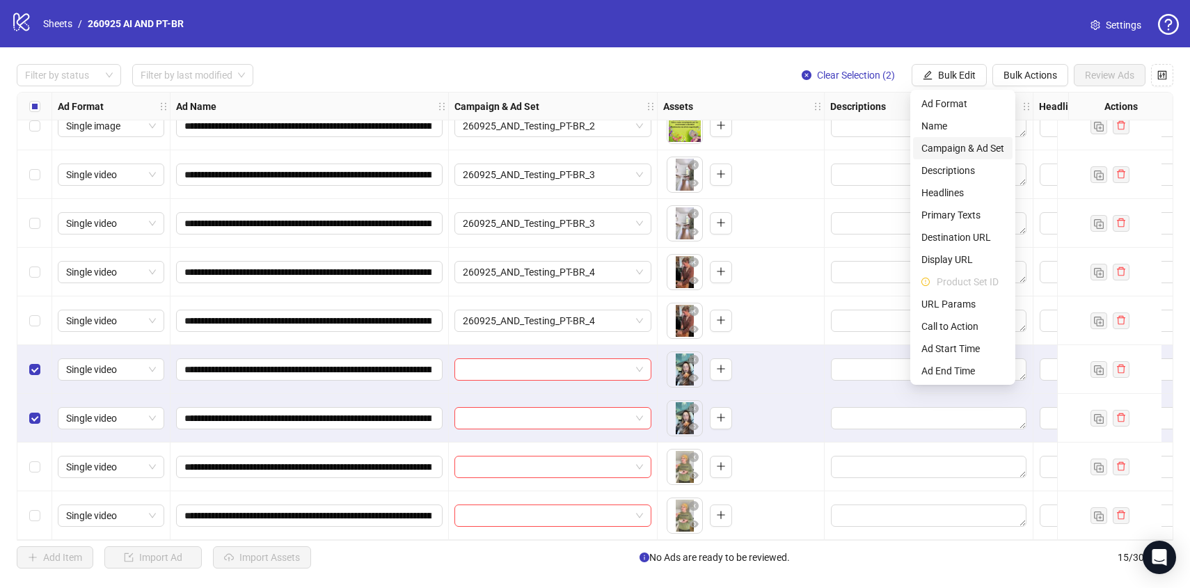
click at [940, 144] on span "Campaign & Ad Set" at bounding box center [962, 148] width 83 height 15
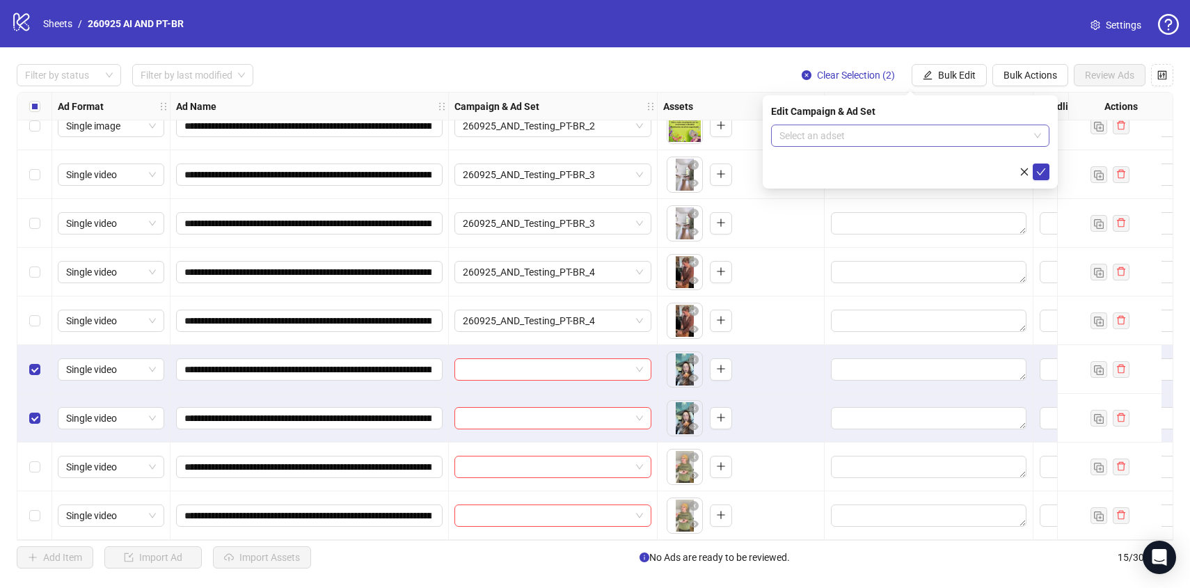
click at [940, 140] on input "search" at bounding box center [903, 135] width 249 height 21
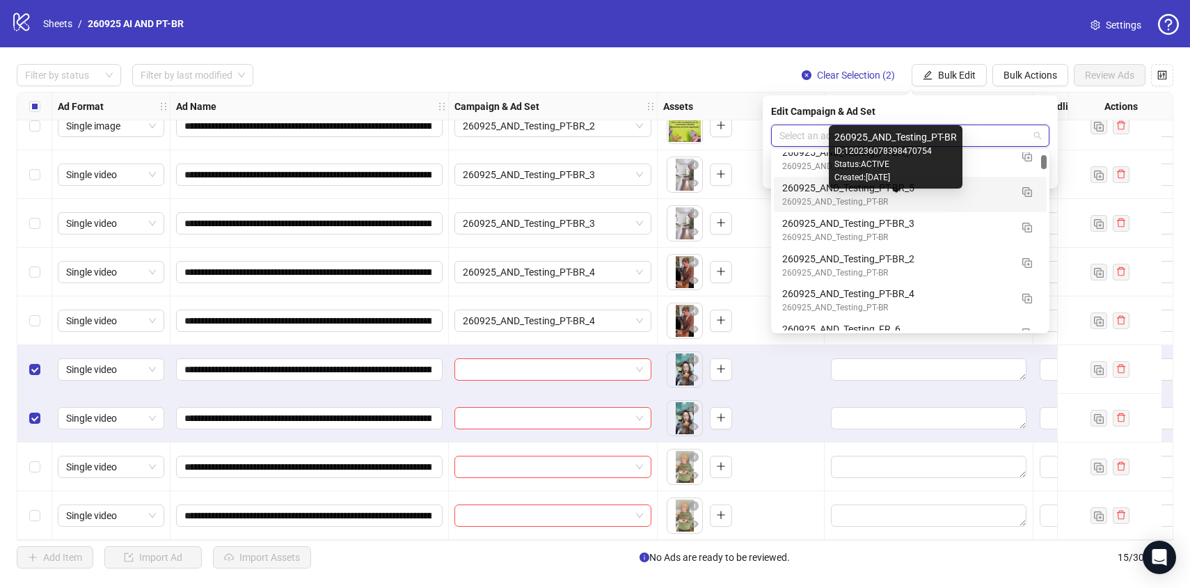
scroll to position [329, 0]
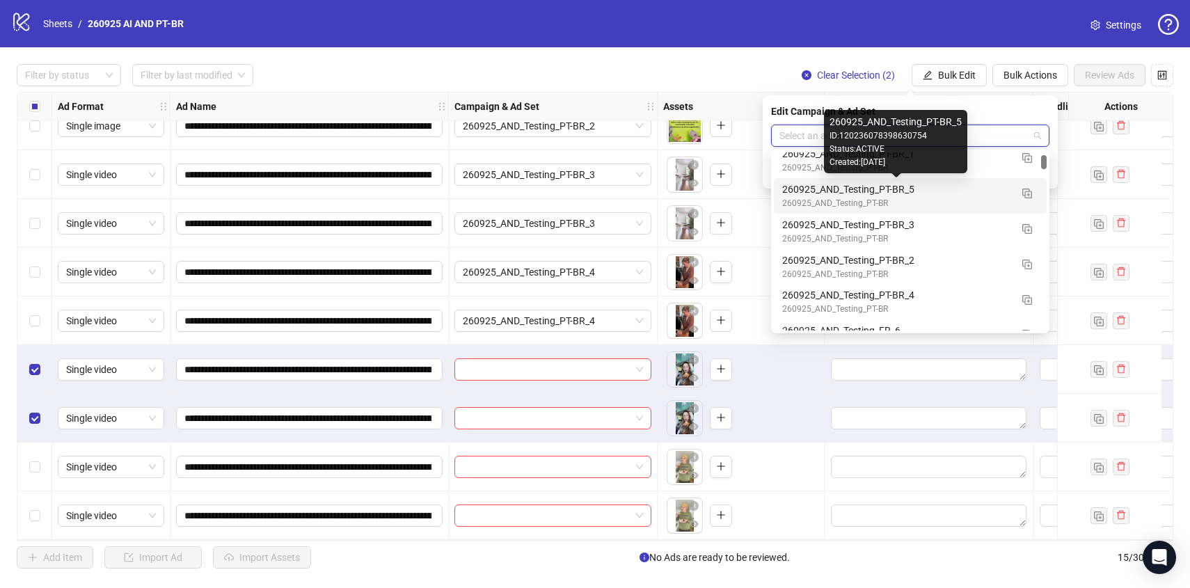
click at [978, 193] on div "260925_AND_Testing_PT-BR_5" at bounding box center [896, 189] width 228 height 15
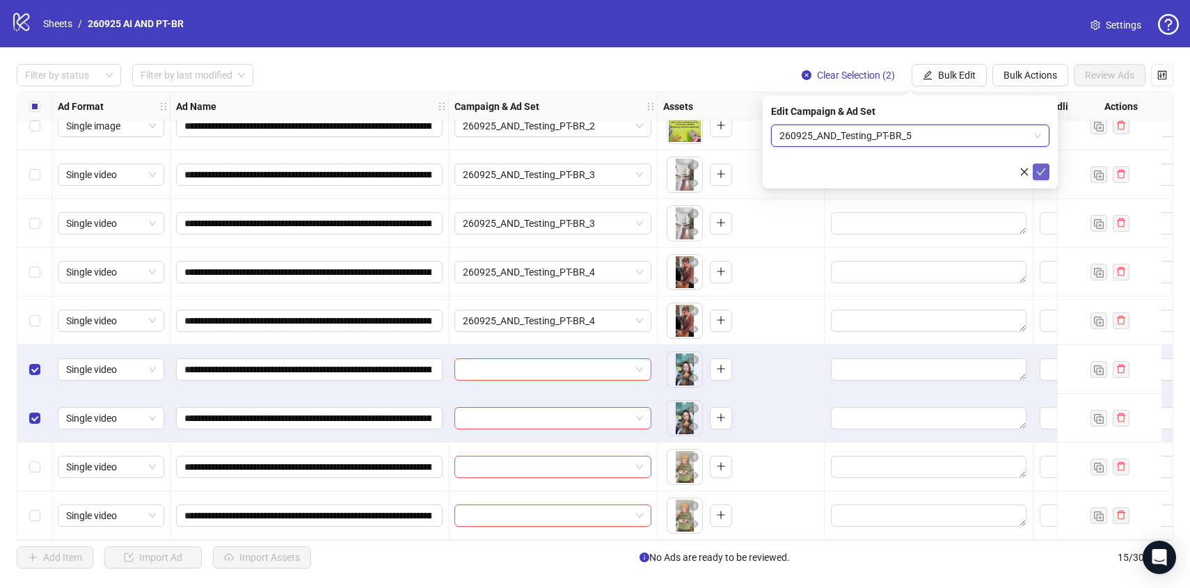
click at [1043, 164] on button "submit" at bounding box center [1040, 171] width 17 height 17
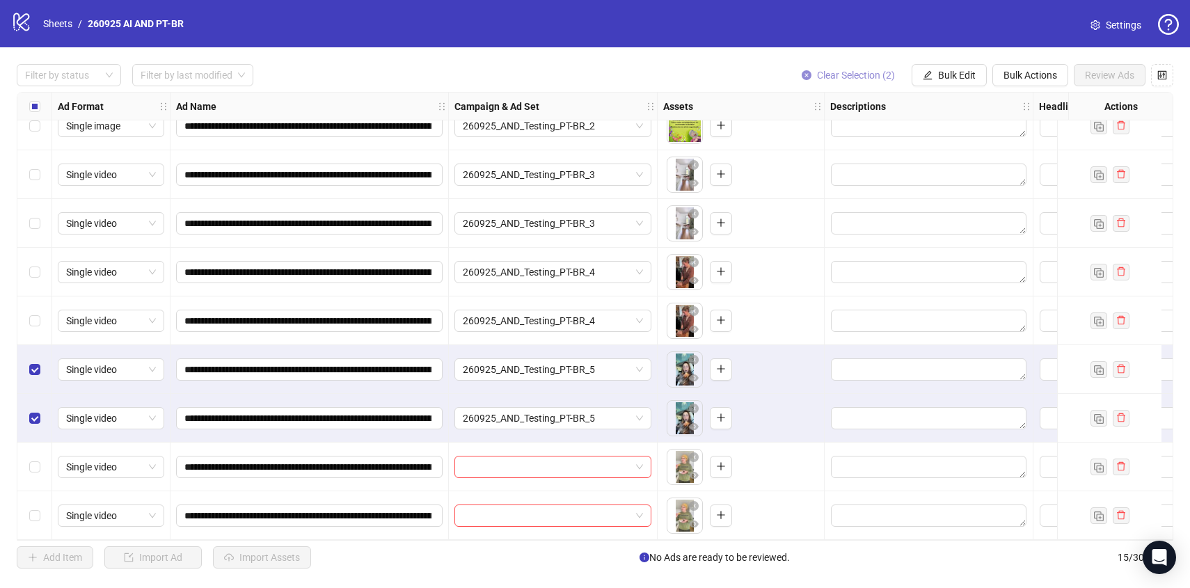
click at [861, 72] on span "Clear Selection (2)" at bounding box center [856, 75] width 78 height 11
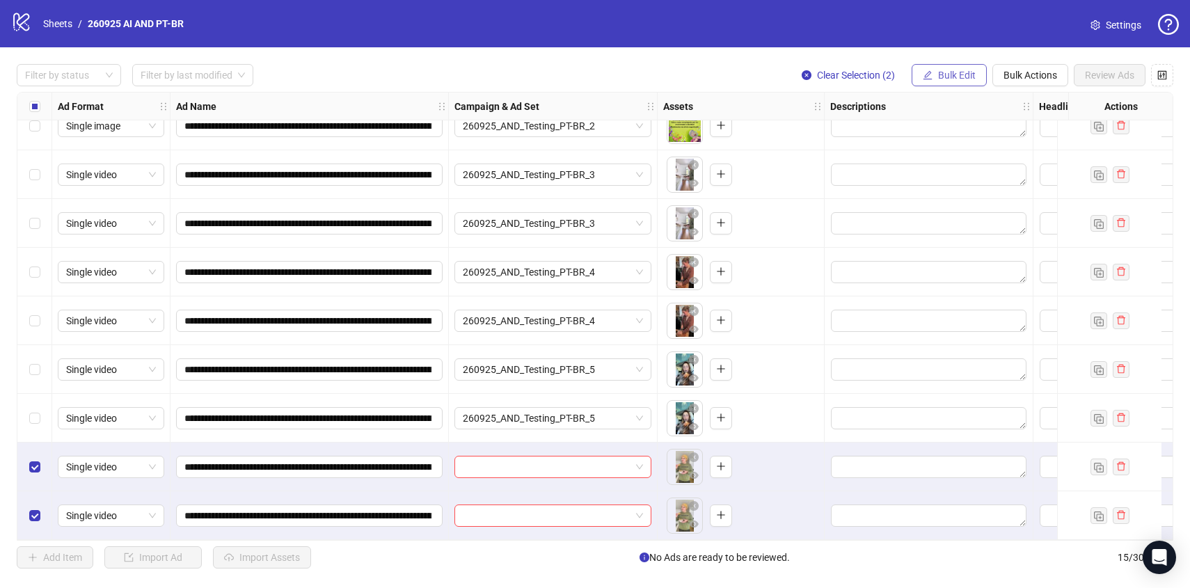
click at [965, 78] on span "Bulk Edit" at bounding box center [957, 75] width 38 height 11
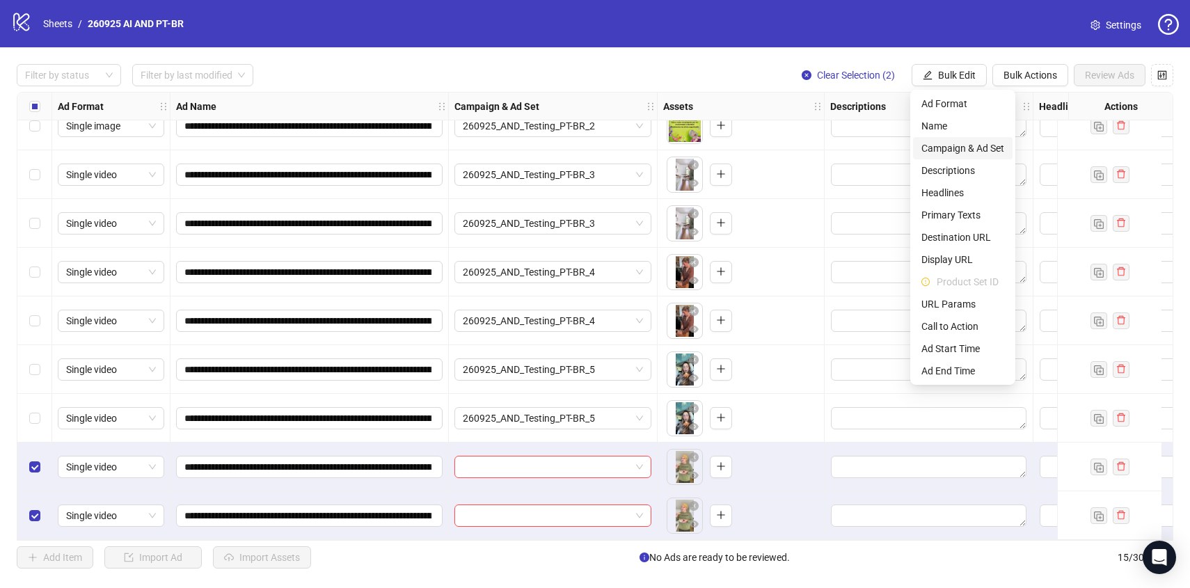
click at [963, 142] on span "Campaign & Ad Set" at bounding box center [962, 148] width 83 height 15
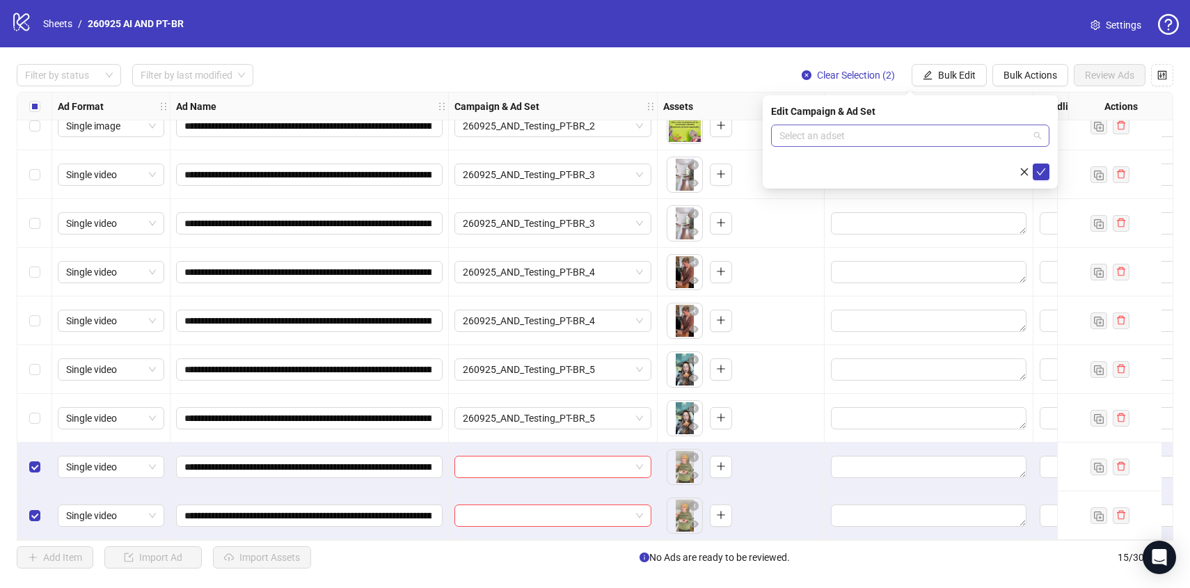
click at [959, 129] on input "search" at bounding box center [903, 135] width 249 height 21
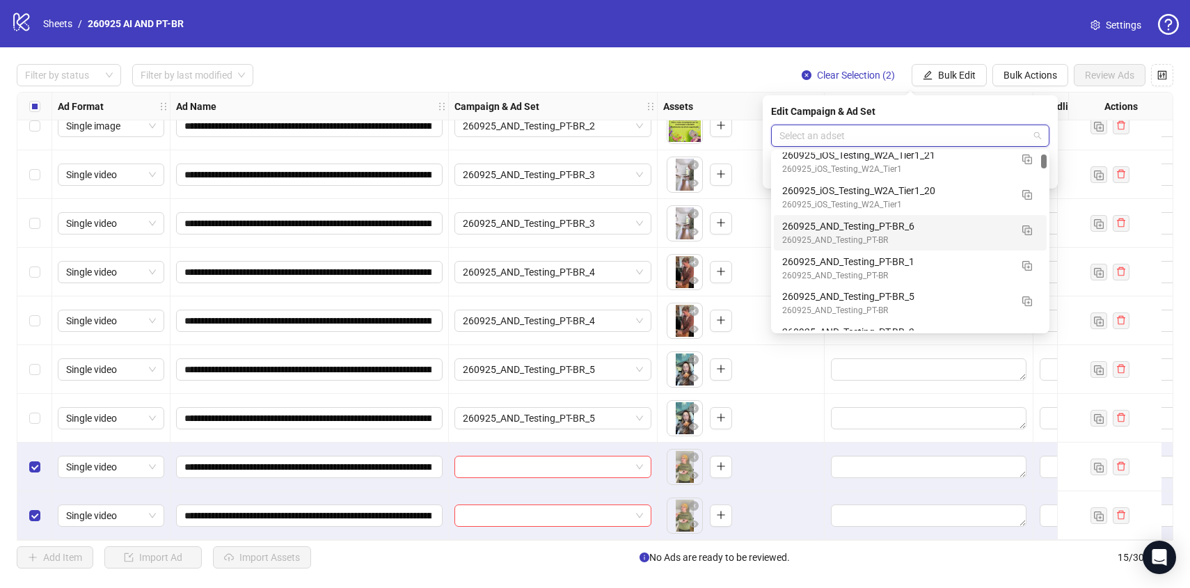
scroll to position [223, 0]
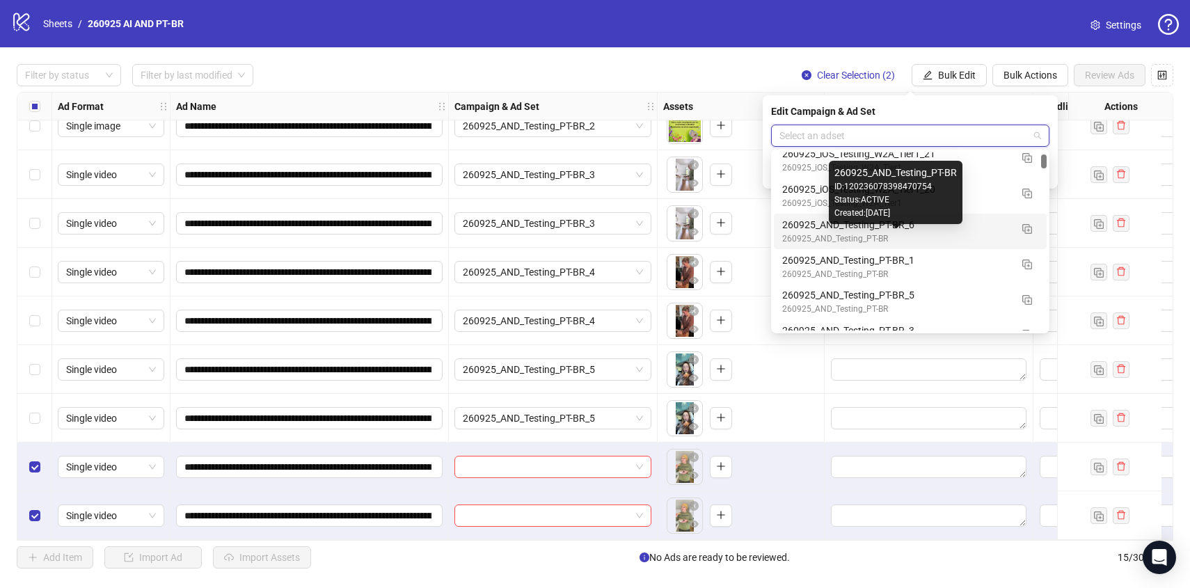
click at [959, 238] on div "260925_AND_Testing_PT-BR" at bounding box center [896, 238] width 228 height 13
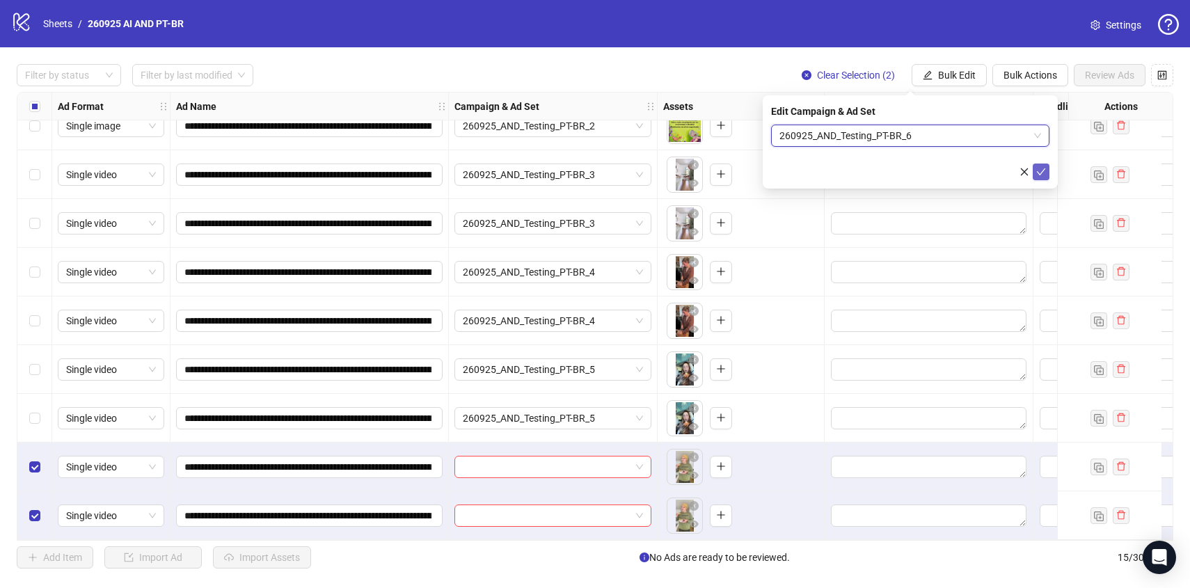
click at [1047, 173] on button "submit" at bounding box center [1040, 171] width 17 height 17
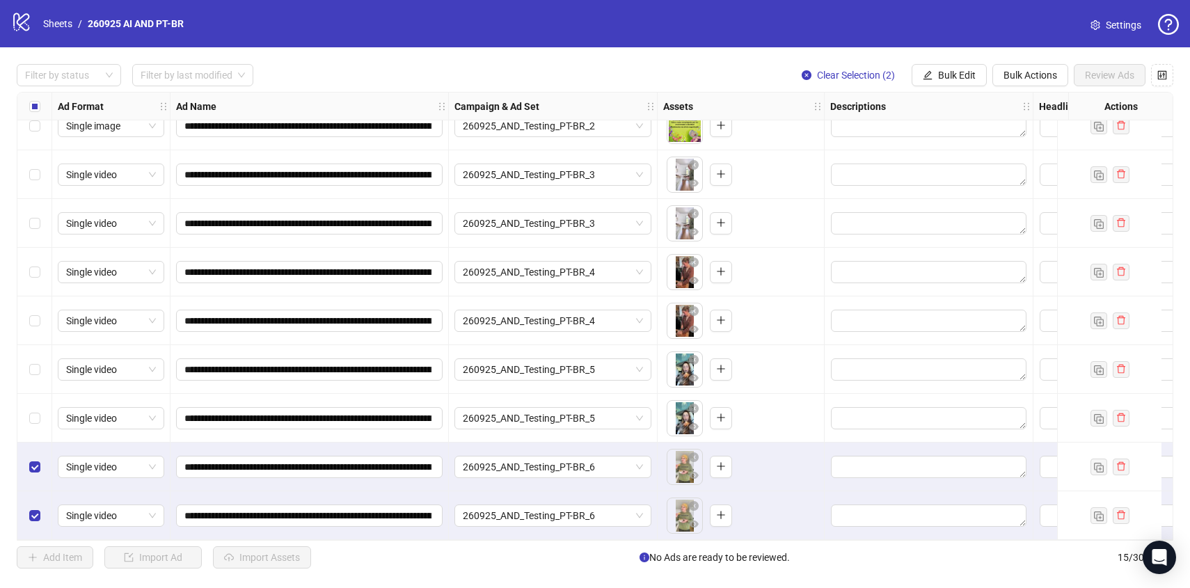
click at [39, 100] on label "Select all rows" at bounding box center [34, 106] width 11 height 15
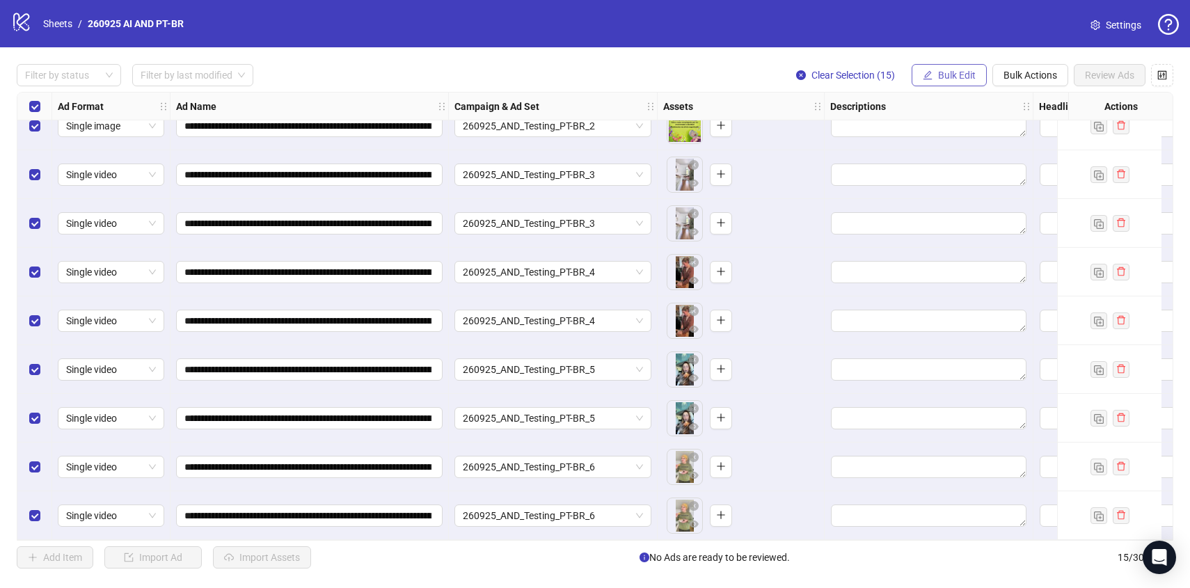
click at [938, 67] on button "Bulk Edit" at bounding box center [948, 75] width 75 height 22
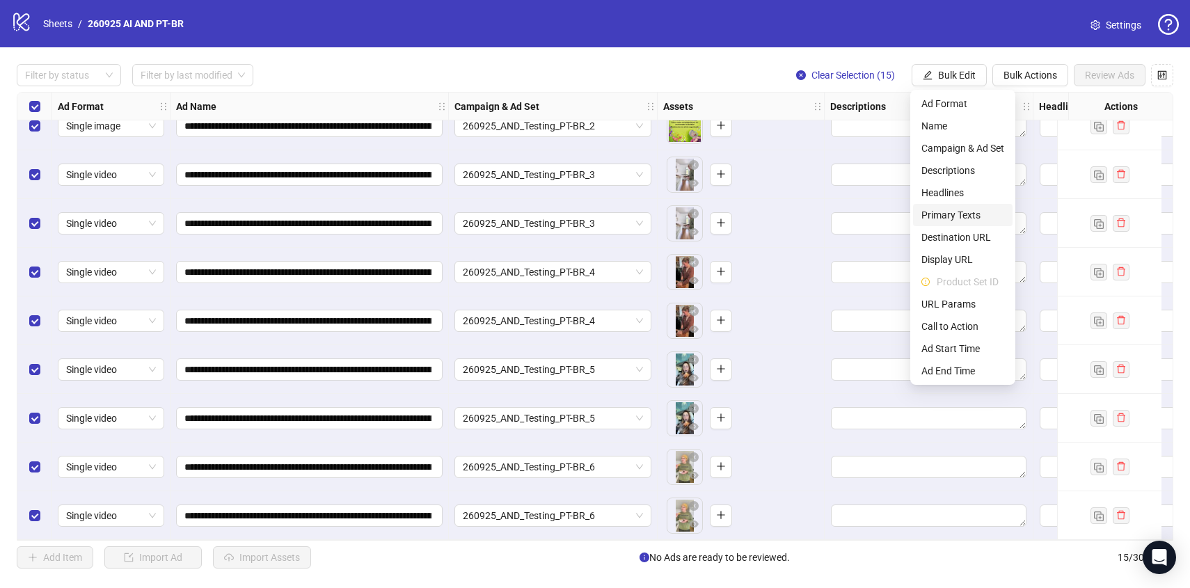
click at [943, 215] on span "Primary Texts" at bounding box center [962, 214] width 83 height 15
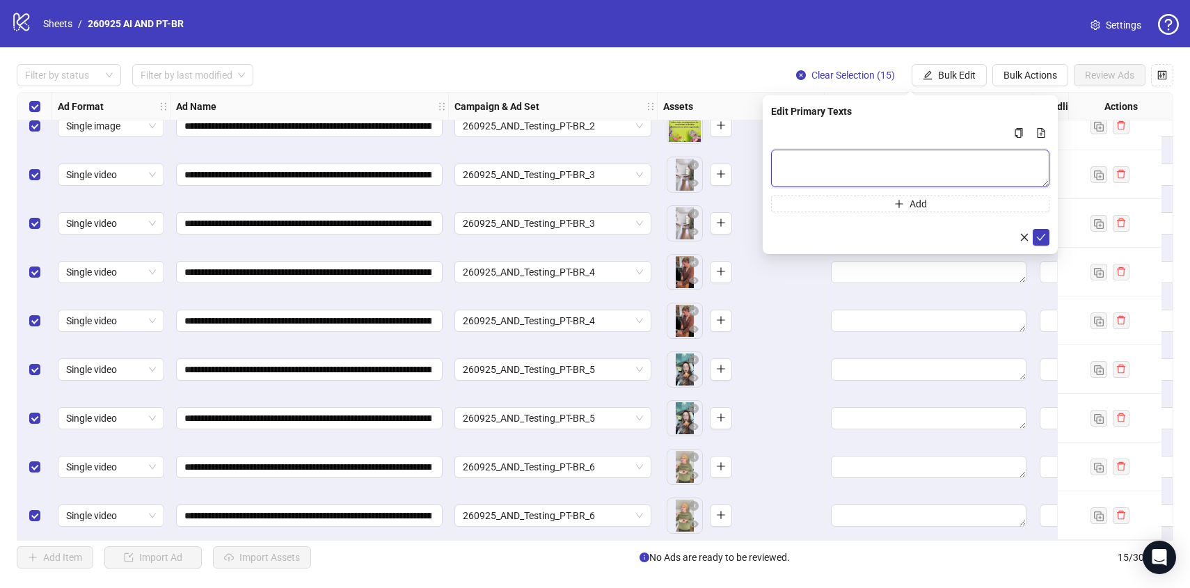
click at [911, 152] on textarea "Multi-text input container - paste or copy values" at bounding box center [910, 169] width 278 height 38
paste textarea "**********"
type textarea "**********"
click at [1043, 239] on icon "check" at bounding box center [1041, 237] width 10 height 10
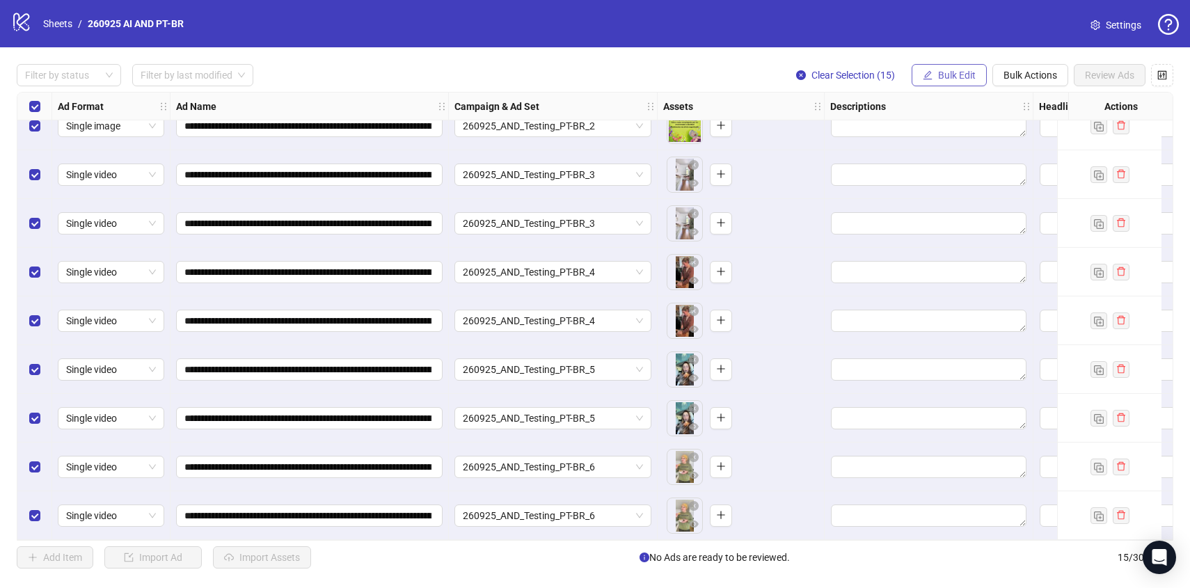
click at [954, 79] on span "Bulk Edit" at bounding box center [957, 75] width 38 height 11
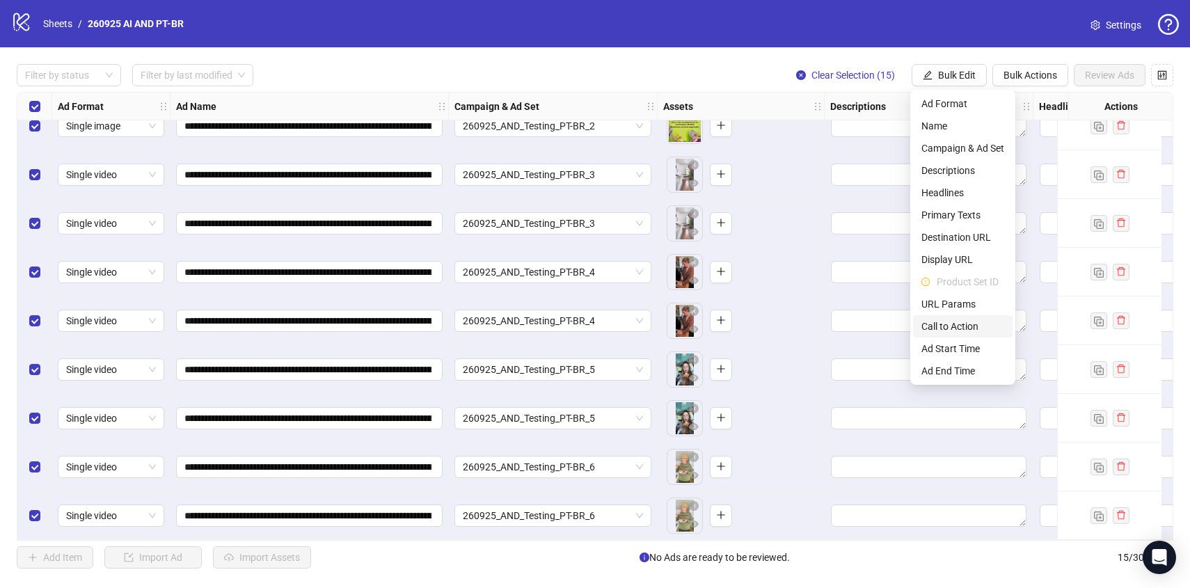
click at [955, 316] on li "Call to Action" at bounding box center [962, 326] width 99 height 22
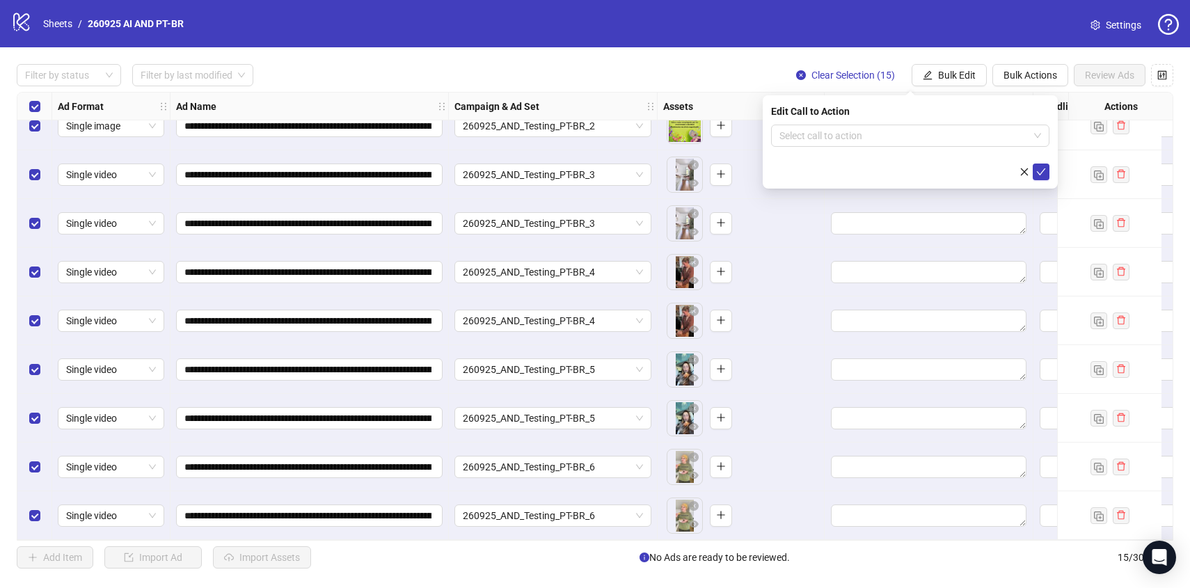
click at [854, 123] on div "Edit Call to Action Select call to action" at bounding box center [909, 141] width 295 height 93
click at [854, 150] on form "Select call to action" at bounding box center [910, 153] width 278 height 56
click at [854, 144] on input "search" at bounding box center [903, 135] width 249 height 21
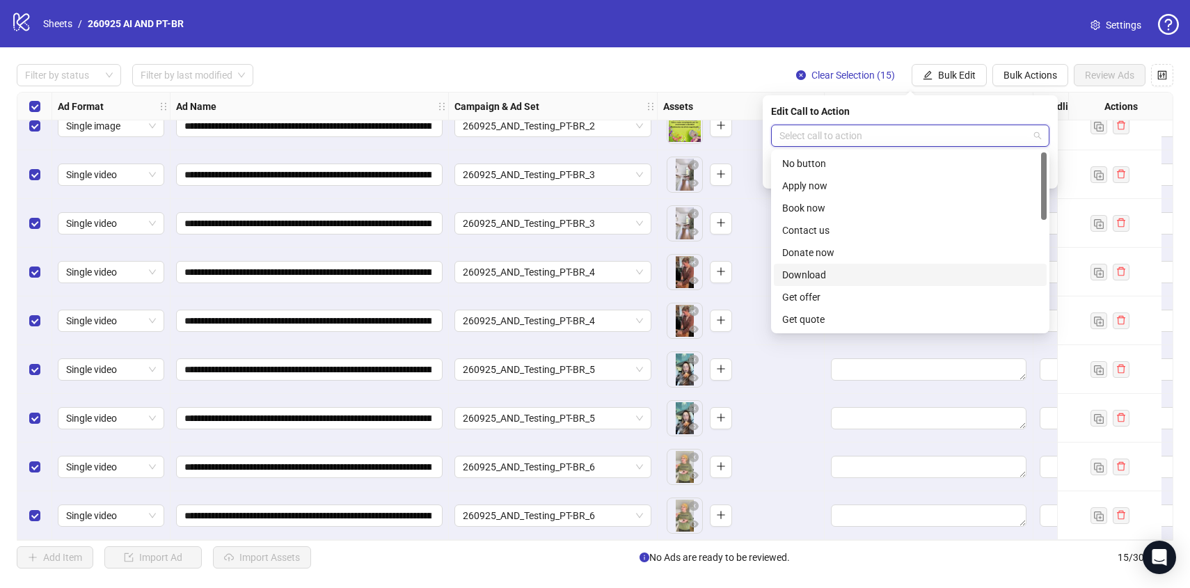
click at [870, 269] on div "Download" at bounding box center [910, 274] width 256 height 15
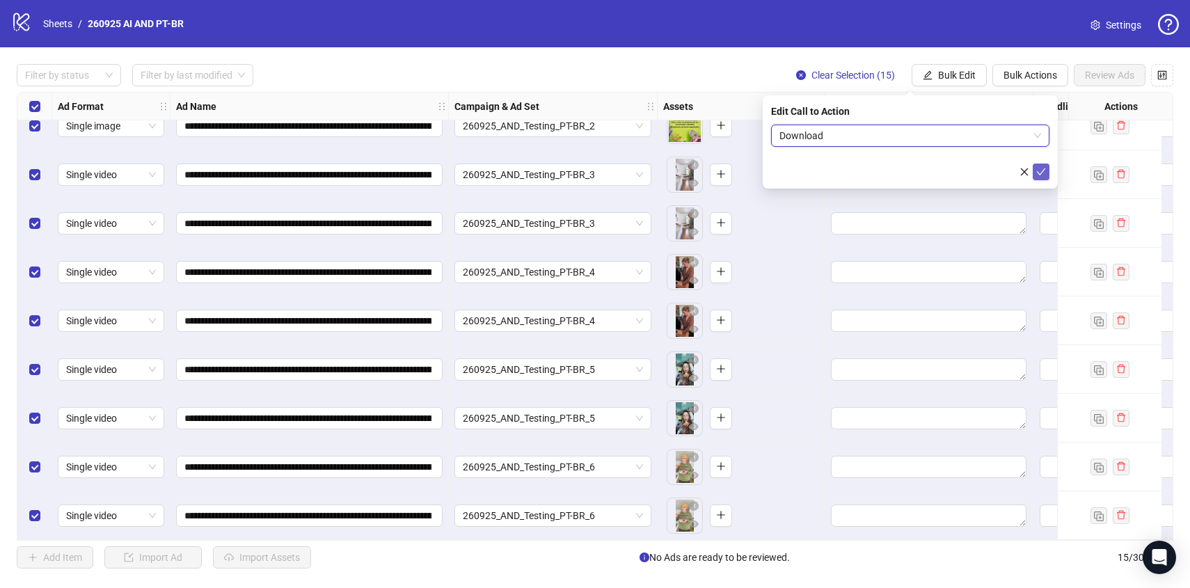
click at [1036, 172] on icon "check" at bounding box center [1041, 172] width 10 height 10
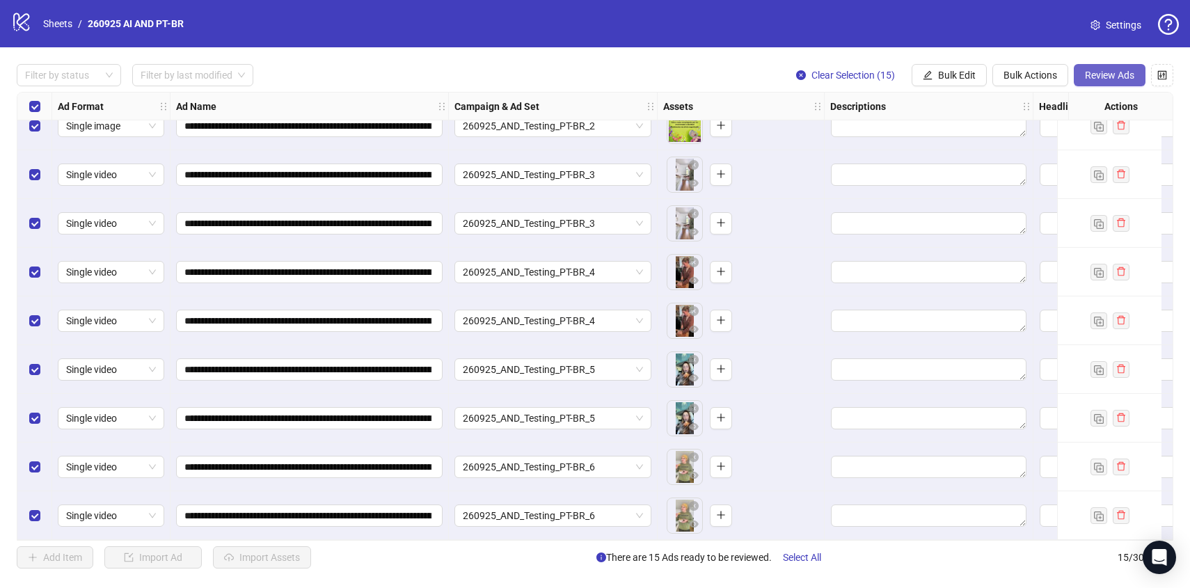
click at [1103, 83] on button "Review Ads" at bounding box center [1109, 75] width 72 height 22
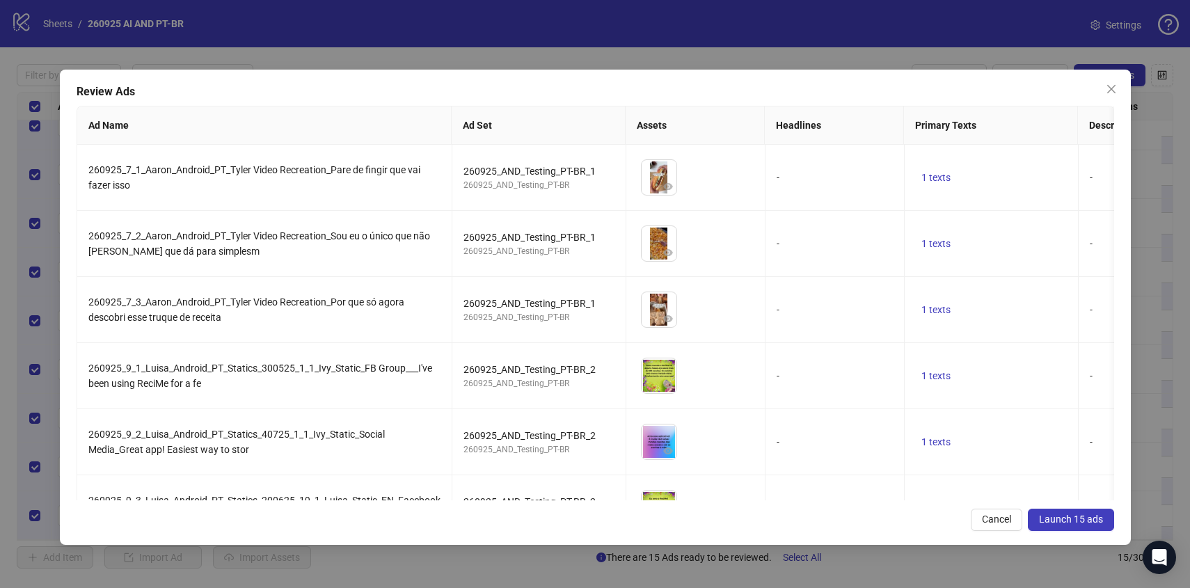
click at [1080, 522] on span "Launch 15 ads" at bounding box center [1071, 518] width 64 height 11
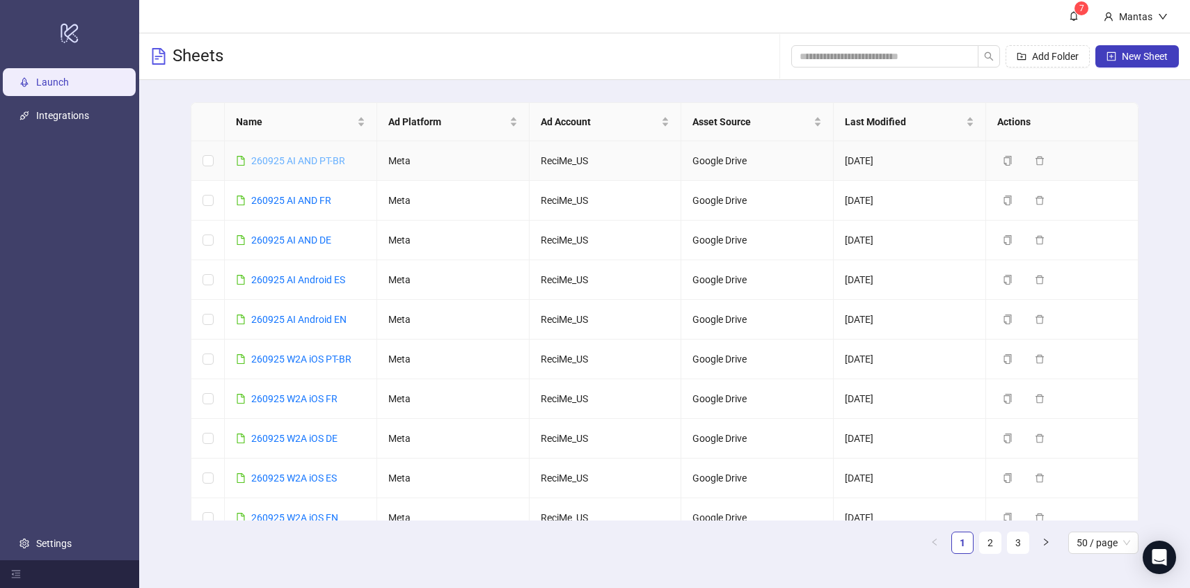
click at [296, 160] on link "260925 AI AND PT-BR" at bounding box center [298, 160] width 94 height 11
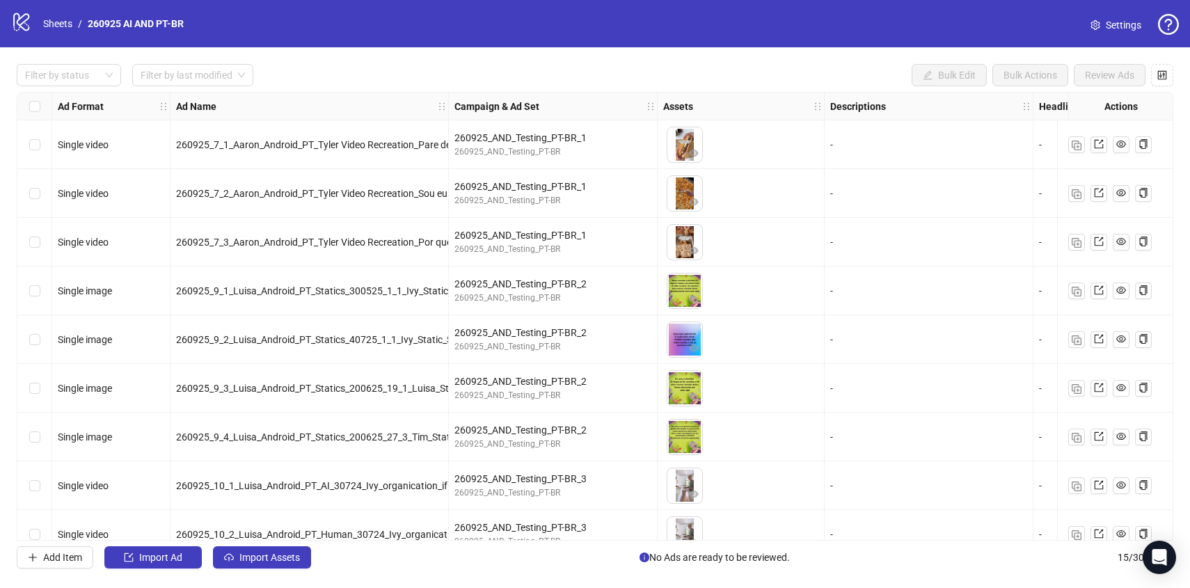
scroll to position [317, 0]
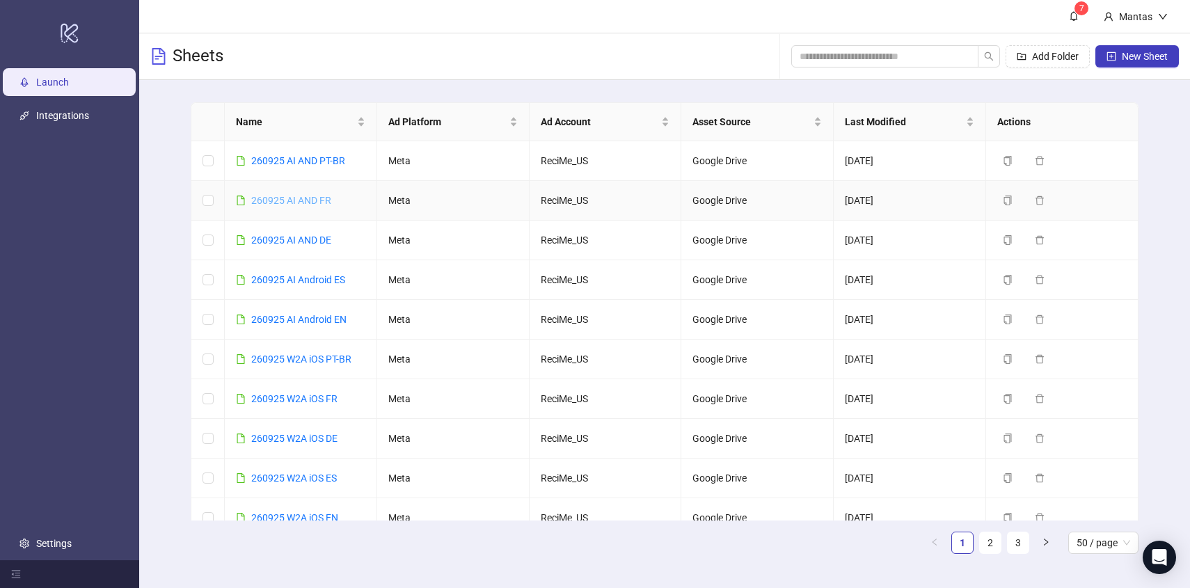
click at [306, 204] on link "260925 AI AND FR" at bounding box center [291, 200] width 80 height 11
click at [278, 239] on link "260925 AI AND DE" at bounding box center [291, 239] width 80 height 11
click at [326, 284] on link "260925 AI Android ES" at bounding box center [298, 279] width 94 height 11
click at [309, 321] on link "260925 AI Android EN" at bounding box center [298, 319] width 95 height 11
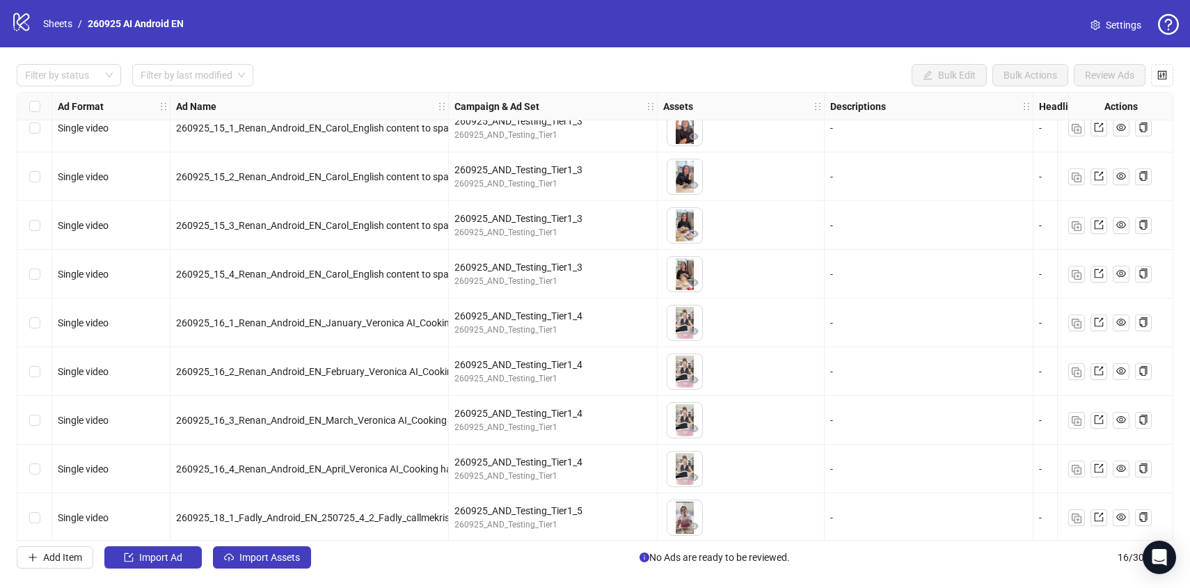
scroll to position [365, 0]
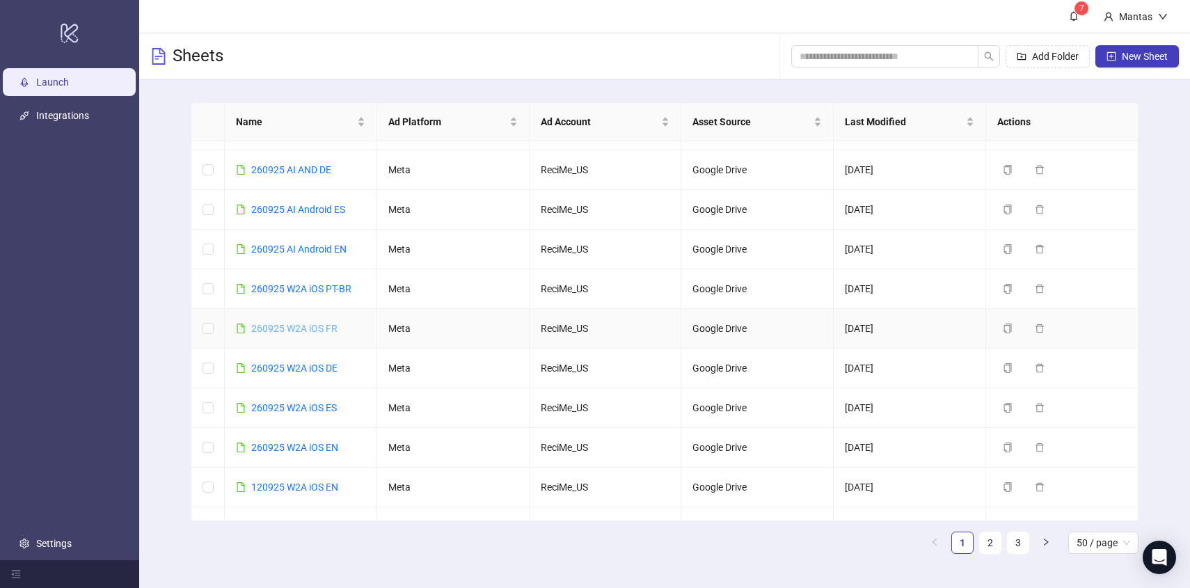
scroll to position [95, 0]
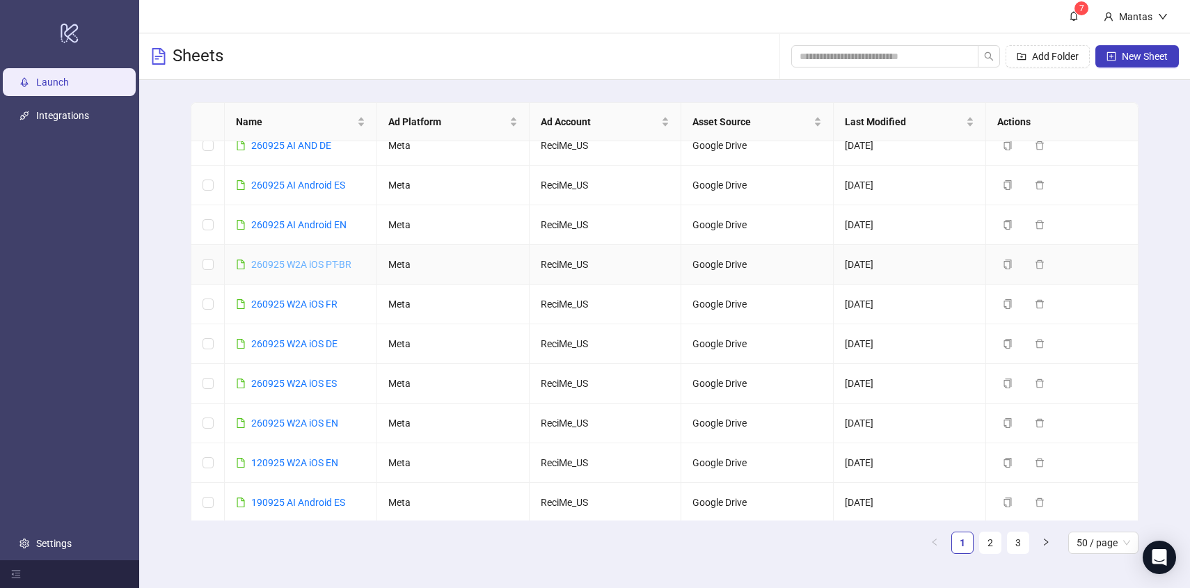
click at [289, 264] on link "260925 W2A iOS PT-BR" at bounding box center [301, 264] width 100 height 11
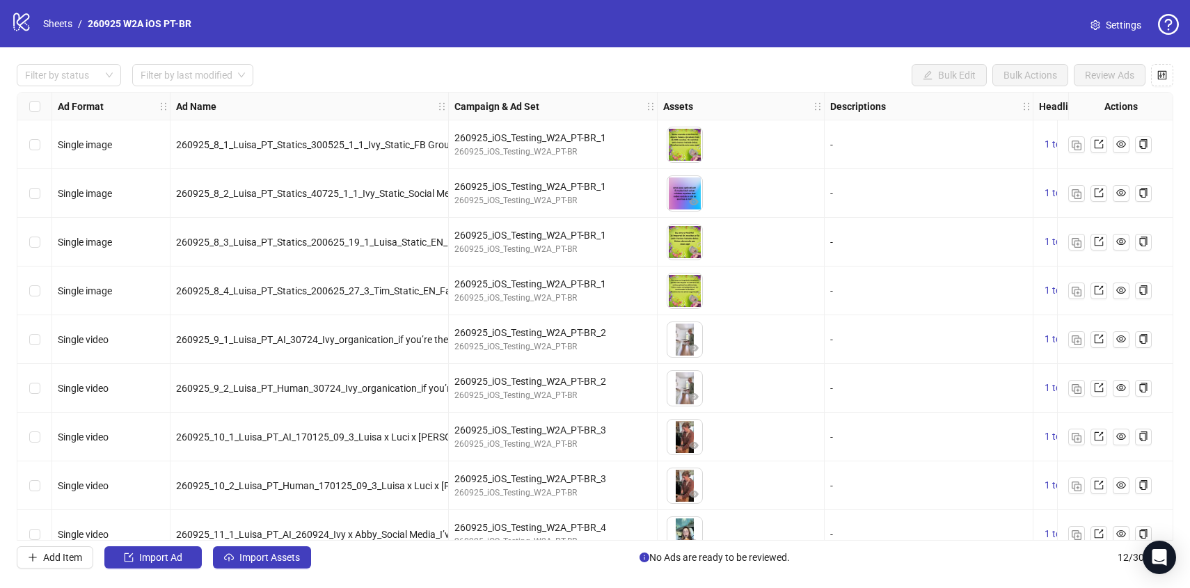
scroll to position [170, 0]
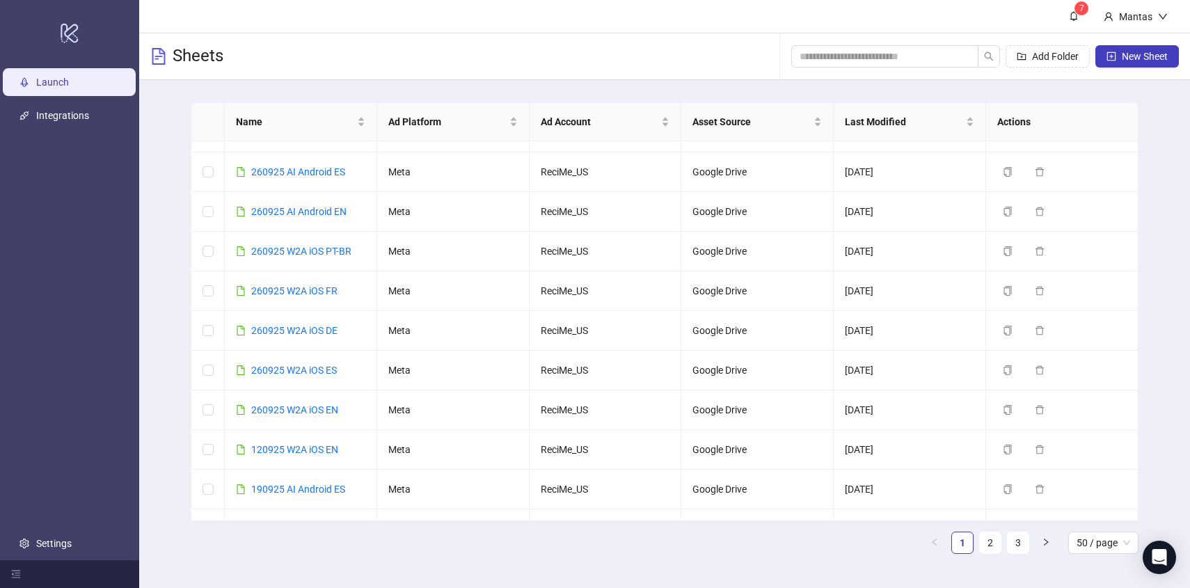
scroll to position [117, 0]
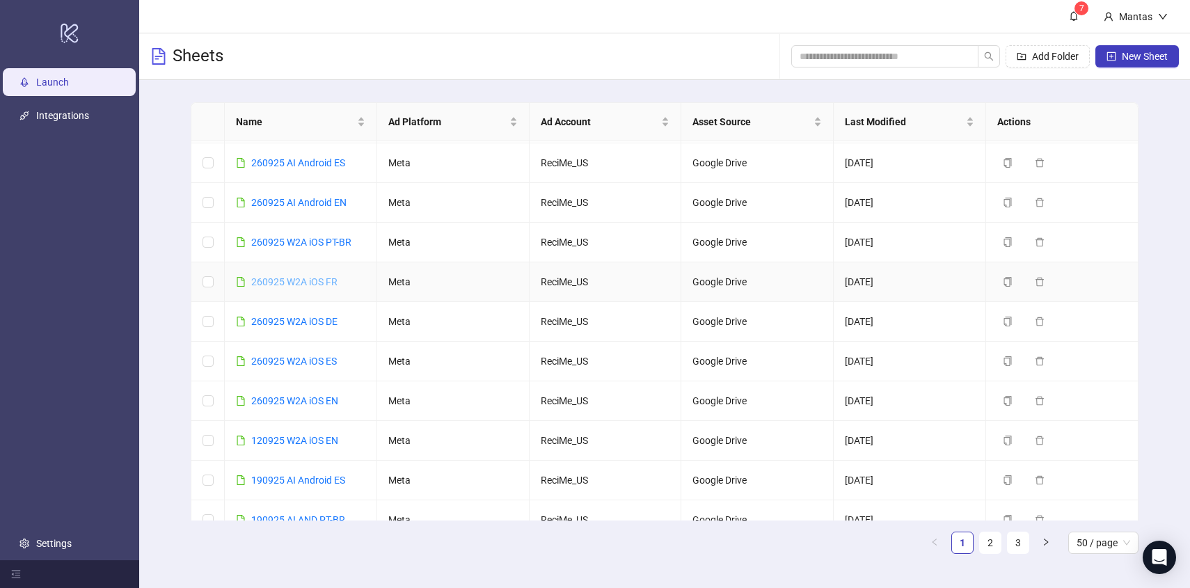
click at [286, 283] on link "260925 W2A iOS FR" at bounding box center [294, 281] width 86 height 11
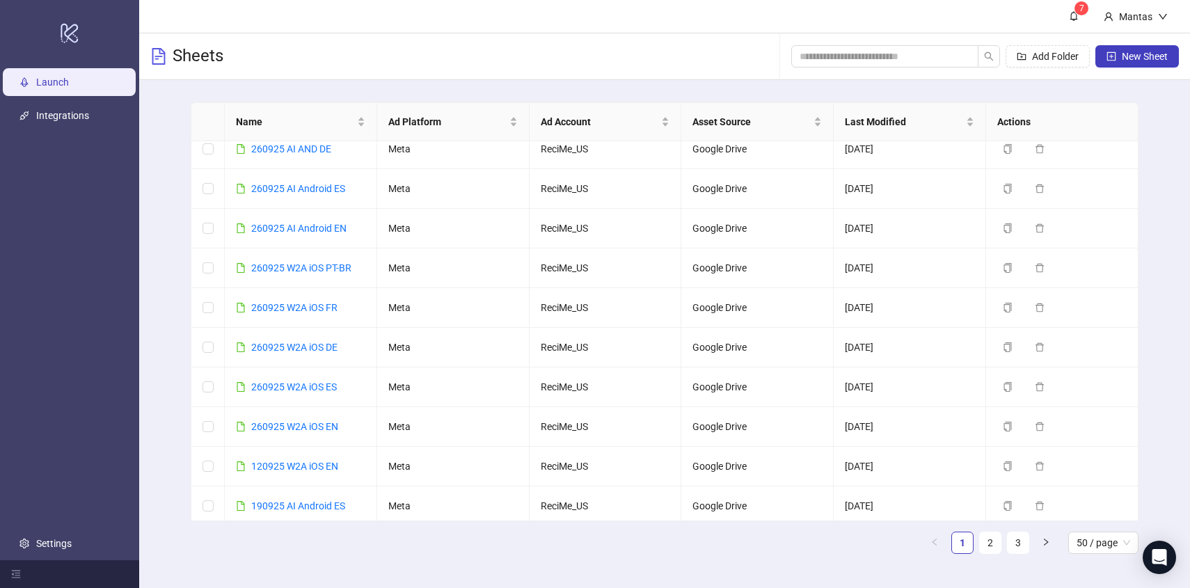
scroll to position [114, 0]
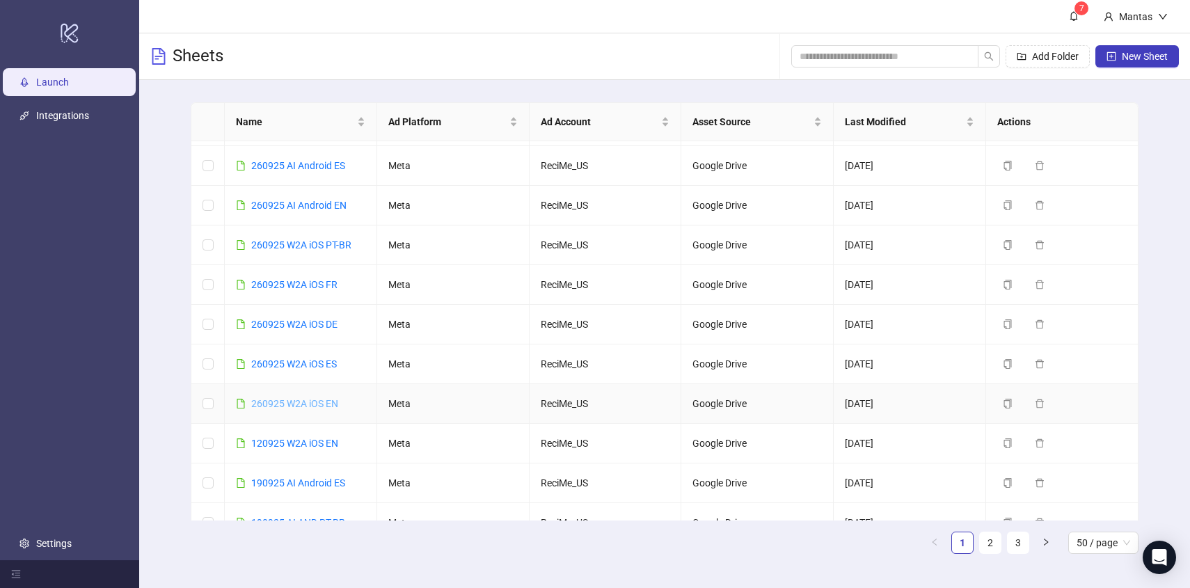
click at [299, 408] on link "260925 W2A iOS EN" at bounding box center [294, 403] width 87 height 11
